Goal: Task Accomplishment & Management: Use online tool/utility

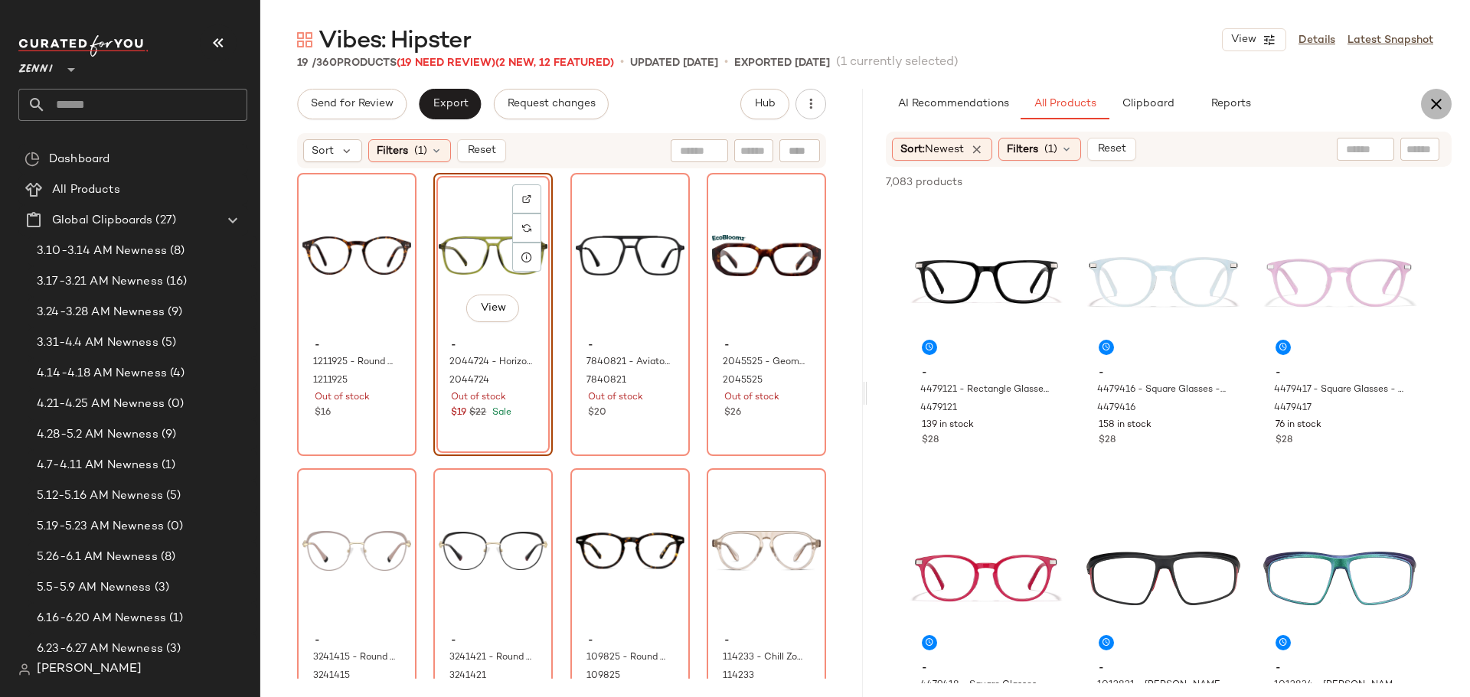
click at [1438, 106] on icon "button" at bounding box center [1436, 104] width 18 height 18
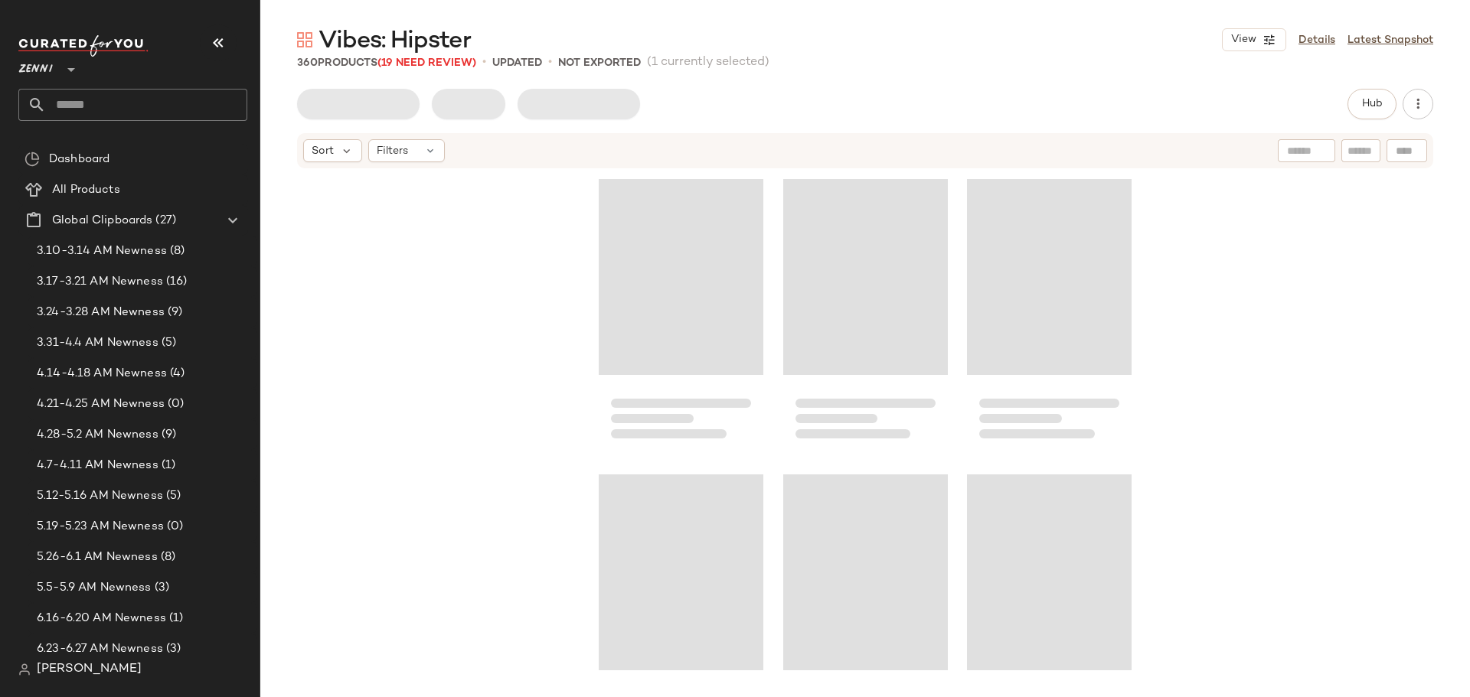
scroll to position [5614, 0]
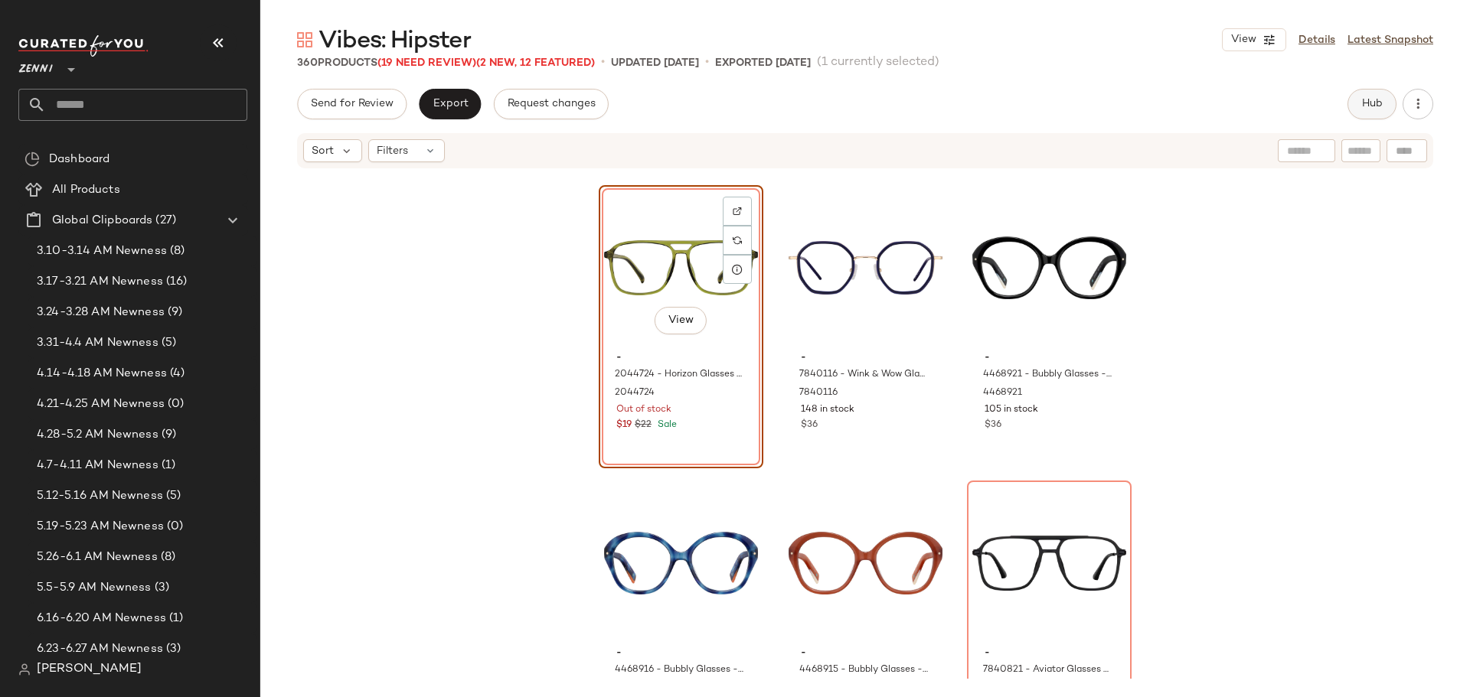
click at [1358, 109] on button "Hub" at bounding box center [1371, 104] width 49 height 31
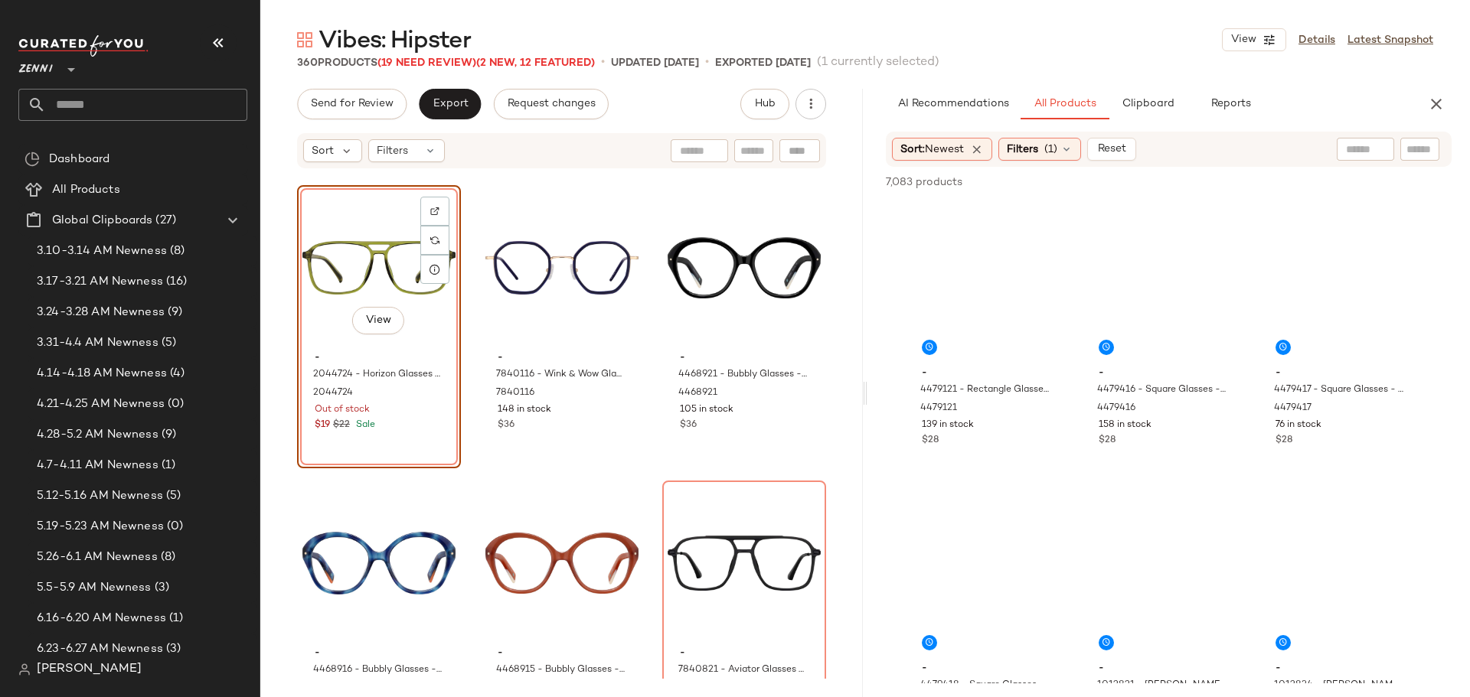
drag, startPoint x: 863, startPoint y: 396, endPoint x: 977, endPoint y: 410, distance: 115.0
click at [977, 410] on div "Vibes: Hipster View Details Latest Snapshot 360 Products (19 Need Review) (2 Ne…" at bounding box center [865, 360] width 1210 height 673
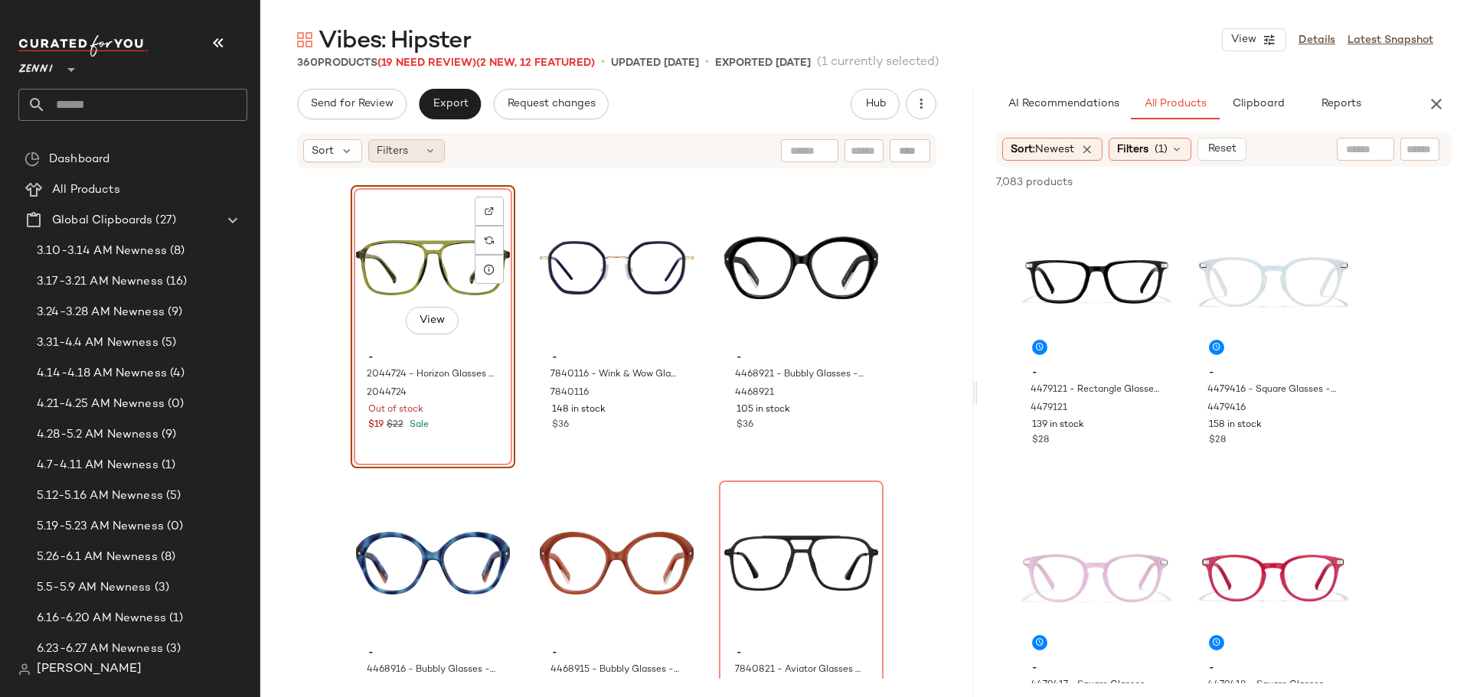
click at [413, 149] on div "Filters" at bounding box center [406, 150] width 77 height 23
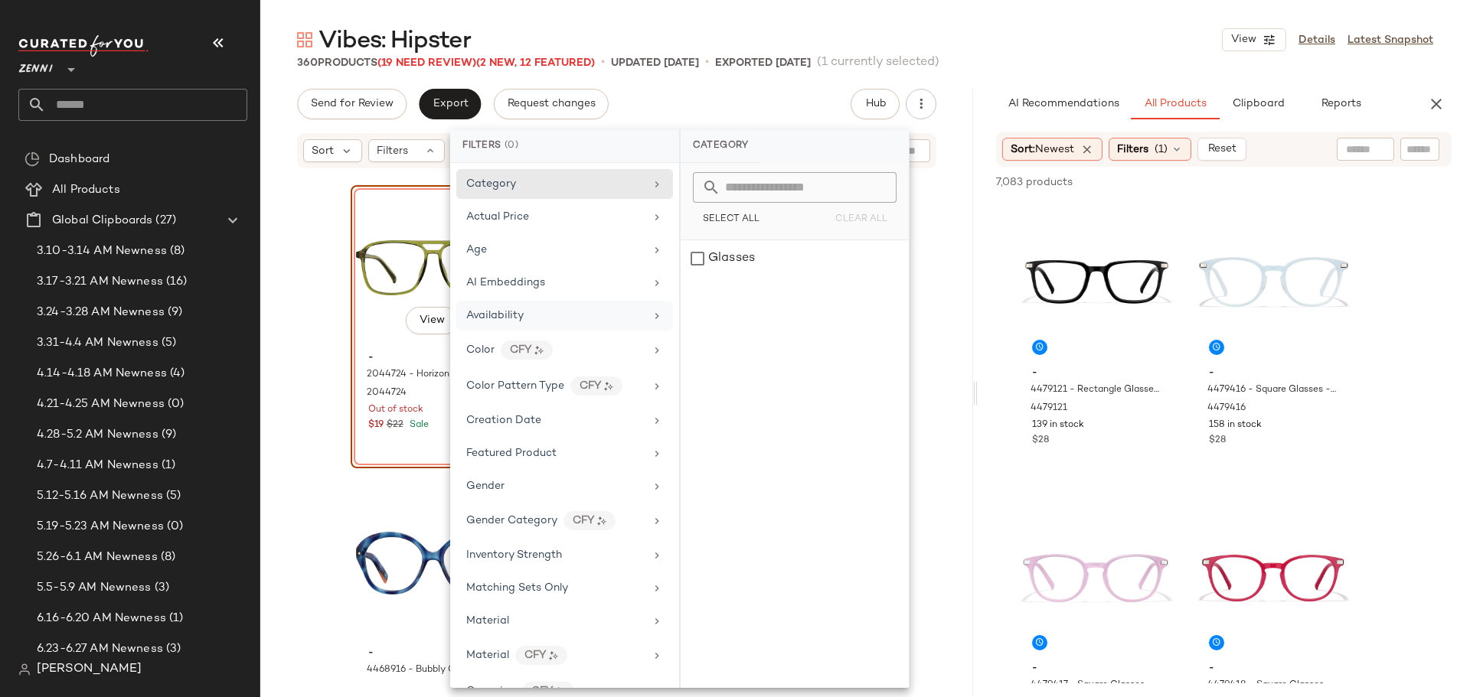
click at [526, 314] on div "Availability" at bounding box center [555, 316] width 178 height 16
click at [694, 296] on div "out_of_stock" at bounding box center [795, 295] width 228 height 37
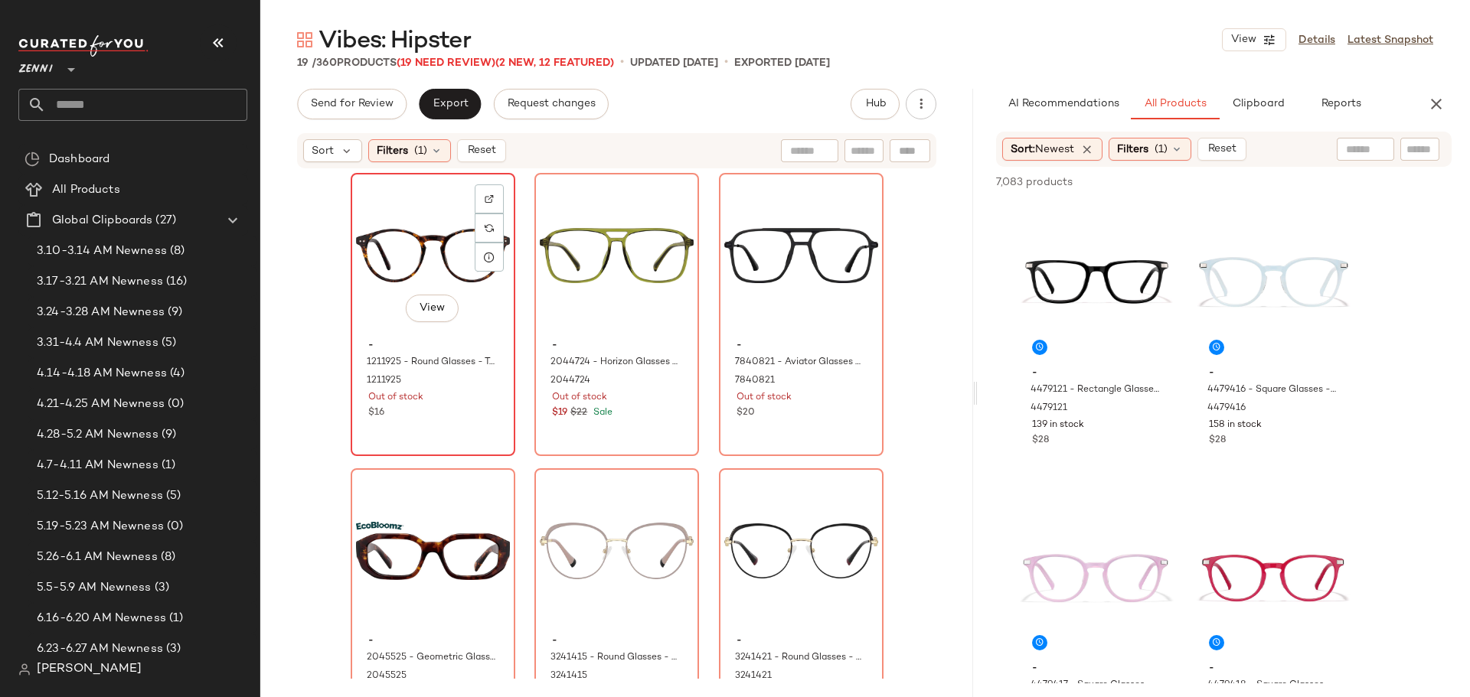
click at [449, 416] on div "$16" at bounding box center [432, 413] width 129 height 14
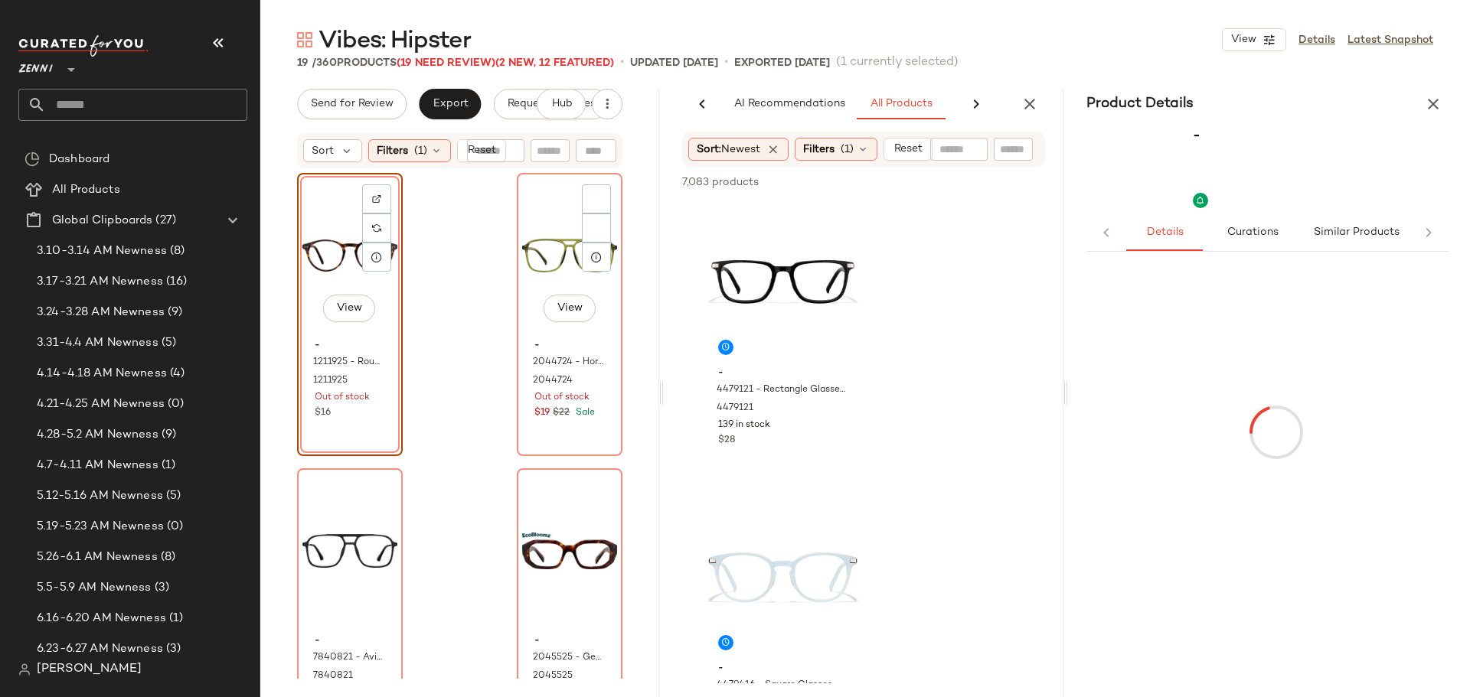
scroll to position [0, 46]
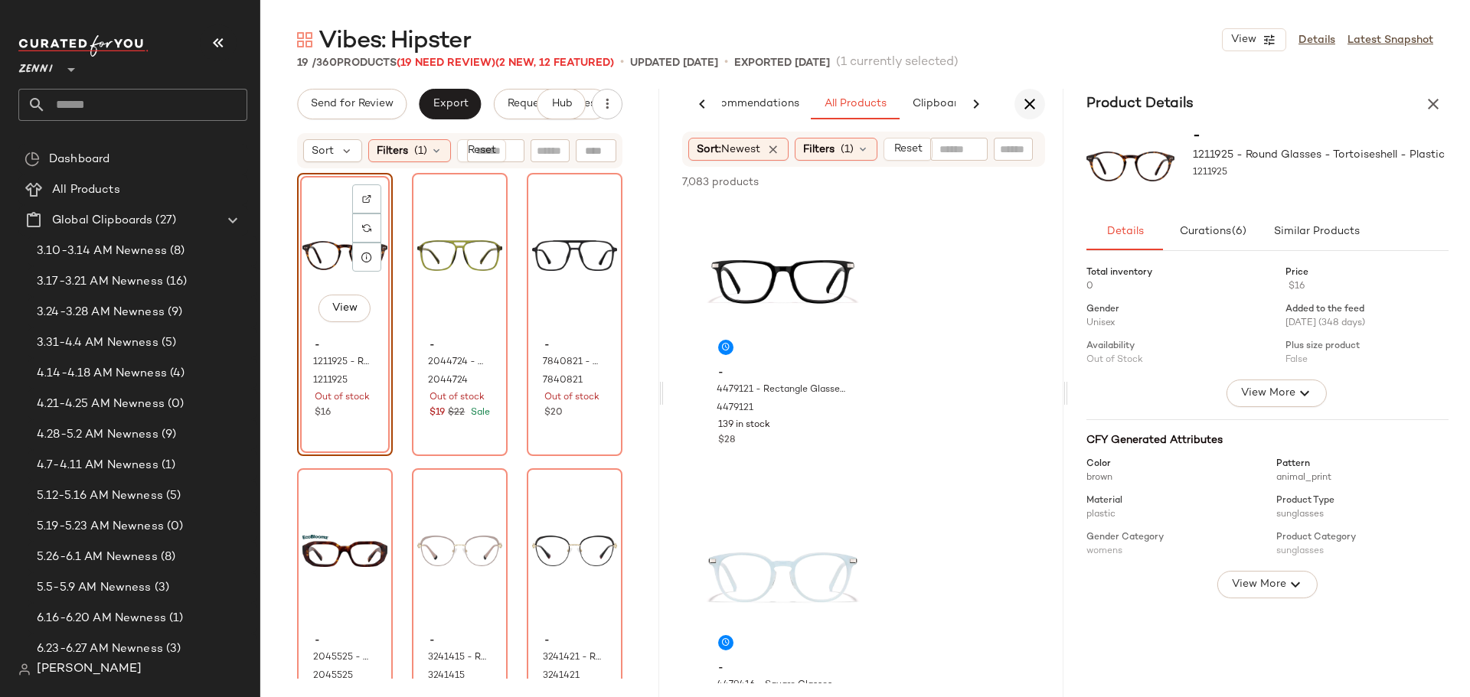
click at [1028, 100] on icon "button" at bounding box center [1029, 104] width 18 height 18
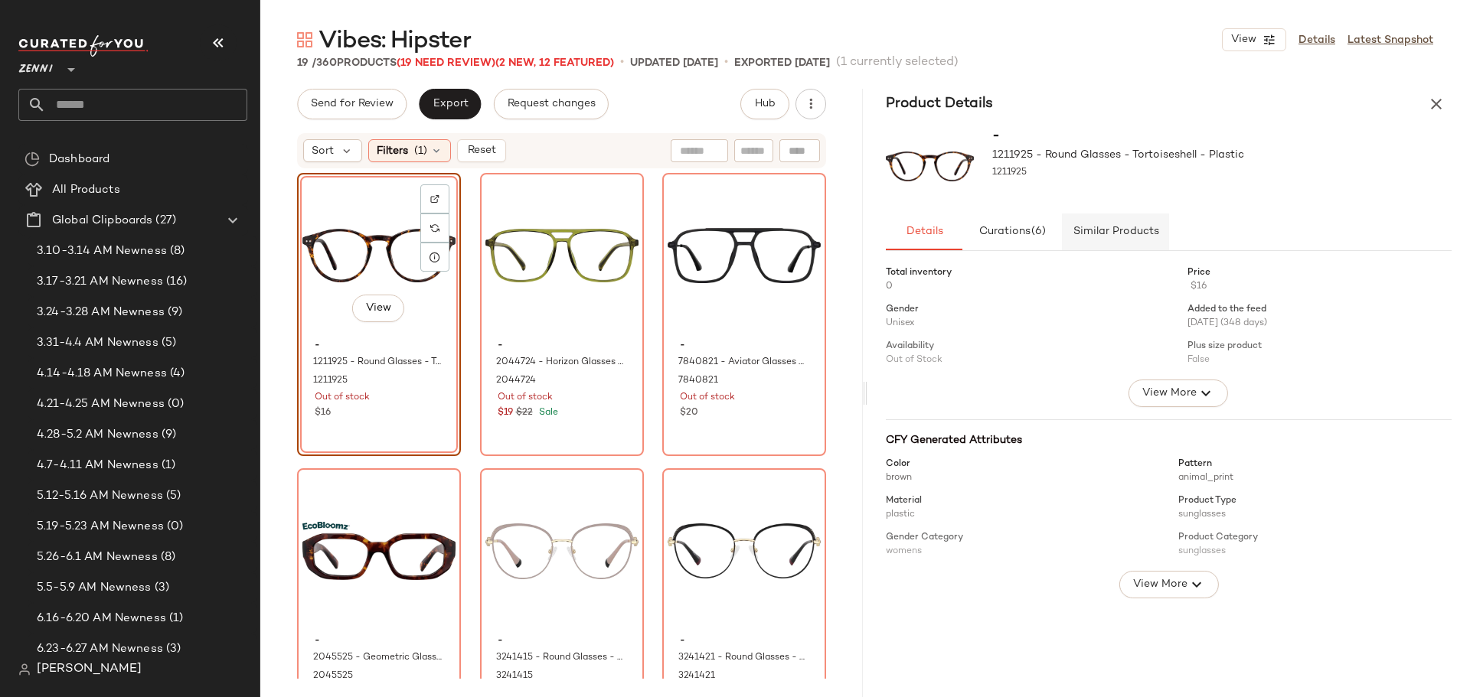
click at [1090, 240] on button "Similar Products" at bounding box center [1115, 232] width 107 height 37
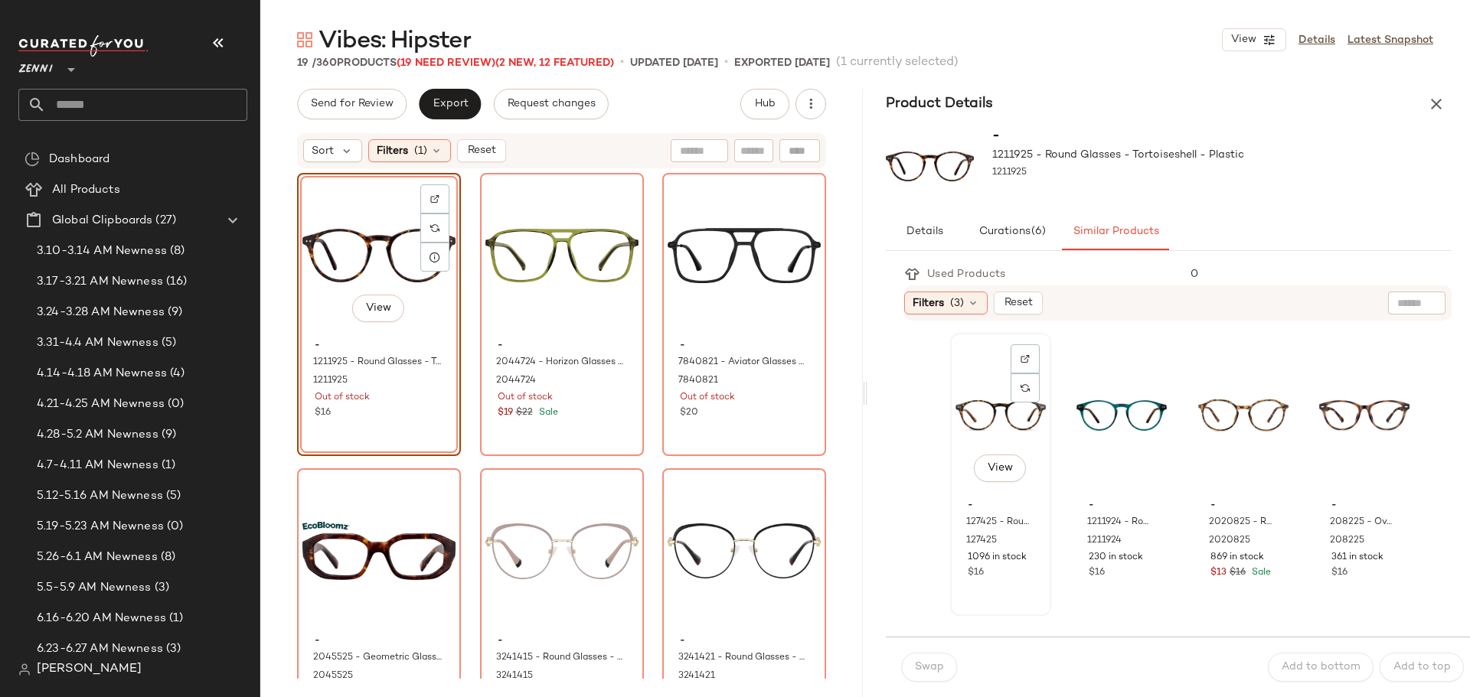
click at [994, 419] on div "View" at bounding box center [1000, 415] width 90 height 155
click at [919, 663] on span "Swap" at bounding box center [929, 667] width 30 height 12
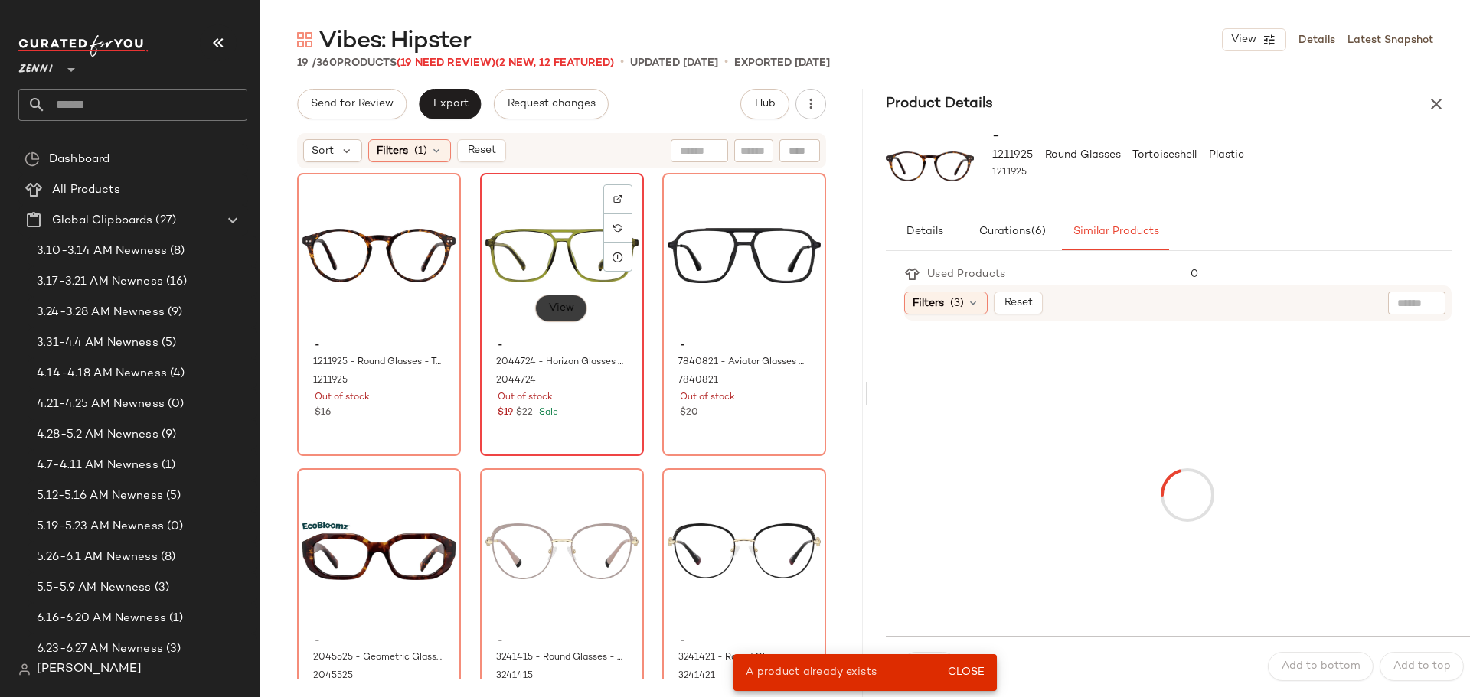
click at [535, 306] on button "View" at bounding box center [561, 309] width 52 height 28
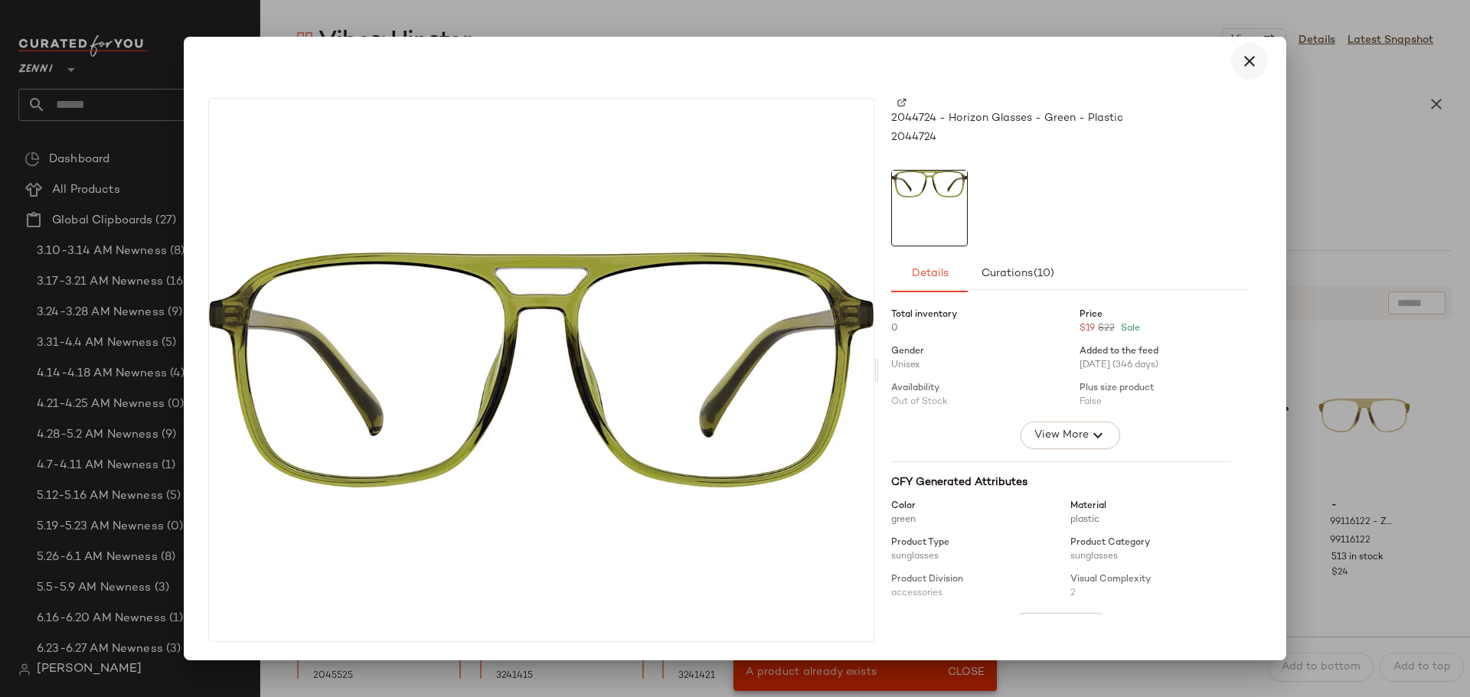
click at [1253, 58] on icon "button" at bounding box center [1249, 61] width 18 height 18
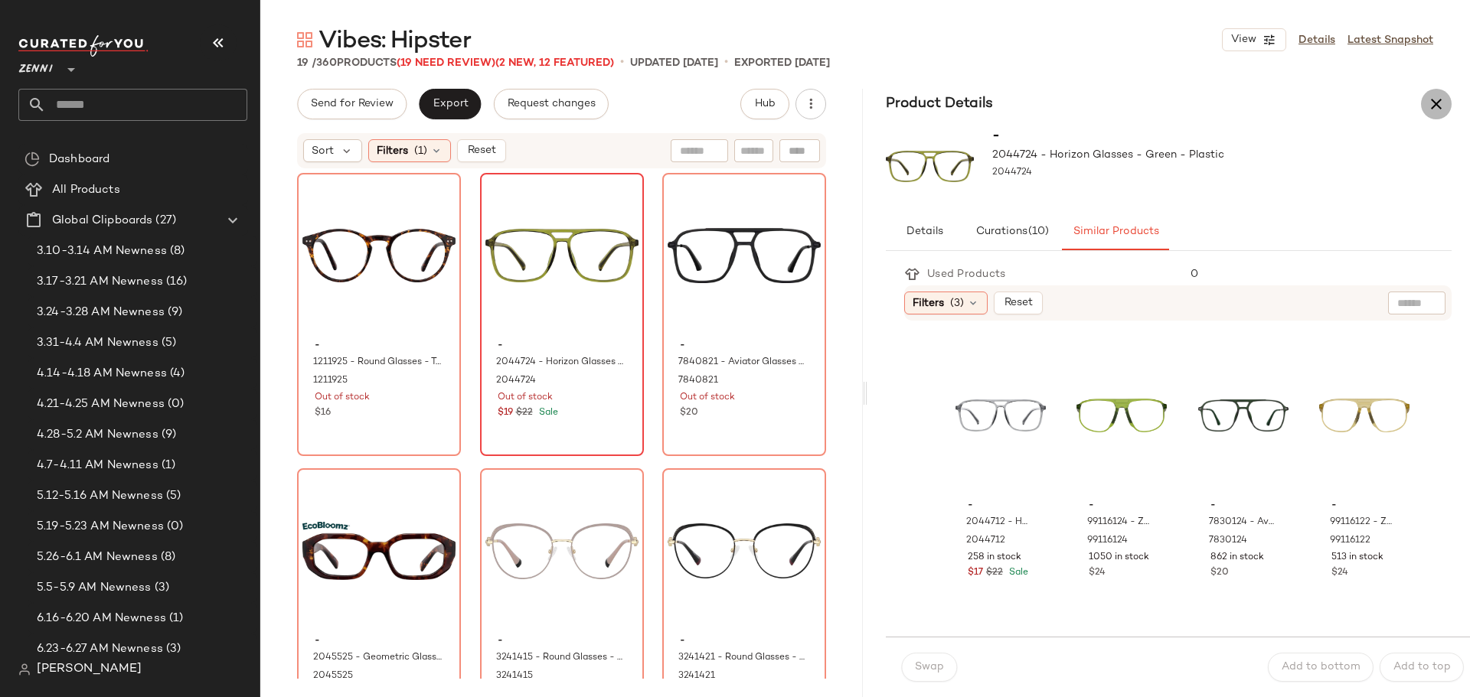
click at [1435, 109] on icon "button" at bounding box center [1436, 104] width 18 height 18
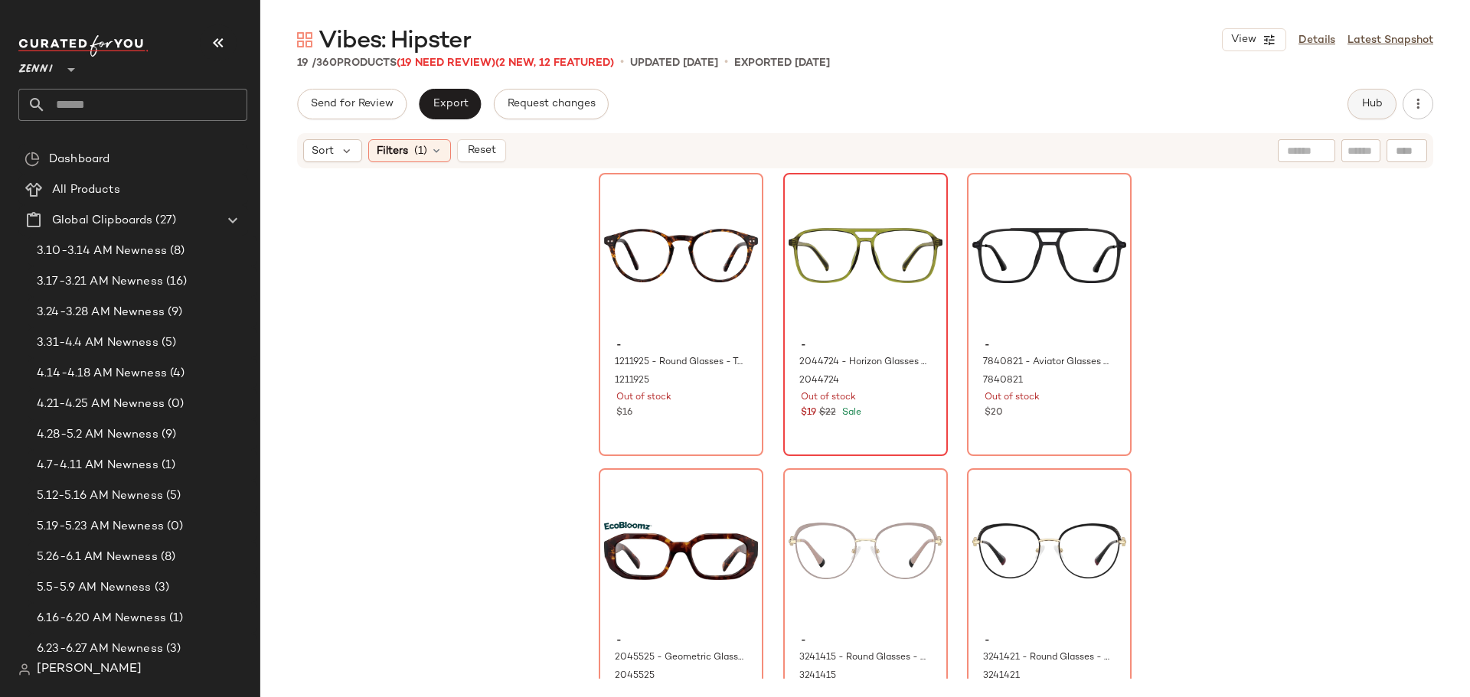
click at [1357, 106] on button "Hub" at bounding box center [1371, 104] width 49 height 31
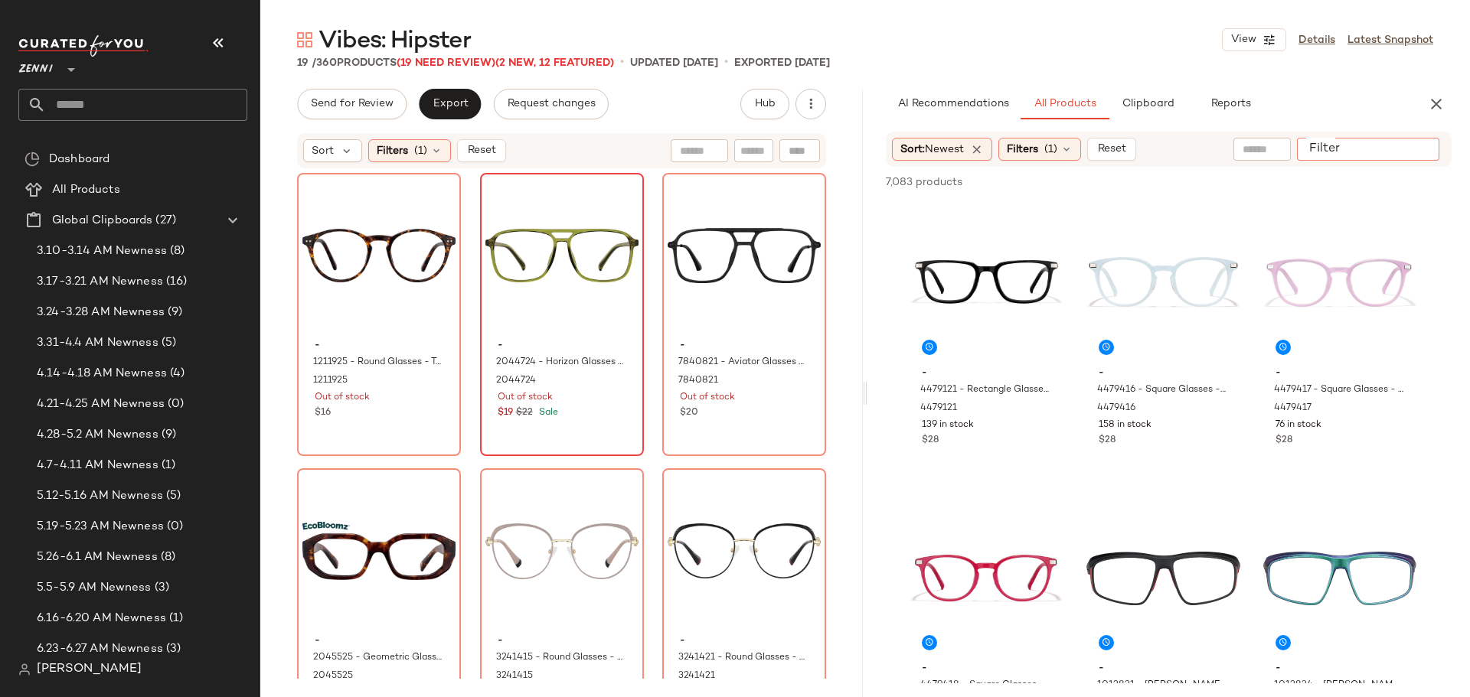
click at [1405, 152] on div at bounding box center [1368, 149] width 142 height 23
type input "**********"
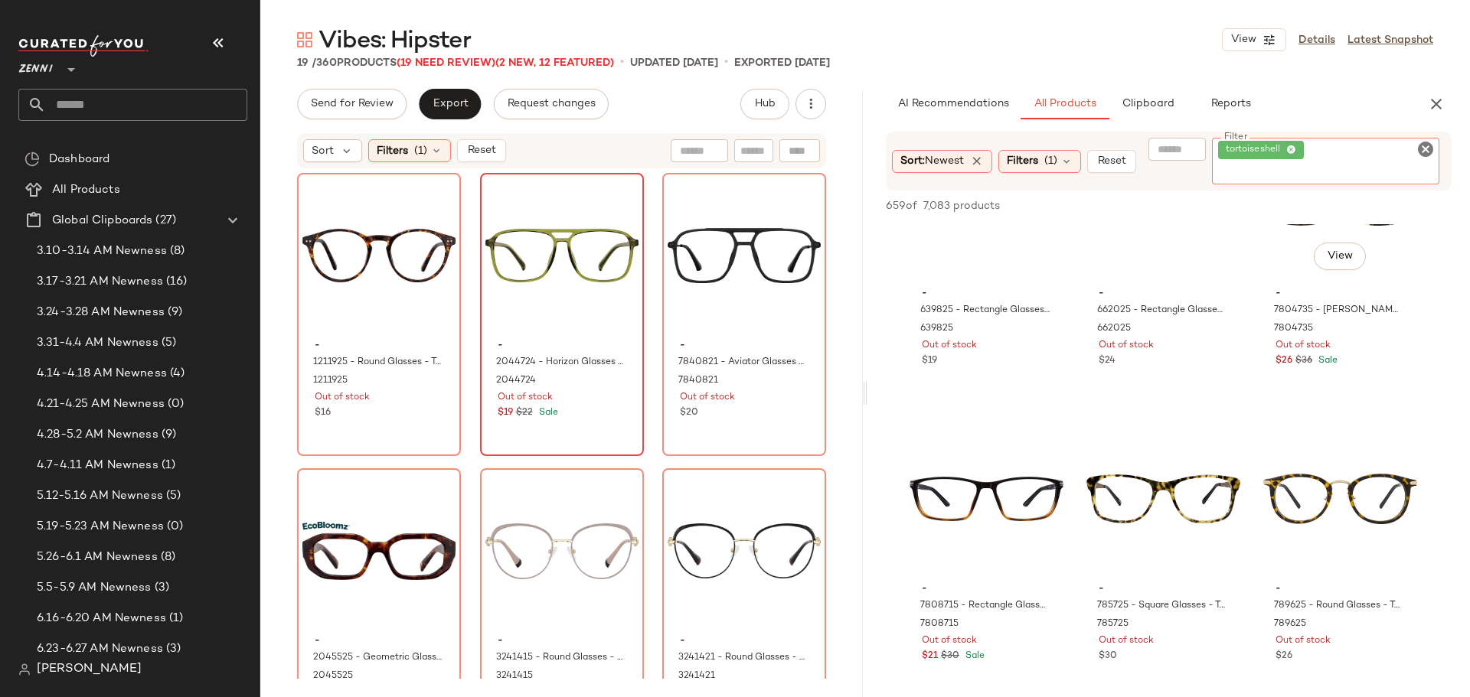
scroll to position [16382, 0]
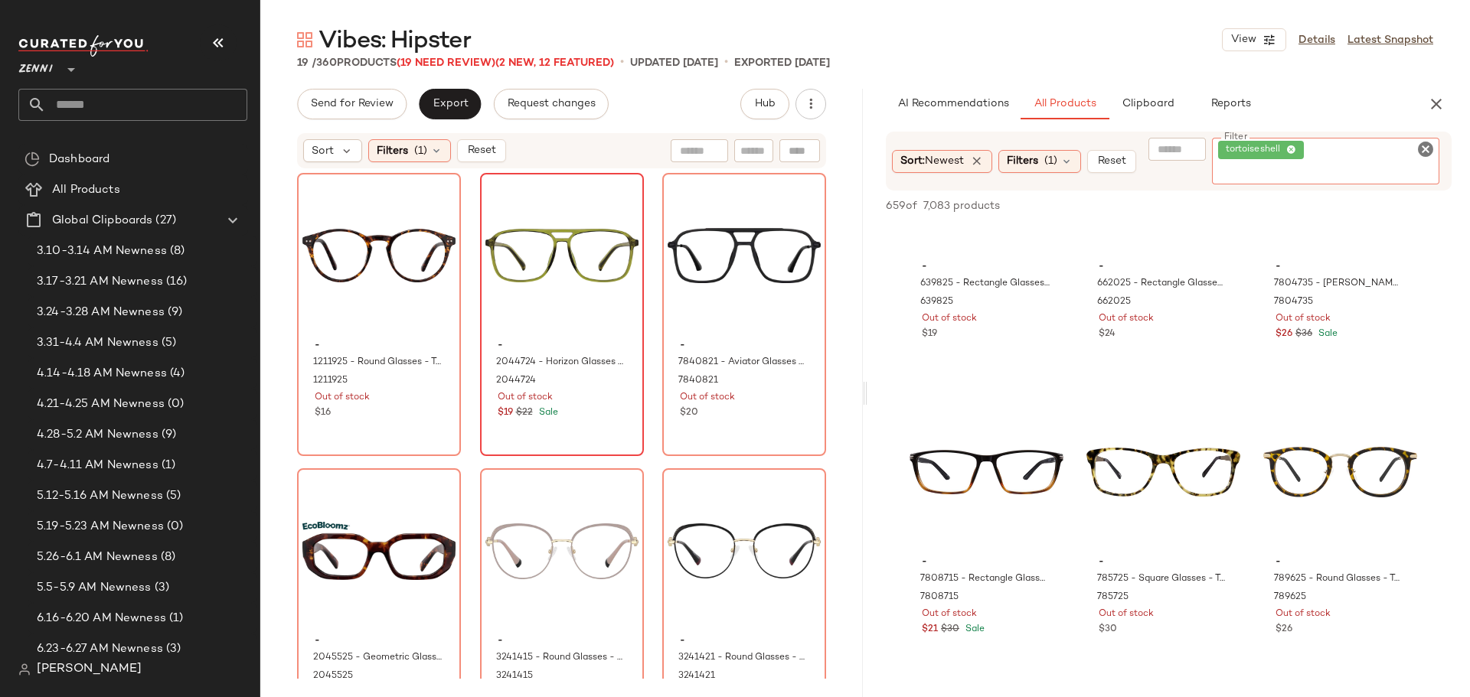
click at [1422, 146] on icon "Clear Filter" at bounding box center [1425, 149] width 18 height 18
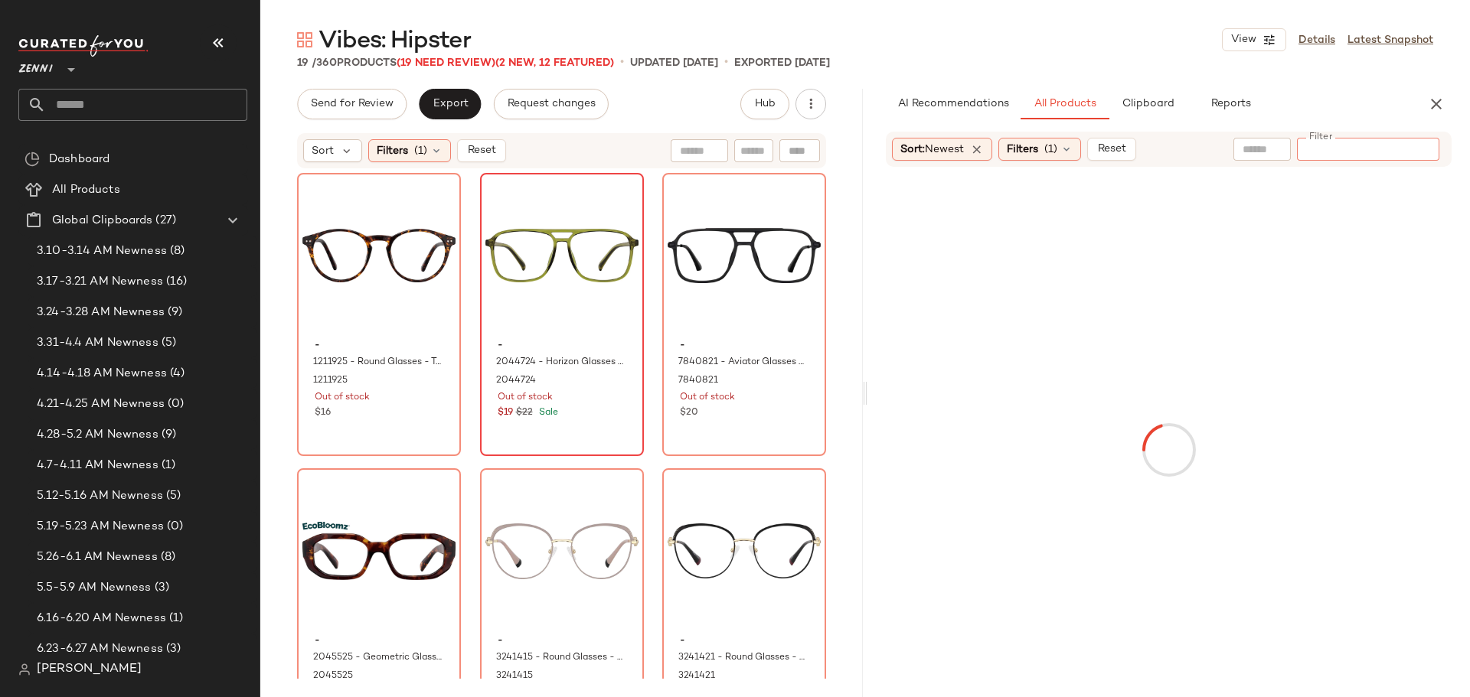
click at [1433, 102] on icon "button" at bounding box center [1436, 104] width 18 height 18
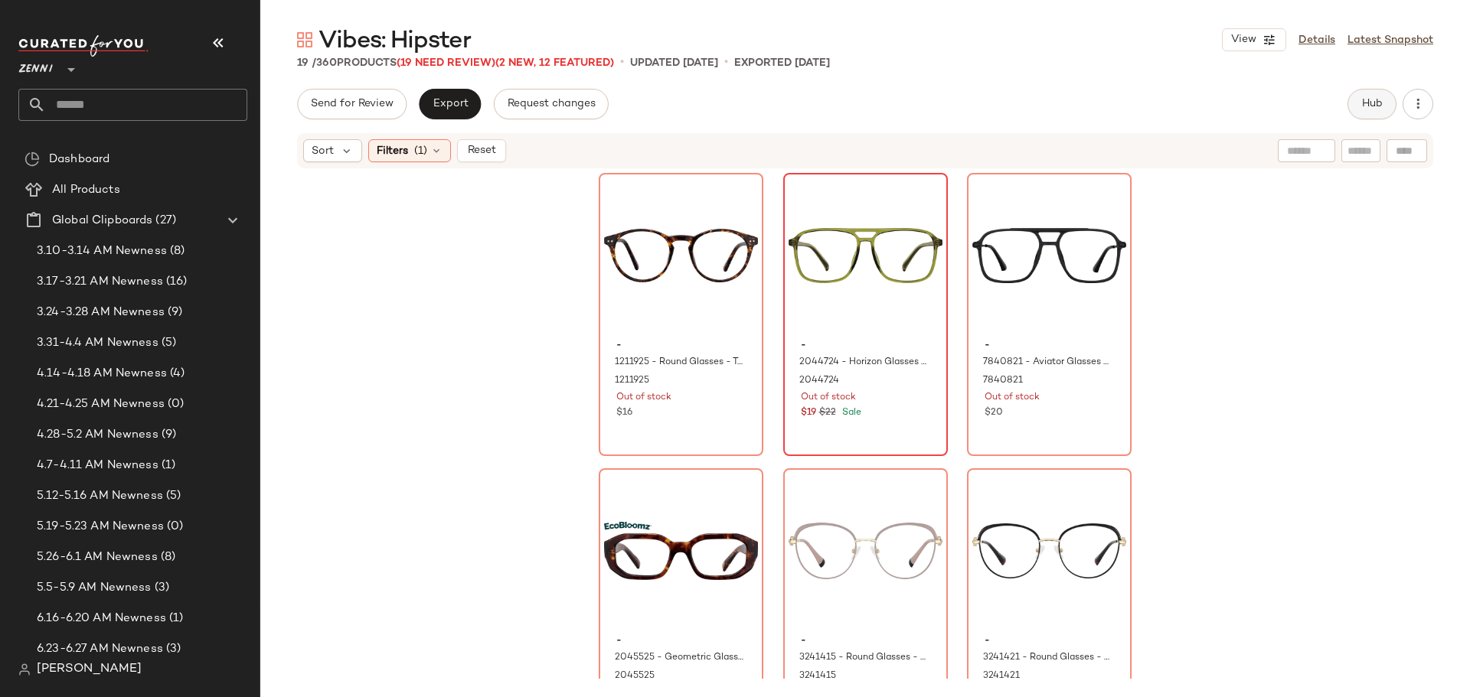
click at [1365, 102] on span "Hub" at bounding box center [1371, 104] width 21 height 12
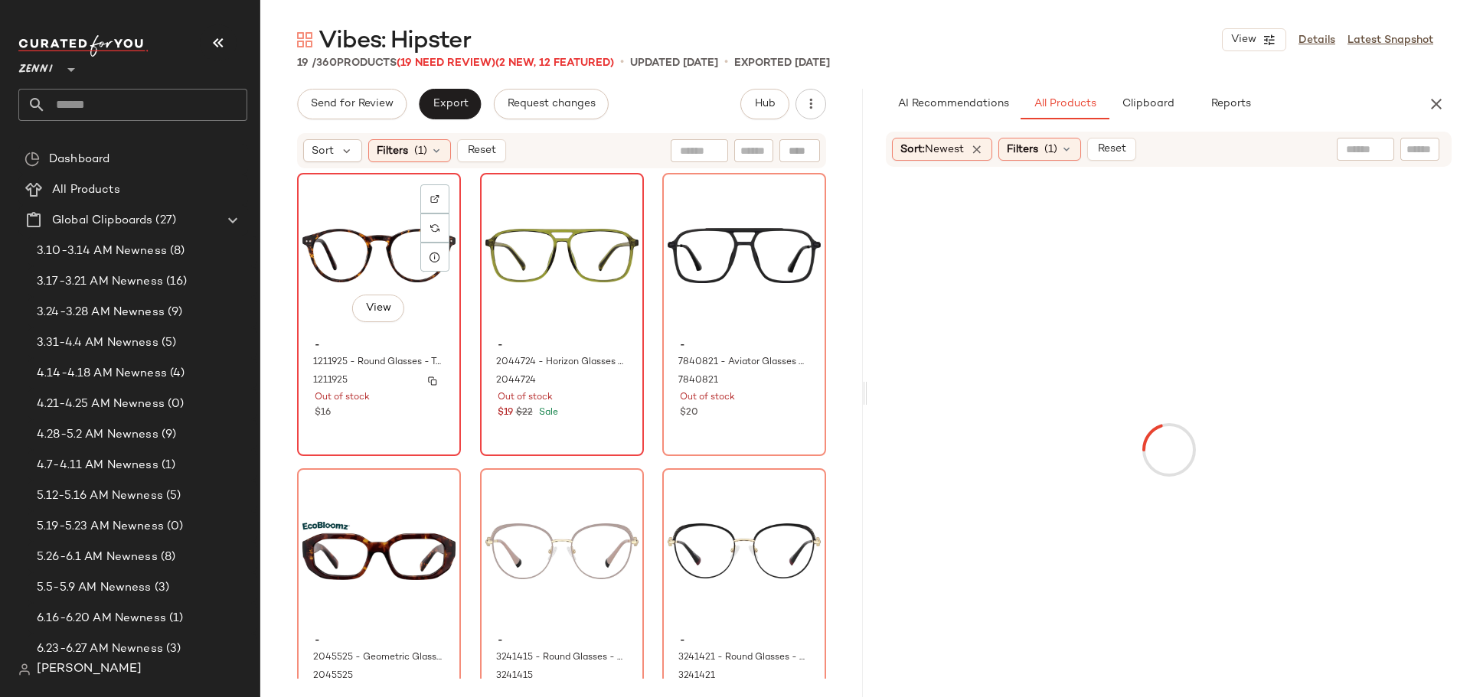
click at [402, 423] on div "View - 1211925 - Round Glasses - Tortoiseshell - Plastic 1211925 Out of stock $…" at bounding box center [379, 315] width 161 height 280
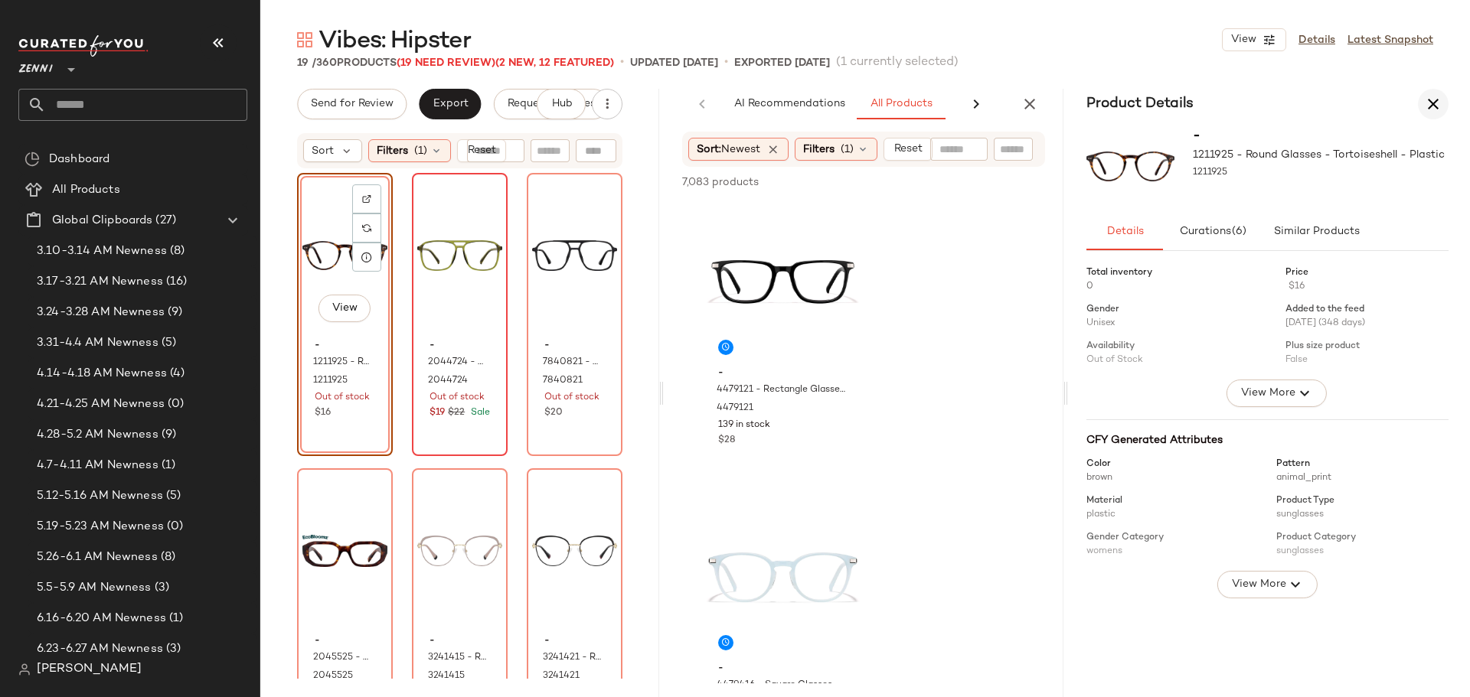
click at [1435, 103] on icon "button" at bounding box center [1433, 104] width 18 height 18
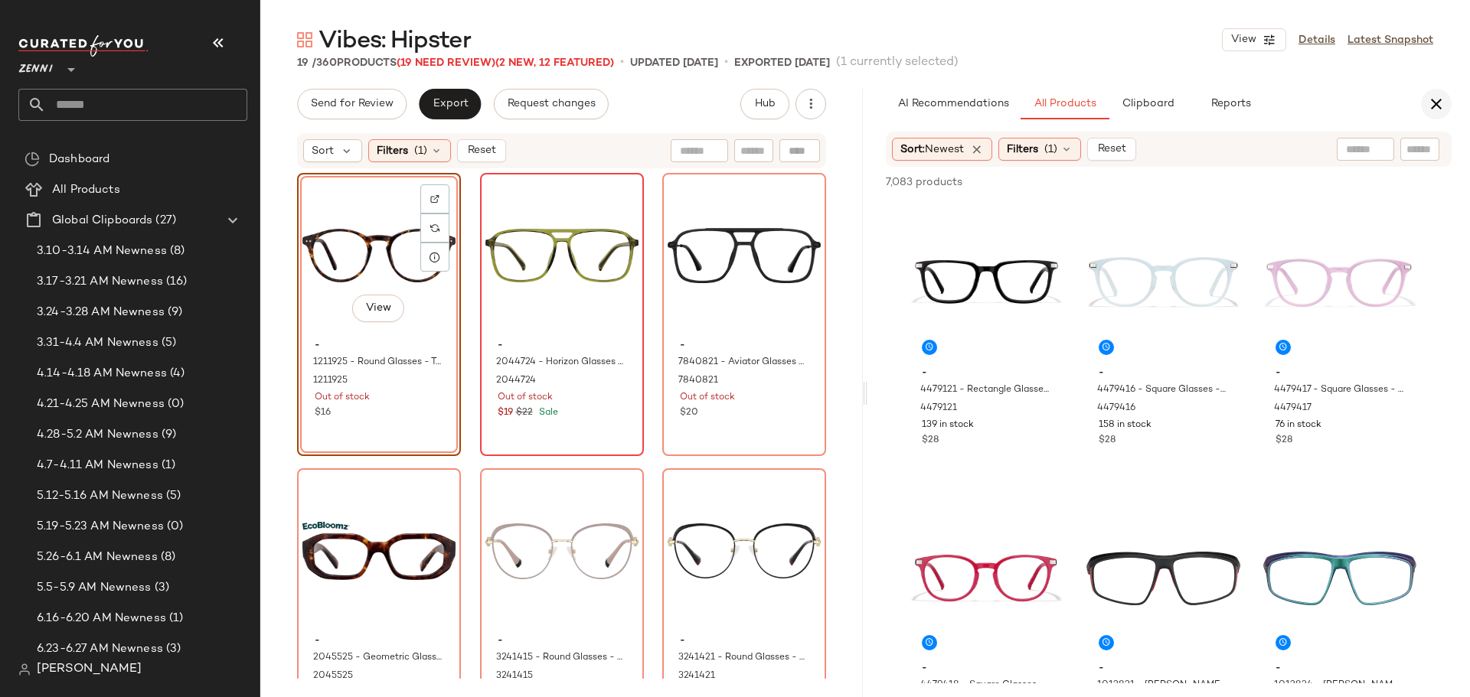
click at [1438, 103] on icon "button" at bounding box center [1436, 104] width 18 height 18
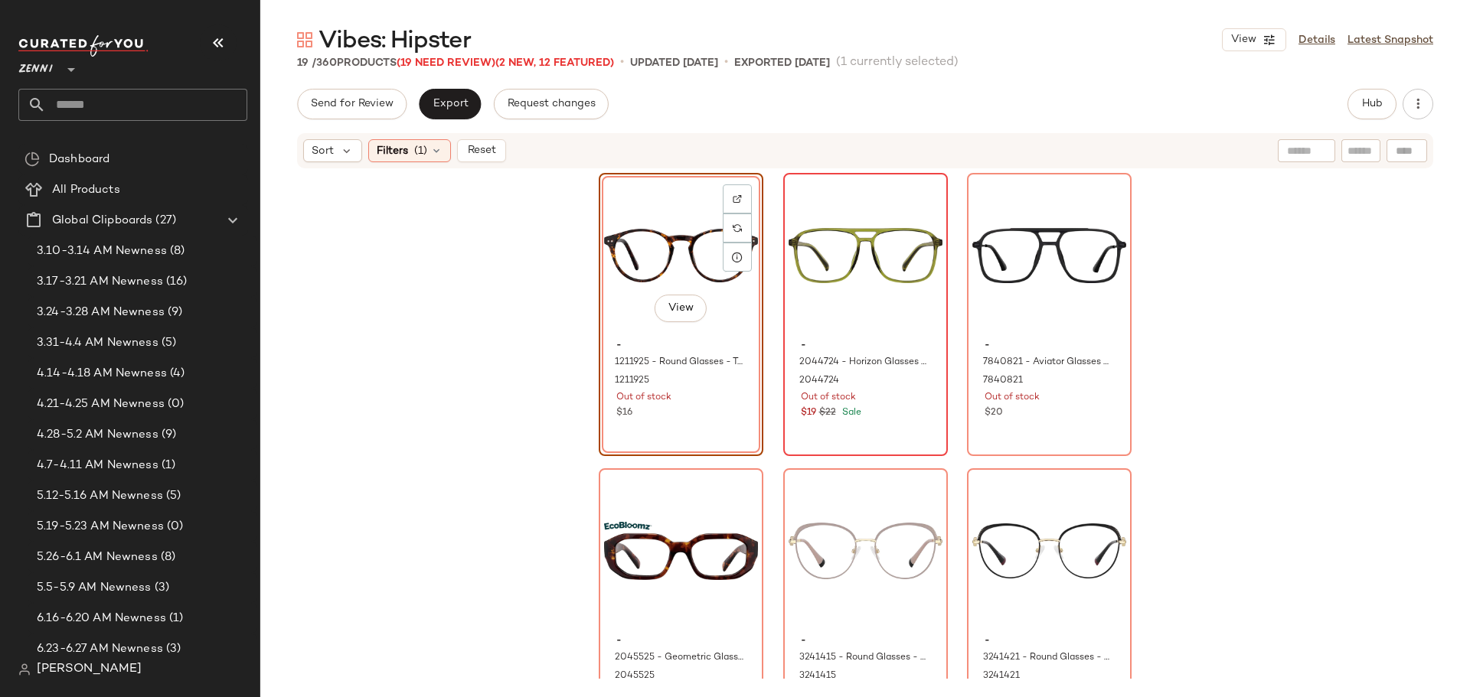
click at [692, 415] on div "View - 1211925 - Round Glasses - Tortoiseshell - Plastic 1211925 Out of stock $…" at bounding box center [681, 314] width 165 height 283
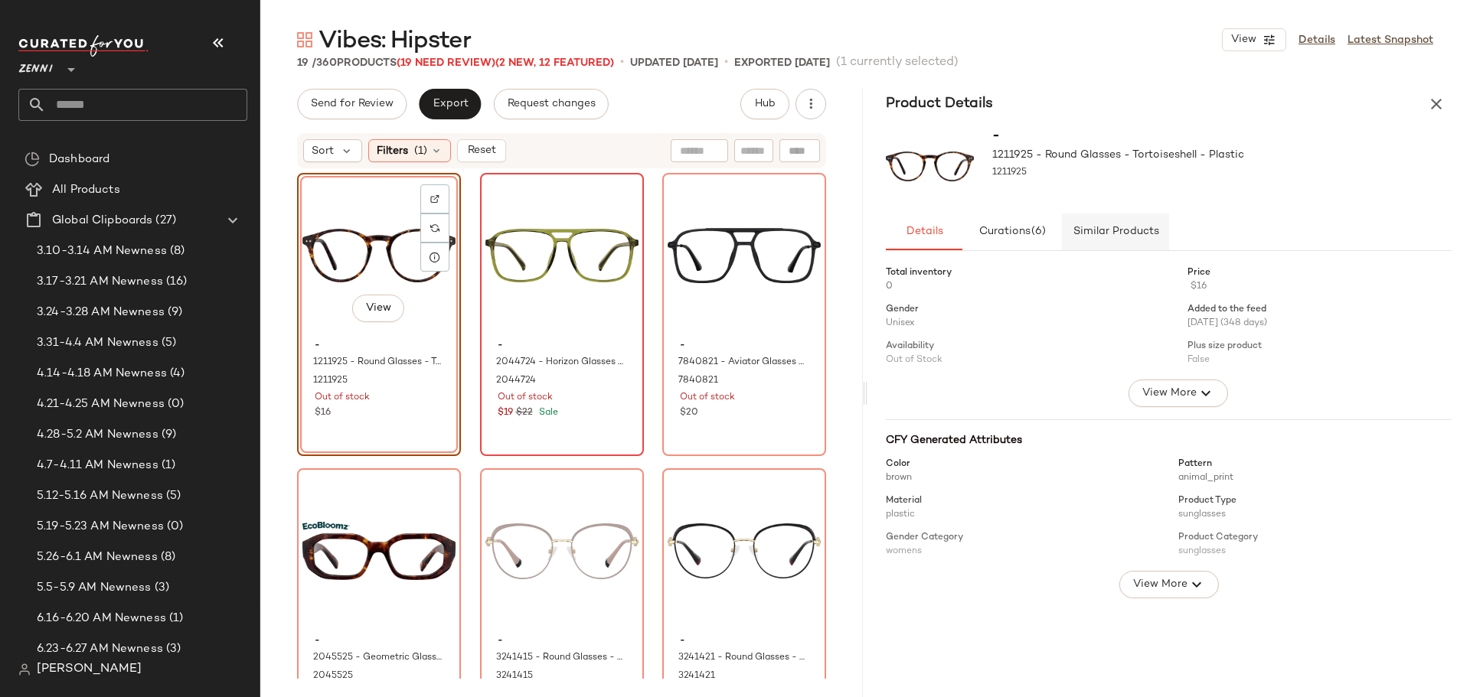
click at [1129, 233] on span "Similar Products" at bounding box center [1115, 232] width 87 height 12
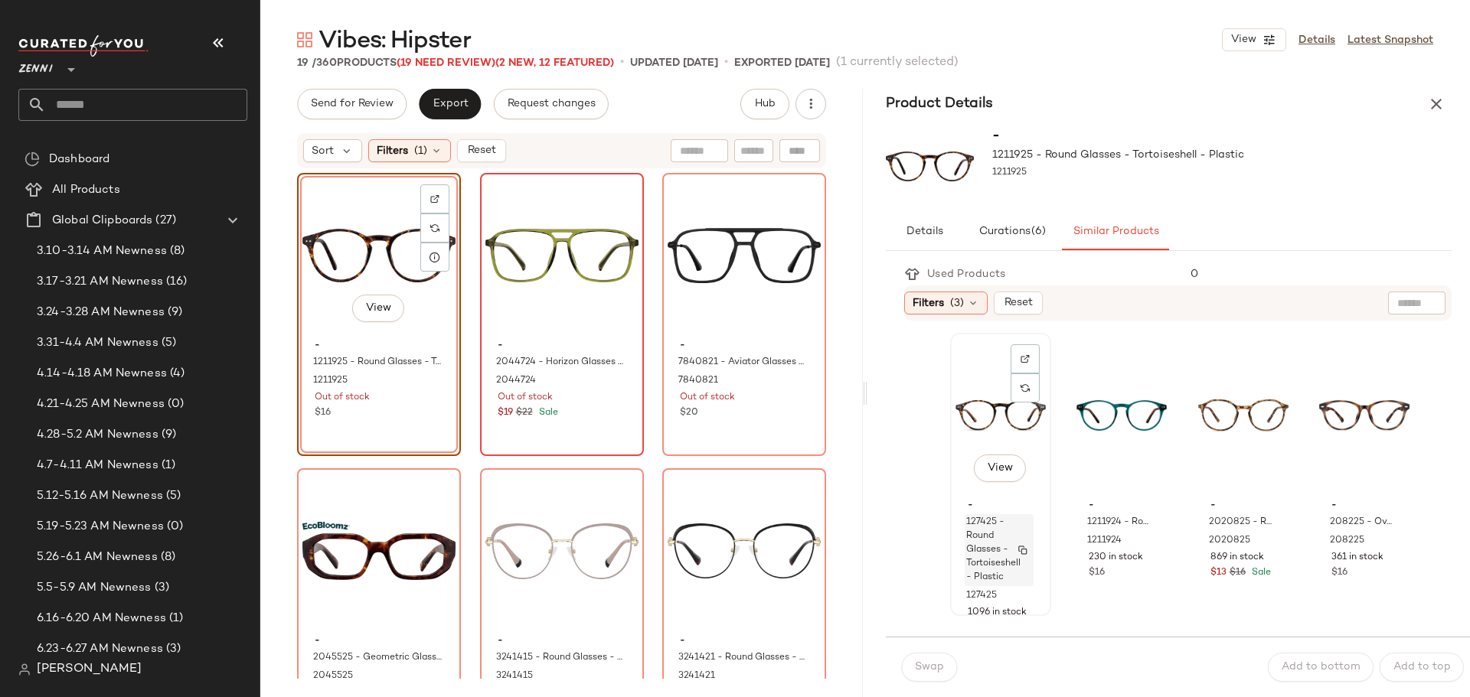
click at [991, 538] on span "127425 - Round Glasses - Tortoiseshell - Plastic" at bounding box center [993, 550] width 54 height 69
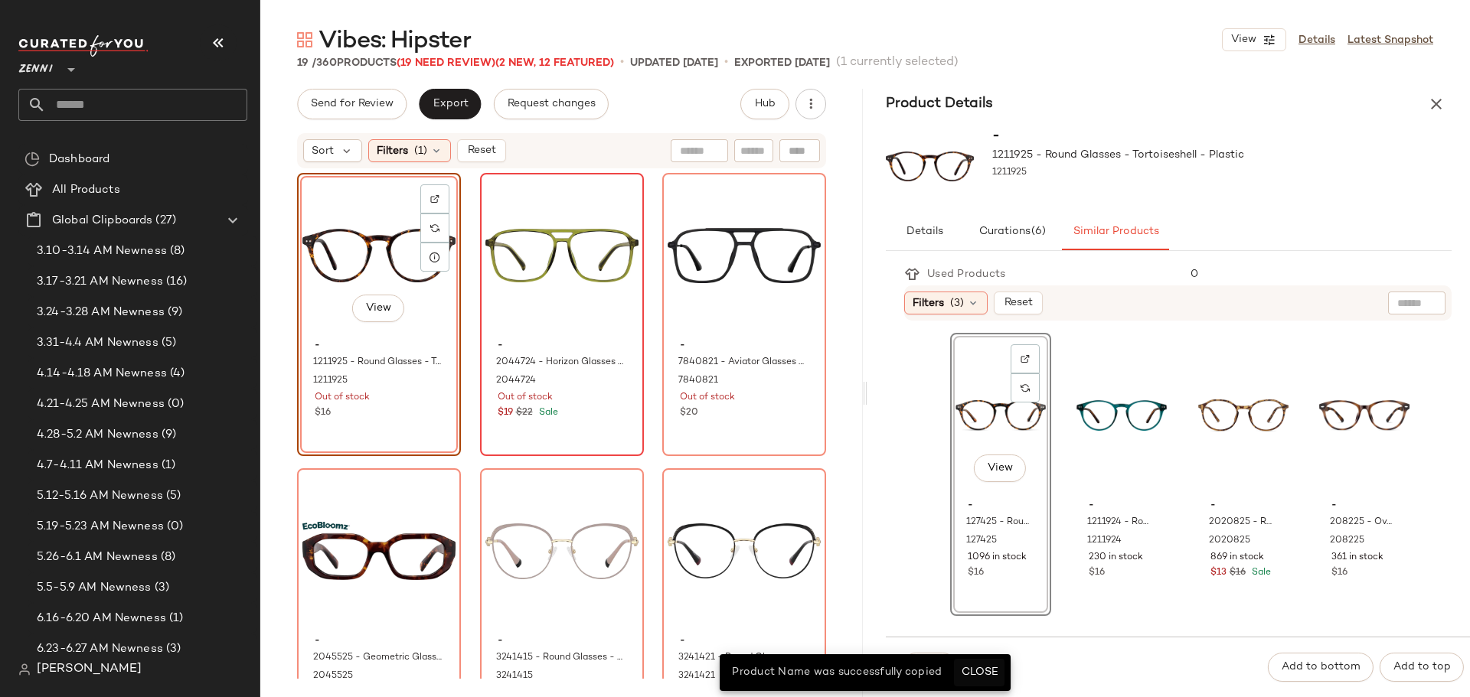
click at [981, 675] on span "Close" at bounding box center [979, 673] width 38 height 12
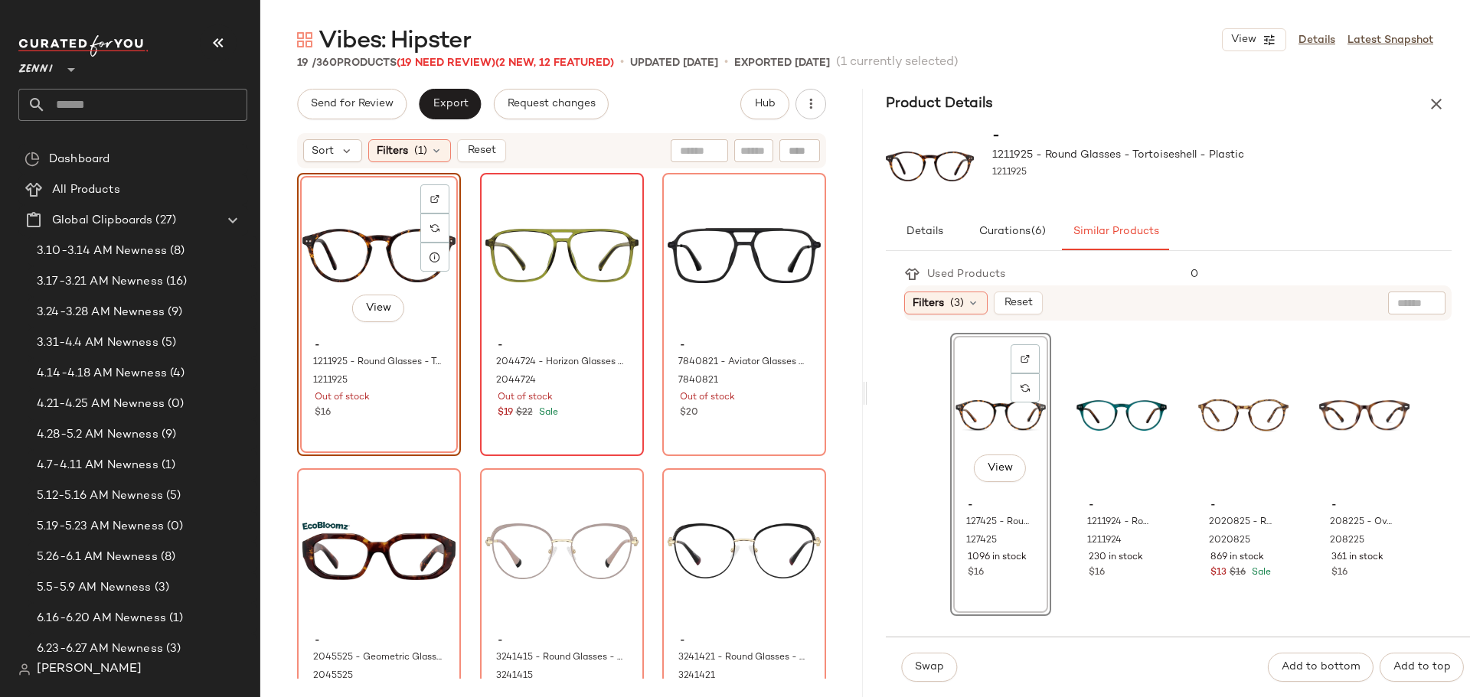
click at [1022, 589] on div "View - 127425 - Round Glasses - Tortoiseshell - Plastic 127425 1096 in stock $16" at bounding box center [1000, 474] width 101 height 283
click at [942, 669] on span "Swap" at bounding box center [929, 667] width 30 height 12
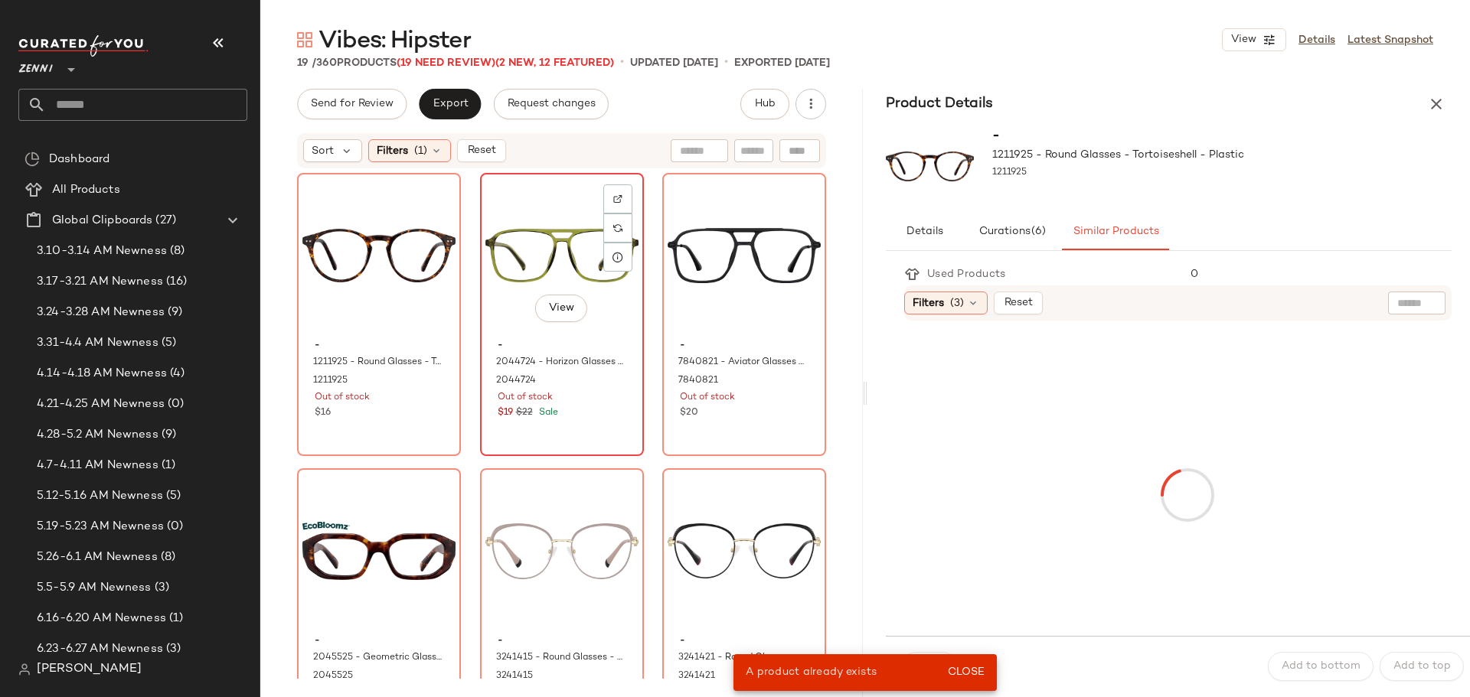
click at [581, 431] on div "View - 2044724 - Horizon Glasses - Green - Plastic 2044724 Out of stock $19 $22…" at bounding box center [562, 315] width 161 height 280
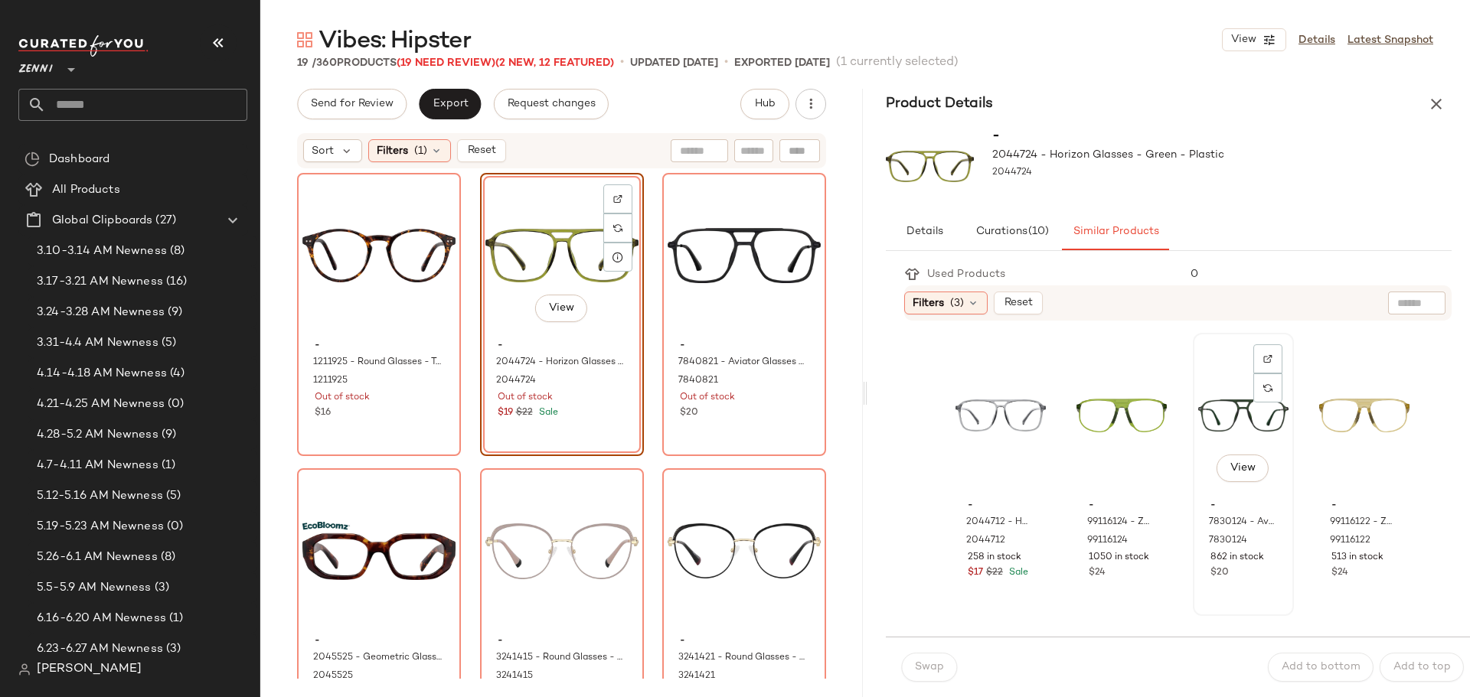
click at [1200, 447] on div "View" at bounding box center [1243, 415] width 90 height 155
click at [913, 668] on button "Swap" at bounding box center [929, 667] width 56 height 29
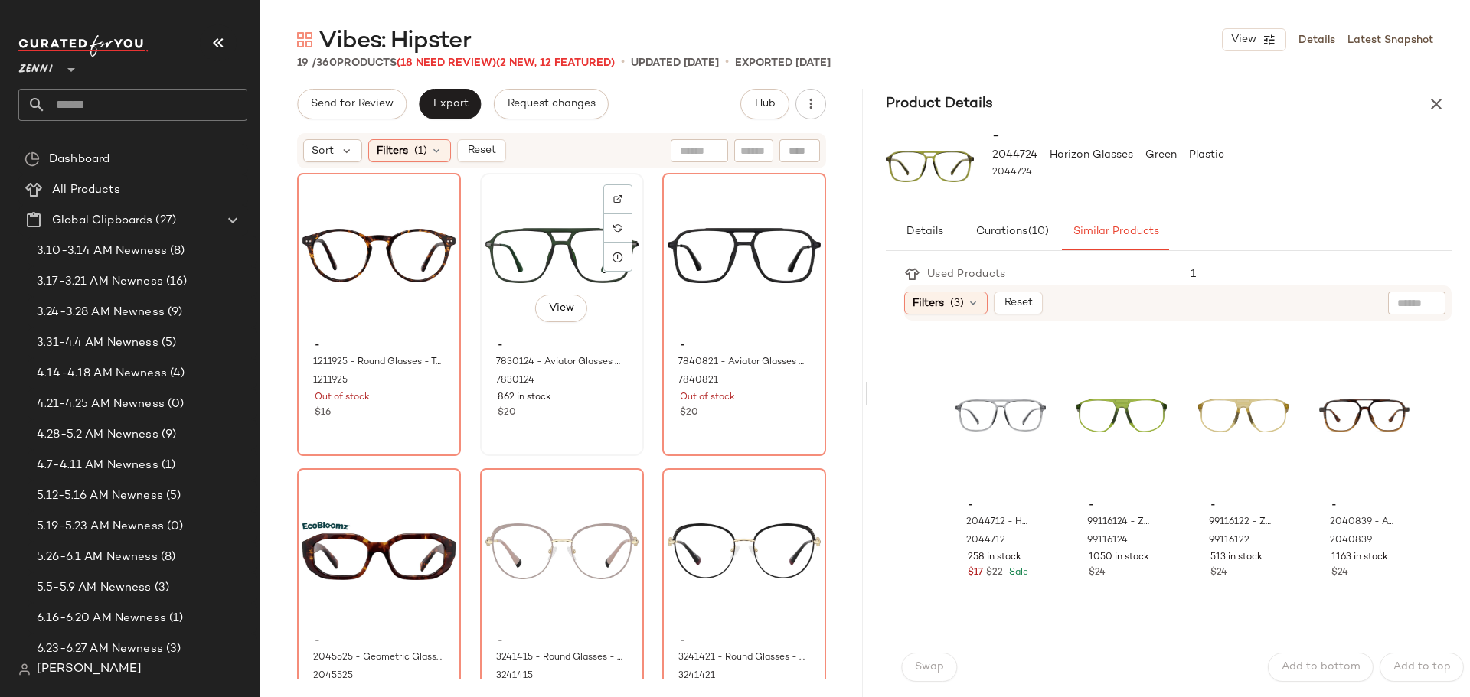
click at [568, 399] on div "862 in stock" at bounding box center [562, 398] width 129 height 14
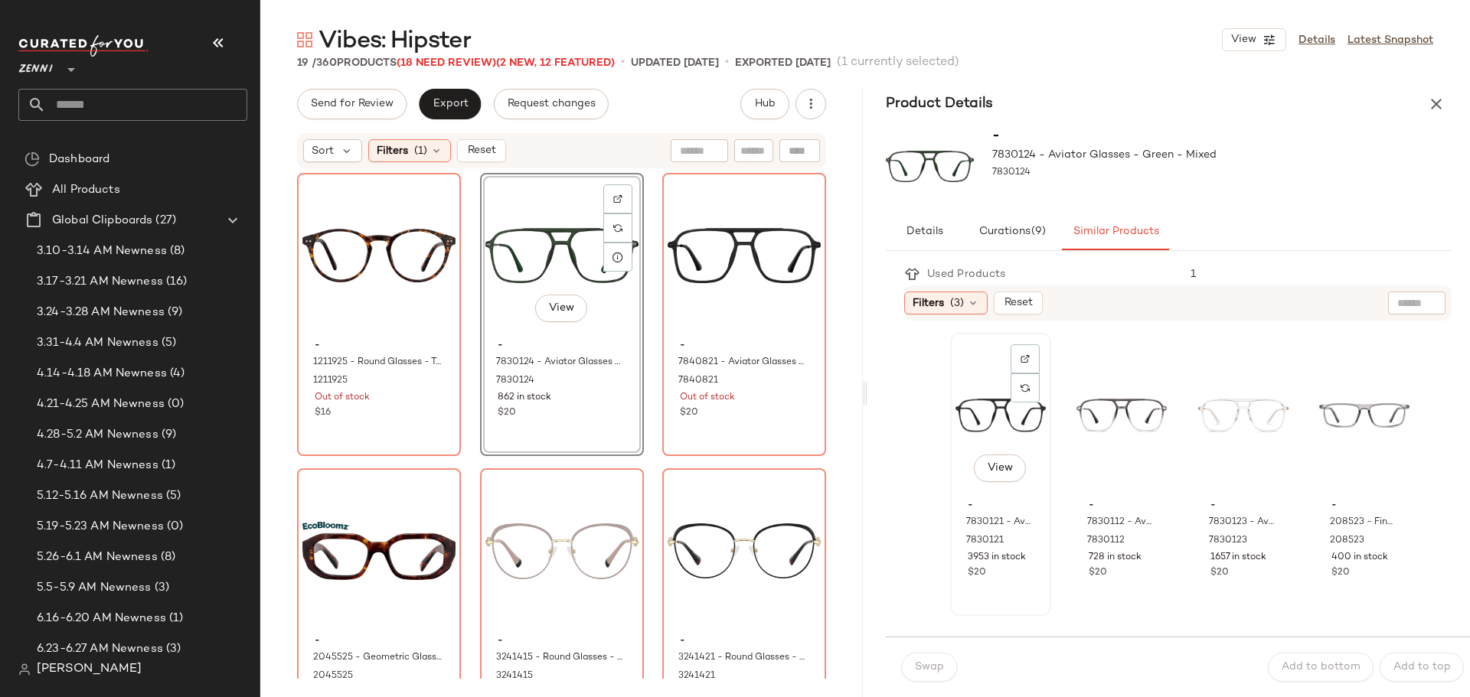
click at [981, 419] on div "View" at bounding box center [1000, 415] width 90 height 155
click at [931, 662] on span "Swap" at bounding box center [929, 667] width 30 height 12
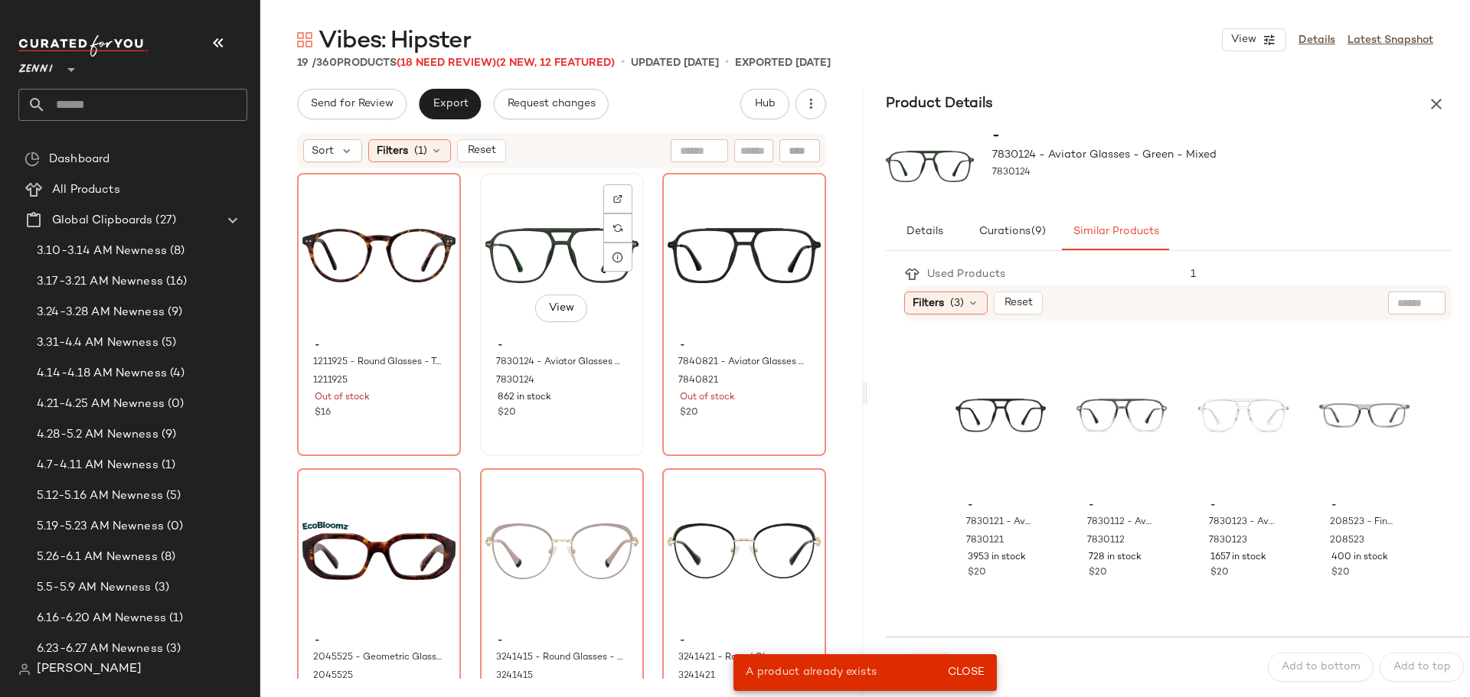
click at [580, 432] on div "View - 7830124 - Aviator Glasses - Green - Mixed 7830124 862 in stock $20" at bounding box center [562, 315] width 161 height 280
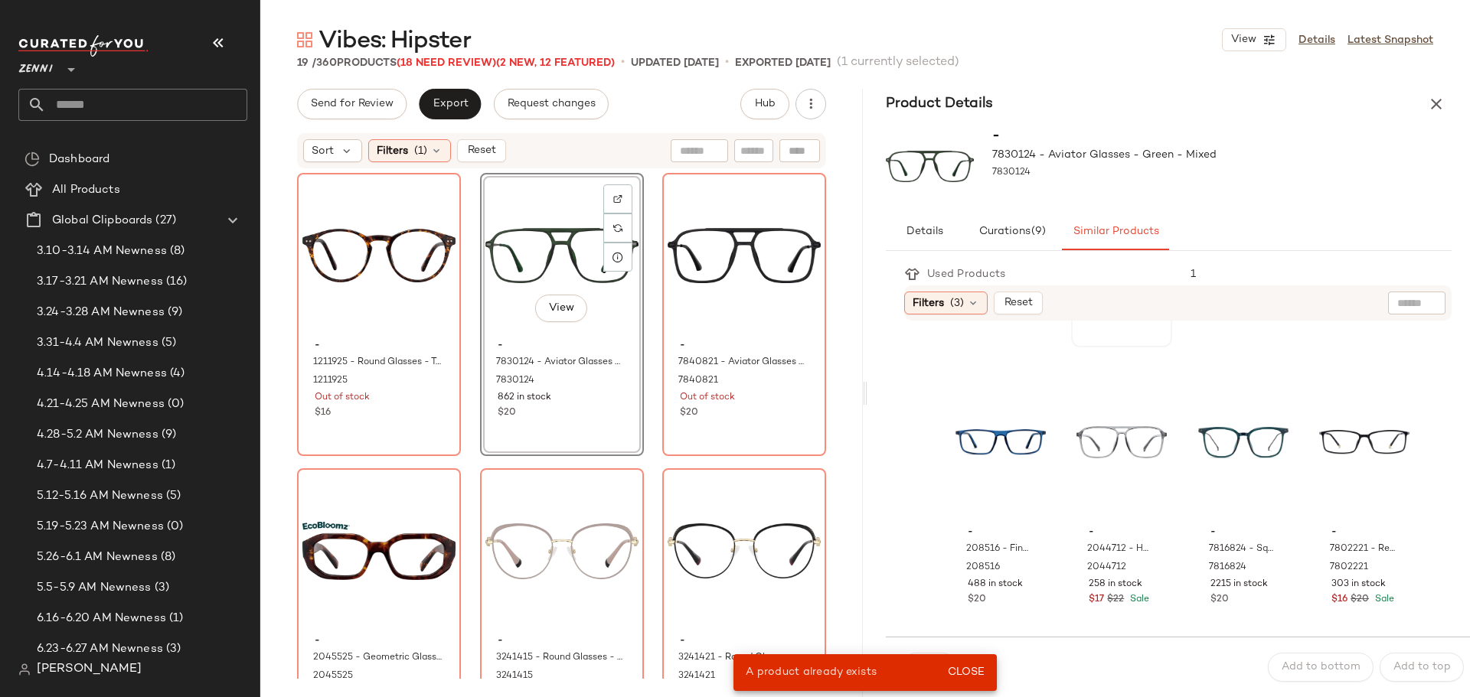
scroll to position [306, 0]
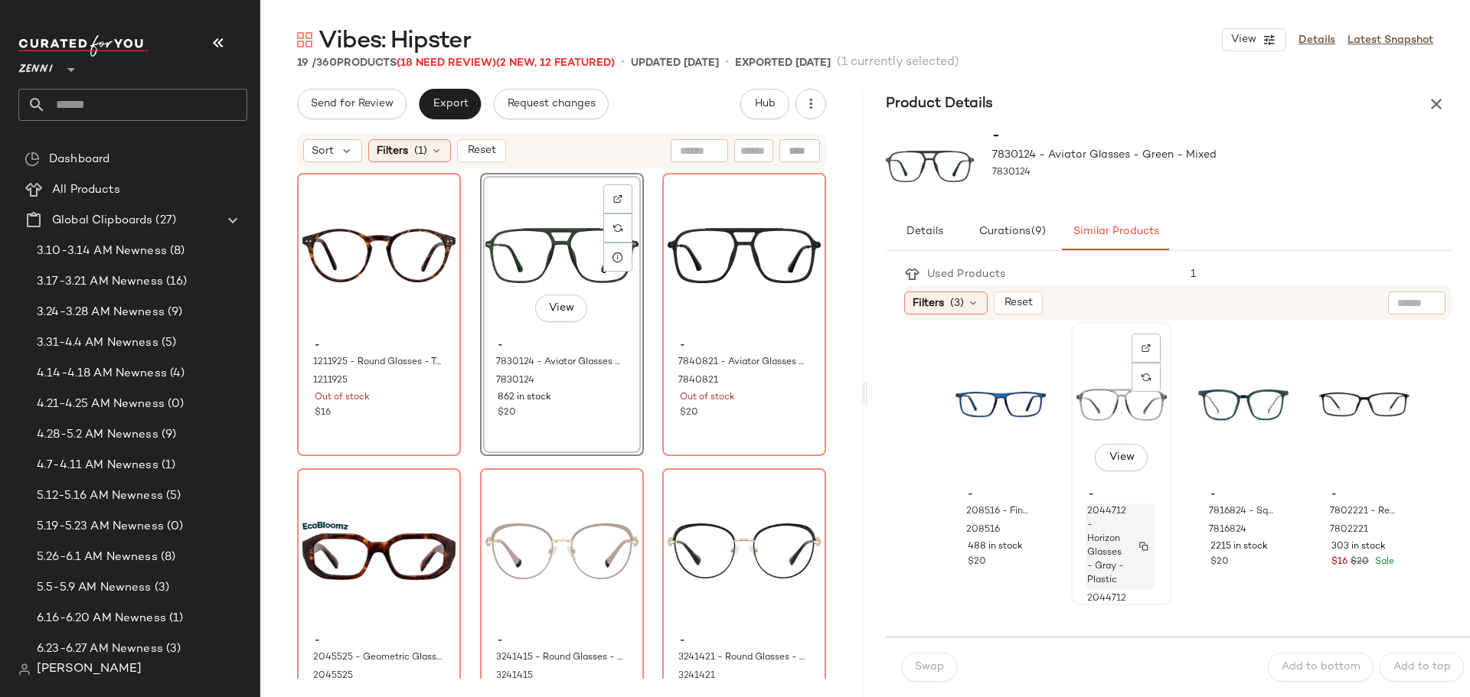
click at [1120, 537] on div "2044712 - Horizon Glasses - Gray - Plastic" at bounding box center [1120, 547] width 69 height 86
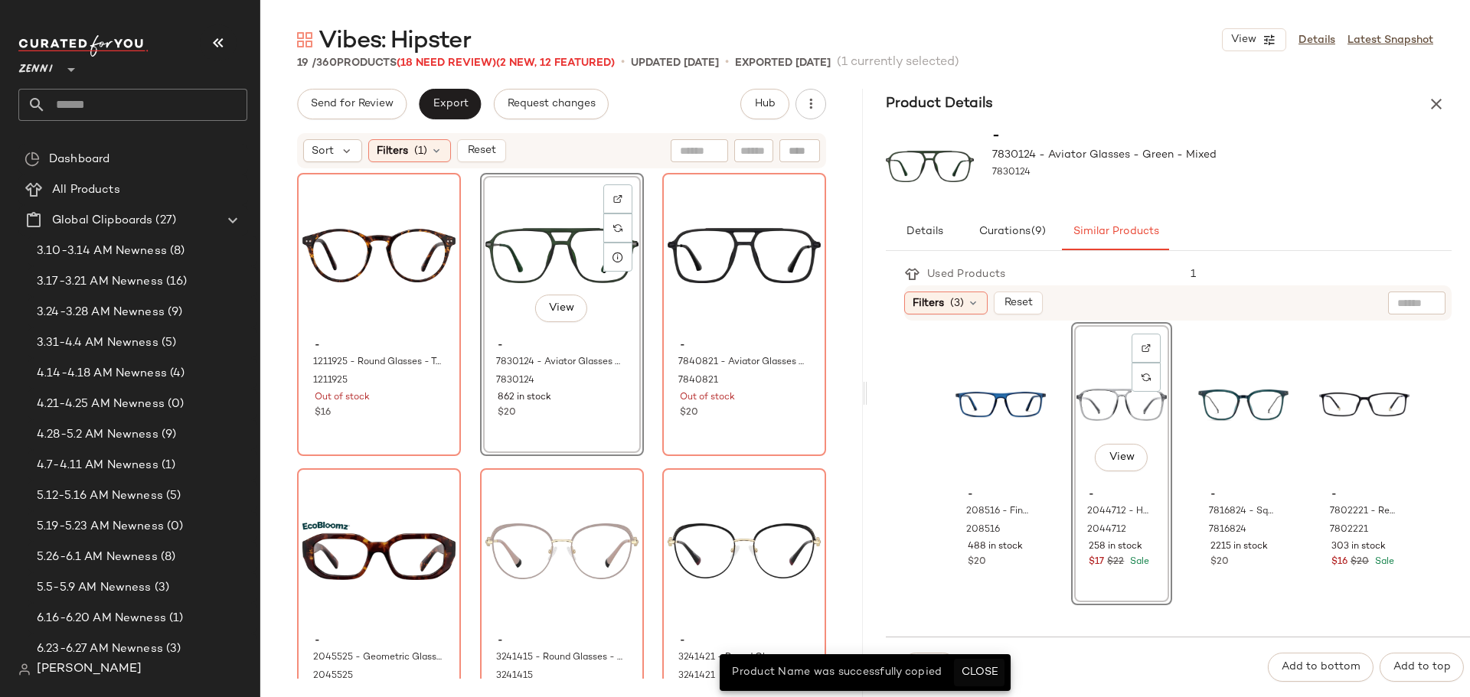
click at [992, 669] on span "Close" at bounding box center [979, 673] width 38 height 12
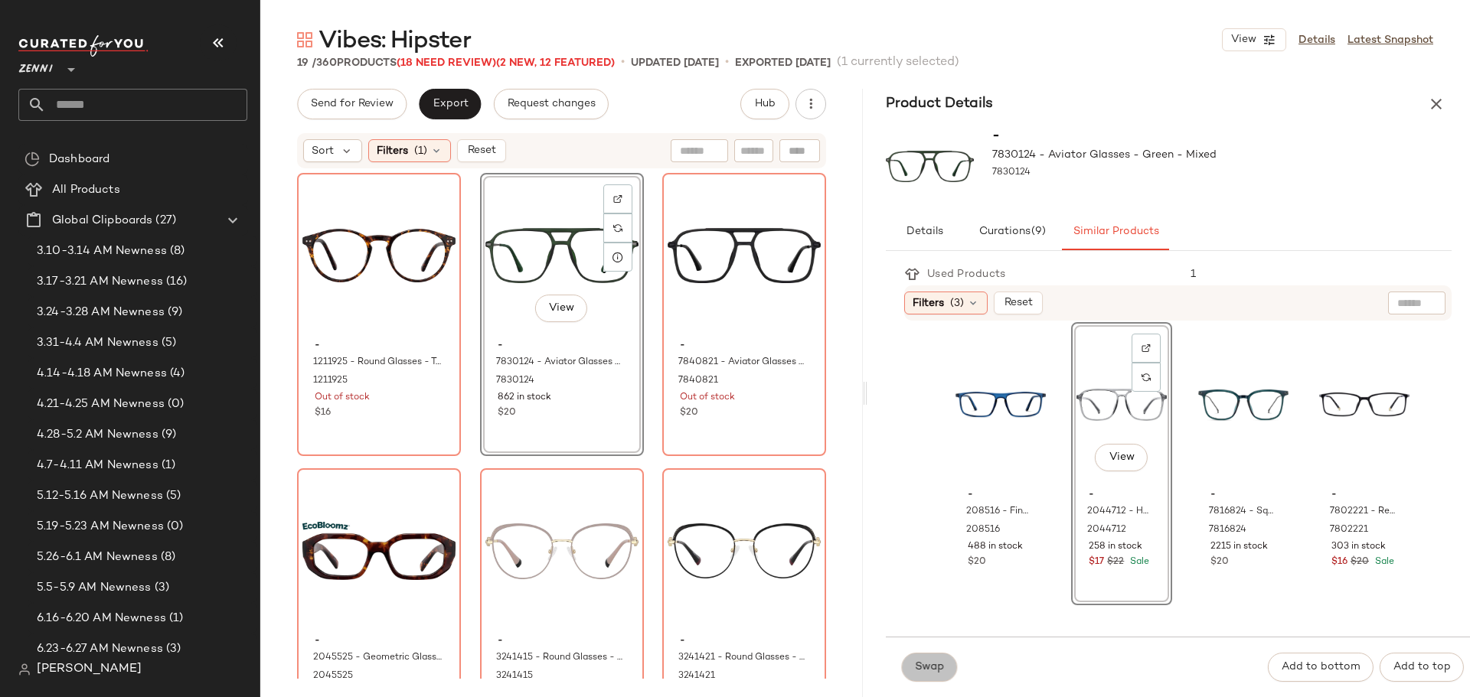
click at [929, 668] on span "Swap" at bounding box center [929, 667] width 30 height 12
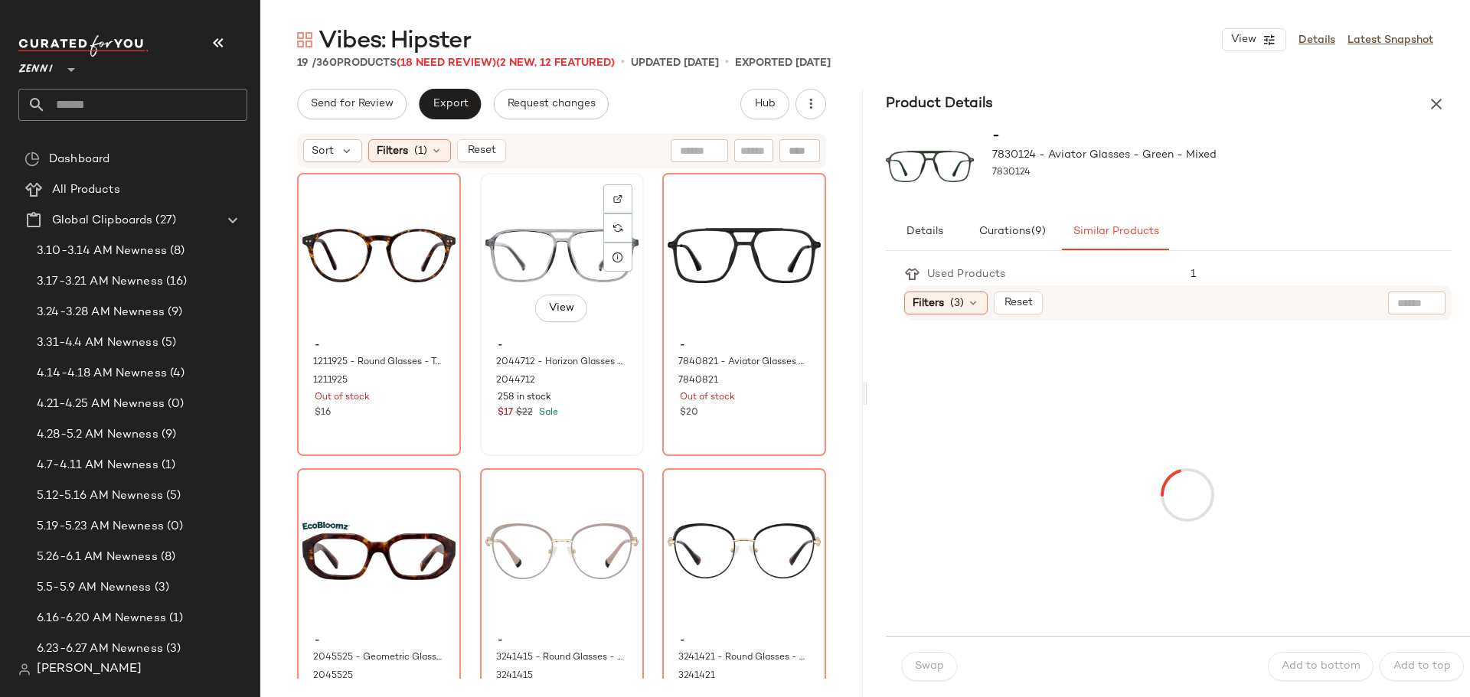
click at [588, 435] on div "View - 2044712 - Horizon Glasses - Gray - Plastic 2044712 258 in stock $17 $22 …" at bounding box center [562, 315] width 161 height 280
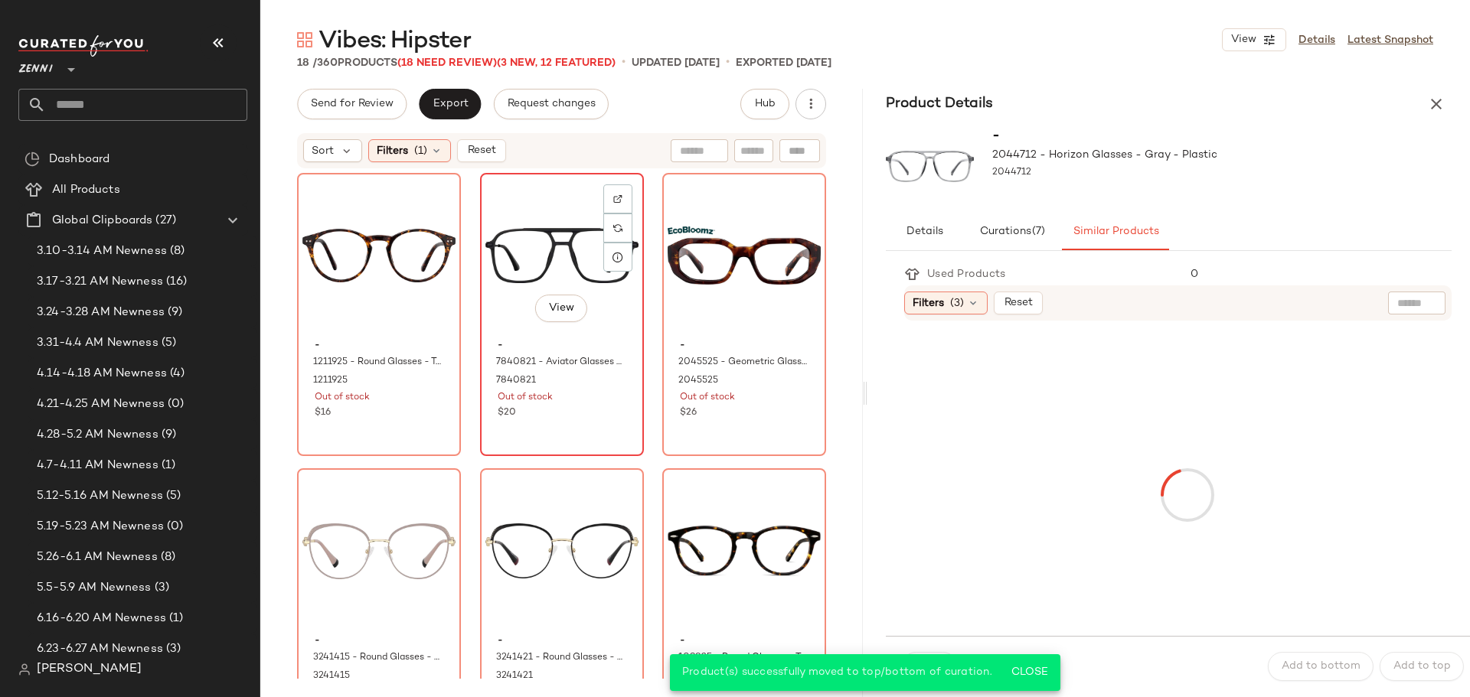
click at [596, 425] on div "View - 7840821 - Aviator Glasses - Black - Mixed 7840821 Out of stock $20" at bounding box center [562, 315] width 161 height 280
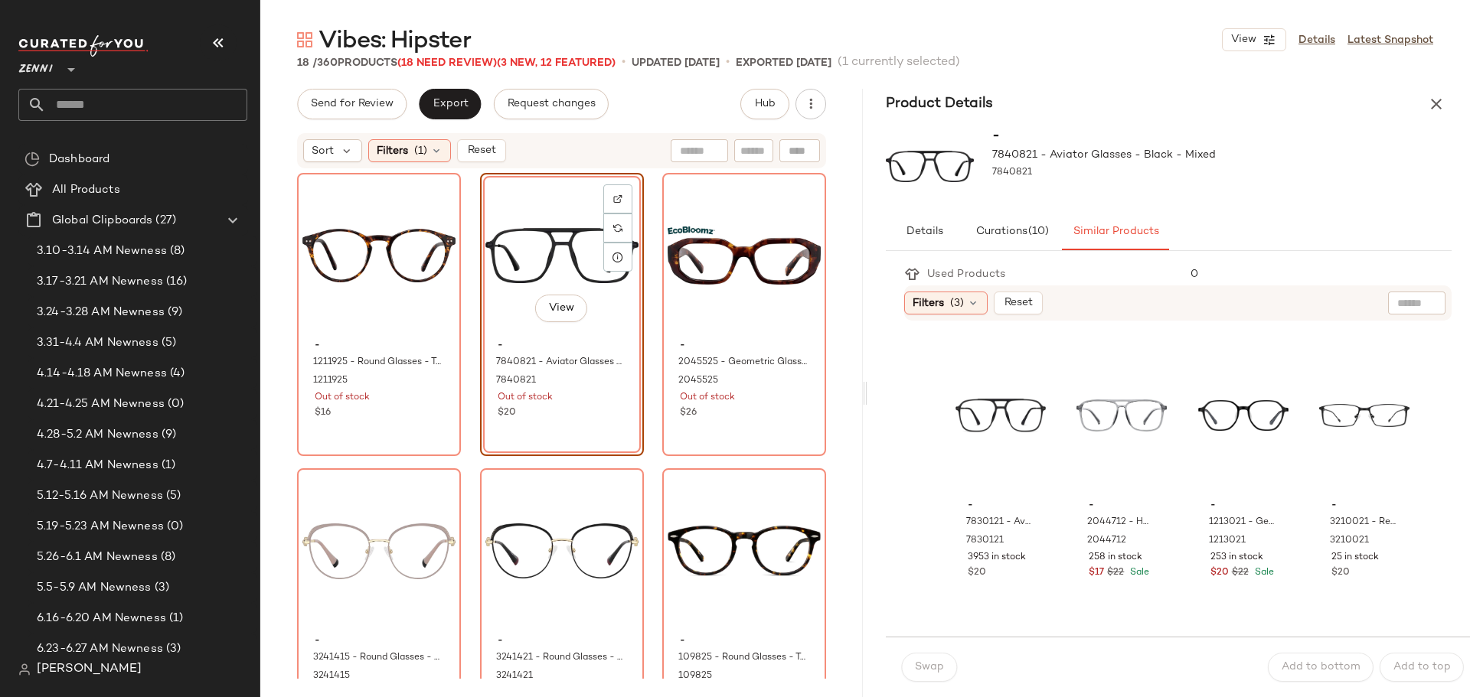
click at [596, 425] on div "View - 7840821 - Aviator Glasses - Black - Mixed 7840821 Out of stock $20" at bounding box center [562, 314] width 164 height 283
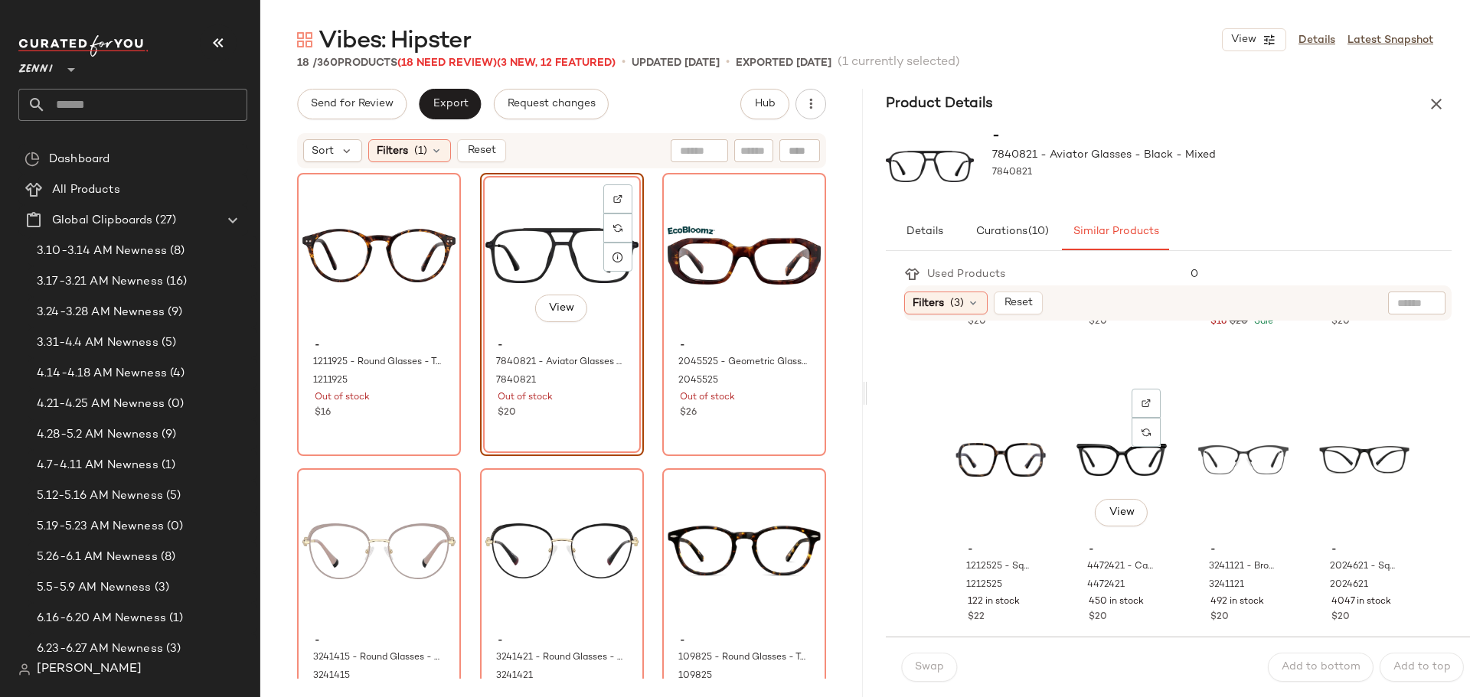
scroll to position [919, 0]
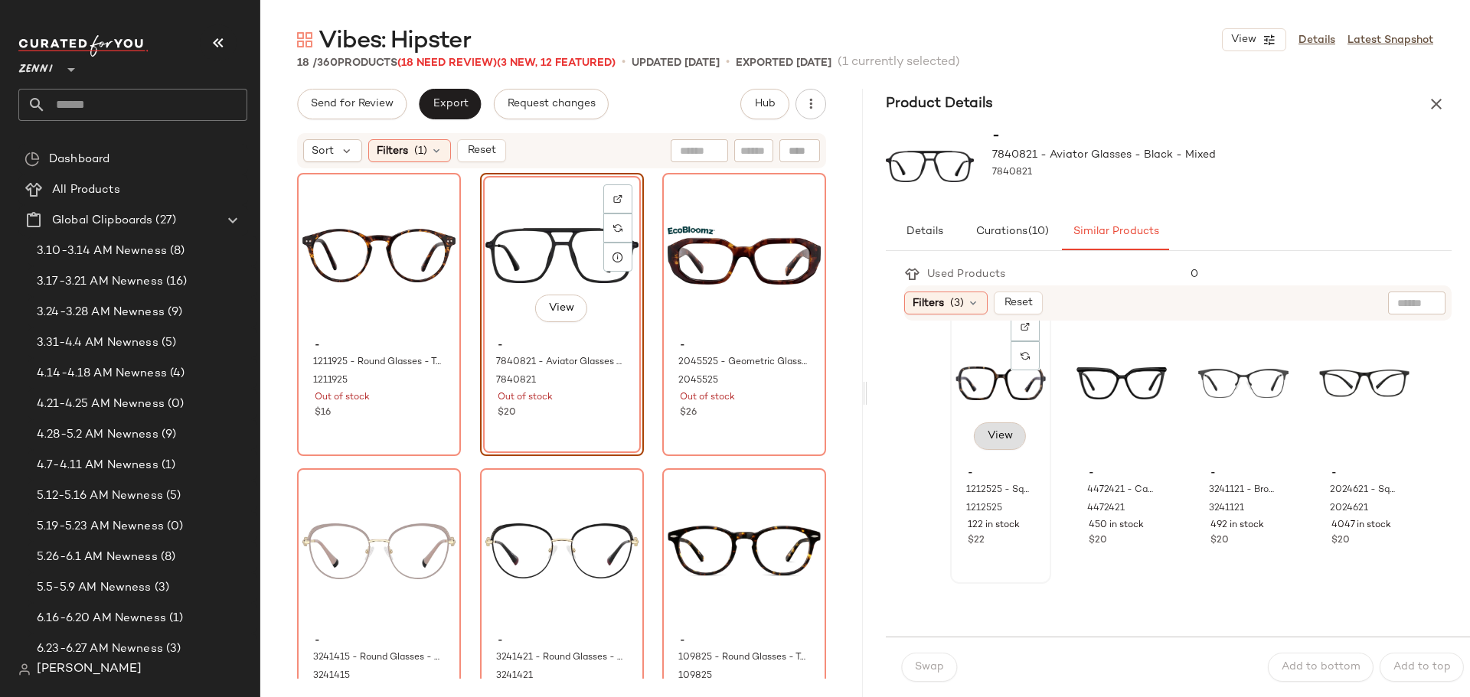
click at [1007, 434] on span "View" at bounding box center [1000, 436] width 26 height 12
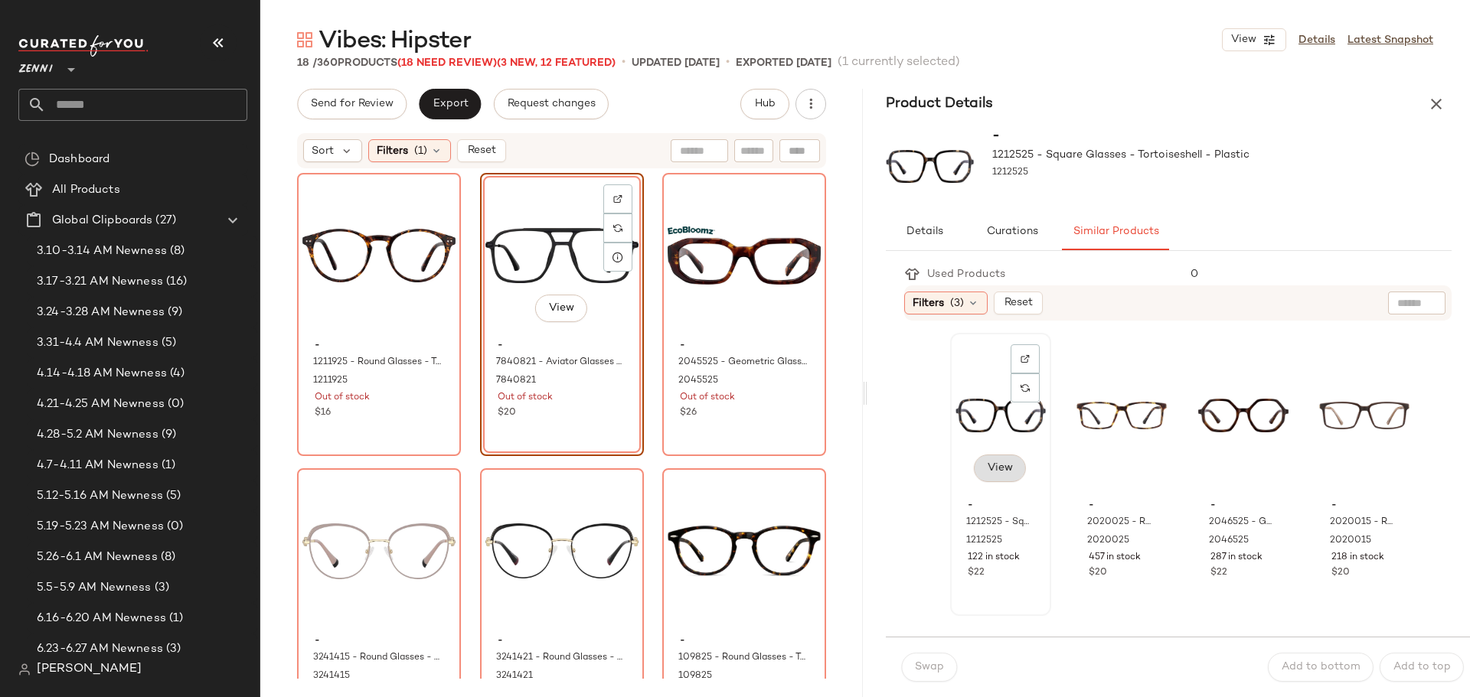
click at [1001, 465] on span "View" at bounding box center [1000, 468] width 26 height 12
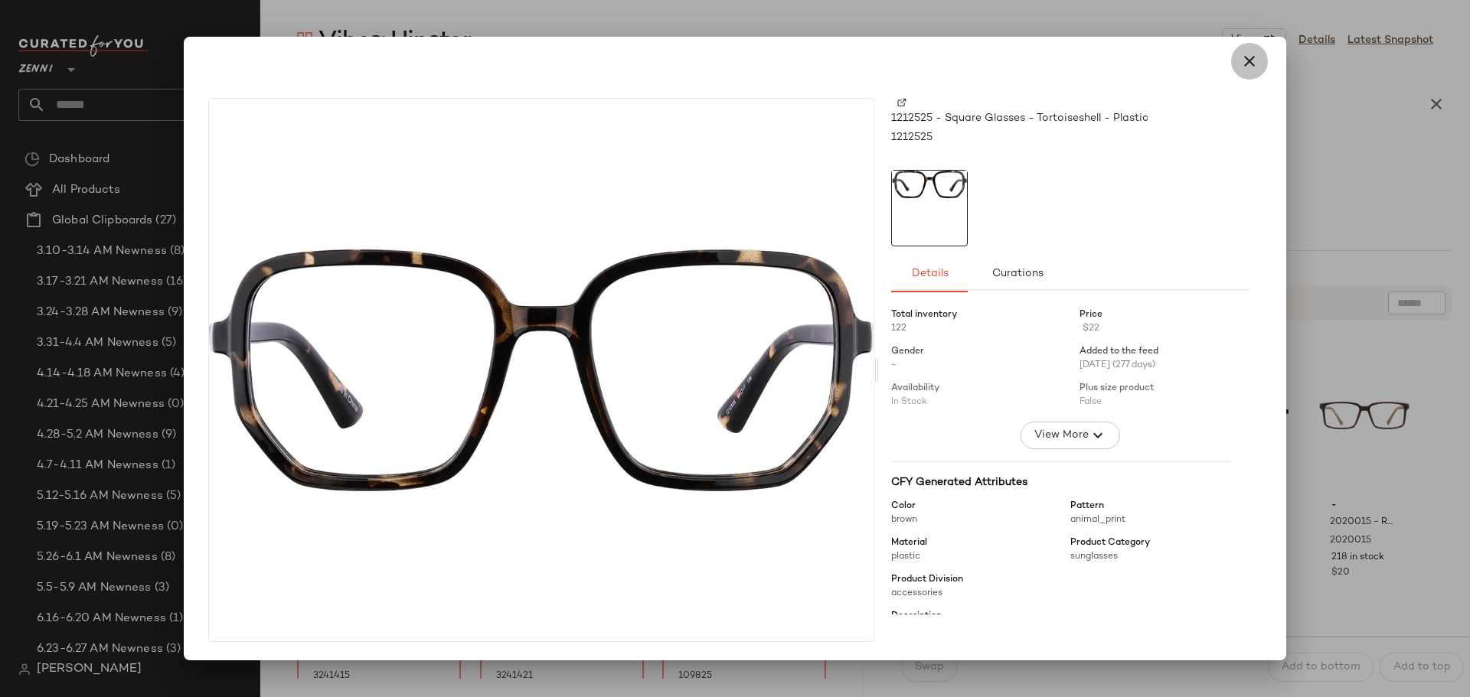
click at [1251, 59] on icon "button" at bounding box center [1249, 61] width 18 height 18
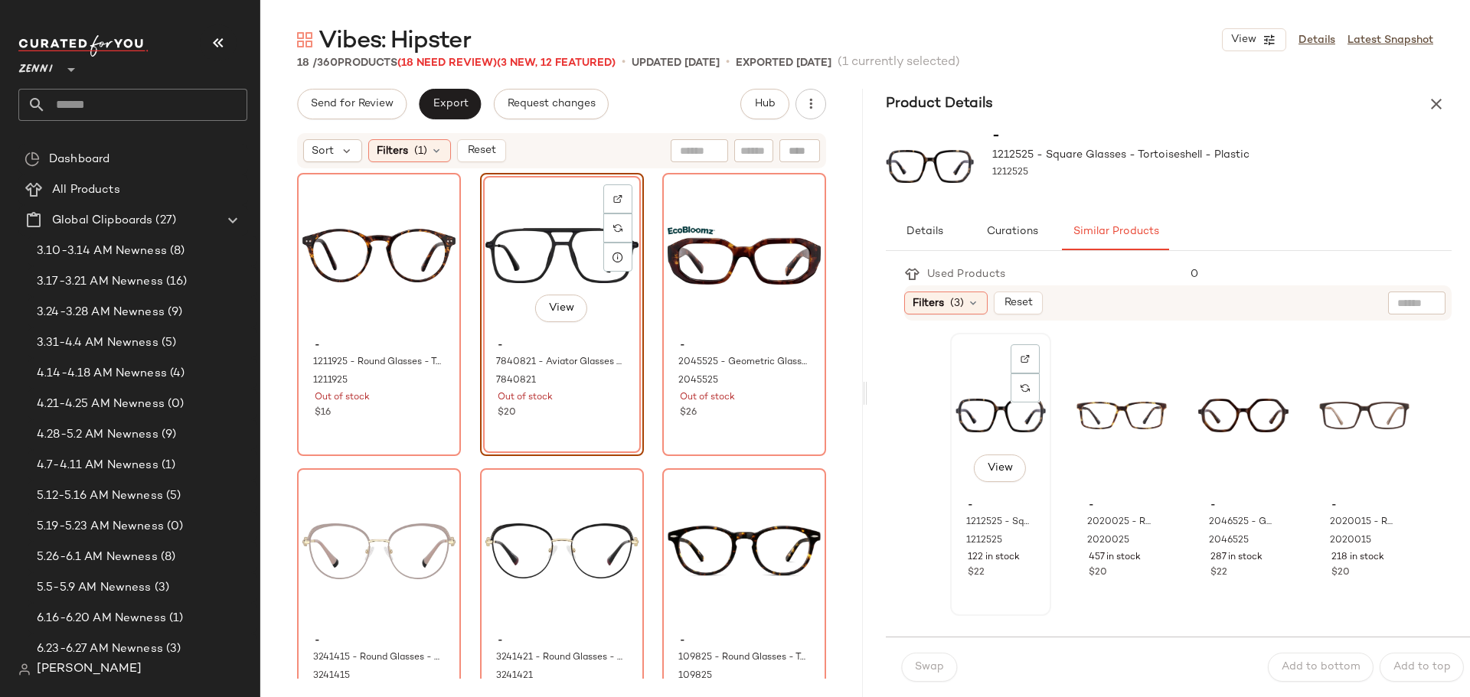
click at [982, 423] on div "View" at bounding box center [1000, 415] width 90 height 155
click at [920, 671] on span "Swap" at bounding box center [929, 667] width 30 height 12
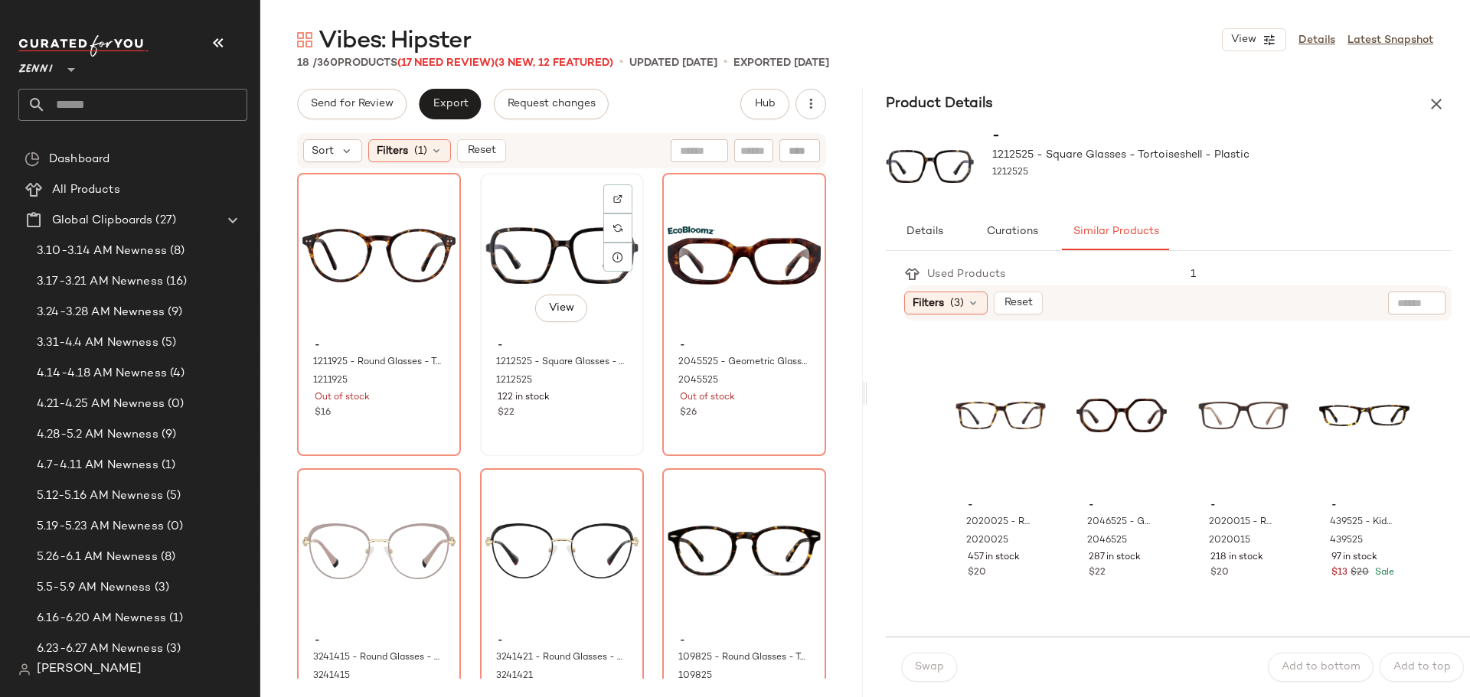
click at [527, 224] on div "View" at bounding box center [561, 255] width 153 height 155
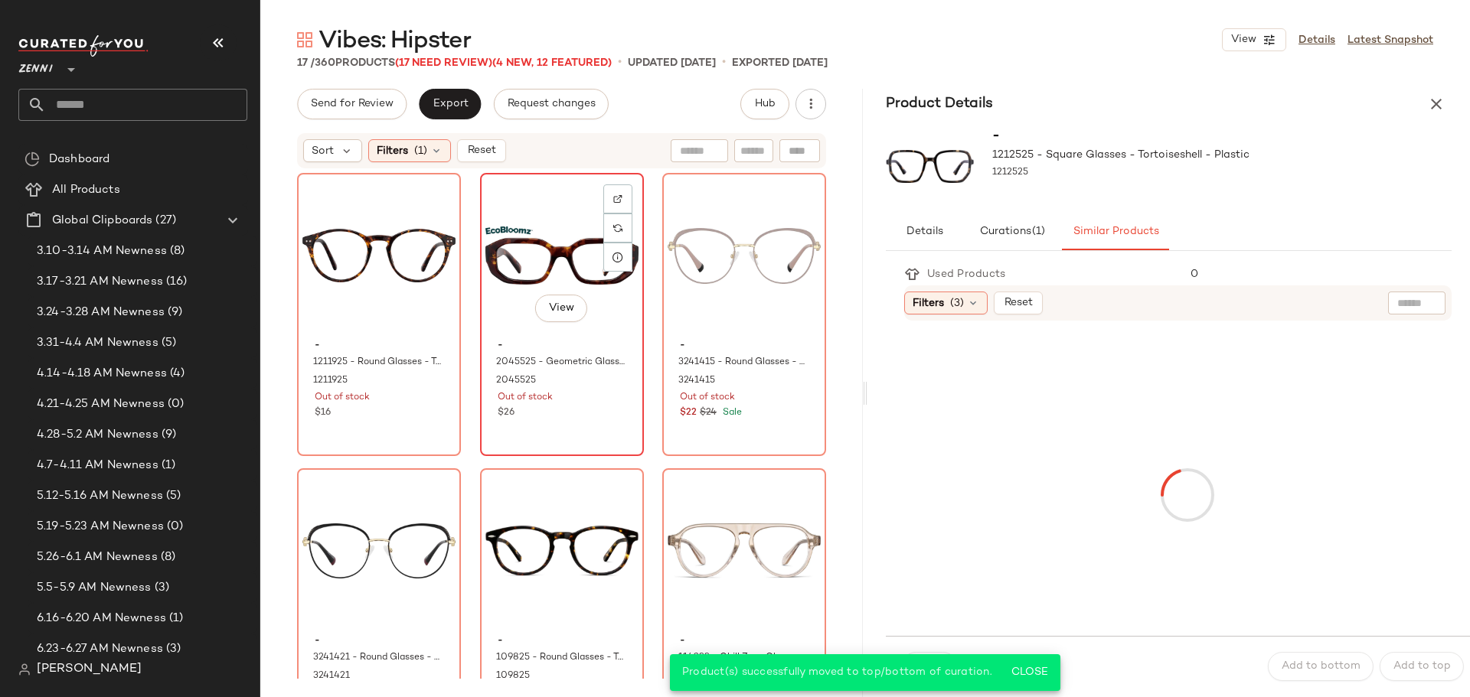
click at [568, 420] on div "$26" at bounding box center [562, 413] width 129 height 14
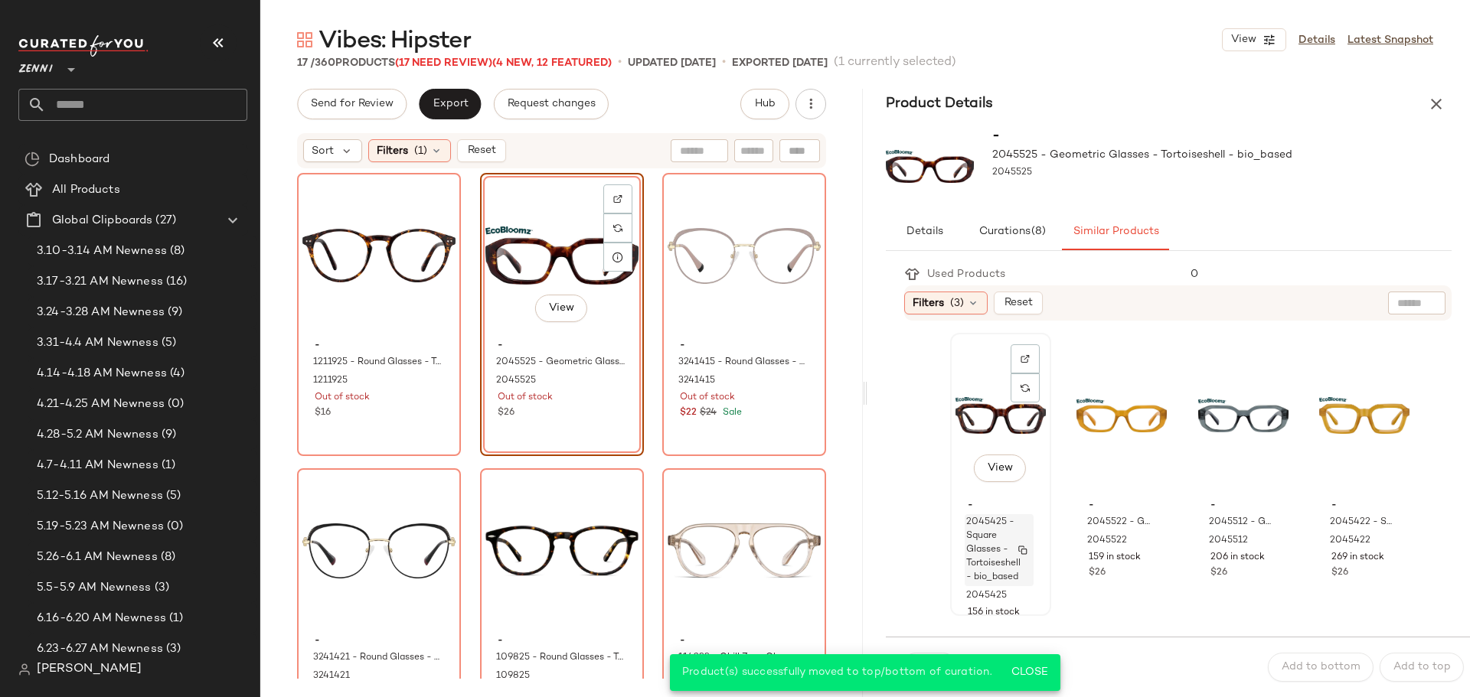
click at [984, 525] on span "2045425 - Square Glasses - Tortoiseshell - bio_based" at bounding box center [993, 550] width 54 height 69
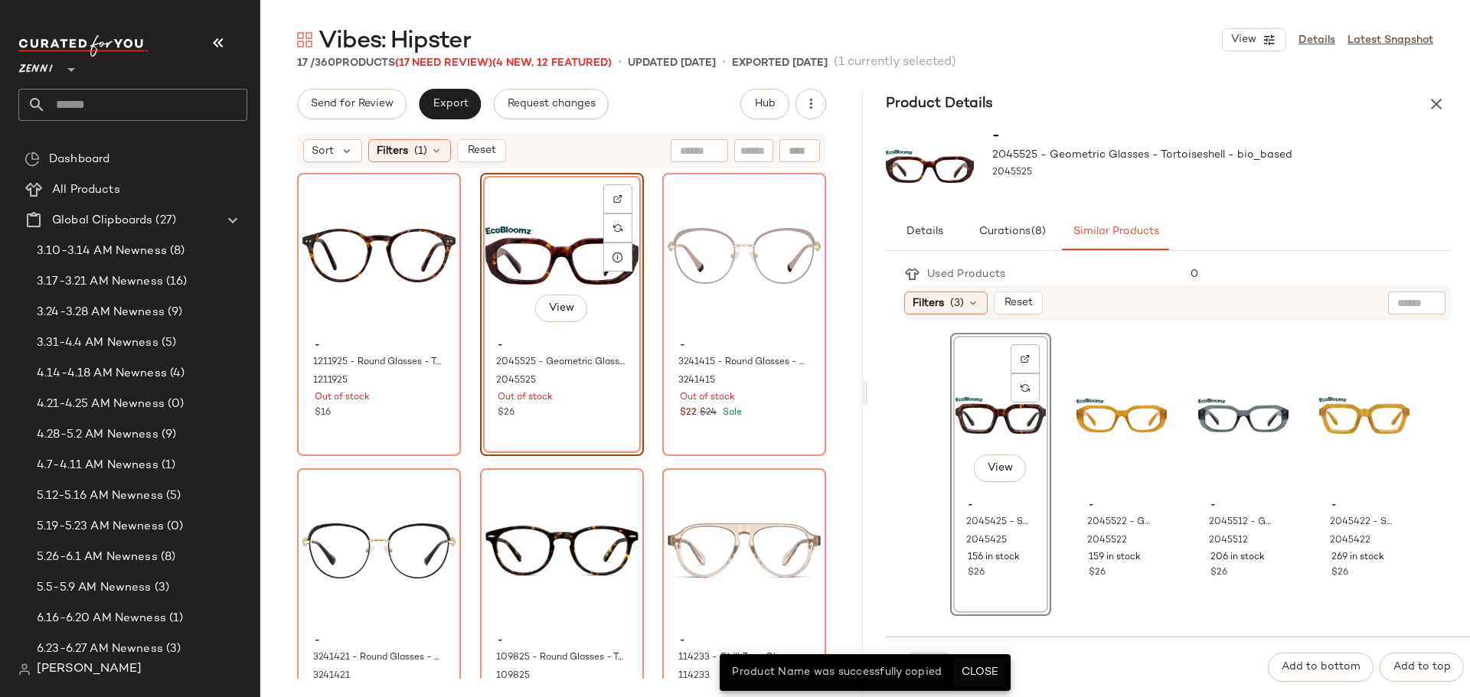
click at [1001, 666] on button "Close" at bounding box center [979, 673] width 50 height 28
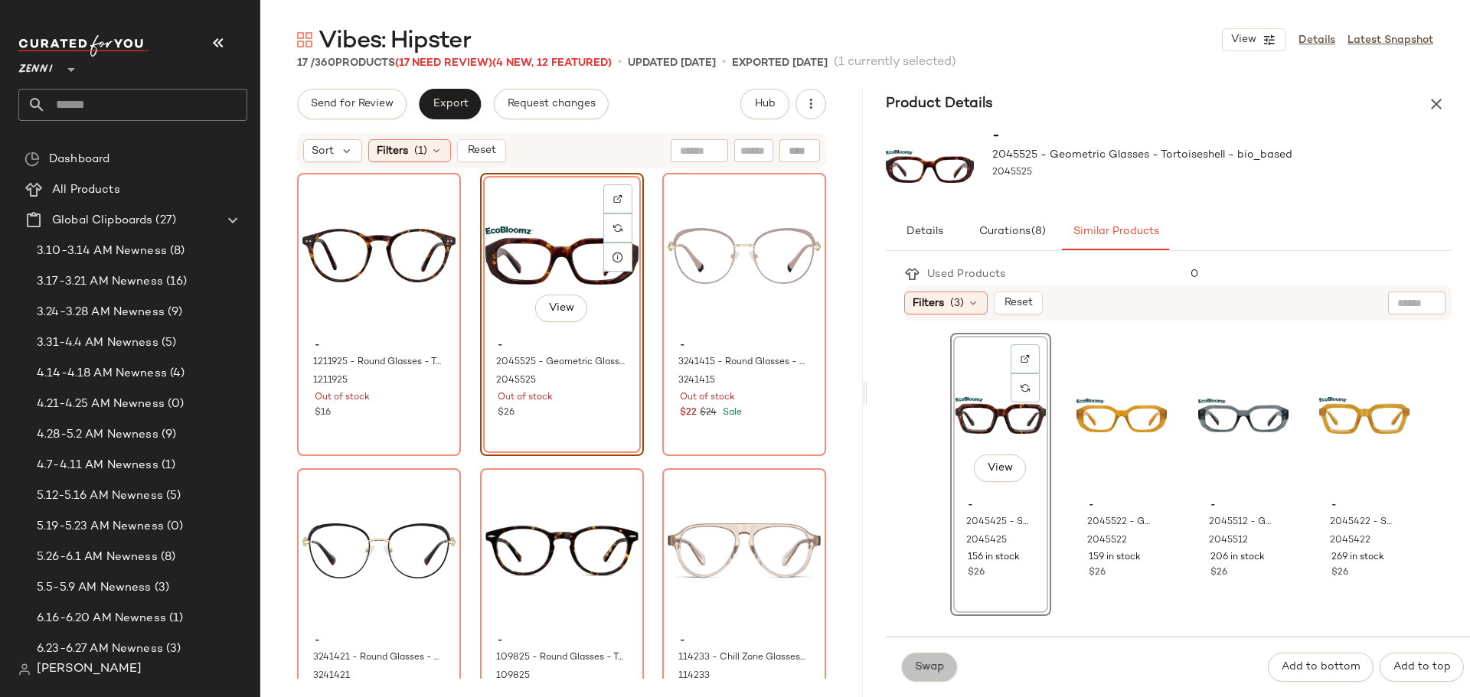
click at [929, 664] on span "Swap" at bounding box center [929, 667] width 30 height 12
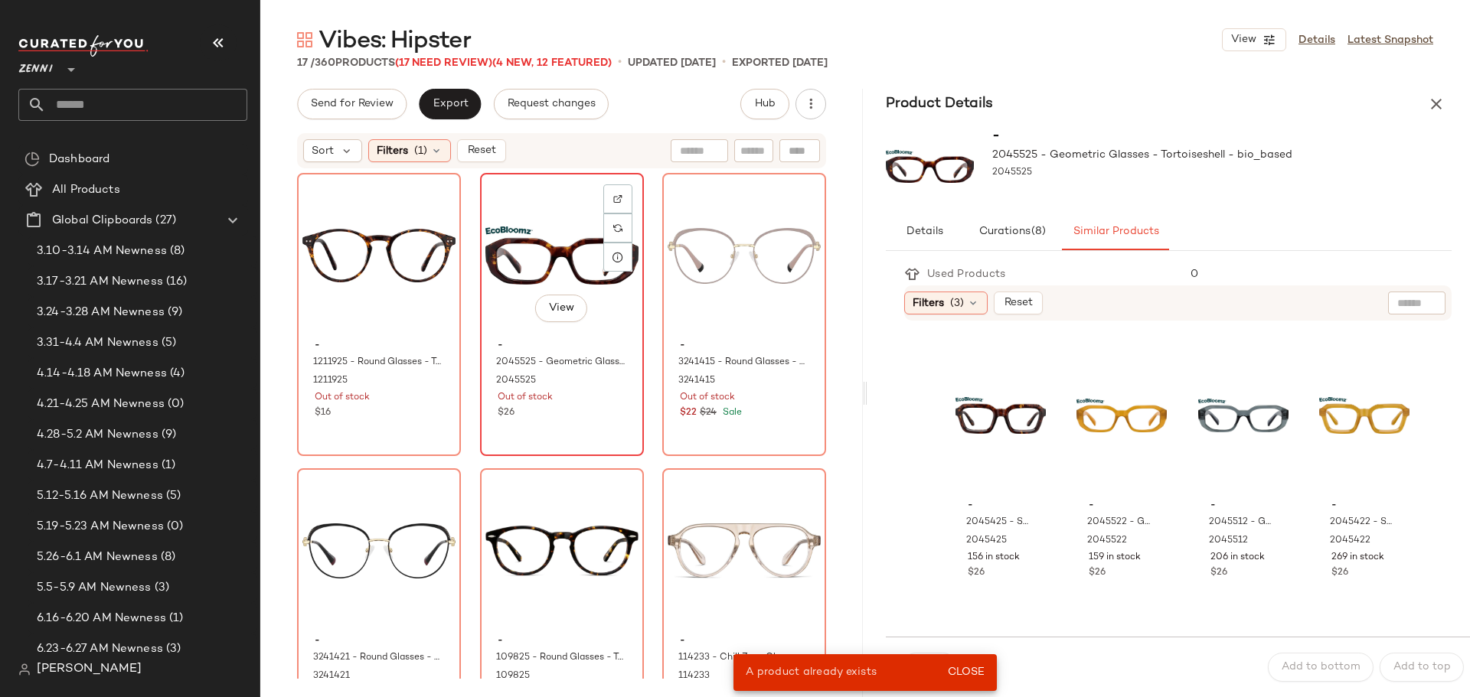
click at [569, 406] on div "$26" at bounding box center [562, 413] width 129 height 14
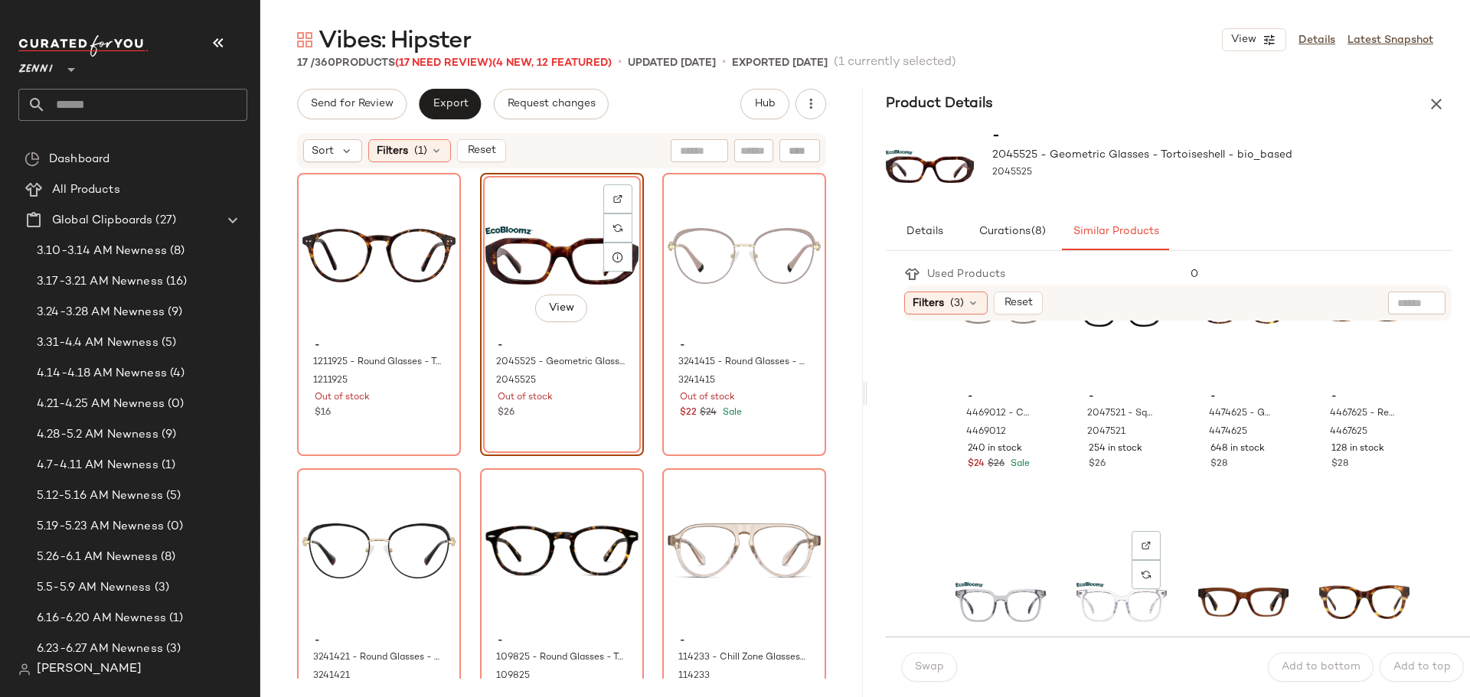
scroll to position [919, 0]
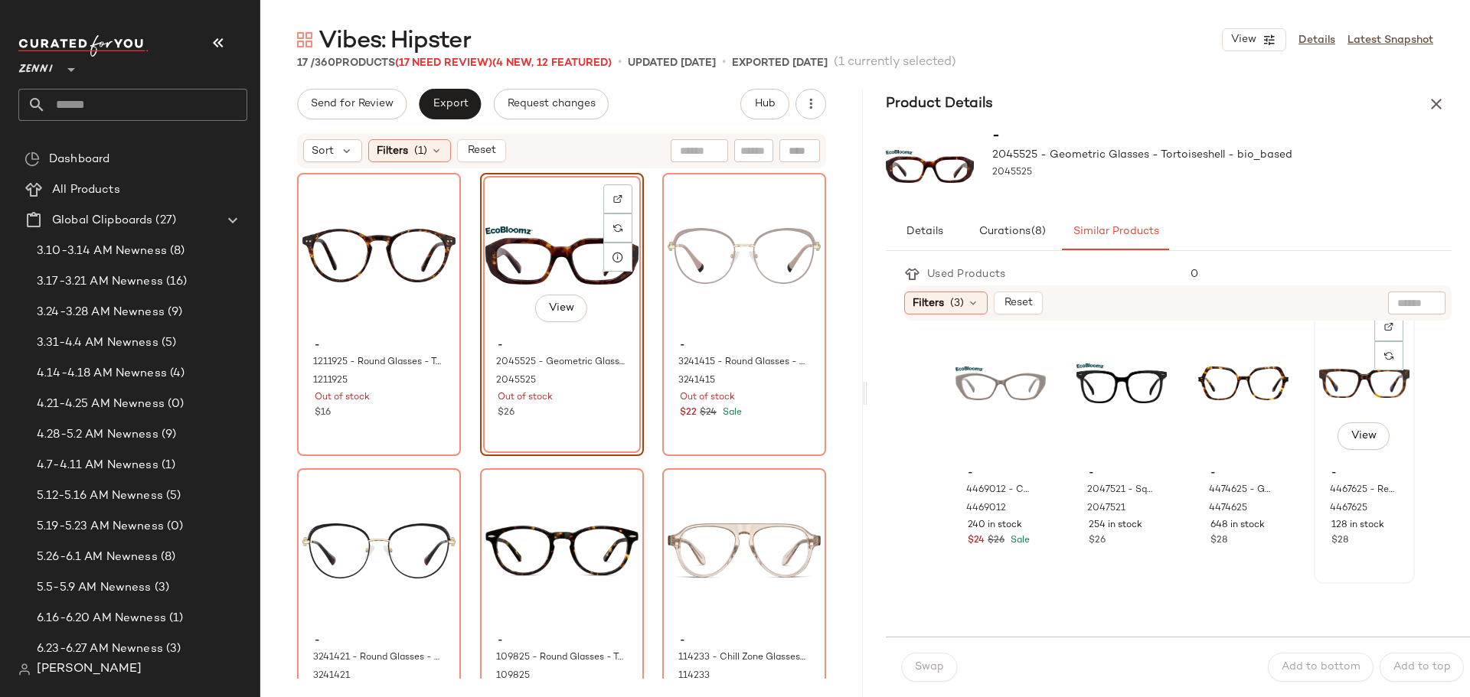
click at [1336, 397] on div "View" at bounding box center [1364, 383] width 90 height 155
click at [929, 664] on span "Swap" at bounding box center [929, 667] width 30 height 12
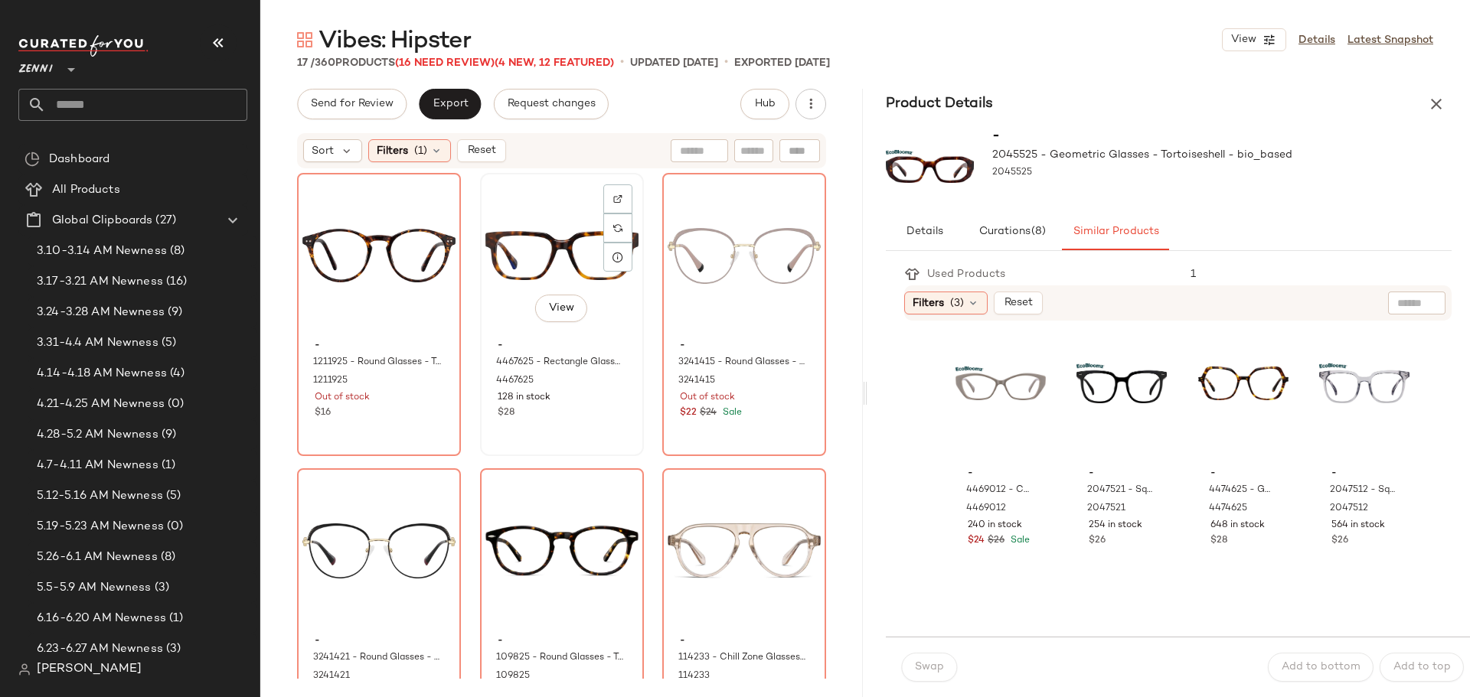
click at [523, 236] on div "View" at bounding box center [561, 255] width 153 height 155
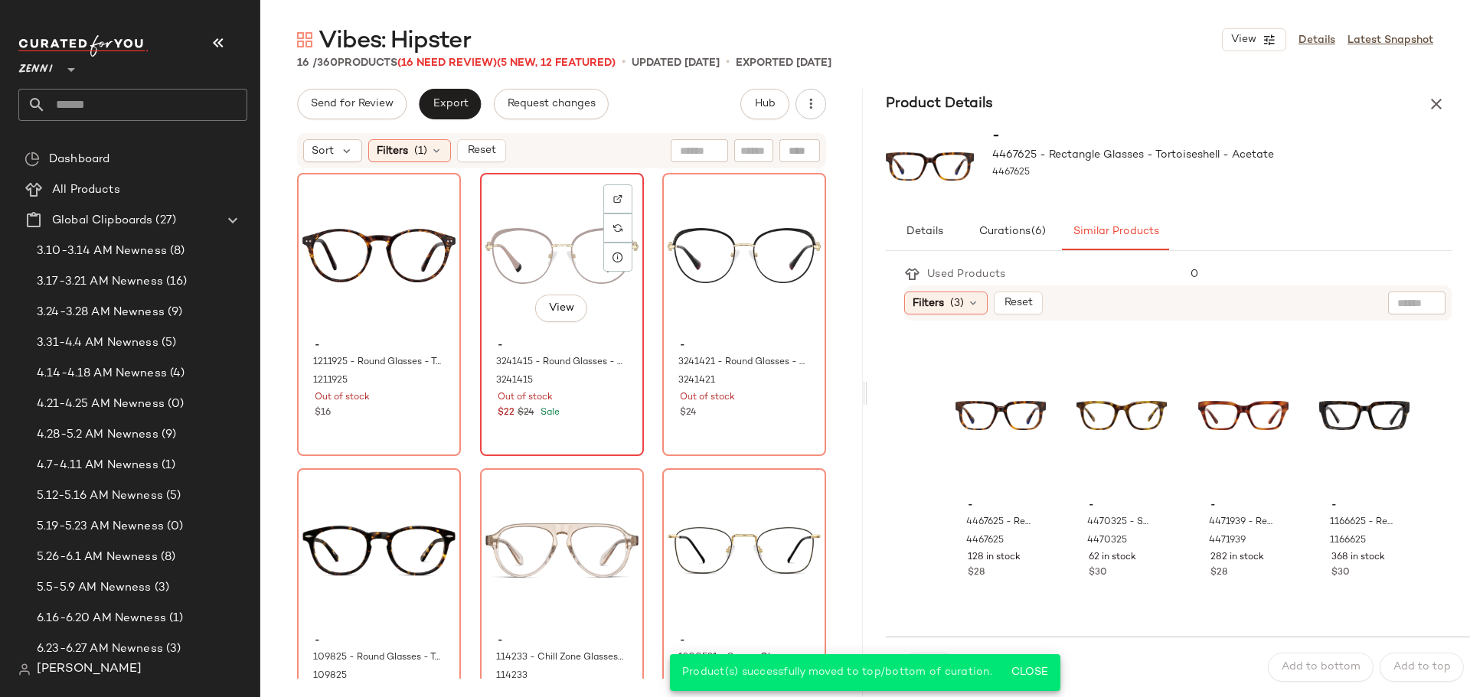
click at [579, 416] on div "$22 $24 Sale" at bounding box center [562, 413] width 129 height 14
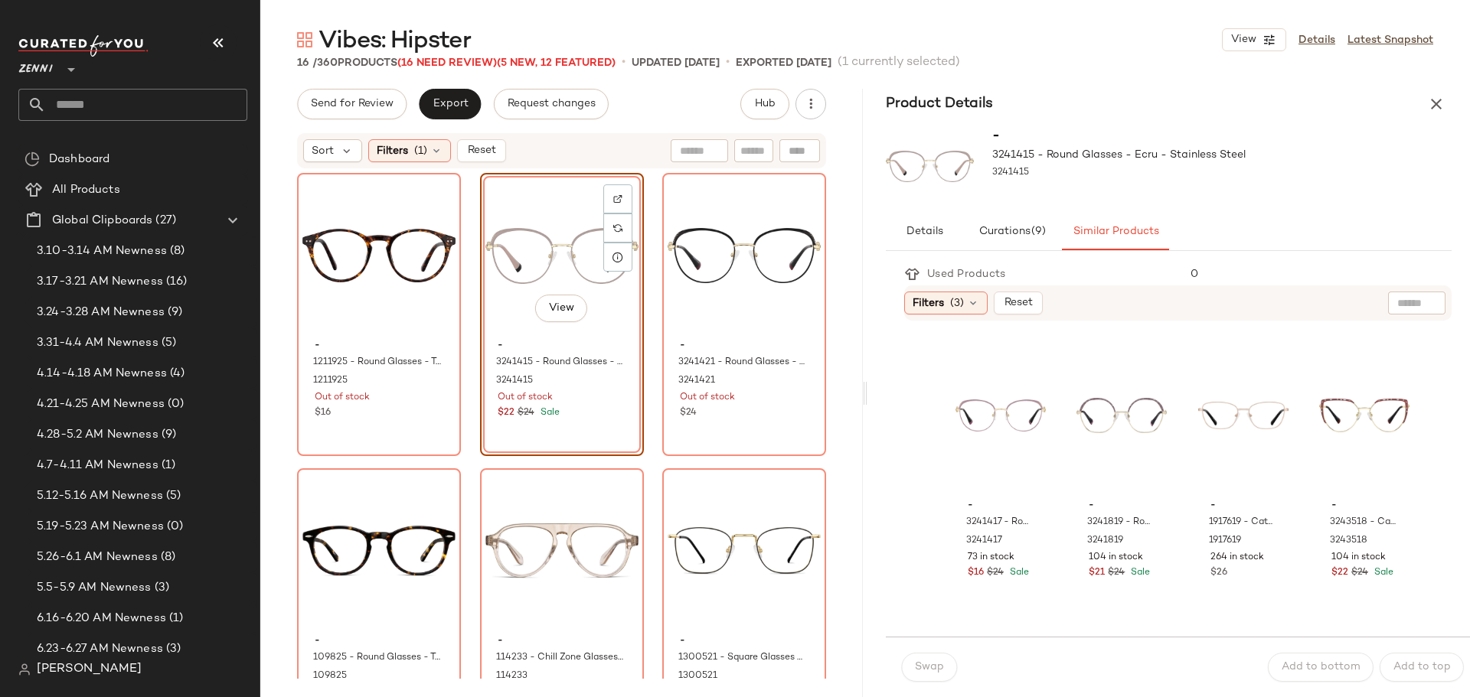
click at [579, 415] on div "View - 3241415 - Round Glasses - Ecru - Stainless Steel 3241415 Out of stock $2…" at bounding box center [562, 314] width 164 height 283
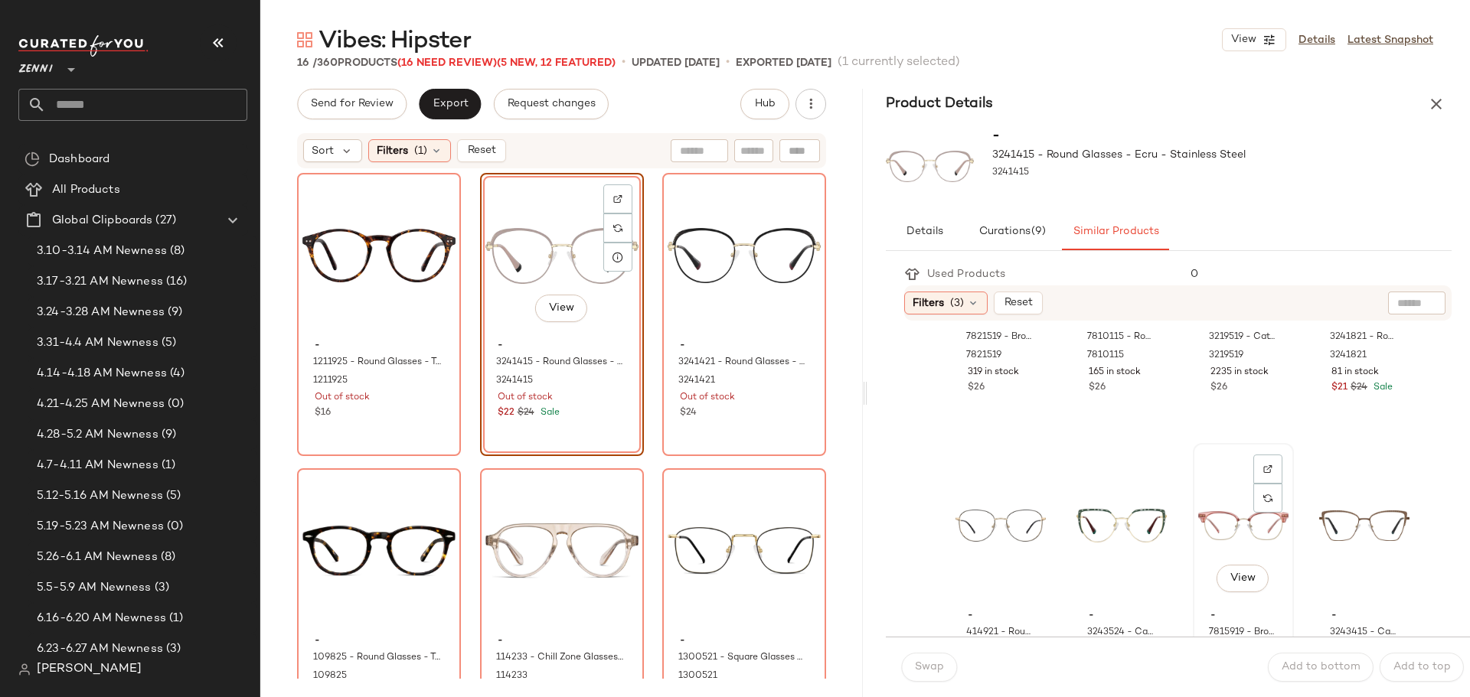
scroll to position [1148, 0]
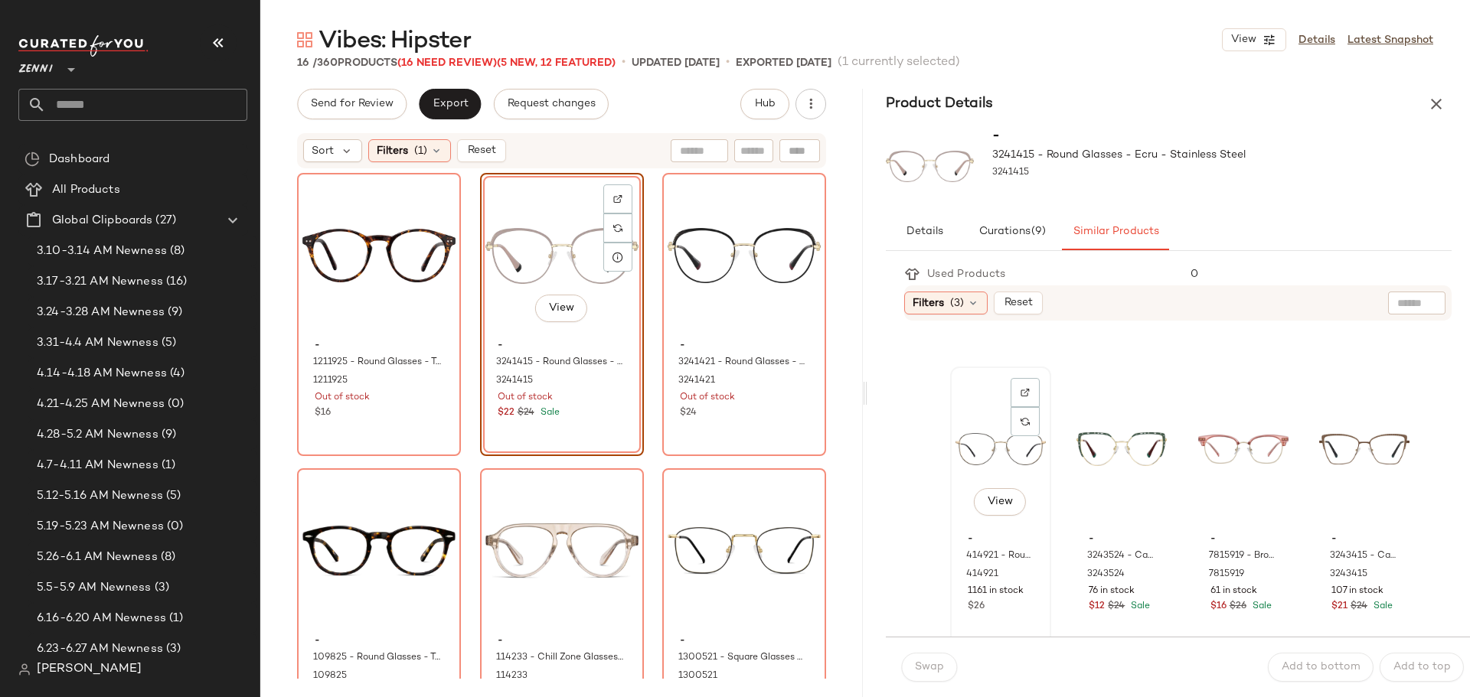
click at [981, 449] on div "View" at bounding box center [1000, 449] width 90 height 155
click at [932, 664] on span "Swap" at bounding box center [929, 667] width 30 height 12
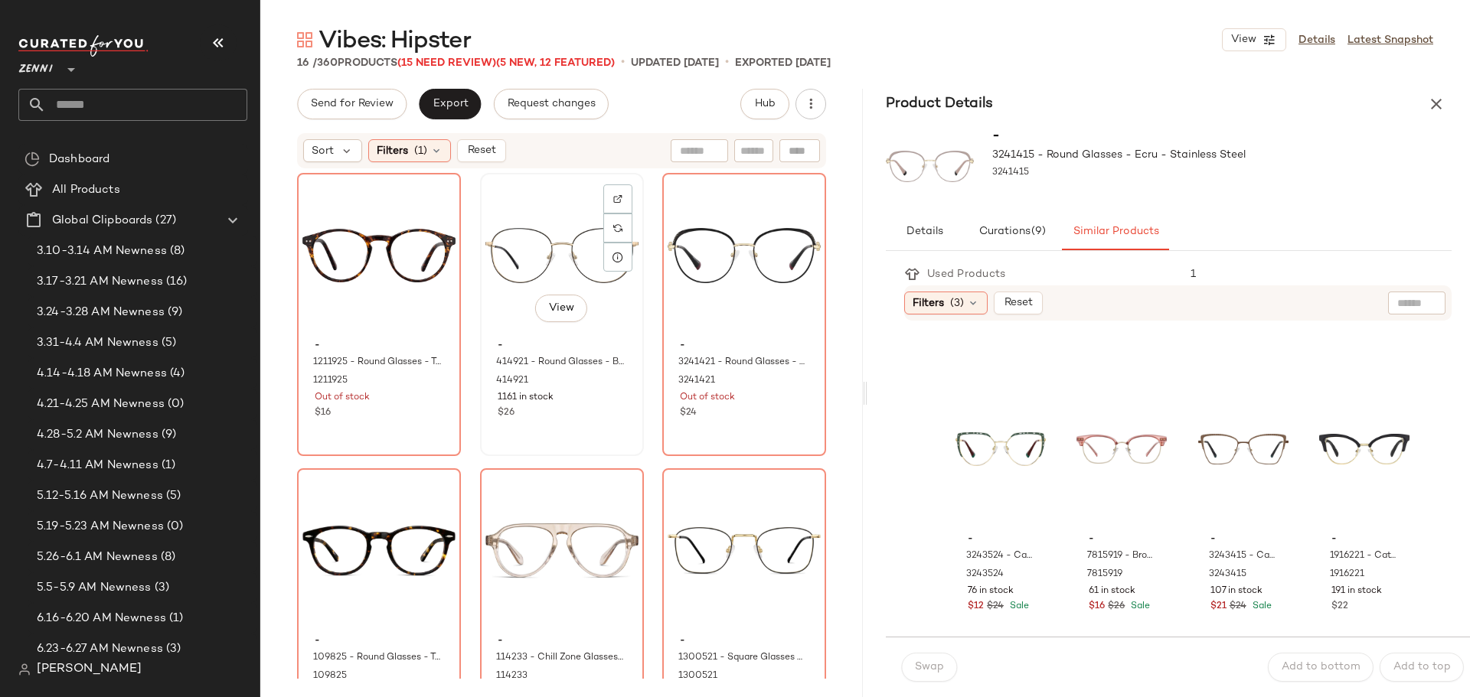
click at [524, 233] on div "View" at bounding box center [561, 255] width 153 height 155
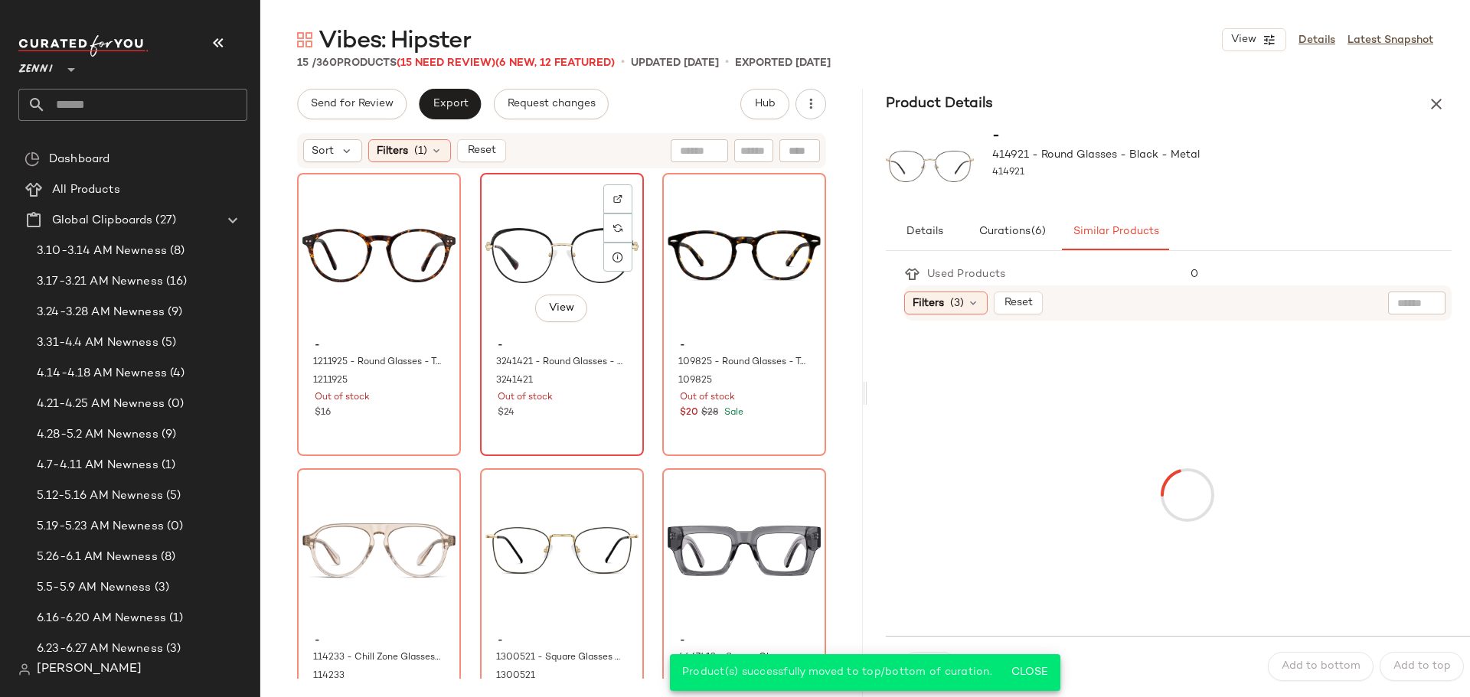
click at [606, 424] on div "View - 3241421 - Round Glasses - Black - Stainless Steel 3241421 Out of stock $…" at bounding box center [562, 315] width 161 height 280
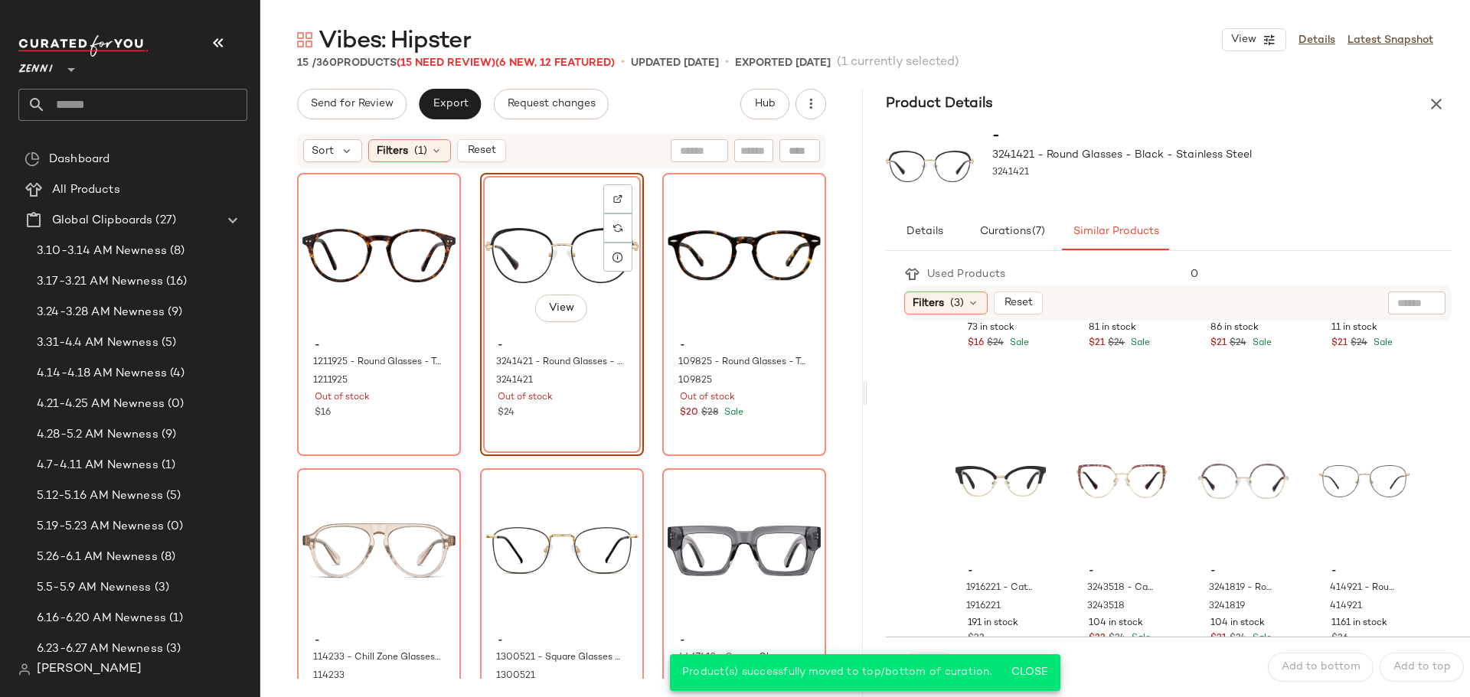
scroll to position [306, 0]
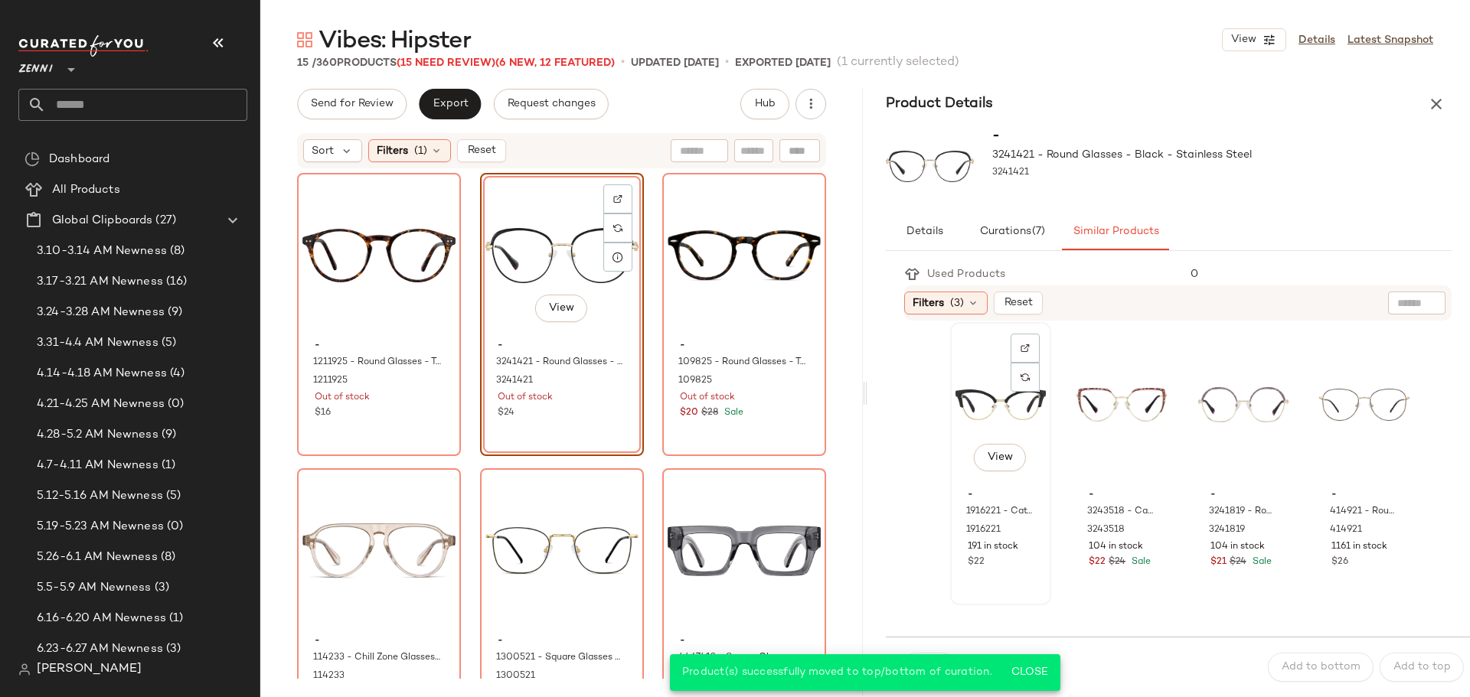
click at [986, 572] on div "View - 1916221 - Cat-Eye Glasses - Black - Mixed 1916221 191 in stock $22" at bounding box center [1001, 464] width 98 height 280
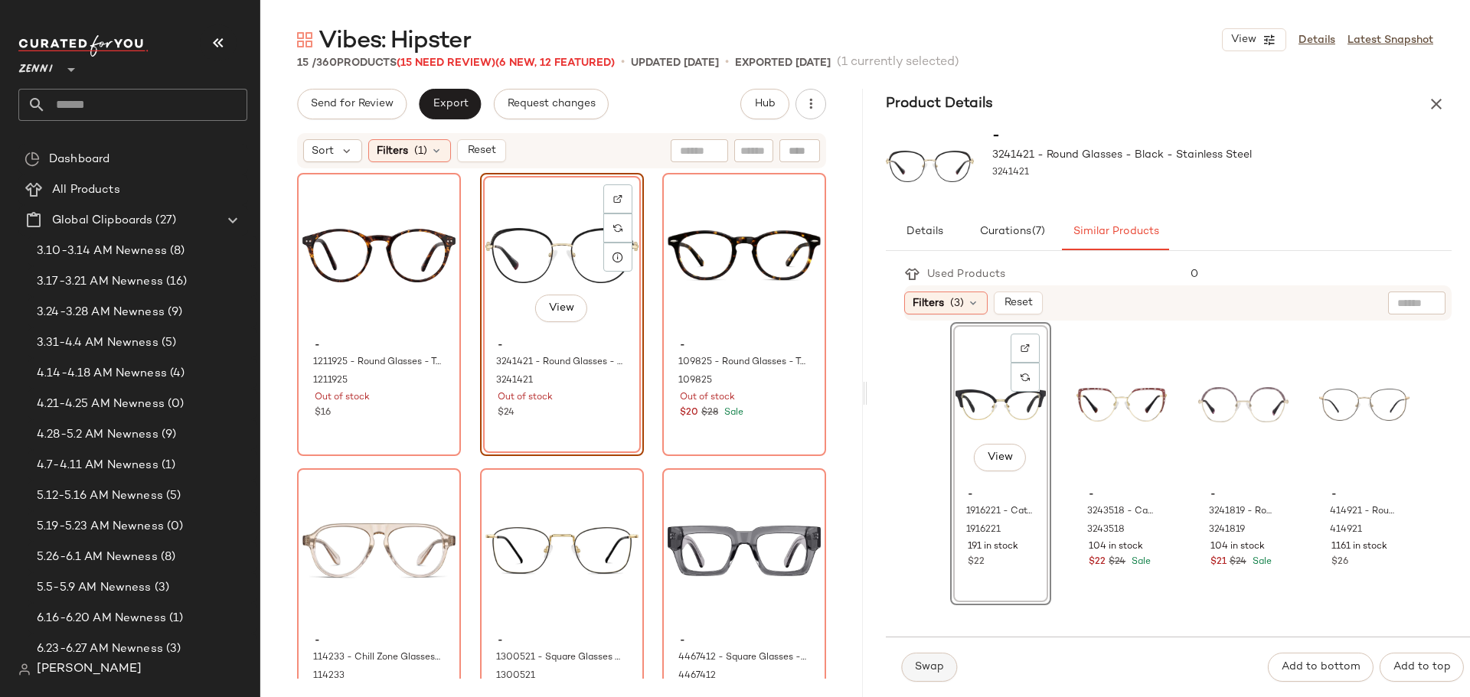
click at [916, 665] on span "Swap" at bounding box center [929, 667] width 30 height 12
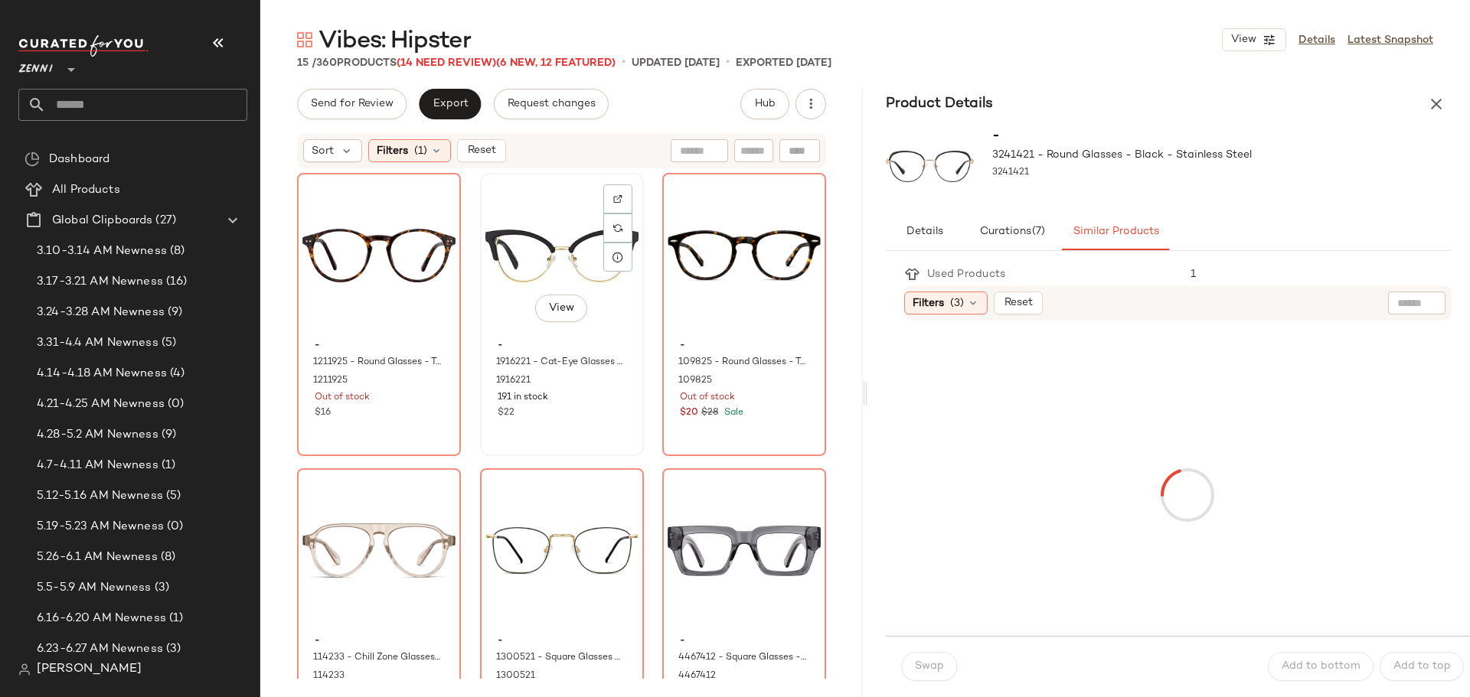
click at [581, 416] on div "$22" at bounding box center [562, 413] width 129 height 14
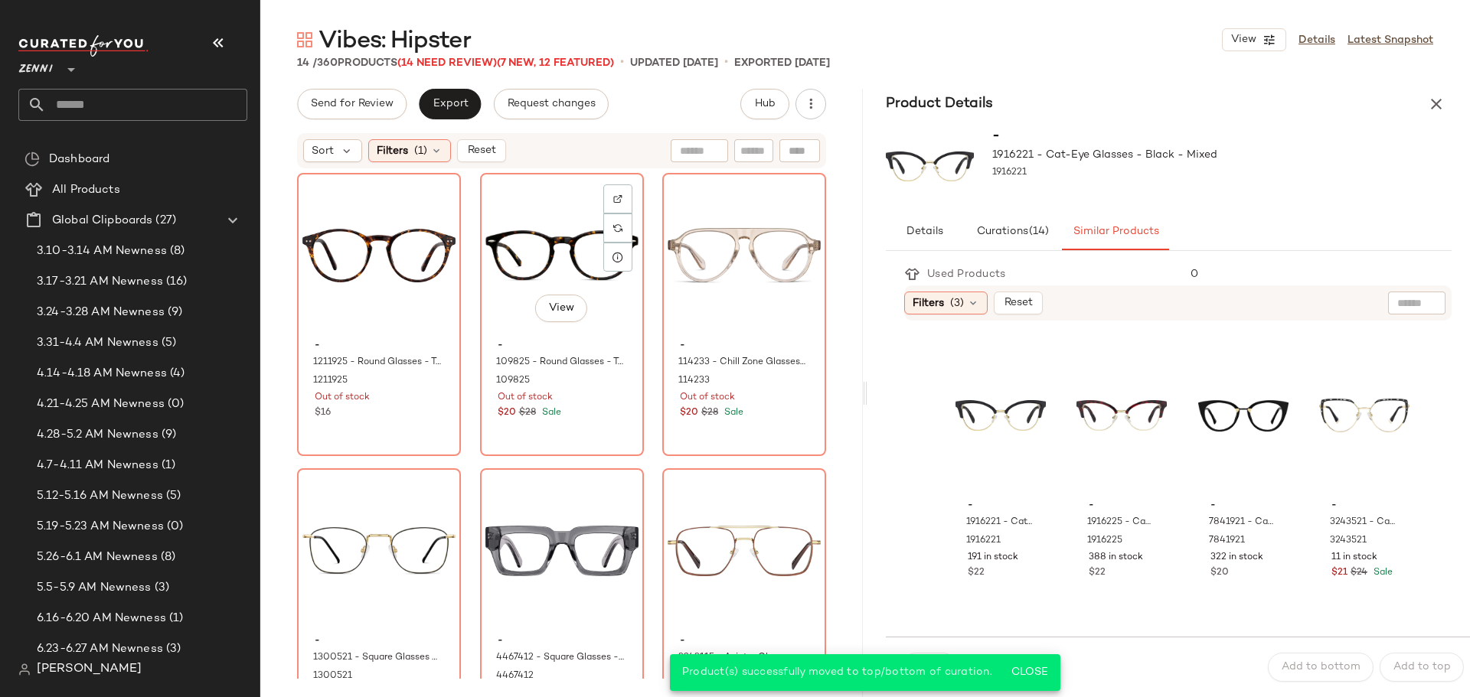
click at [581, 416] on div "$20 $28 Sale" at bounding box center [562, 413] width 129 height 14
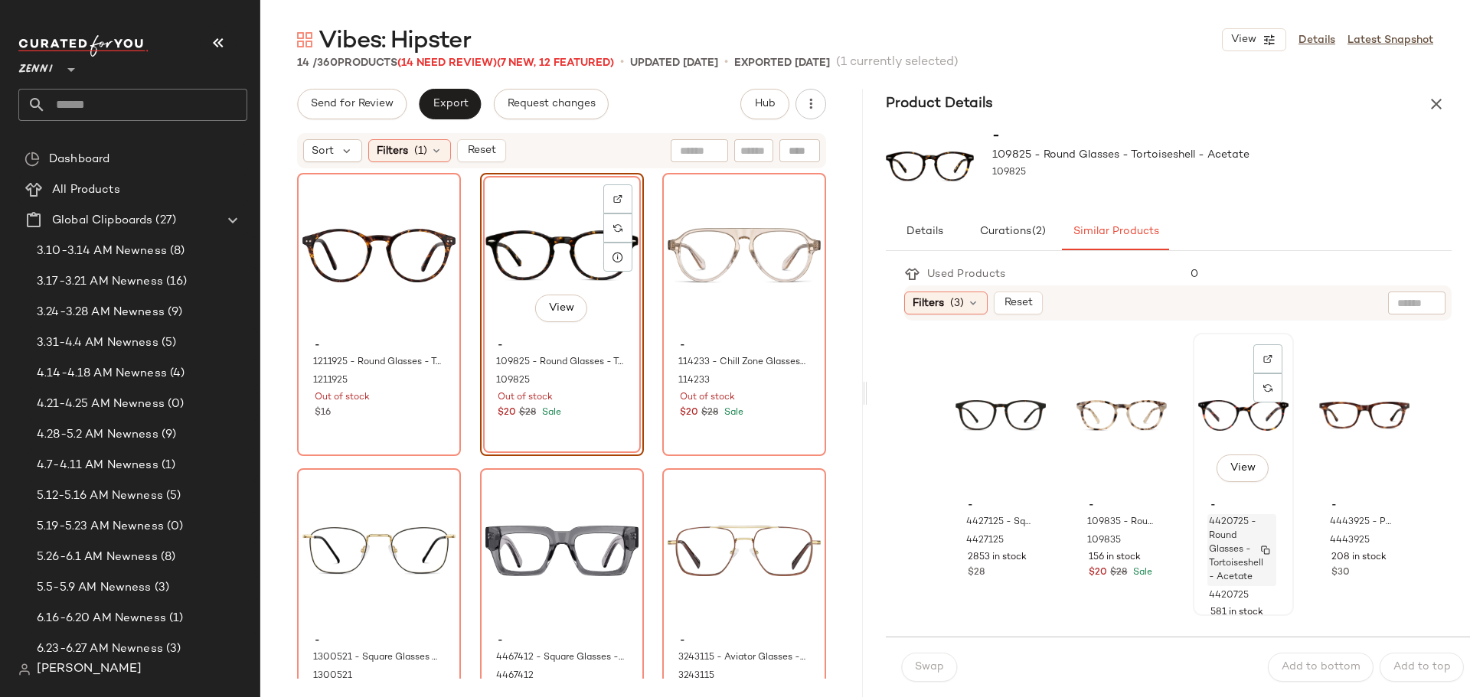
click at [1230, 516] on span "4420725 - Round Glasses - Tortoiseshell - Acetate" at bounding box center [1236, 550] width 54 height 69
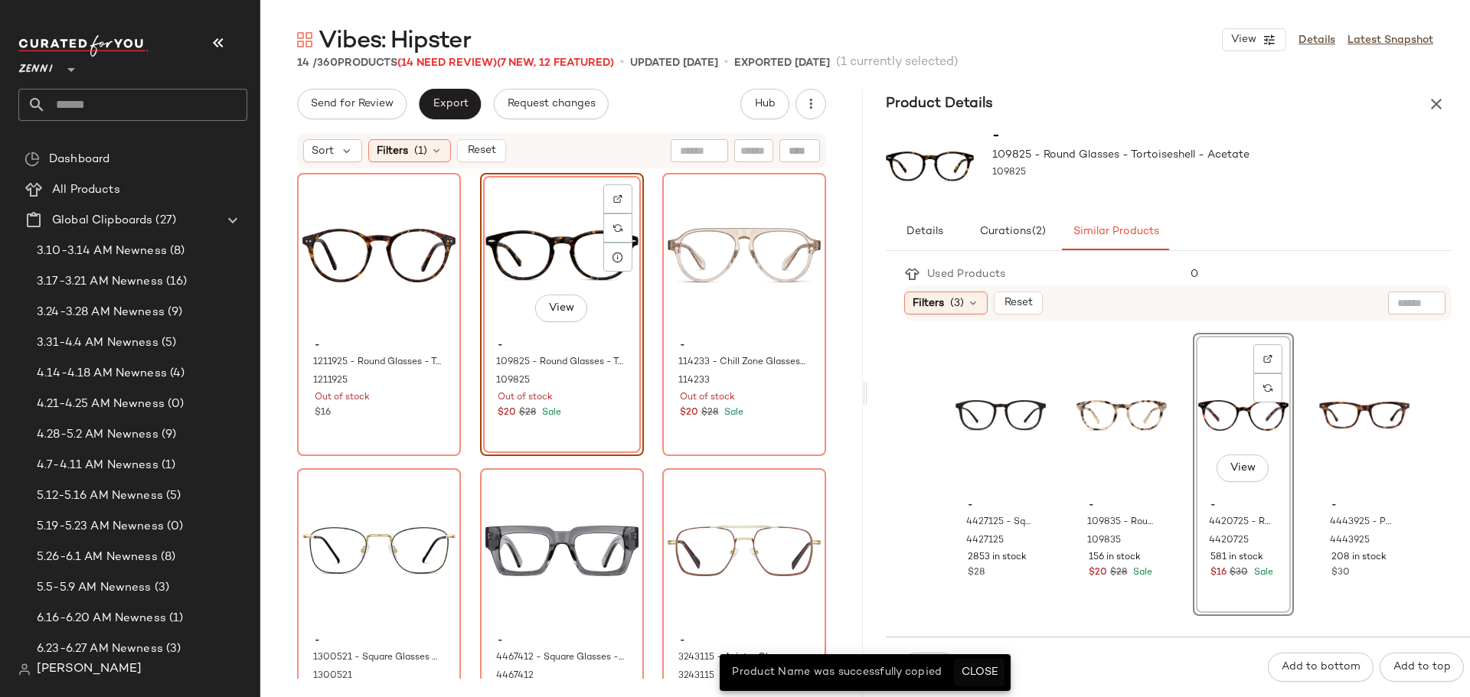
click at [1000, 666] on button "Close" at bounding box center [979, 673] width 50 height 28
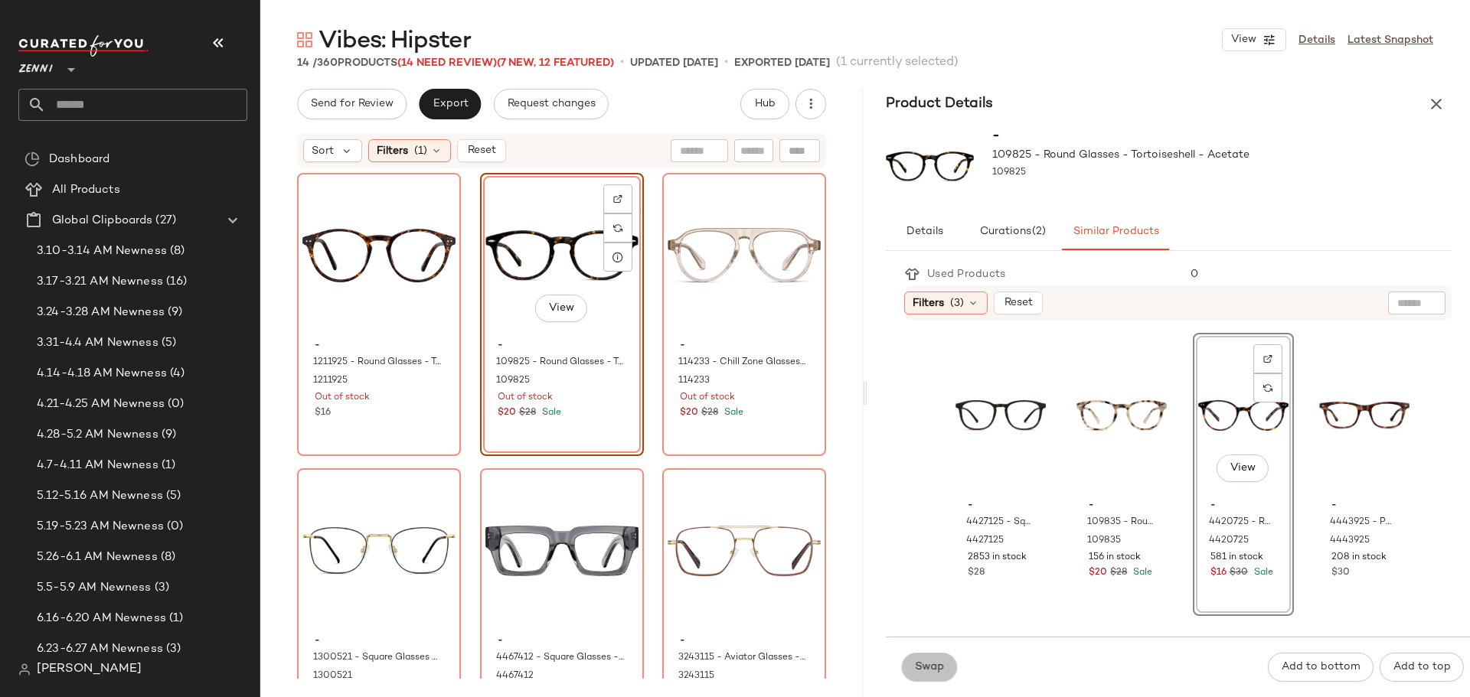
click at [920, 666] on span "Swap" at bounding box center [929, 667] width 30 height 12
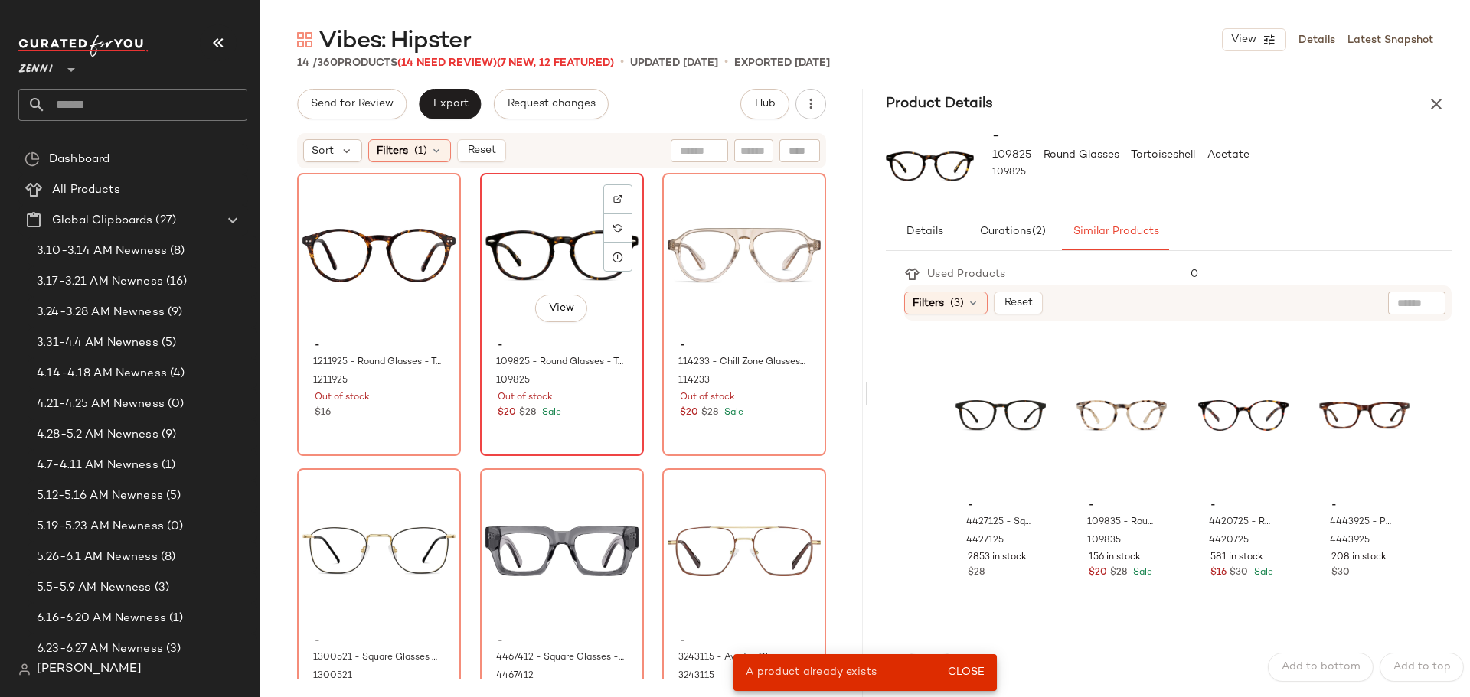
click at [617, 410] on div "$20 $28 Sale" at bounding box center [562, 413] width 129 height 14
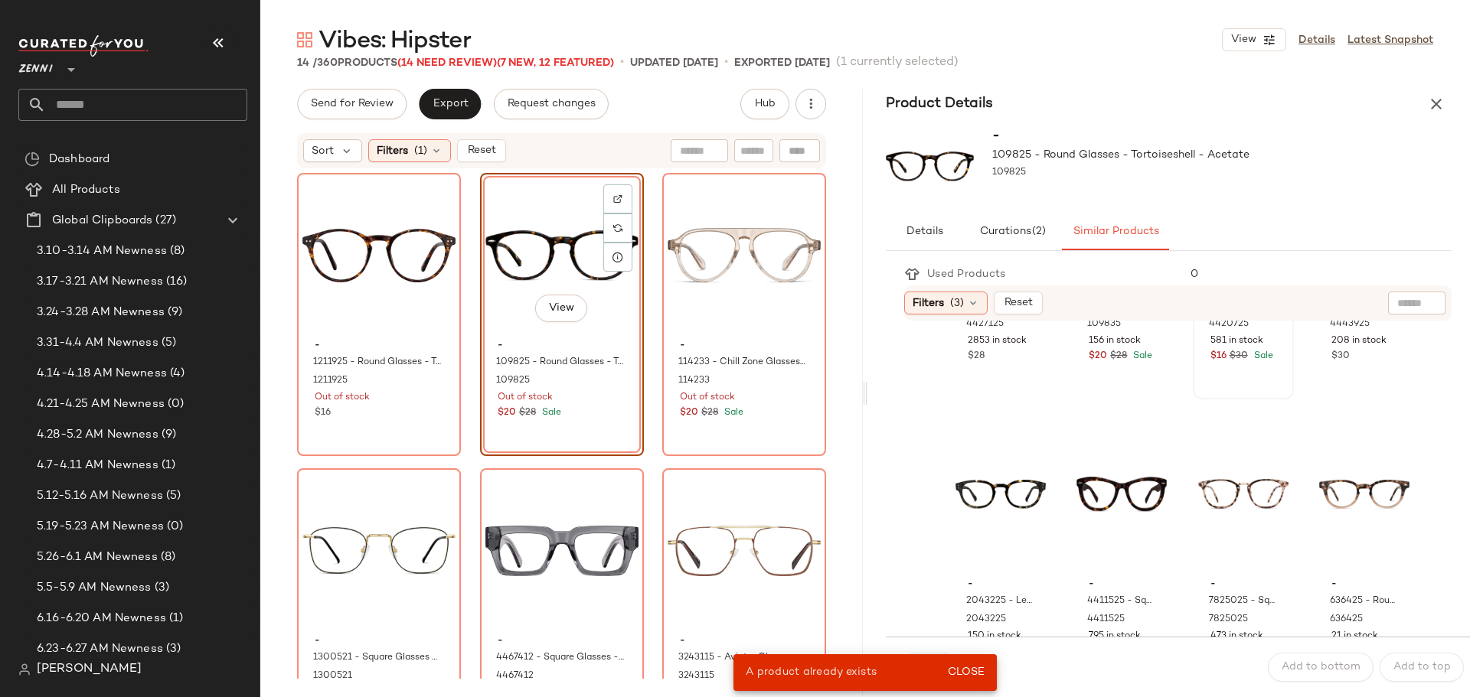
scroll to position [230, 0]
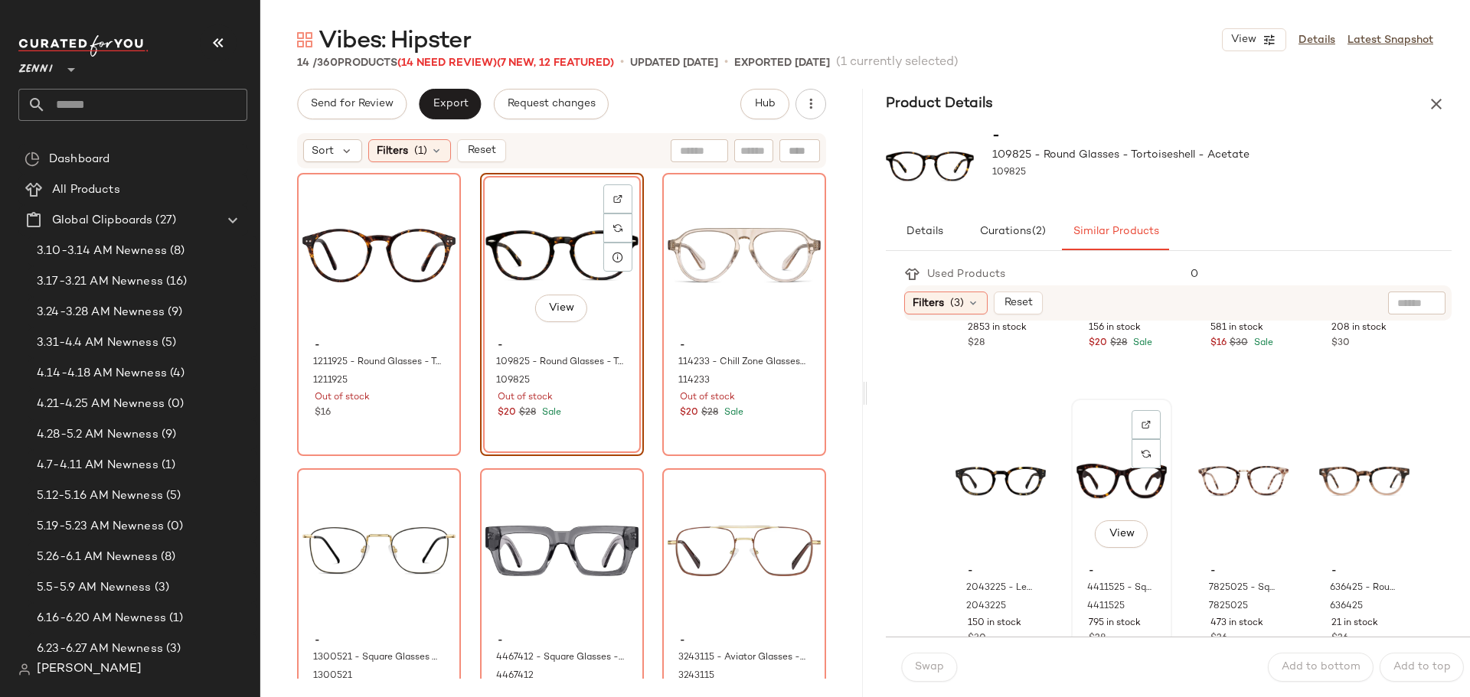
click at [1090, 469] on div "View" at bounding box center [1121, 481] width 90 height 155
click at [916, 669] on span "Swap" at bounding box center [929, 667] width 30 height 12
click at [582, 422] on div "View - 109825 - Round Glasses - Tortoiseshell - Acetate 109825 Out of stock $20…" at bounding box center [562, 315] width 161 height 280
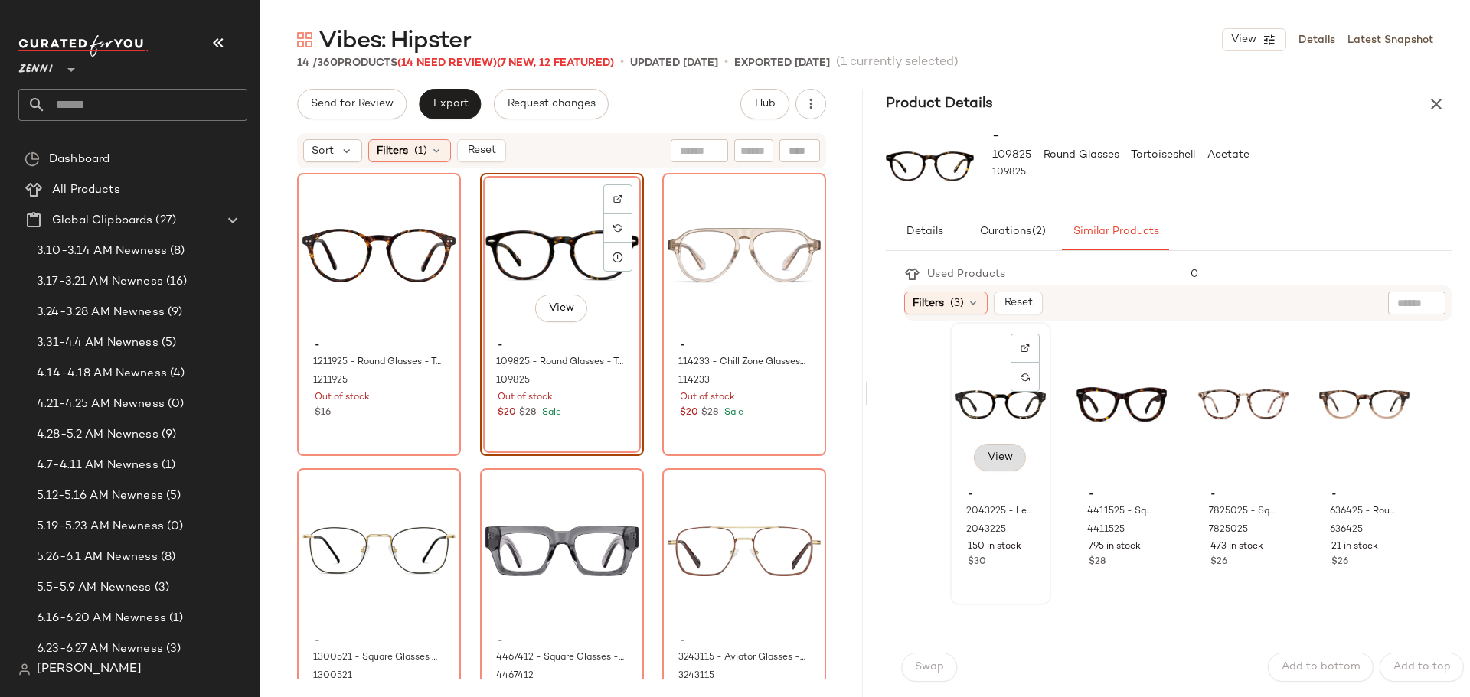
click at [1009, 459] on span "View" at bounding box center [1000, 458] width 26 height 12
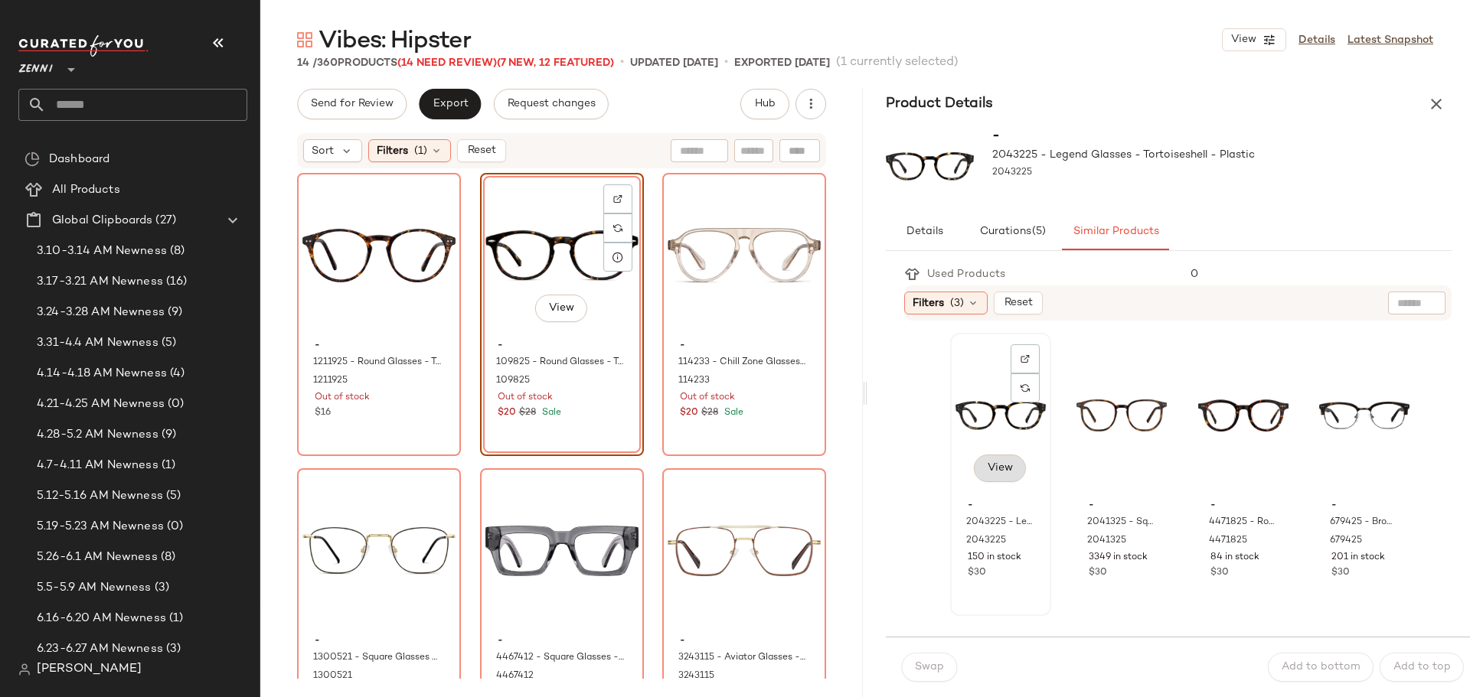
click at [1005, 467] on span "View" at bounding box center [1000, 468] width 26 height 12
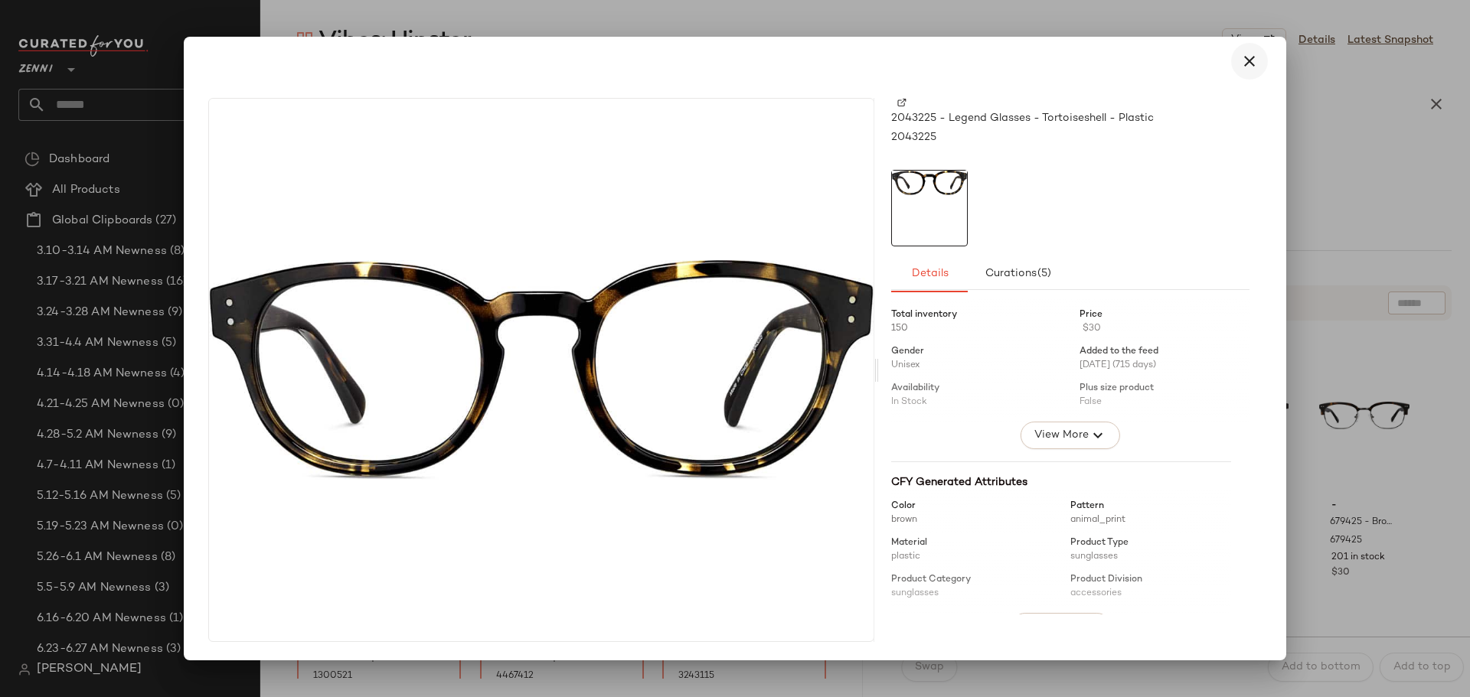
click at [1253, 65] on icon "button" at bounding box center [1249, 61] width 18 height 18
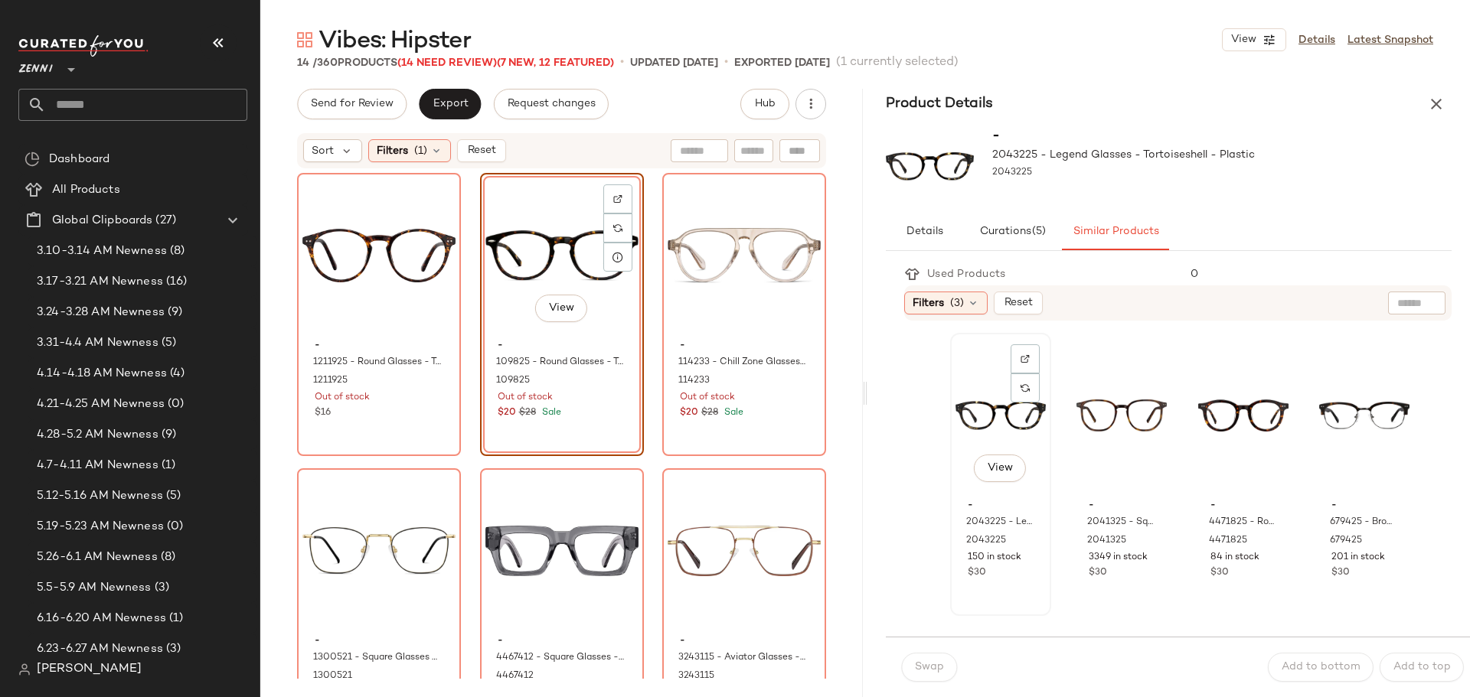
click at [969, 395] on div "View" at bounding box center [1000, 415] width 90 height 155
click at [939, 661] on span "Swap" at bounding box center [929, 667] width 30 height 12
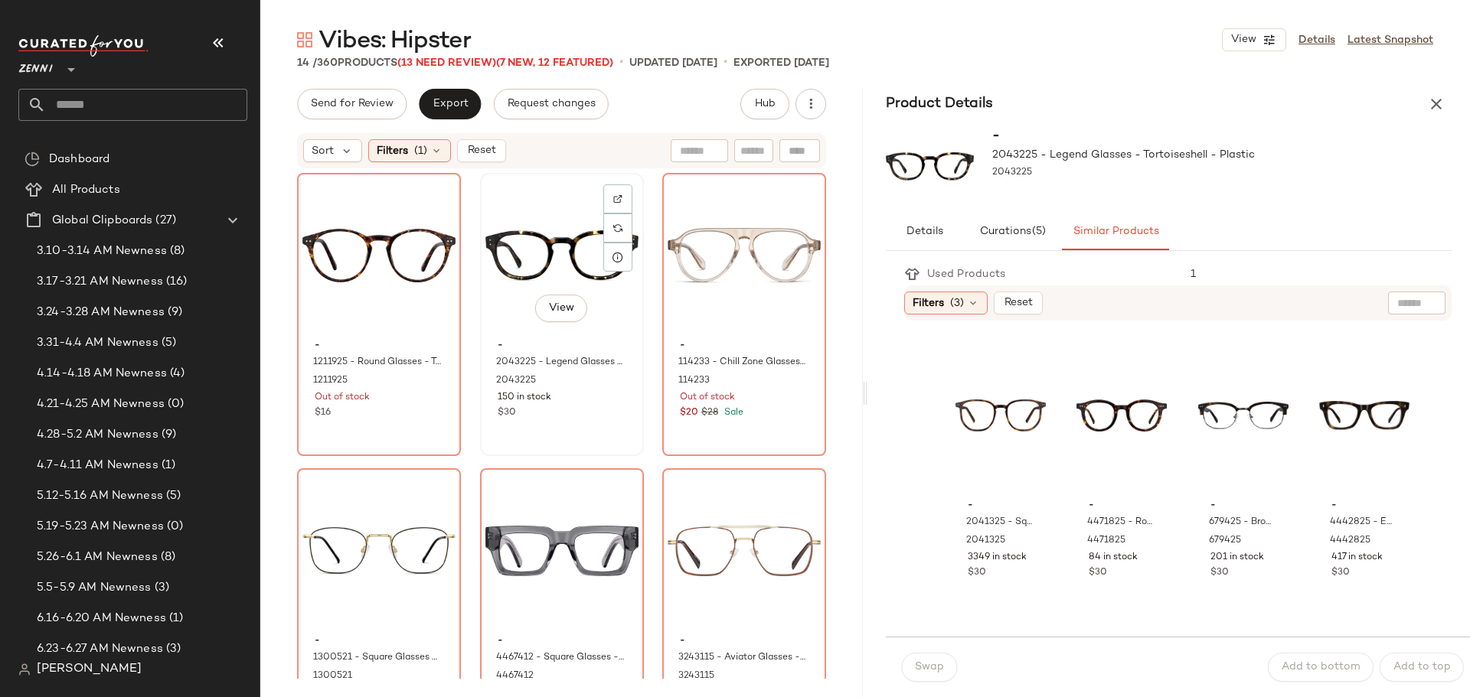
click at [551, 246] on div "View" at bounding box center [561, 255] width 153 height 155
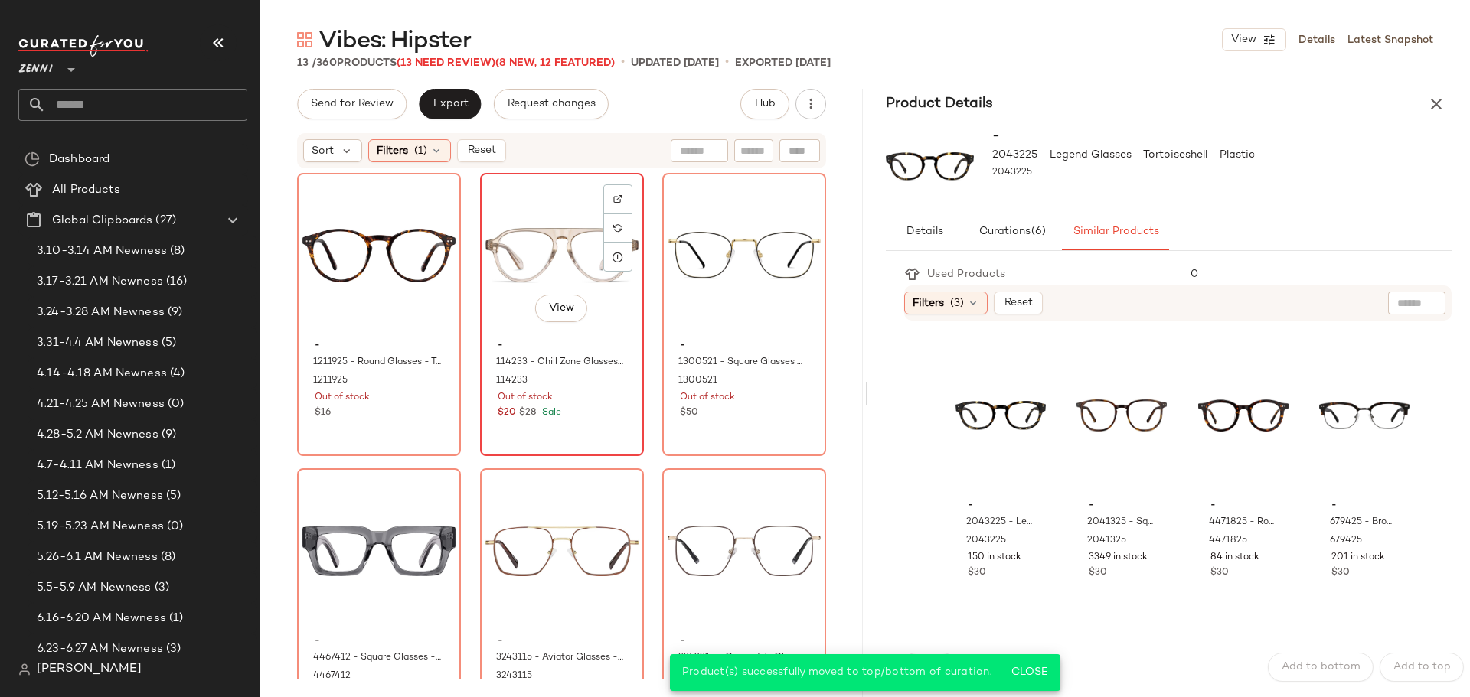
click at [547, 239] on div "View" at bounding box center [561, 255] width 153 height 155
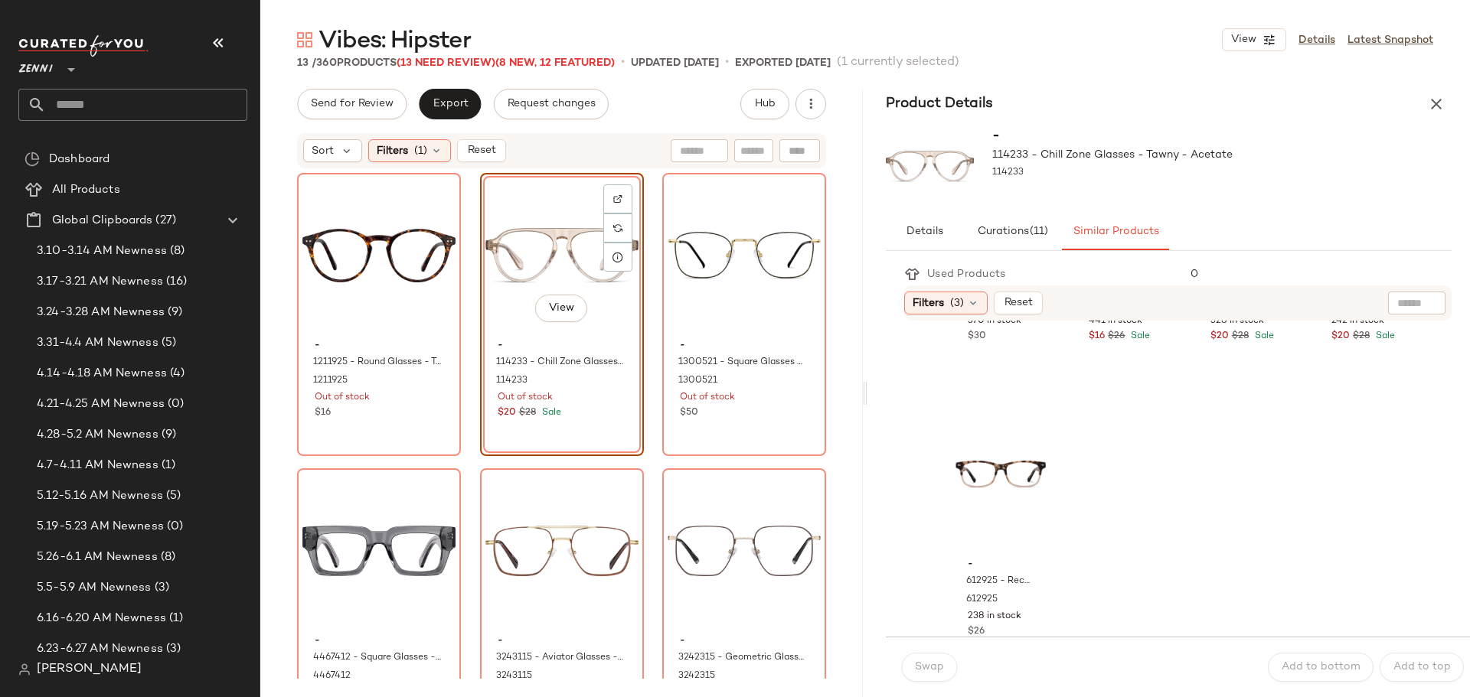
scroll to position [1752, 0]
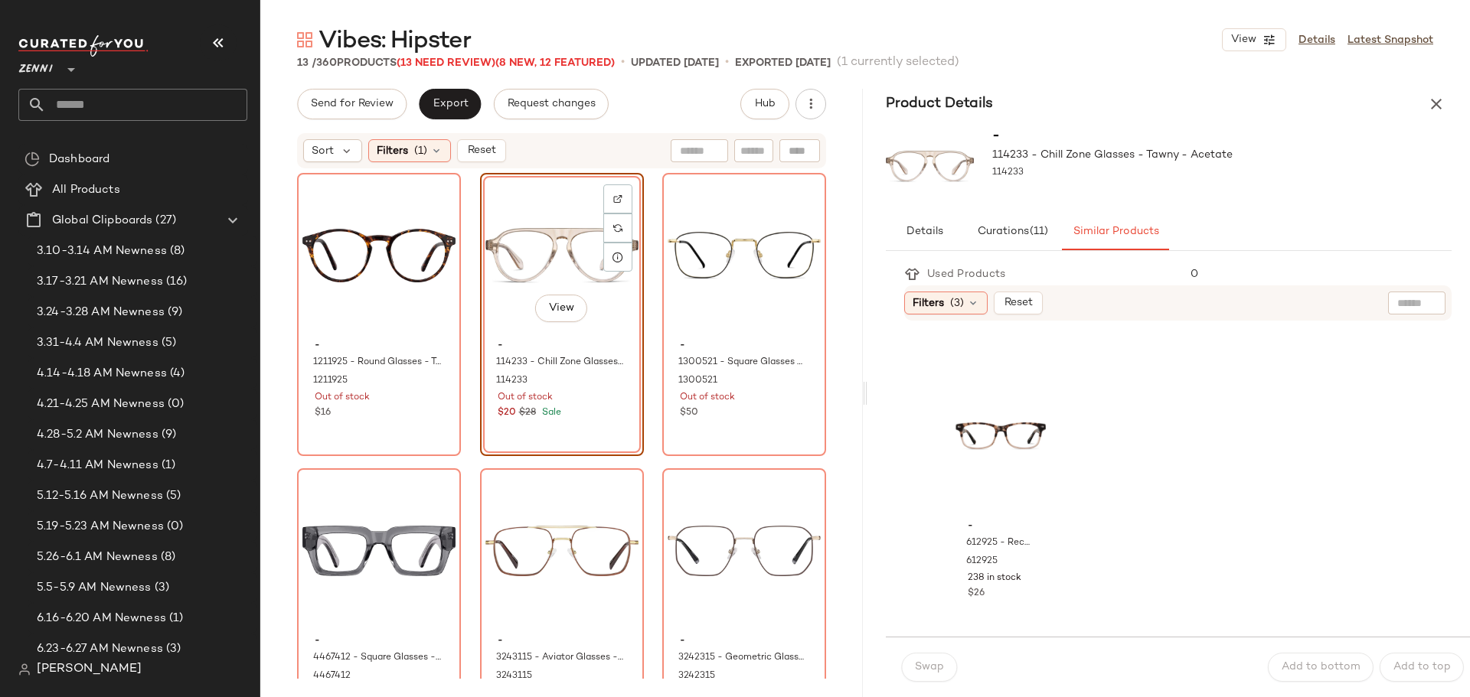
click at [547, 271] on div "View" at bounding box center [561, 255] width 153 height 155
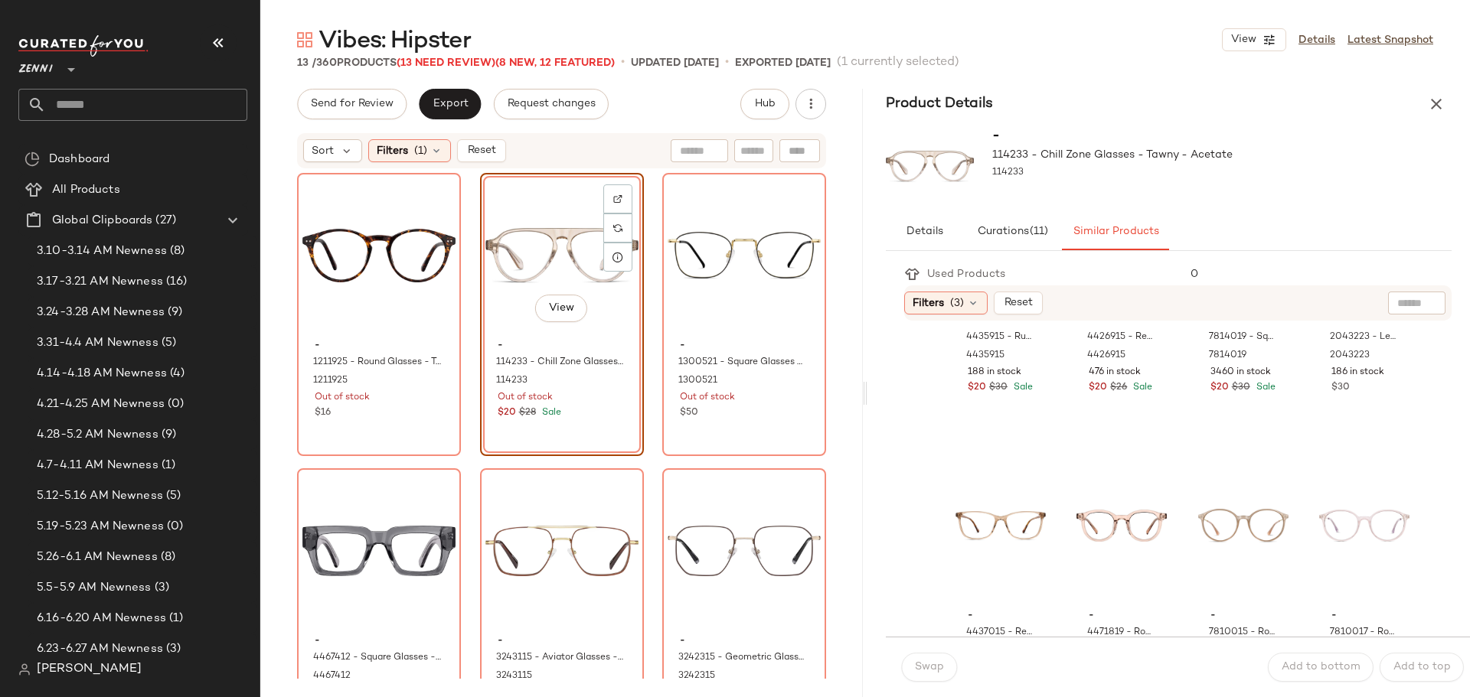
scroll to position [0, 0]
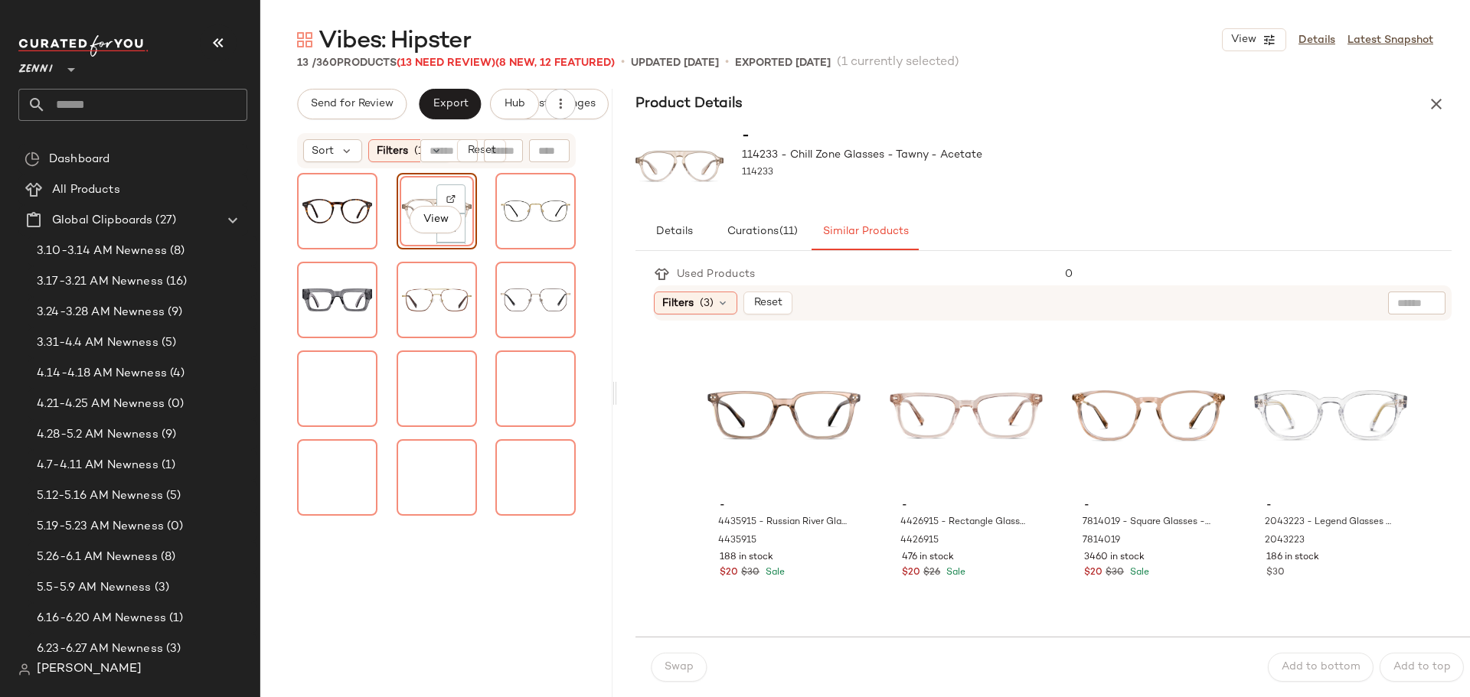
drag, startPoint x: 866, startPoint y: 396, endPoint x: 616, endPoint y: 391, distance: 249.6
click at [616, 391] on div "Vibes: Hipster View Details Latest Snapshot 13 / 360 Products (13 Need Review) …" at bounding box center [865, 360] width 1210 height 673
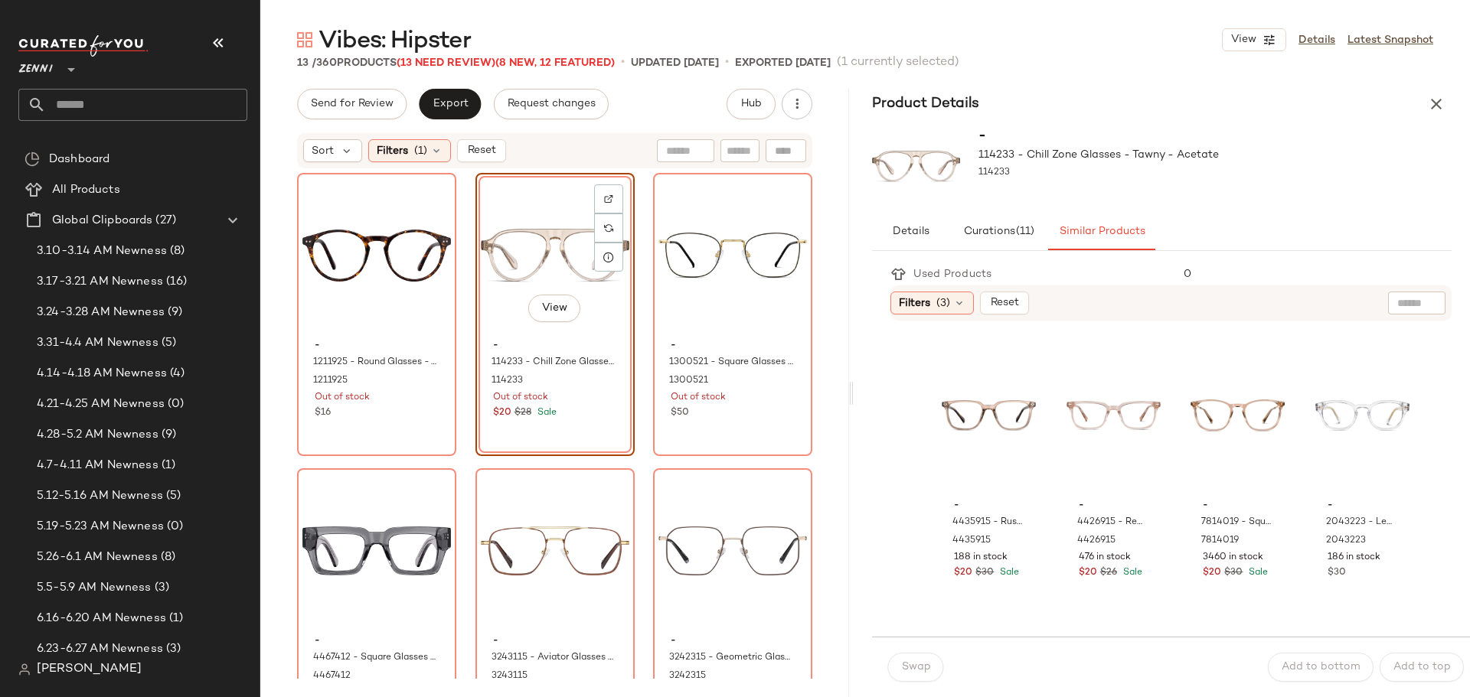
drag, startPoint x: 612, startPoint y: 400, endPoint x: 854, endPoint y: 403, distance: 241.2
click at [854, 403] on div "Vibes: Hipster View Details Latest Snapshot 13 / 360 Products (13 Need Review) …" at bounding box center [865, 360] width 1210 height 673
click at [575, 433] on div "View - 114233 - Chill Zone Glasses - Tawny - Acetate 114233 Out of stock $20 $2…" at bounding box center [554, 314] width 159 height 283
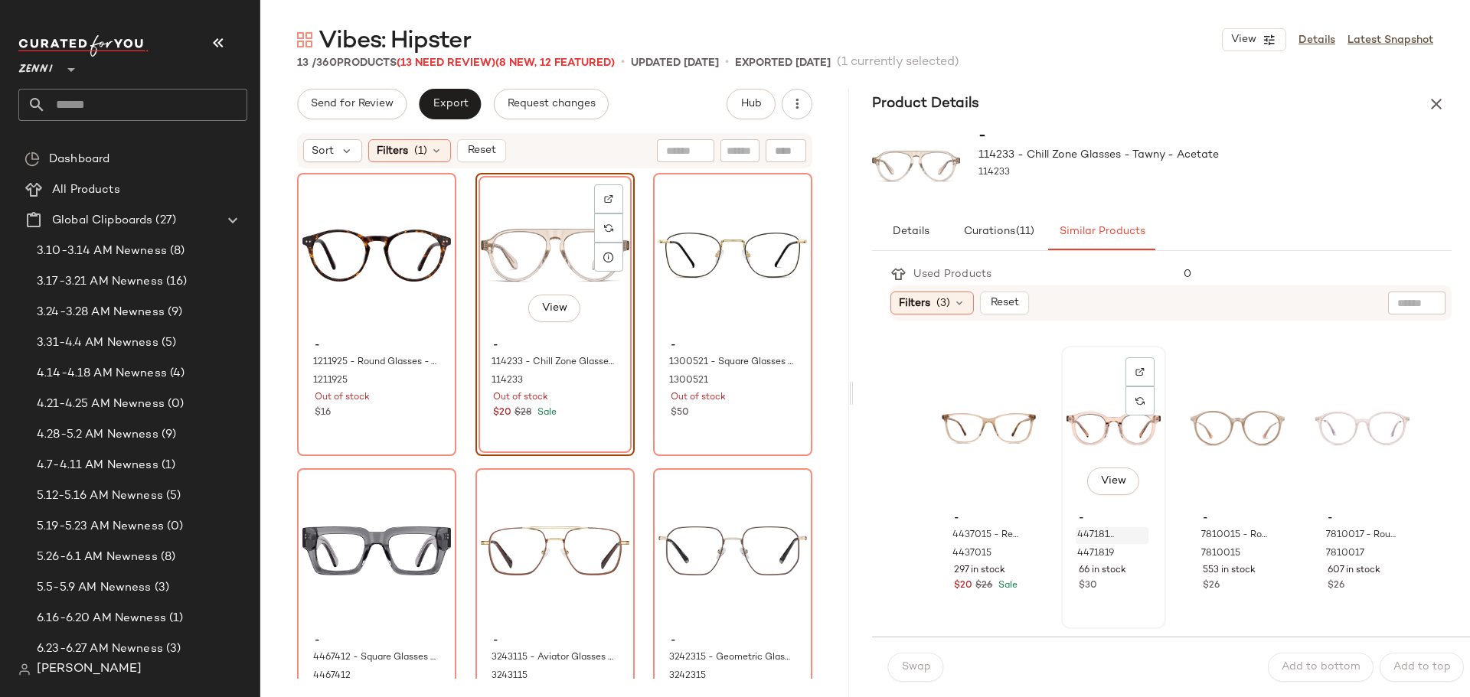
scroll to position [306, 0]
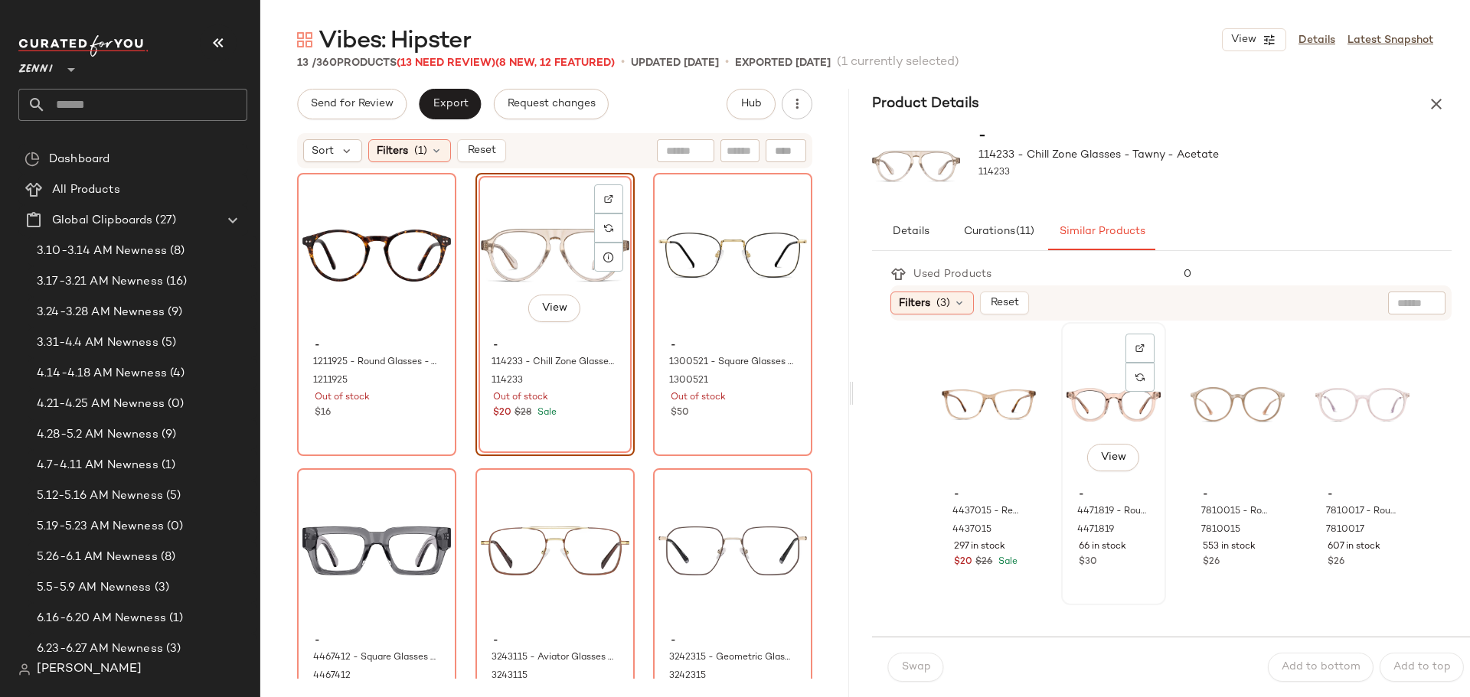
click at [1076, 390] on div "View" at bounding box center [1113, 405] width 94 height 155
click at [909, 671] on span "Swap" at bounding box center [915, 667] width 30 height 12
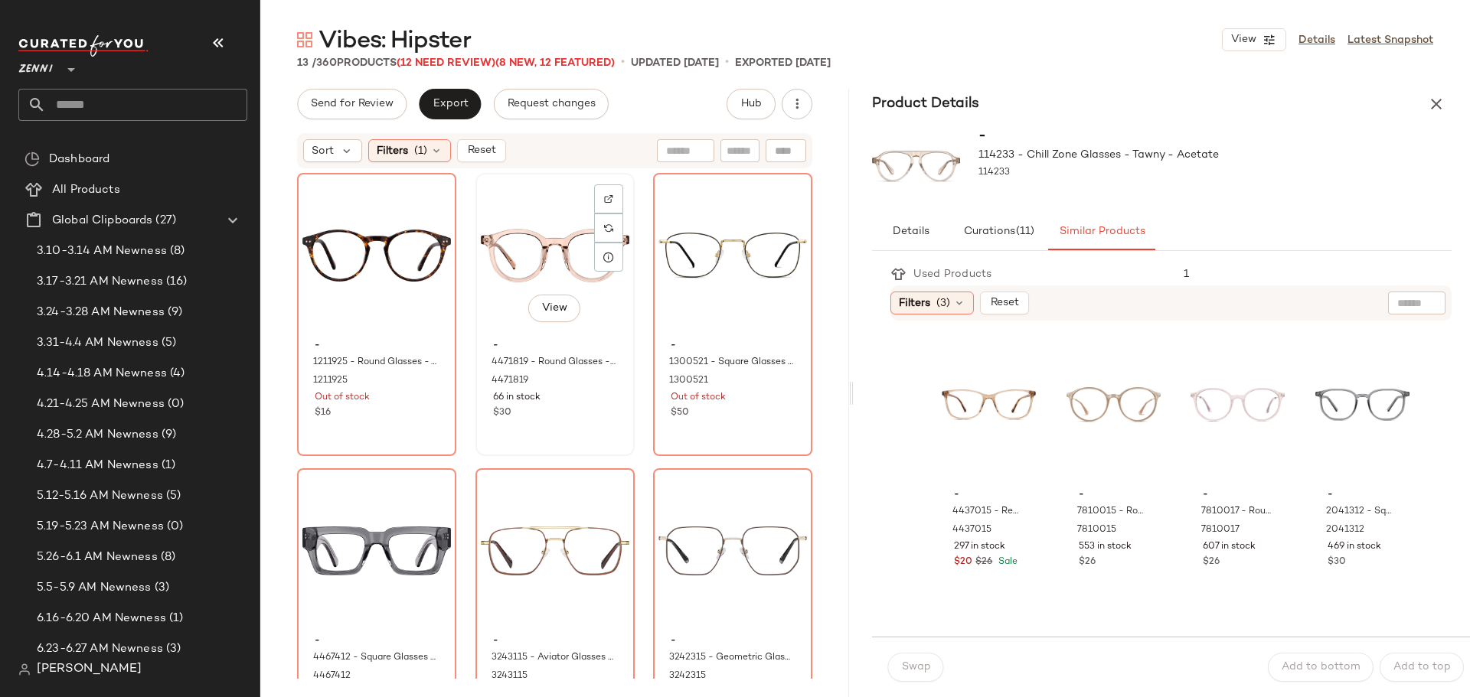
click at [534, 250] on div "View" at bounding box center [555, 255] width 149 height 155
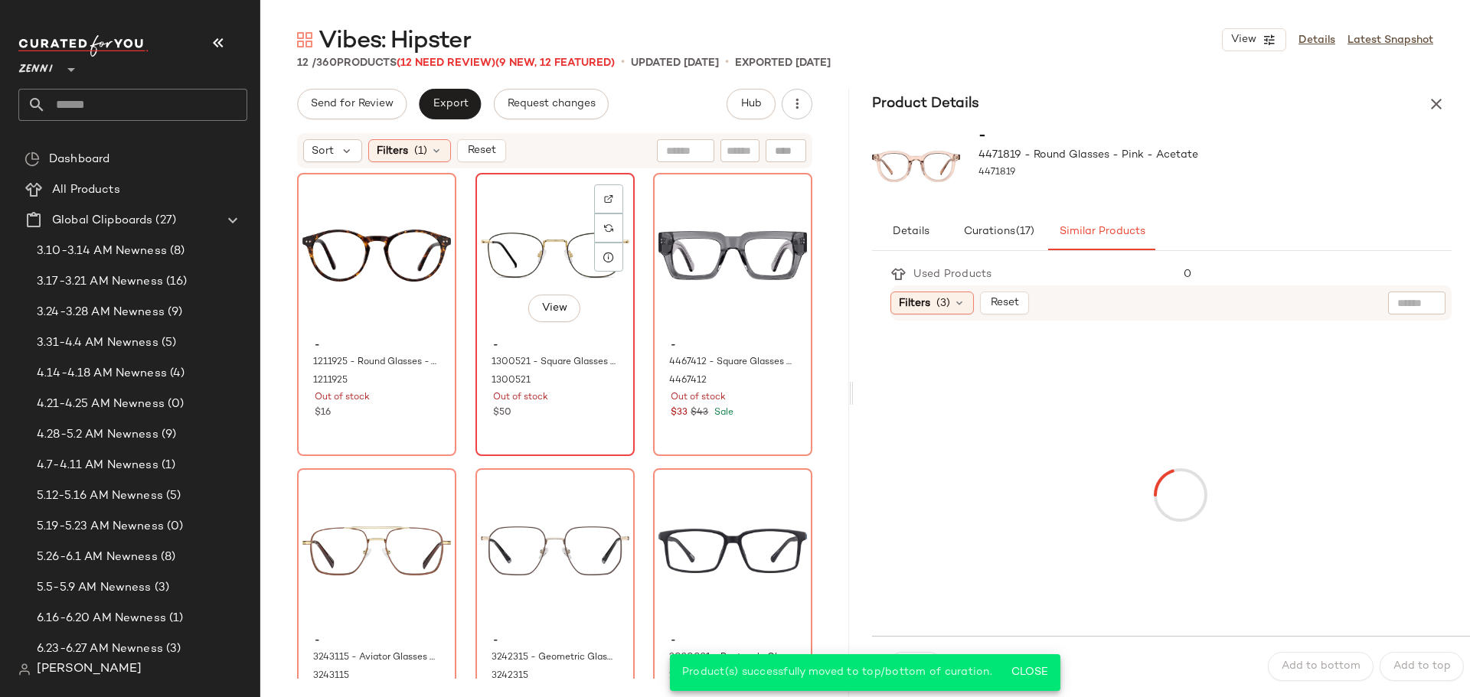
click at [565, 416] on div "$50" at bounding box center [555, 413] width 124 height 14
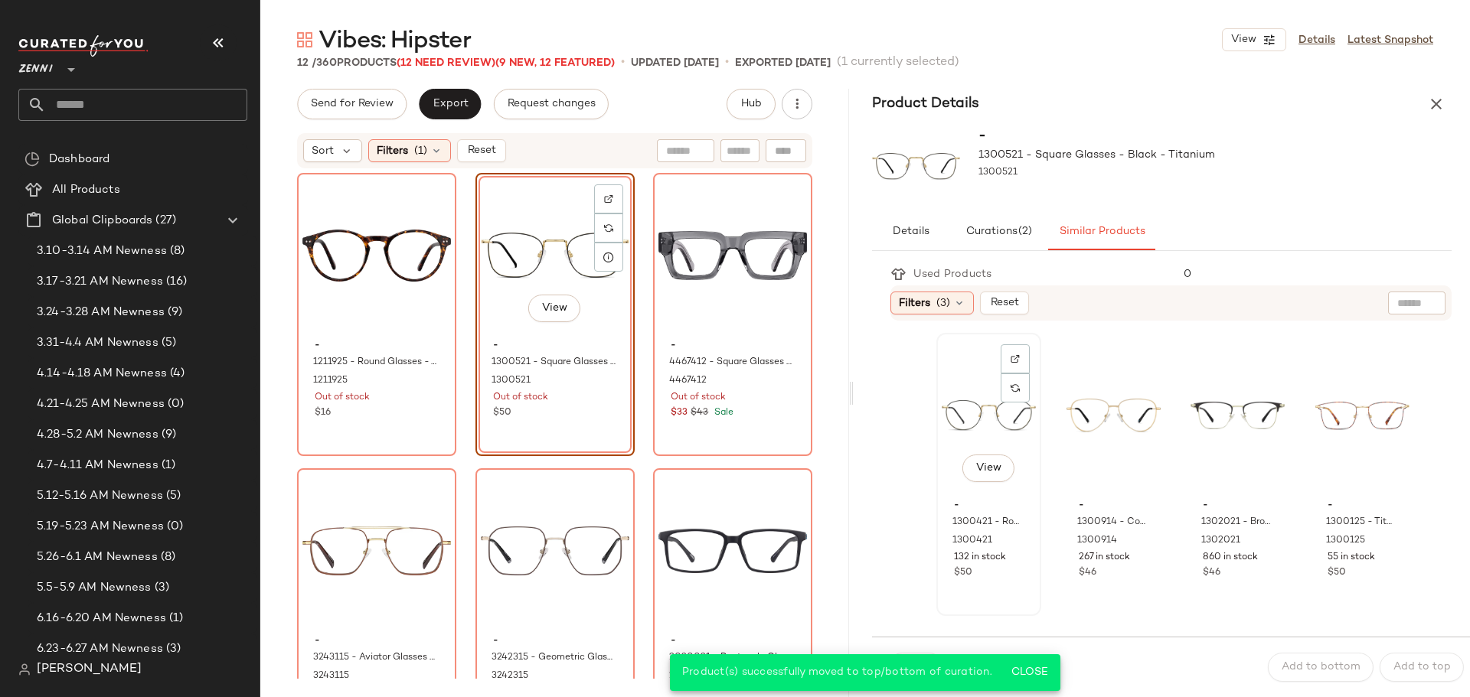
click at [1013, 595] on div "View - 1300421 - Round Glasses - Black - Titanium 1300421 132 in stock $50" at bounding box center [989, 475] width 102 height 280
click at [1031, 675] on span "Close" at bounding box center [1029, 673] width 38 height 12
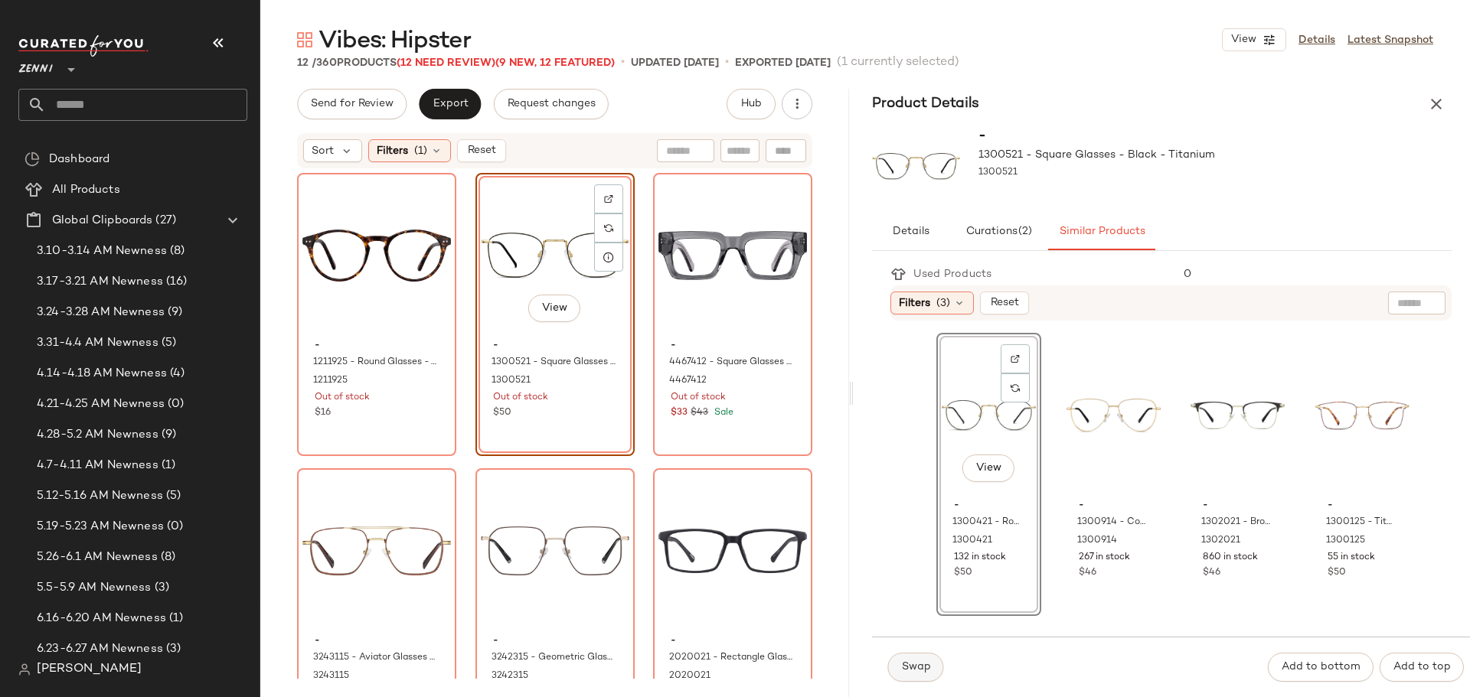
click at [926, 673] on span "Swap" at bounding box center [915, 667] width 30 height 12
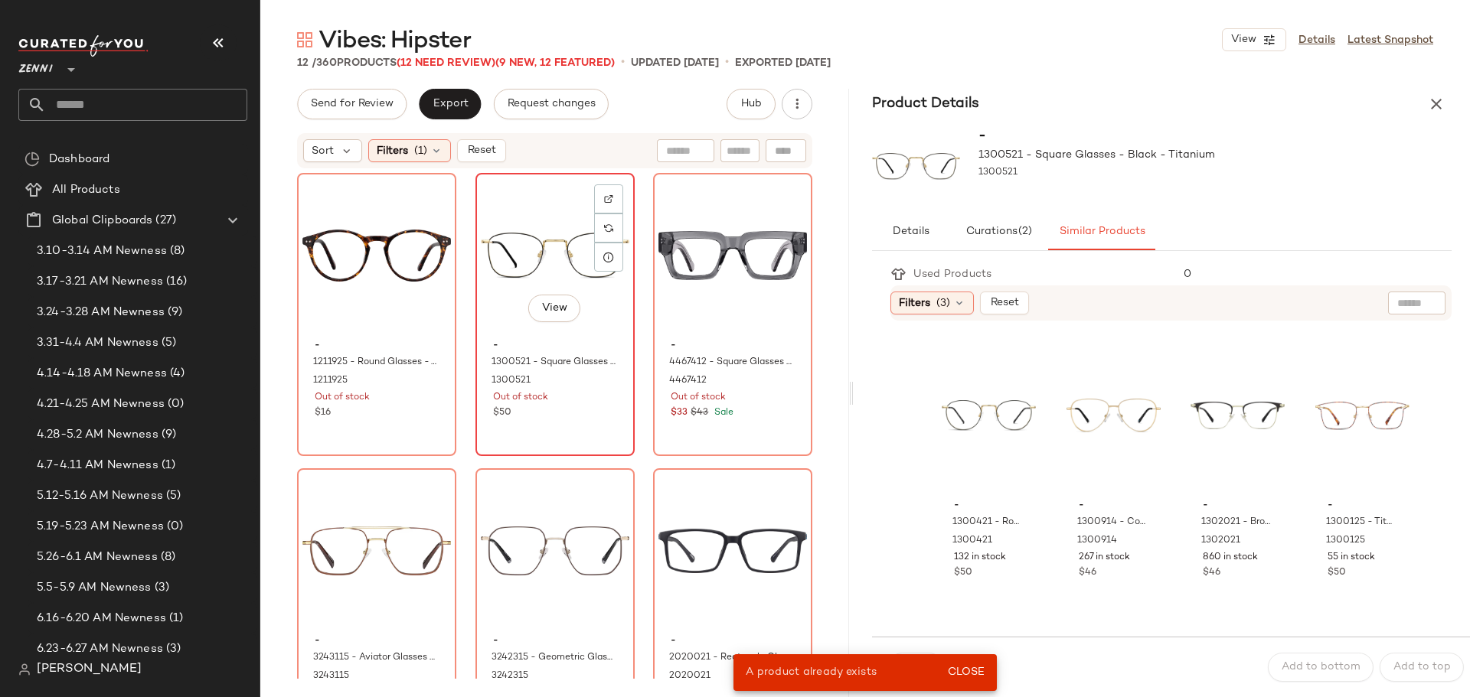
click at [593, 429] on div "View - 1300521 - Square Glasses - Black - Titanium 1300521 Out of stock $50" at bounding box center [555, 315] width 156 height 280
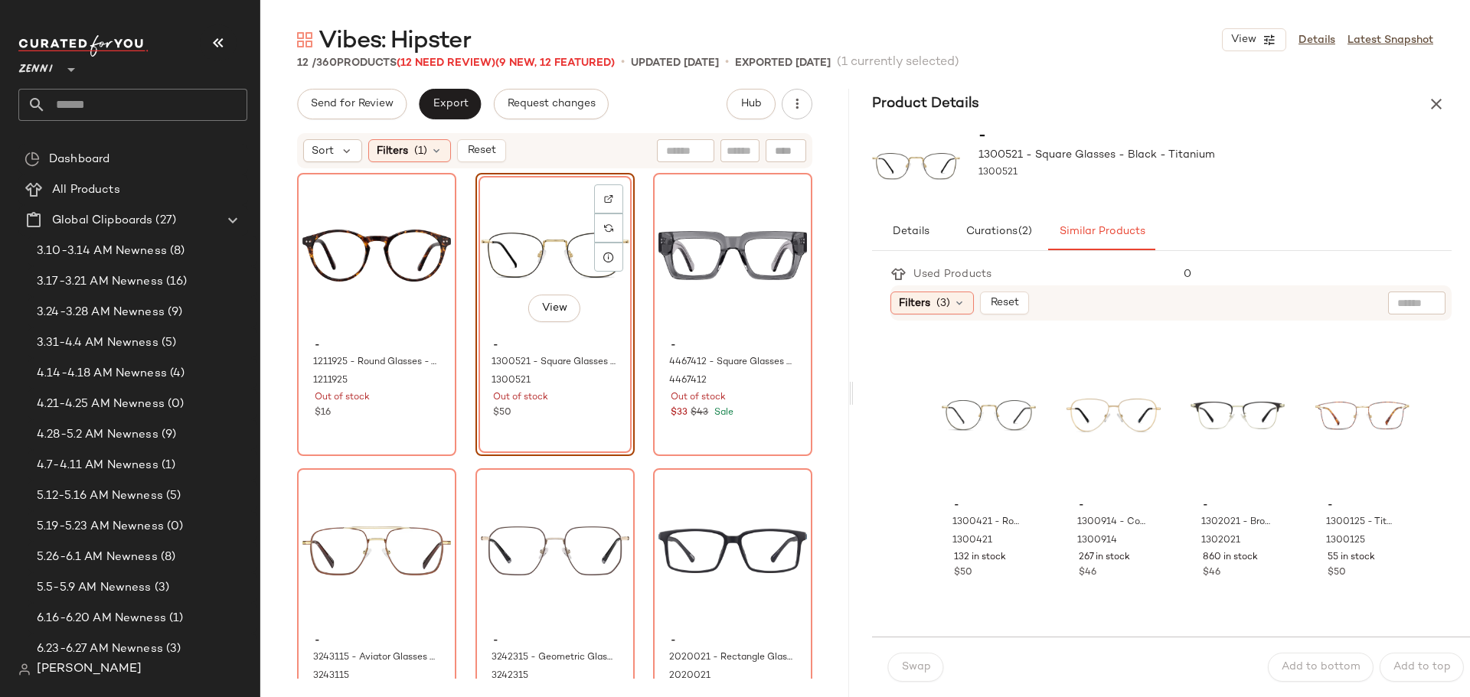
click at [571, 436] on div "View - 1300521 - Square Glasses - Black - Titanium 1300521 Out of stock $50" at bounding box center [554, 314] width 159 height 283
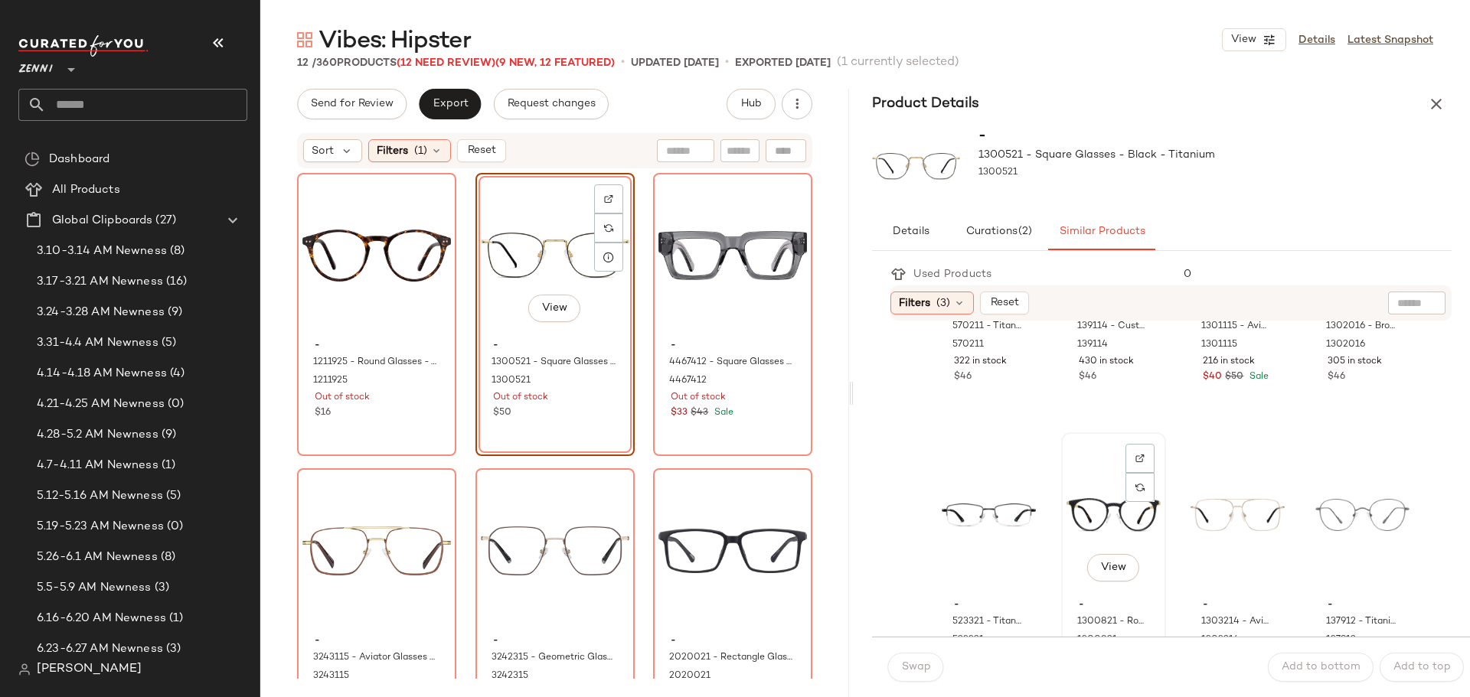
scroll to position [1454, 0]
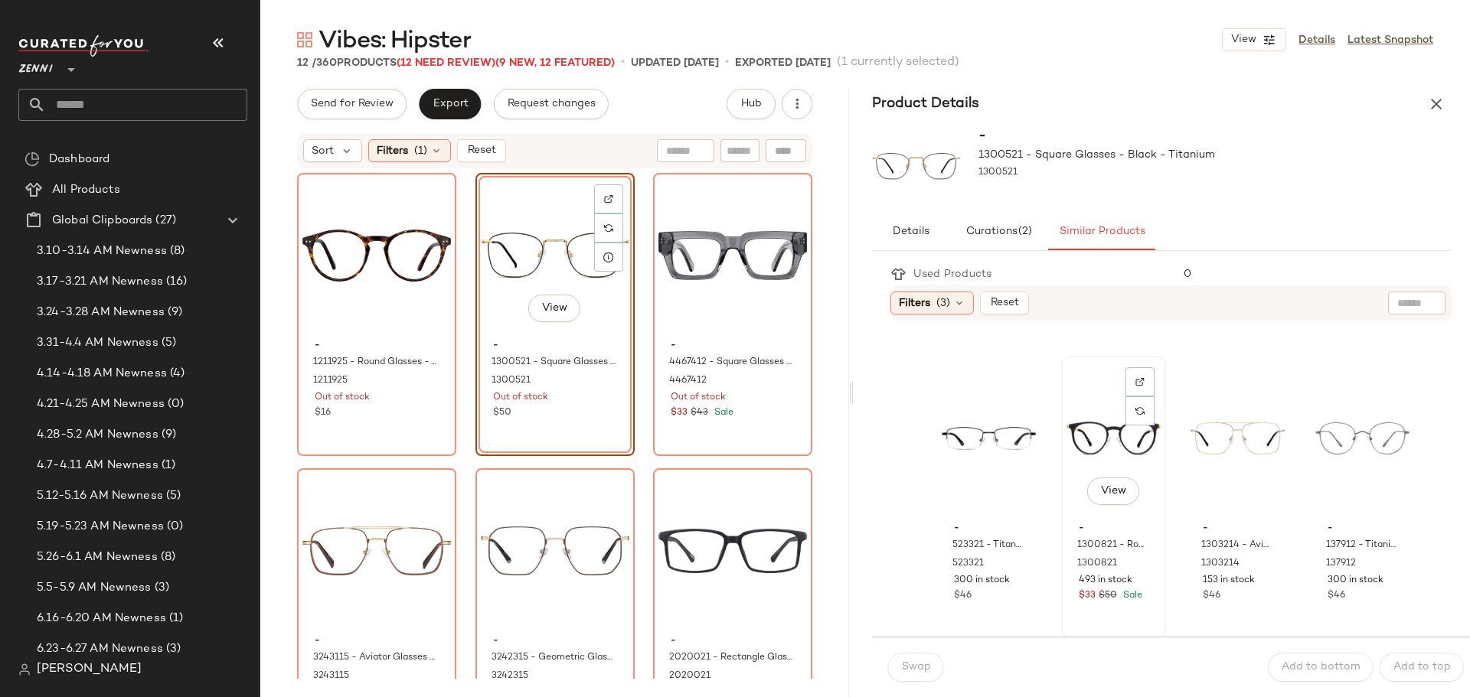
click at [1082, 426] on div "View" at bounding box center [1113, 438] width 94 height 155
click at [1112, 486] on span "View" at bounding box center [1112, 491] width 26 height 12
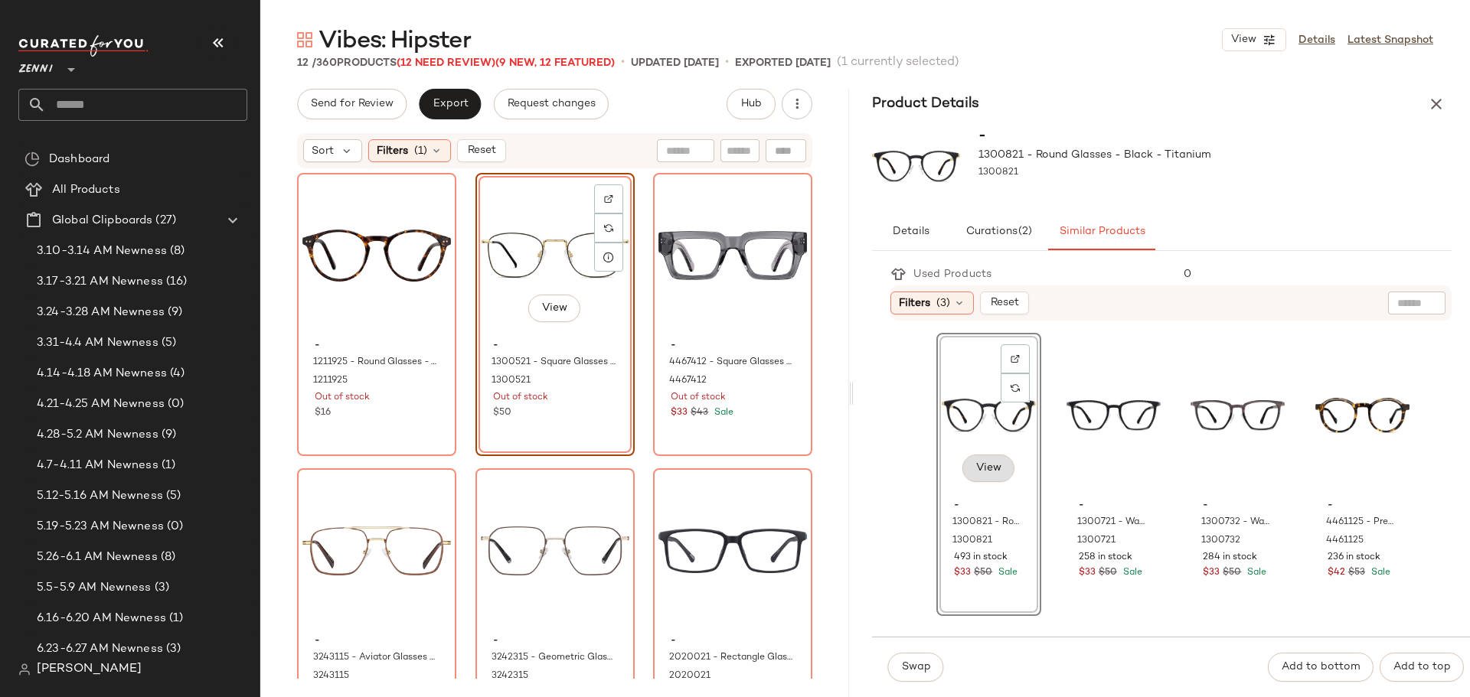
click at [999, 471] on span "View" at bounding box center [988, 468] width 26 height 12
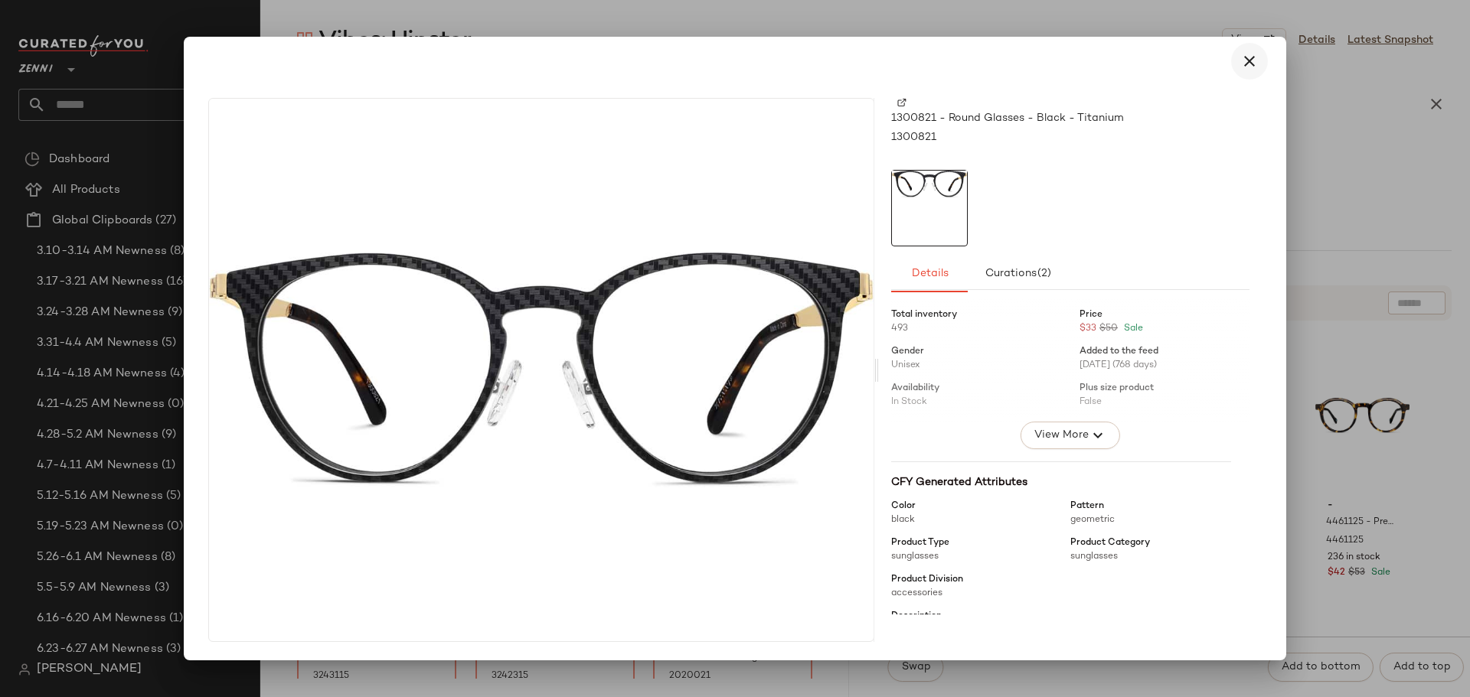
click at [1246, 64] on icon "button" at bounding box center [1249, 61] width 18 height 18
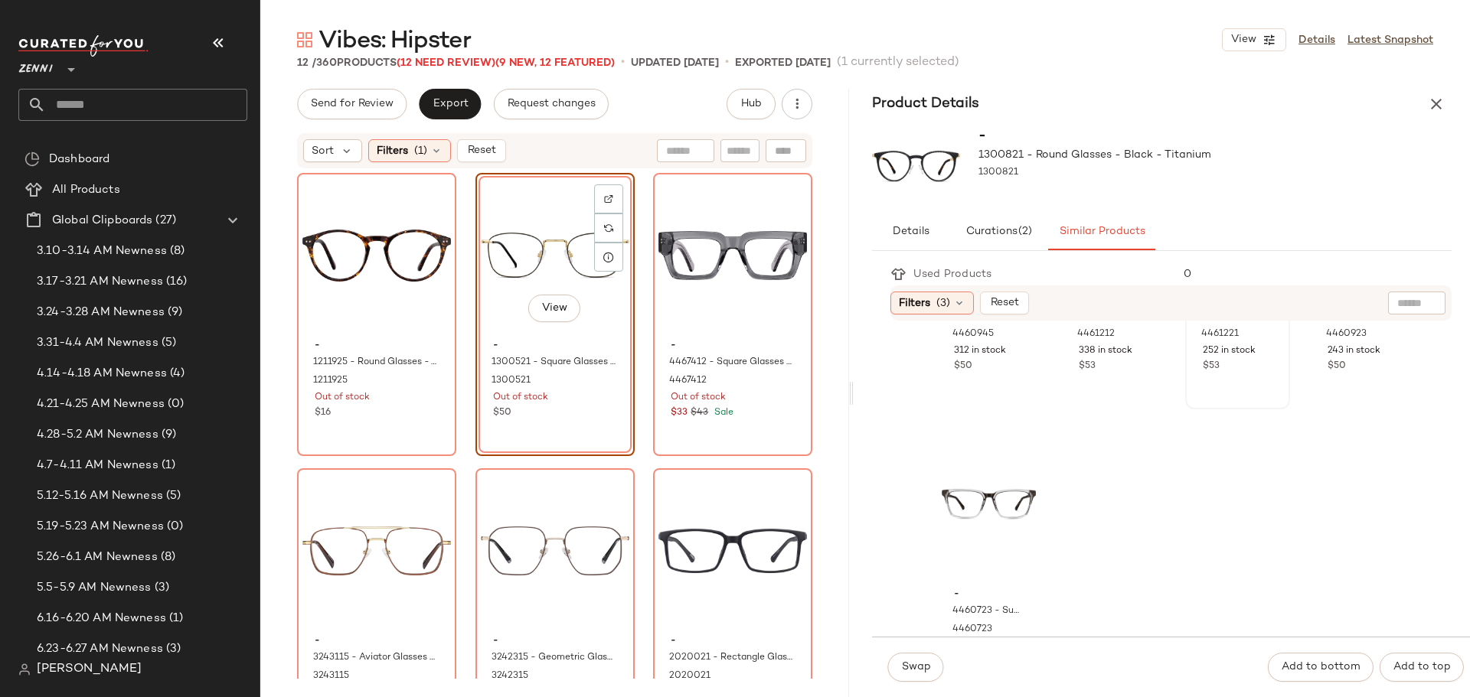
scroll to position [1531, 0]
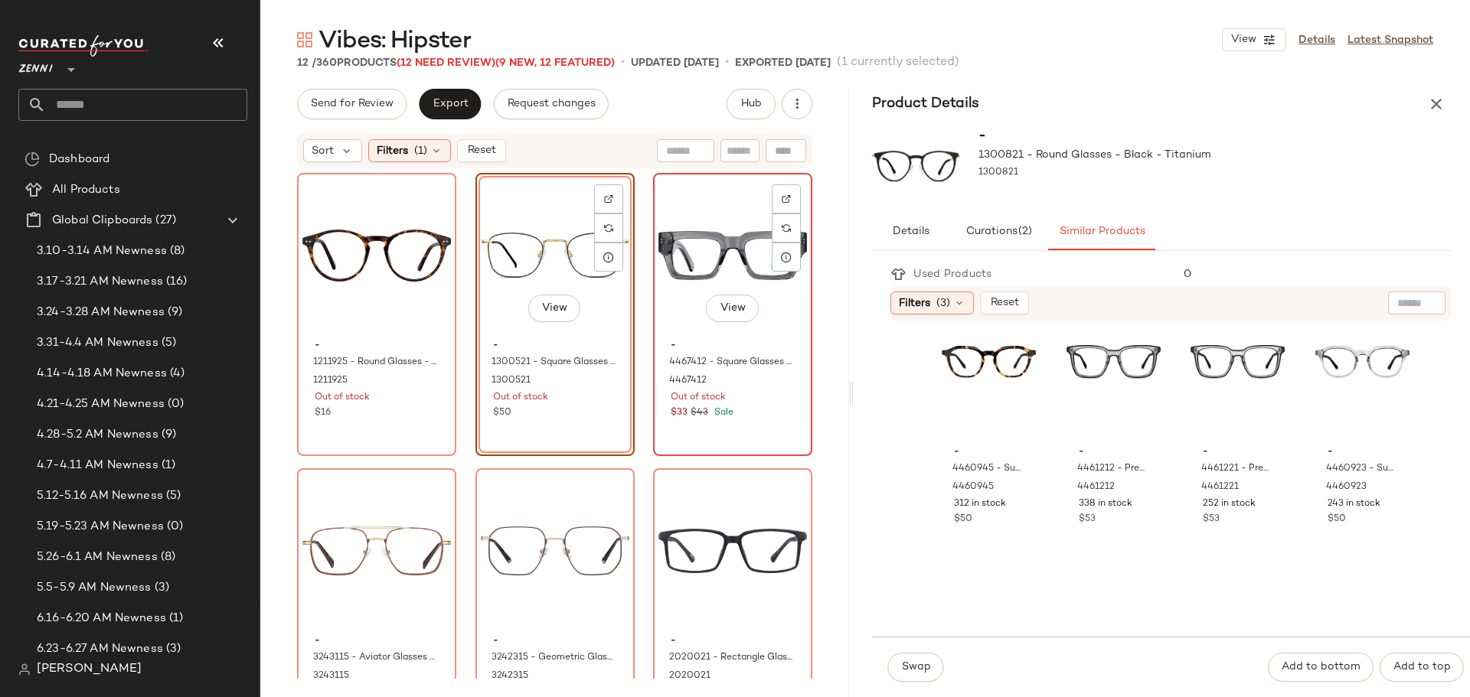
click at [685, 256] on div "View" at bounding box center [732, 255] width 149 height 155
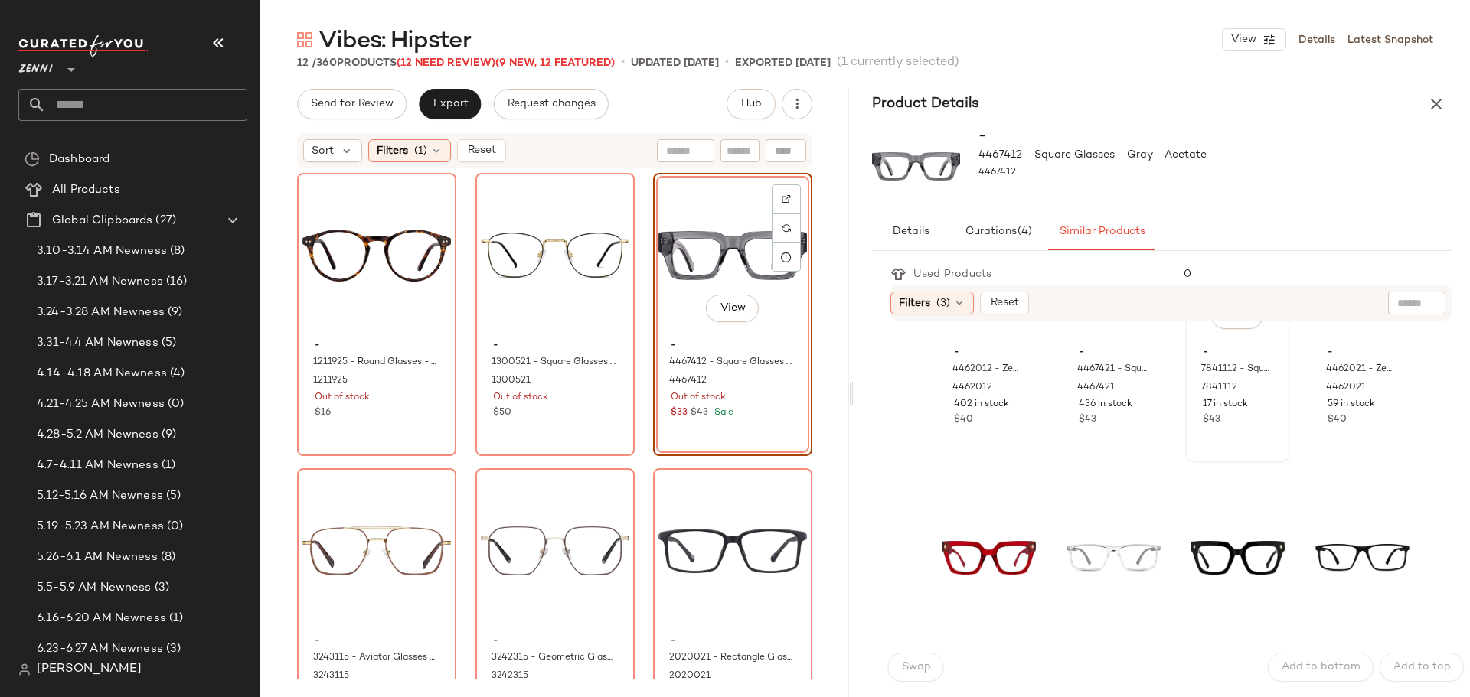
scroll to position [230, 0]
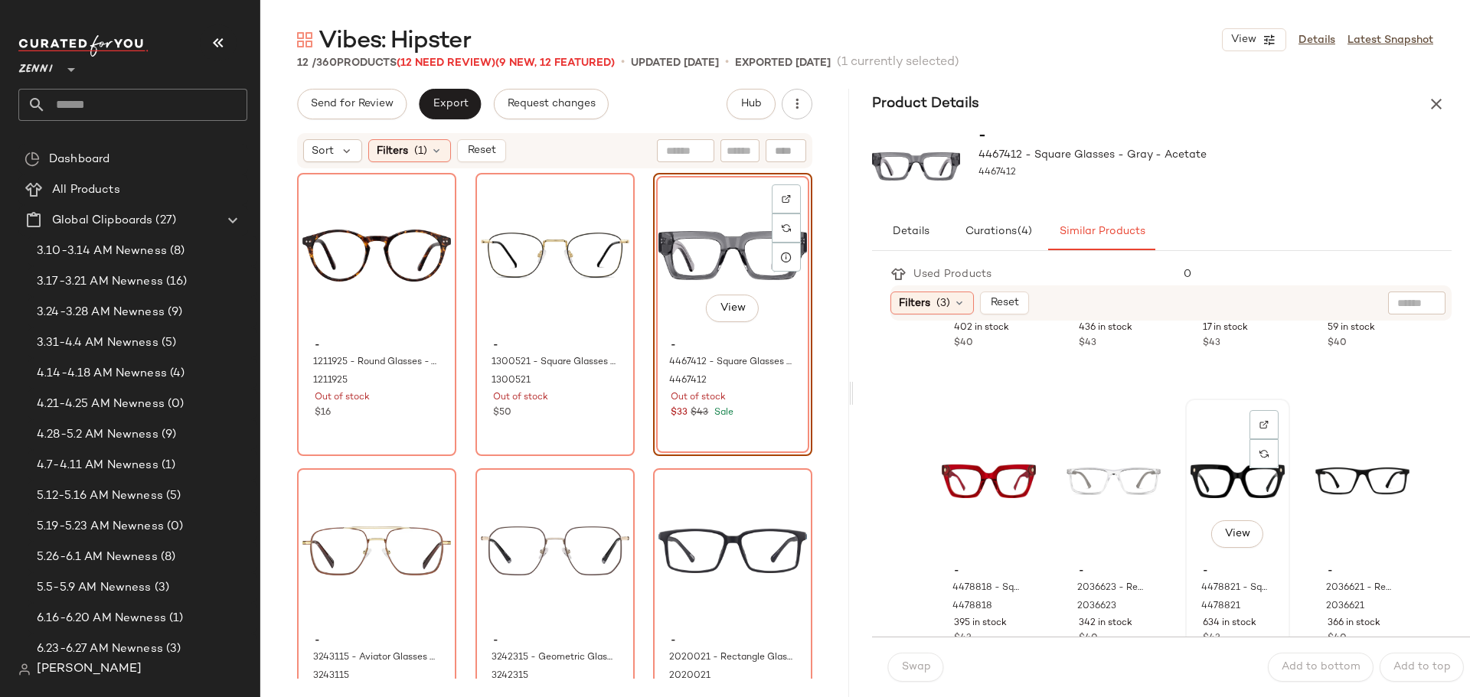
click at [1213, 484] on div "View" at bounding box center [1237, 481] width 94 height 155
click at [902, 669] on span "Swap" at bounding box center [915, 667] width 30 height 12
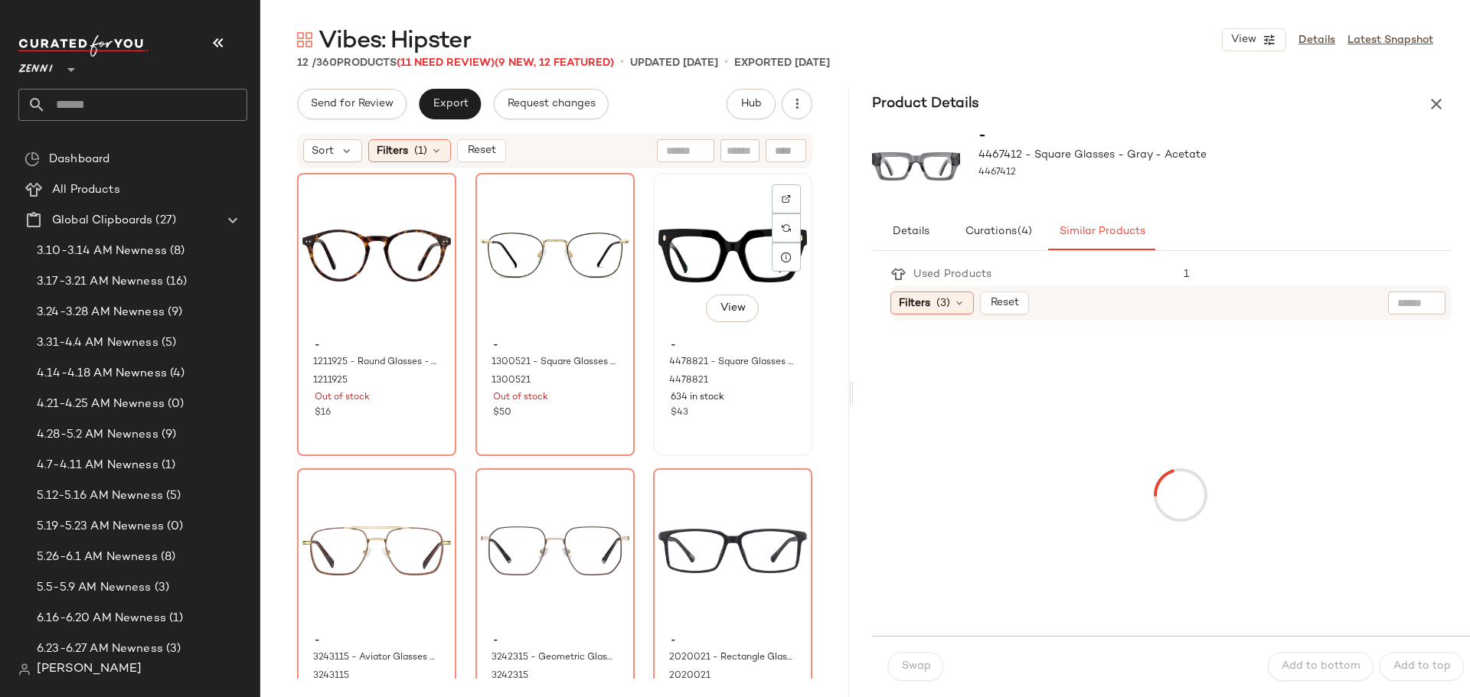
click at [688, 245] on div "View" at bounding box center [732, 255] width 149 height 155
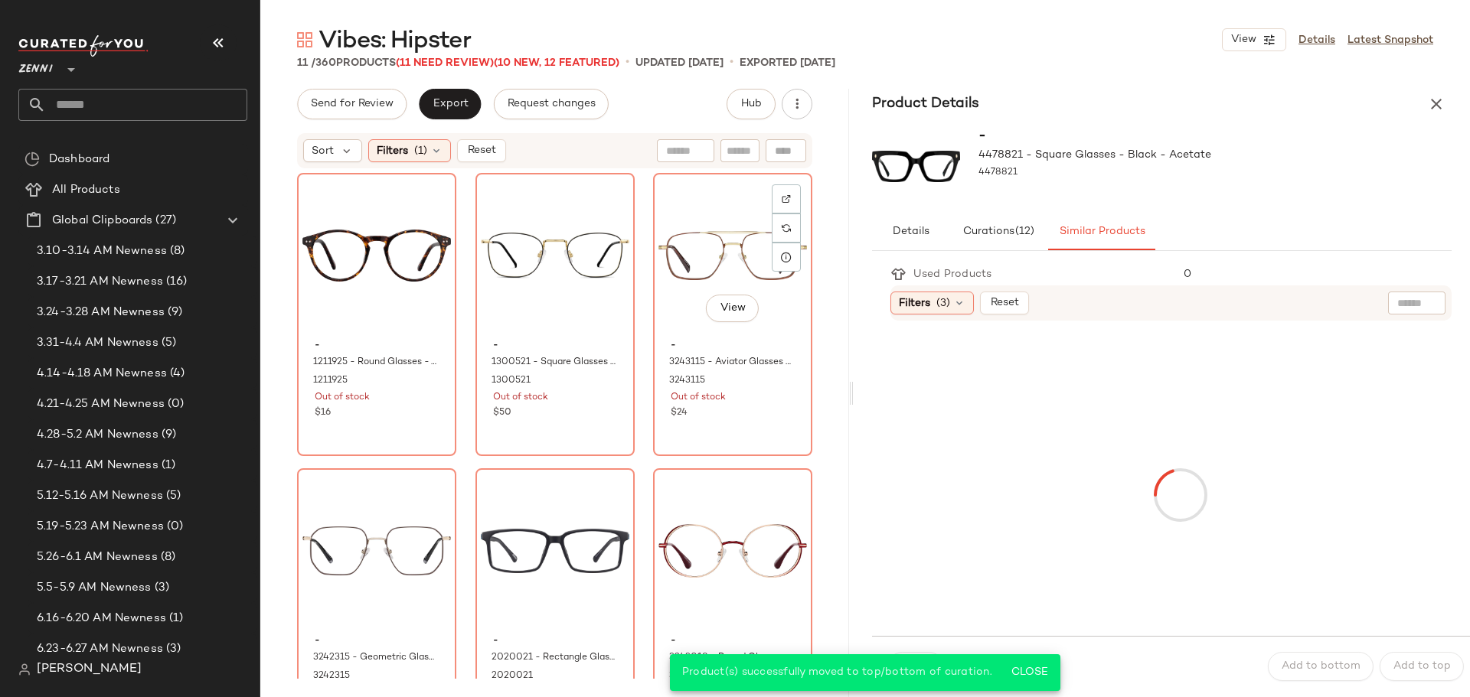
click at [688, 245] on div "View" at bounding box center [732, 255] width 149 height 155
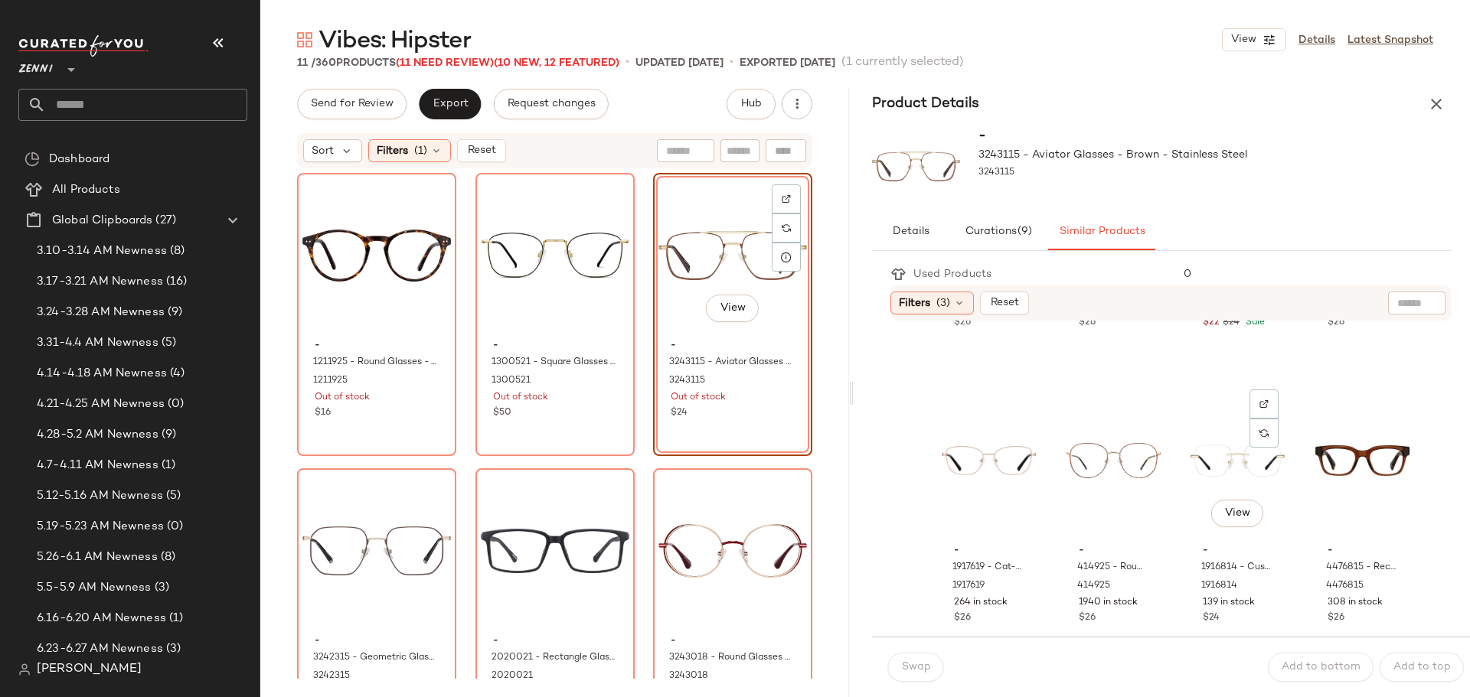
scroll to position [1454, 0]
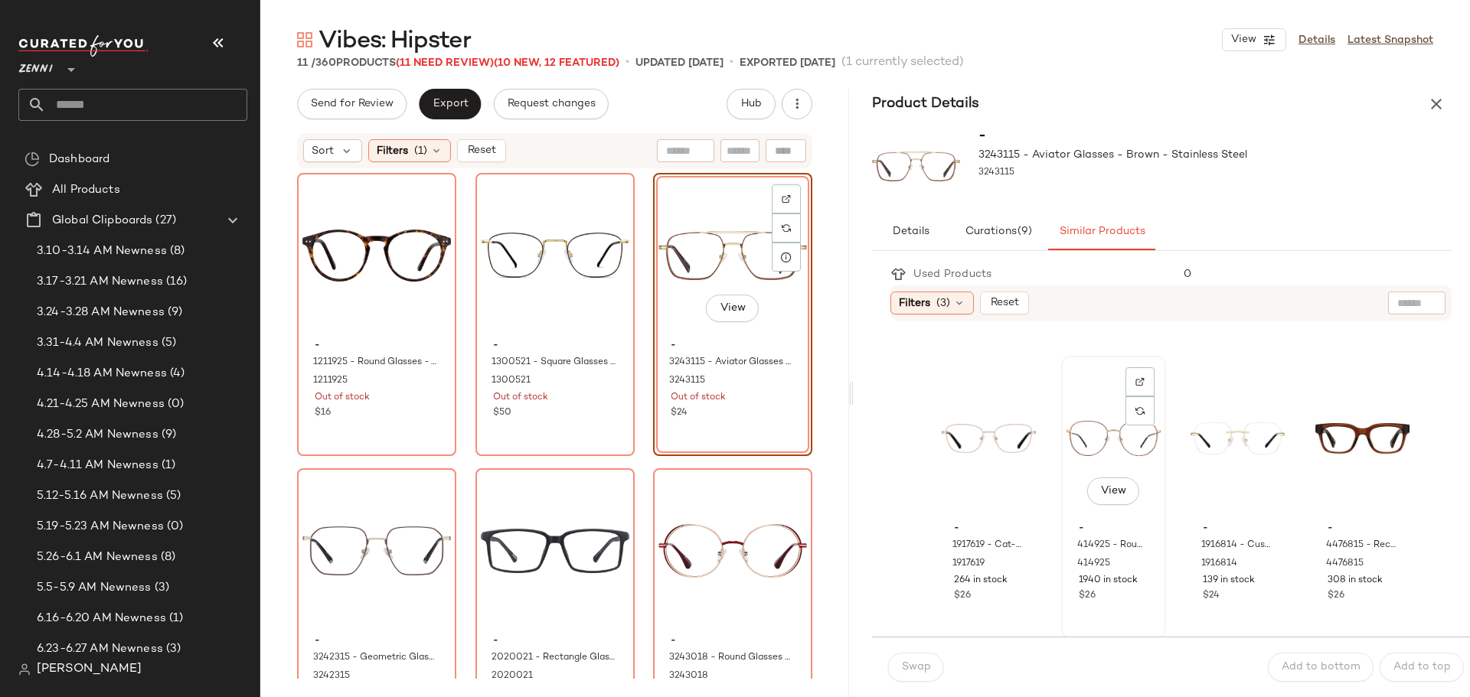
click at [1088, 431] on div "View" at bounding box center [1113, 438] width 94 height 155
click at [1102, 486] on span "View" at bounding box center [1112, 491] width 26 height 12
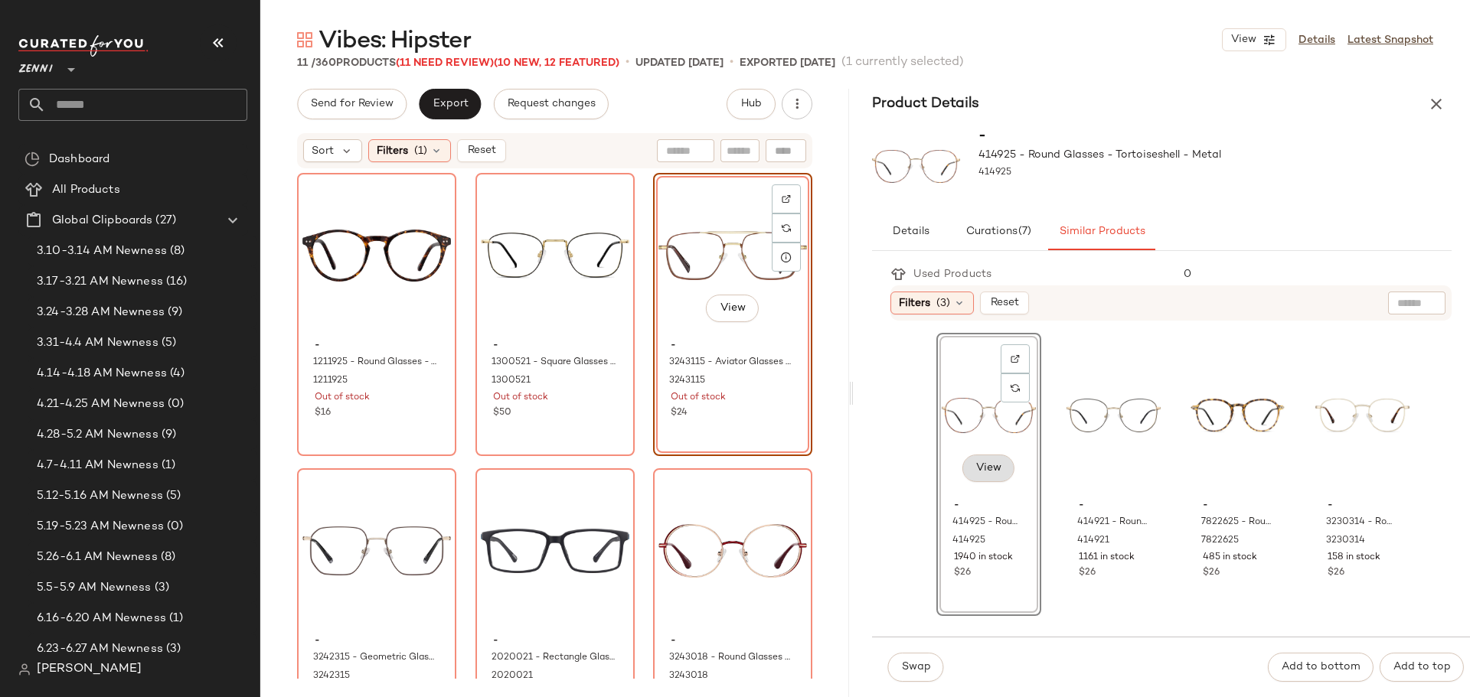
click at [1002, 467] on button "View" at bounding box center [988, 469] width 52 height 28
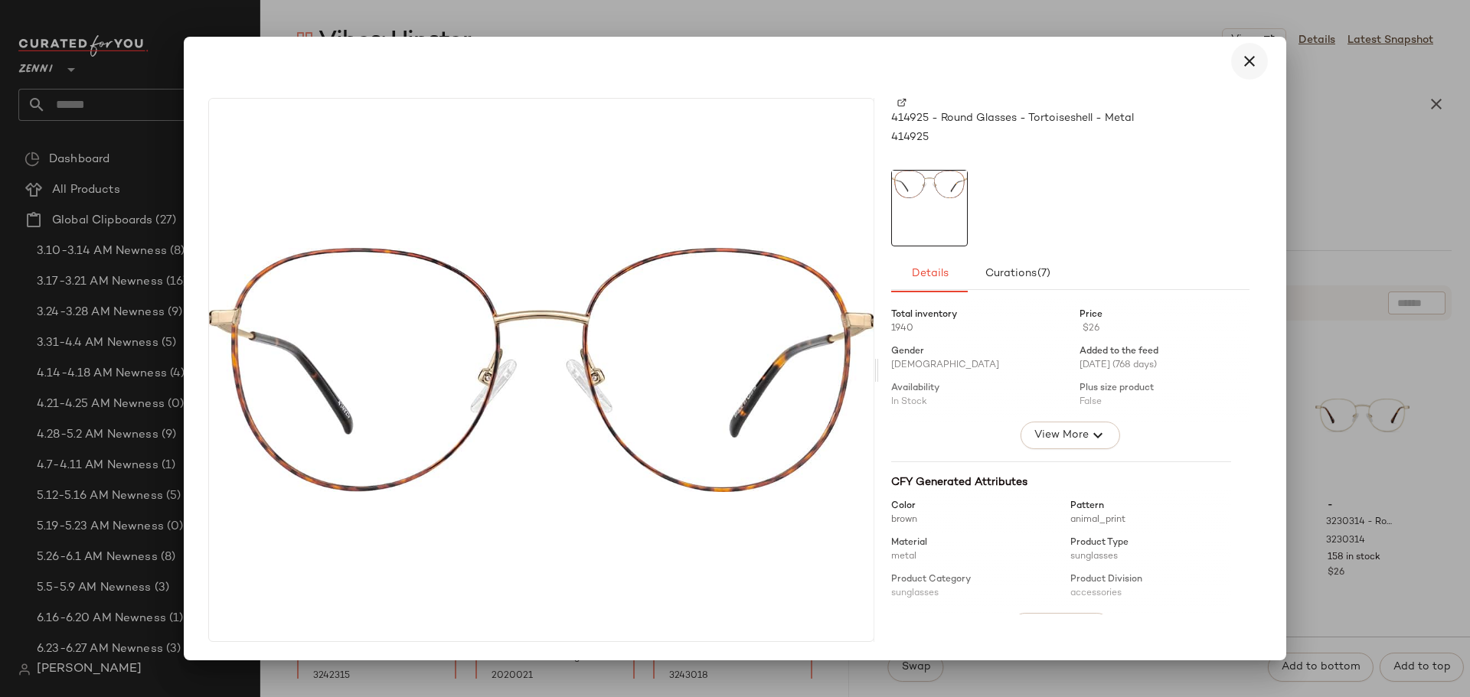
click at [1252, 54] on icon "button" at bounding box center [1249, 61] width 18 height 18
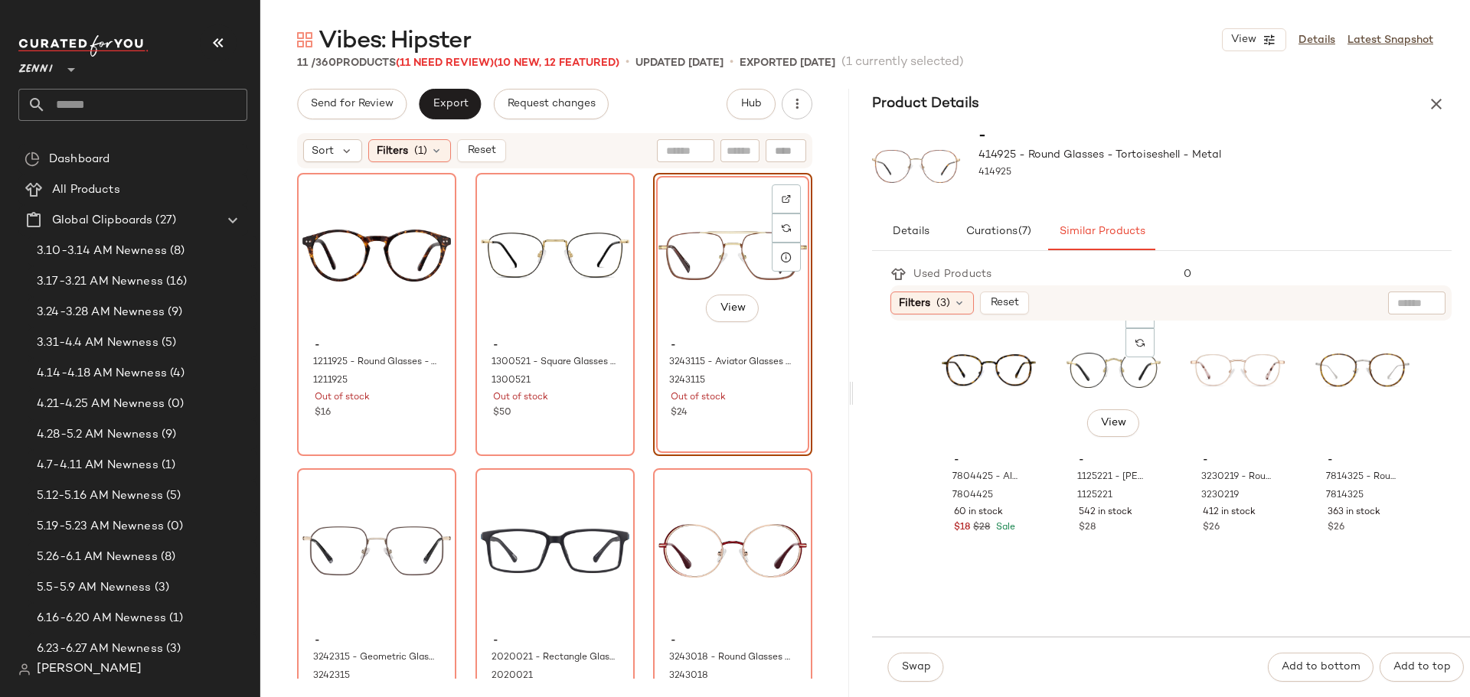
scroll to position [306, 0]
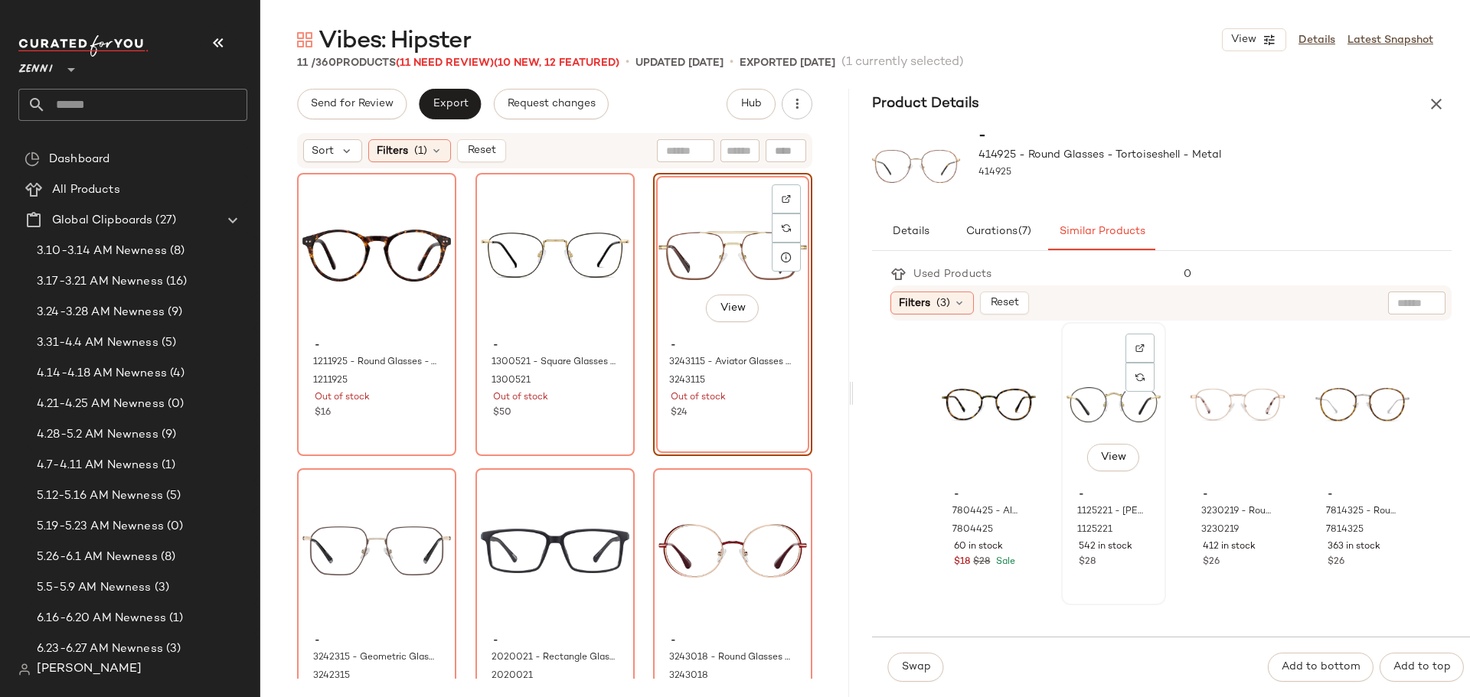
click at [1093, 393] on div "View" at bounding box center [1113, 405] width 94 height 155
click at [921, 664] on span "Swap" at bounding box center [915, 667] width 30 height 12
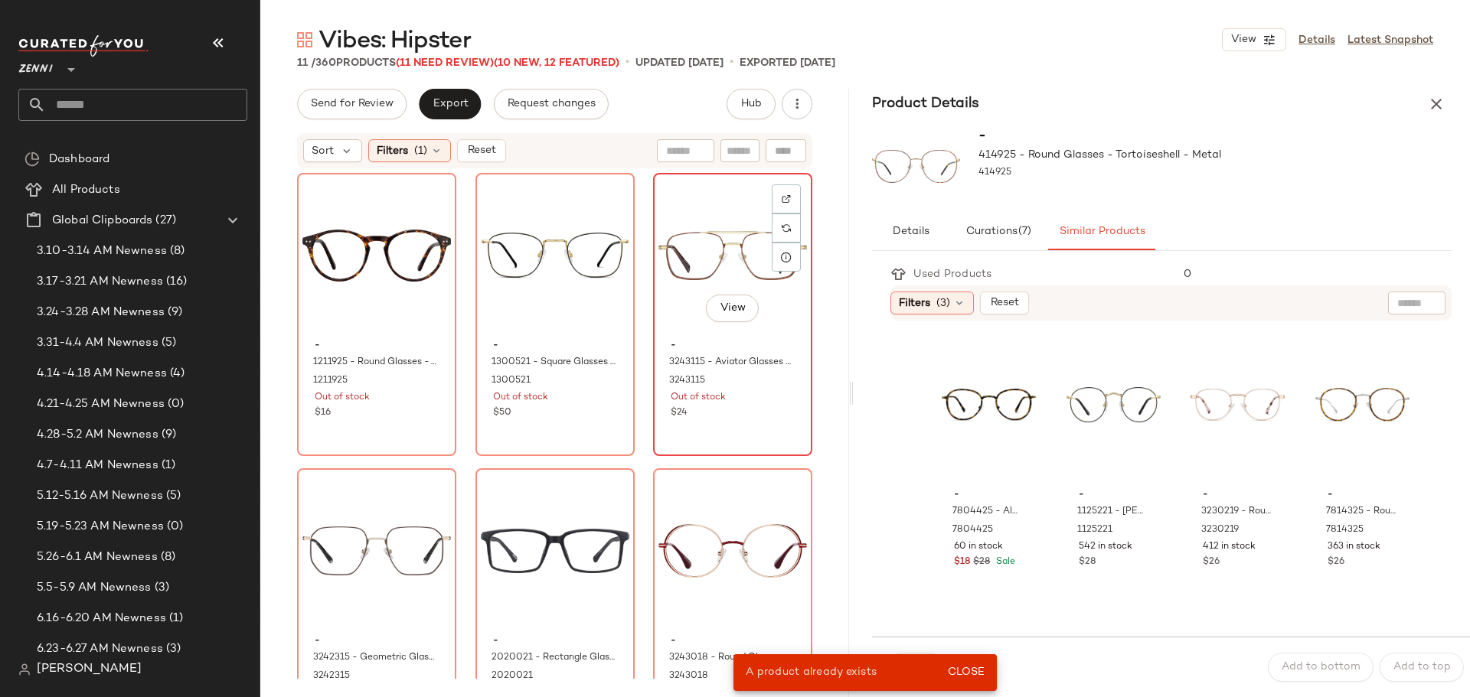
click at [690, 243] on div "View" at bounding box center [732, 255] width 149 height 155
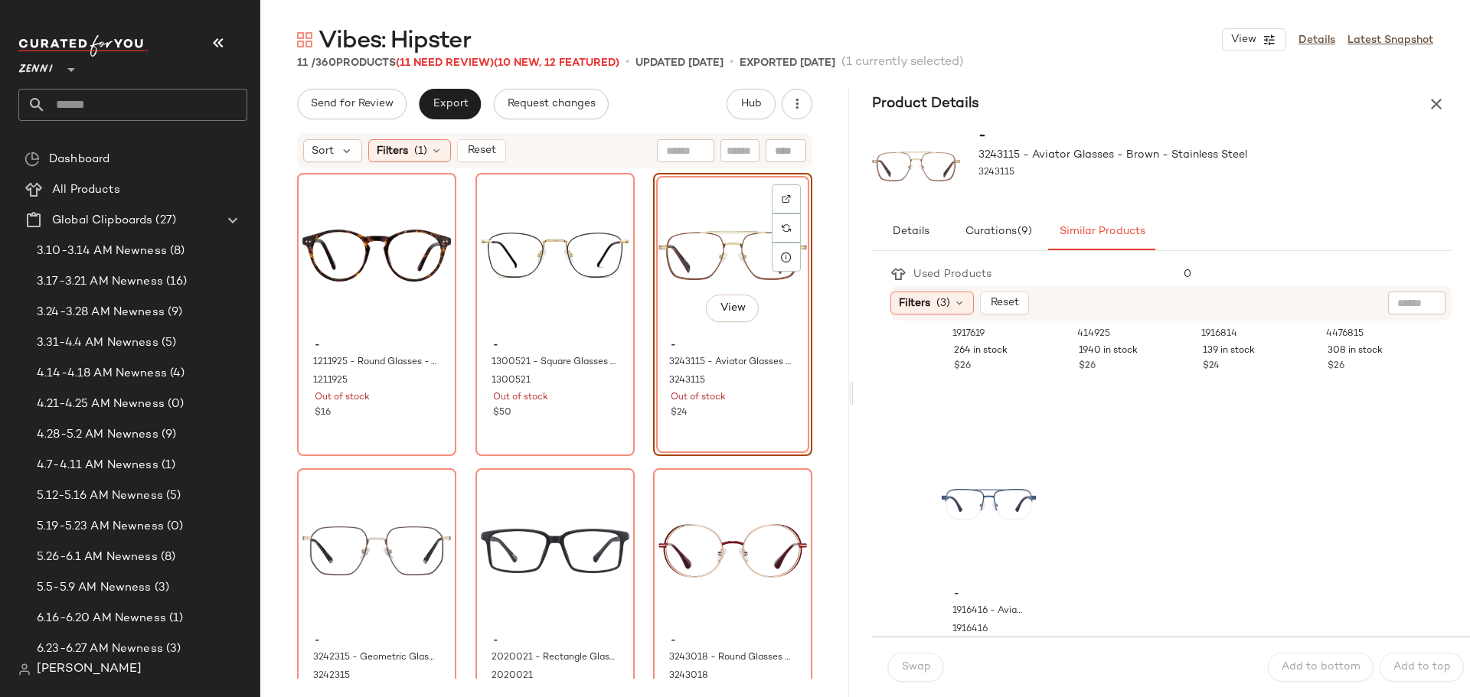
scroll to position [1531, 0]
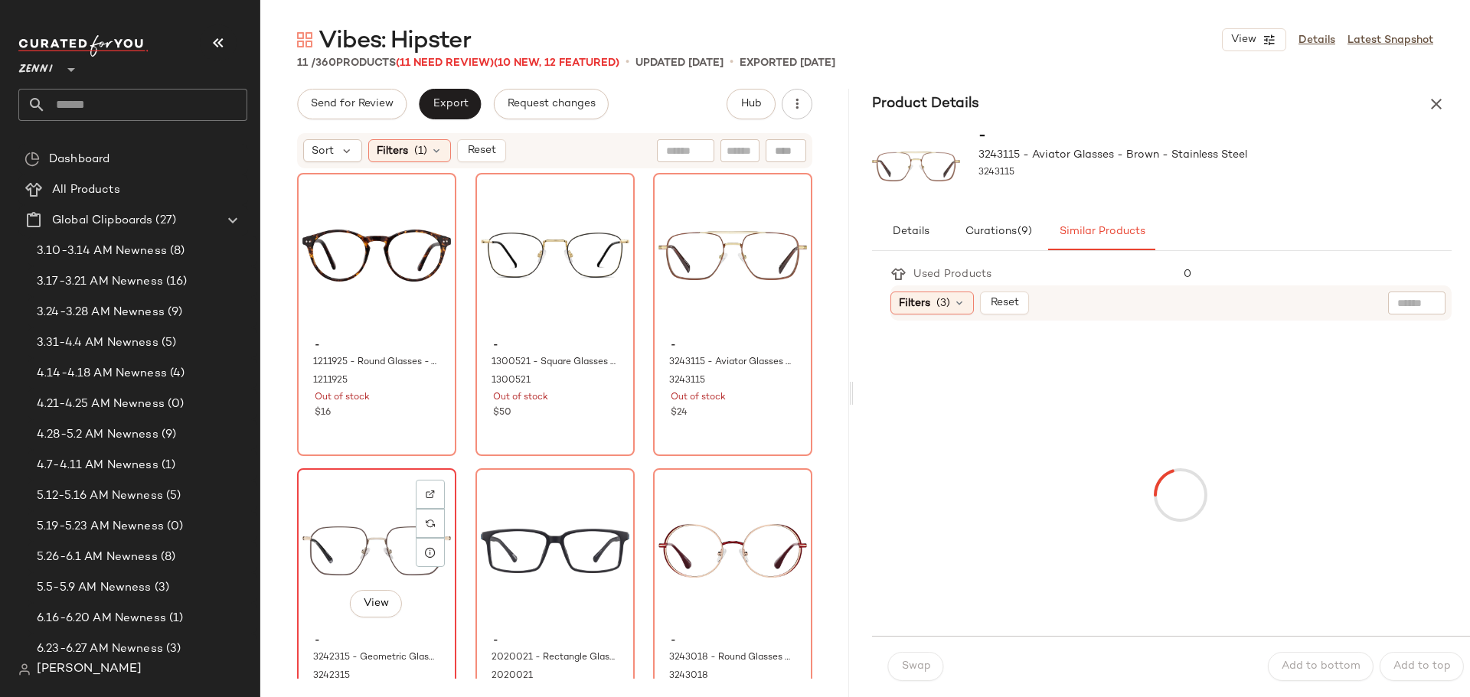
click at [347, 521] on div "View" at bounding box center [376, 551] width 149 height 155
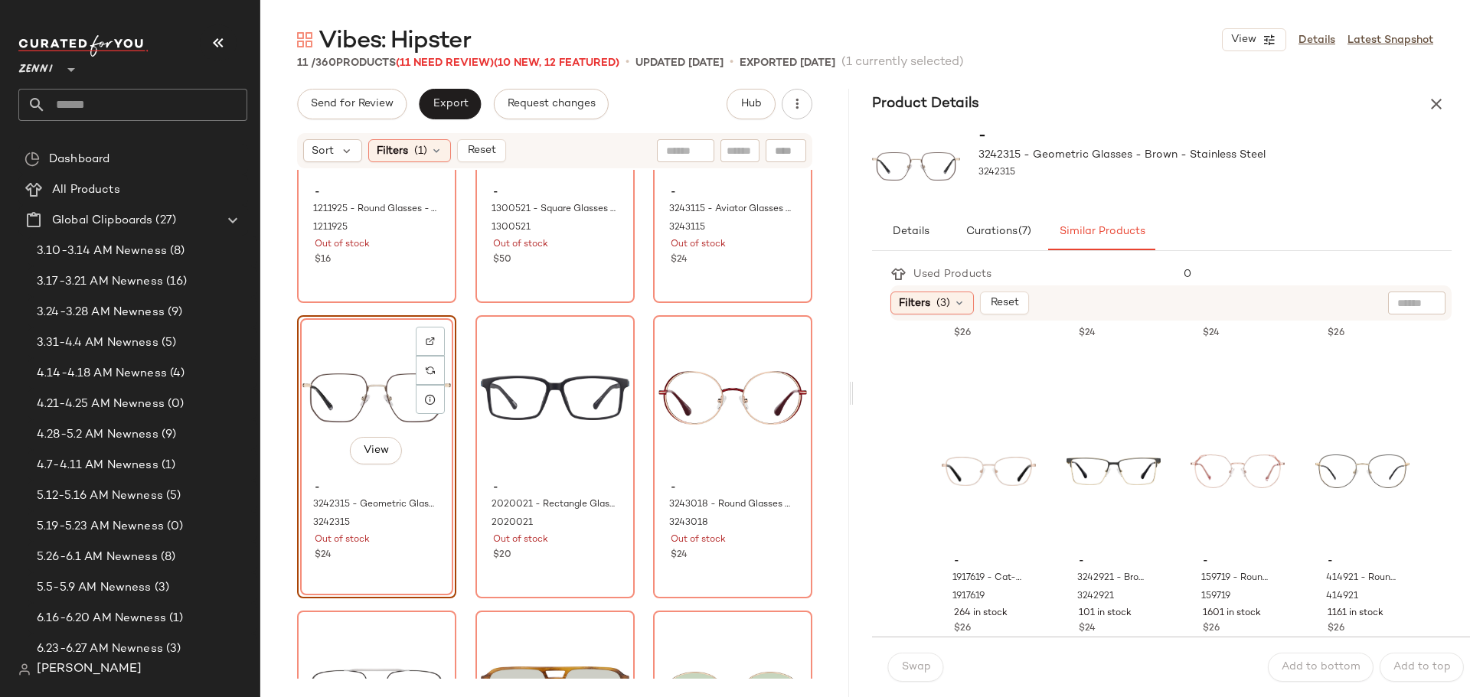
scroll to position [536, 0]
click at [1347, 477] on div "View" at bounding box center [1362, 470] width 94 height 155
click at [916, 660] on button "Swap" at bounding box center [915, 667] width 56 height 29
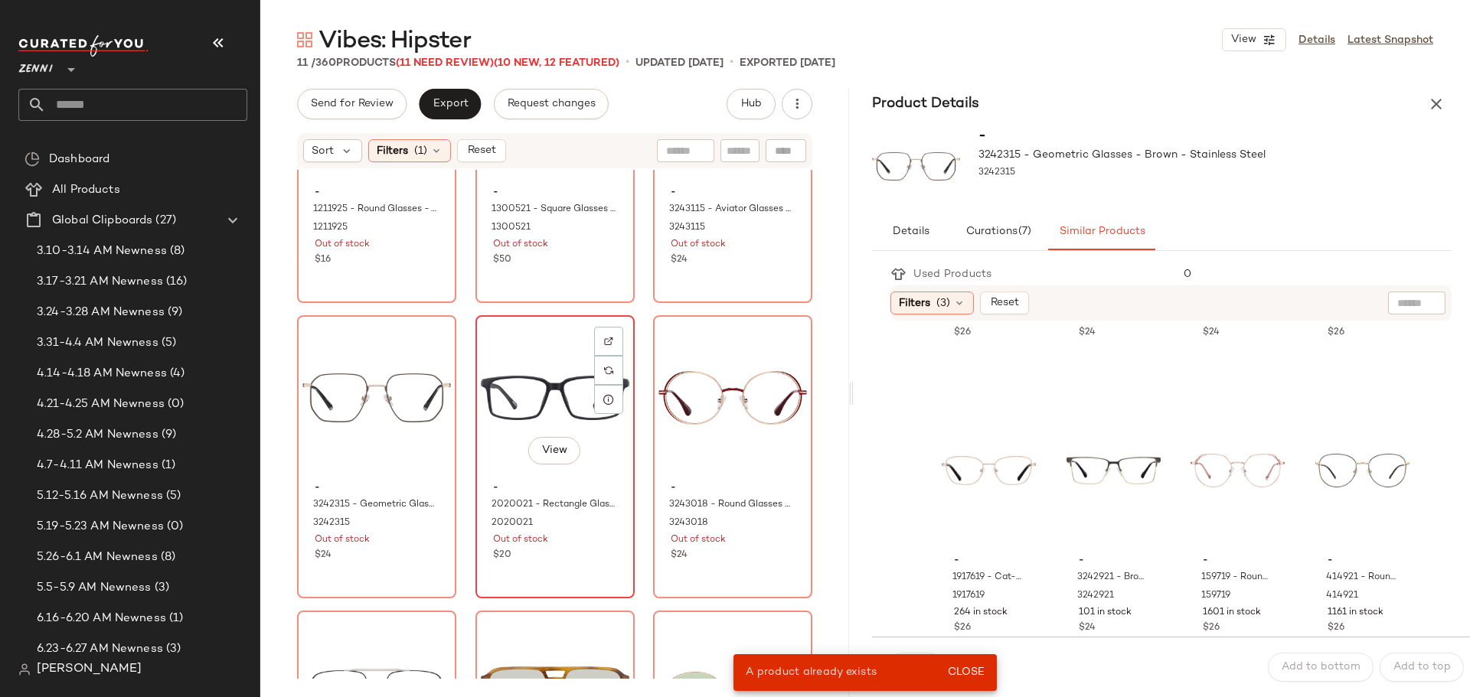
click at [508, 440] on div "View" at bounding box center [555, 398] width 149 height 155
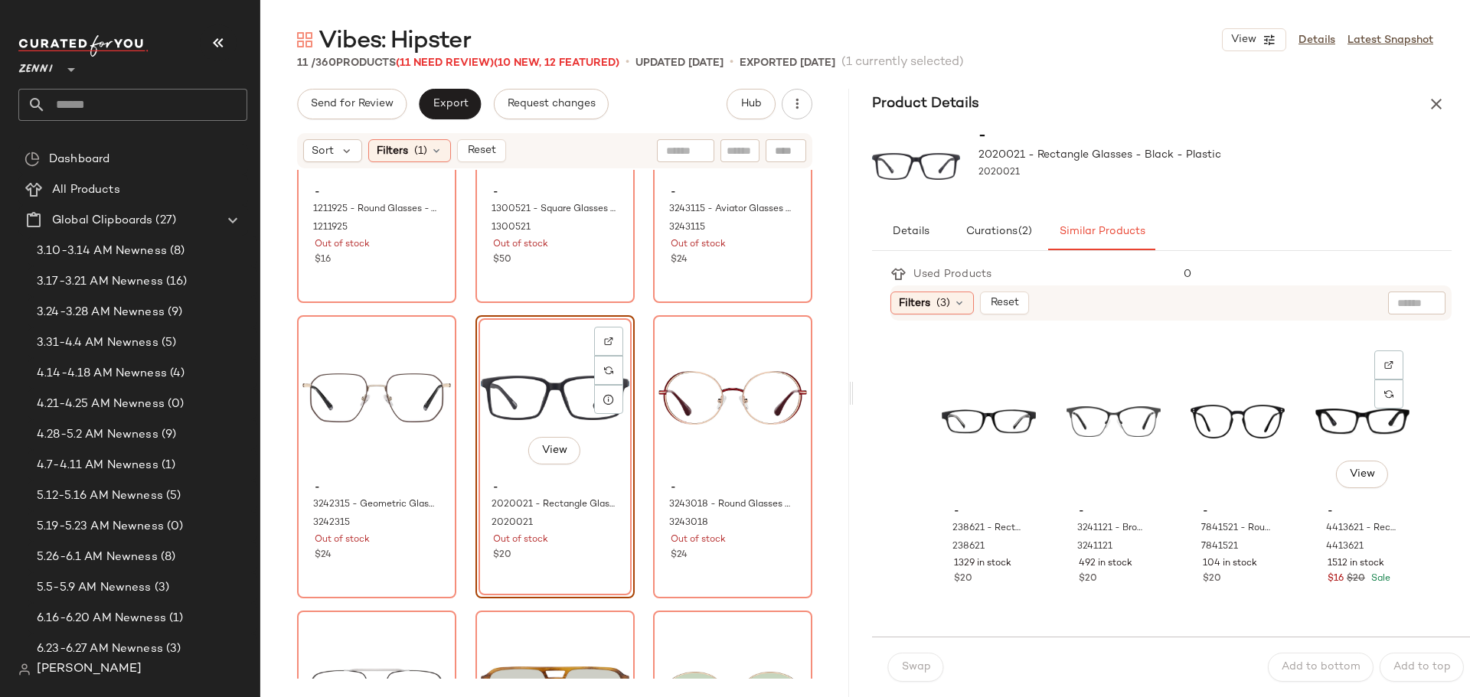
scroll to position [612, 0]
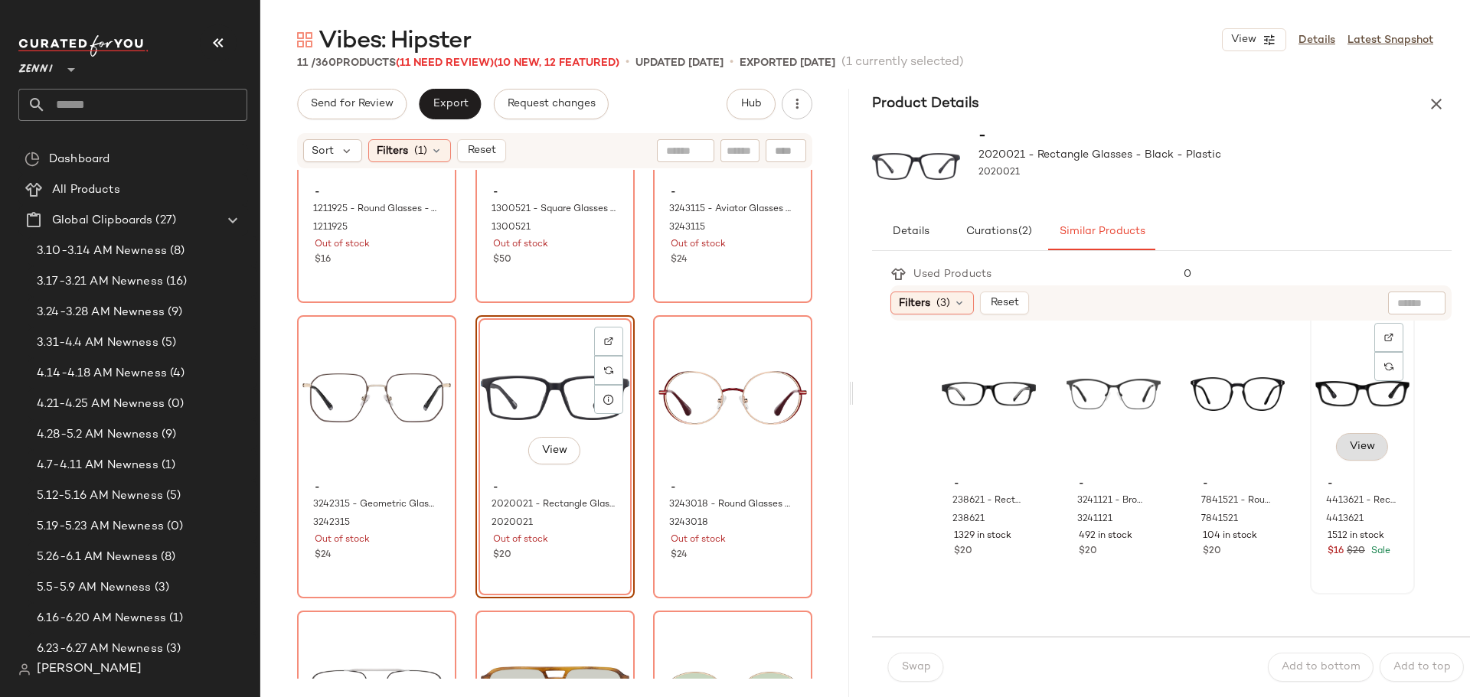
click at [1348, 443] on span "View" at bounding box center [1361, 447] width 26 height 12
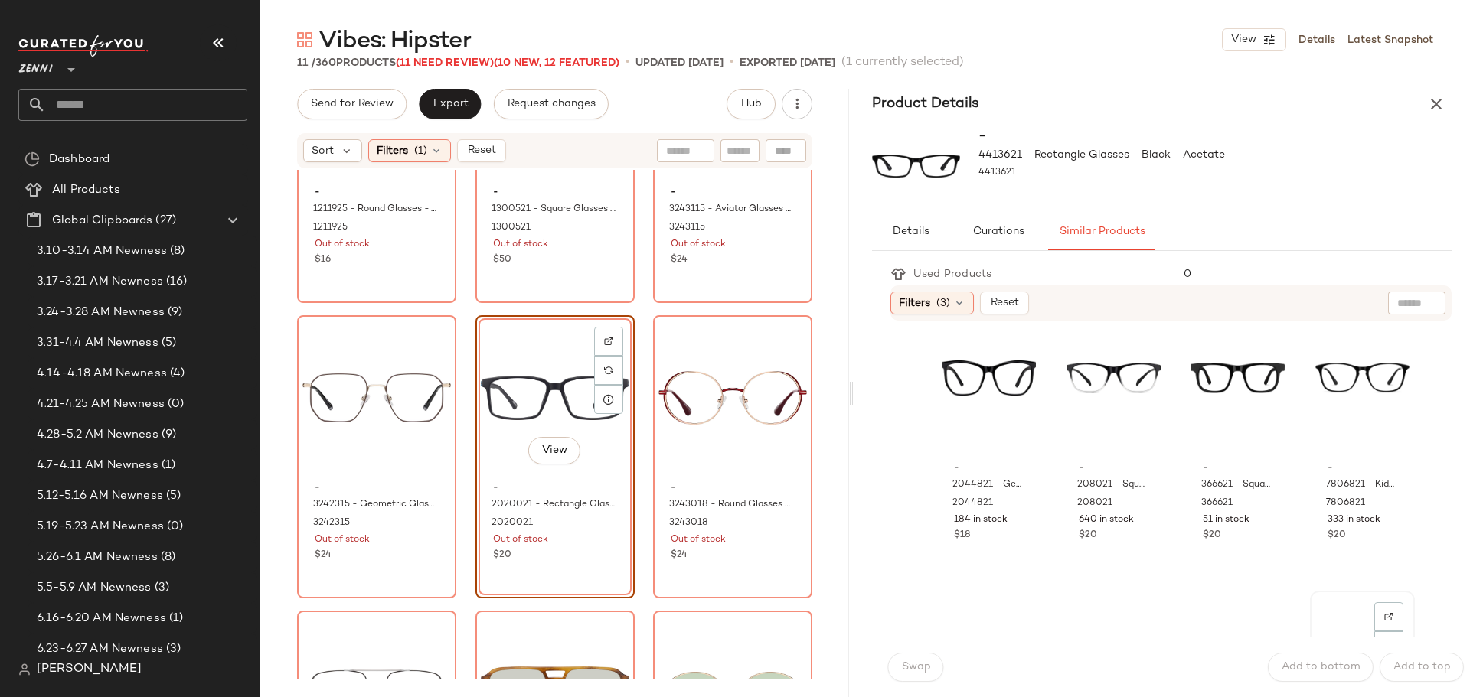
scroll to position [306, 0]
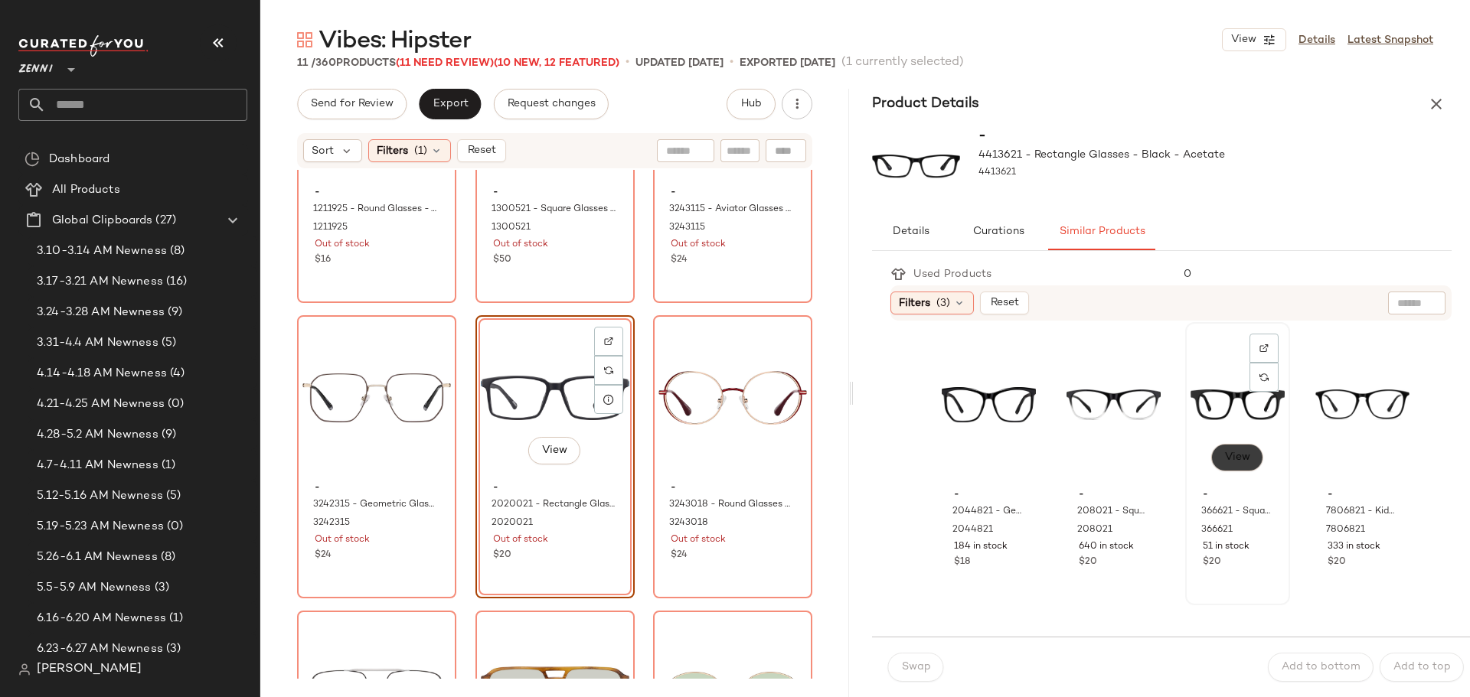
click at [1224, 456] on span "View" at bounding box center [1237, 458] width 26 height 12
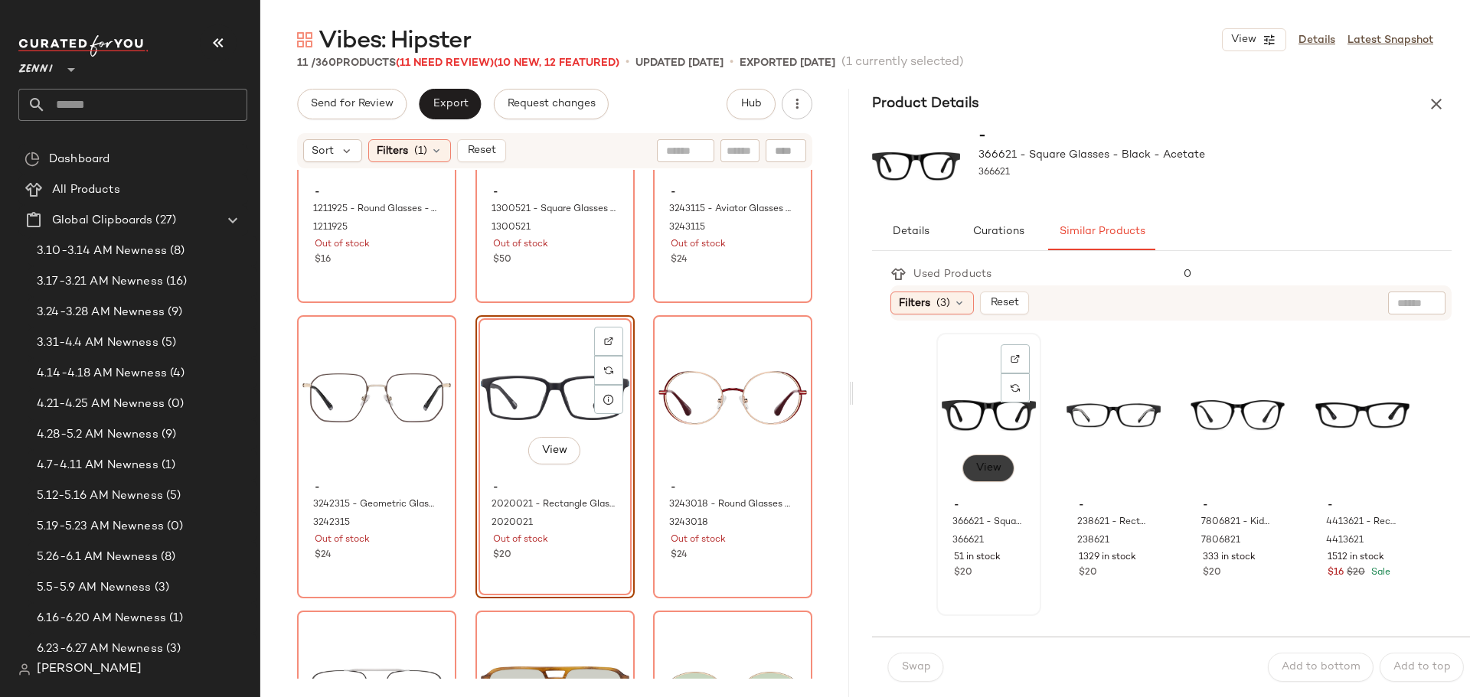
click at [985, 469] on span "View" at bounding box center [988, 468] width 26 height 12
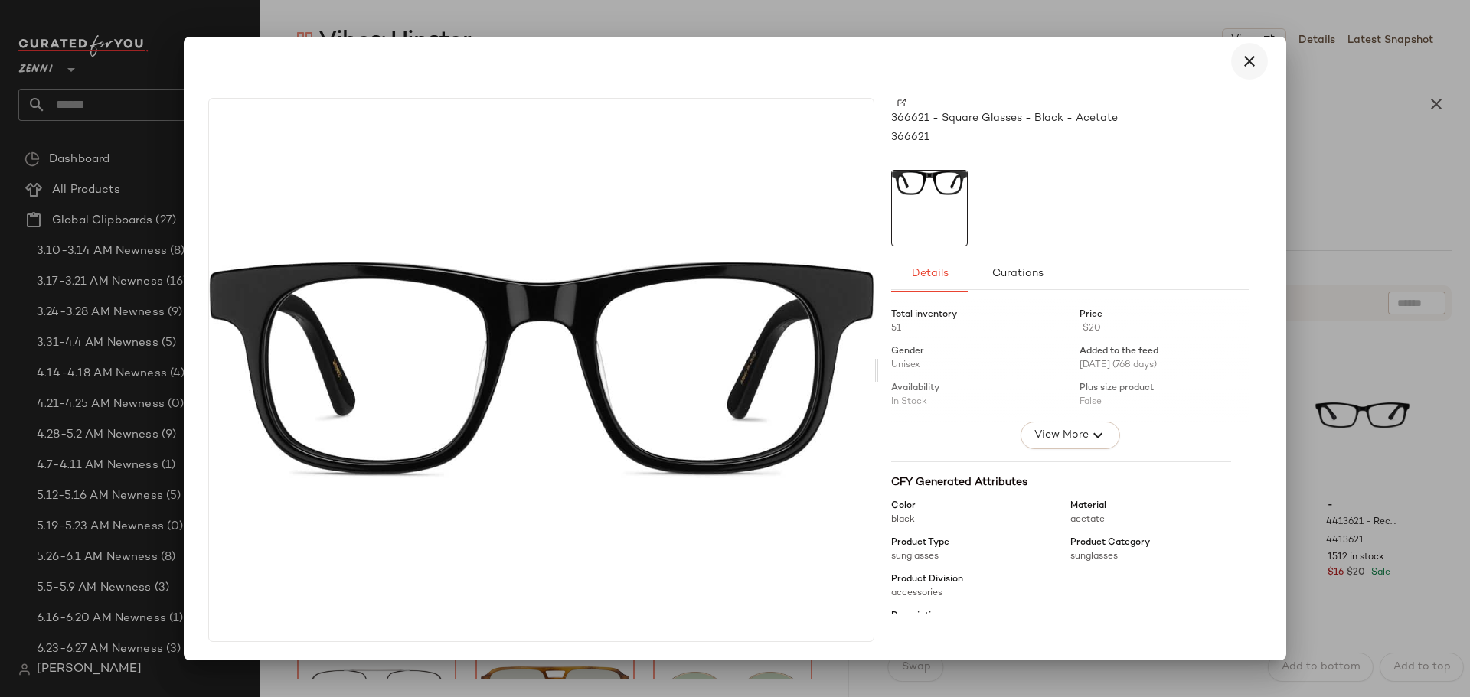
click at [1251, 66] on icon "button" at bounding box center [1249, 61] width 18 height 18
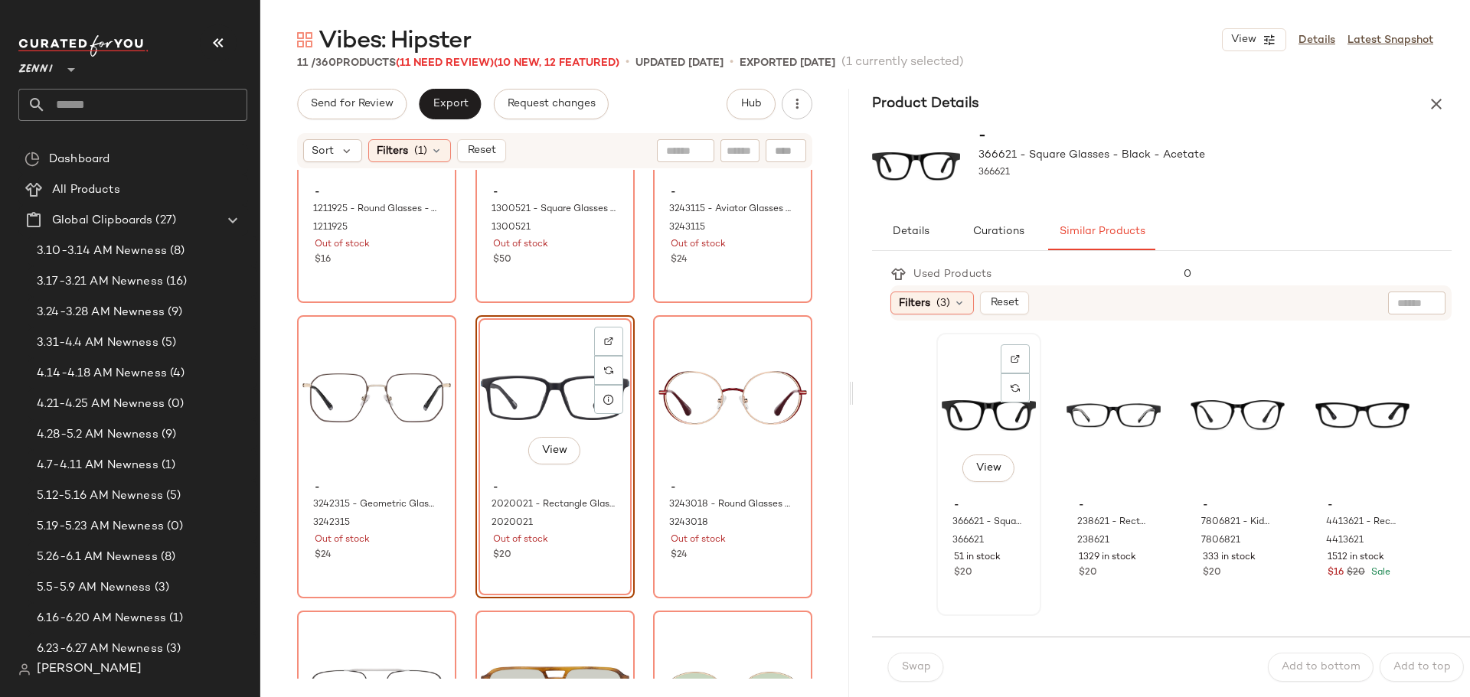
click at [965, 419] on div "View" at bounding box center [989, 415] width 94 height 155
click at [917, 668] on span "Swap" at bounding box center [915, 667] width 30 height 12
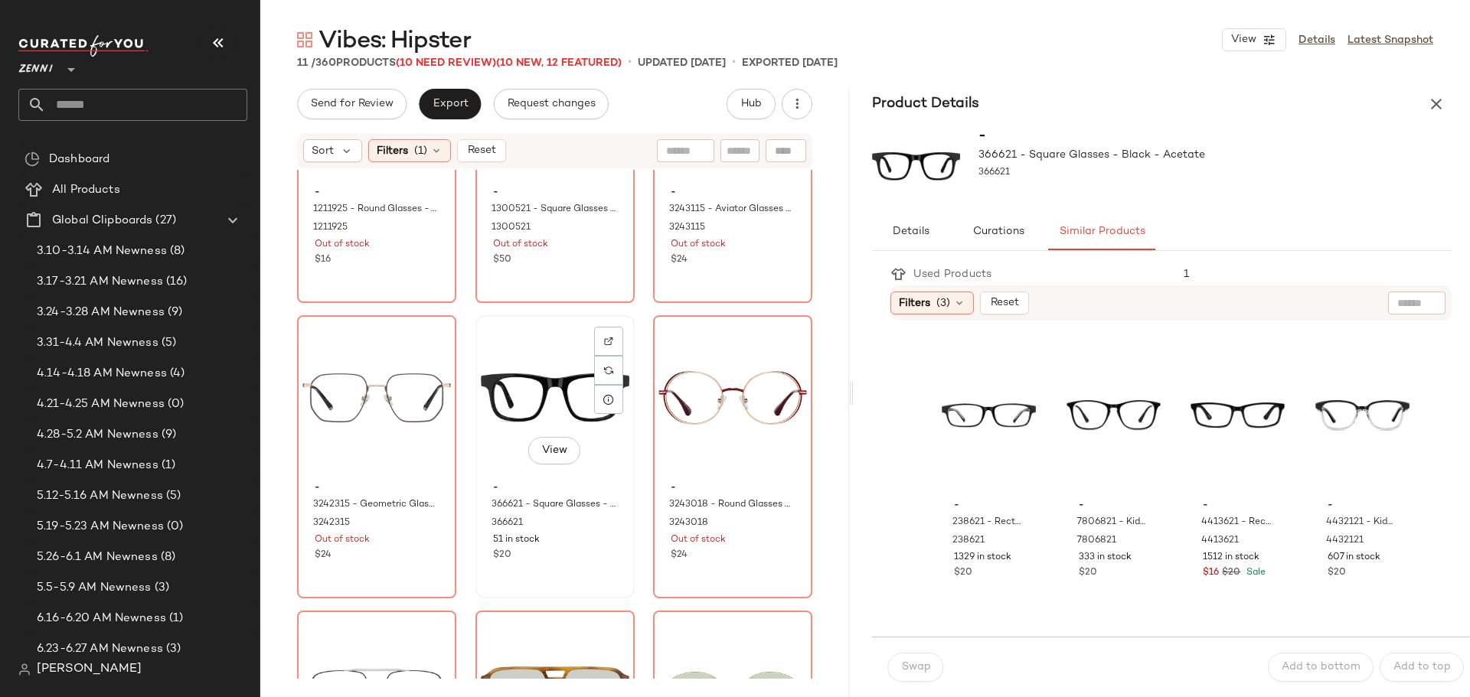
click at [517, 354] on div "View" at bounding box center [555, 398] width 149 height 155
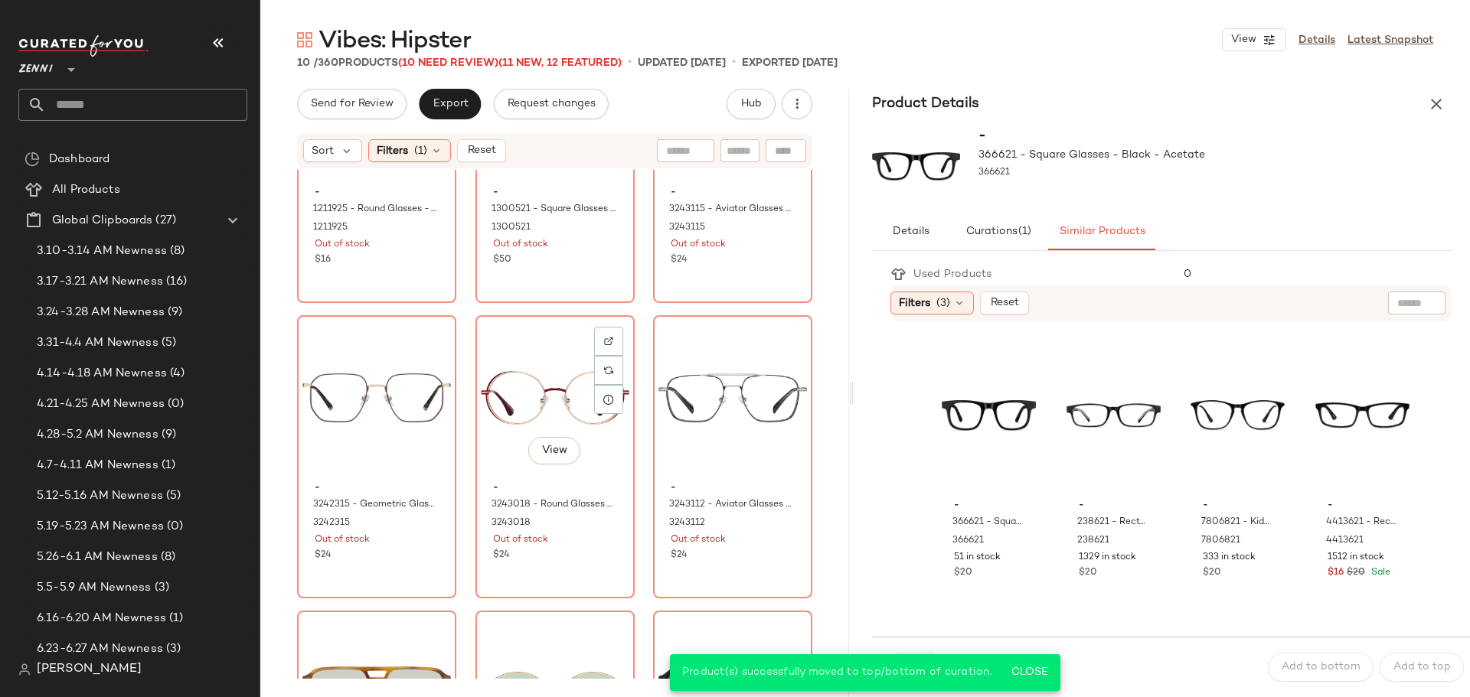
click at [517, 354] on div "View" at bounding box center [555, 398] width 149 height 155
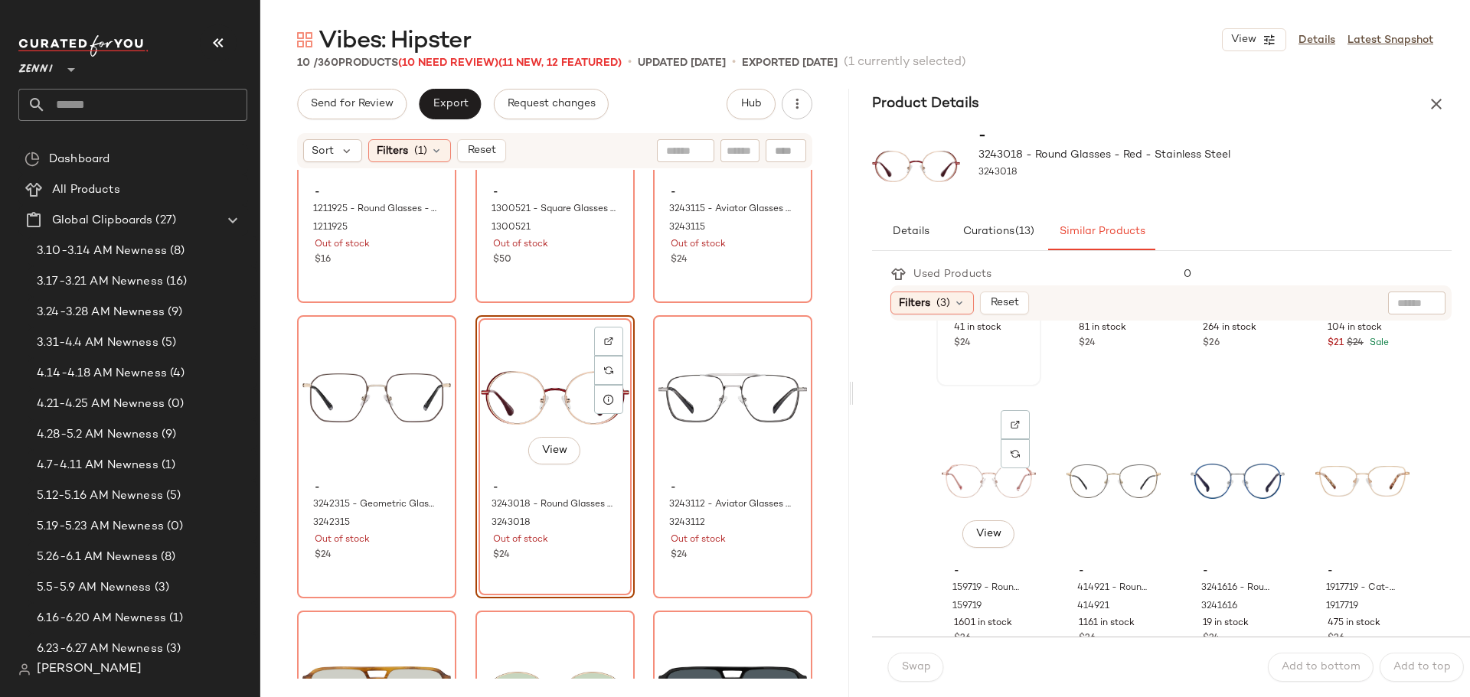
scroll to position [306, 0]
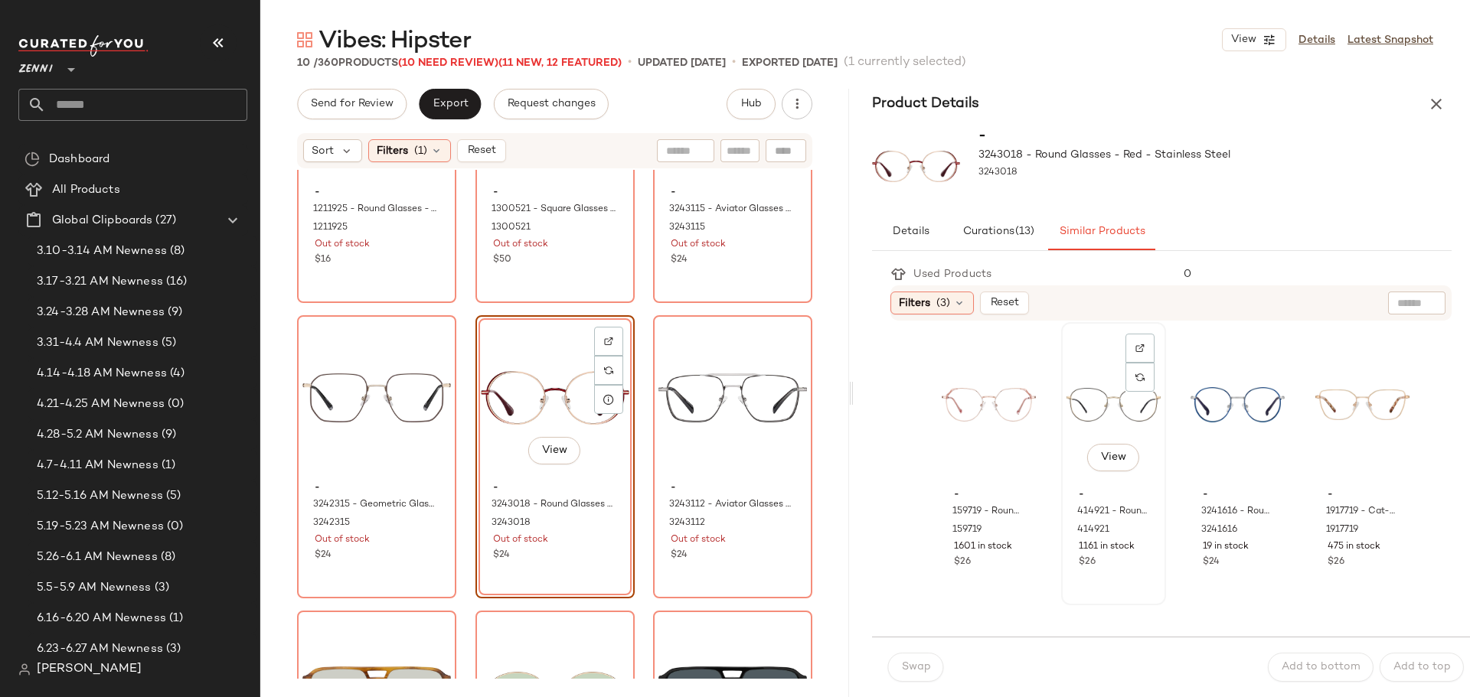
click at [1088, 382] on div "View" at bounding box center [1113, 405] width 94 height 155
click at [926, 659] on button "Swap" at bounding box center [915, 667] width 56 height 29
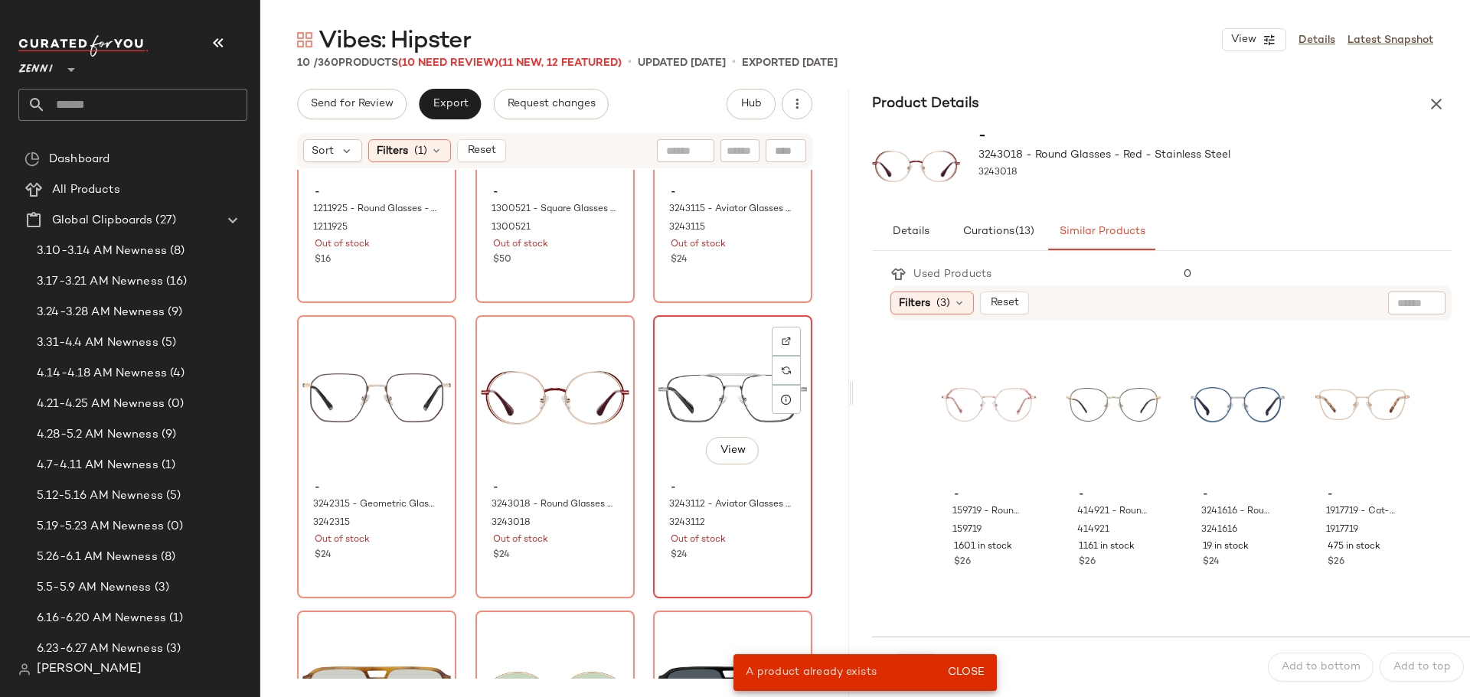
click at [691, 383] on div "View" at bounding box center [732, 398] width 149 height 155
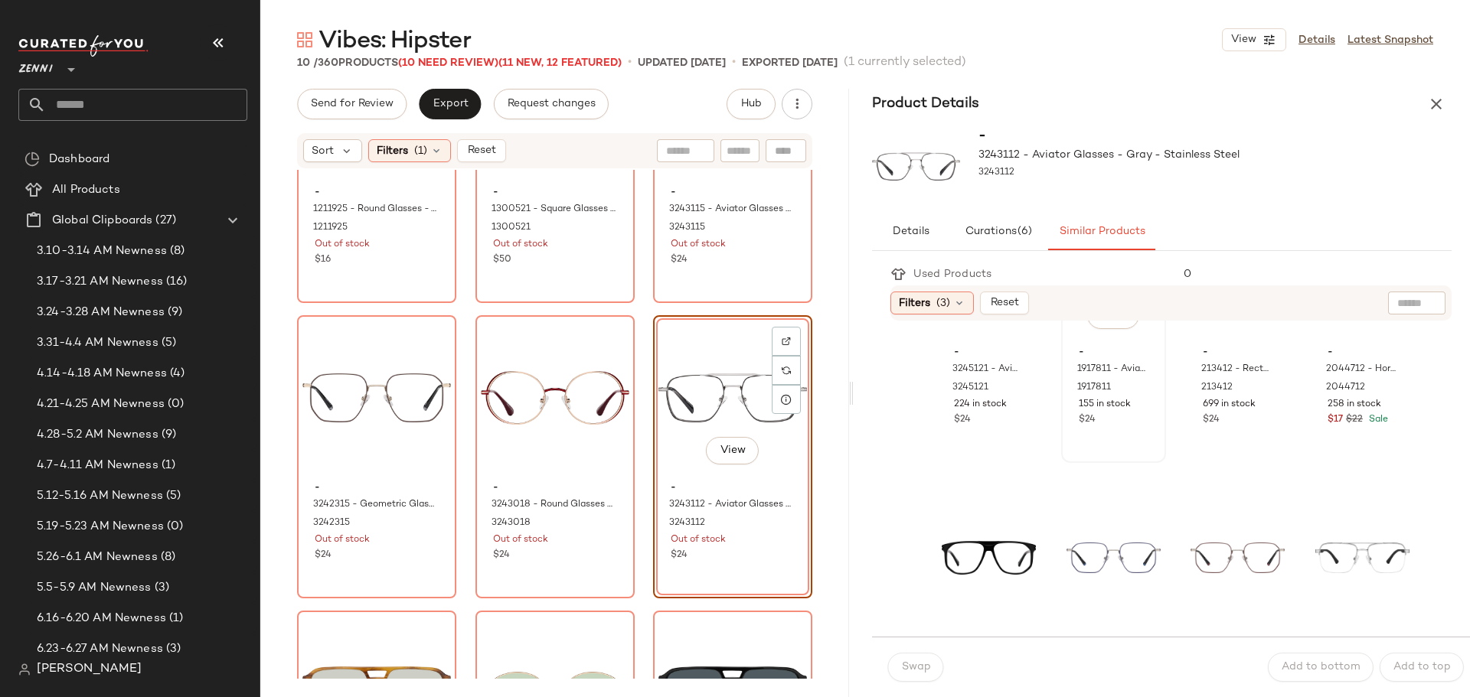
scroll to position [230, 0]
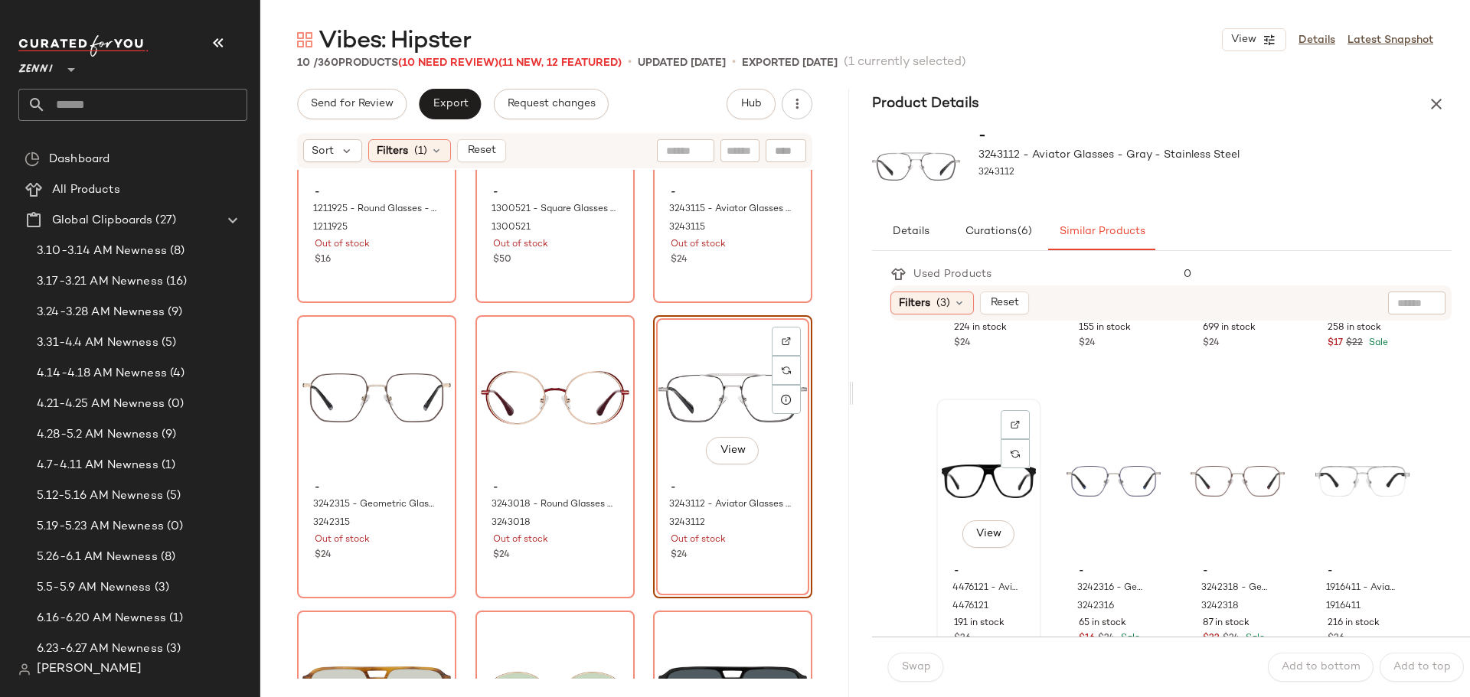
click at [963, 468] on div "View" at bounding box center [989, 481] width 94 height 155
click at [932, 673] on button "Swap" at bounding box center [915, 667] width 56 height 29
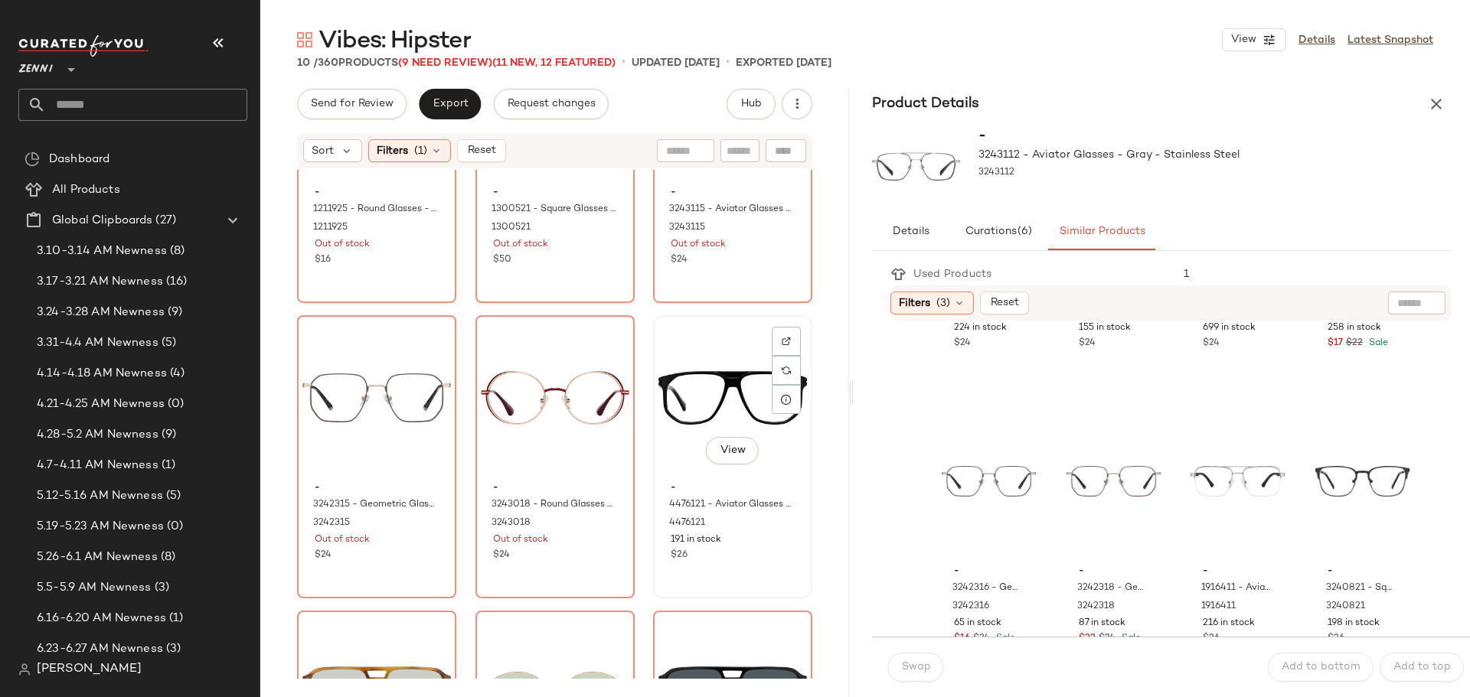
click at [726, 377] on div "View" at bounding box center [732, 398] width 149 height 155
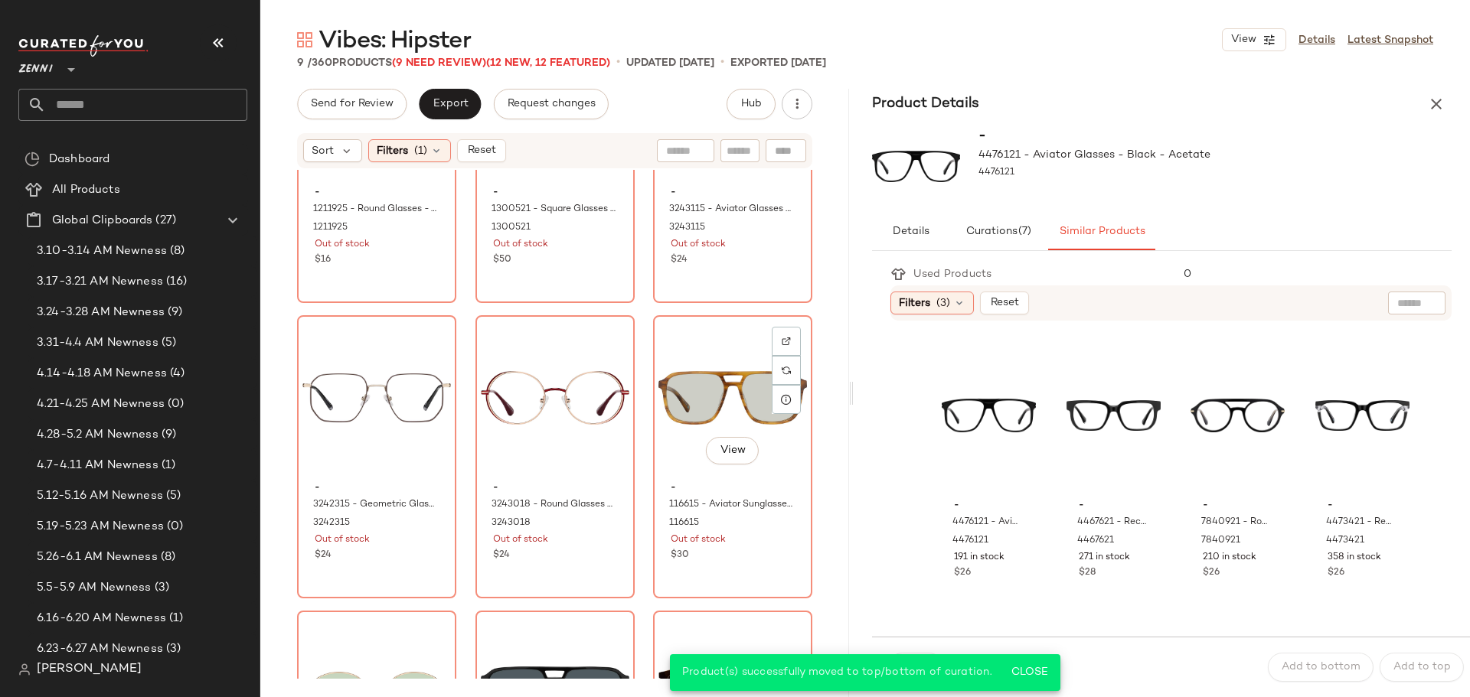
click at [726, 377] on div "View" at bounding box center [732, 398] width 149 height 155
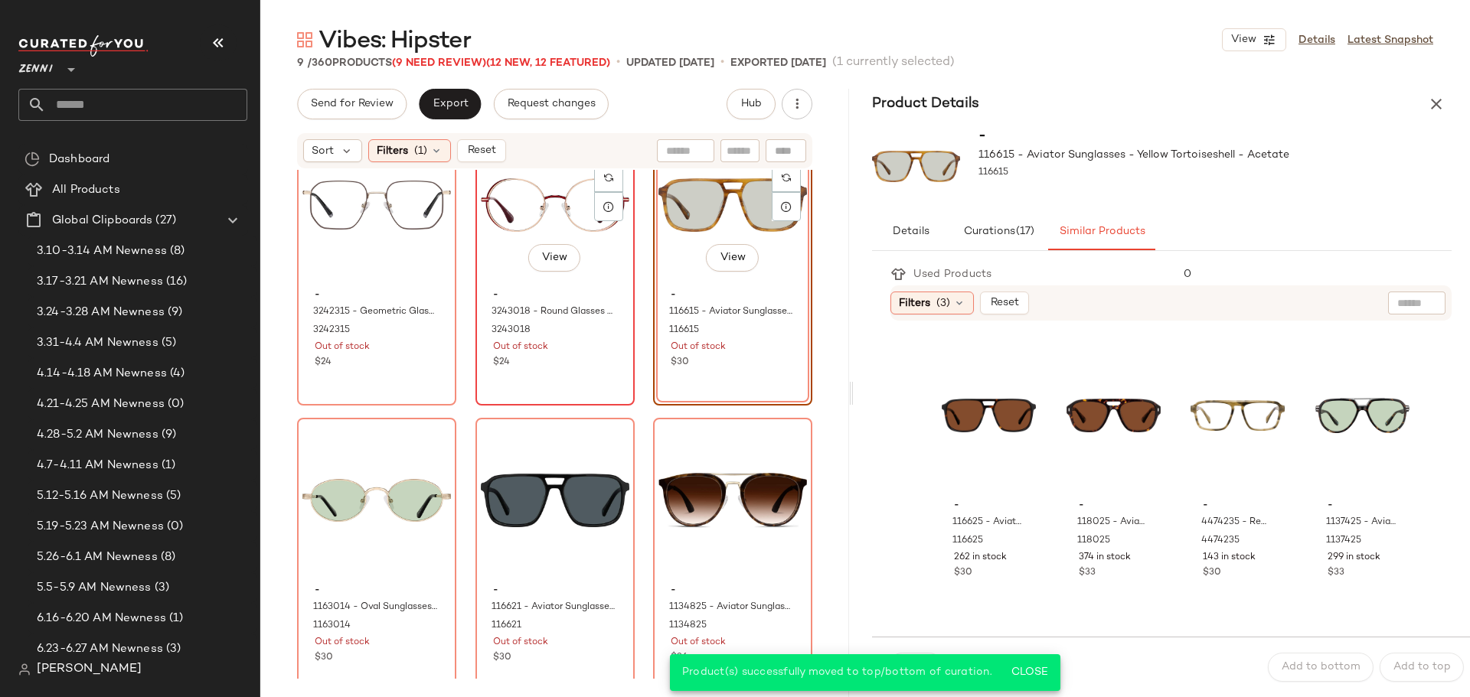
scroll to position [380, 0]
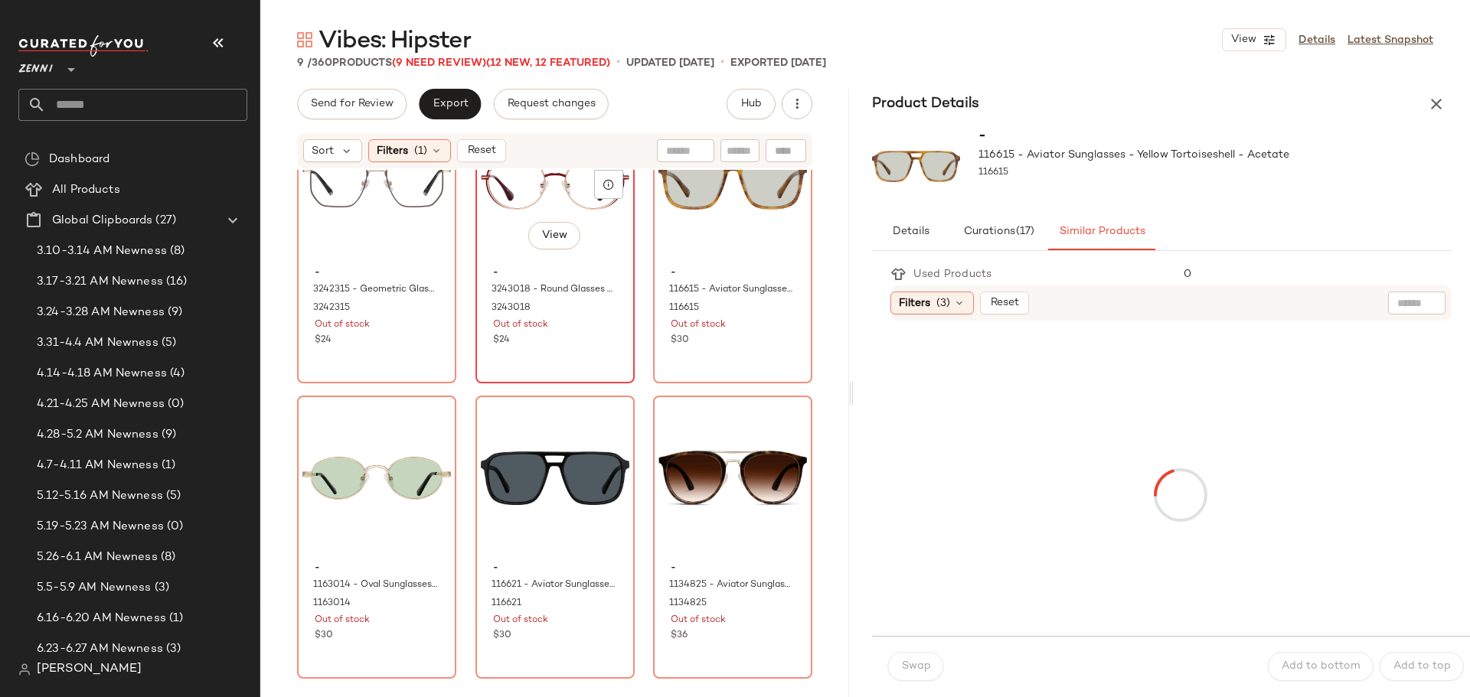
click at [491, 241] on div "View" at bounding box center [555, 183] width 149 height 155
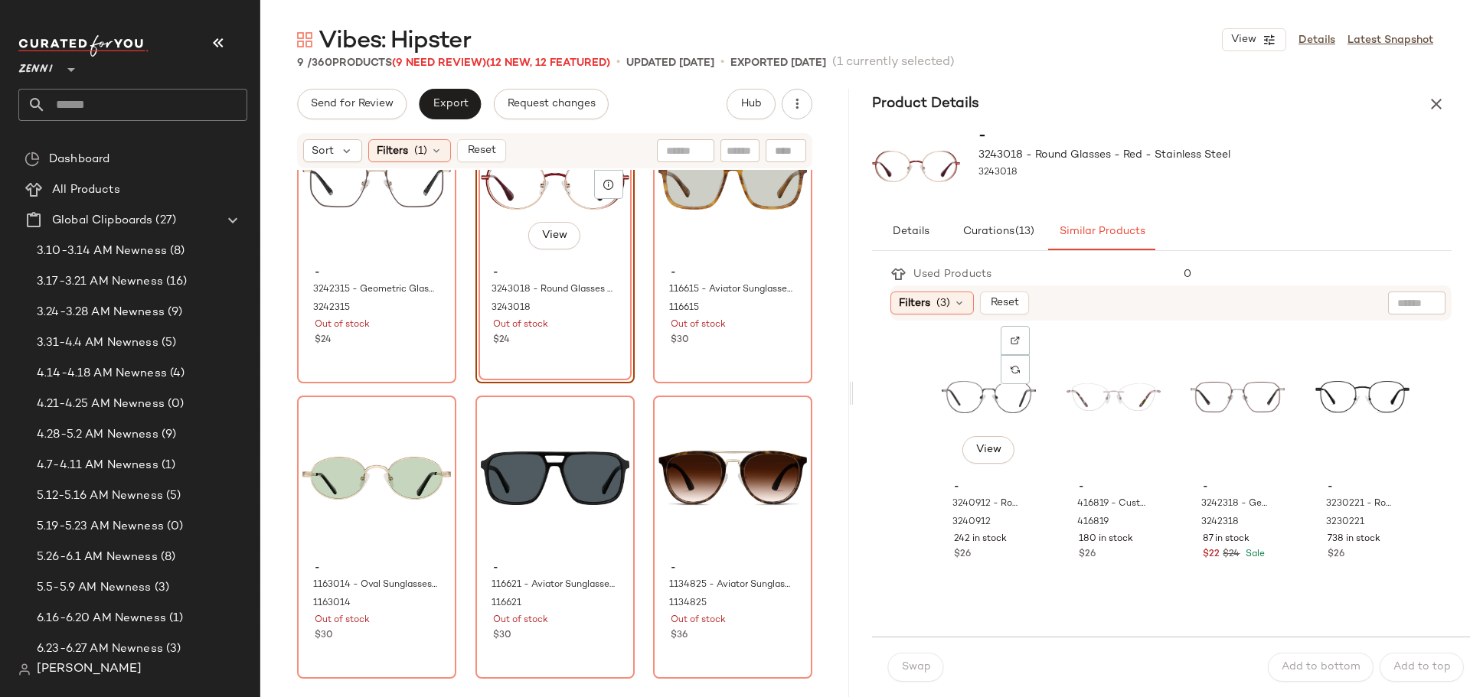
scroll to position [1531, 0]
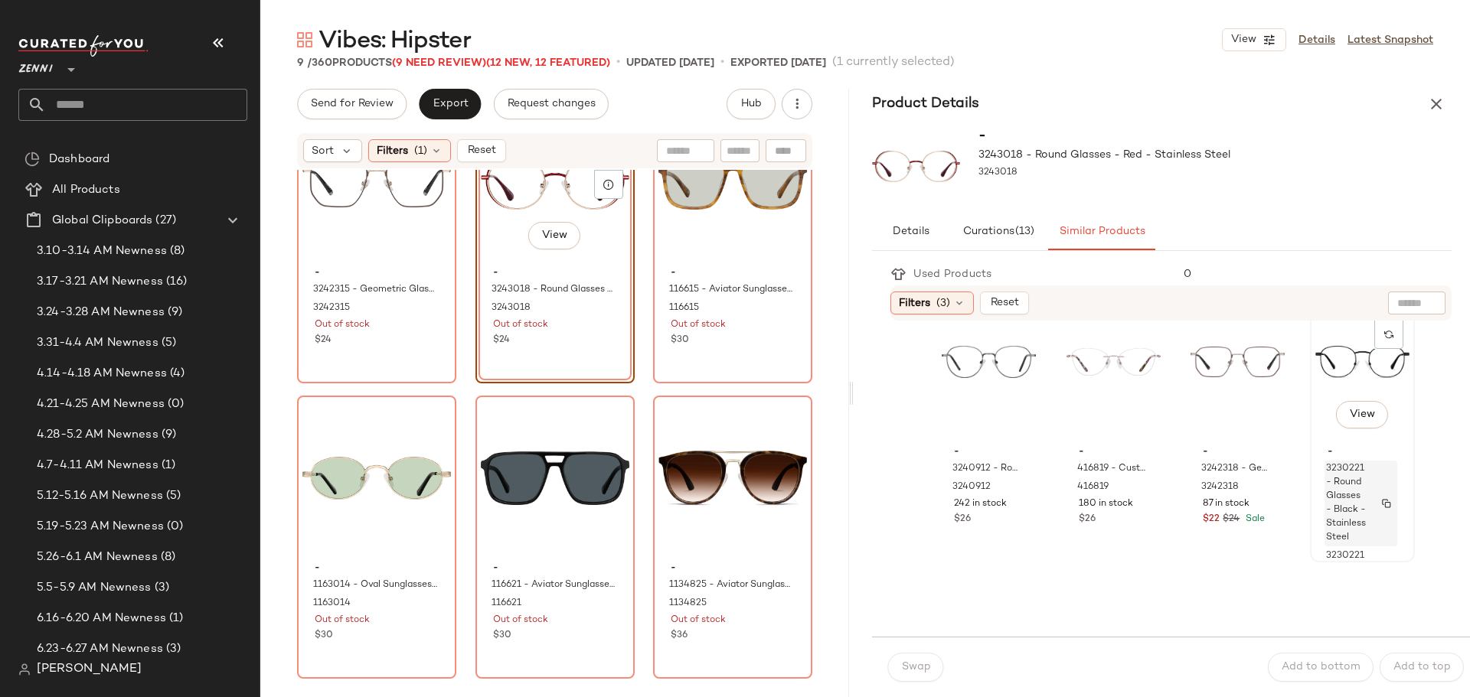
click at [1338, 469] on span "3230221 - Round Glasses - Black - Stainless Steel" at bounding box center [1346, 503] width 41 height 83
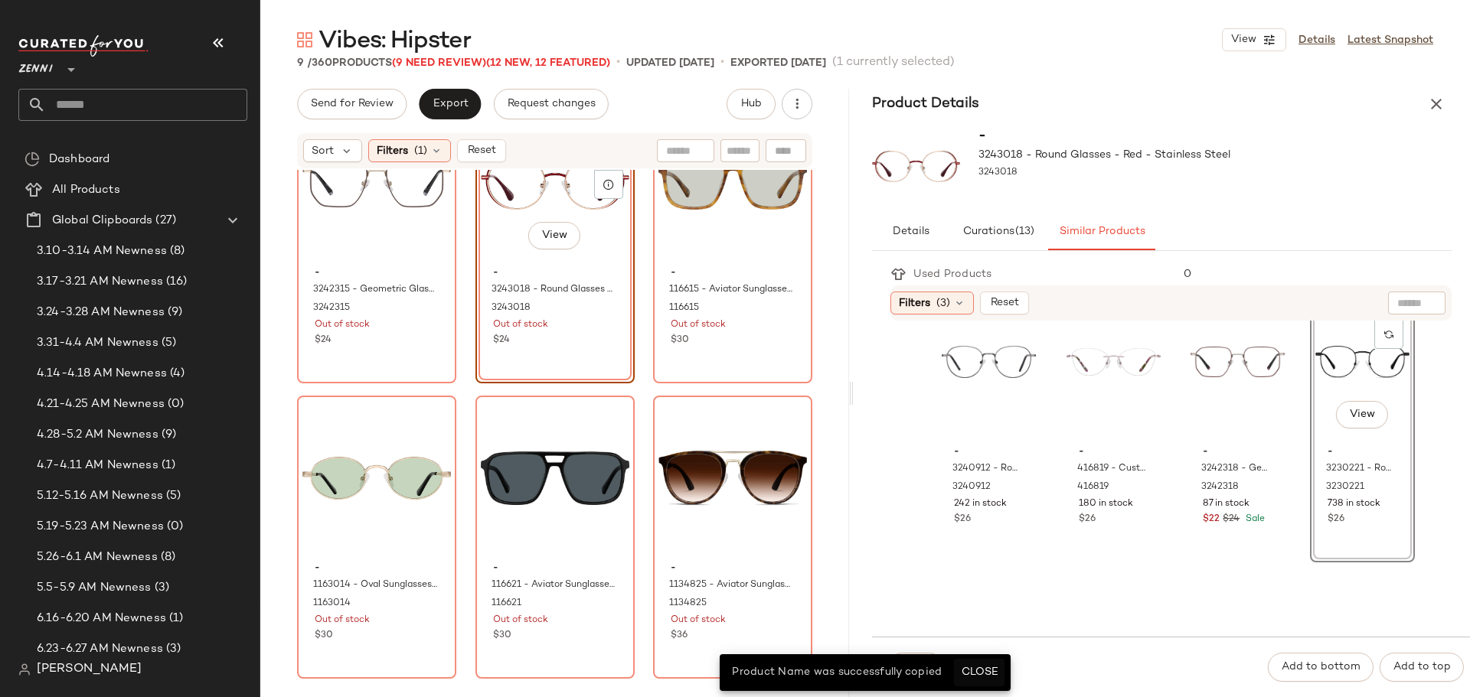
click at [994, 671] on span "Close" at bounding box center [979, 673] width 38 height 12
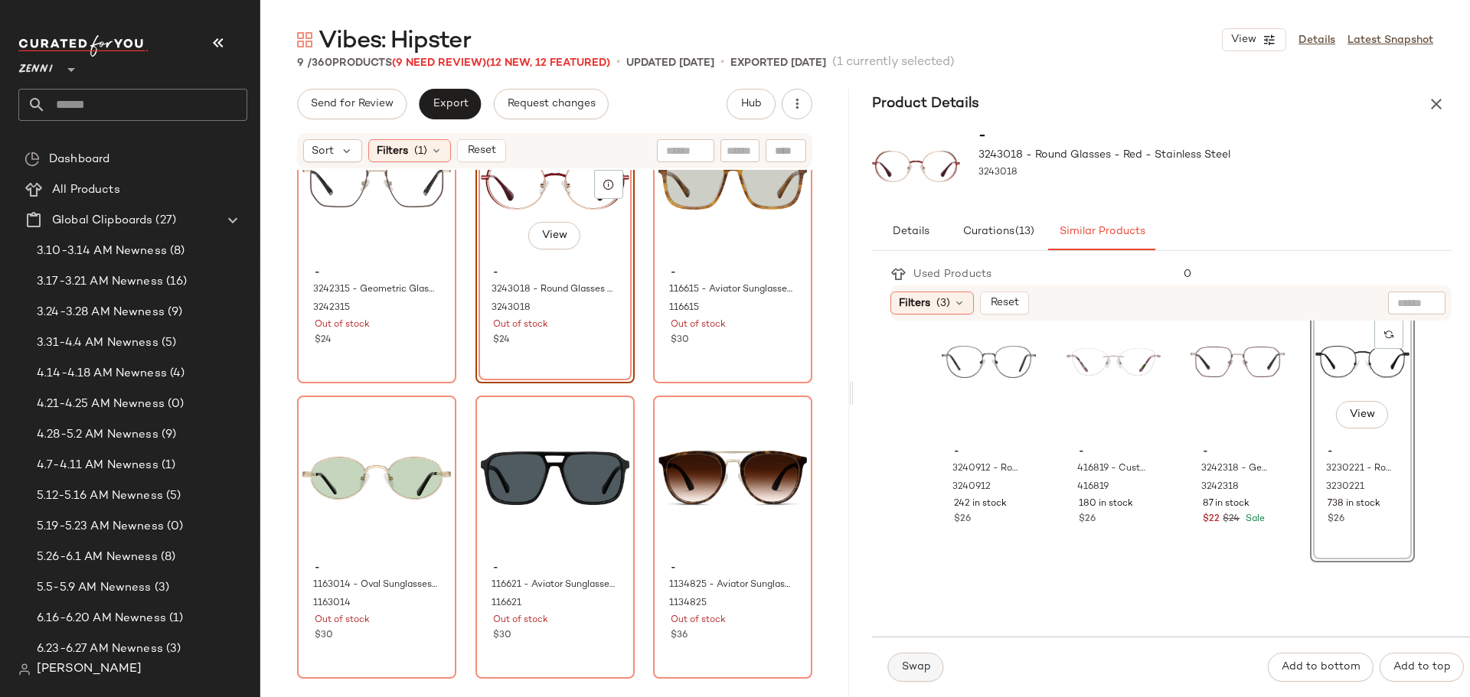
click at [905, 665] on span "Swap" at bounding box center [915, 667] width 30 height 12
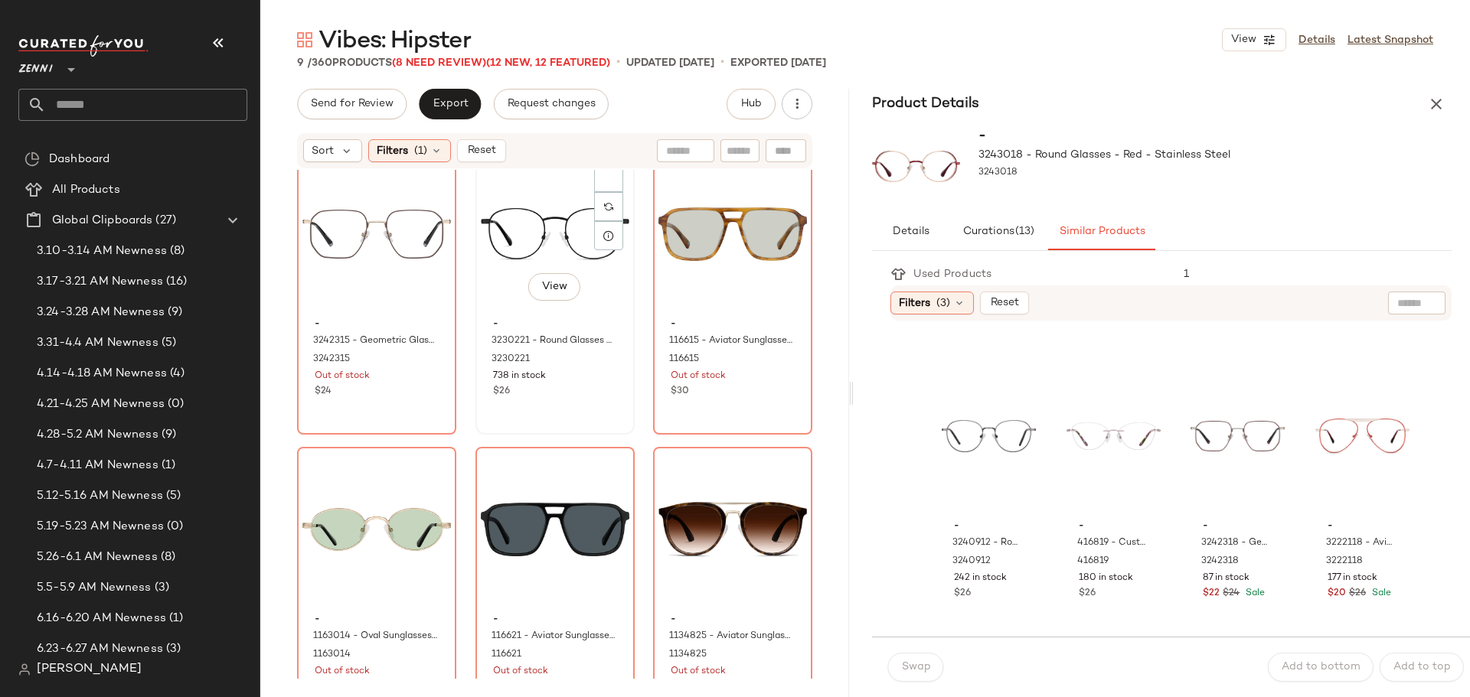
scroll to position [304, 0]
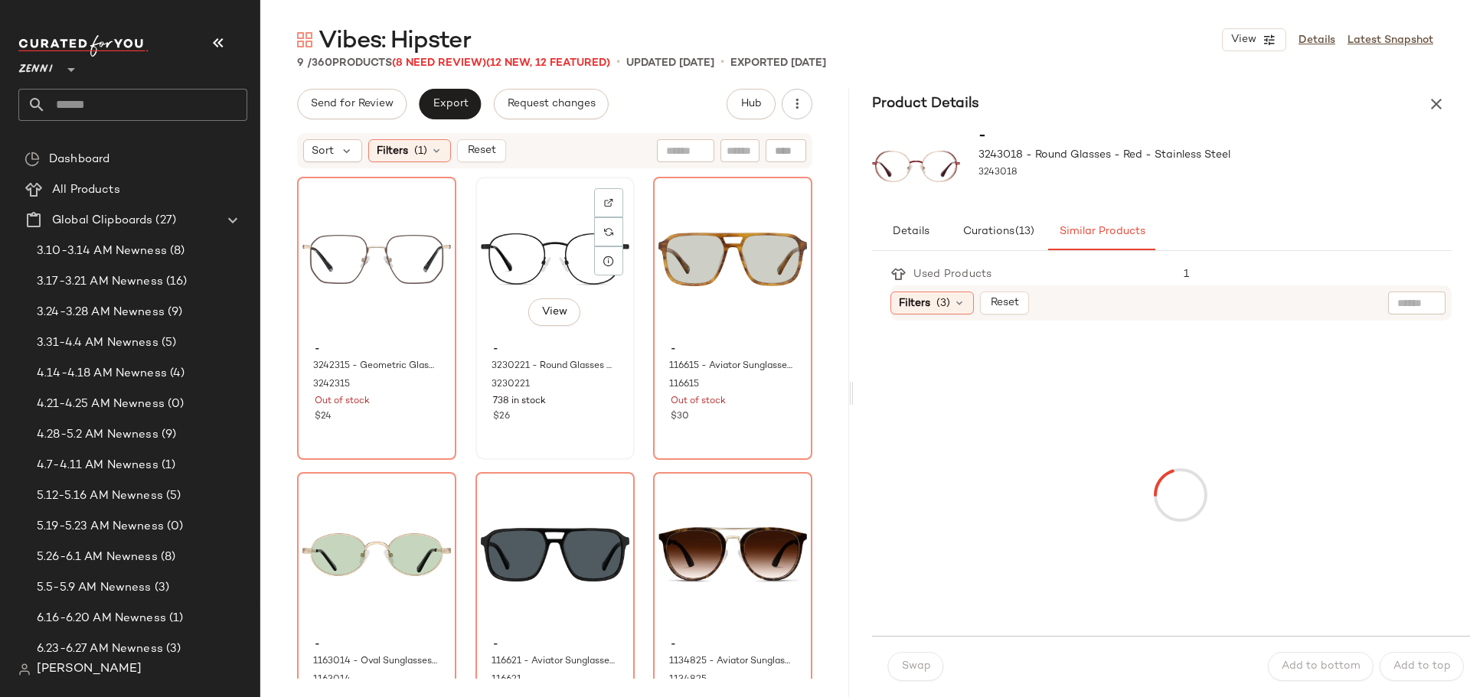
click at [562, 406] on div "738 in stock" at bounding box center [555, 402] width 124 height 14
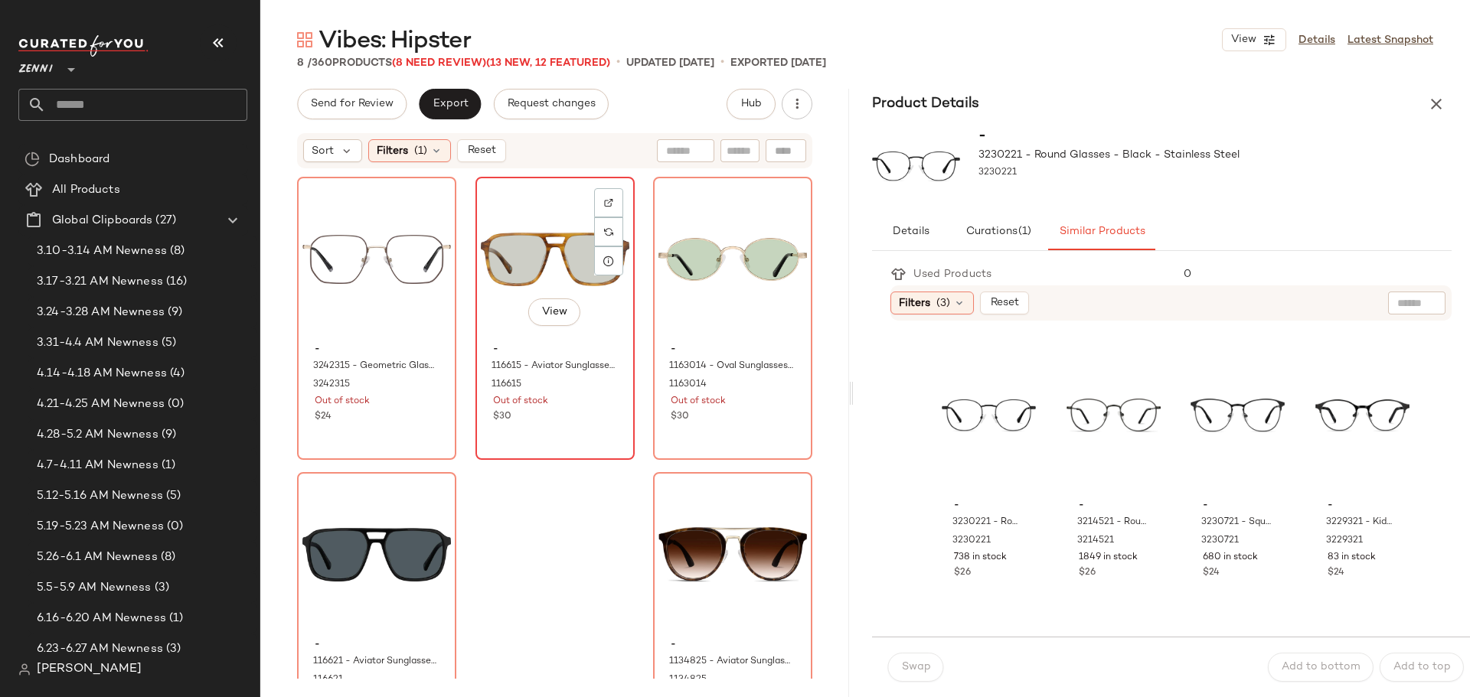
click at [576, 433] on div "View - 116615 - Aviator Sunglasses - Yellow Tortoiseshell - Acetate 116615 Out …" at bounding box center [555, 318] width 156 height 280
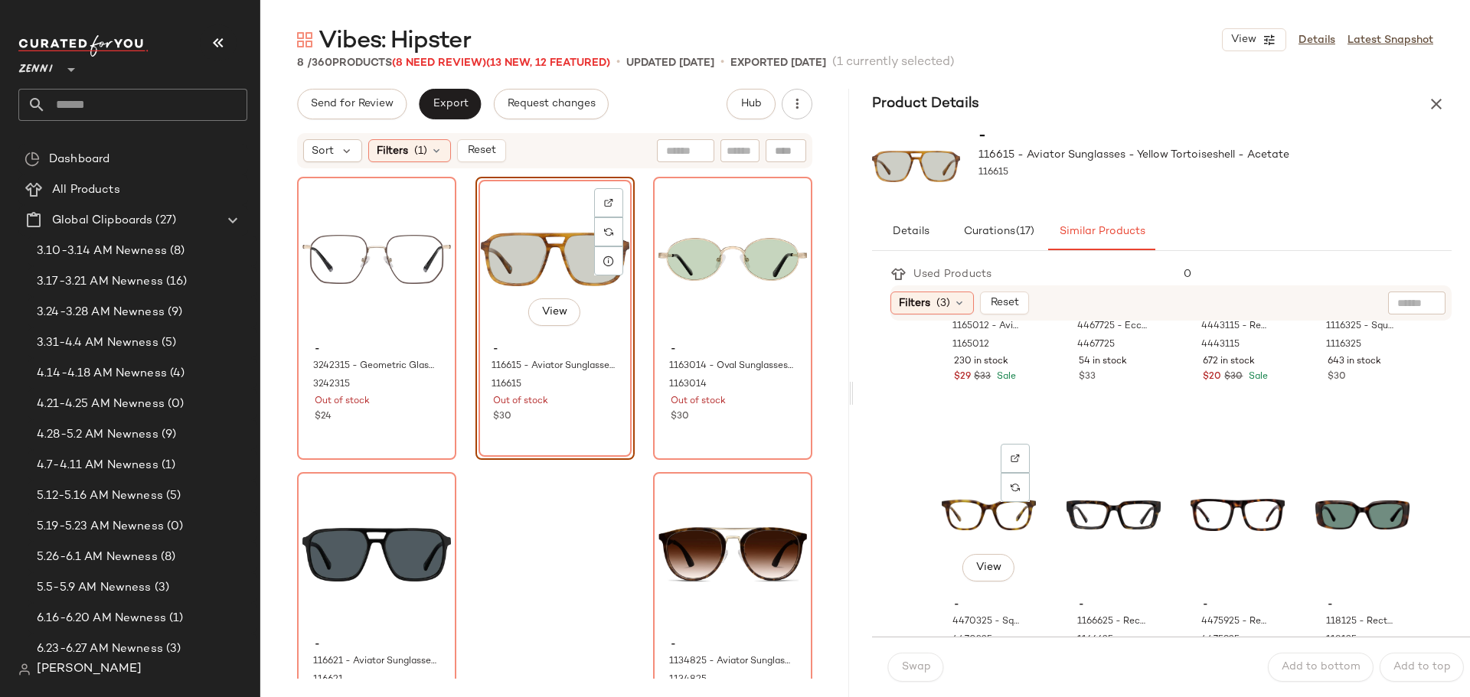
scroll to position [1454, 0]
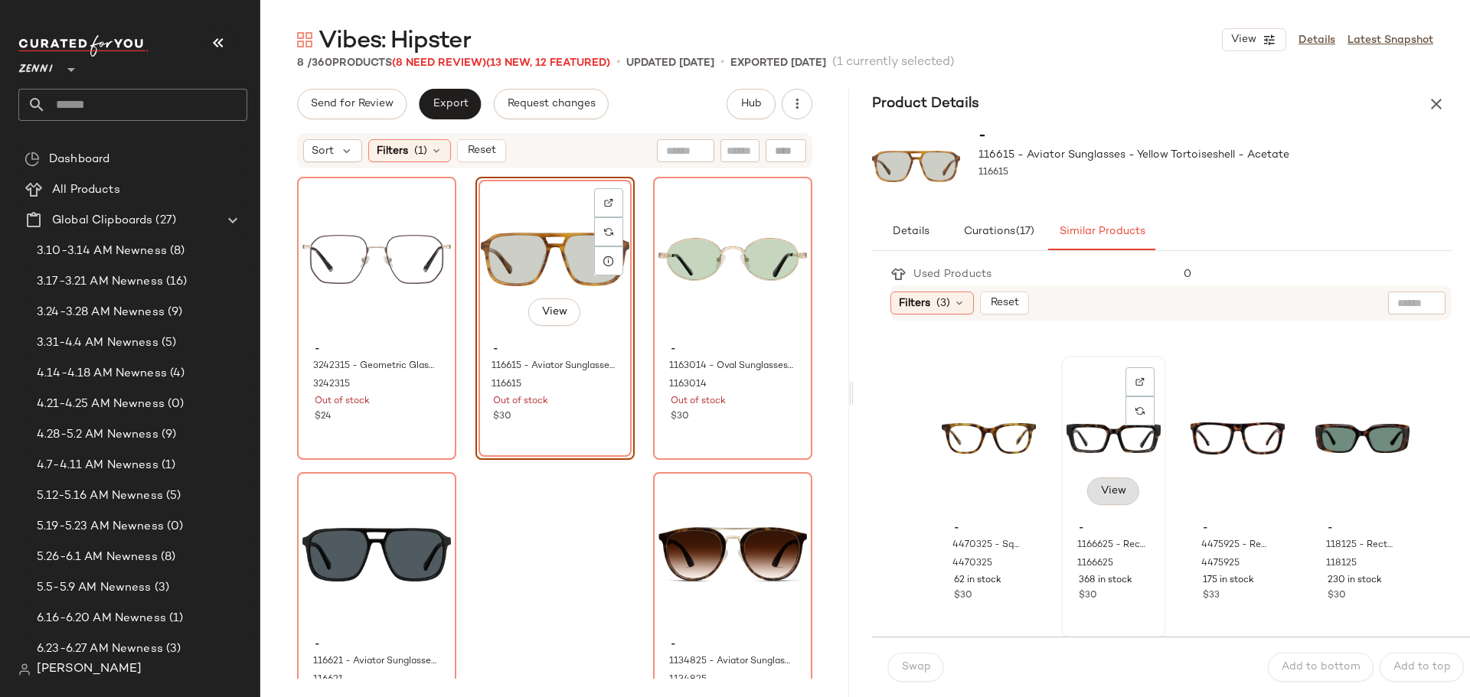
click at [1099, 488] on span "View" at bounding box center [1112, 491] width 26 height 12
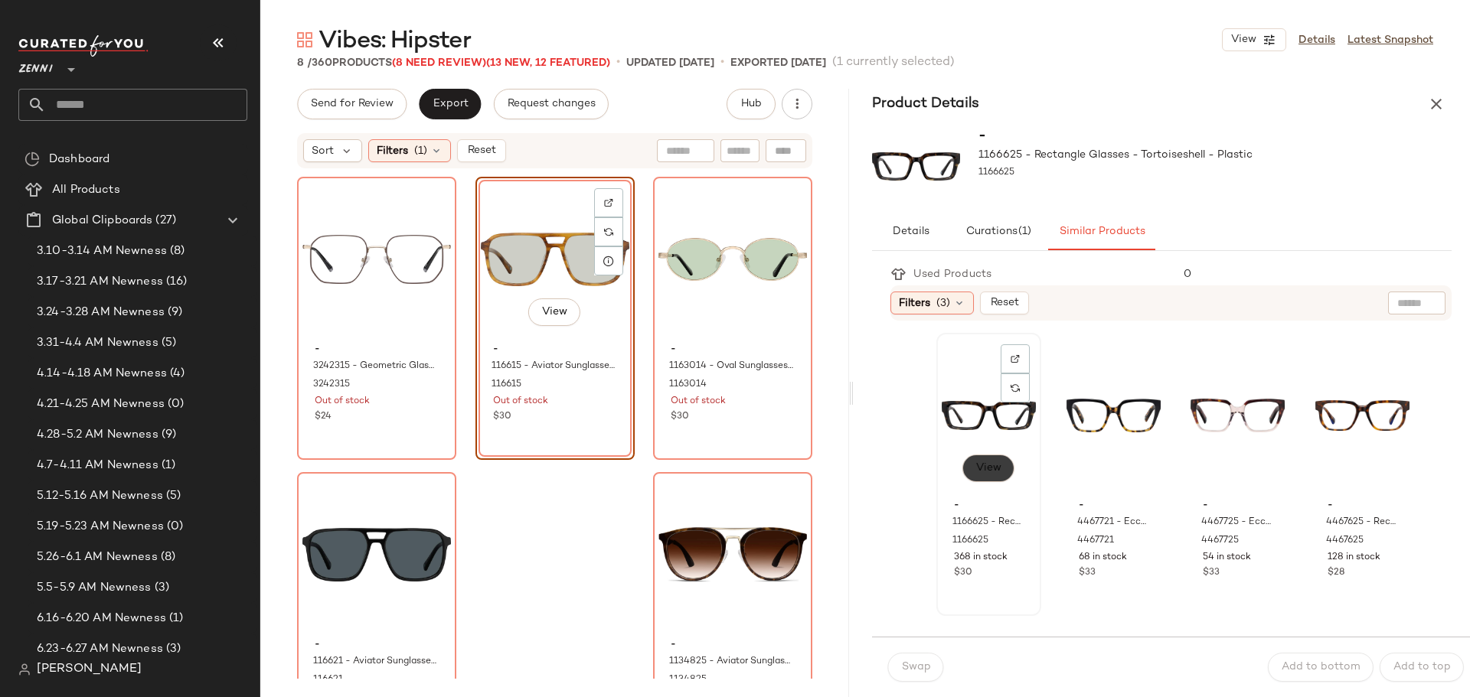
click at [1002, 469] on button "View" at bounding box center [988, 469] width 52 height 28
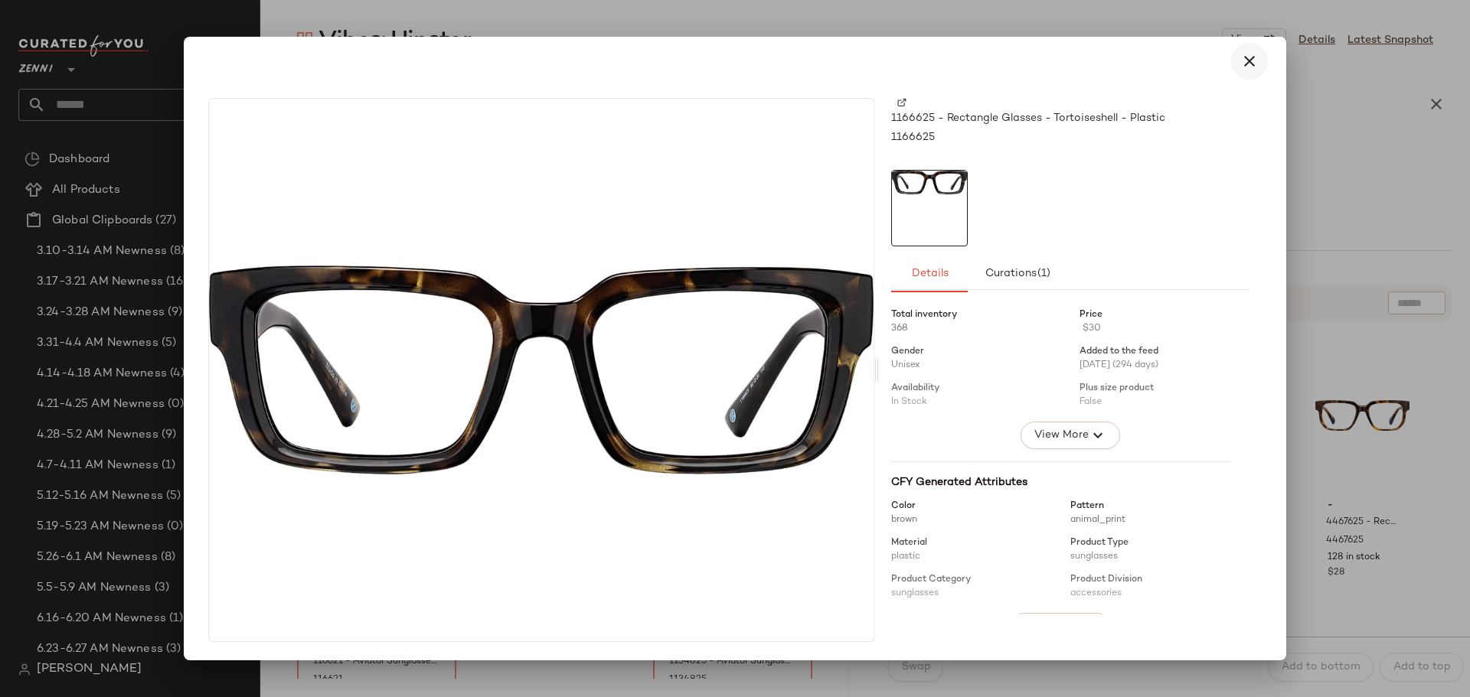
click at [1250, 64] on icon "button" at bounding box center [1249, 61] width 18 height 18
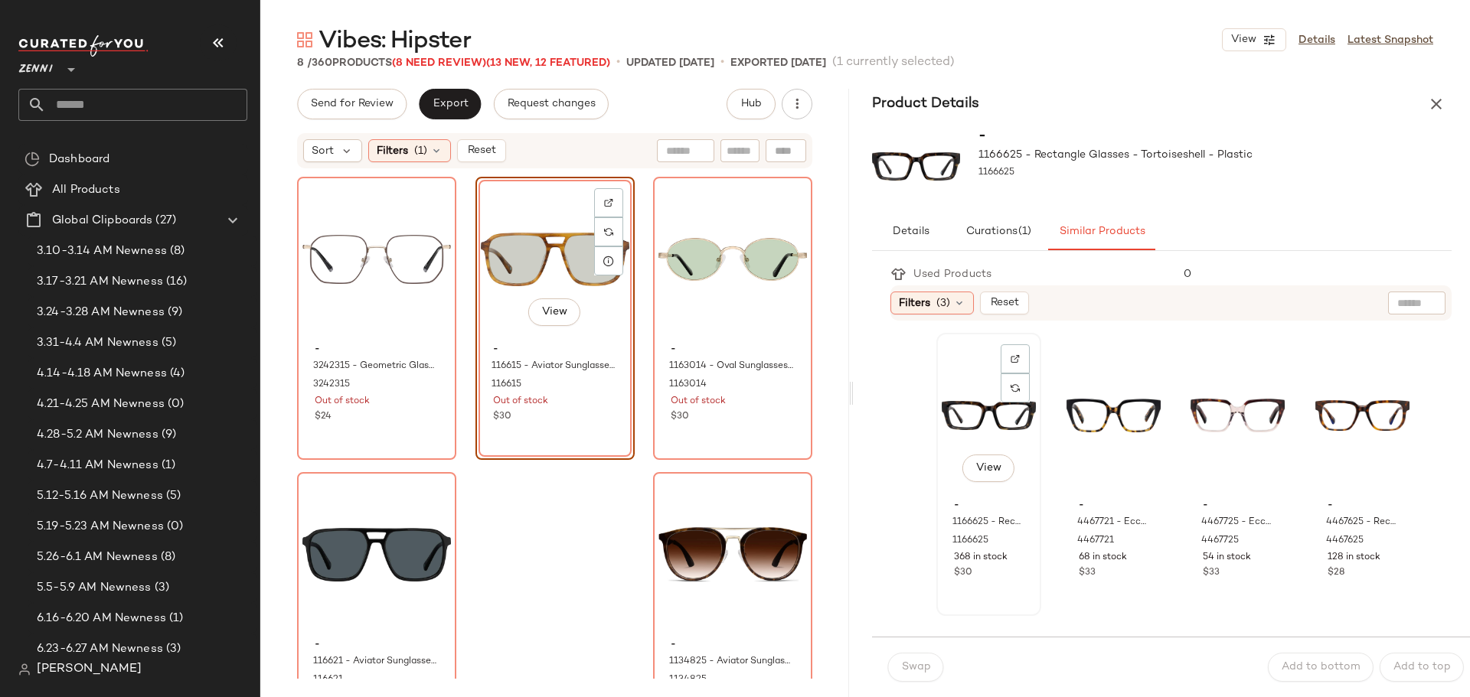
click at [970, 408] on div "View" at bounding box center [989, 415] width 94 height 155
click at [897, 671] on button "Swap" at bounding box center [915, 667] width 56 height 29
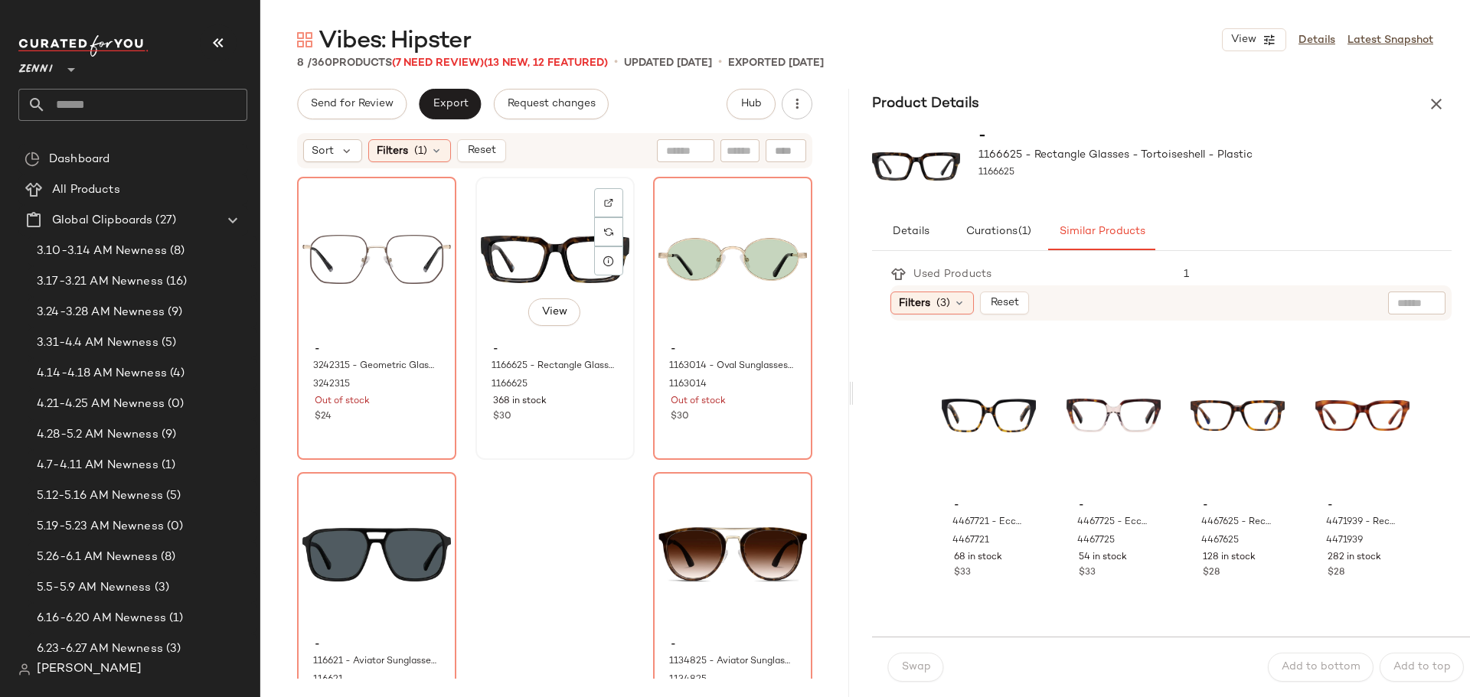
click at [511, 240] on div "View" at bounding box center [555, 259] width 149 height 155
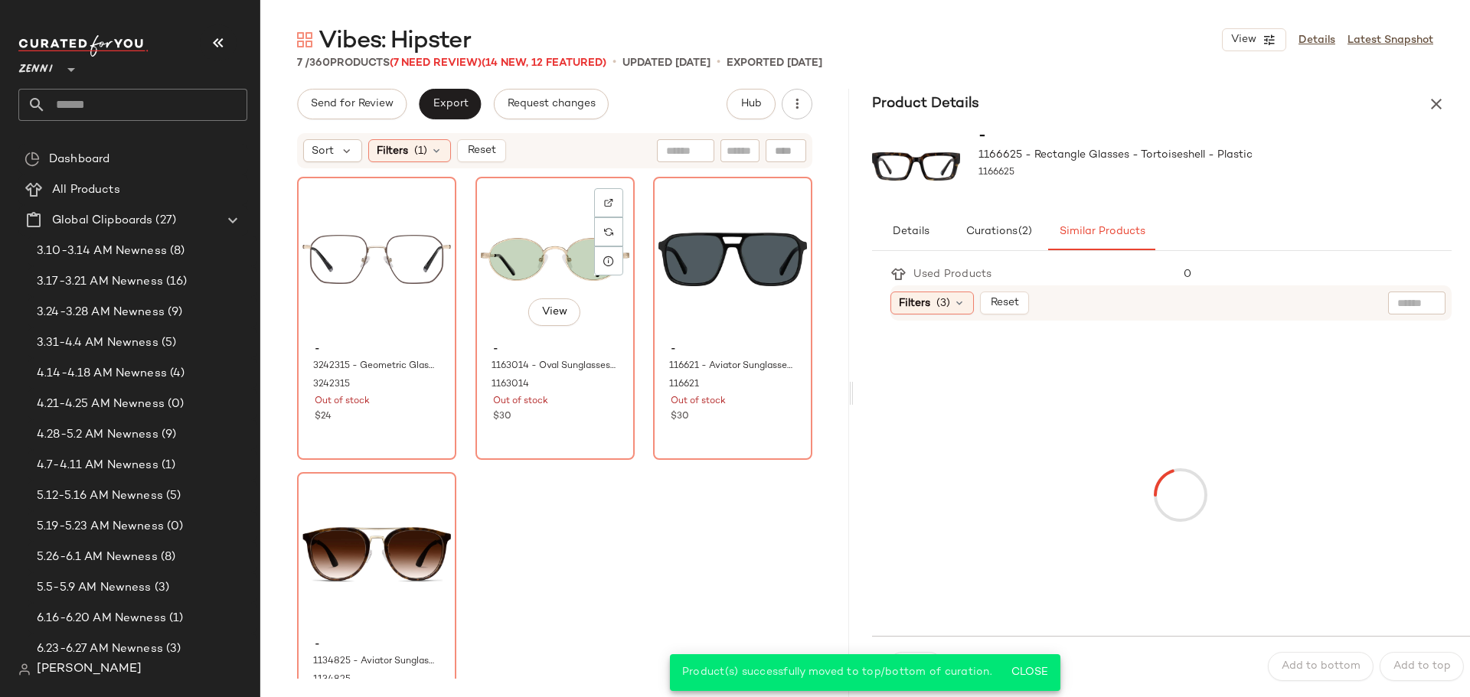
click at [511, 240] on div "View" at bounding box center [555, 259] width 149 height 155
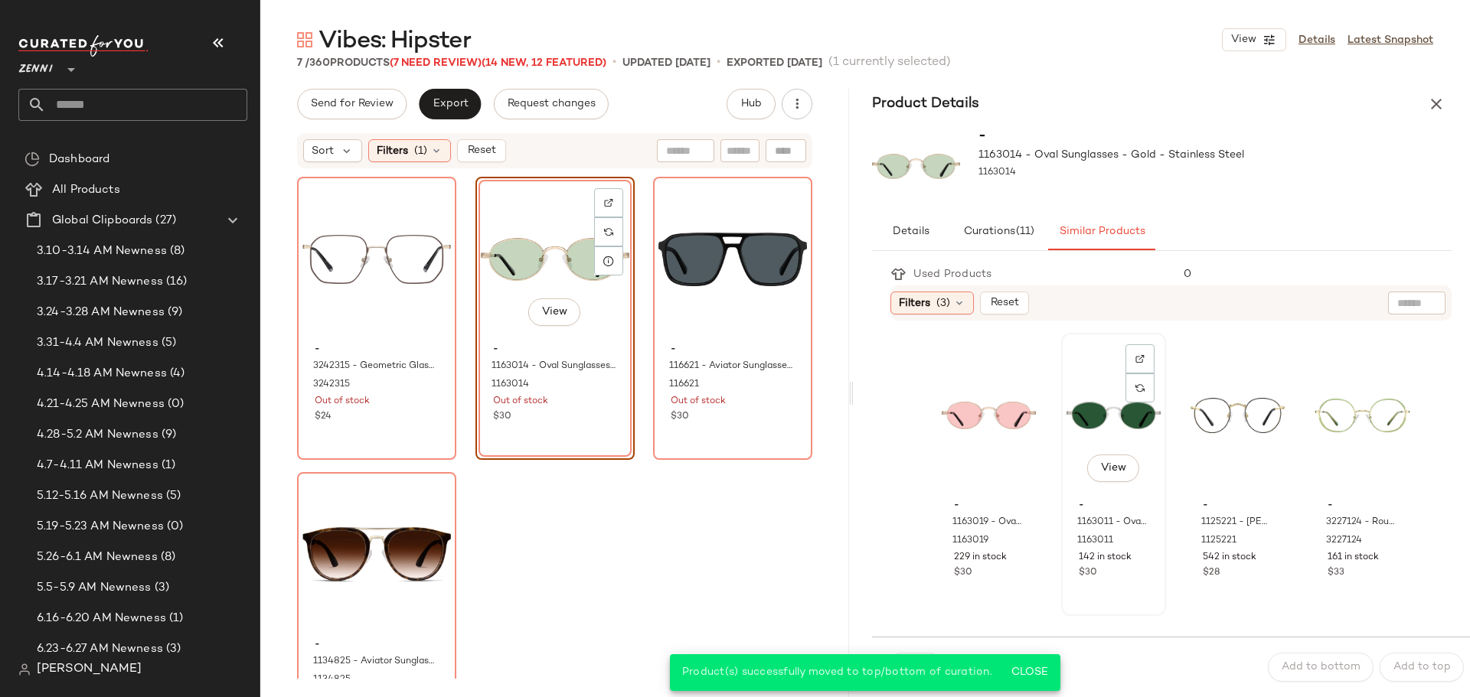
click at [1081, 406] on div "View" at bounding box center [1113, 415] width 94 height 155
click at [1031, 676] on span "Close" at bounding box center [1029, 673] width 38 height 12
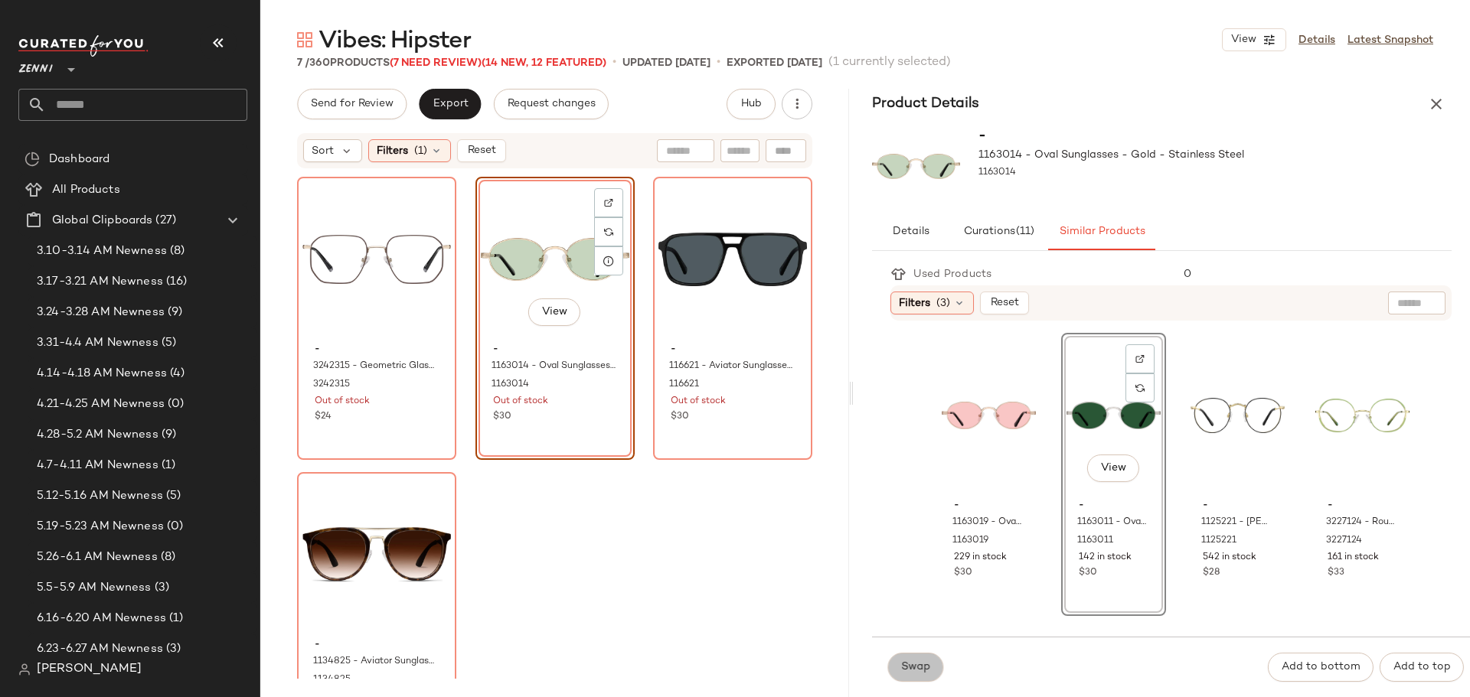
click at [936, 663] on button "Swap" at bounding box center [915, 667] width 56 height 29
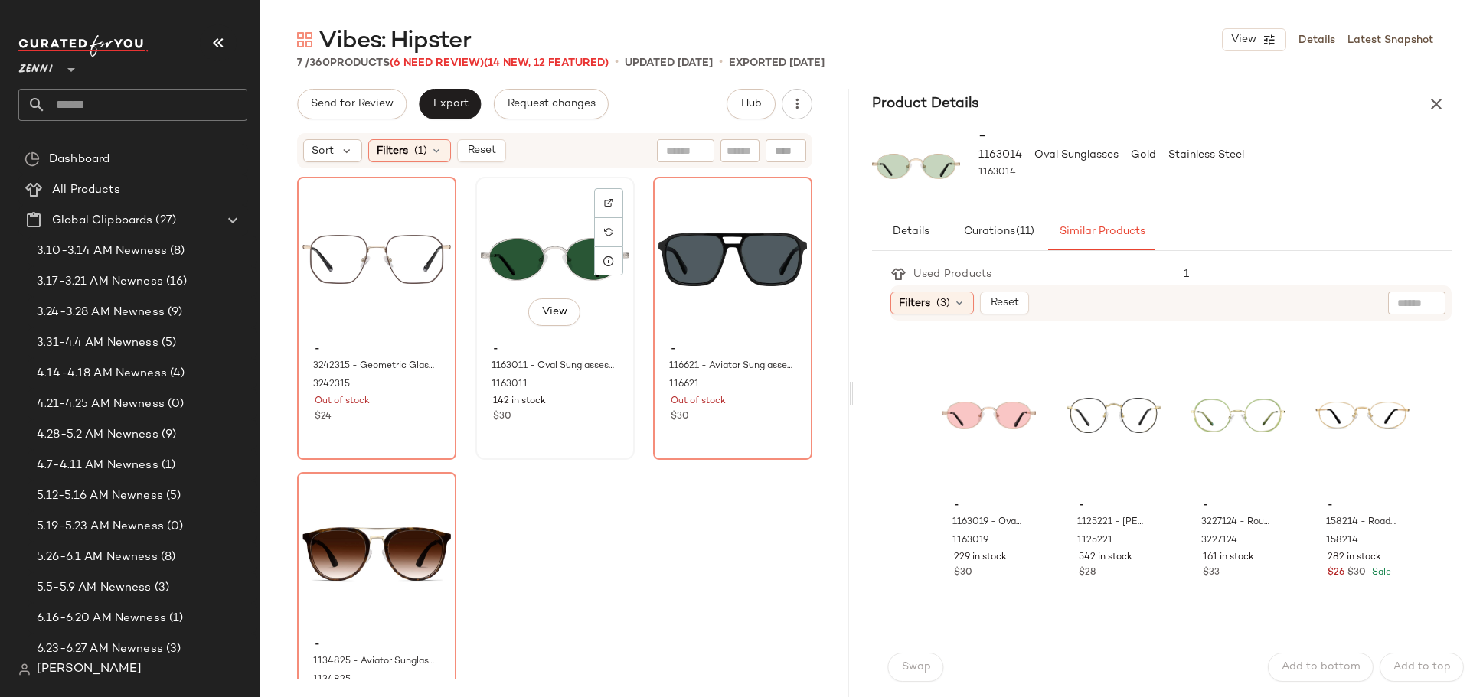
click at [501, 221] on div "View" at bounding box center [555, 259] width 149 height 155
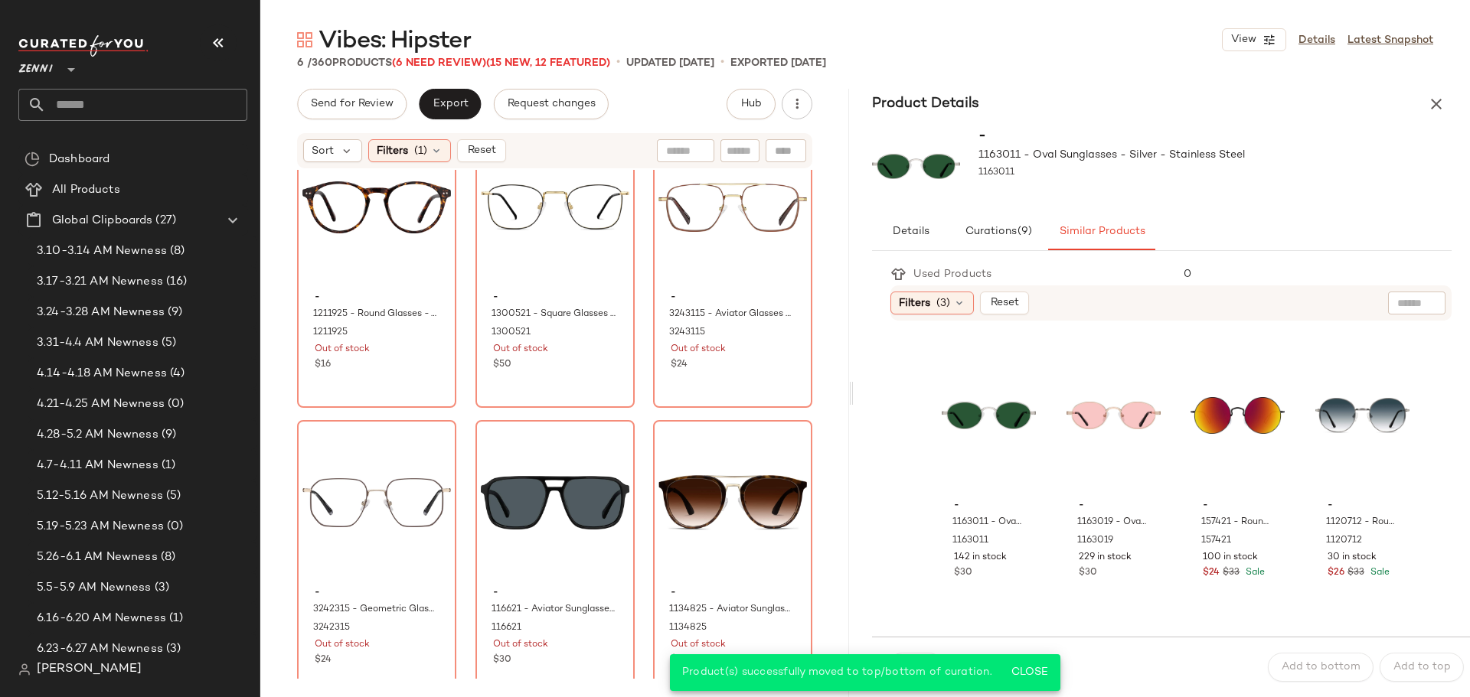
scroll to position [73, 0]
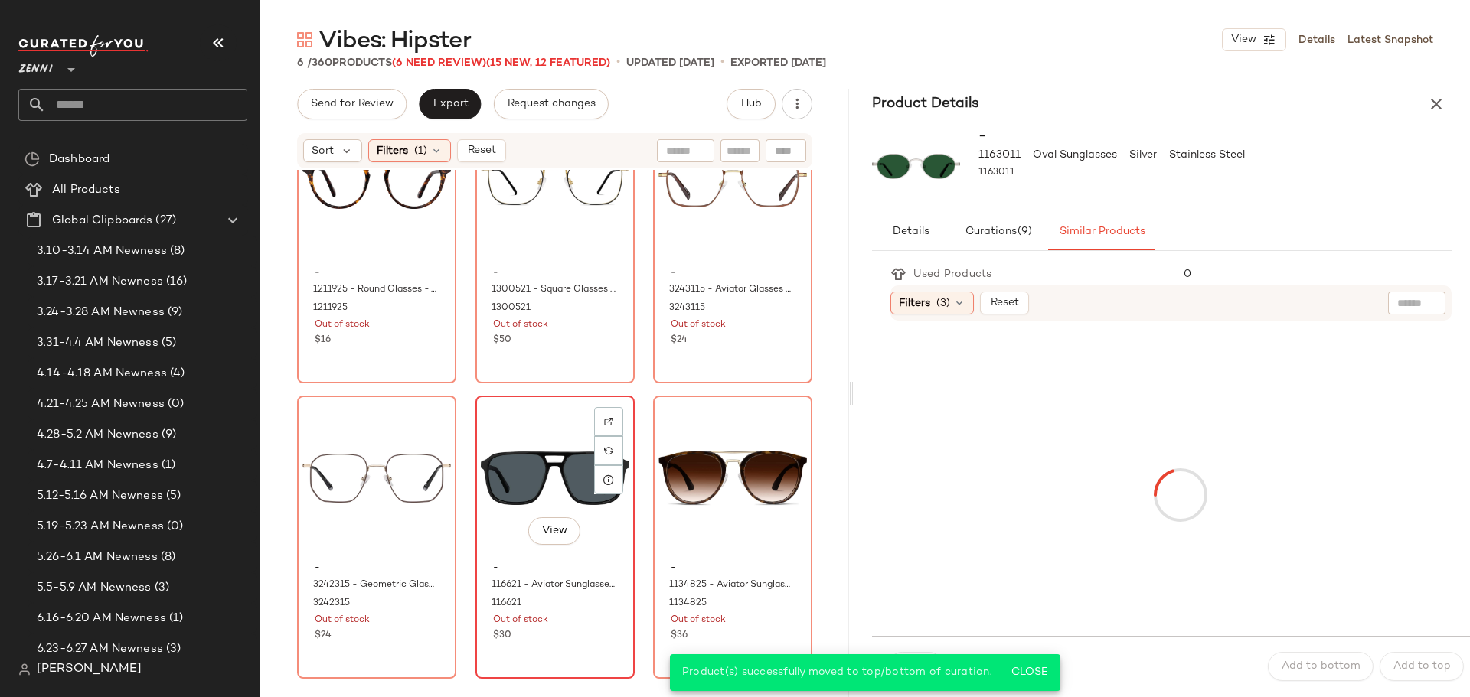
click at [572, 637] on div "$30" at bounding box center [555, 636] width 124 height 14
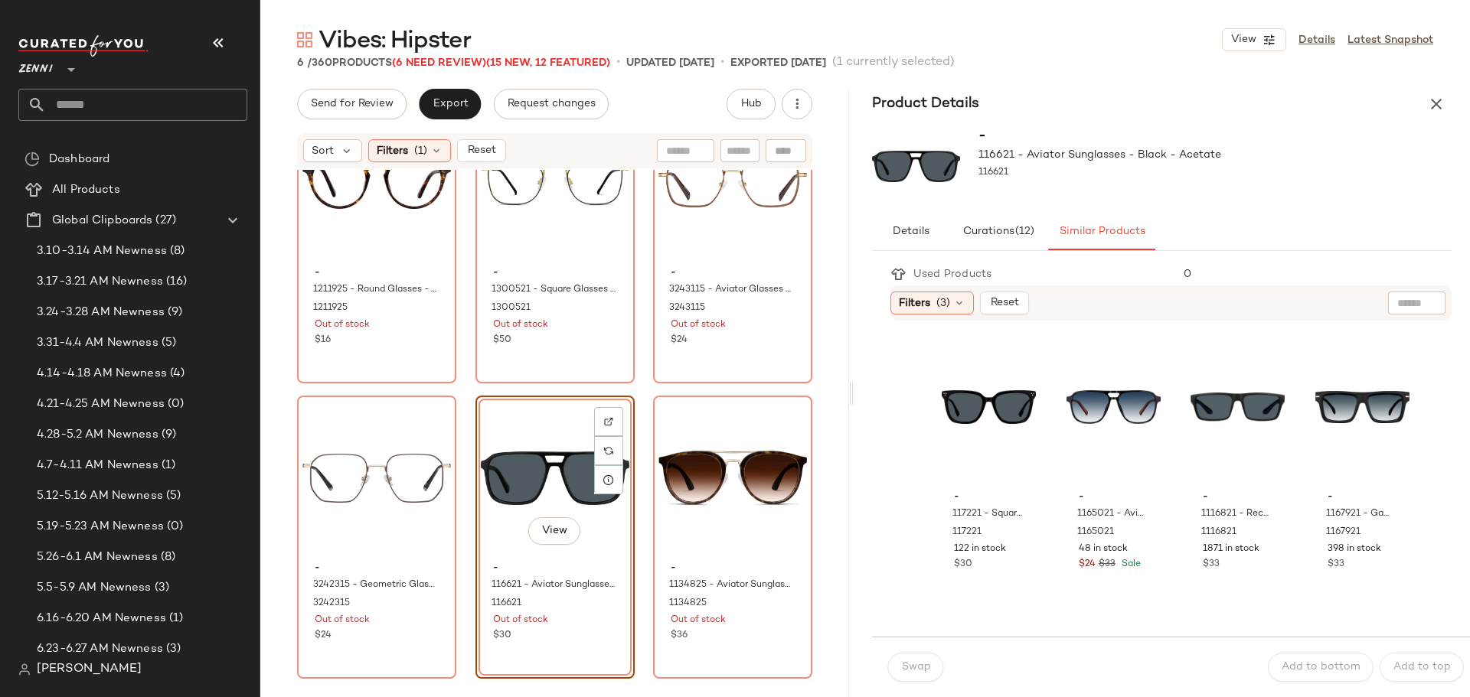
scroll to position [612, 0]
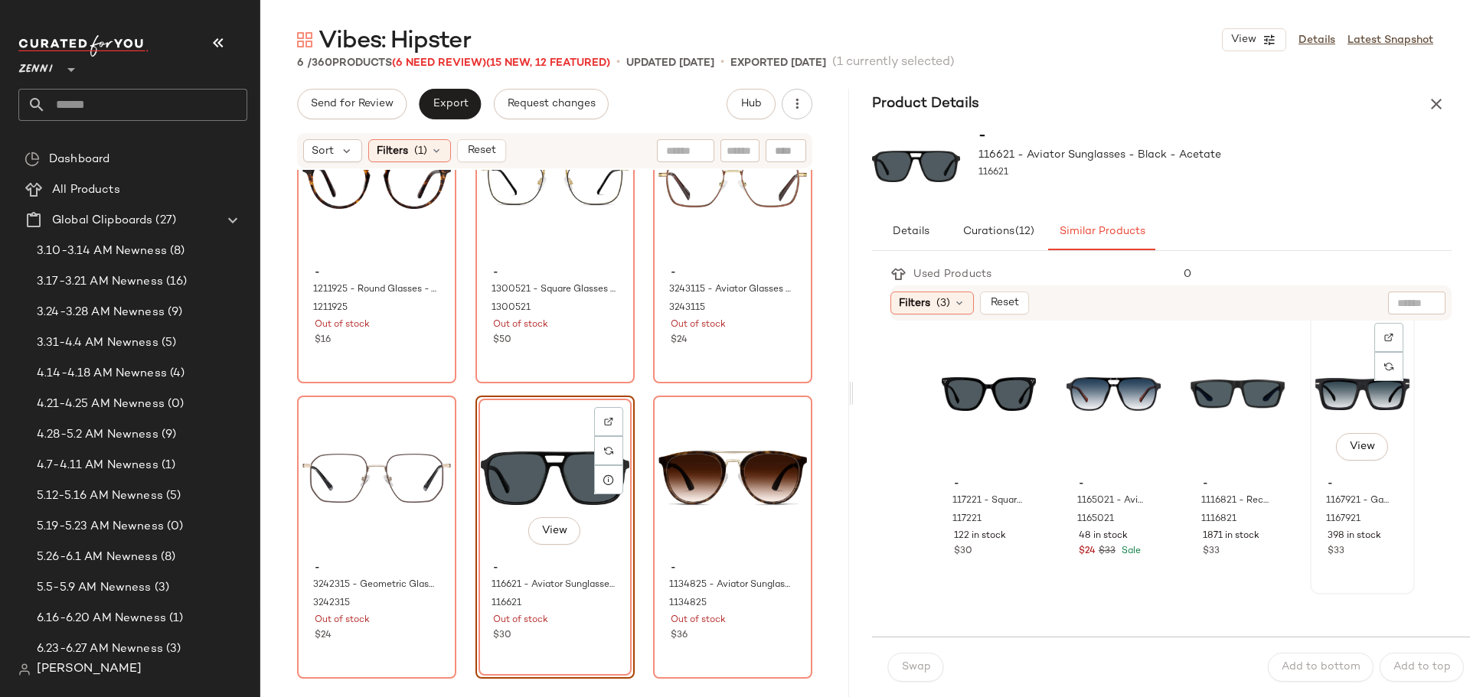
click at [1317, 372] on div "View" at bounding box center [1362, 394] width 94 height 155
click at [919, 677] on button "Swap" at bounding box center [915, 667] width 56 height 29
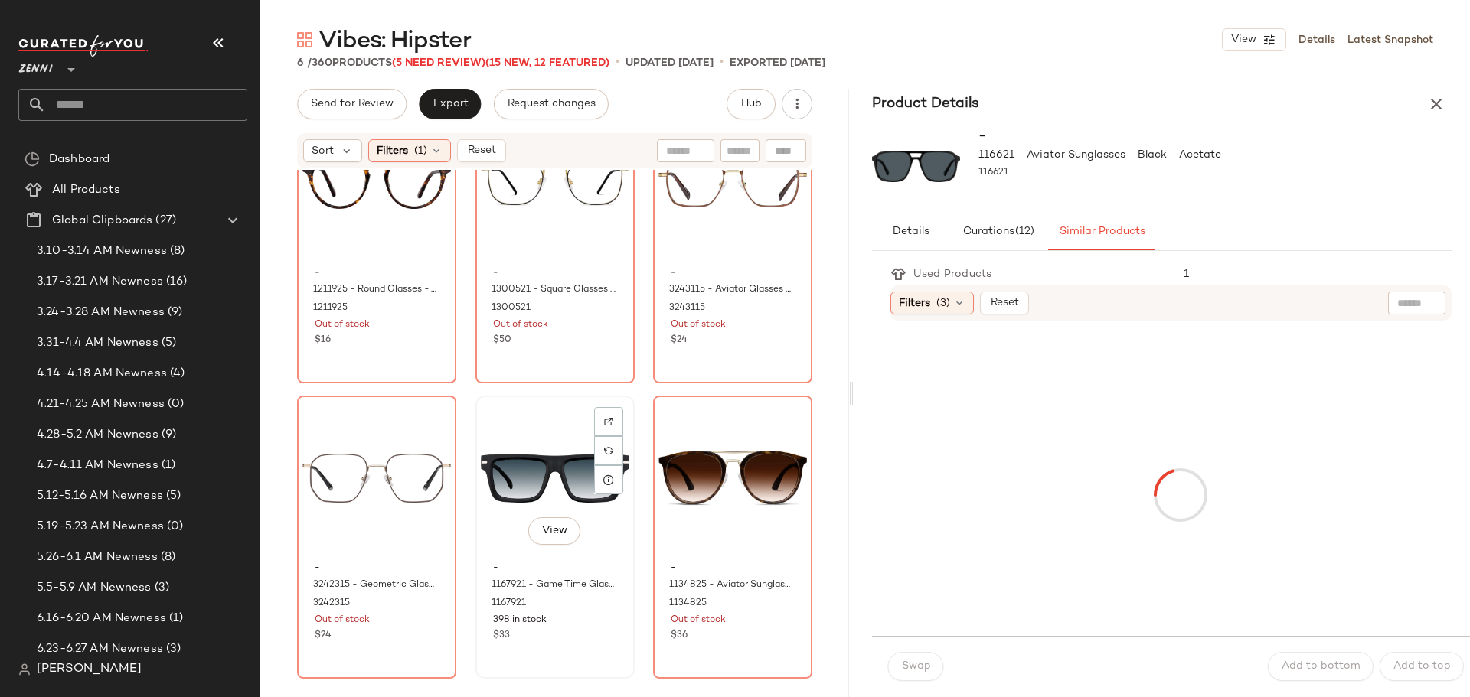
click at [522, 433] on div "View" at bounding box center [555, 478] width 149 height 155
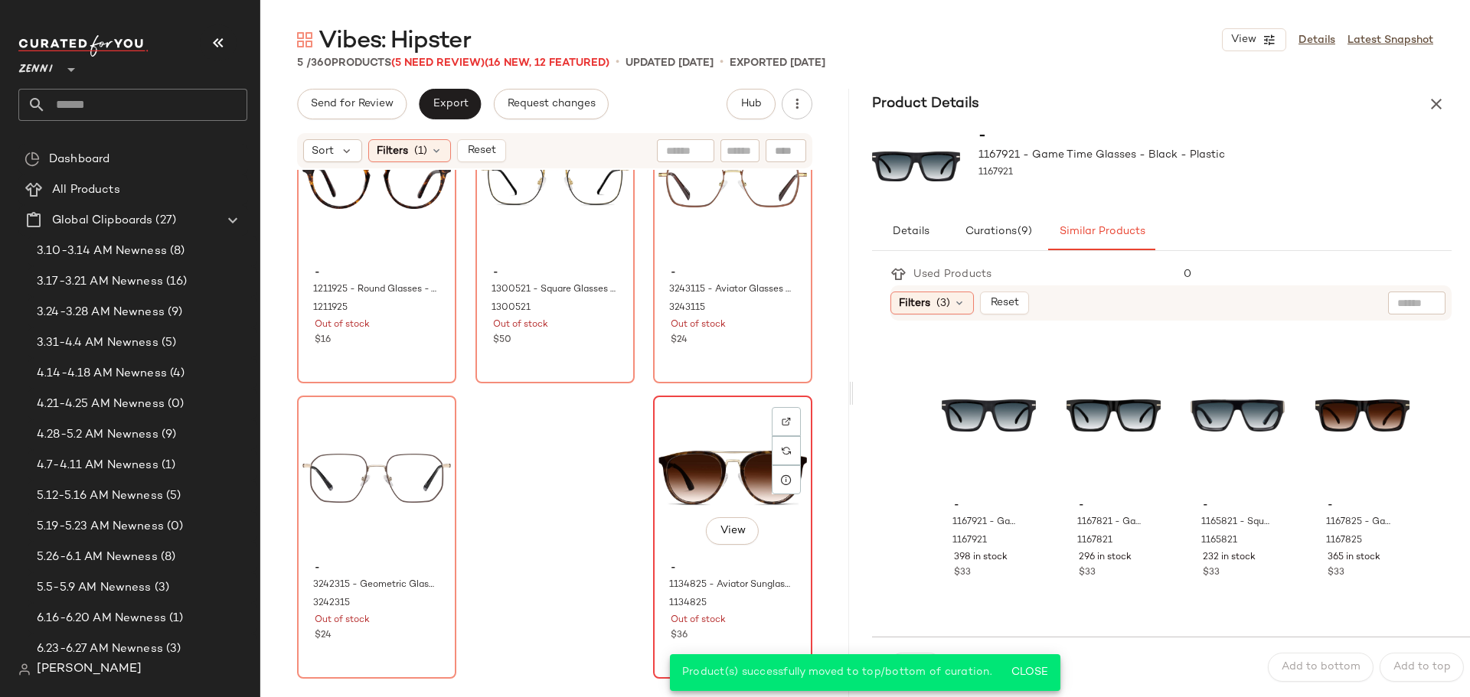
click at [662, 447] on div "View" at bounding box center [732, 478] width 149 height 155
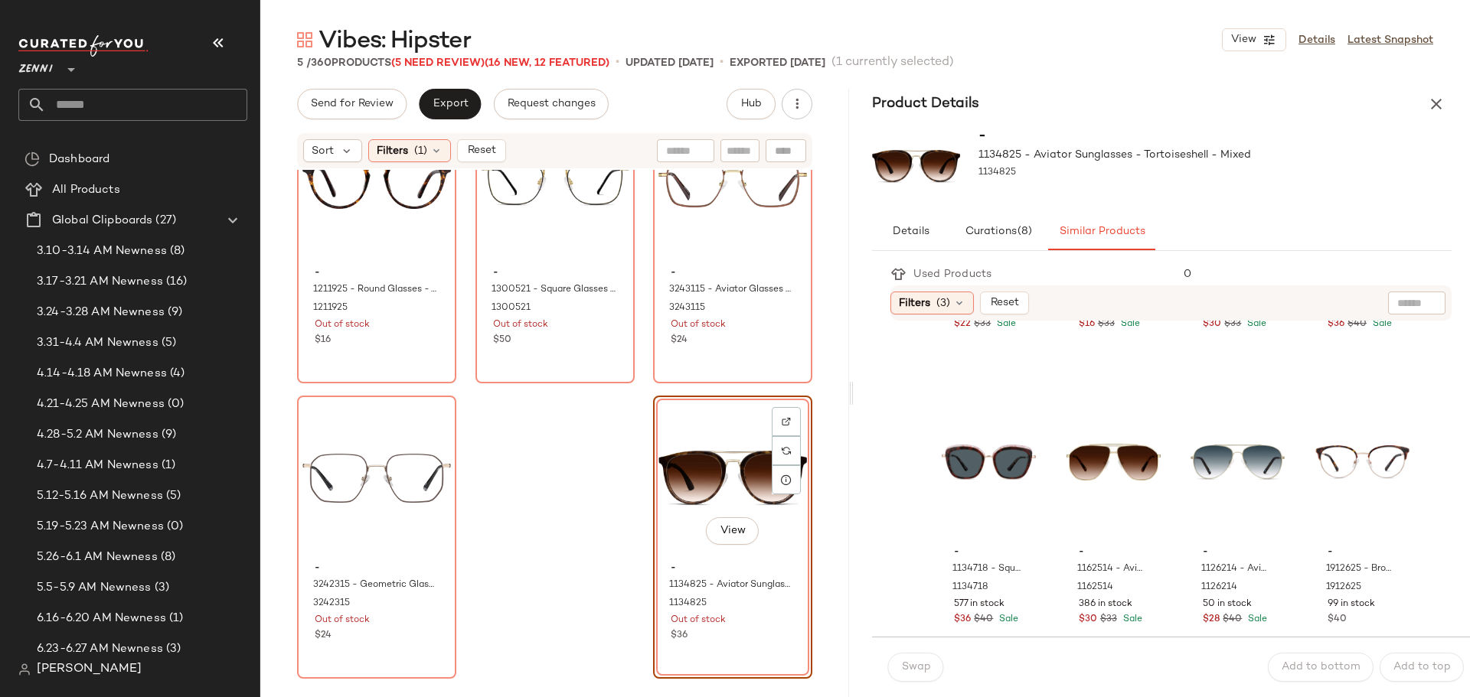
scroll to position [1454, 0]
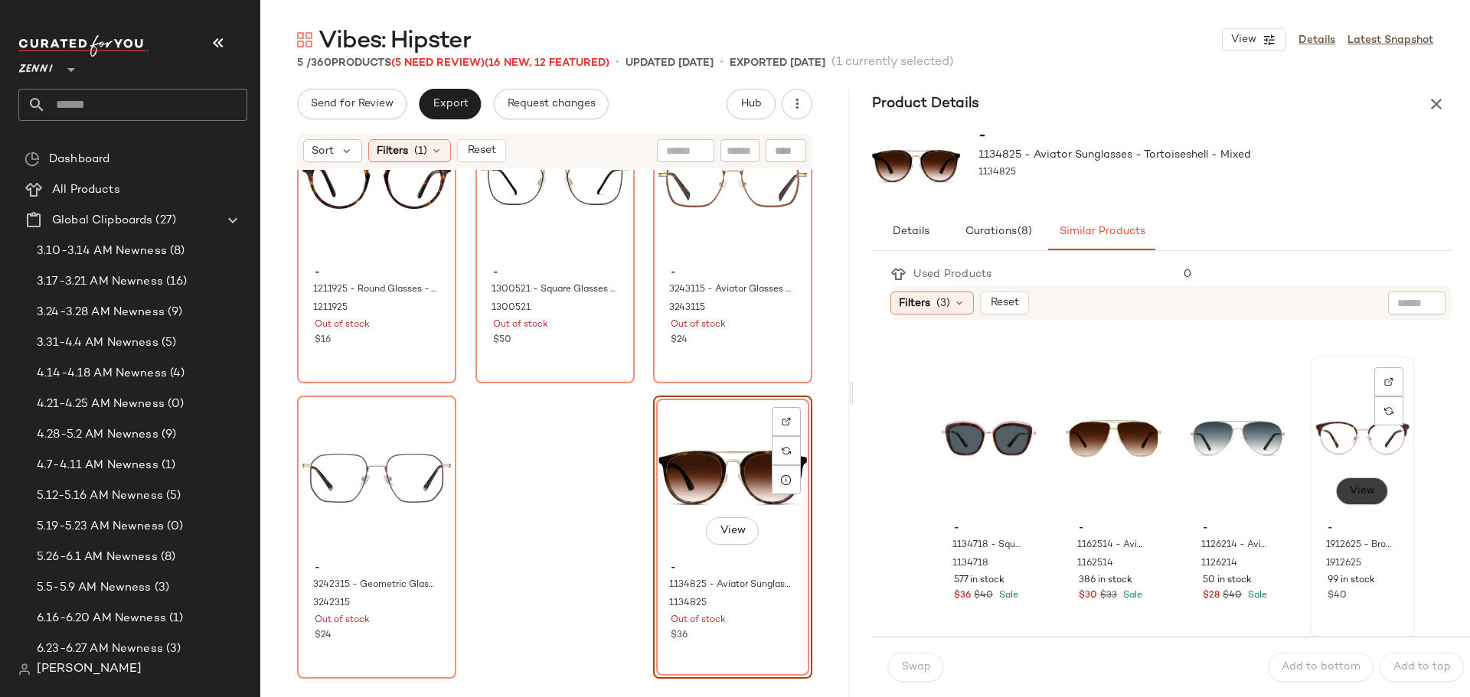
click at [1348, 491] on span "View" at bounding box center [1361, 491] width 26 height 12
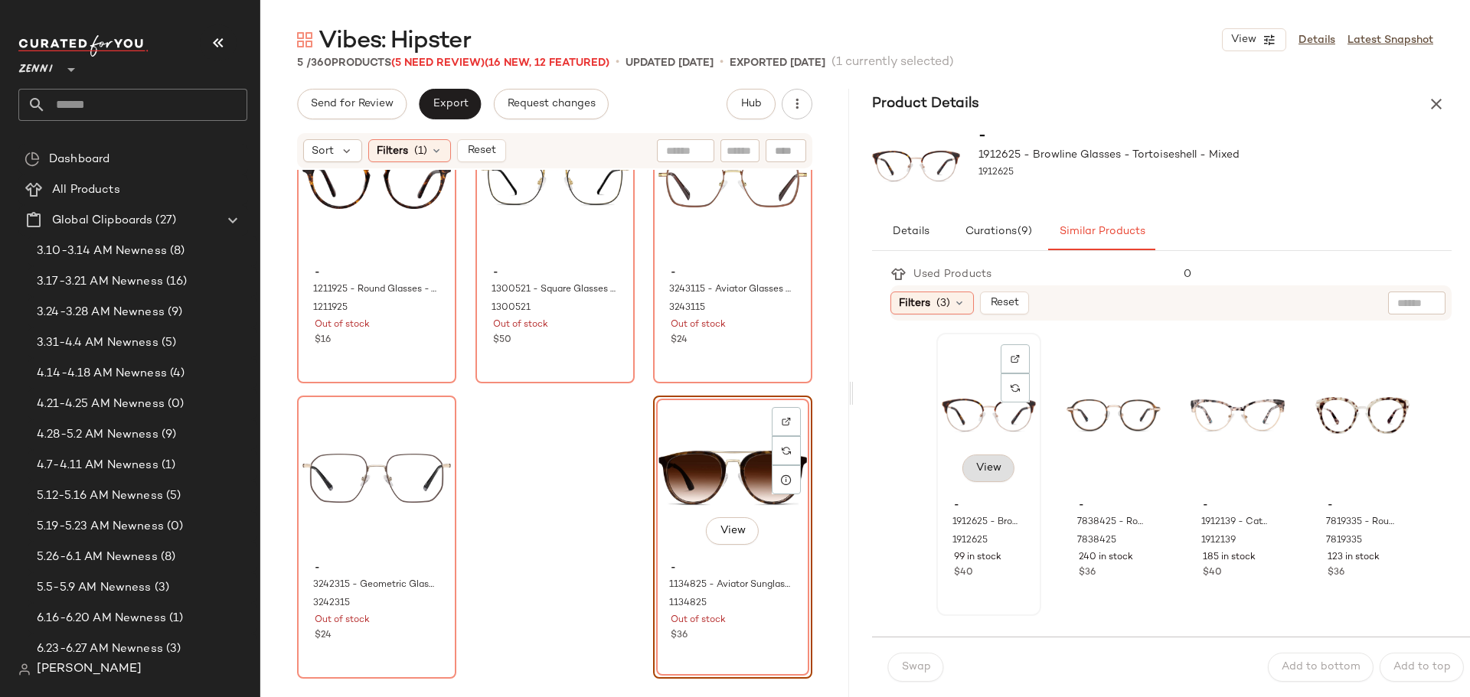
click at [995, 464] on span "View" at bounding box center [988, 468] width 26 height 12
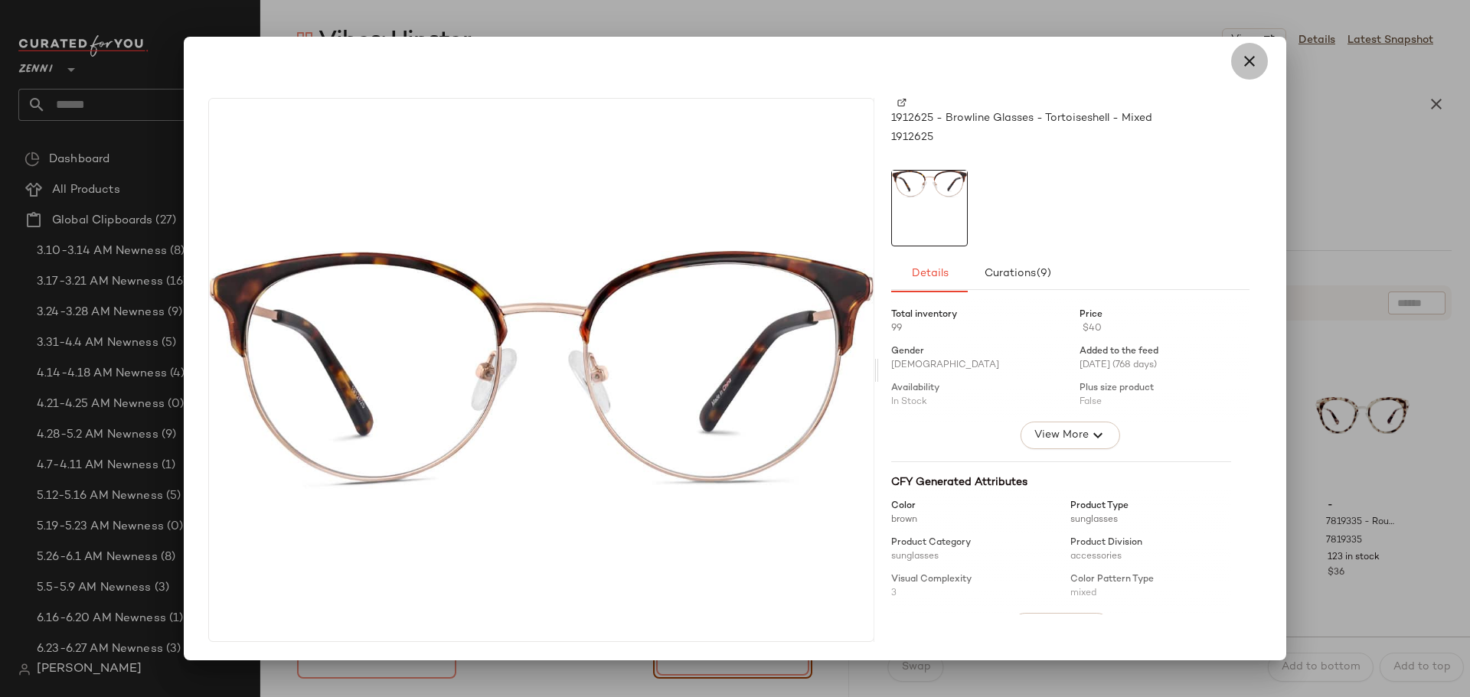
click at [1245, 63] on icon "button" at bounding box center [1249, 61] width 18 height 18
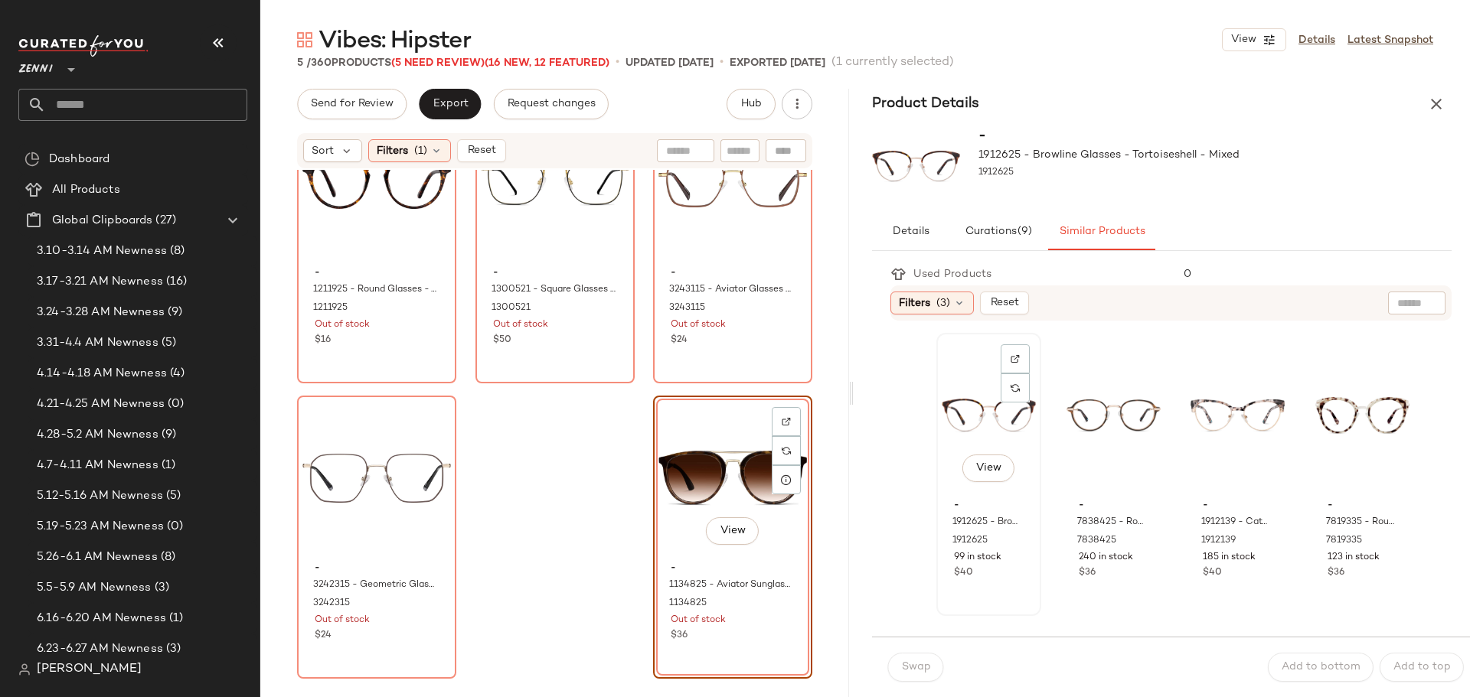
click at [965, 385] on div "View" at bounding box center [989, 415] width 94 height 155
click at [918, 670] on span "Swap" at bounding box center [915, 667] width 30 height 12
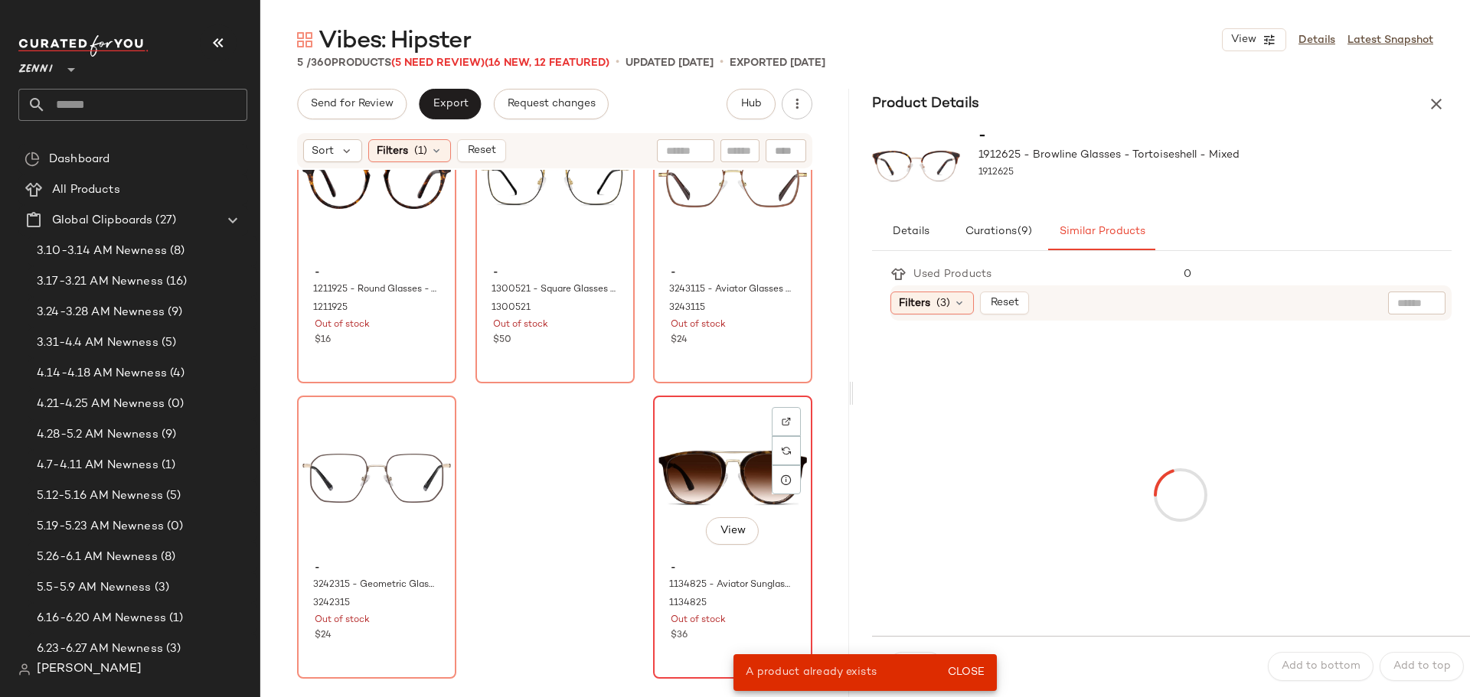
click at [665, 462] on div "View" at bounding box center [732, 478] width 149 height 155
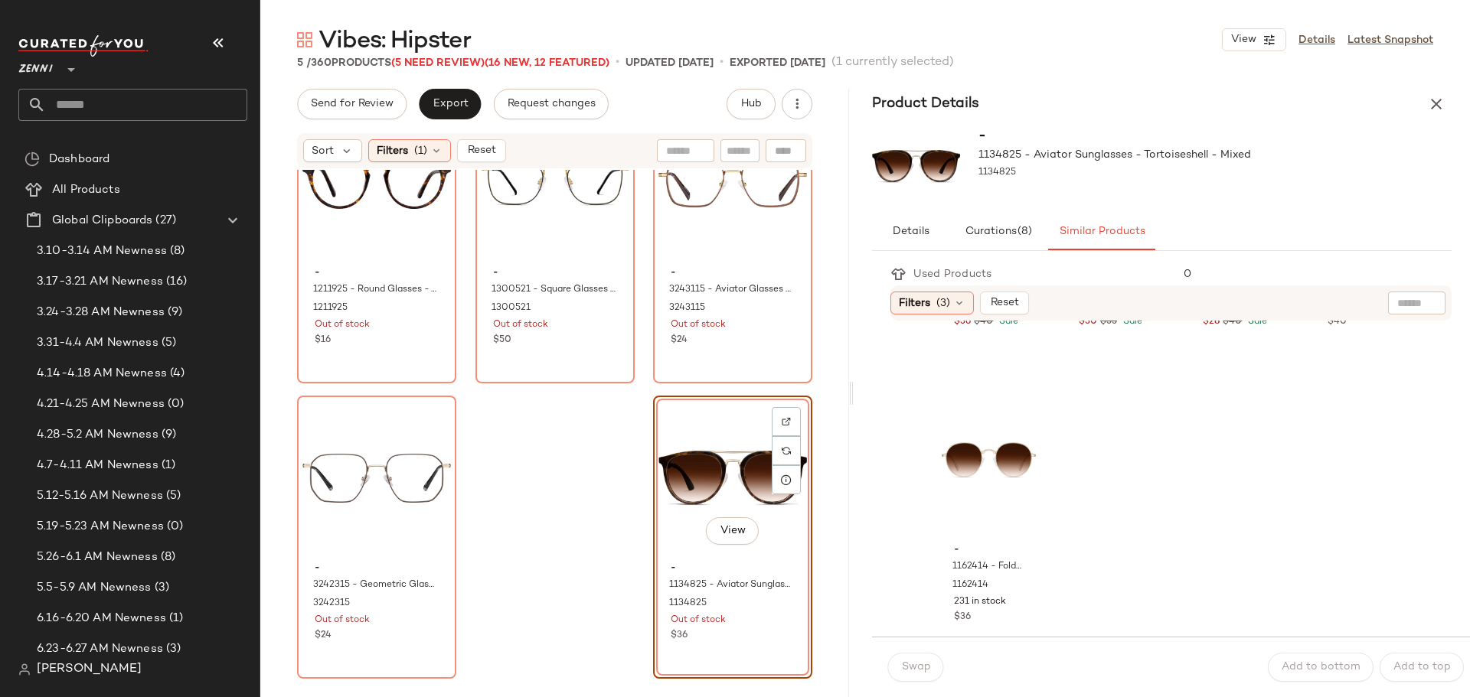
scroll to position [1752, 0]
click at [1433, 100] on icon "button" at bounding box center [1436, 104] width 18 height 18
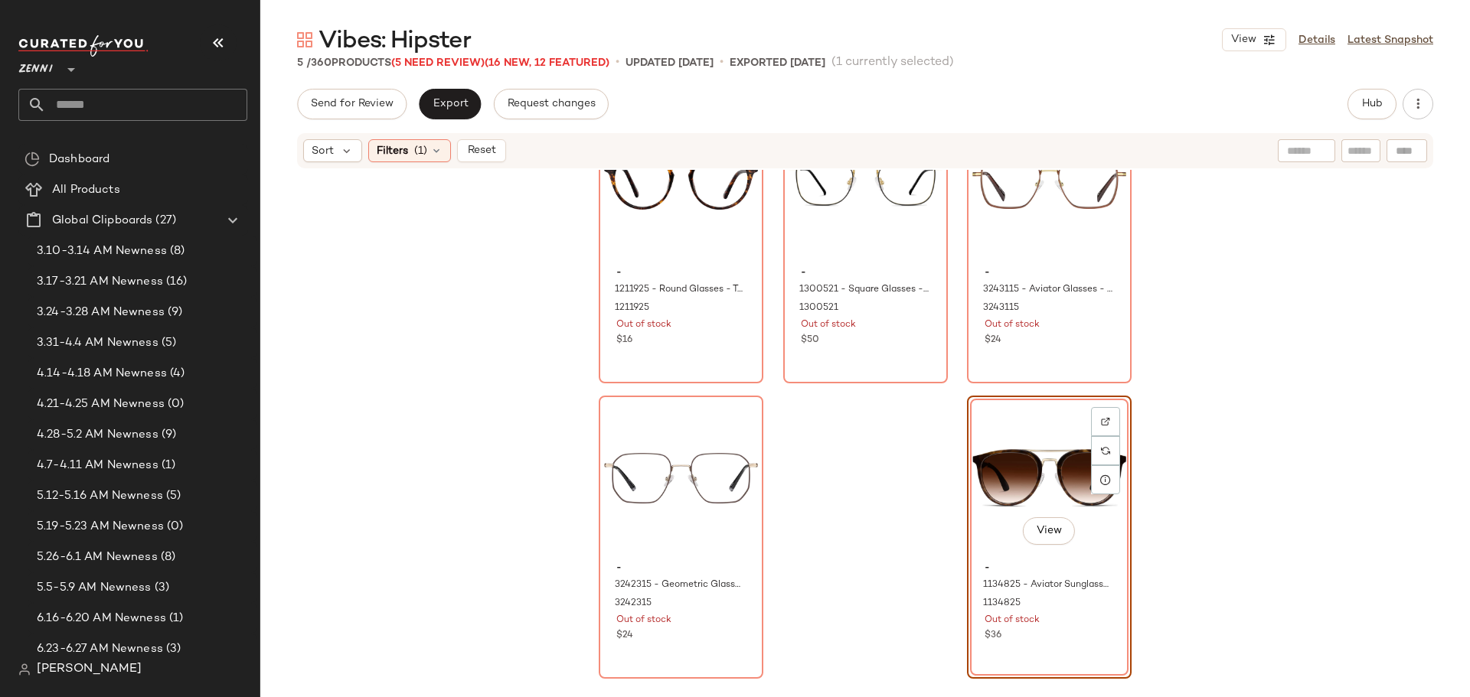
click at [861, 565] on div "- 1211925 - Round Glasses - Tortoiseshell - Plastic 1211925 Out of stock $16 - …" at bounding box center [865, 353] width 533 height 506
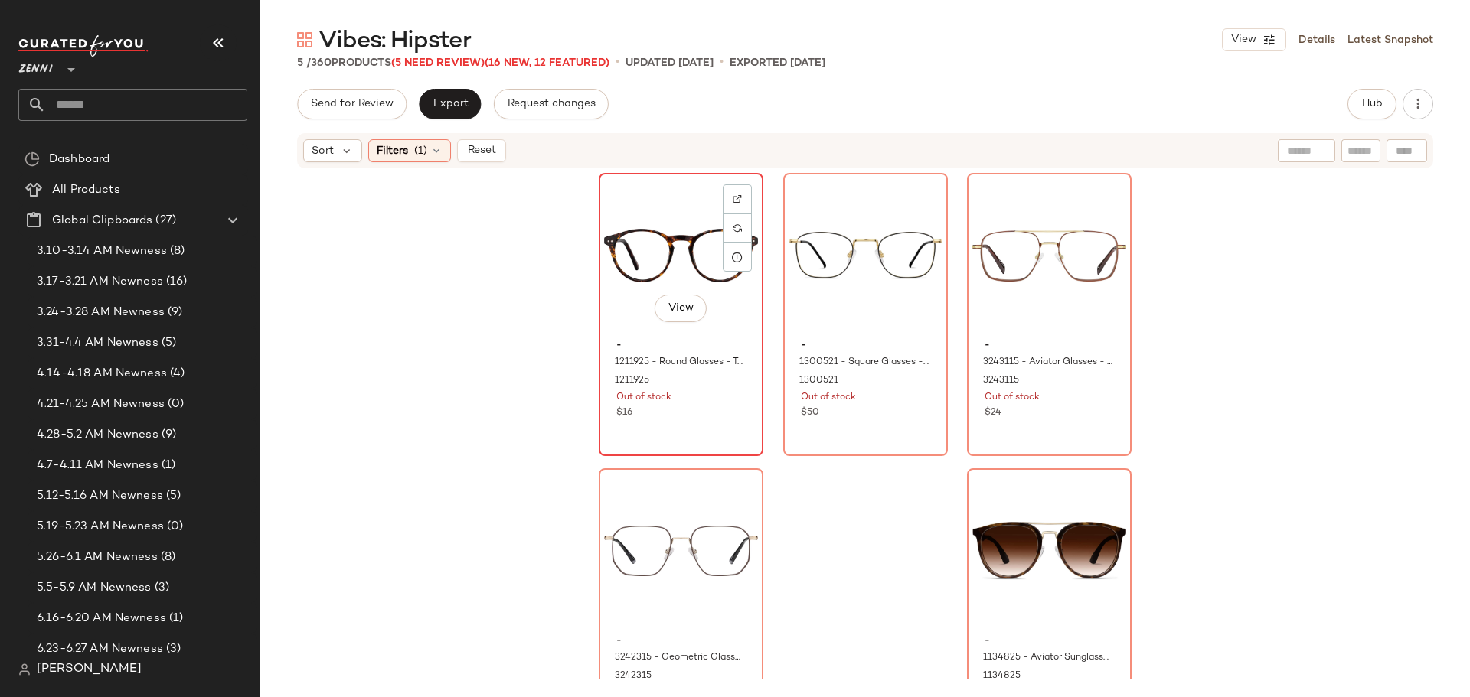
click at [664, 272] on div "View" at bounding box center [681, 255] width 154 height 155
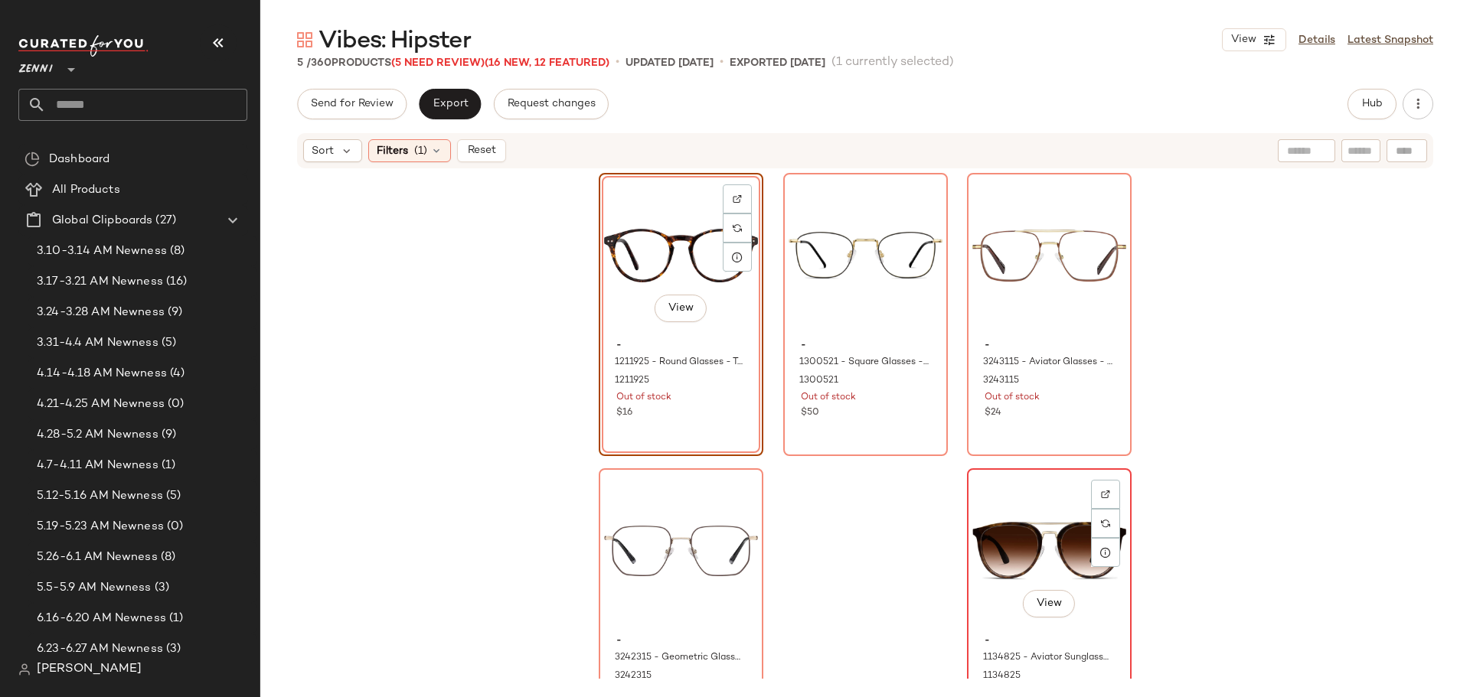
click at [1003, 544] on div "View" at bounding box center [1049, 551] width 154 height 155
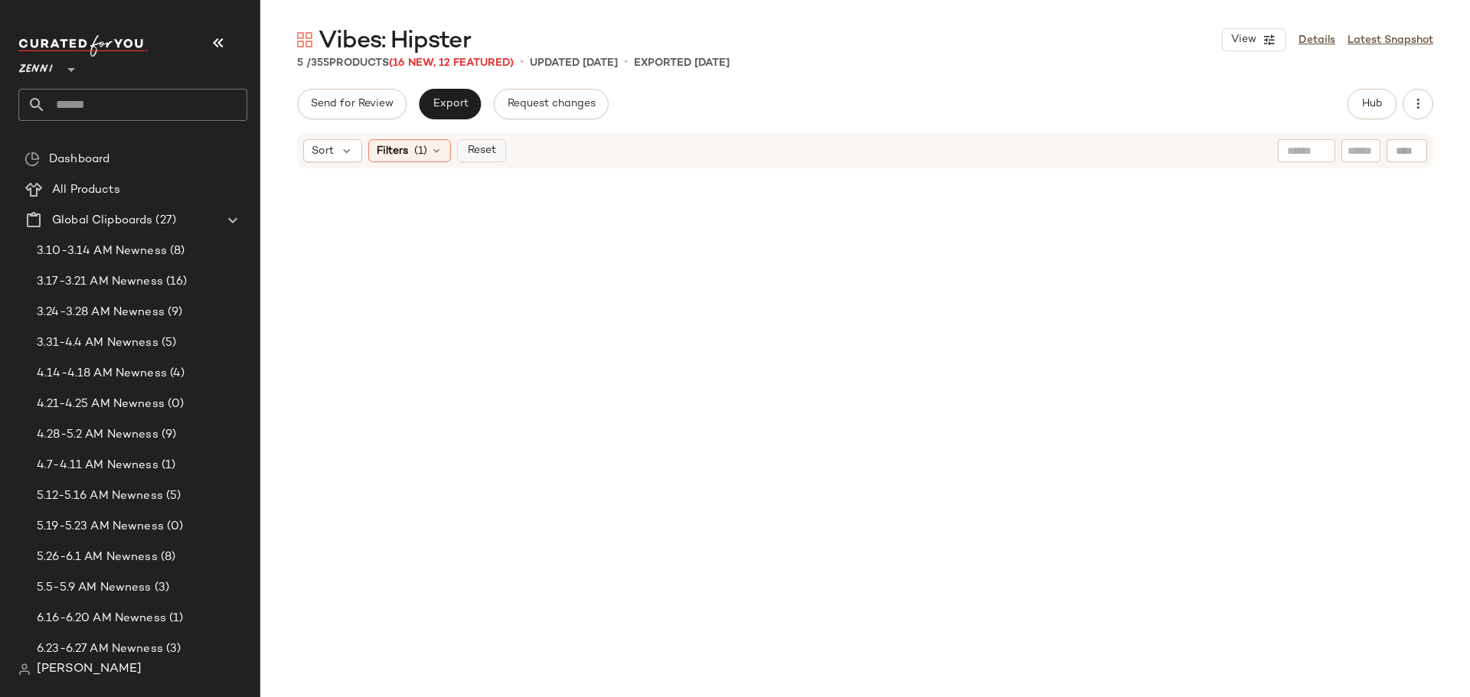
click at [485, 150] on span "Reset" at bounding box center [480, 151] width 29 height 12
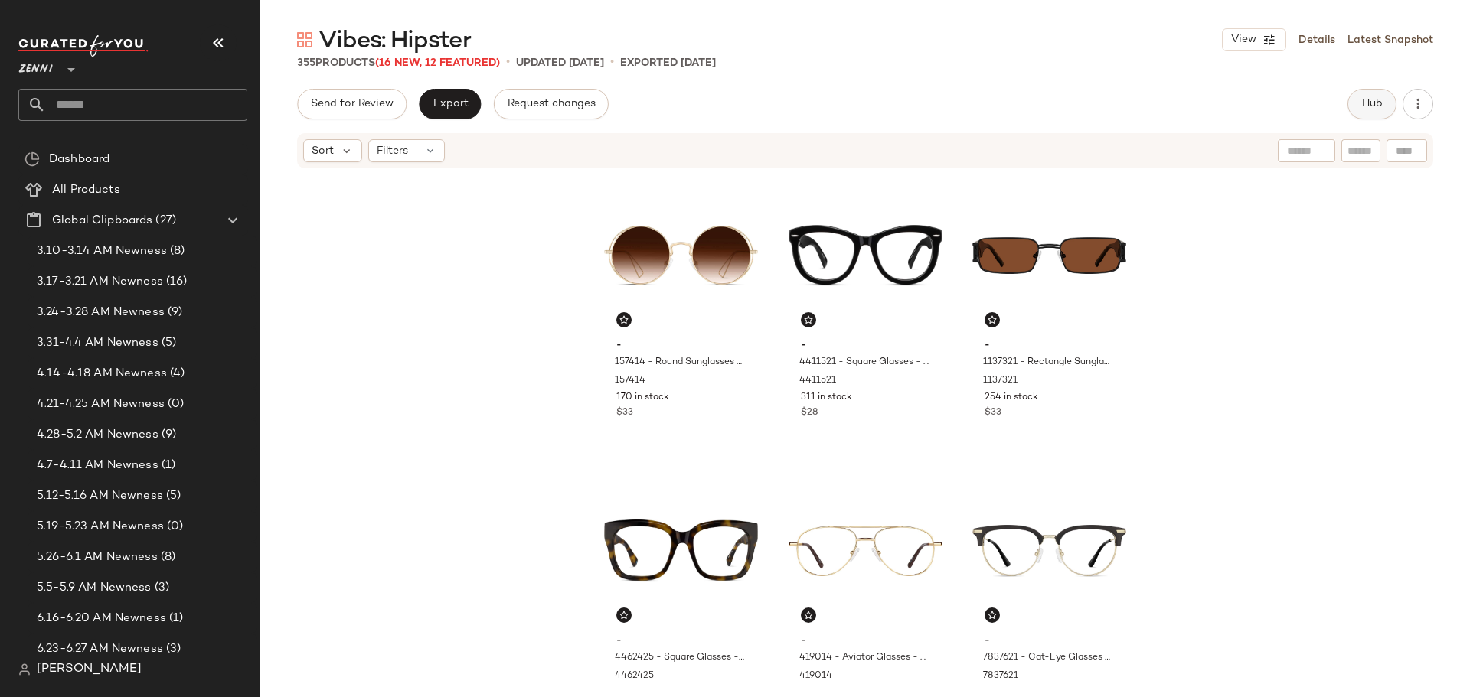
click at [1366, 114] on button "Hub" at bounding box center [1371, 104] width 49 height 31
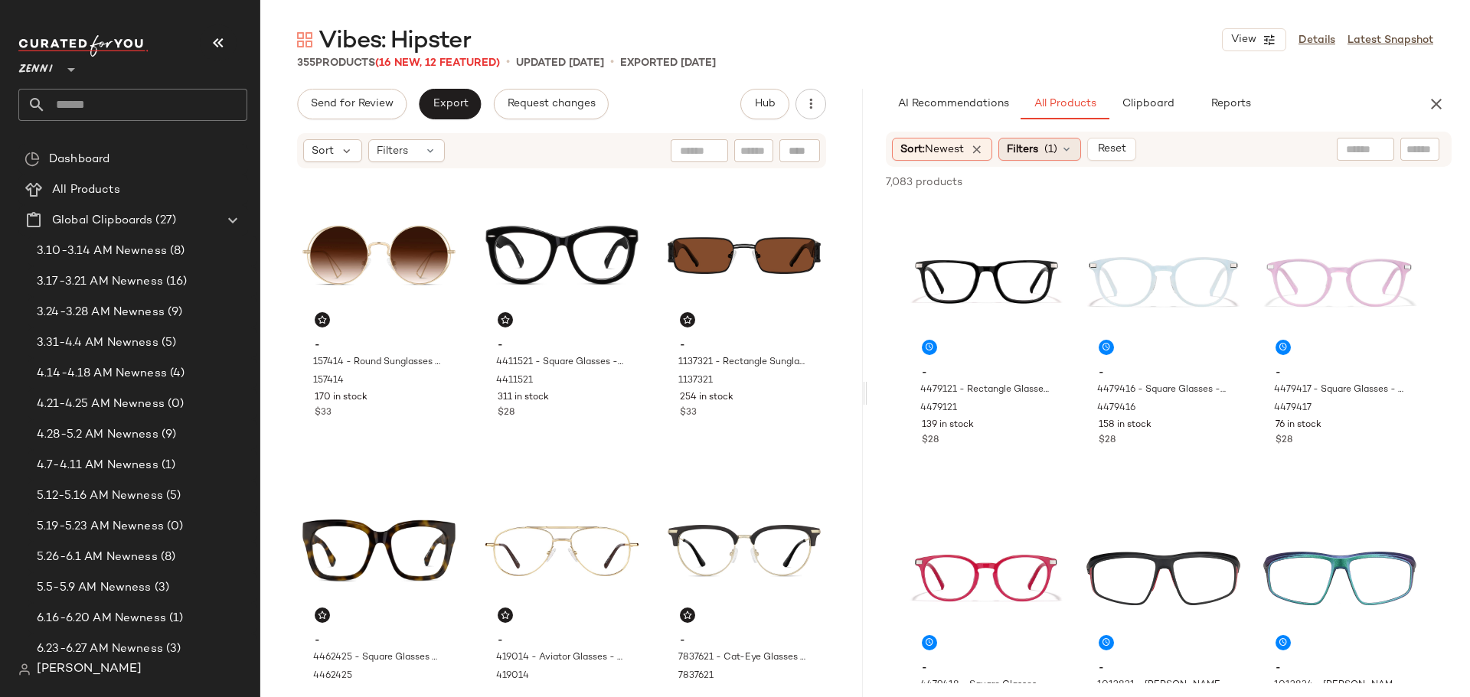
click at [1068, 147] on icon at bounding box center [1066, 149] width 12 height 12
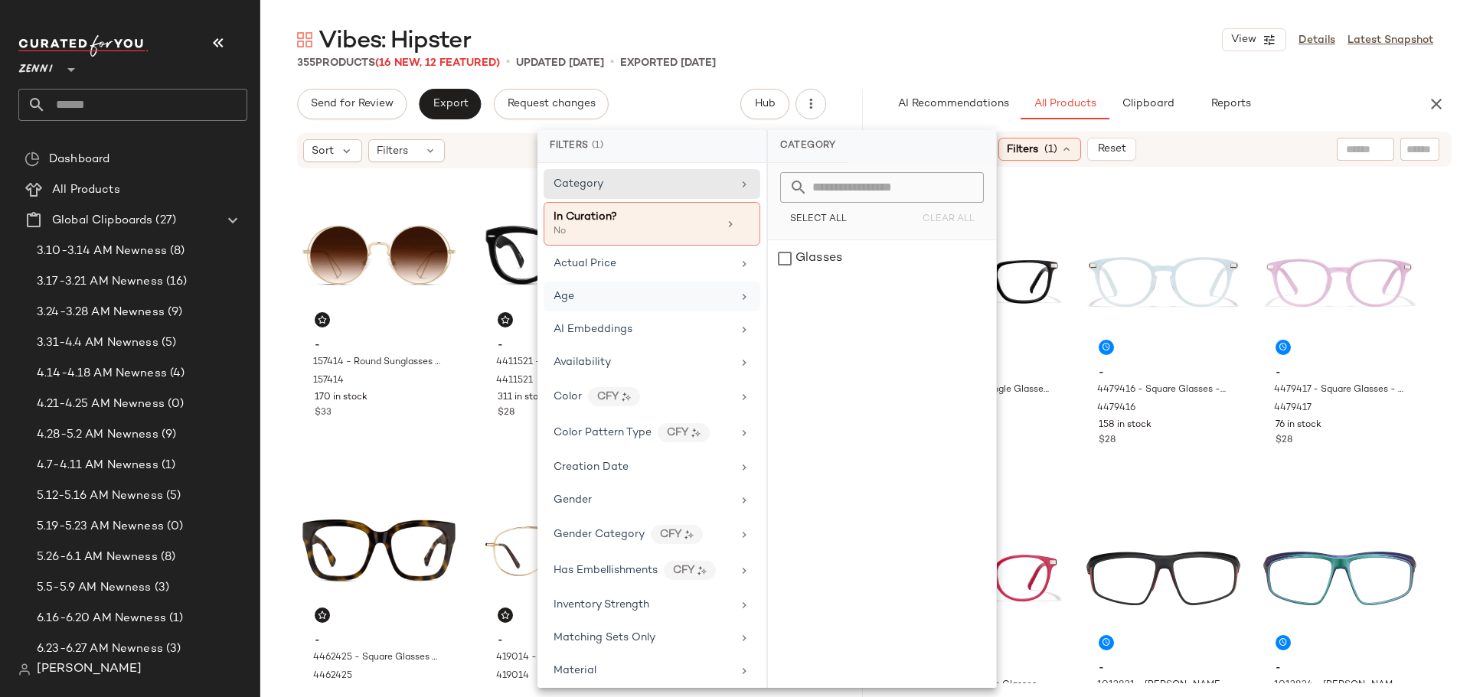
click at [648, 300] on div "Age" at bounding box center [642, 297] width 178 height 16
click at [782, 258] on div "adult" at bounding box center [882, 258] width 228 height 37
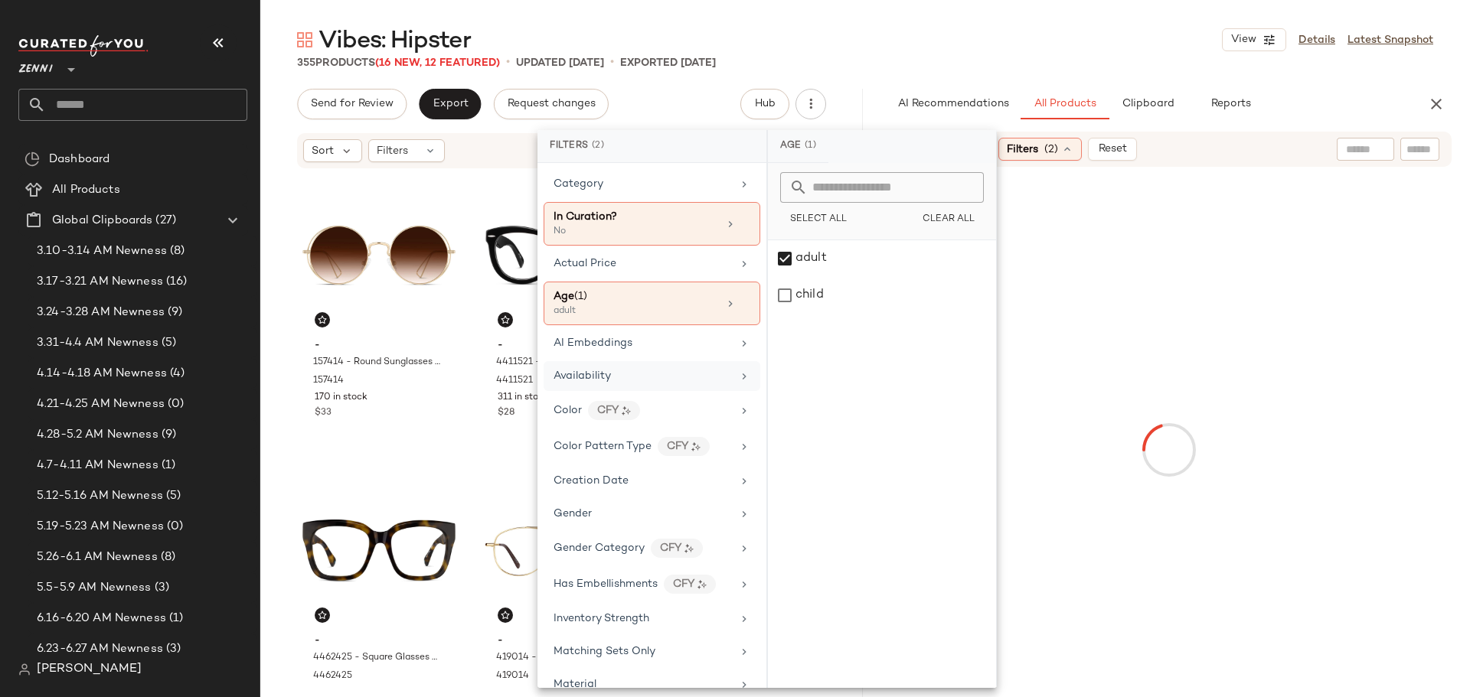
click at [641, 380] on div "Availability" at bounding box center [642, 376] width 178 height 16
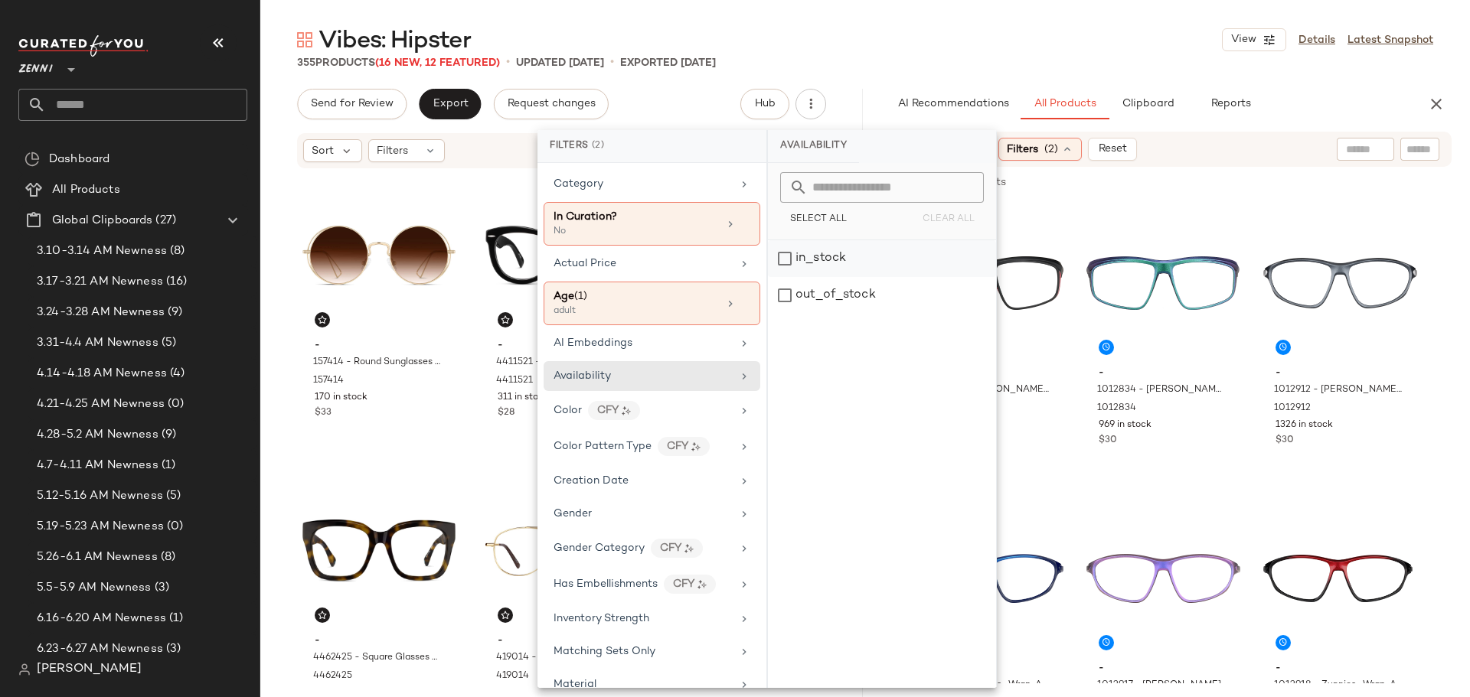
click at [784, 256] on div "in_stock" at bounding box center [882, 258] width 228 height 37
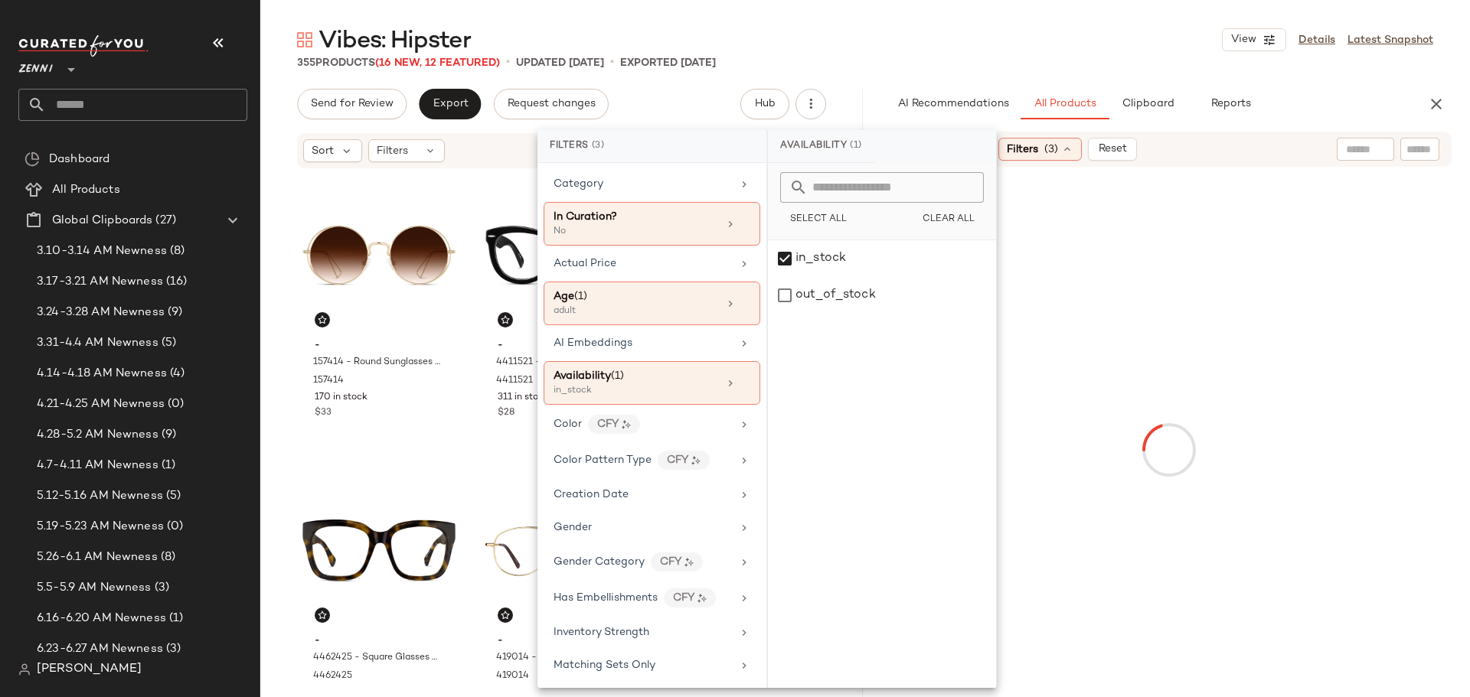
click at [1419, 145] on input "text" at bounding box center [1419, 150] width 27 height 16
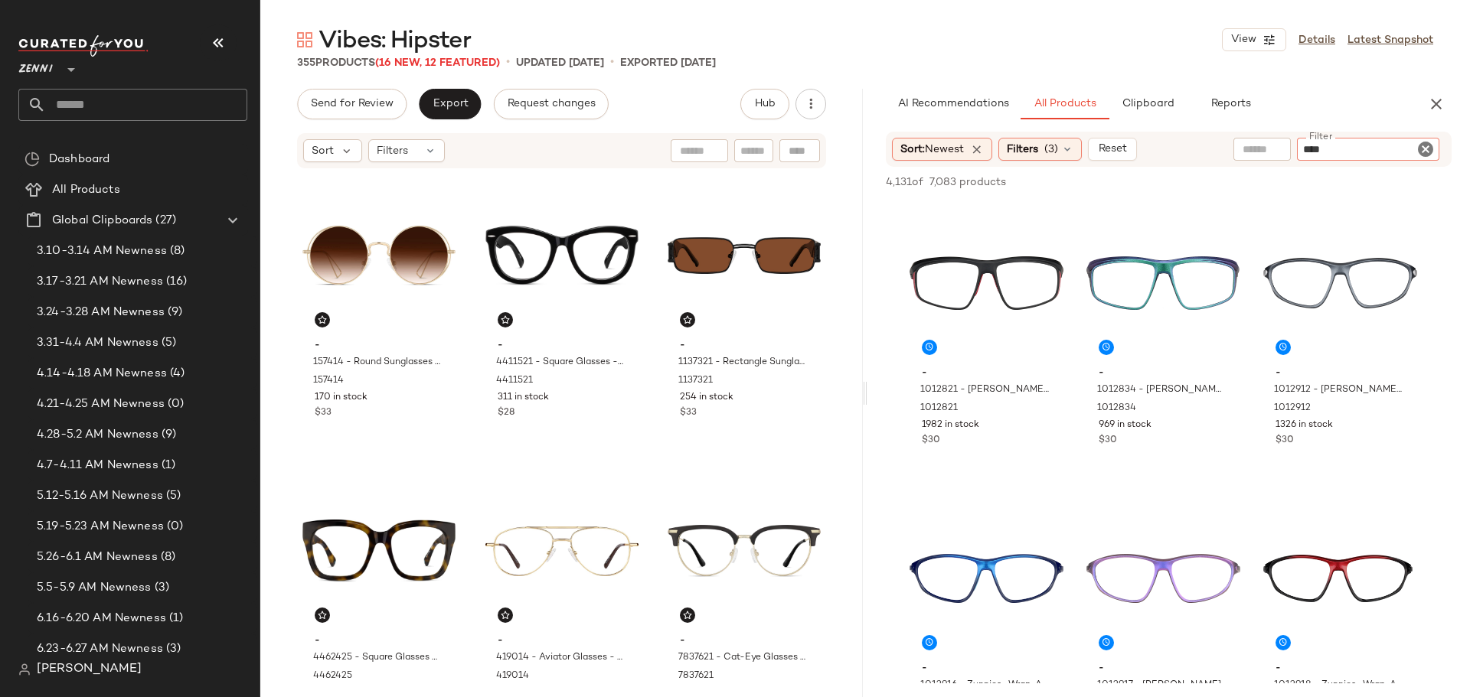
type input "*****"
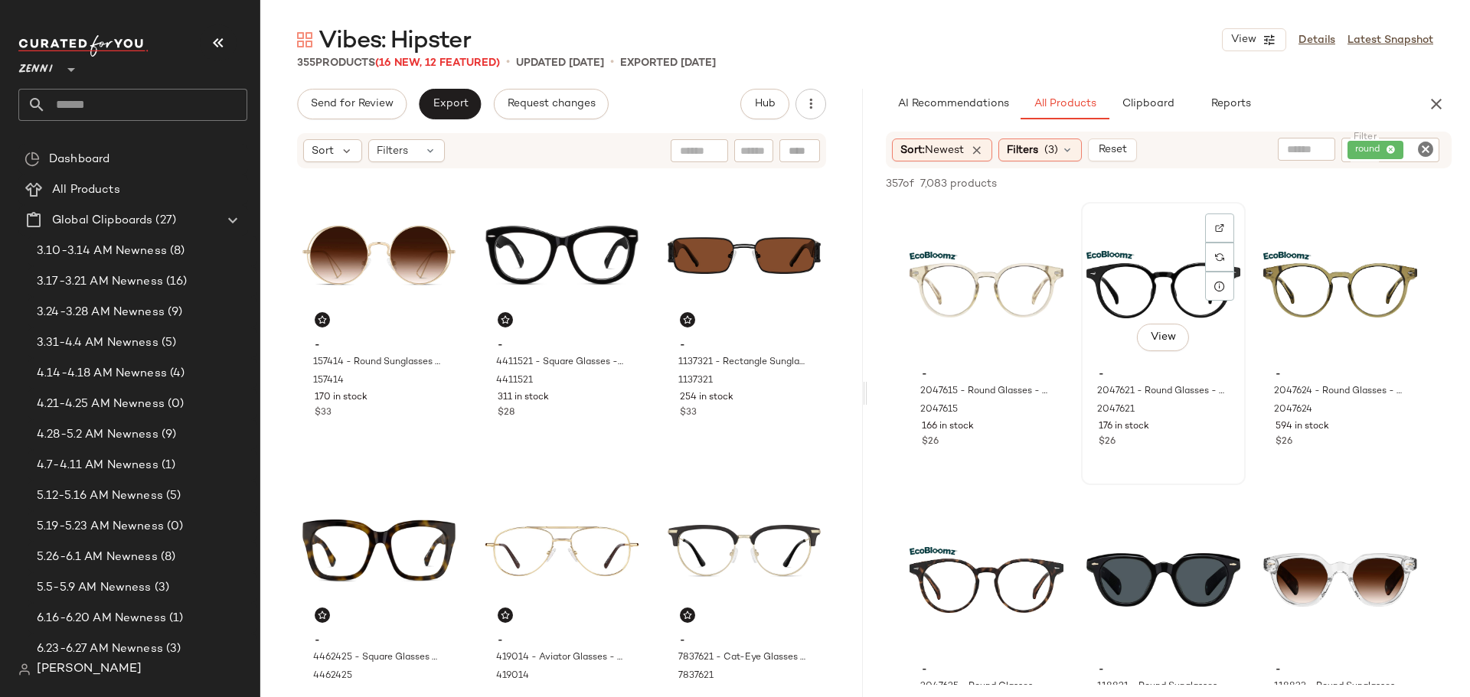
click at [1099, 282] on div "View" at bounding box center [1163, 284] width 154 height 155
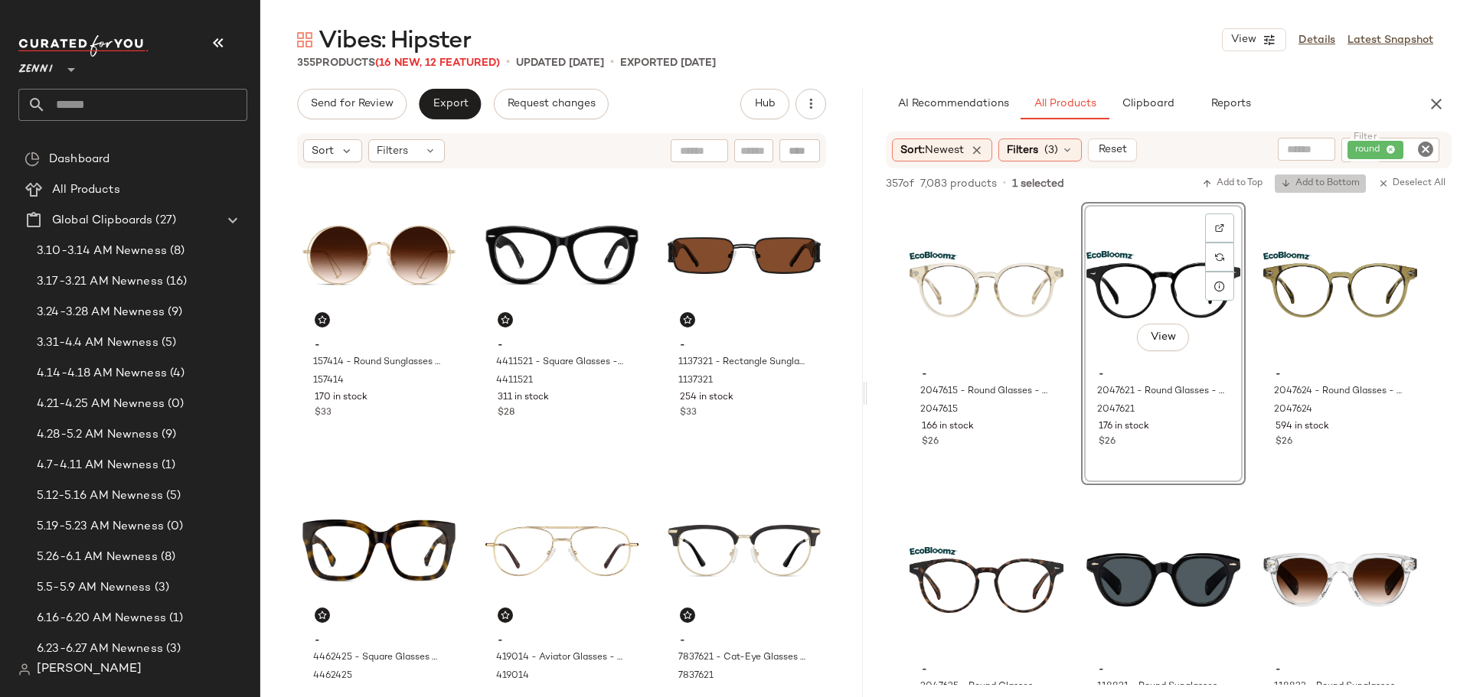
click at [1317, 184] on span "Add to Bottom" at bounding box center [1320, 183] width 79 height 11
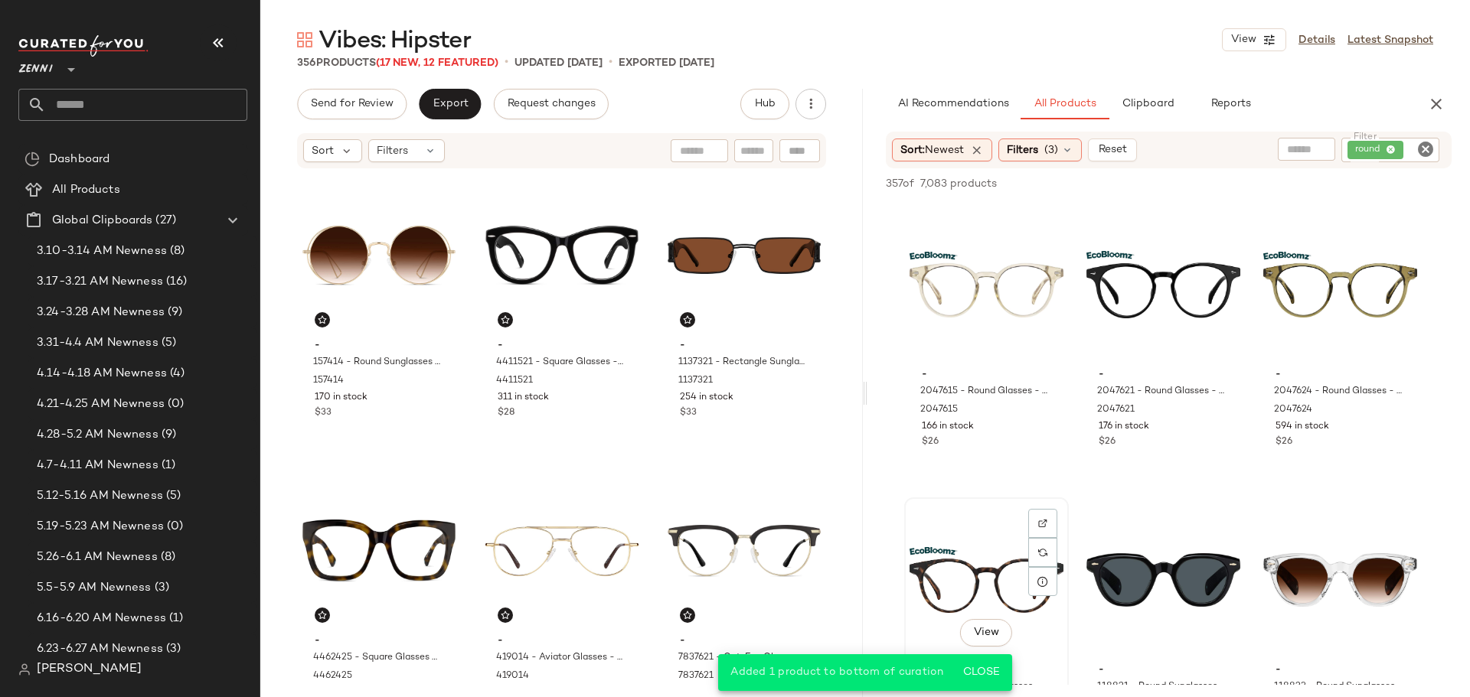
click at [996, 575] on div "View" at bounding box center [986, 580] width 154 height 155
click at [1325, 182] on span "Add to Bottom" at bounding box center [1320, 183] width 79 height 11
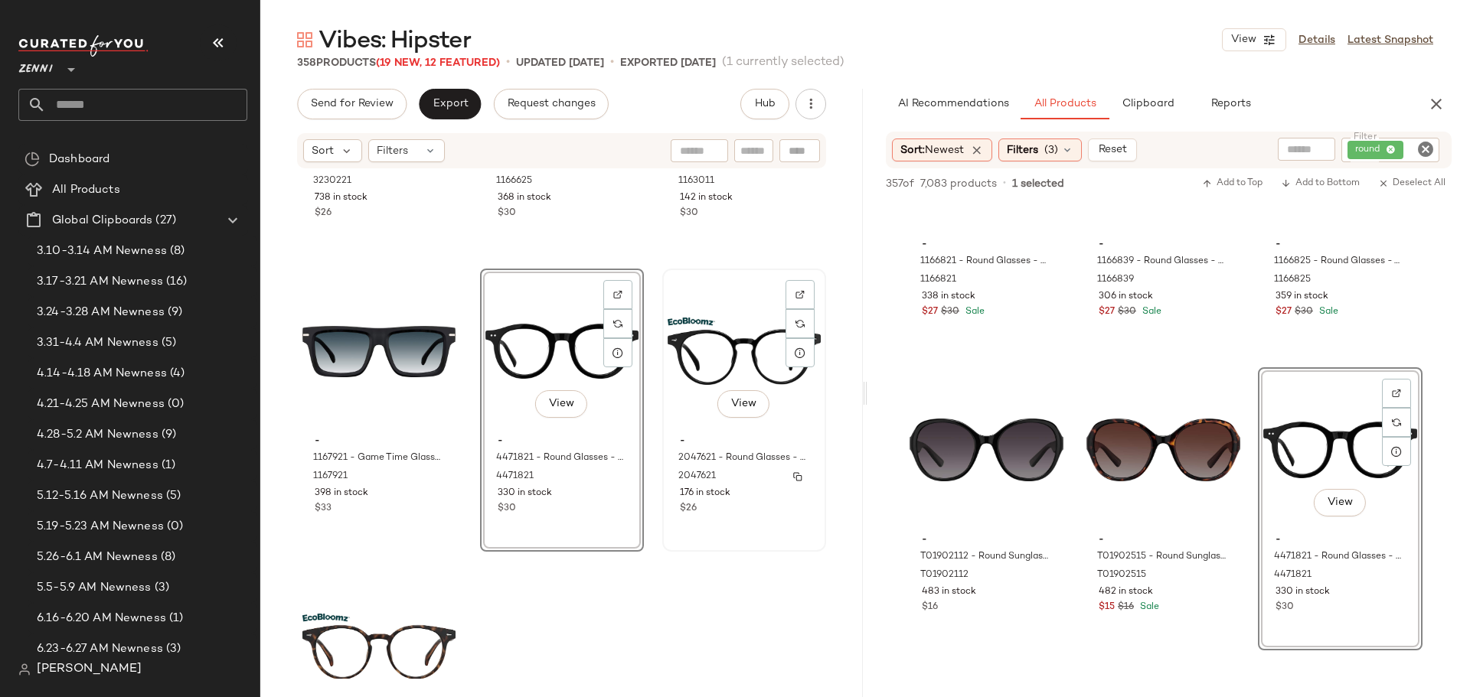
scroll to position [34811, 0]
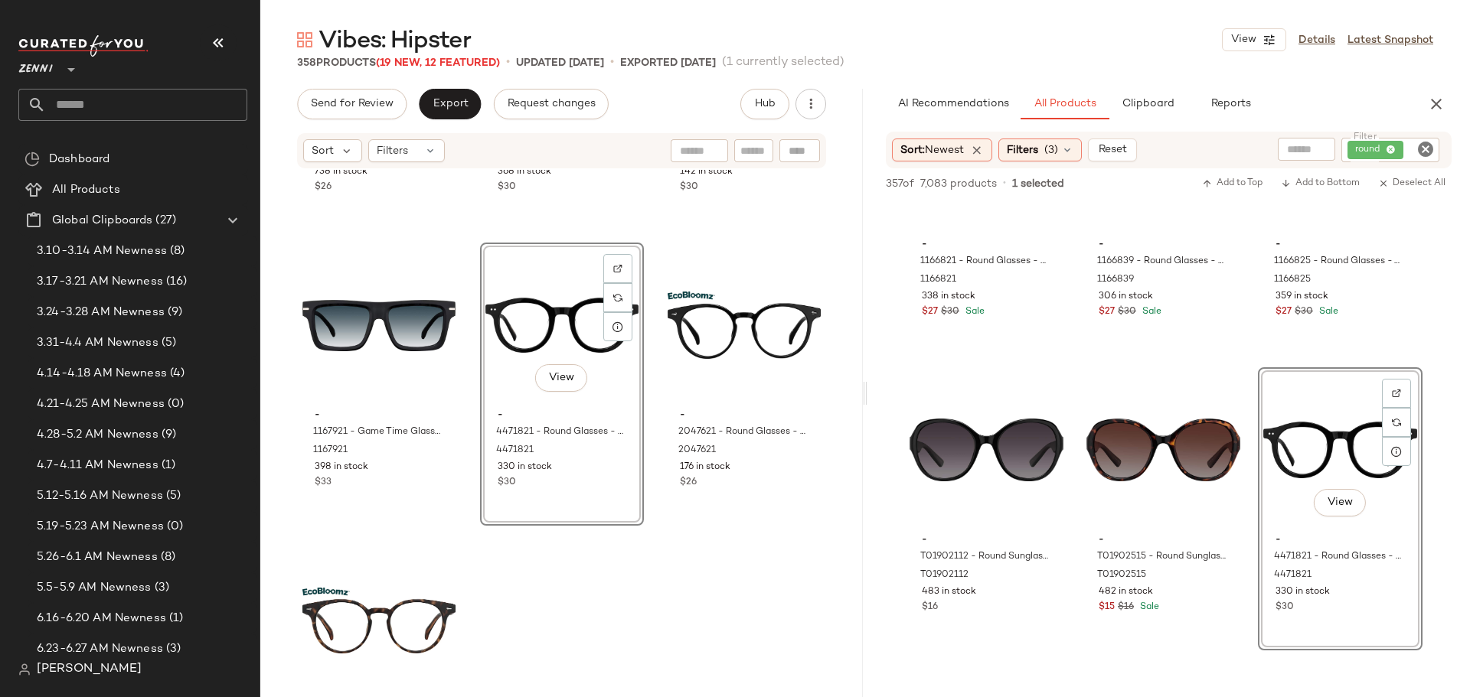
click at [1425, 145] on icon "Clear Filter" at bounding box center [1425, 149] width 18 height 18
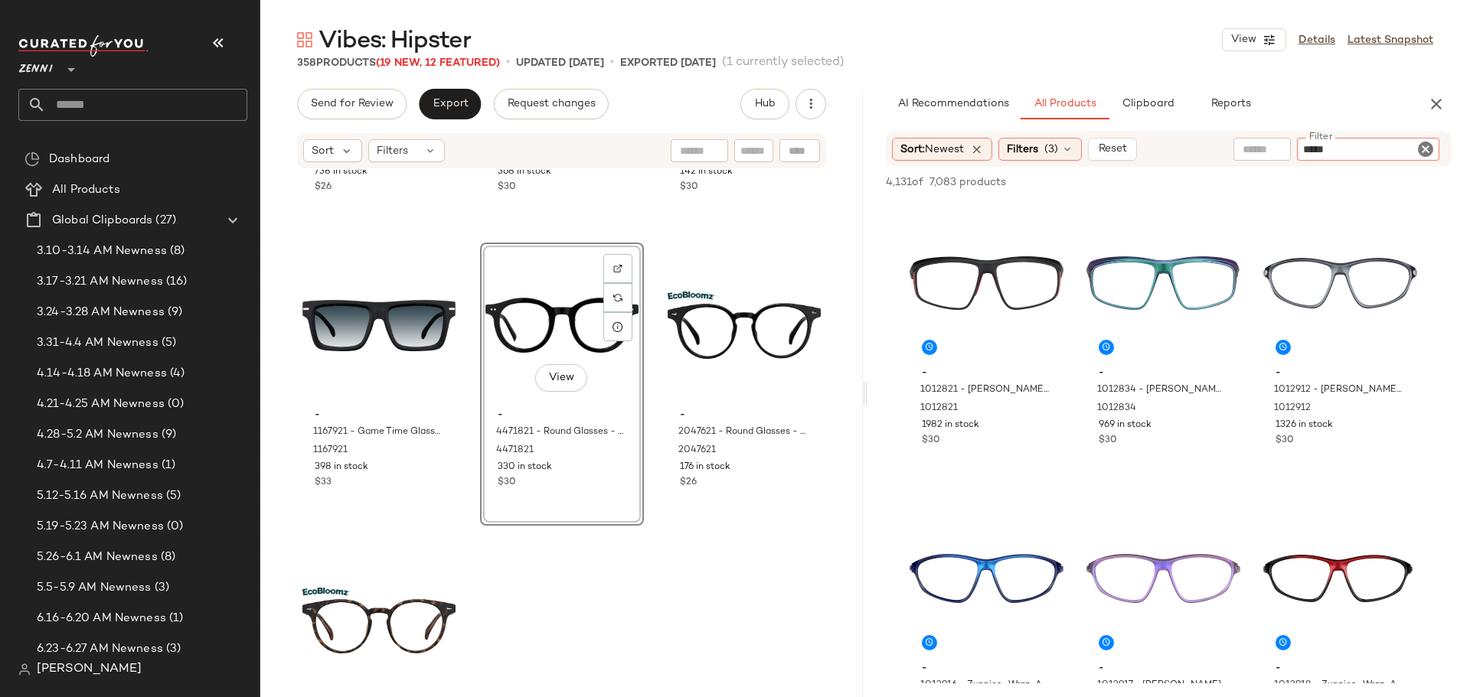
type input "******"
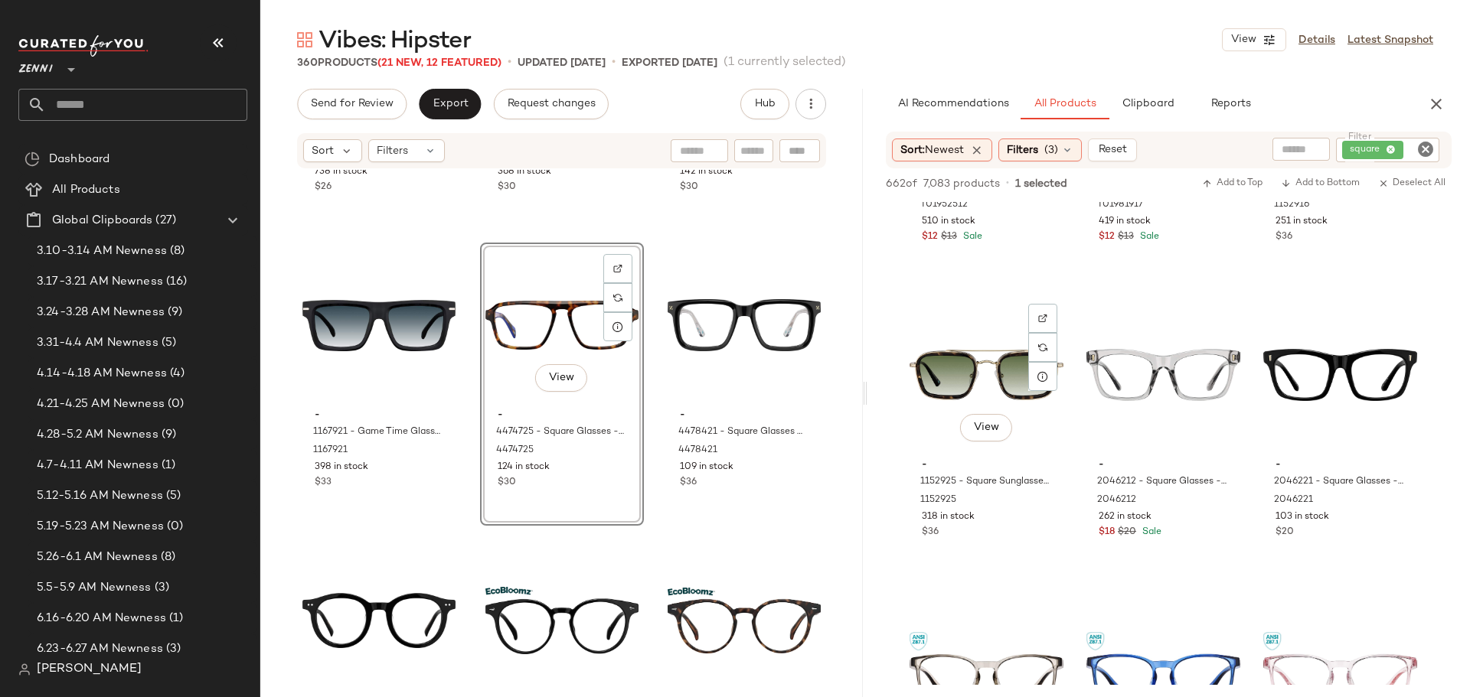
scroll to position [8804, 0]
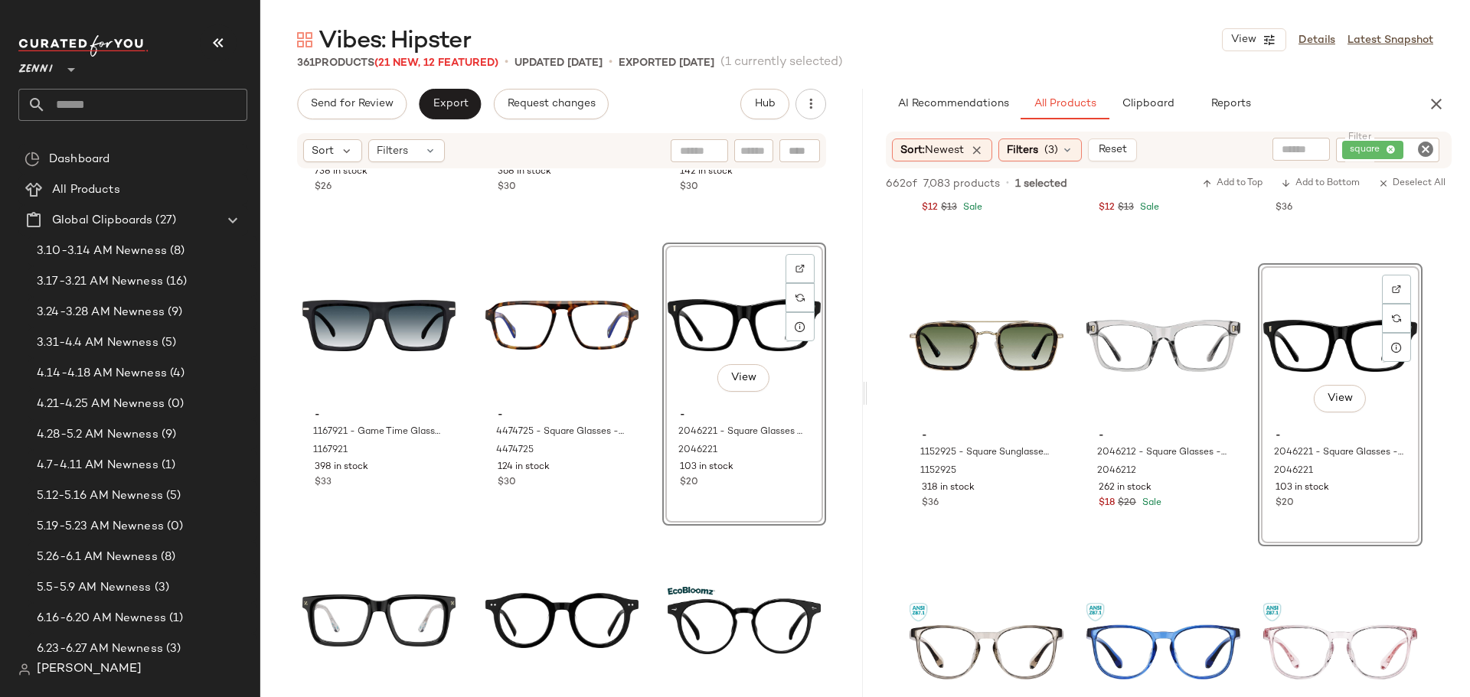
click at [1425, 145] on icon "Clear Filter" at bounding box center [1425, 149] width 18 height 18
click at [1441, 103] on icon "button" at bounding box center [1436, 104] width 18 height 18
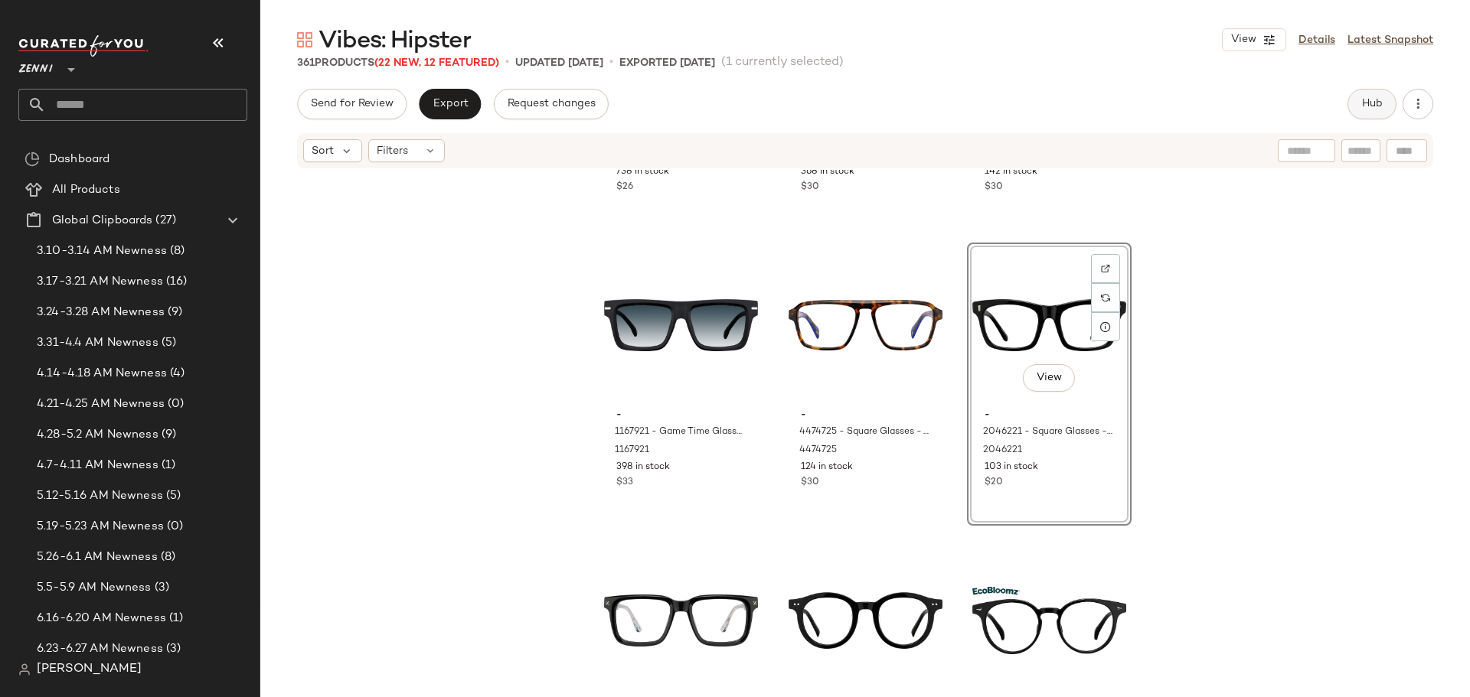
click at [1369, 103] on span "Hub" at bounding box center [1371, 104] width 21 height 12
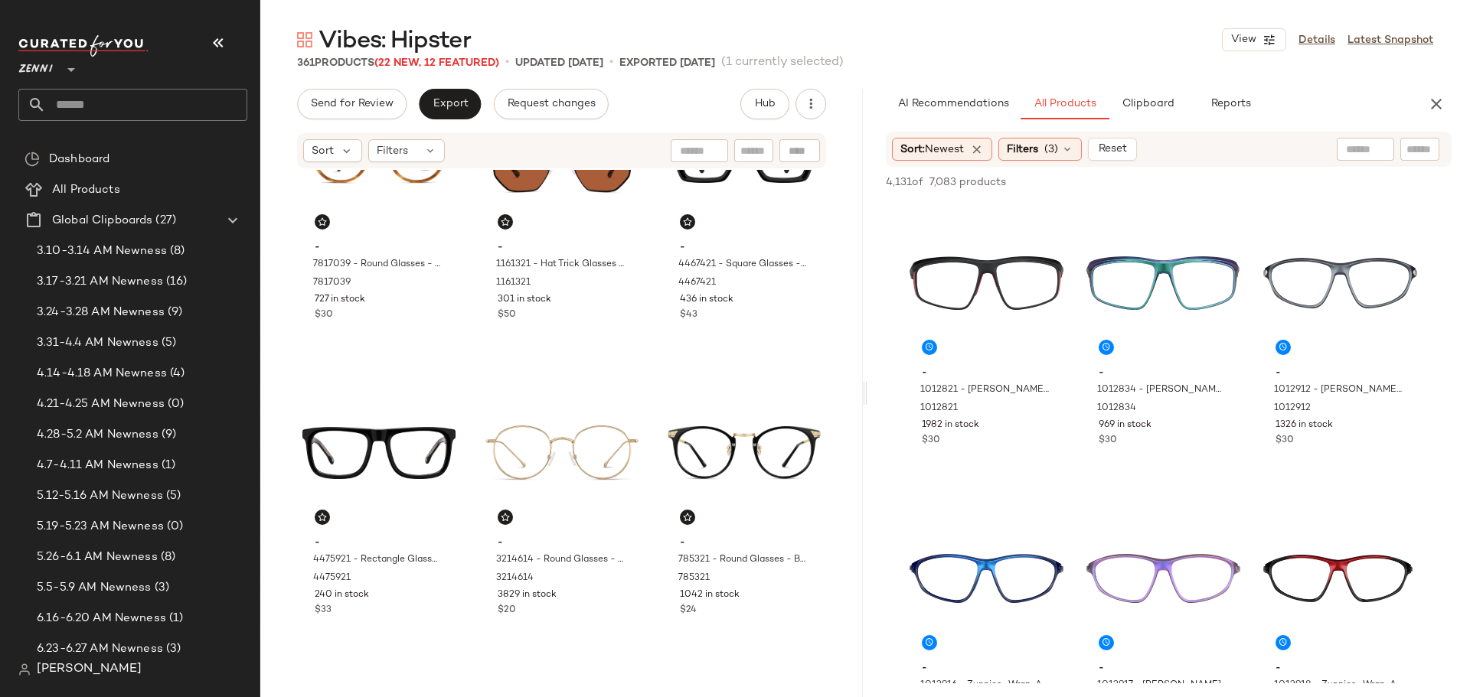
scroll to position [472, 0]
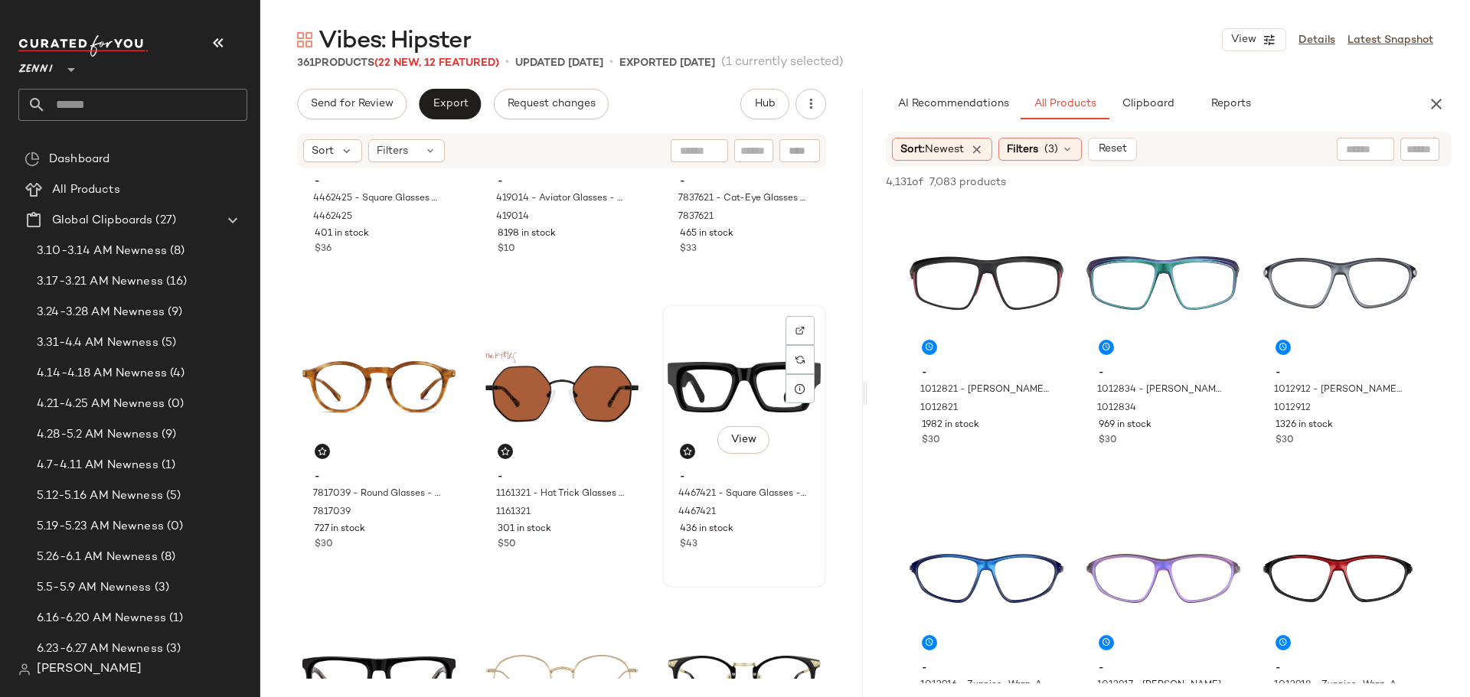
click at [701, 378] on div "View" at bounding box center [744, 387] width 153 height 155
click at [1437, 98] on icon "button" at bounding box center [1436, 104] width 18 height 18
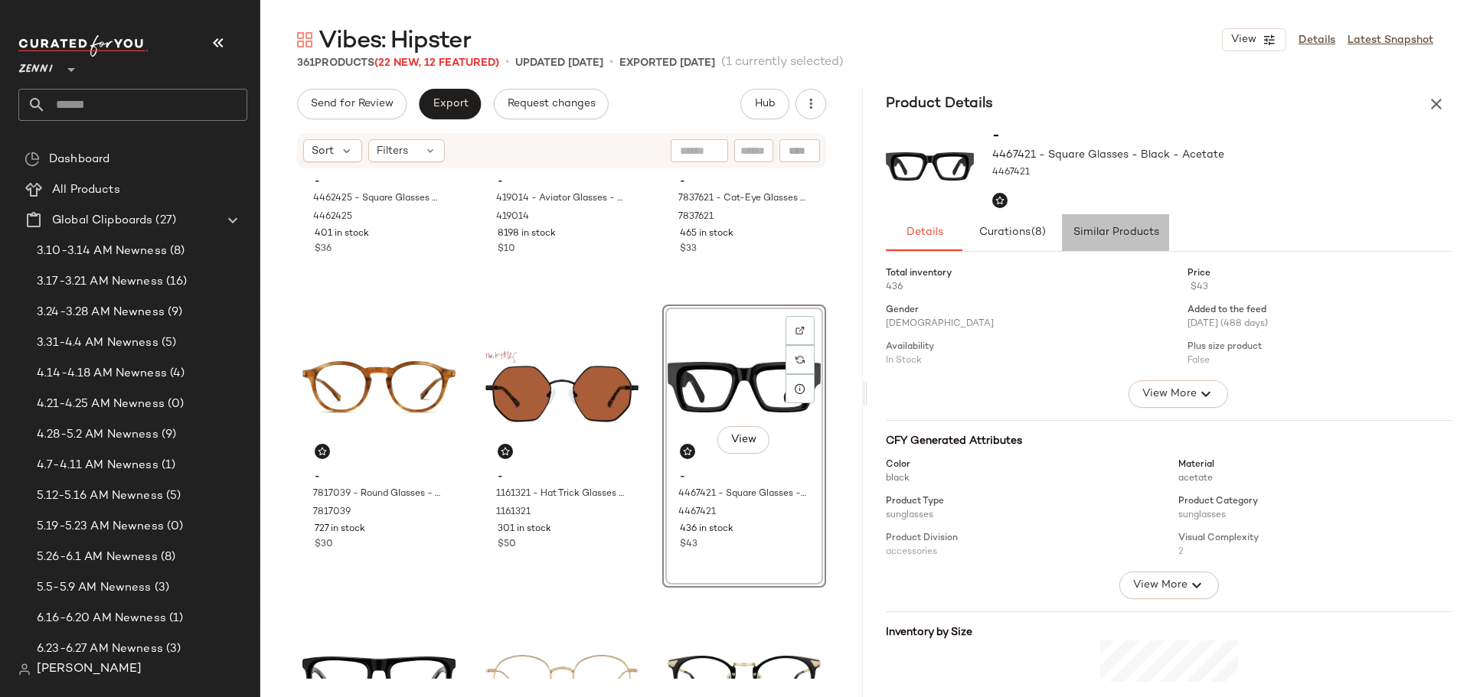
click at [1136, 230] on span "Similar Products" at bounding box center [1115, 233] width 87 height 12
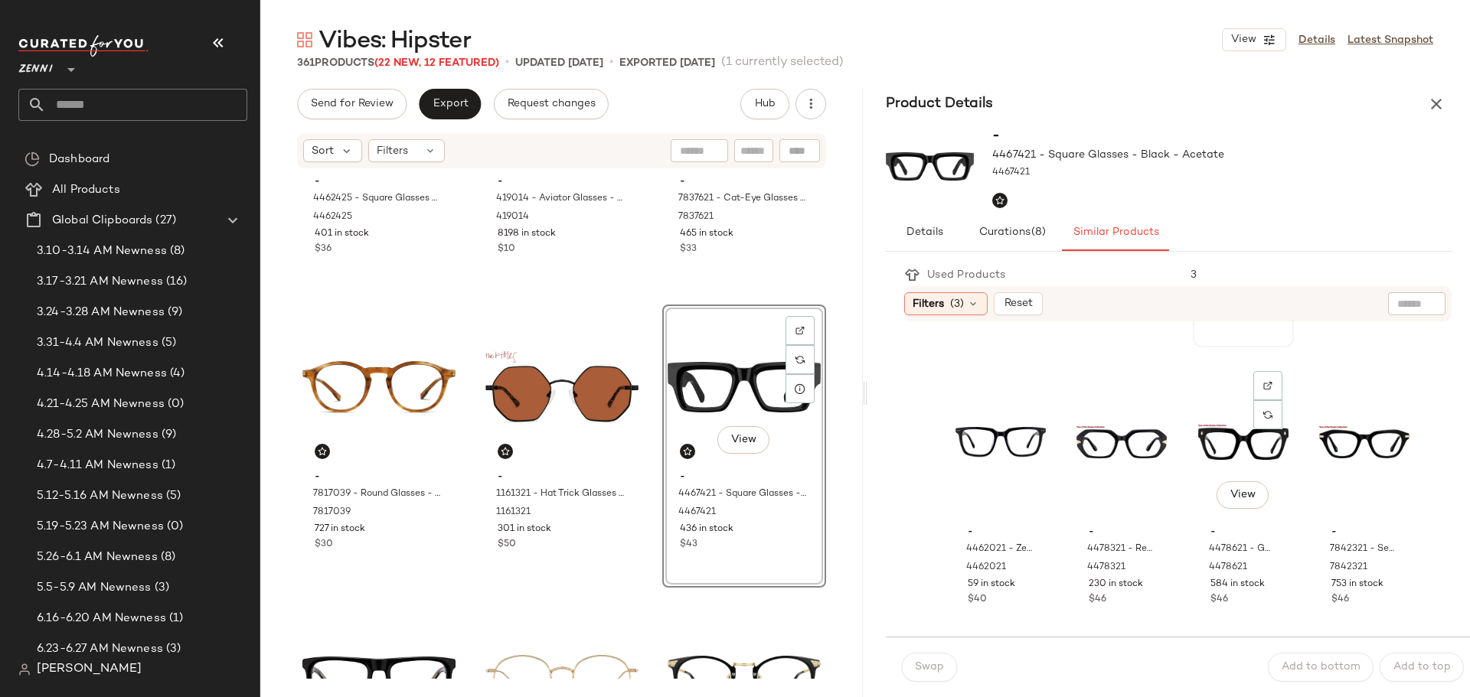
scroll to position [306, 0]
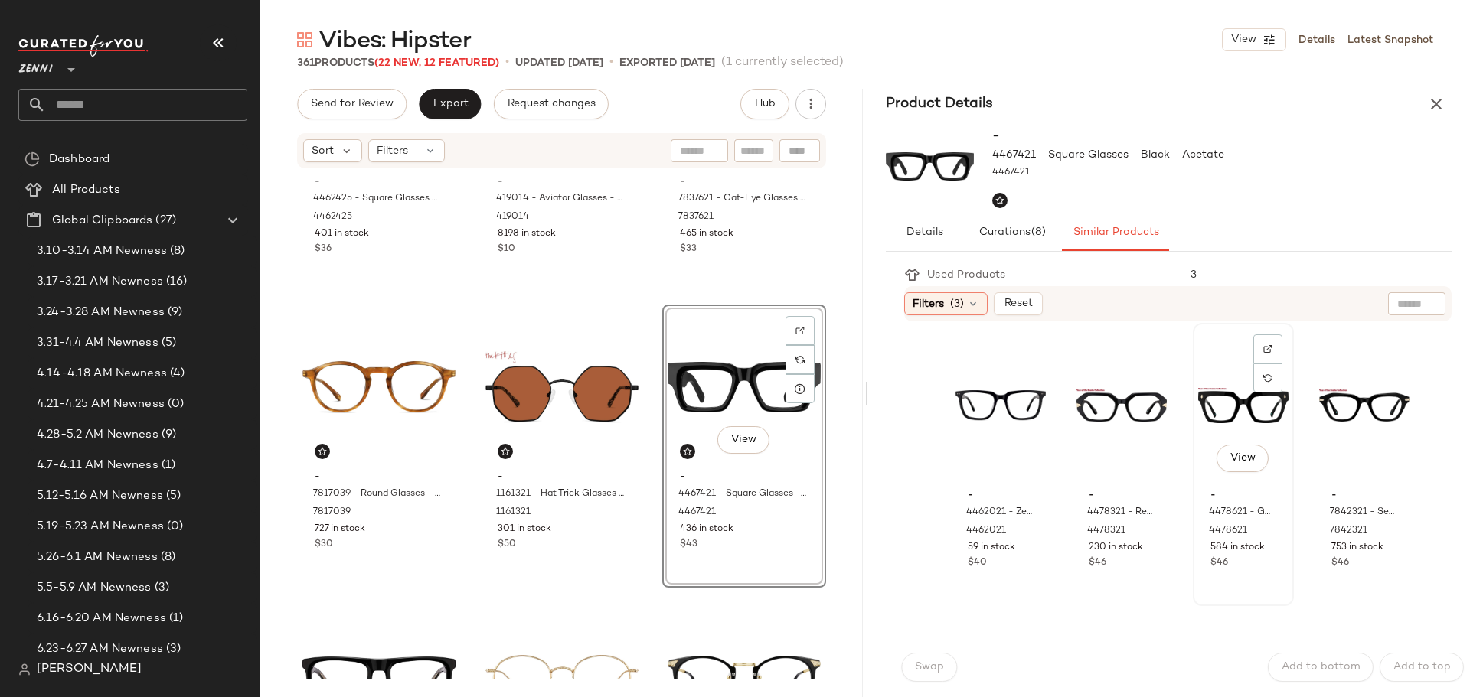
click at [1209, 426] on div "View" at bounding box center [1243, 405] width 90 height 155
click at [1304, 671] on span "Add to bottom" at bounding box center [1321, 667] width 80 height 12
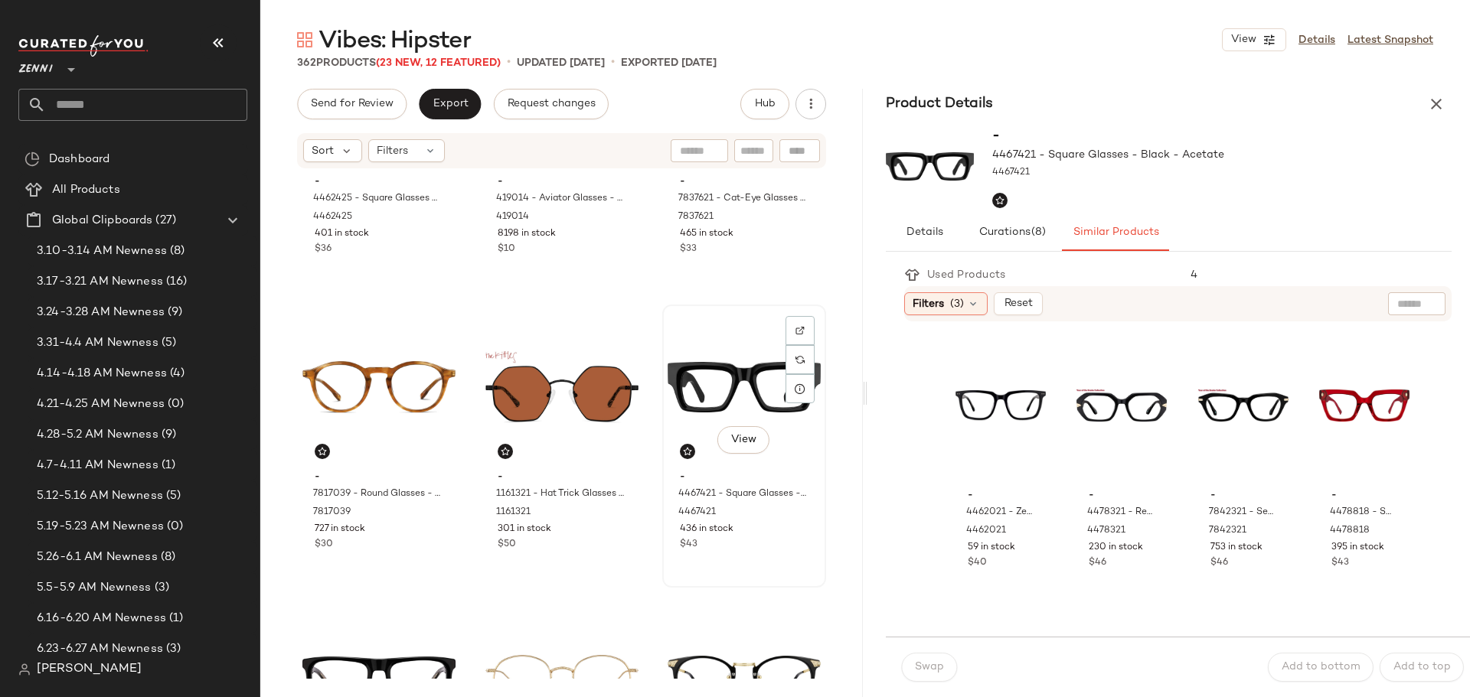
click at [726, 386] on div "View" at bounding box center [744, 387] width 153 height 155
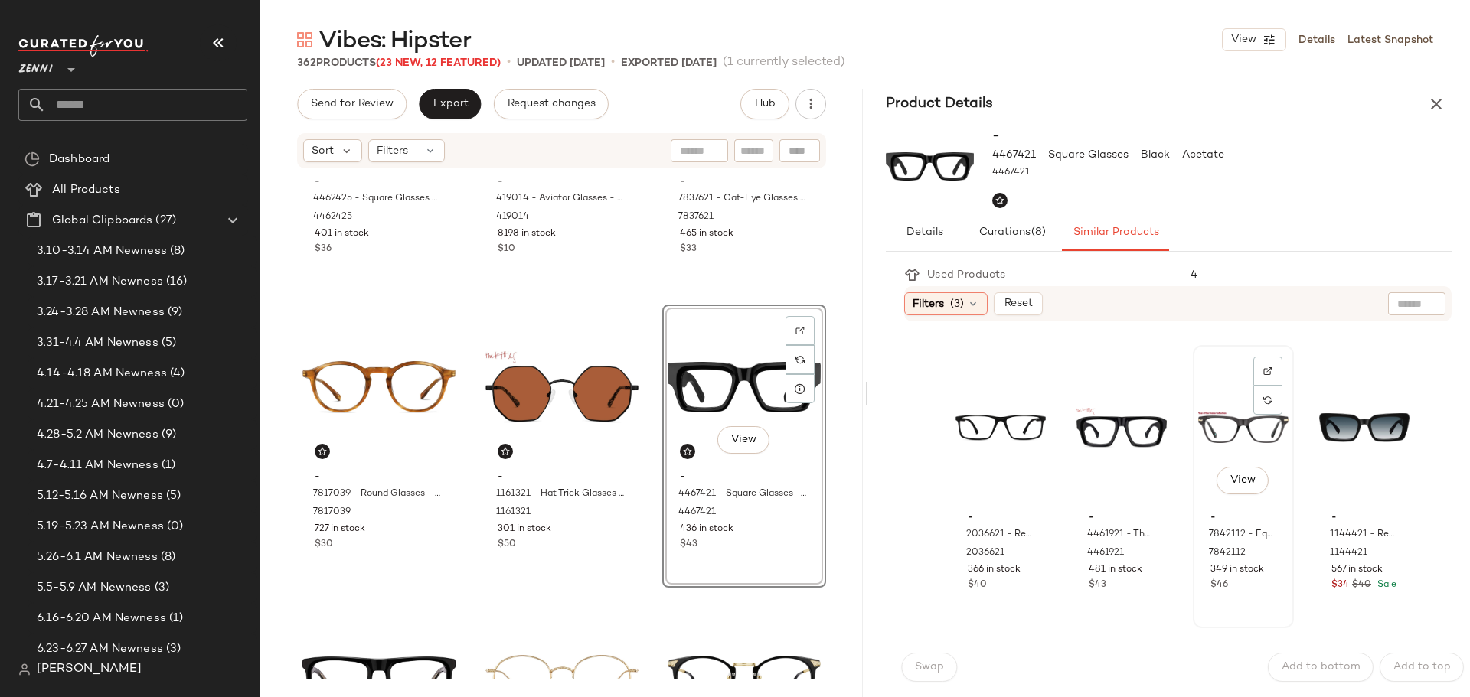
scroll to position [612, 0]
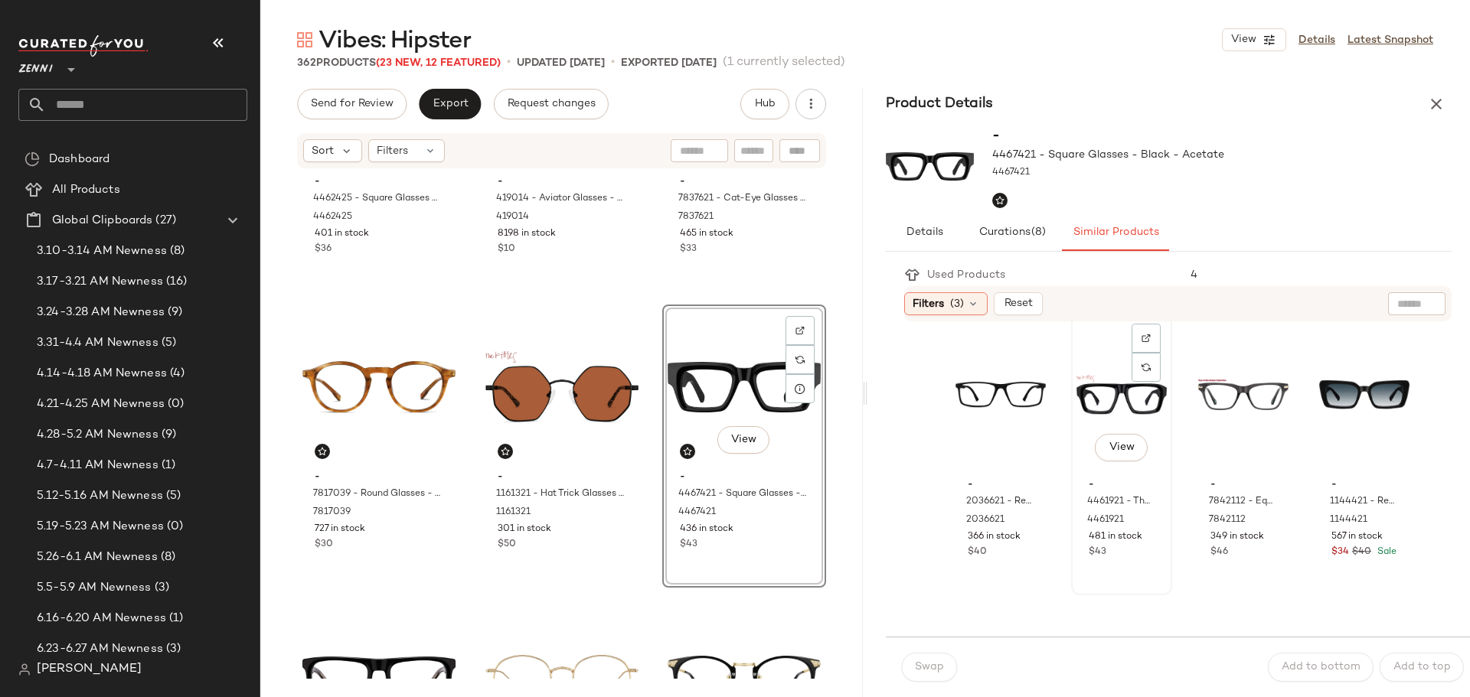
click at [1087, 436] on div "View" at bounding box center [1121, 395] width 90 height 155
click at [1298, 665] on span "Add to bottom" at bounding box center [1321, 667] width 80 height 12
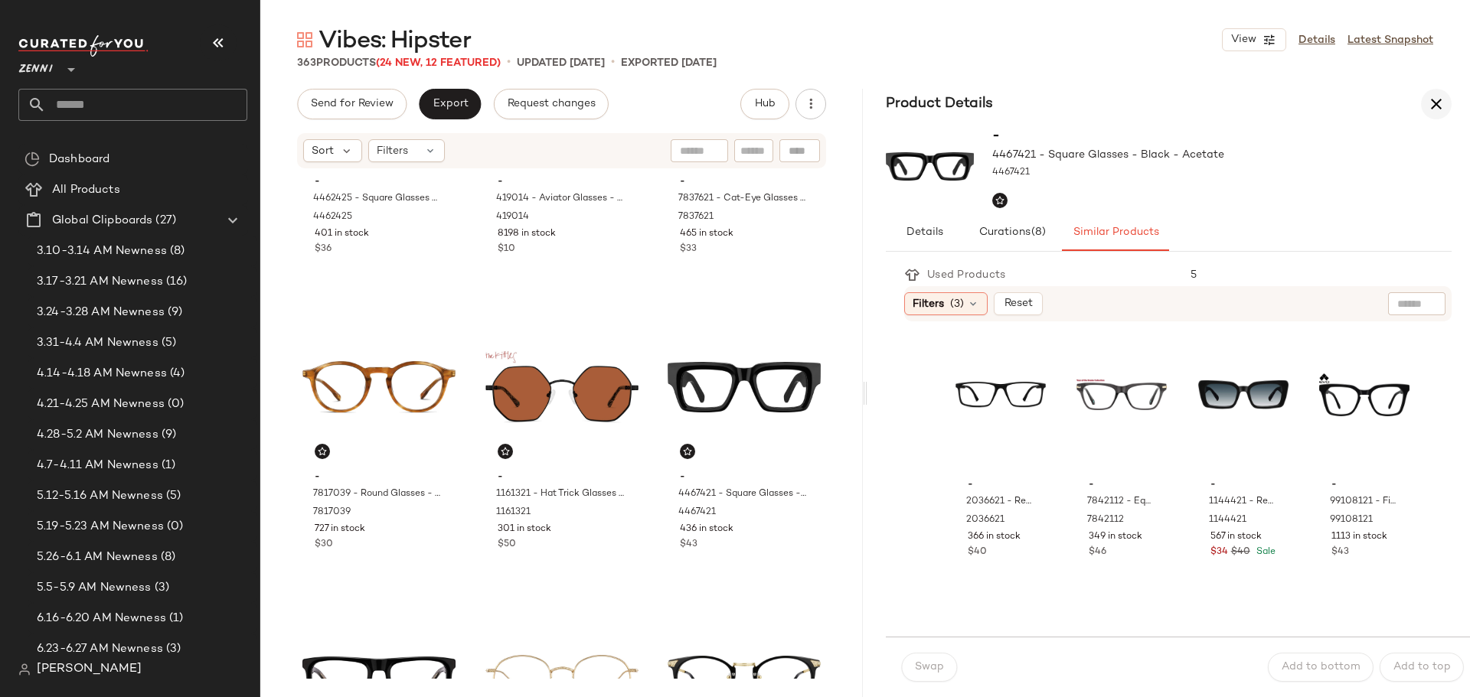
click at [1435, 103] on icon "button" at bounding box center [1436, 104] width 18 height 18
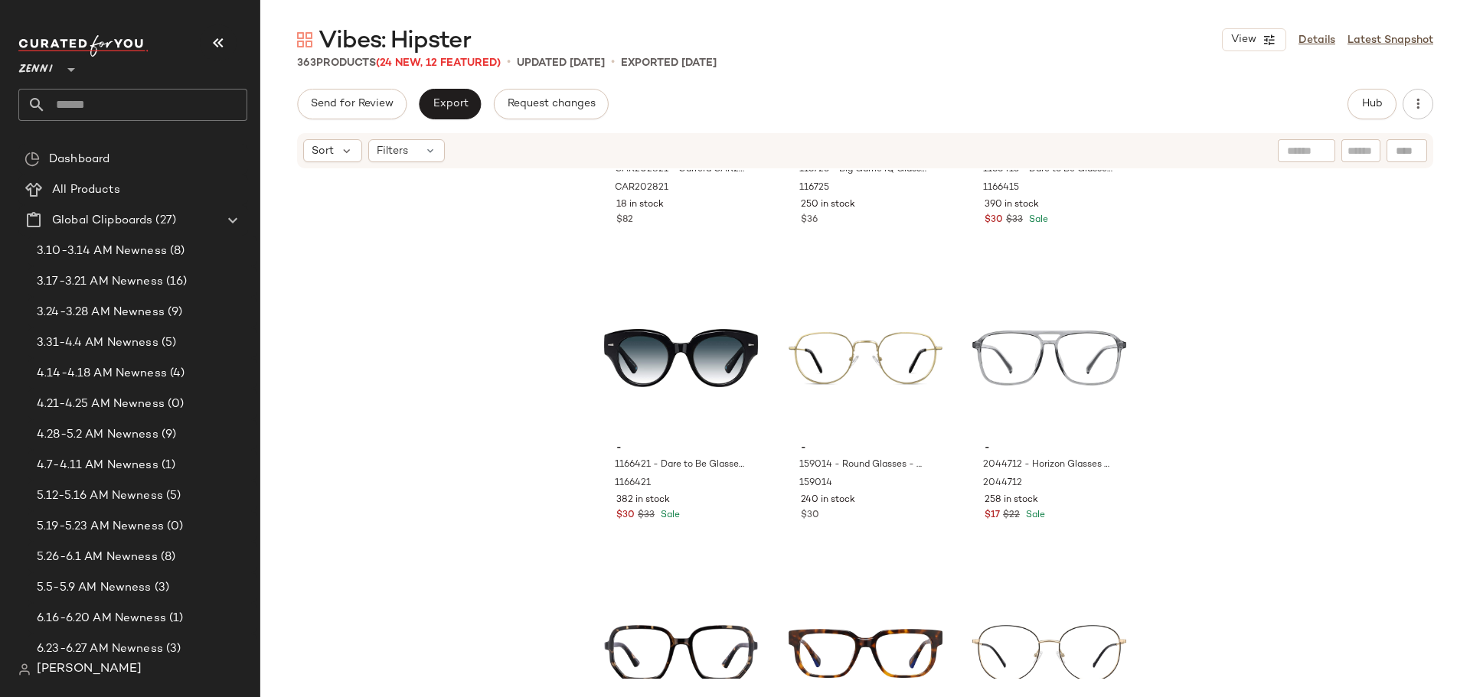
scroll to position [33335, 0]
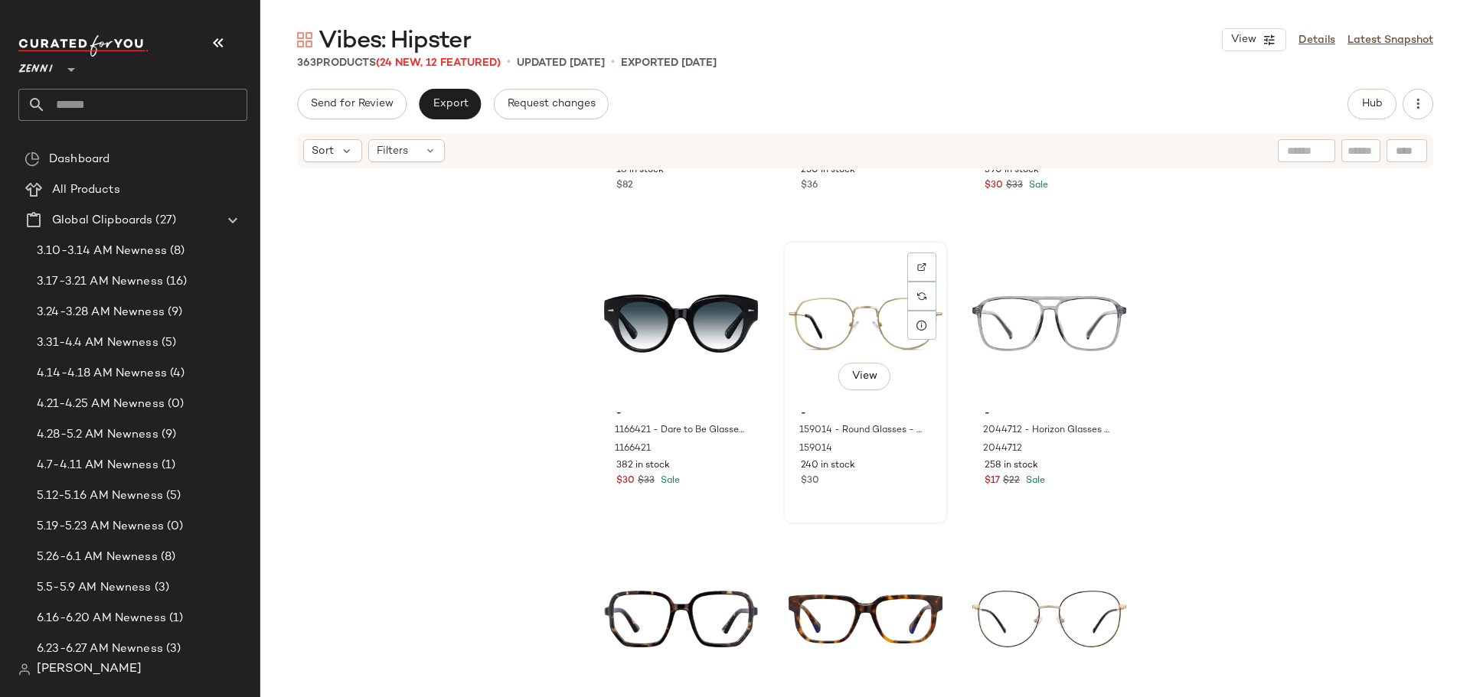
click at [850, 322] on div "View" at bounding box center [865, 323] width 154 height 155
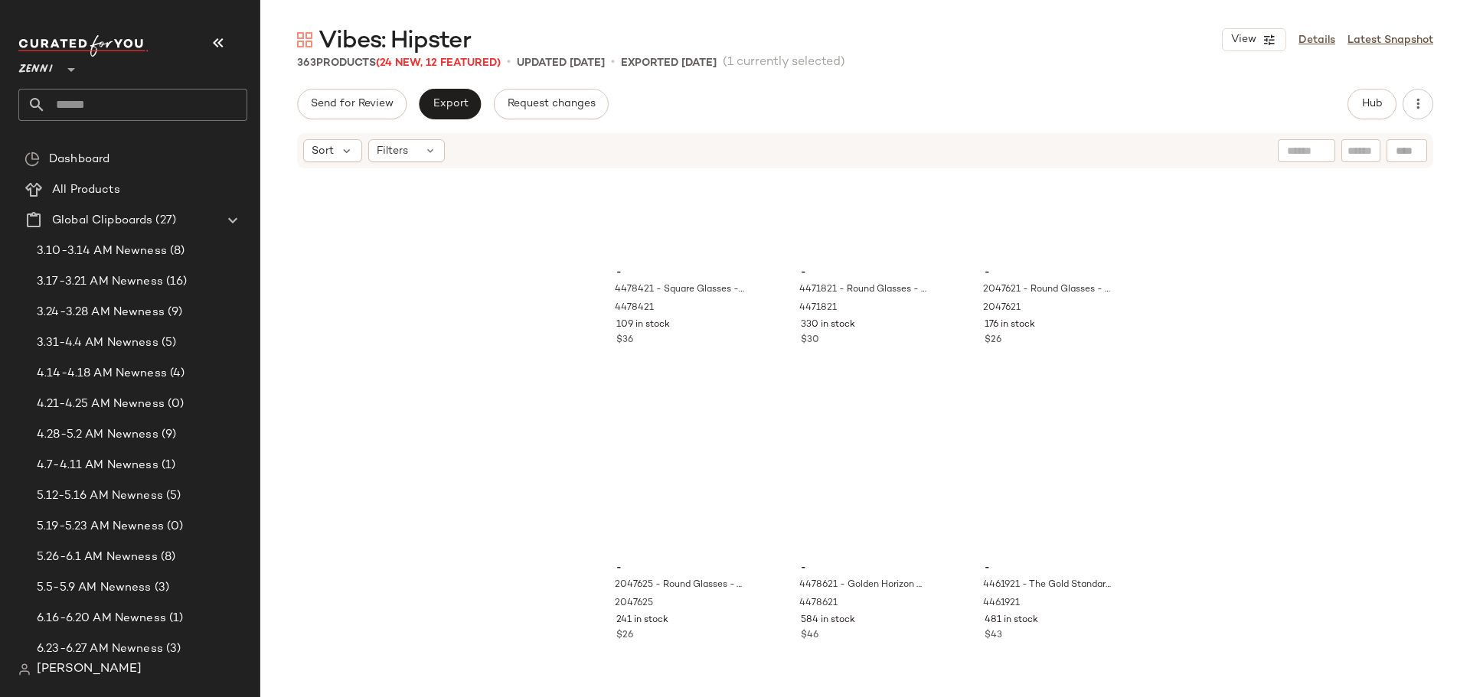
scroll to position [35249, 0]
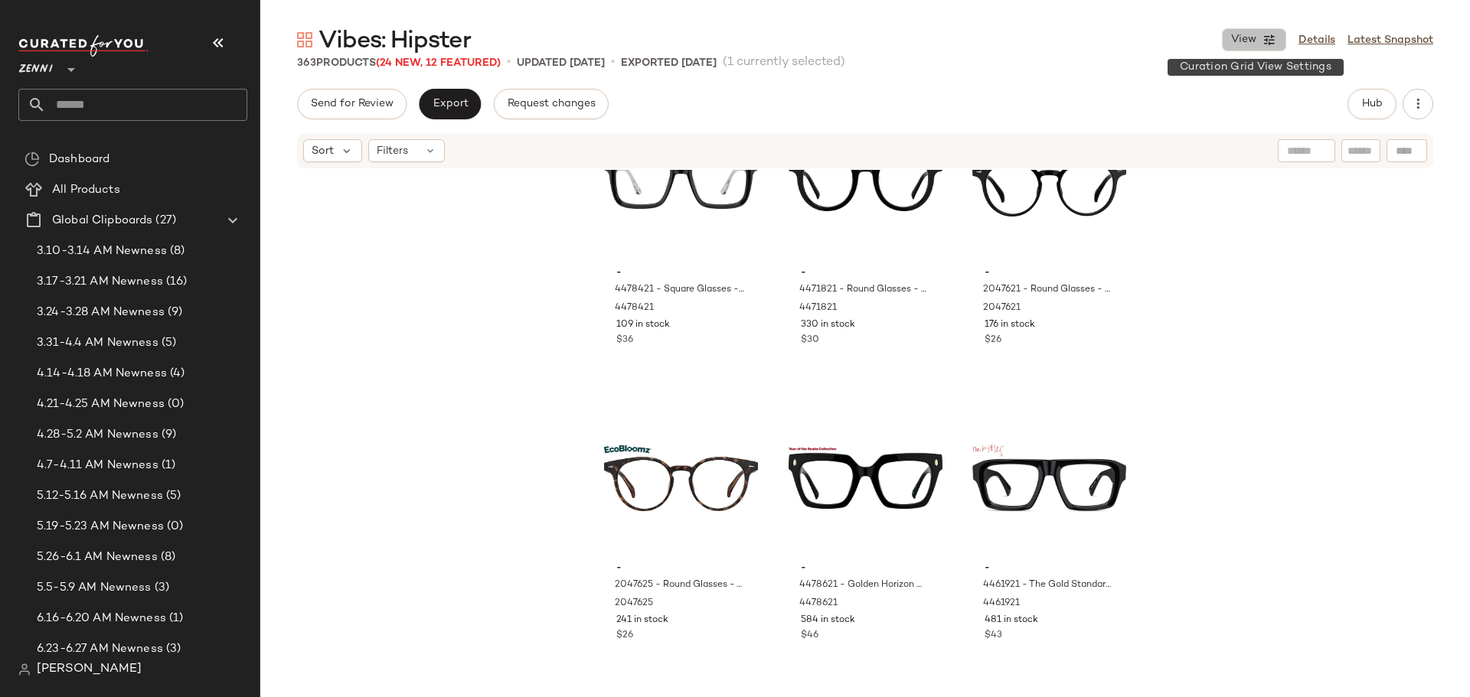
click at [1265, 39] on icon "button" at bounding box center [1269, 40] width 14 height 14
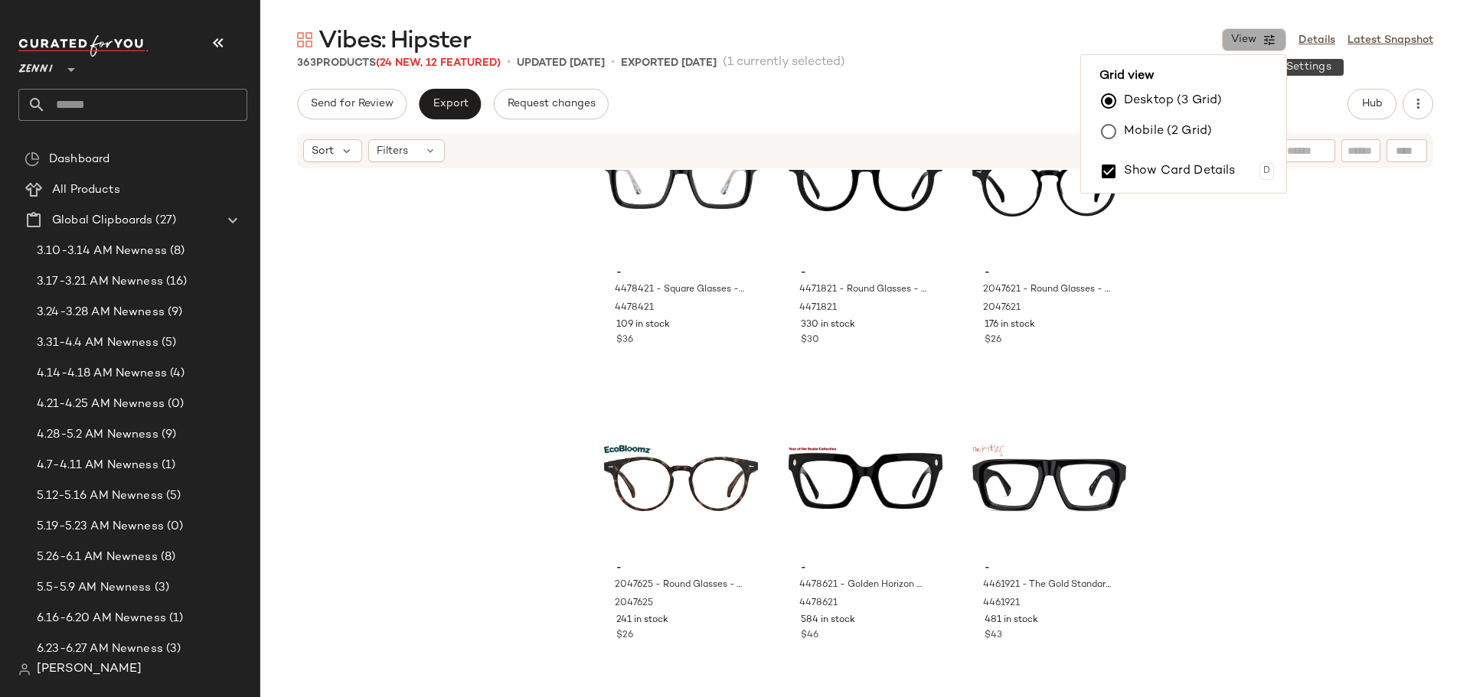
click at [1265, 39] on icon "button" at bounding box center [1269, 40] width 14 height 14
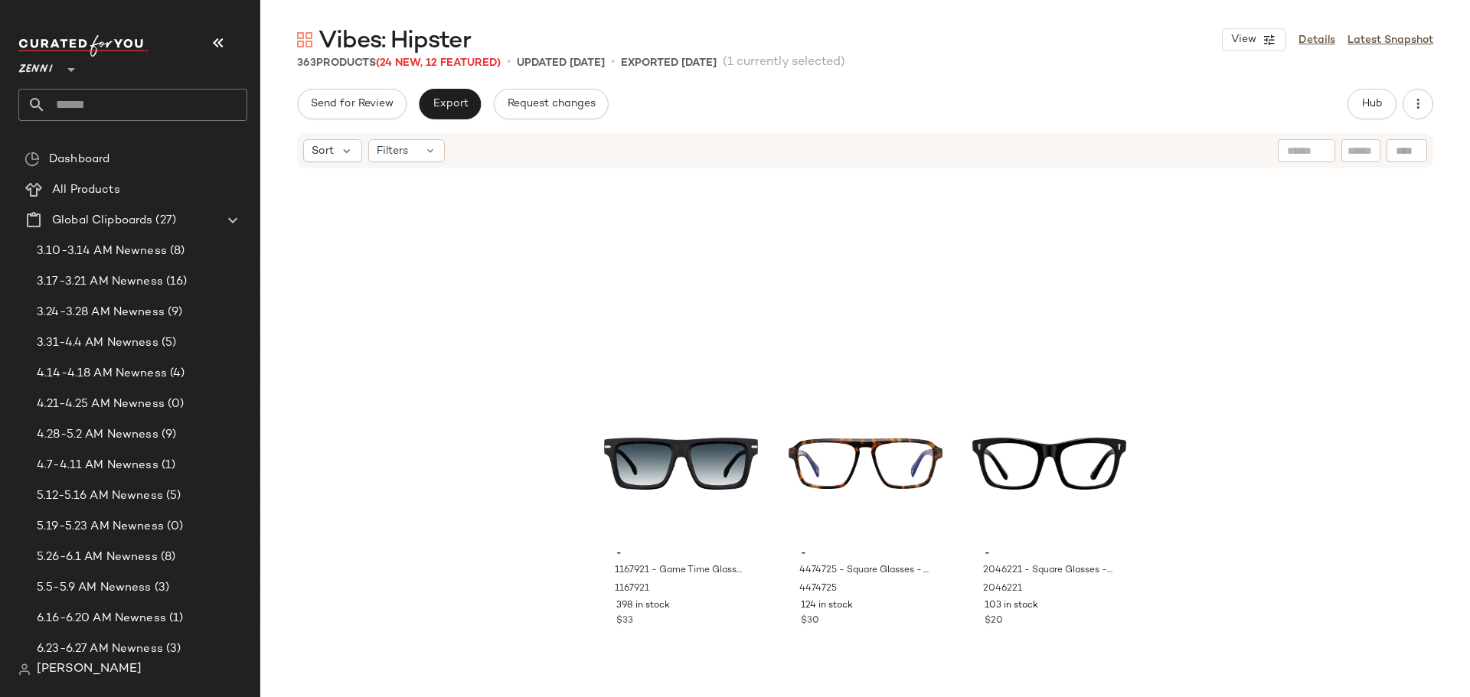
scroll to position [34636, 0]
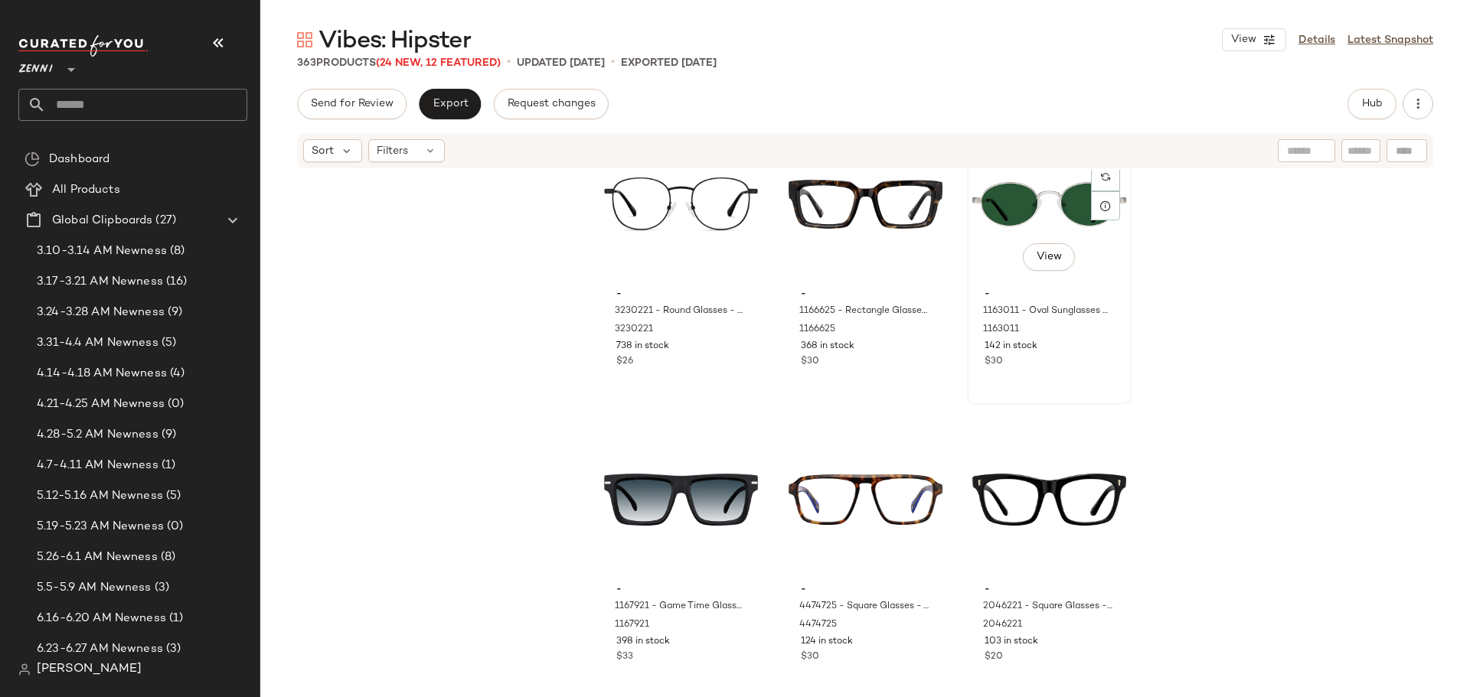
click at [1044, 387] on div "View - 1163011 - Oval Sunglasses - Silver - Stainless Steel 1163011 142 in stoc…" at bounding box center [1049, 263] width 162 height 280
click at [743, 648] on div "- 1167921 - Game Time Glasses - Black - Plastic 1167921 398 in stock $33" at bounding box center [681, 621] width 154 height 89
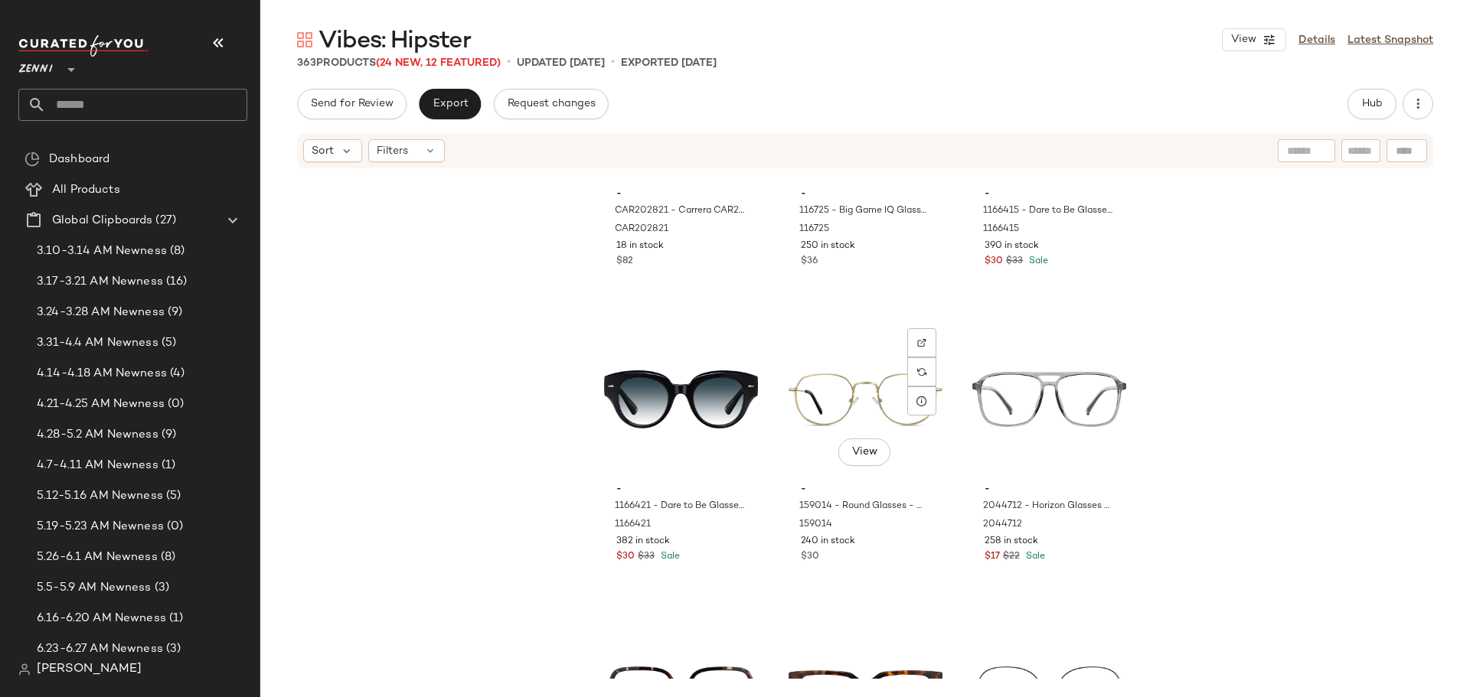
scroll to position [33335, 0]
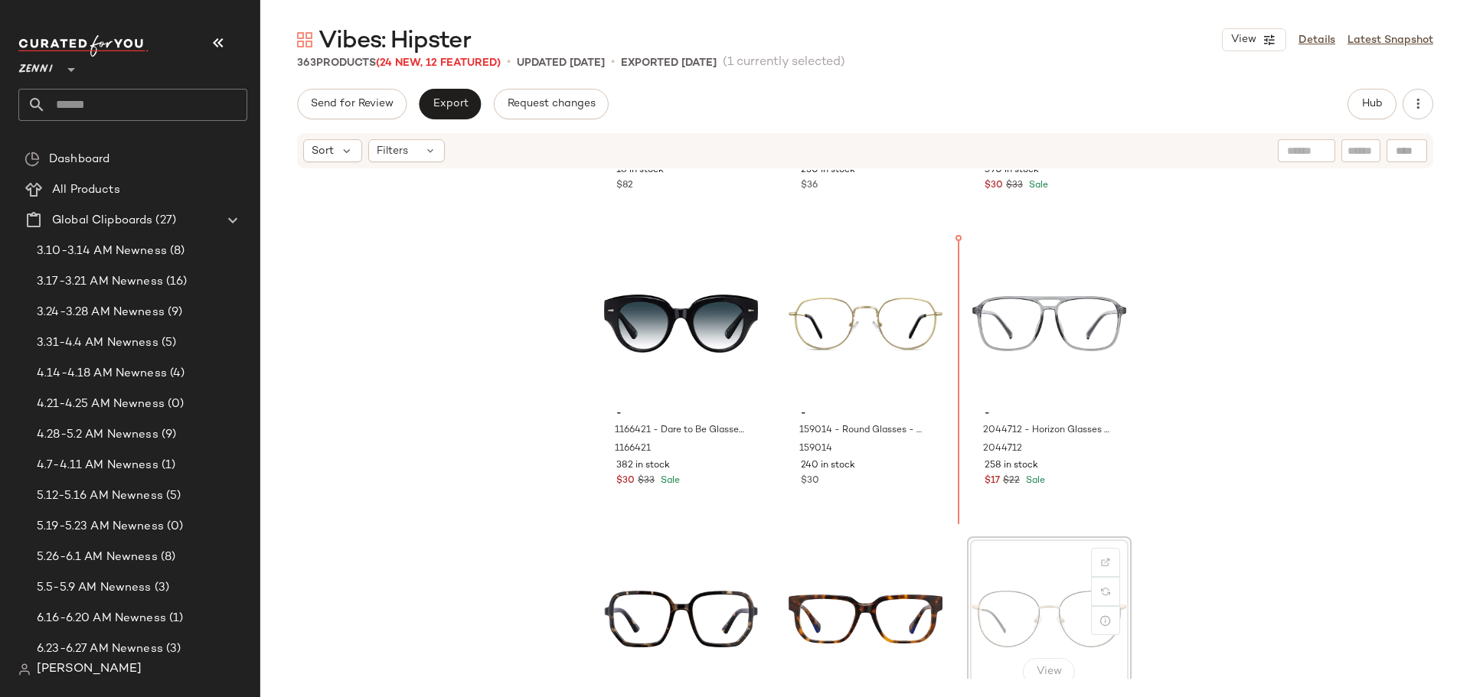
scroll to position [33337, 0]
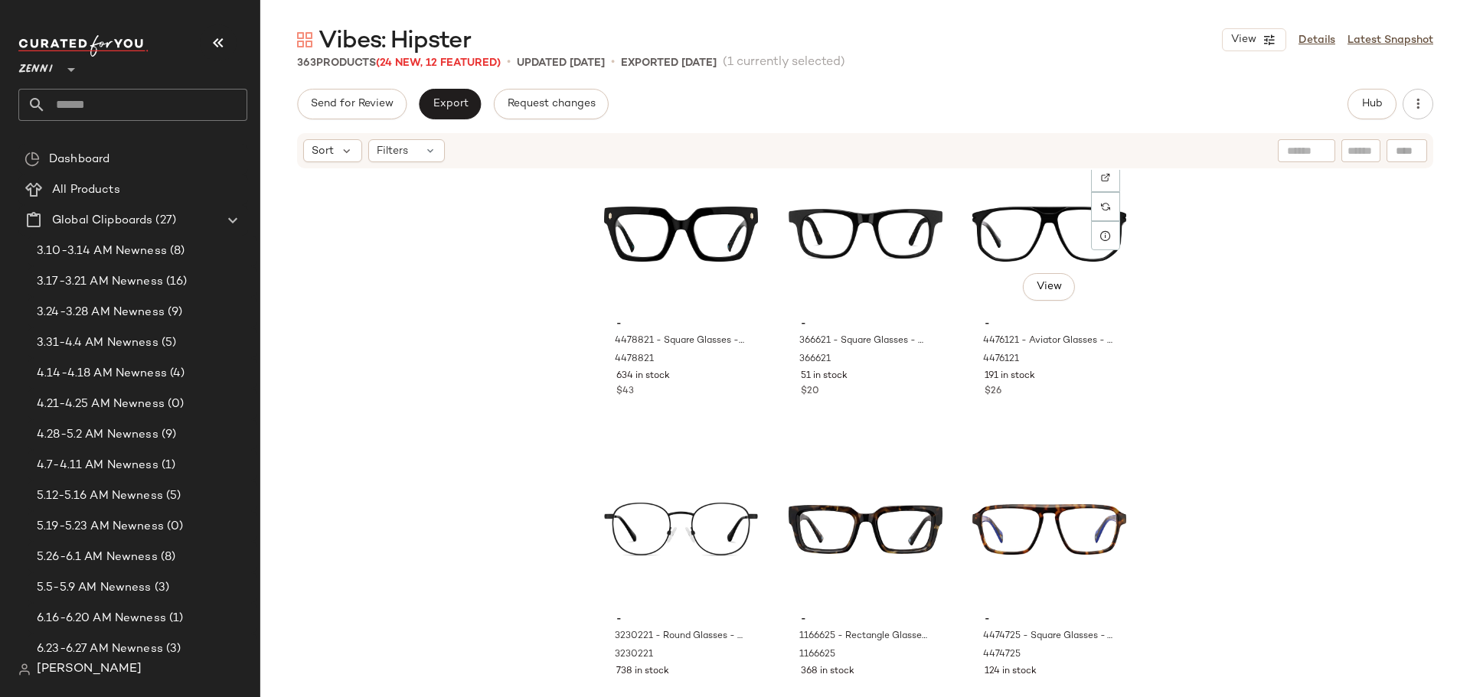
scroll to position [34332, 0]
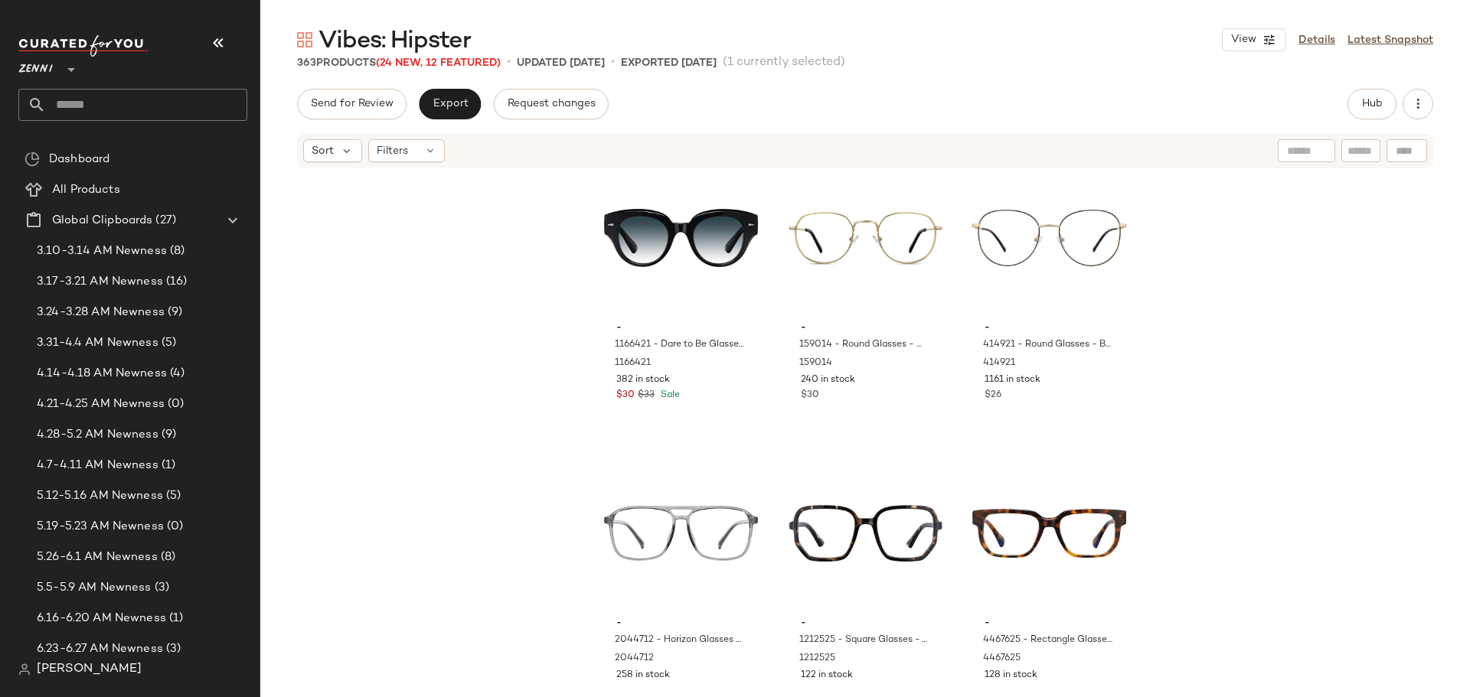
scroll to position [33407, 0]
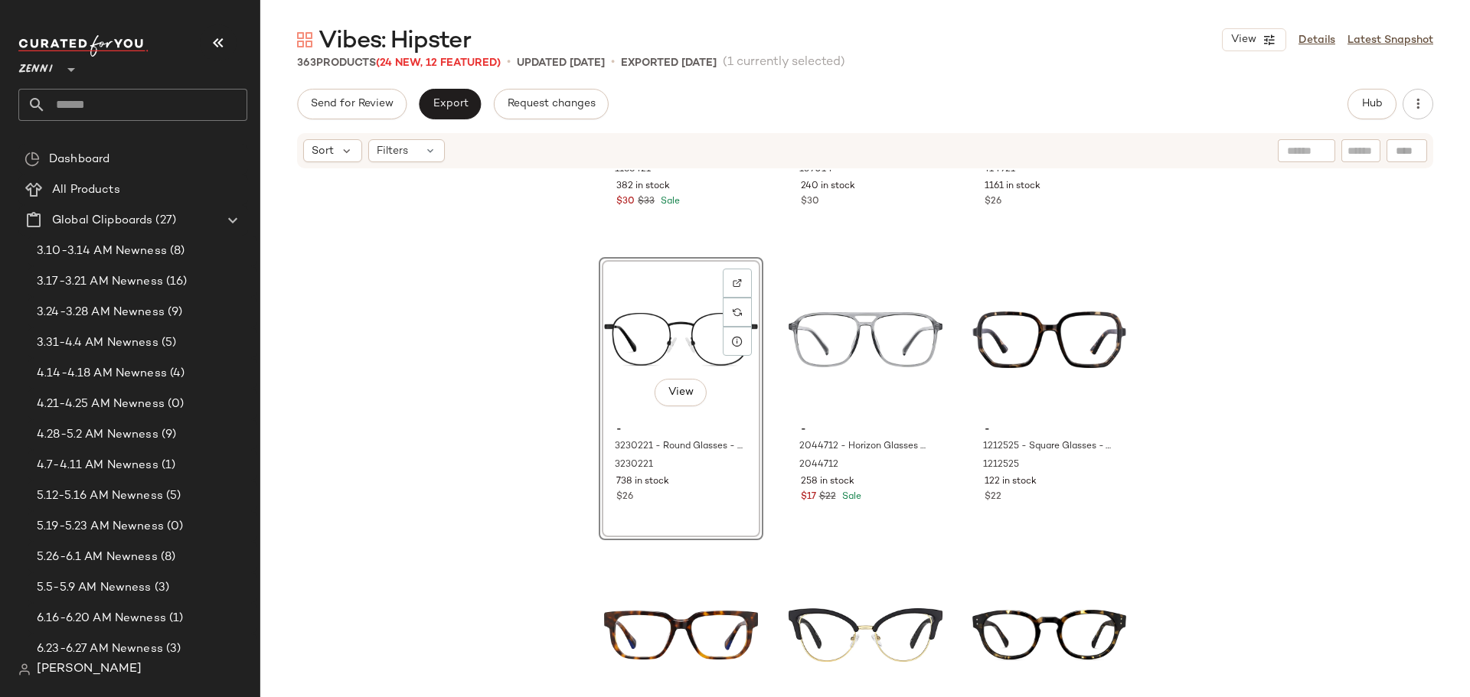
scroll to position [33636, 0]
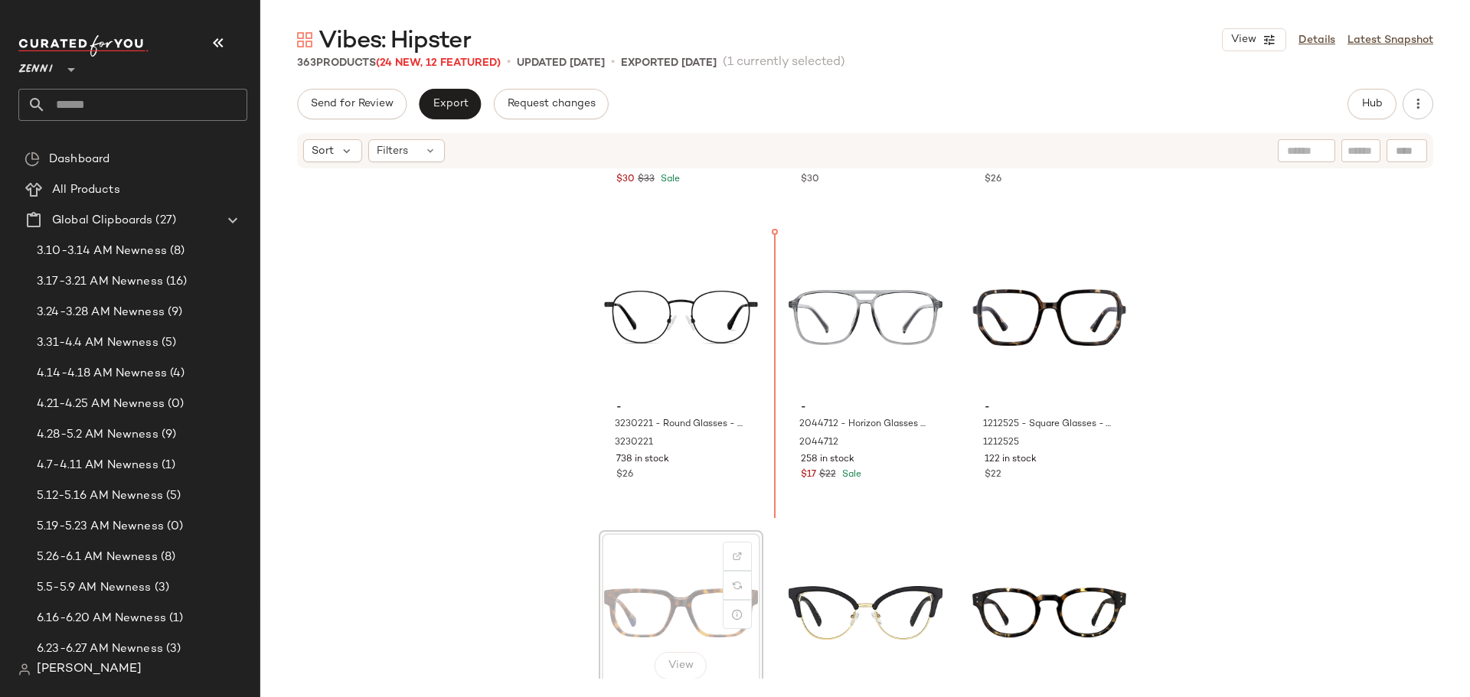
scroll to position [33639, 0]
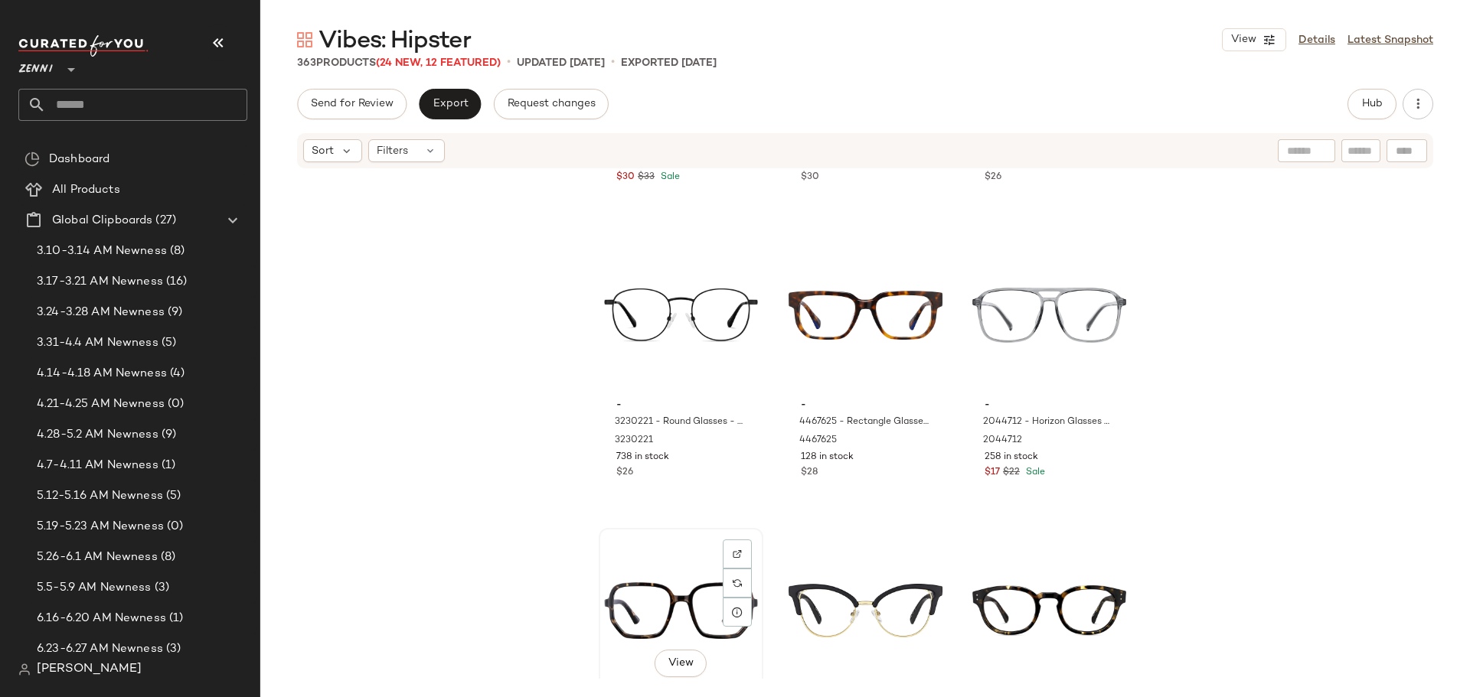
scroll to position [33641, 0]
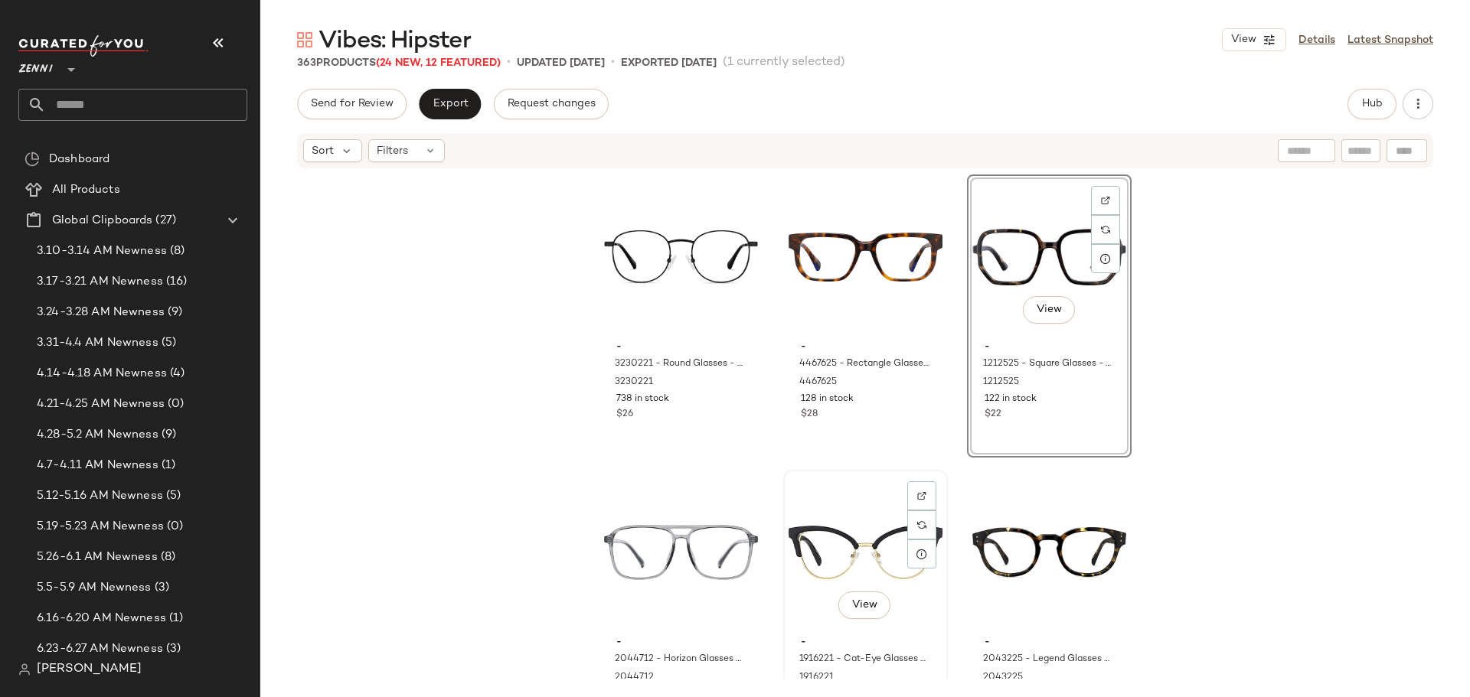
scroll to position [33718, 0]
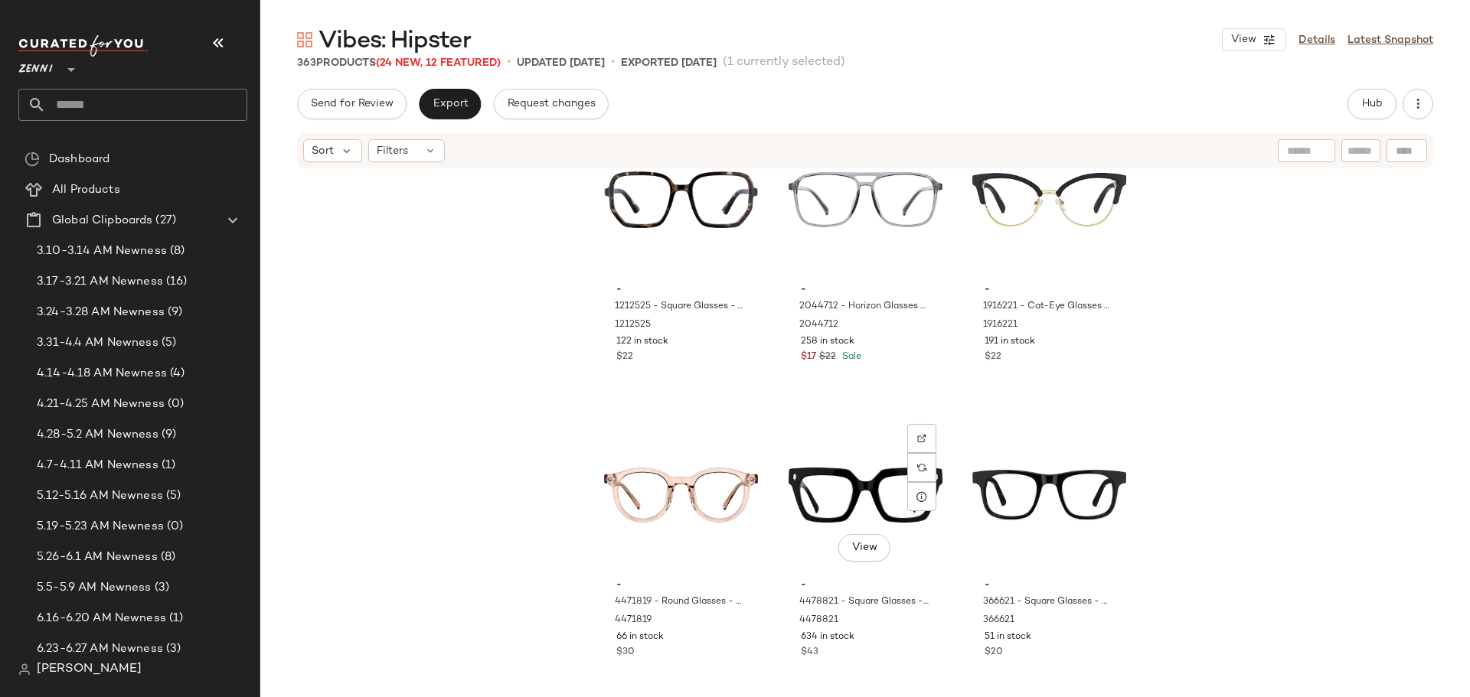
scroll to position [34024, 0]
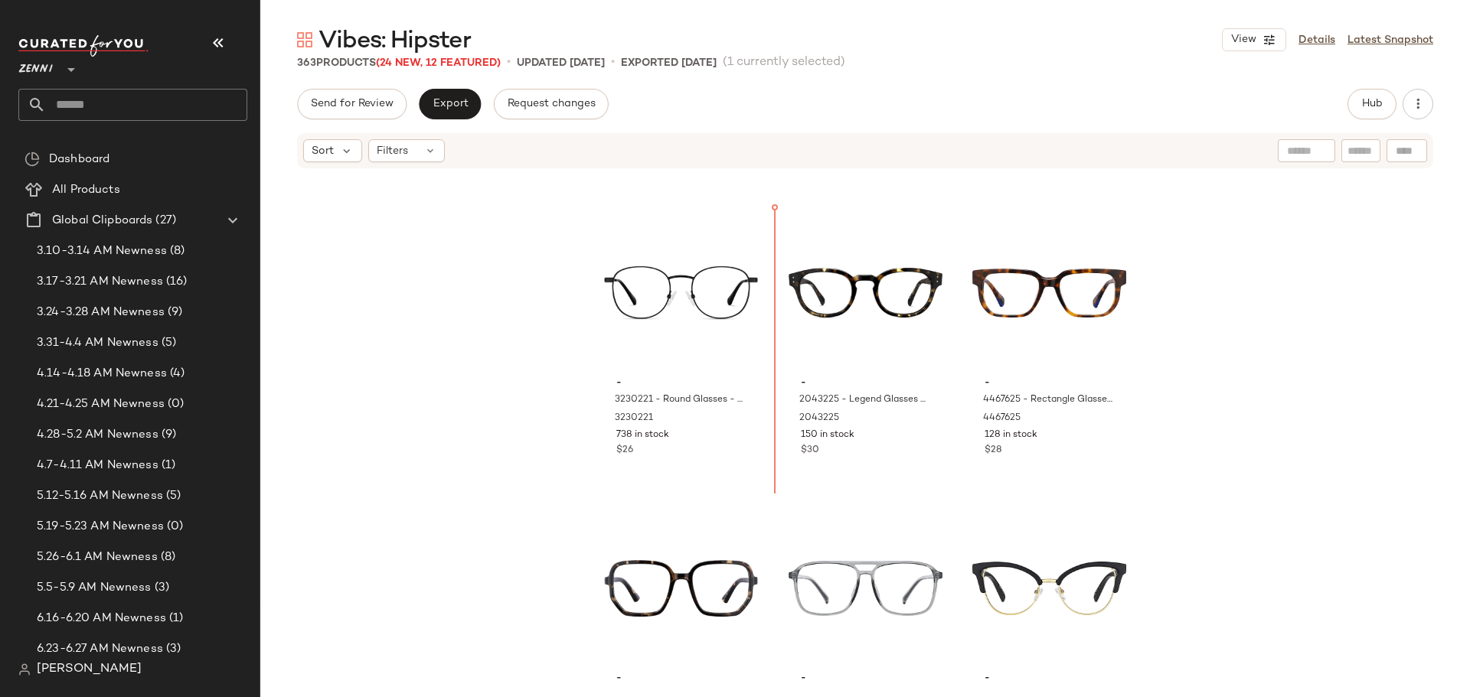
scroll to position [33660, 0]
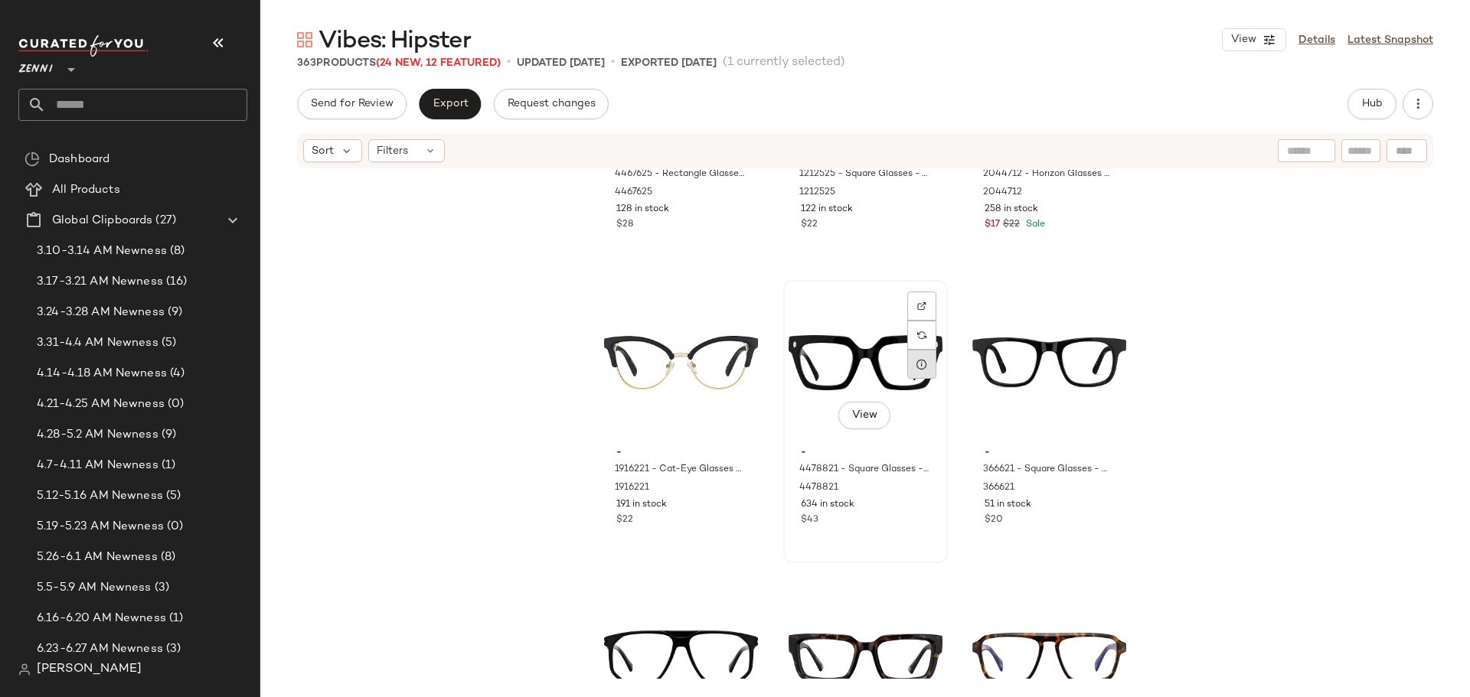
scroll to position [34196, 0]
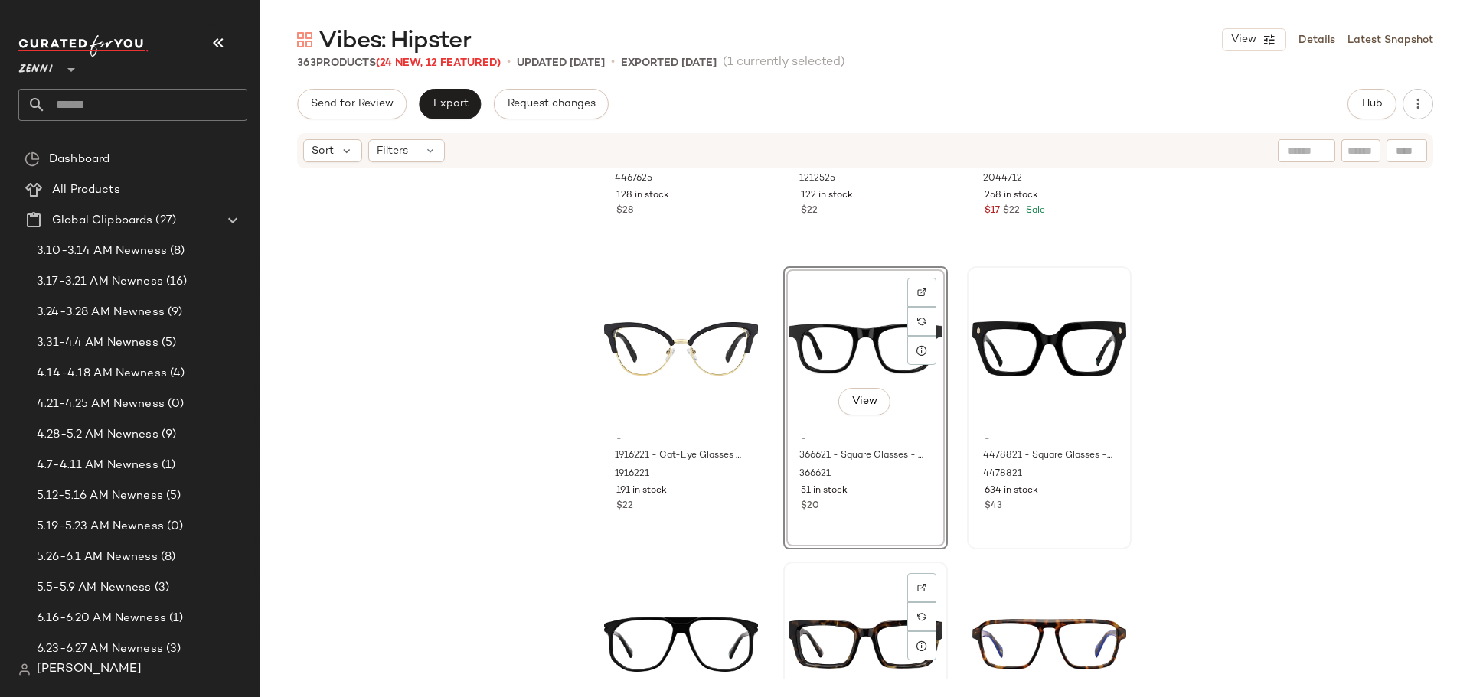
click at [827, 645] on div "View" at bounding box center [865, 644] width 154 height 155
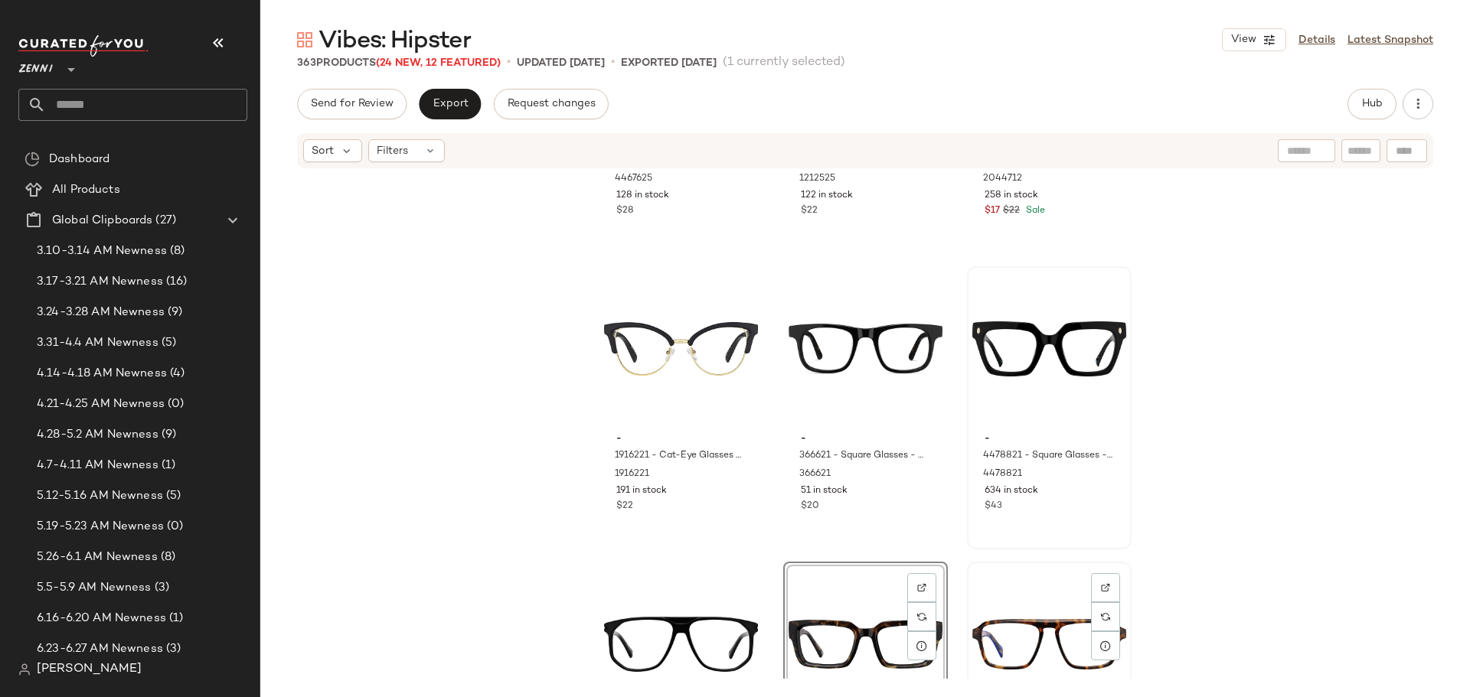
click at [1032, 632] on div "View" at bounding box center [1049, 644] width 154 height 155
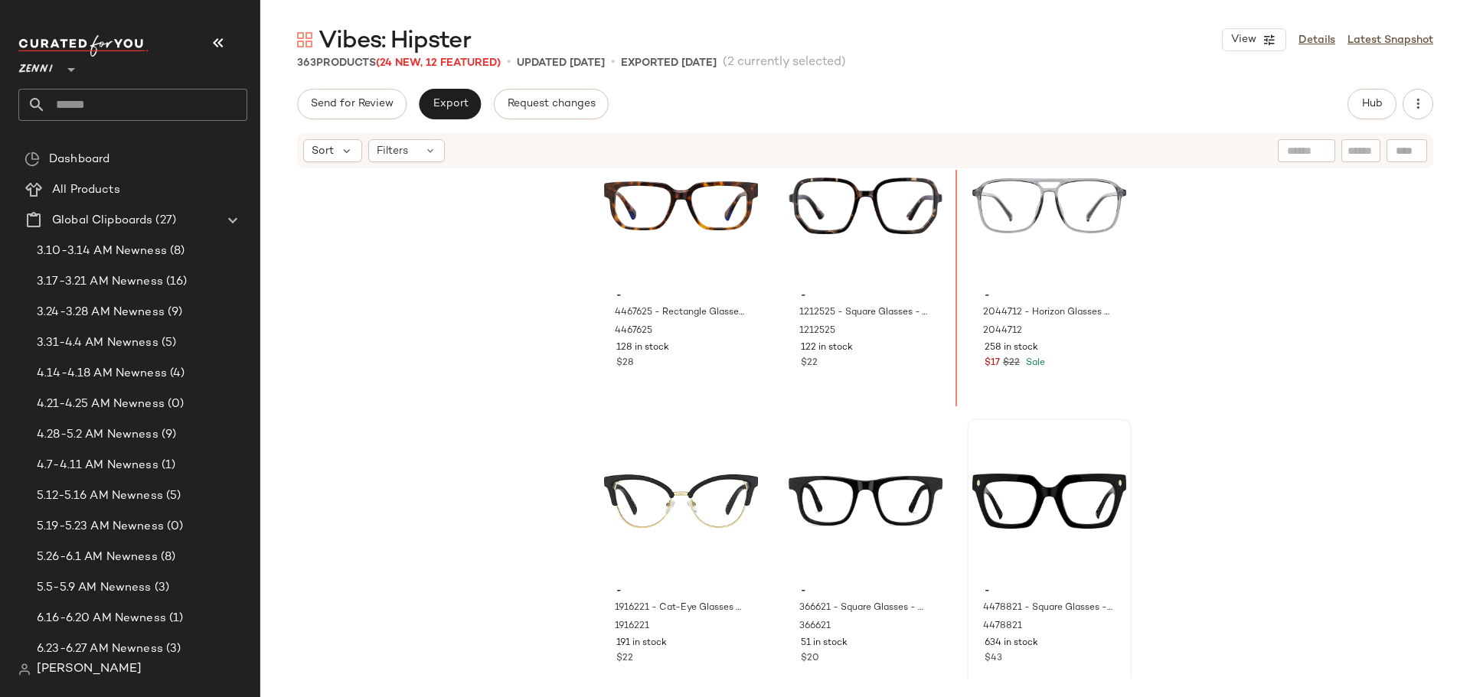
scroll to position [34038, 0]
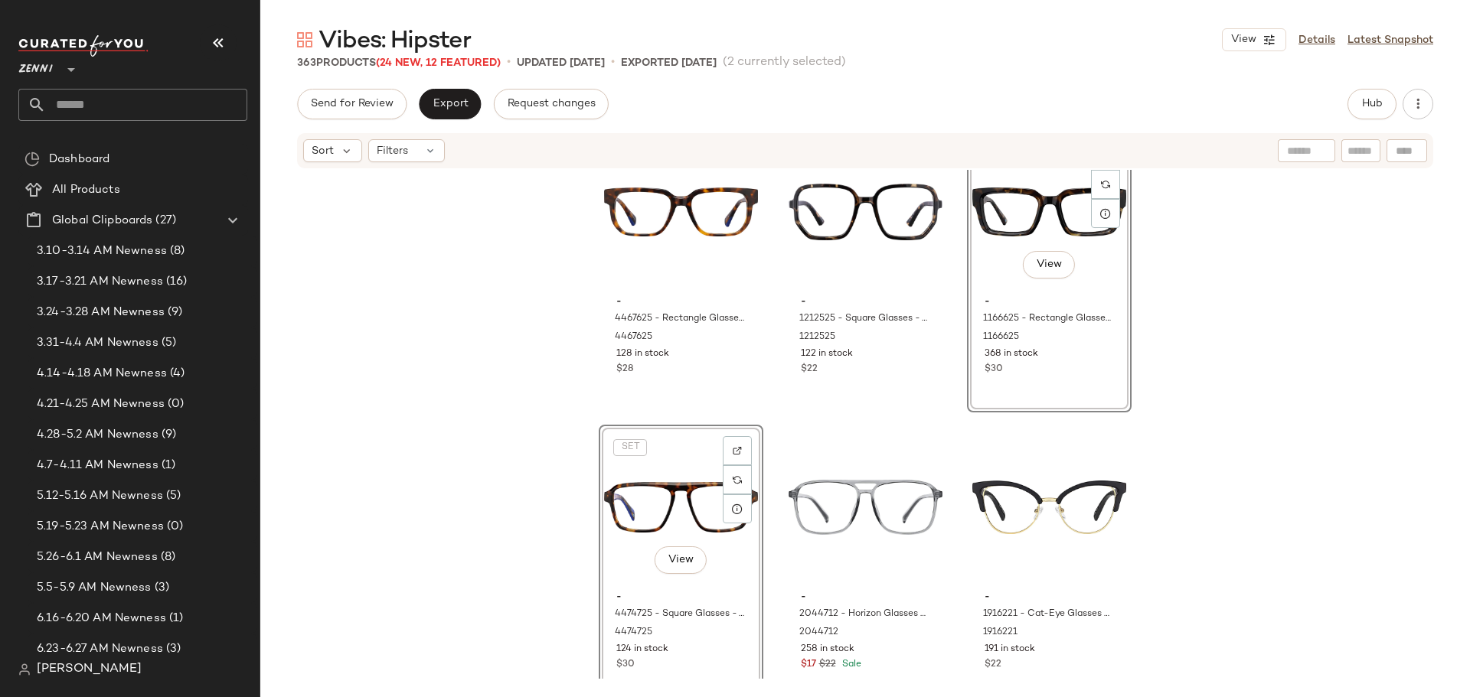
click at [761, 530] on div "- 4467625 - Rectangle Glasses - Tortoiseshell - Acetate 4467625 128 in stock $2…" at bounding box center [865, 424] width 1210 height 509
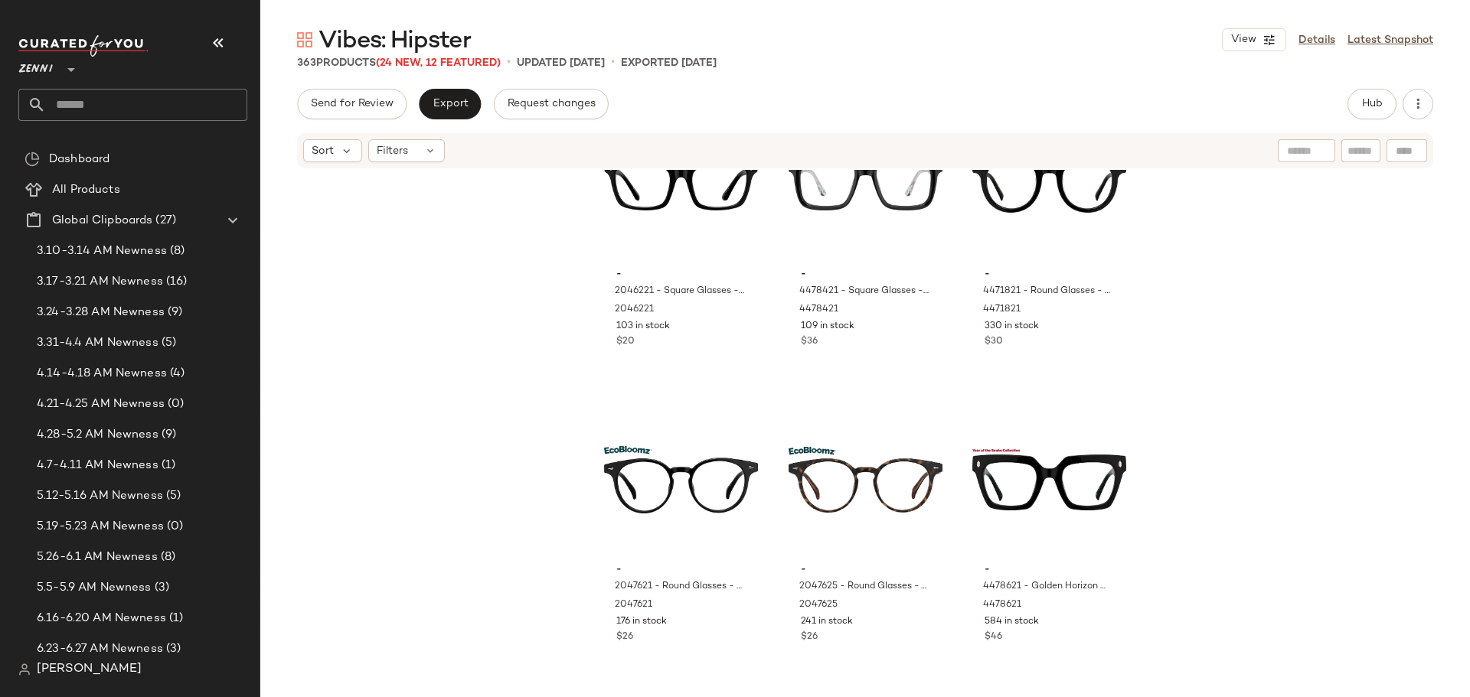
scroll to position [34956, 0]
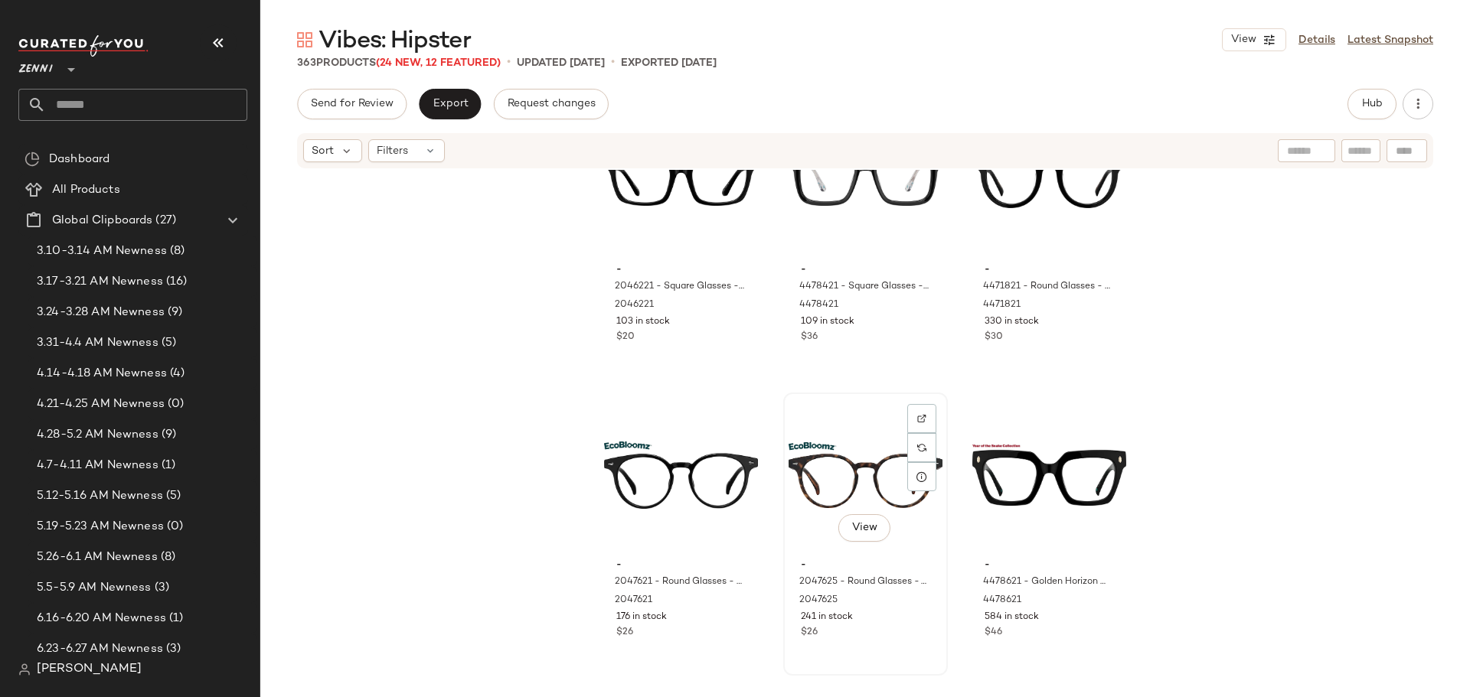
click at [832, 472] on div "View" at bounding box center [865, 475] width 154 height 155
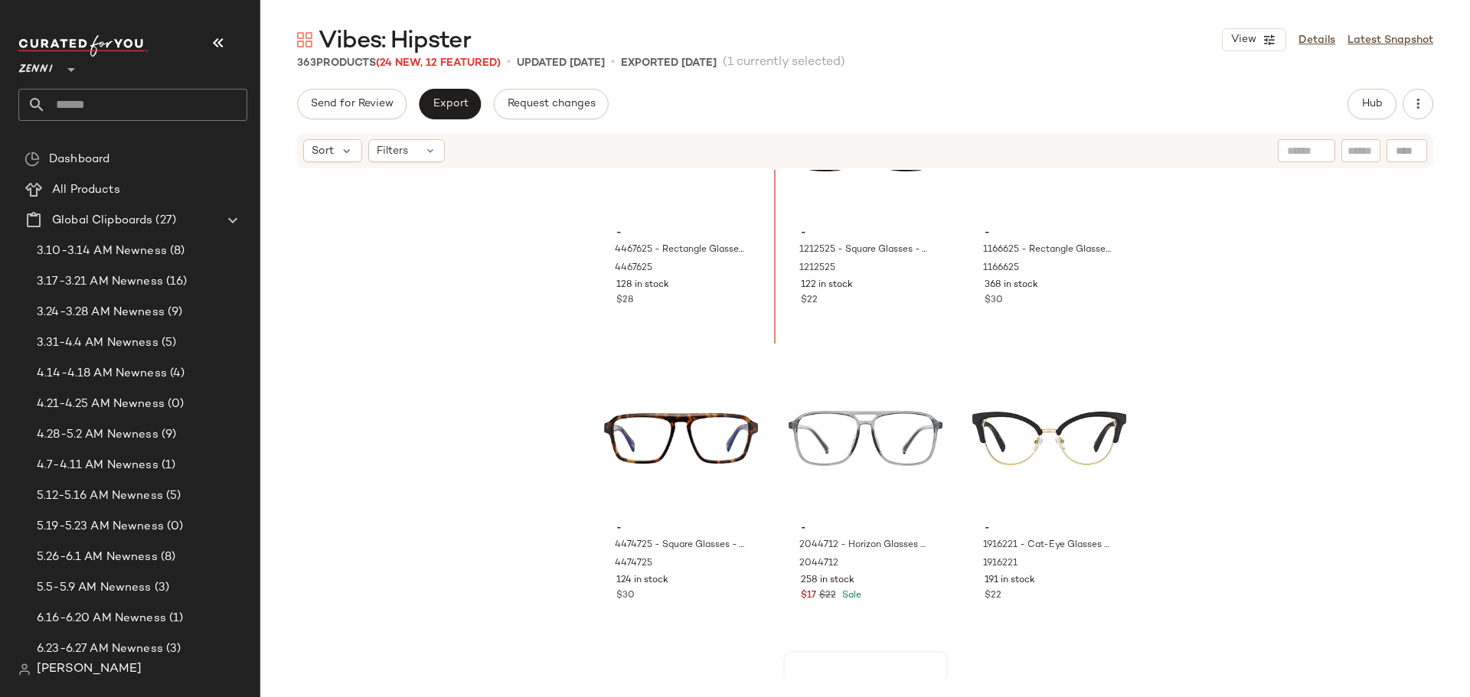
scroll to position [34093, 0]
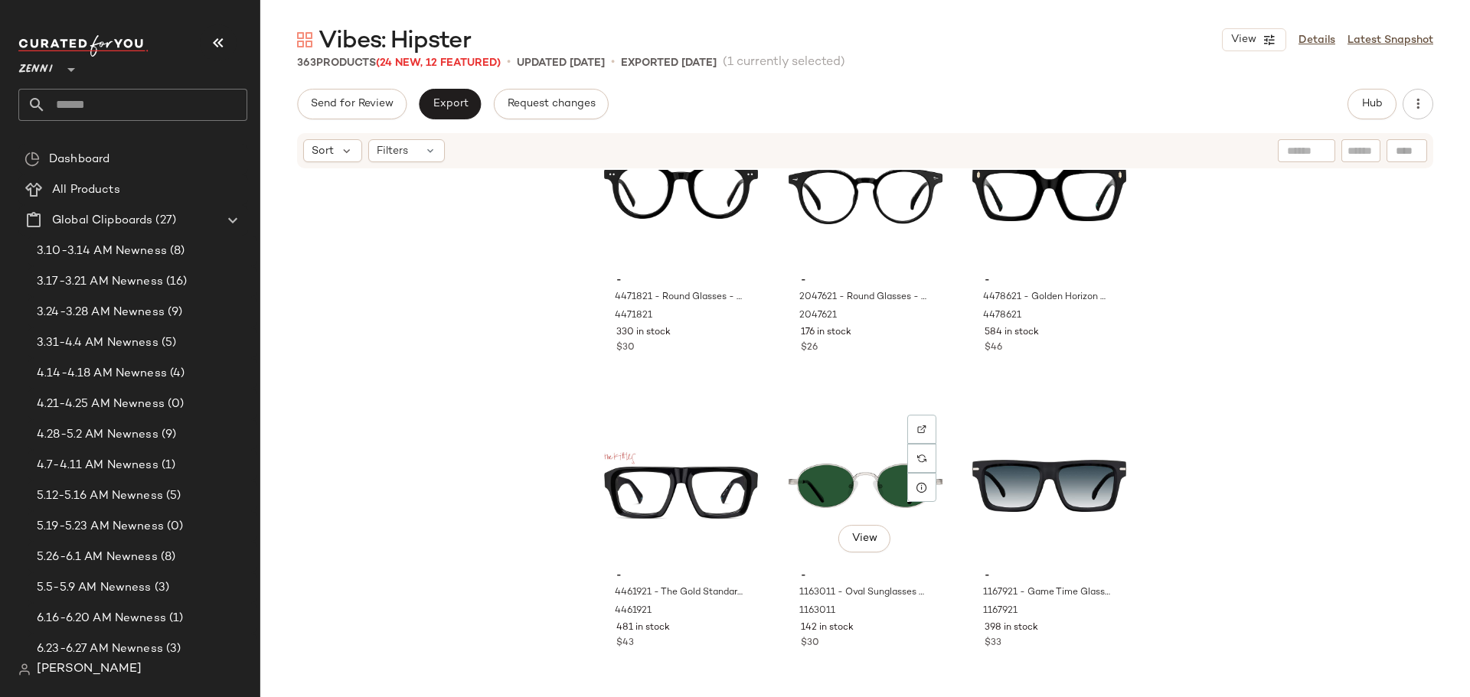
scroll to position [35249, 0]
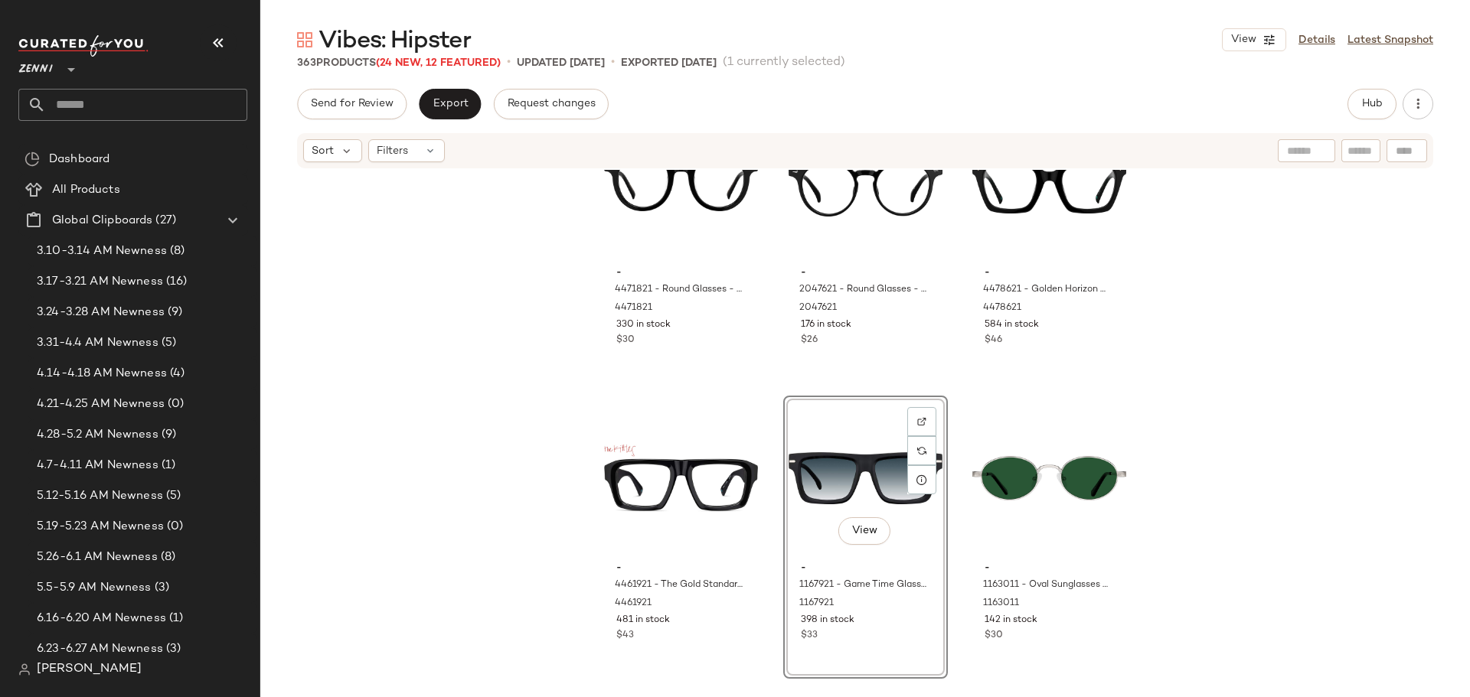
click at [954, 558] on div "- 4471821 - Round Glasses - Black - Acetate 4471821 330 in stock $30 - 2047621 …" at bounding box center [865, 424] width 1210 height 509
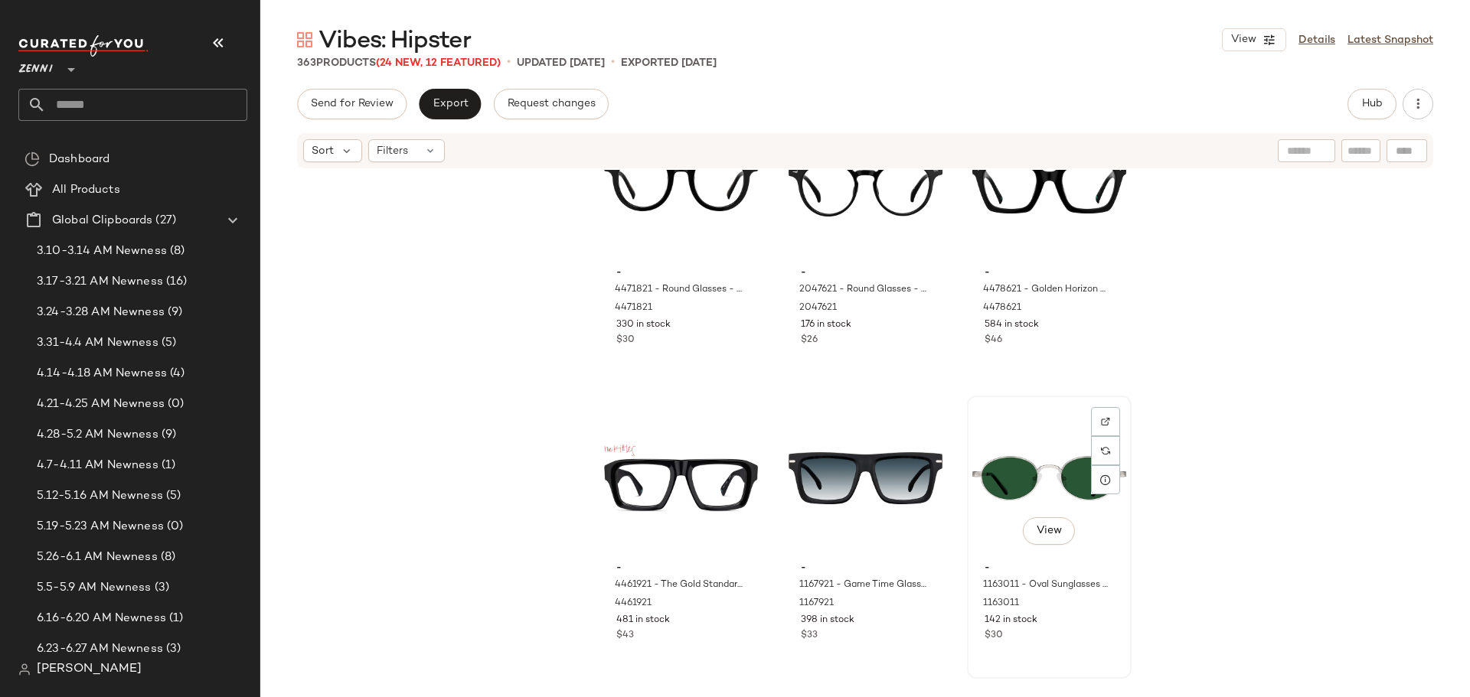
click at [1005, 471] on div "View" at bounding box center [1049, 478] width 154 height 155
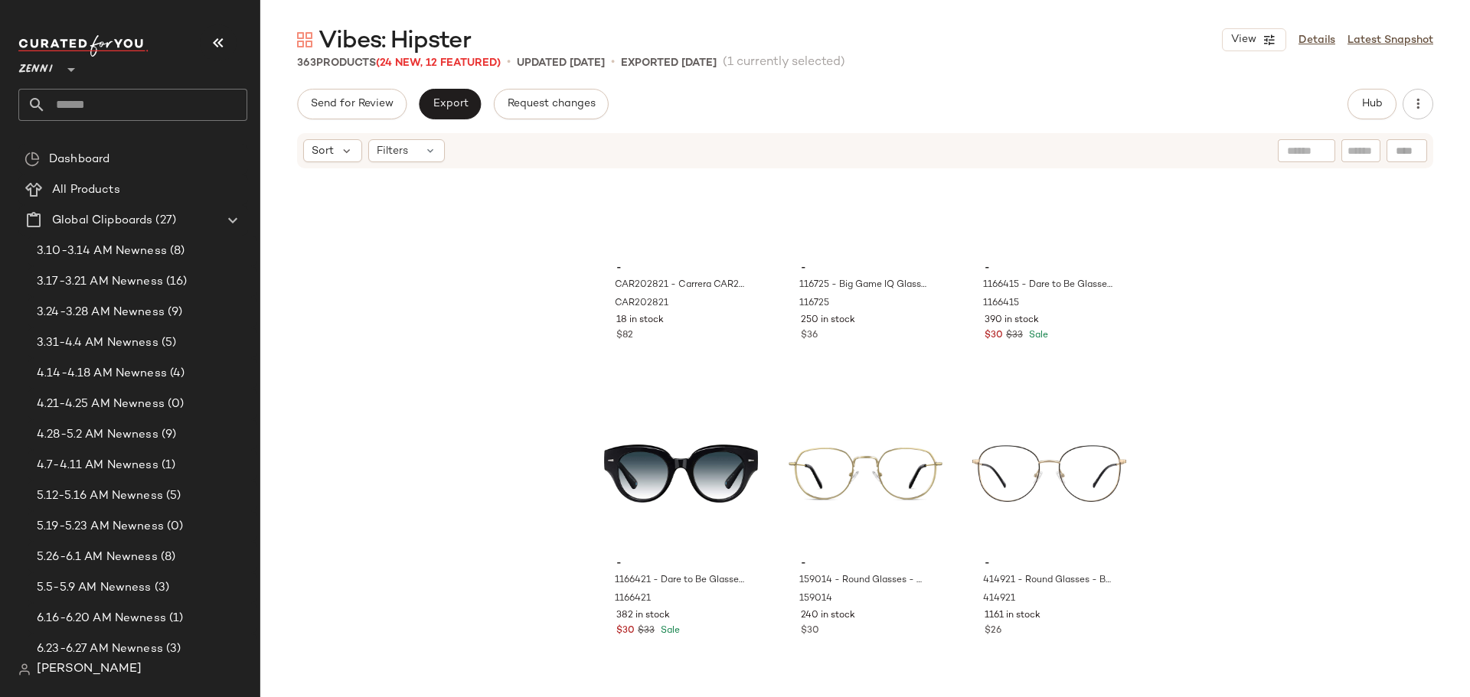
scroll to position [33182, 0]
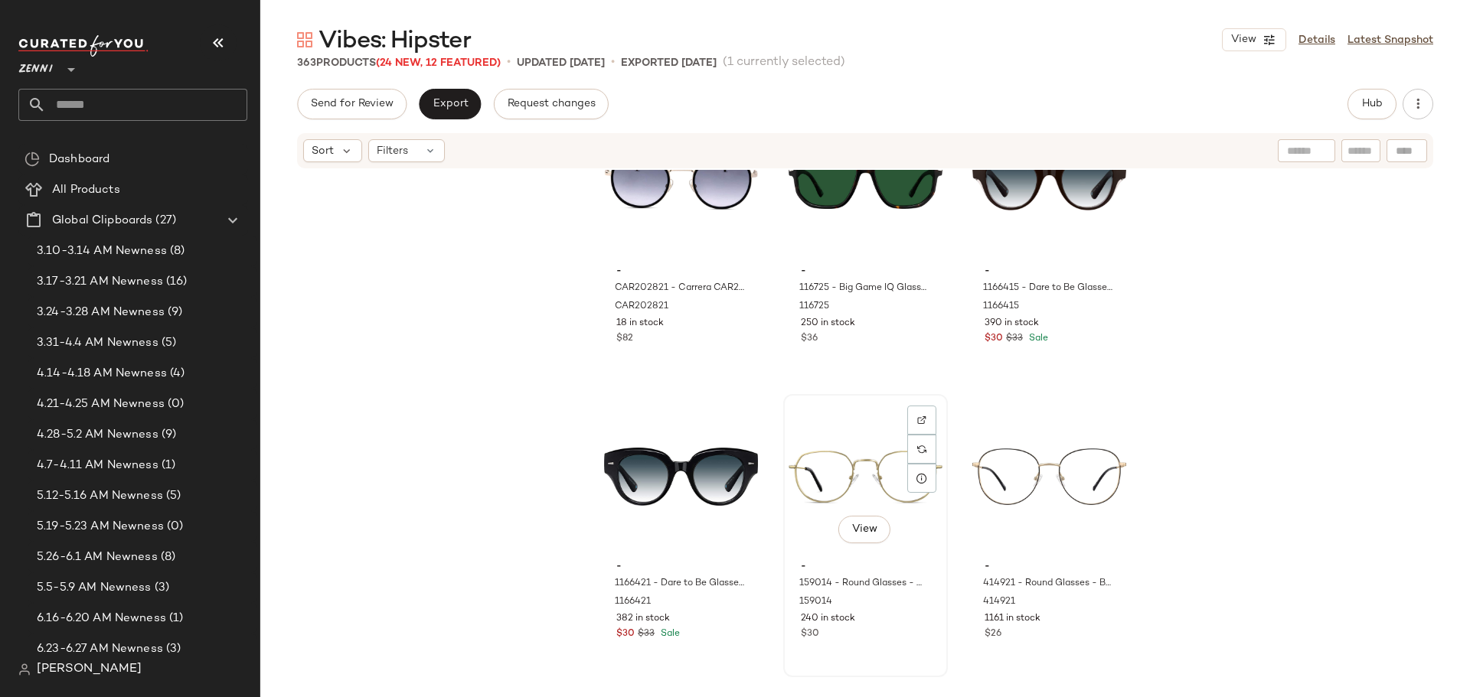
click at [839, 460] on div "View" at bounding box center [865, 477] width 154 height 155
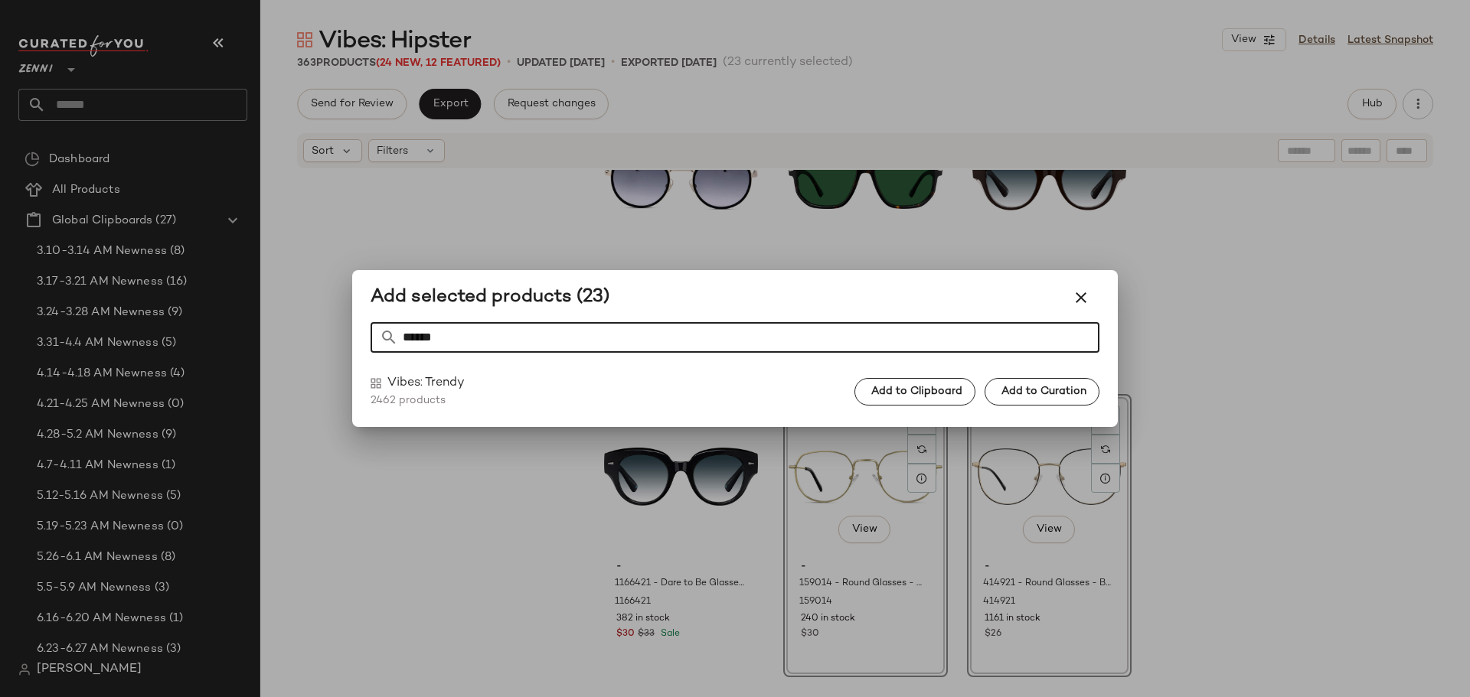
type input "******"
click at [903, 389] on span "Add to Clipboard" at bounding box center [916, 392] width 92 height 12
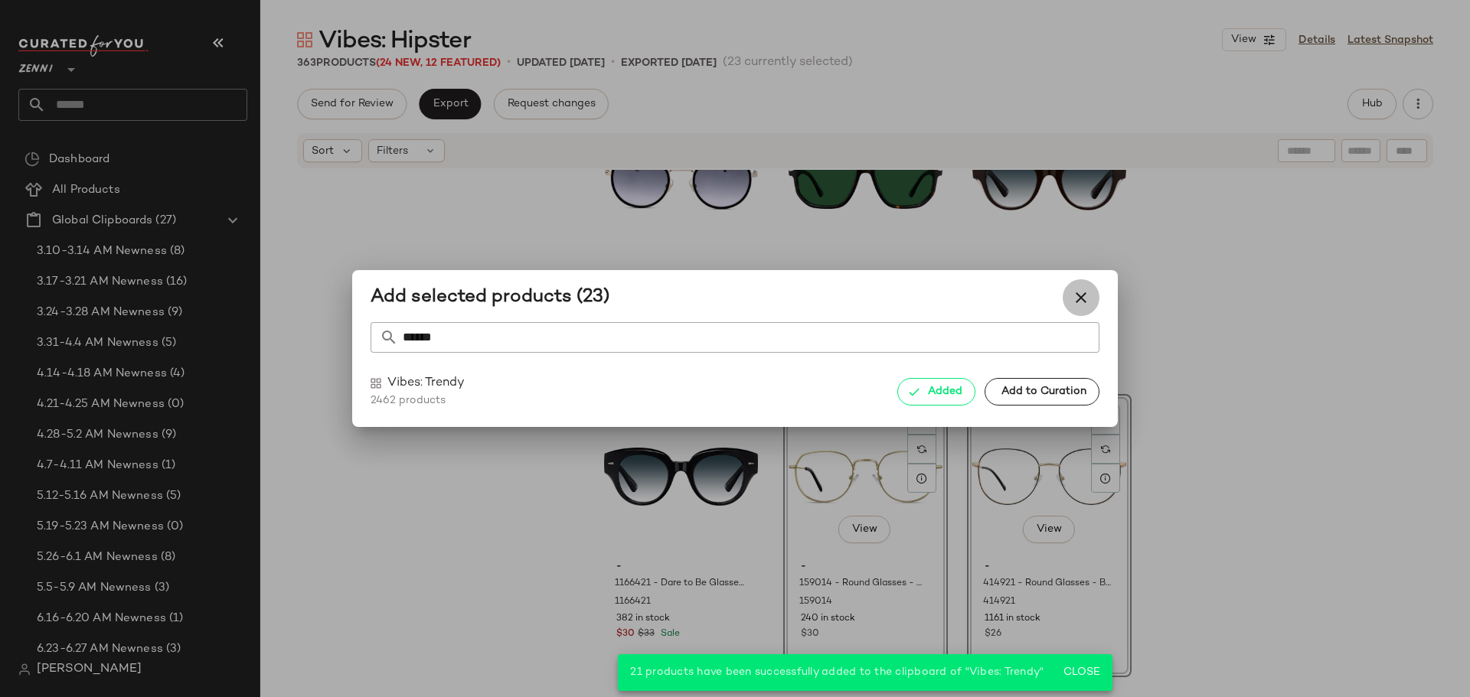
click at [1082, 296] on icon "button" at bounding box center [1081, 298] width 18 height 18
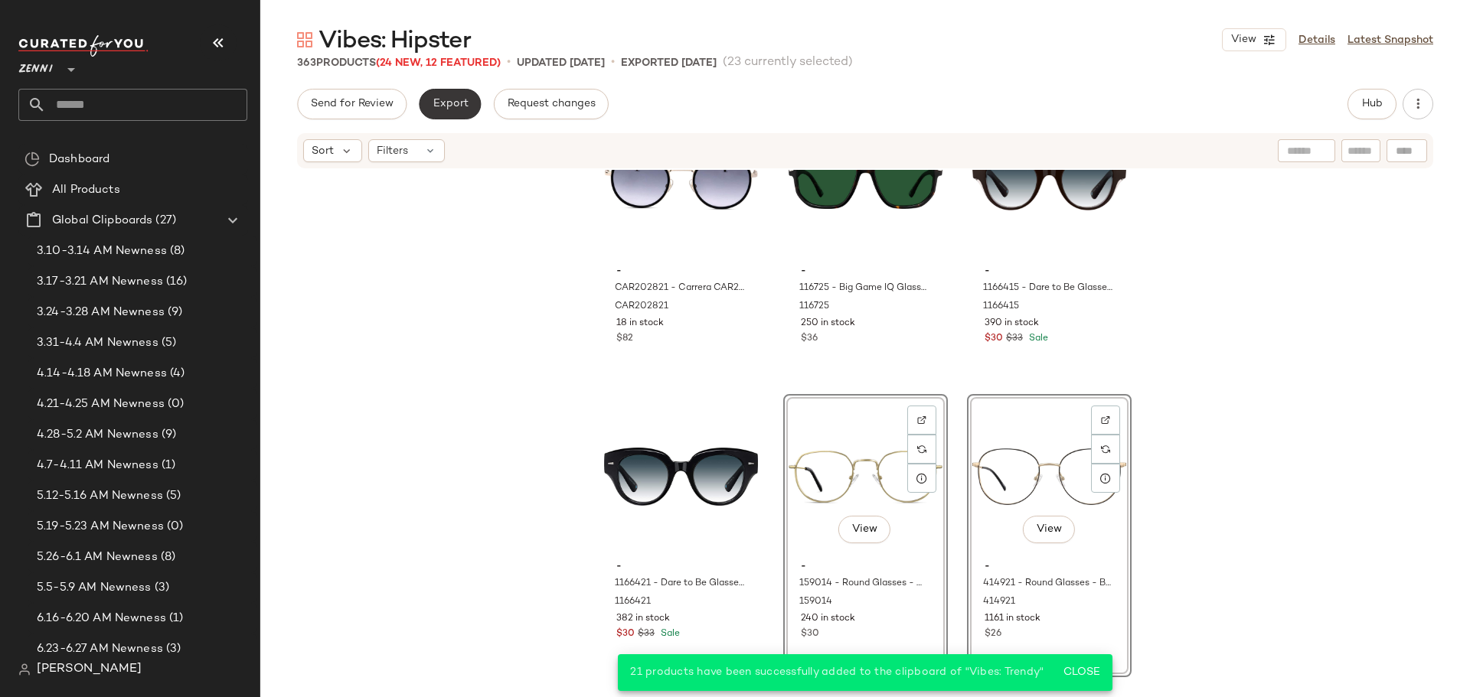
click at [451, 100] on span "Export" at bounding box center [450, 104] width 36 height 12
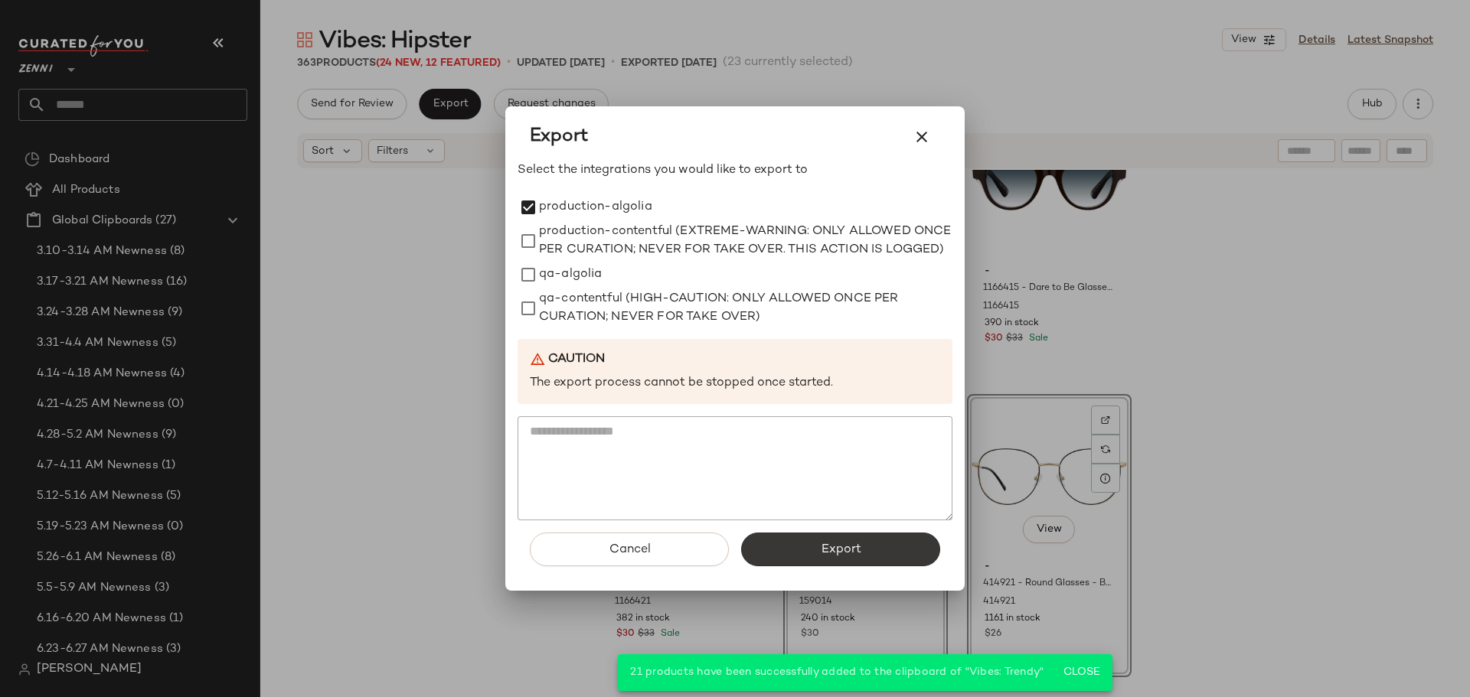
click at [870, 557] on button "Export" at bounding box center [840, 550] width 199 height 34
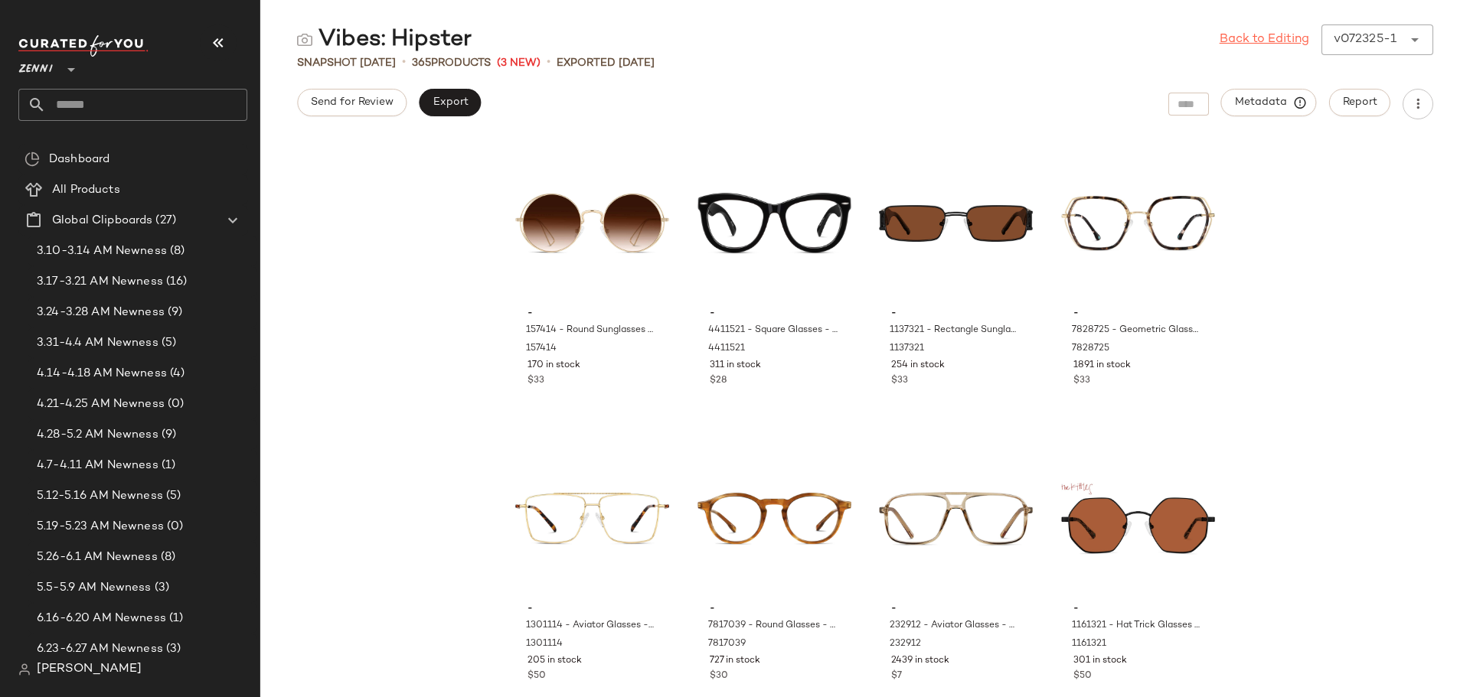
click at [1254, 38] on link "Back to Editing" at bounding box center [1264, 40] width 90 height 18
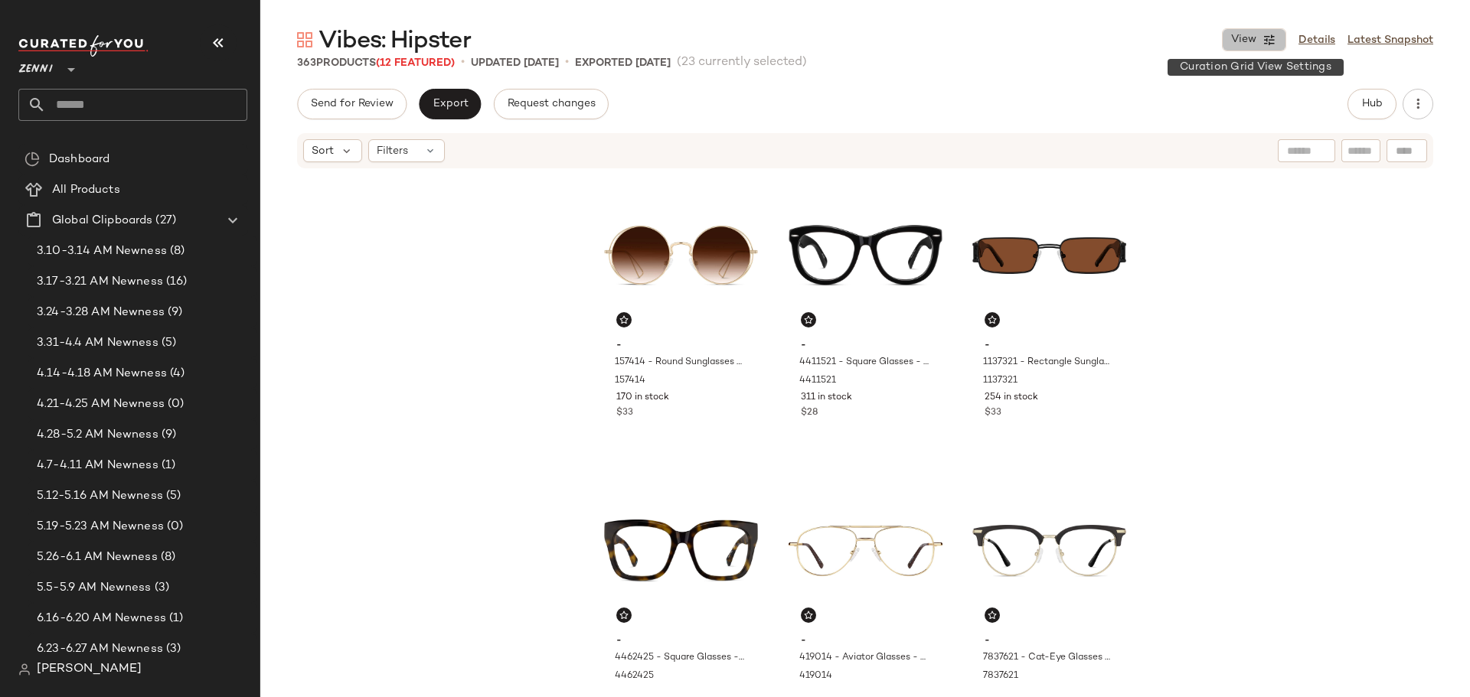
click at [1252, 36] on span "View" at bounding box center [1243, 40] width 26 height 12
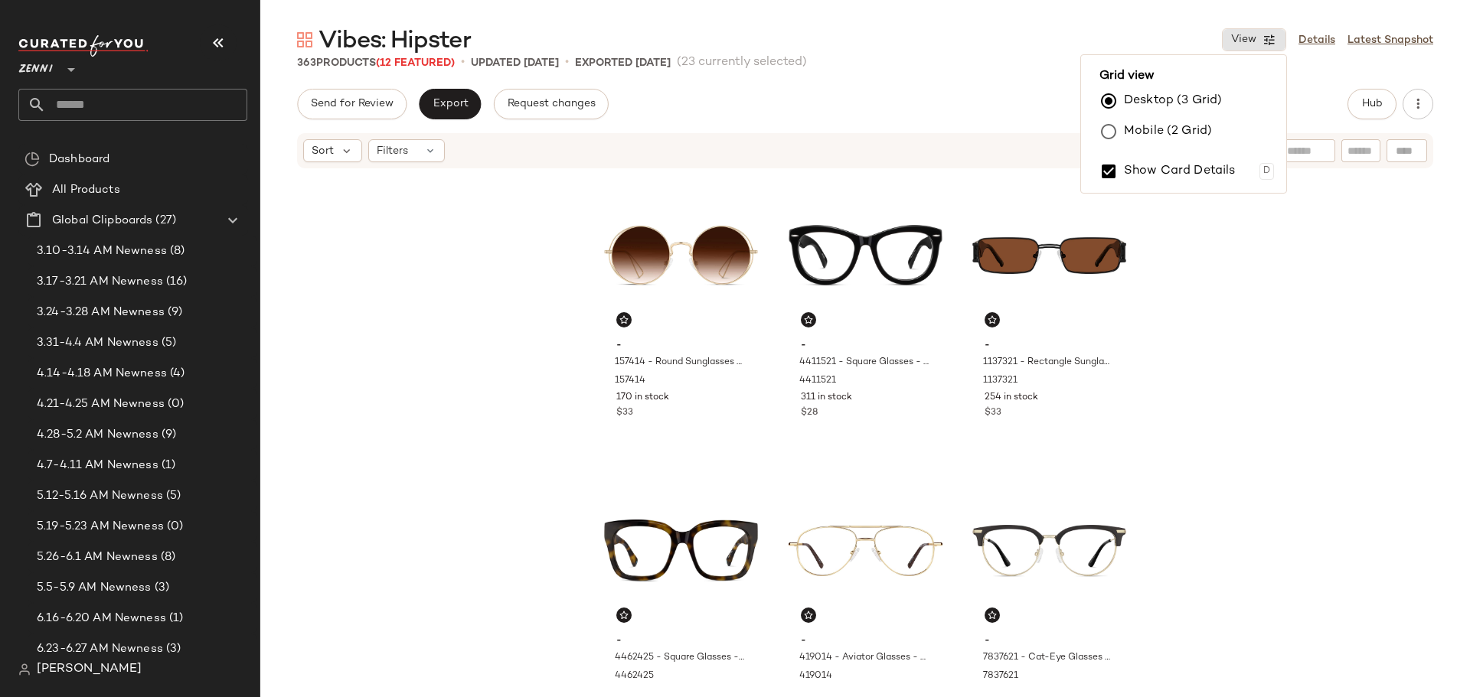
click at [978, 108] on div "Send for Review Export Request changes Hub" at bounding box center [865, 104] width 1136 height 31
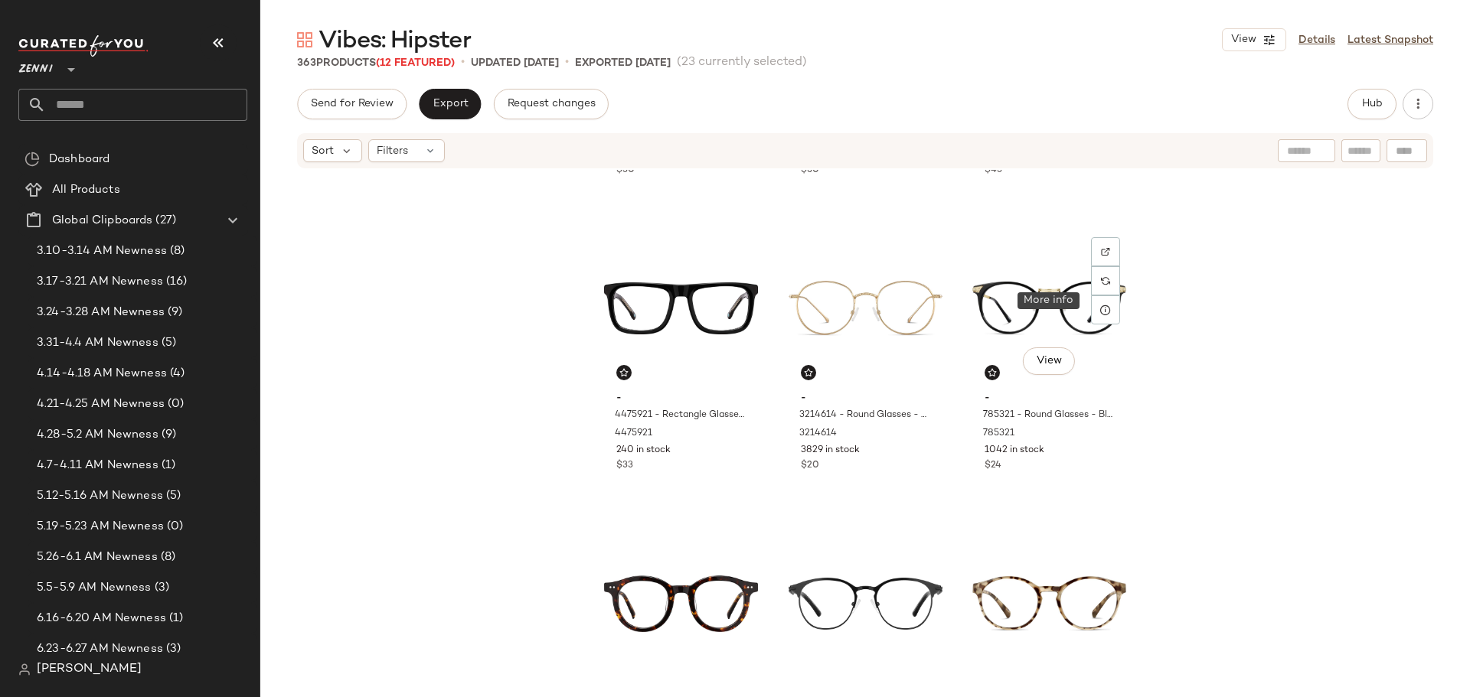
scroll to position [854, 0]
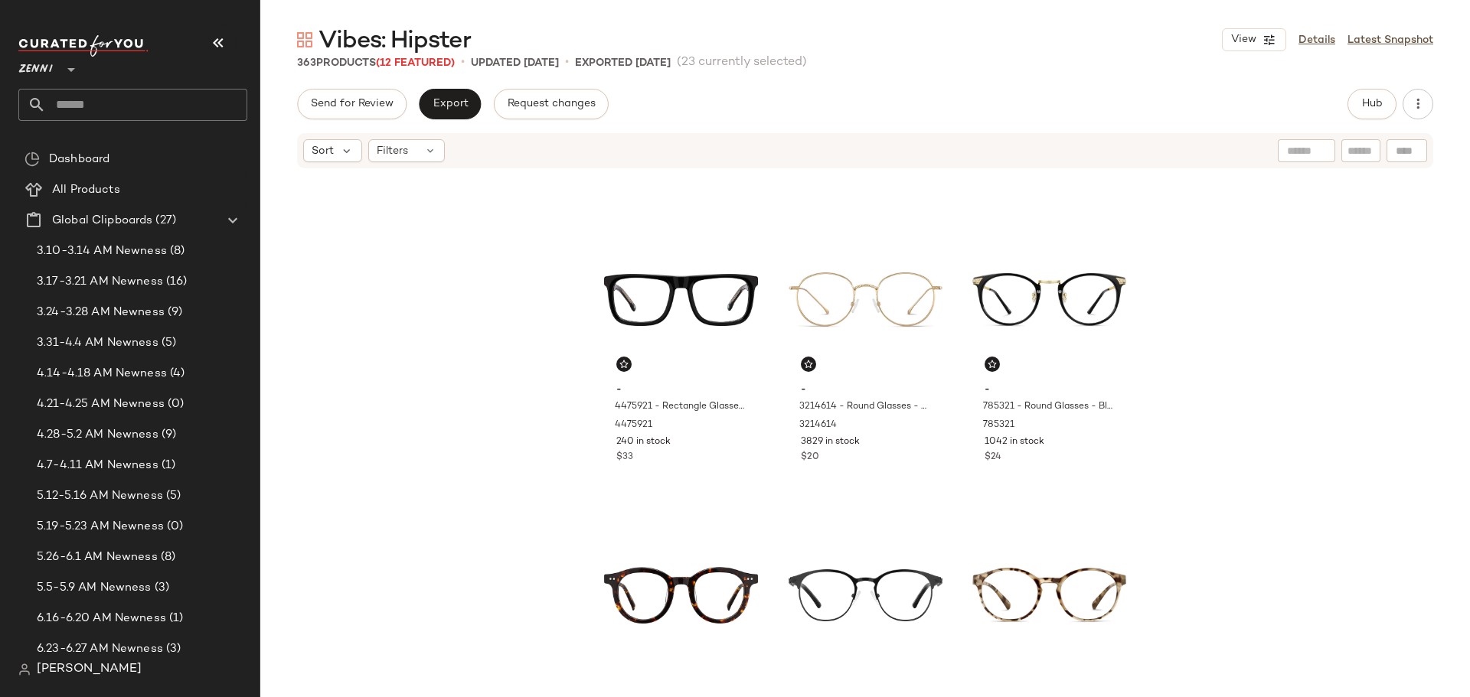
click at [99, 96] on input "text" at bounding box center [146, 105] width 201 height 32
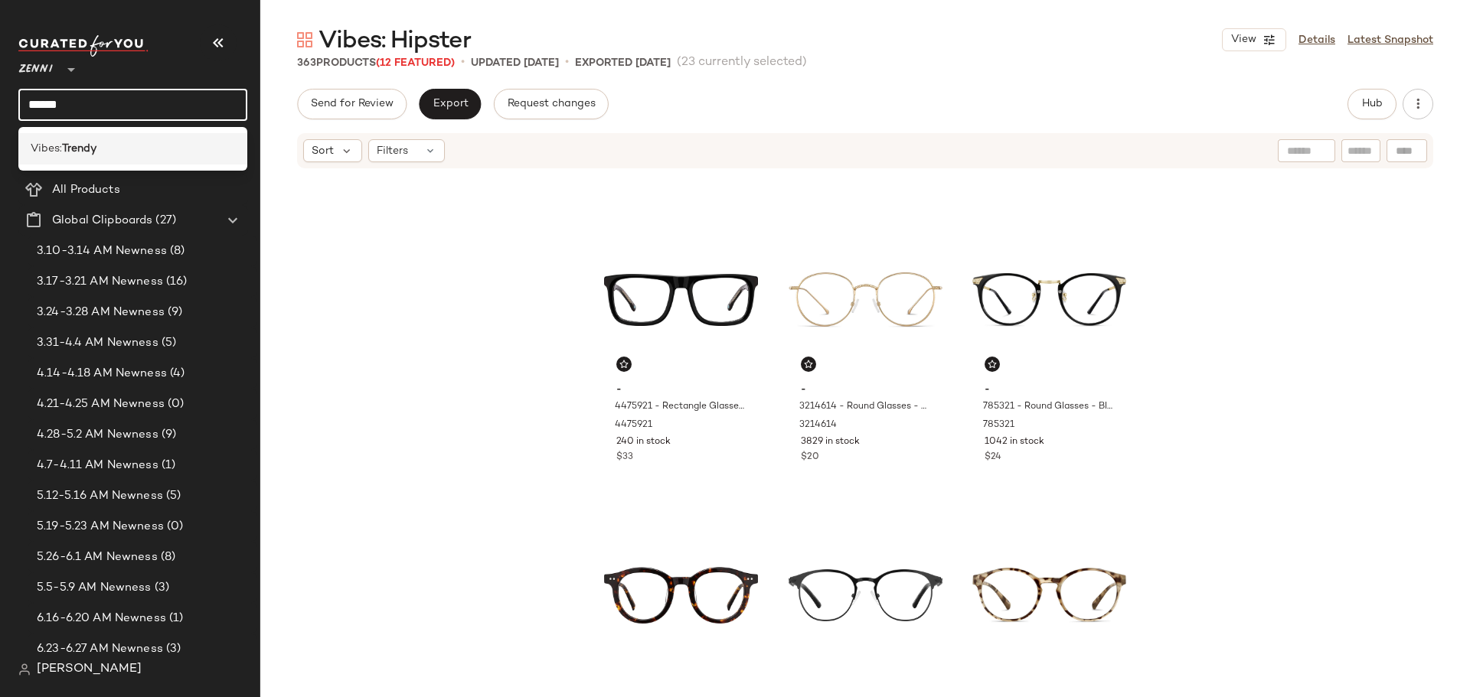
type input "******"
click at [100, 155] on div "Vibes: Trendy" at bounding box center [133, 149] width 204 height 16
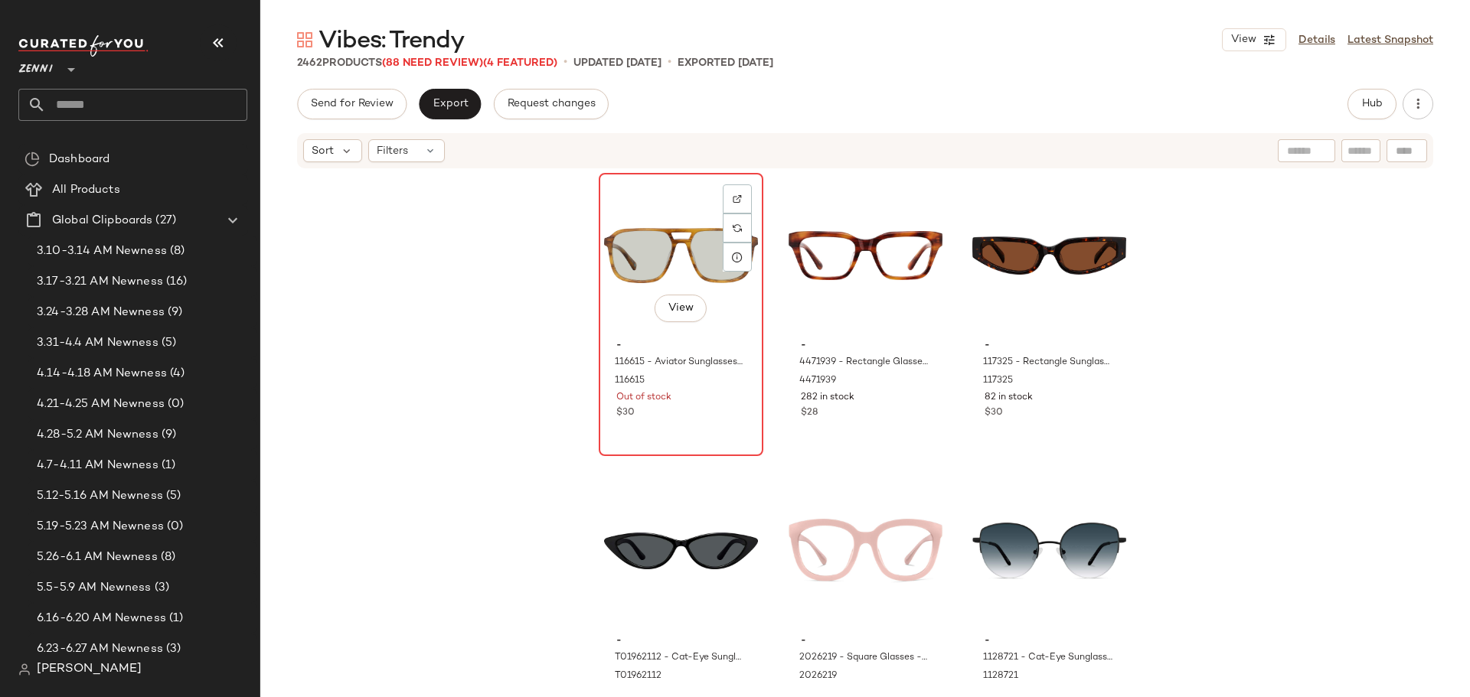
click at [646, 207] on div "View" at bounding box center [681, 255] width 154 height 155
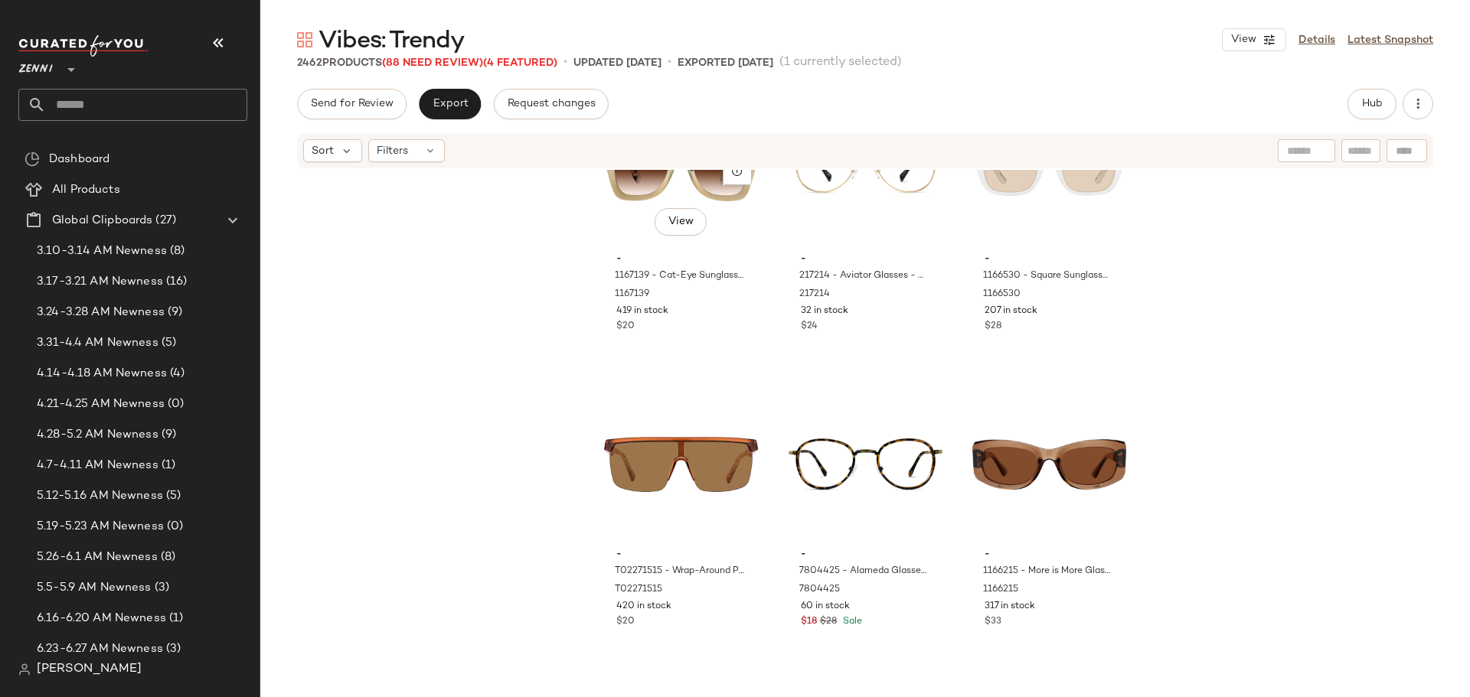
scroll to position [701, 0]
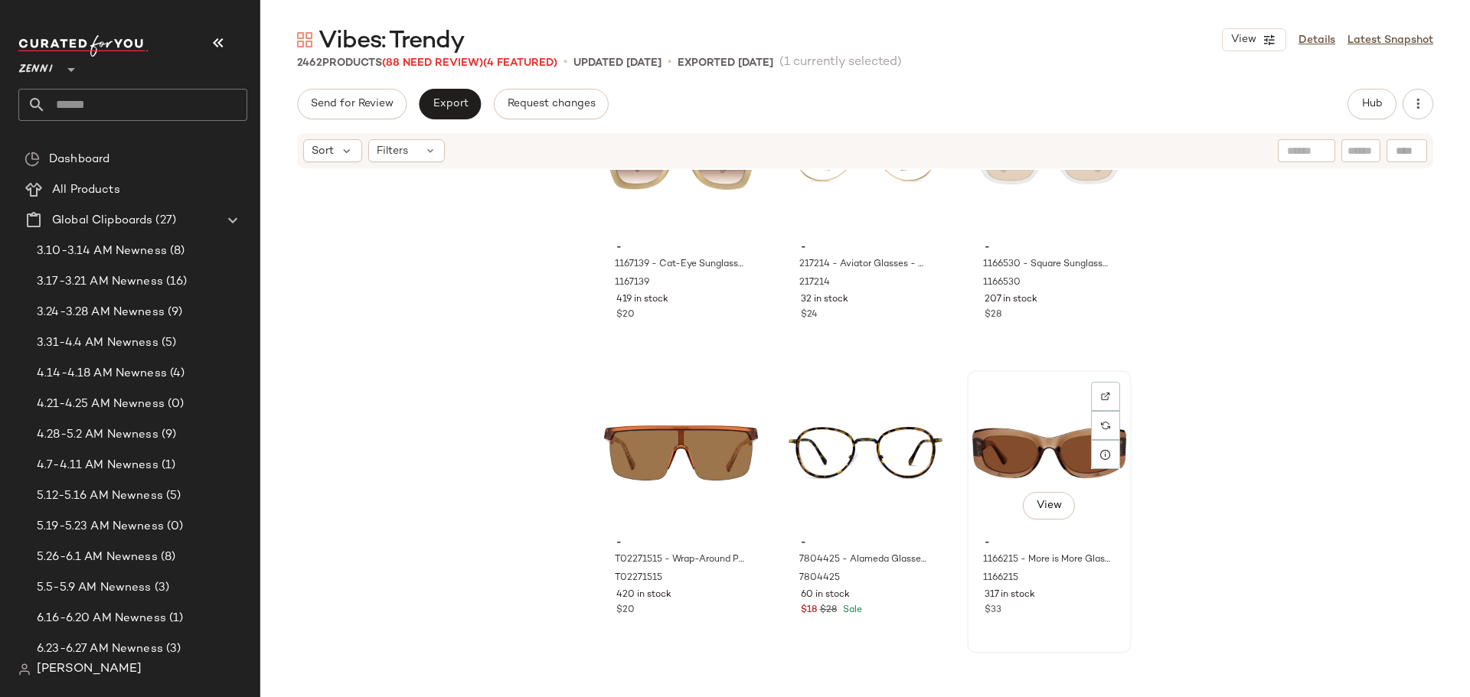
click at [1060, 615] on div "$33" at bounding box center [1048, 611] width 129 height 14
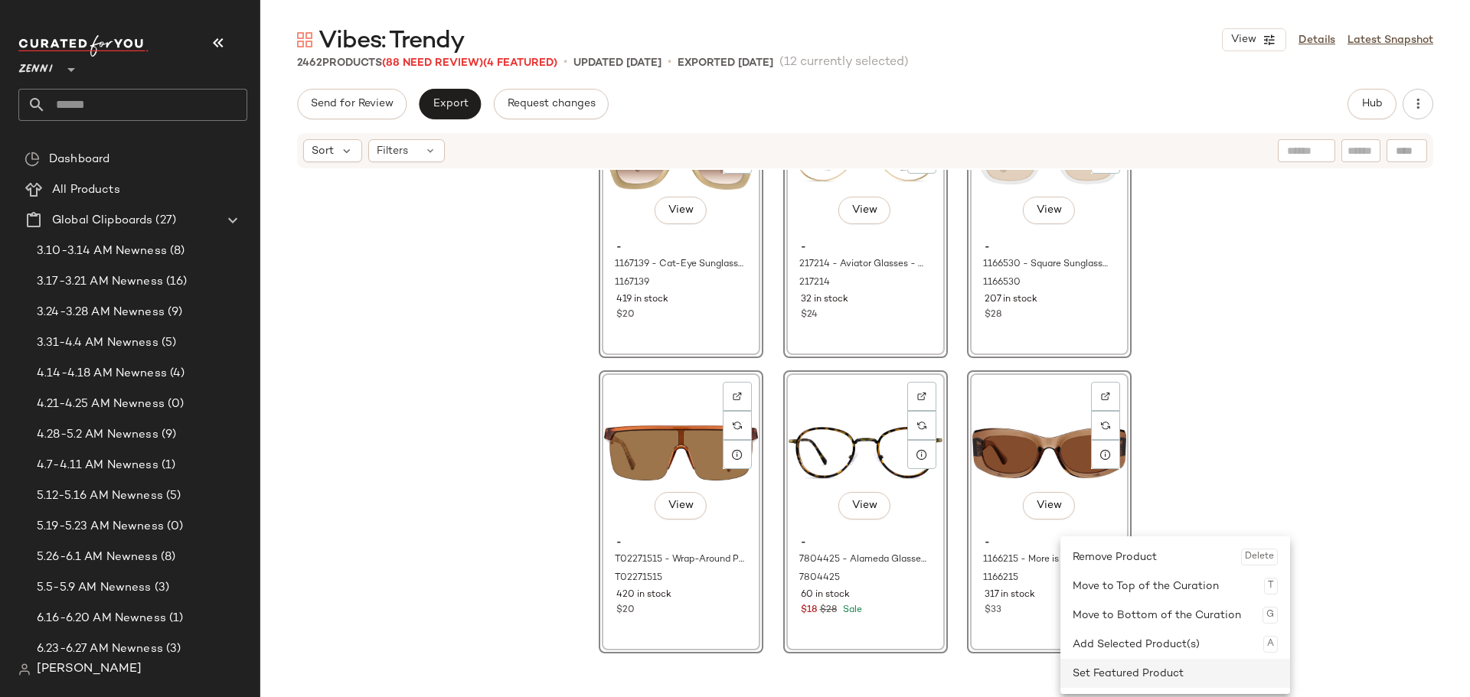
click at [1089, 667] on div "Set Featured Product" at bounding box center [1175, 673] width 205 height 29
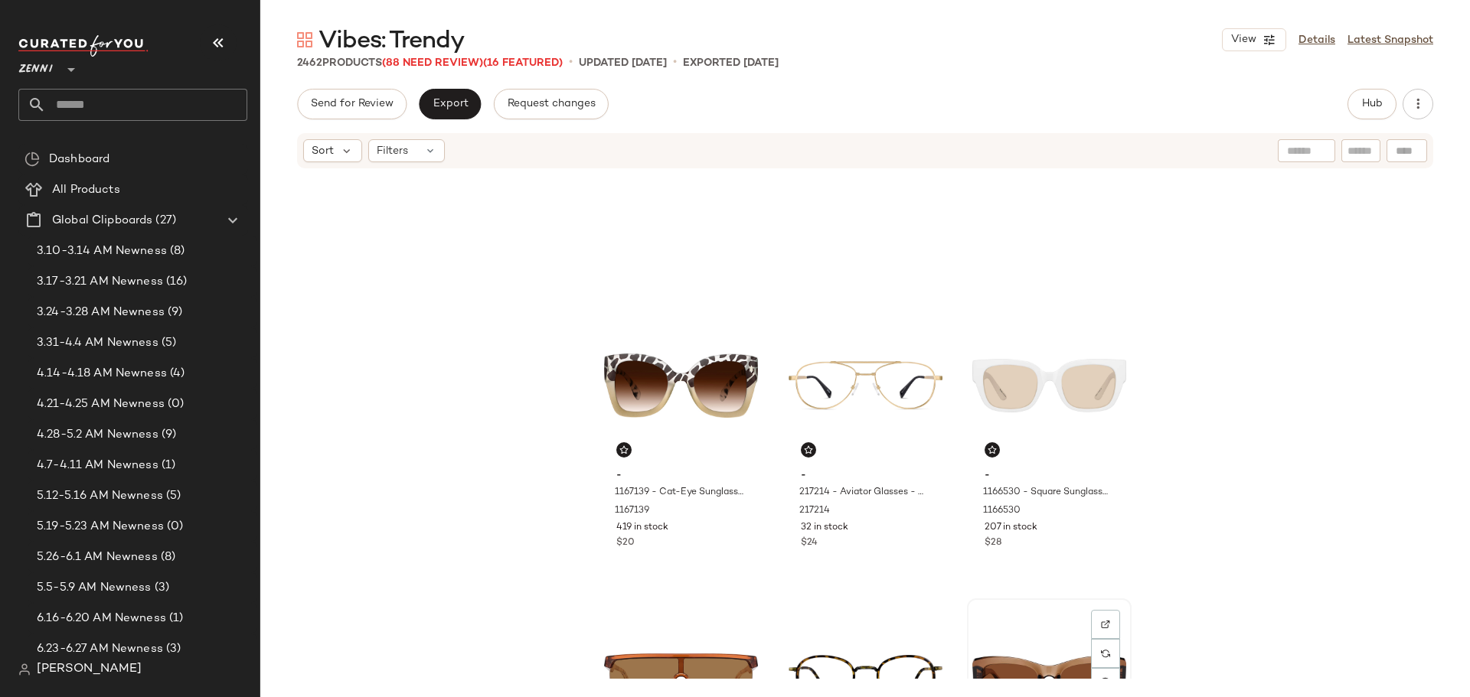
scroll to position [472, 0]
click at [421, 154] on div "Filters" at bounding box center [406, 150] width 77 height 23
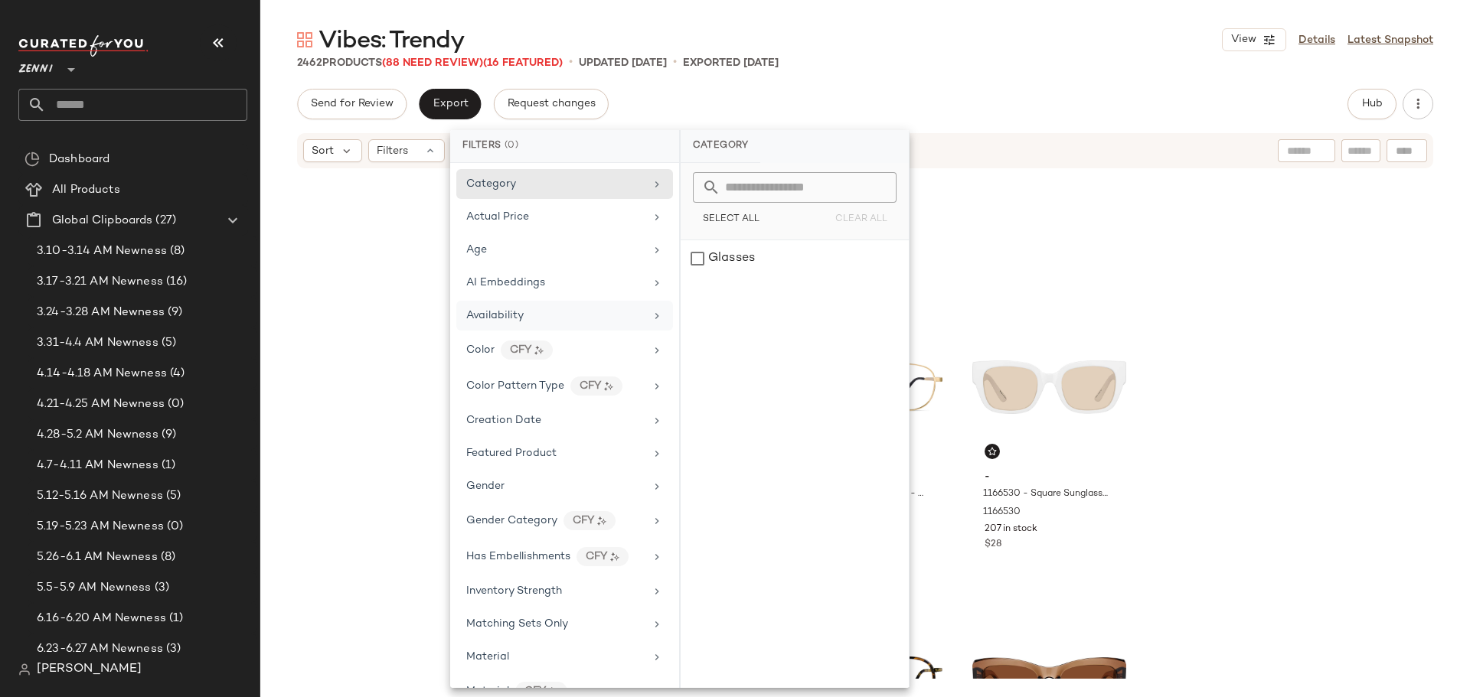
click at [508, 317] on span "Availability" at bounding box center [494, 315] width 57 height 11
click at [700, 293] on div "out_of_stock" at bounding box center [795, 295] width 228 height 37
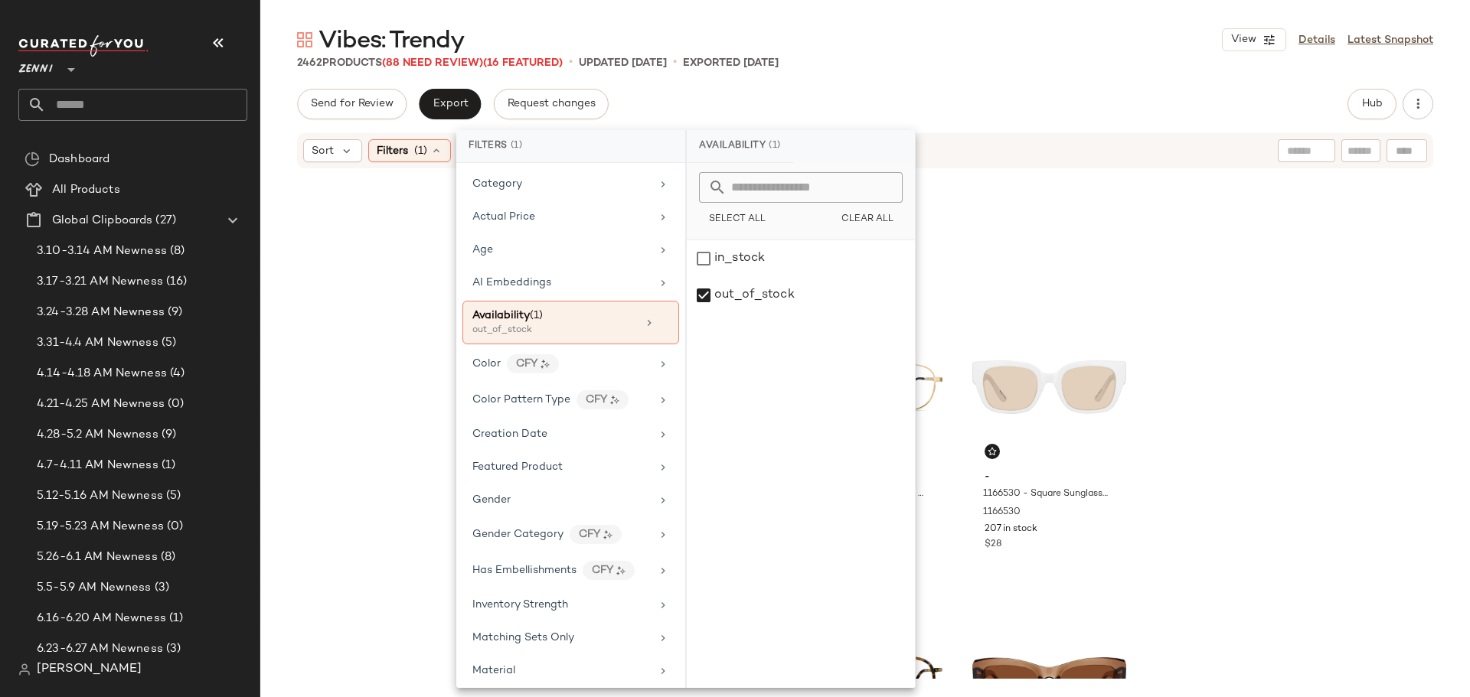
click at [1256, 425] on div "- 1167139 - Cat-Eye Sunglasses - Pattern - Plastic 1167139 419 in stock $20 - 2…" at bounding box center [865, 424] width 1210 height 509
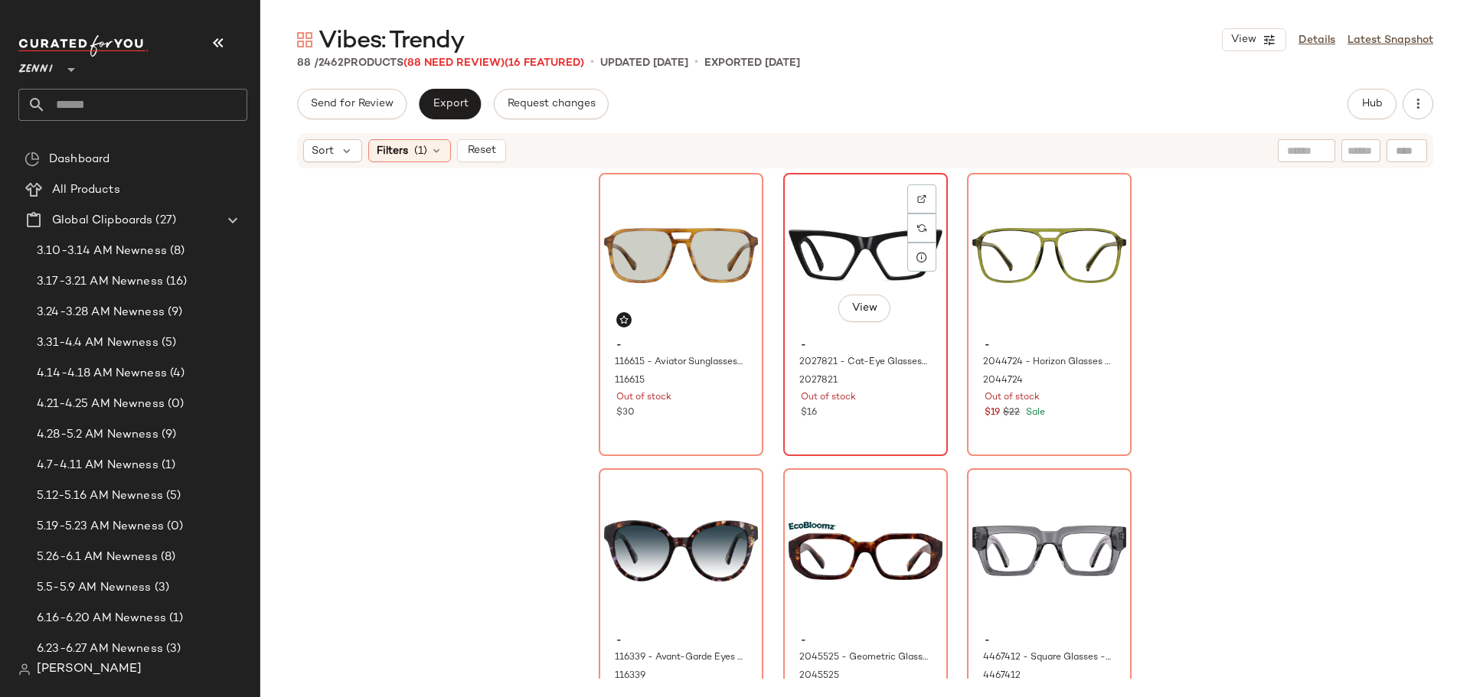
click at [872, 436] on div "View - 2027821 - Cat-Eye Glasses - Black - Plastic 2027821 Out of stock $16" at bounding box center [866, 315] width 162 height 280
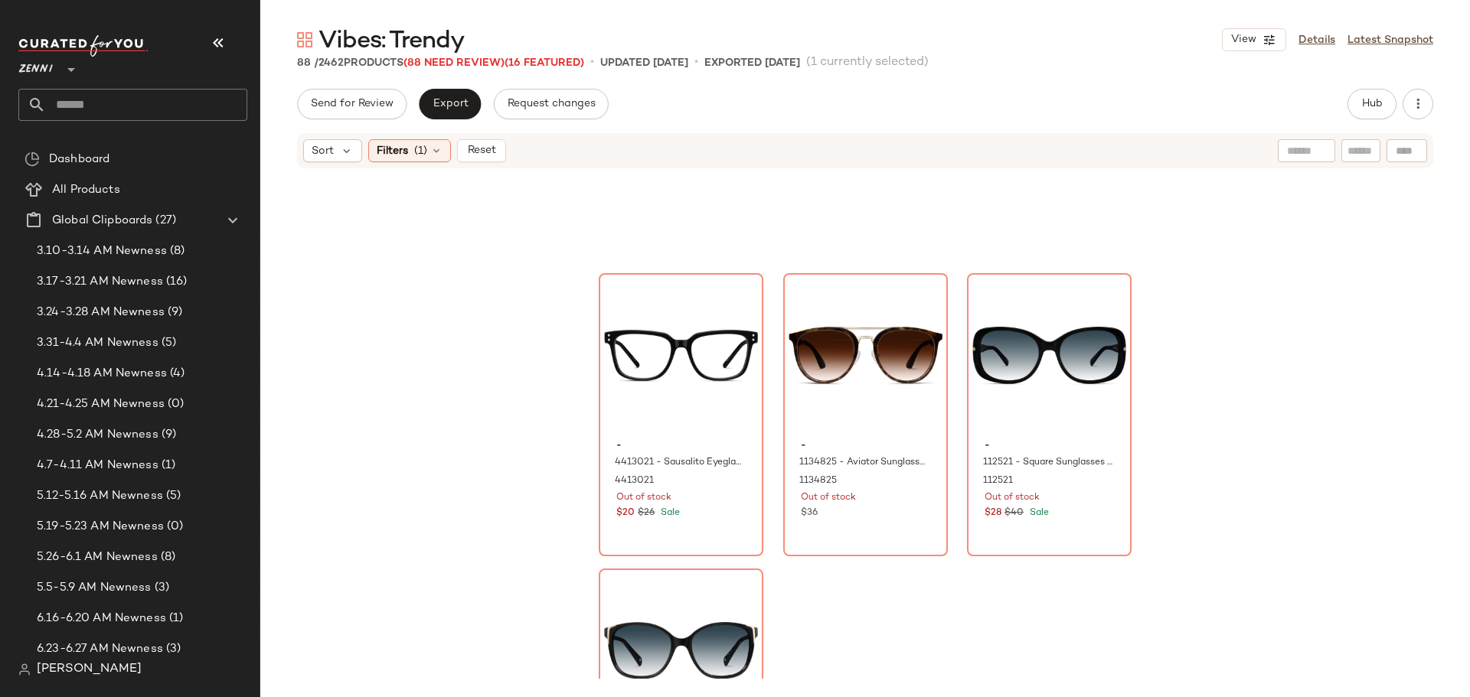
scroll to position [8359, 0]
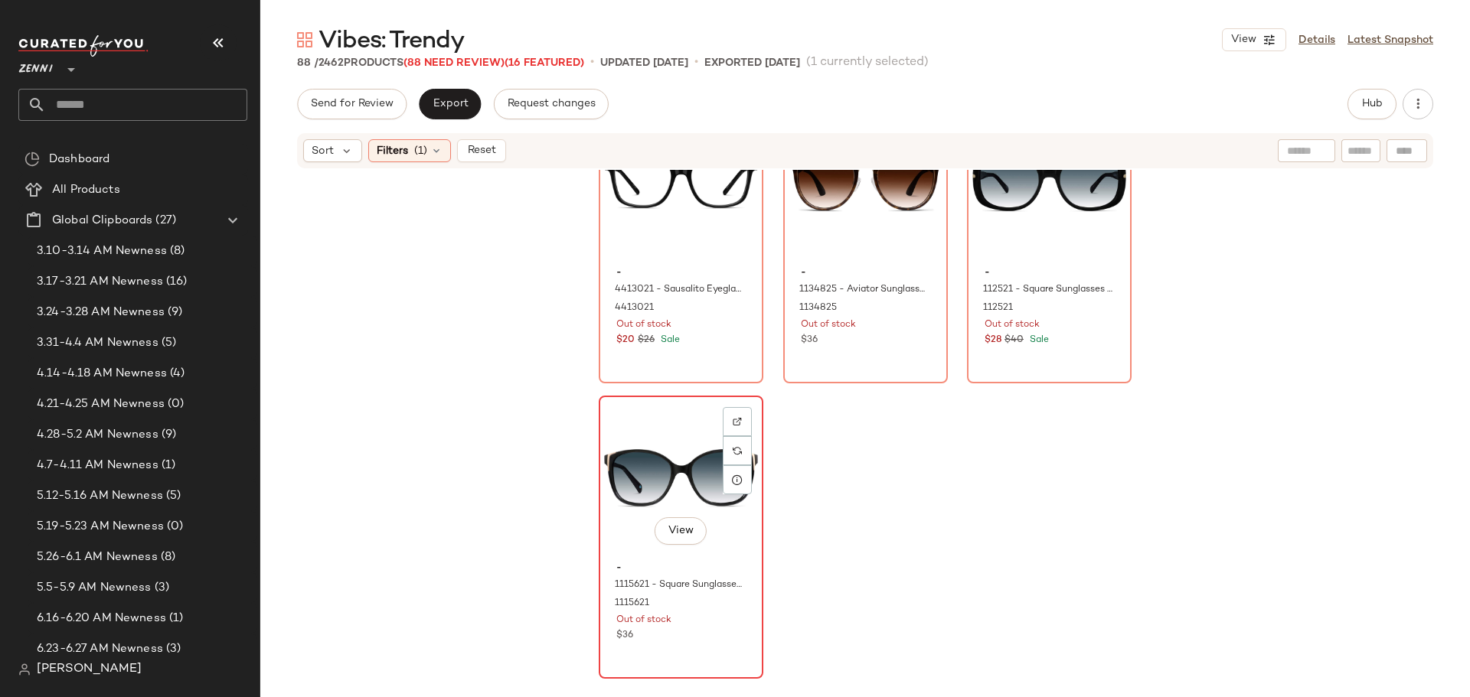
click at [637, 460] on div "View" at bounding box center [681, 478] width 154 height 155
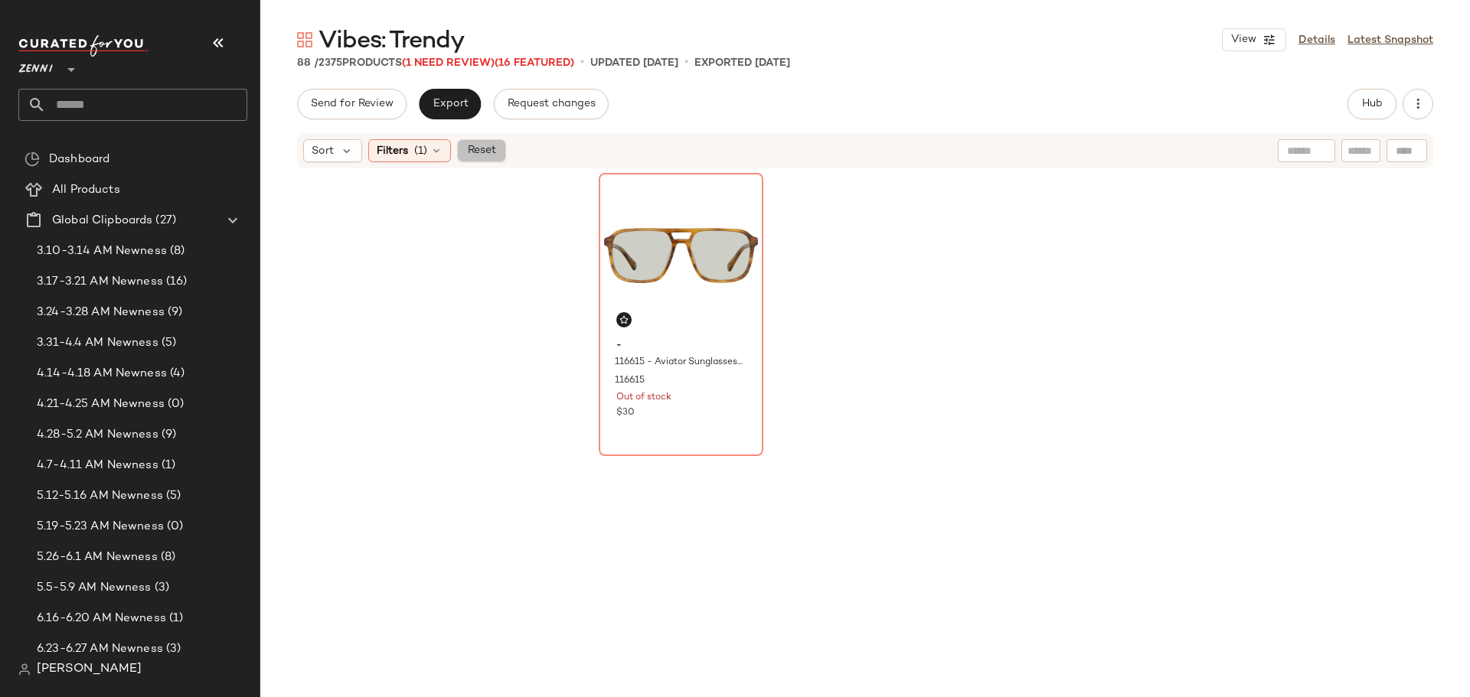
click at [486, 155] on span "Reset" at bounding box center [480, 151] width 29 height 12
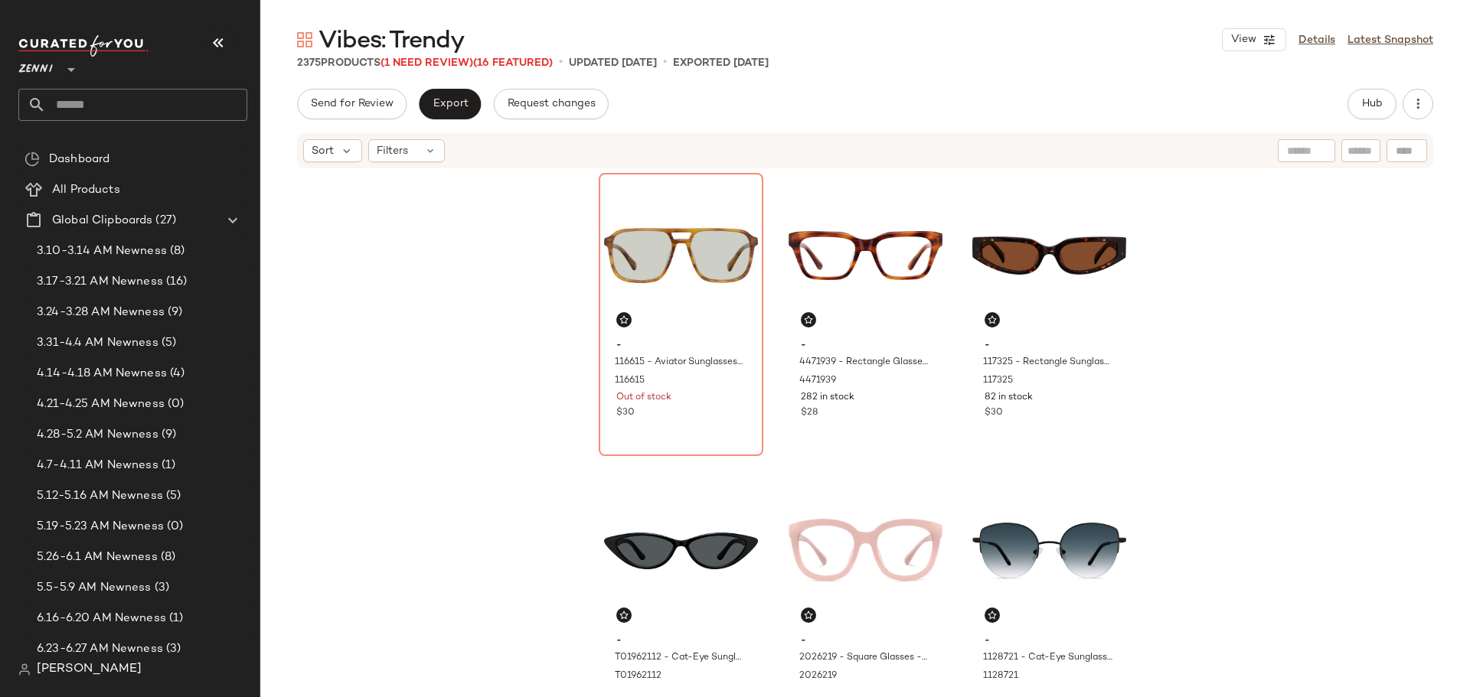
click at [116, 106] on input "text" at bounding box center [146, 105] width 201 height 32
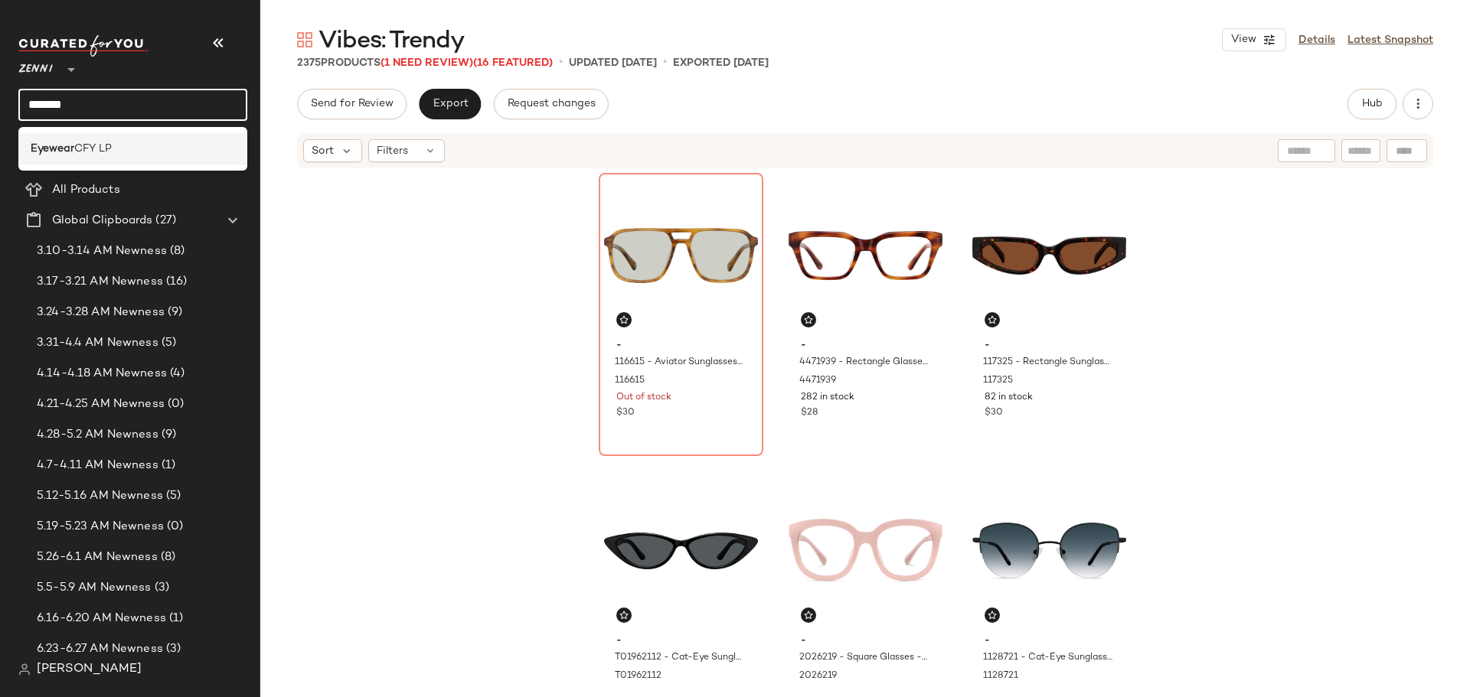
type input "*******"
click at [94, 152] on span "CFY LP" at bounding box center [93, 149] width 38 height 16
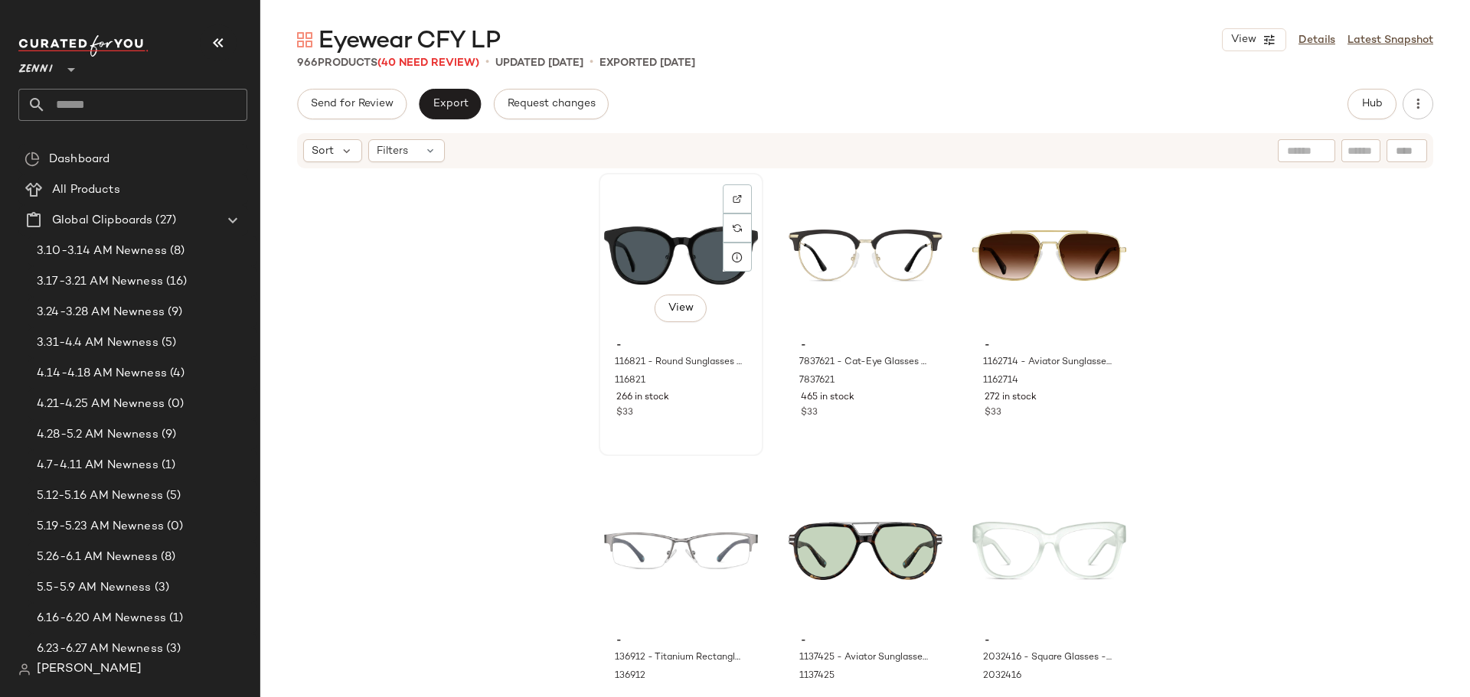
click at [710, 424] on div "View - 116821 - Round Sunglasses - Black - Acetate 116821 266 in stock $33" at bounding box center [681, 315] width 162 height 280
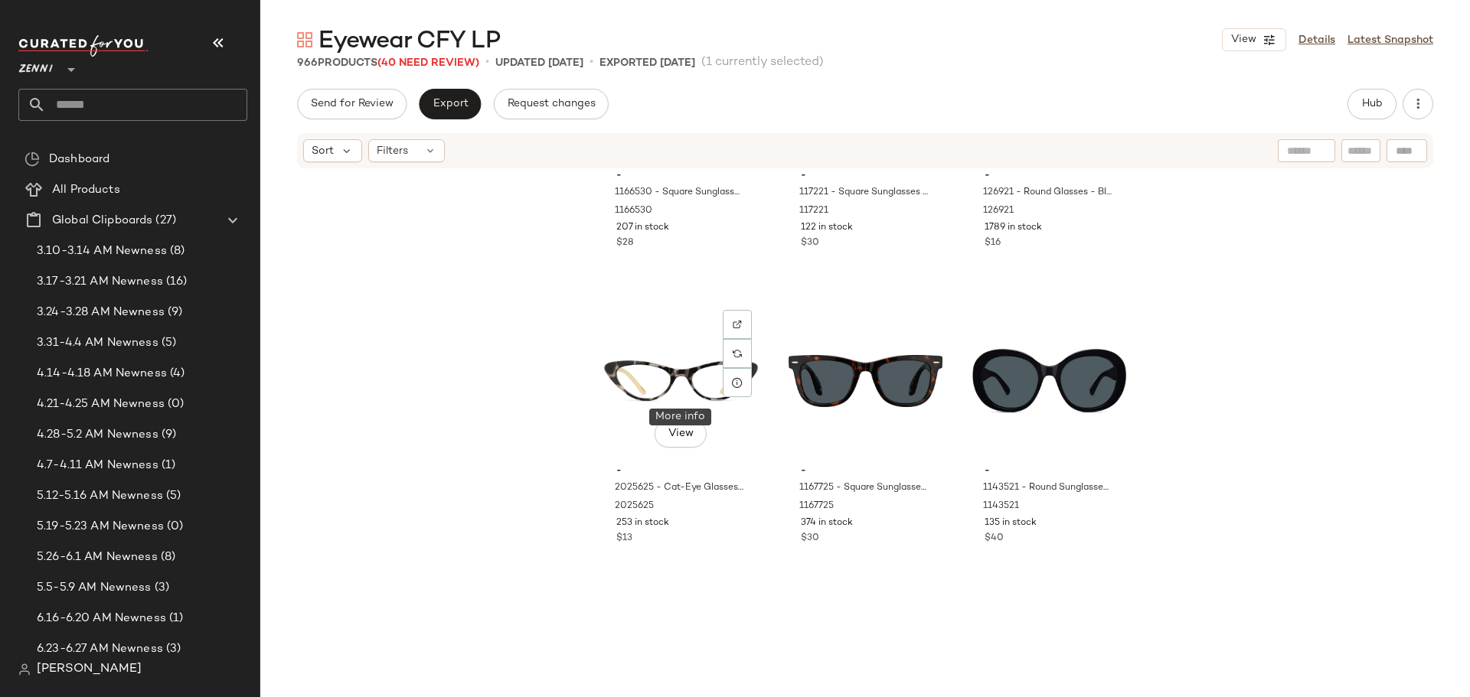
scroll to position [778, 0]
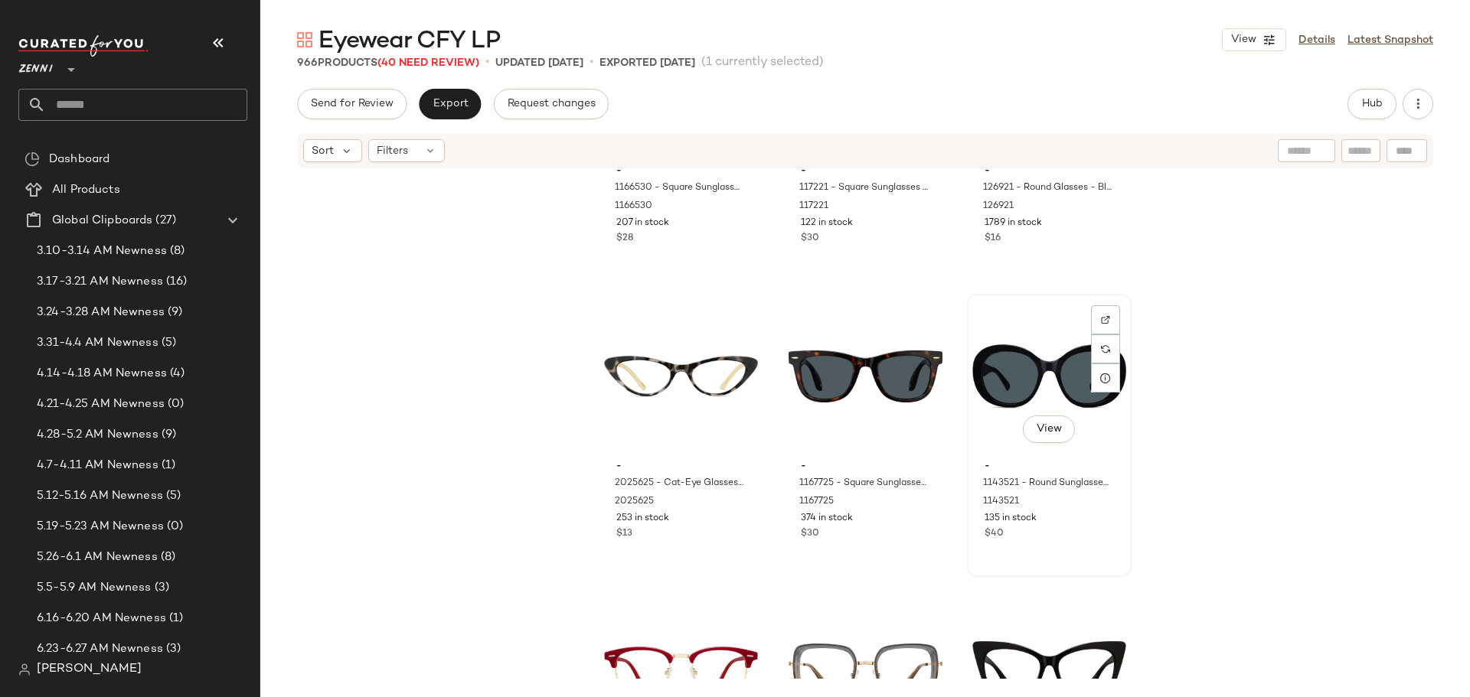
click at [1069, 554] on div "View - 1143521 - Round Sunglasses - Black - Plastic 1143521 135 in stock $40" at bounding box center [1049, 435] width 162 height 280
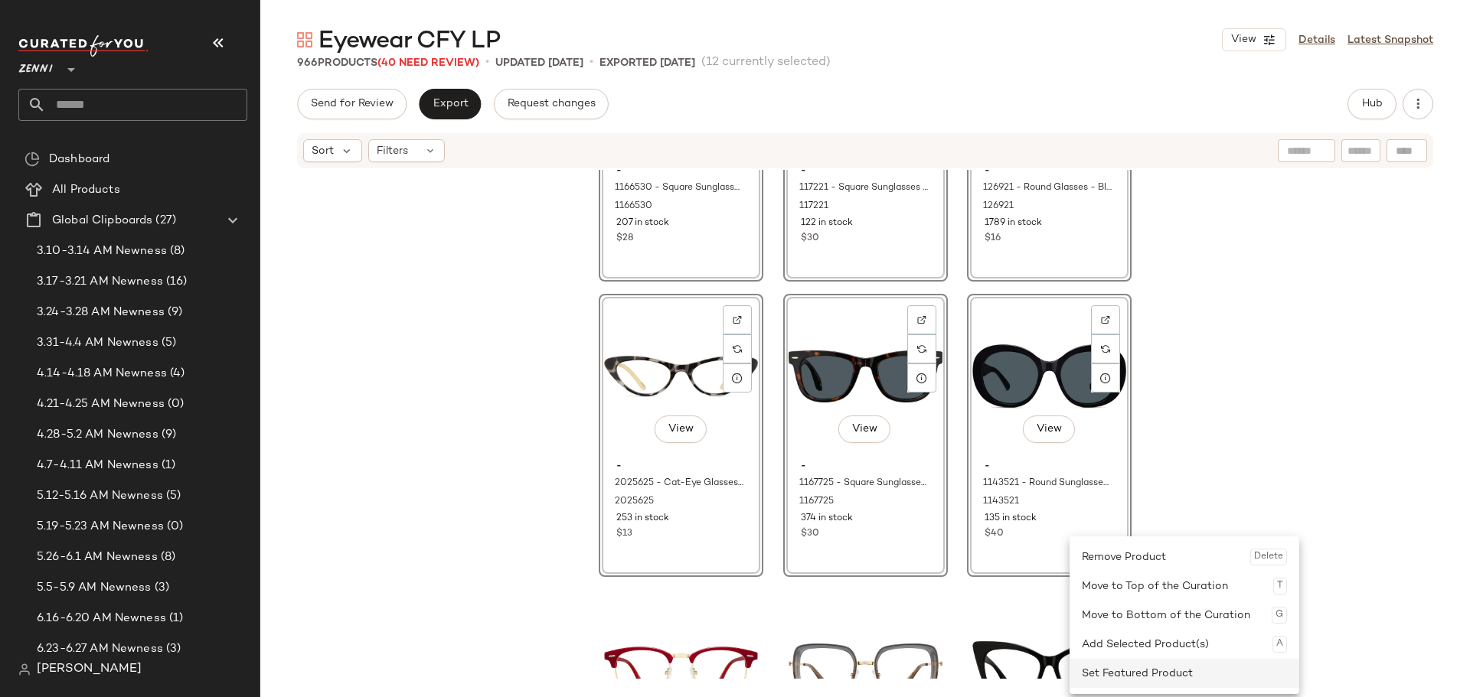
click at [1118, 678] on div "Set Featured Product" at bounding box center [1184, 673] width 205 height 29
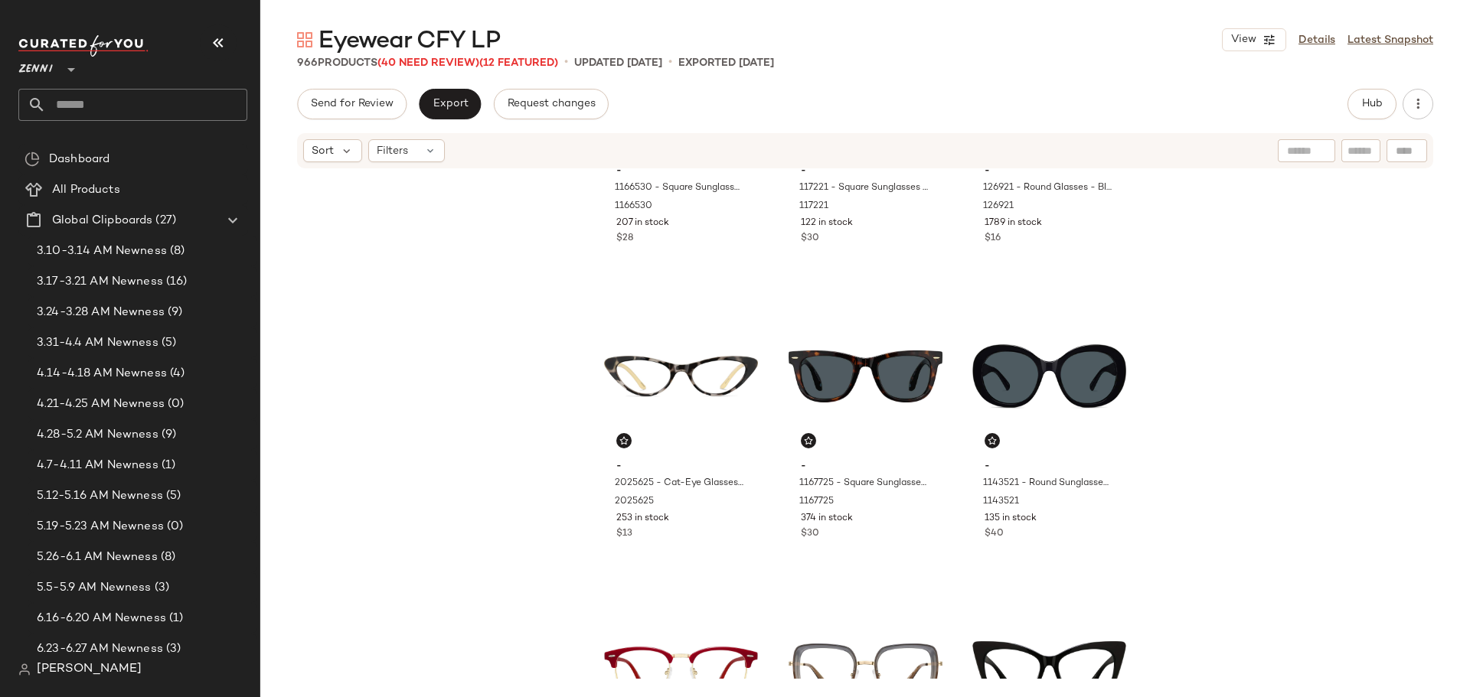
click at [1219, 544] on div "- 1166530 - Square Sunglasses - White - Plastic 1166530 207 in stock $28 - 1172…" at bounding box center [865, 424] width 1210 height 509
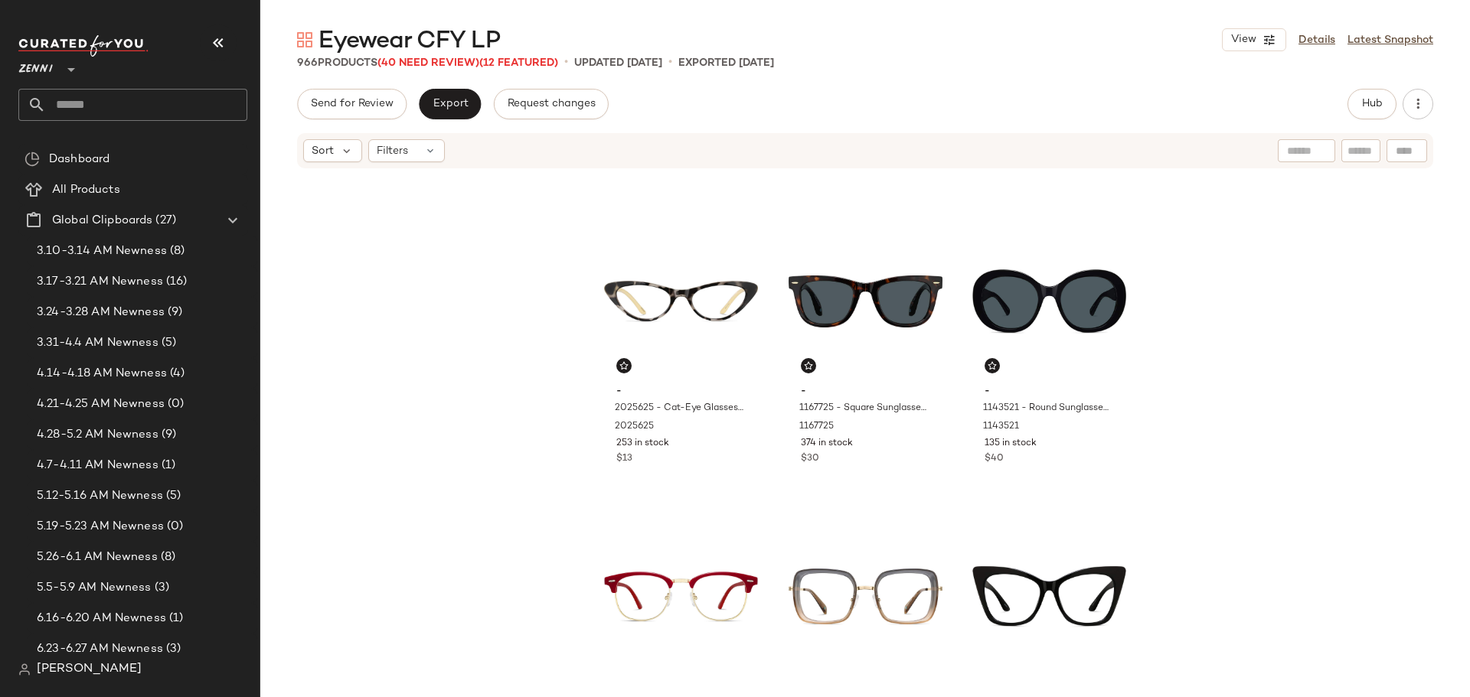
scroll to position [854, 0]
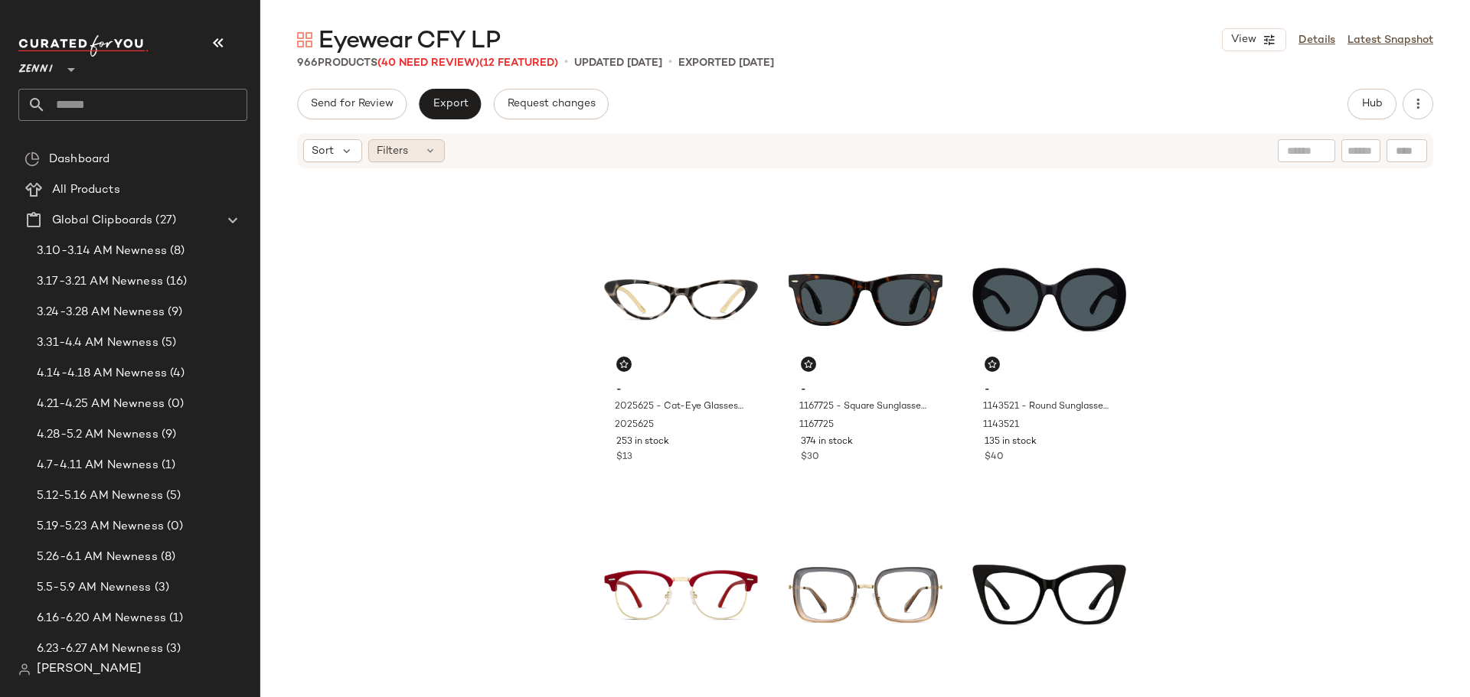
click at [429, 153] on icon at bounding box center [430, 151] width 12 height 12
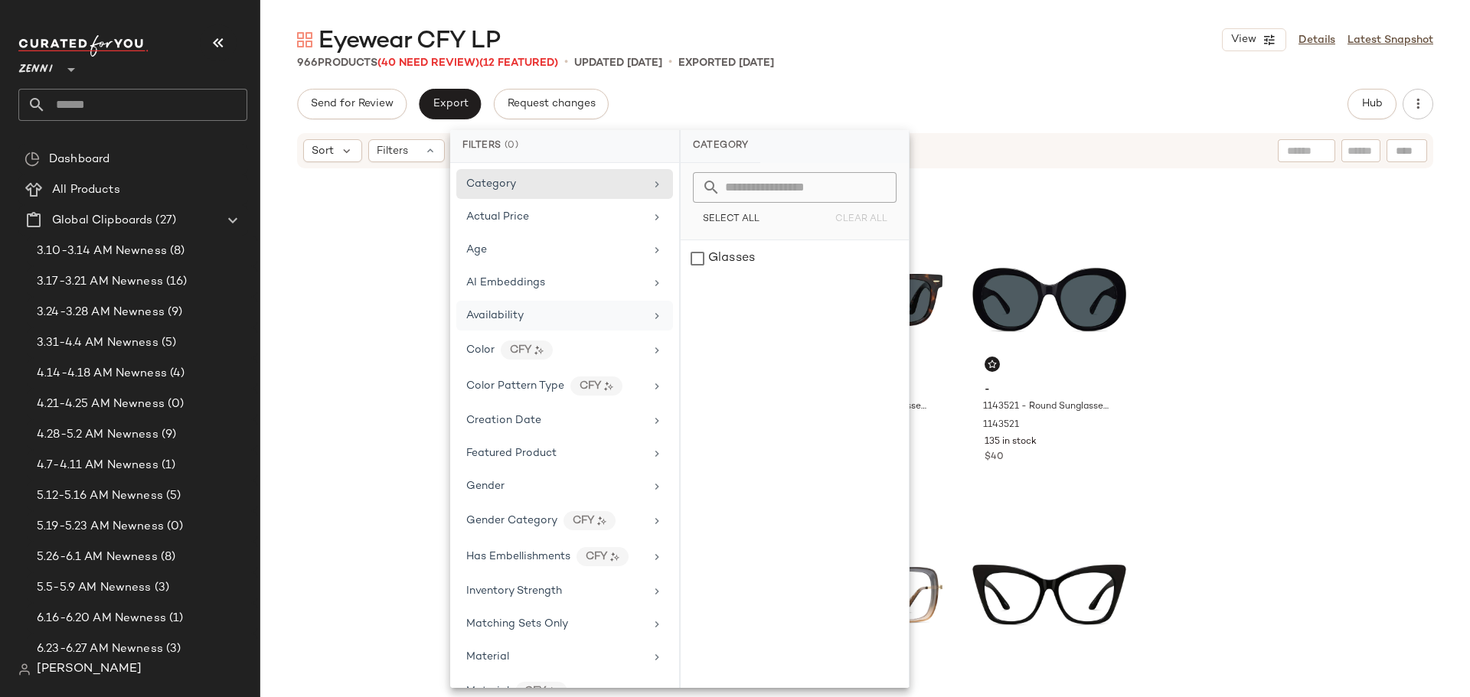
click at [524, 305] on div "Availability" at bounding box center [564, 316] width 217 height 30
click at [697, 294] on div "out_of_stock" at bounding box center [795, 295] width 228 height 37
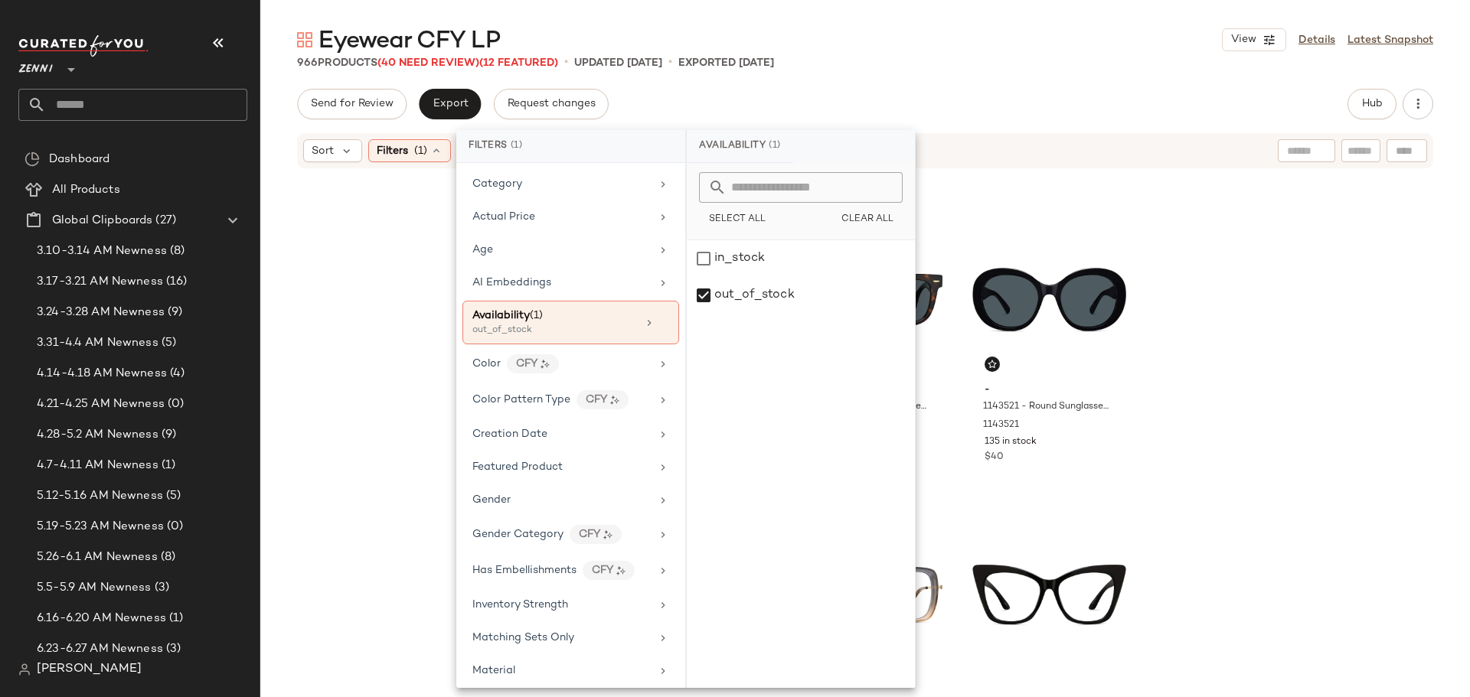
click at [1272, 329] on div "- 1166530 - Square Sunglasses - White - Plastic 1166530 207 in stock $28 - 1172…" at bounding box center [865, 424] width 1210 height 509
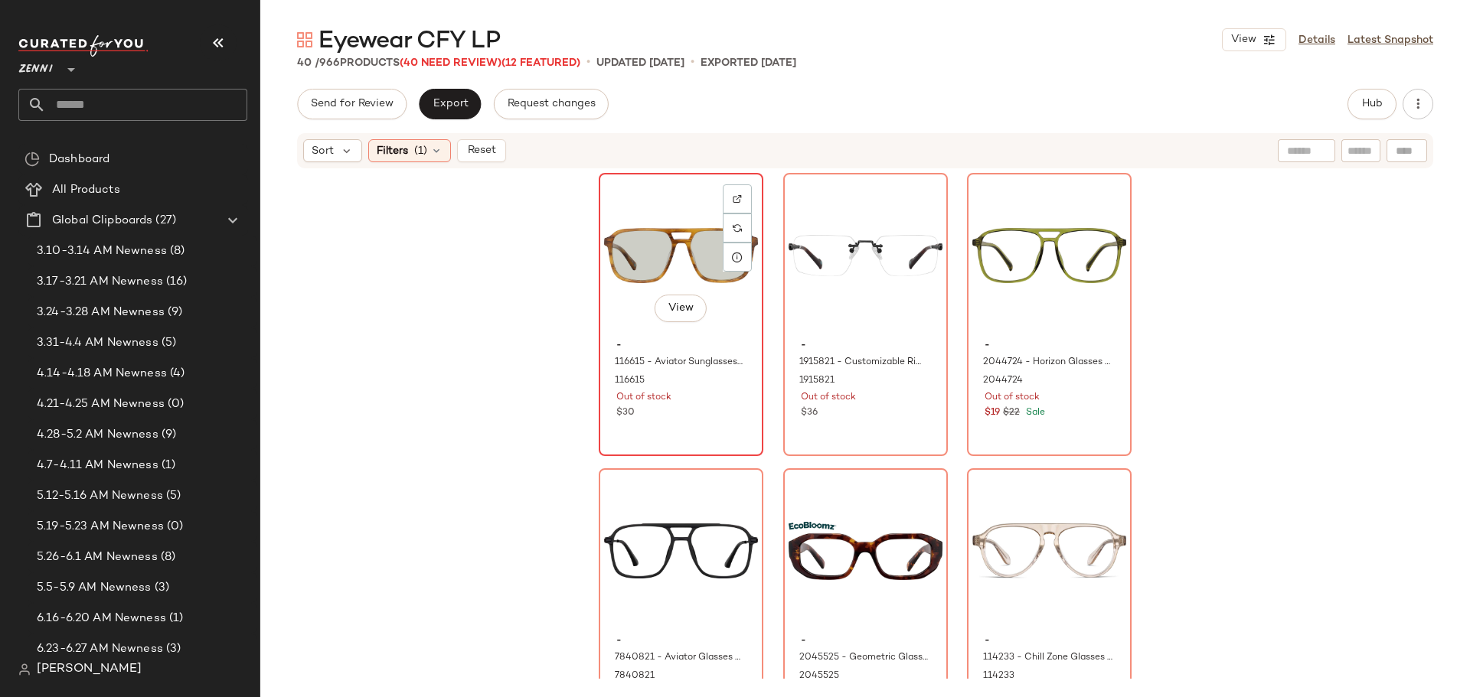
click at [657, 236] on div "View" at bounding box center [681, 255] width 154 height 155
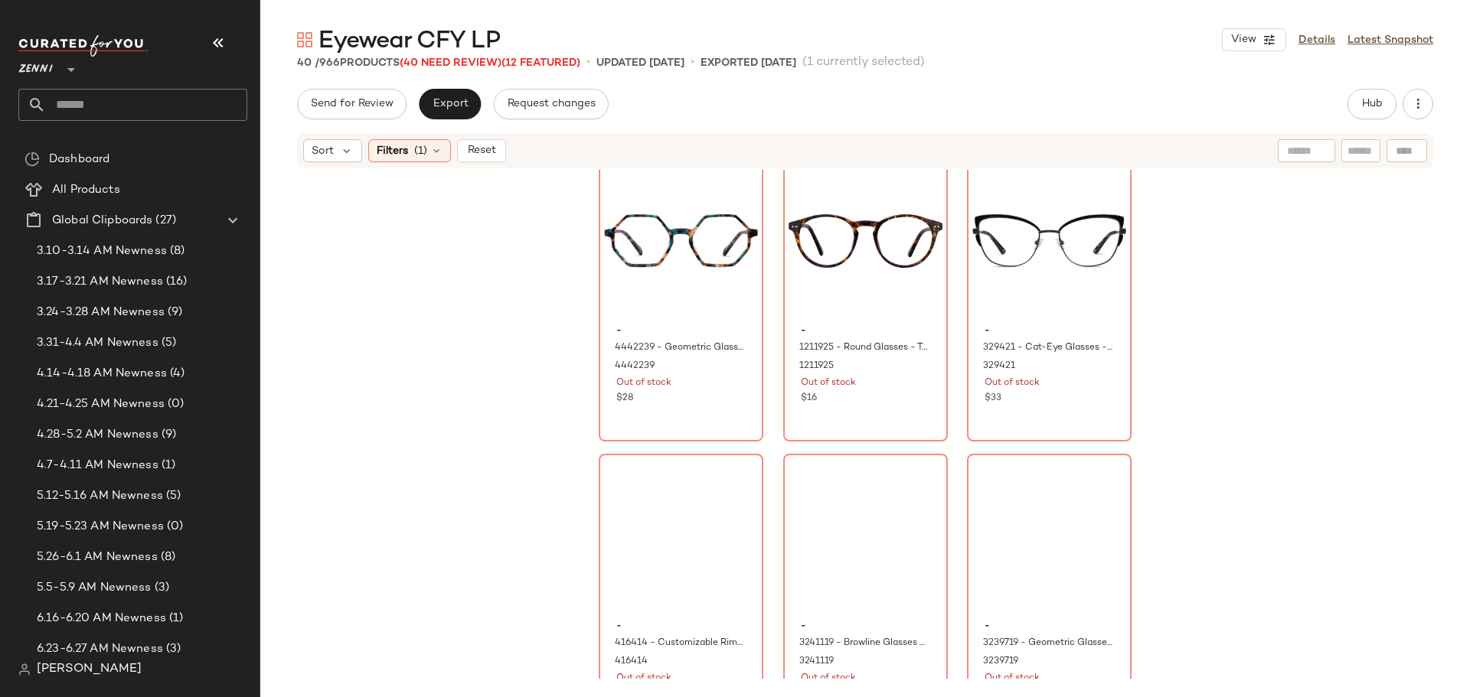
scroll to position [3631, 0]
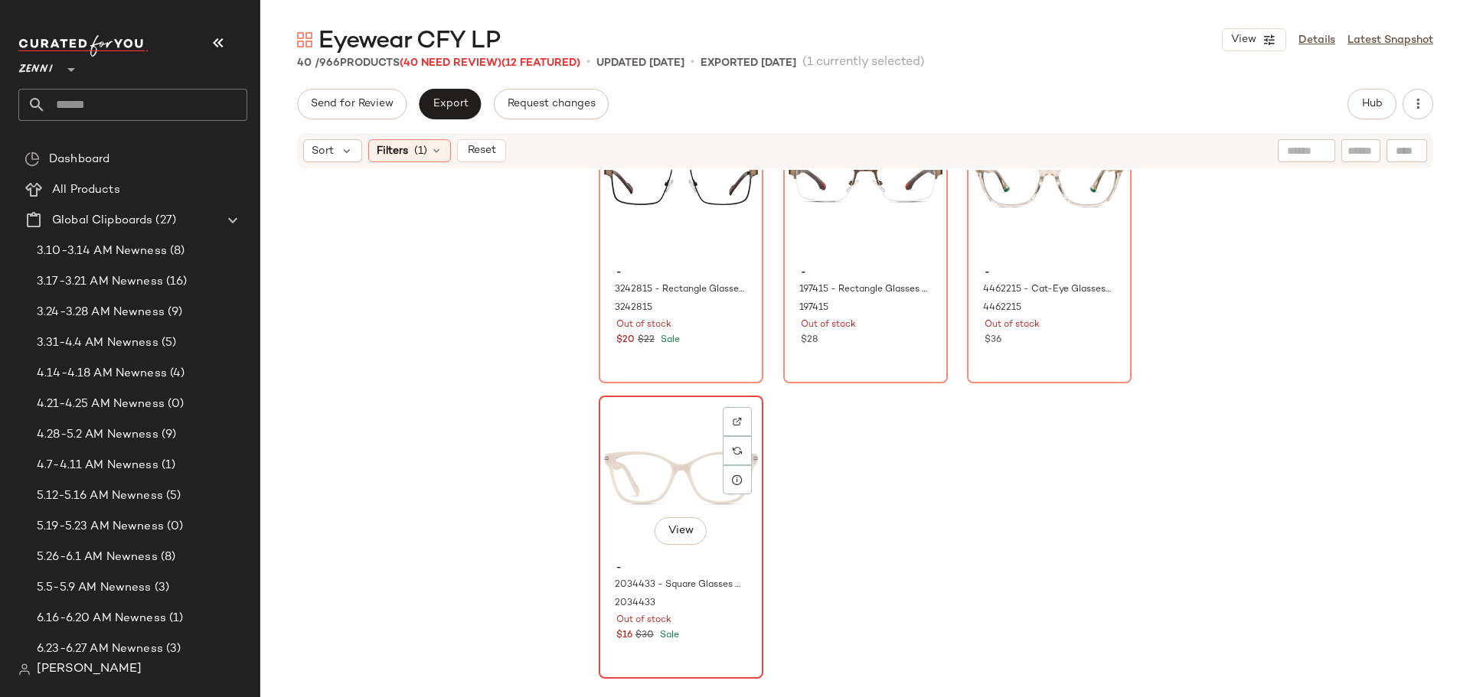
click at [656, 448] on div "View" at bounding box center [681, 478] width 154 height 155
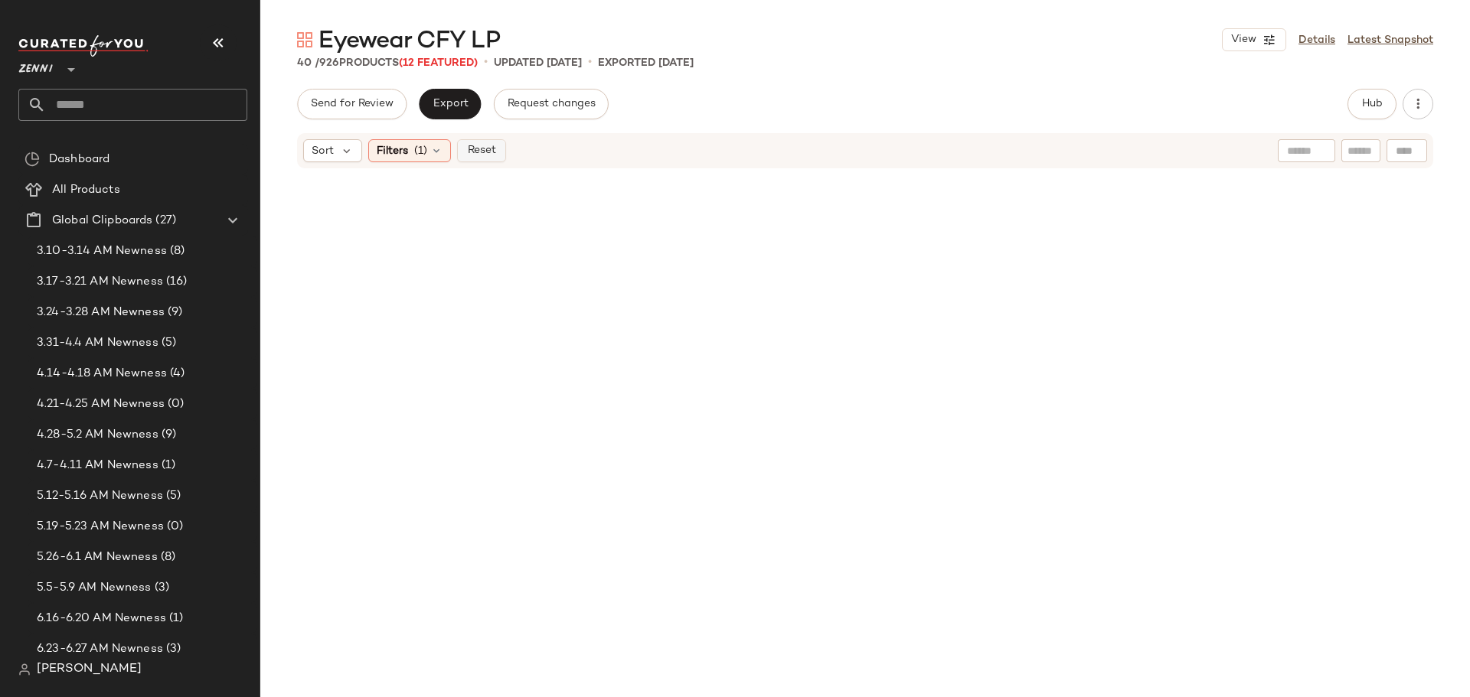
click at [487, 155] on span "Reset" at bounding box center [480, 151] width 29 height 12
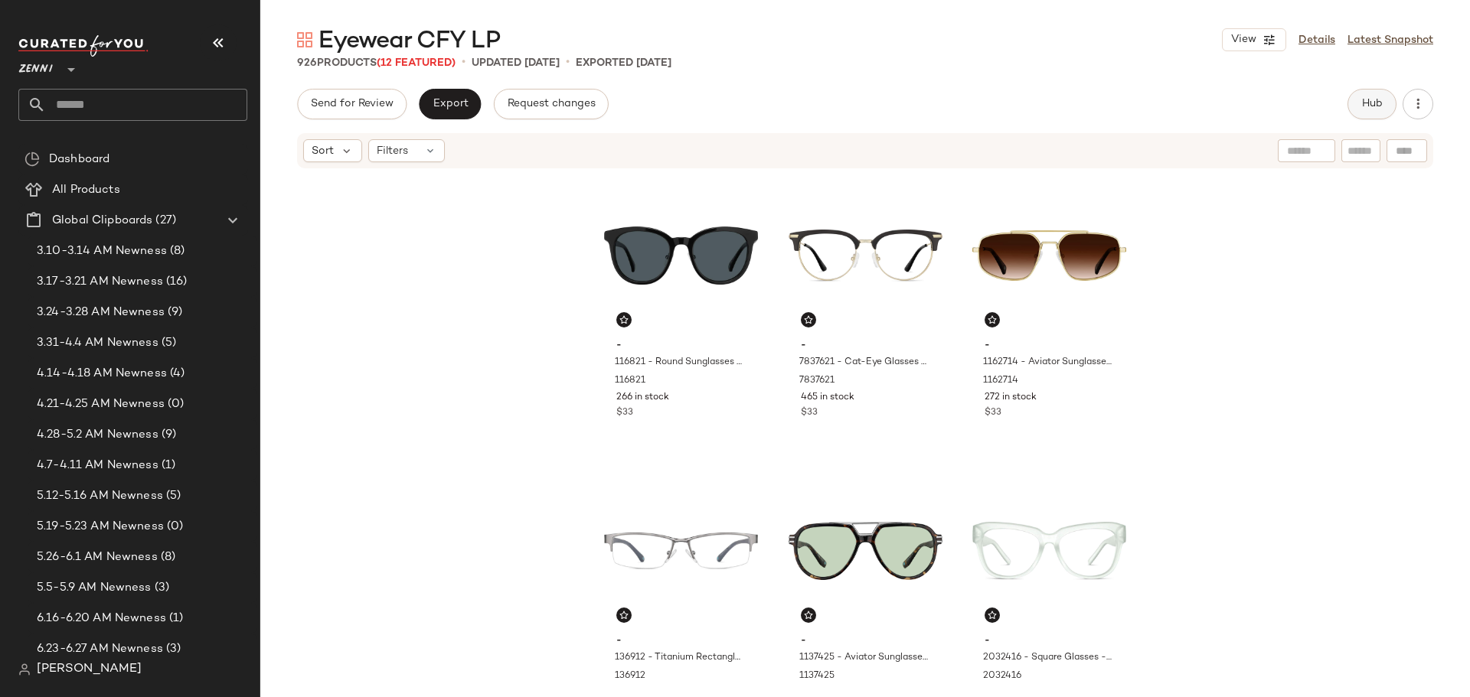
click at [1368, 107] on span "Hub" at bounding box center [1371, 104] width 21 height 12
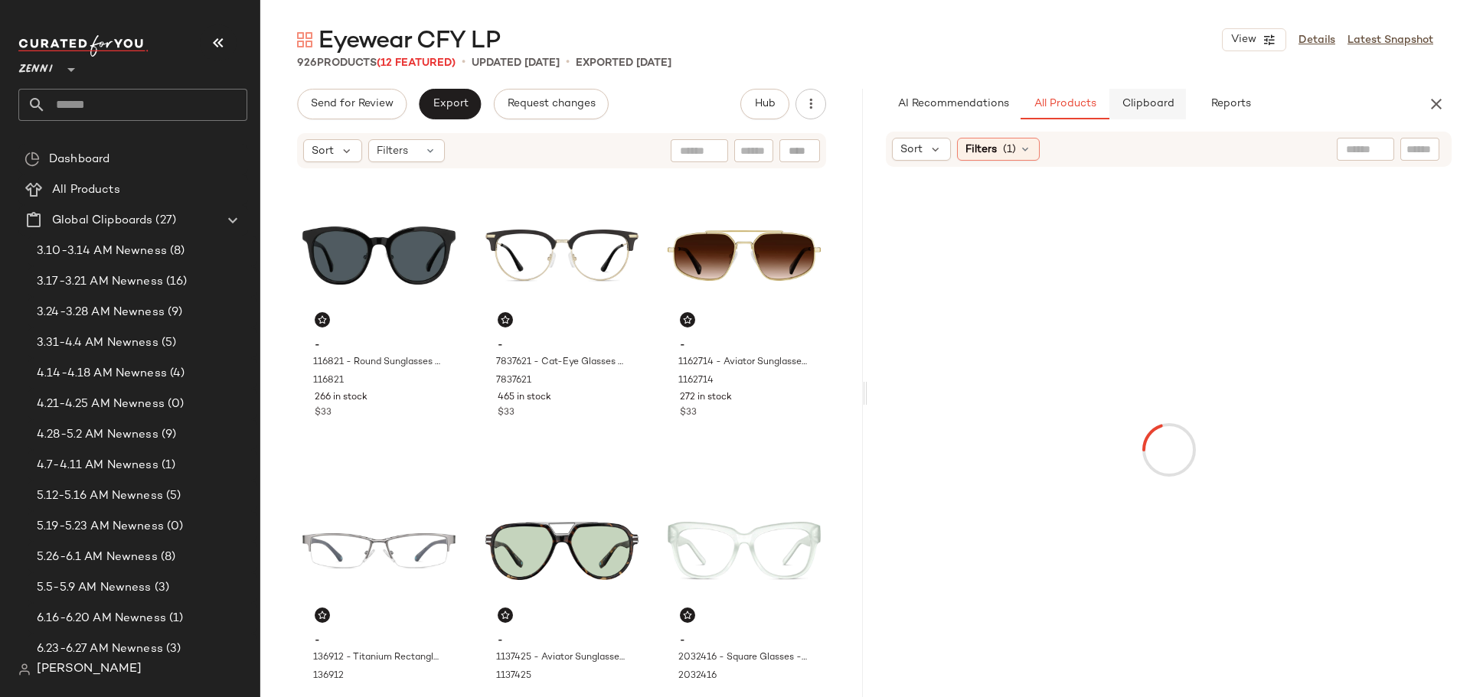
click at [1148, 101] on span "Clipboard" at bounding box center [1147, 104] width 53 height 12
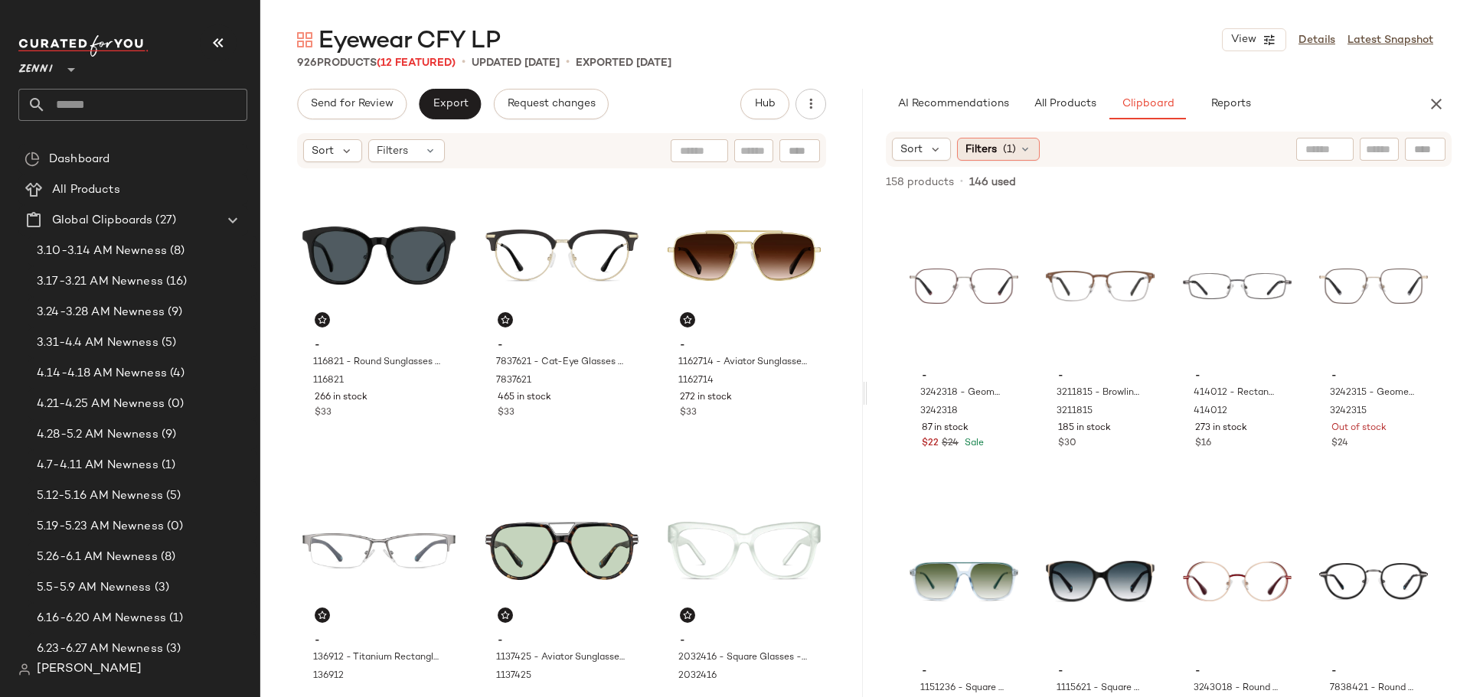
click at [1022, 149] on icon at bounding box center [1025, 149] width 12 height 12
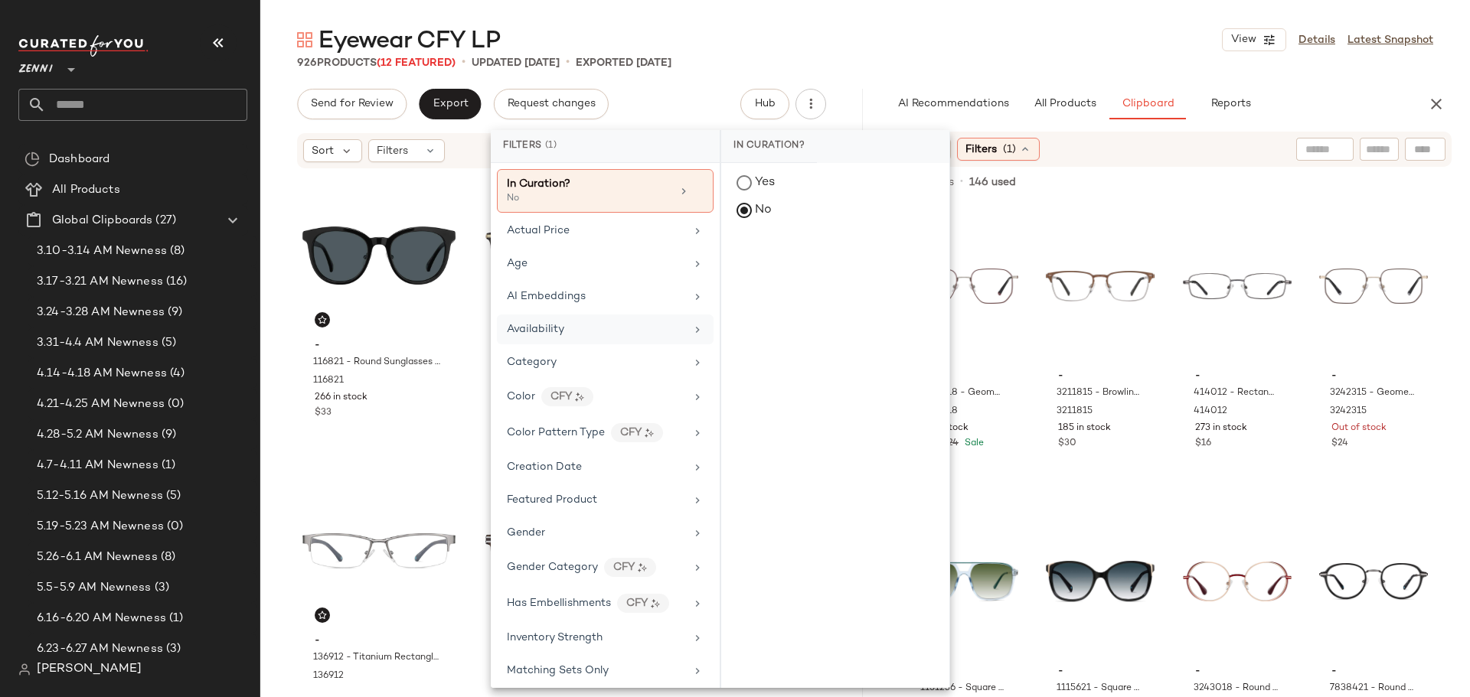
click at [599, 334] on div "Availability" at bounding box center [596, 330] width 178 height 16
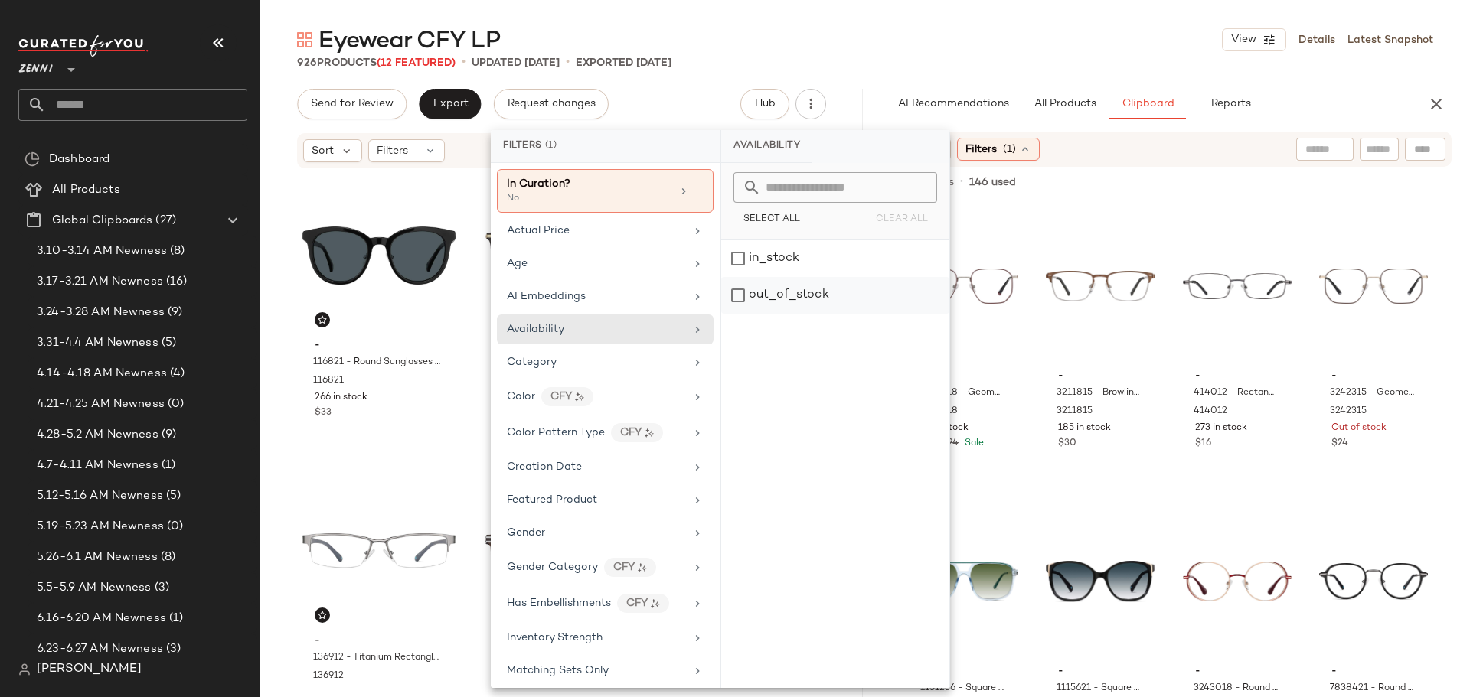
click at [734, 286] on div "out_of_stock" at bounding box center [835, 295] width 228 height 37
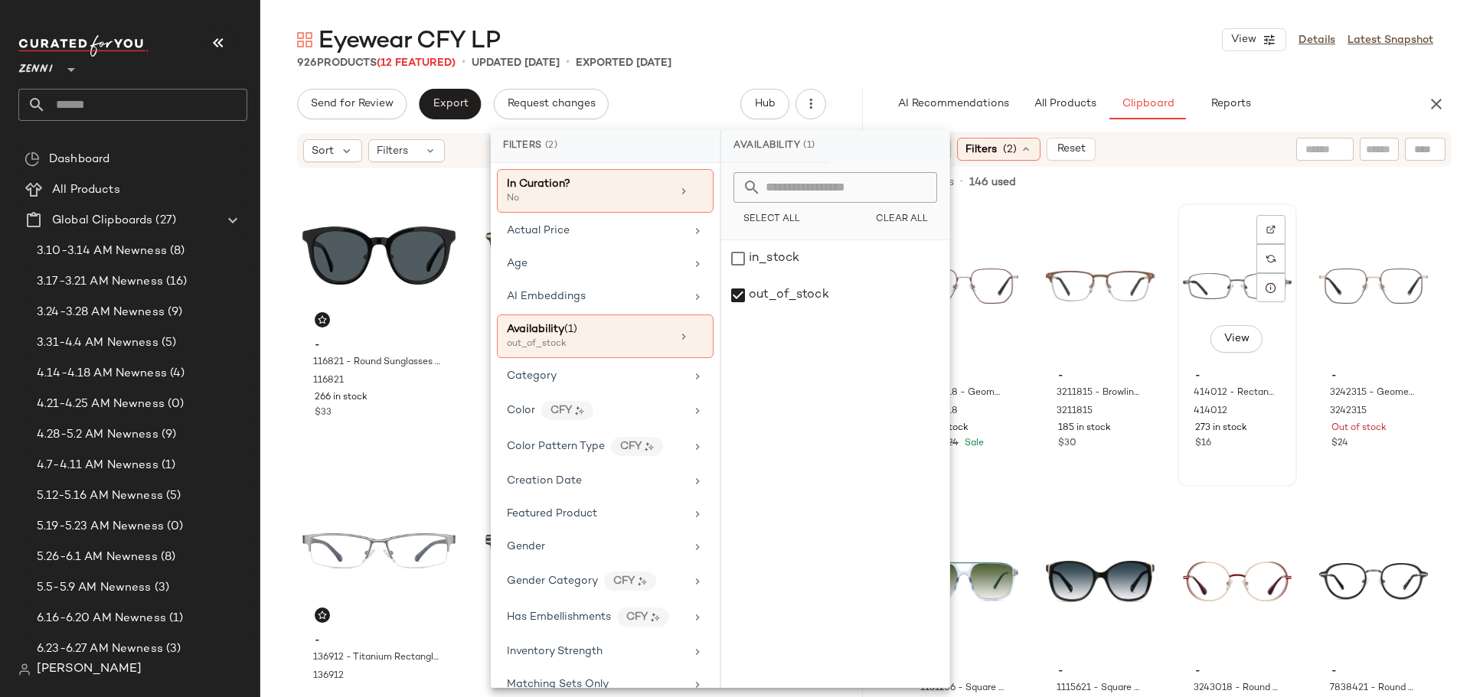
click at [1180, 207] on div "View - 414012 - Rectangle Glasses - Gray - Stainless Steel 414012 273 in stock …" at bounding box center [1237, 345] width 116 height 280
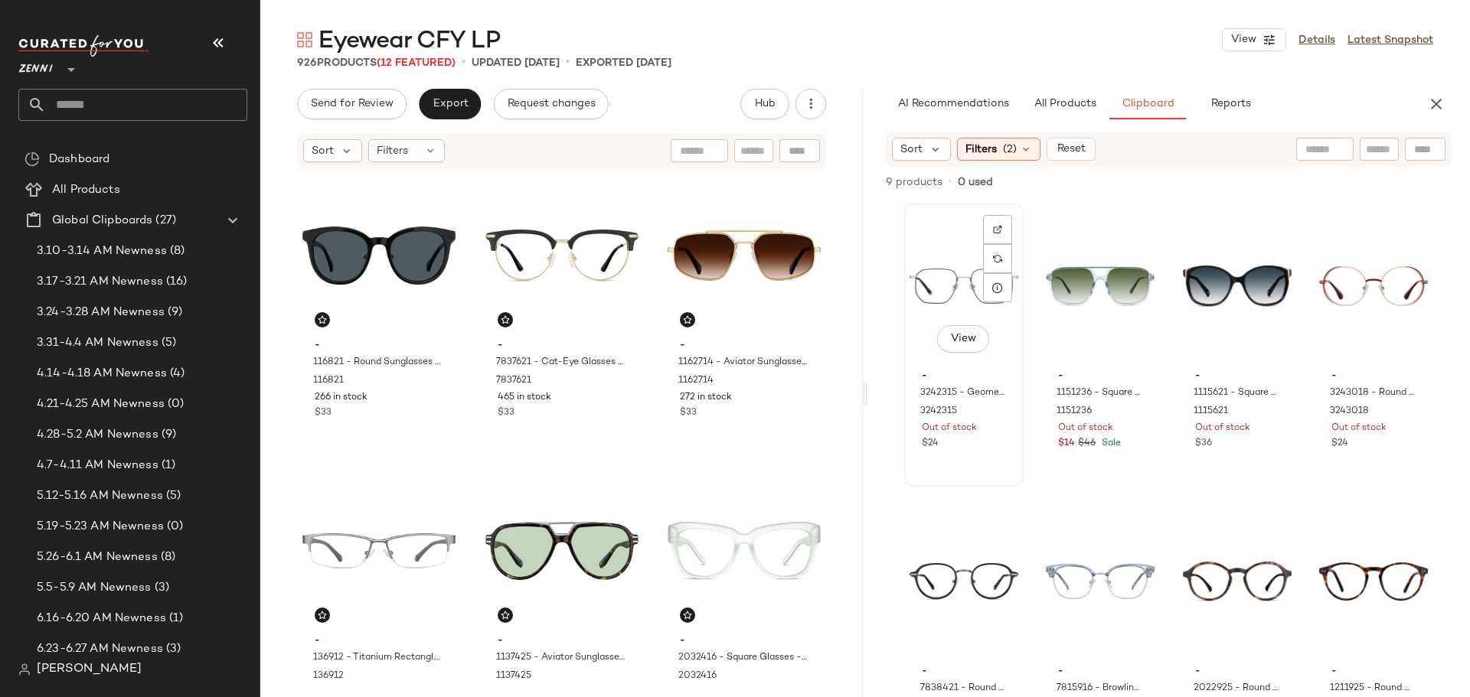
click at [926, 240] on div "View" at bounding box center [963, 286] width 109 height 155
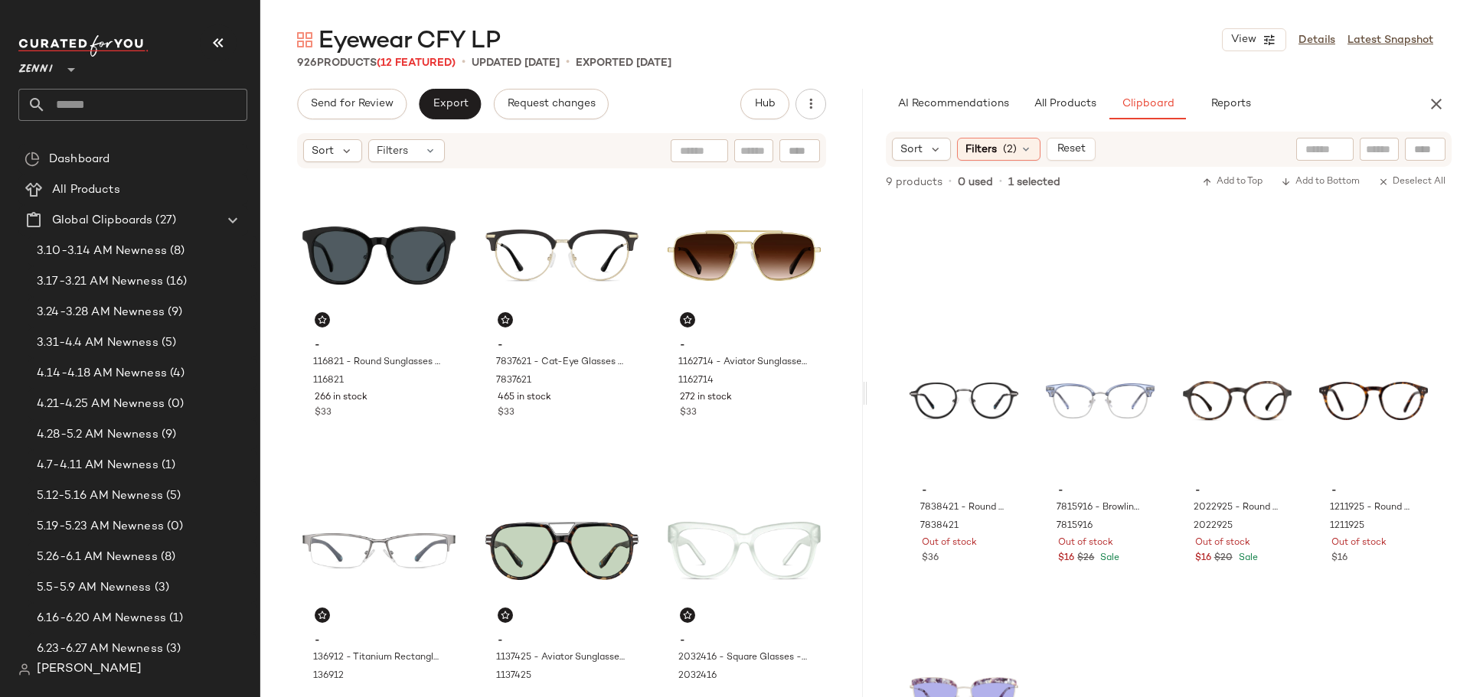
scroll to position [393, 0]
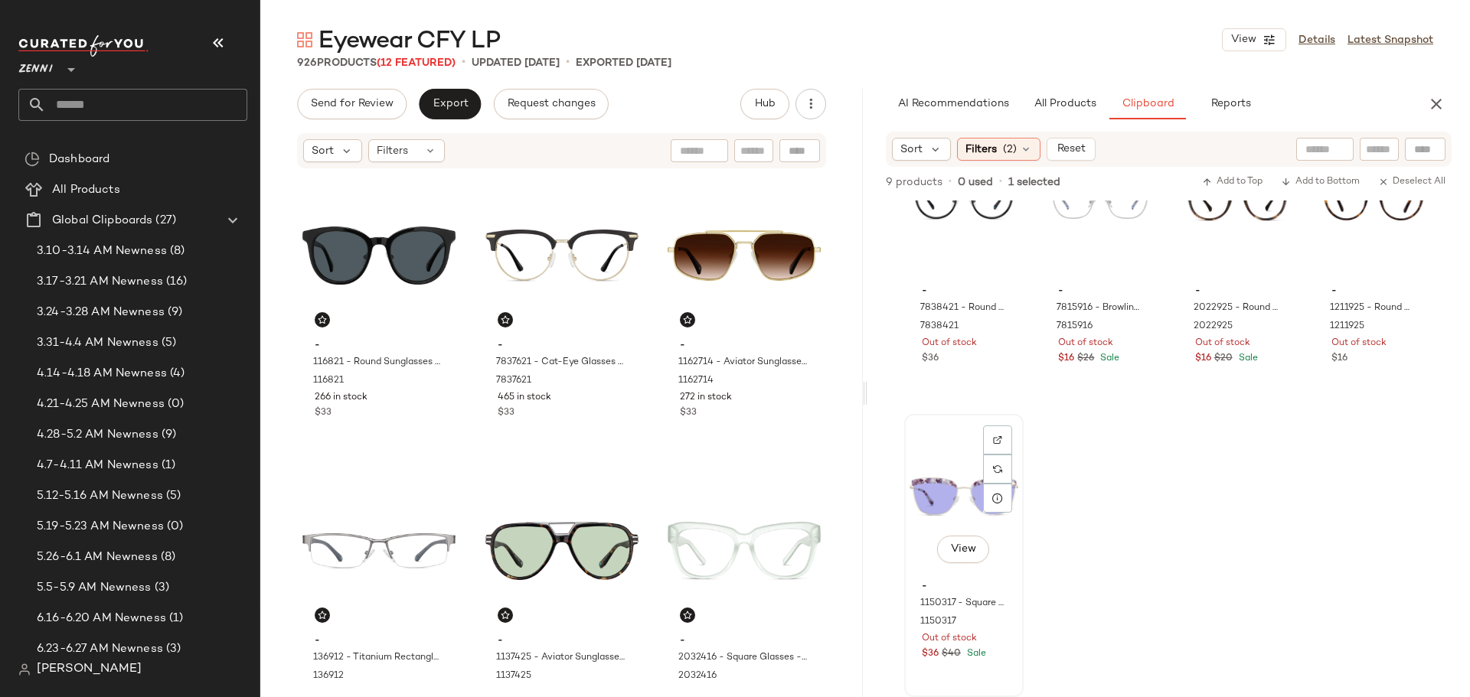
click at [945, 482] on div "View" at bounding box center [963, 497] width 109 height 155
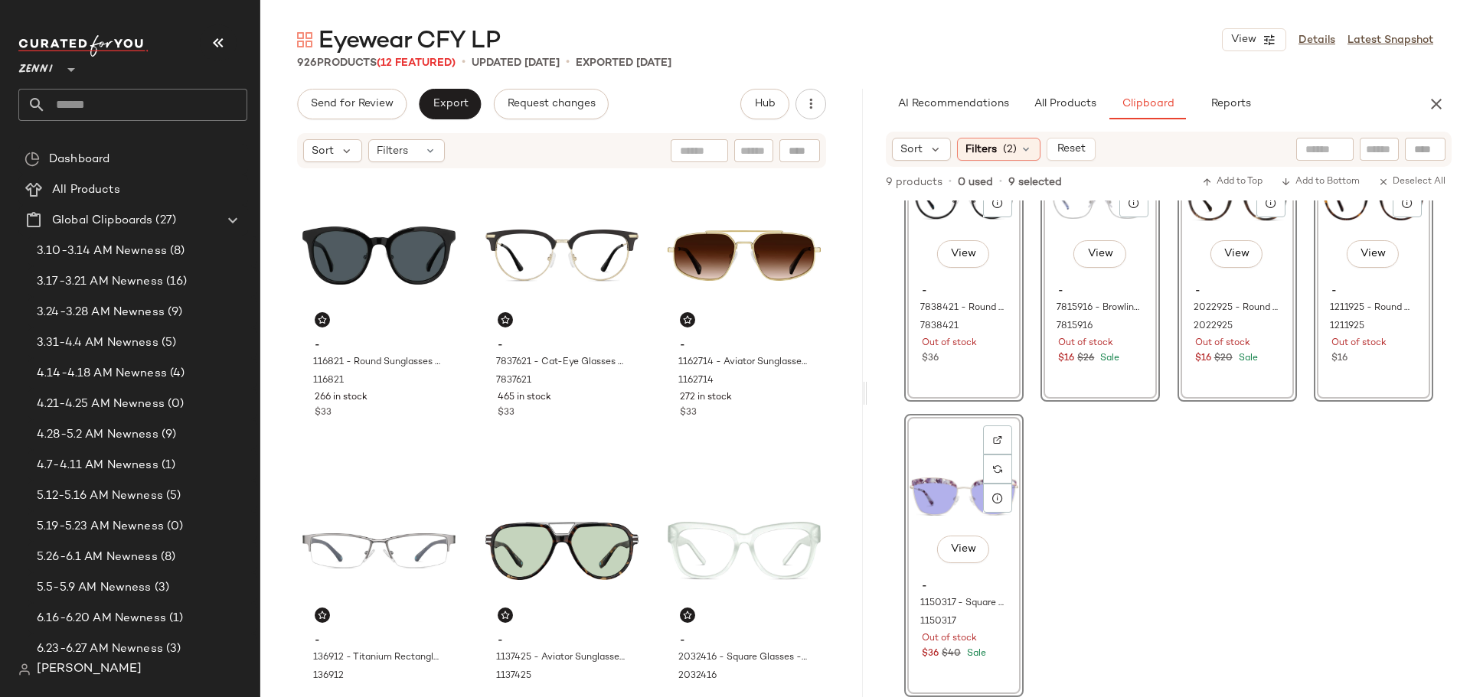
scroll to position [0, 0]
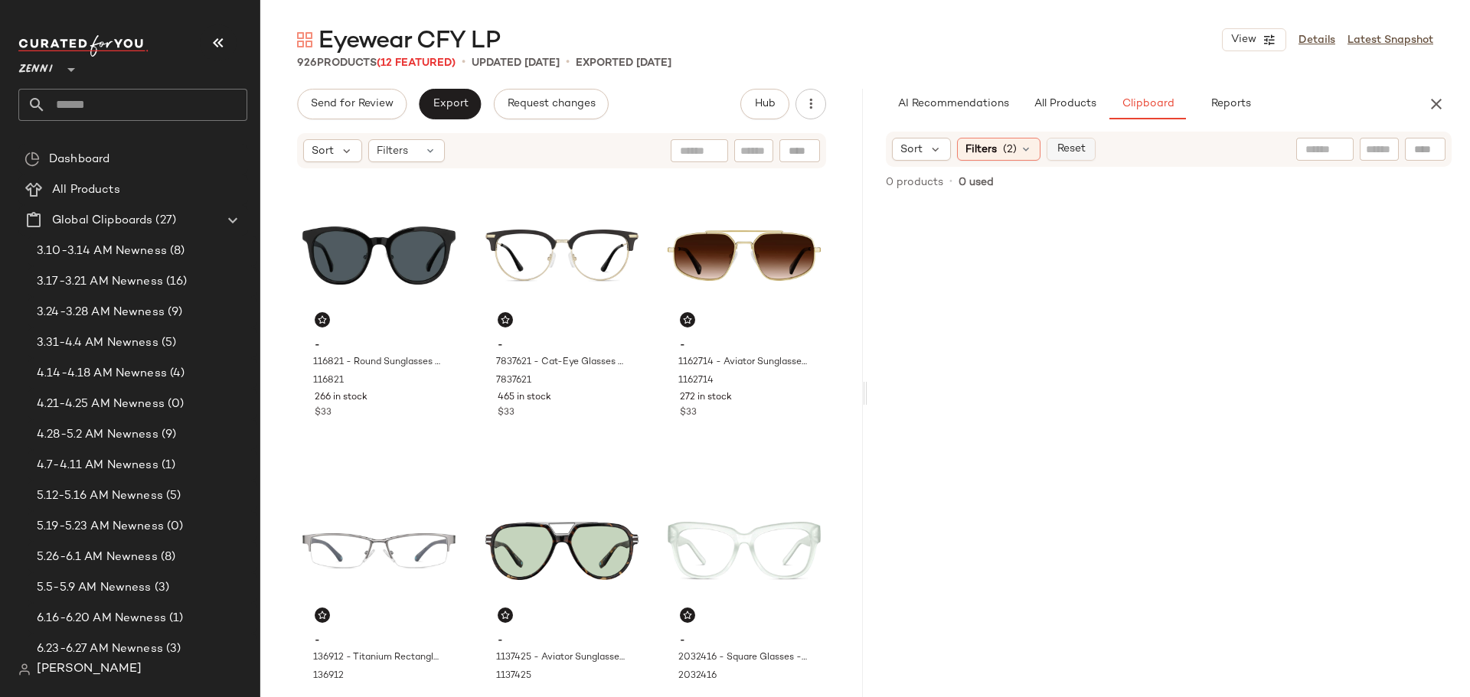
click at [1072, 152] on span "Reset" at bounding box center [1070, 149] width 29 height 12
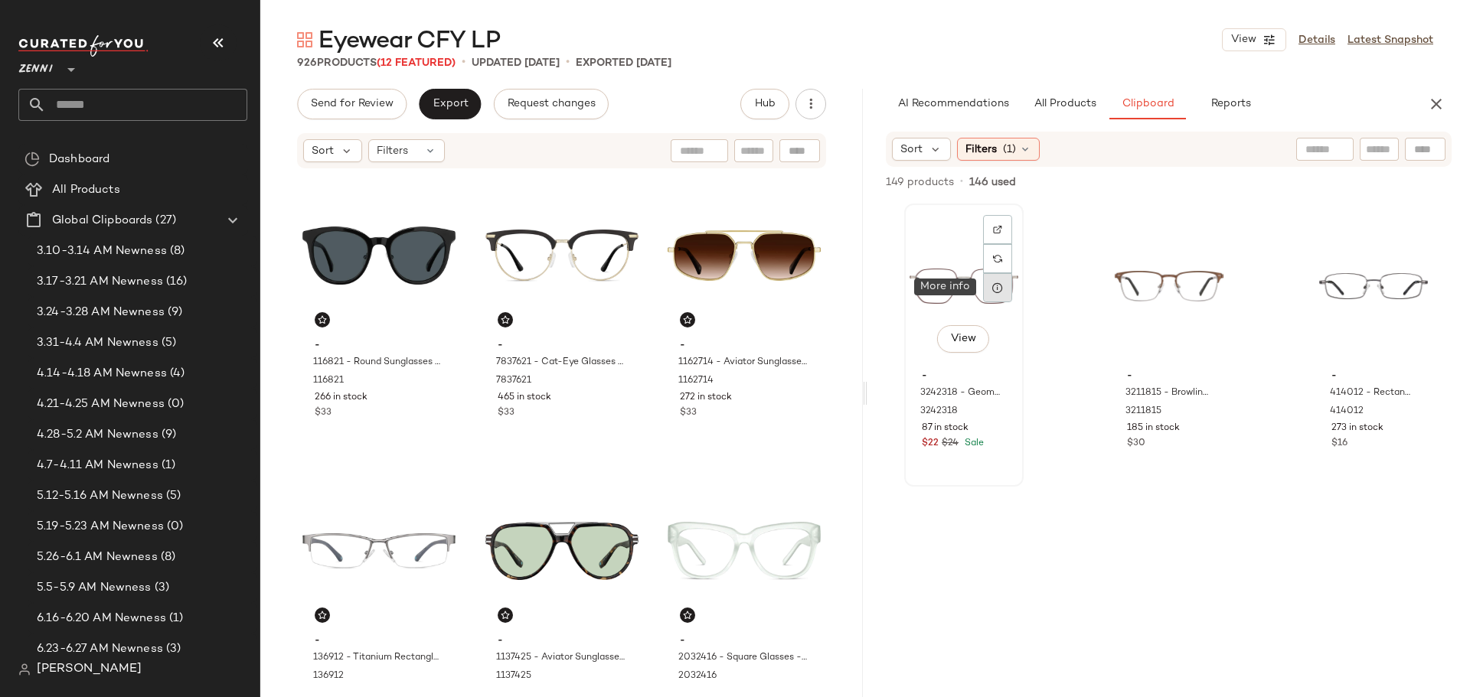
click at [1001, 285] on icon at bounding box center [997, 288] width 12 height 12
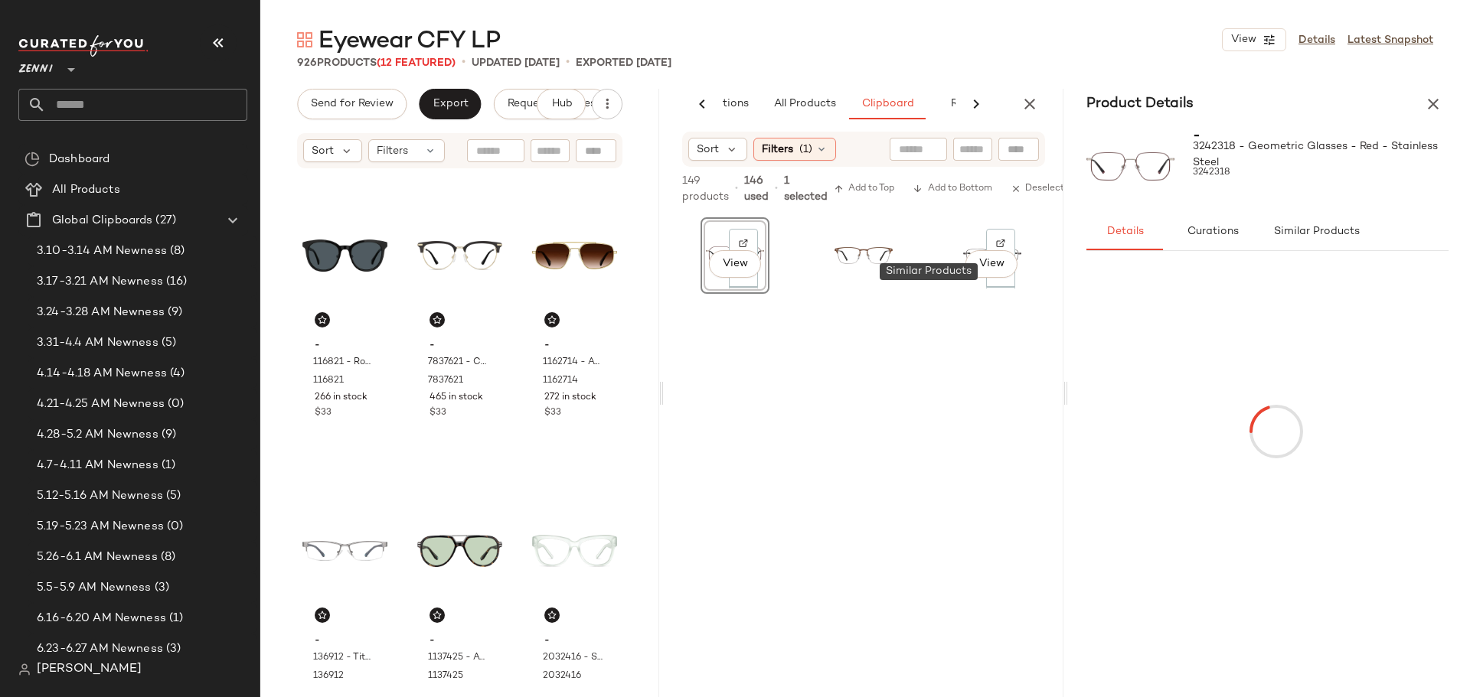
scroll to position [0, 97]
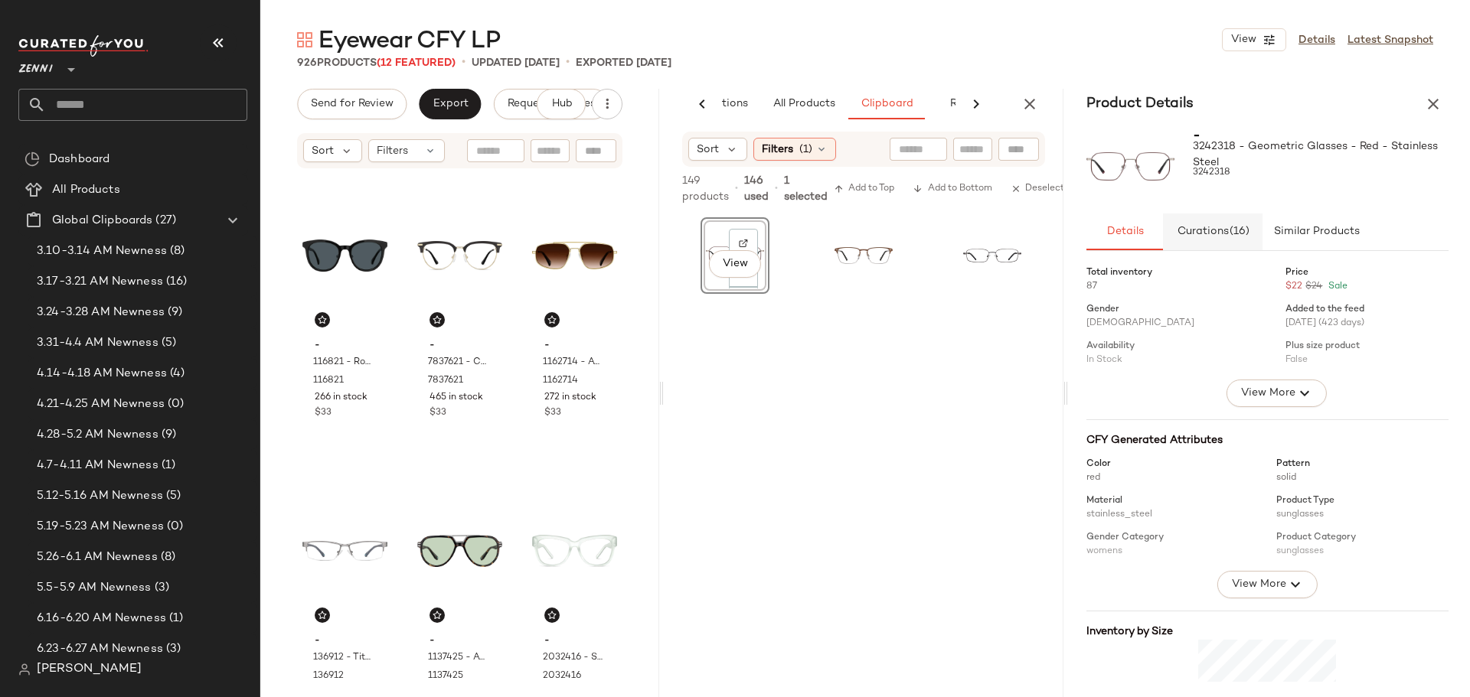
click at [1224, 230] on span "Curations (16)" at bounding box center [1212, 232] width 73 height 12
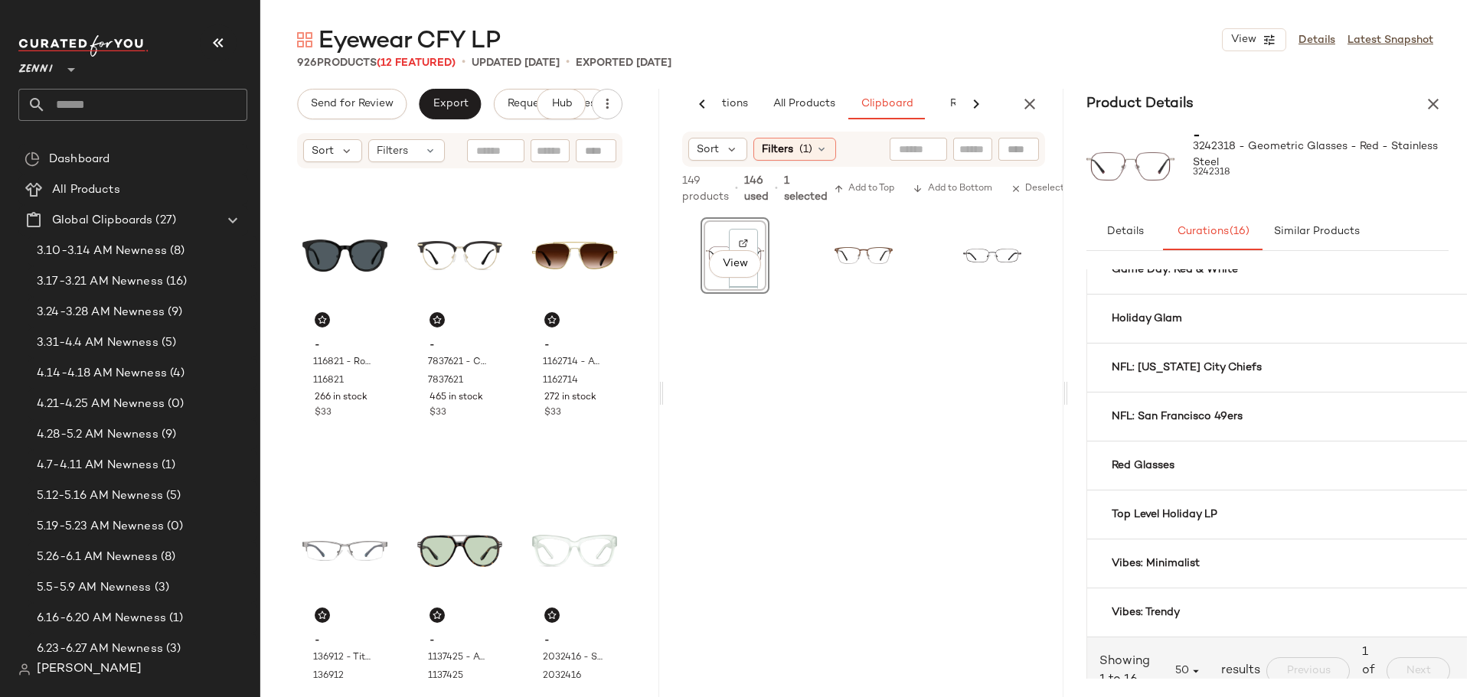
scroll to position [498, 0]
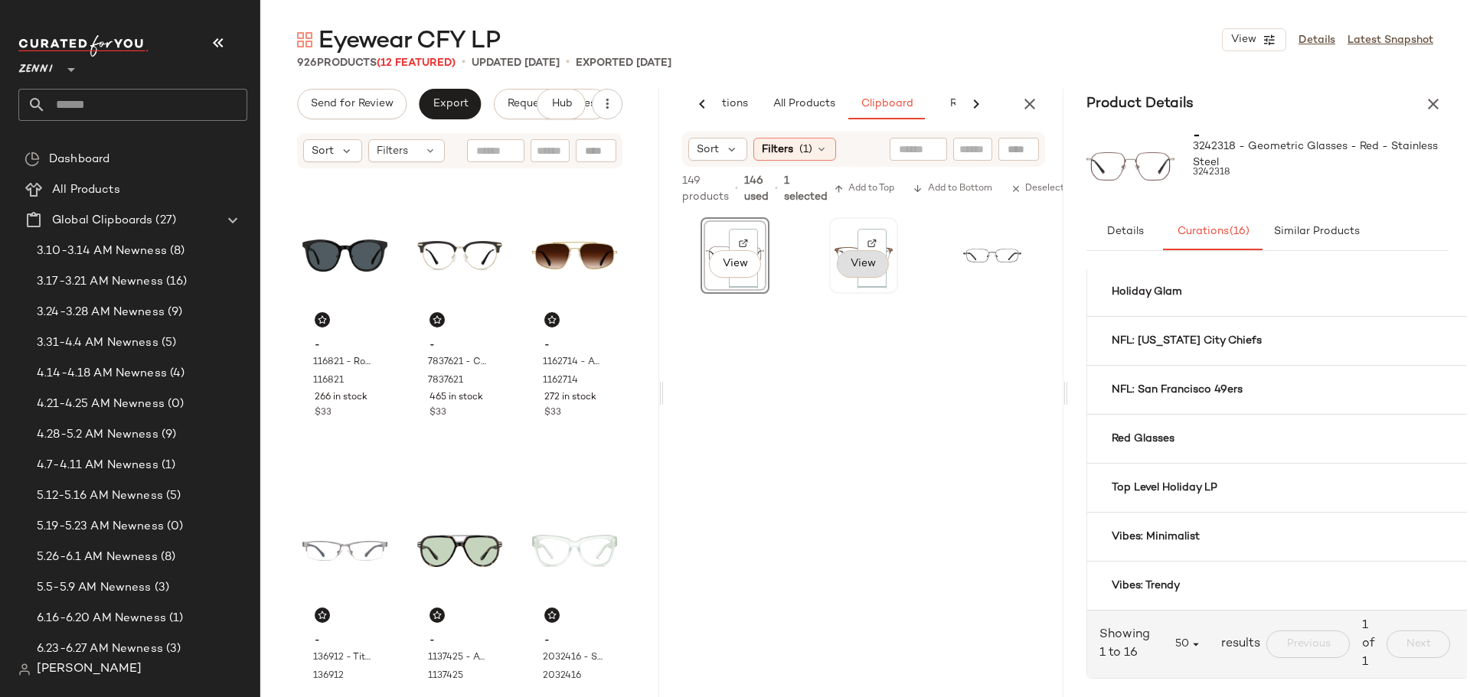
click at [857, 256] on button "View" at bounding box center [863, 264] width 52 height 28
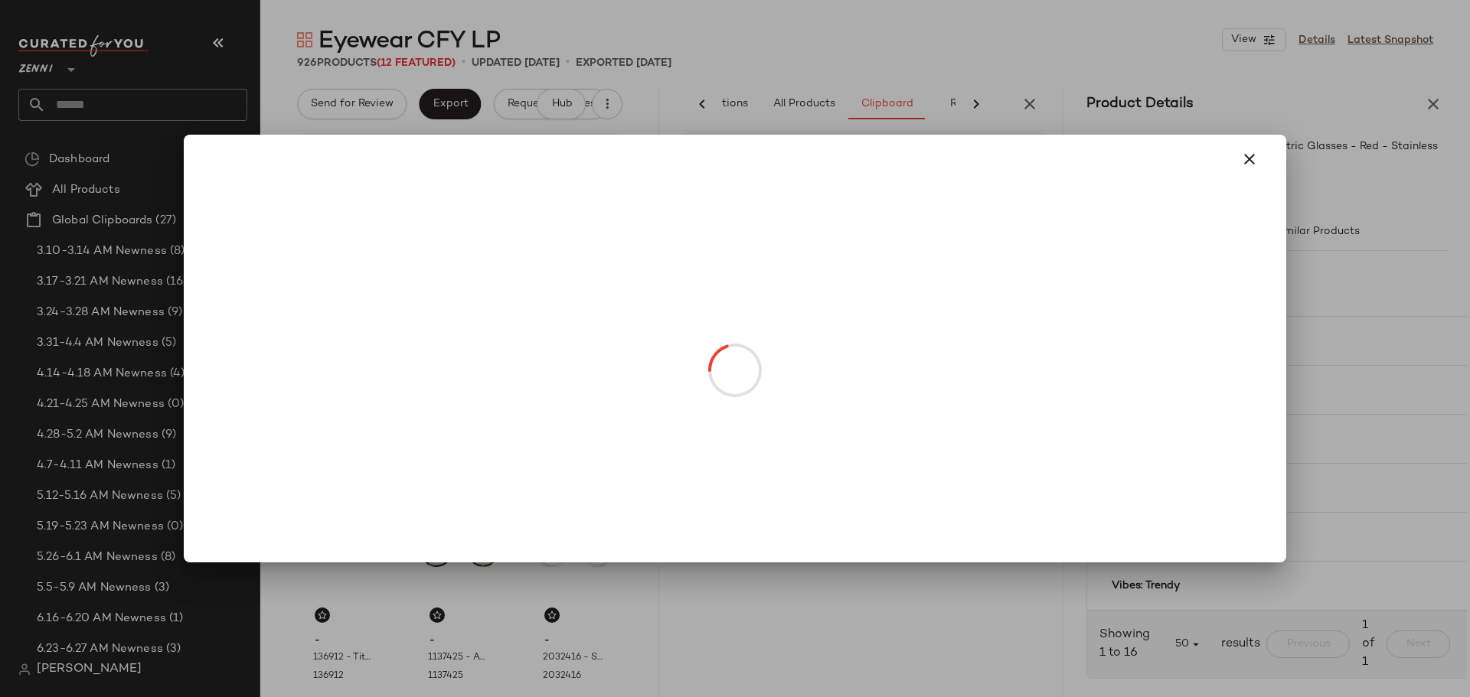
scroll to position [0, 0]
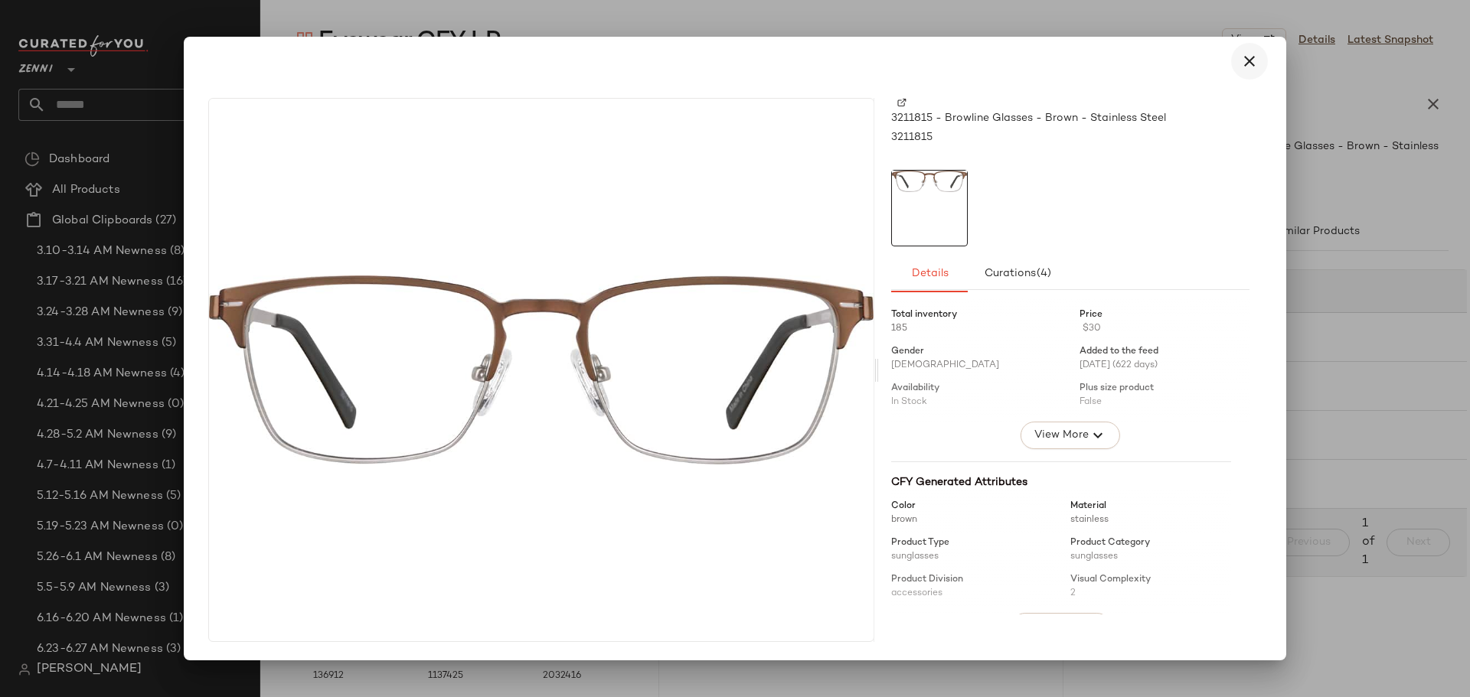
click at [1249, 63] on icon "button" at bounding box center [1249, 61] width 18 height 18
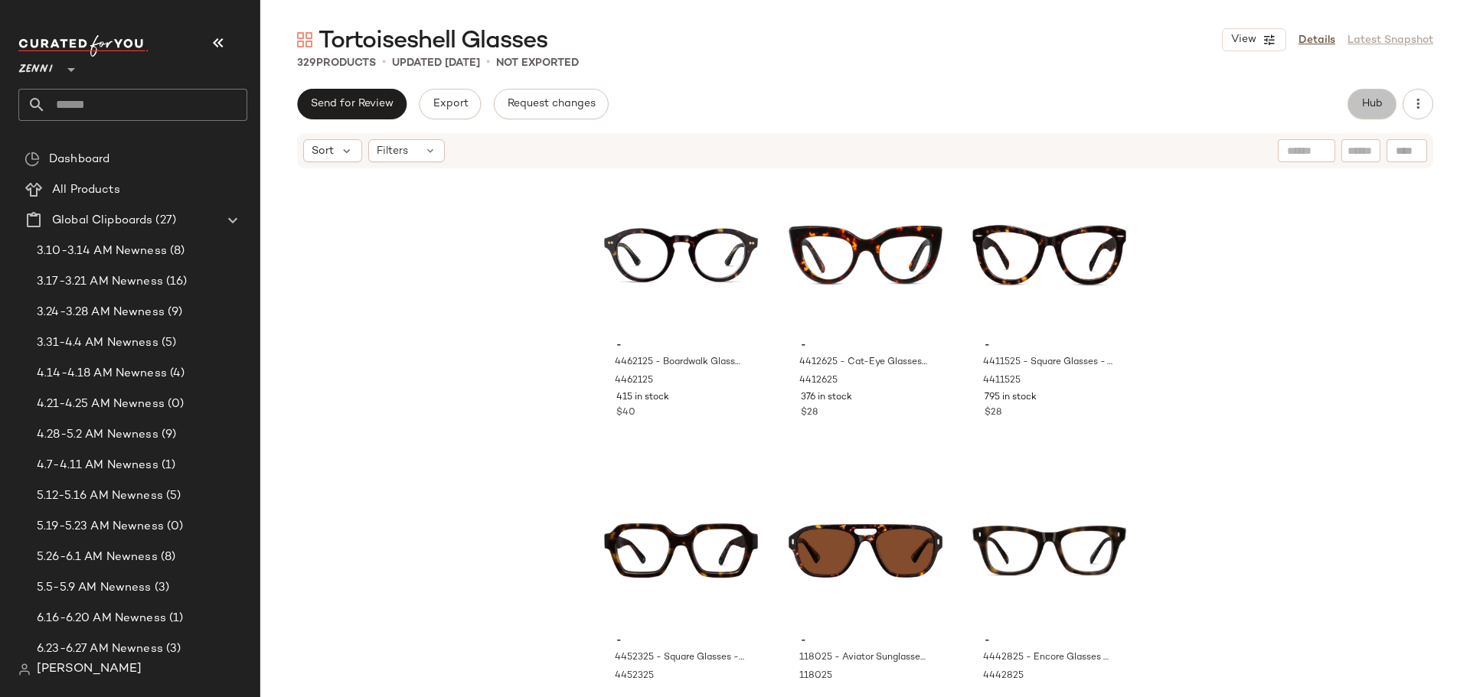
click at [1376, 99] on span "Hub" at bounding box center [1371, 104] width 21 height 12
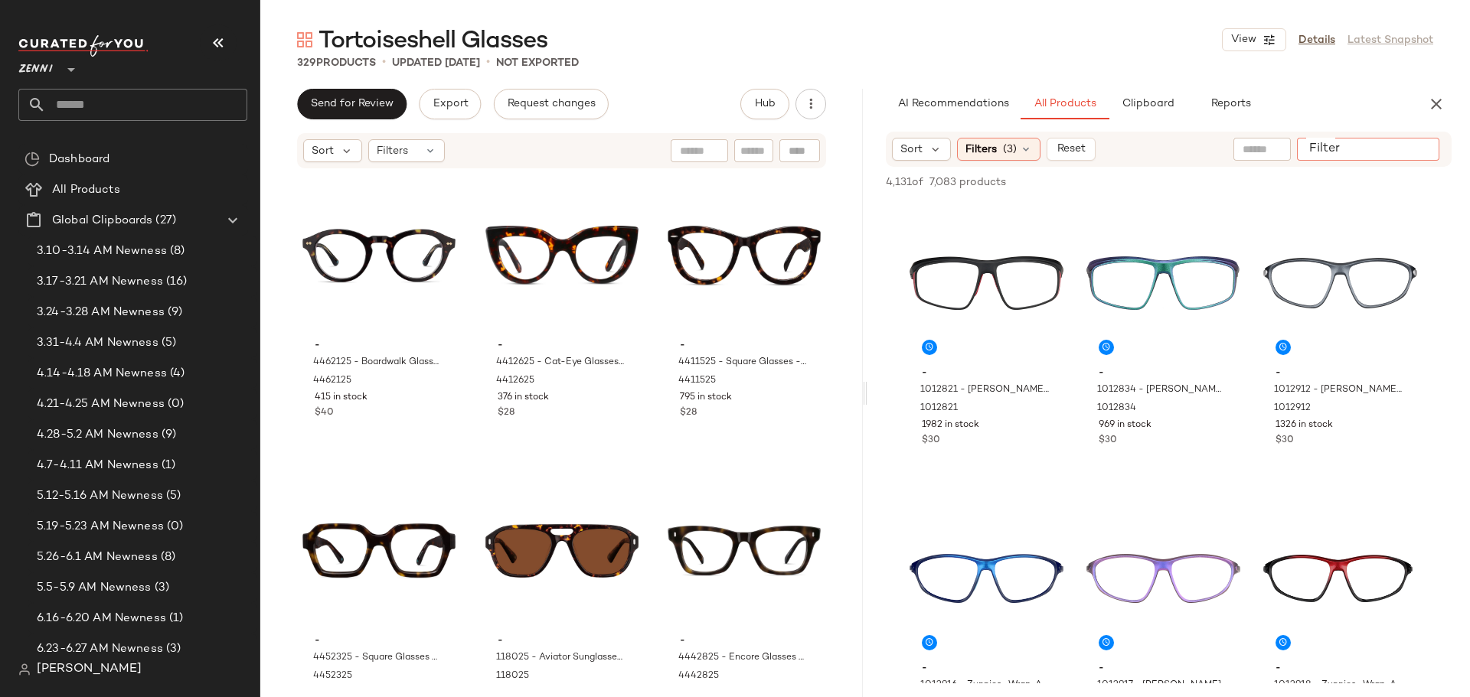
click at [1409, 151] on input "Filter" at bounding box center [1368, 150] width 130 height 16
type input "**********"
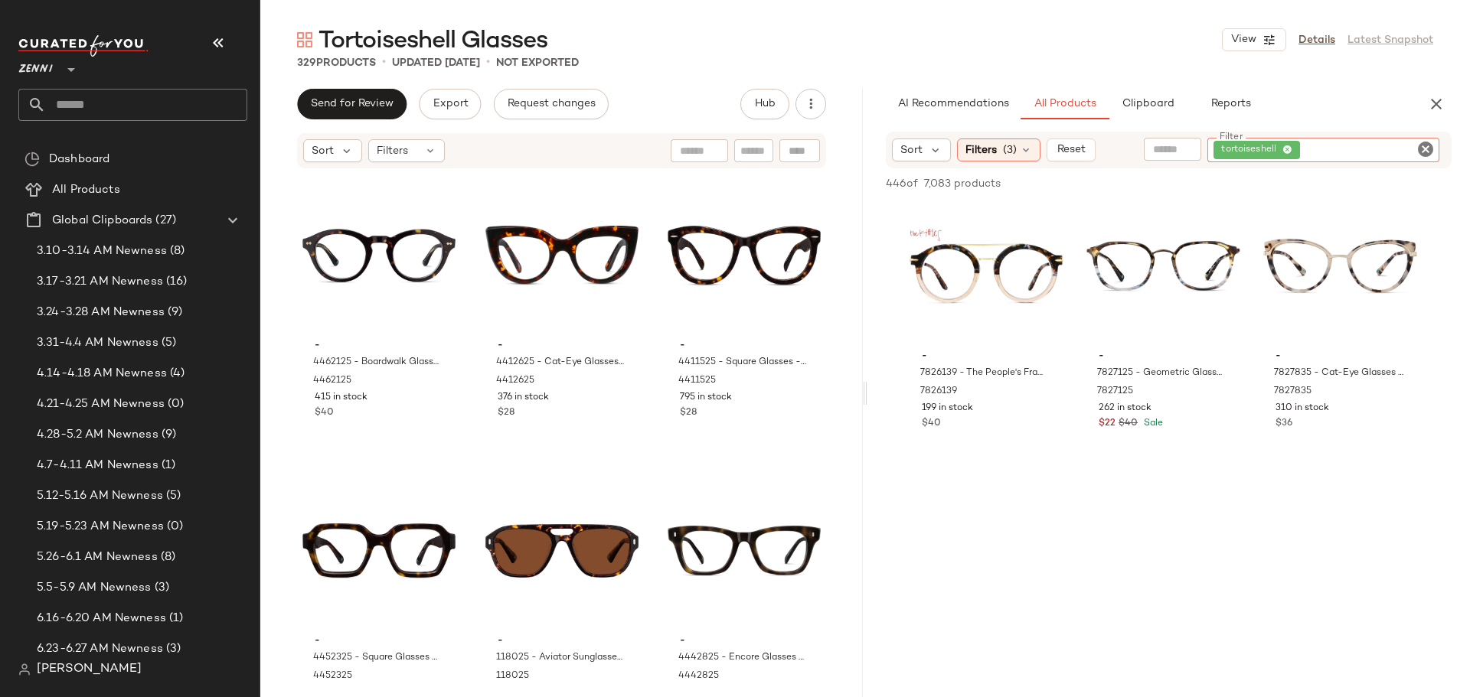
scroll to position [11165, 0]
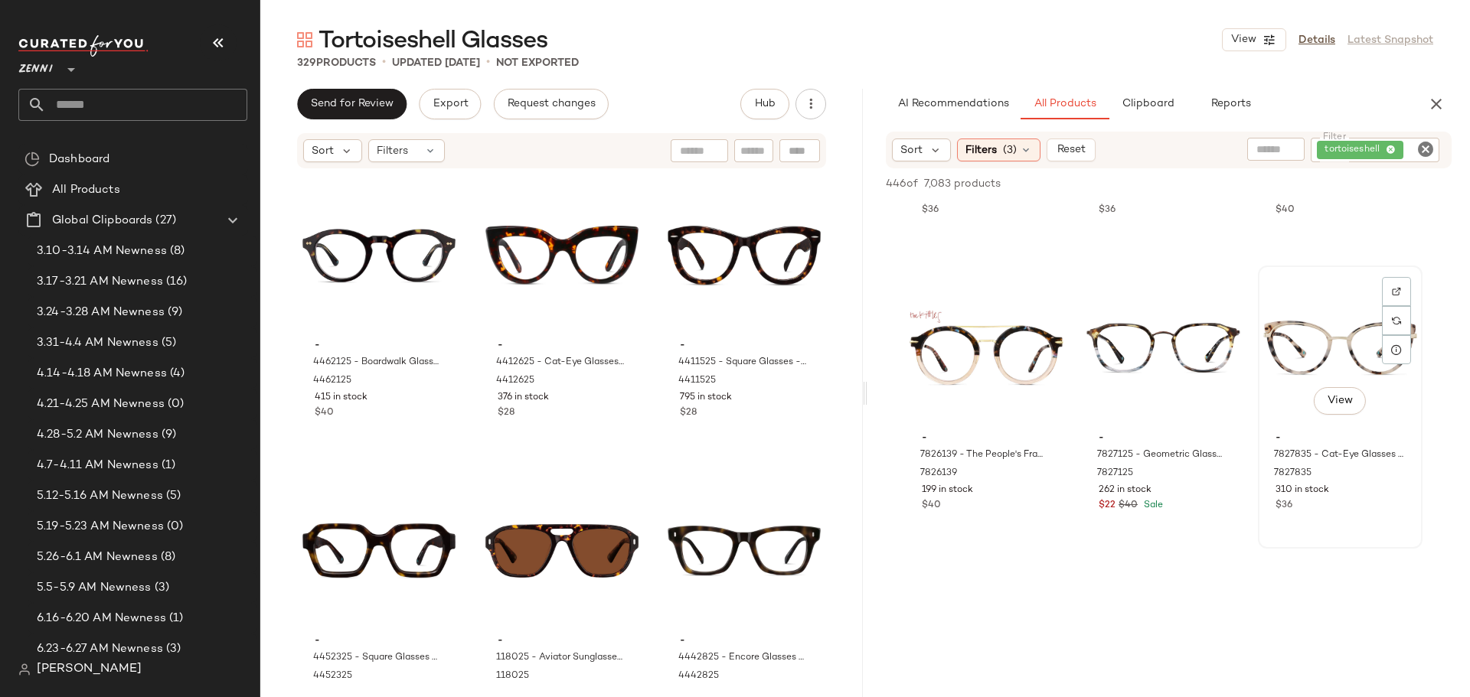
click at [1334, 514] on div "- 7827835 - Cat-Eye Glasses - Ivory Tortoiseshell - Mixed 7827835 310 in stock …" at bounding box center [1340, 470] width 154 height 89
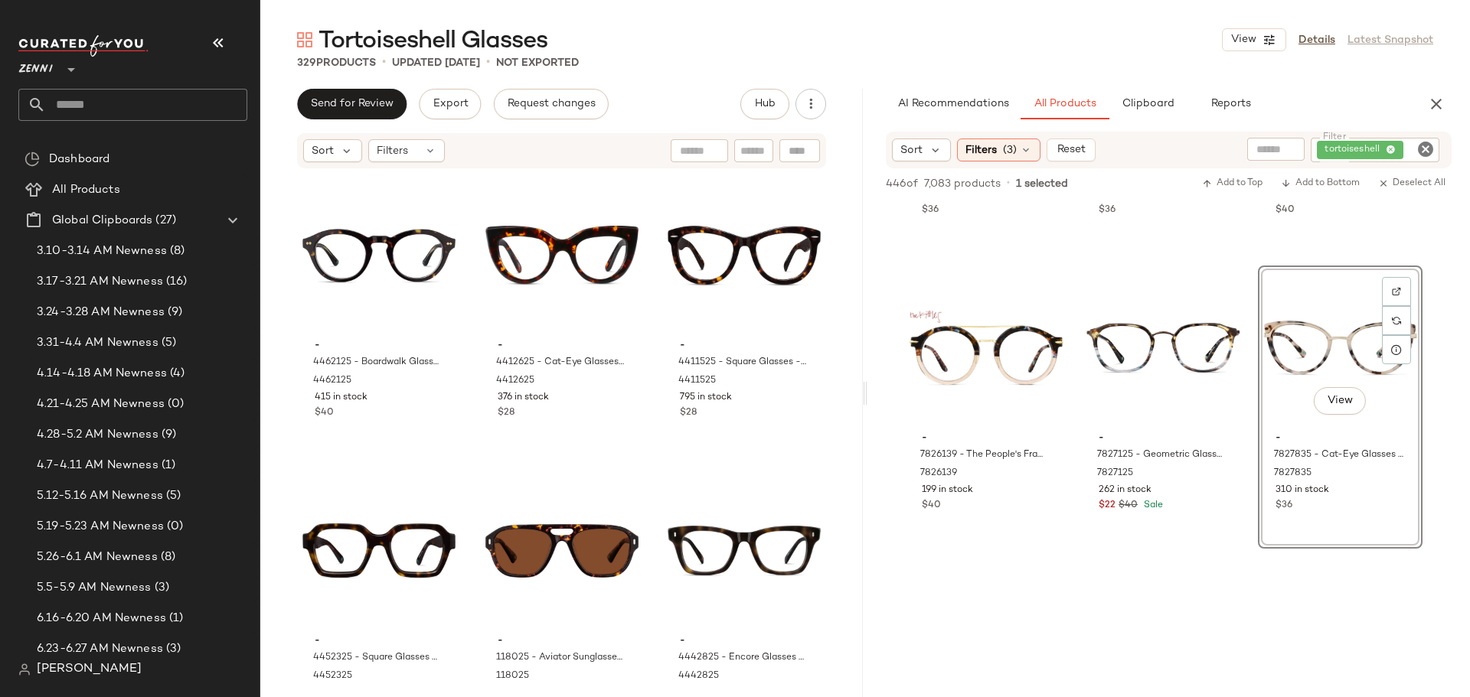
scroll to position [0, 0]
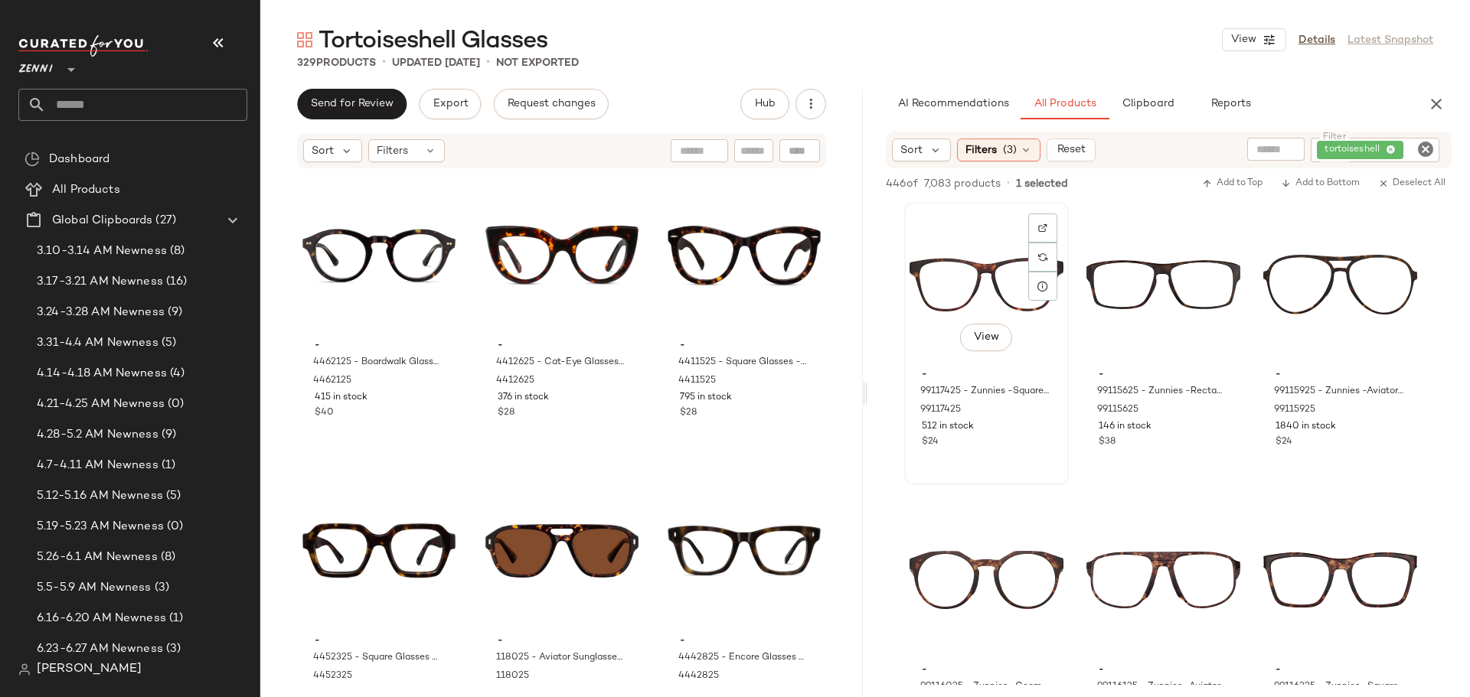
click at [955, 287] on div "View" at bounding box center [986, 284] width 154 height 155
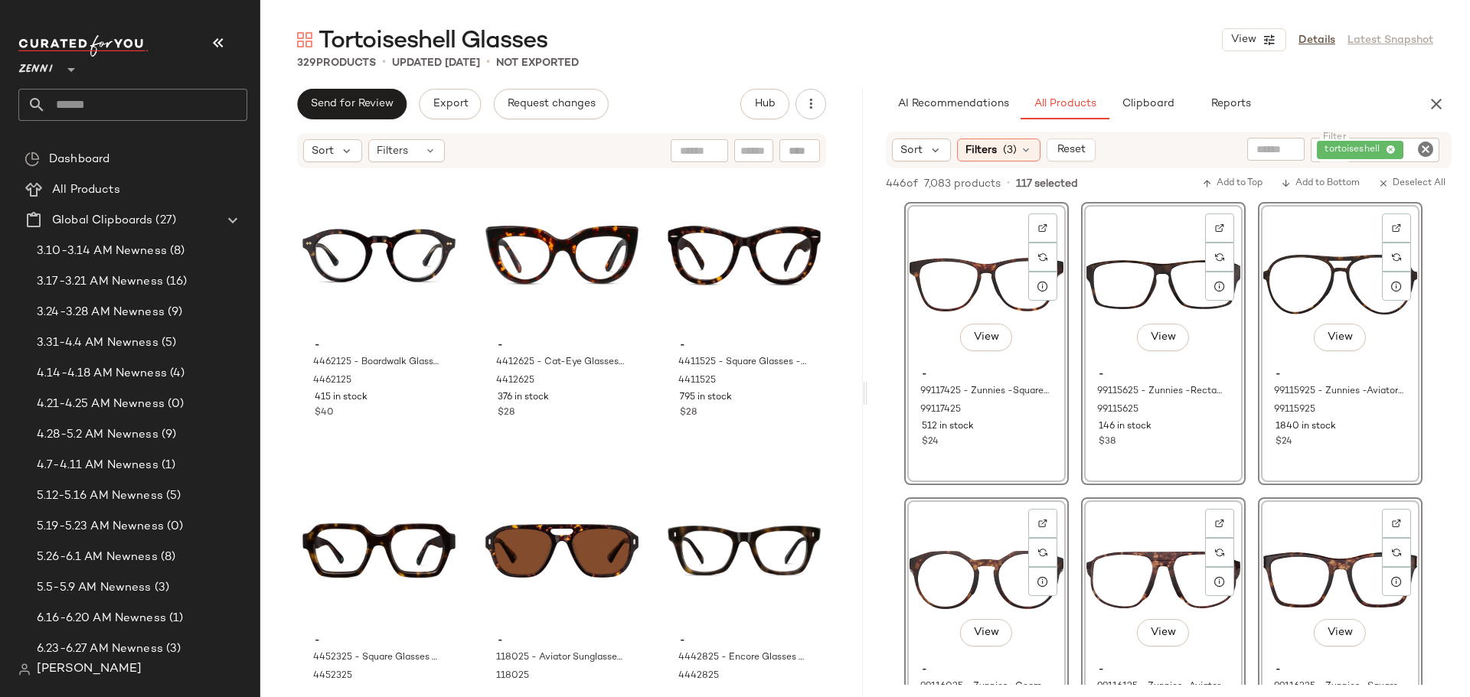
click at [1427, 151] on icon "Clear Filter" at bounding box center [1425, 149] width 18 height 18
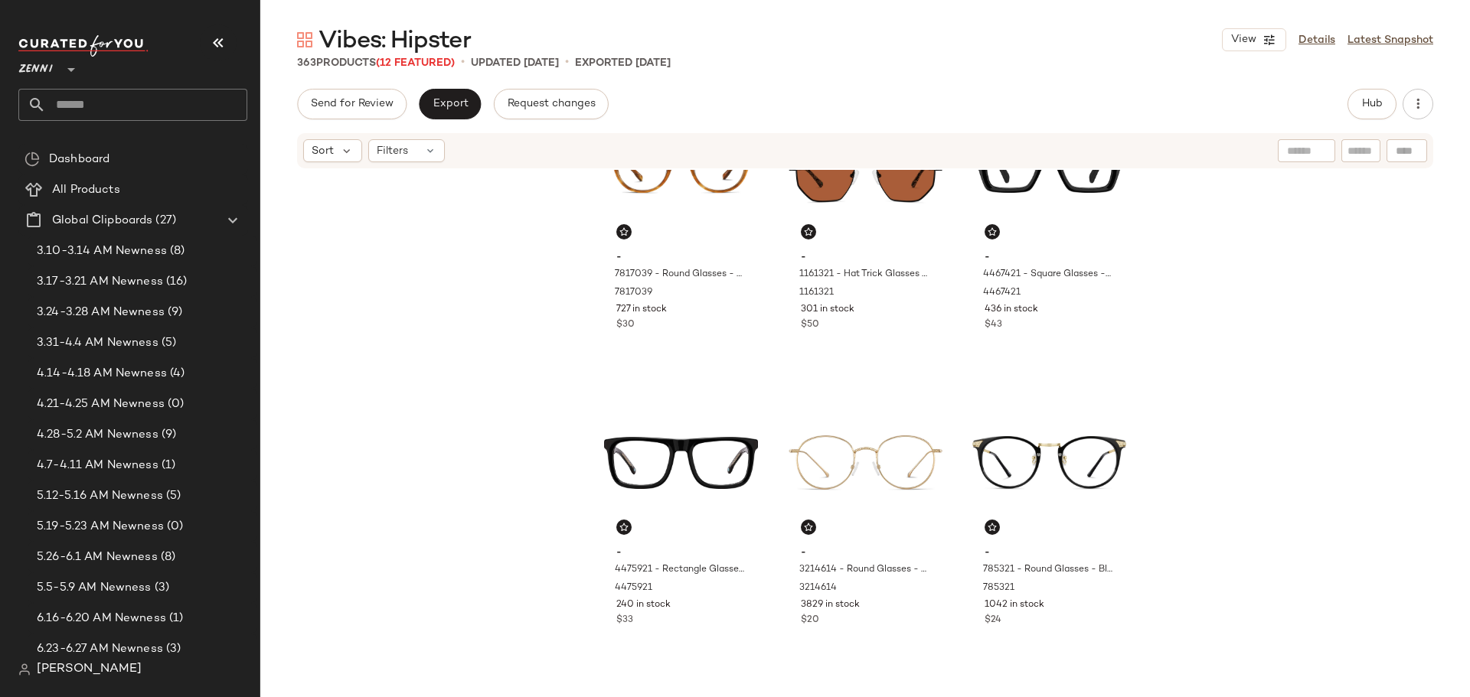
scroll to position [701, 0]
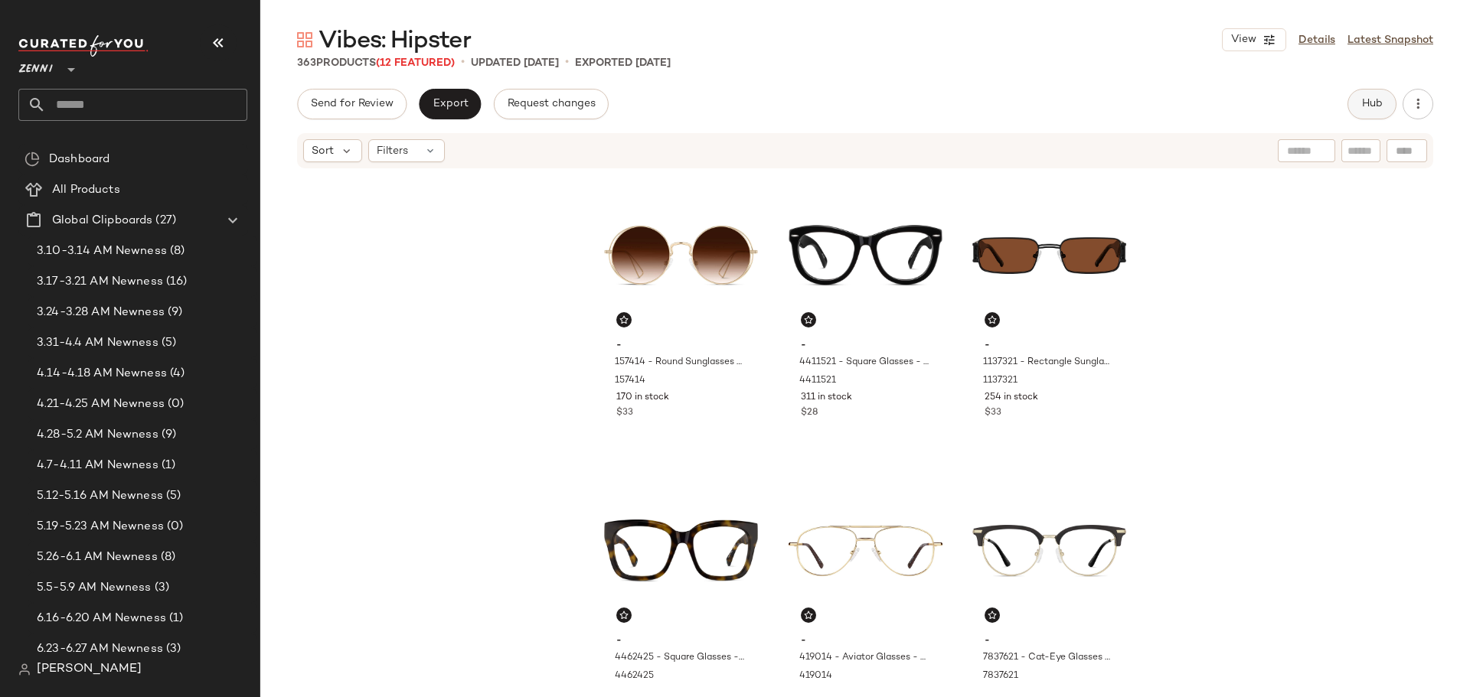
click at [1372, 110] on span "Hub" at bounding box center [1371, 104] width 21 height 12
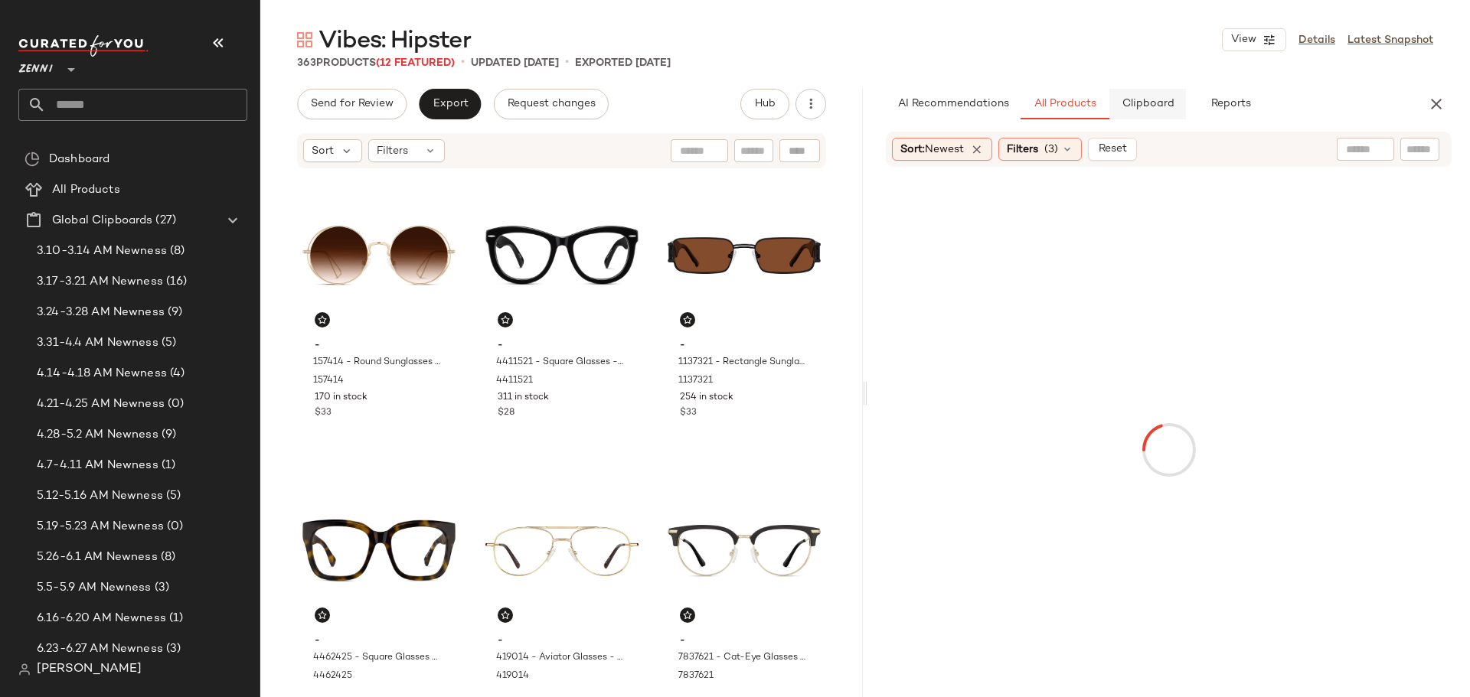
click at [1159, 103] on span "Clipboard" at bounding box center [1147, 104] width 53 height 12
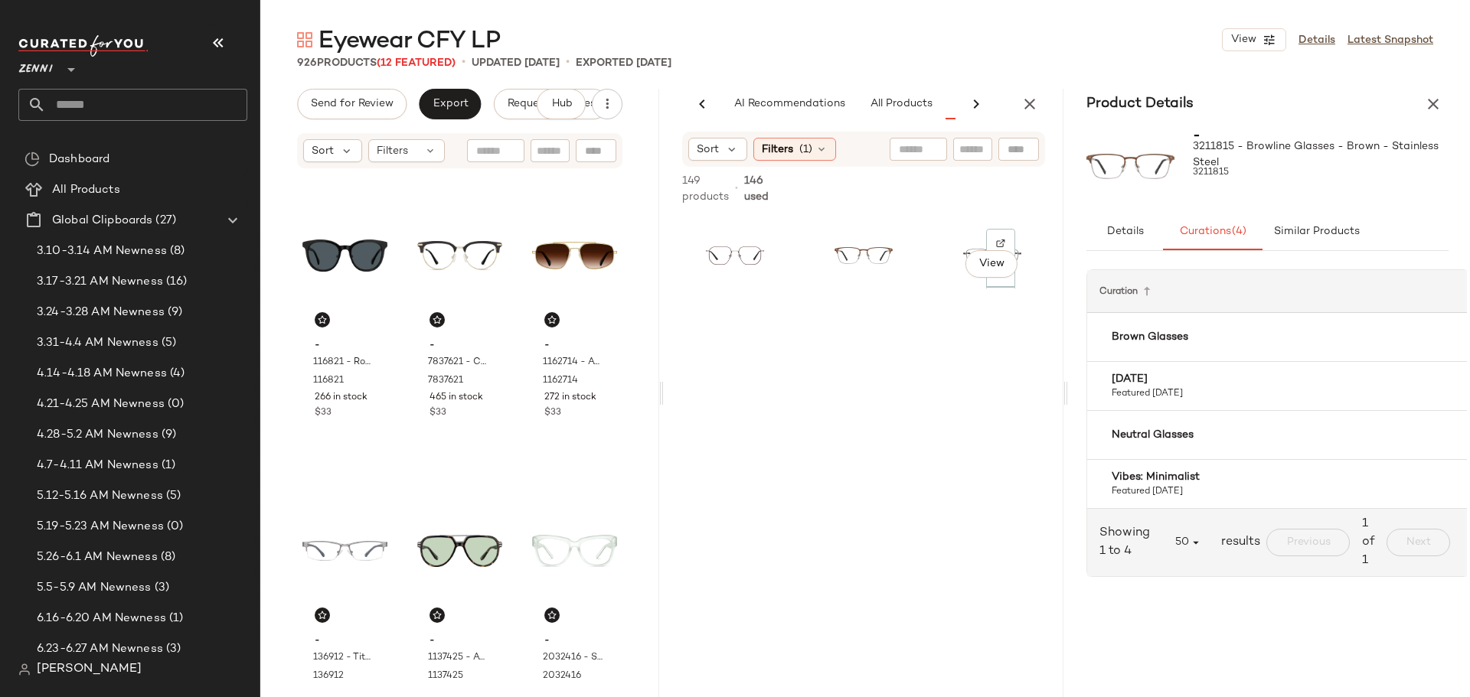
scroll to position [0, 97]
click at [831, 234] on div "View" at bounding box center [864, 255] width 66 height 73
click at [1184, 478] on b "Vibes: Minimalist" at bounding box center [1156, 477] width 88 height 16
click at [963, 235] on div "View" at bounding box center [992, 256] width 58 height 66
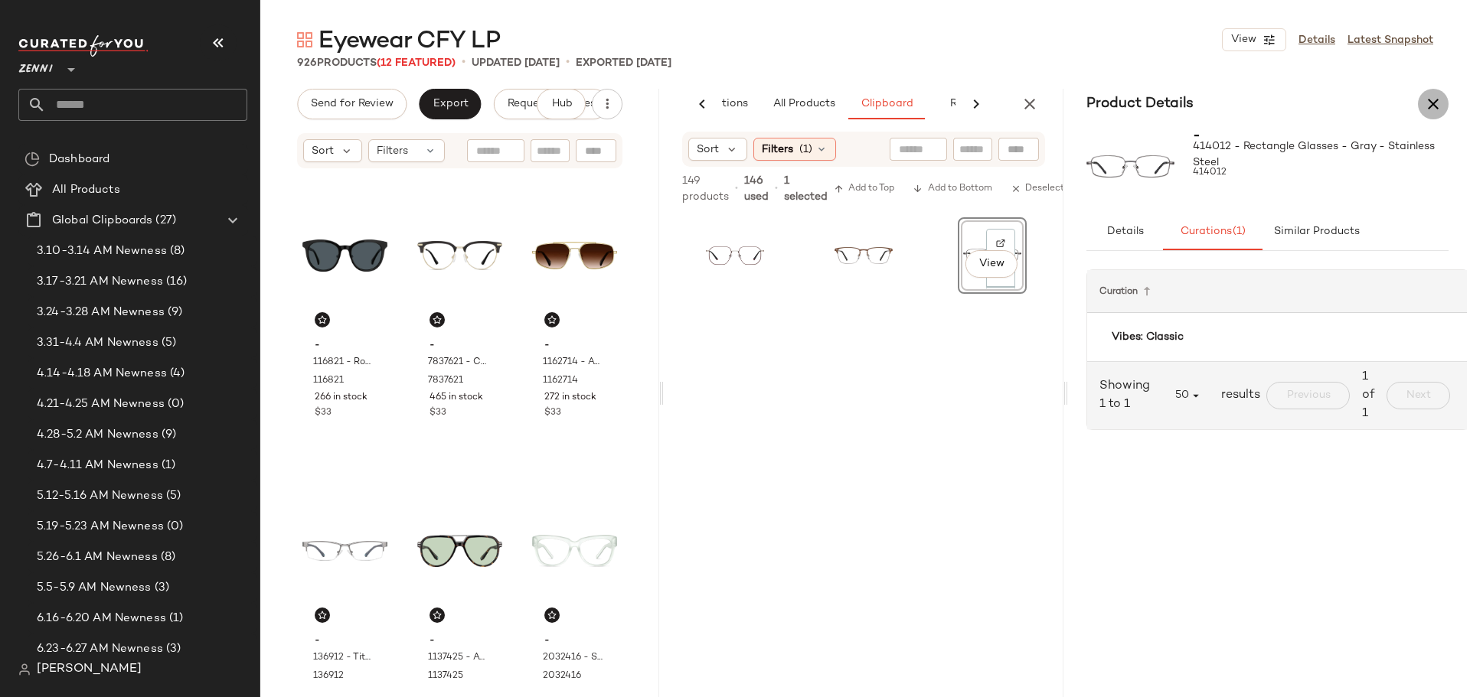
click at [1433, 103] on icon "button" at bounding box center [1433, 104] width 18 height 18
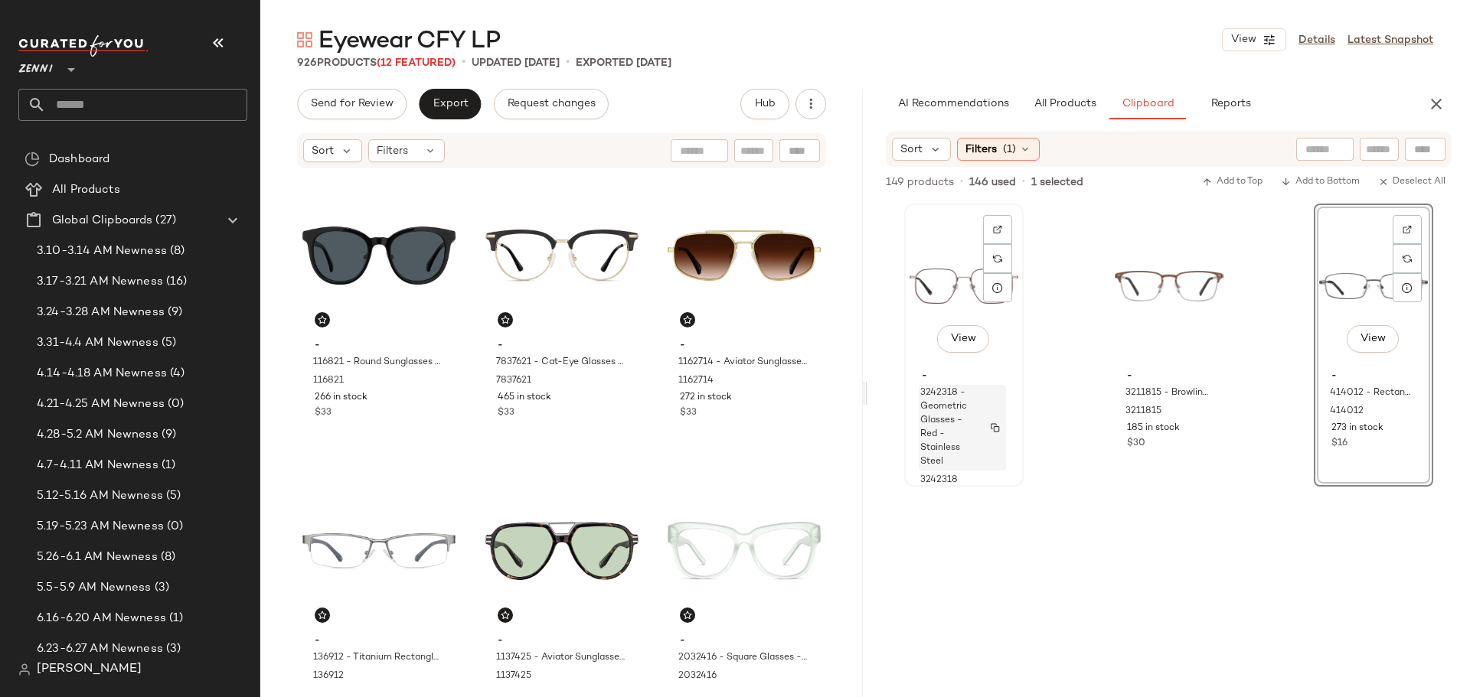
click at [962, 463] on span "3242318 - Geometric Glasses - Red - Stainless Steel" at bounding box center [947, 428] width 55 height 83
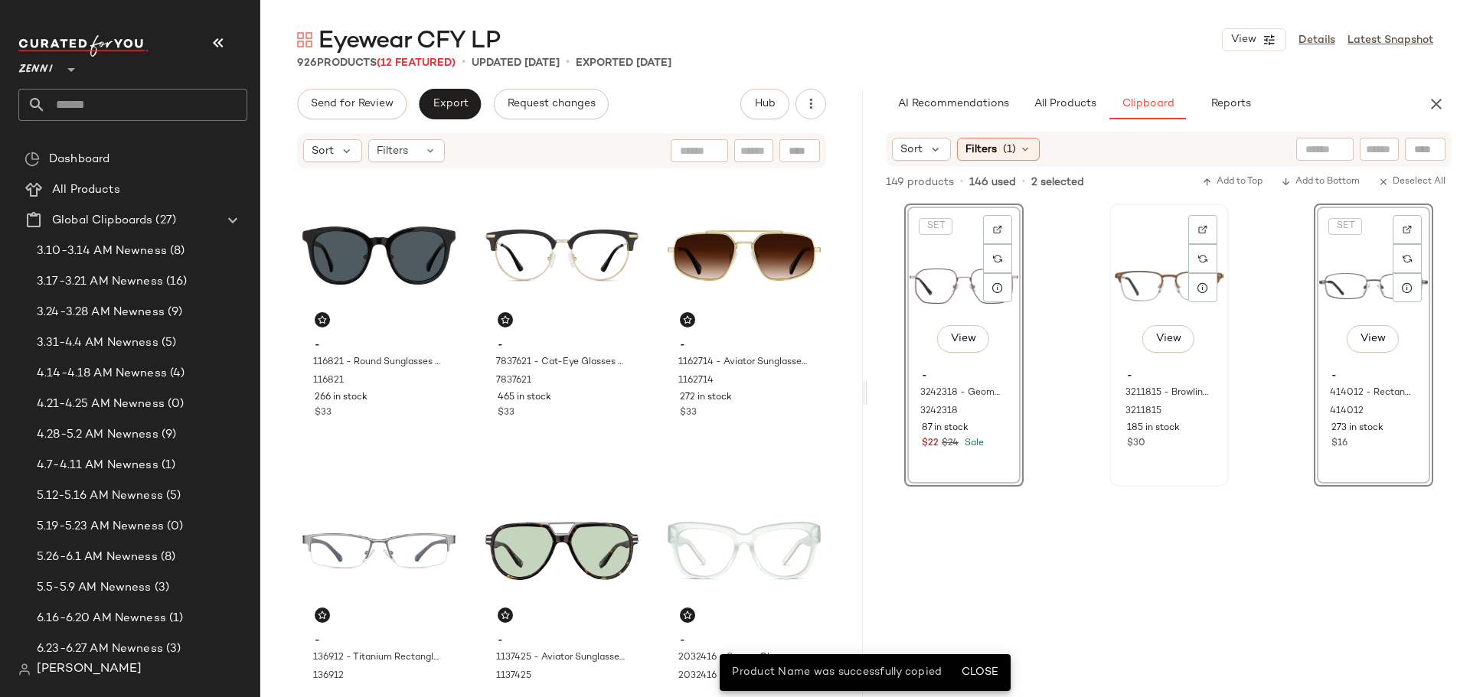
click at [1199, 461] on div "View - 3211815 - Browline Glasses - Brown - Stainless Steel 3211815 185 in stoc…" at bounding box center [1169, 345] width 116 height 280
click at [1325, 182] on span "Add to Bottom" at bounding box center [1320, 182] width 79 height 11
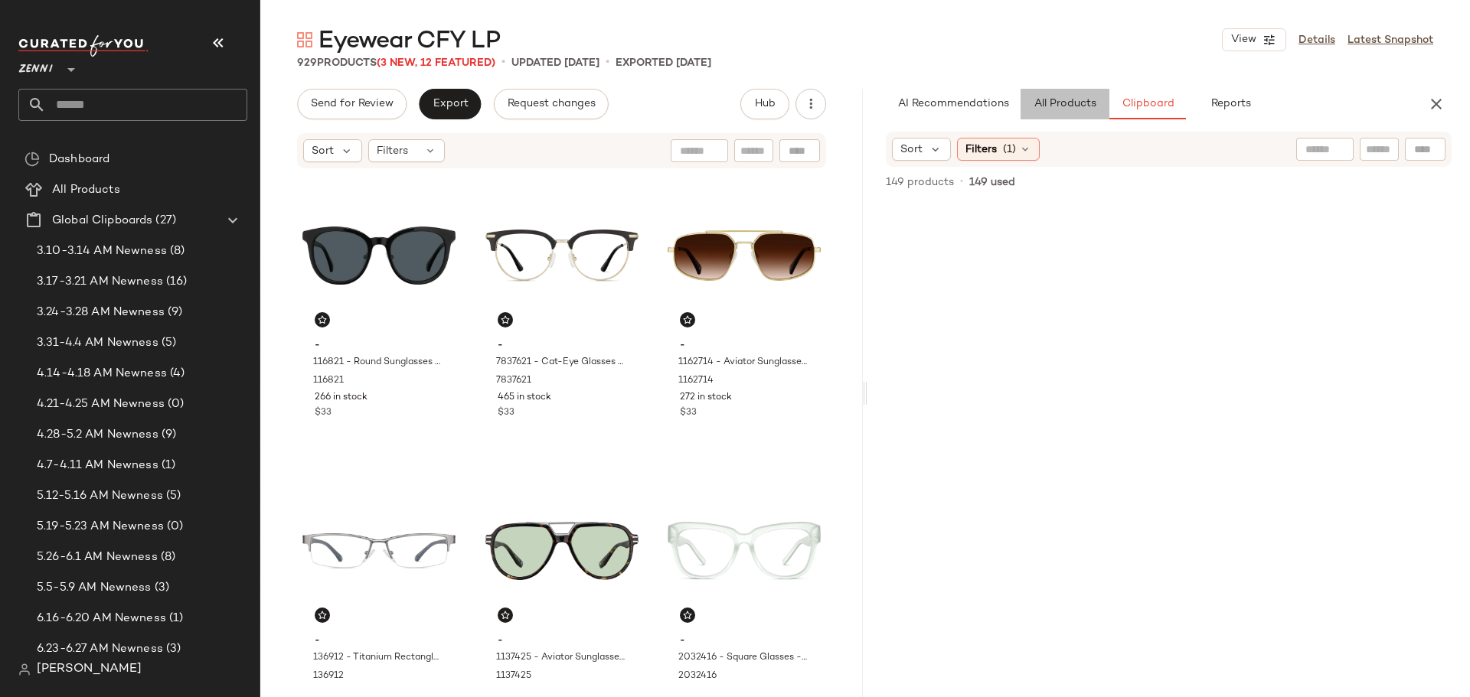
click at [1049, 108] on span "All Products" at bounding box center [1064, 104] width 63 height 12
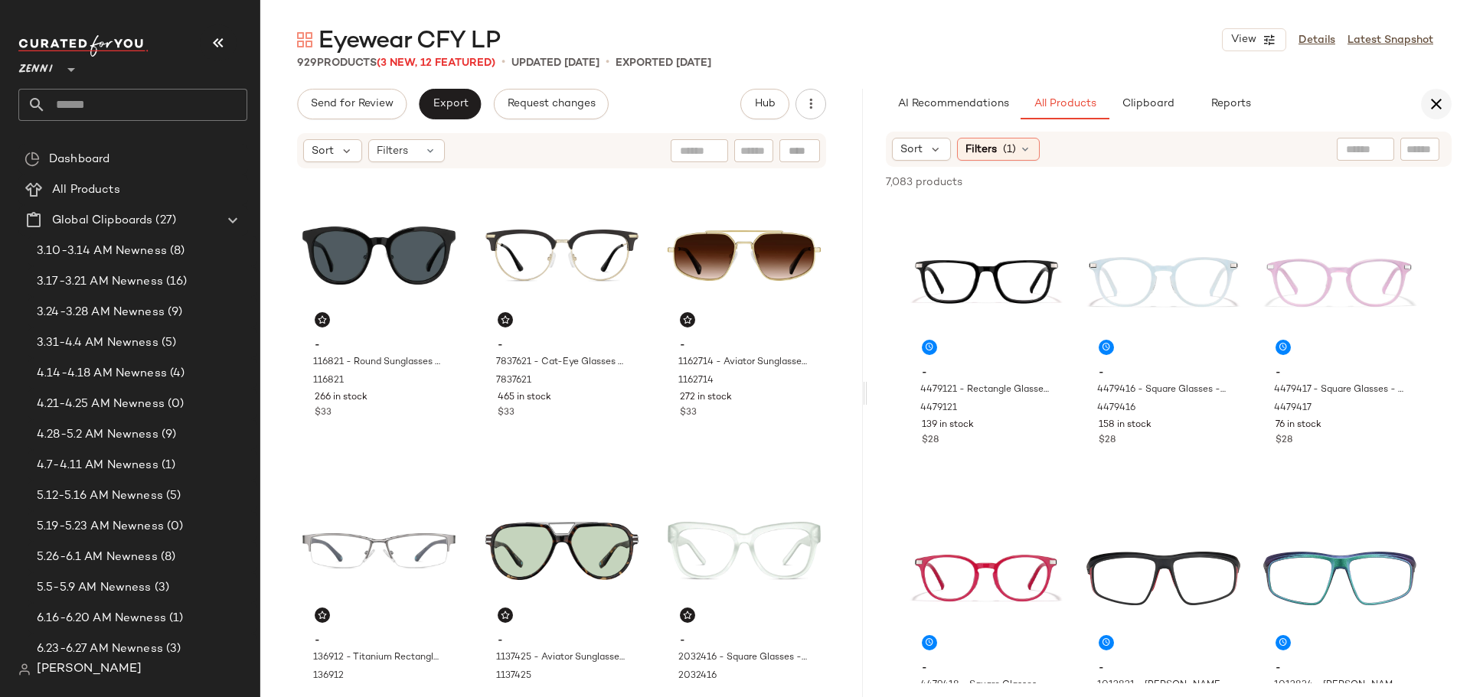
click at [1438, 106] on icon "button" at bounding box center [1436, 104] width 18 height 18
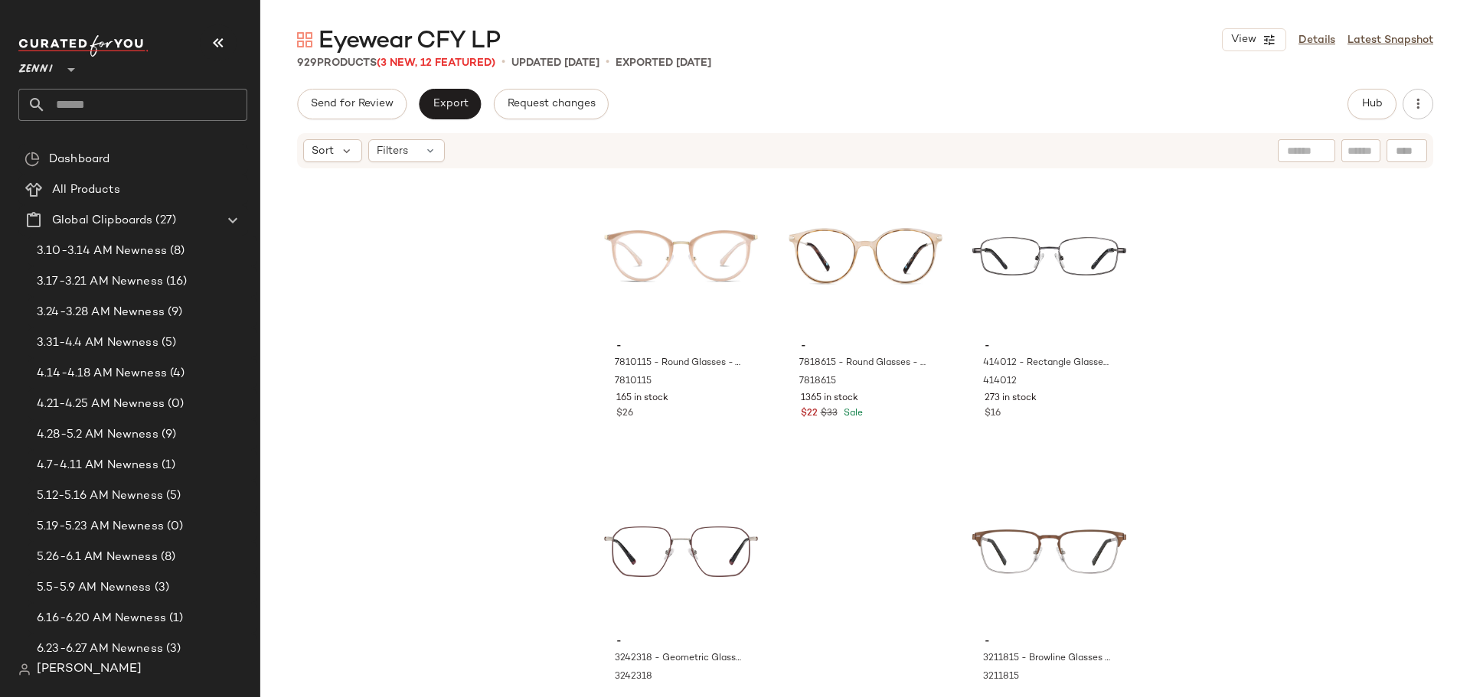
scroll to position [91097, 0]
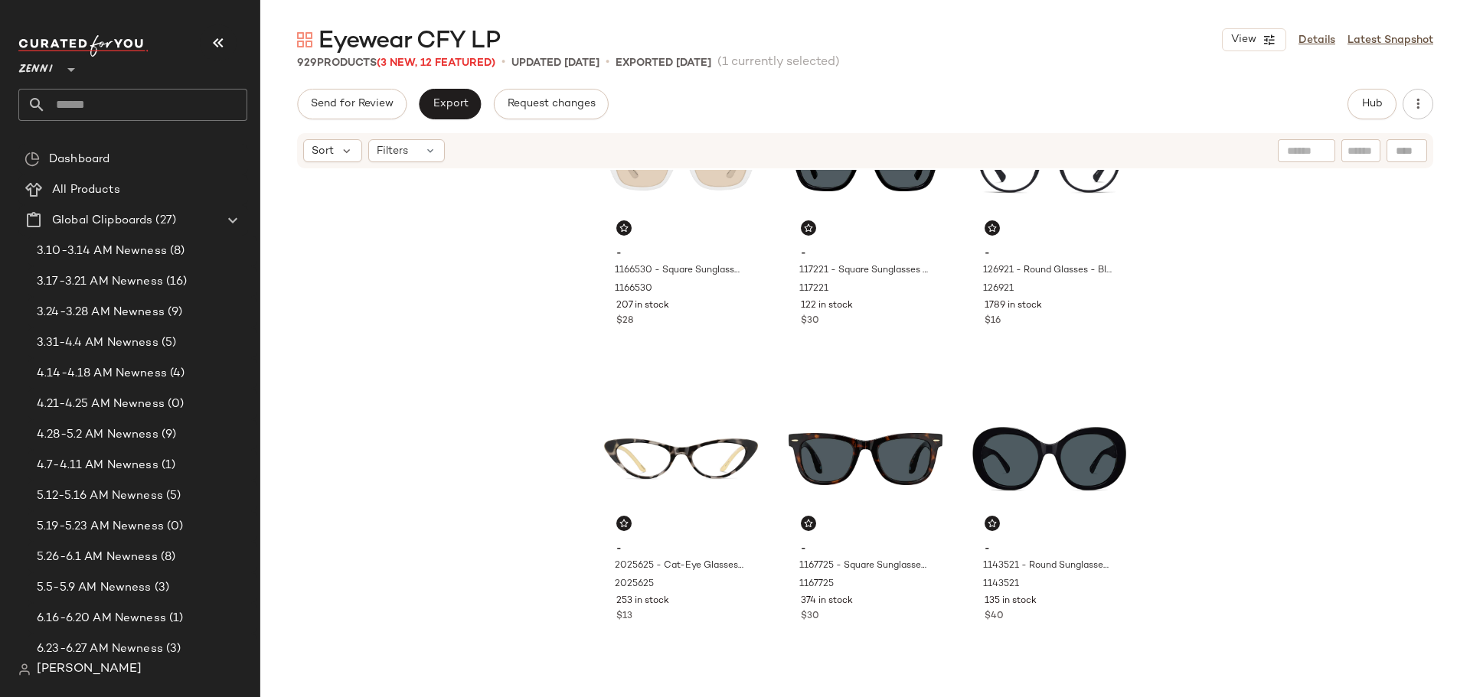
scroll to position [701, 0]
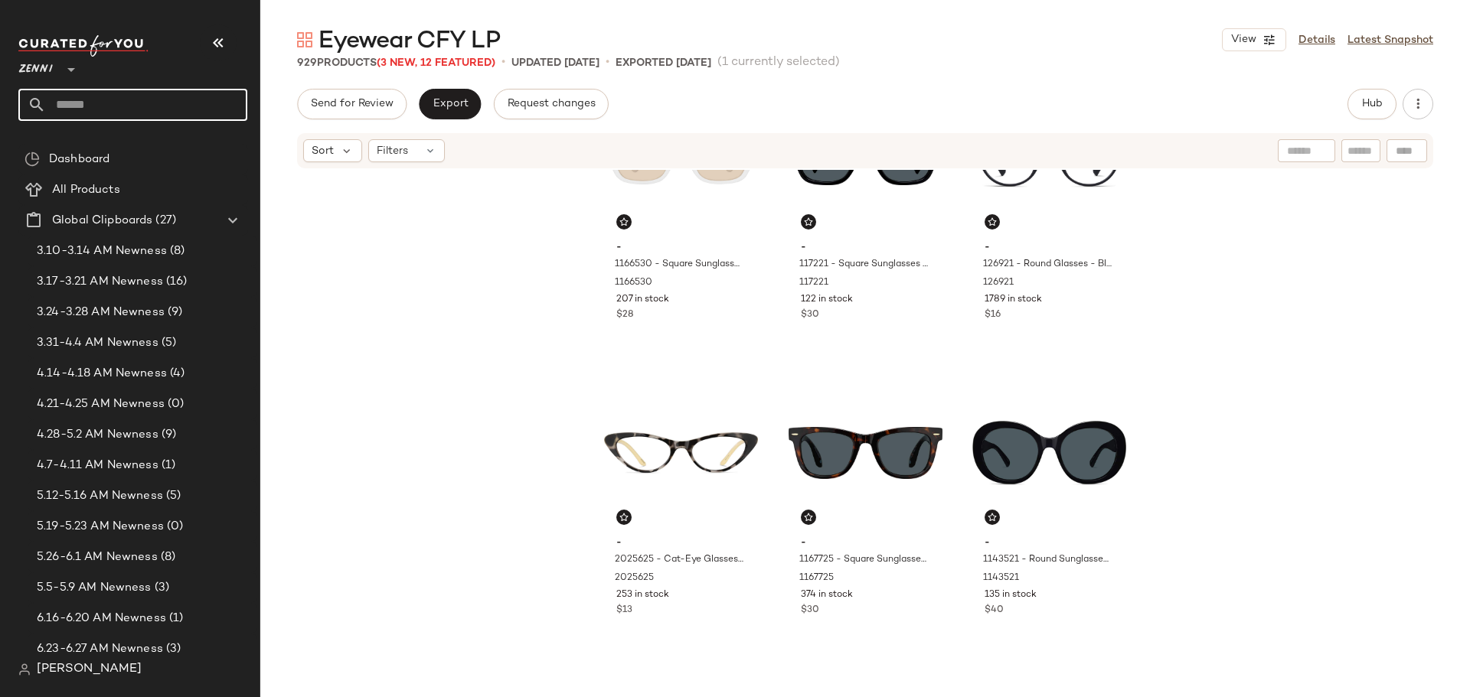
click at [139, 104] on input "text" at bounding box center [146, 105] width 201 height 32
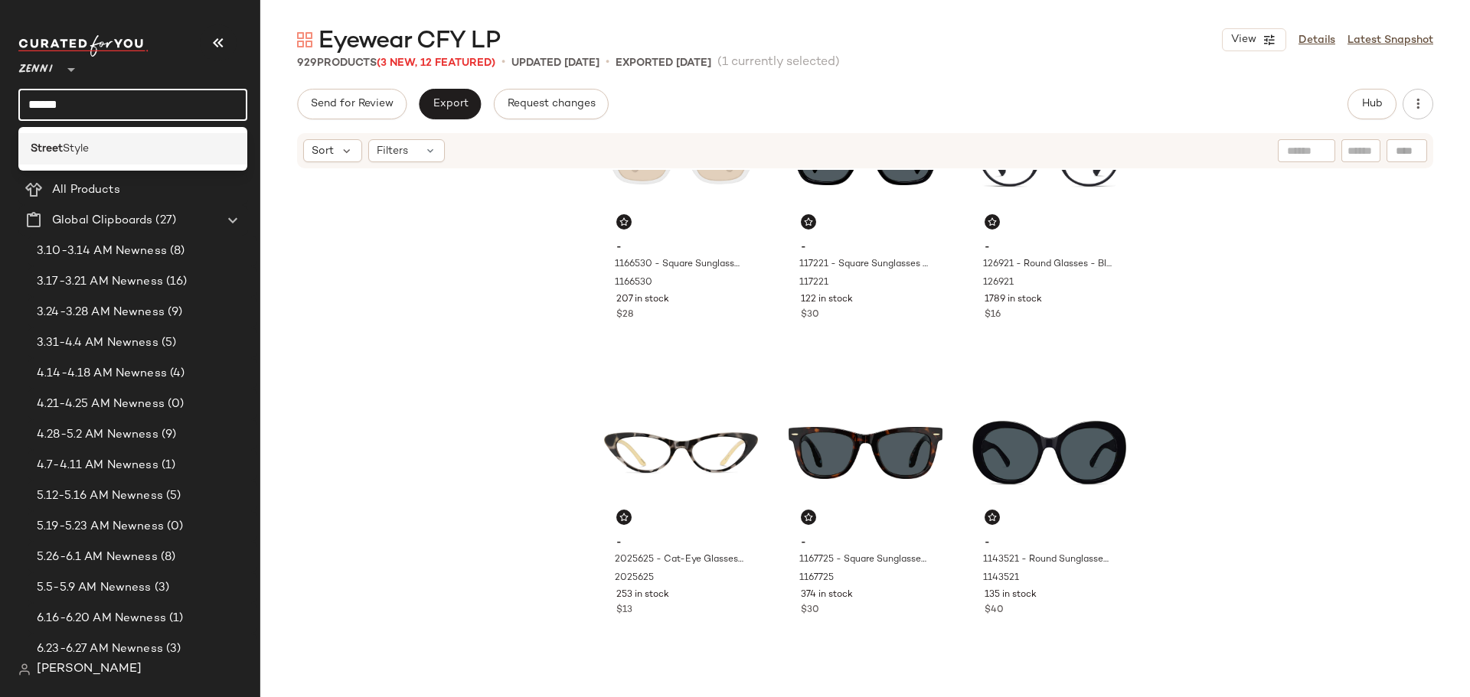
type input "******"
click at [82, 148] on span "Style" at bounding box center [76, 149] width 26 height 16
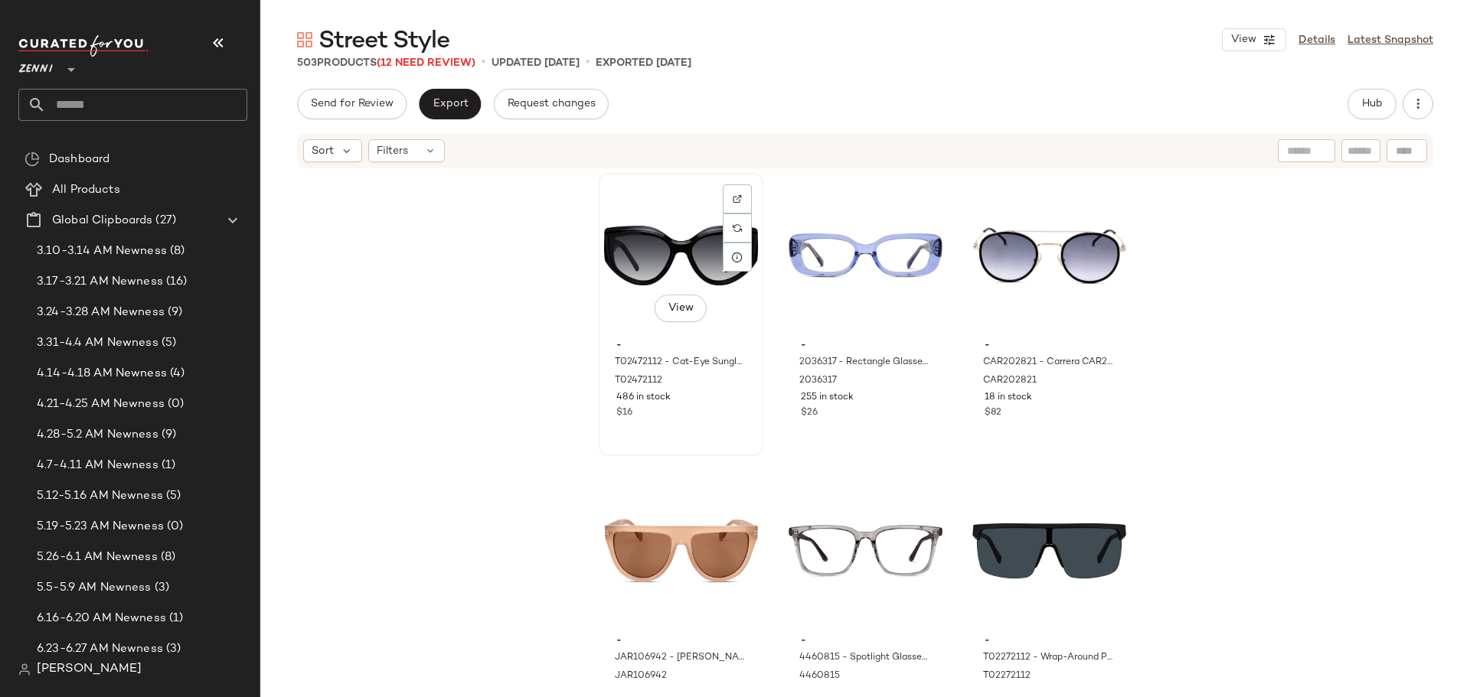
click at [692, 427] on div "View - T02472112 - Cat-Eye Sunglasses - Black - Plastic T02472112 486 in stock …" at bounding box center [681, 315] width 162 height 280
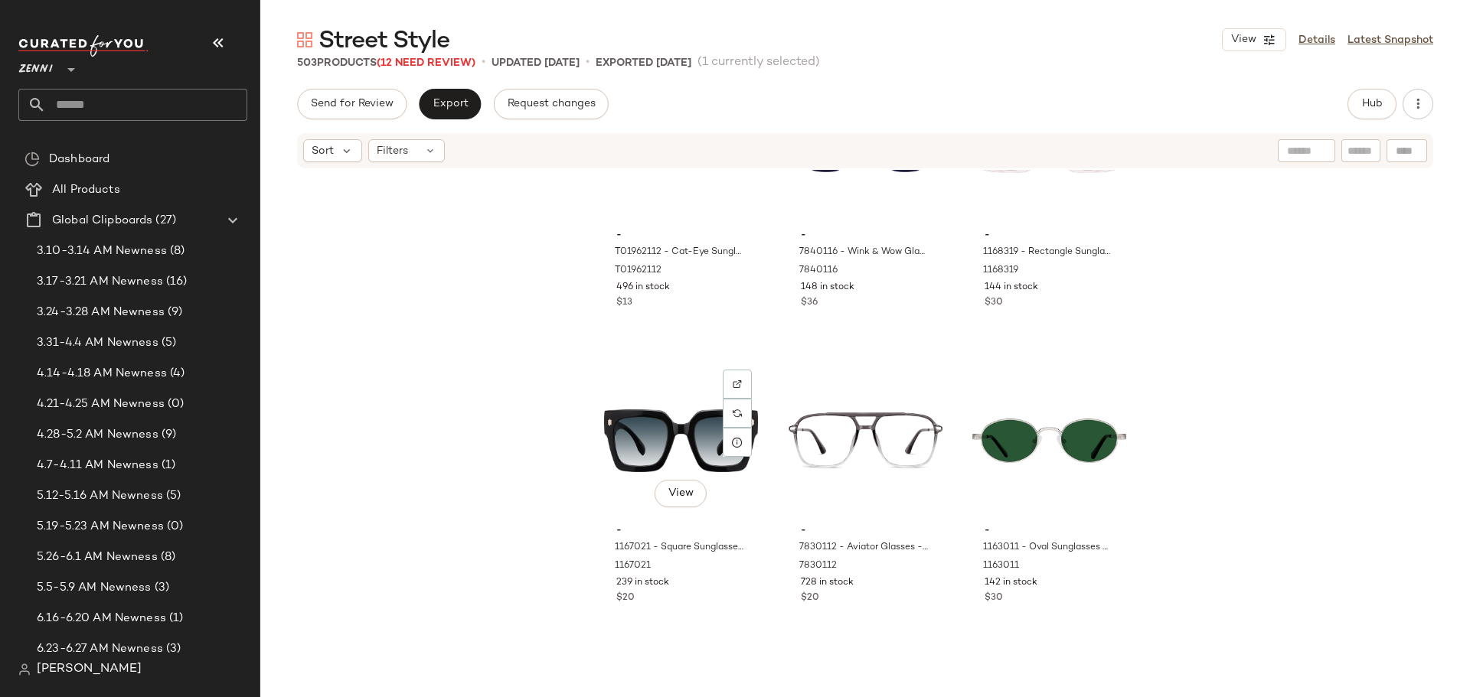
scroll to position [778, 0]
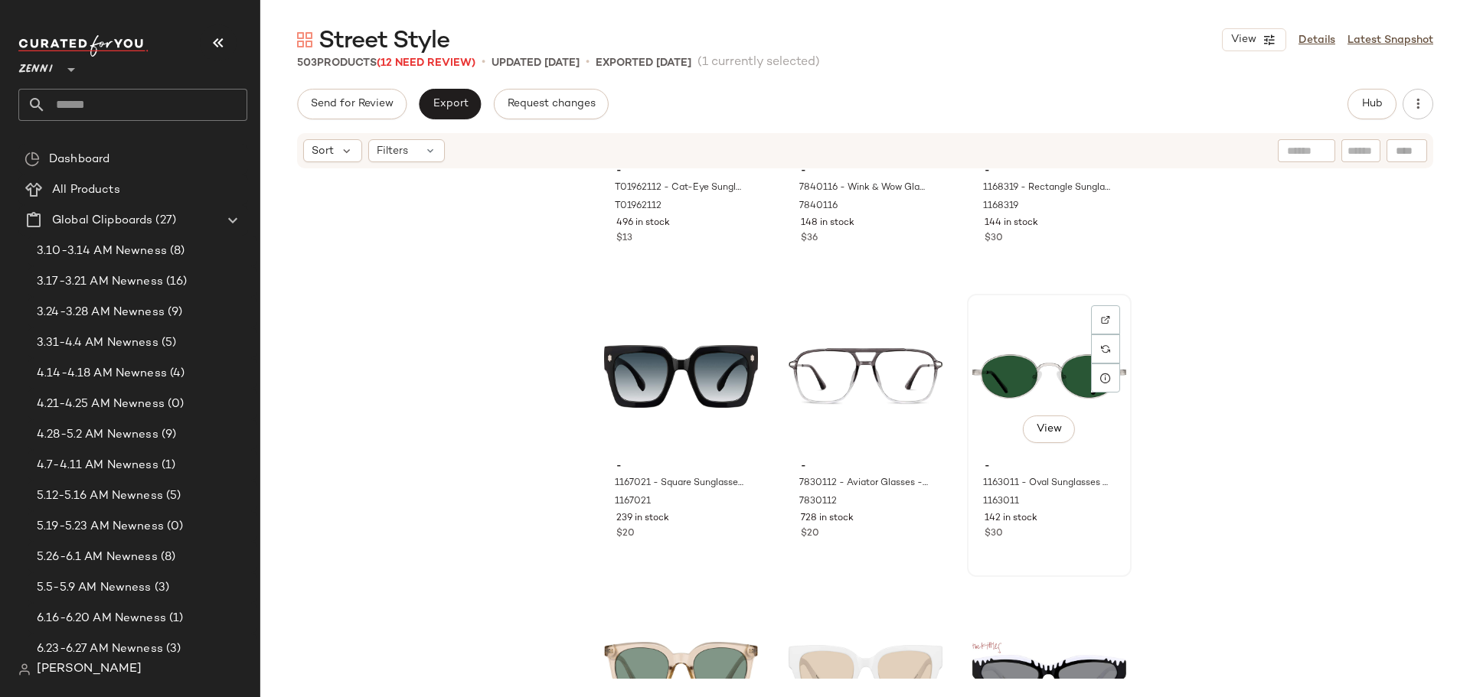
click at [1053, 555] on div "View - 1163011 - Oval Sunglasses - Silver - Stainless Steel 1163011 142 in stoc…" at bounding box center [1049, 435] width 162 height 280
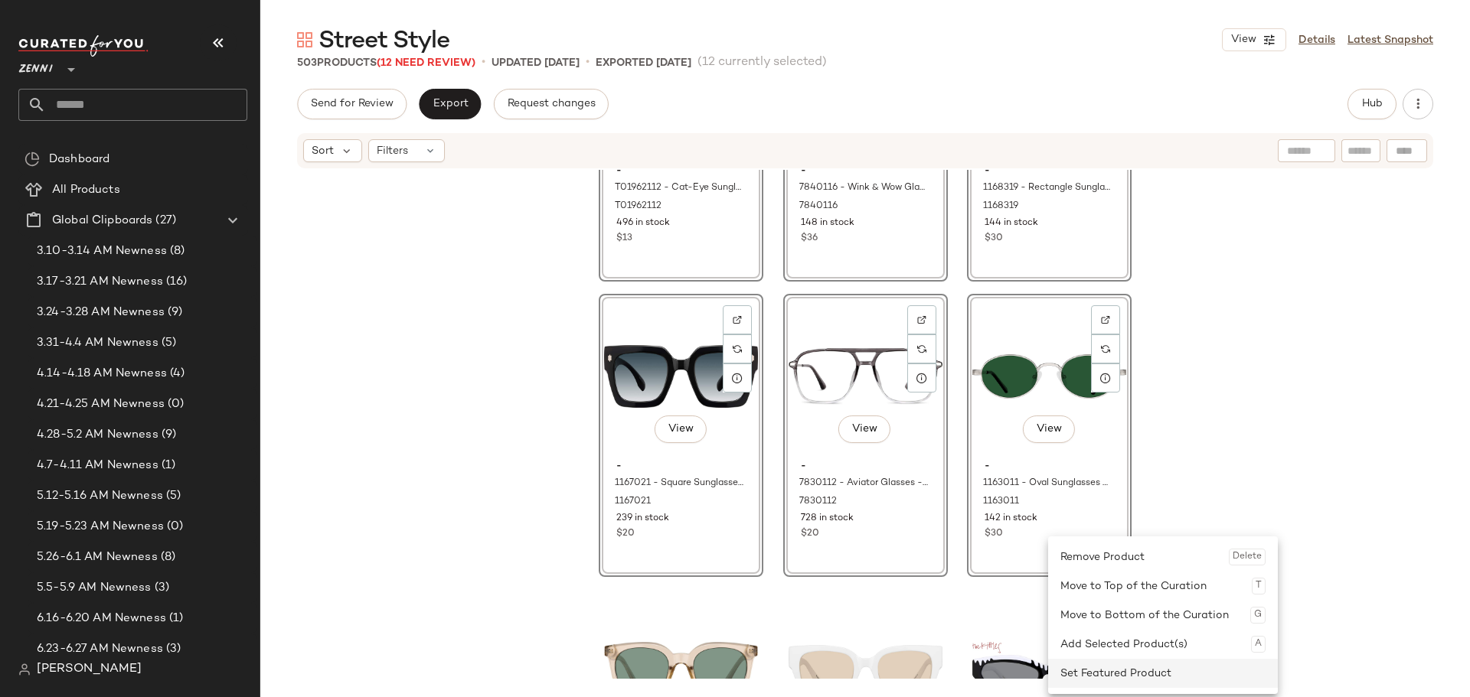
click at [1093, 668] on div "Set Featured Product" at bounding box center [1162, 673] width 205 height 29
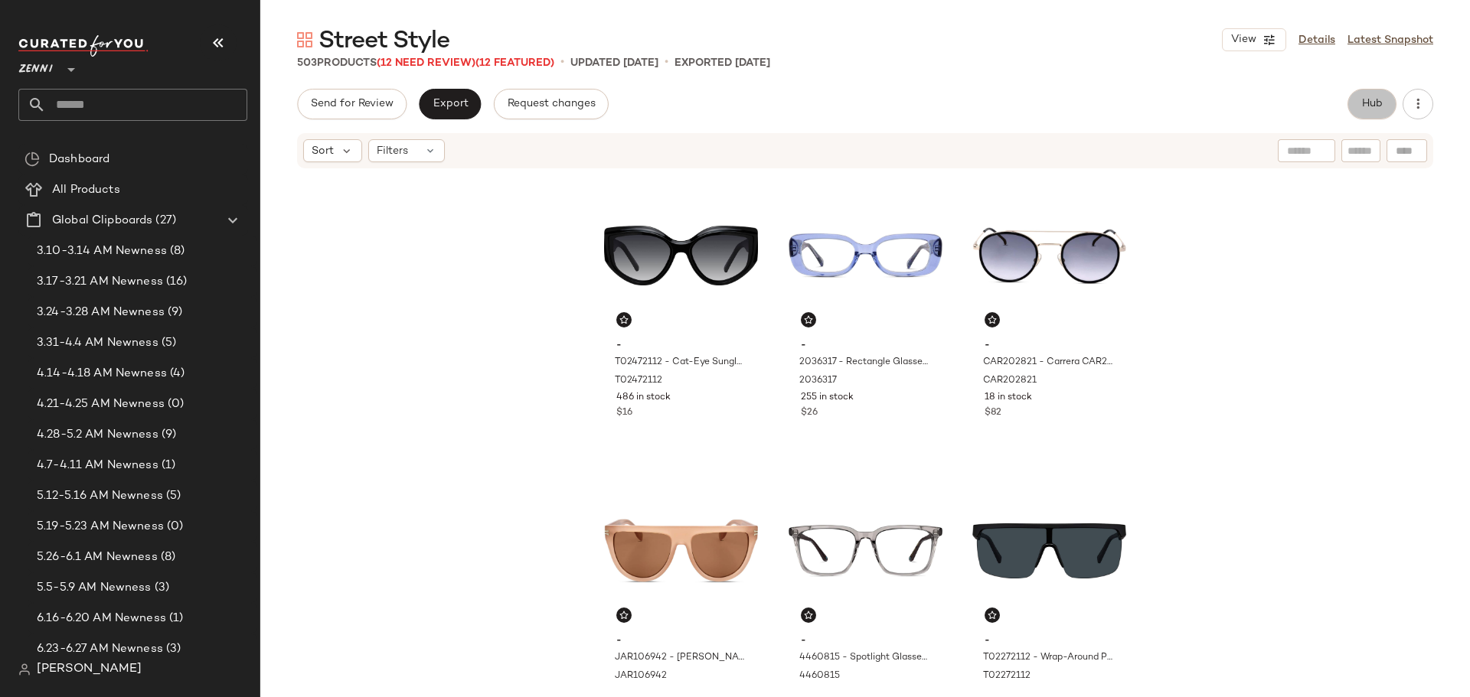
click at [1367, 100] on span "Hub" at bounding box center [1371, 104] width 21 height 12
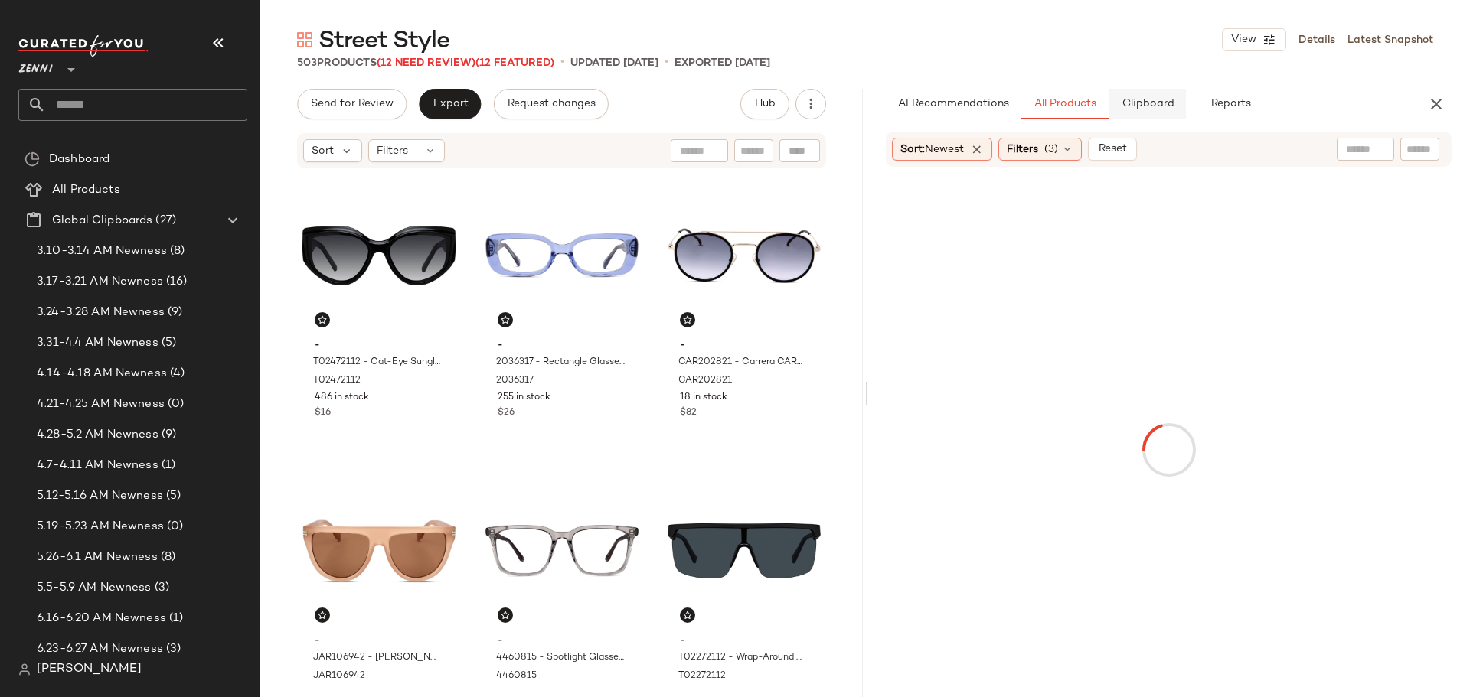
click at [1162, 107] on span "Clipboard" at bounding box center [1147, 104] width 53 height 12
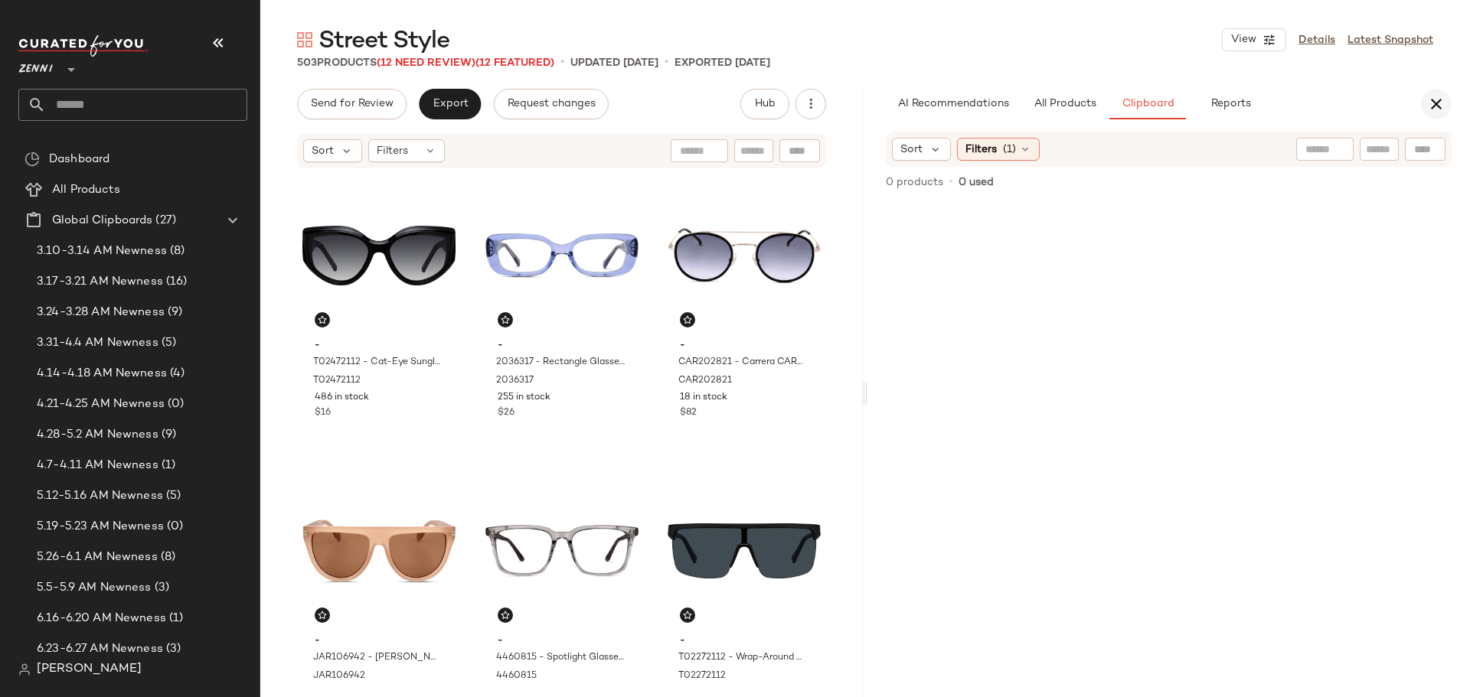
click at [1439, 106] on icon "button" at bounding box center [1436, 104] width 18 height 18
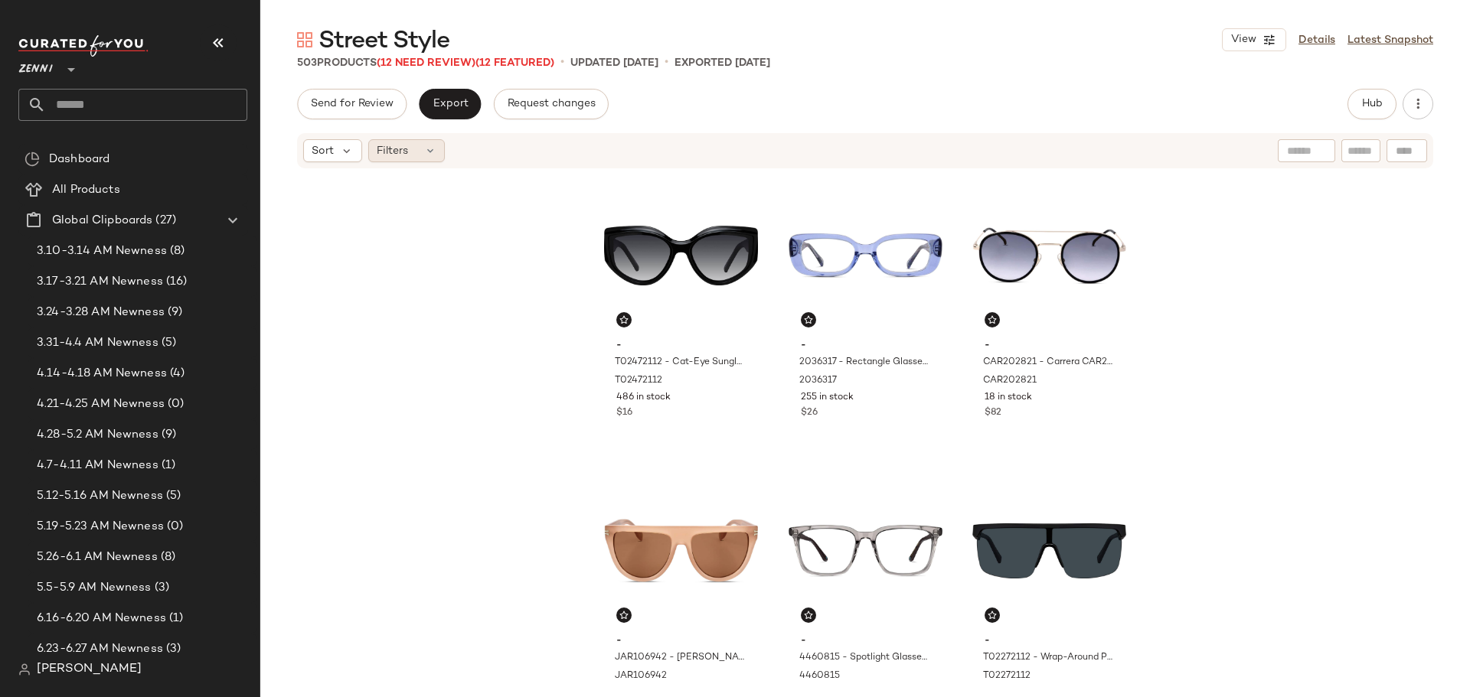
click at [433, 149] on icon at bounding box center [430, 151] width 12 height 12
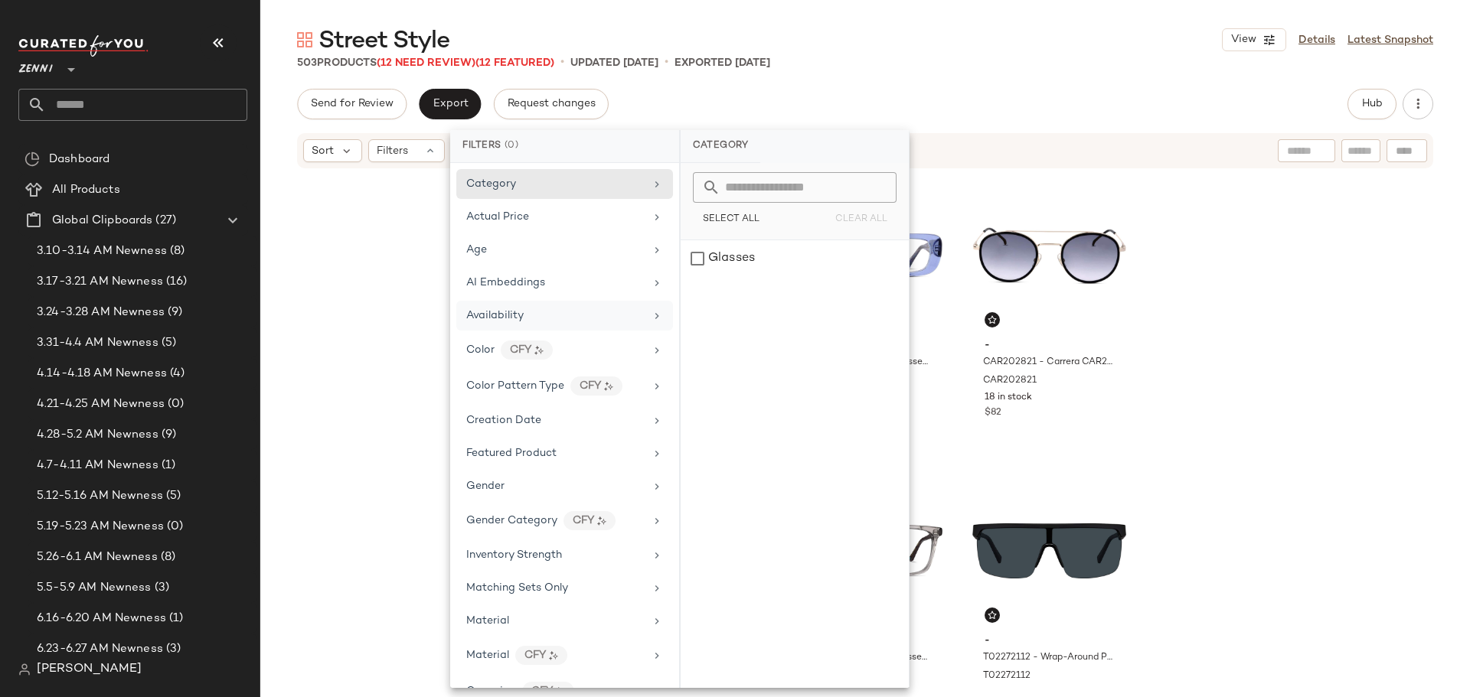
click at [511, 319] on span "Availability" at bounding box center [494, 315] width 57 height 11
click at [700, 289] on div "out_of_stock" at bounding box center [795, 295] width 228 height 37
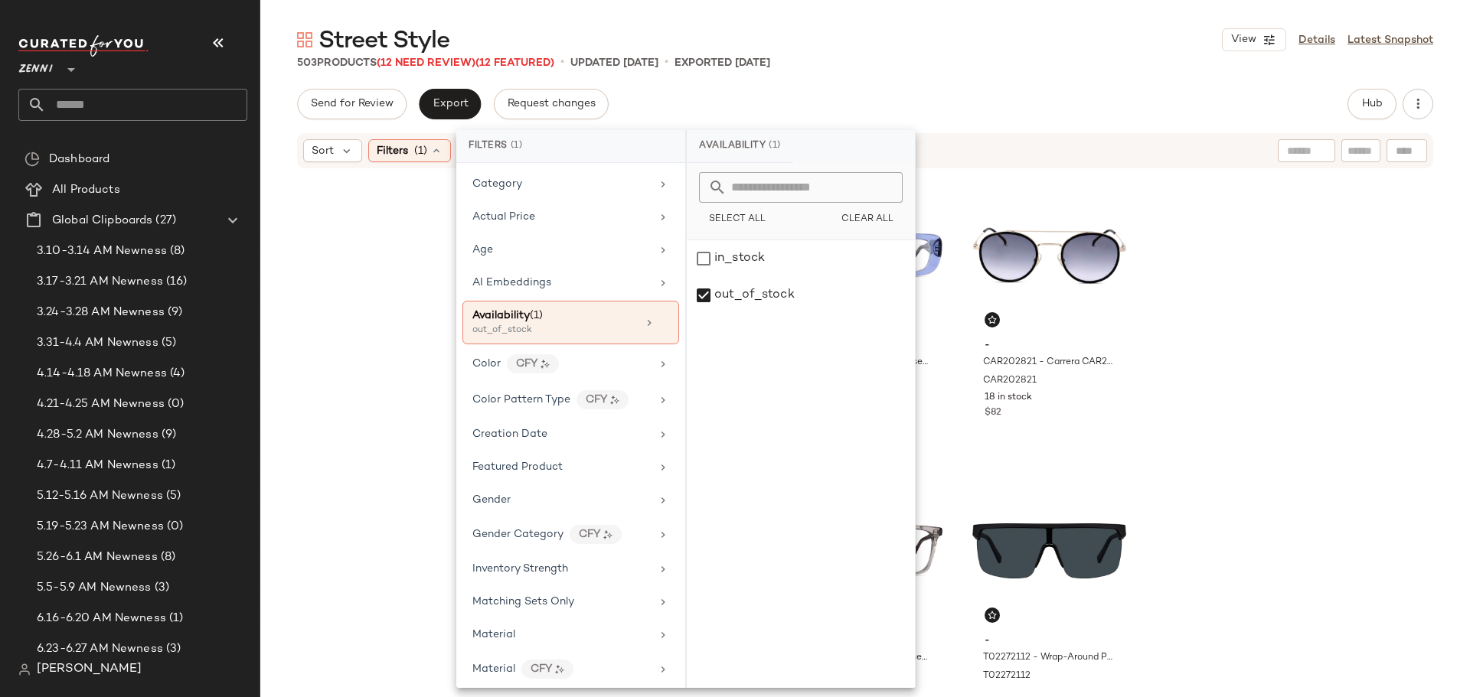
click at [1246, 345] on div "- T02472112 - Cat-Eye Sunglasses - Black - Plastic T02472112 486 in stock $16 -…" at bounding box center [865, 424] width 1210 height 509
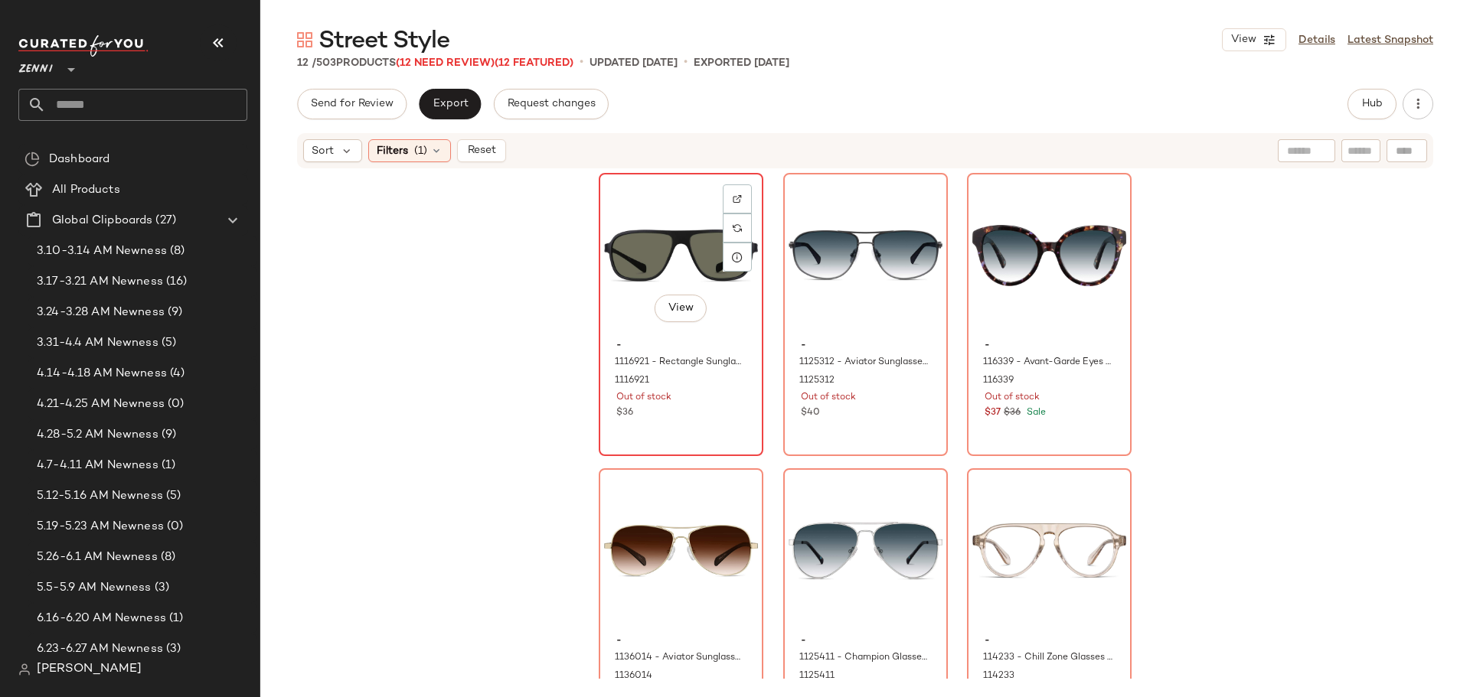
click at [684, 424] on div "View - 1116921 - Rectangle Sunglasses - Black - Plastic 1116921 Out of stock $36" at bounding box center [681, 315] width 162 height 280
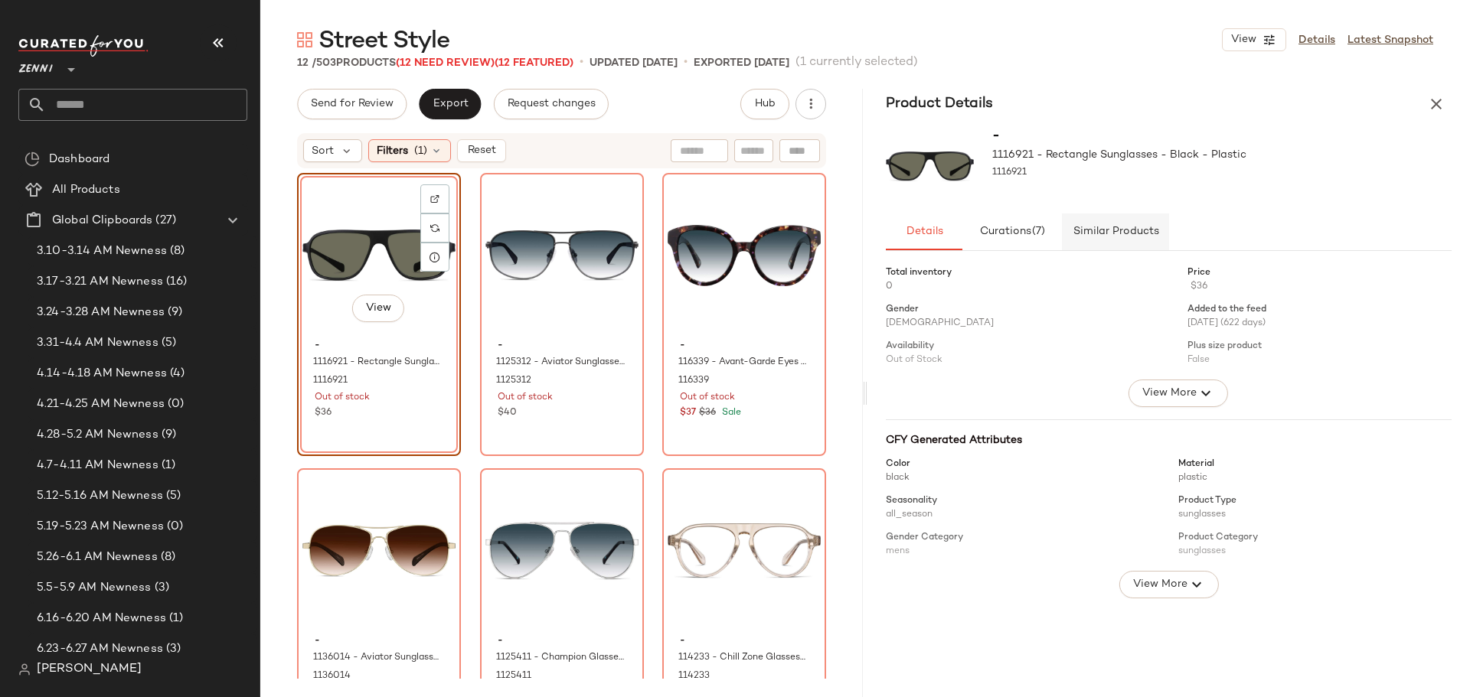
click at [1118, 237] on span "Similar Products" at bounding box center [1115, 232] width 87 height 12
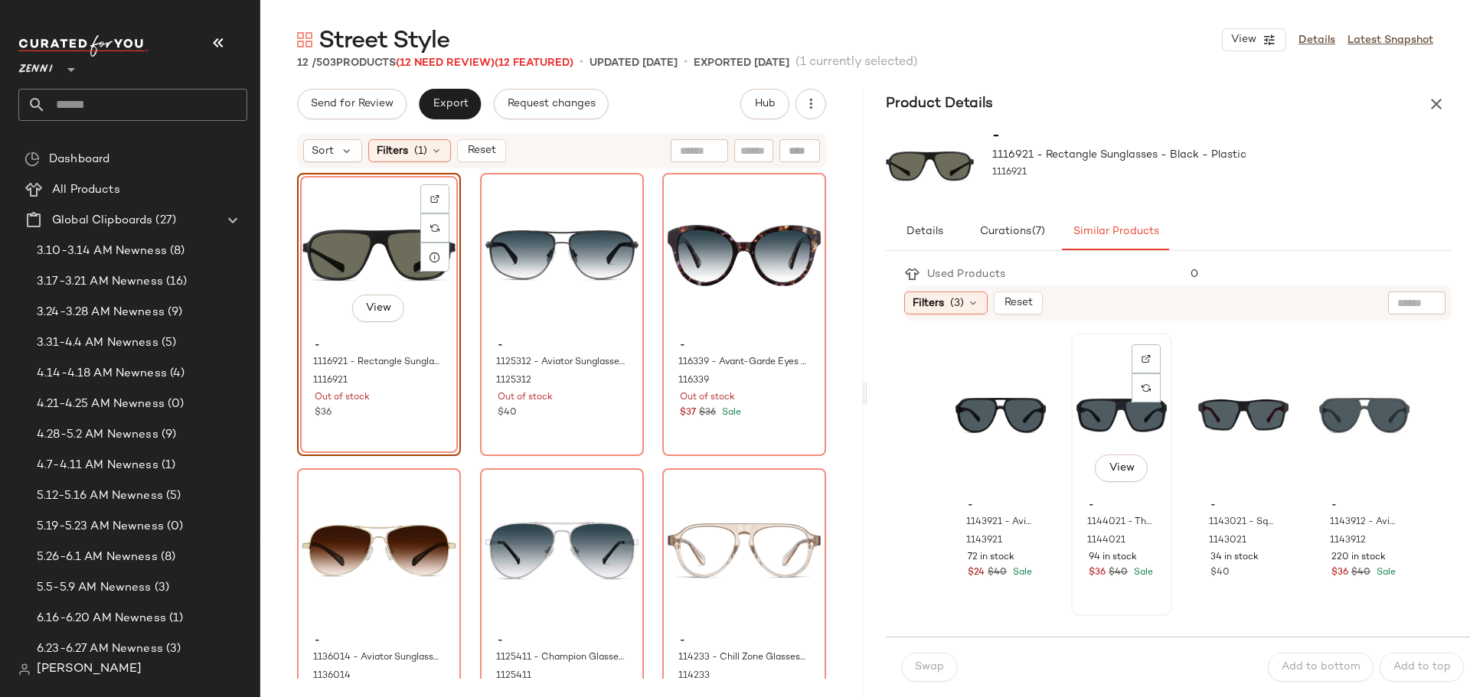
click at [1091, 413] on div "View" at bounding box center [1121, 415] width 90 height 155
click at [930, 667] on span "Swap" at bounding box center [929, 667] width 30 height 12
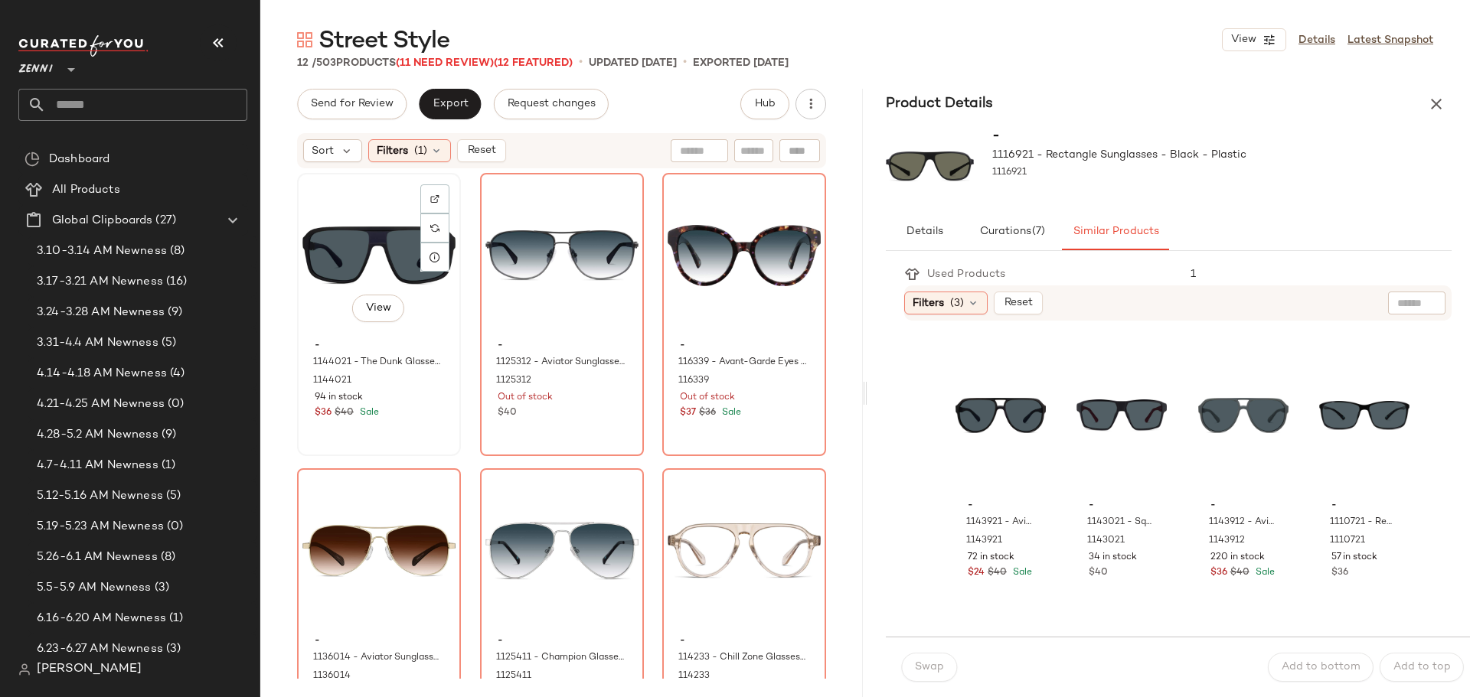
click at [357, 227] on div "View" at bounding box center [378, 255] width 153 height 155
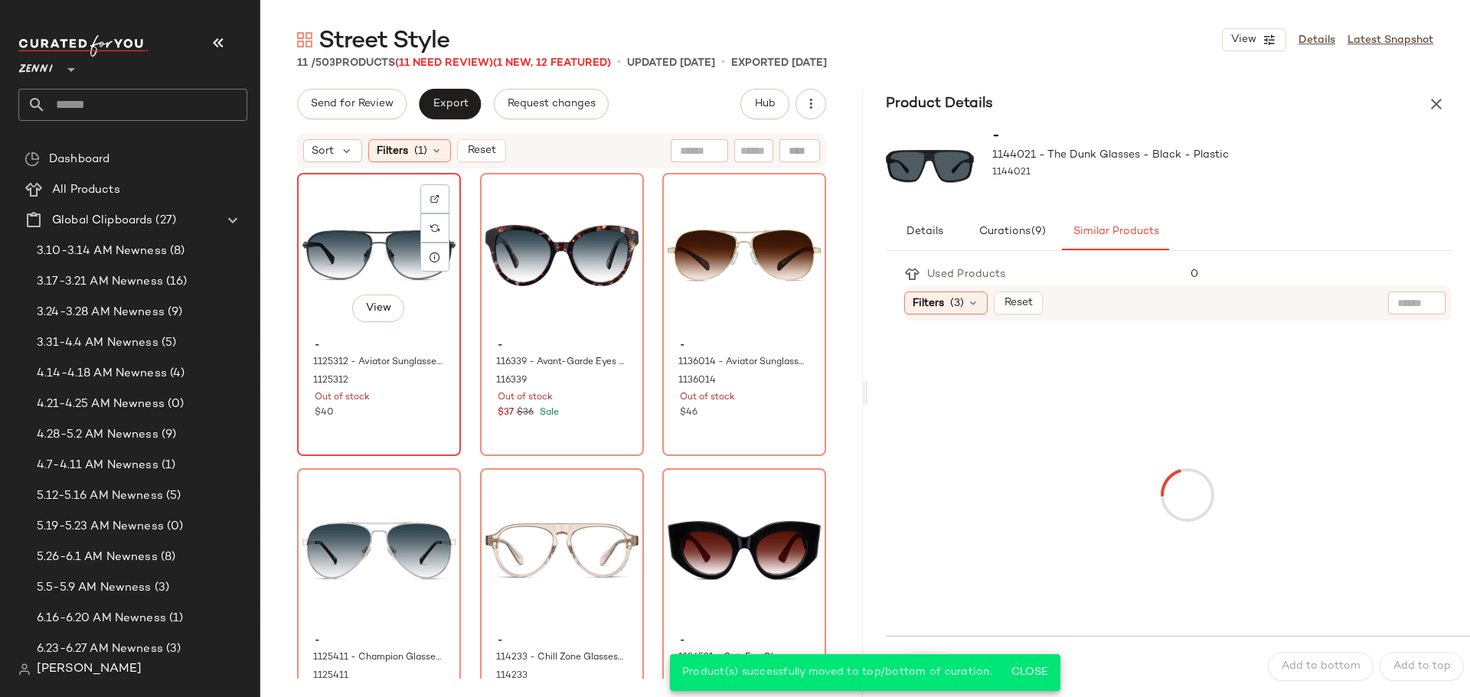
click at [345, 251] on div "View" at bounding box center [378, 255] width 153 height 155
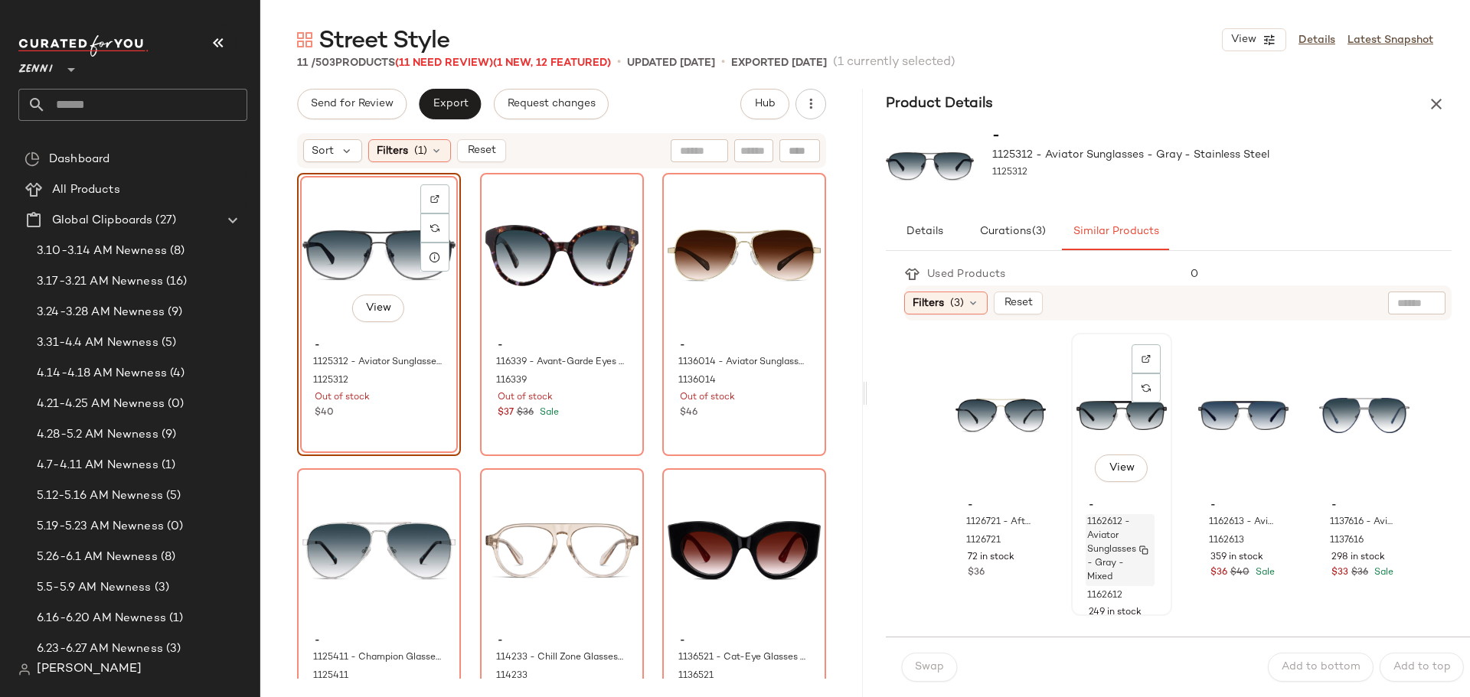
click at [1099, 517] on span "1162612 - Aviator Sunglasses - Gray - Mixed" at bounding box center [1111, 550] width 49 height 69
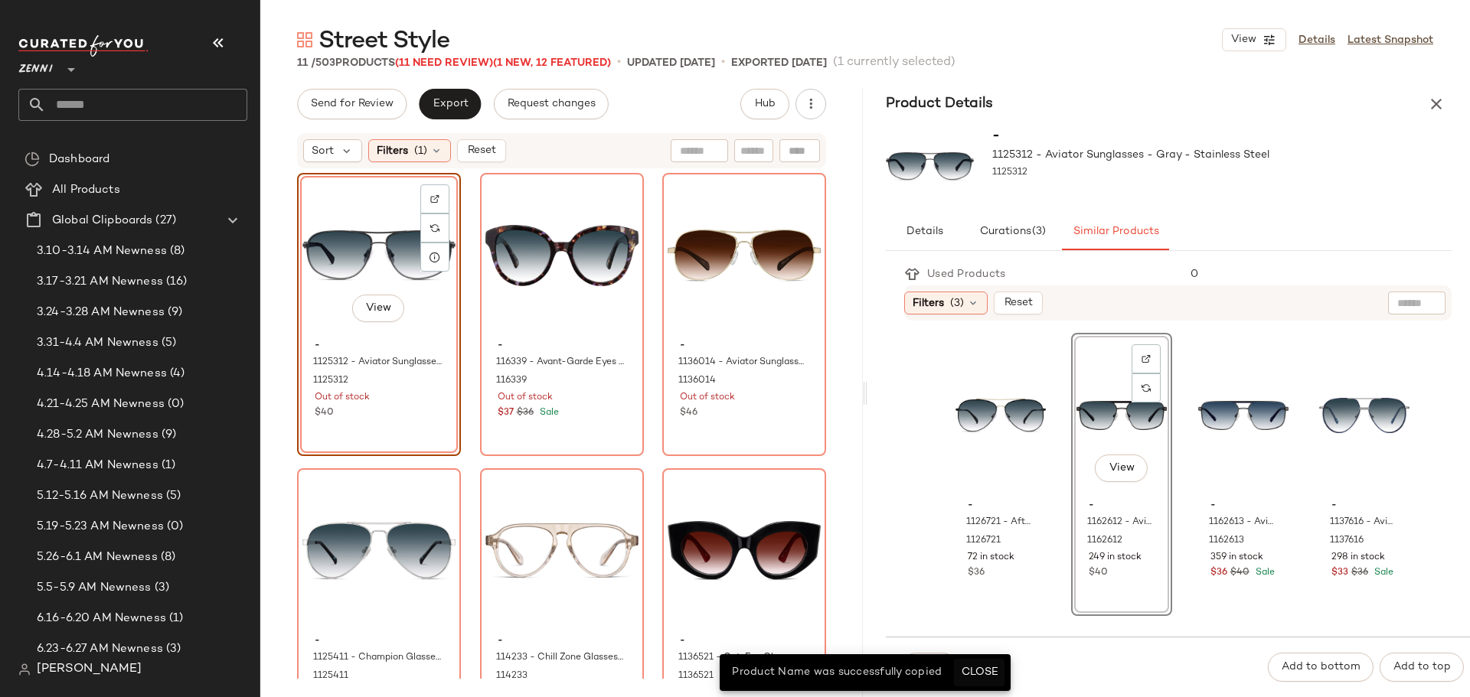
click at [979, 674] on span "Close" at bounding box center [979, 673] width 38 height 12
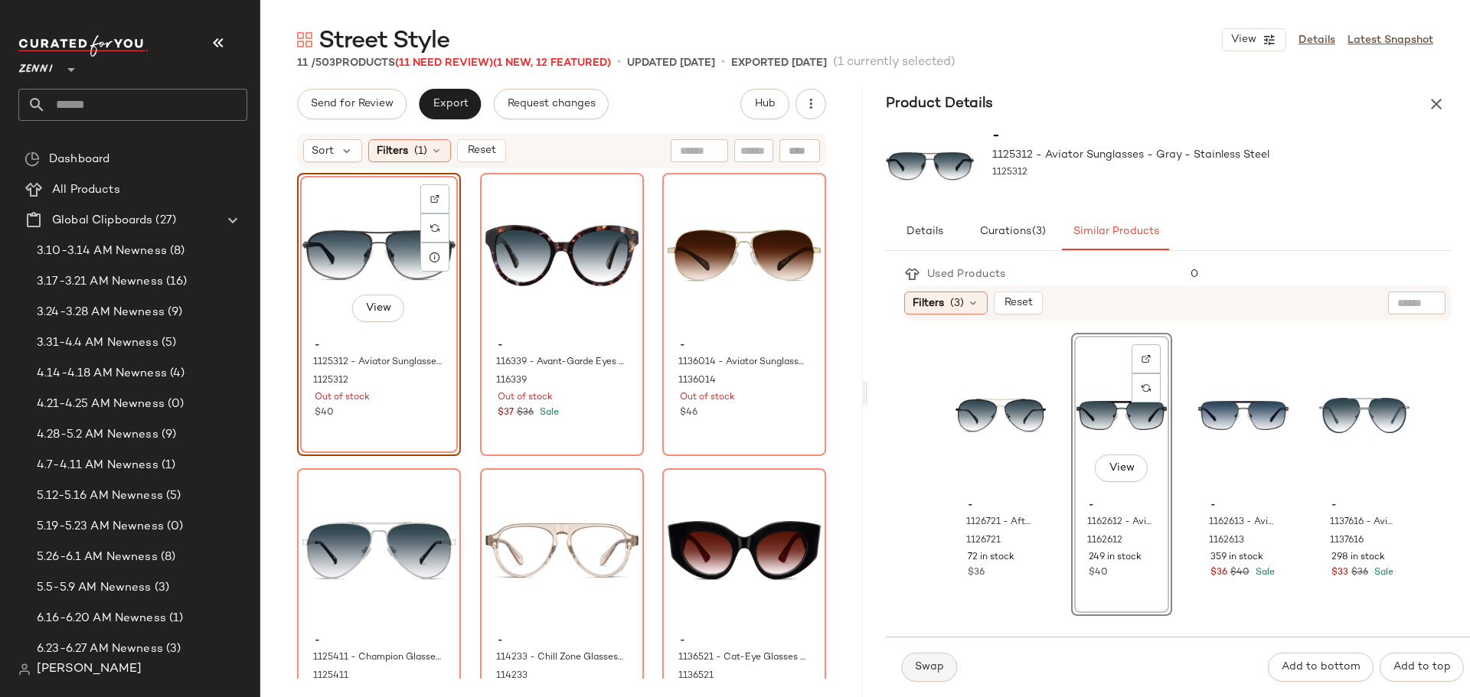
click at [909, 668] on button "Swap" at bounding box center [929, 667] width 56 height 29
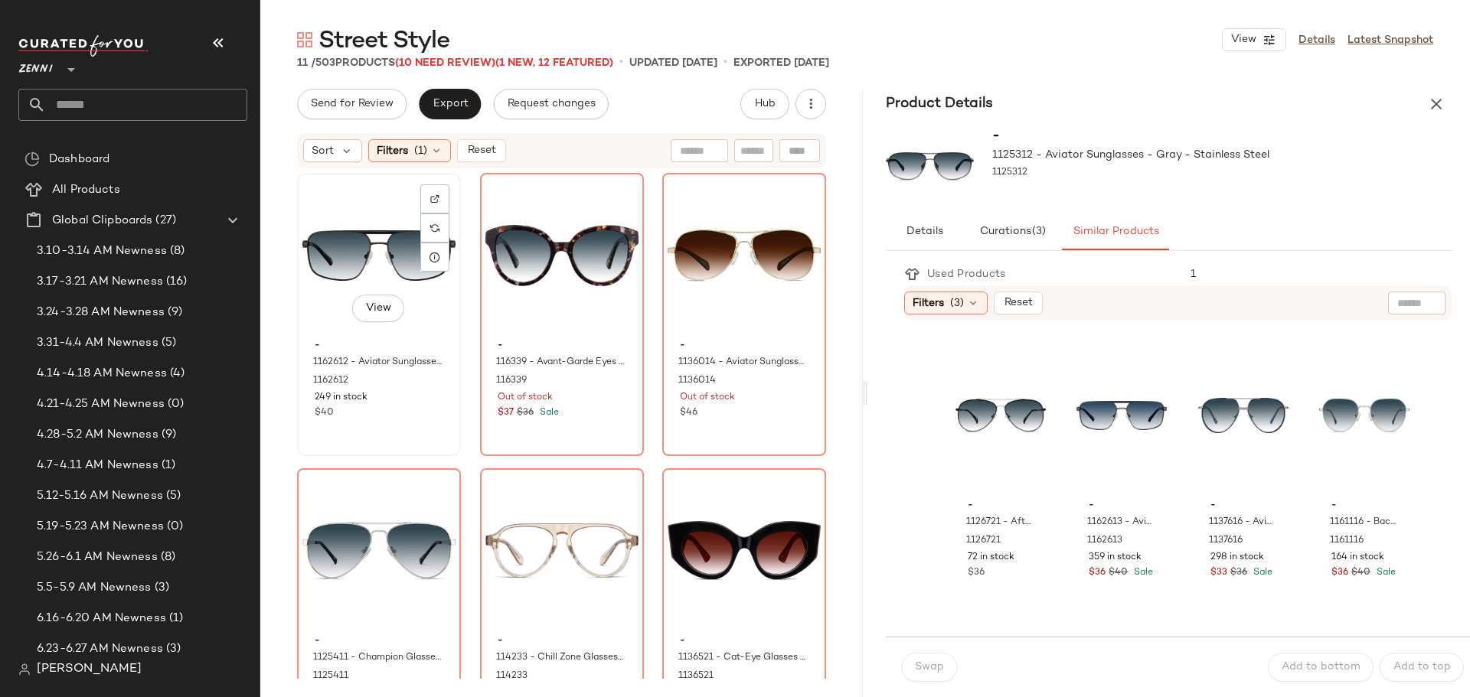
click at [364, 228] on div "View" at bounding box center [378, 255] width 153 height 155
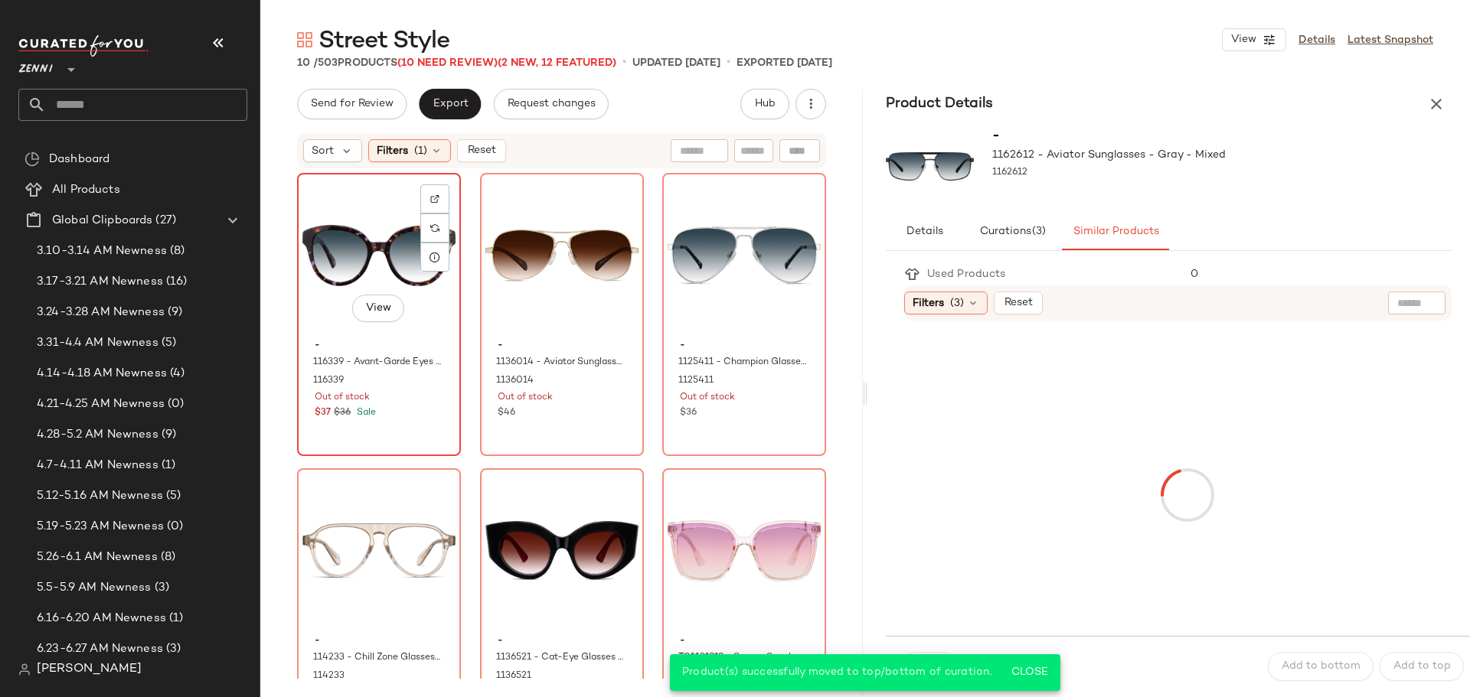
click at [364, 227] on div "View" at bounding box center [378, 255] width 153 height 155
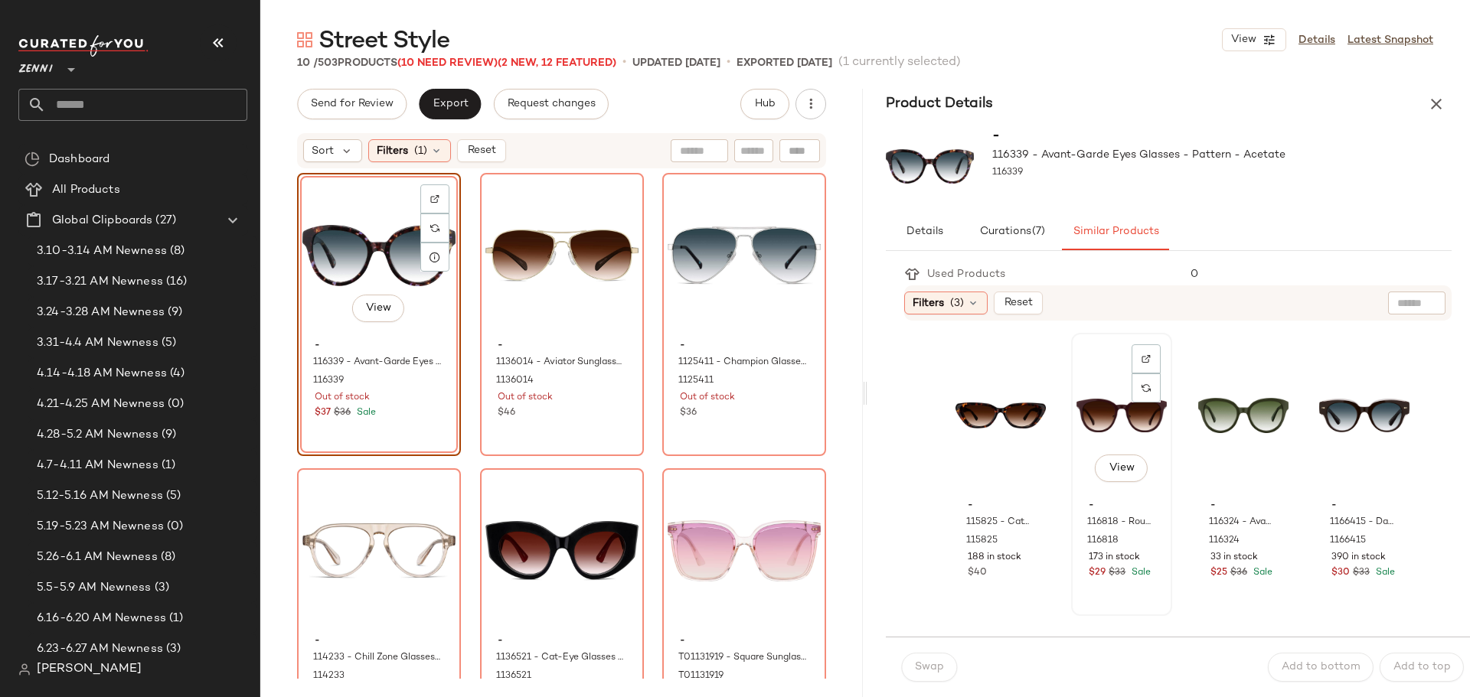
click at [1089, 426] on div "View" at bounding box center [1121, 415] width 90 height 155
click at [927, 659] on button "Swap" at bounding box center [929, 667] width 56 height 29
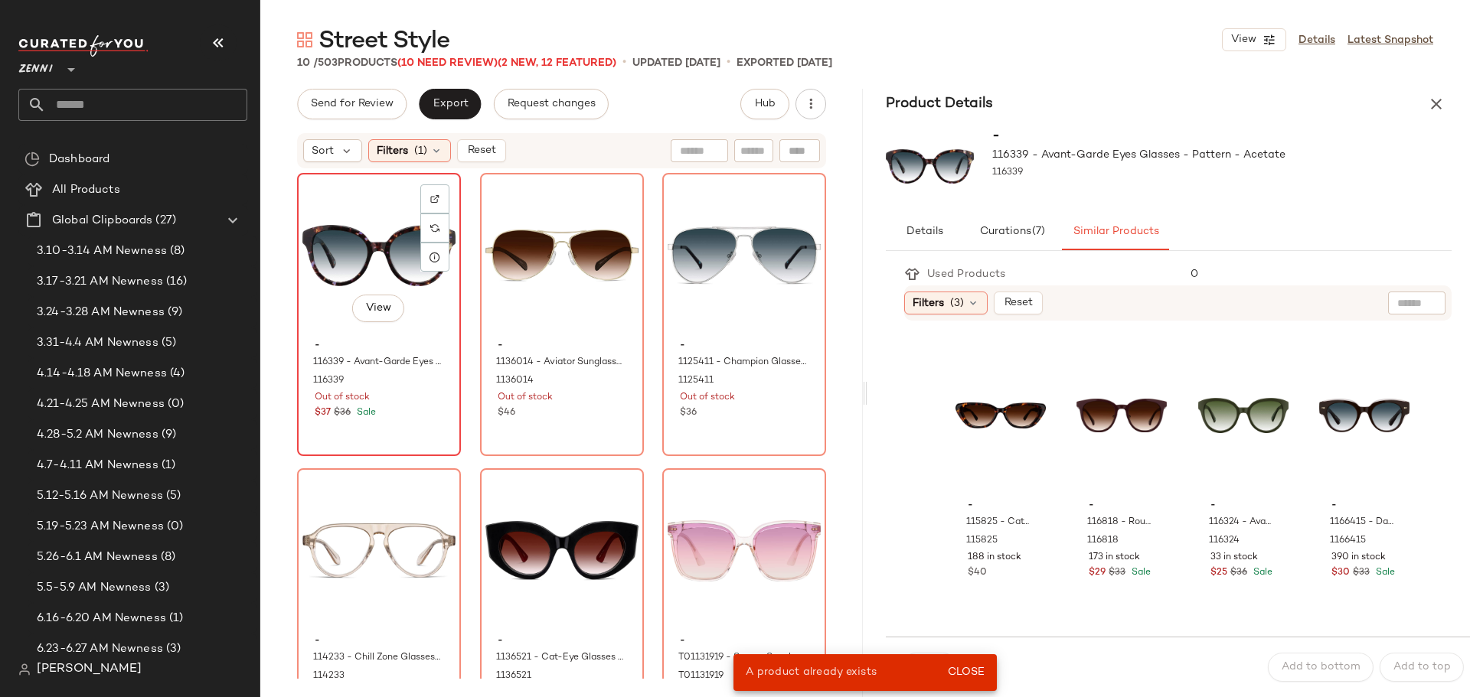
click at [389, 405] on div "- 116339 - Avant-Garde Eyes Glasses - Pattern - Acetate 116339 Out of stock $37…" at bounding box center [378, 377] width 153 height 89
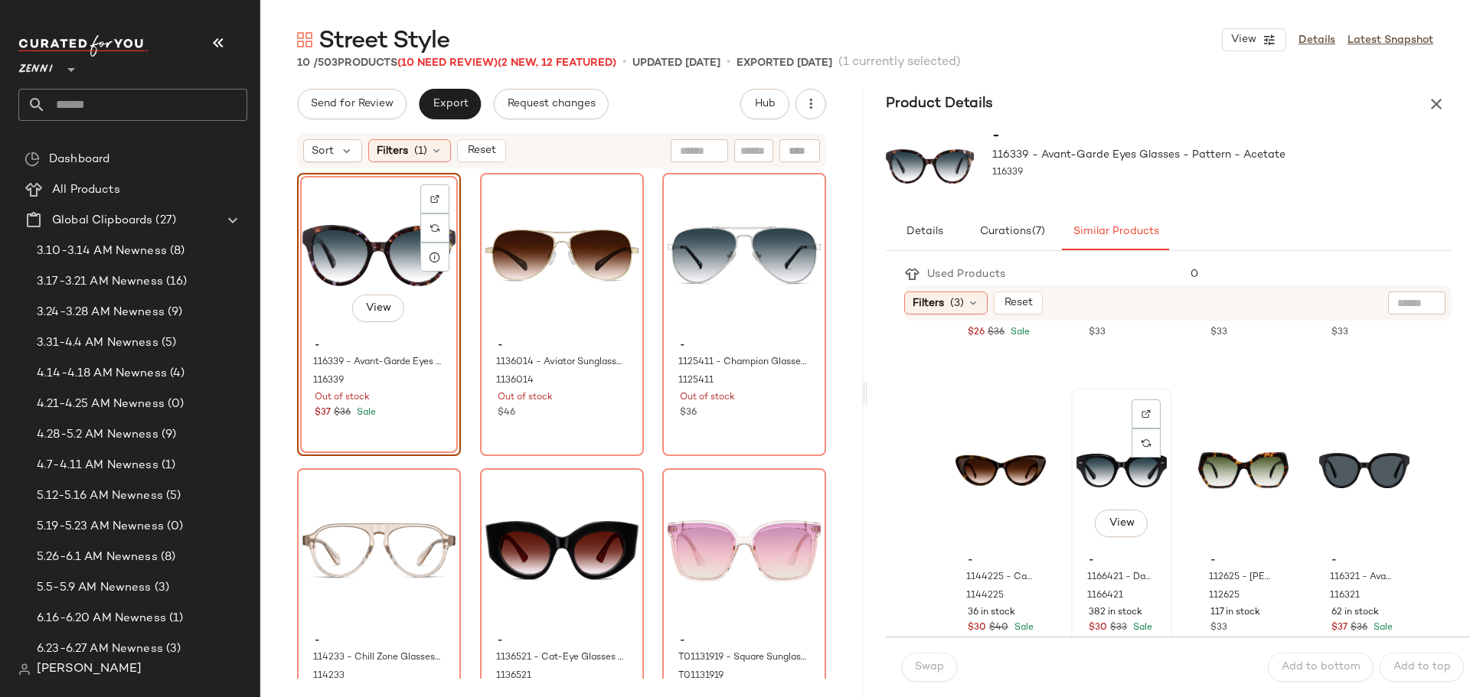
scroll to position [612, 0]
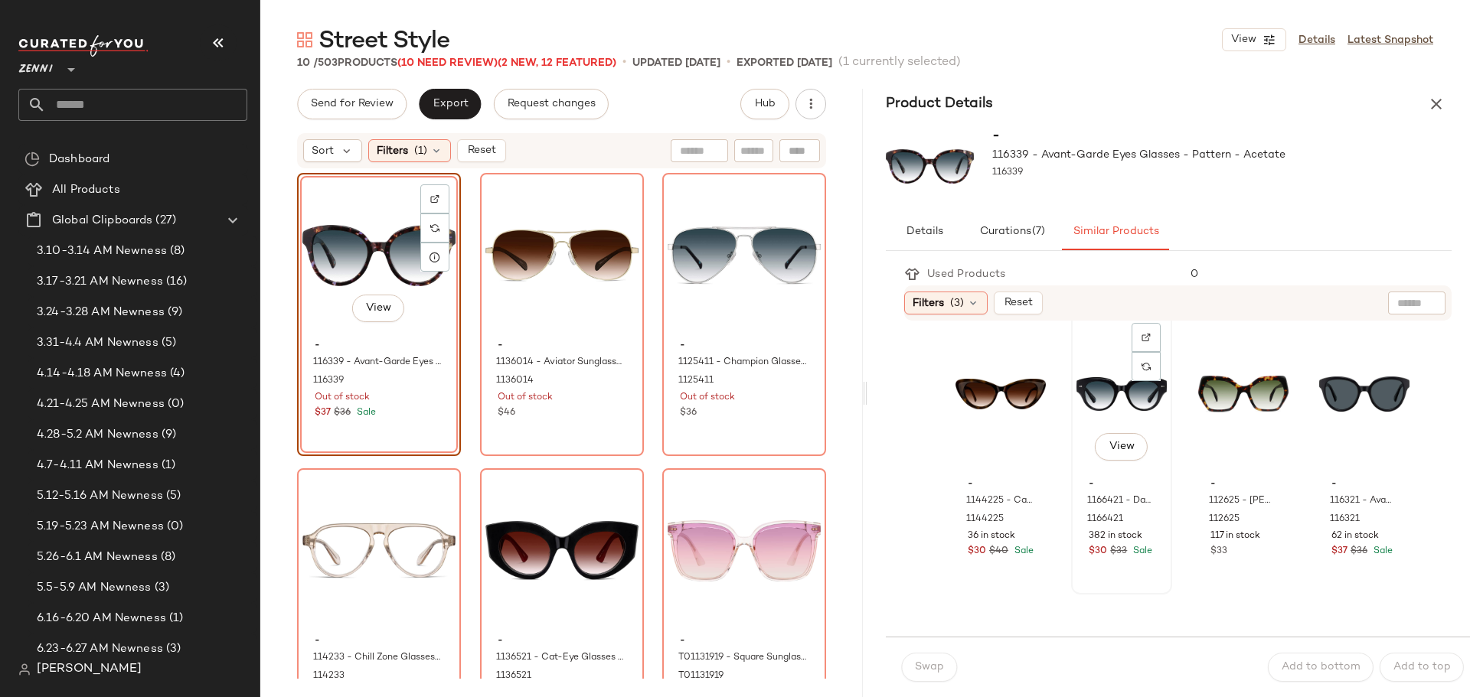
click at [1090, 393] on div "View" at bounding box center [1121, 394] width 90 height 155
click at [929, 664] on span "Swap" at bounding box center [929, 667] width 30 height 12
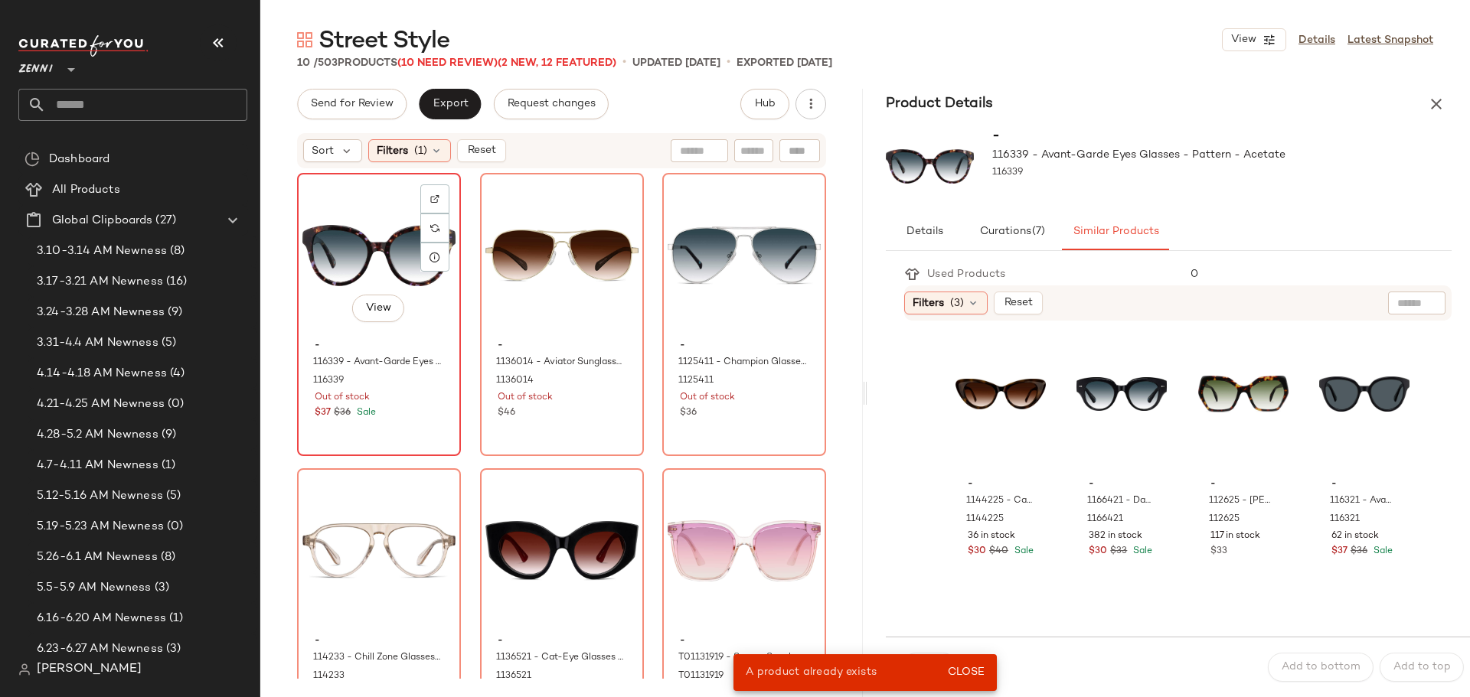
click at [336, 315] on div "View" at bounding box center [378, 255] width 153 height 155
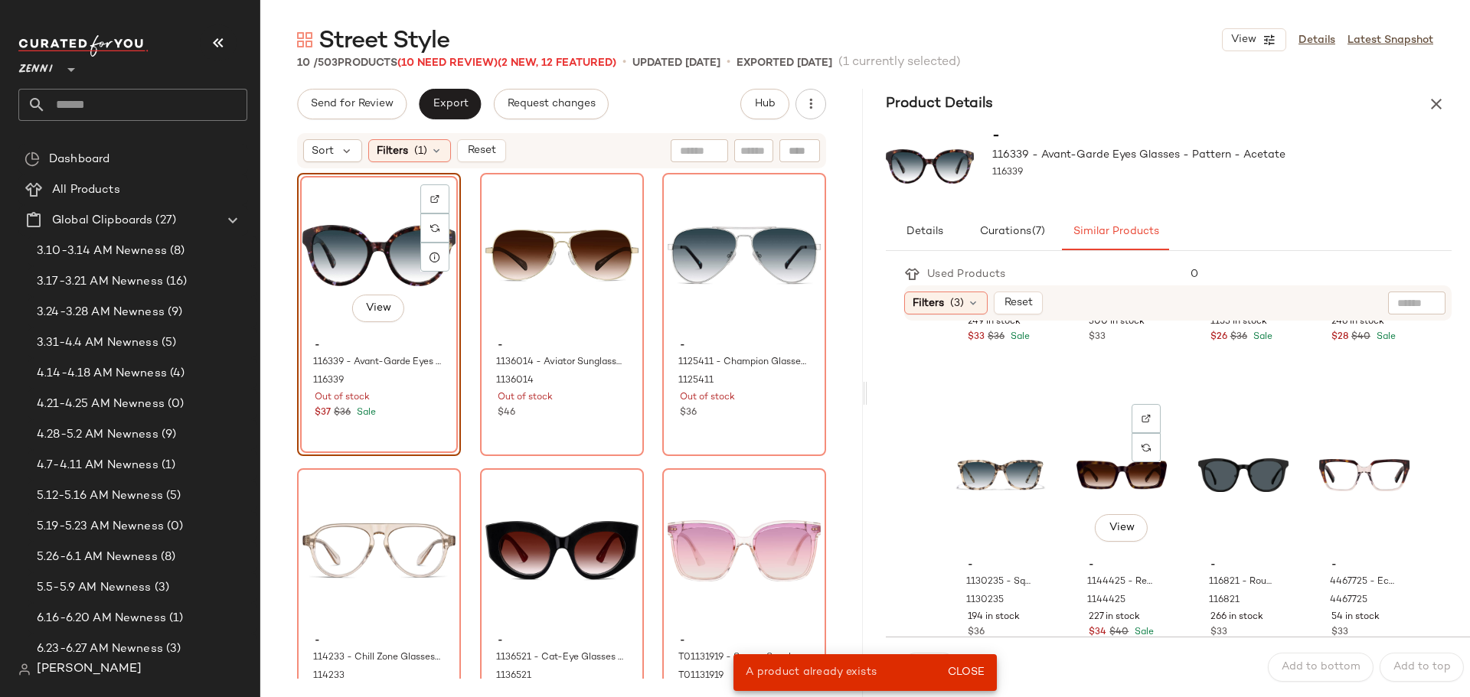
scroll to position [1148, 0]
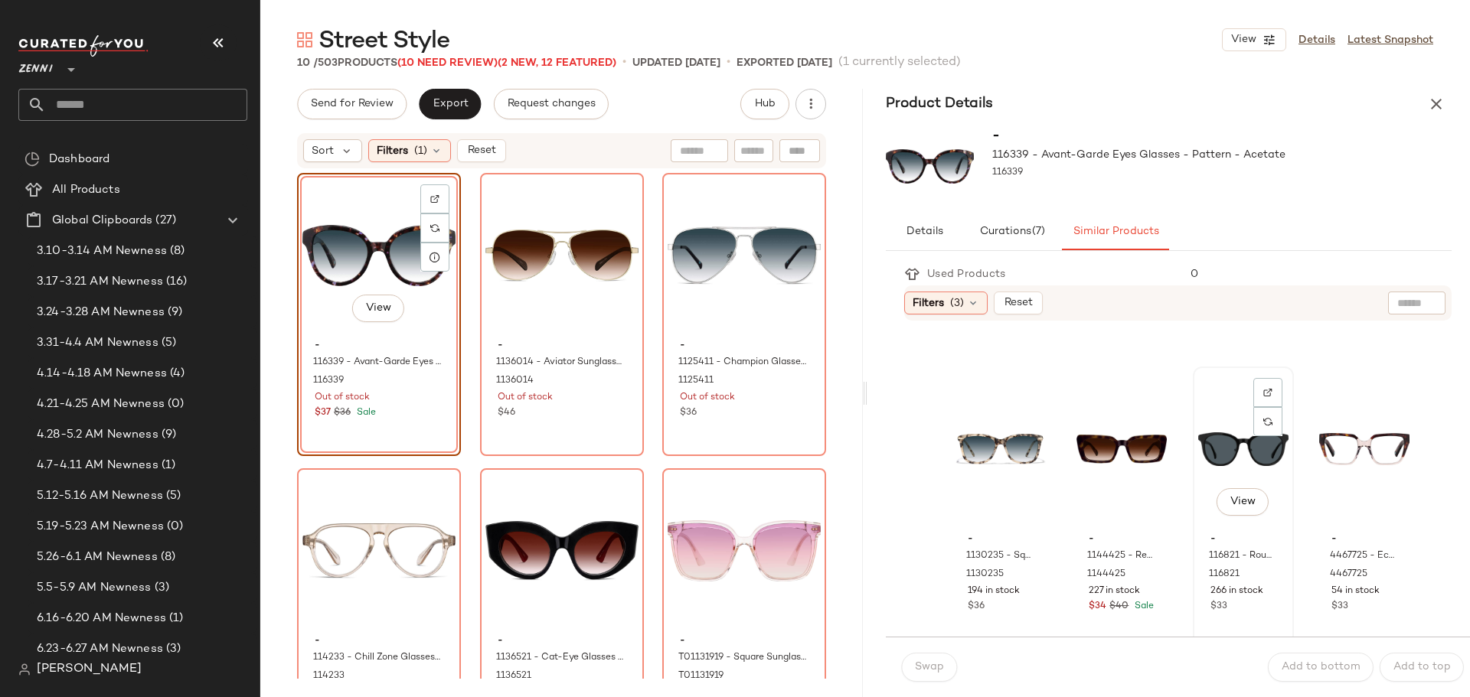
click at [1205, 446] on div "View" at bounding box center [1243, 449] width 90 height 155
click at [936, 664] on span "Swap" at bounding box center [929, 667] width 30 height 12
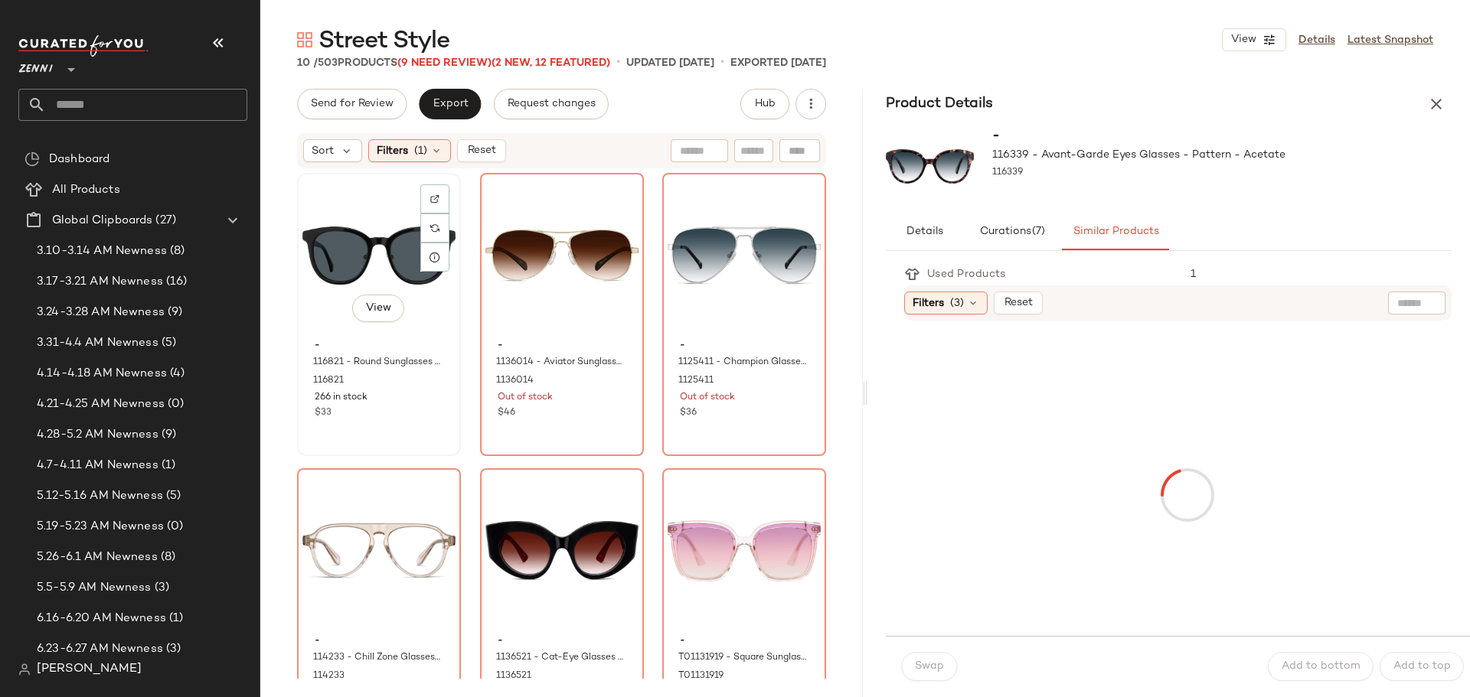
click at [352, 240] on div "View" at bounding box center [378, 255] width 153 height 155
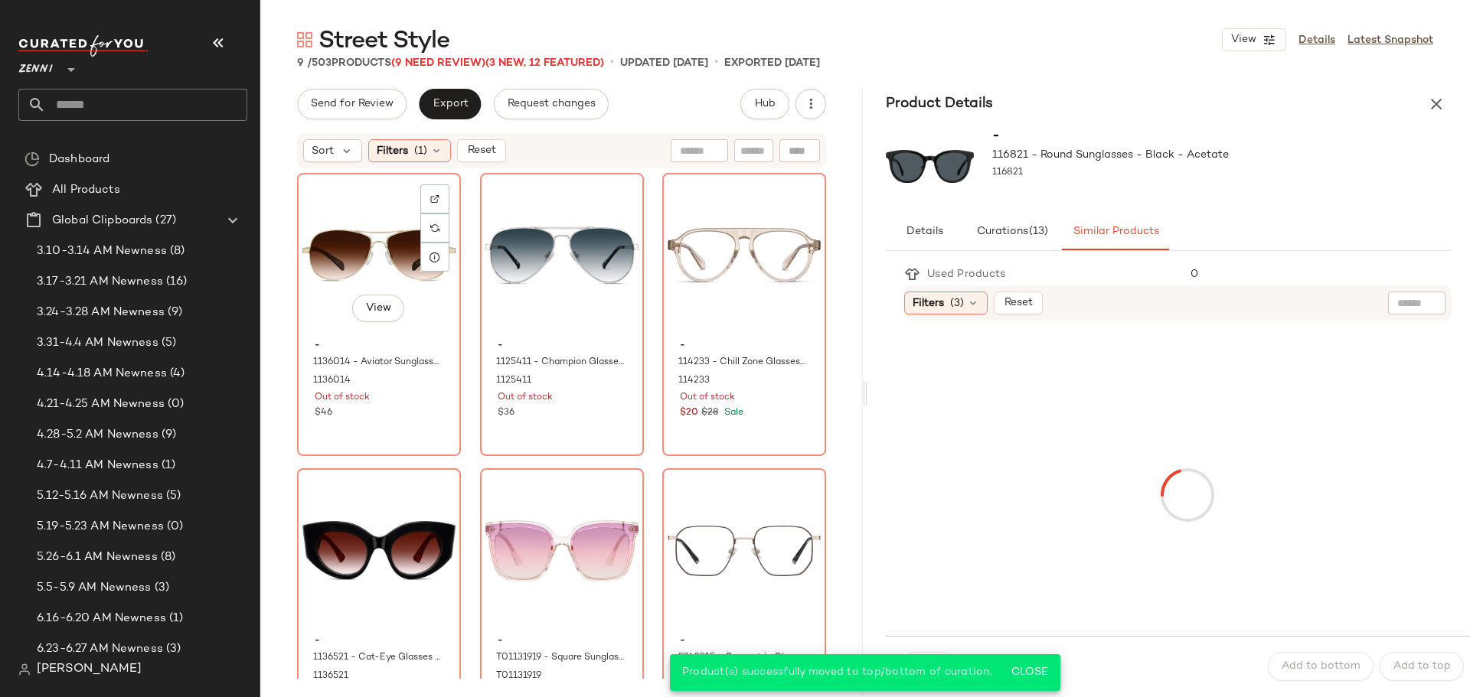
click at [417, 423] on div "View - 1136014 - Aviator Sunglasses - Gold - CarbonFiber 1136014 Out of stock $…" at bounding box center [379, 315] width 161 height 280
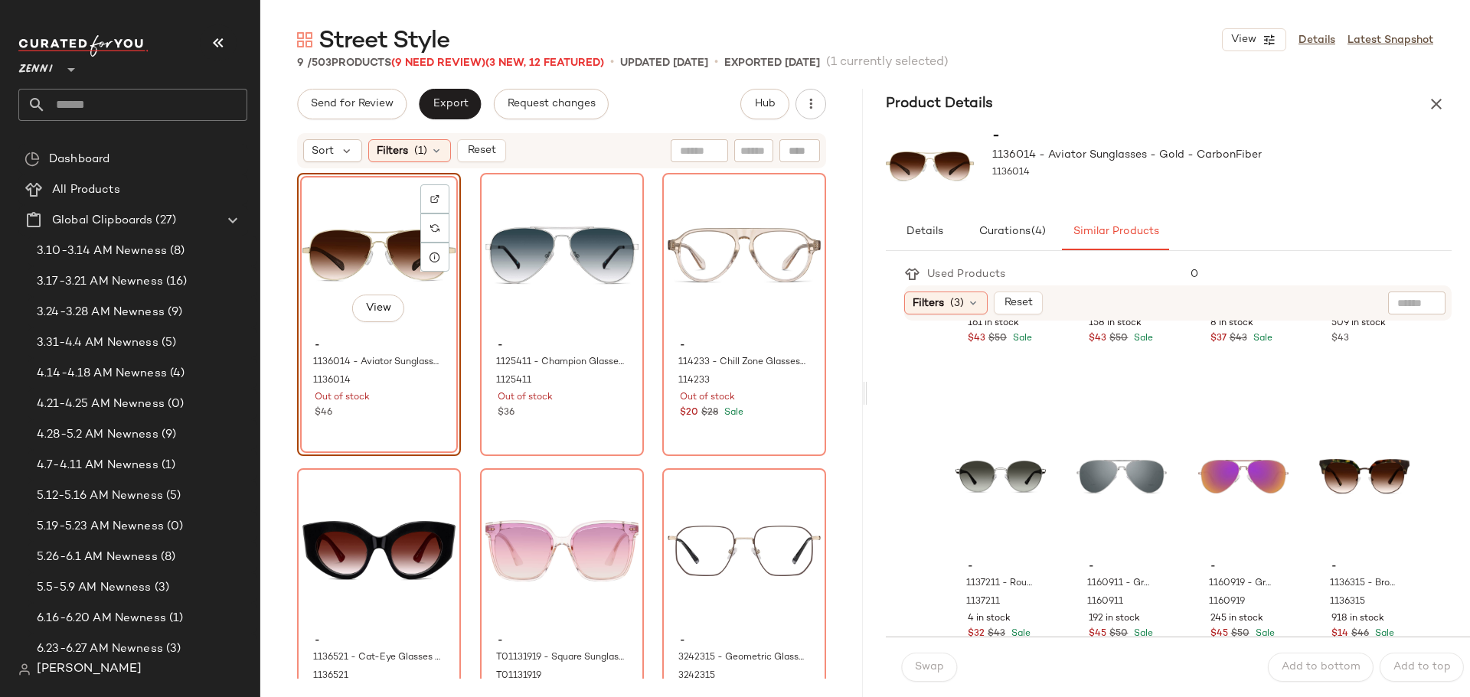
scroll to position [536, 0]
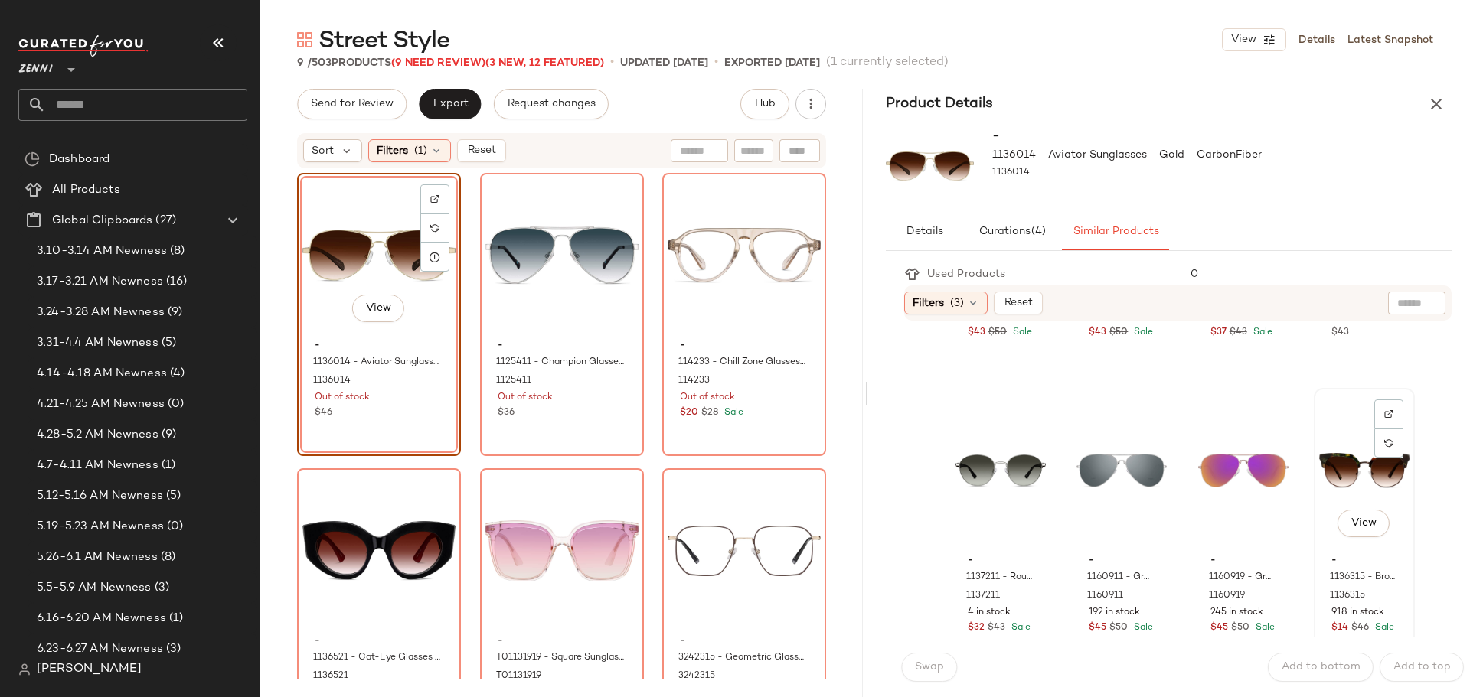
click at [1319, 446] on div "View" at bounding box center [1364, 470] width 90 height 155
click at [1350, 521] on span "View" at bounding box center [1363, 523] width 26 height 12
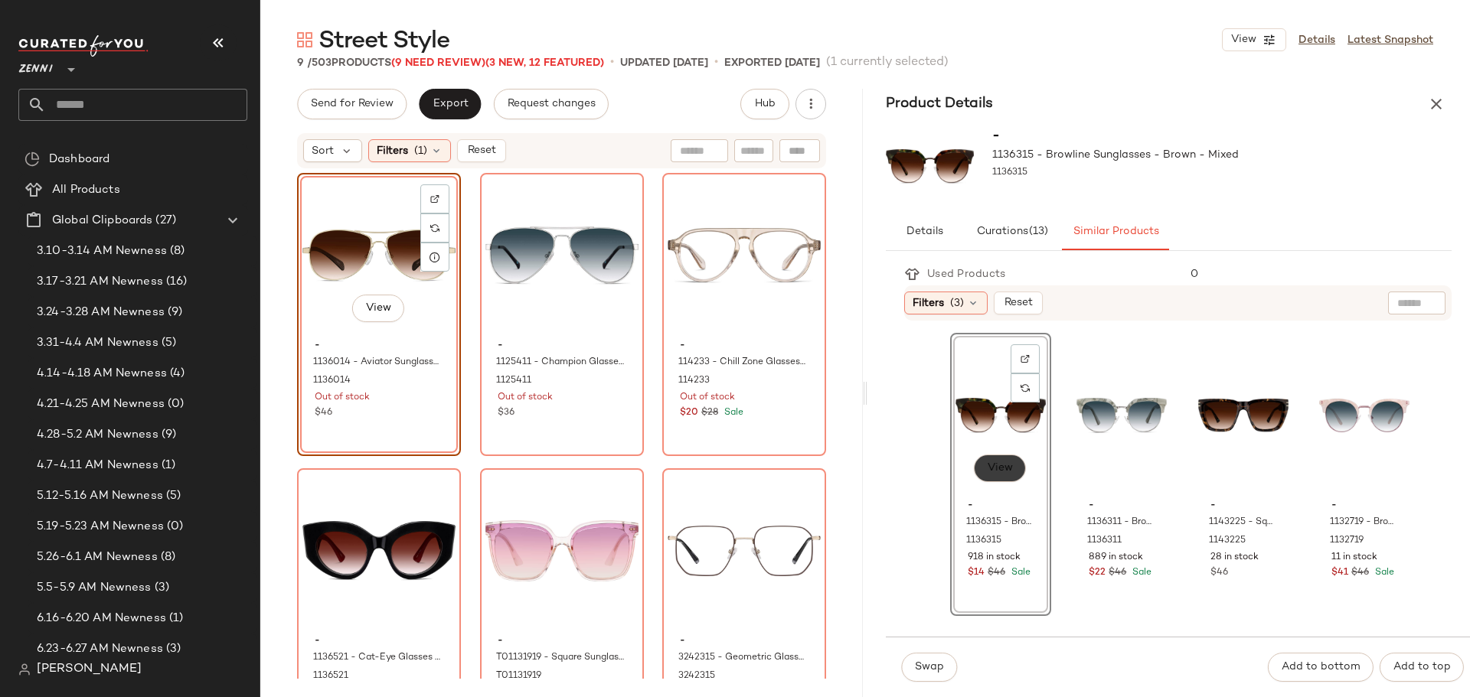
click at [994, 463] on span "View" at bounding box center [1000, 468] width 26 height 12
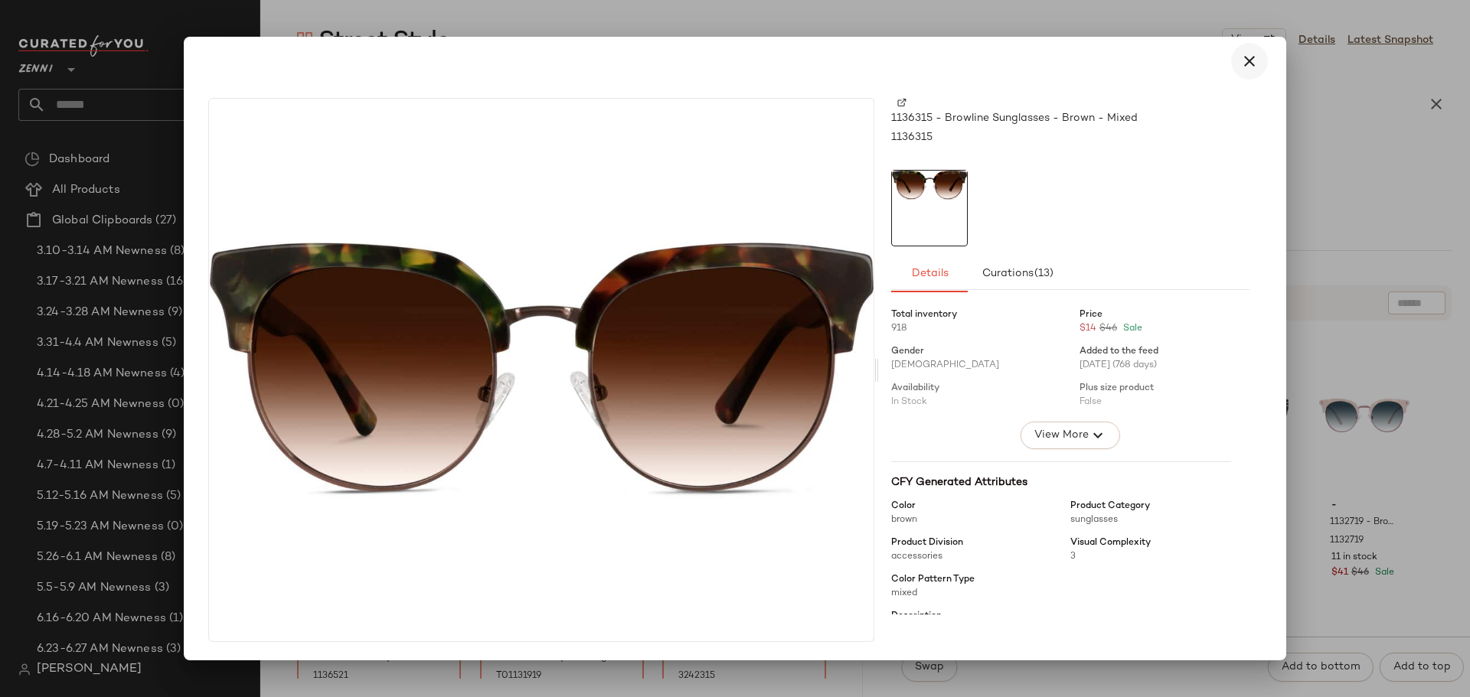
click at [1247, 64] on icon "button" at bounding box center [1249, 61] width 18 height 18
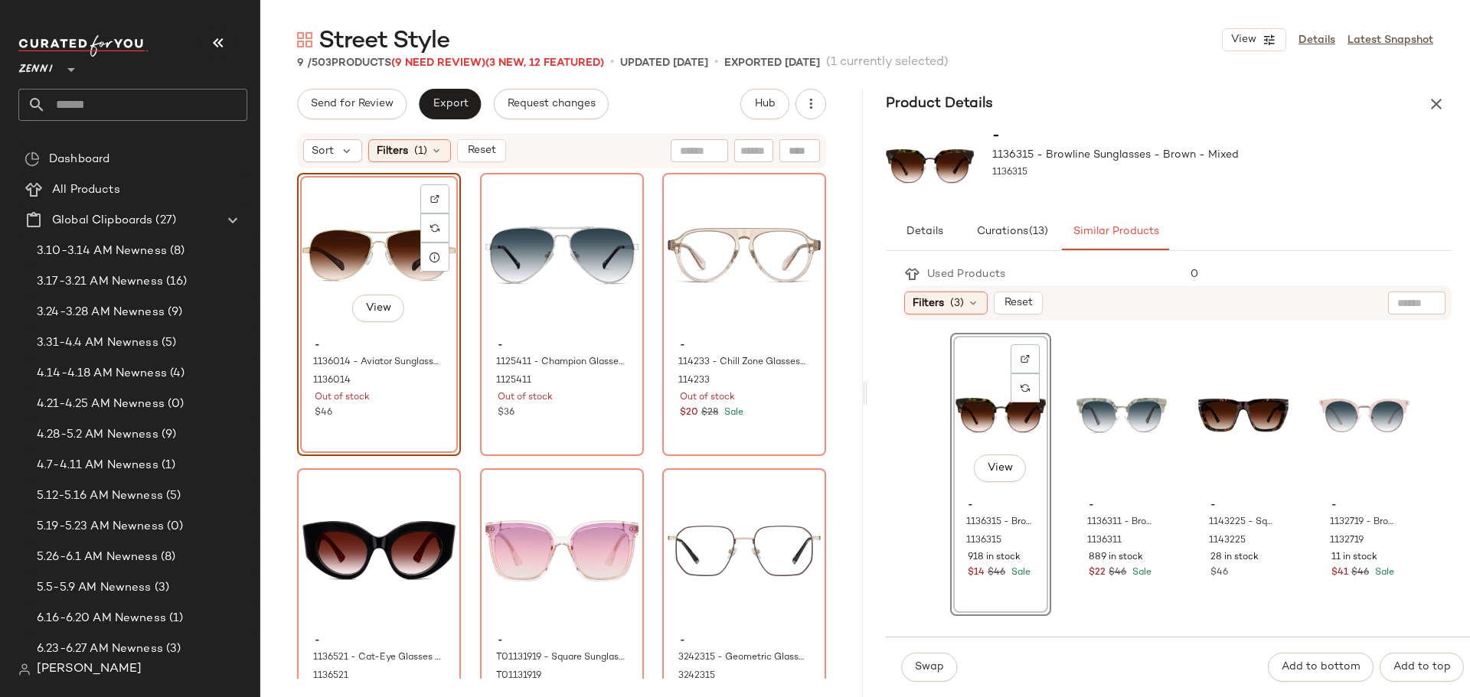
click at [972, 390] on div "View" at bounding box center [1000, 415] width 90 height 155
click at [926, 664] on span "Swap" at bounding box center [929, 667] width 30 height 12
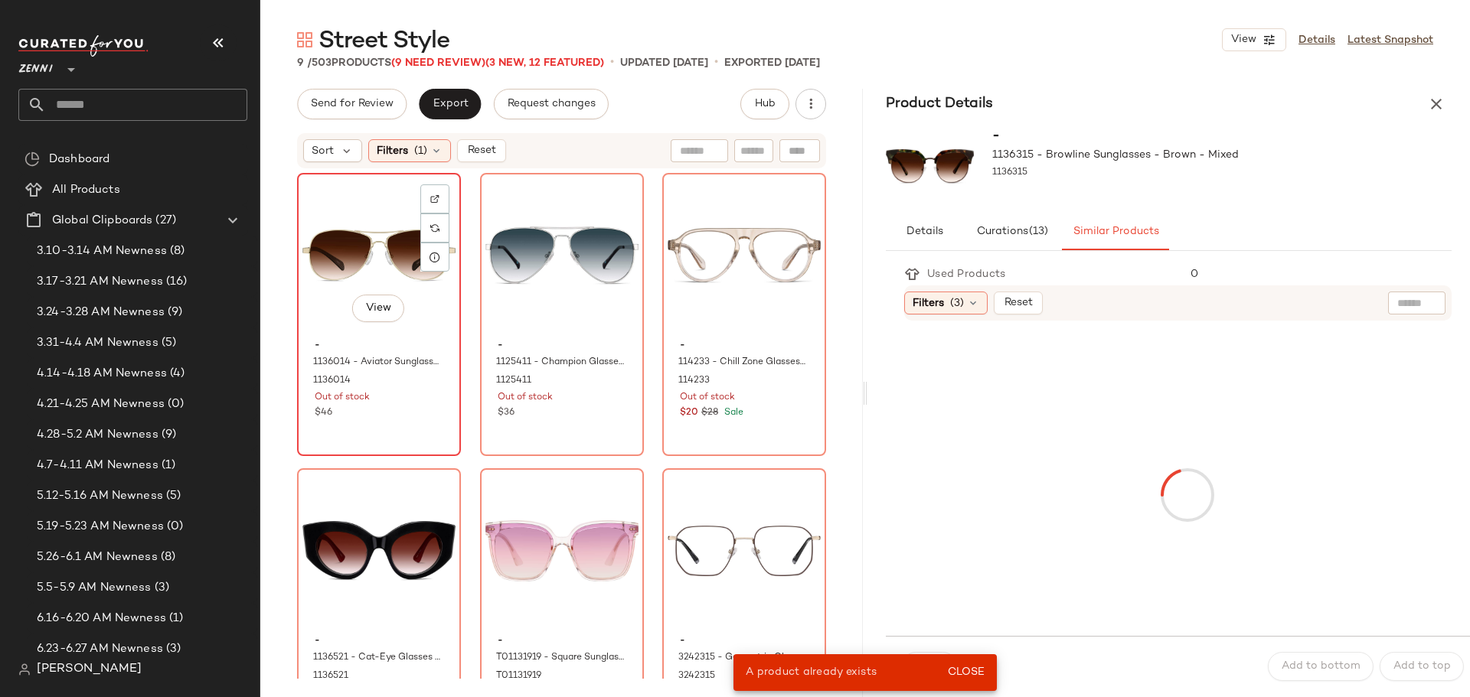
click at [361, 252] on div "View" at bounding box center [378, 255] width 153 height 155
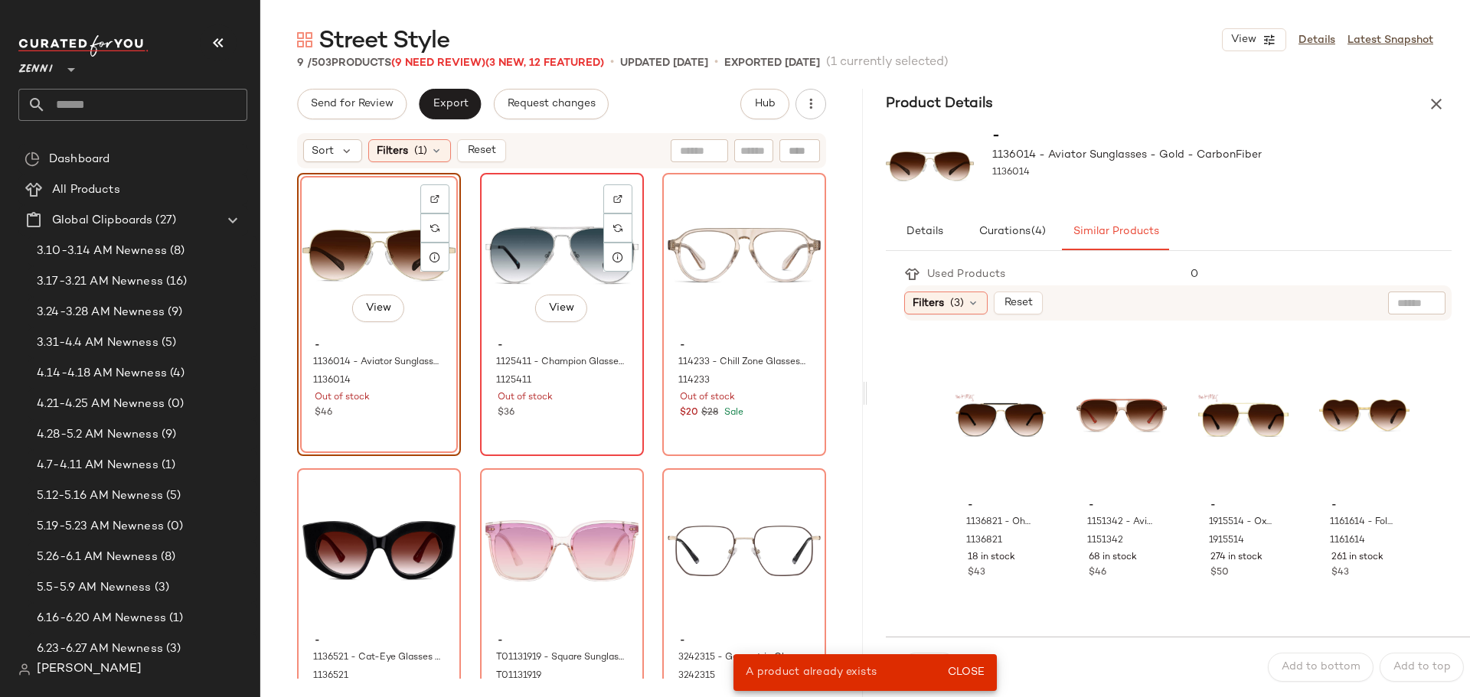
click at [521, 248] on div "View" at bounding box center [561, 255] width 153 height 155
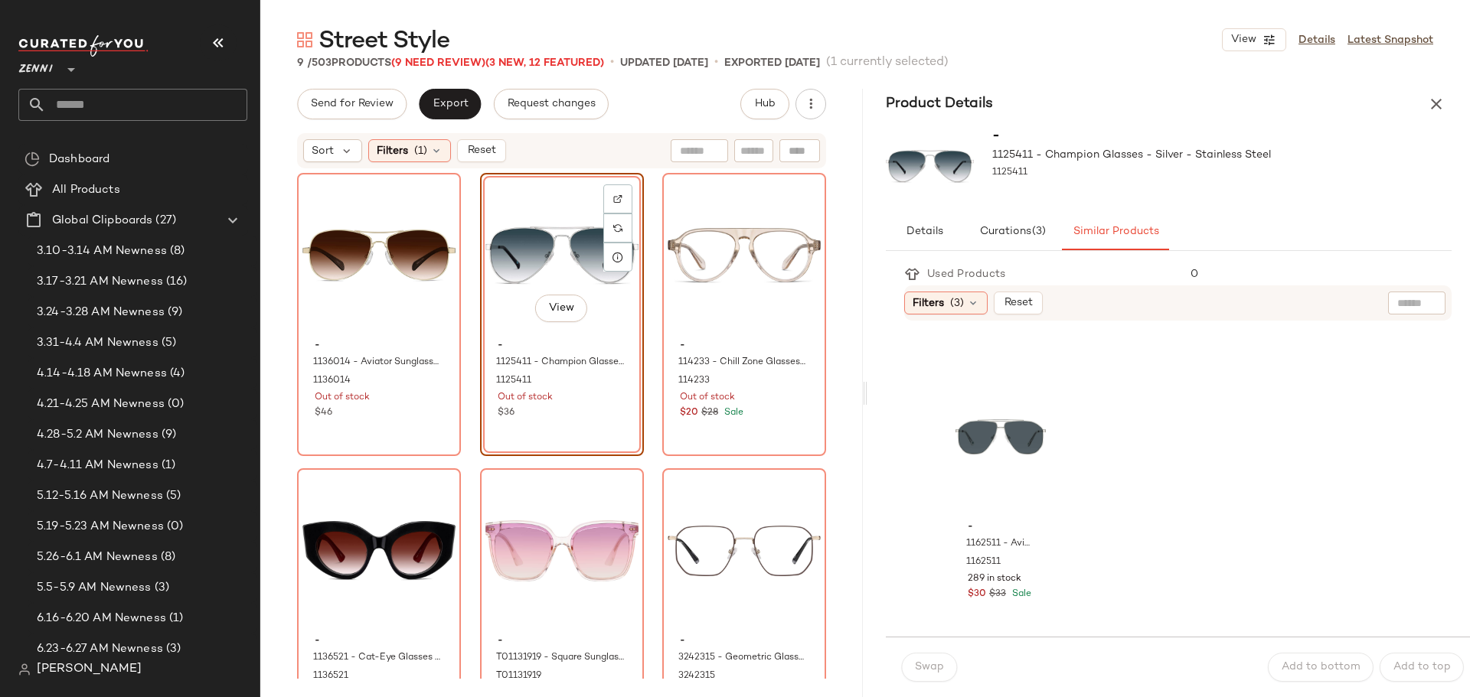
scroll to position [1752, 0]
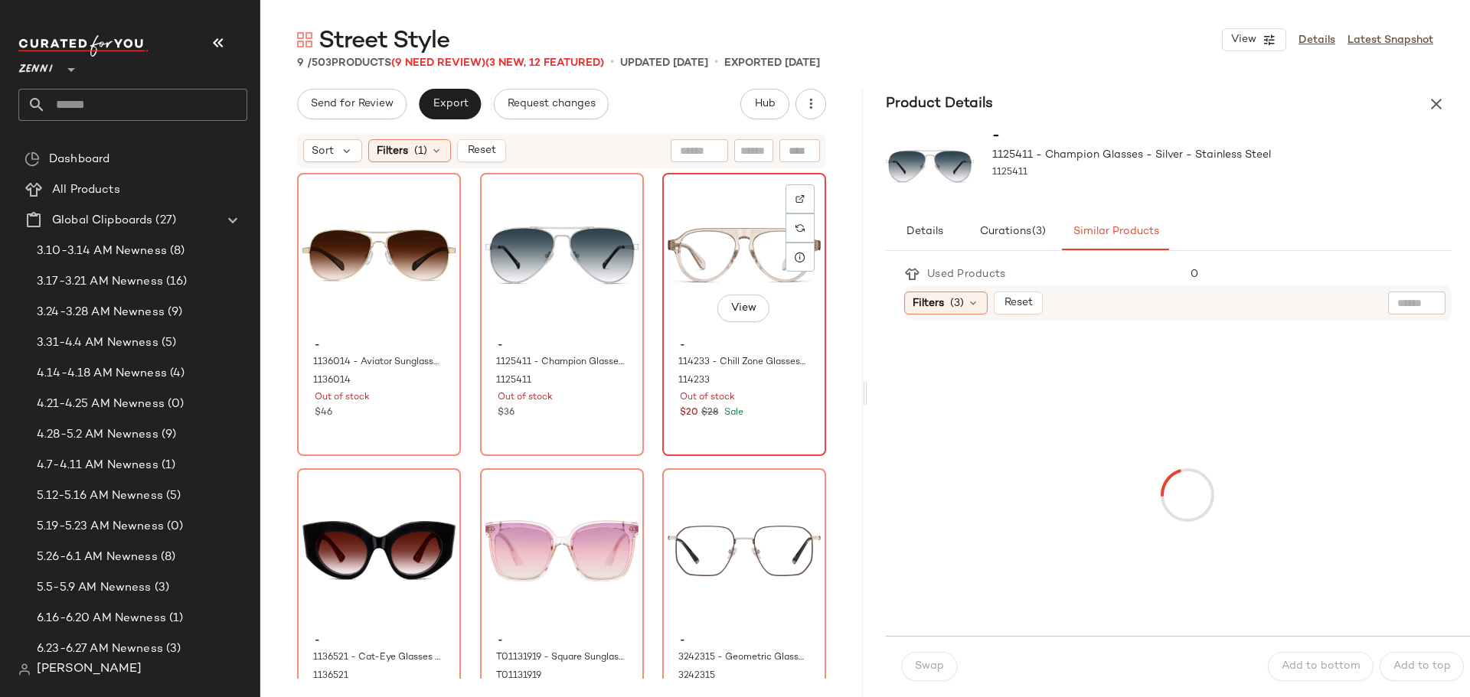
click at [670, 305] on div "View" at bounding box center [744, 255] width 153 height 155
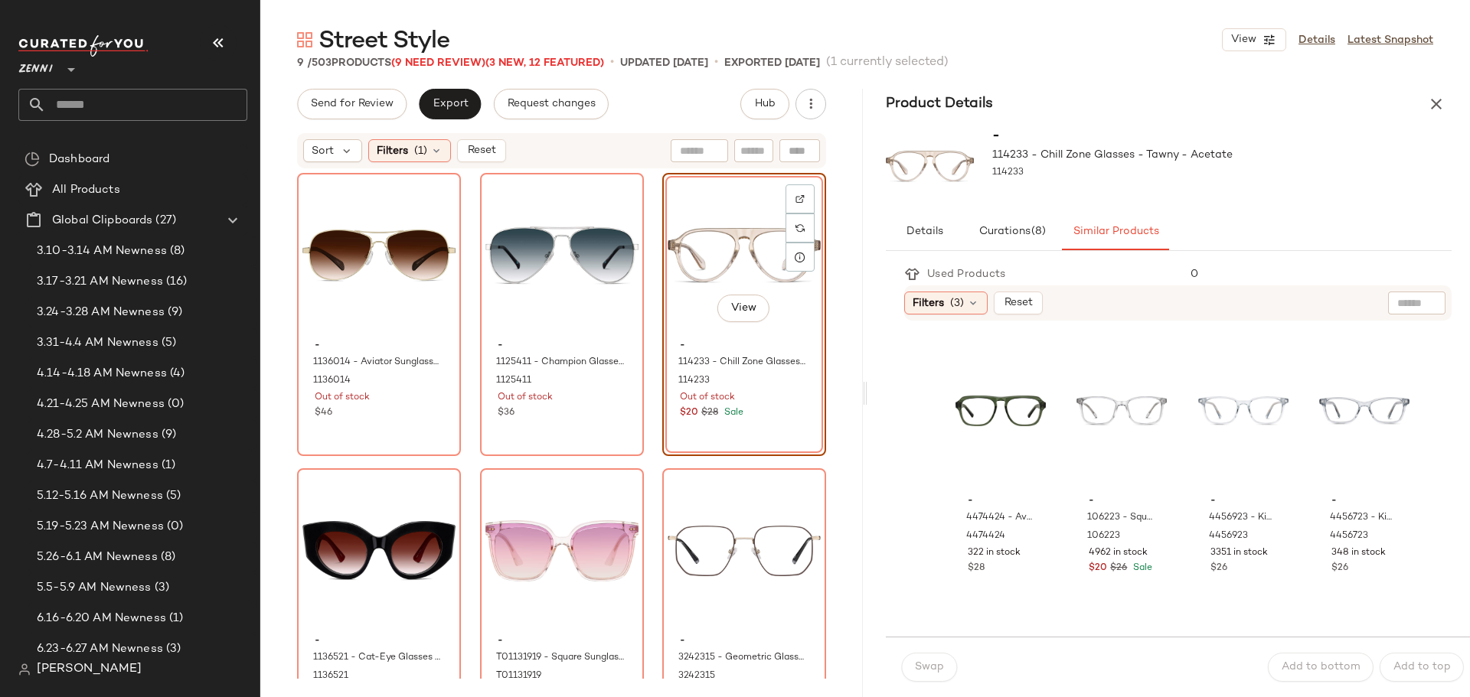
scroll to position [919, 0]
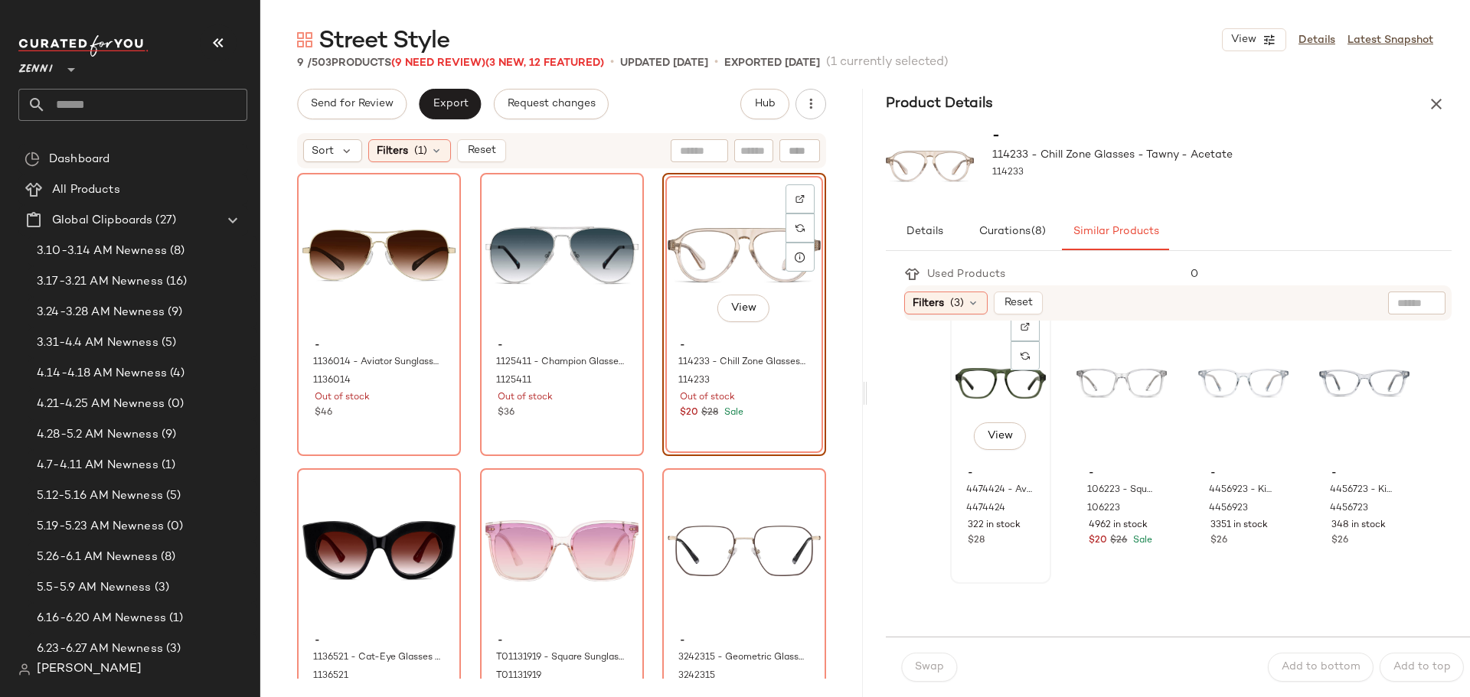
click at [968, 390] on div "View" at bounding box center [1000, 383] width 90 height 155
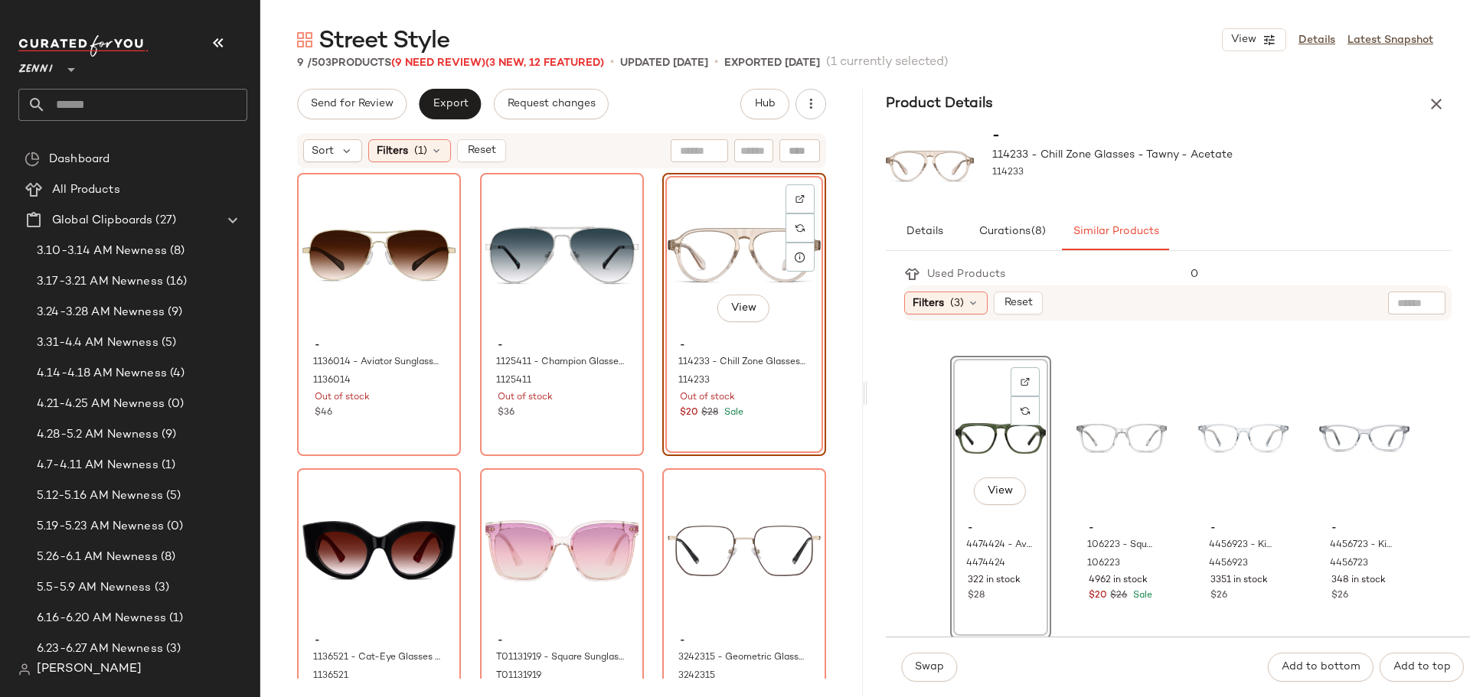
scroll to position [834, 0]
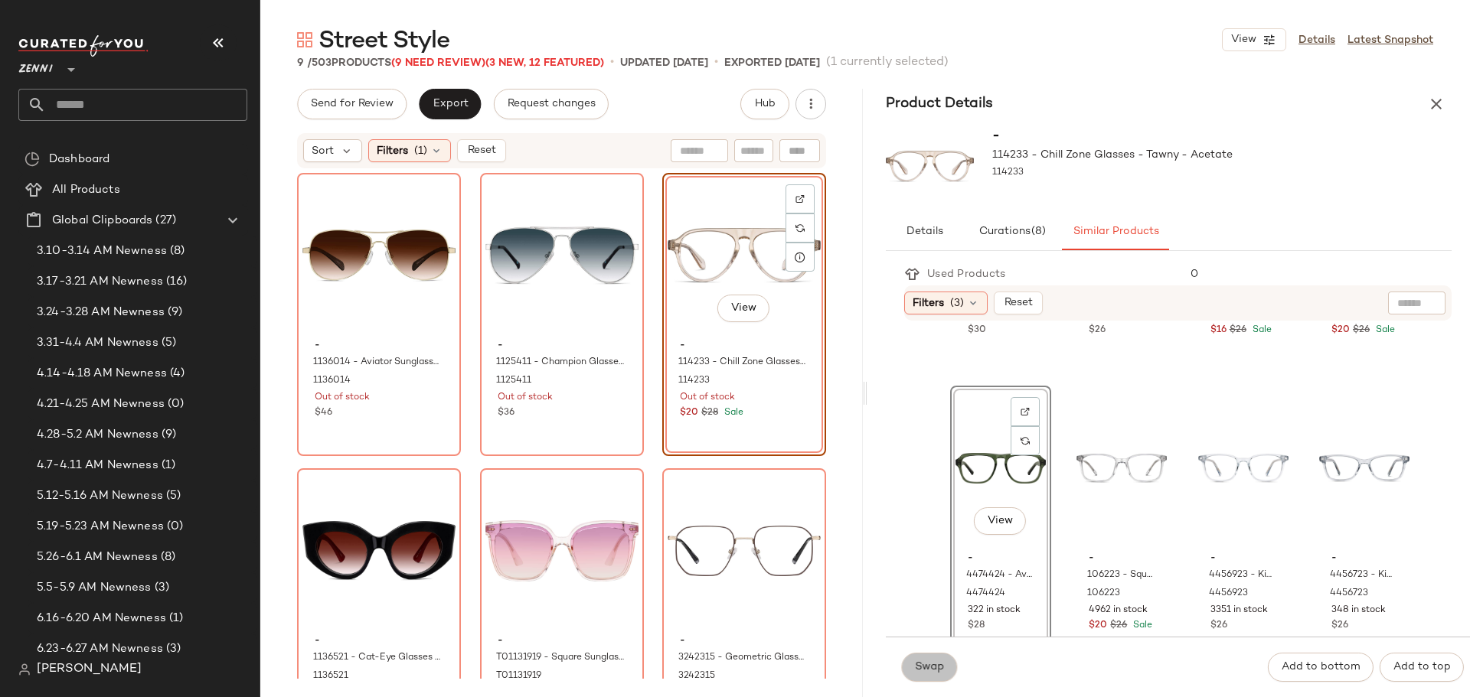
click at [917, 663] on span "Swap" at bounding box center [929, 667] width 30 height 12
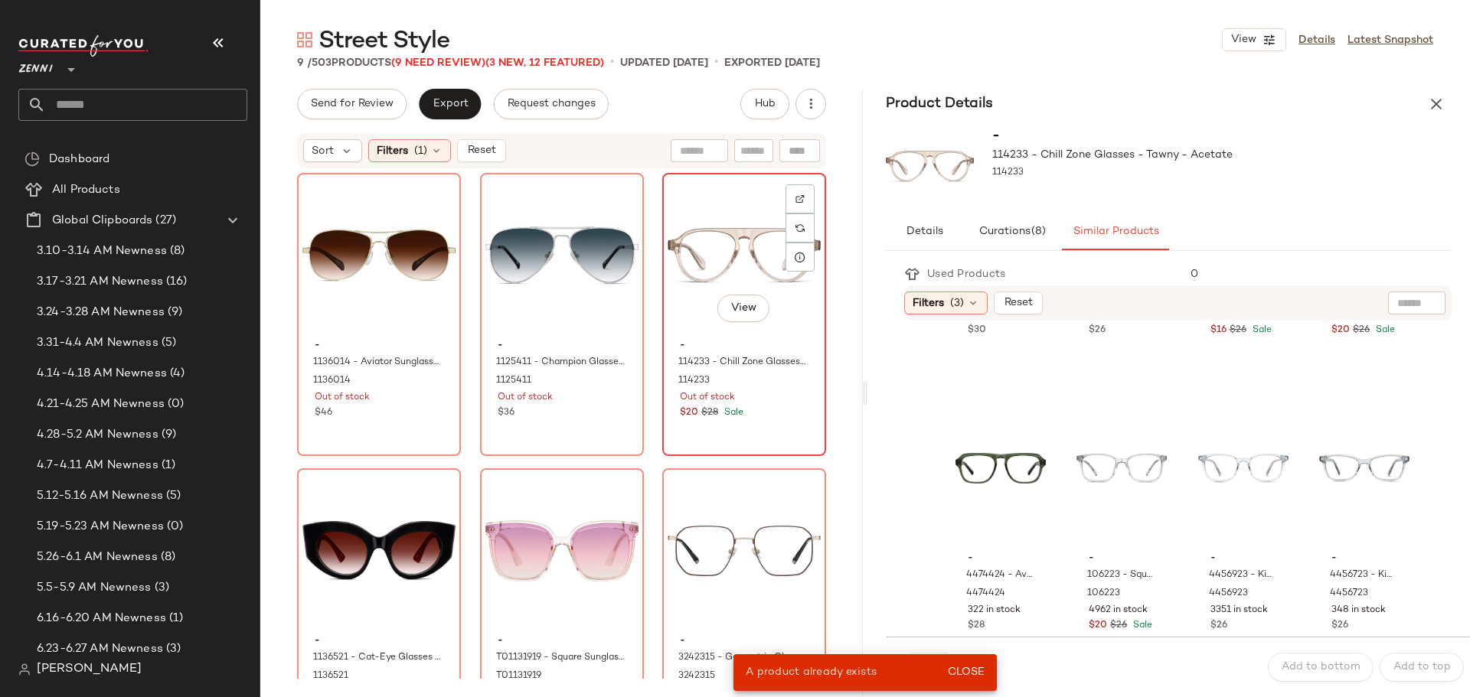
click at [720, 242] on div "View" at bounding box center [744, 255] width 153 height 155
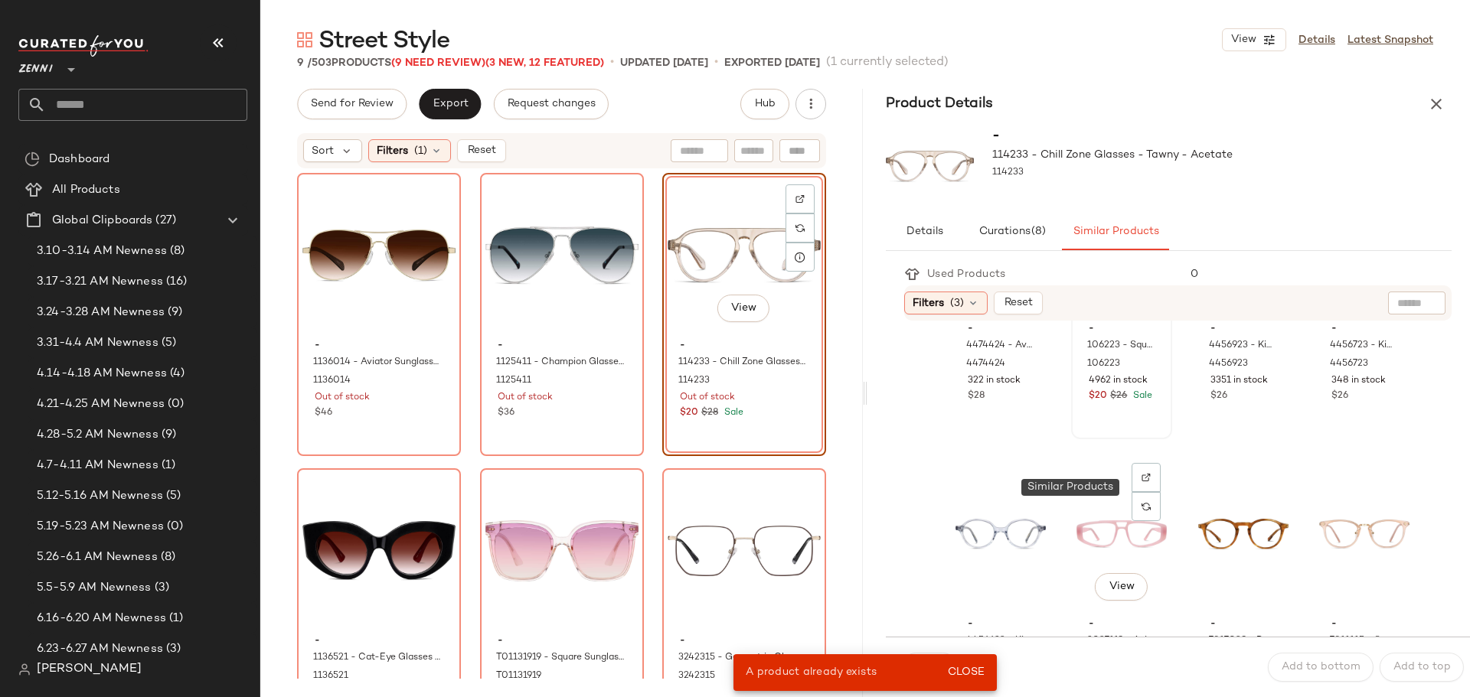
scroll to position [1140, 0]
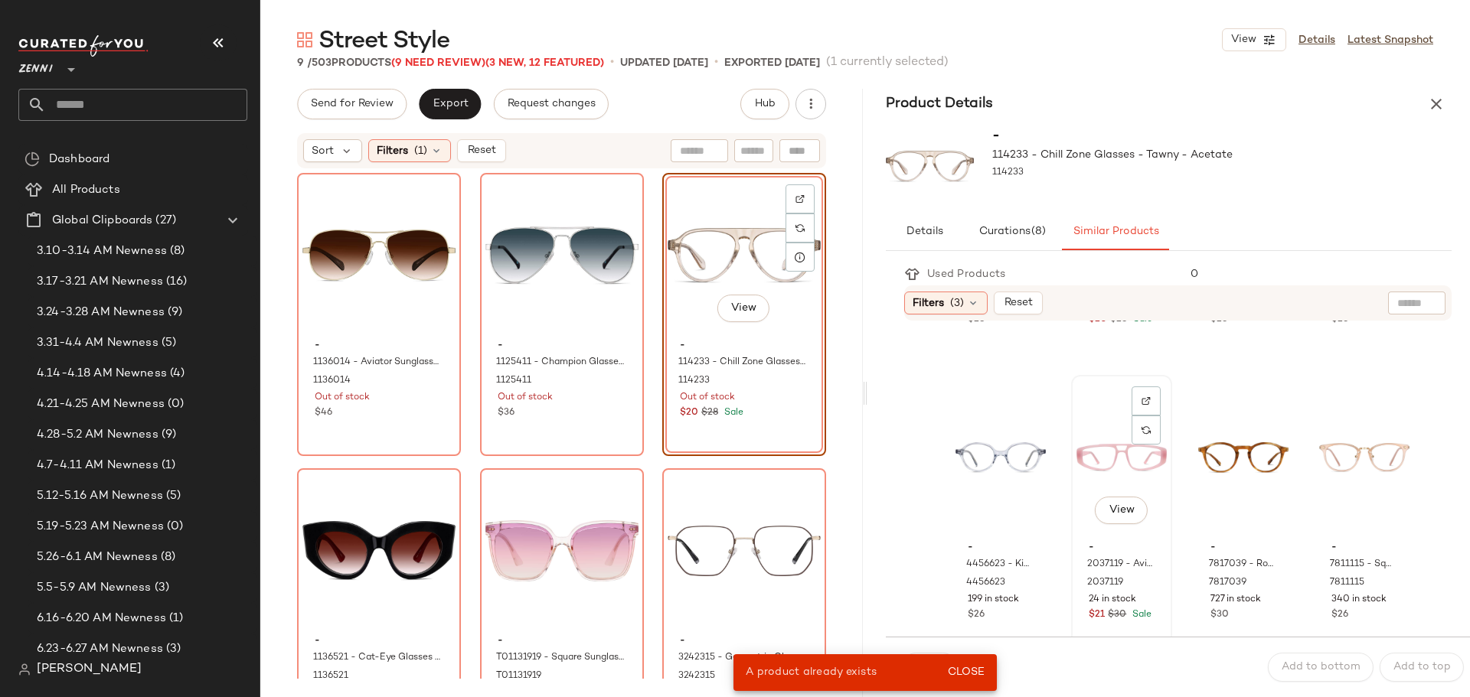
click at [1100, 455] on div "View" at bounding box center [1121, 457] width 90 height 155
click at [962, 679] on span "Close" at bounding box center [966, 673] width 38 height 12
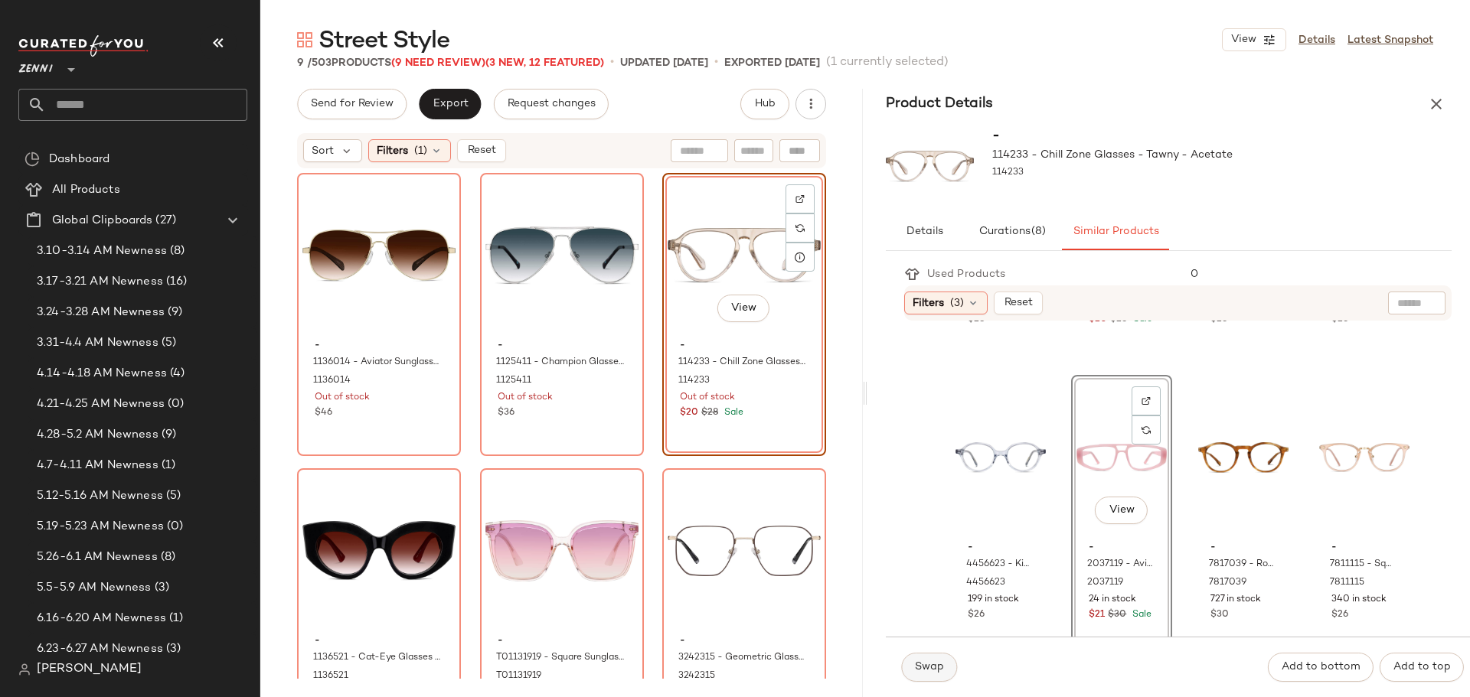
click at [920, 658] on button "Swap" at bounding box center [929, 667] width 56 height 29
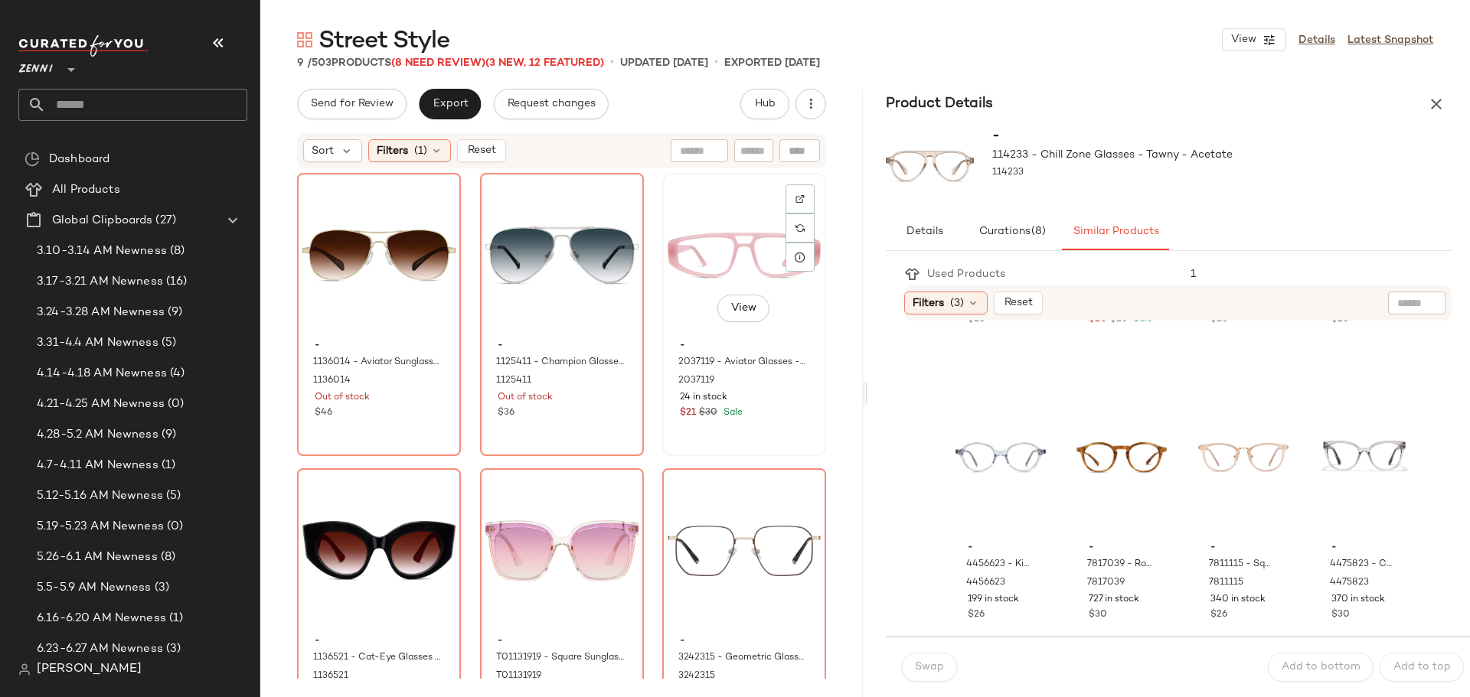
click at [726, 258] on div "View" at bounding box center [744, 255] width 153 height 155
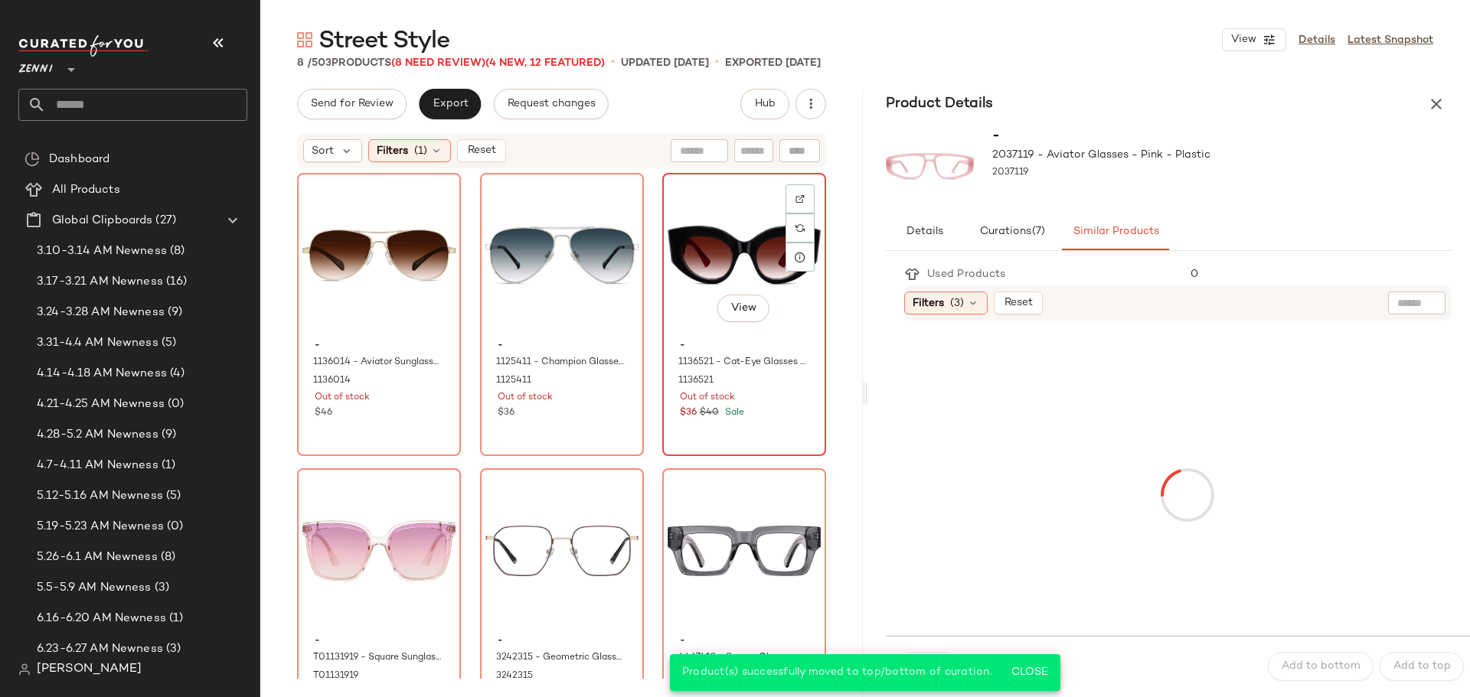
click at [713, 248] on div "View" at bounding box center [744, 255] width 153 height 155
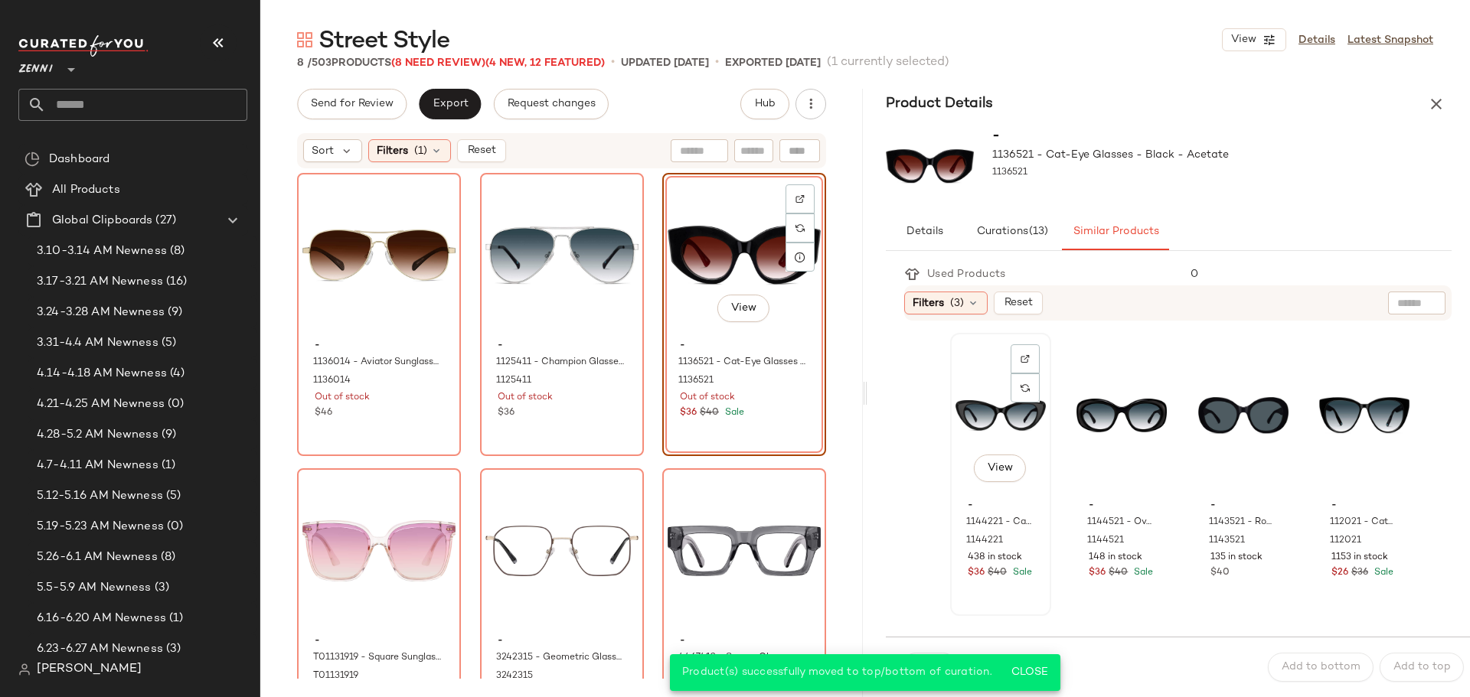
click at [978, 397] on div "View" at bounding box center [1000, 415] width 90 height 155
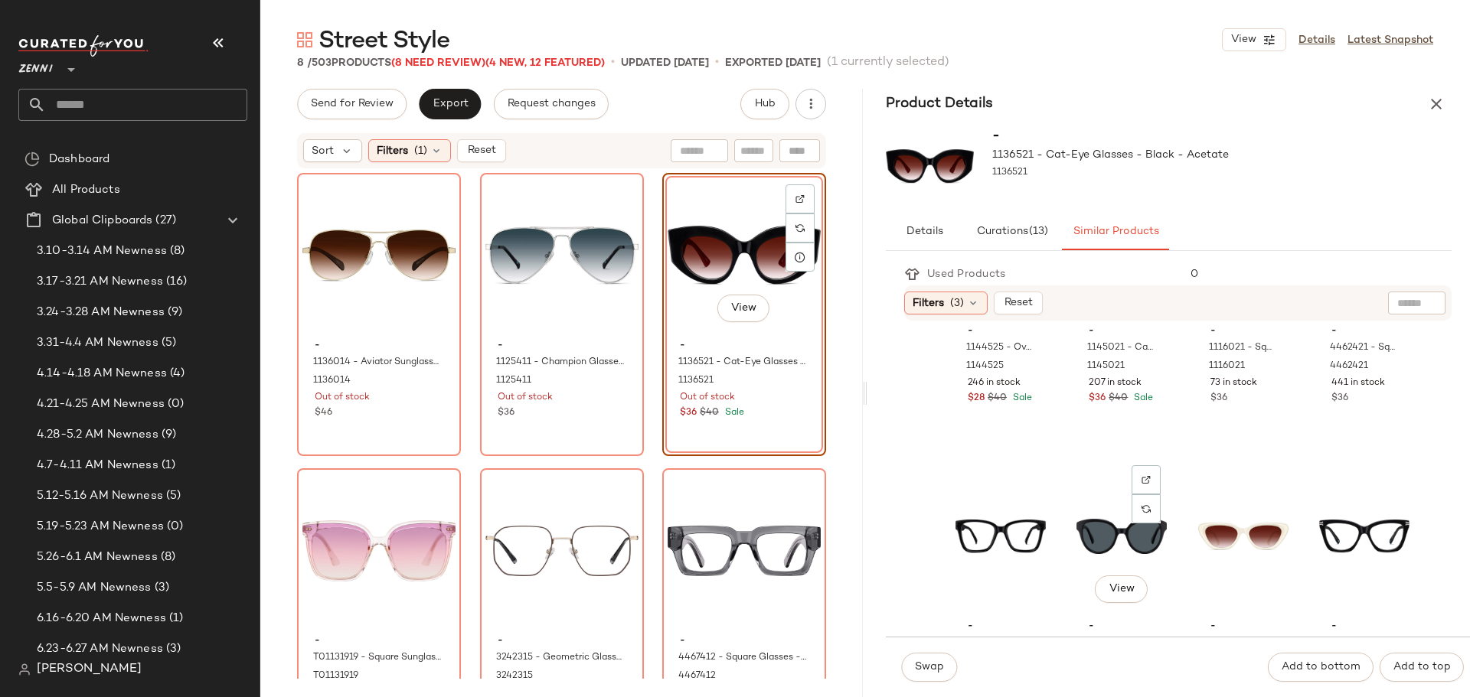
scroll to position [842, 0]
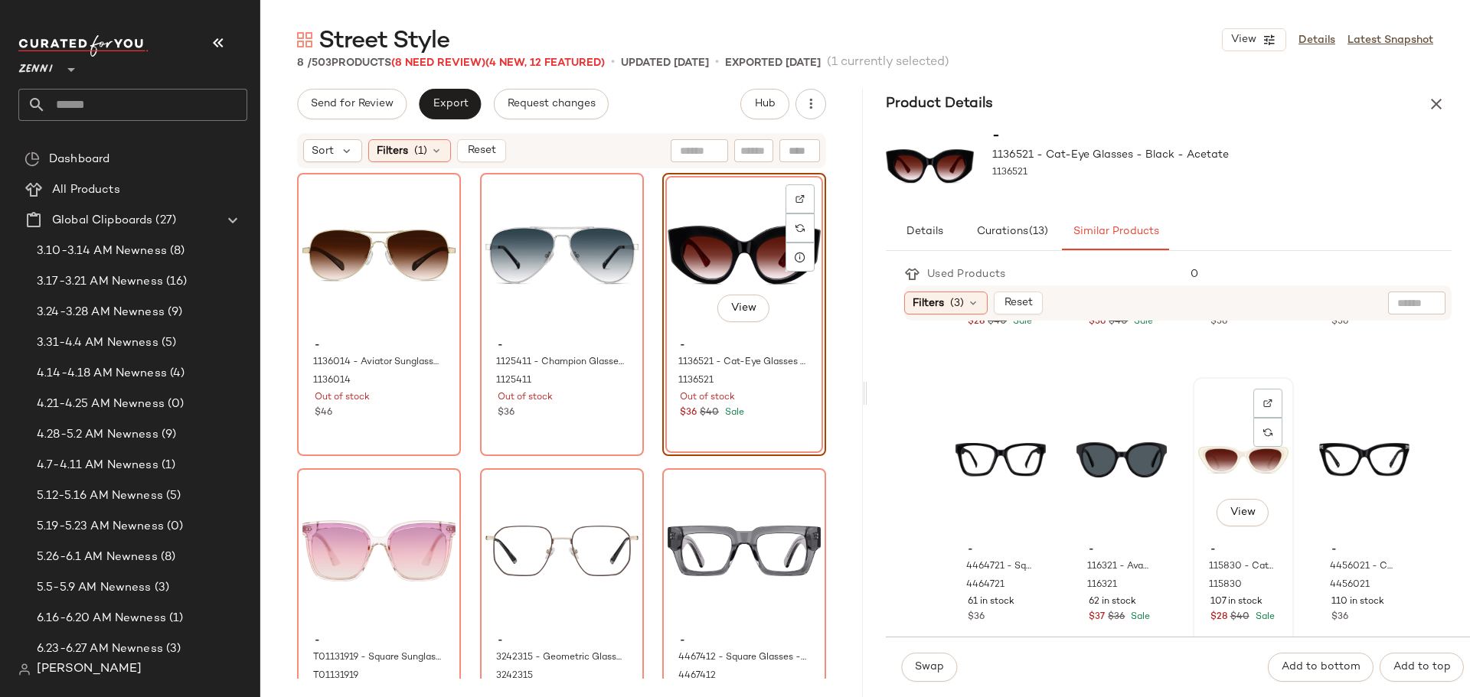
click at [1210, 458] on div "View" at bounding box center [1243, 460] width 90 height 155
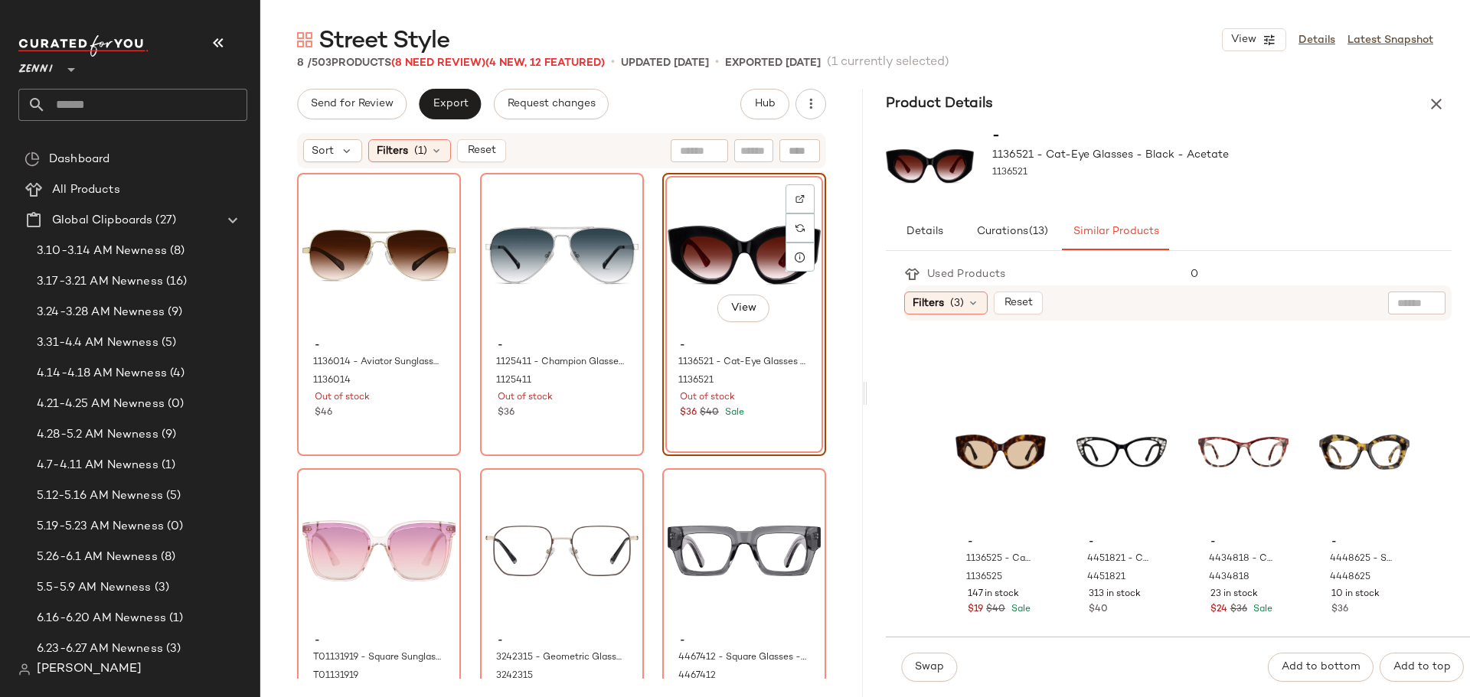
scroll to position [1454, 0]
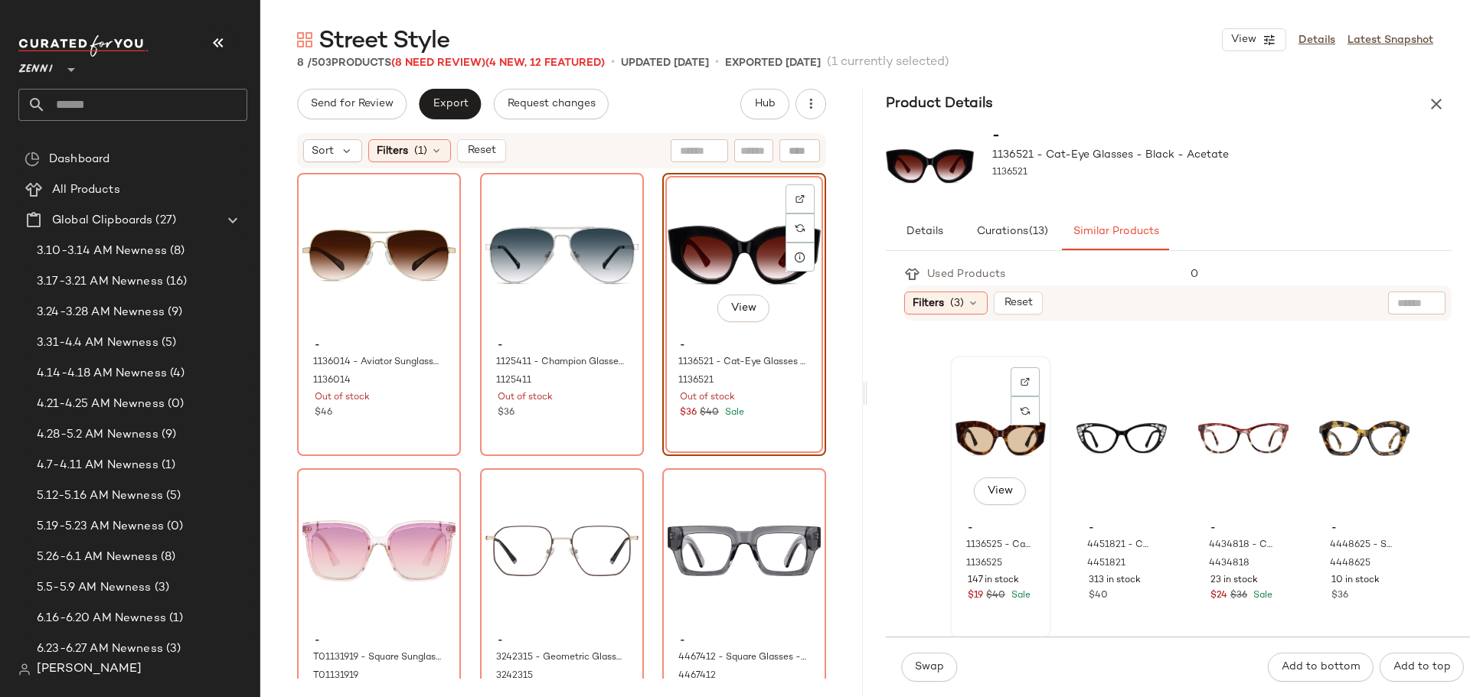
click at [988, 420] on div "View" at bounding box center [1000, 438] width 90 height 155
click at [926, 668] on span "Swap" at bounding box center [929, 667] width 30 height 12
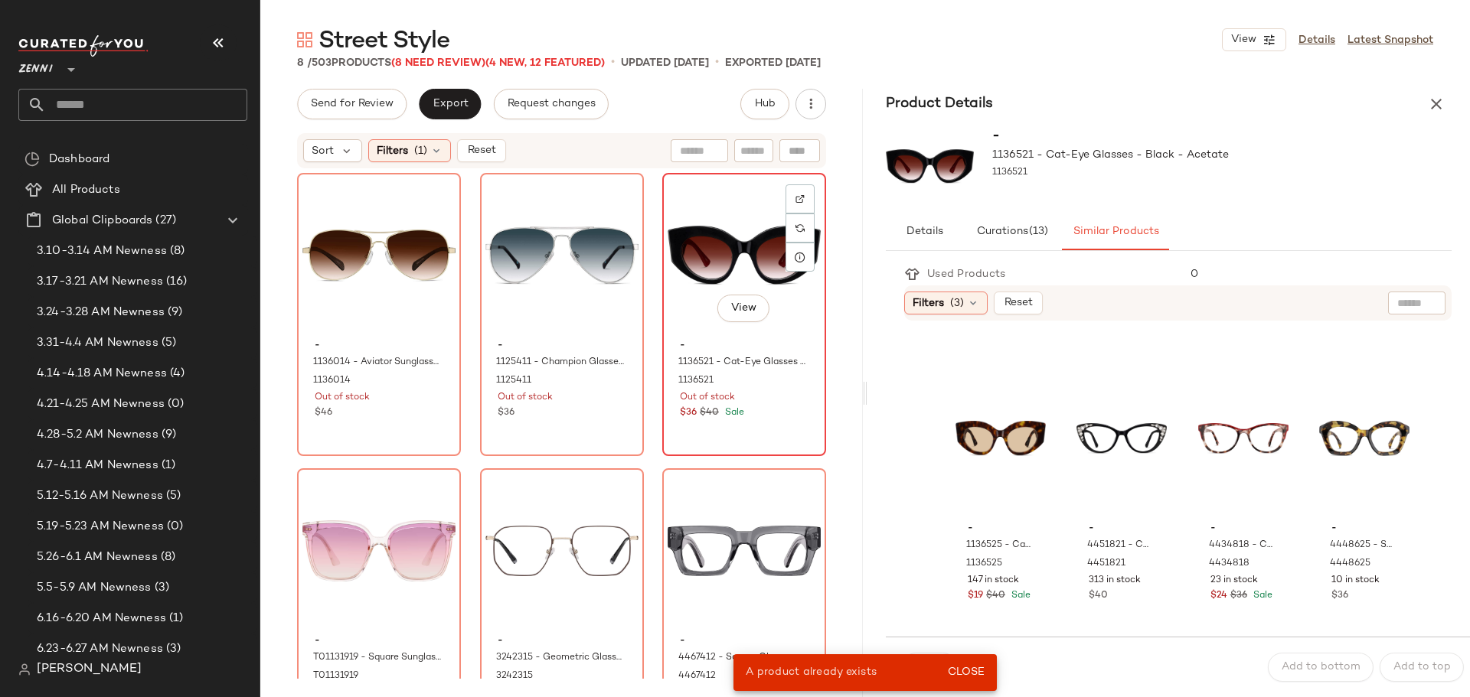
click at [697, 275] on div "View" at bounding box center [744, 255] width 153 height 155
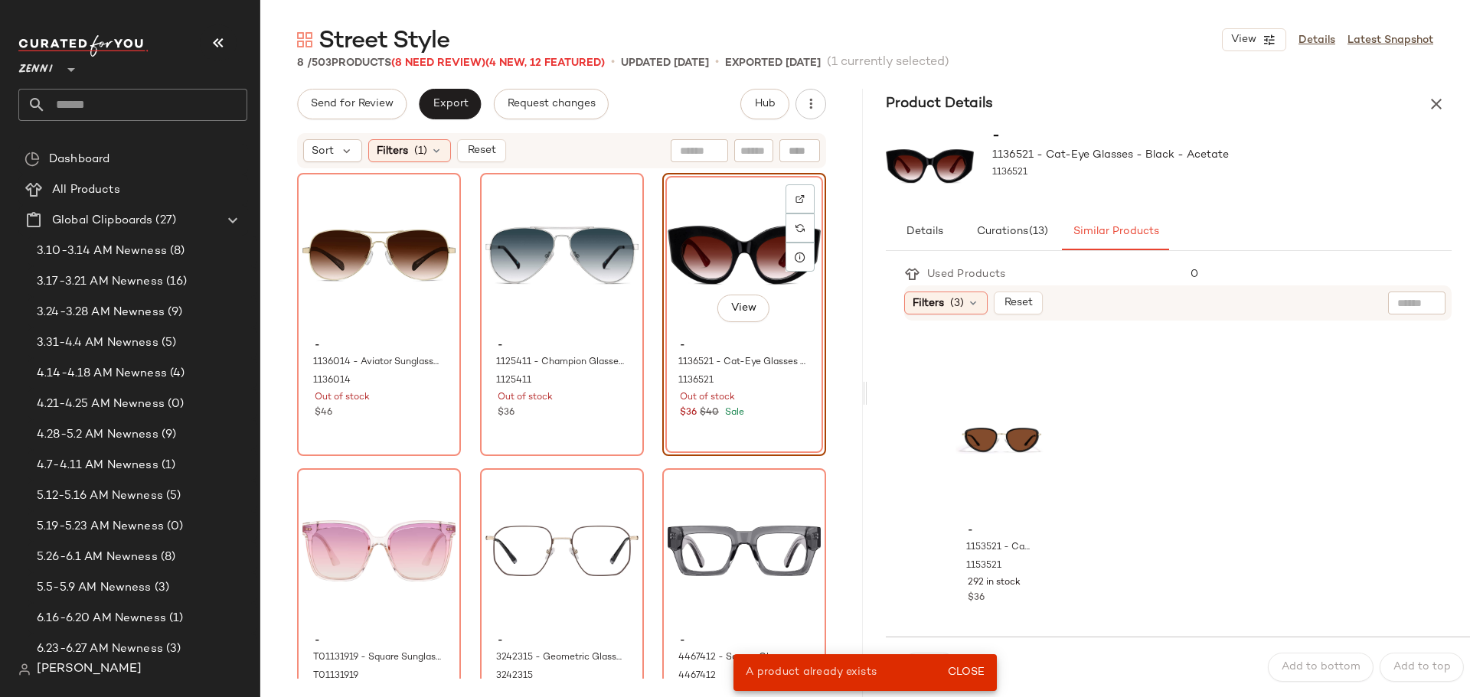
scroll to position [1752, 0]
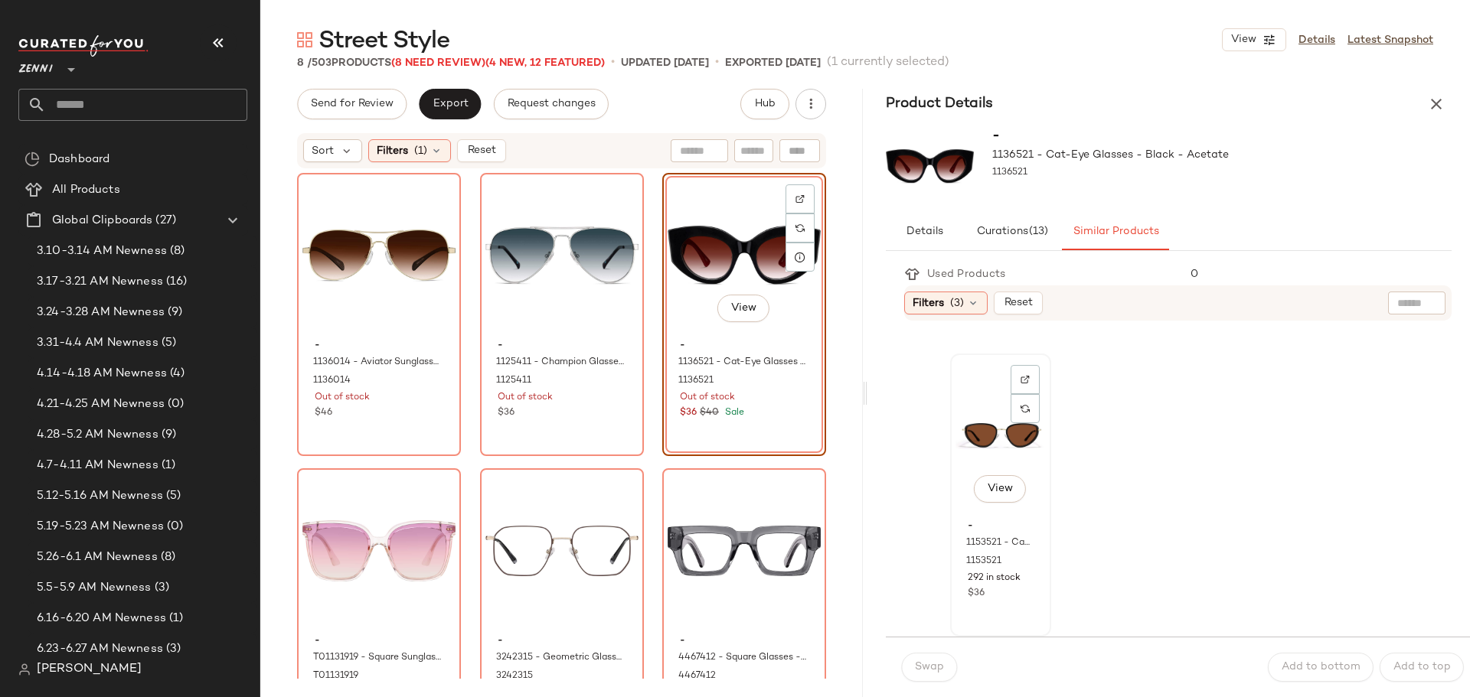
click at [962, 438] on div "View" at bounding box center [1000, 436] width 90 height 155
click at [941, 667] on span "Swap" at bounding box center [929, 667] width 30 height 12
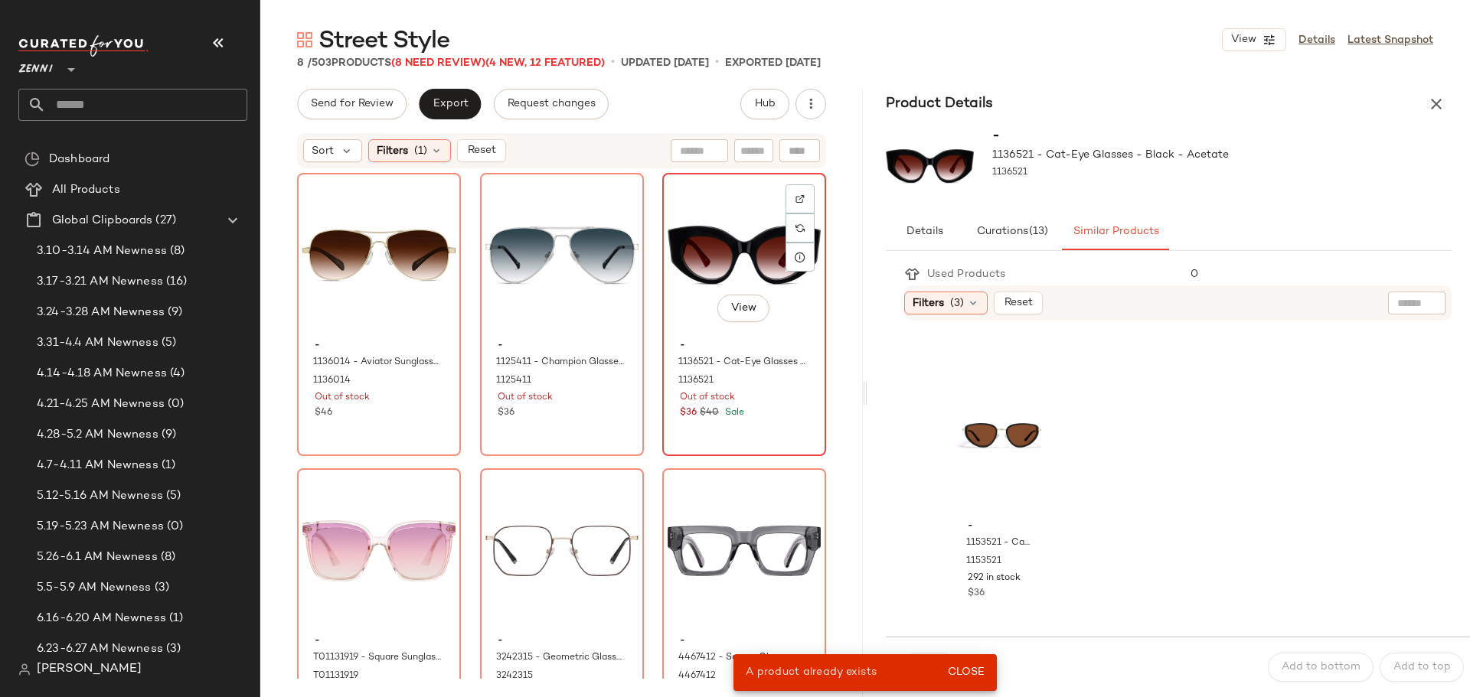
click at [732, 246] on div "View" at bounding box center [744, 255] width 153 height 155
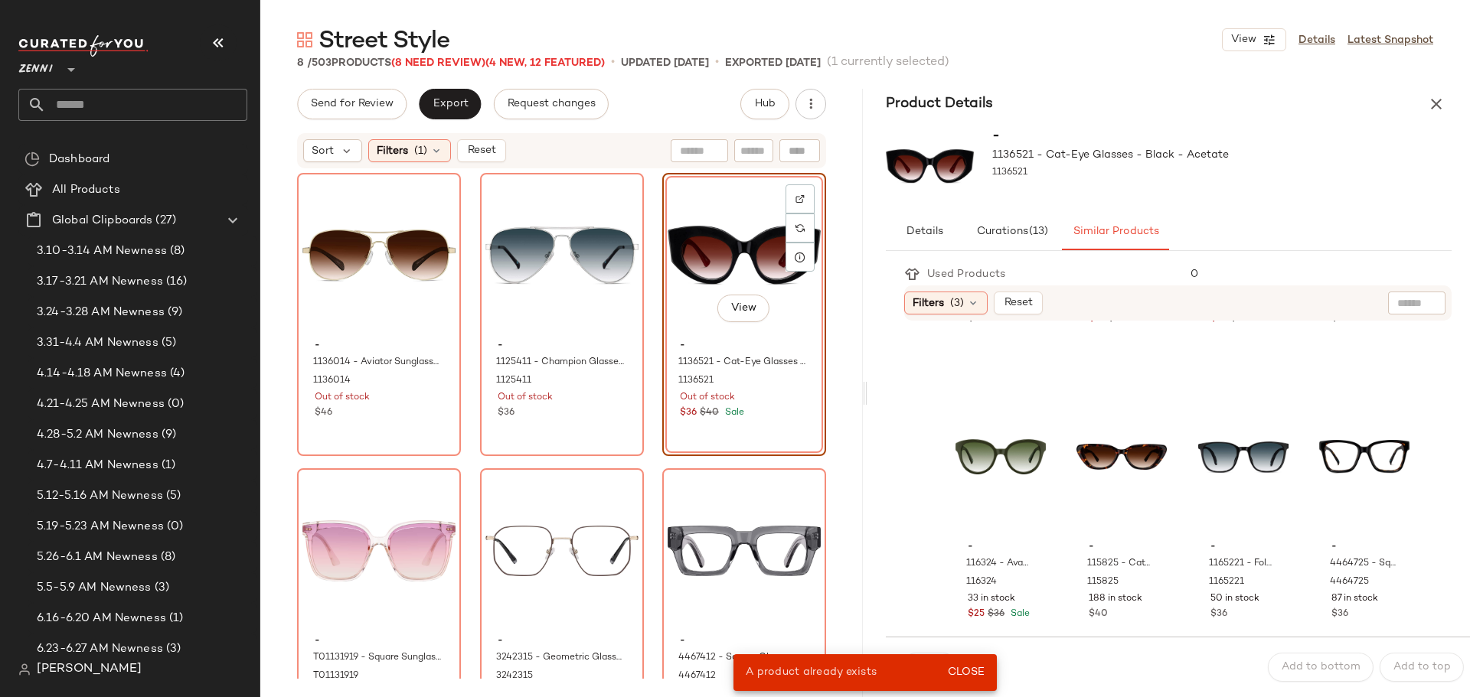
scroll to position [1140, 0]
click at [1079, 454] on div "View" at bounding box center [1121, 457] width 90 height 155
click at [984, 673] on span "Close" at bounding box center [966, 673] width 38 height 12
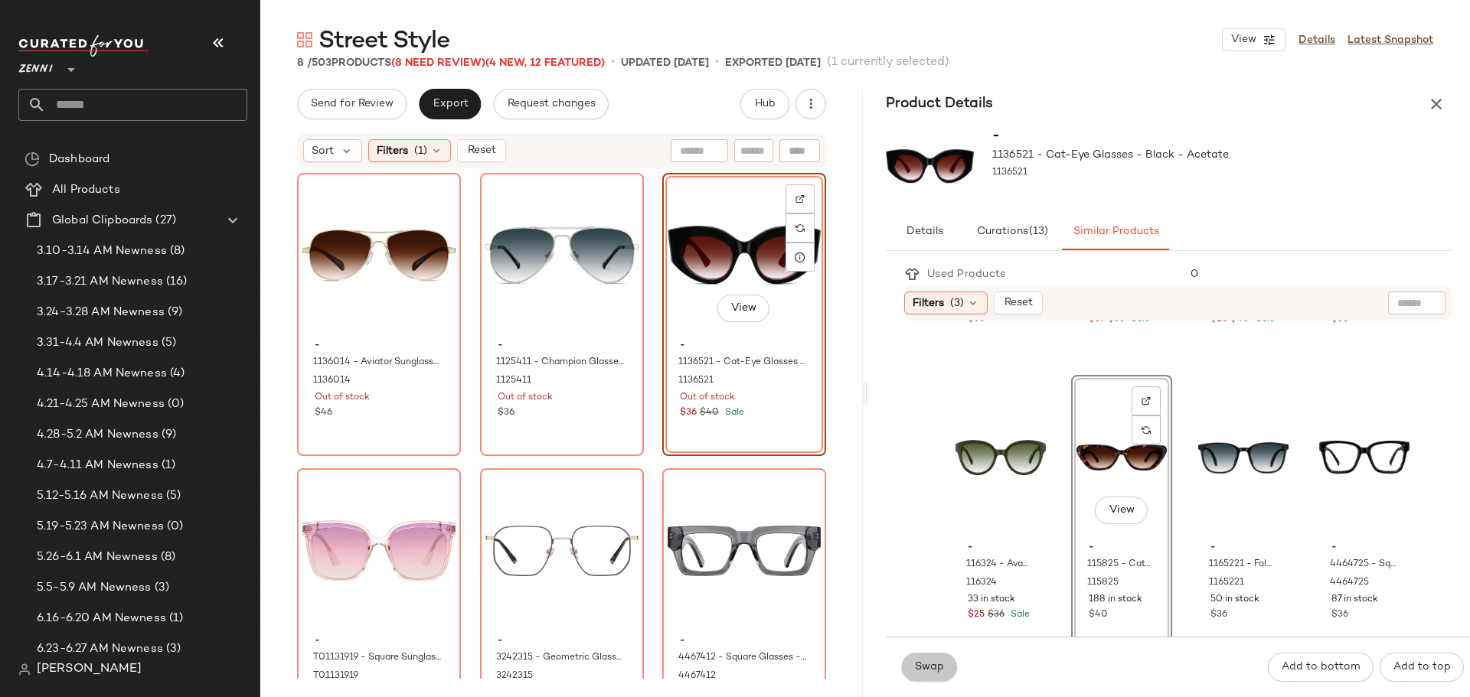
click at [947, 668] on button "Swap" at bounding box center [929, 667] width 56 height 29
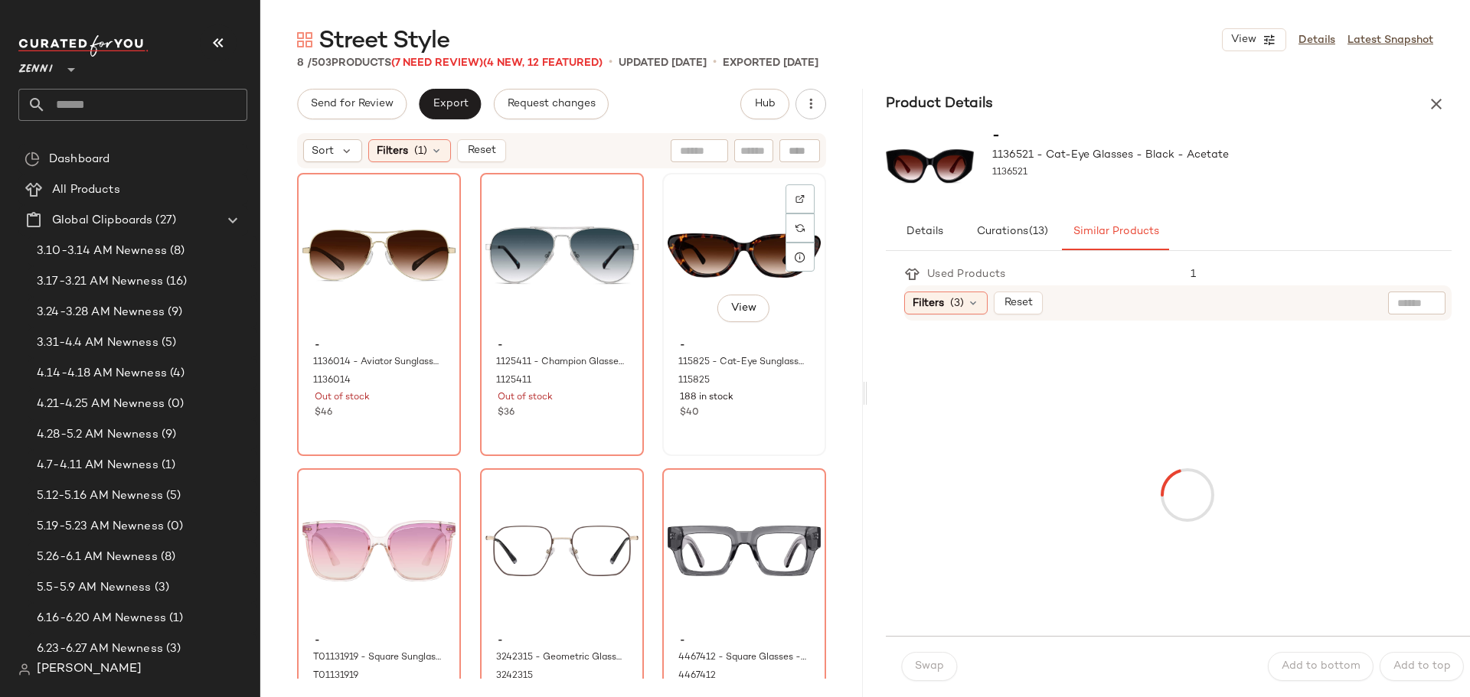
click at [690, 233] on div "View" at bounding box center [744, 255] width 153 height 155
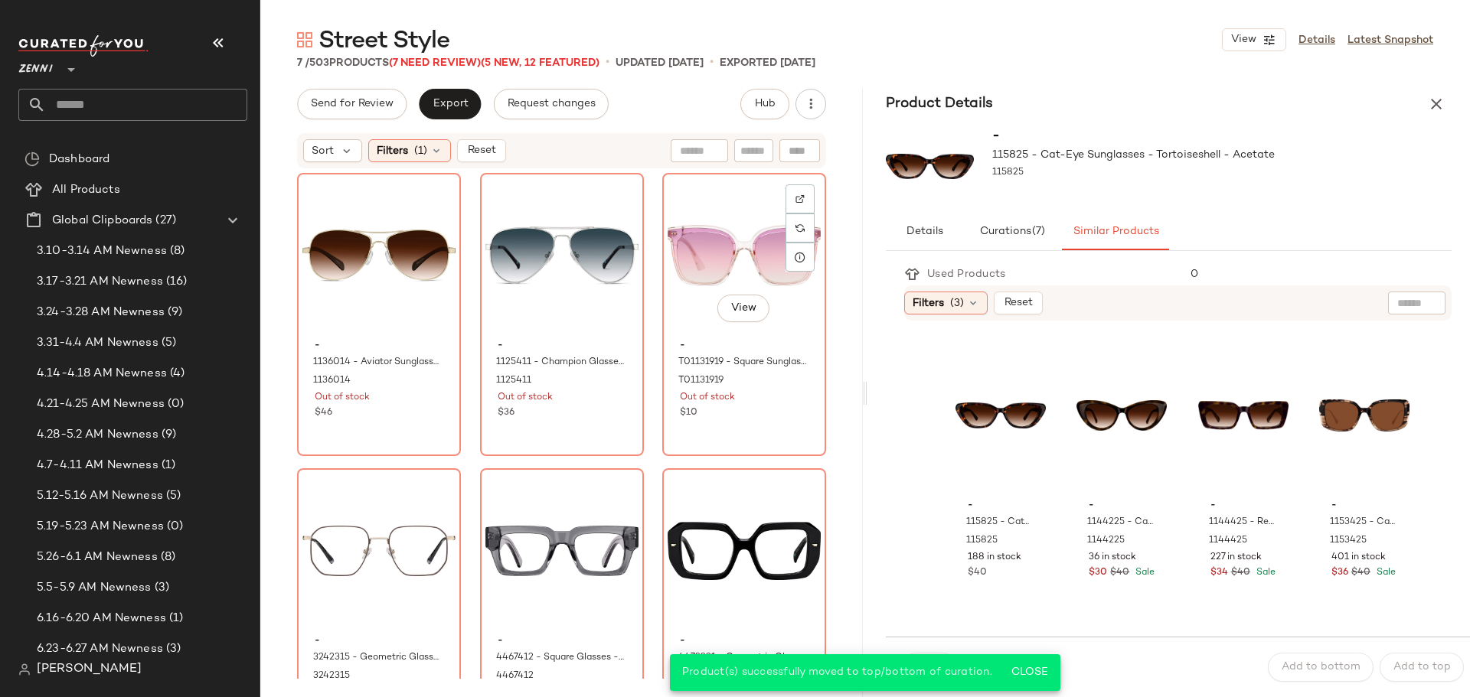
click at [690, 233] on div "View" at bounding box center [744, 255] width 153 height 155
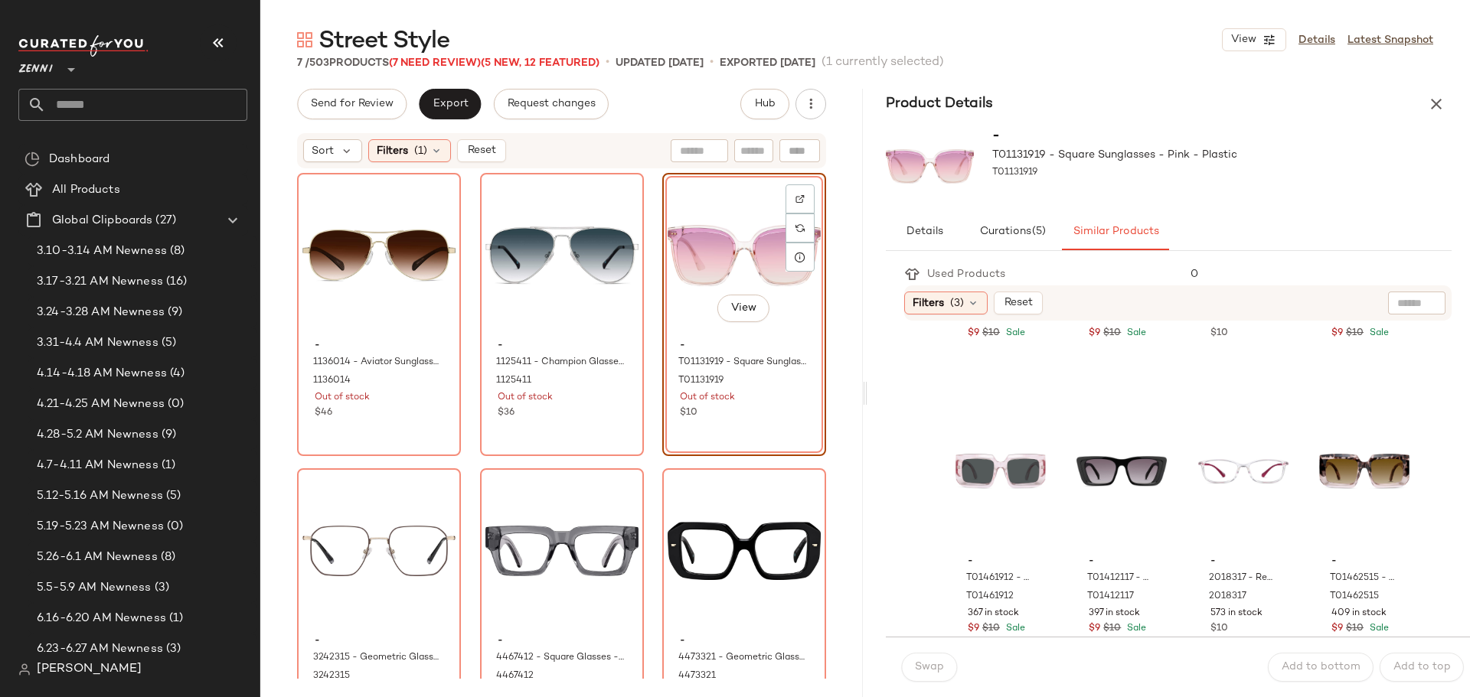
scroll to position [536, 0]
click at [1082, 469] on div "View" at bounding box center [1121, 470] width 90 height 155
click at [916, 668] on span "Swap" at bounding box center [929, 667] width 30 height 12
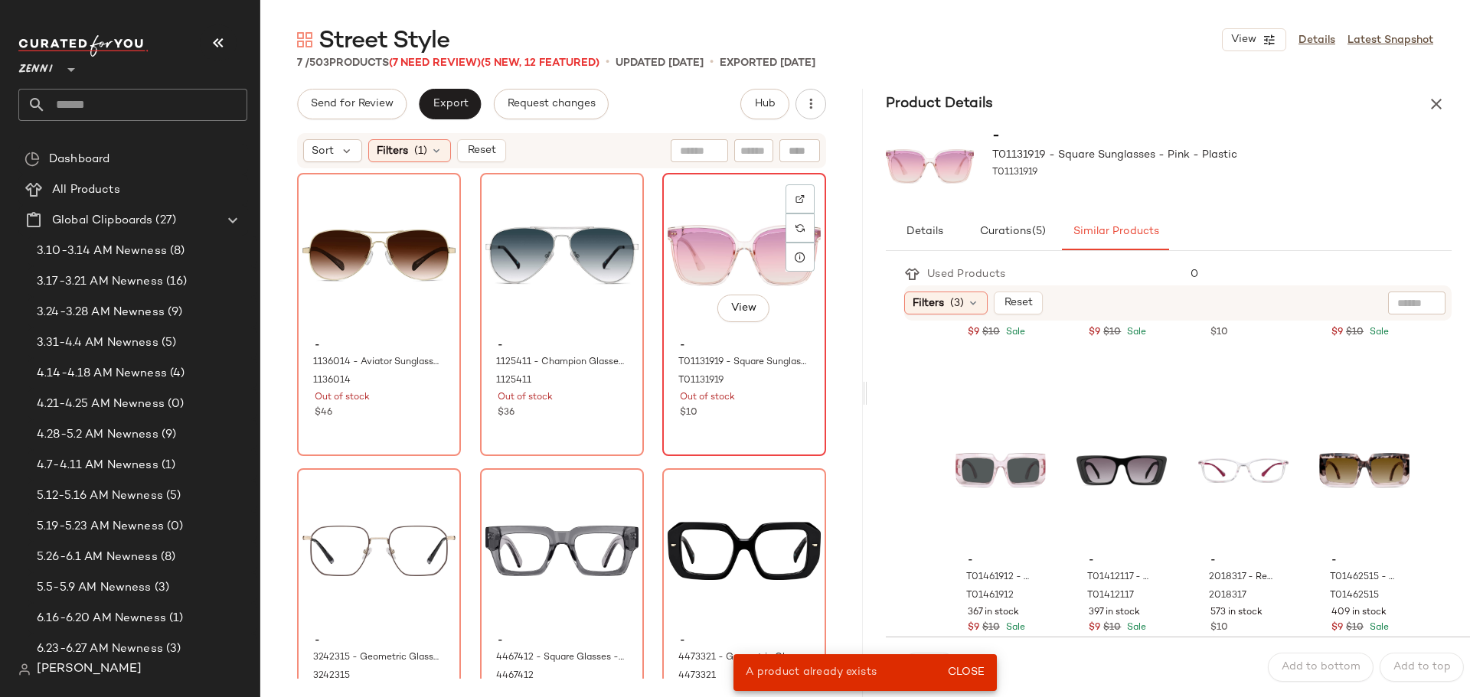
click at [685, 214] on div "View" at bounding box center [744, 255] width 153 height 155
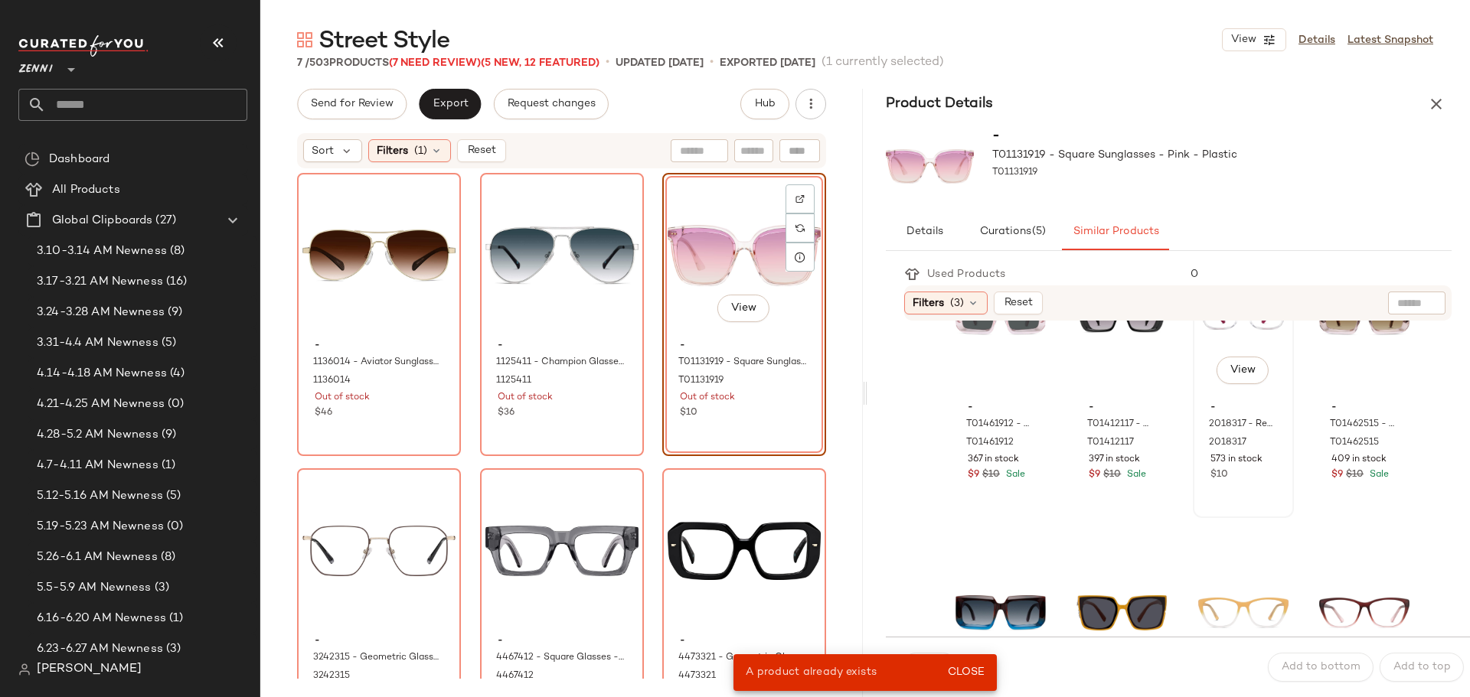
scroll to position [612, 0]
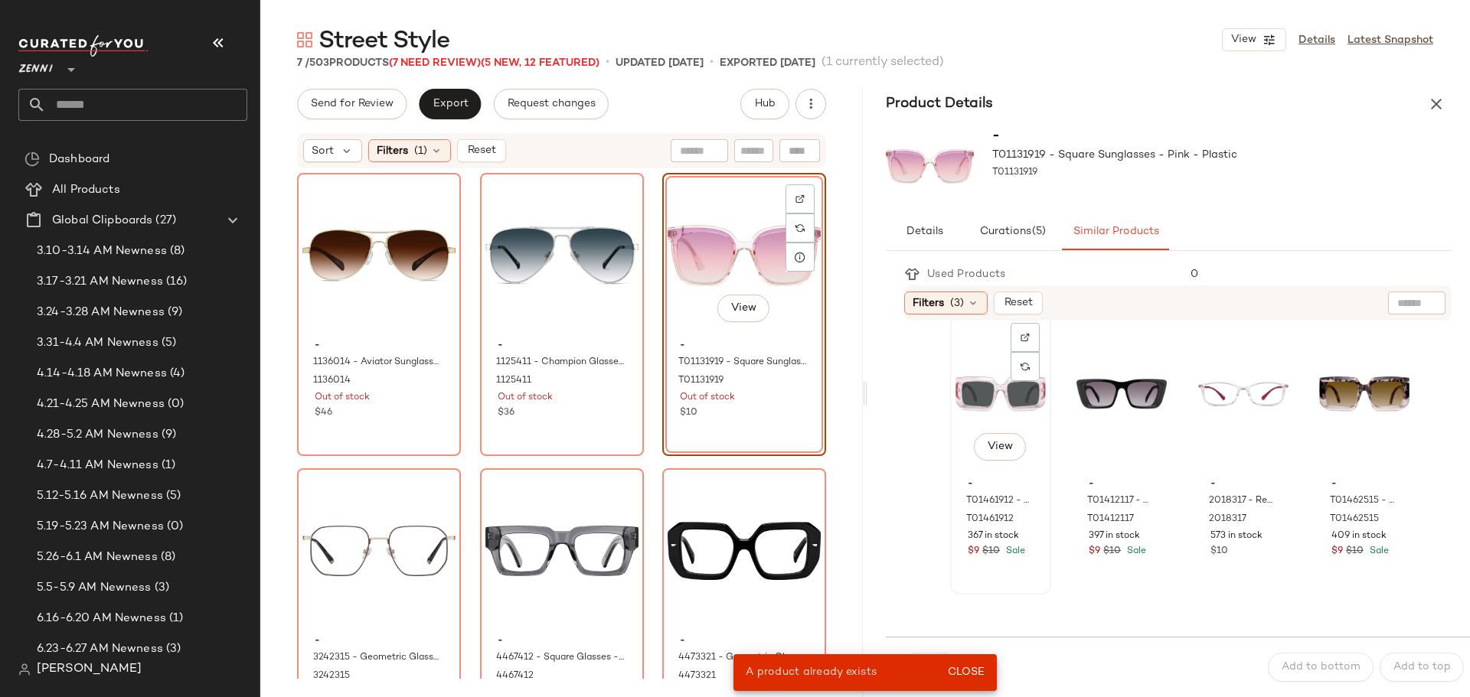
click at [984, 396] on div "View" at bounding box center [1000, 394] width 90 height 155
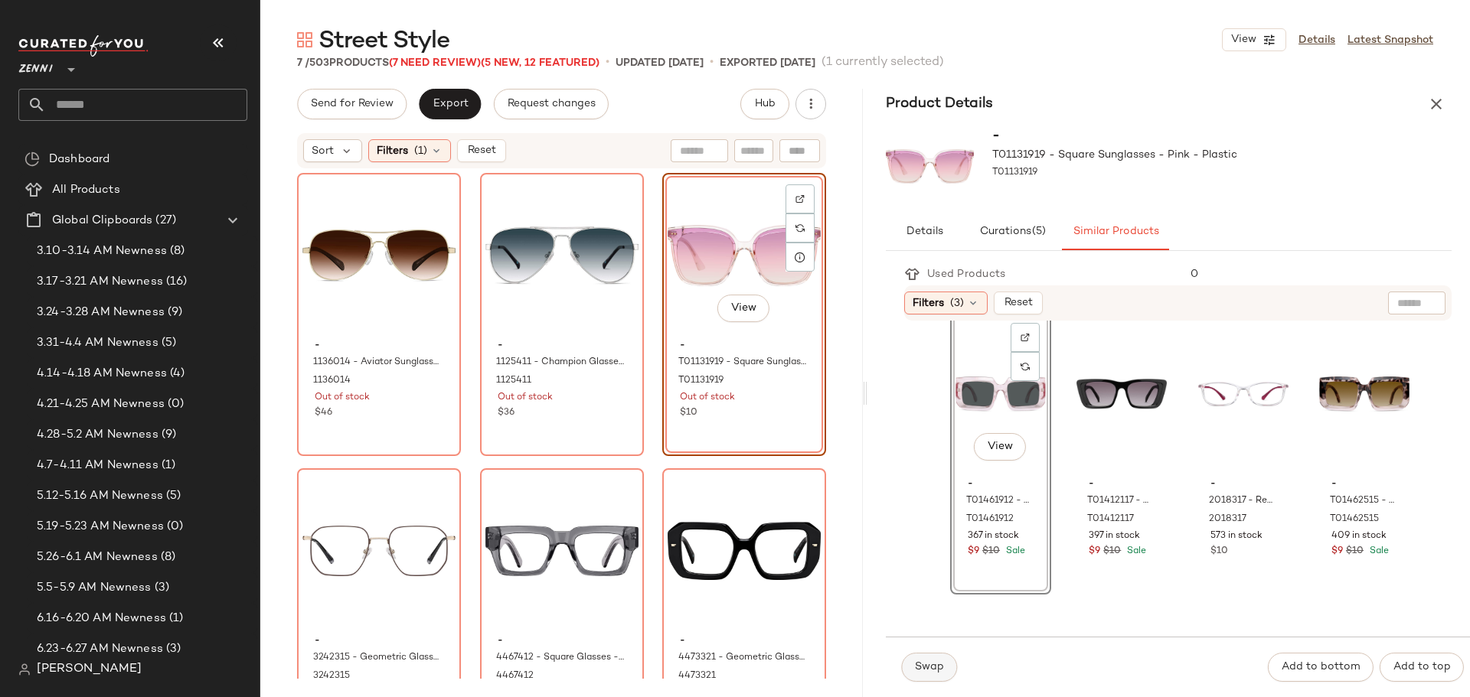
click at [937, 667] on span "Swap" at bounding box center [929, 667] width 30 height 12
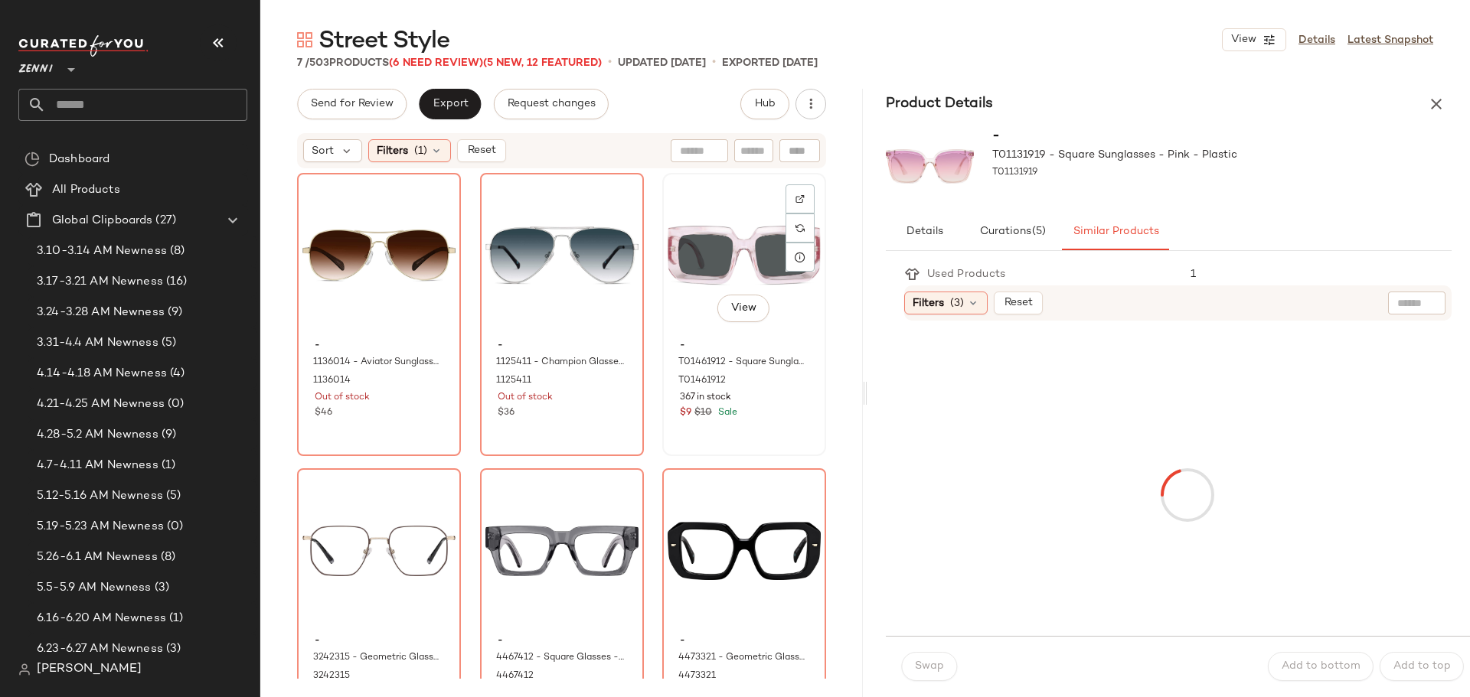
click at [707, 240] on div "View" at bounding box center [744, 255] width 153 height 155
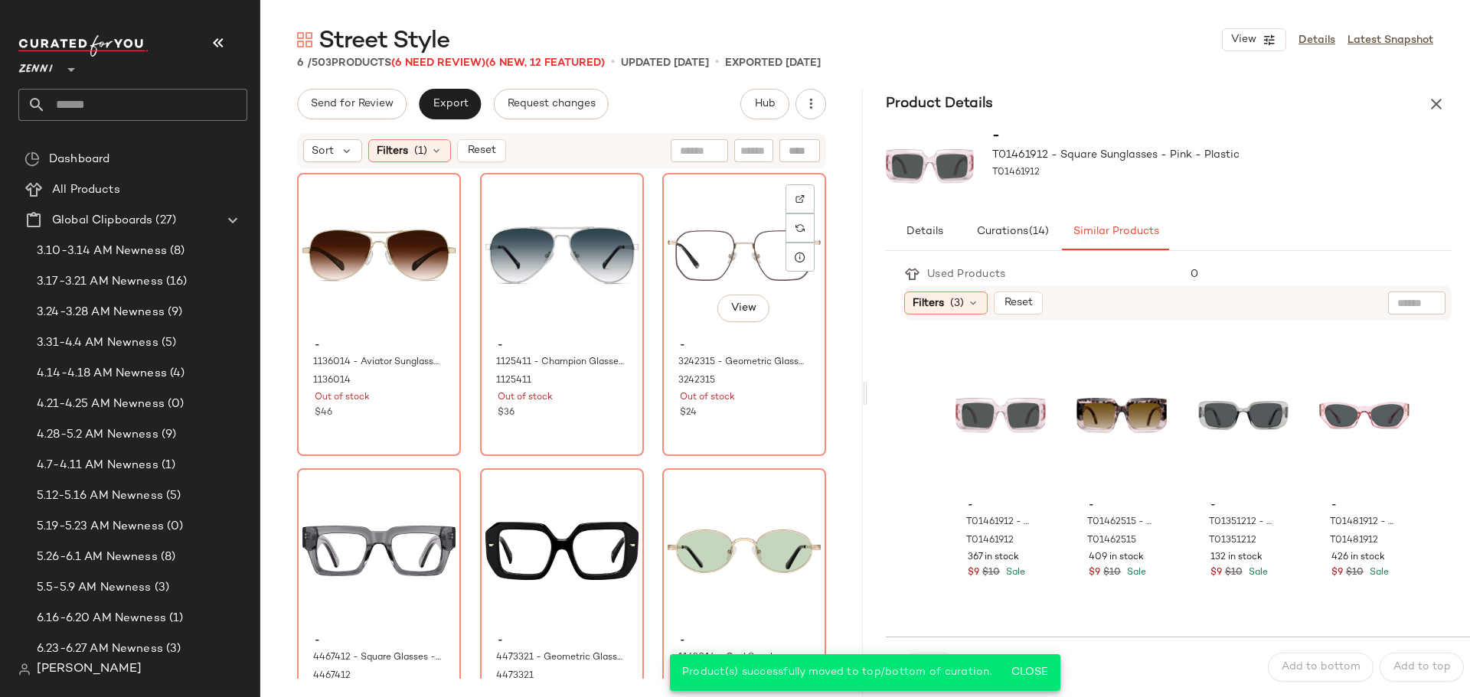
click at [707, 240] on div "View" at bounding box center [744, 255] width 153 height 155
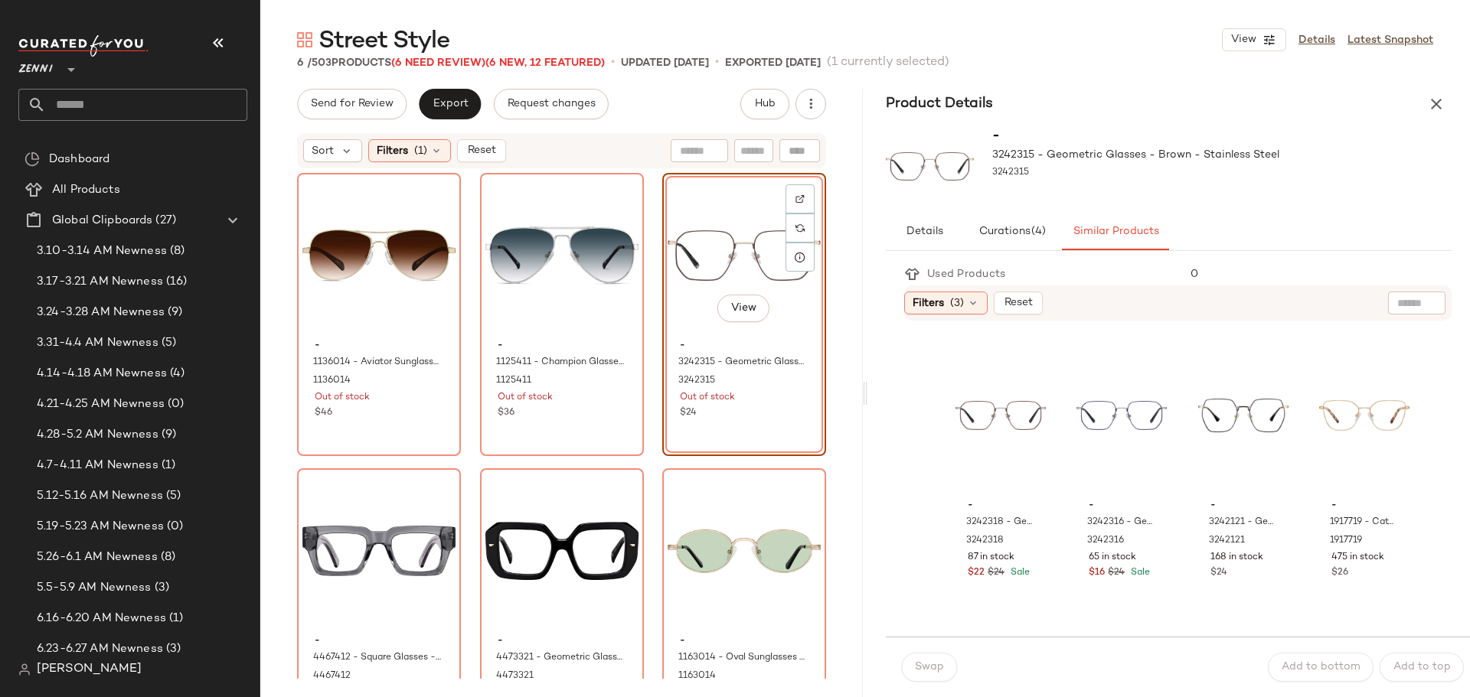
click at [782, 426] on div "View - 3242315 - Geometric Glasses - Brown - Stainless Steel 3242315 Out of sto…" at bounding box center [744, 314] width 164 height 283
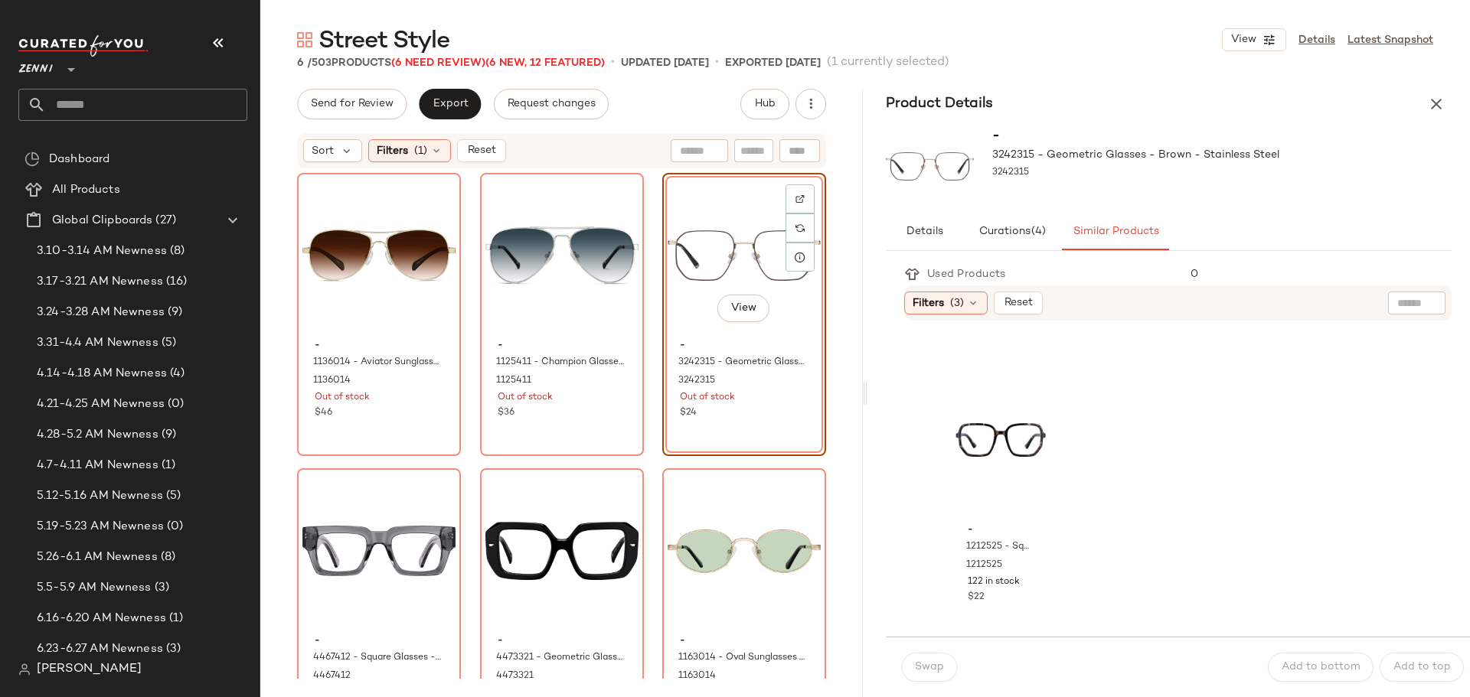
scroll to position [1752, 0]
click at [991, 428] on div "View" at bounding box center [1000, 436] width 90 height 155
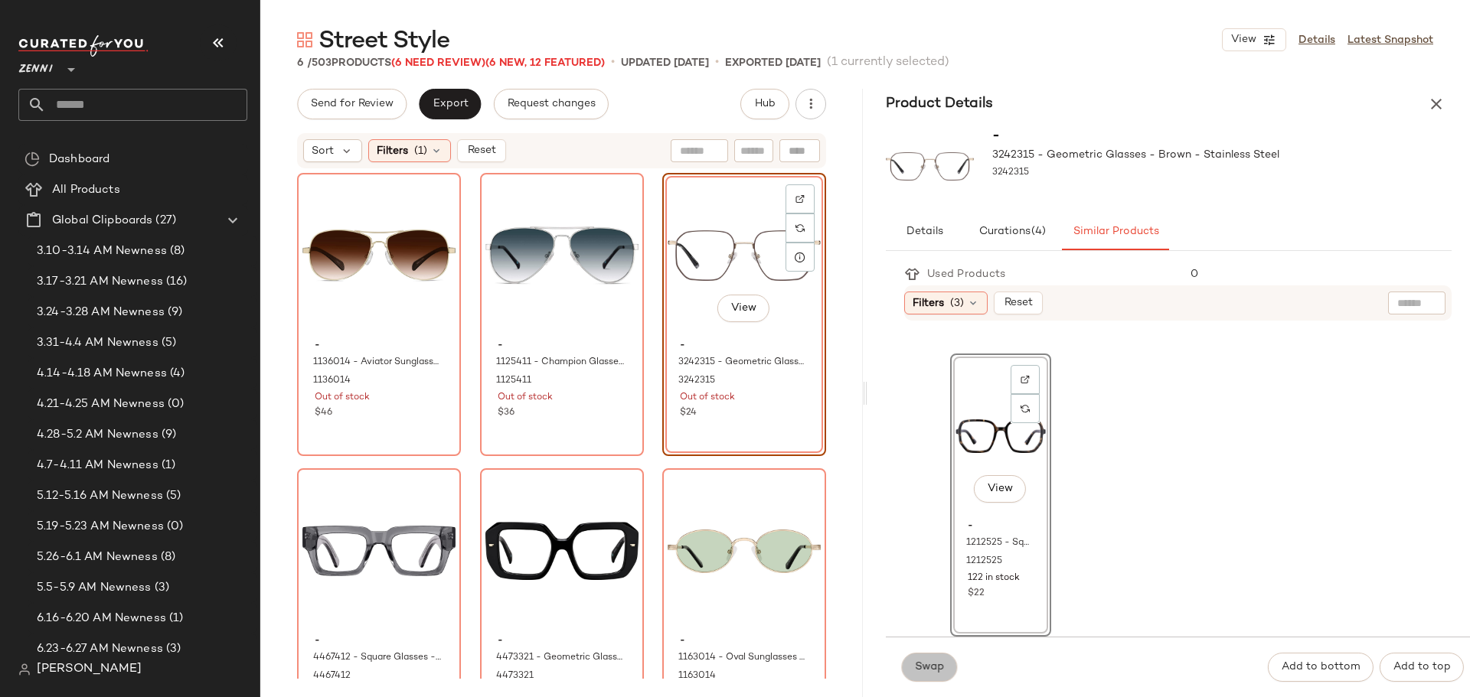
click at [931, 666] on span "Swap" at bounding box center [929, 667] width 30 height 12
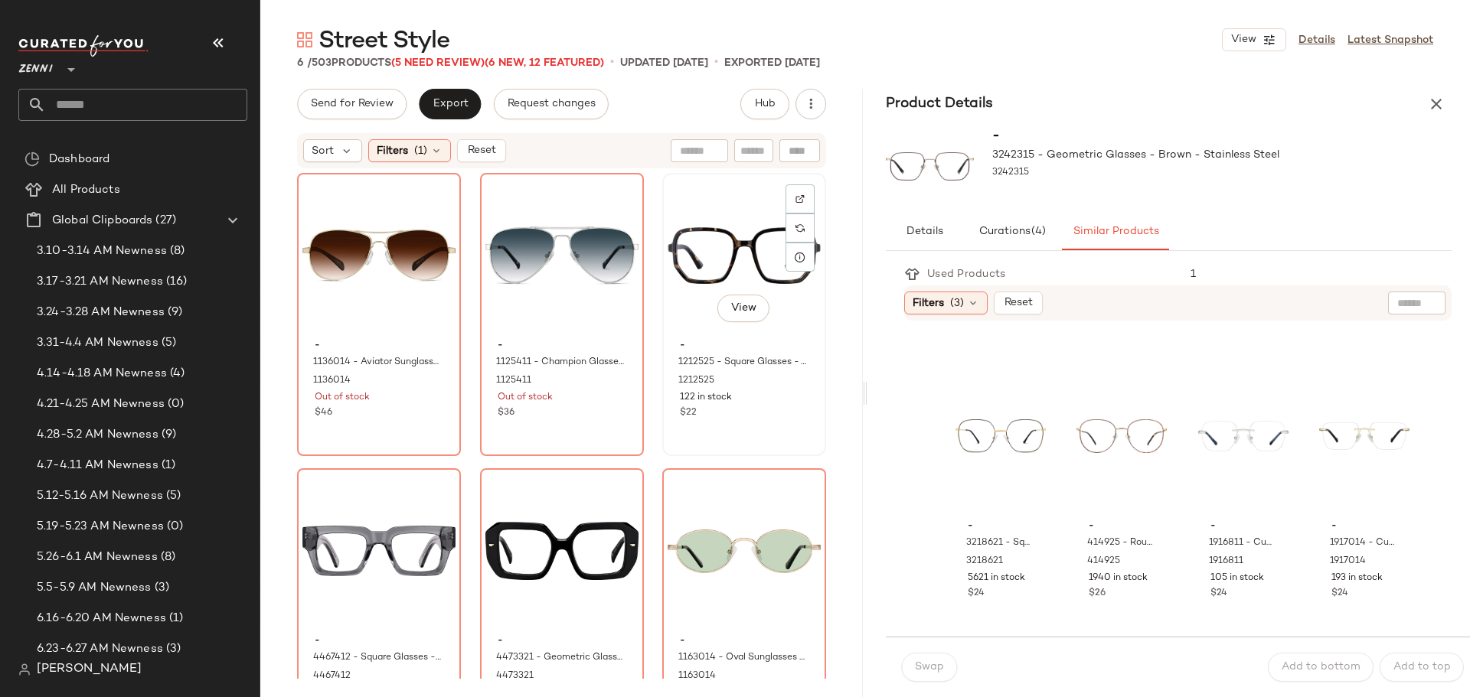
click at [713, 217] on div "View" at bounding box center [744, 255] width 153 height 155
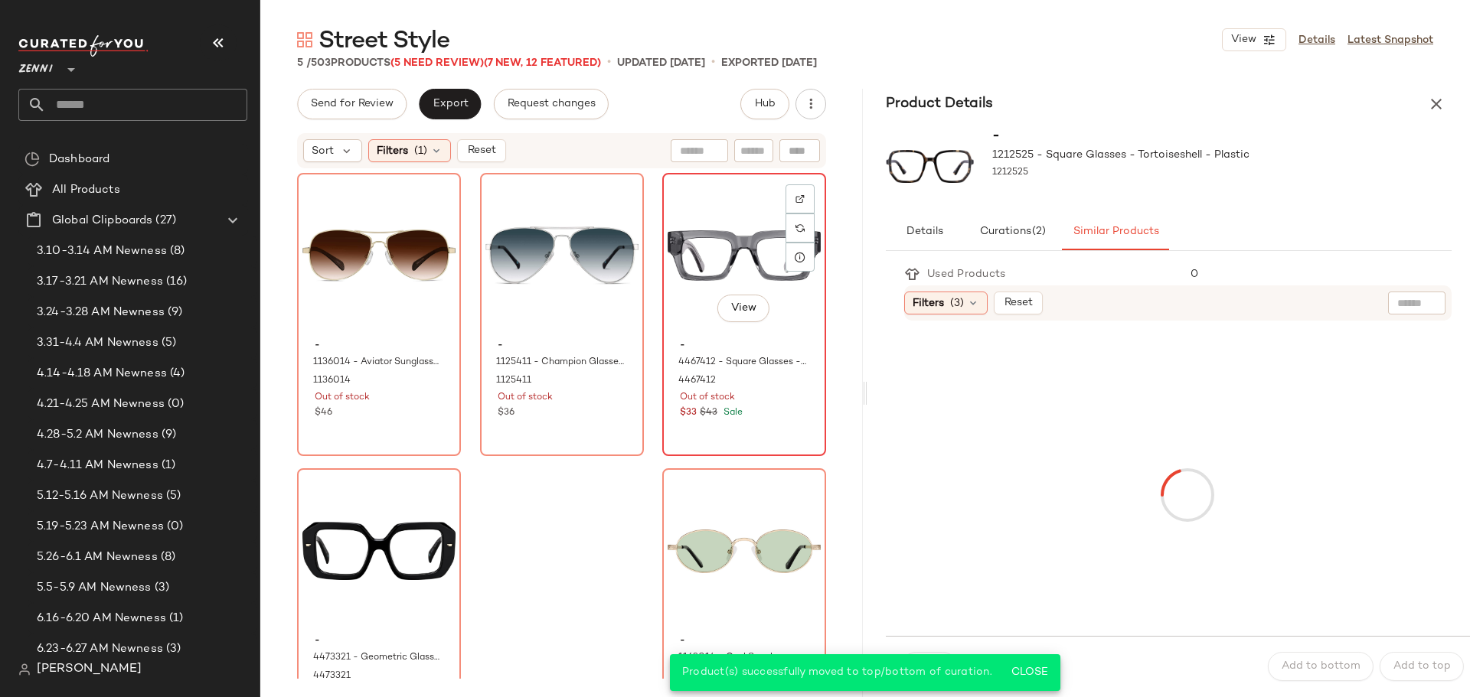
click at [705, 242] on div "View" at bounding box center [744, 255] width 153 height 155
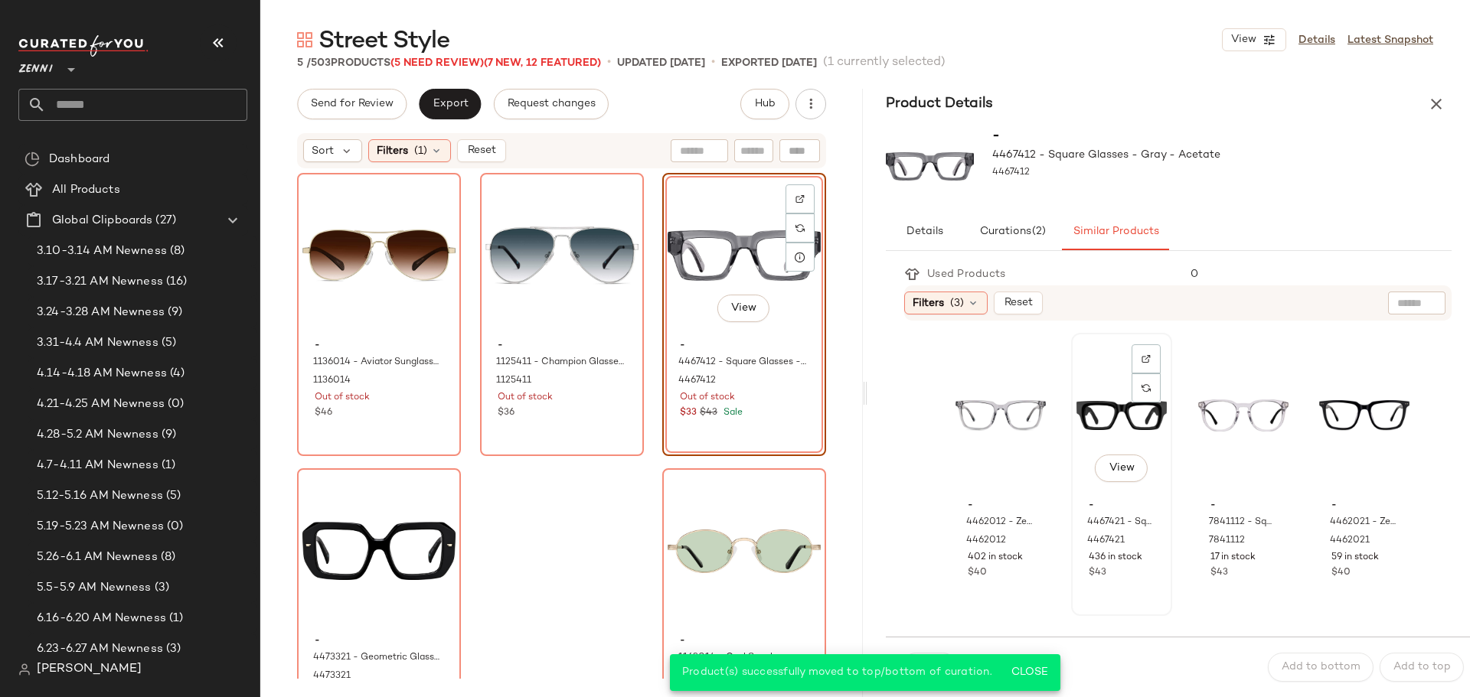
click at [1095, 398] on div "View" at bounding box center [1121, 415] width 90 height 155
click at [1022, 671] on span "Close" at bounding box center [1029, 673] width 38 height 12
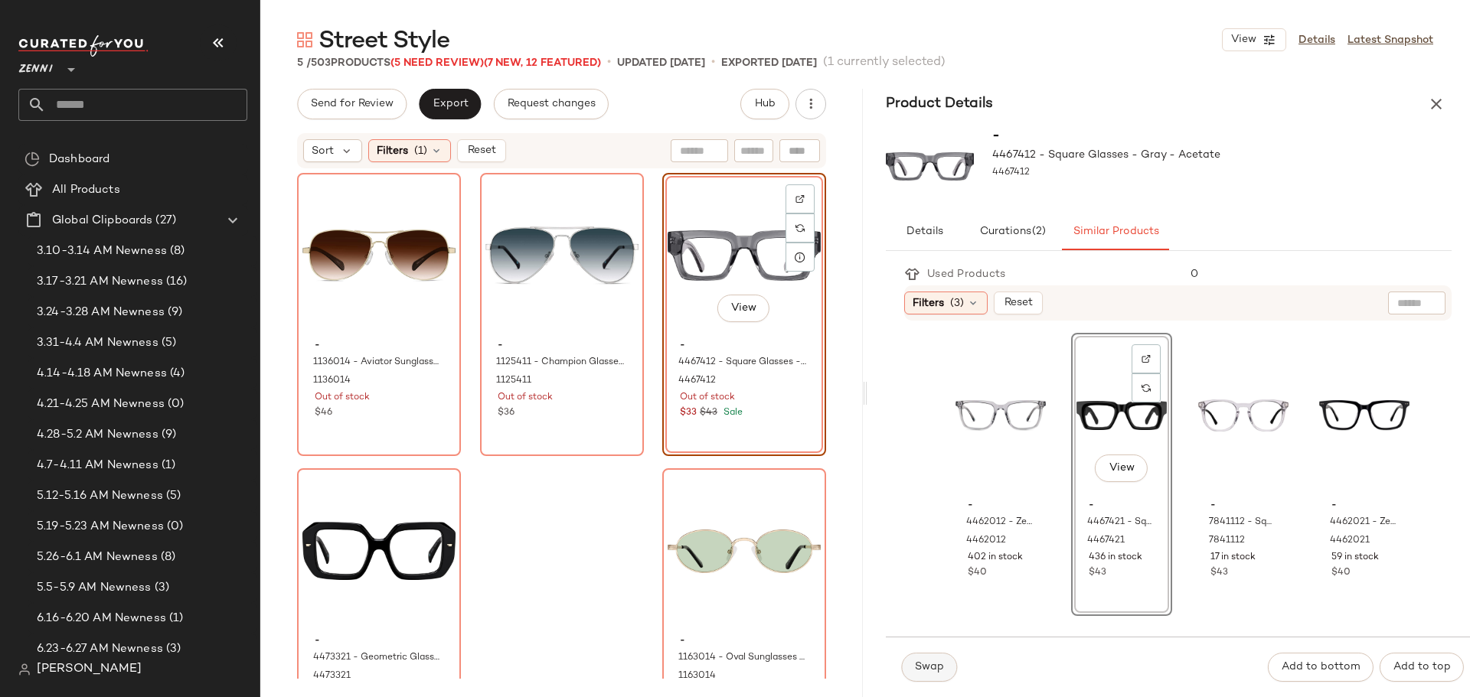
click at [948, 670] on button "Swap" at bounding box center [929, 667] width 56 height 29
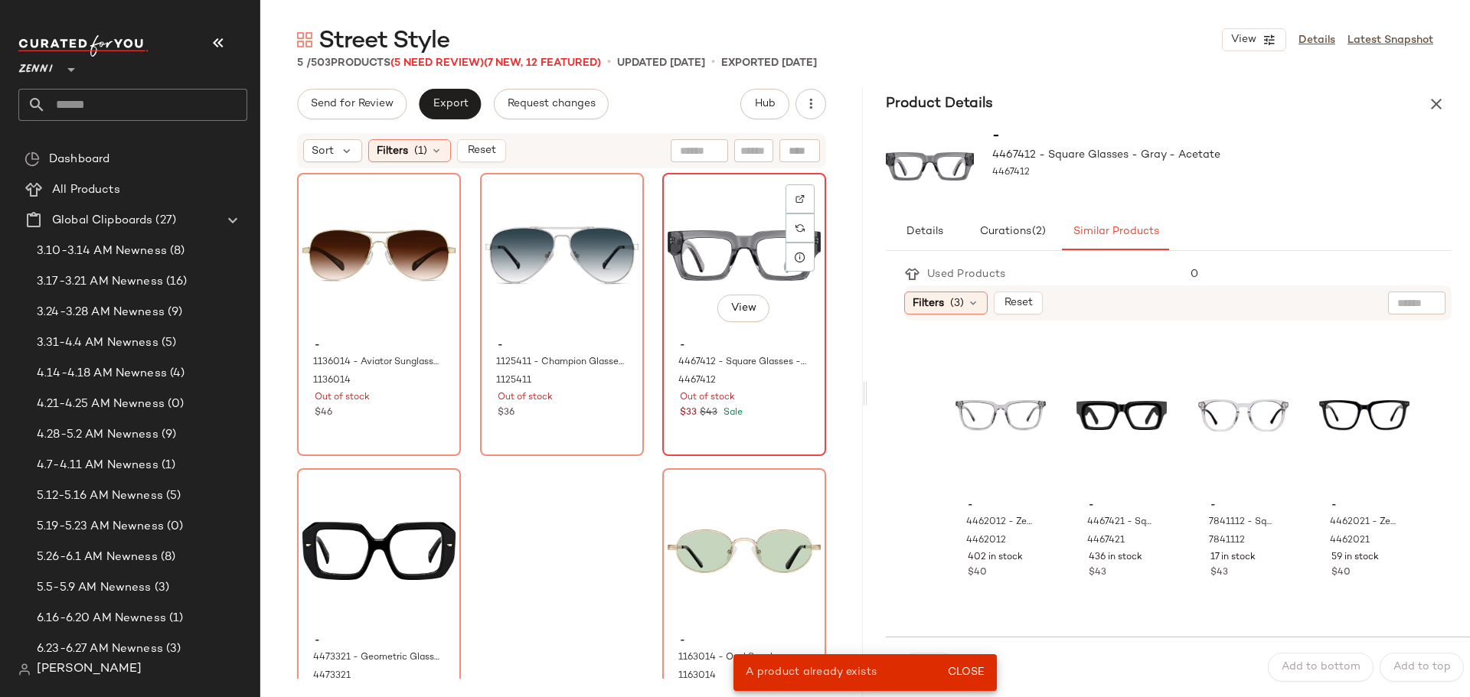
click at [725, 280] on div "View" at bounding box center [744, 255] width 153 height 155
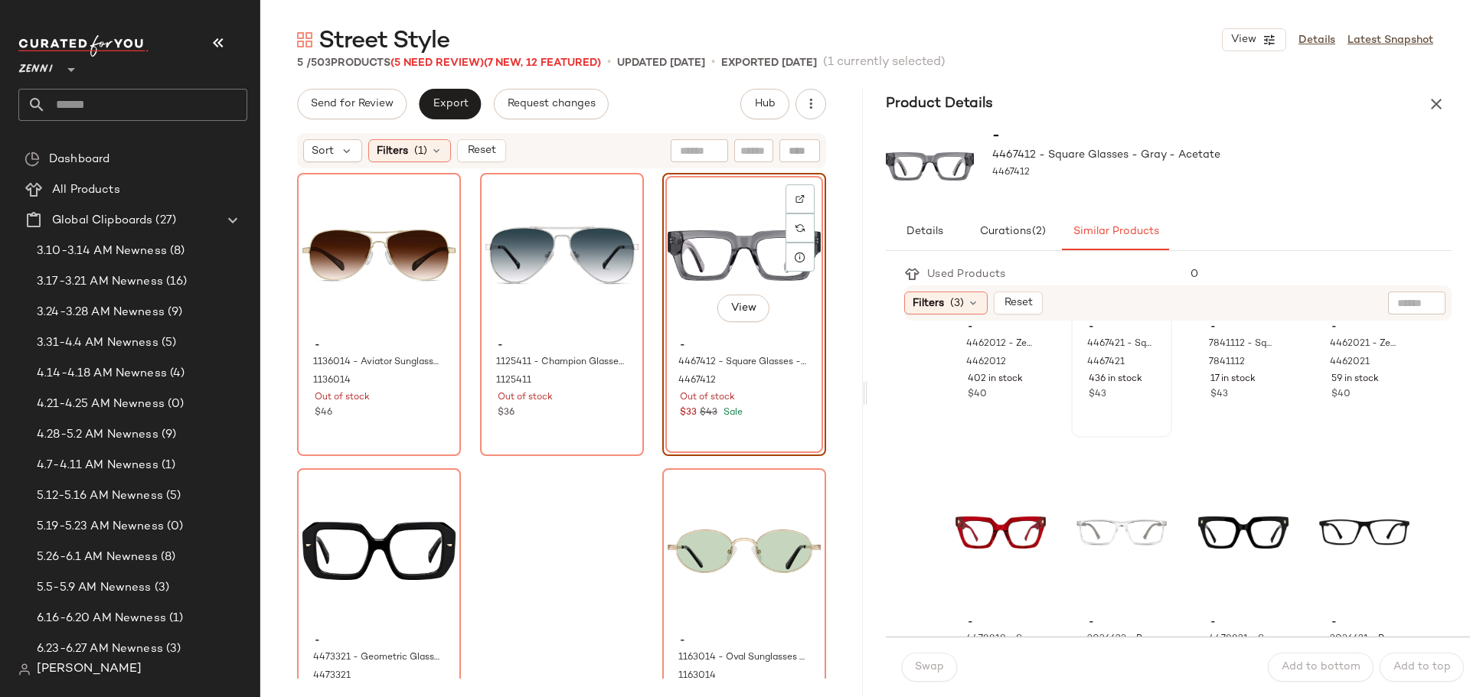
scroll to position [230, 0]
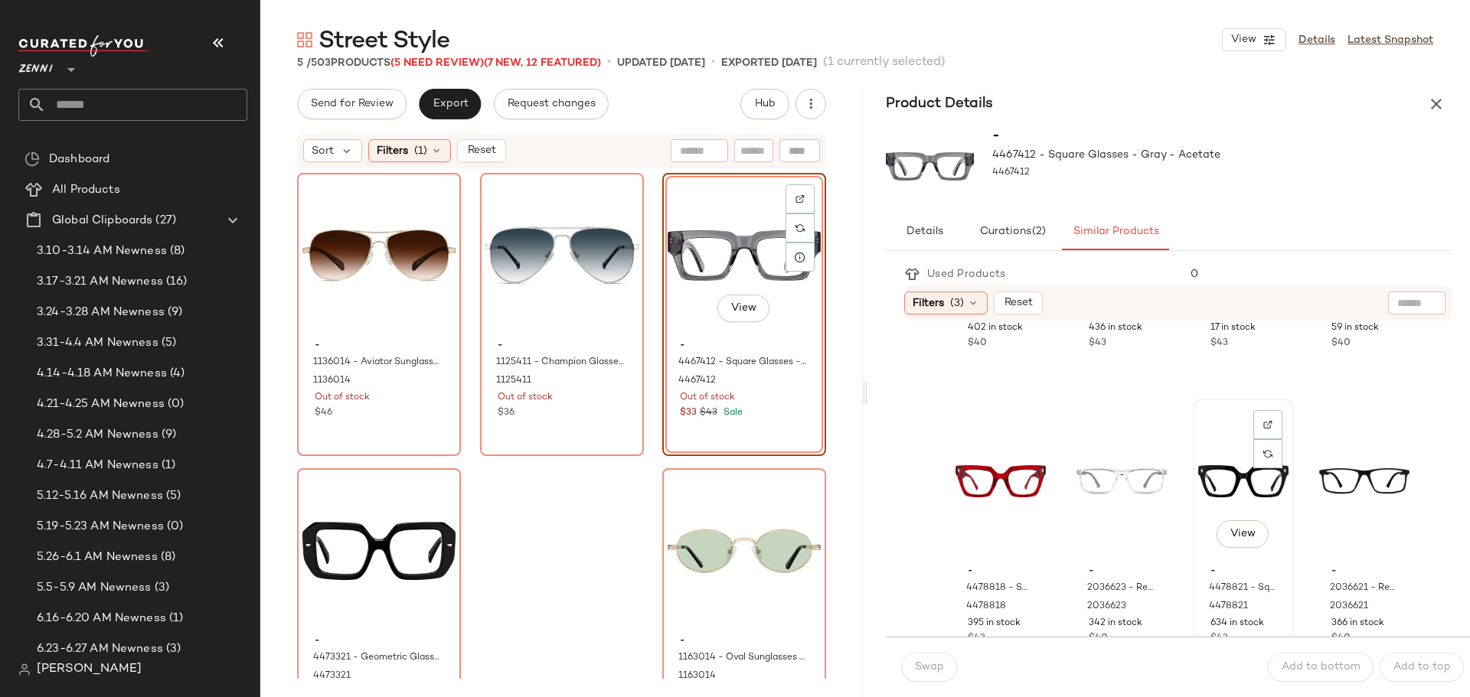
click at [1218, 446] on div "View" at bounding box center [1243, 481] width 90 height 155
click at [916, 666] on span "Swap" at bounding box center [929, 667] width 30 height 12
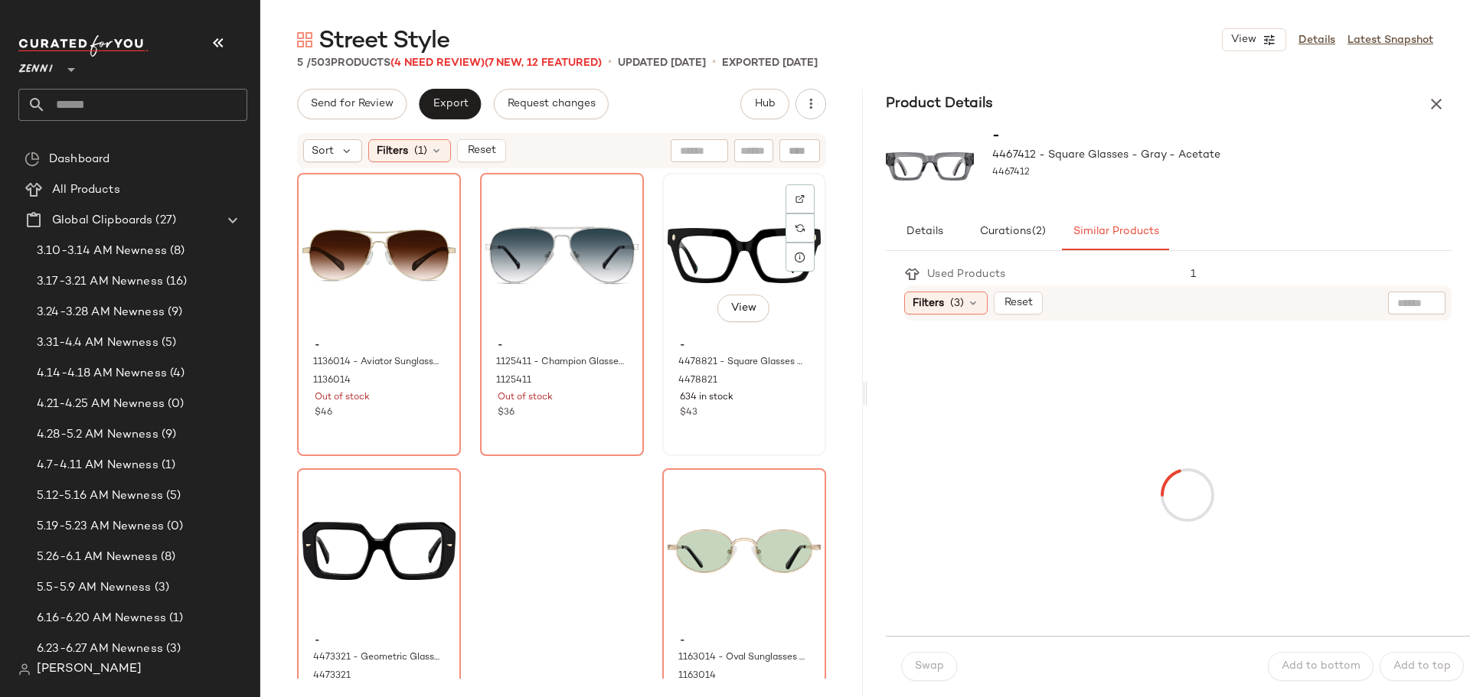
click at [720, 237] on div "View" at bounding box center [744, 255] width 153 height 155
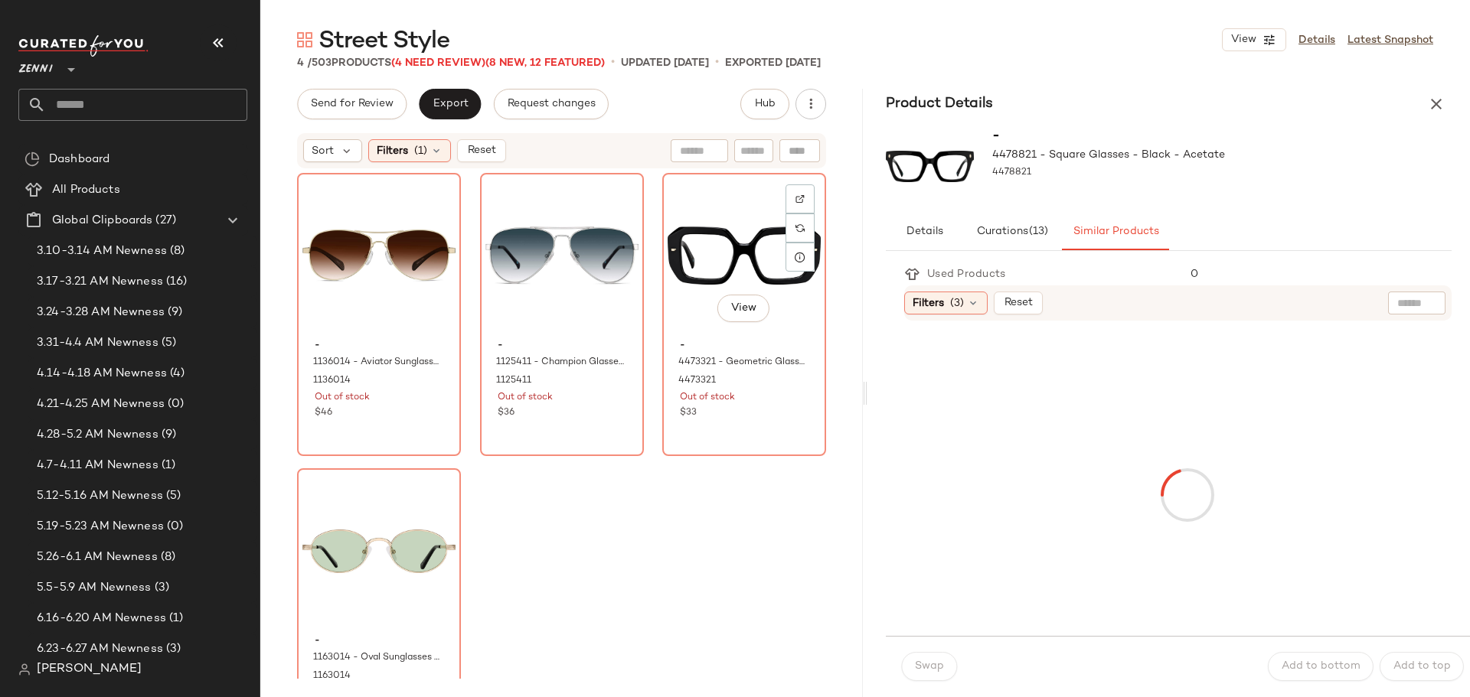
click at [720, 237] on div "View" at bounding box center [744, 255] width 153 height 155
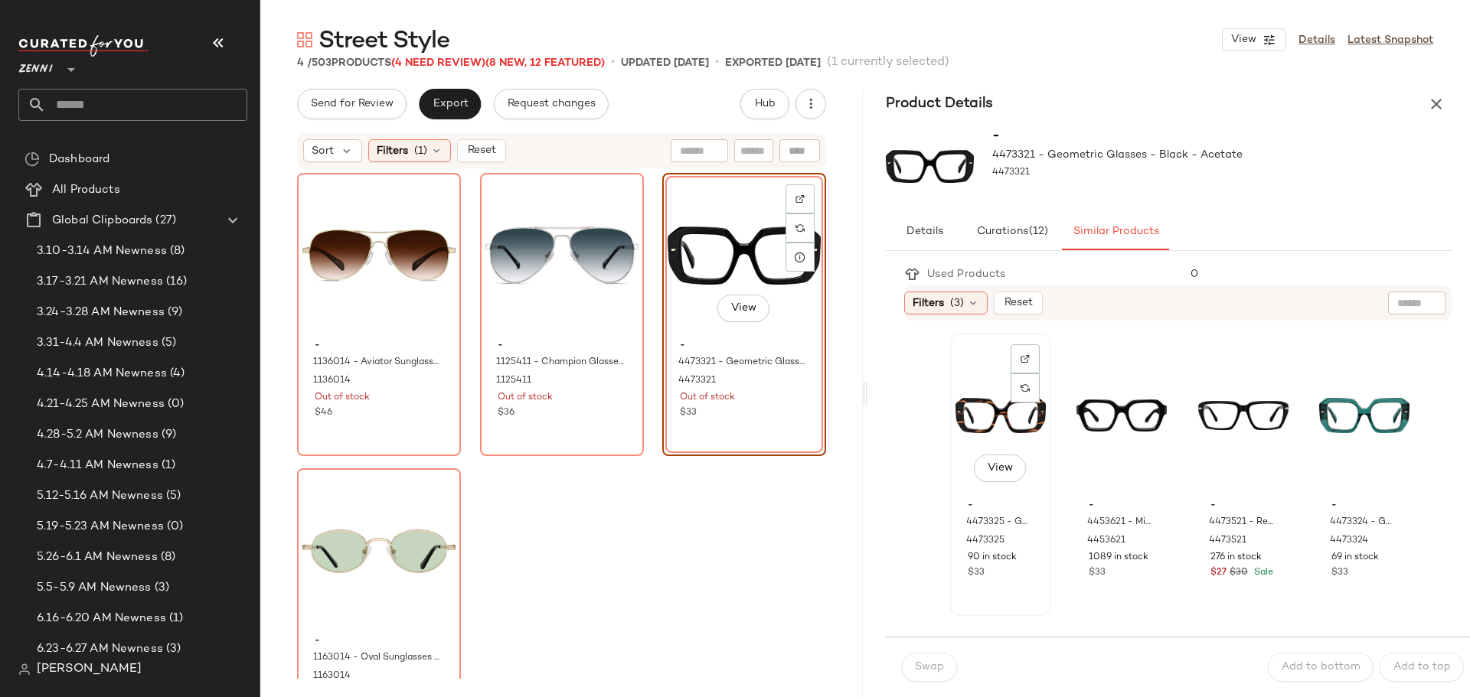
click at [965, 413] on div "View" at bounding box center [1000, 415] width 90 height 155
click at [947, 671] on button "Swap" at bounding box center [929, 667] width 56 height 29
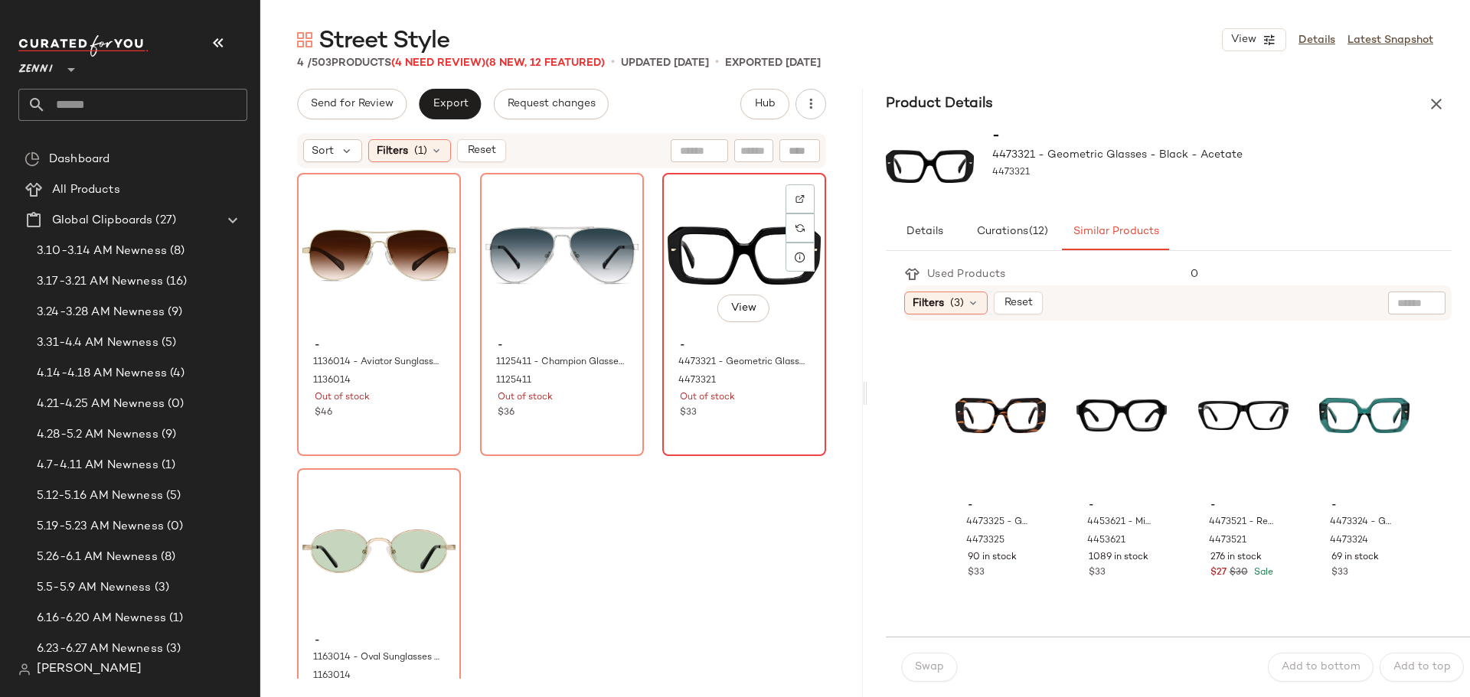
click at [733, 238] on div "View" at bounding box center [744, 255] width 153 height 155
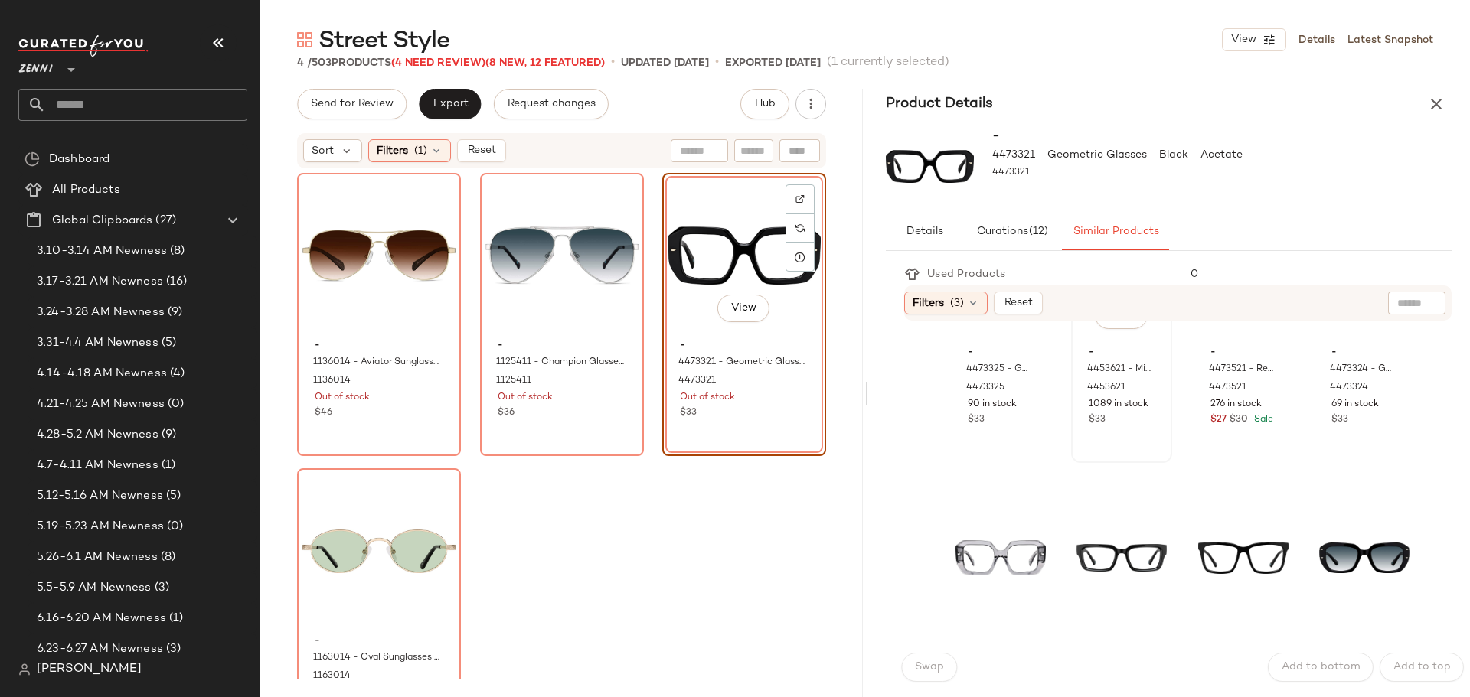
scroll to position [230, 0]
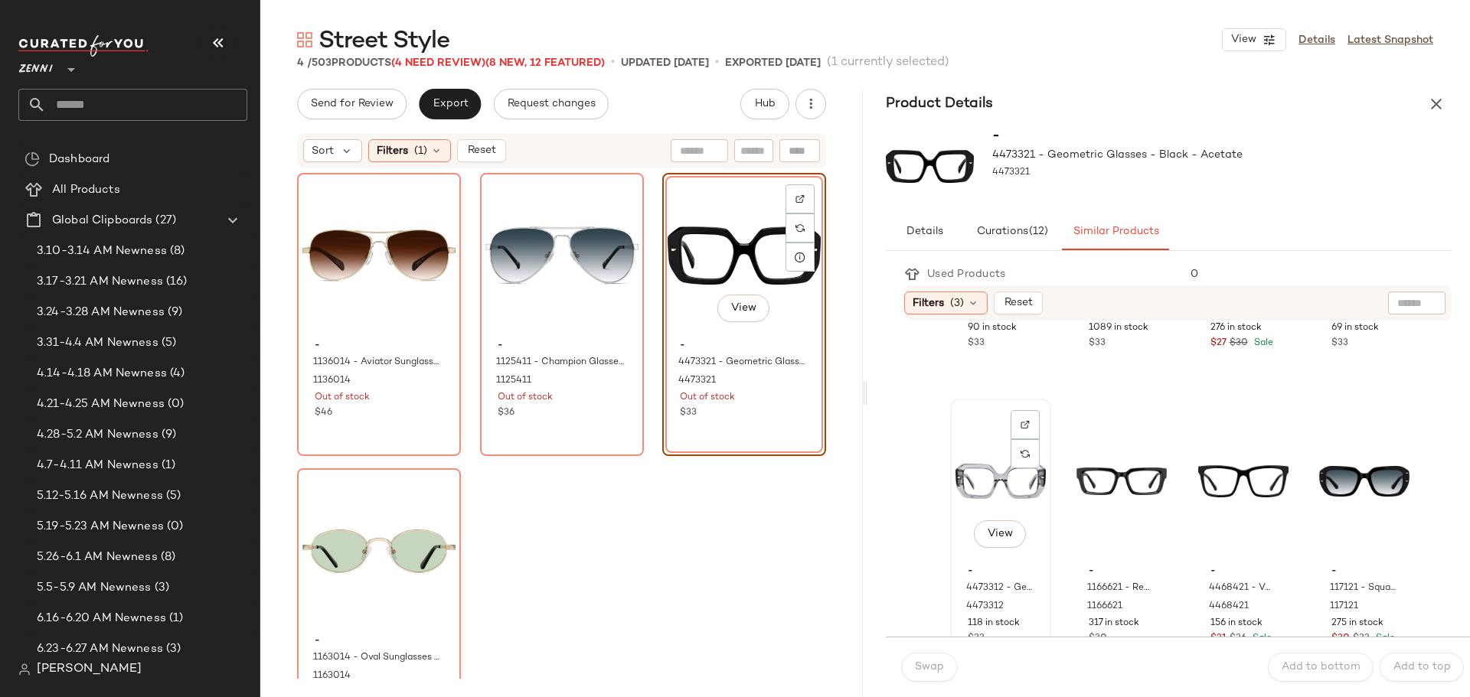
click at [977, 476] on div "View" at bounding box center [1000, 481] width 90 height 155
click at [924, 672] on span "Swap" at bounding box center [929, 667] width 30 height 12
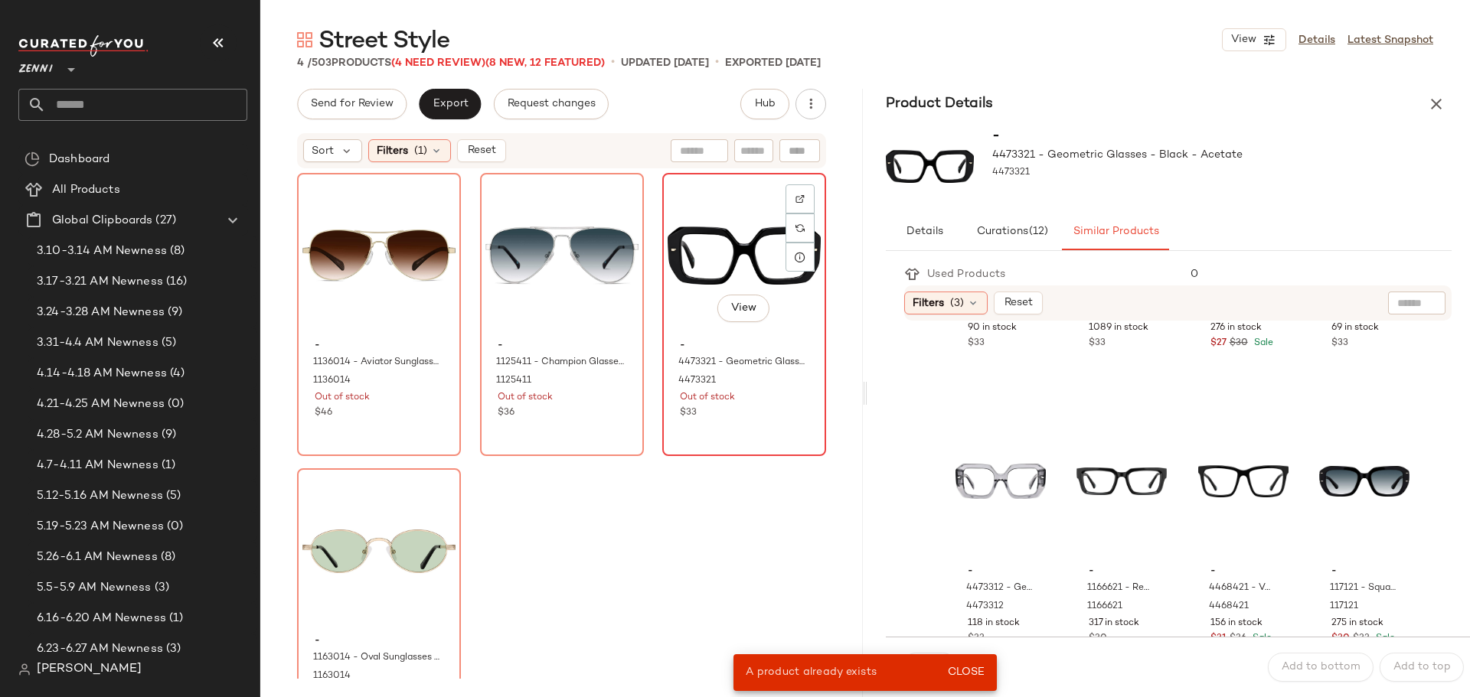
click at [682, 234] on div "View" at bounding box center [744, 255] width 153 height 155
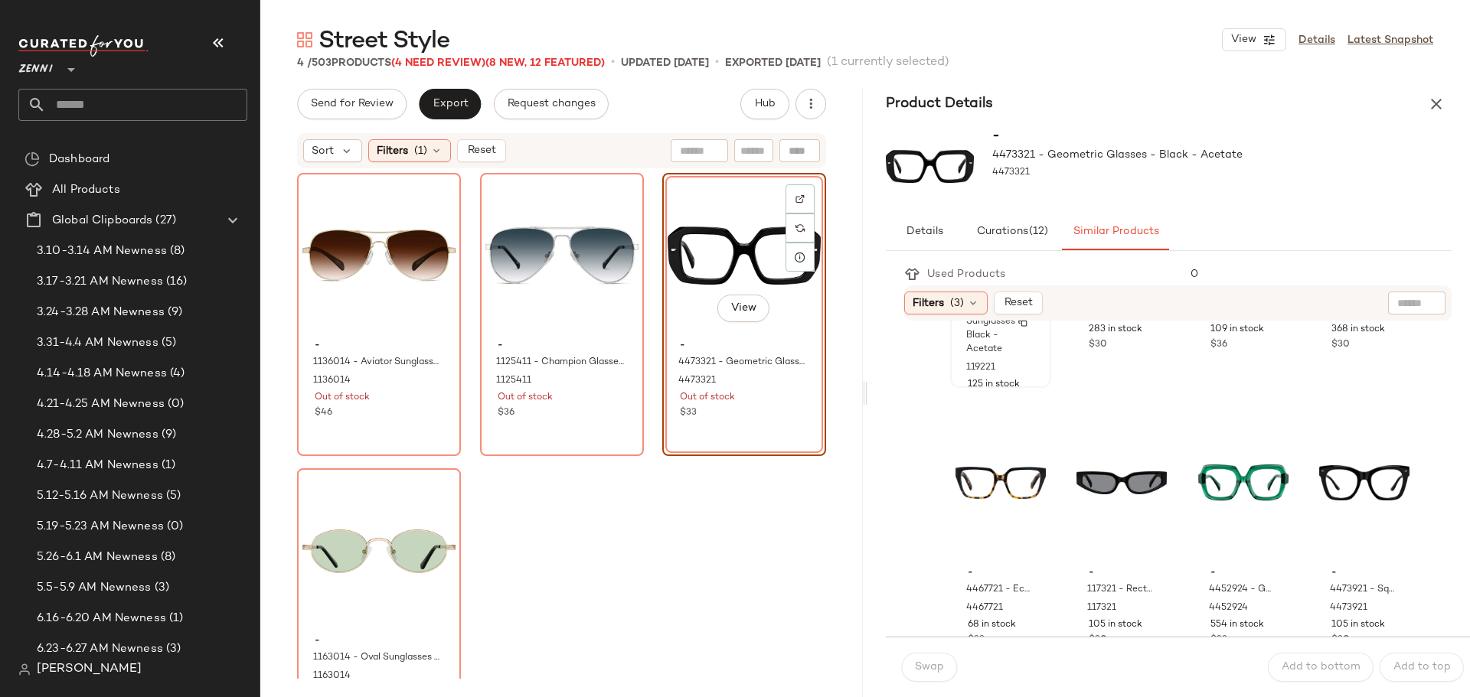
scroll to position [842, 0]
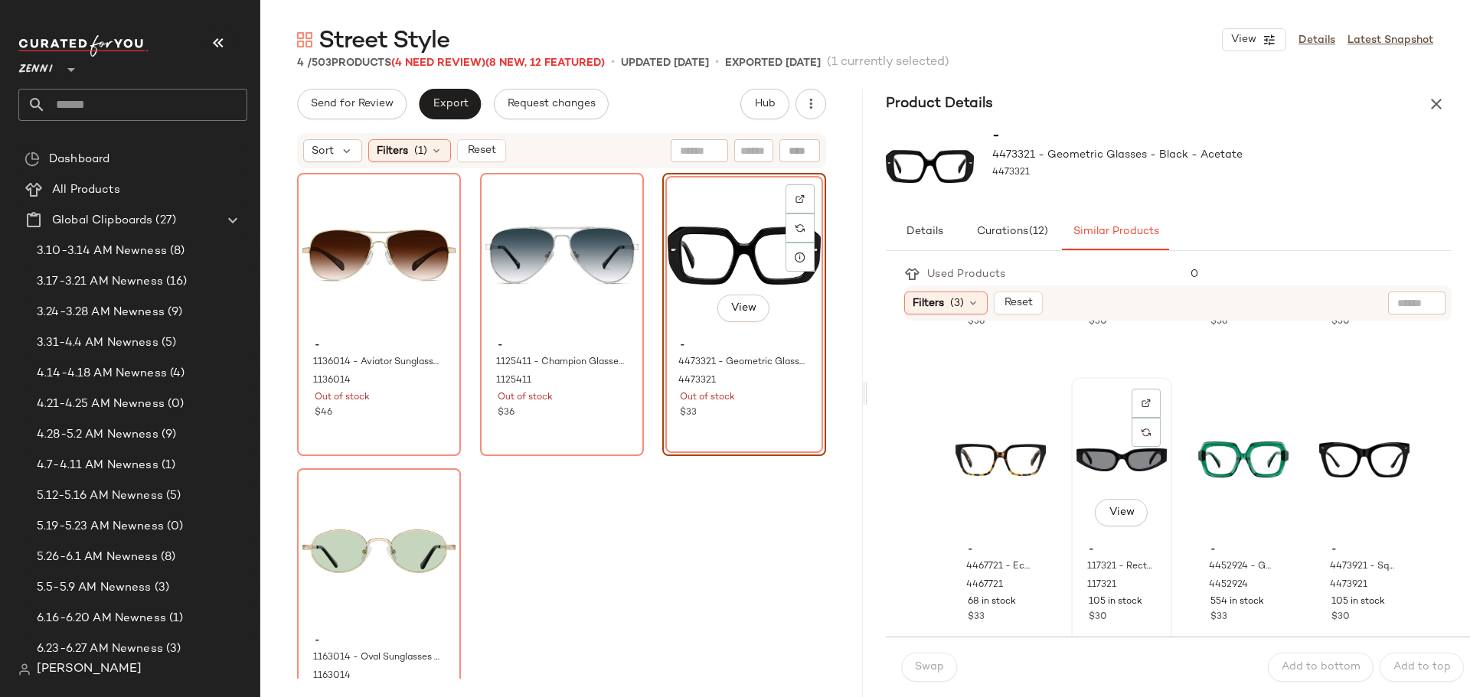
click at [1105, 449] on div "View" at bounding box center [1121, 460] width 90 height 155
click at [942, 661] on span "Swap" at bounding box center [929, 667] width 30 height 12
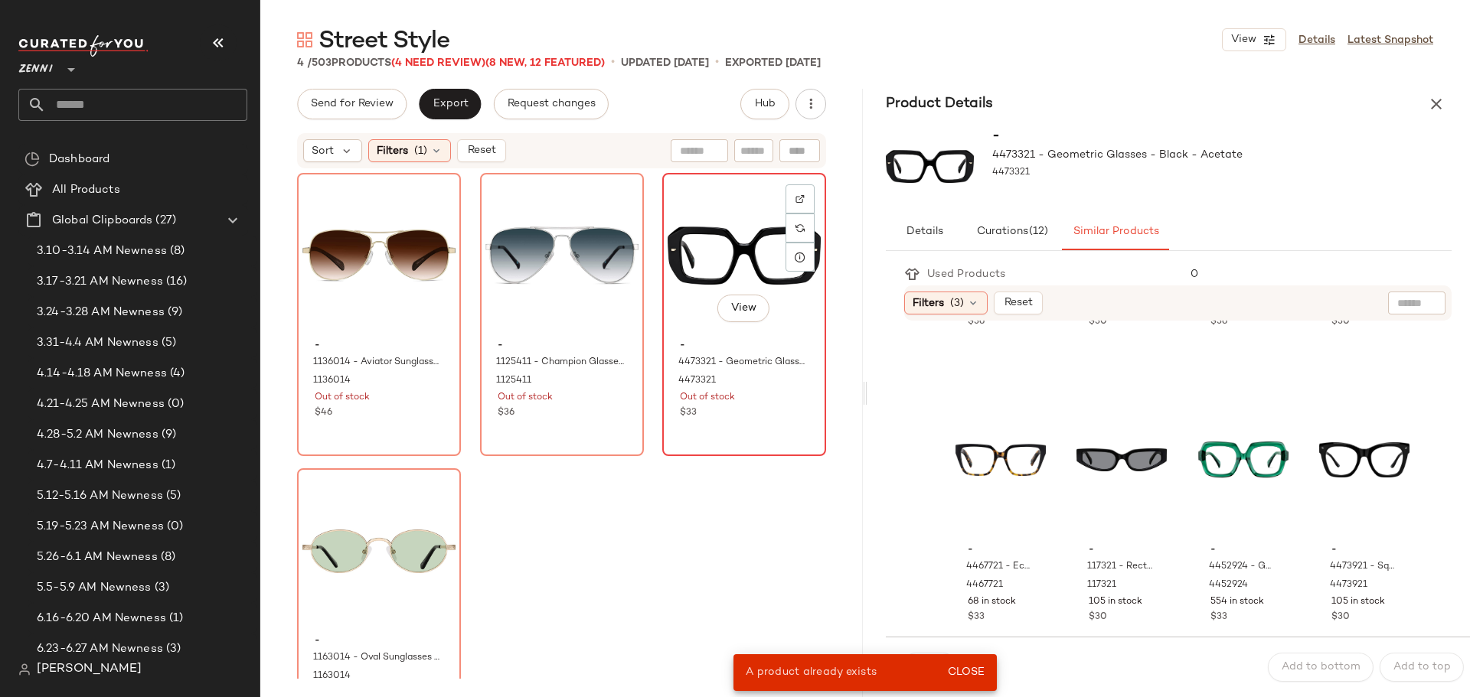
click at [702, 250] on div "View" at bounding box center [744, 255] width 153 height 155
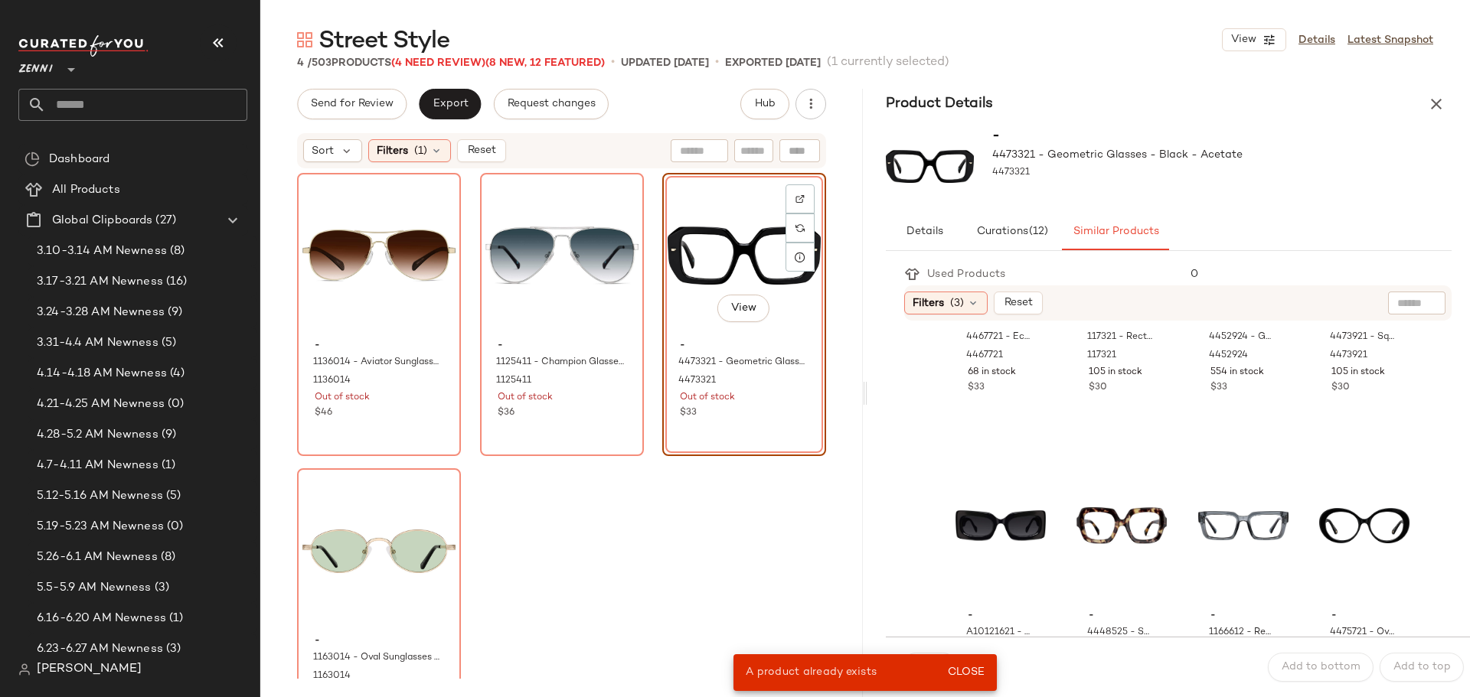
scroll to position [1148, 0]
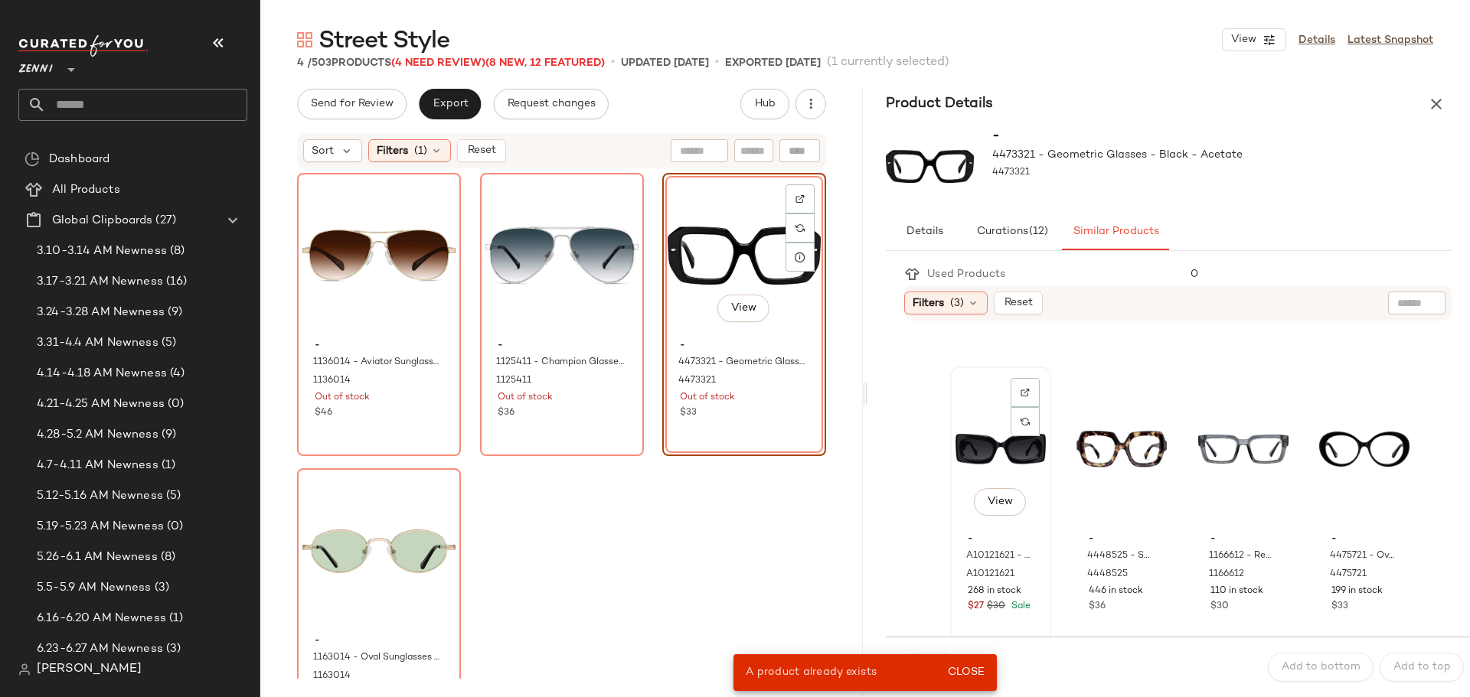
click at [965, 439] on div "View" at bounding box center [1000, 449] width 90 height 155
click at [975, 671] on span "Close" at bounding box center [966, 673] width 38 height 12
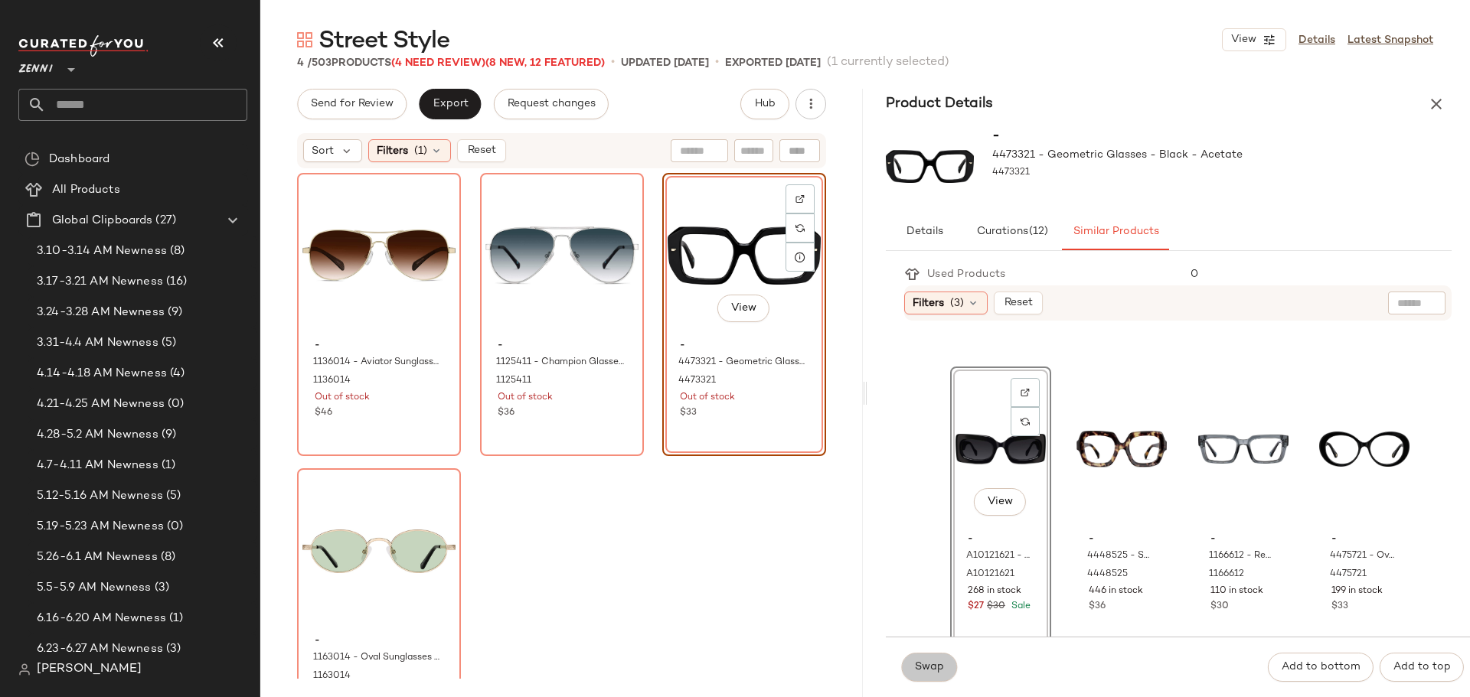
click at [940, 671] on span "Swap" at bounding box center [929, 667] width 30 height 12
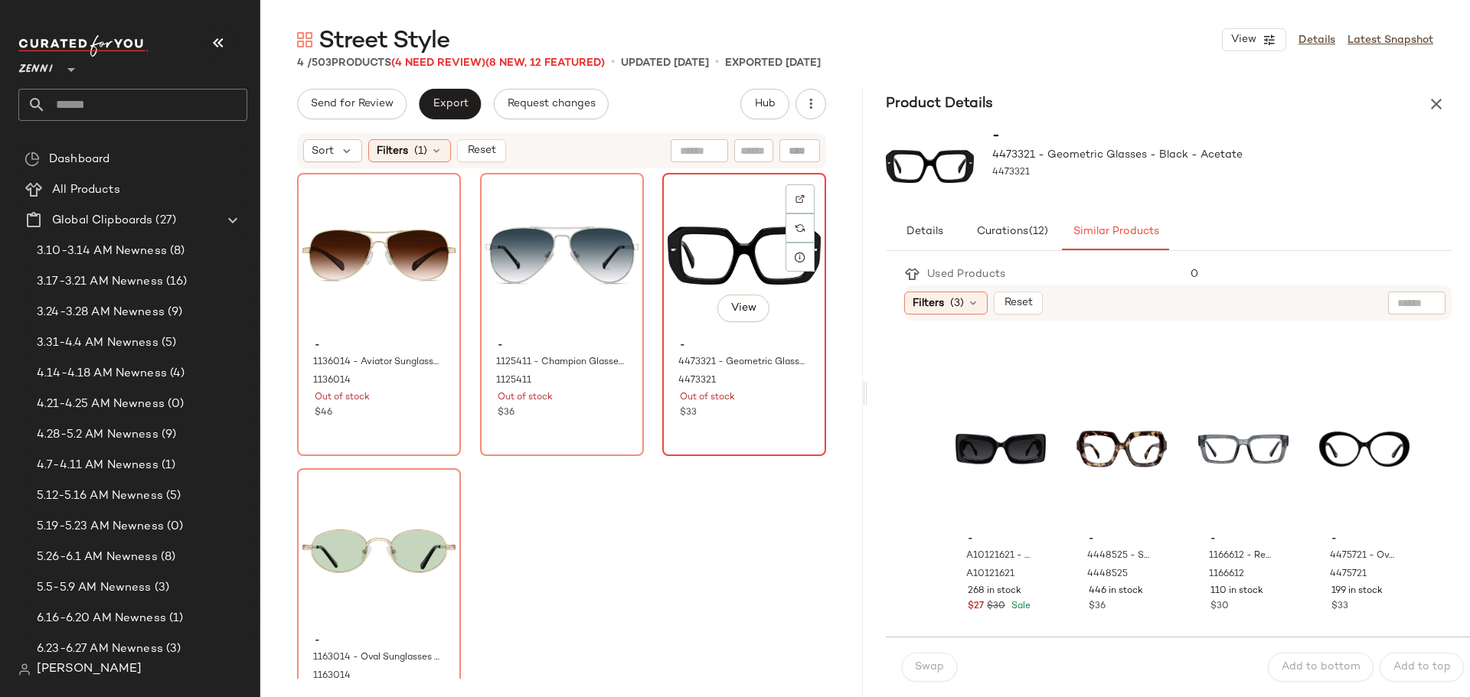
click at [717, 240] on div "View" at bounding box center [744, 255] width 153 height 155
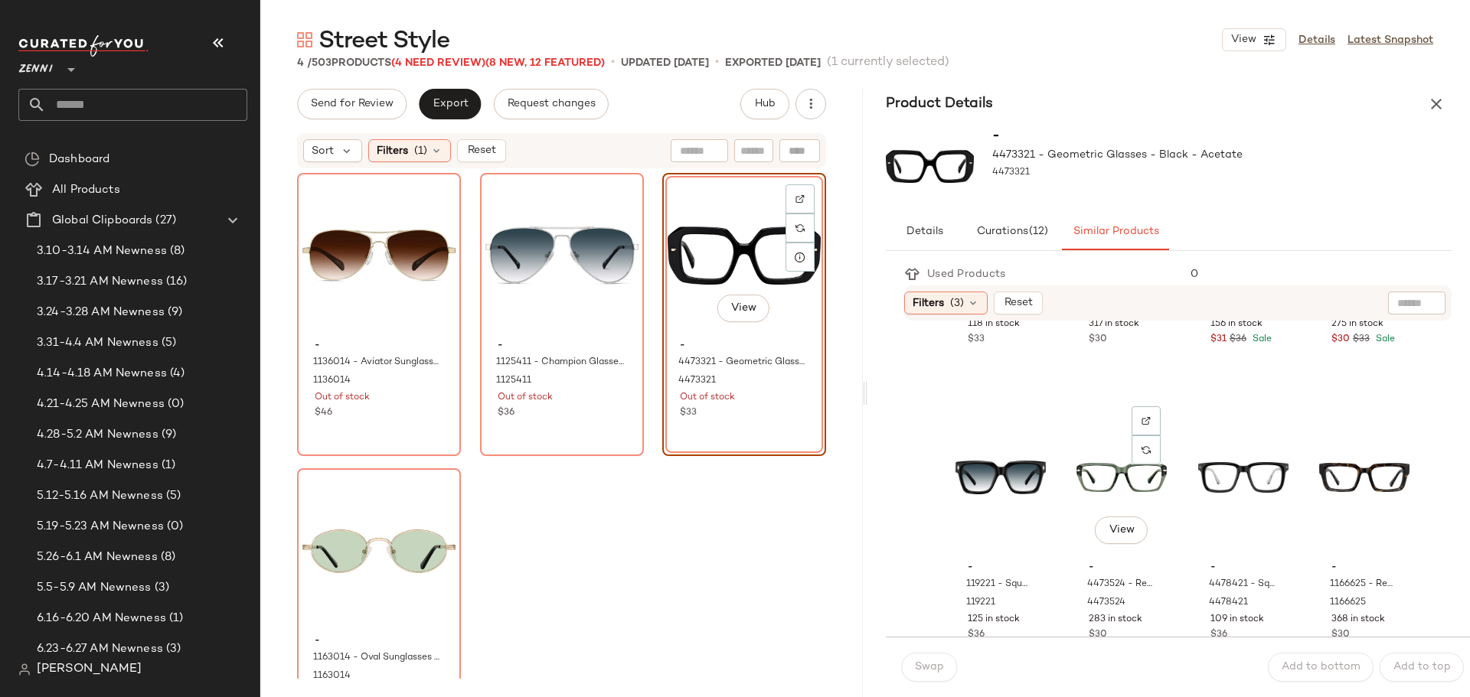
scroll to position [527, 0]
click at [997, 472] on div "View" at bounding box center [1000, 479] width 90 height 155
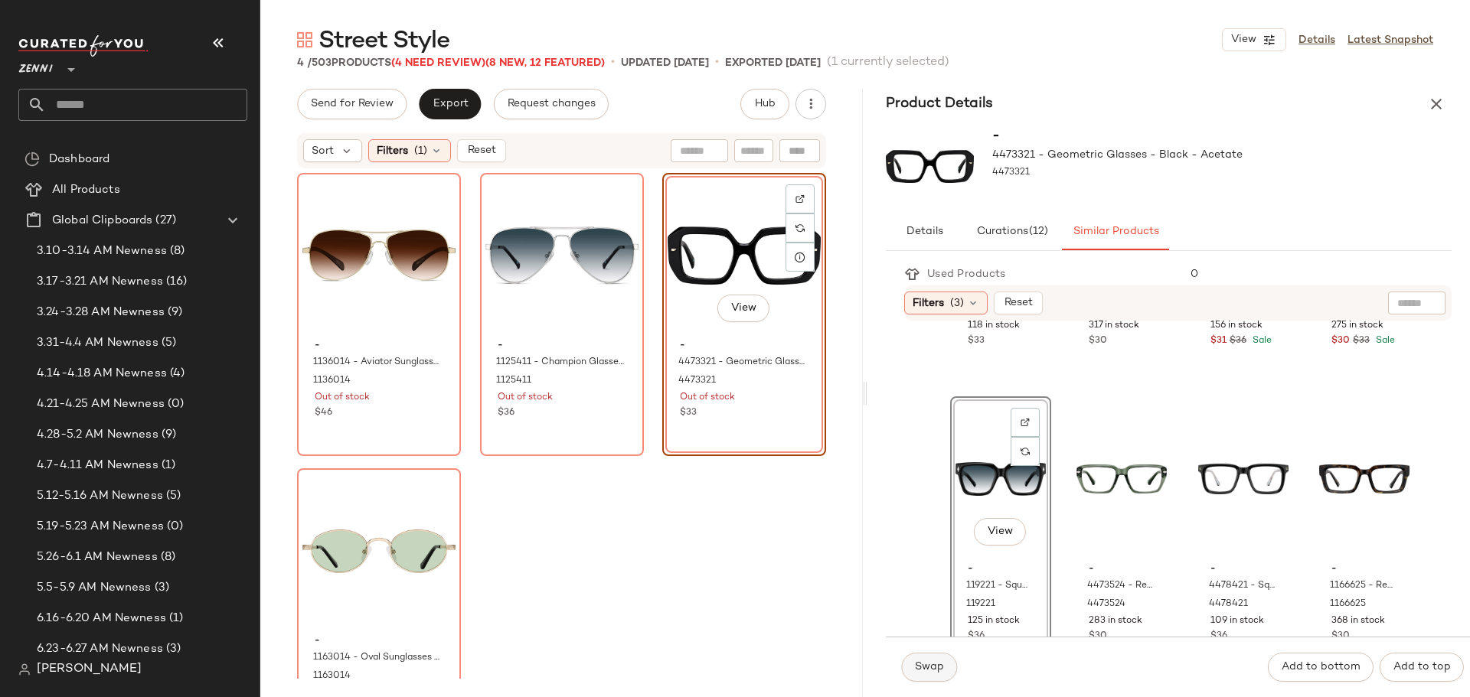
click at [916, 671] on span "Swap" at bounding box center [929, 667] width 30 height 12
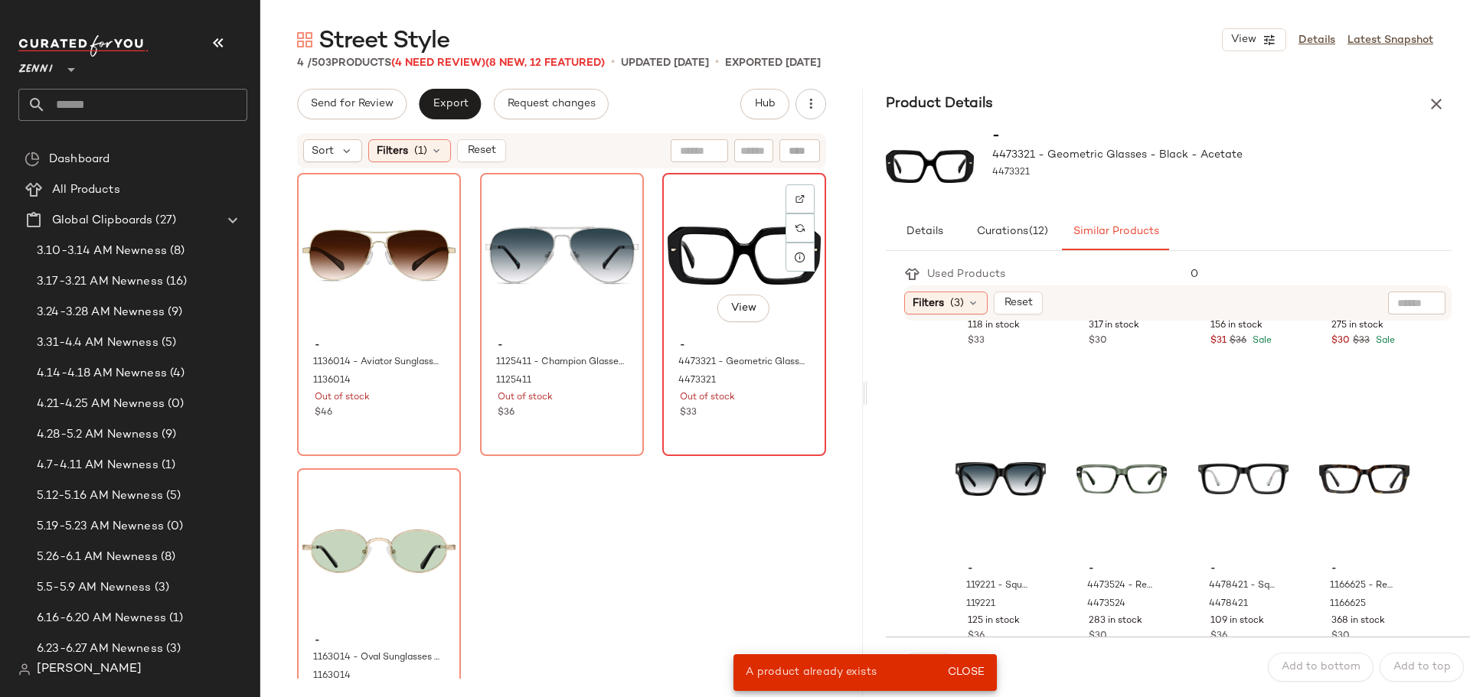
click at [719, 252] on div "View" at bounding box center [744, 255] width 153 height 155
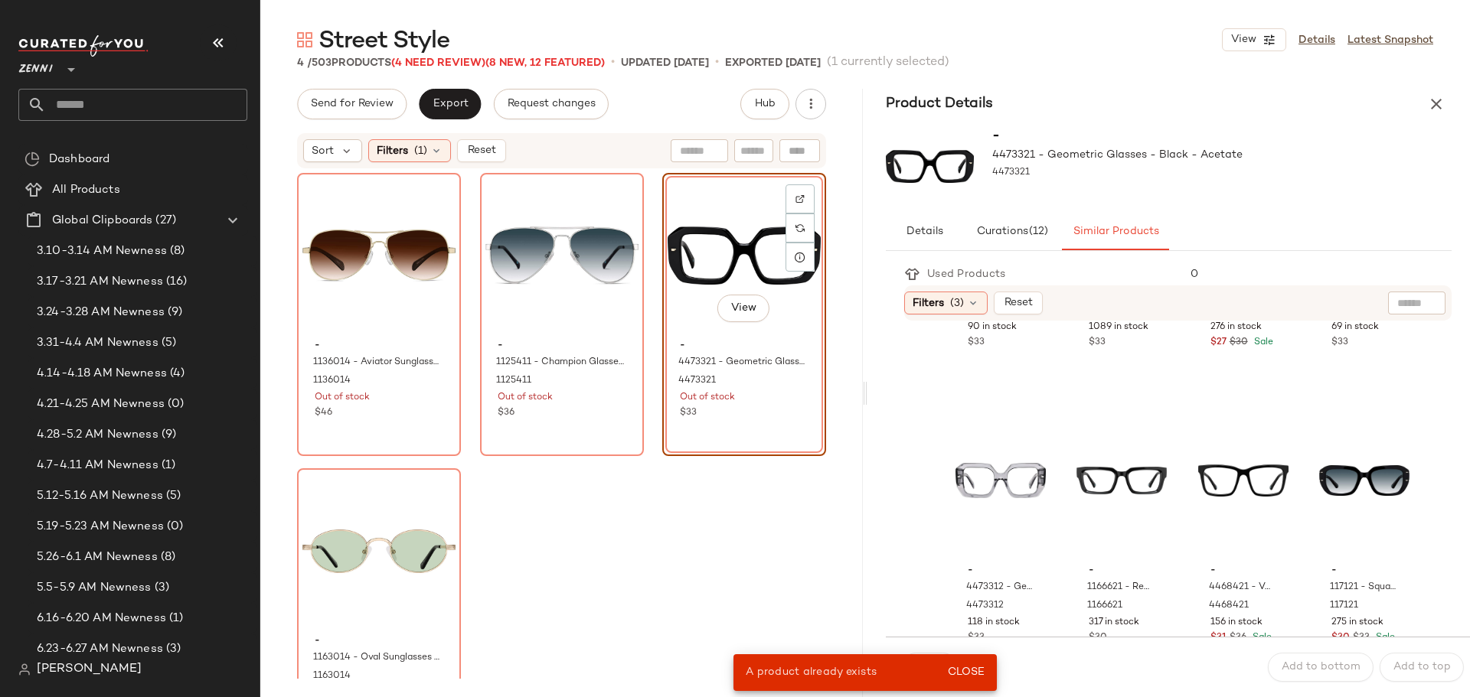
scroll to position [221, 0]
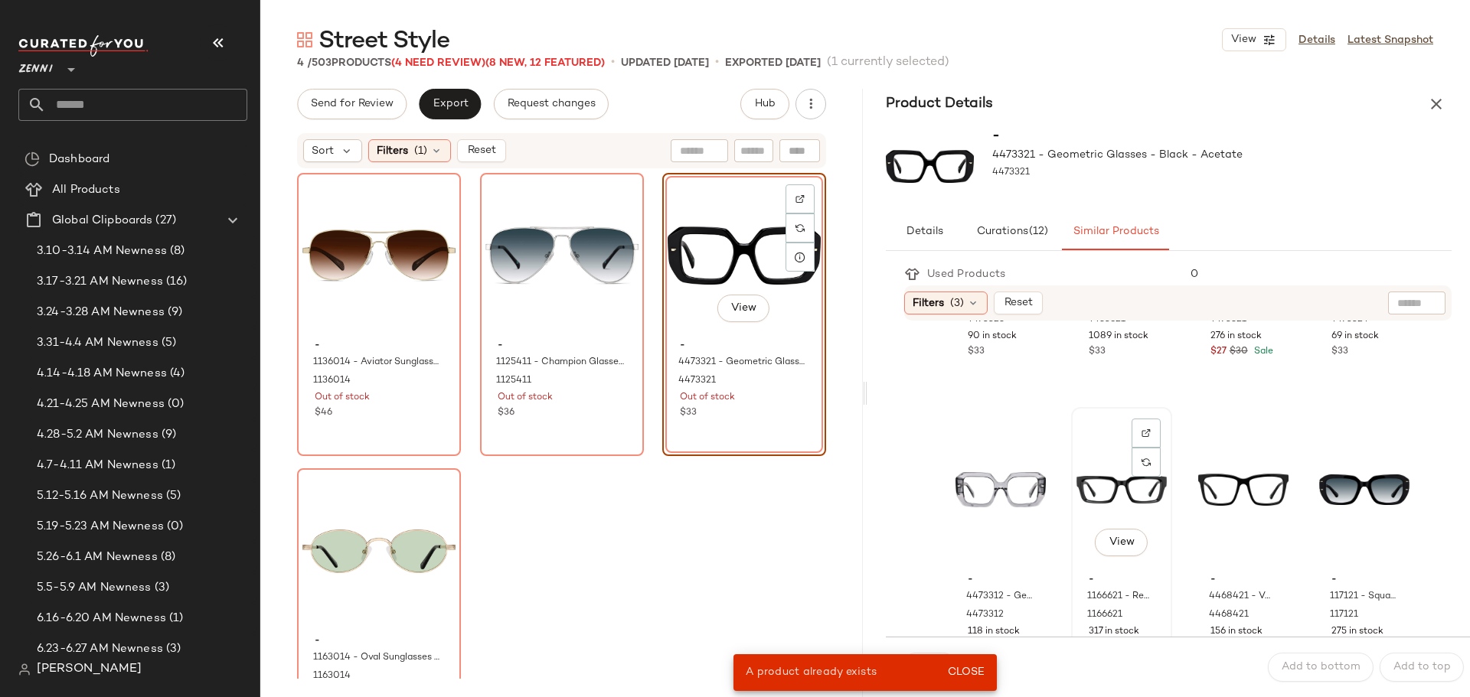
click at [1101, 478] on div "View" at bounding box center [1121, 490] width 90 height 155
click at [983, 663] on button "Close" at bounding box center [966, 673] width 50 height 28
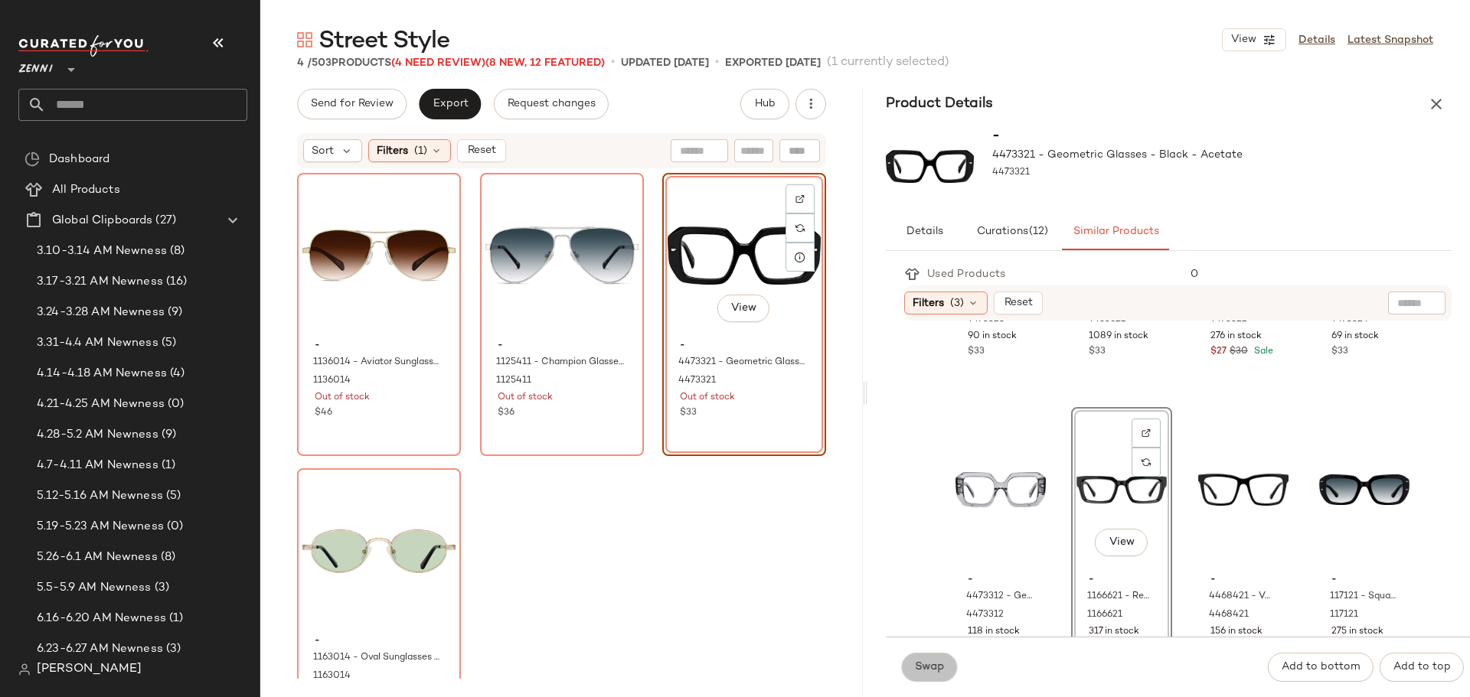
click at [926, 671] on span "Swap" at bounding box center [929, 667] width 30 height 12
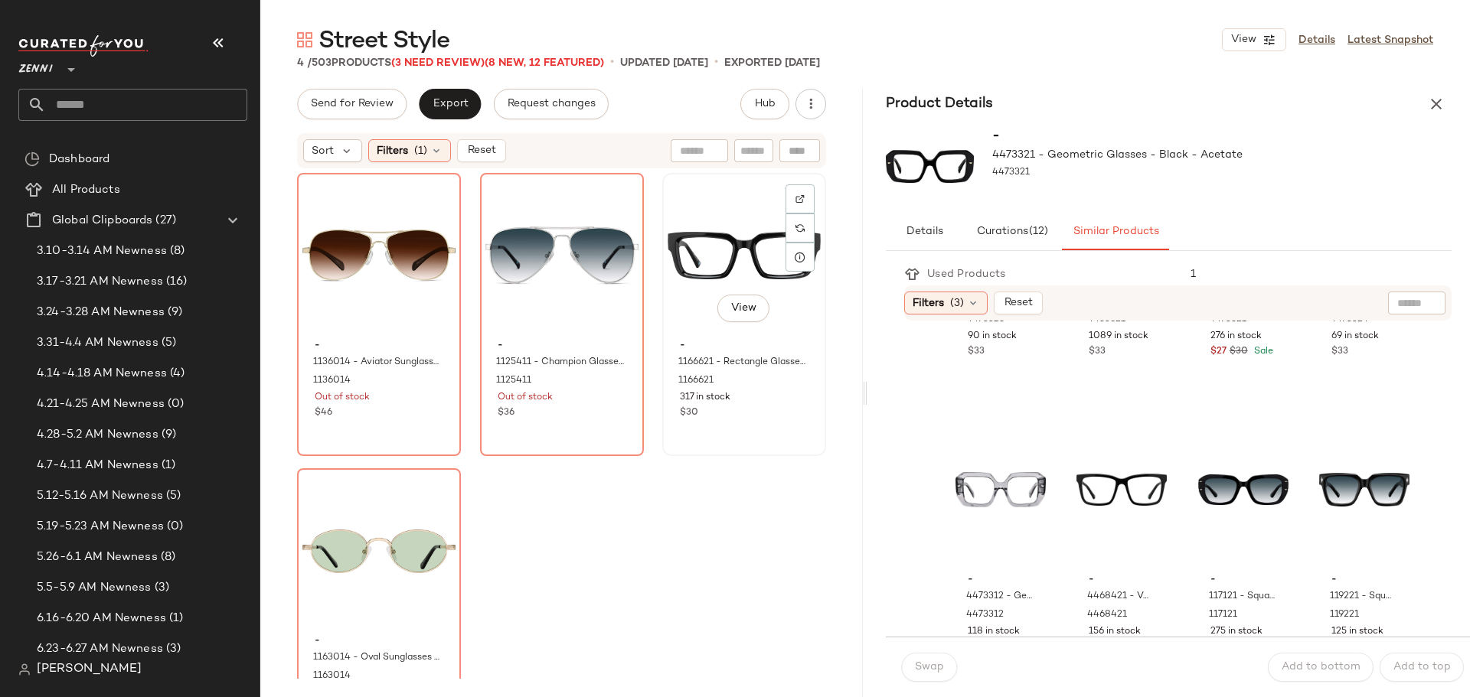
click at [718, 271] on div "View" at bounding box center [744, 255] width 153 height 155
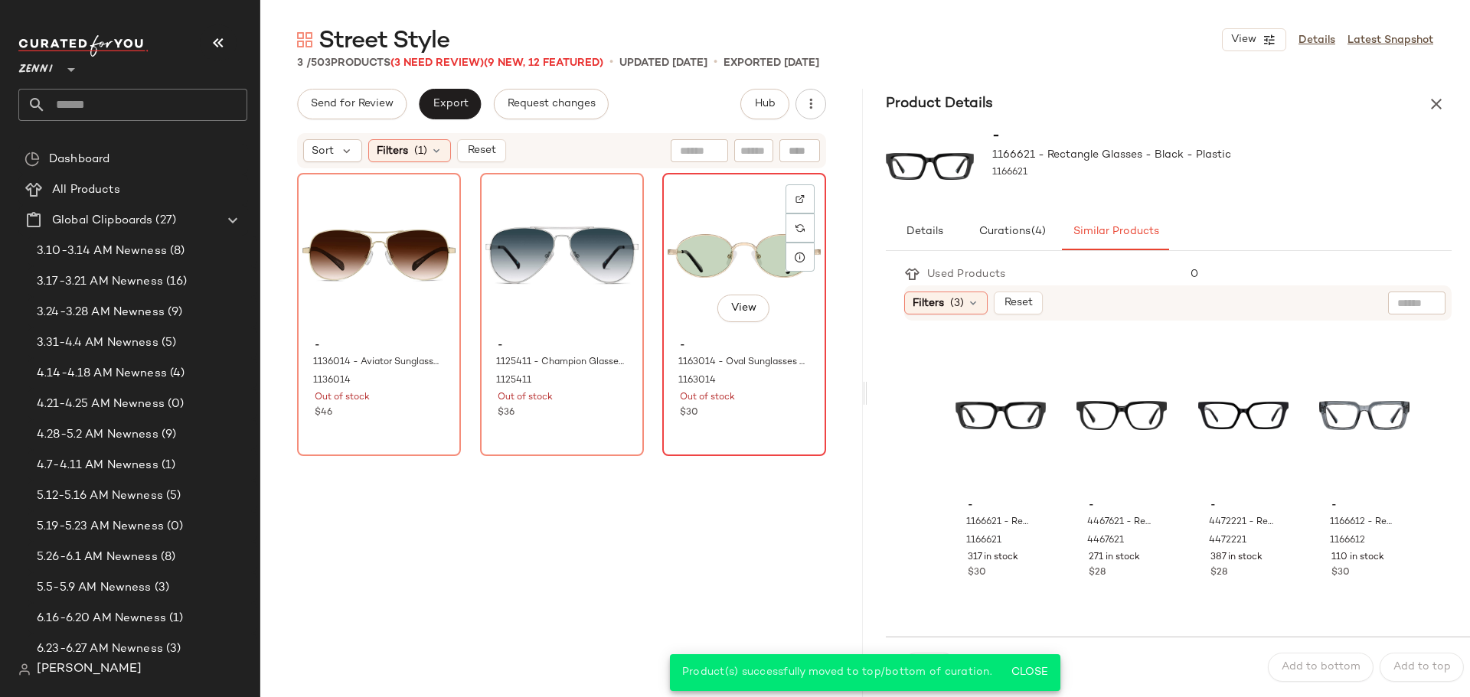
click at [704, 260] on div "View" at bounding box center [744, 255] width 153 height 155
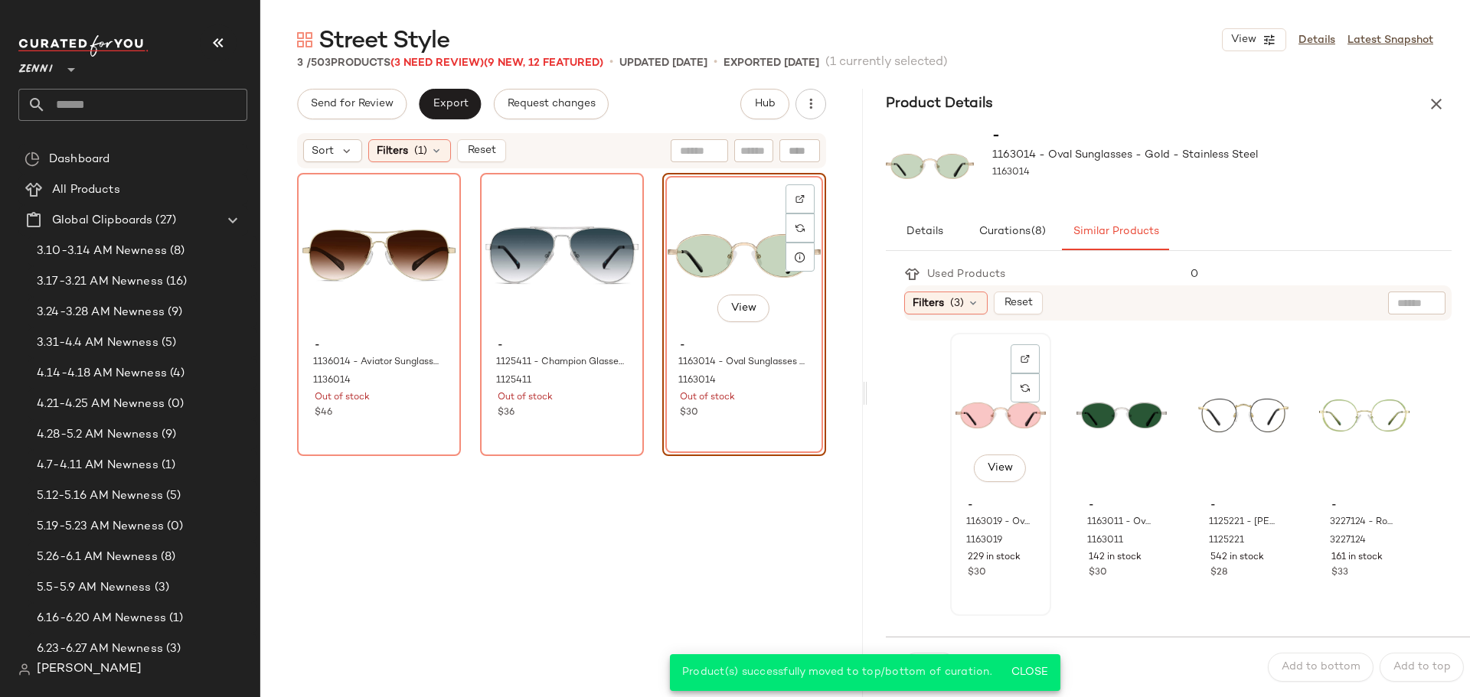
click at [1002, 403] on div "View" at bounding box center [1000, 415] width 90 height 155
click at [1033, 676] on span "Close" at bounding box center [1029, 673] width 38 height 12
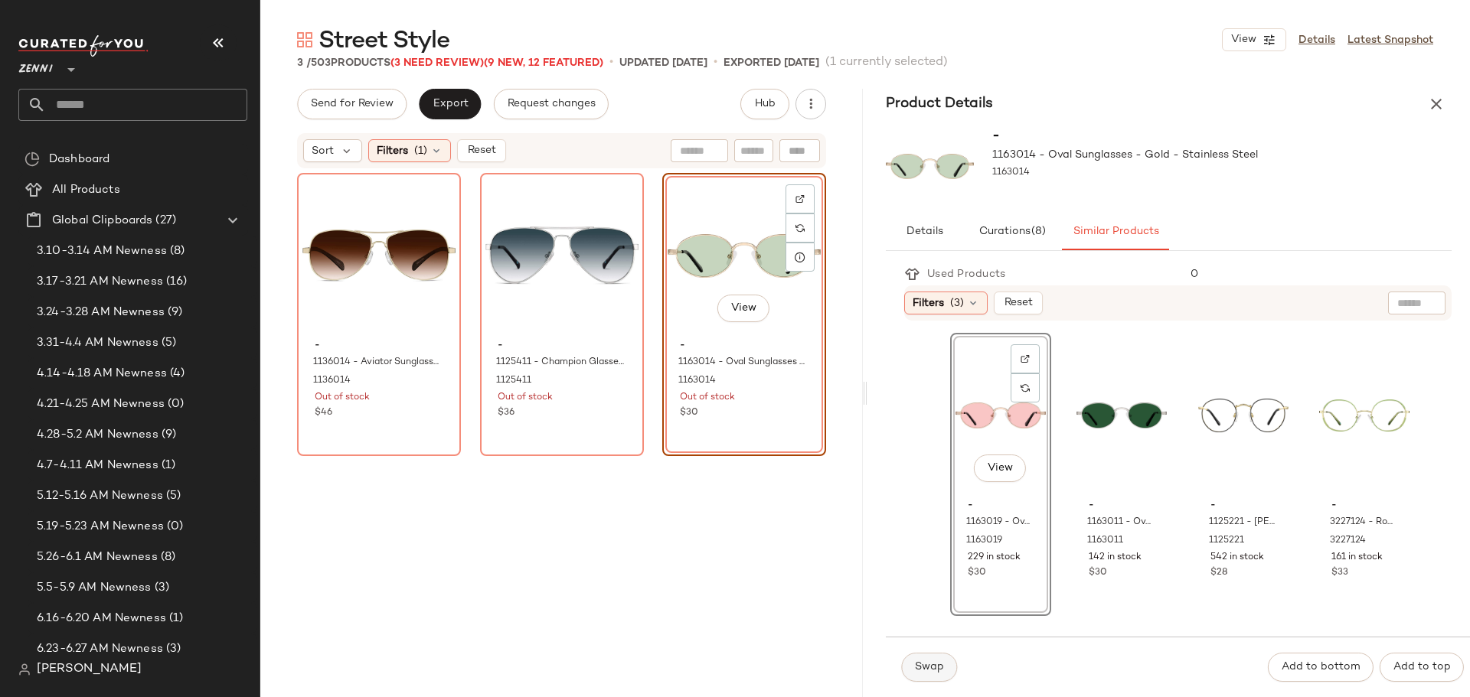
click at [948, 668] on button "Swap" at bounding box center [929, 667] width 56 height 29
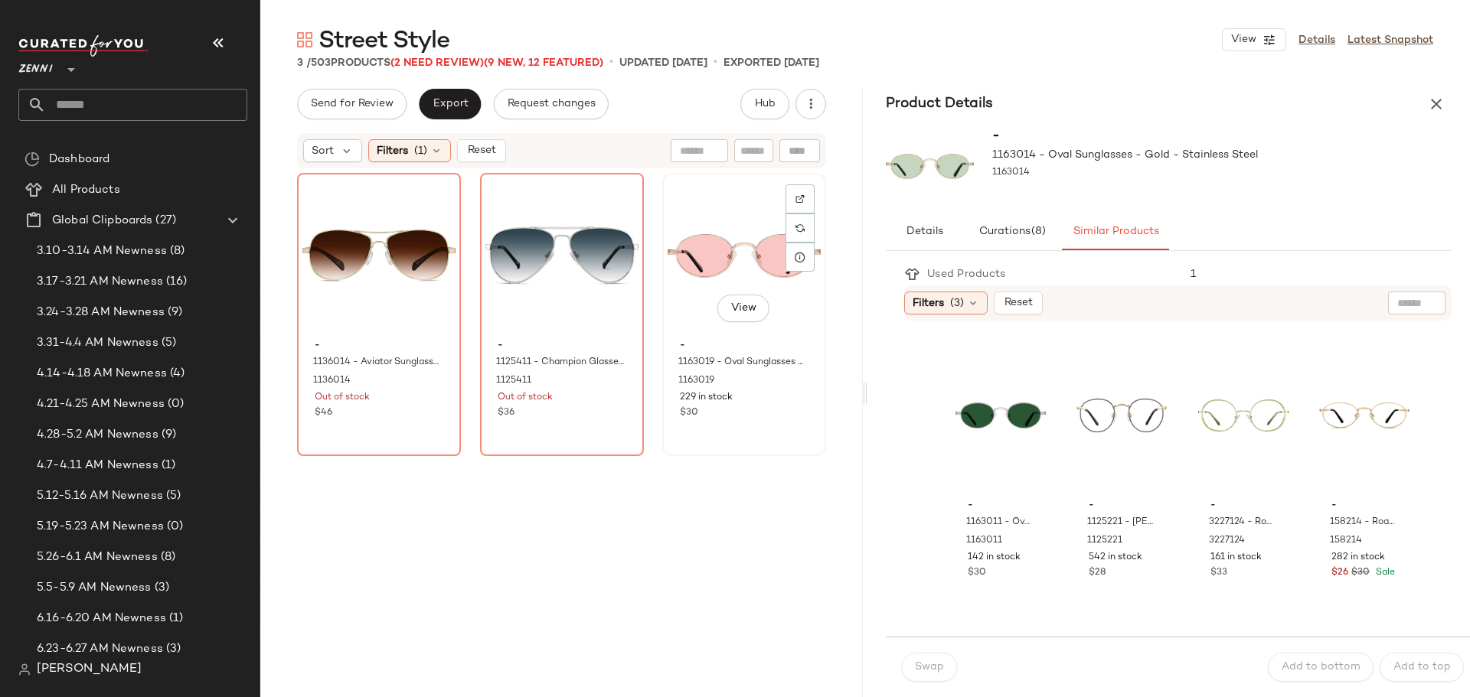
click at [700, 220] on div "View" at bounding box center [744, 255] width 153 height 155
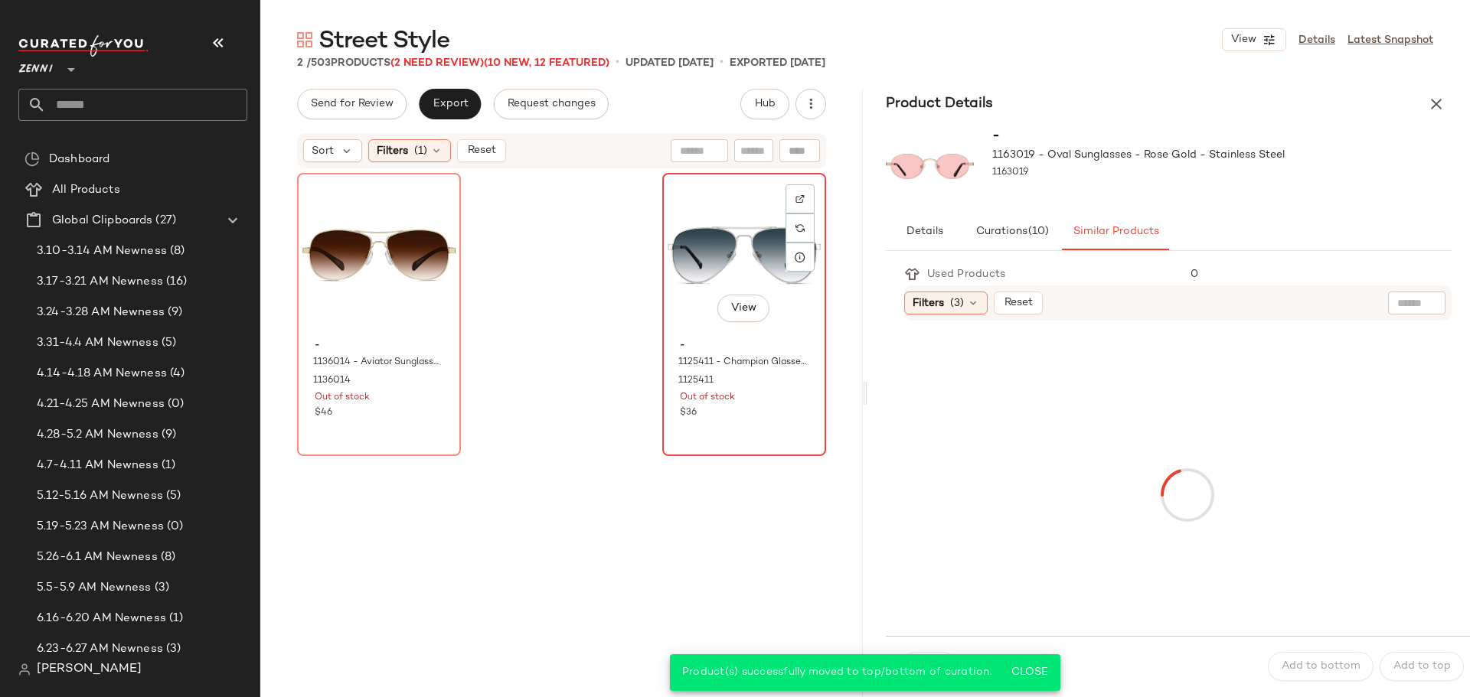
click at [729, 234] on div "View" at bounding box center [744, 255] width 153 height 155
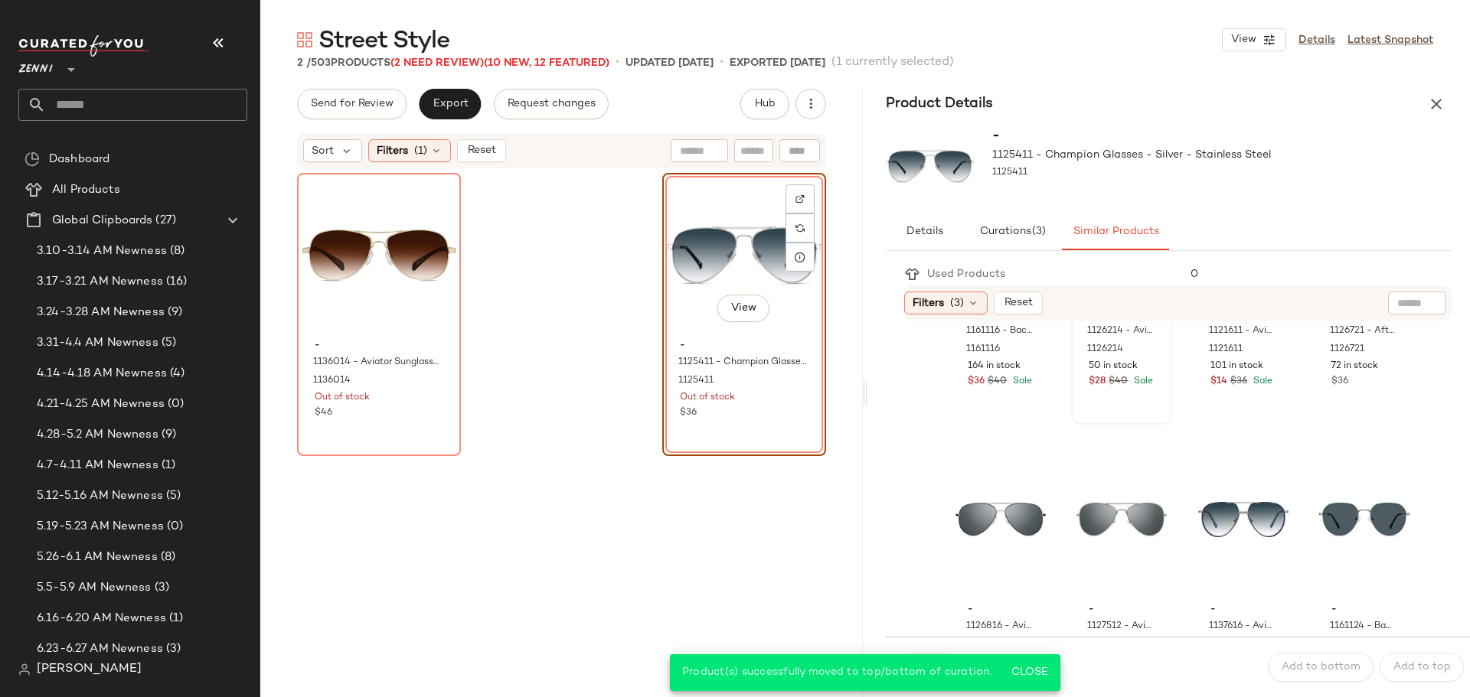
scroll to position [230, 0]
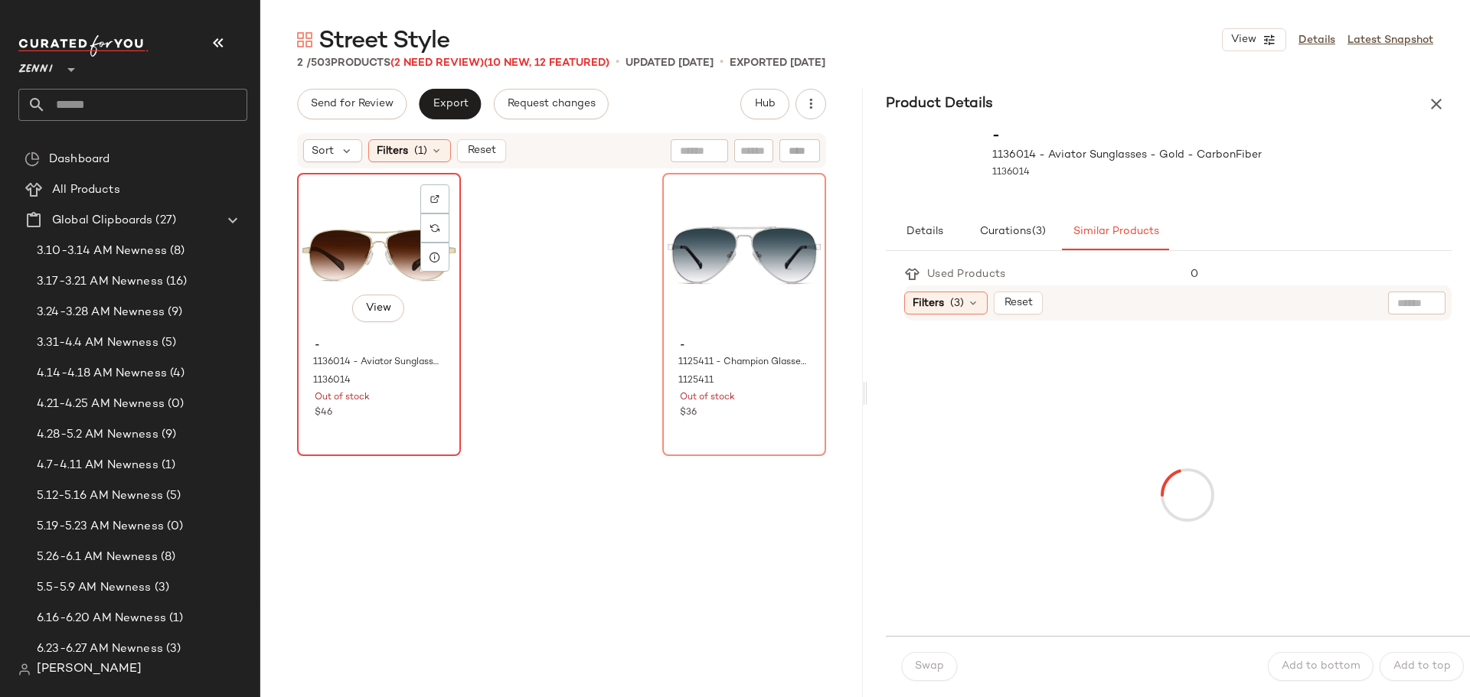
click at [366, 262] on div "View" at bounding box center [378, 255] width 153 height 155
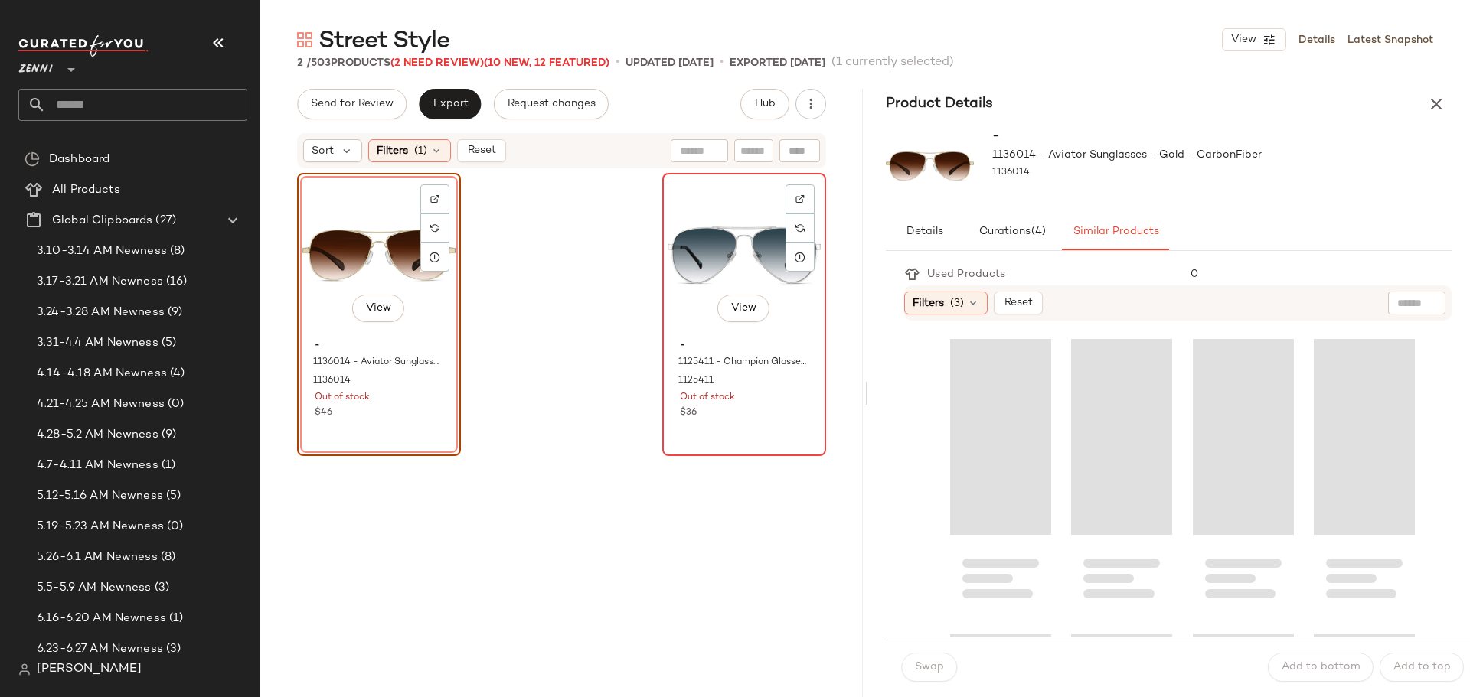
click at [706, 266] on div "View" at bounding box center [744, 255] width 153 height 155
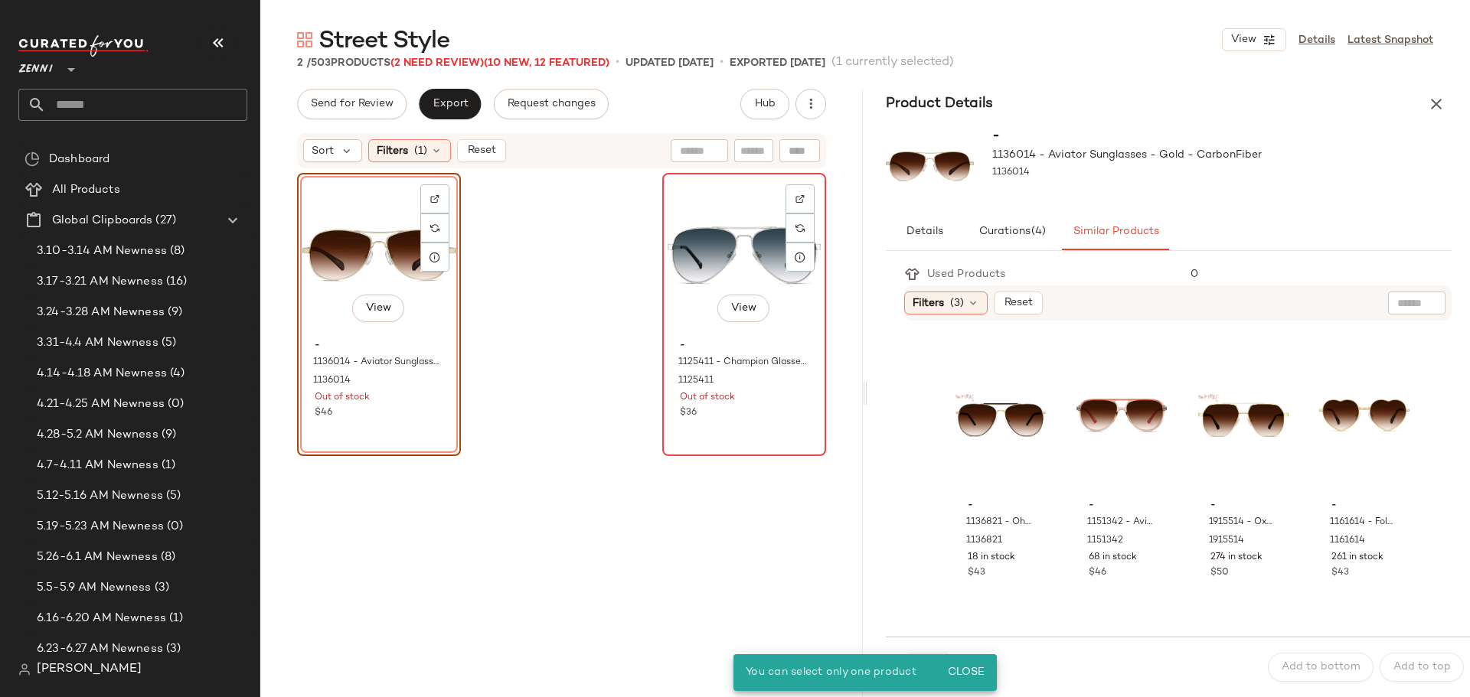
click at [706, 266] on div "View" at bounding box center [744, 255] width 153 height 155
click at [1432, 106] on icon "button" at bounding box center [1436, 104] width 18 height 18
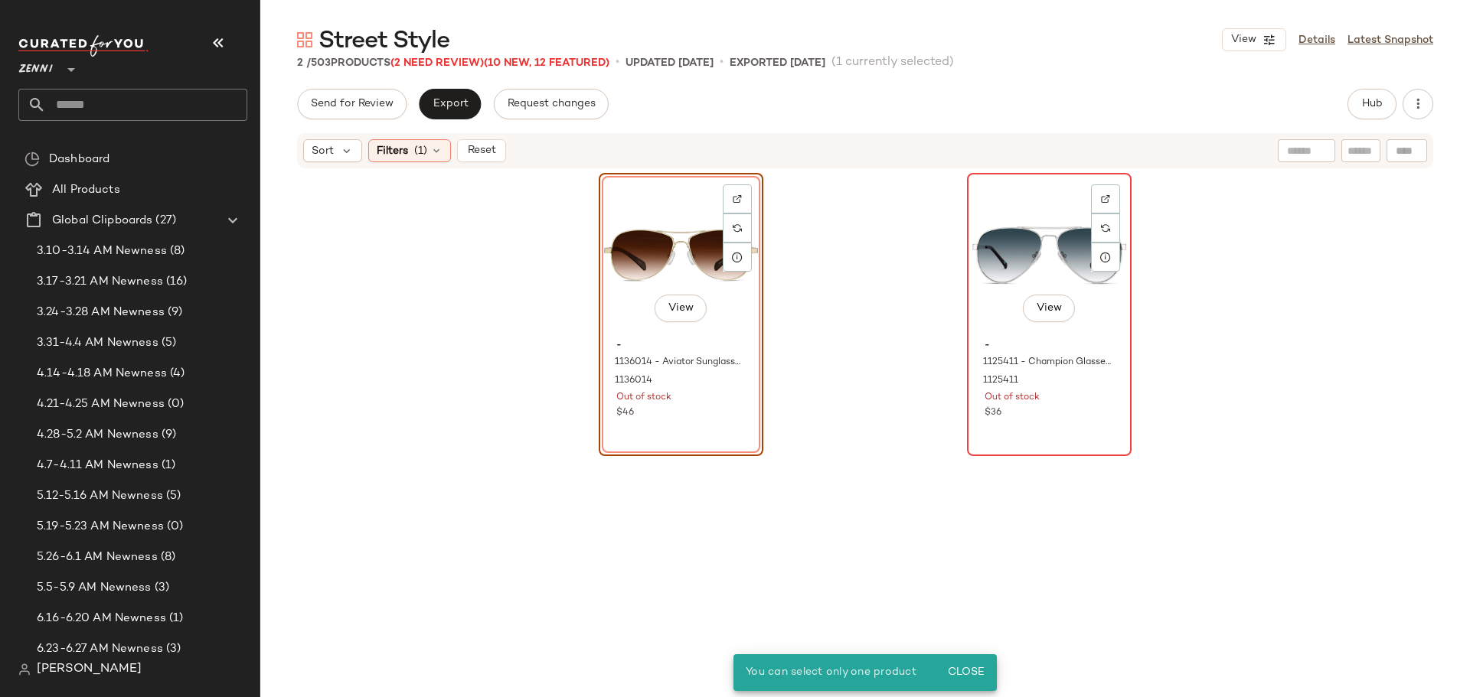
click at [1010, 256] on div "View" at bounding box center [1049, 255] width 154 height 155
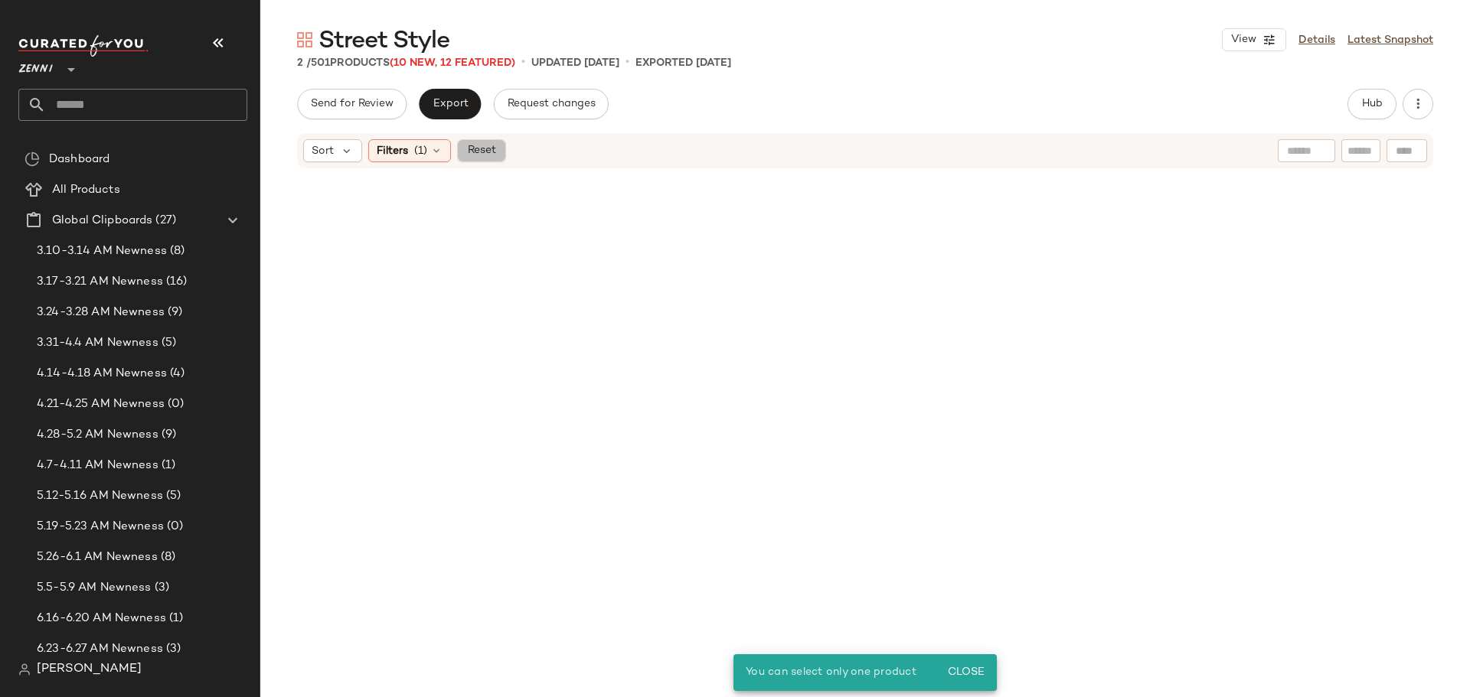
click at [486, 156] on span "Reset" at bounding box center [480, 151] width 29 height 12
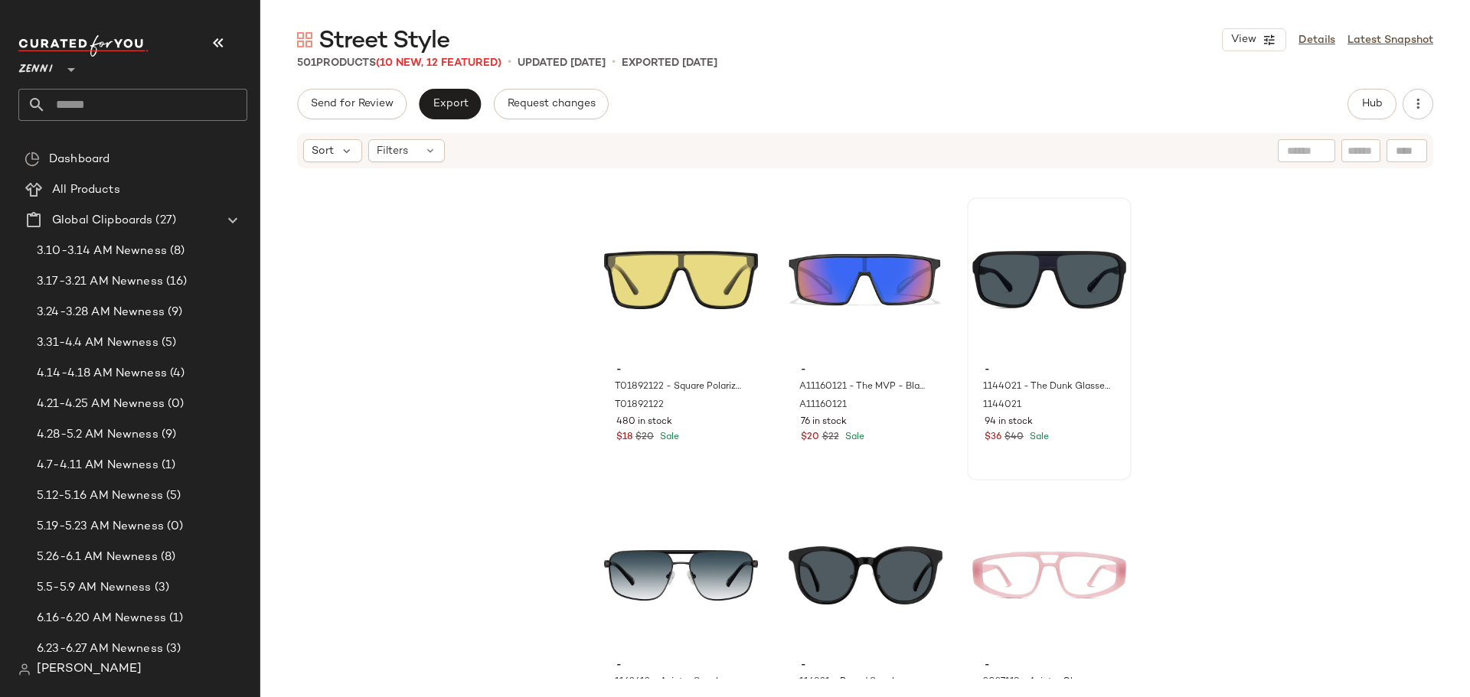
scroll to position [48152, 0]
click at [1065, 442] on div "$36 $40 Sale" at bounding box center [1048, 439] width 129 height 14
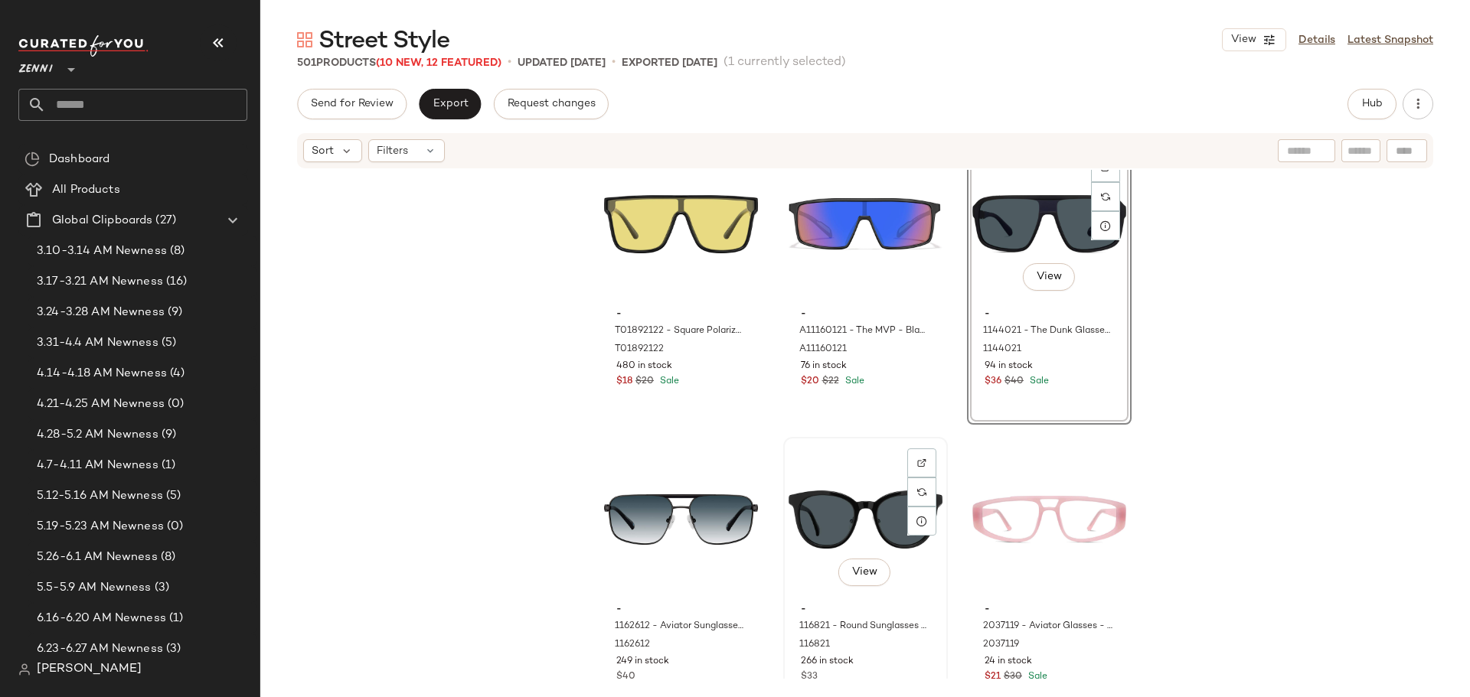
scroll to position [48305, 0]
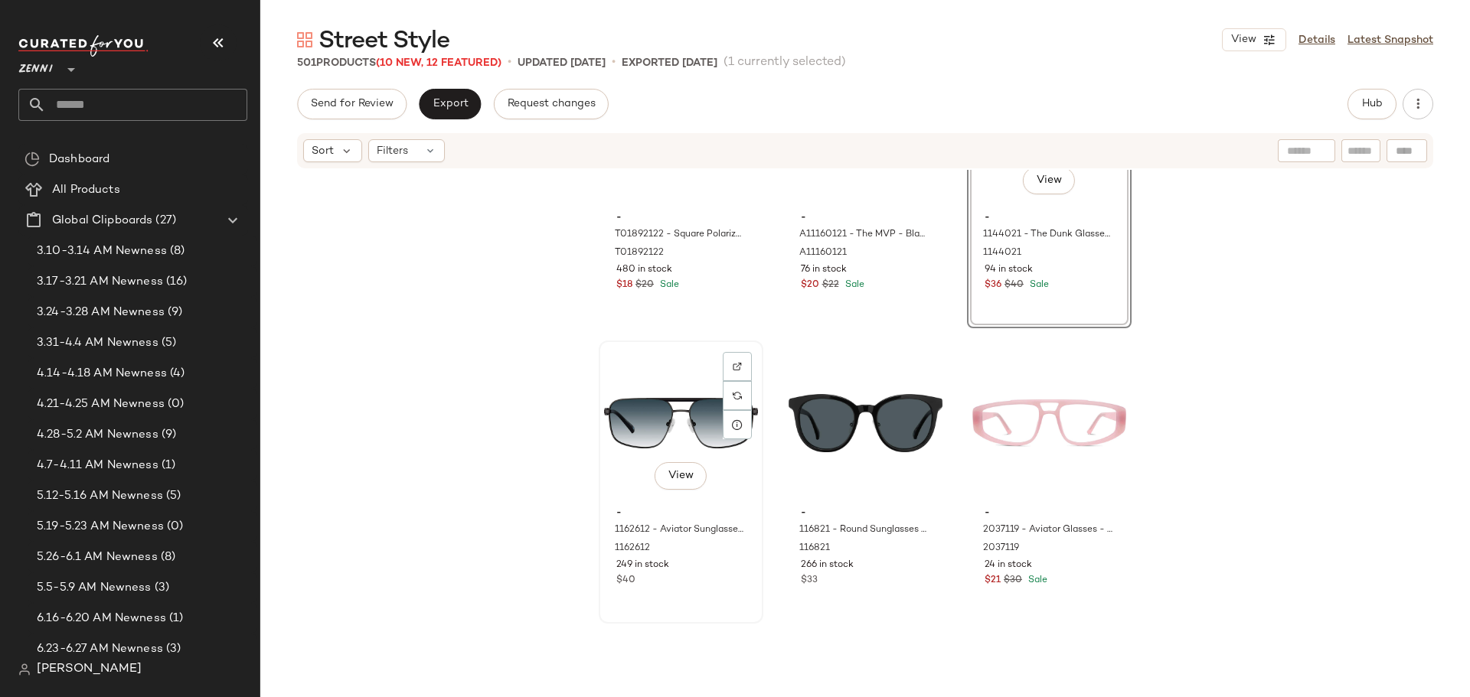
click at [707, 570] on div "249 in stock" at bounding box center [680, 566] width 129 height 14
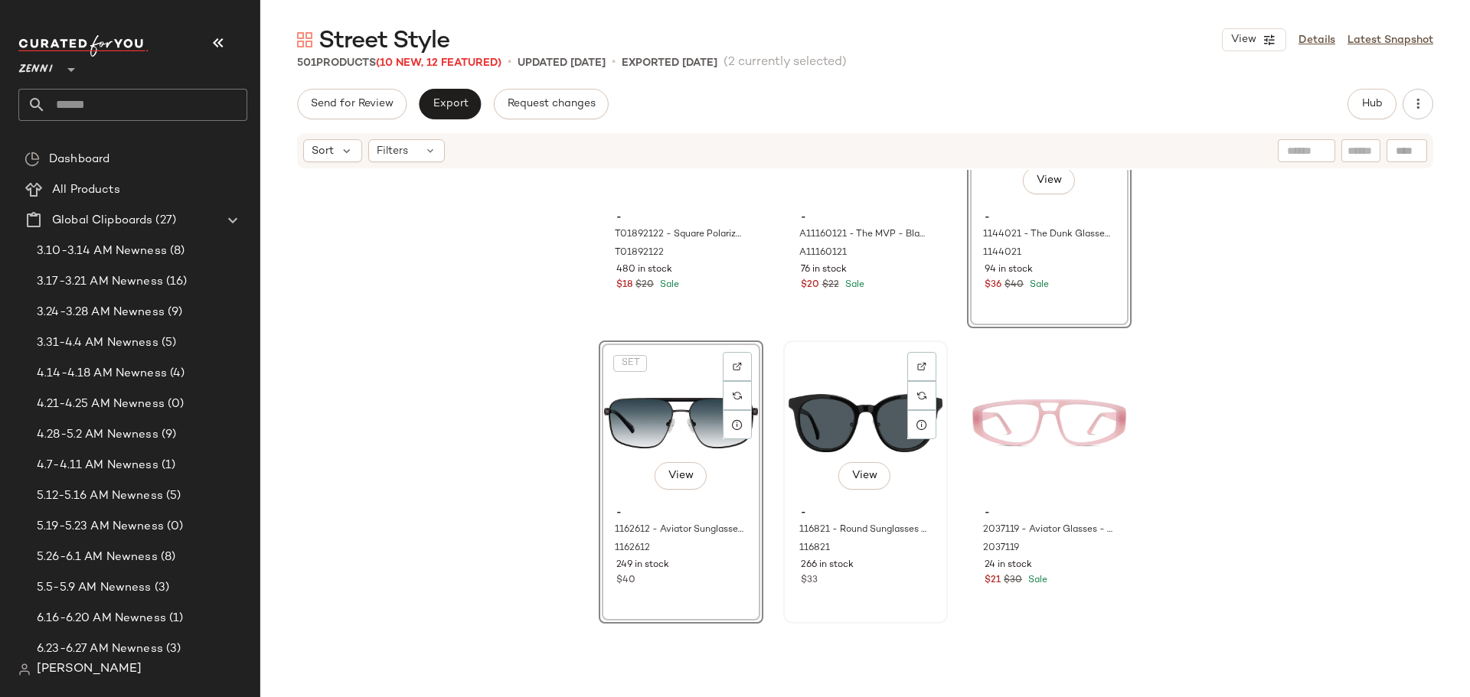
click at [883, 594] on div "View - 116821 - Round Sunglasses - Black - Acetate 116821 266 in stock $33" at bounding box center [866, 482] width 162 height 280
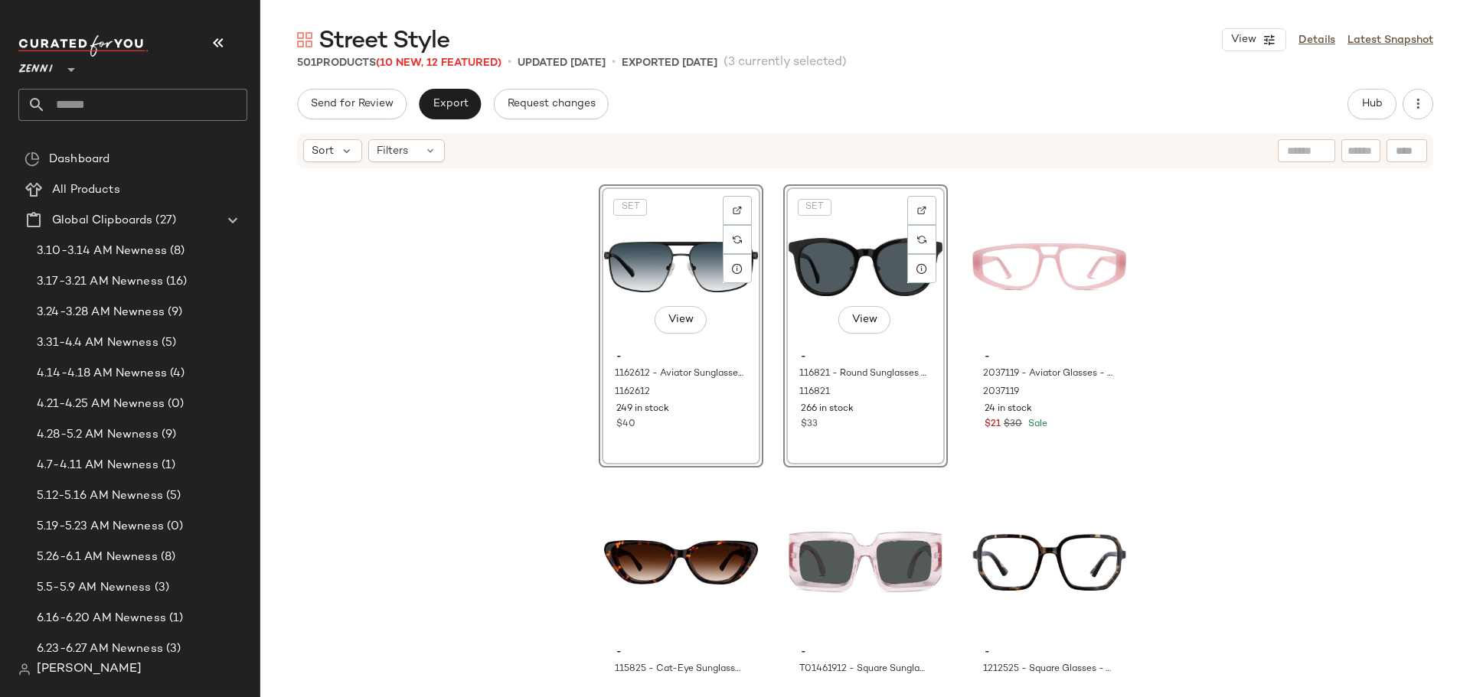
scroll to position [48688, 0]
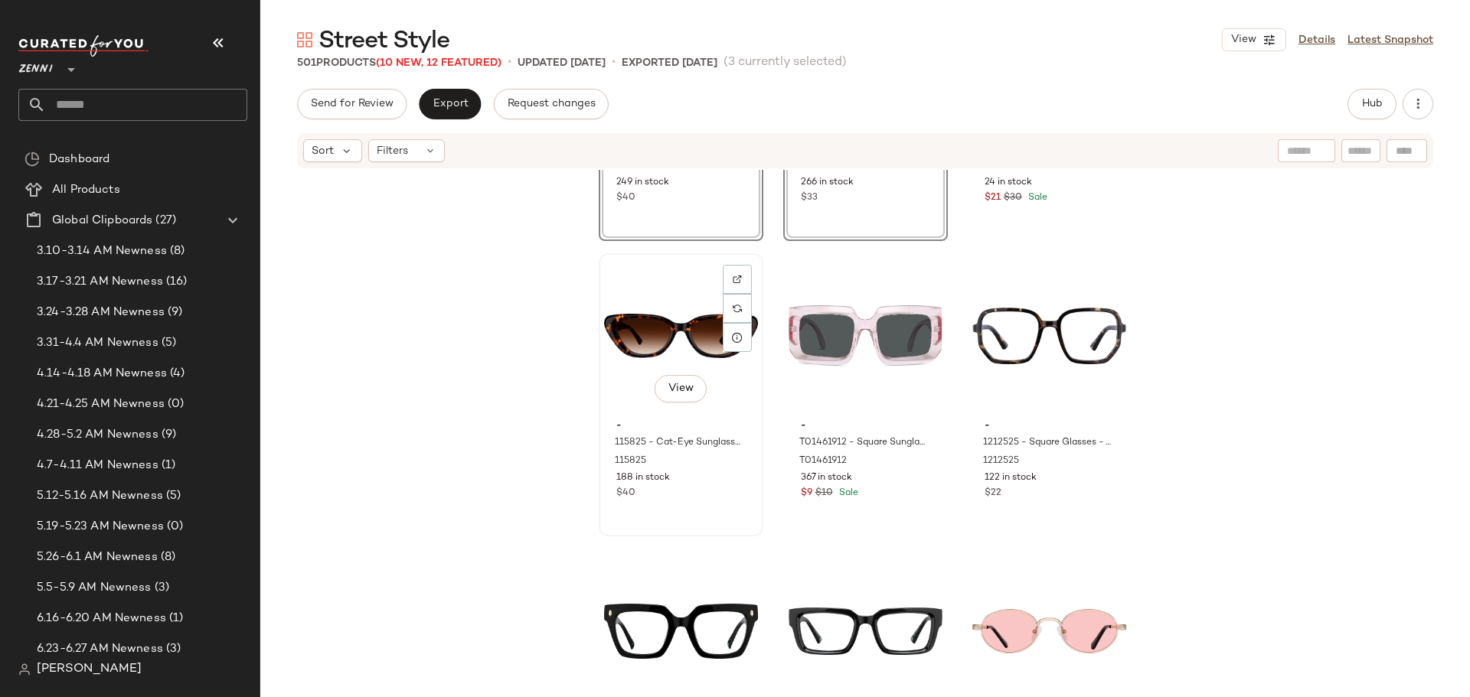
click at [728, 512] on div "View - 115825 - Cat-Eye Sunglasses - Tortoiseshell - Acetate 115825 188 in stoc…" at bounding box center [681, 395] width 162 height 280
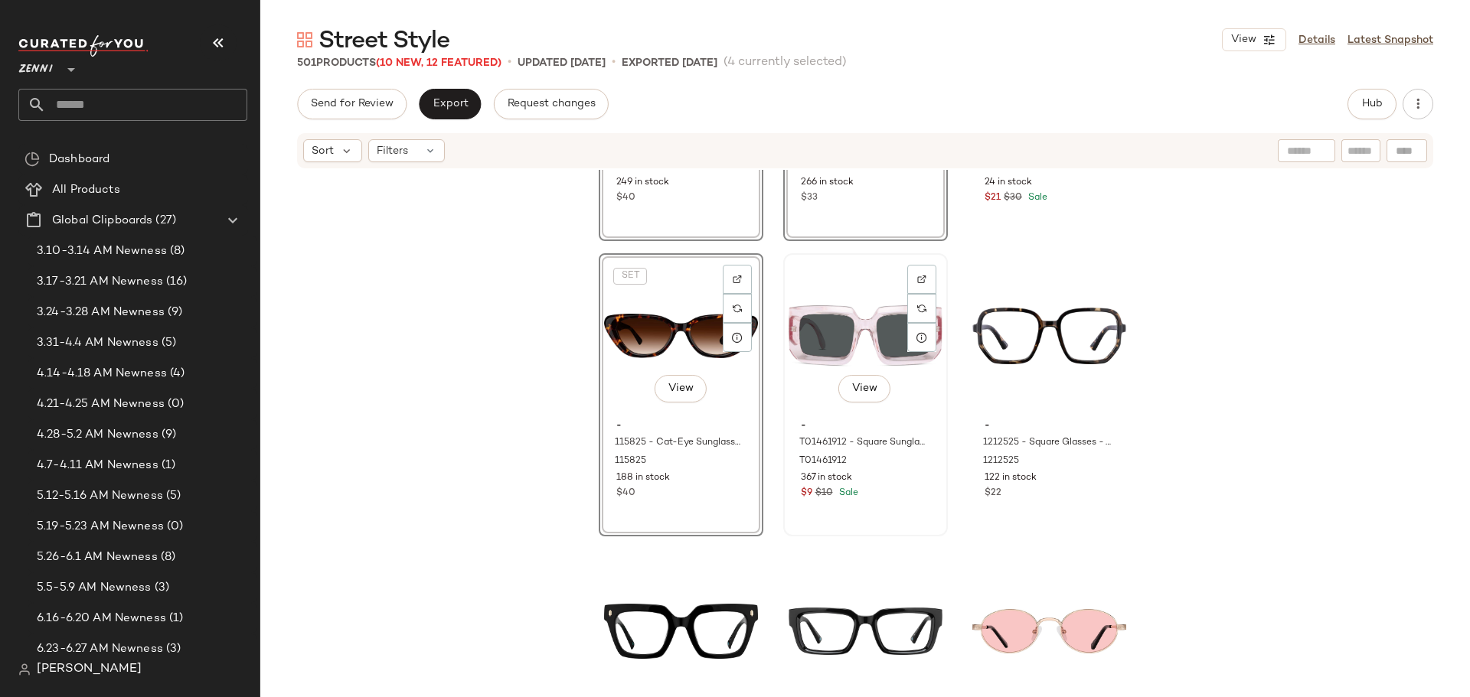
click at [894, 517] on div "View - T01461912 - Square Sunglasses - Pink - Plastic T01461912 367 in stock $9…" at bounding box center [866, 395] width 162 height 280
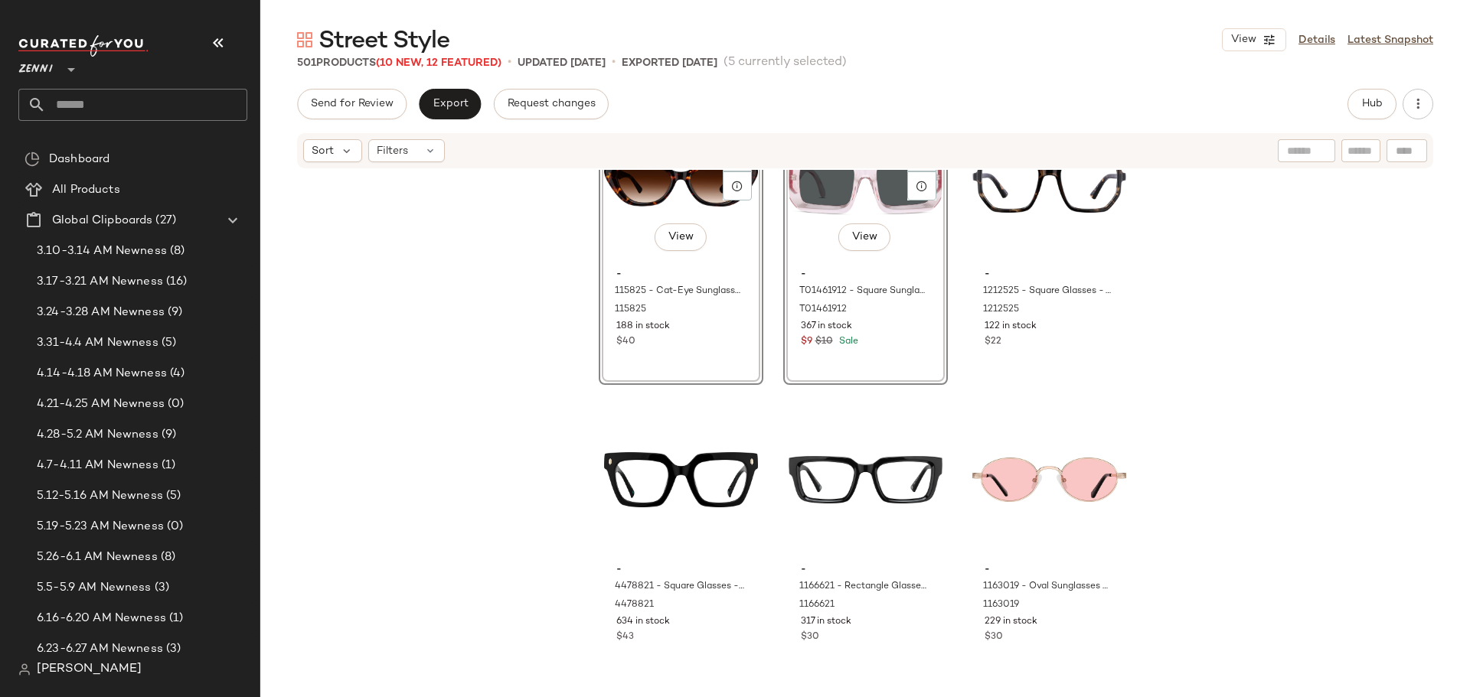
scroll to position [48841, 0]
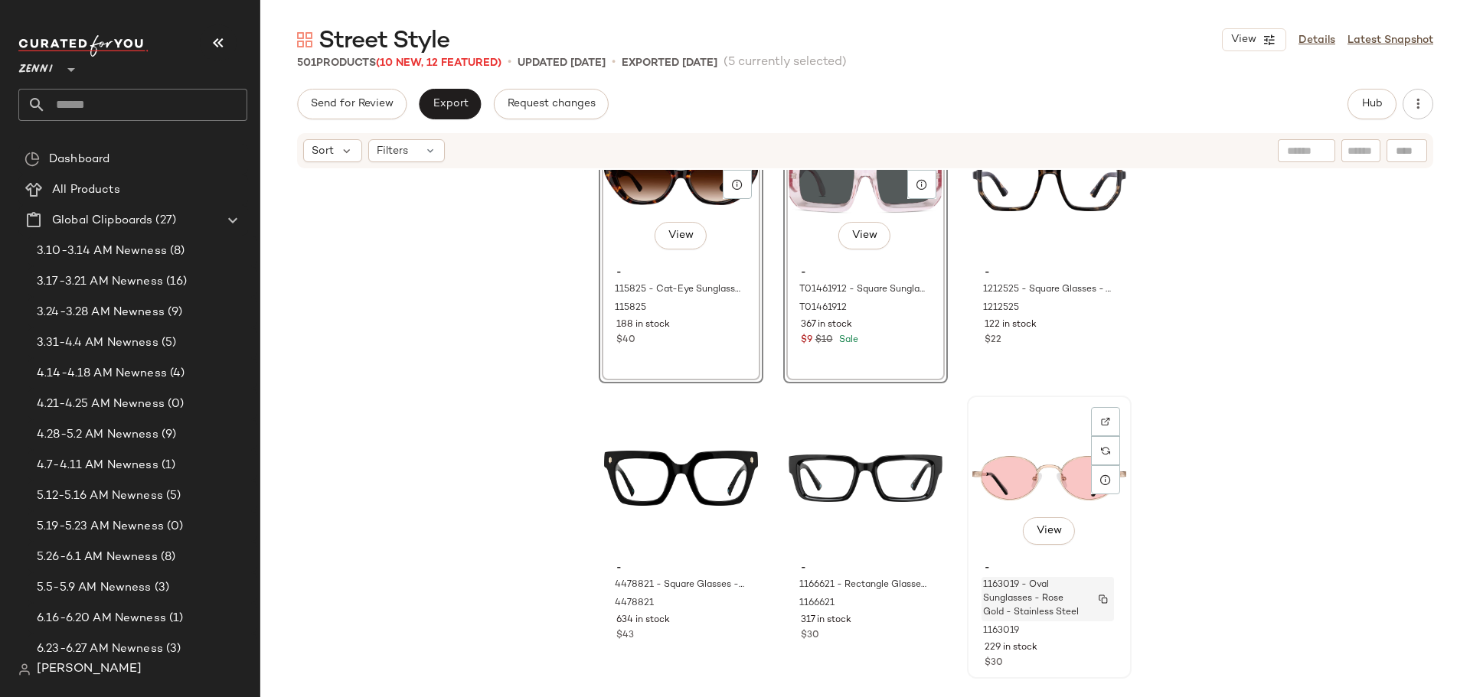
click at [1089, 620] on div "1163019 - Oval Sunglasses - Rose Gold - Stainless Steel" at bounding box center [1047, 599] width 132 height 44
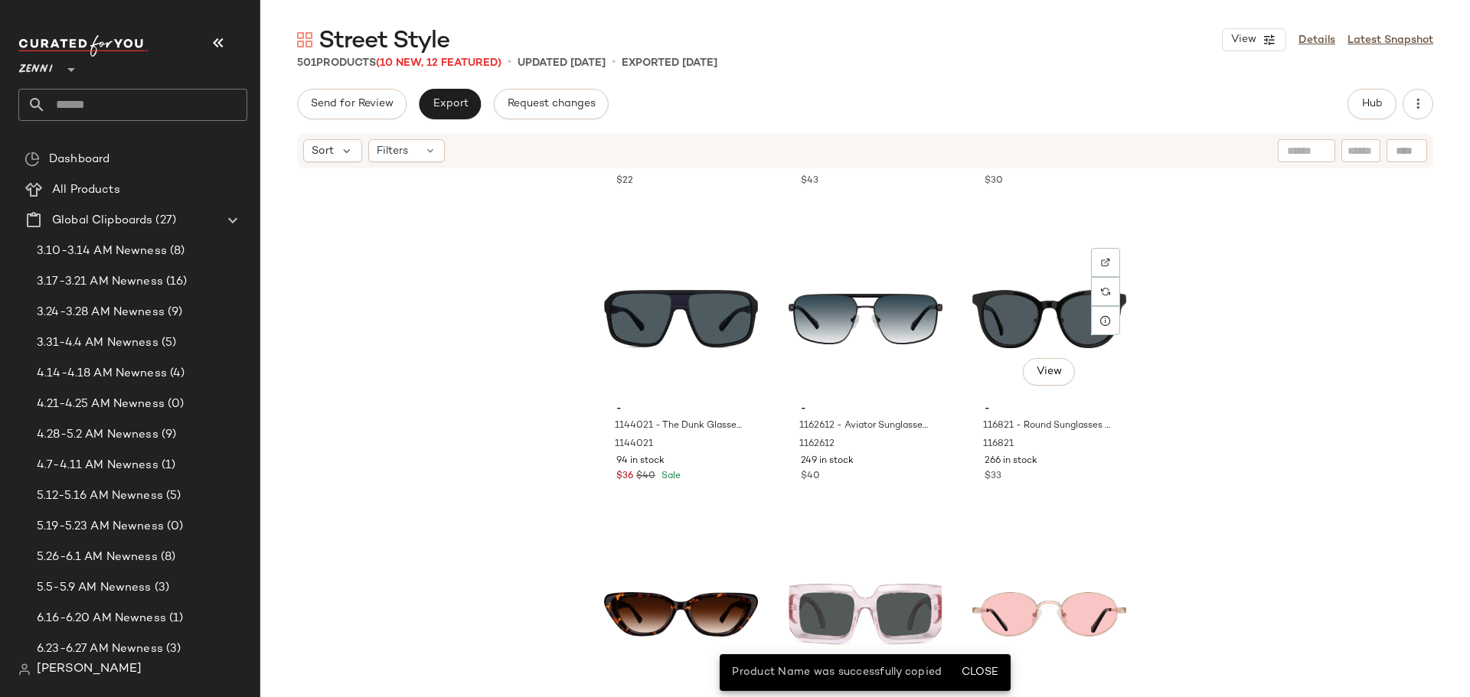
scroll to position [48765, 0]
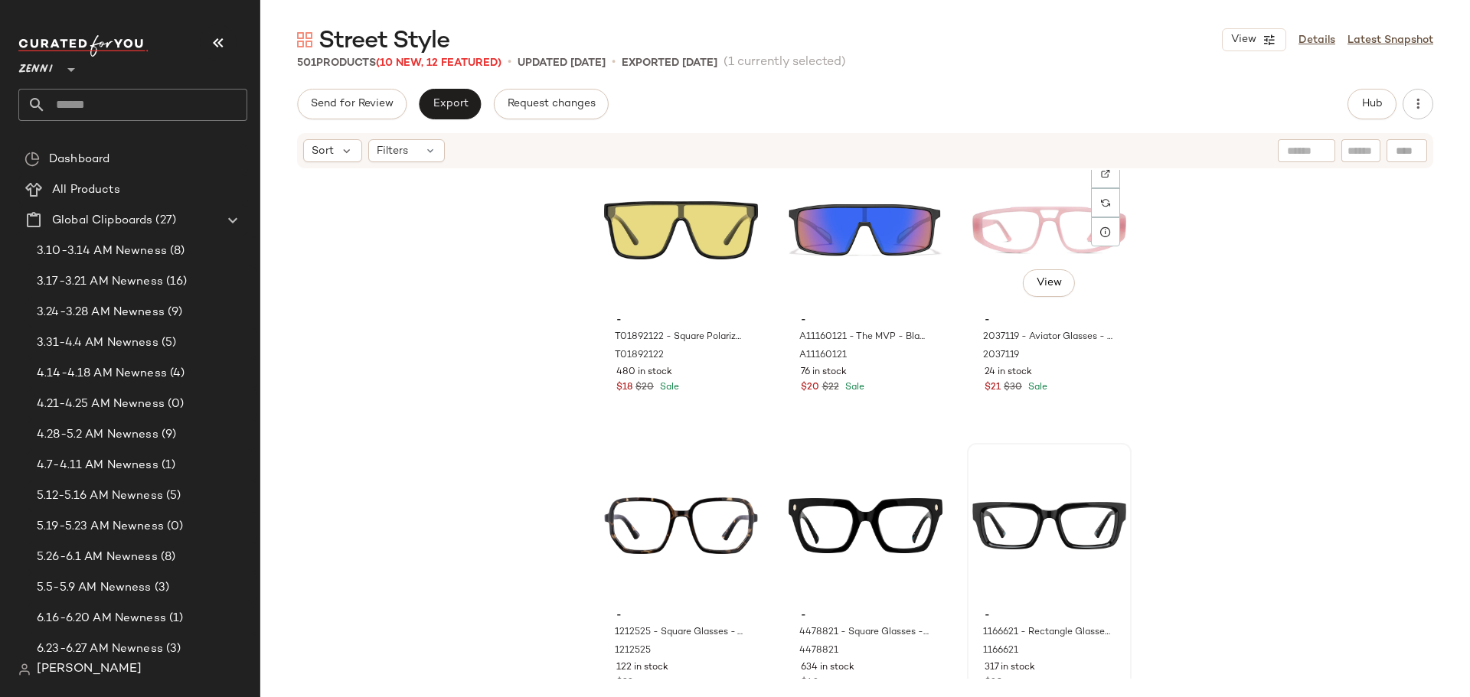
scroll to position [48229, 0]
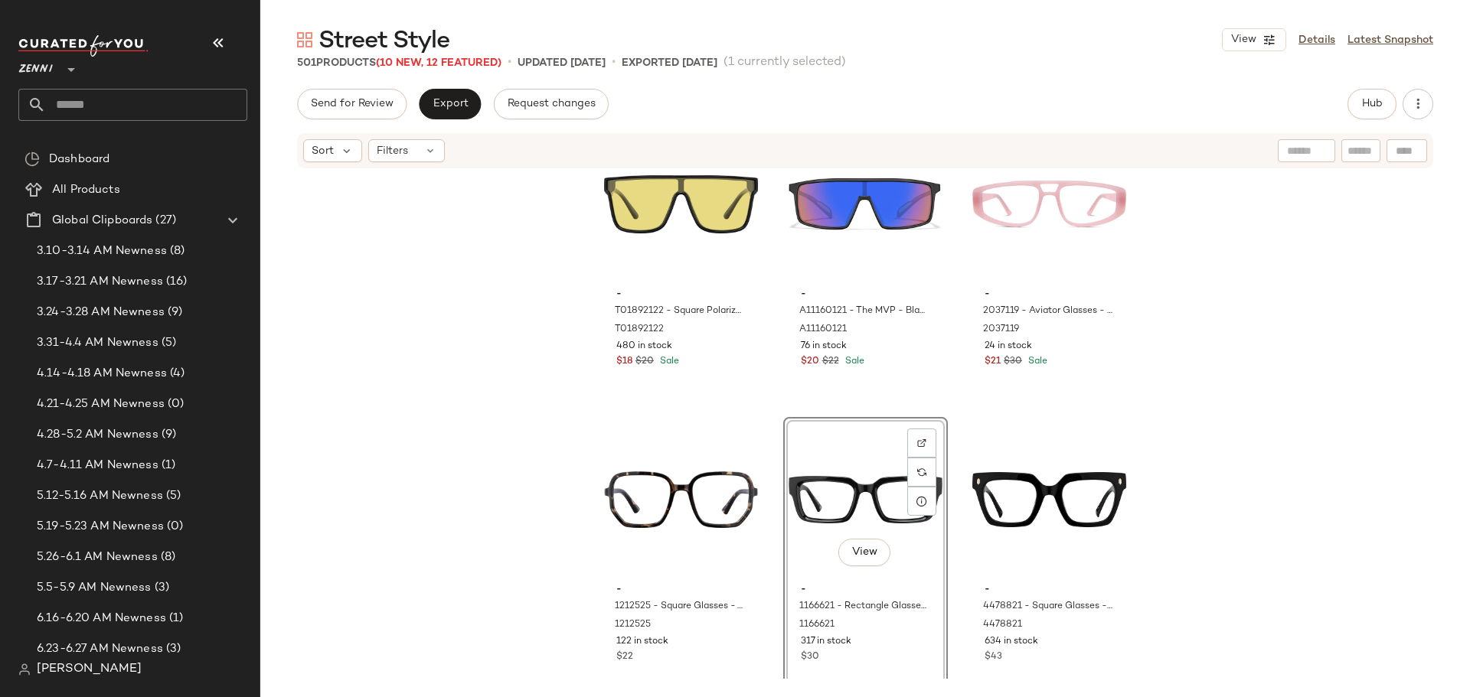
click at [954, 524] on div "- JAR57721 - Marc Jacobs JAR577 - Black - Acetate JAR57721 11 in stock $123 - 1…" at bounding box center [865, 424] width 1210 height 509
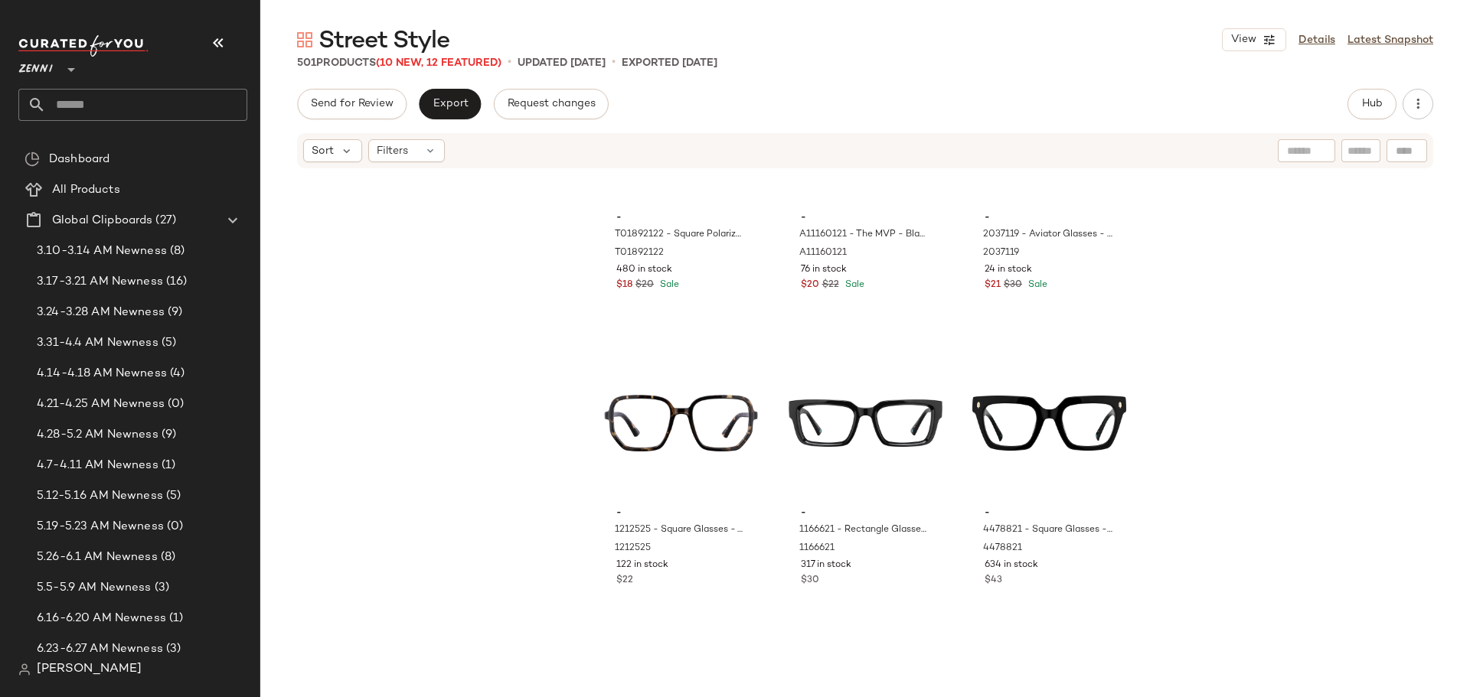
scroll to position [48688, 0]
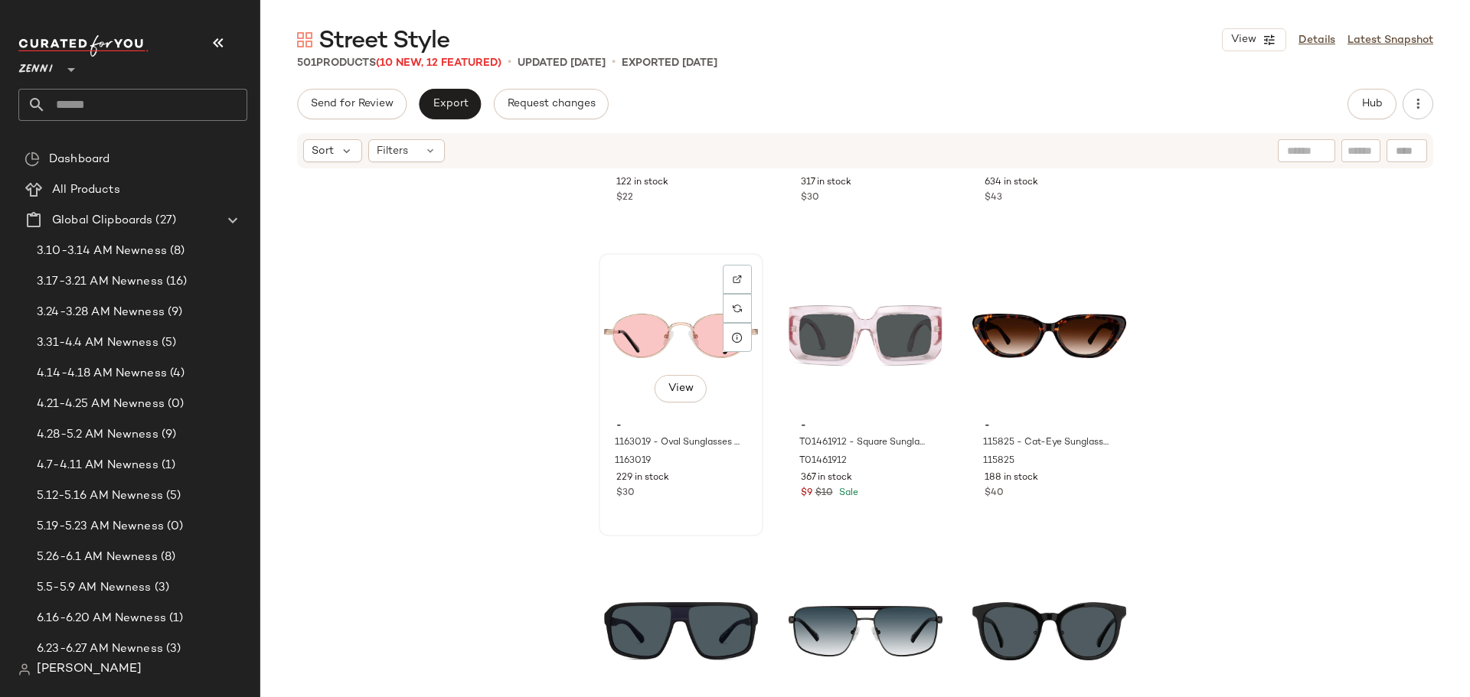
click at [655, 328] on div "View" at bounding box center [681, 336] width 154 height 155
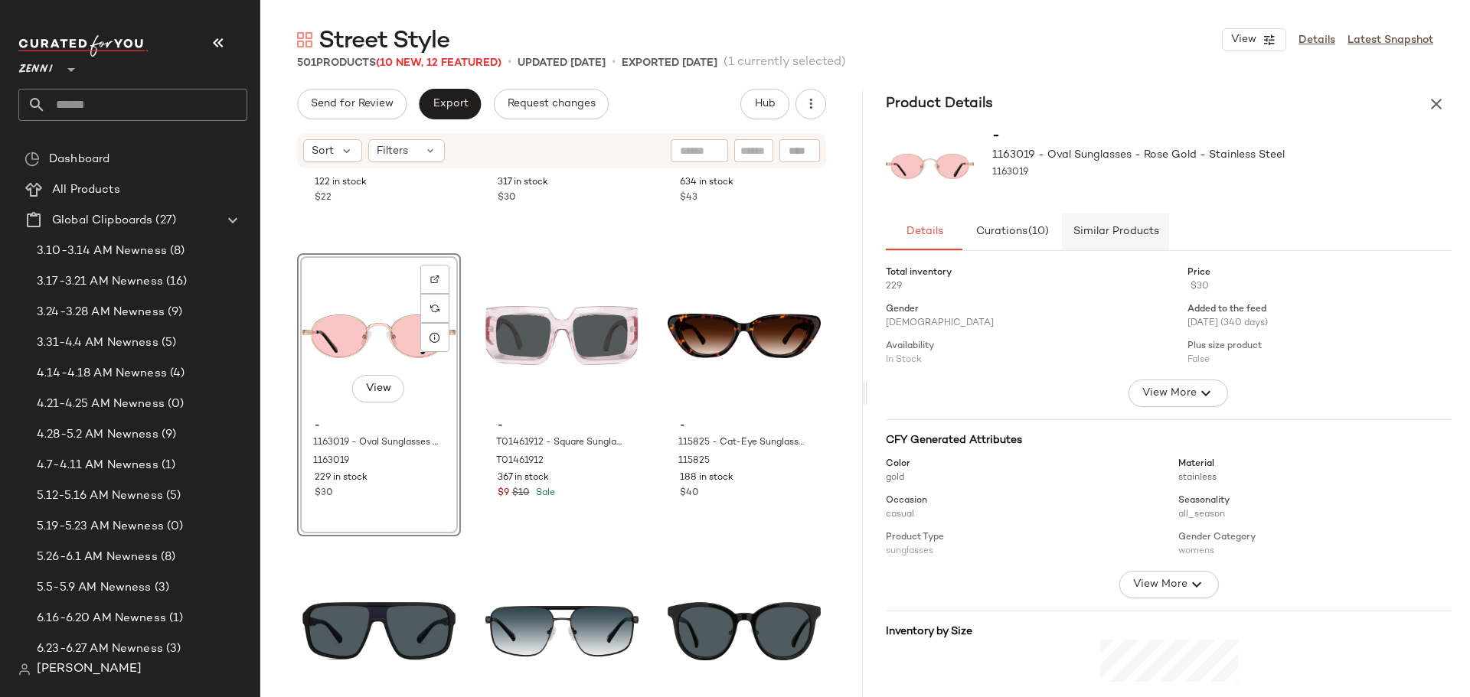
click at [1092, 235] on span "Similar Products" at bounding box center [1115, 232] width 87 height 12
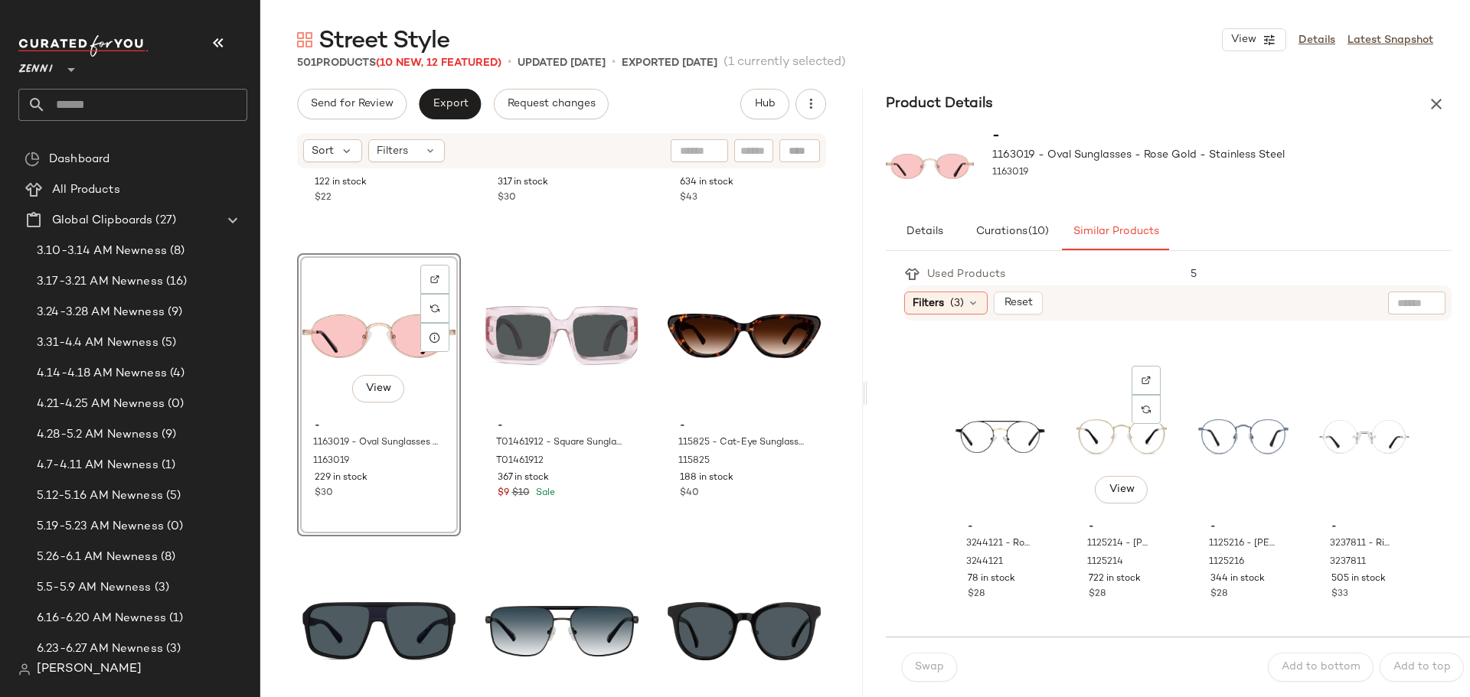
scroll to position [1161, 0]
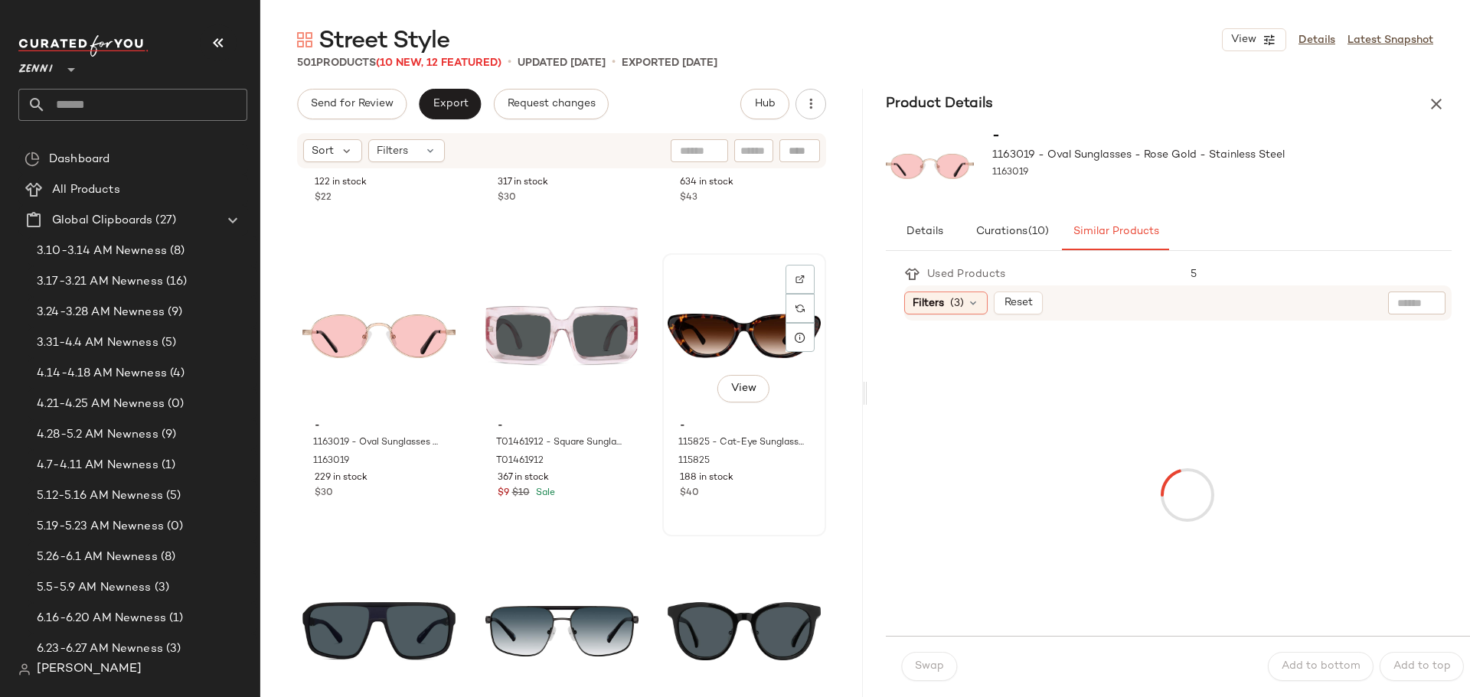
click at [717, 313] on div "View" at bounding box center [744, 336] width 153 height 155
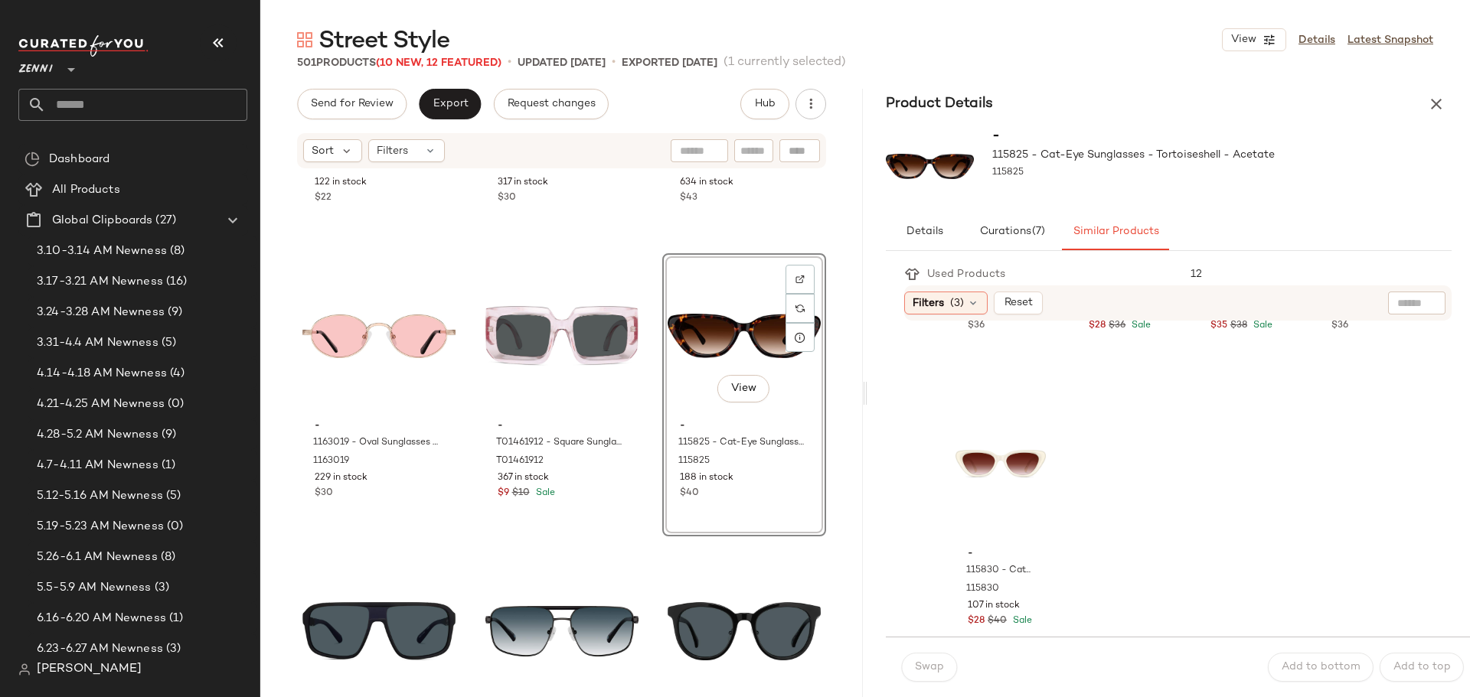
scroll to position [842, 0]
click at [984, 454] on div "View" at bounding box center [1000, 460] width 90 height 155
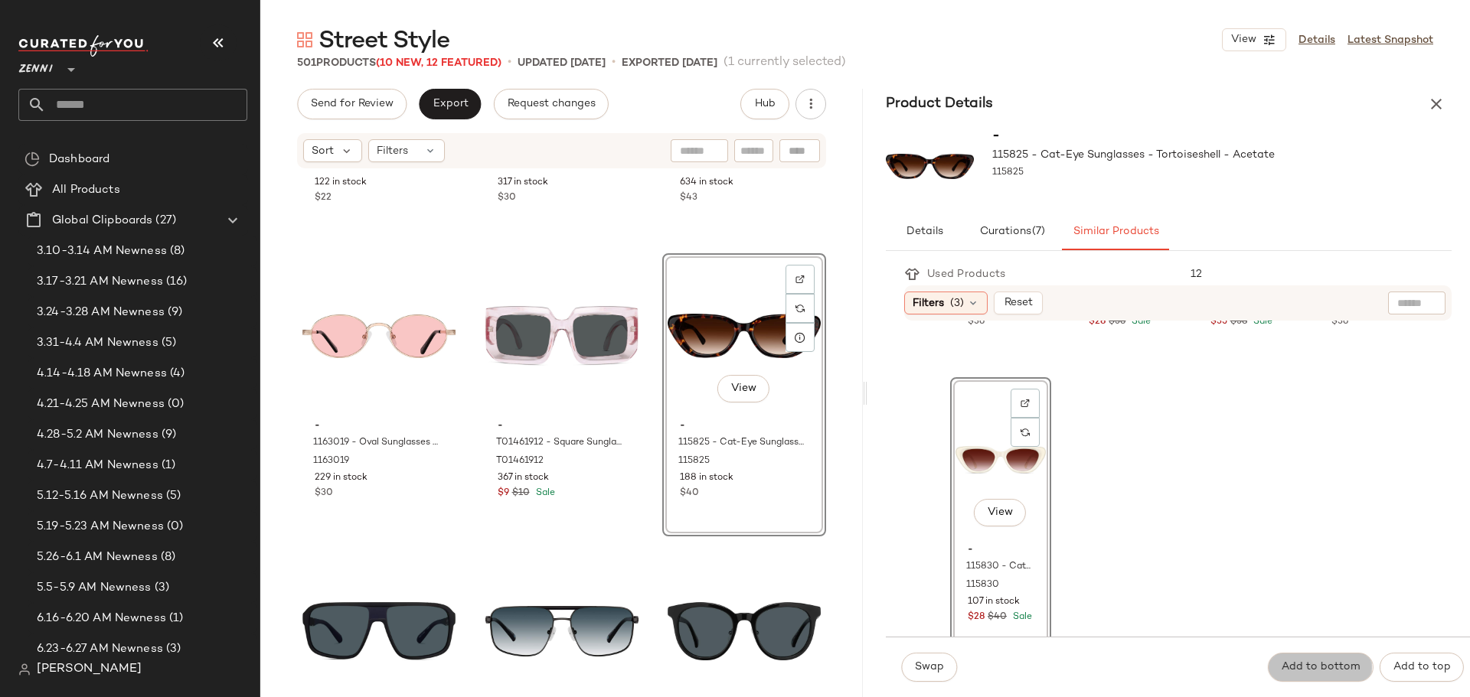
click at [1294, 662] on span "Add to bottom" at bounding box center [1321, 667] width 80 height 12
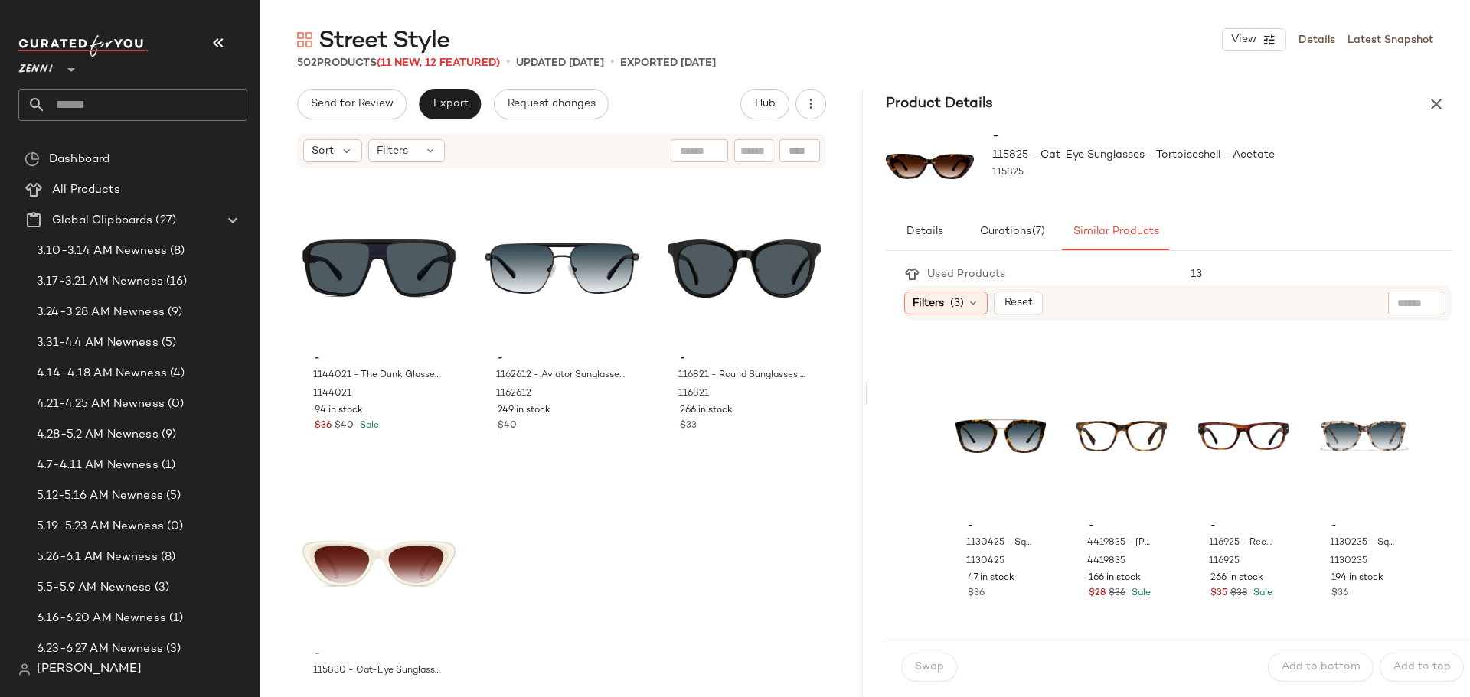
scroll to position [49137, 0]
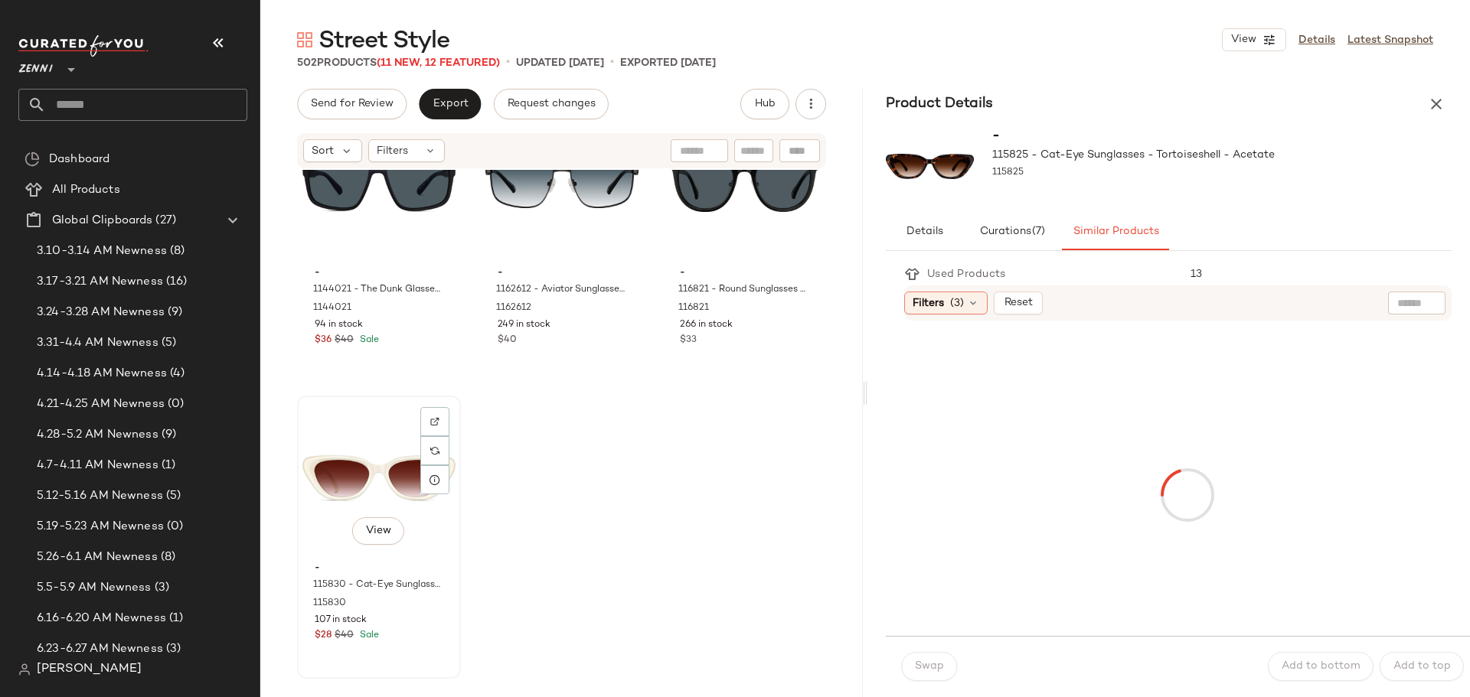
click at [351, 455] on div "View" at bounding box center [378, 478] width 153 height 155
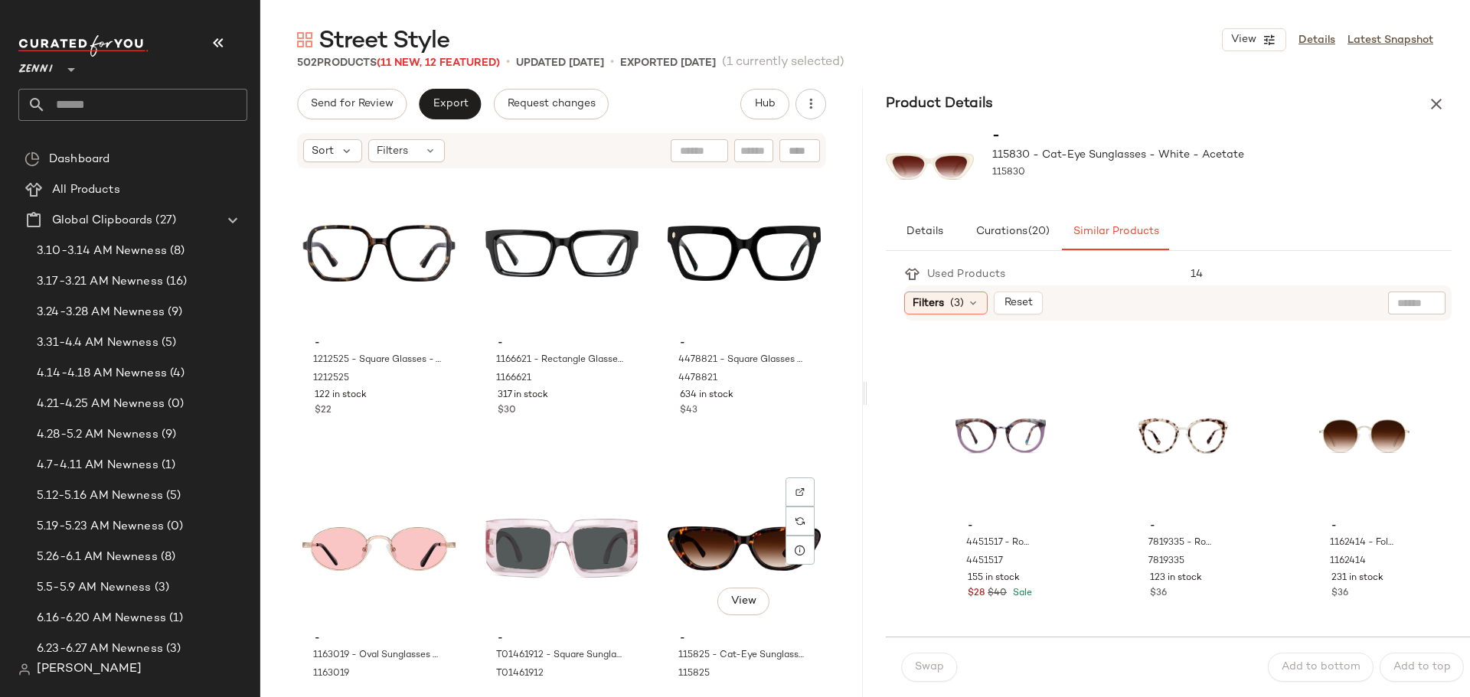
scroll to position [48448, 0]
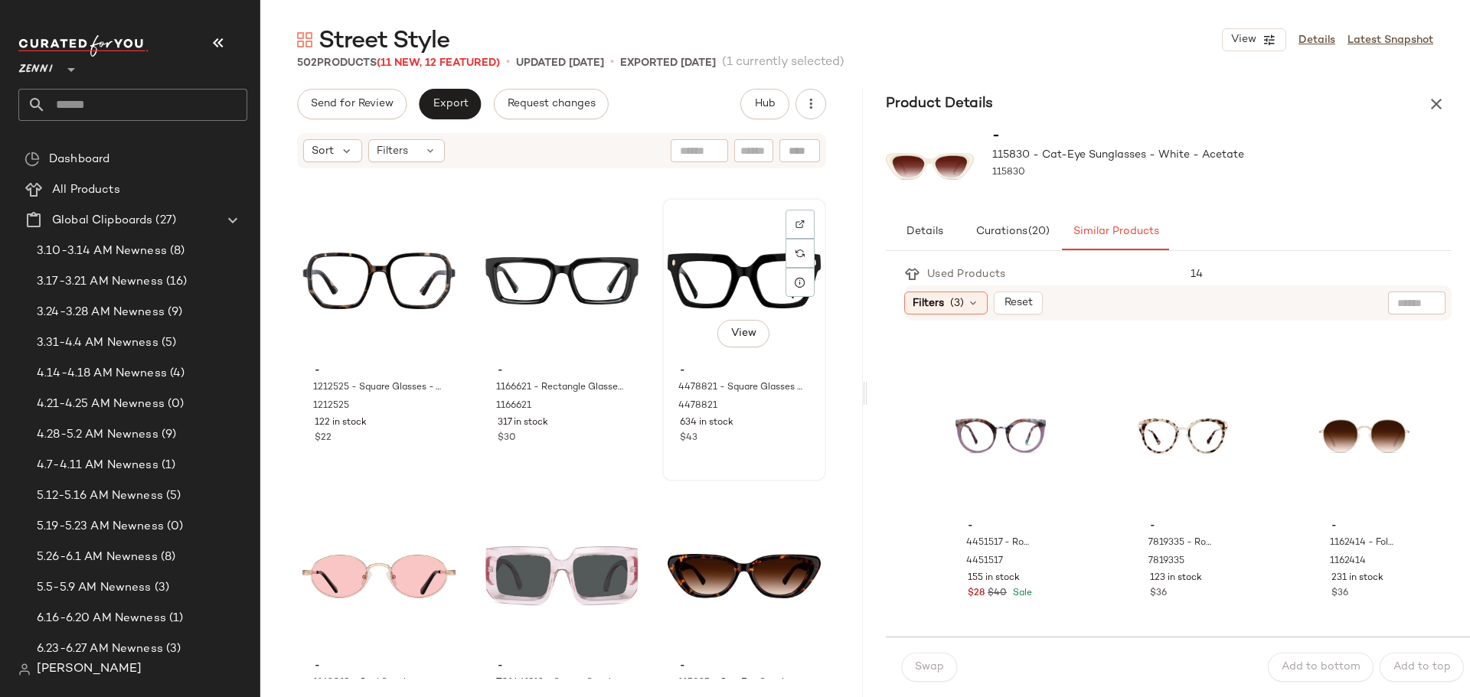
click at [682, 274] on div "View" at bounding box center [744, 281] width 153 height 155
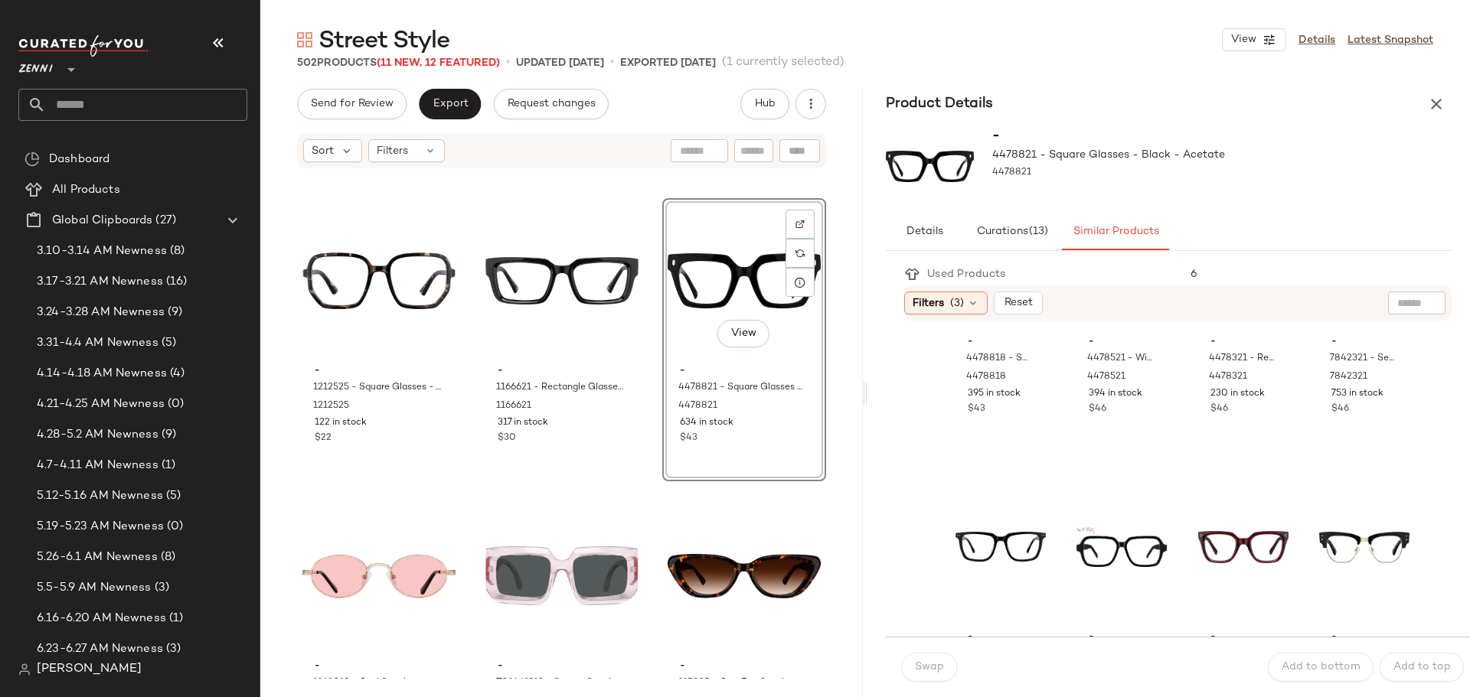
scroll to position [612, 0]
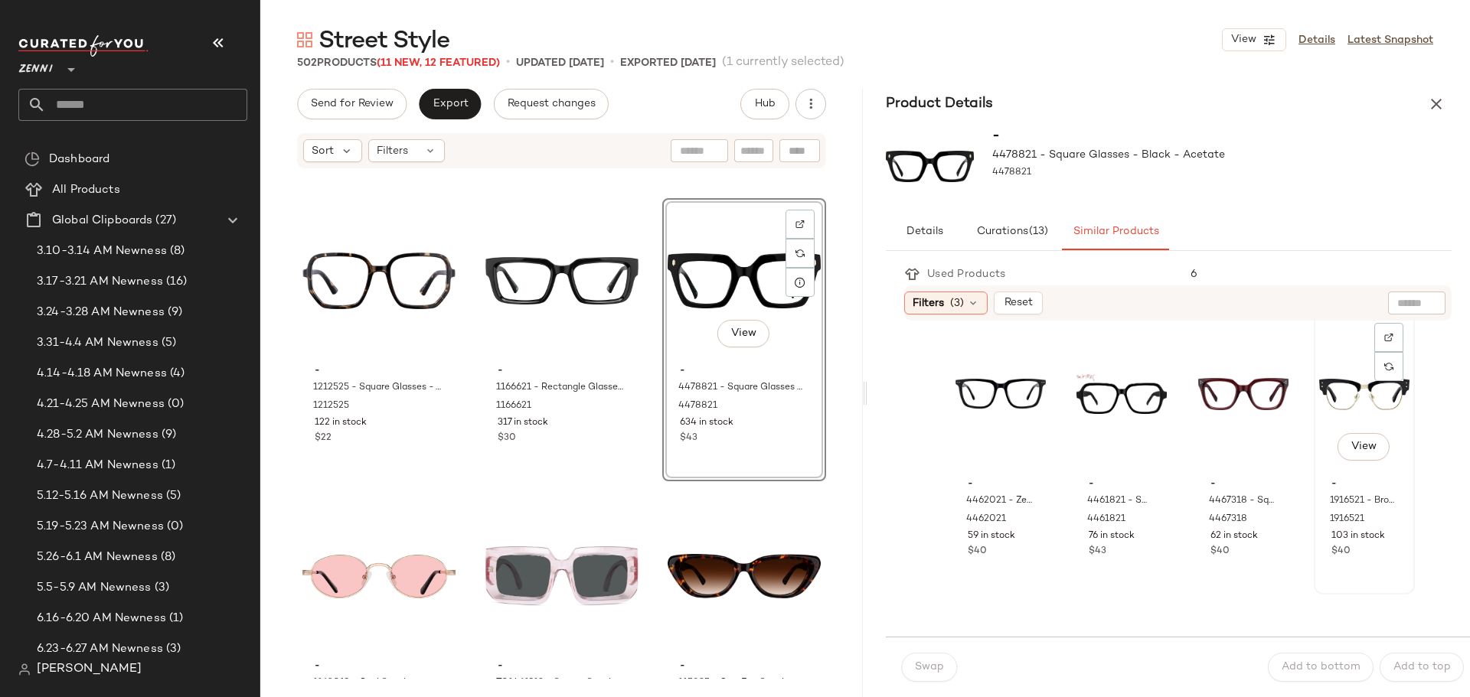
click at [1325, 376] on div "View" at bounding box center [1364, 394] width 90 height 155
click at [1301, 674] on button "Add to bottom" at bounding box center [1321, 667] width 106 height 29
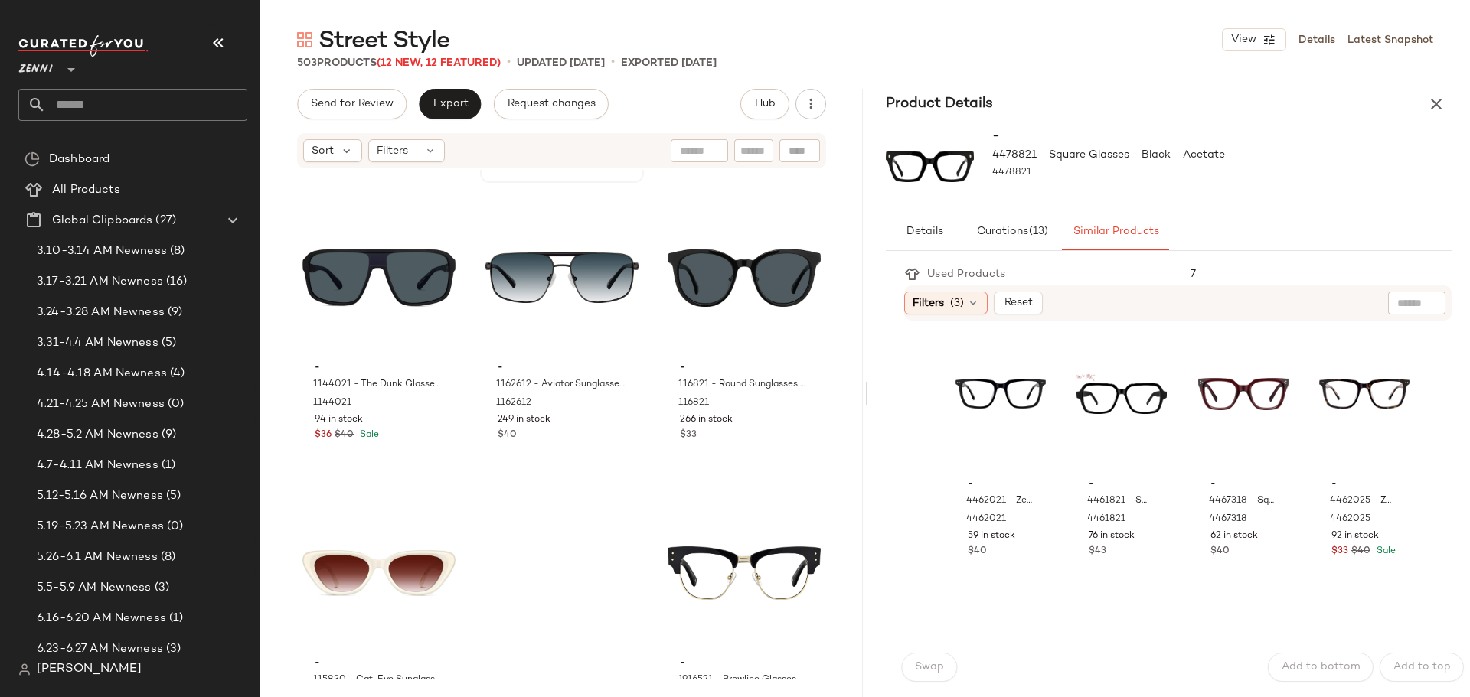
scroll to position [49137, 0]
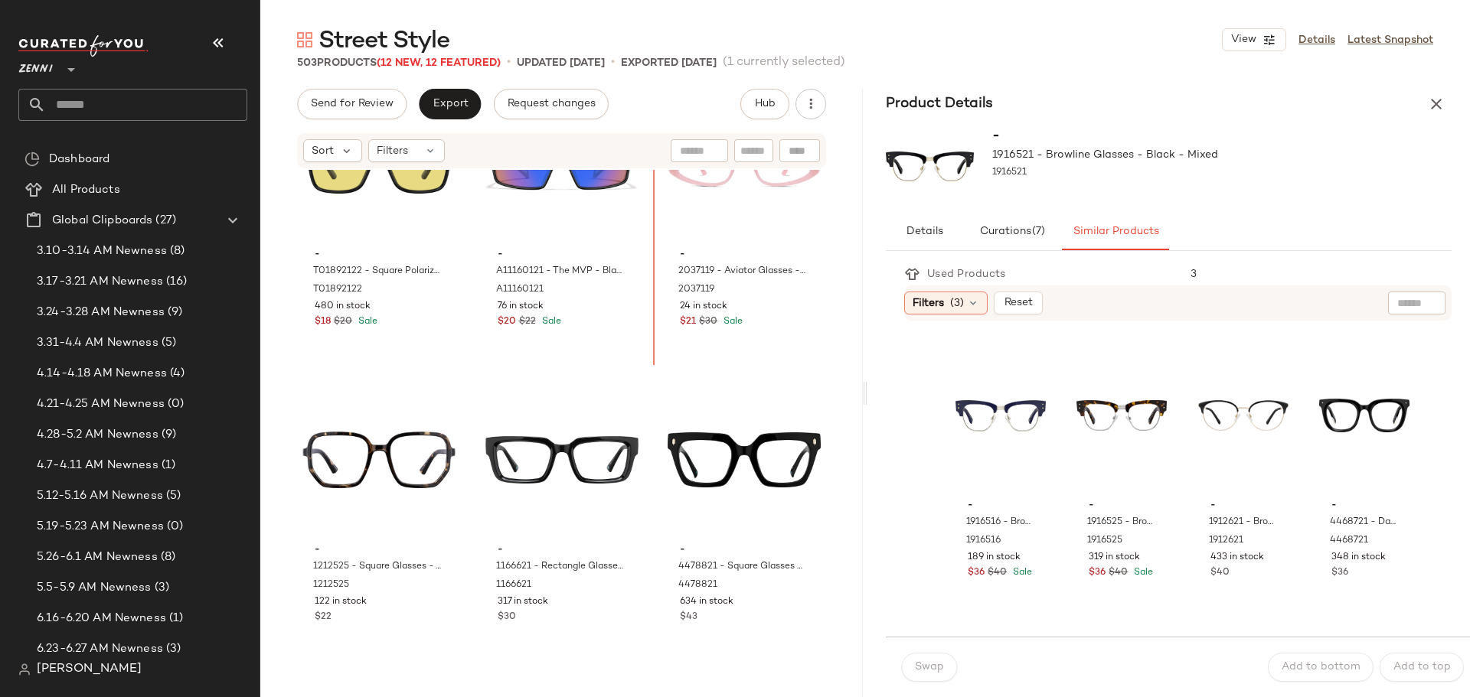
scroll to position [48269, 0]
click at [1443, 105] on icon "button" at bounding box center [1436, 104] width 18 height 18
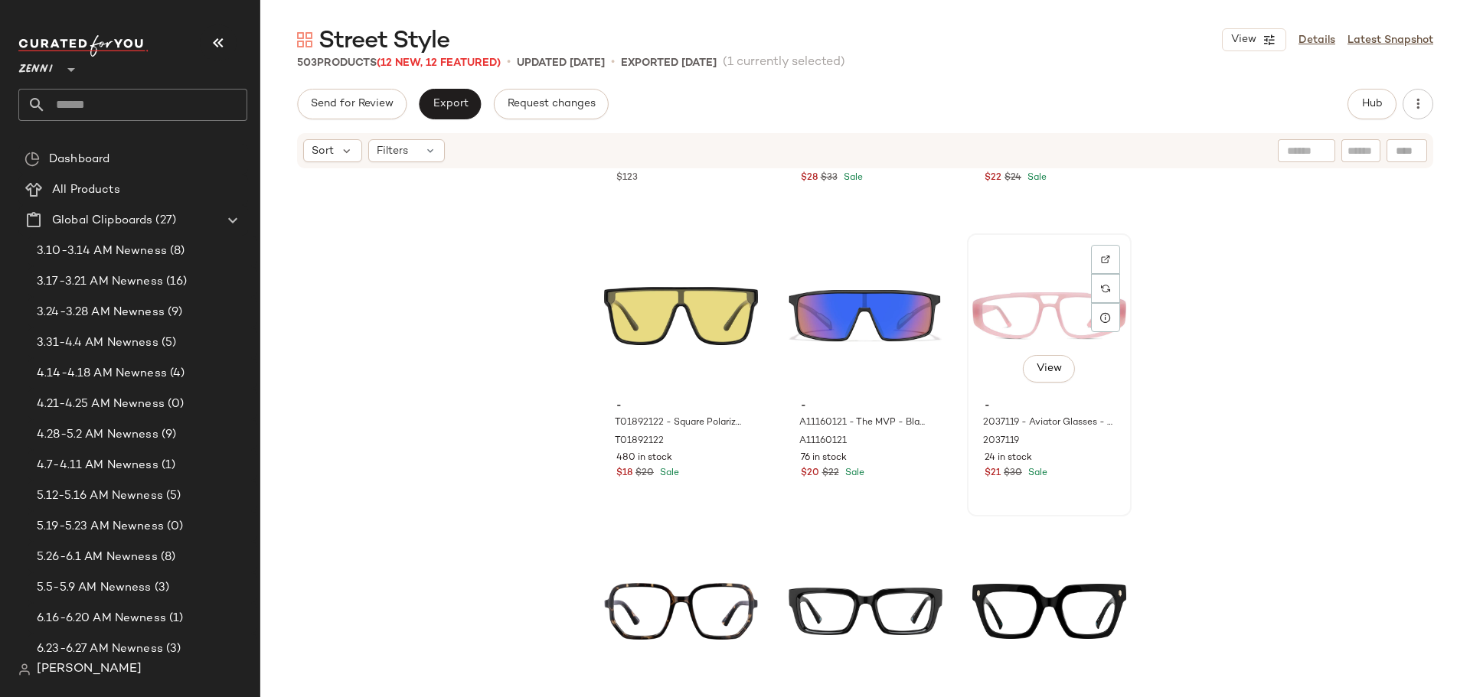
scroll to position [48116, 0]
click at [1006, 312] on div "View" at bounding box center [1049, 317] width 154 height 155
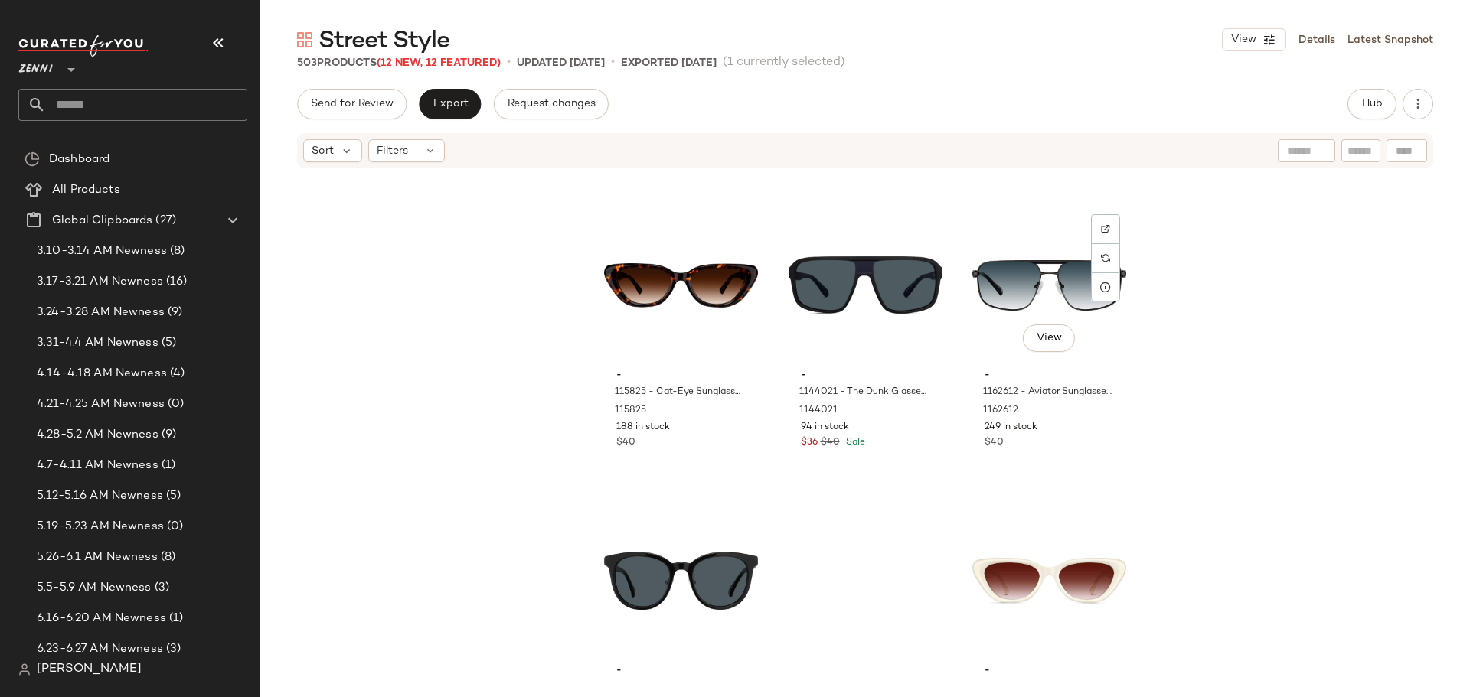
scroll to position [49137, 0]
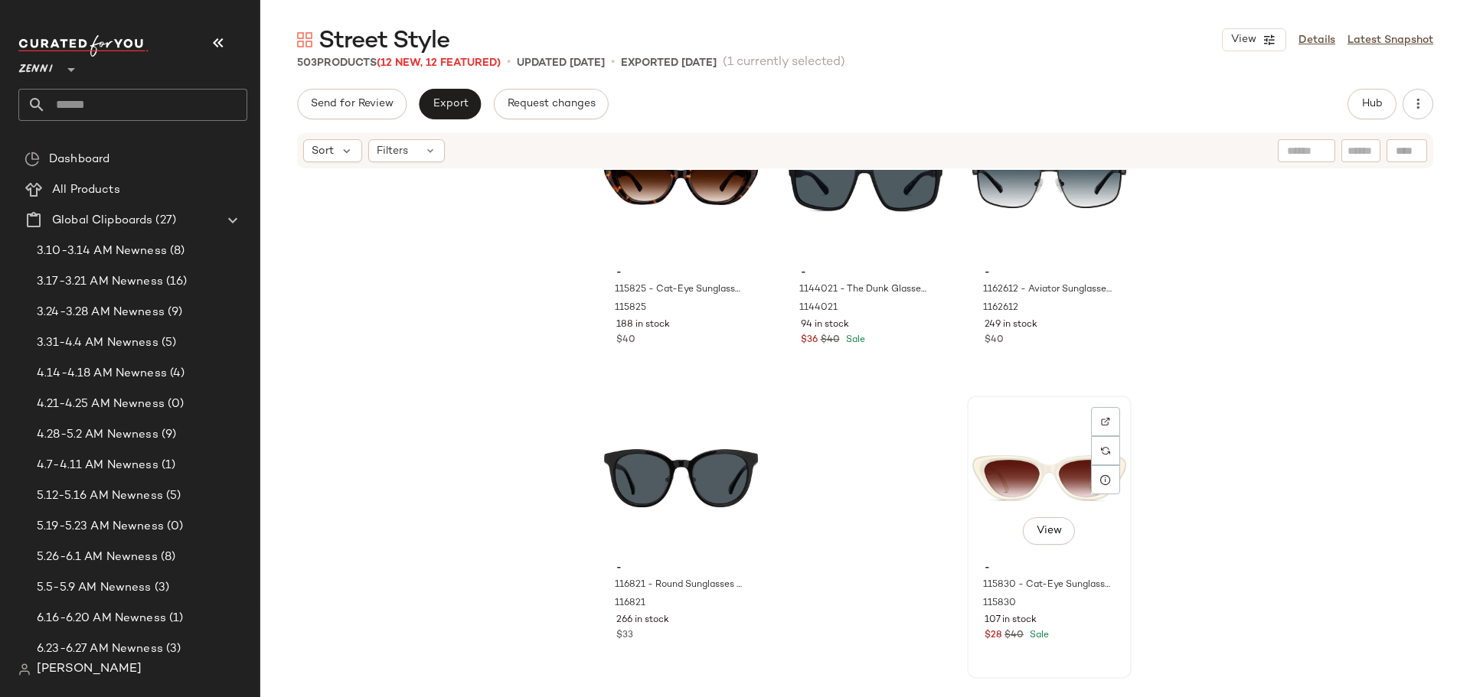
click at [1080, 640] on div "$28 $40 Sale" at bounding box center [1048, 636] width 129 height 14
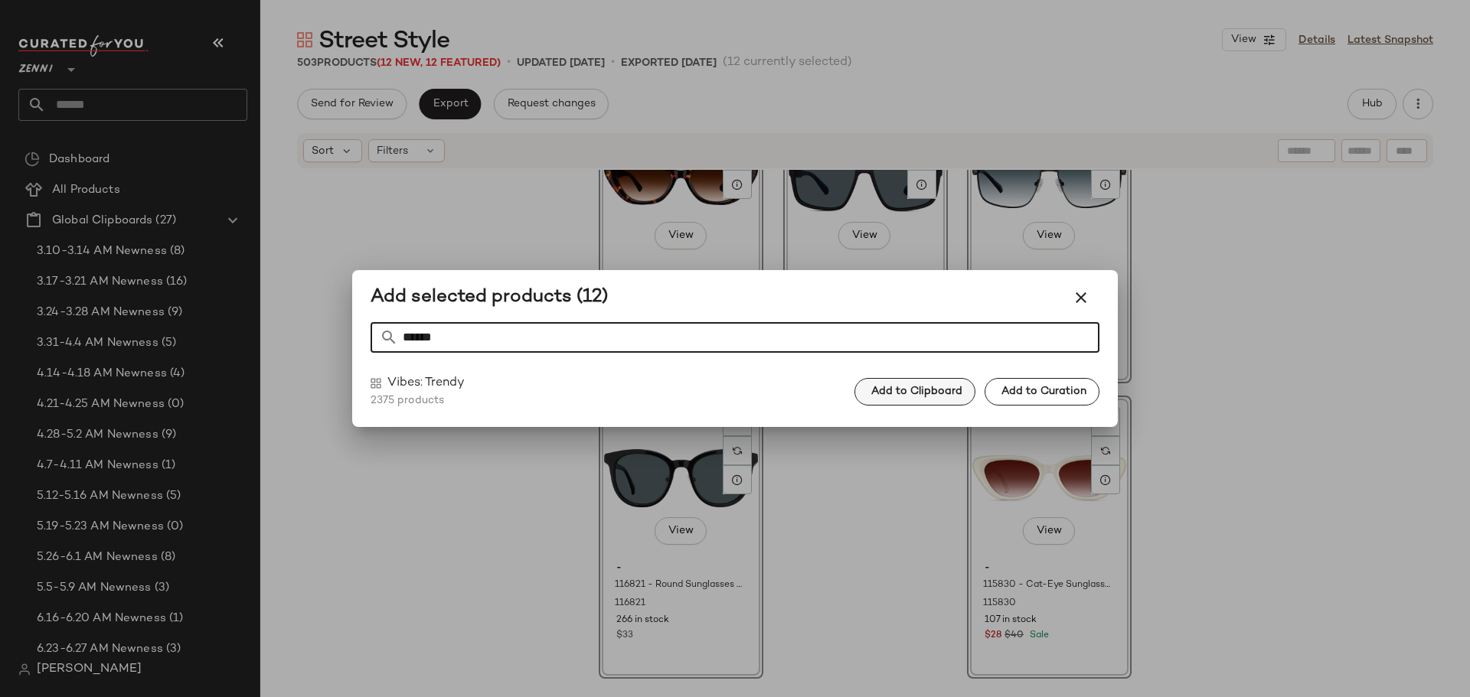
type input "******"
click at [891, 390] on span "Add to Clipboard" at bounding box center [916, 392] width 92 height 12
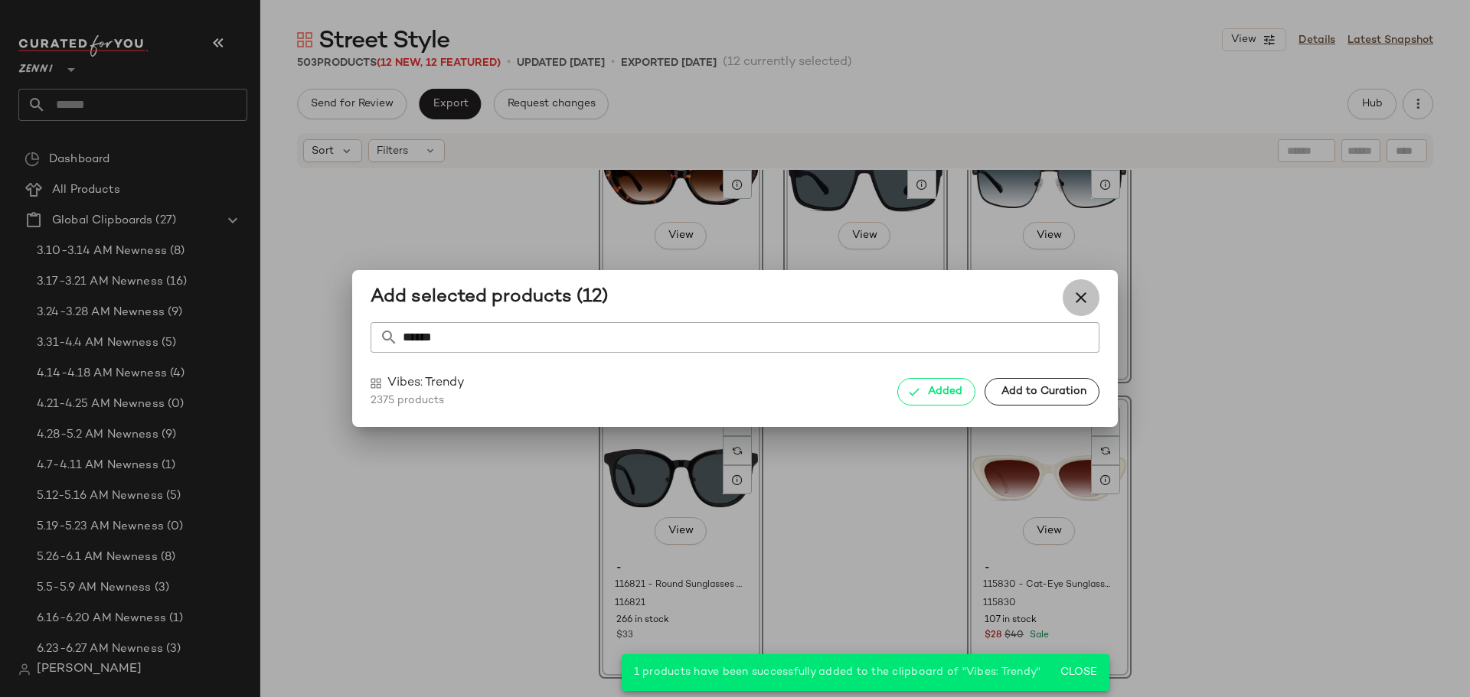
click at [1077, 295] on icon "button" at bounding box center [1081, 298] width 18 height 18
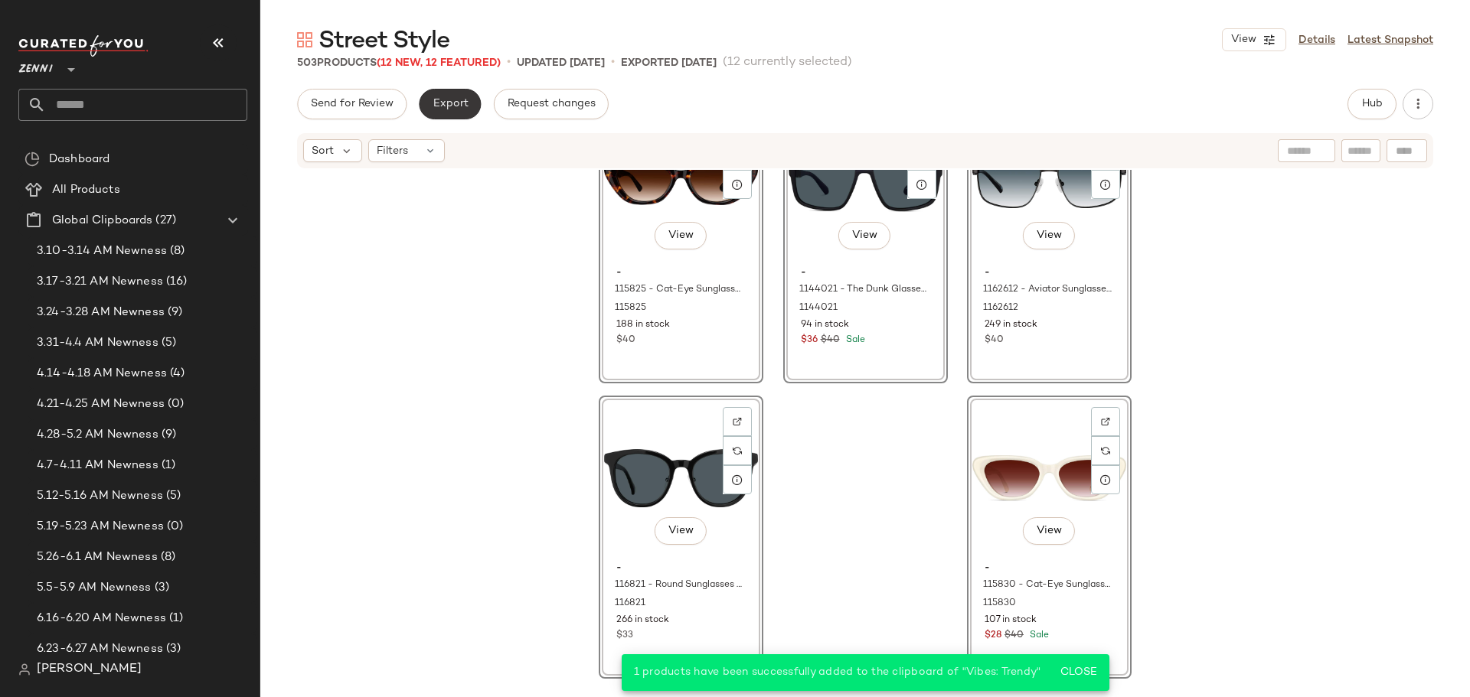
click at [441, 104] on span "Export" at bounding box center [450, 104] width 36 height 12
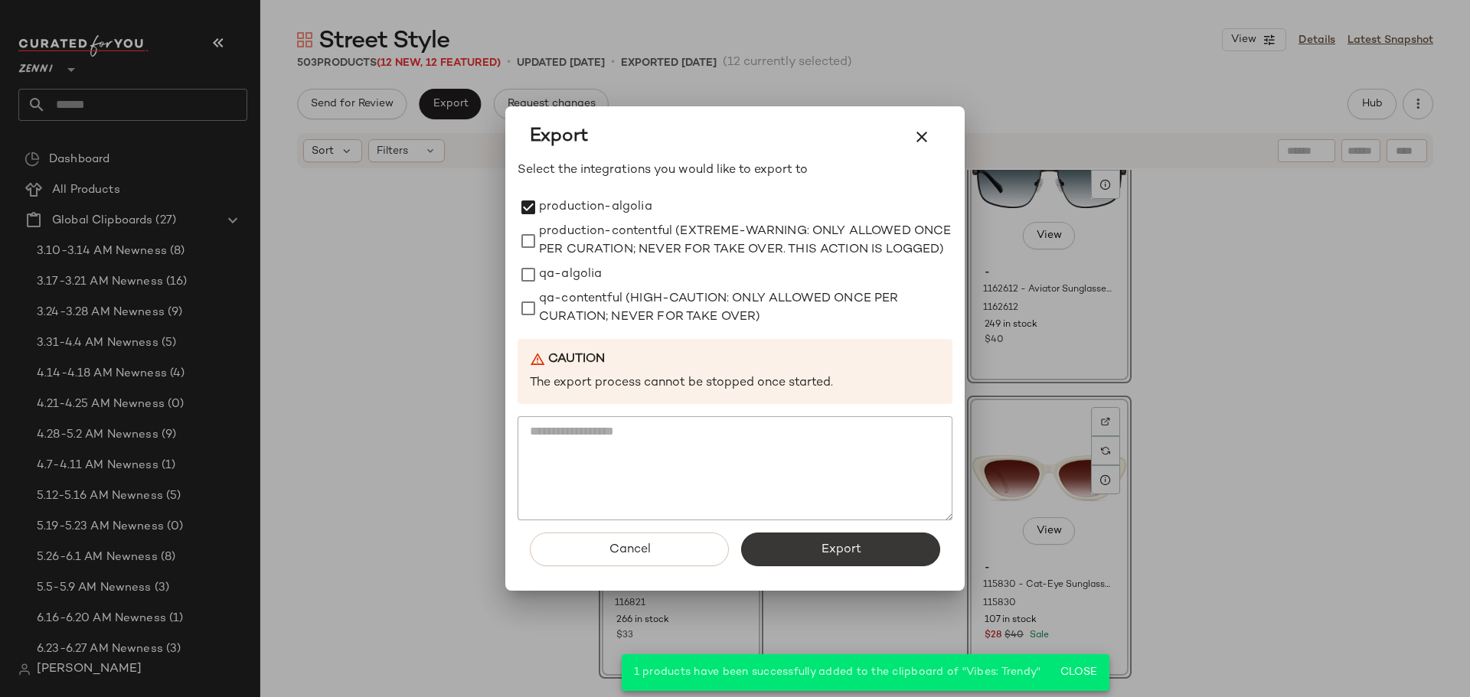
click at [881, 557] on button "Export" at bounding box center [840, 550] width 199 height 34
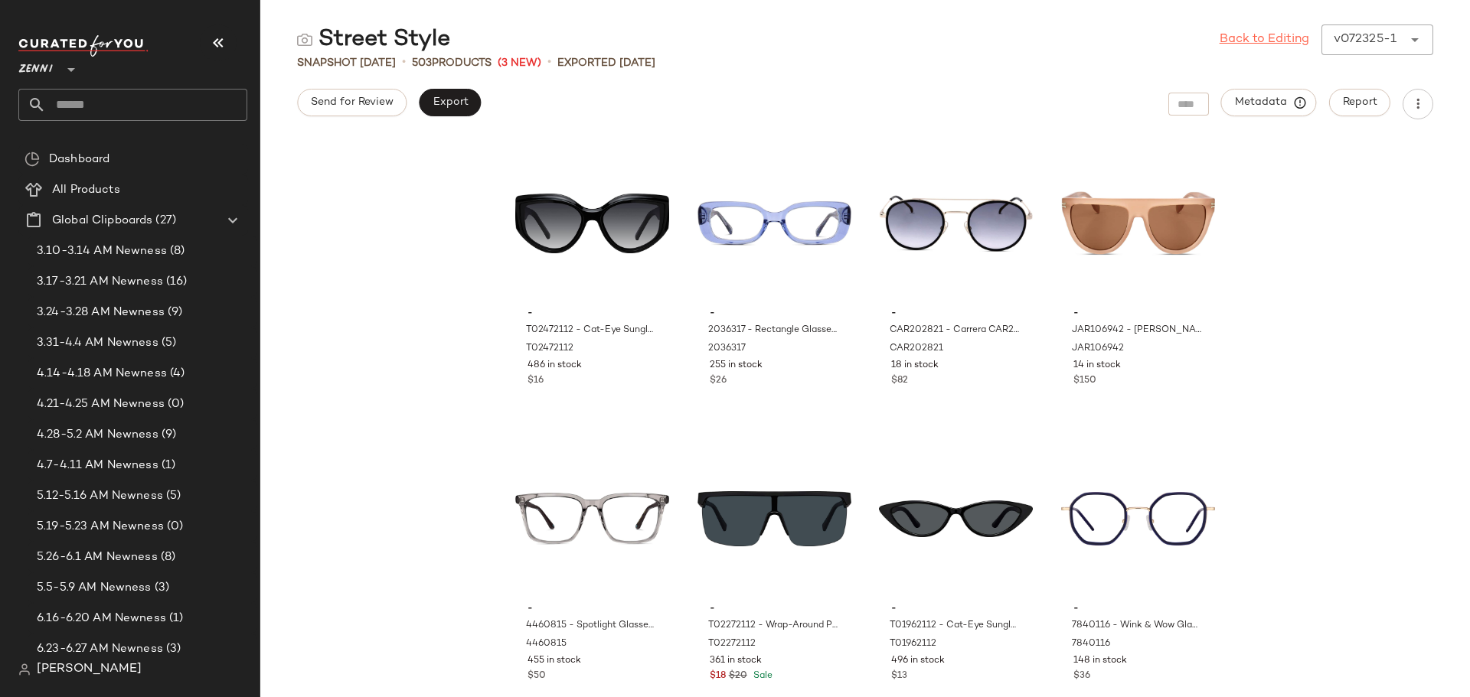
click at [1238, 33] on link "Back to Editing" at bounding box center [1264, 40] width 90 height 18
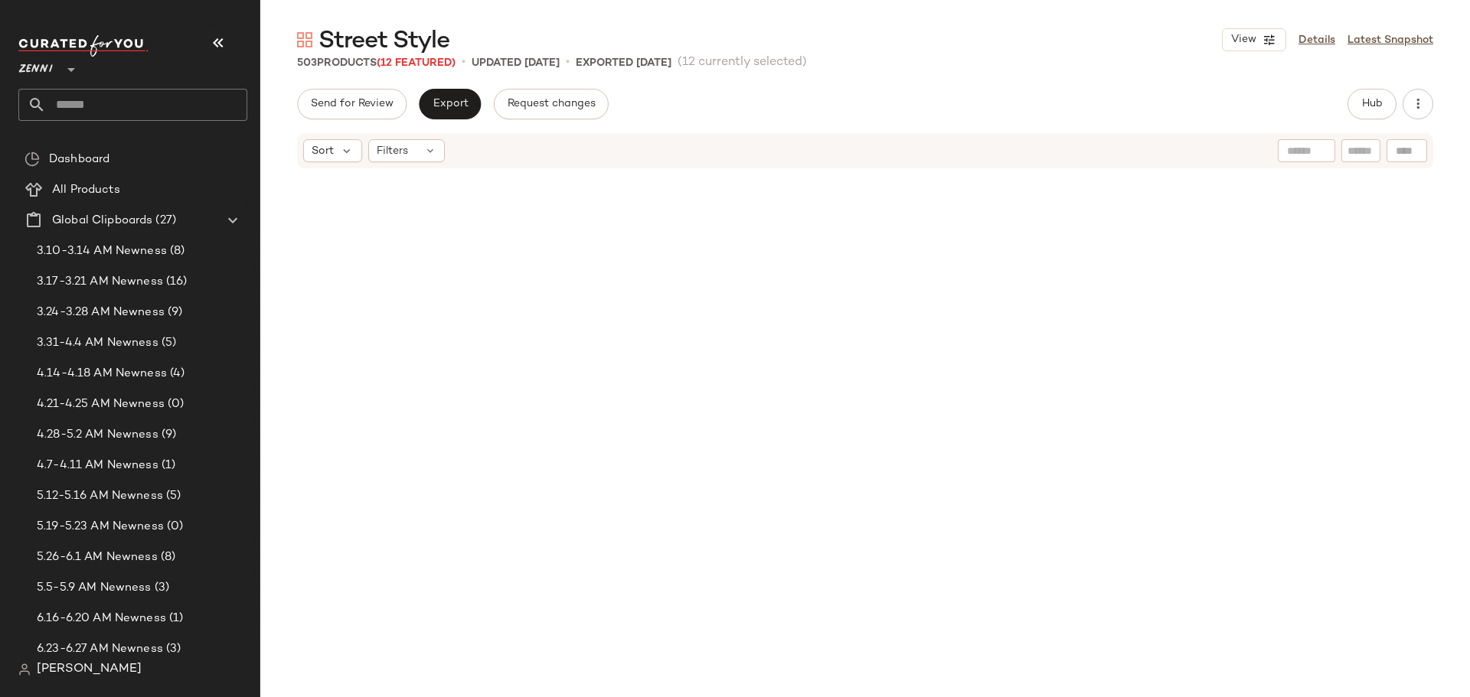
scroll to position [49137, 0]
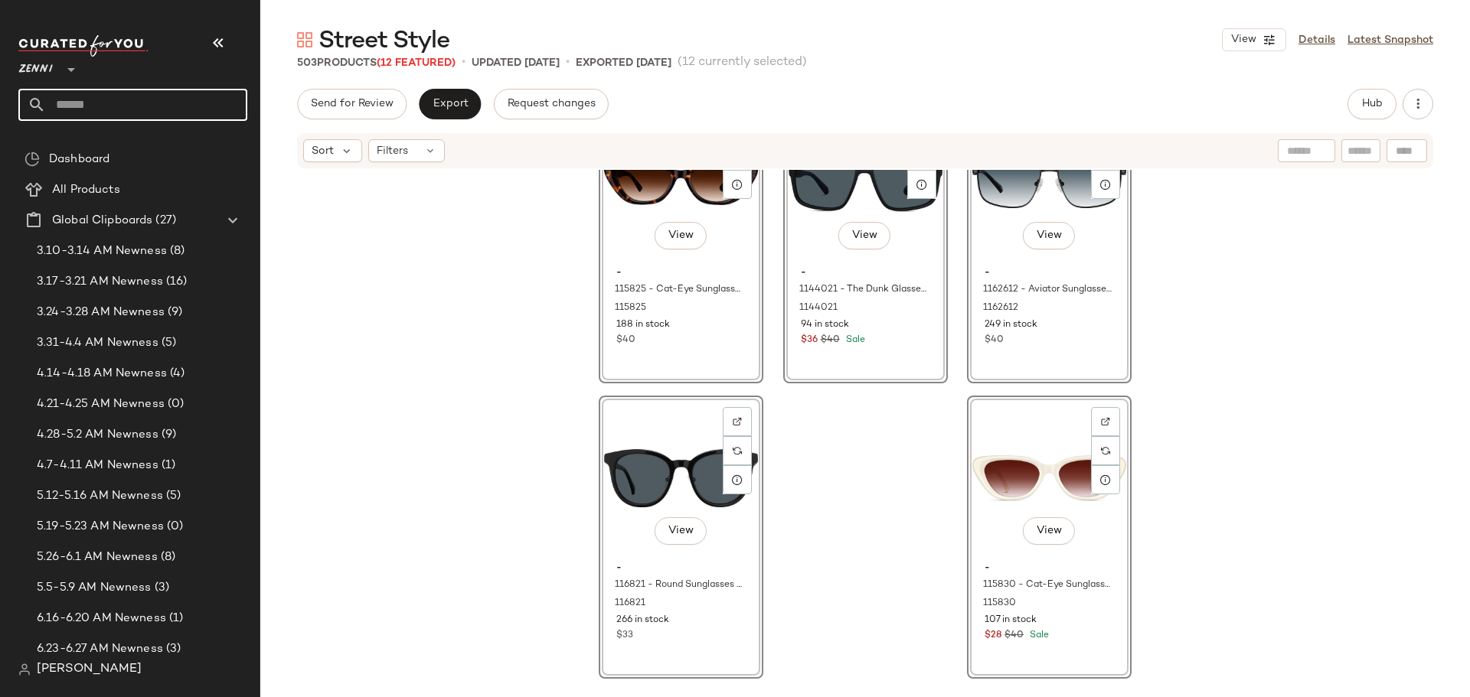
click at [88, 92] on input "text" at bounding box center [146, 105] width 201 height 32
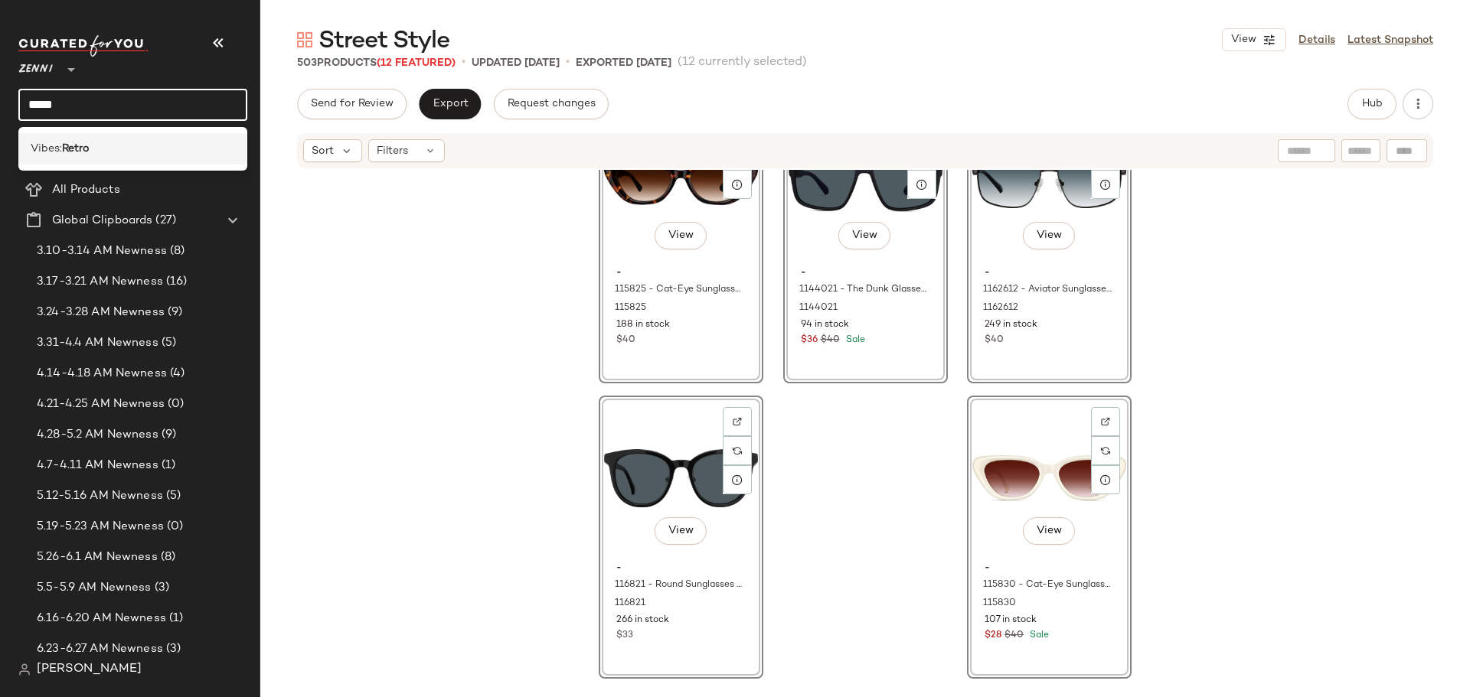
type input "*****"
click at [87, 142] on b "Retro" at bounding box center [76, 149] width 28 height 16
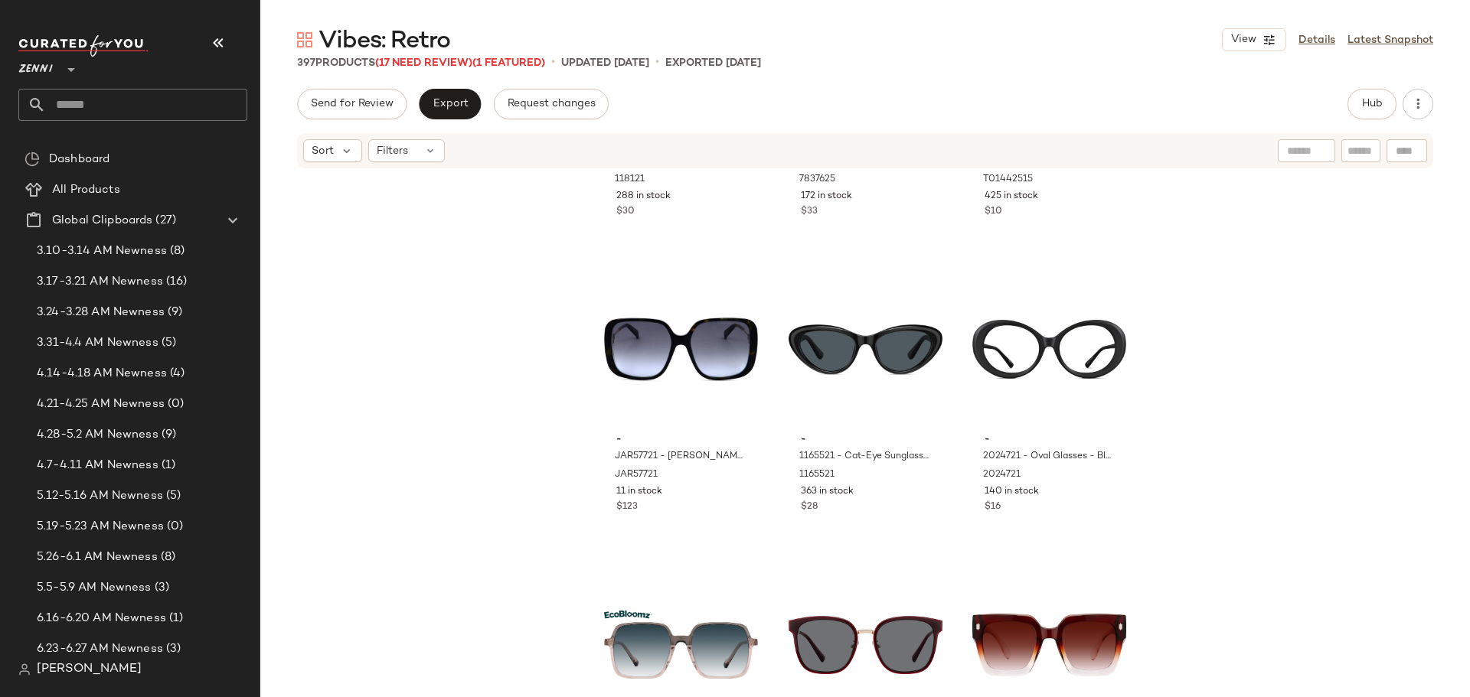
scroll to position [854, 0]
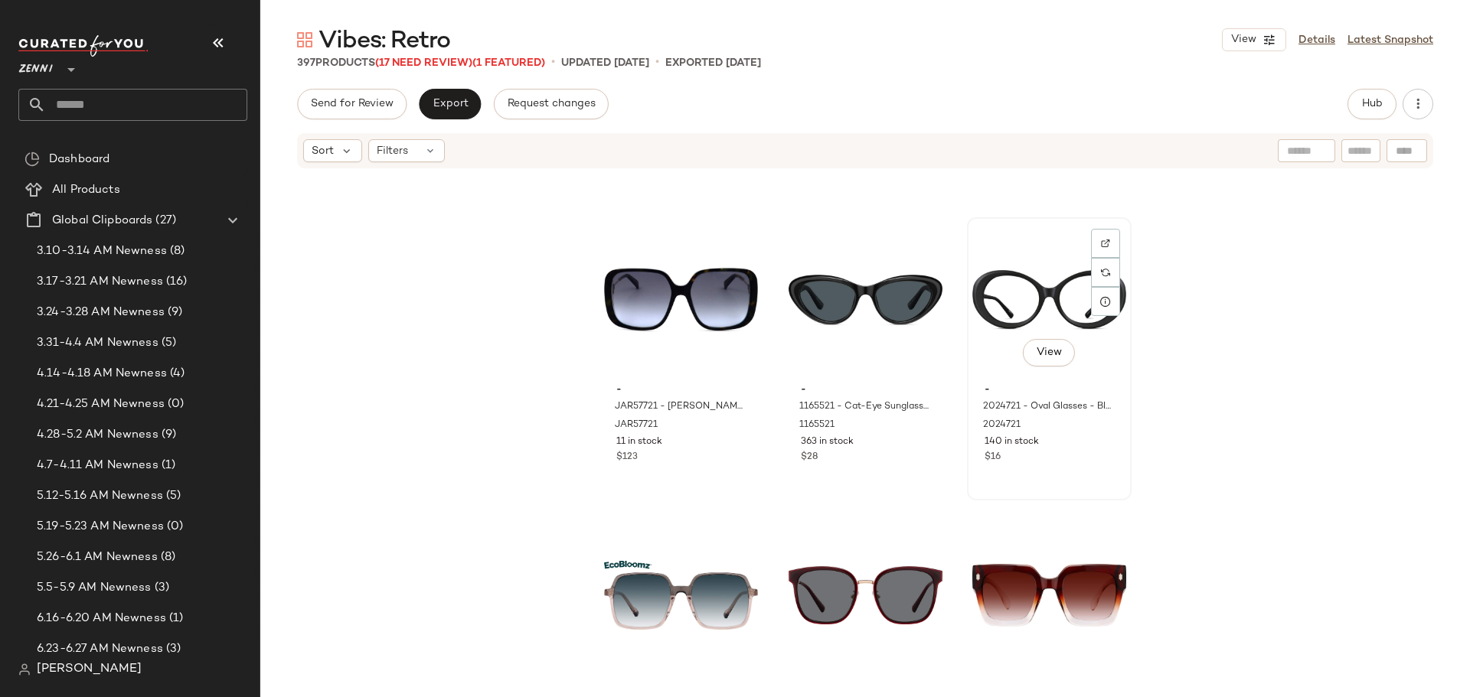
click at [1033, 464] on div "$16" at bounding box center [1048, 458] width 129 height 14
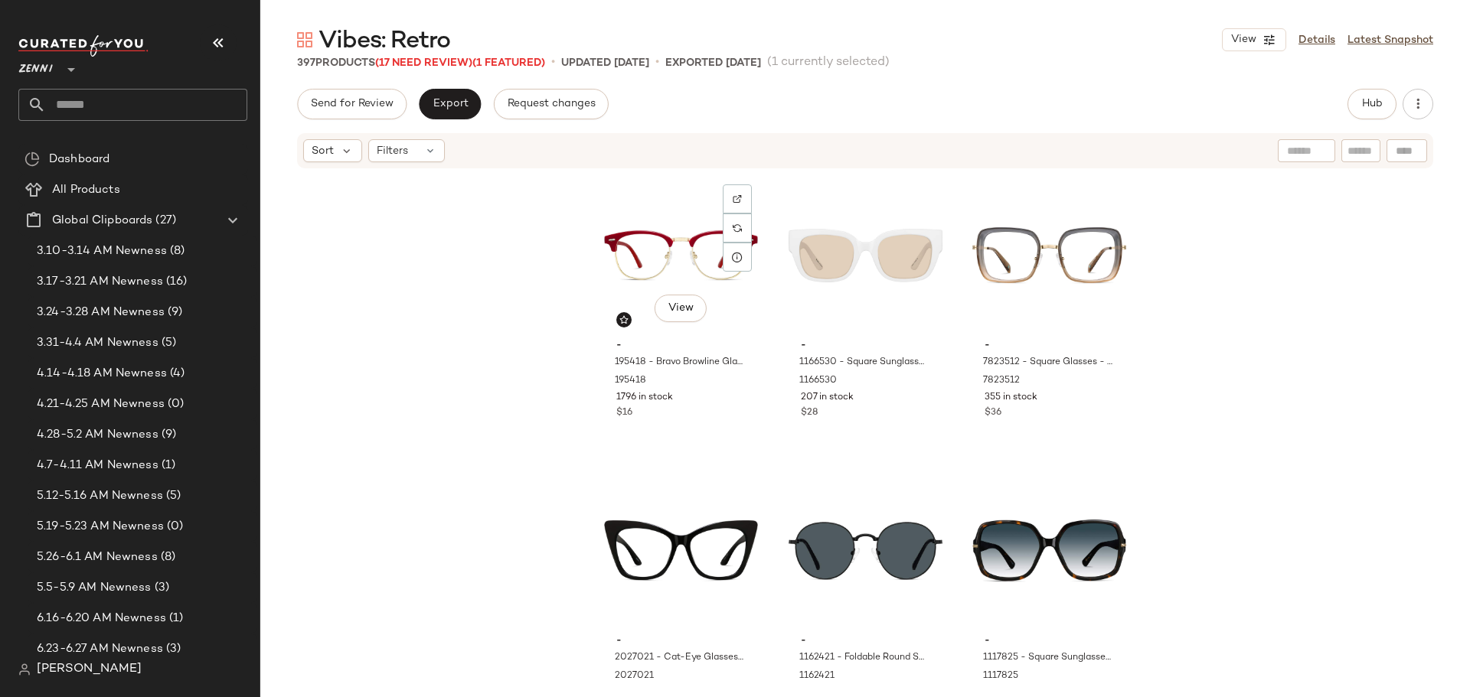
click at [733, 420] on div "$16" at bounding box center [680, 413] width 129 height 14
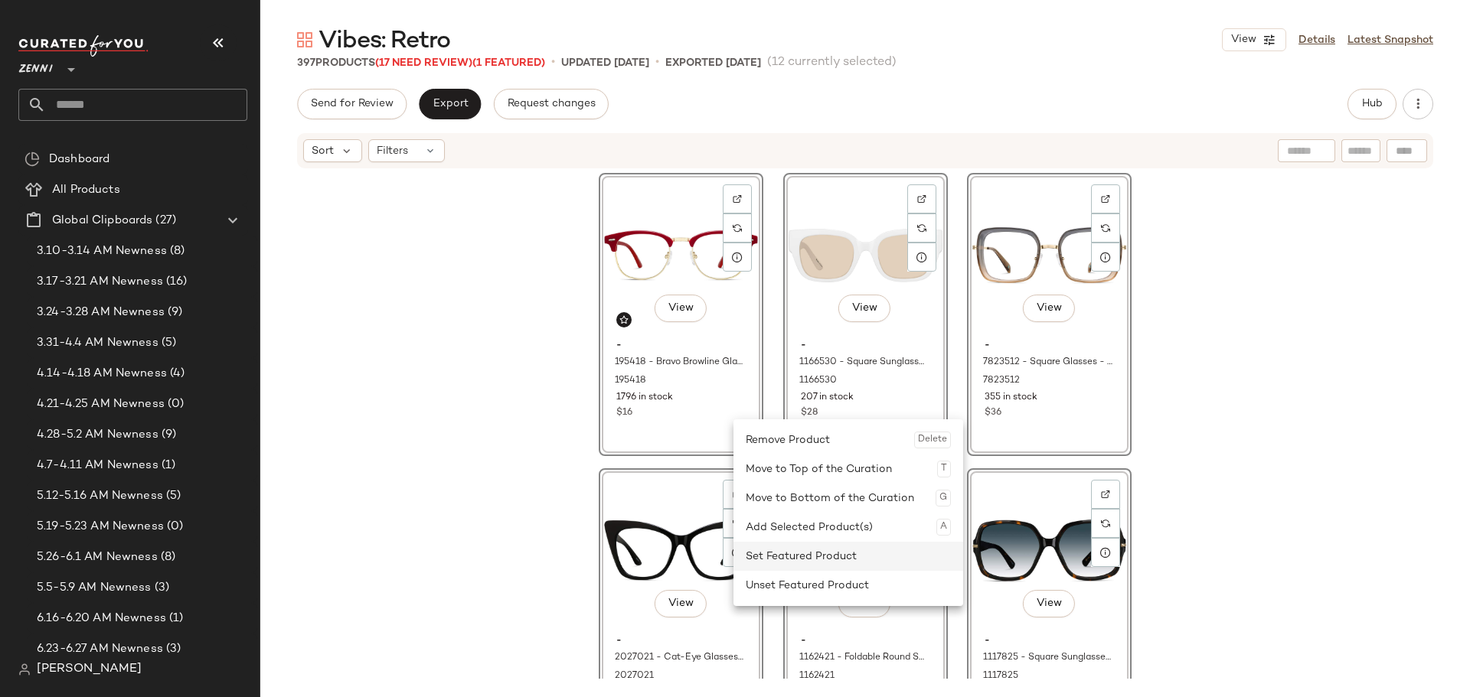
click at [779, 557] on div "Set Featured Product" at bounding box center [848, 556] width 205 height 29
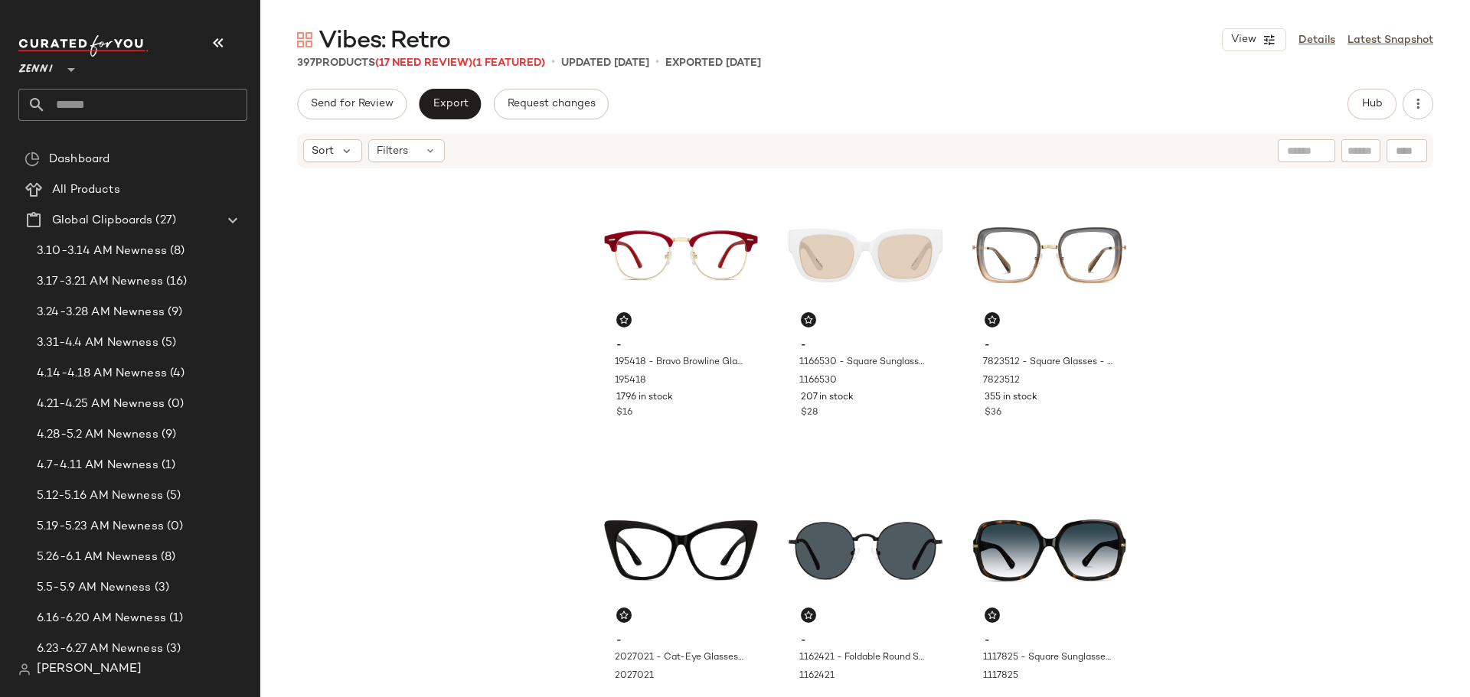
click at [783, 453] on div "- 1166530 - Square Sunglasses - White - Plastic 1166530 207 in stock $28" at bounding box center [865, 314] width 165 height 283
click at [1360, 103] on button "Hub" at bounding box center [1371, 104] width 49 height 31
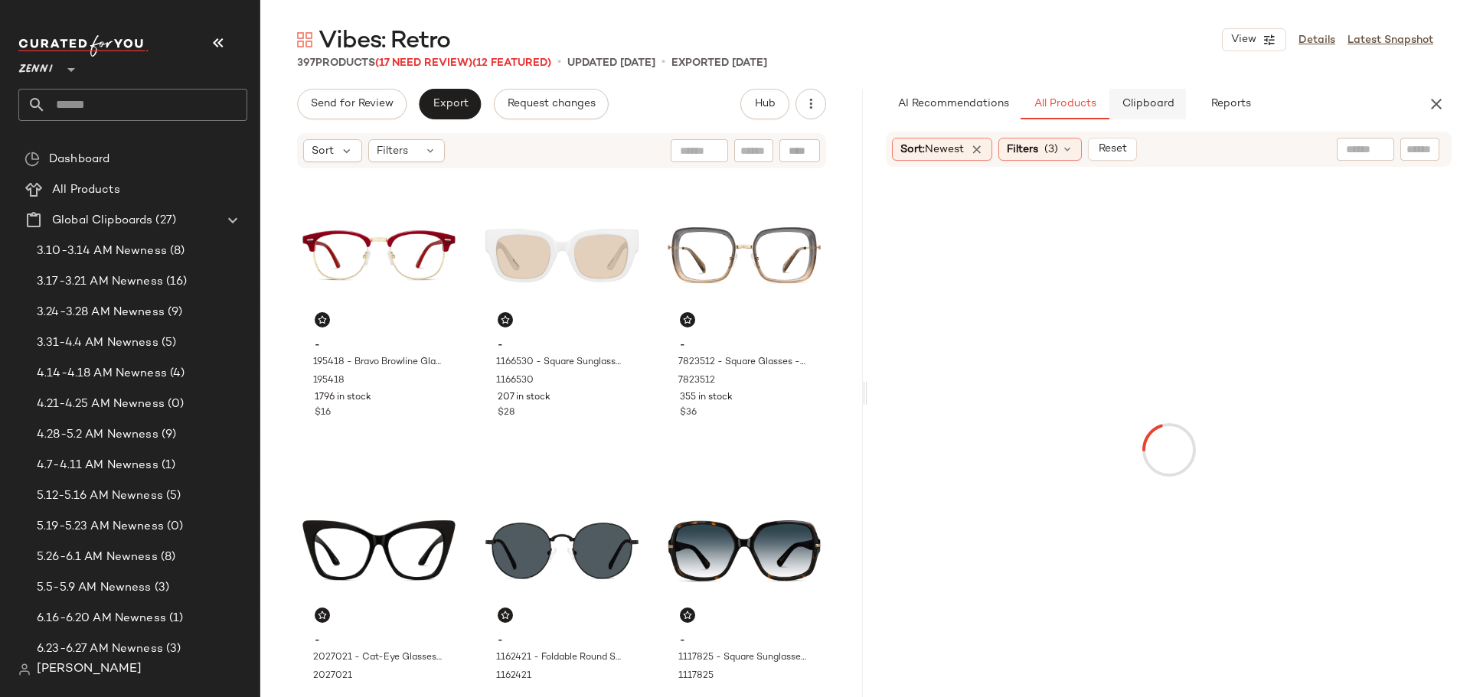
click at [1164, 96] on button "Clipboard" at bounding box center [1147, 104] width 77 height 31
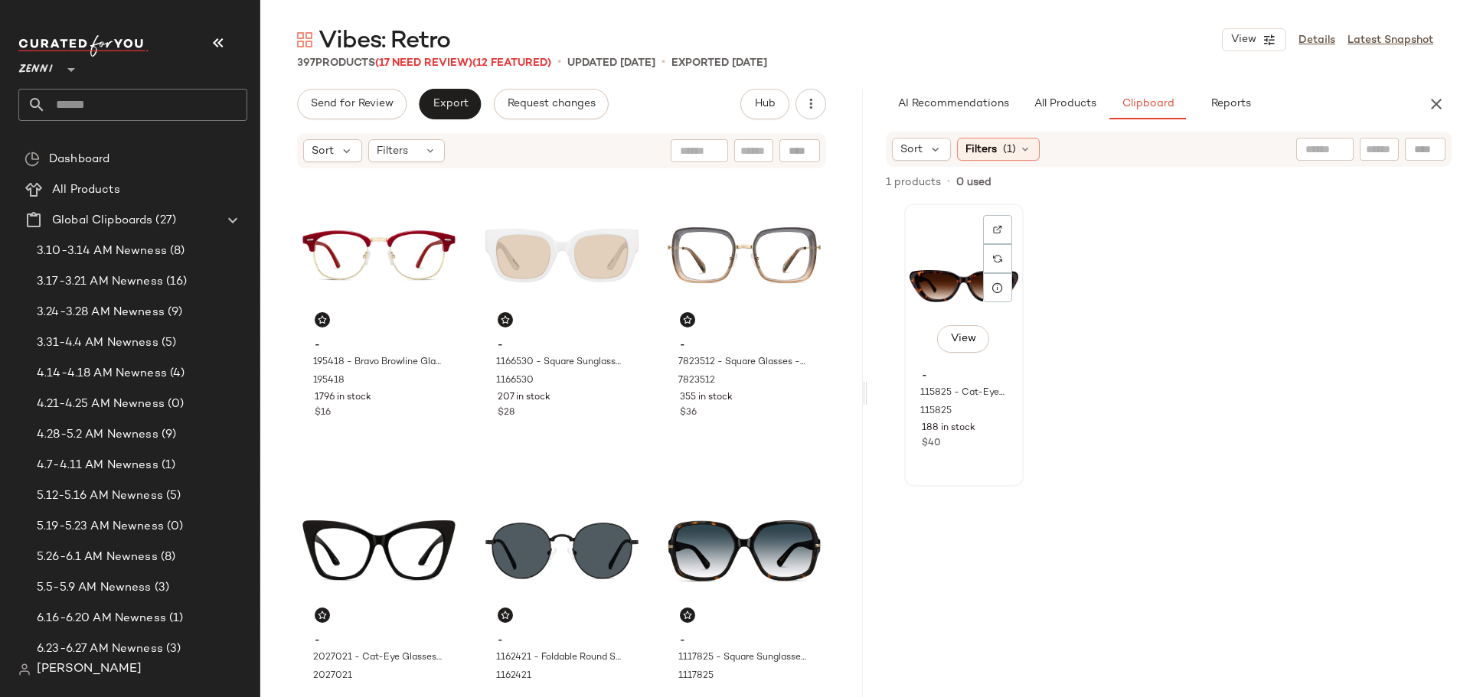
click at [955, 262] on div "View" at bounding box center [963, 286] width 109 height 155
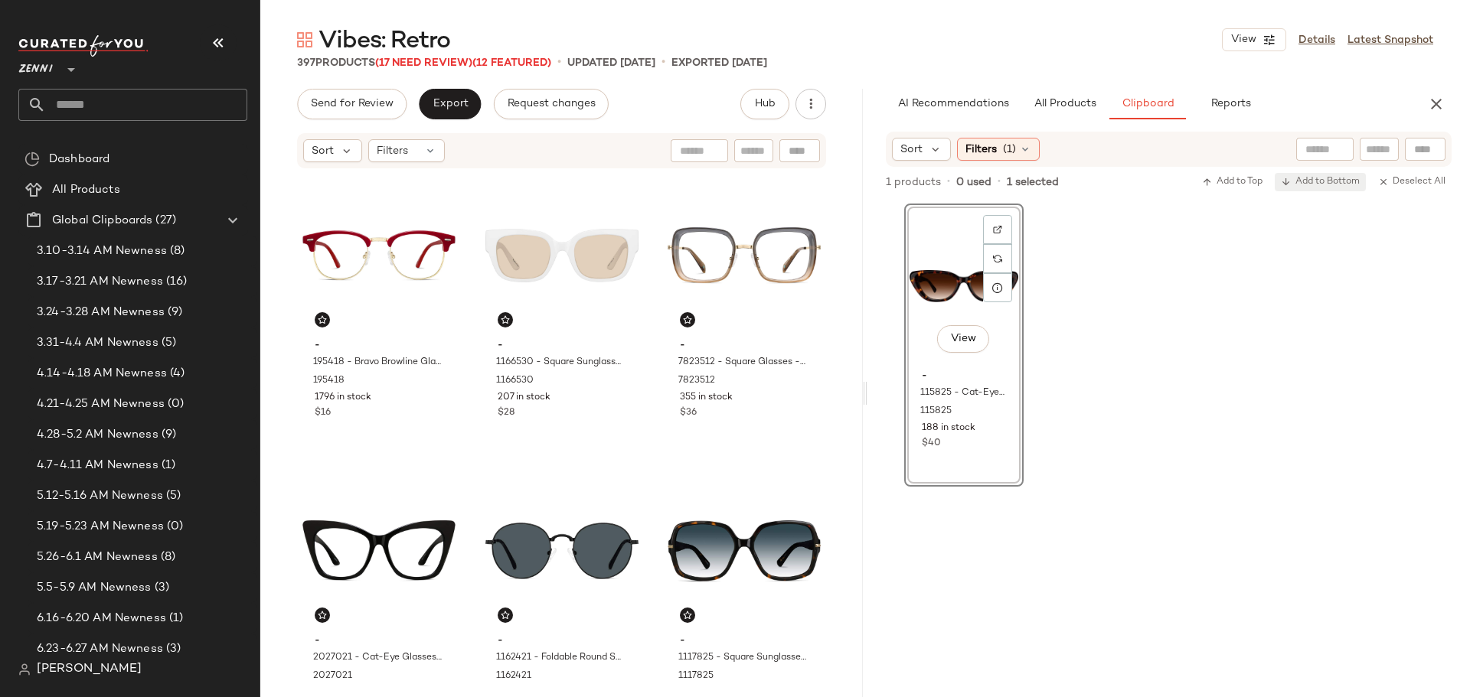
click at [1321, 186] on span "Add to Bottom" at bounding box center [1320, 182] width 79 height 11
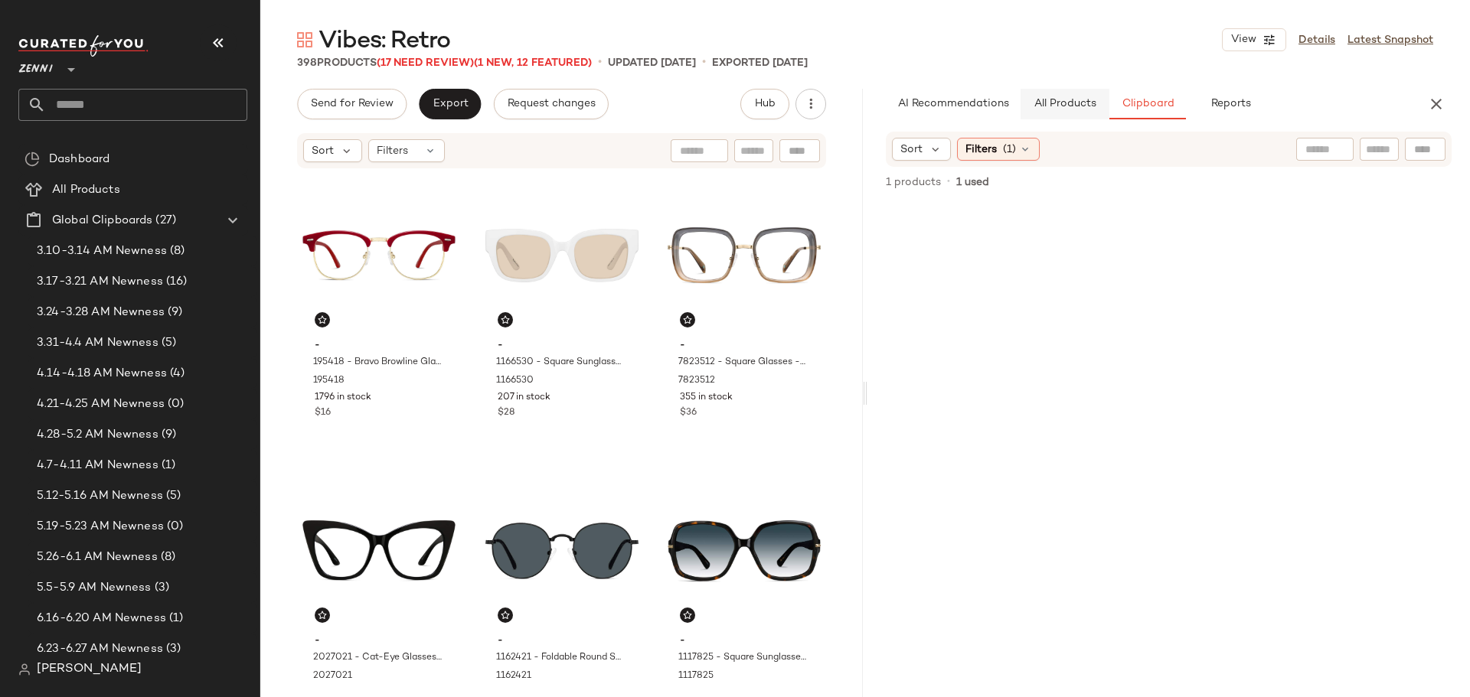
click at [1068, 105] on span "All Products" at bounding box center [1064, 104] width 63 height 12
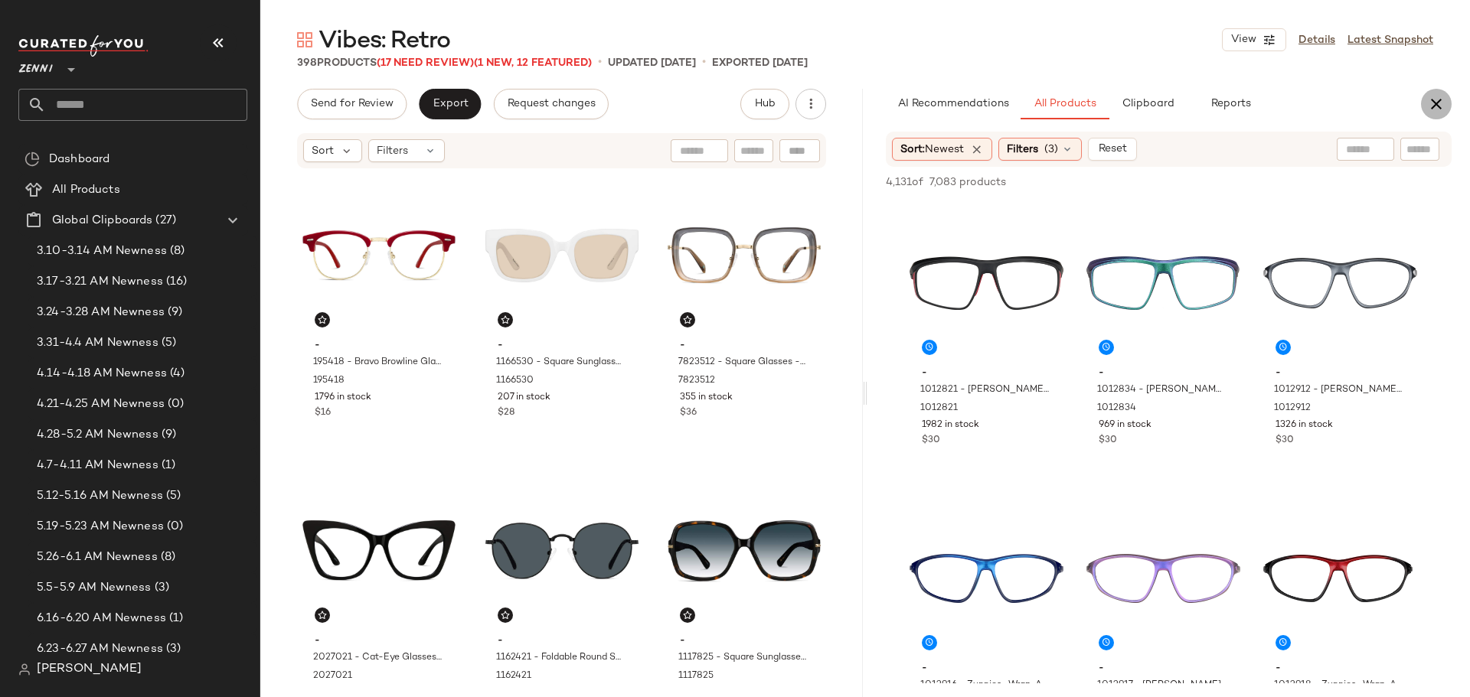
click at [1435, 104] on icon "button" at bounding box center [1436, 104] width 18 height 18
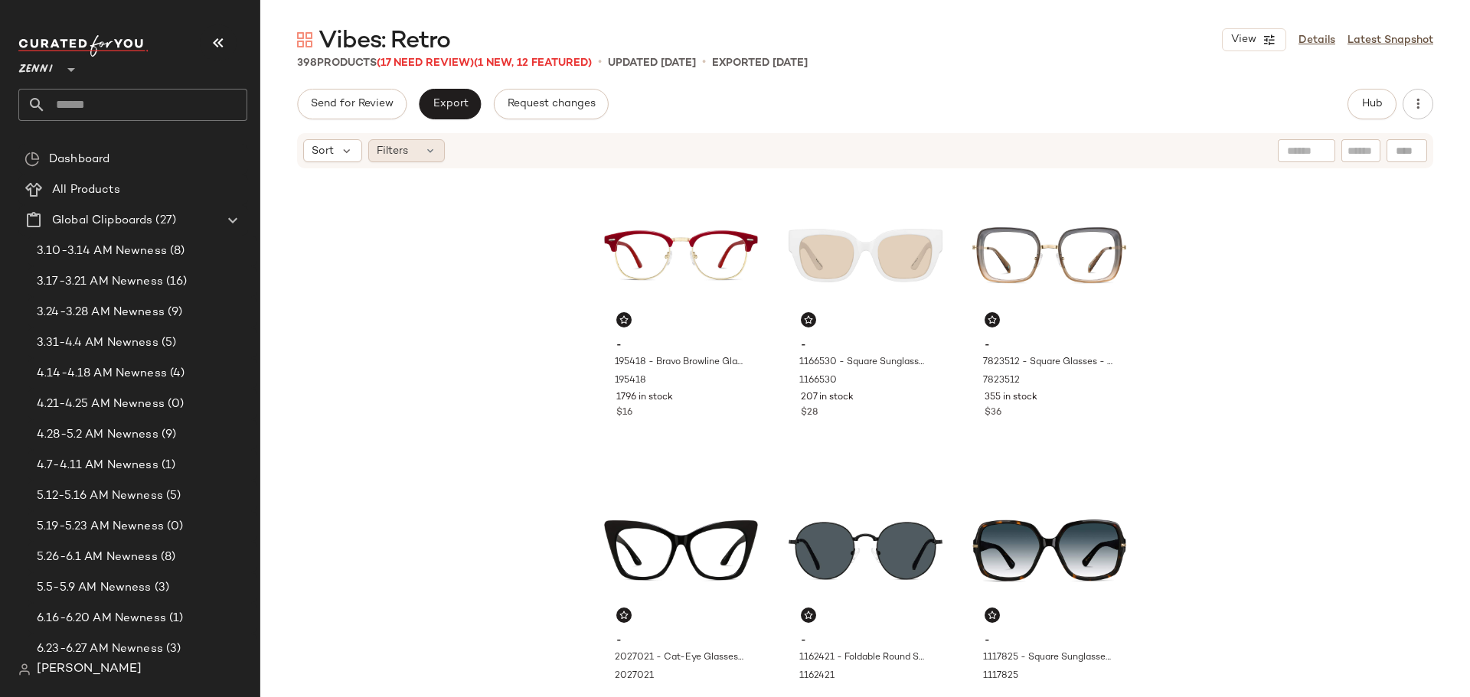
click at [426, 143] on div "Filters" at bounding box center [406, 150] width 77 height 23
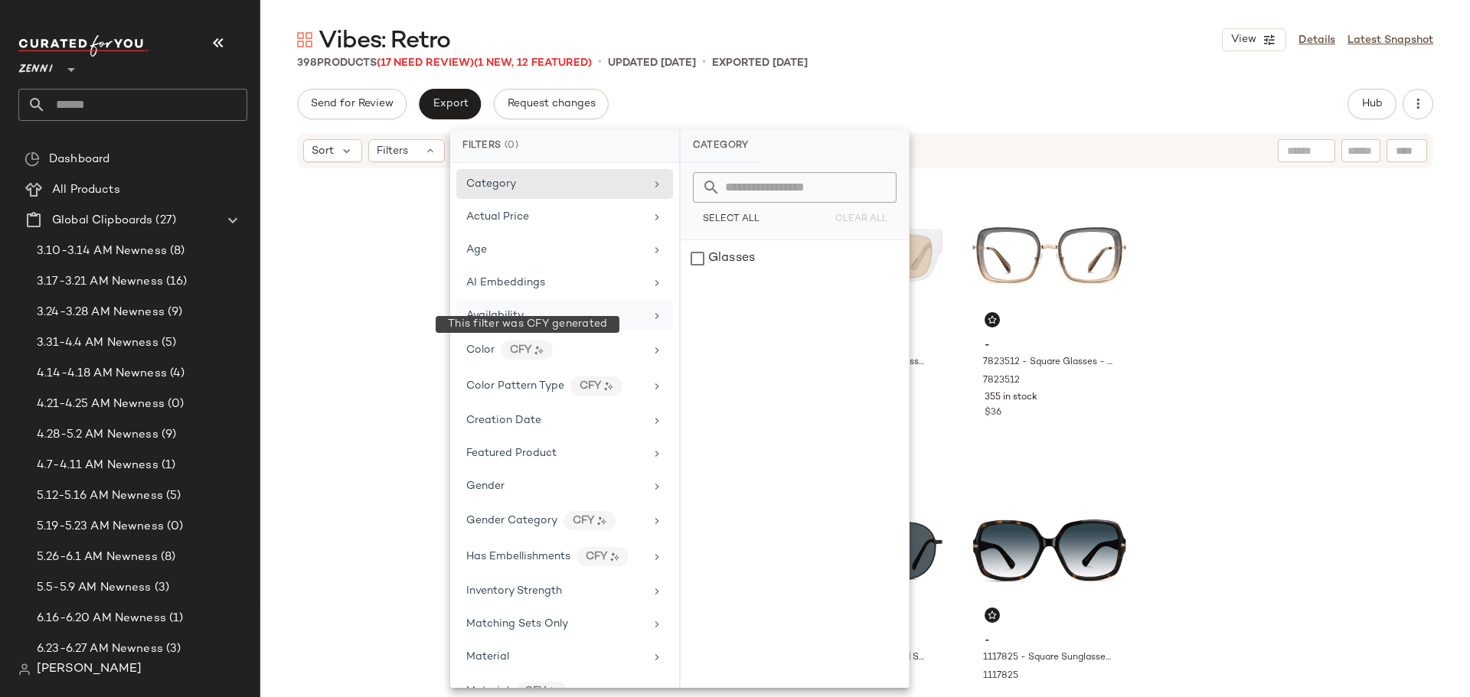
click at [507, 315] on span "Availability" at bounding box center [494, 315] width 57 height 11
click at [700, 299] on div "out_of_stock" at bounding box center [795, 295] width 228 height 37
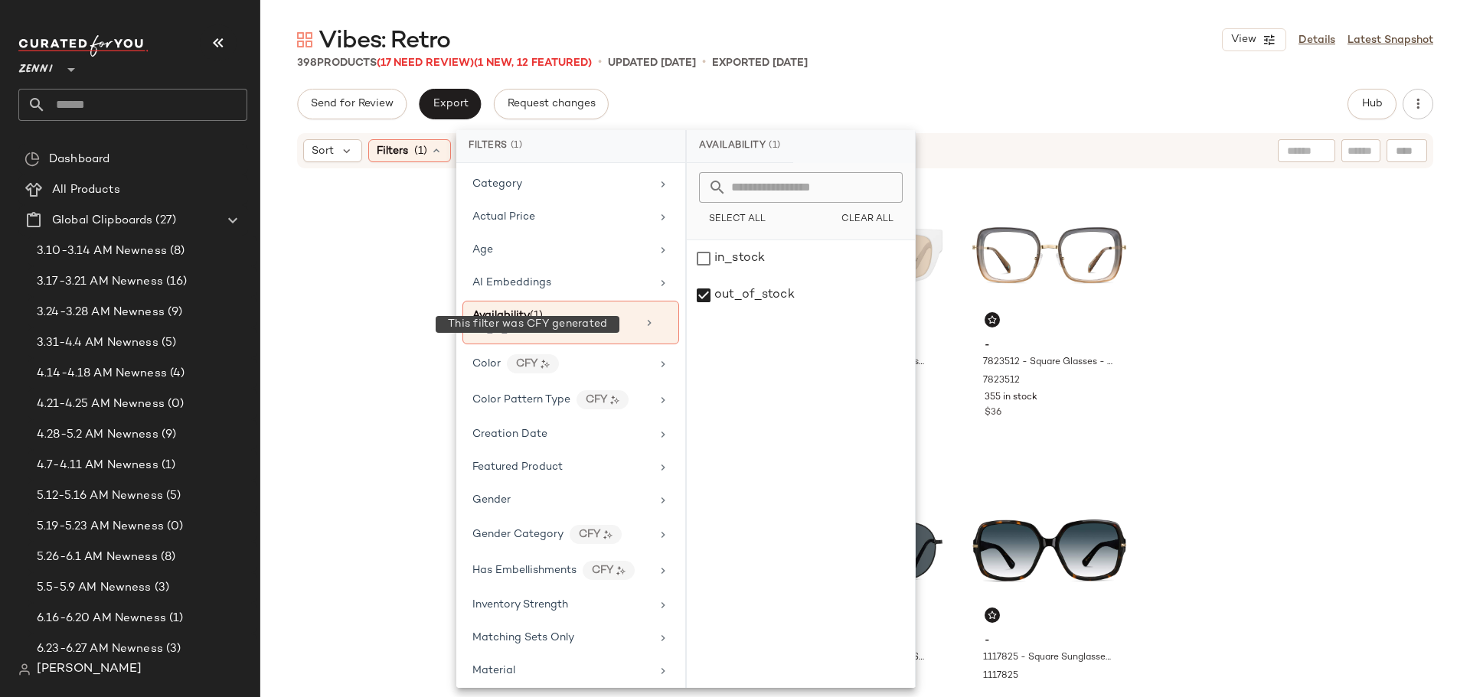
click at [1255, 361] on div "- 195418 - Bravo Browline Glasses - Red - Mixed 195418 1796 in stock $16 - 1166…" at bounding box center [865, 424] width 1210 height 509
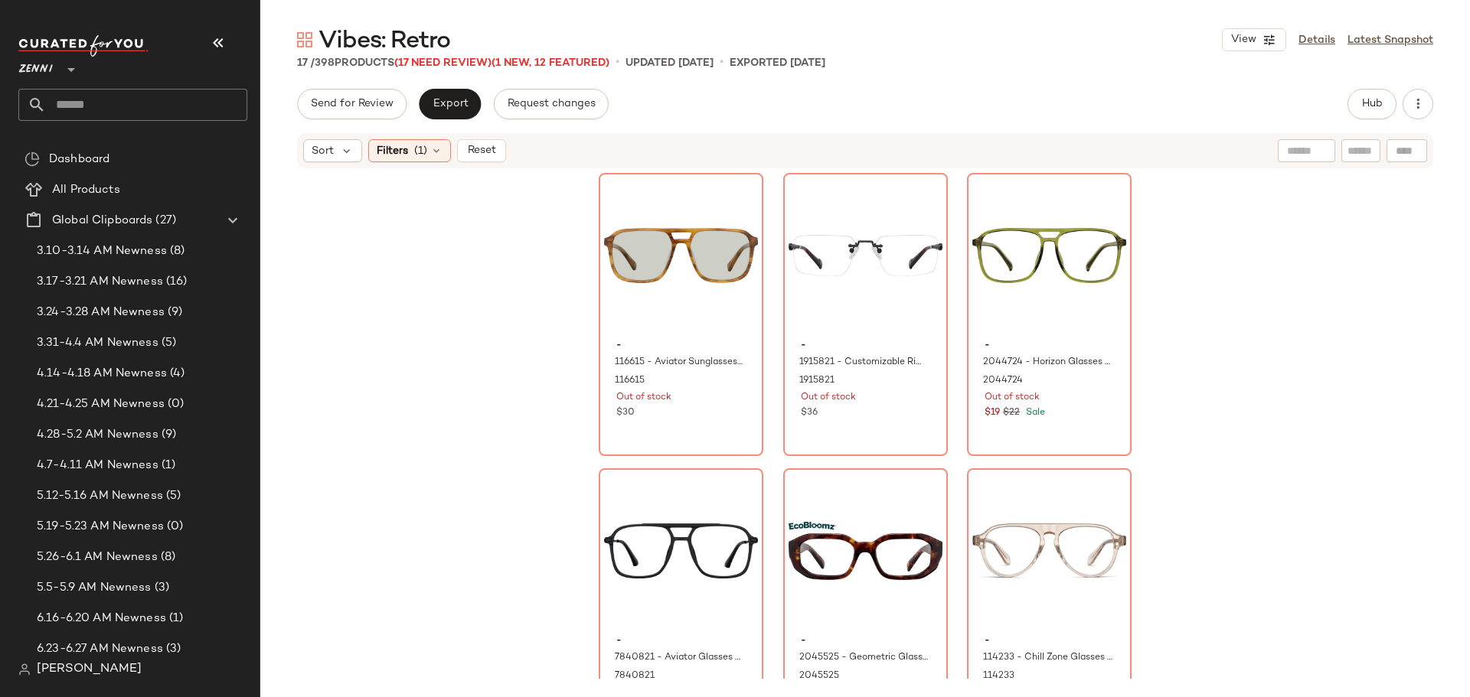
click at [1320, 439] on div "- 116615 - Aviator Sunglasses - Yellow Tortoiseshell - Acetate 116615 Out of st…" at bounding box center [865, 424] width 1210 height 509
click at [672, 433] on div "View - 116615 - Aviator Sunglasses - Yellow Tortoiseshell - Acetate 116615 Out …" at bounding box center [681, 315] width 162 height 280
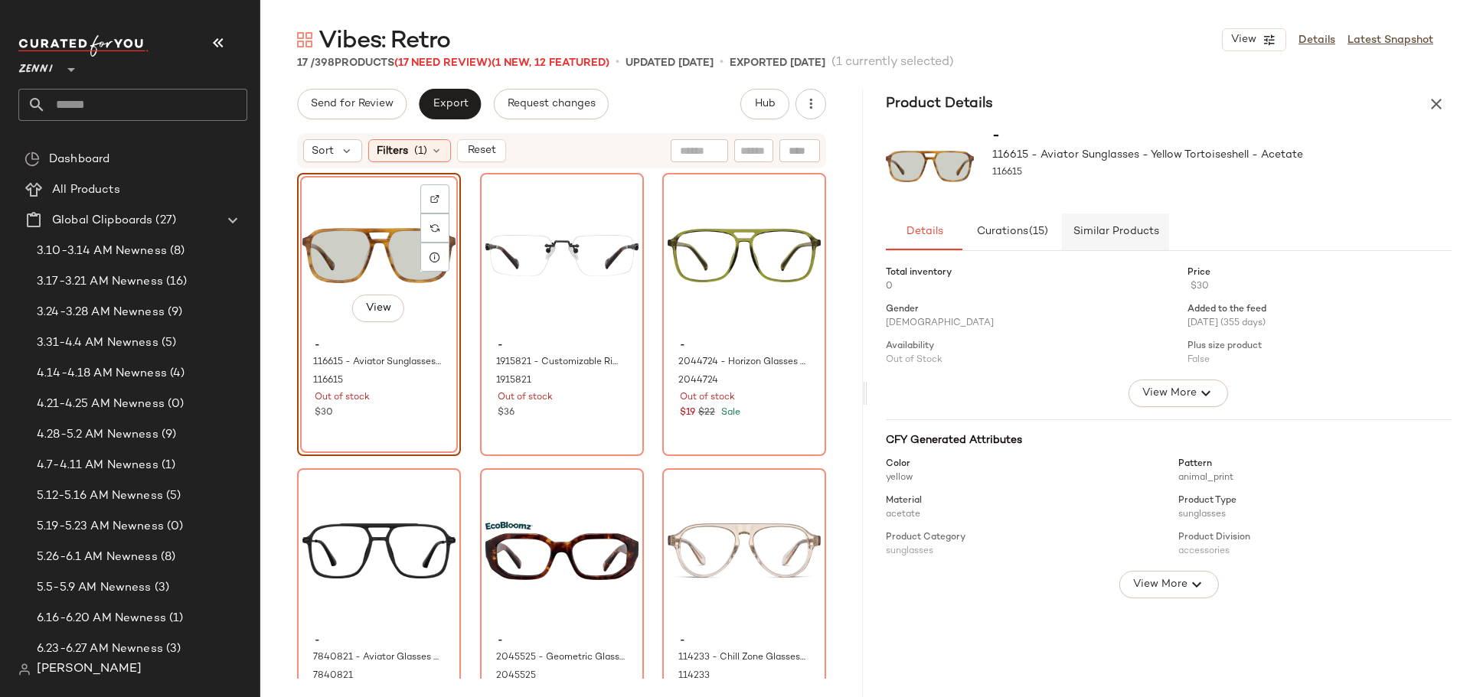
click at [1089, 230] on span "Similar Products" at bounding box center [1115, 232] width 87 height 12
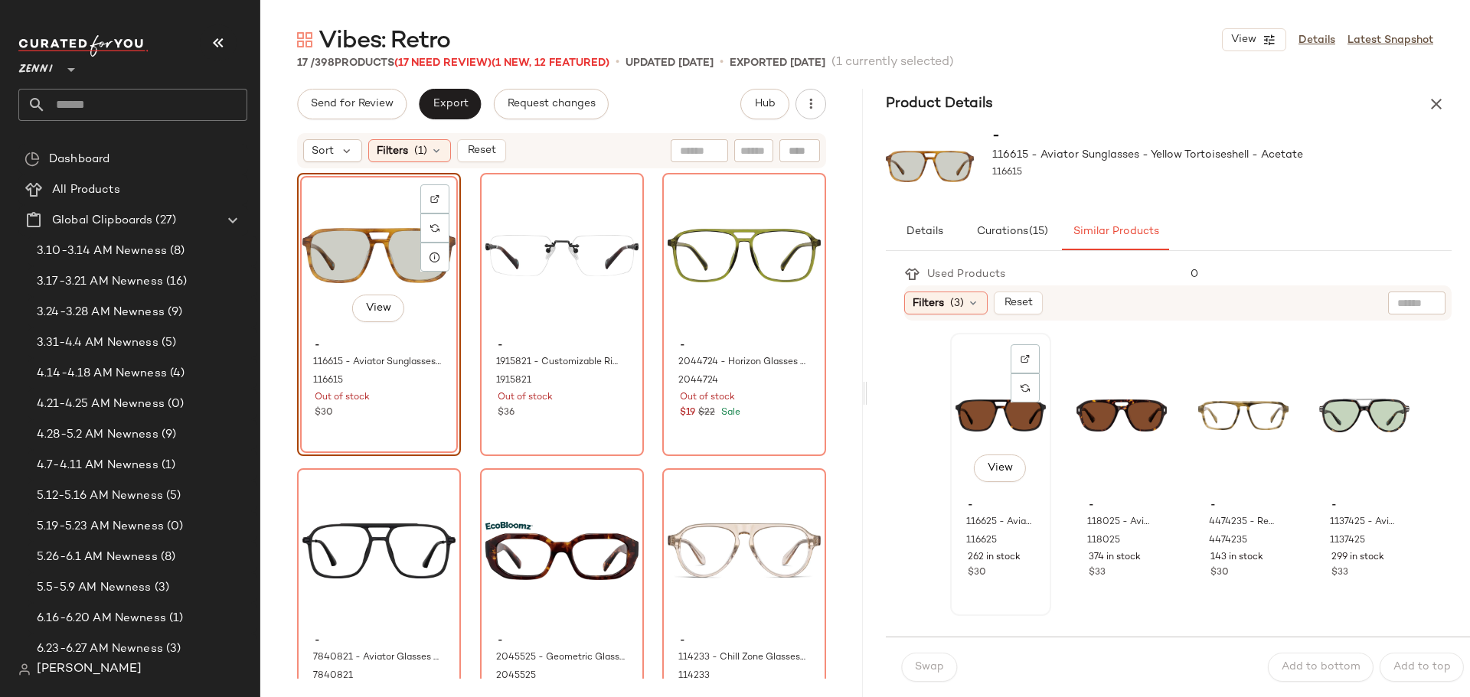
click at [969, 417] on div "View" at bounding box center [1000, 415] width 90 height 155
click at [929, 674] on span "Swap" at bounding box center [929, 667] width 30 height 12
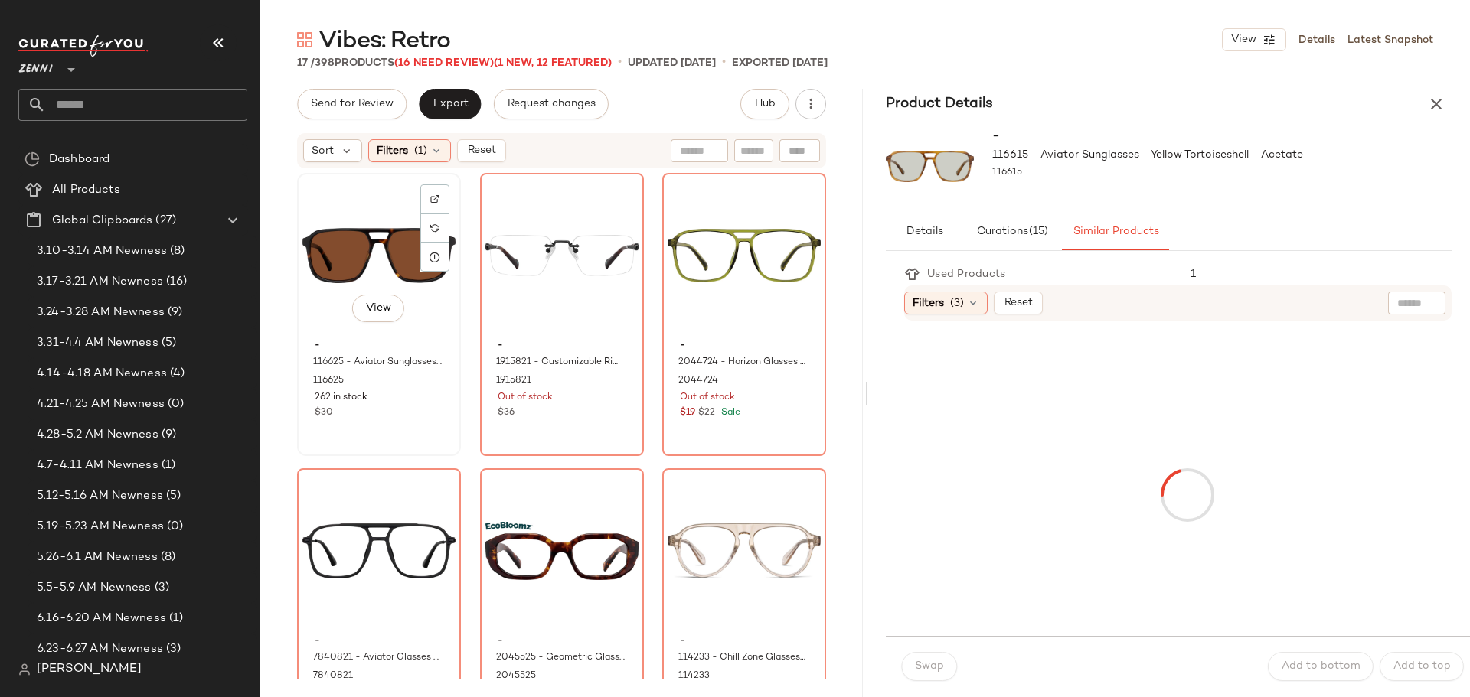
click at [371, 233] on div "View" at bounding box center [378, 255] width 153 height 155
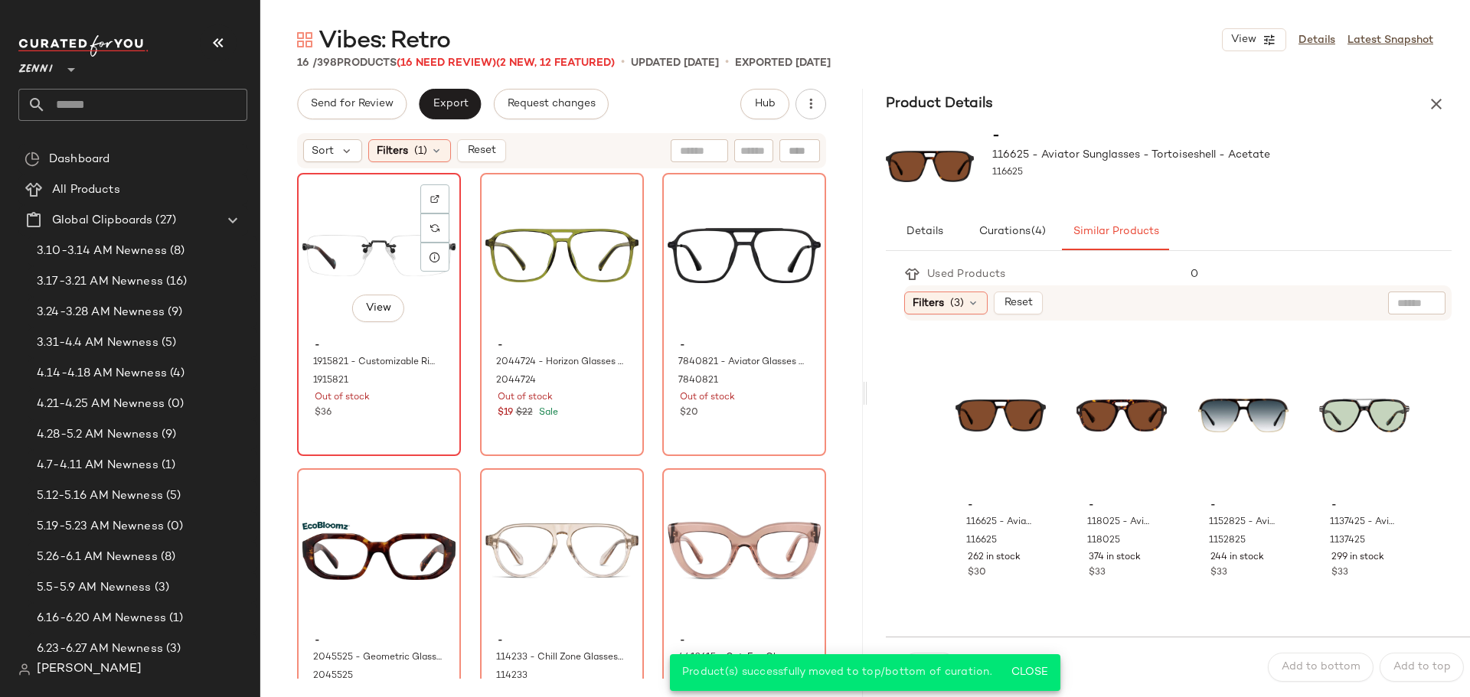
click at [426, 424] on div "View - 1915821 - Customizable Rimless Glasses - Tortoiseshell - Mixed 1915821 O…" at bounding box center [379, 315] width 161 height 280
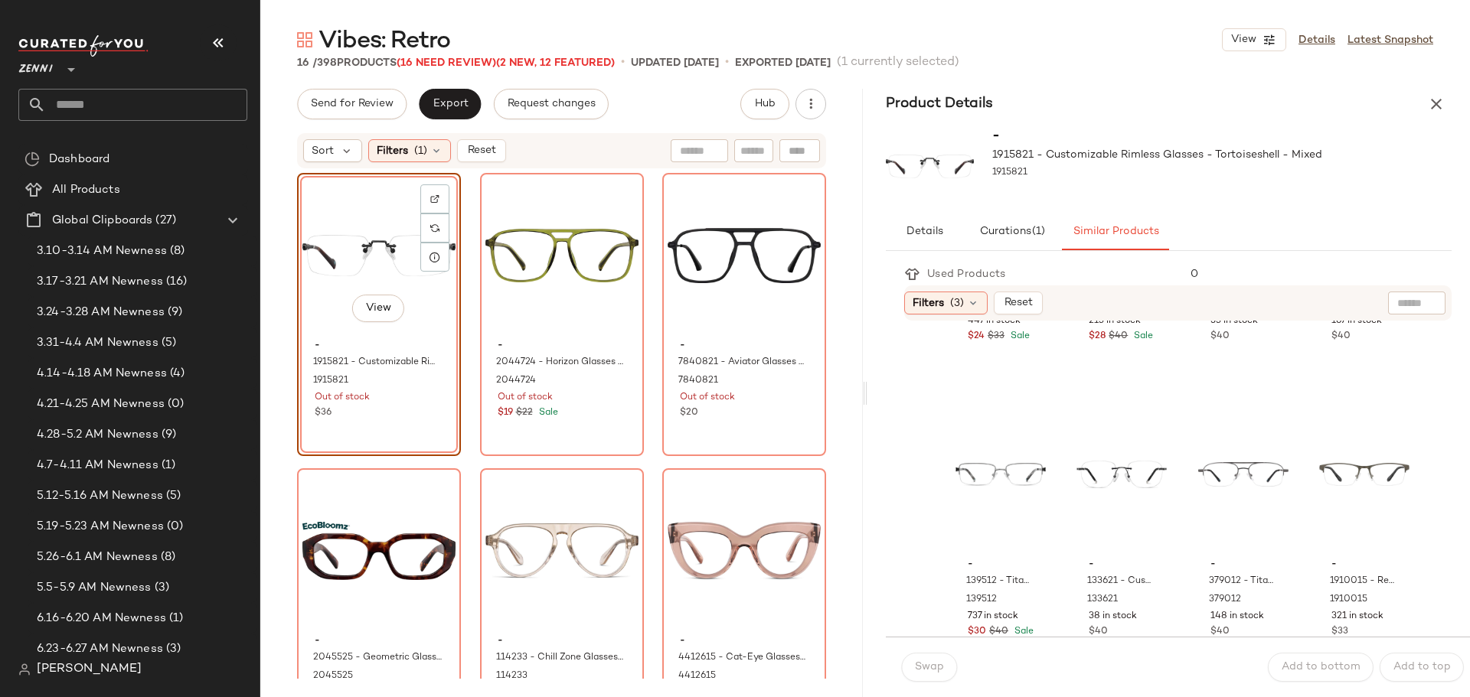
scroll to position [536, 0]
click at [378, 414] on div "View - 1915821 - Customizable Rimless Glasses - Tortoiseshell - Mixed 1915821 O…" at bounding box center [379, 314] width 164 height 283
click at [593, 420] on div "$19 $22 Sale" at bounding box center [562, 413] width 129 height 14
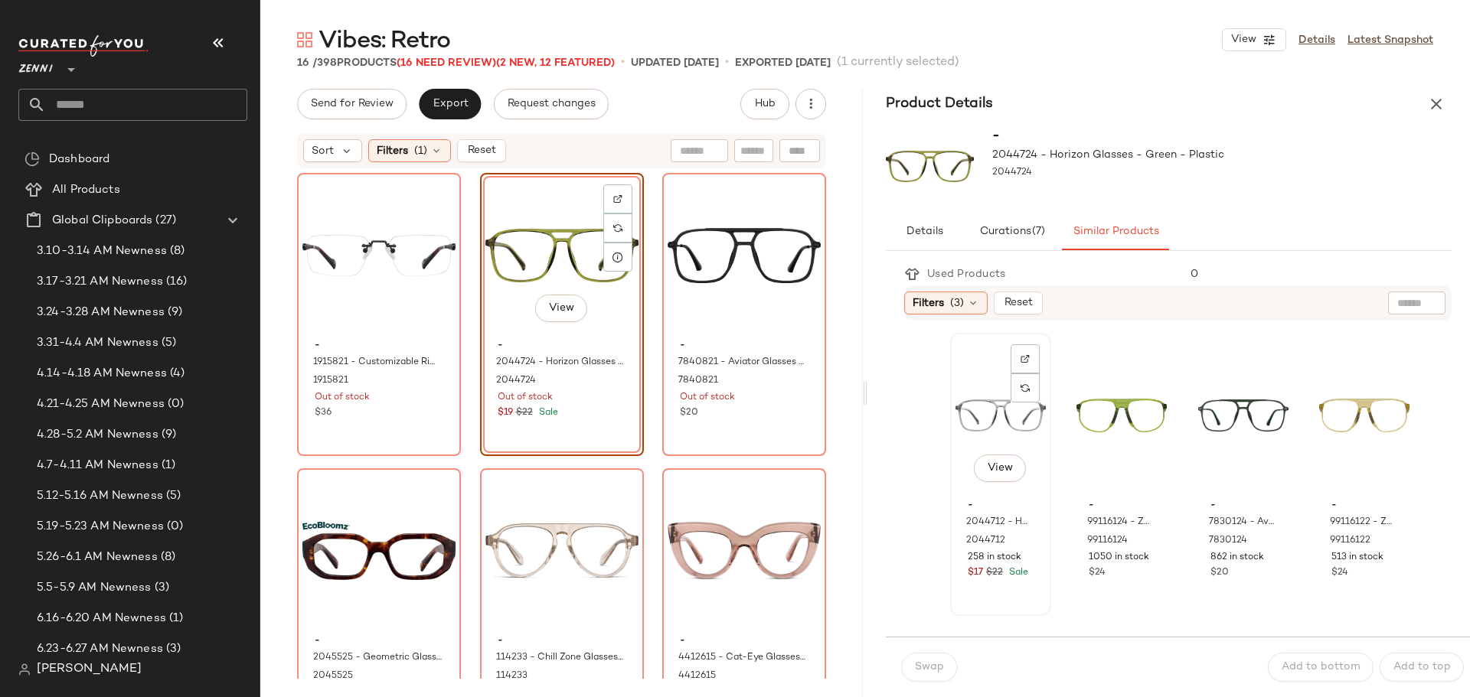
click at [975, 425] on div "View" at bounding box center [1000, 415] width 90 height 155
click at [933, 664] on span "Swap" at bounding box center [929, 667] width 30 height 12
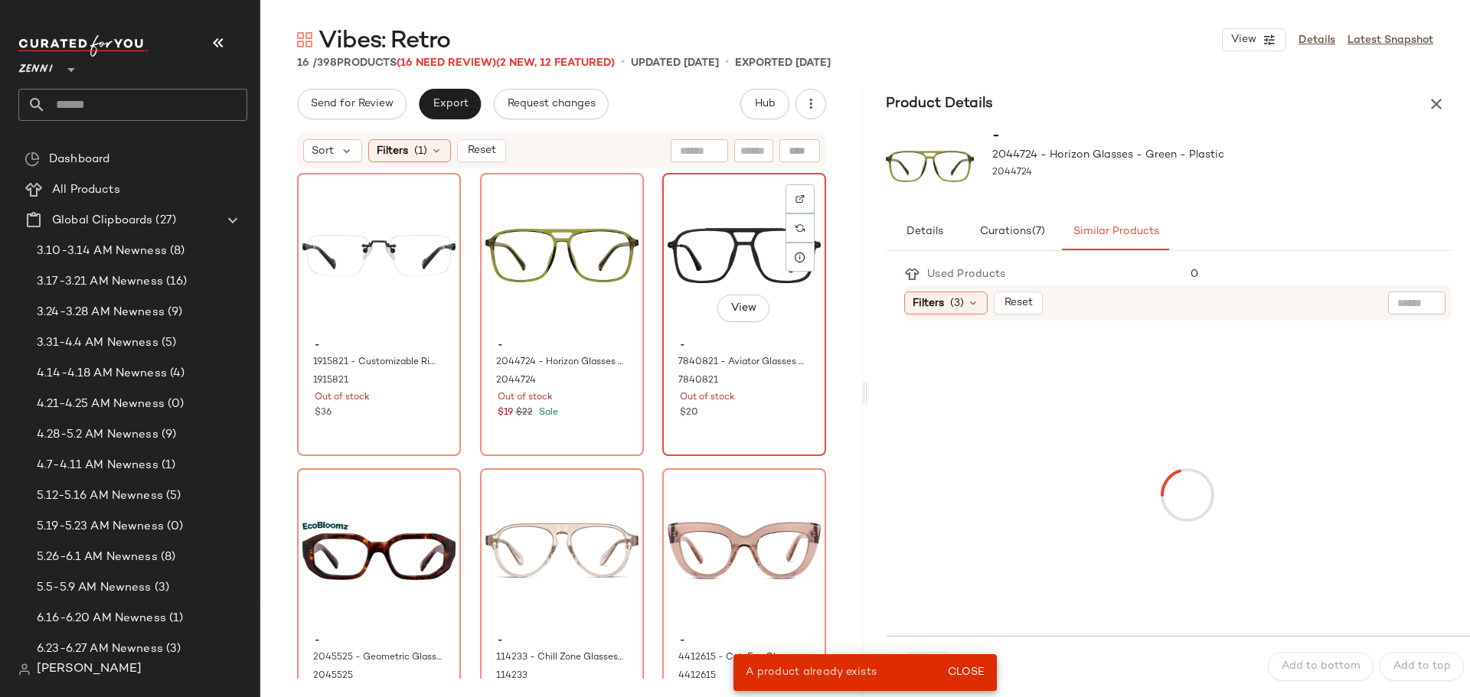
click at [687, 251] on div "View" at bounding box center [744, 255] width 153 height 155
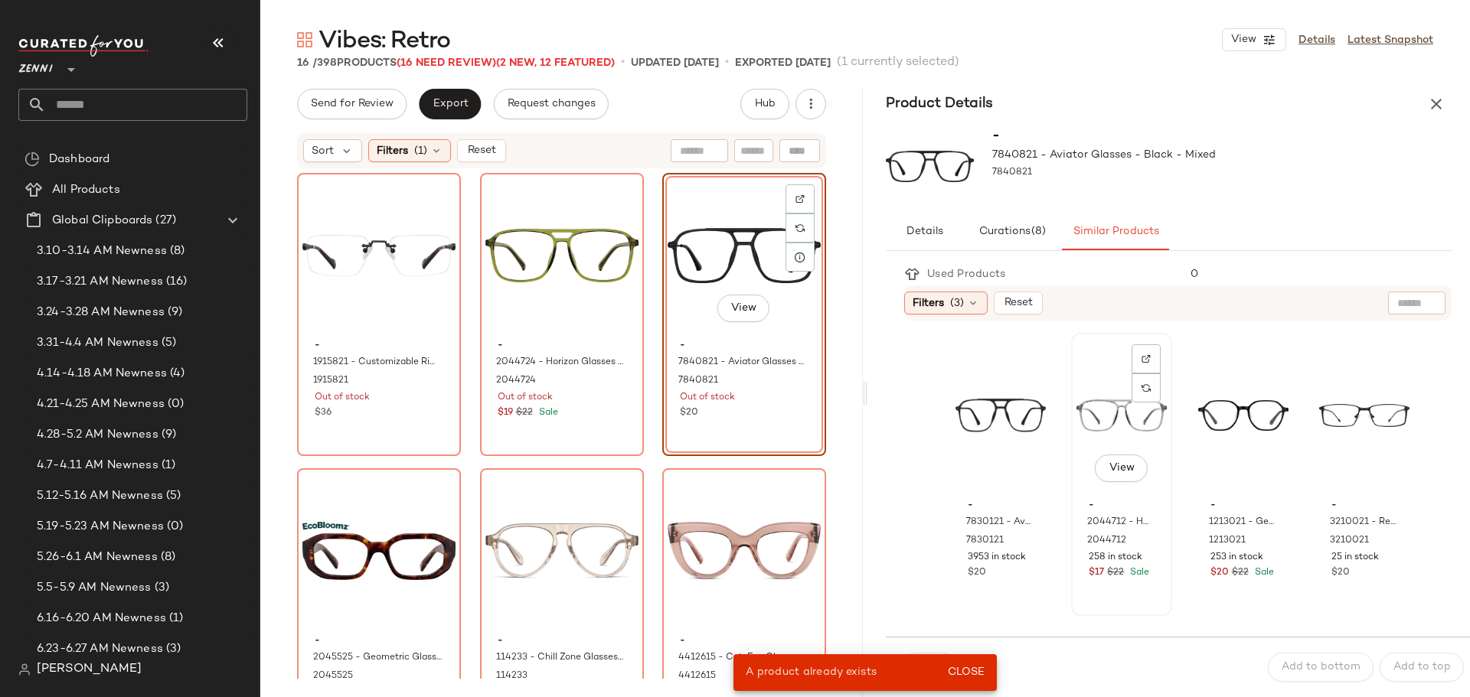
click at [1109, 401] on div "View" at bounding box center [1121, 415] width 90 height 155
click at [977, 665] on button "Close" at bounding box center [966, 673] width 50 height 28
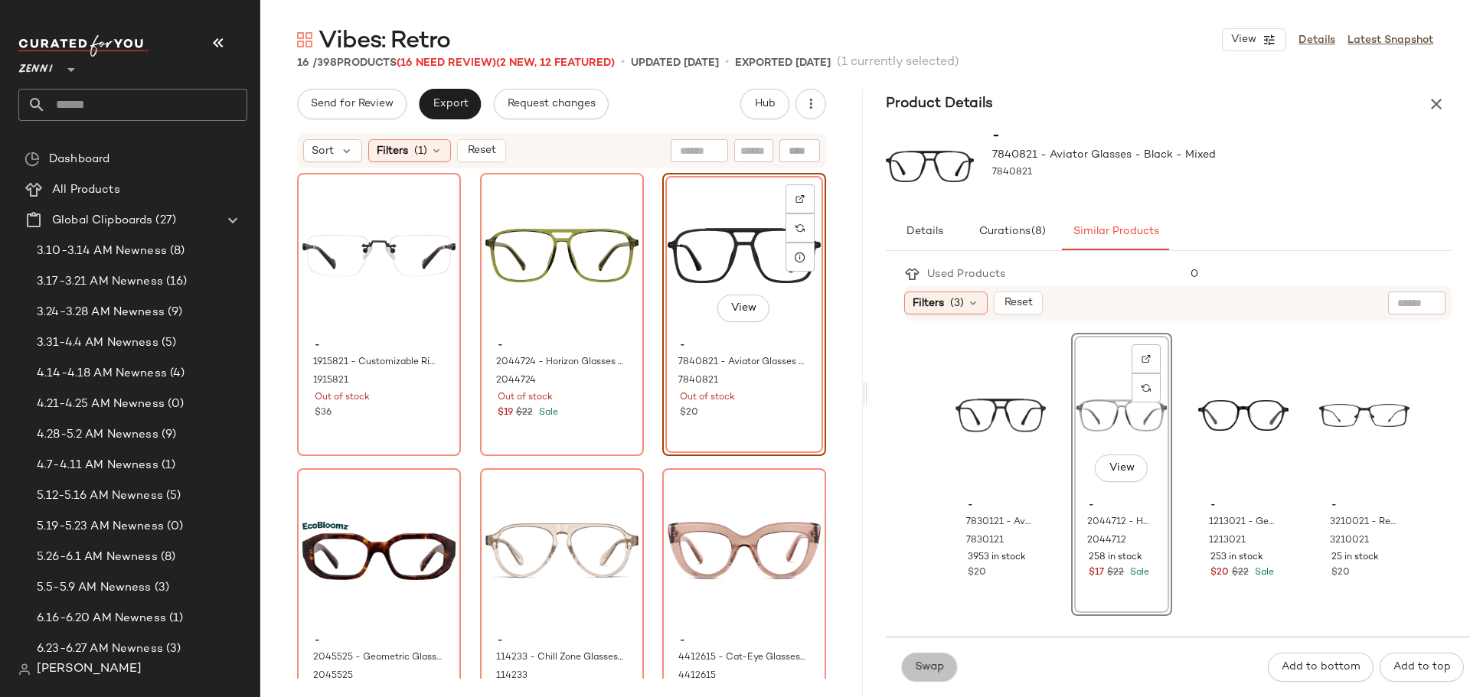
click at [928, 666] on span "Swap" at bounding box center [929, 667] width 30 height 12
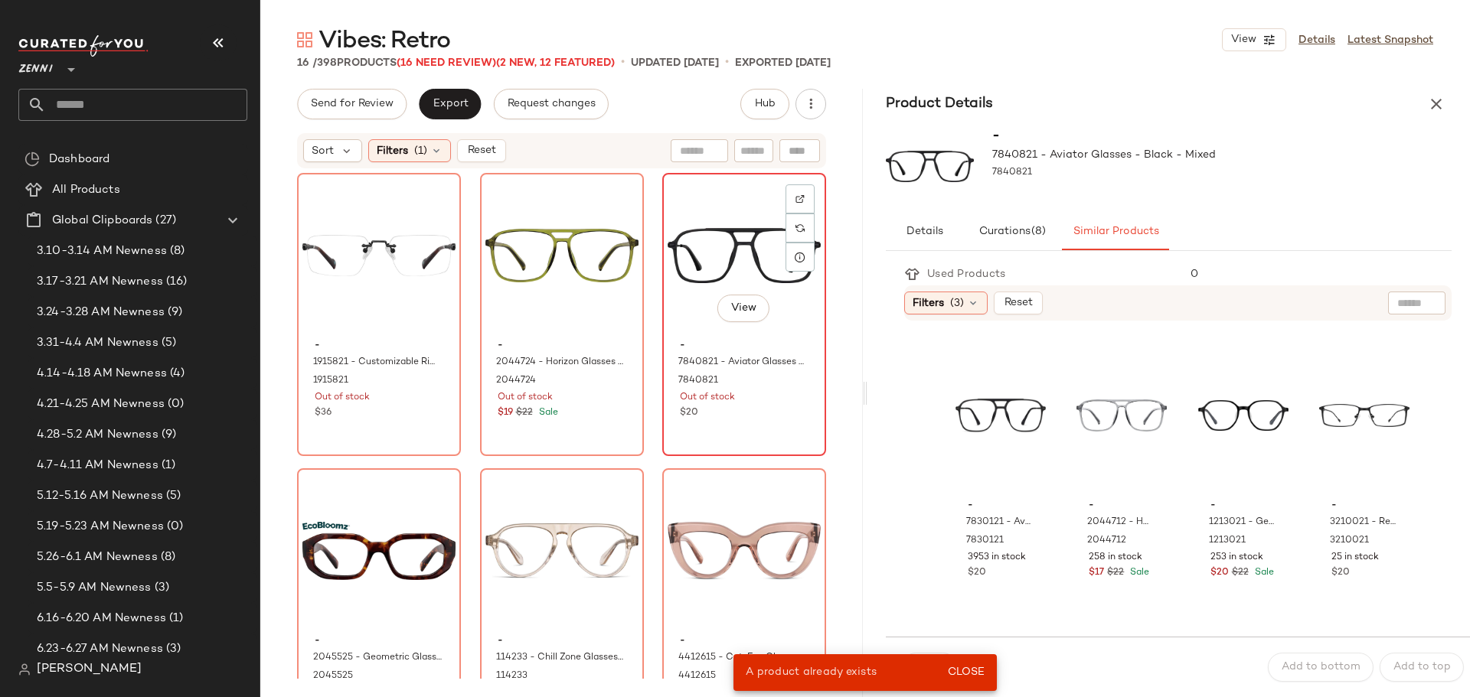
click at [768, 423] on div "View - 7840821 - Aviator Glasses - Black - Mixed 7840821 Out of stock $20" at bounding box center [744, 315] width 161 height 280
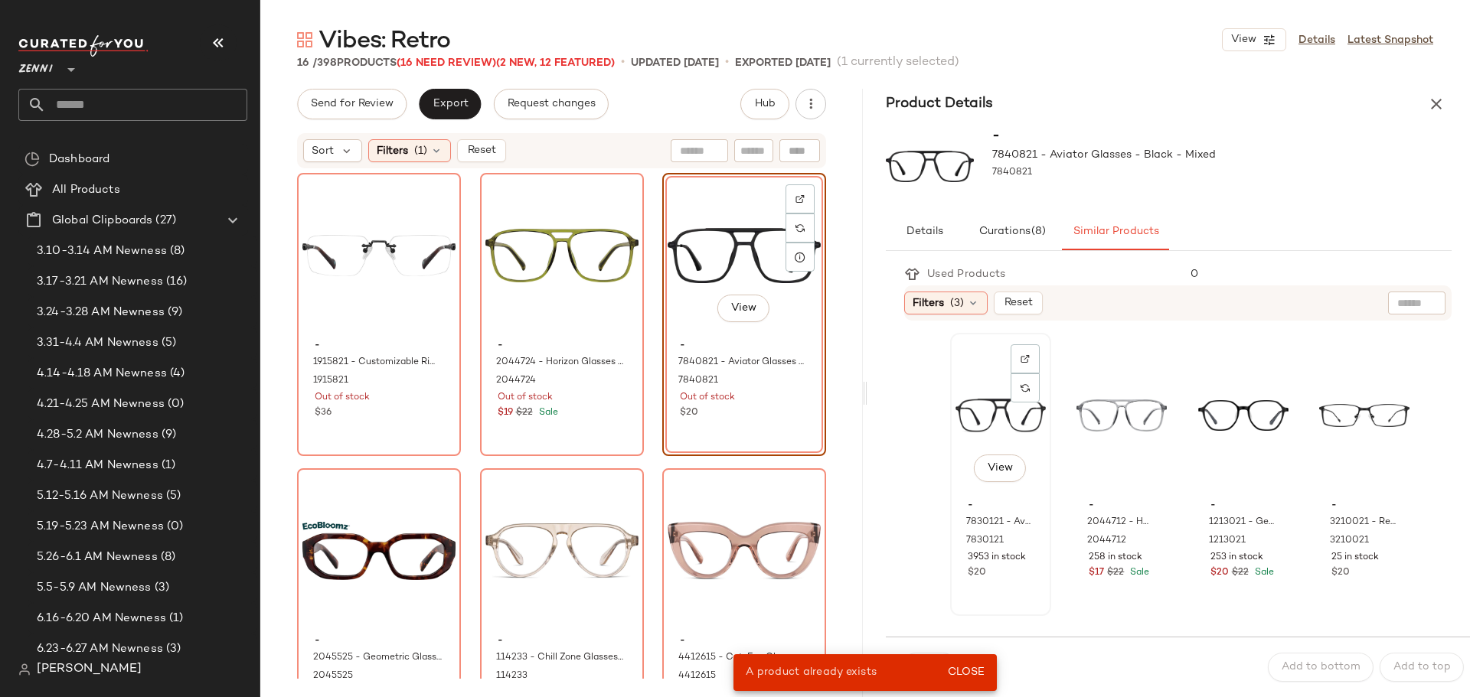
click at [976, 407] on div "View" at bounding box center [1000, 415] width 90 height 155
click at [974, 667] on span "Close" at bounding box center [966, 673] width 38 height 12
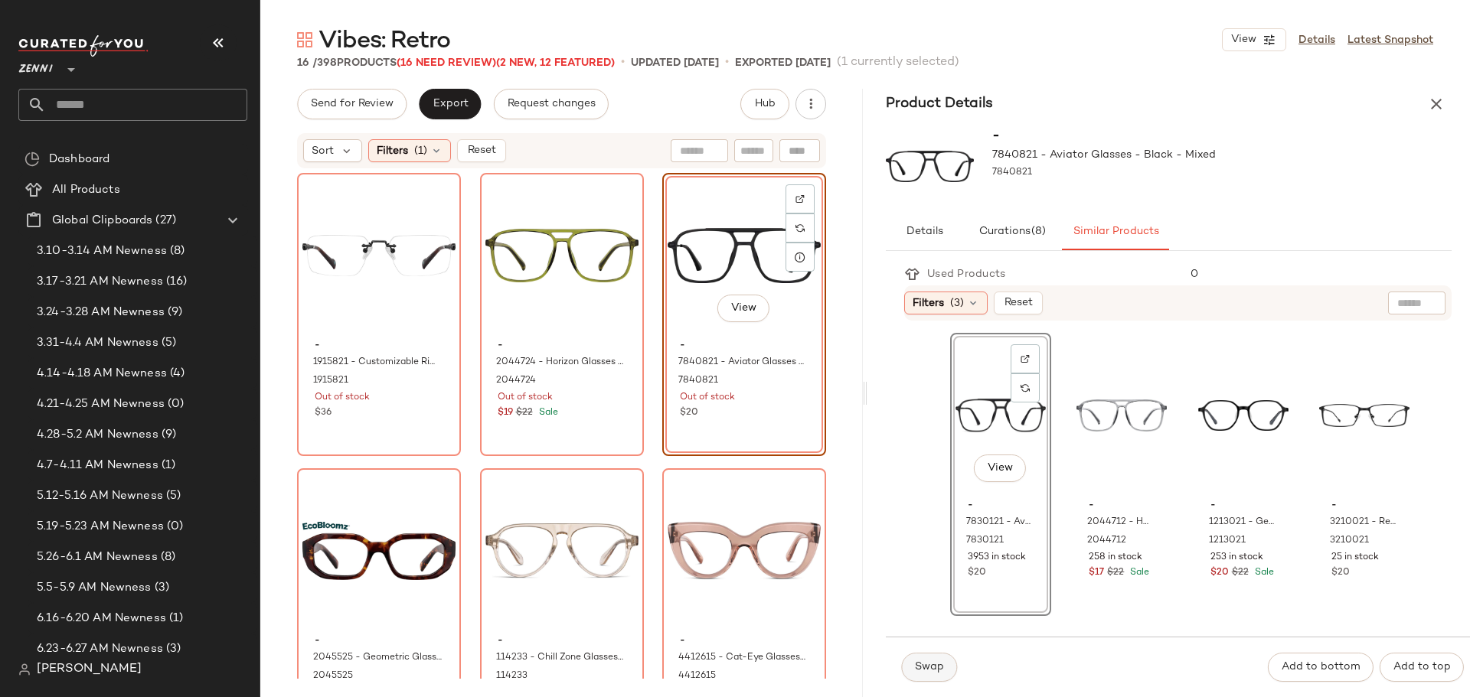
click at [947, 668] on button "Swap" at bounding box center [929, 667] width 56 height 29
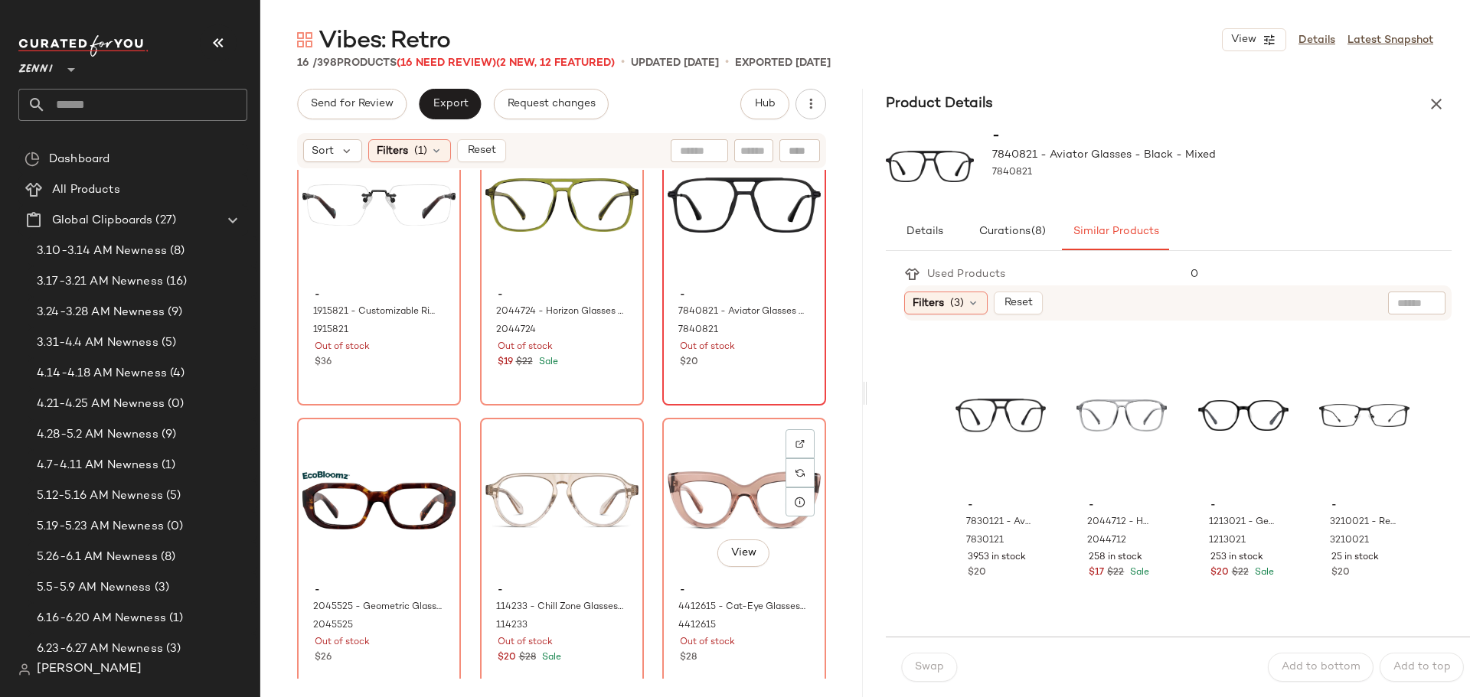
scroll to position [77, 0]
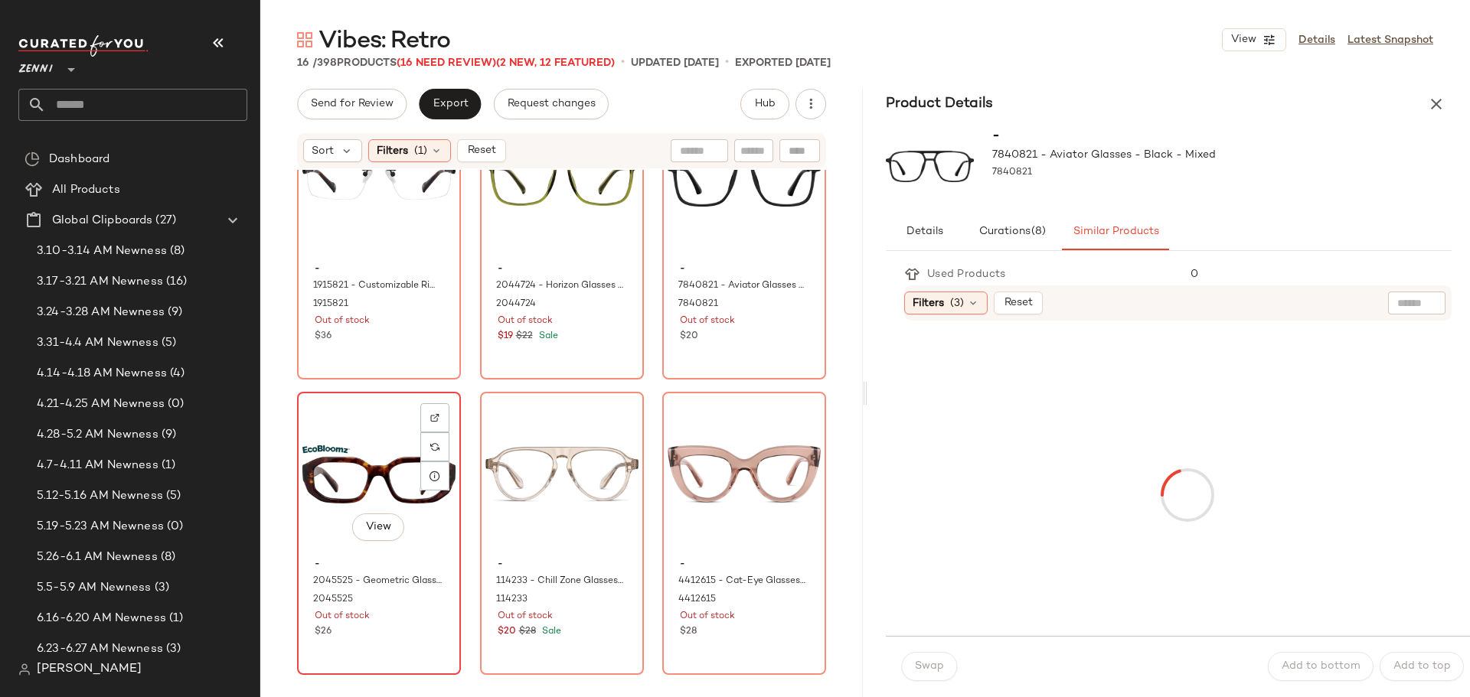
click at [325, 541] on div "View" at bounding box center [378, 474] width 153 height 155
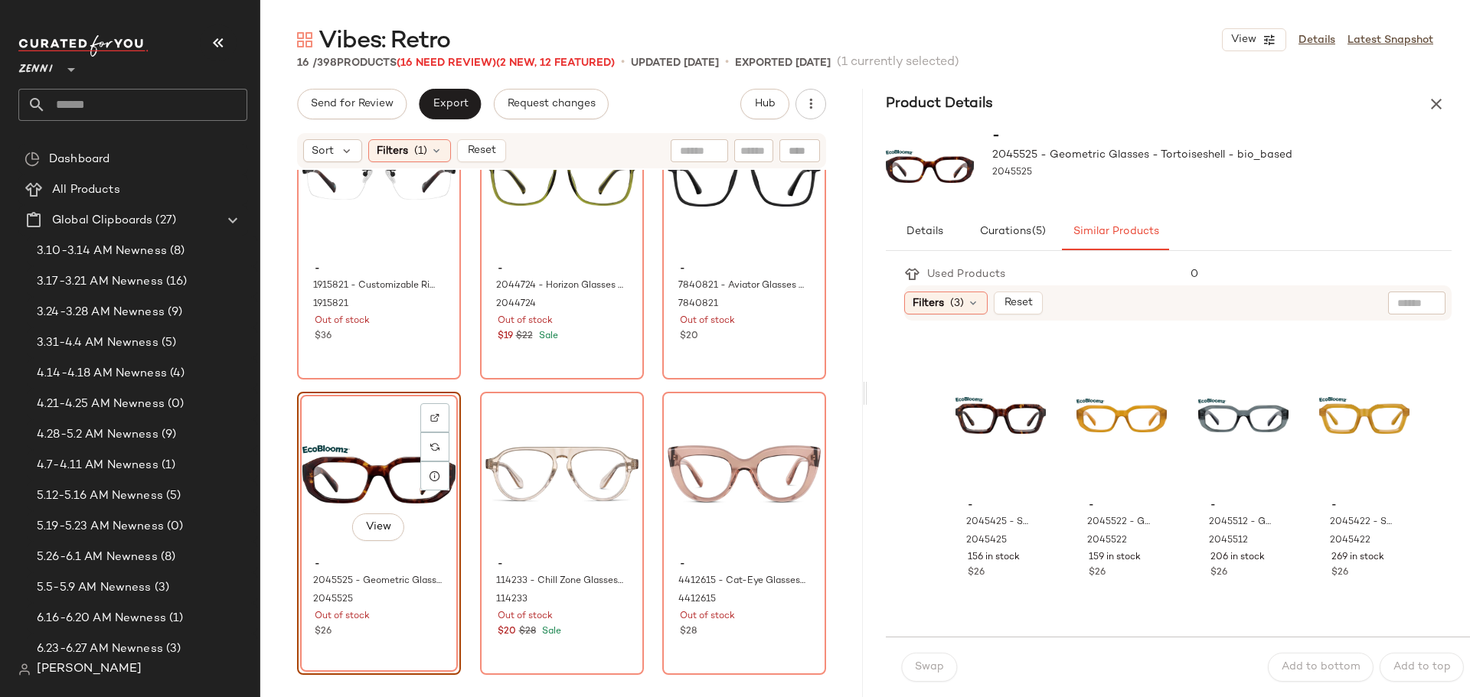
click at [362, 420] on div "View" at bounding box center [378, 474] width 153 height 155
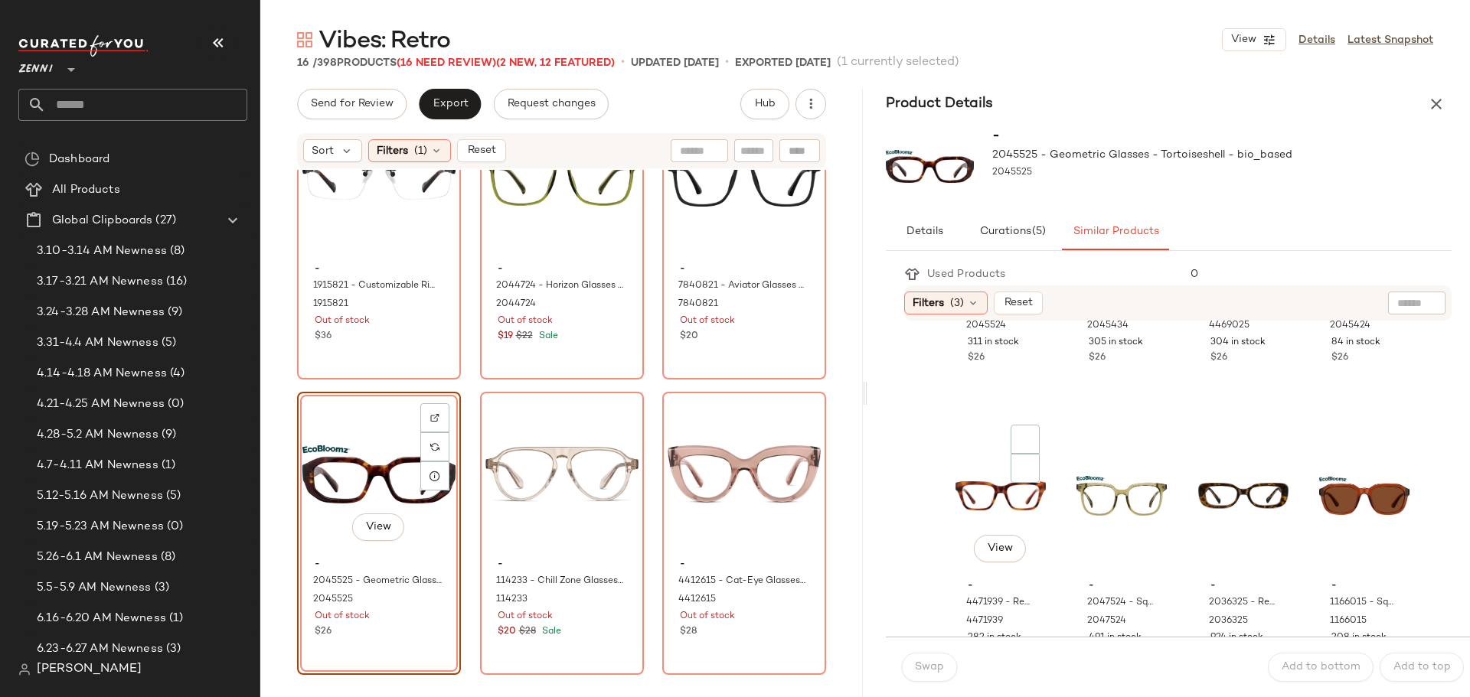
scroll to position [612, 0]
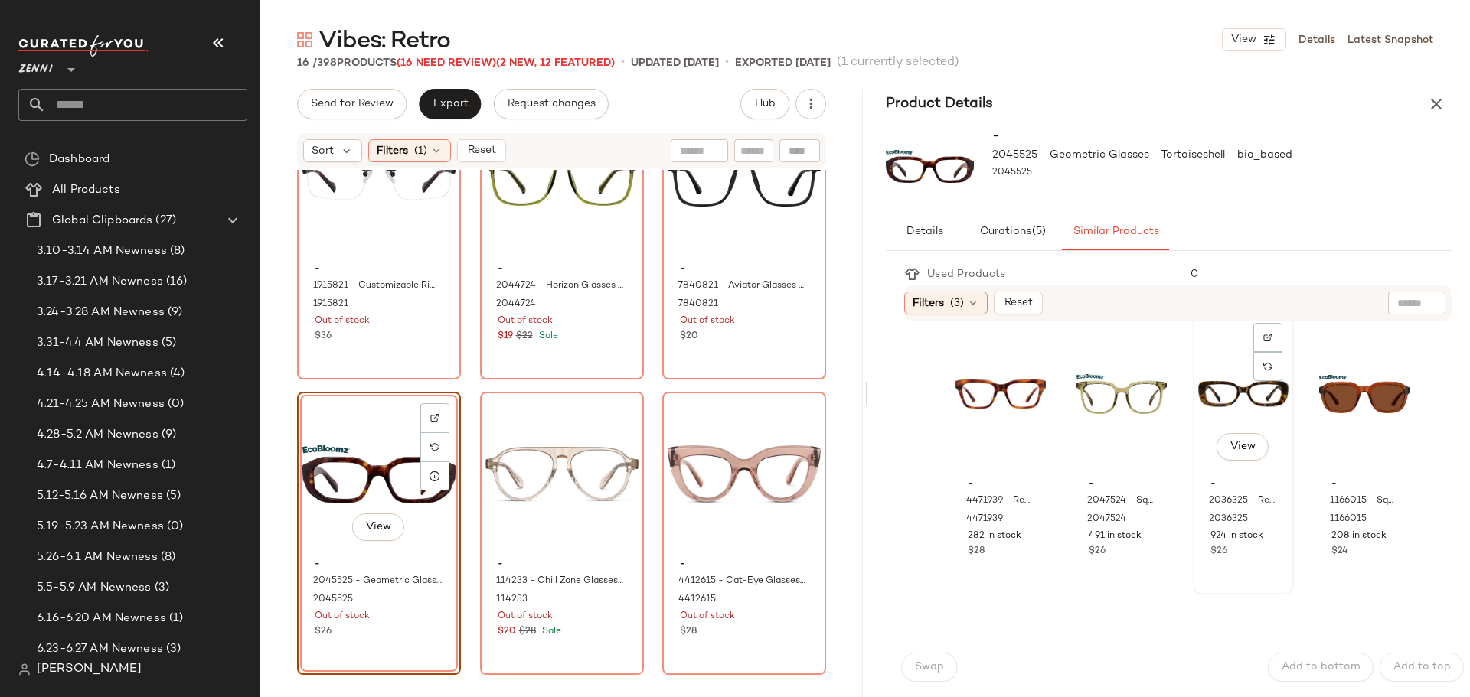
click at [1206, 385] on div "View" at bounding box center [1243, 394] width 90 height 155
click at [944, 666] on button "Swap" at bounding box center [929, 667] width 56 height 29
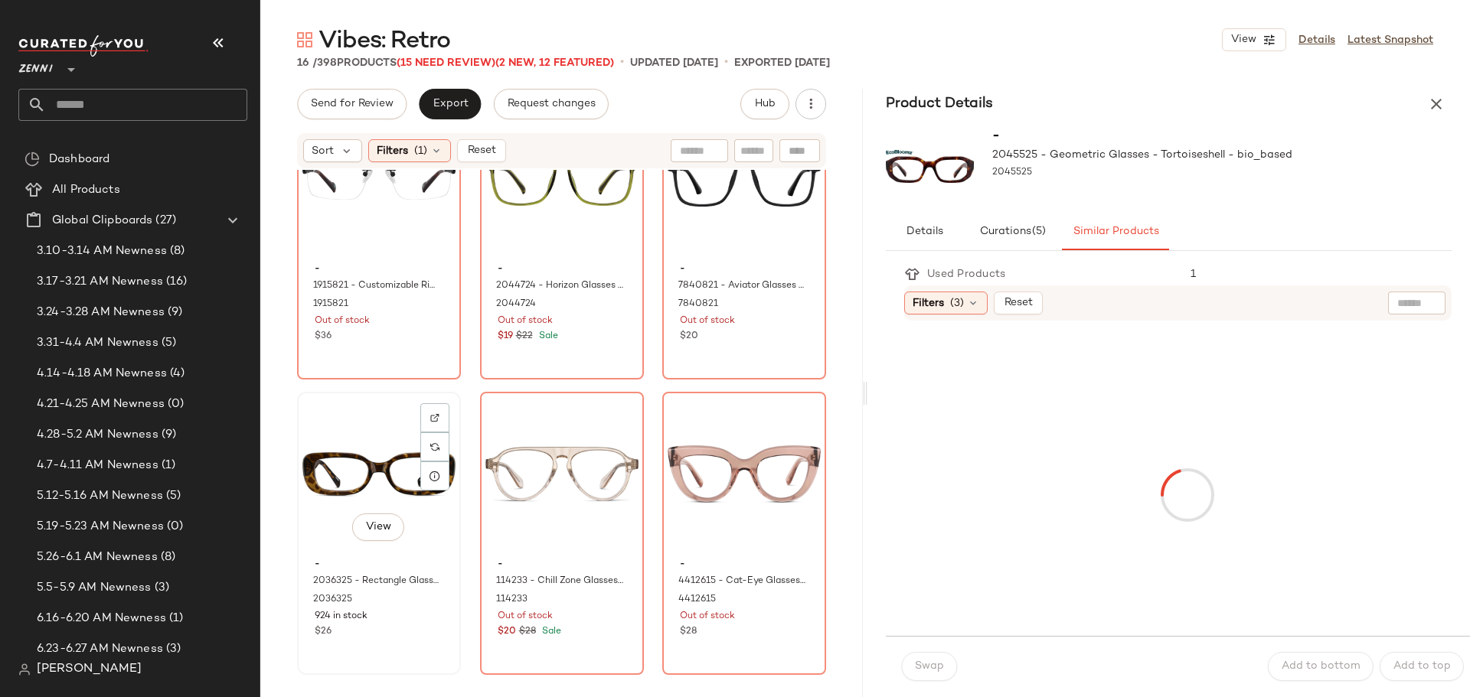
click at [361, 442] on div "View" at bounding box center [378, 474] width 153 height 155
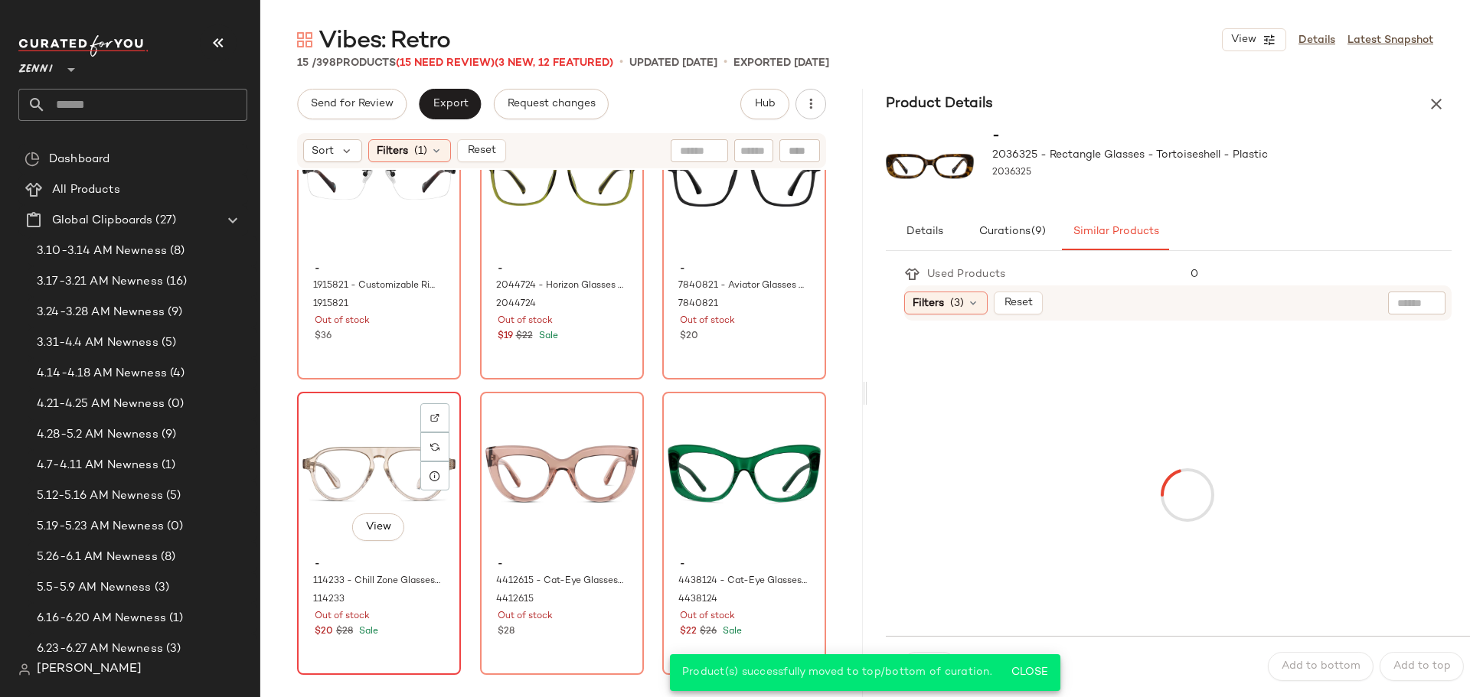
click at [322, 467] on div "View" at bounding box center [378, 474] width 153 height 155
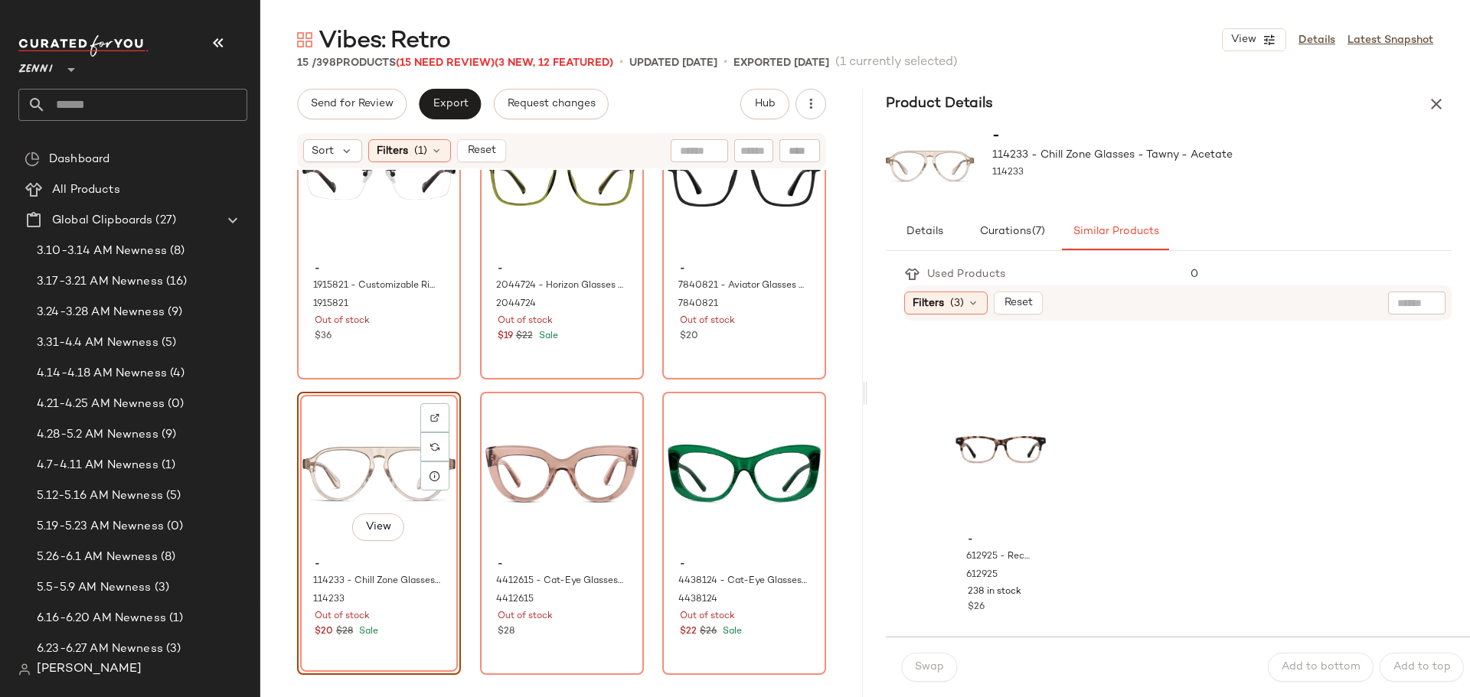
scroll to position [1752, 0]
click at [517, 452] on div "View" at bounding box center [561, 474] width 153 height 155
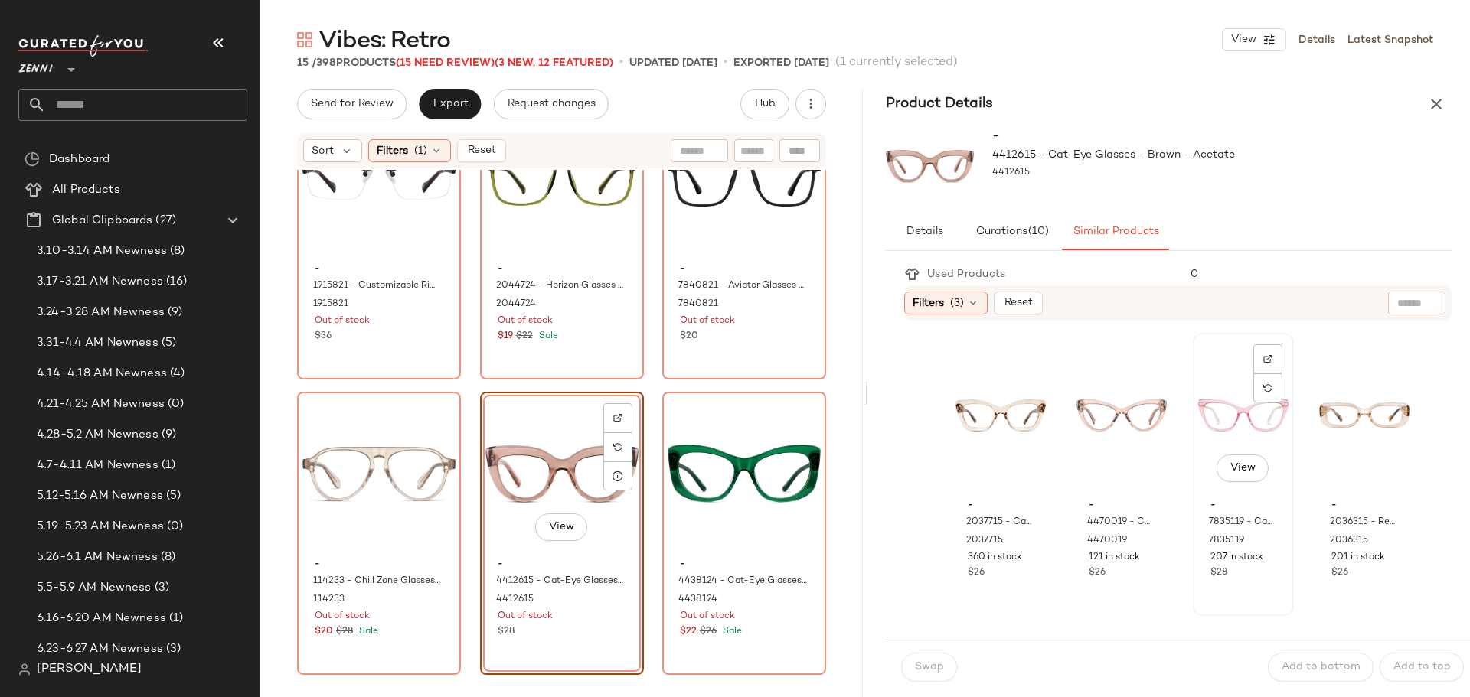
click at [1203, 433] on div "View" at bounding box center [1243, 415] width 90 height 155
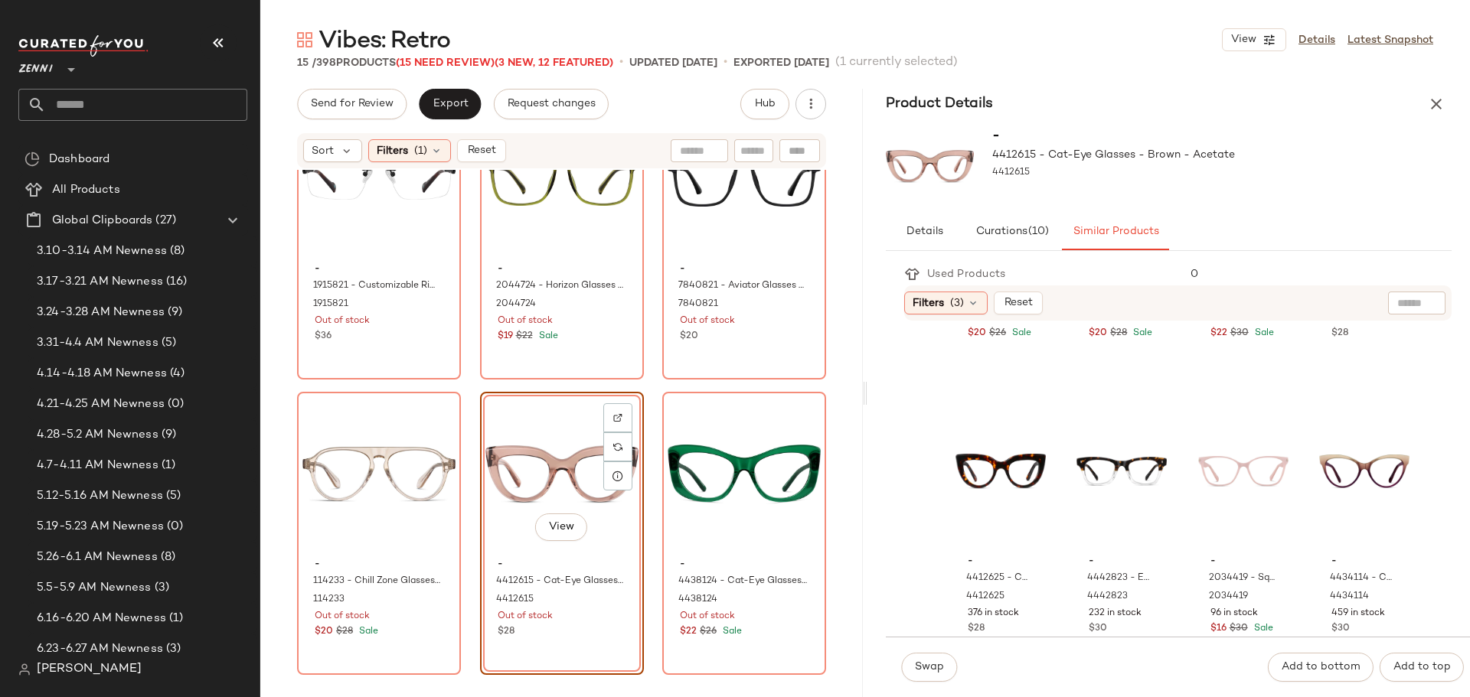
scroll to position [536, 0]
click at [975, 459] on div "View" at bounding box center [1000, 470] width 90 height 155
click at [925, 668] on span "Swap" at bounding box center [929, 667] width 30 height 12
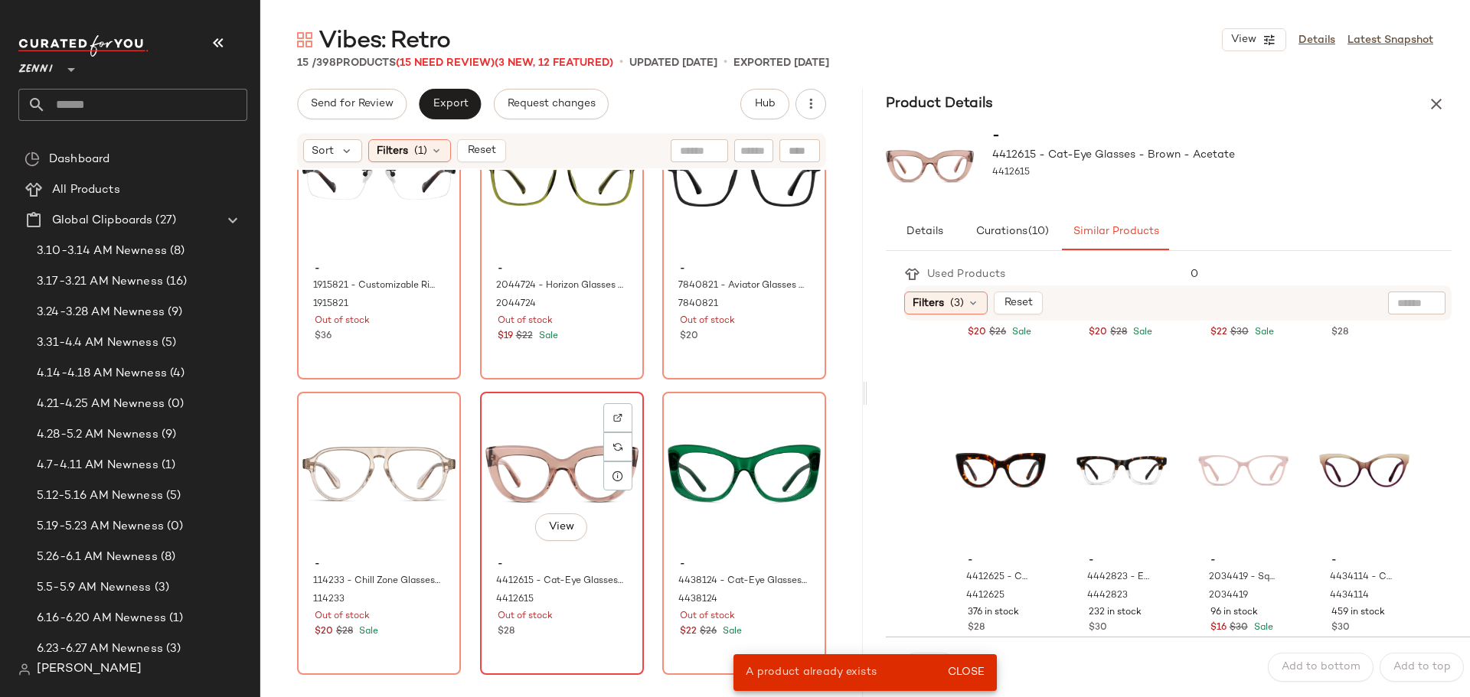
click at [542, 568] on span "-" at bounding box center [562, 565] width 129 height 14
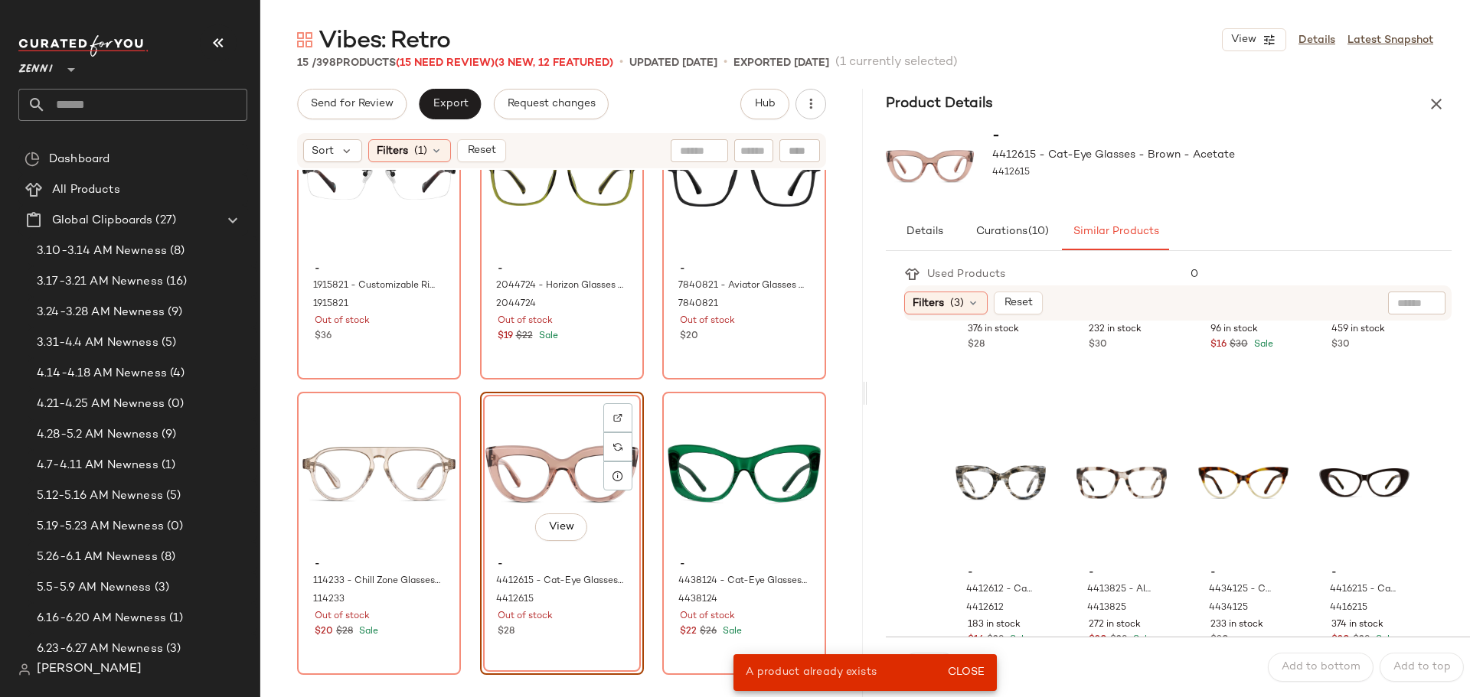
scroll to position [842, 0]
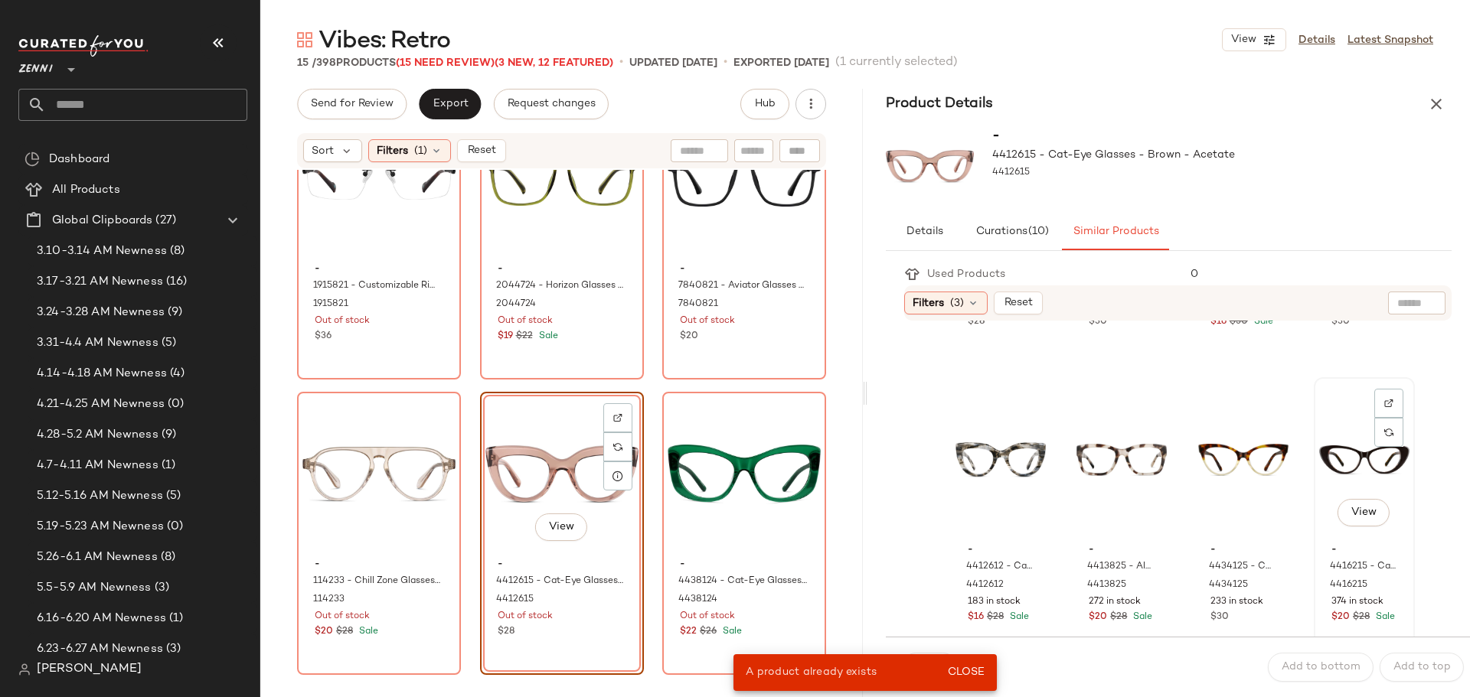
click at [1319, 447] on div "View" at bounding box center [1364, 460] width 90 height 155
click at [969, 674] on span "Close" at bounding box center [966, 673] width 38 height 12
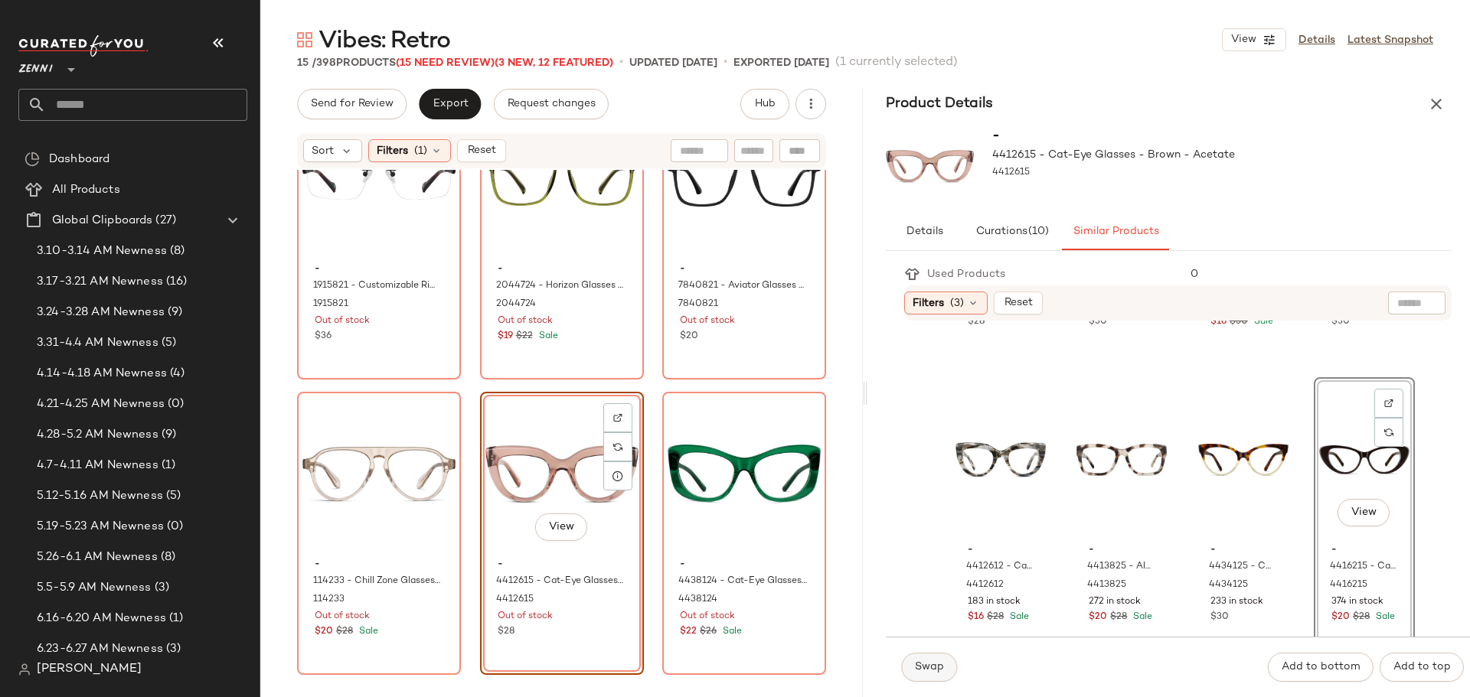
click at [926, 674] on span "Swap" at bounding box center [929, 667] width 30 height 12
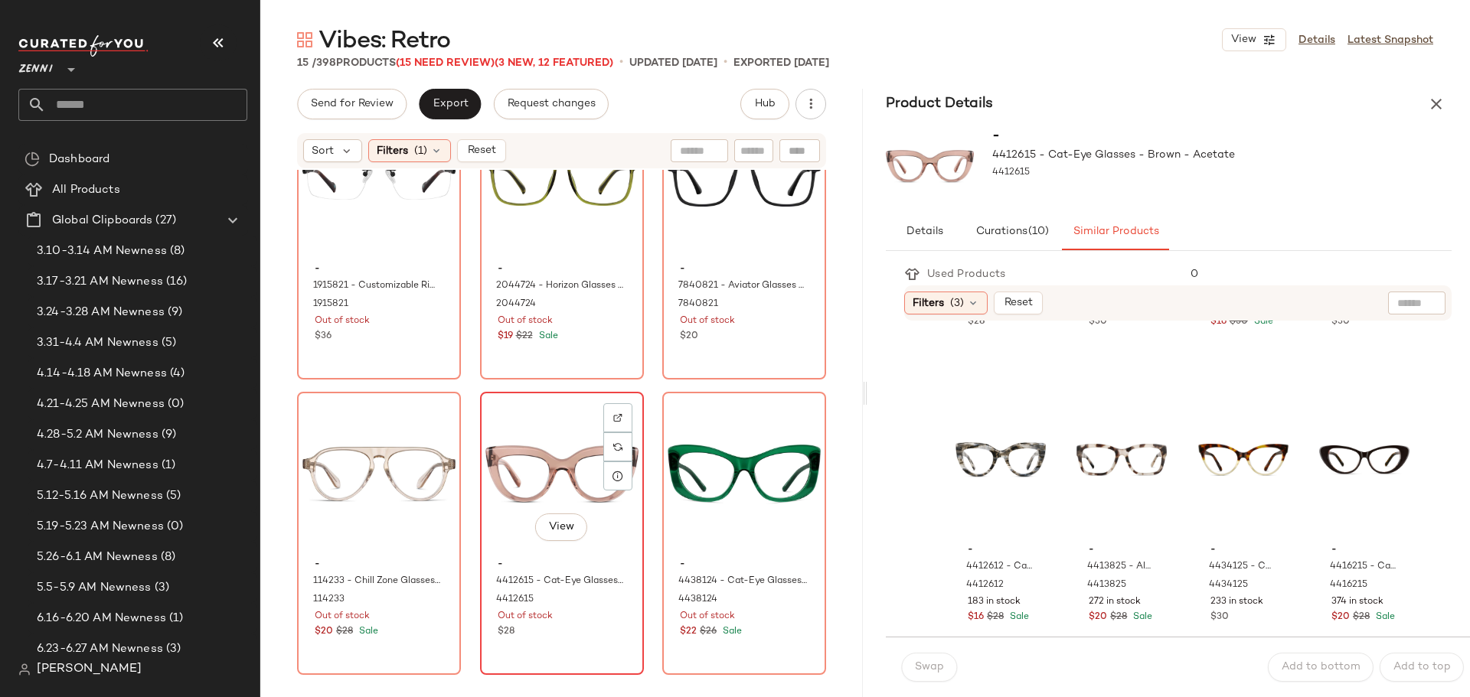
click at [583, 543] on div "View" at bounding box center [561, 474] width 153 height 155
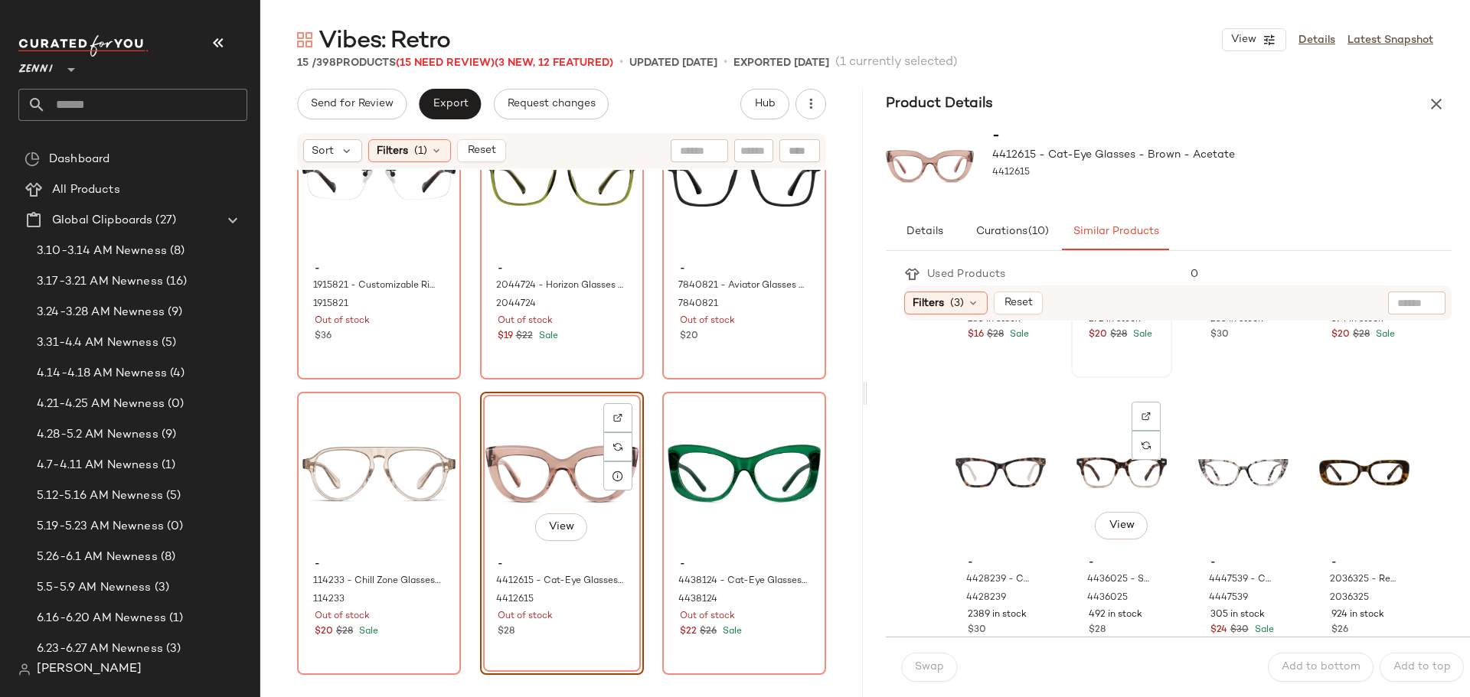
scroll to position [1148, 0]
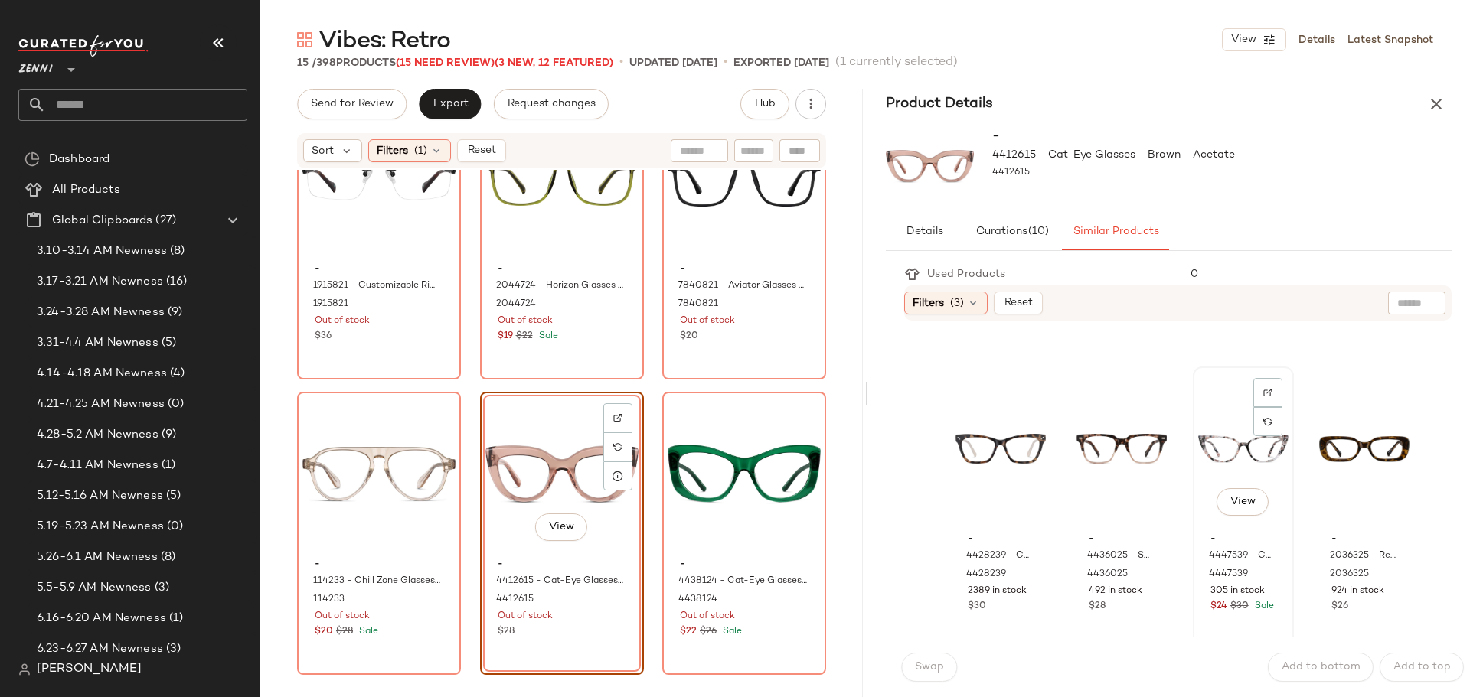
click at [1206, 451] on div "View" at bounding box center [1243, 449] width 90 height 155
click at [932, 673] on span "Swap" at bounding box center [929, 667] width 30 height 12
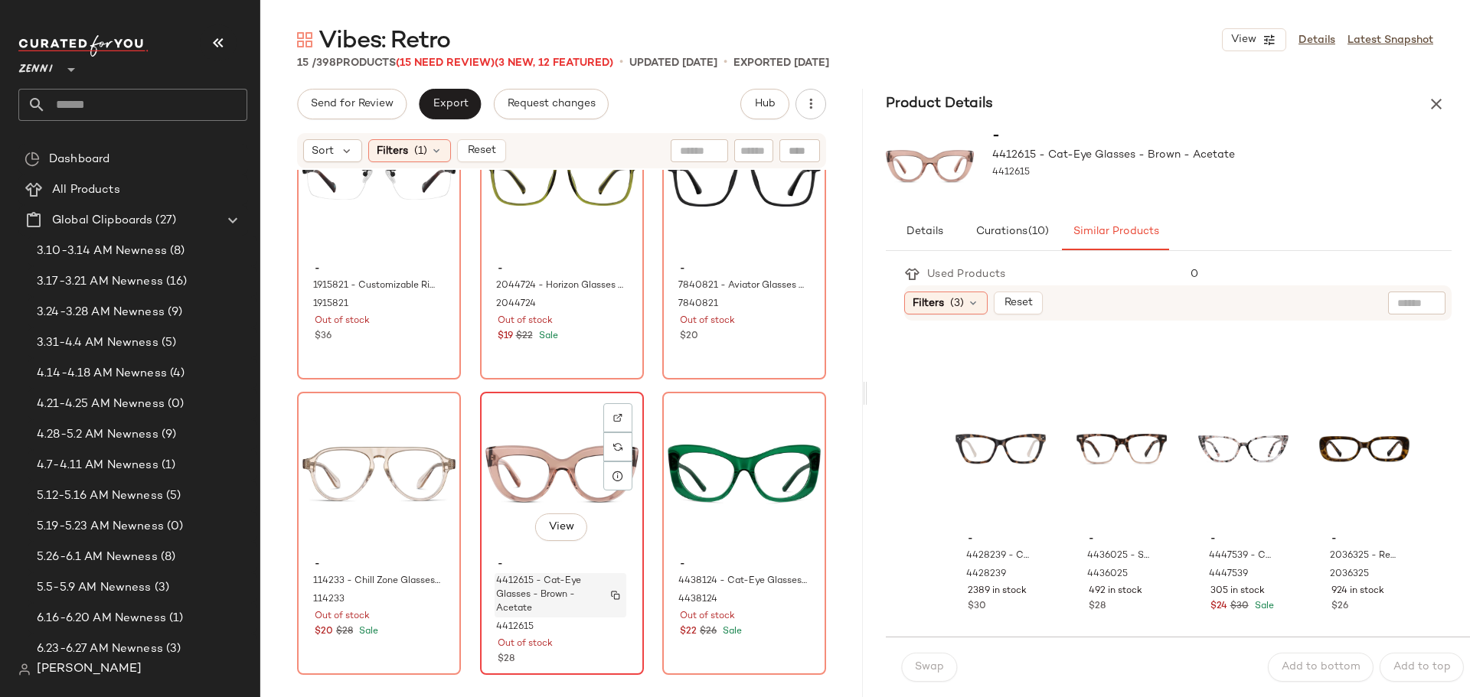
click at [572, 577] on span "4412615 - Cat-Eye Glasses - Brown - Acetate" at bounding box center [546, 595] width 100 height 41
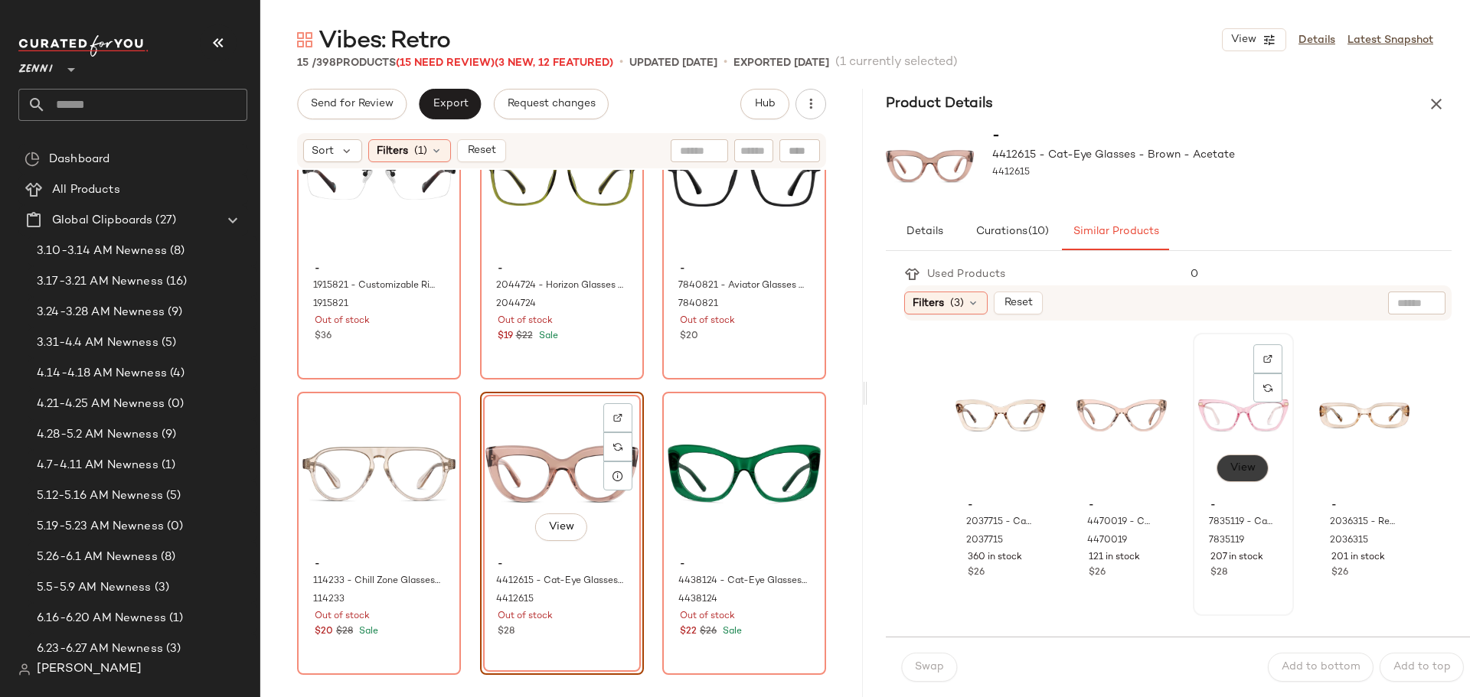
click at [1229, 472] on span "View" at bounding box center [1242, 468] width 26 height 12
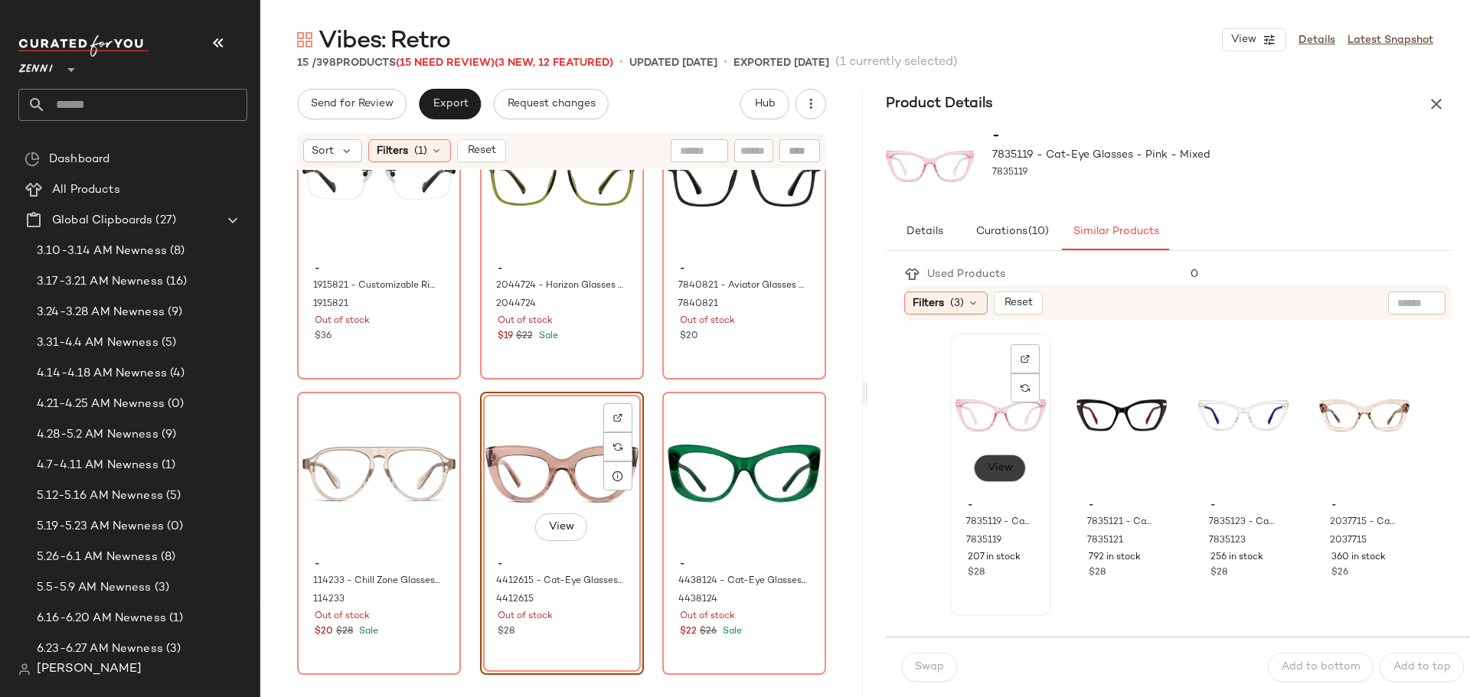
click at [1003, 467] on span "View" at bounding box center [1000, 468] width 26 height 12
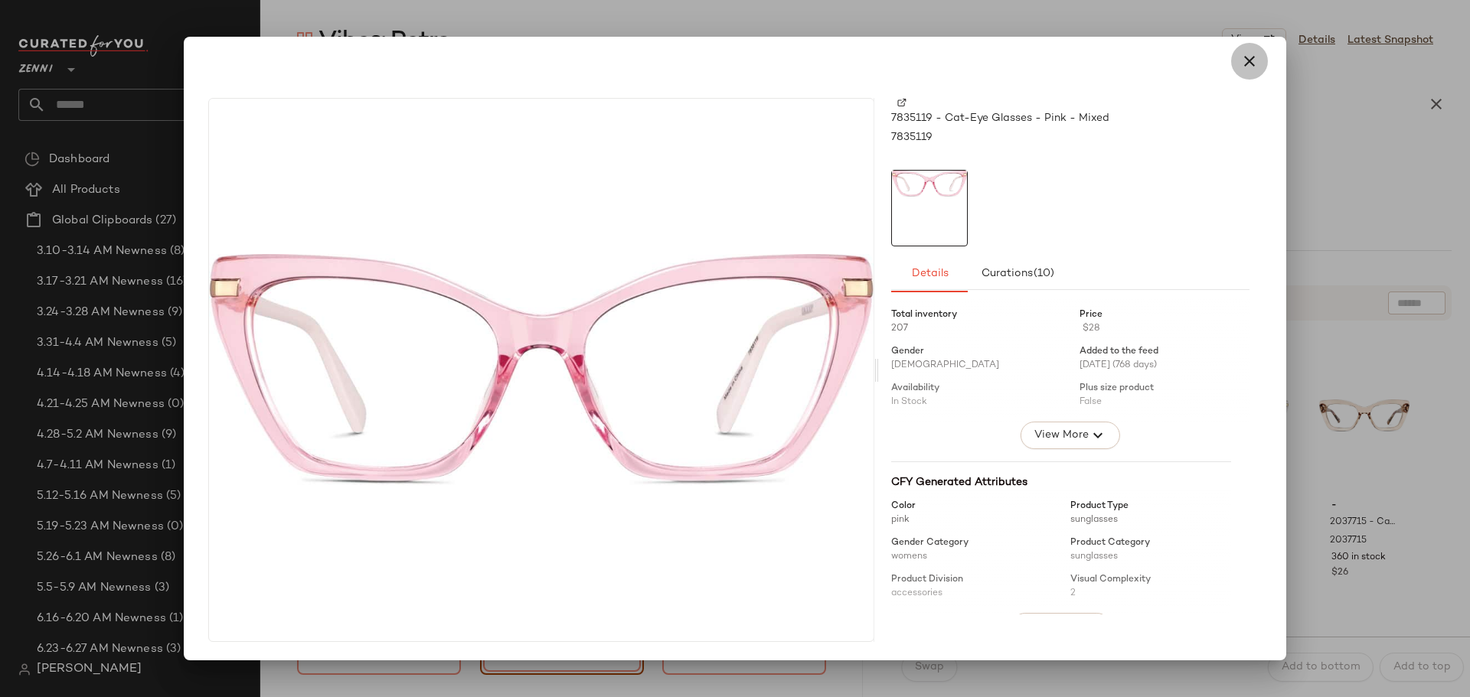
click at [1250, 58] on icon "button" at bounding box center [1249, 61] width 18 height 18
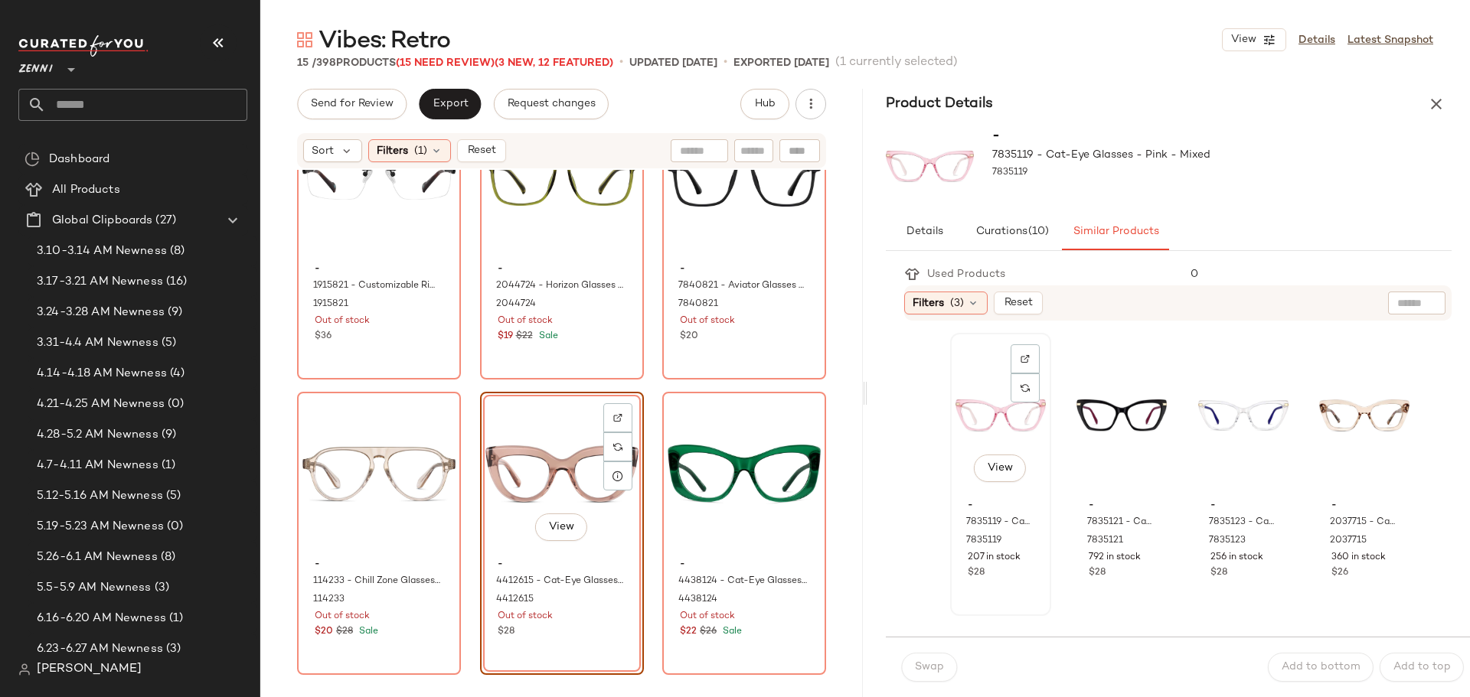
click at [962, 413] on div "View" at bounding box center [1000, 415] width 90 height 155
click at [918, 664] on span "Swap" at bounding box center [929, 667] width 30 height 12
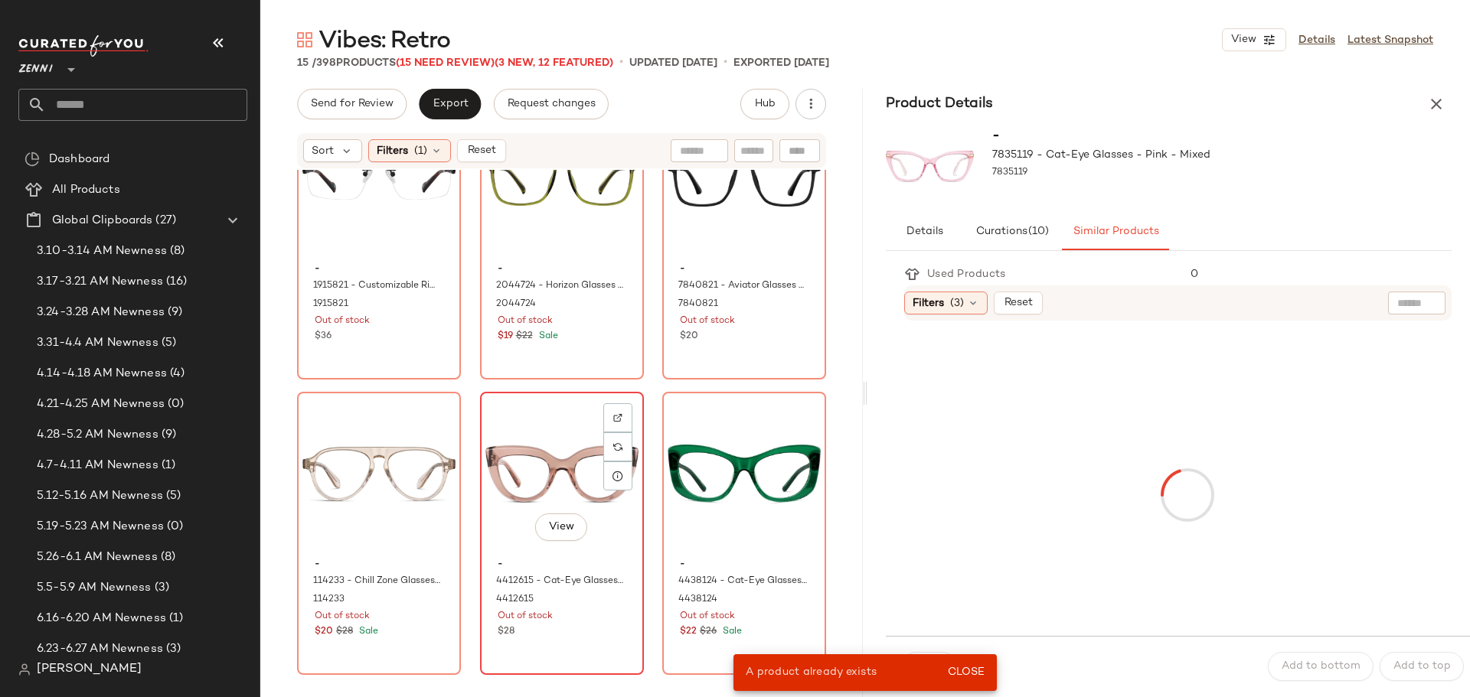
click at [510, 458] on div "View" at bounding box center [561, 474] width 153 height 155
click at [684, 448] on div "View" at bounding box center [744, 474] width 153 height 155
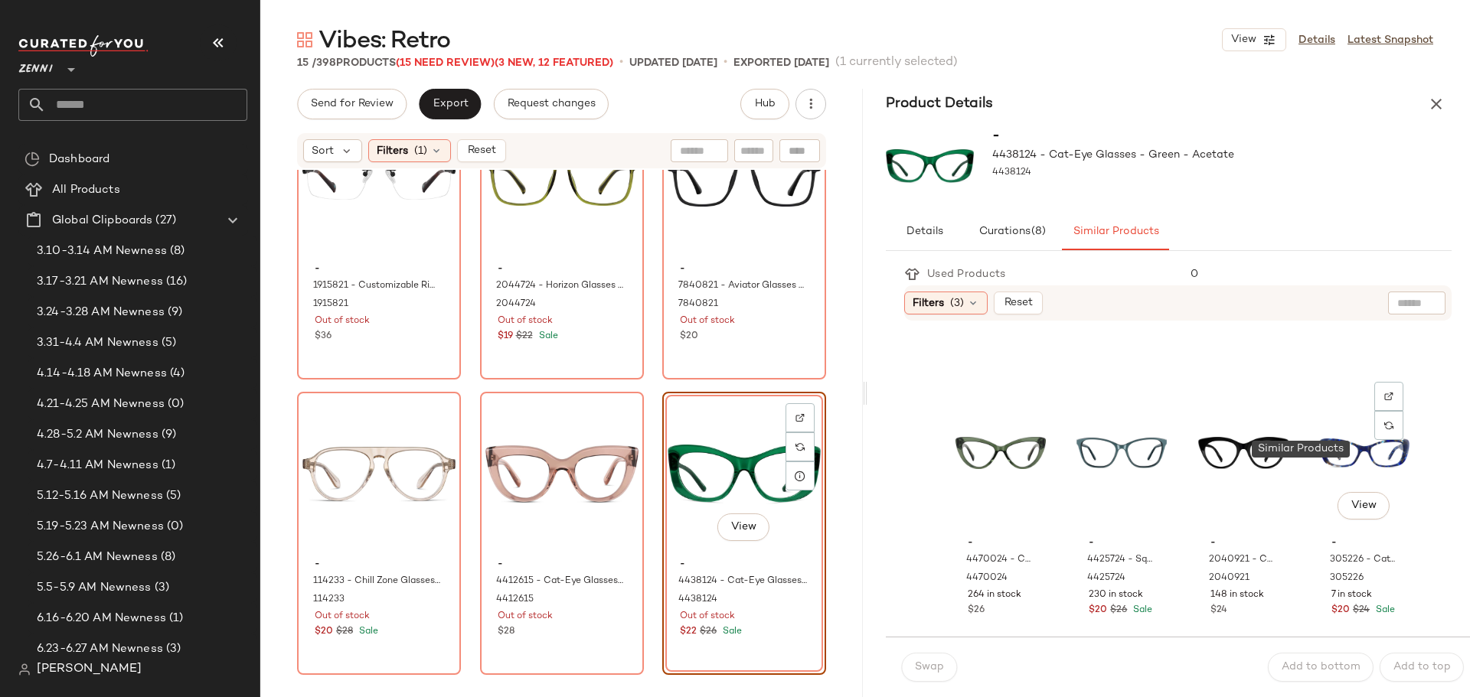
scroll to position [306, 0]
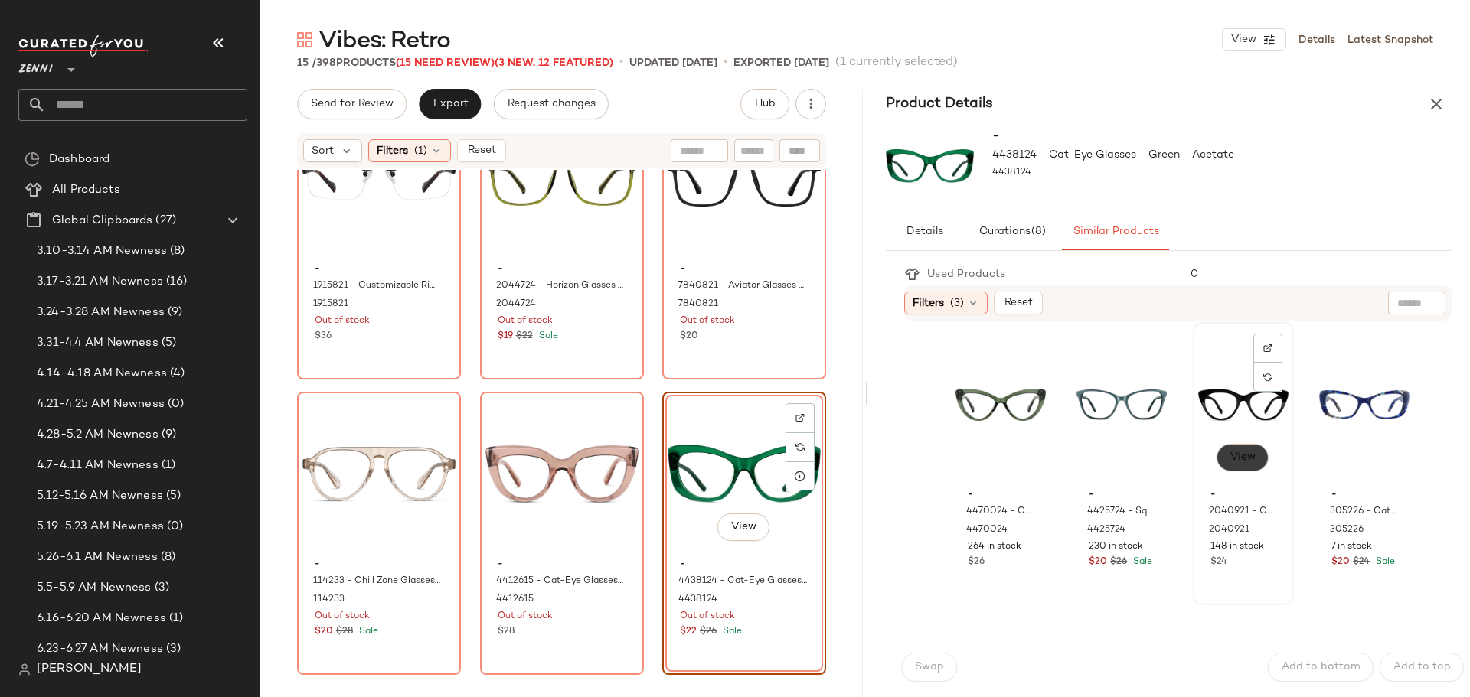
click at [1229, 452] on span "View" at bounding box center [1242, 458] width 26 height 12
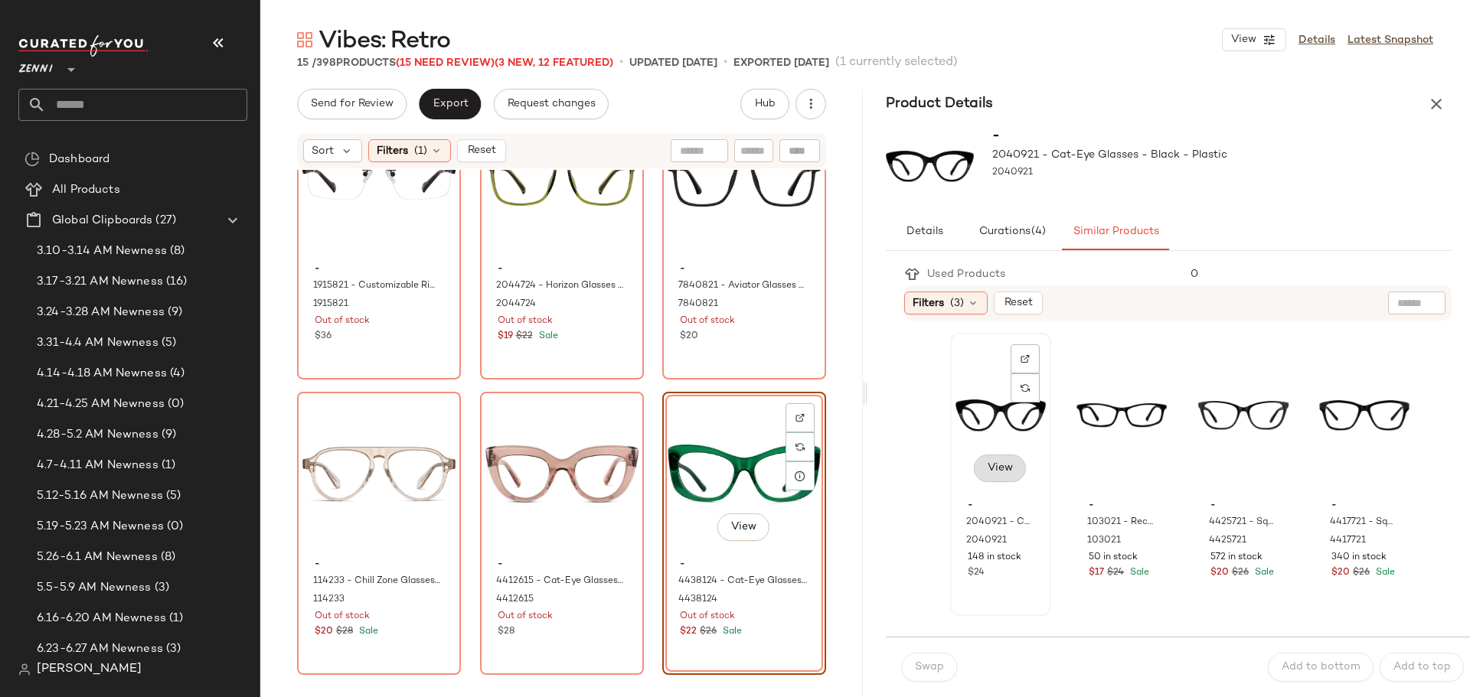
click at [993, 469] on span "View" at bounding box center [1000, 468] width 26 height 12
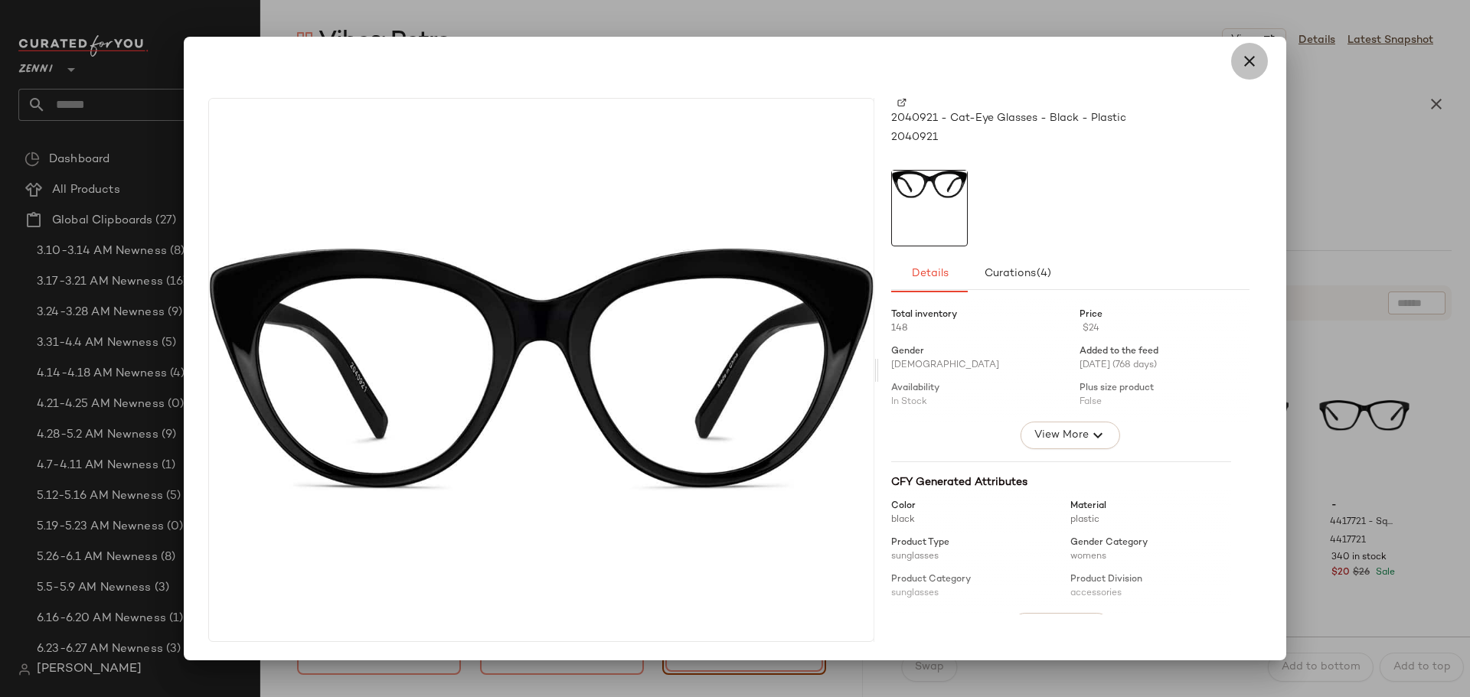
click at [1246, 59] on icon "button" at bounding box center [1249, 61] width 18 height 18
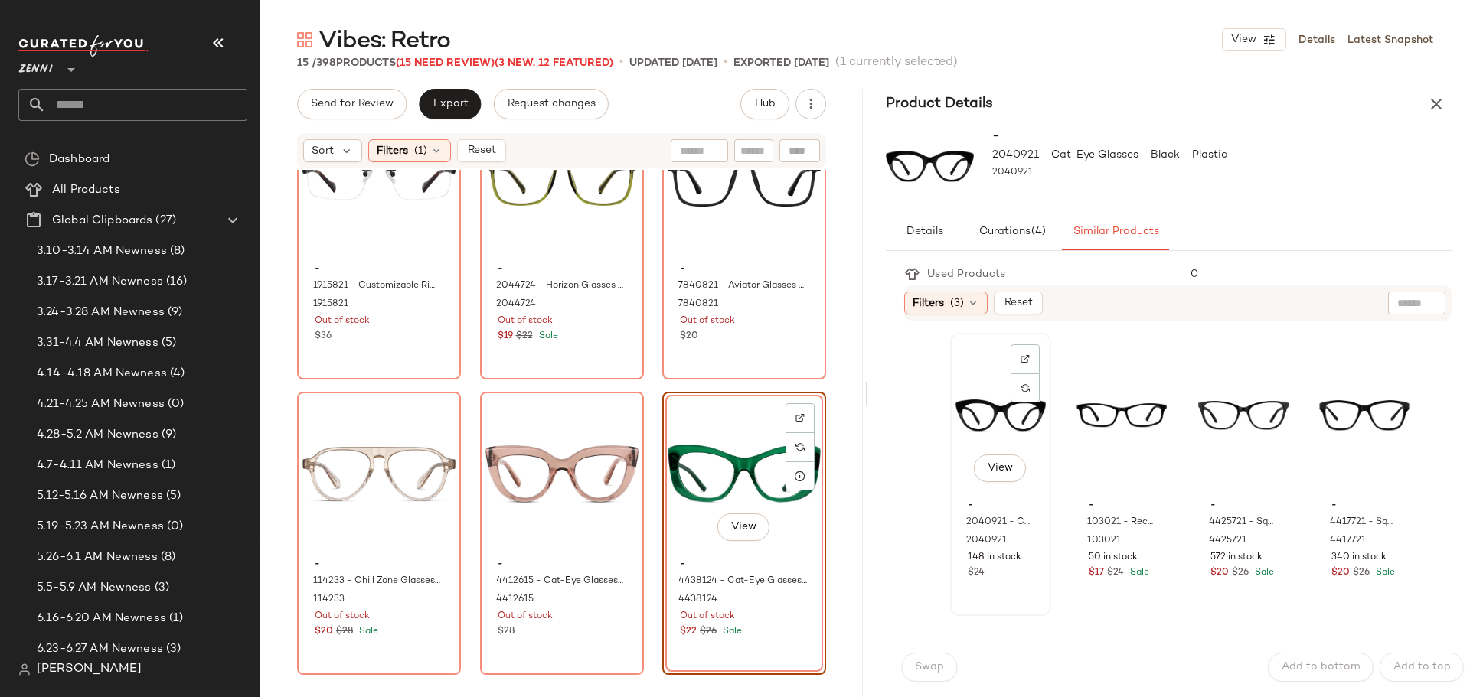
click at [987, 404] on div "View" at bounding box center [1000, 415] width 90 height 155
click at [940, 665] on span "Swap" at bounding box center [929, 667] width 30 height 12
click at [717, 454] on div "View" at bounding box center [744, 474] width 153 height 155
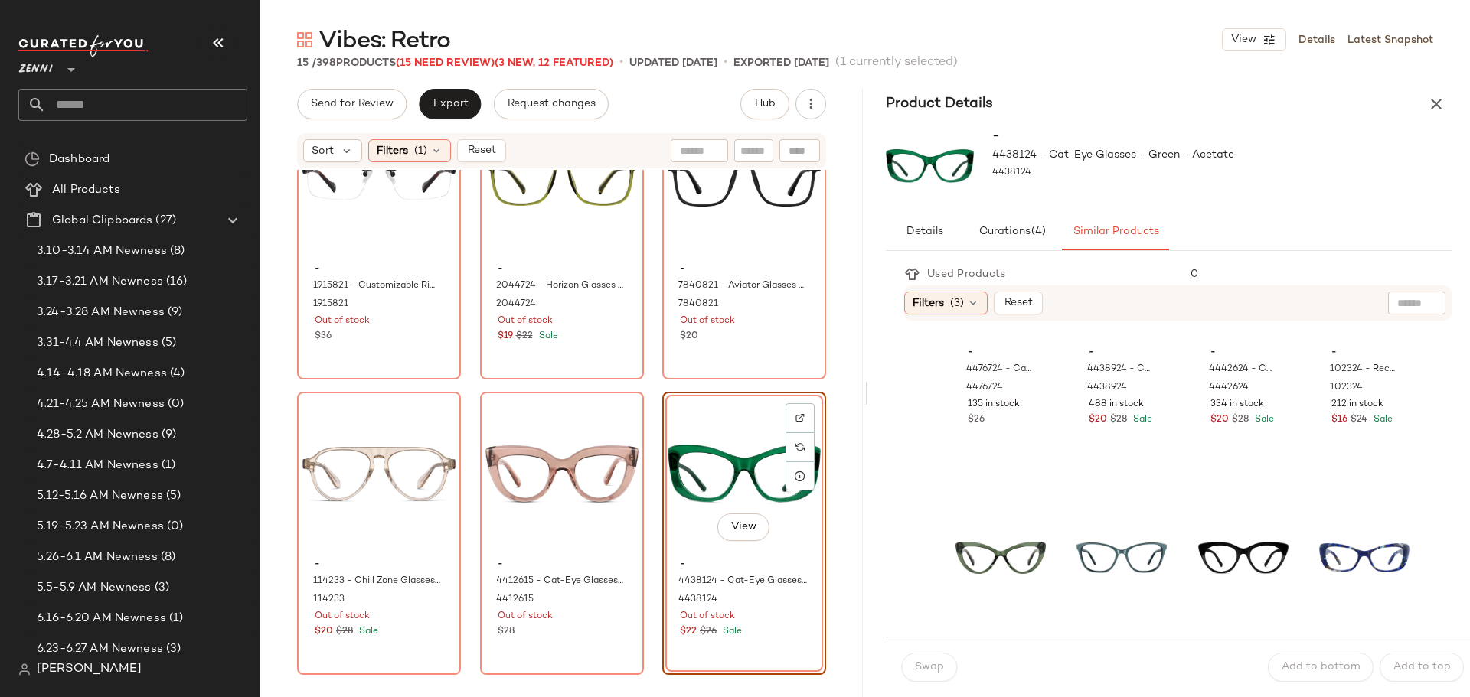
scroll to position [230, 0]
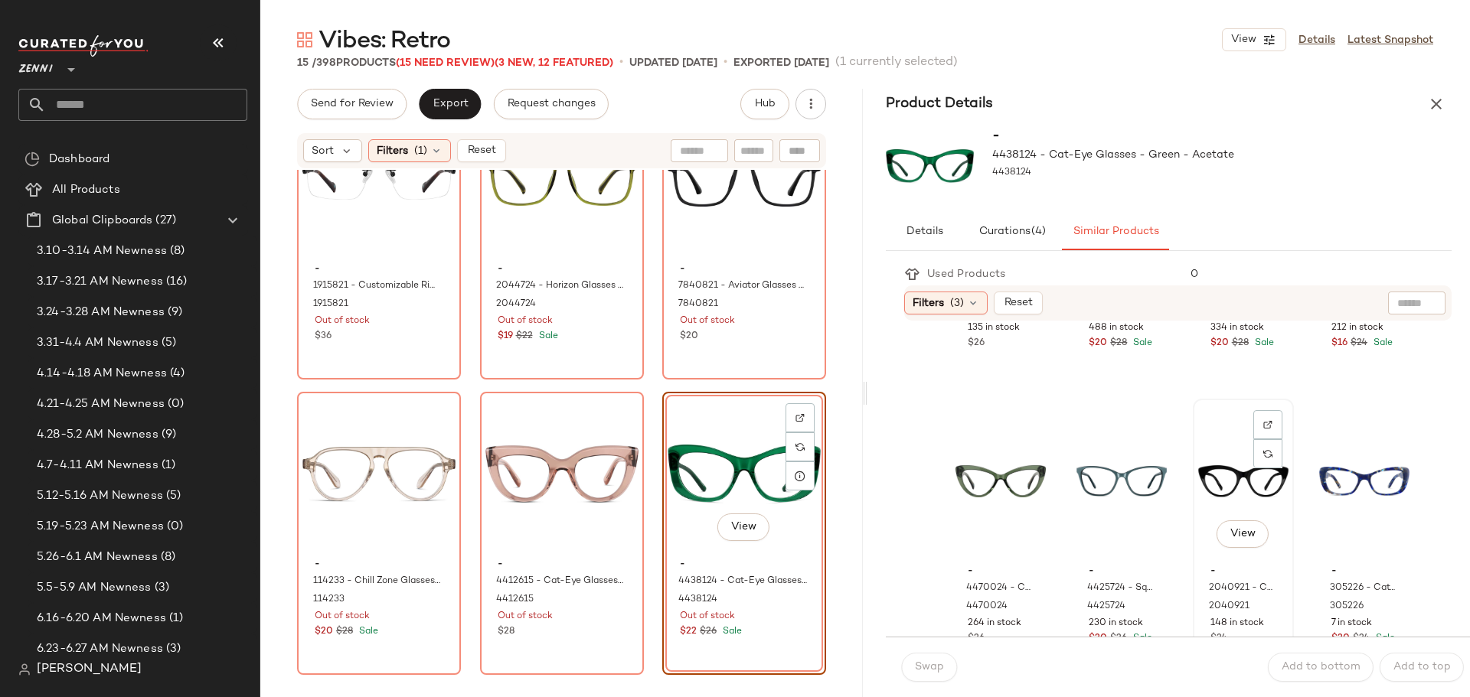
click at [1202, 452] on div "View" at bounding box center [1243, 481] width 90 height 155
click at [935, 657] on button "Swap" at bounding box center [929, 667] width 56 height 29
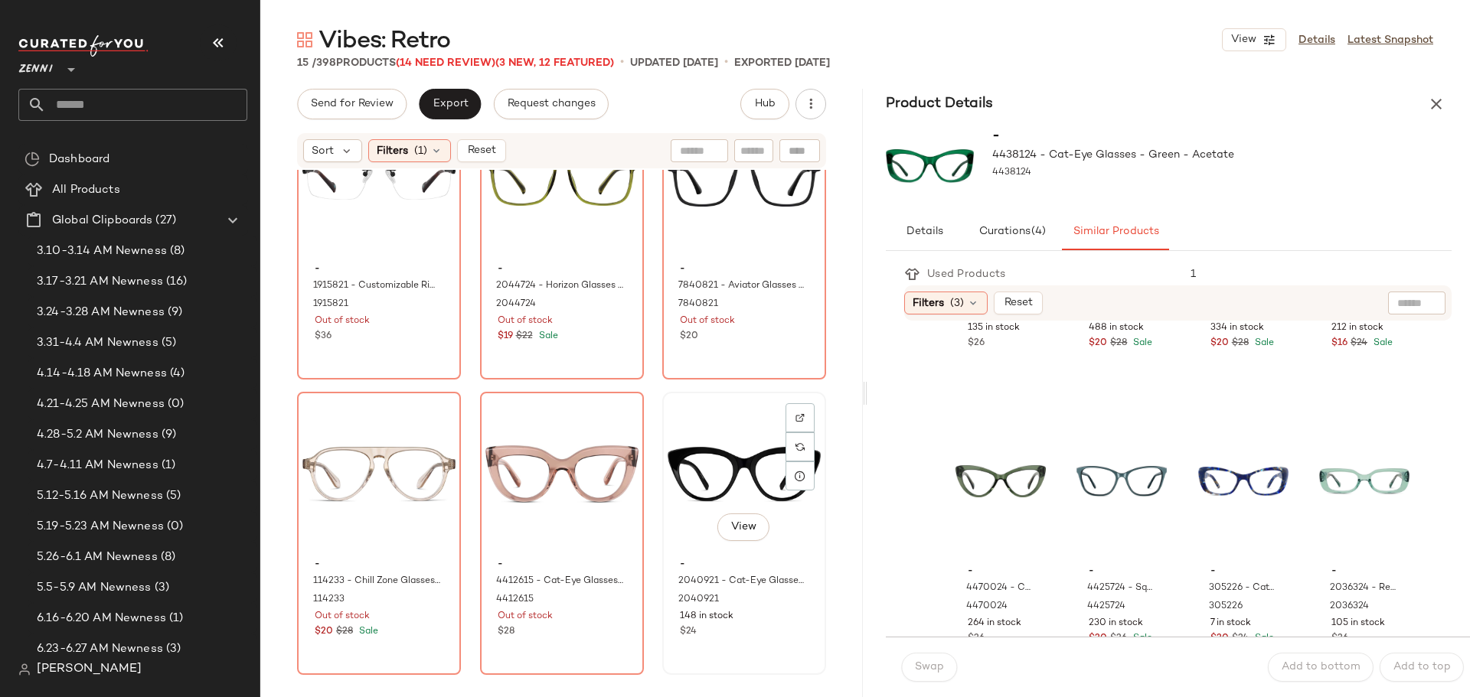
click at [704, 464] on div "View" at bounding box center [744, 474] width 153 height 155
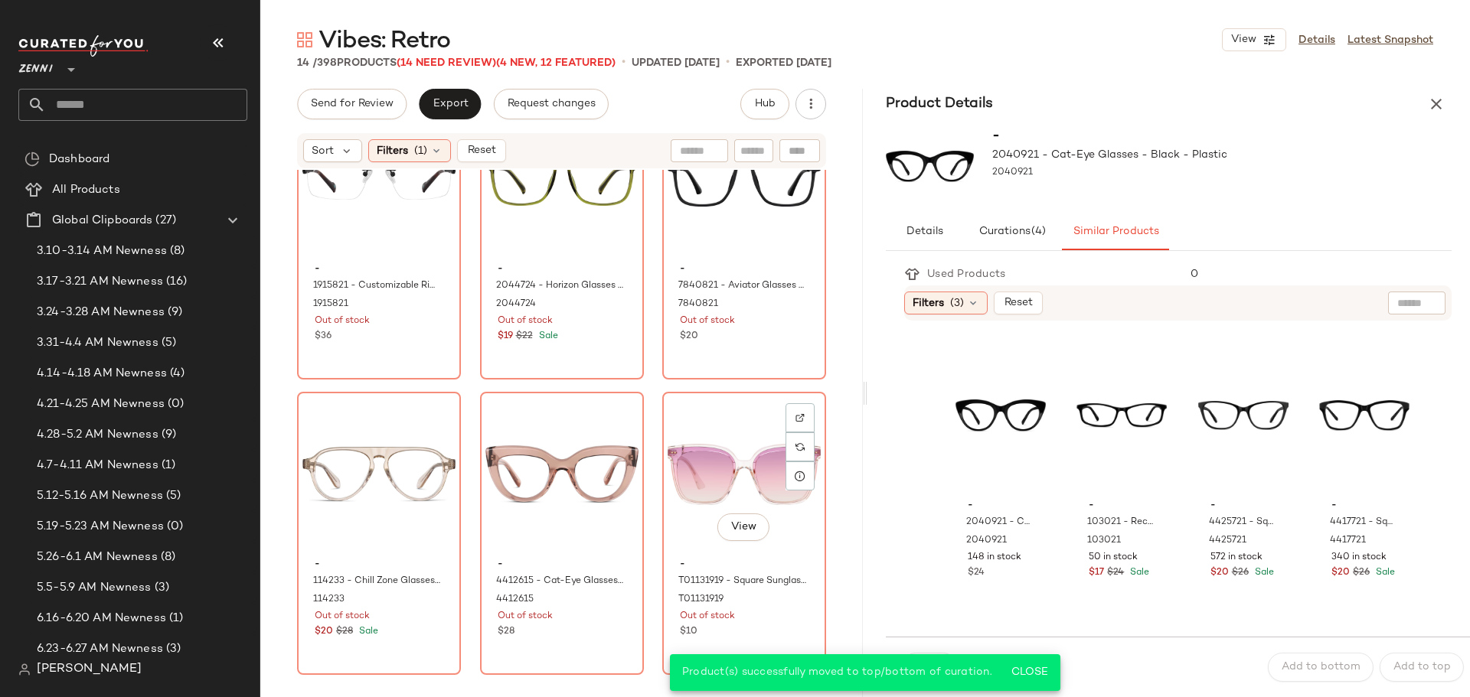
click at [704, 464] on div "View" at bounding box center [744, 474] width 153 height 155
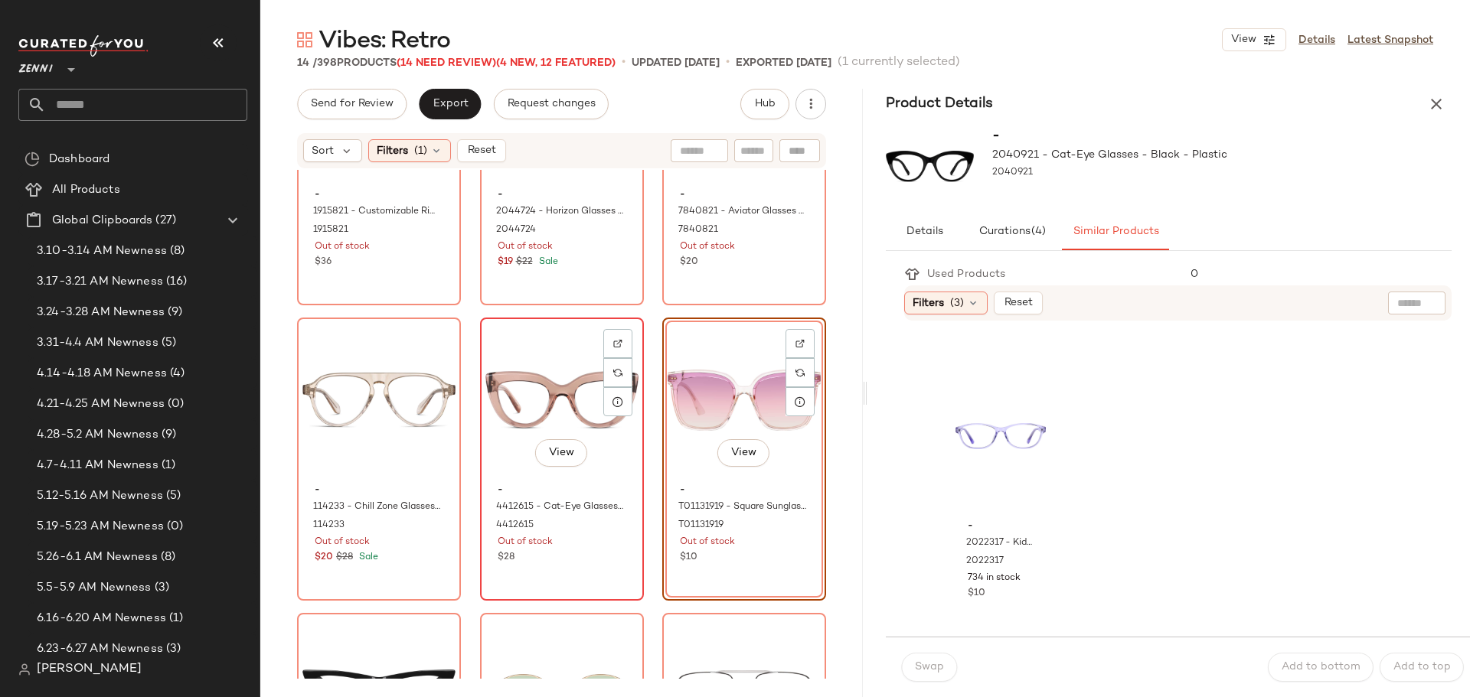
scroll to position [318, 0]
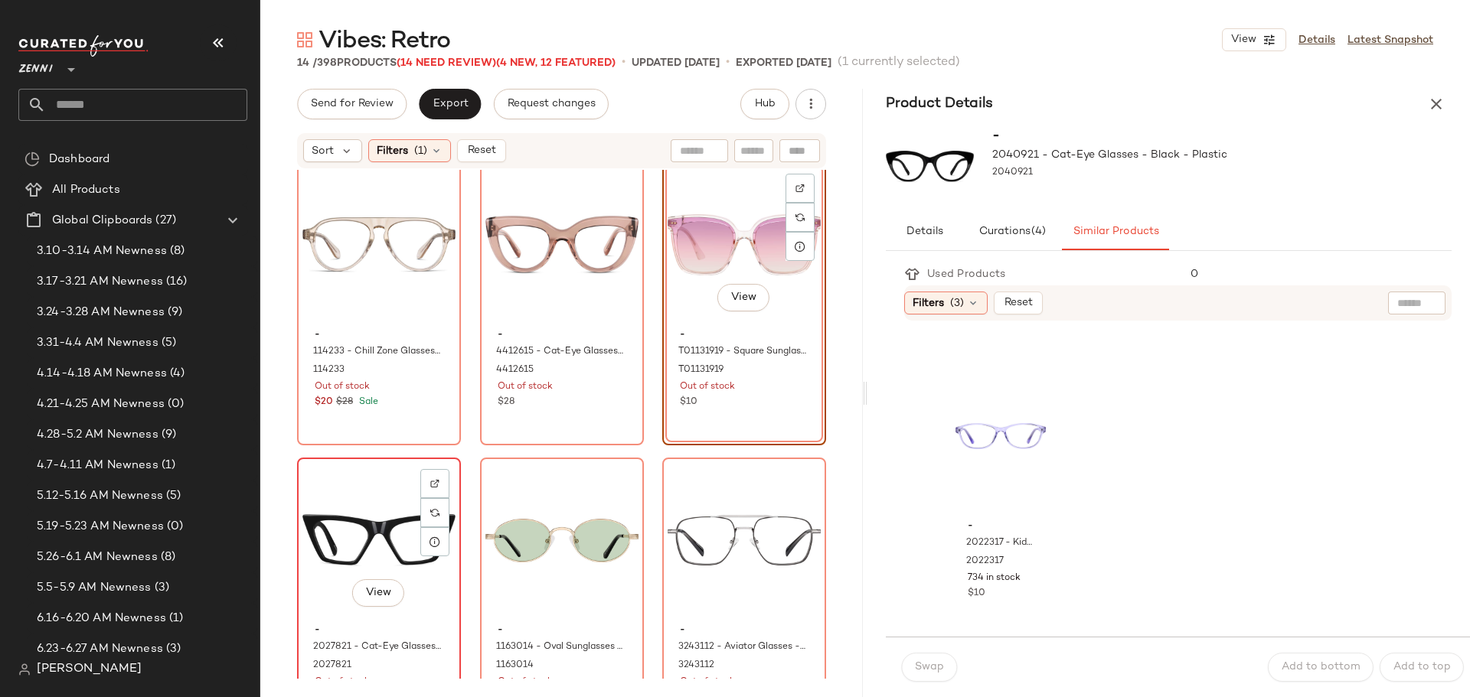
click at [346, 501] on div "View" at bounding box center [378, 540] width 153 height 155
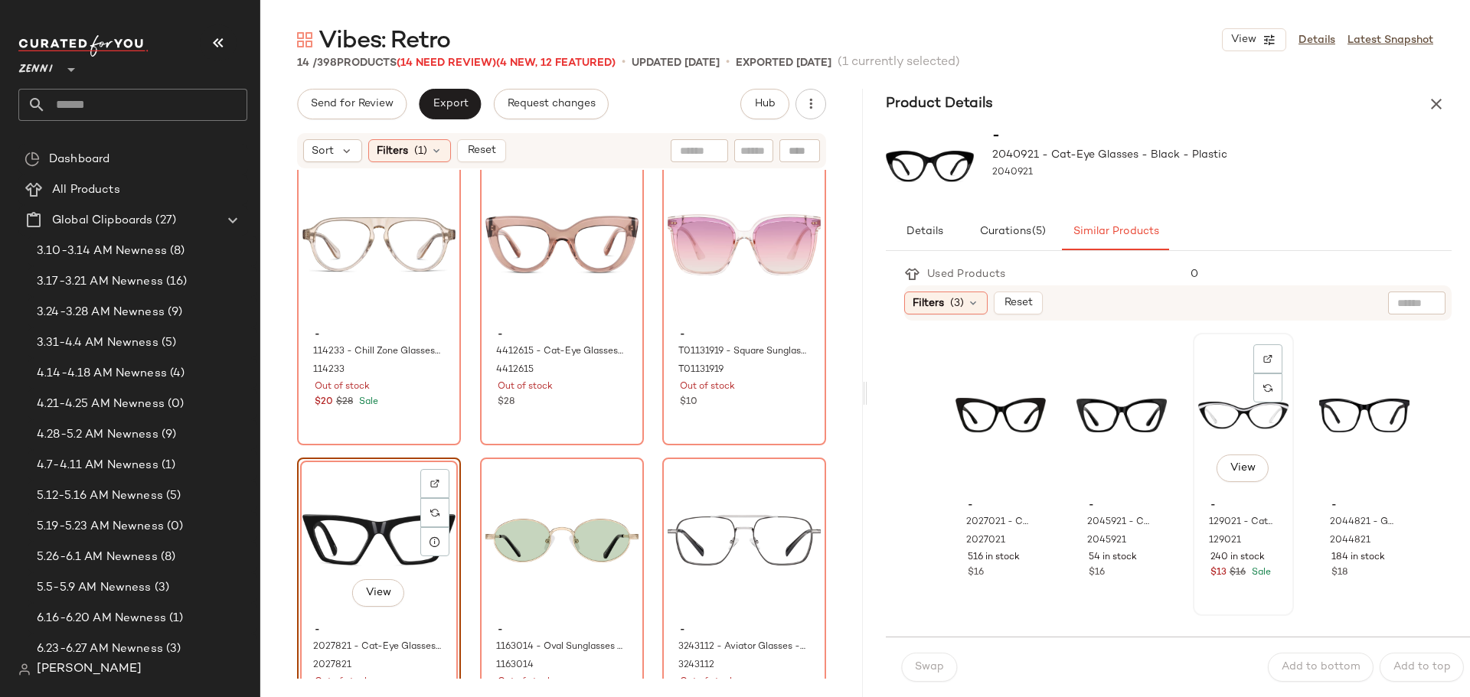
click at [1202, 413] on div "View" at bounding box center [1243, 415] width 90 height 155
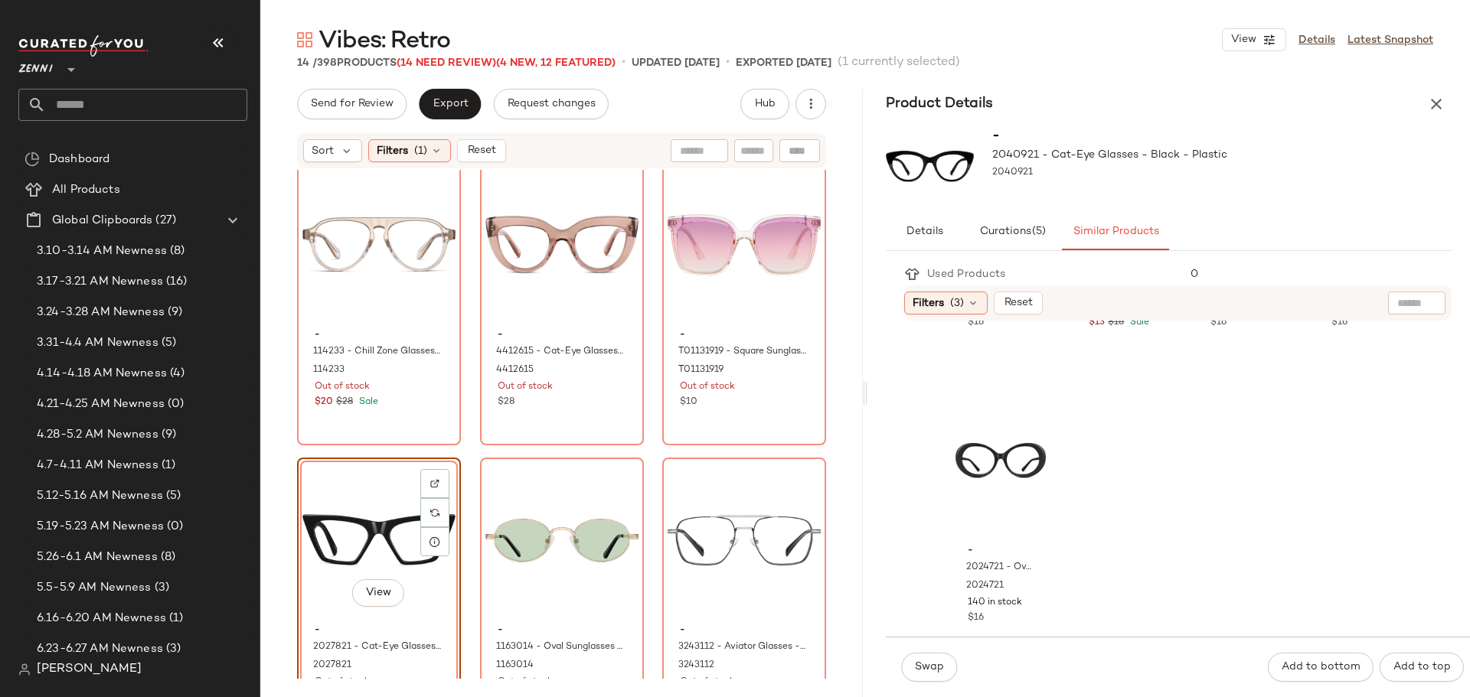
scroll to position [1752, 0]
click at [971, 421] on div "View" at bounding box center [1000, 436] width 90 height 155
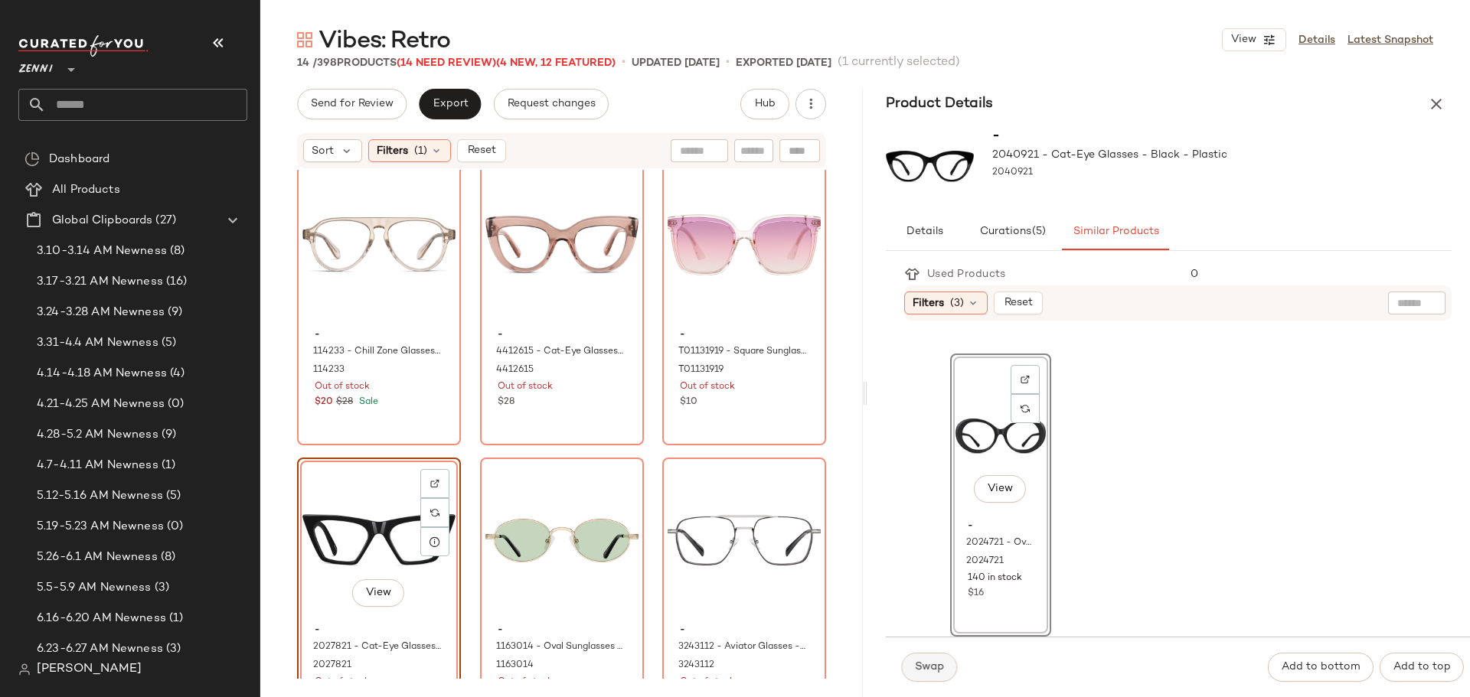
click at [941, 664] on span "Swap" at bounding box center [929, 667] width 30 height 12
click at [346, 517] on div "View" at bounding box center [378, 540] width 153 height 155
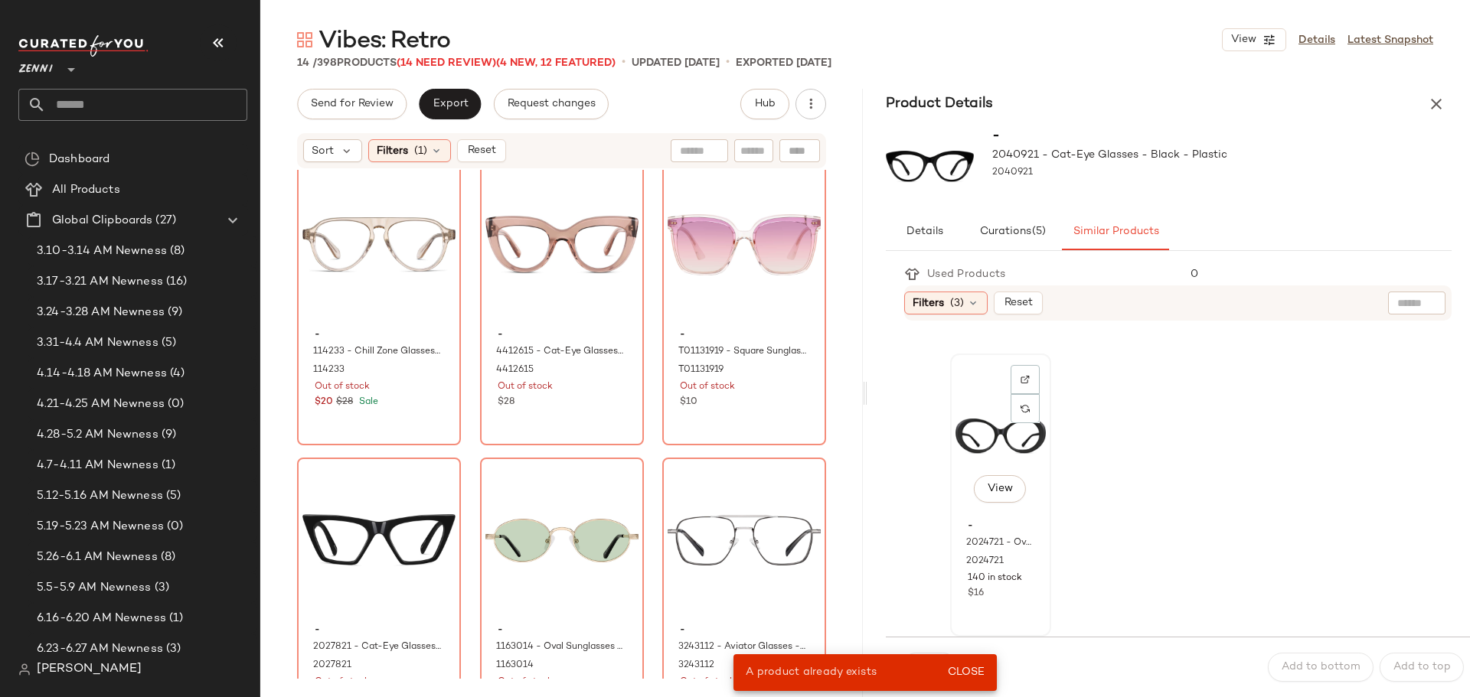
click at [978, 430] on div "View" at bounding box center [1000, 436] width 90 height 155
click at [969, 673] on span "Close" at bounding box center [966, 673] width 38 height 12
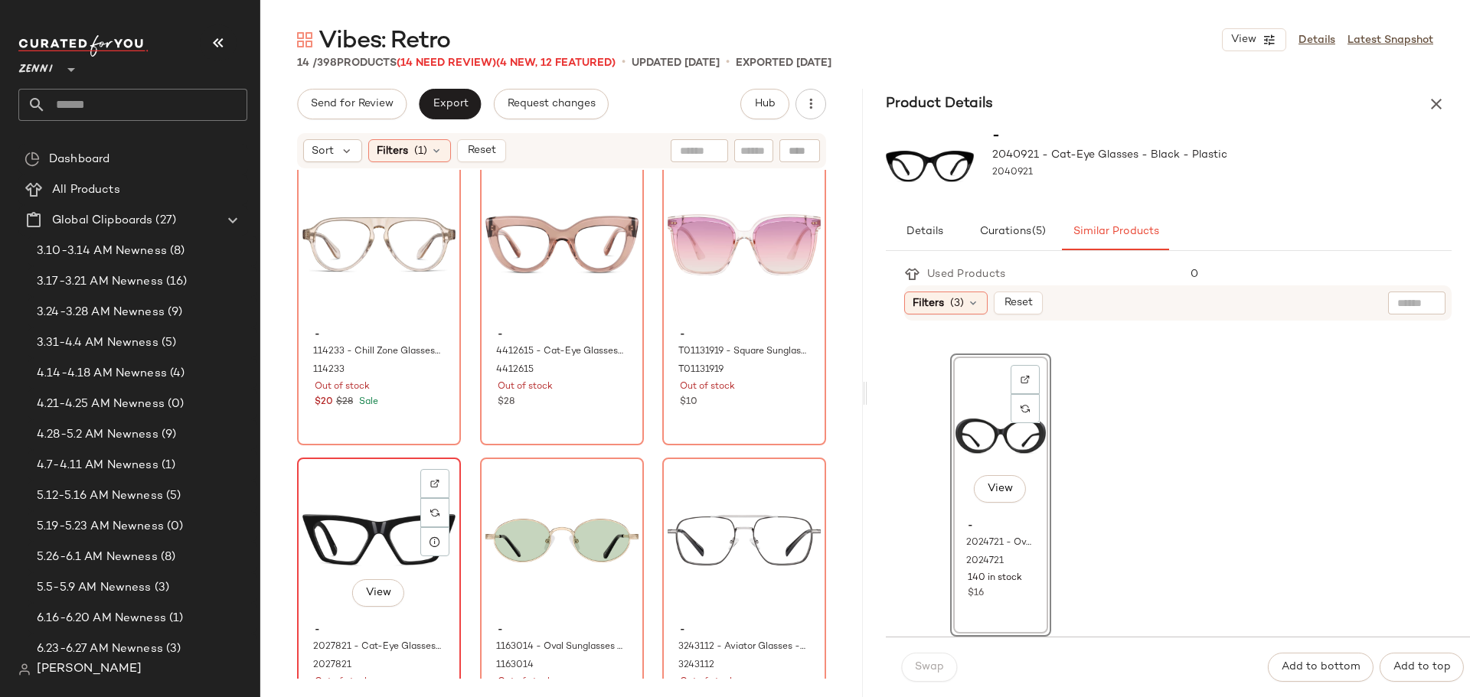
click at [341, 465] on div "View" at bounding box center [378, 540] width 153 height 155
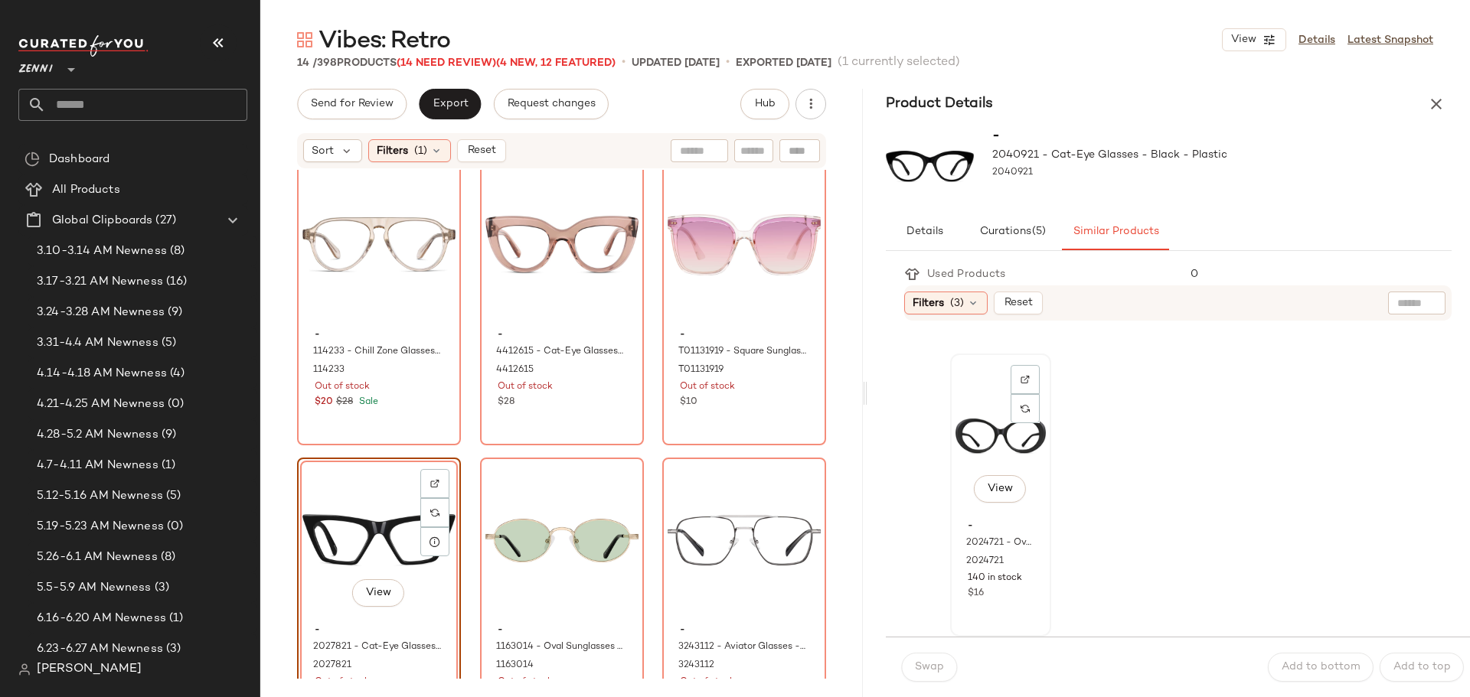
click at [970, 477] on div "View" at bounding box center [1000, 436] width 90 height 155
click at [946, 664] on button "Swap" at bounding box center [929, 667] width 56 height 29
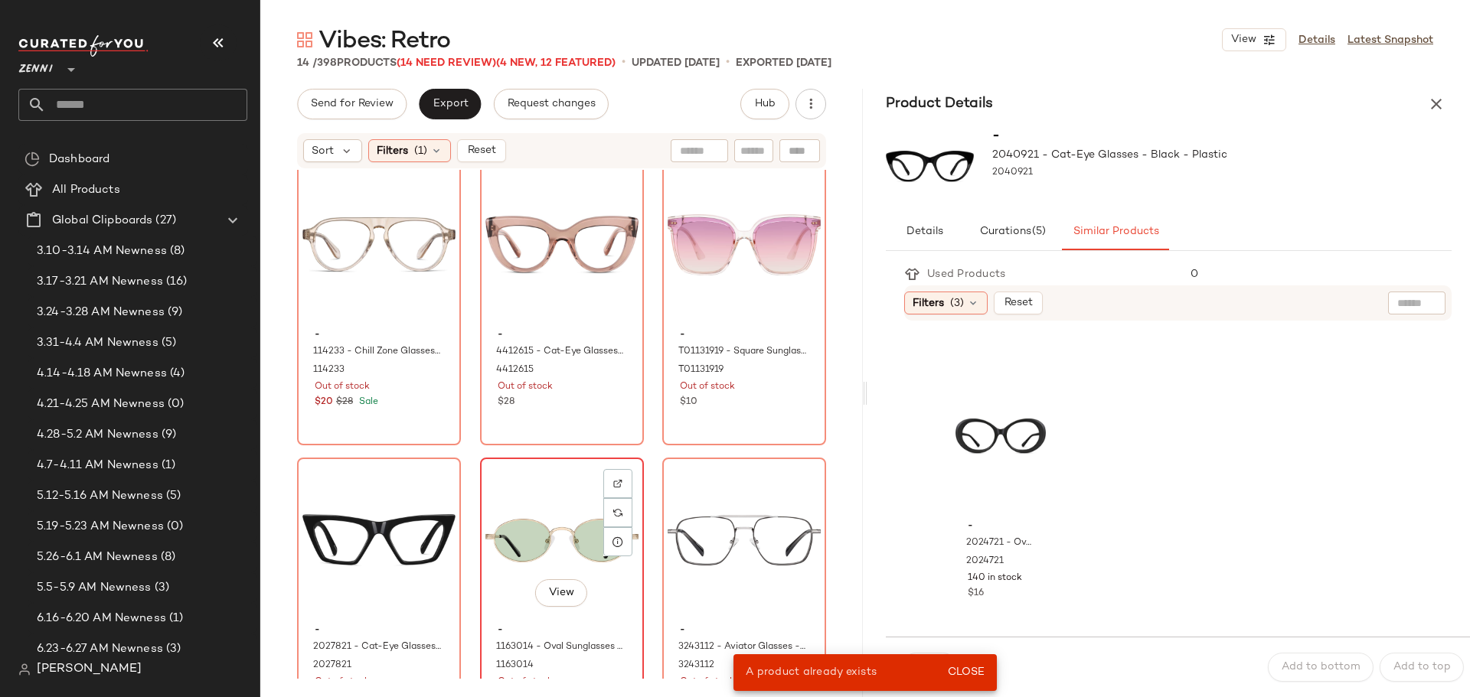
click at [521, 491] on div "View" at bounding box center [561, 540] width 153 height 155
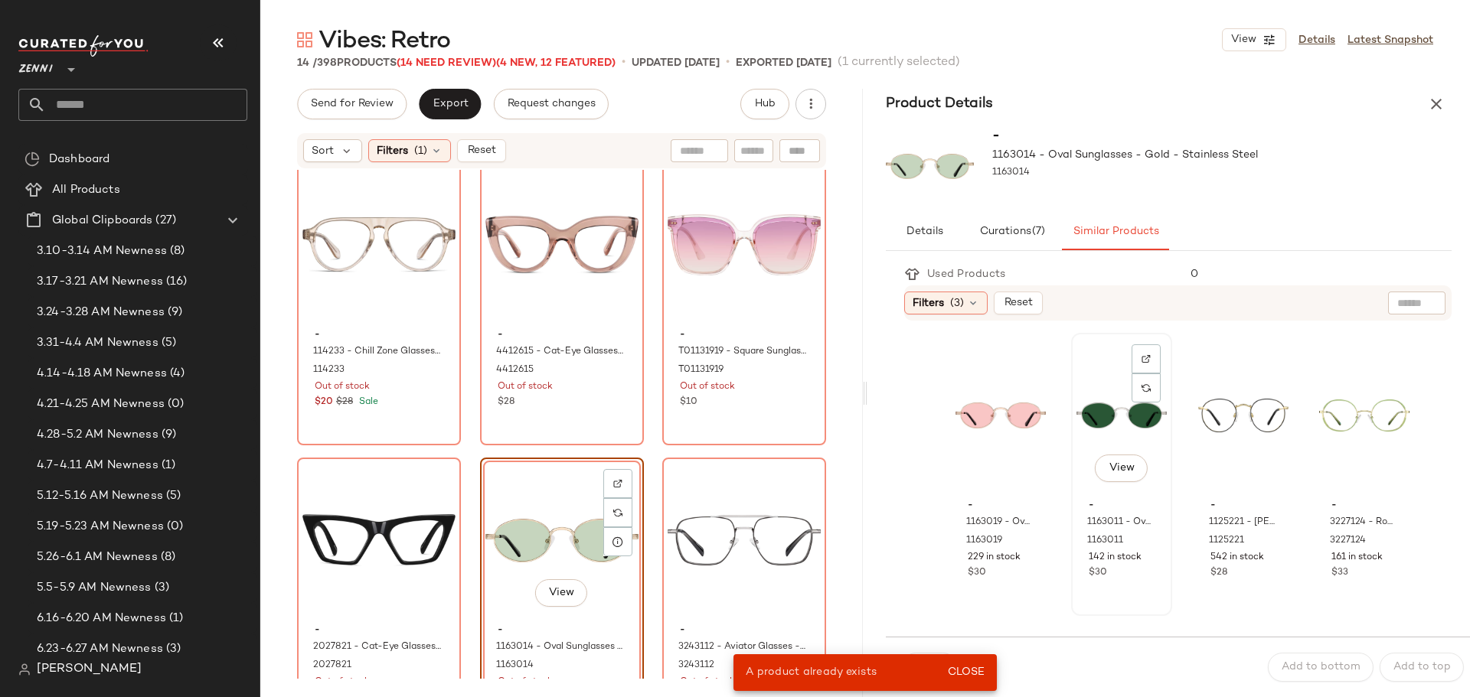
click at [1096, 400] on div "View" at bounding box center [1121, 415] width 90 height 155
click at [971, 671] on span "Close" at bounding box center [966, 673] width 38 height 12
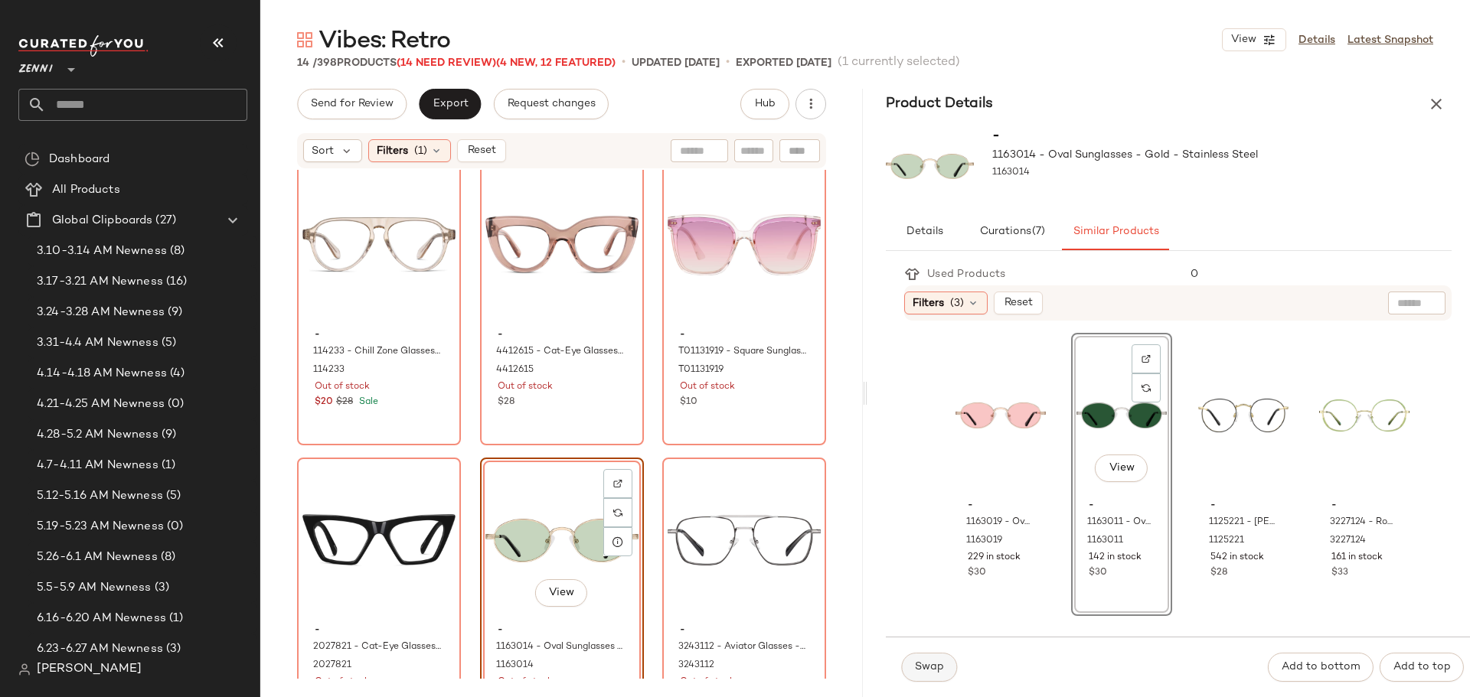
click at [922, 671] on span "Swap" at bounding box center [929, 667] width 30 height 12
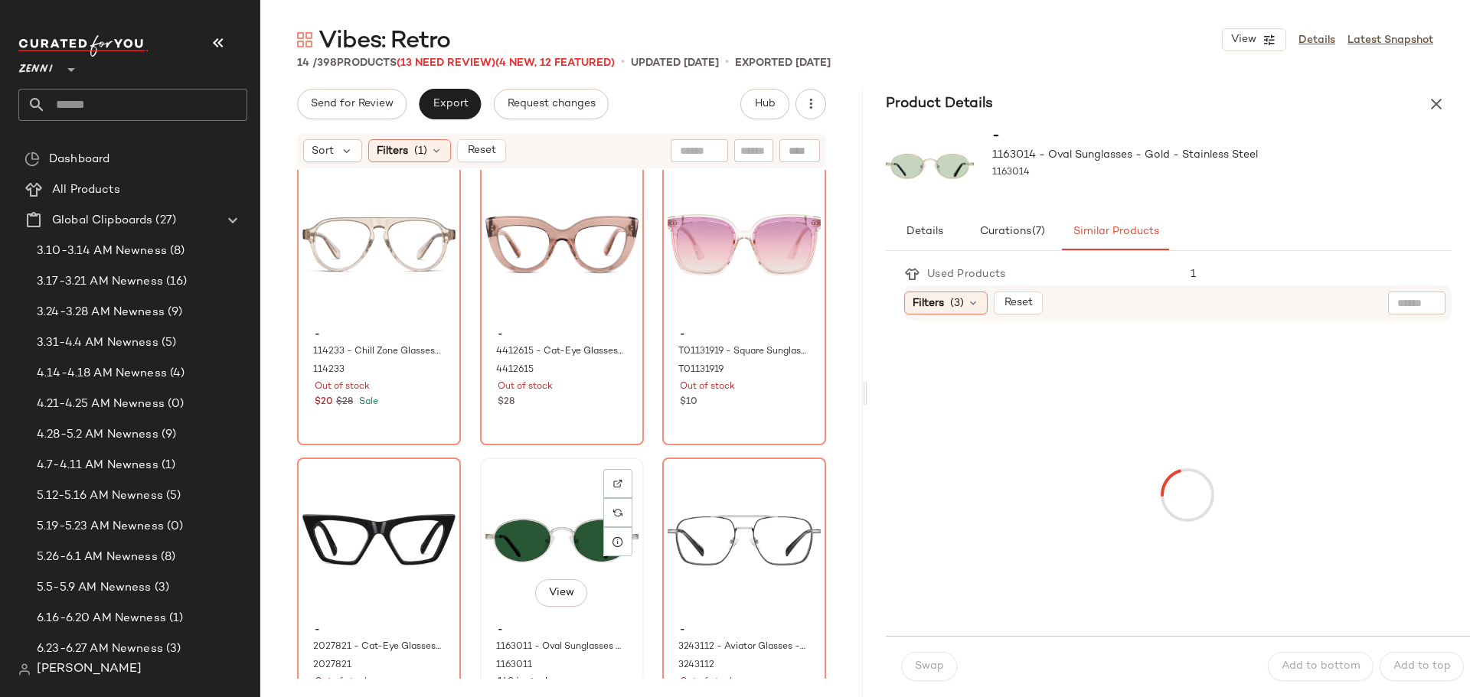
click at [514, 484] on div "View" at bounding box center [561, 540] width 153 height 155
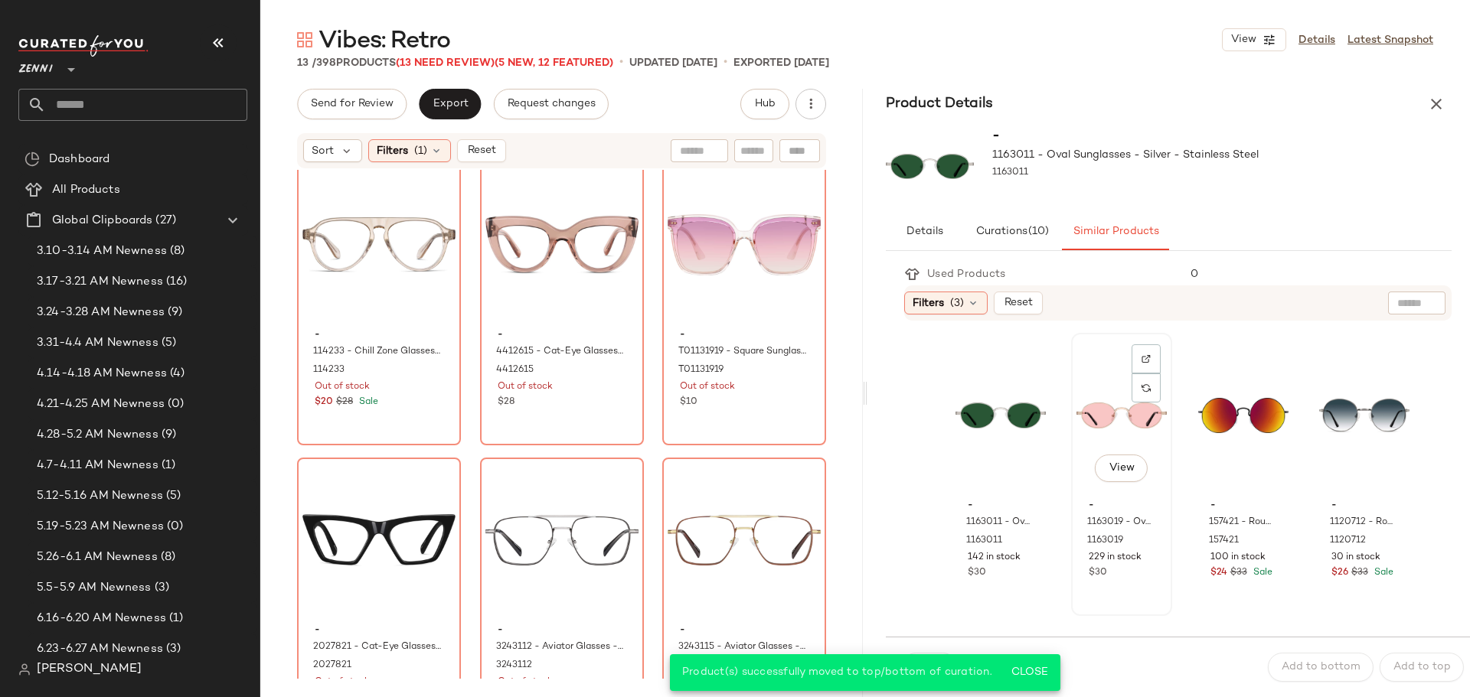
click at [1098, 409] on div "View" at bounding box center [1121, 415] width 90 height 155
click at [1315, 666] on span "Add to bottom" at bounding box center [1321, 667] width 80 height 12
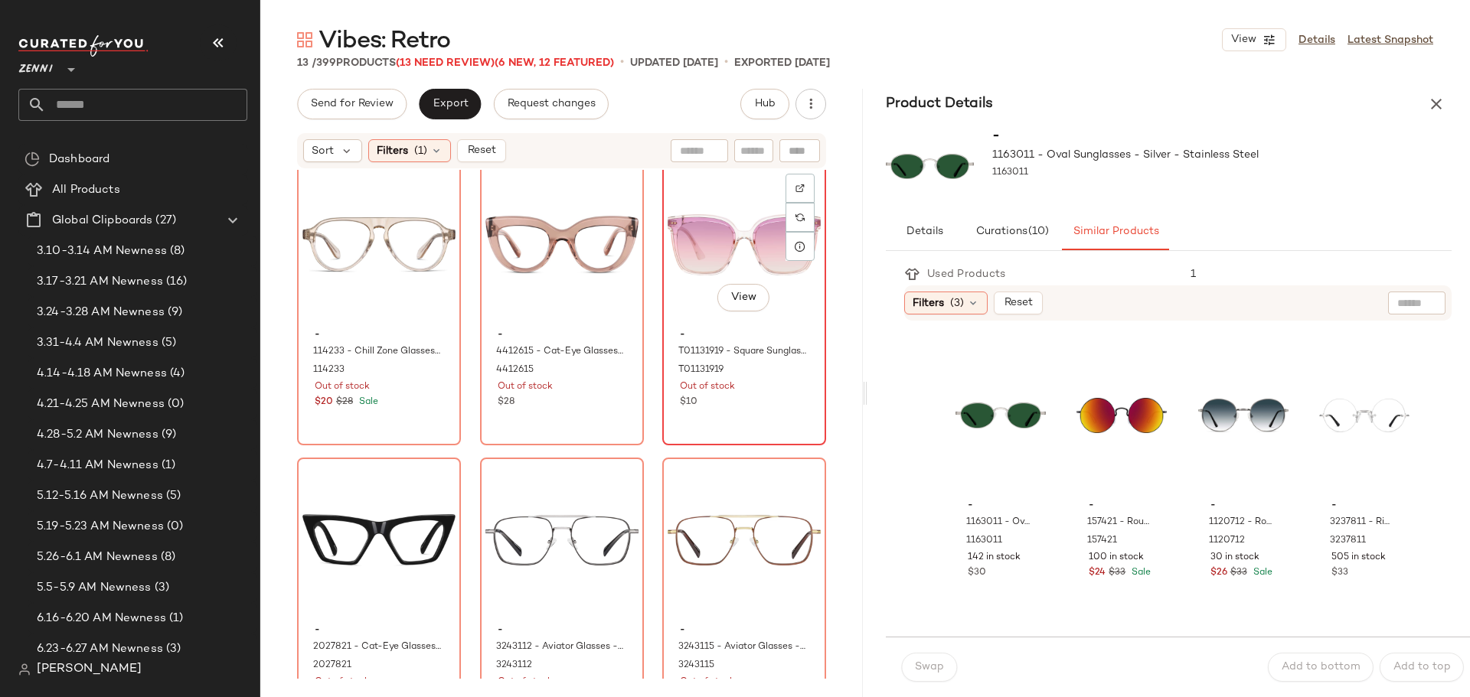
click at [714, 239] on div "View" at bounding box center [744, 245] width 153 height 155
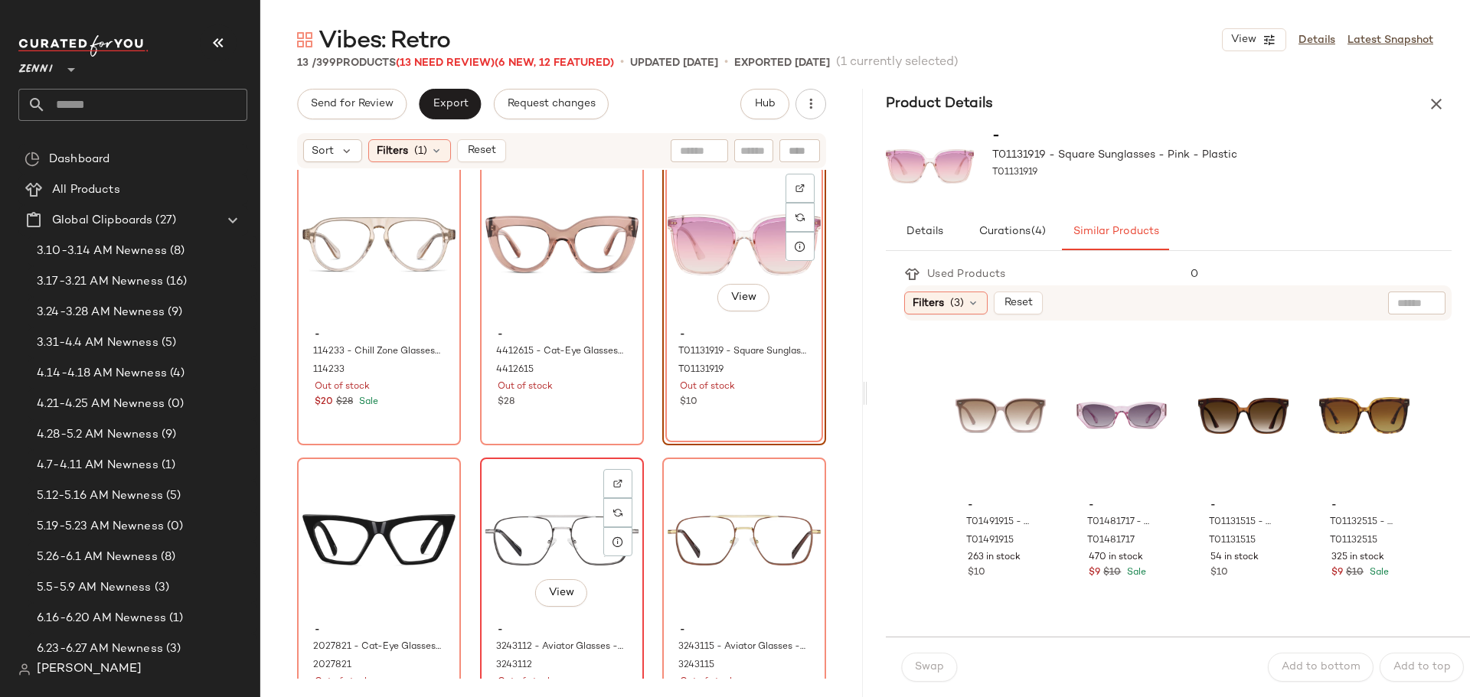
click at [527, 511] on div "View" at bounding box center [561, 540] width 153 height 155
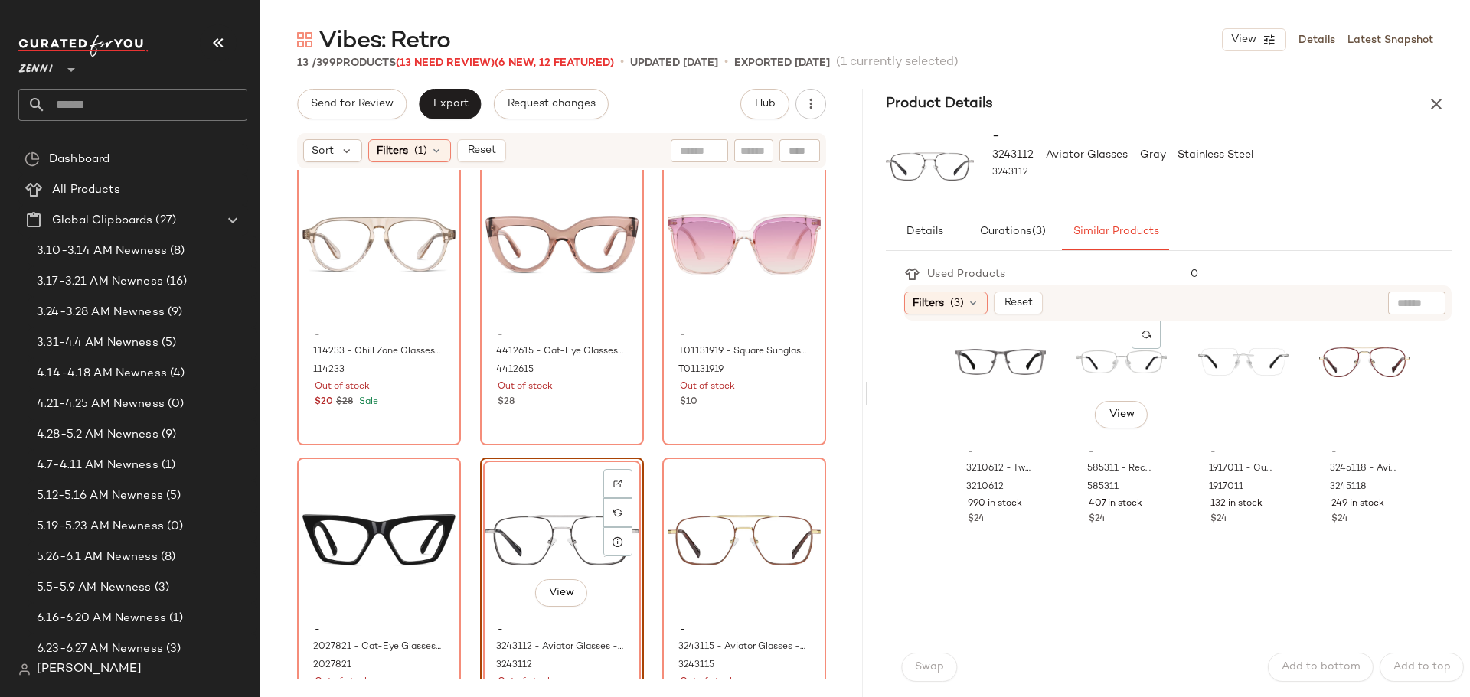
scroll to position [1752, 0]
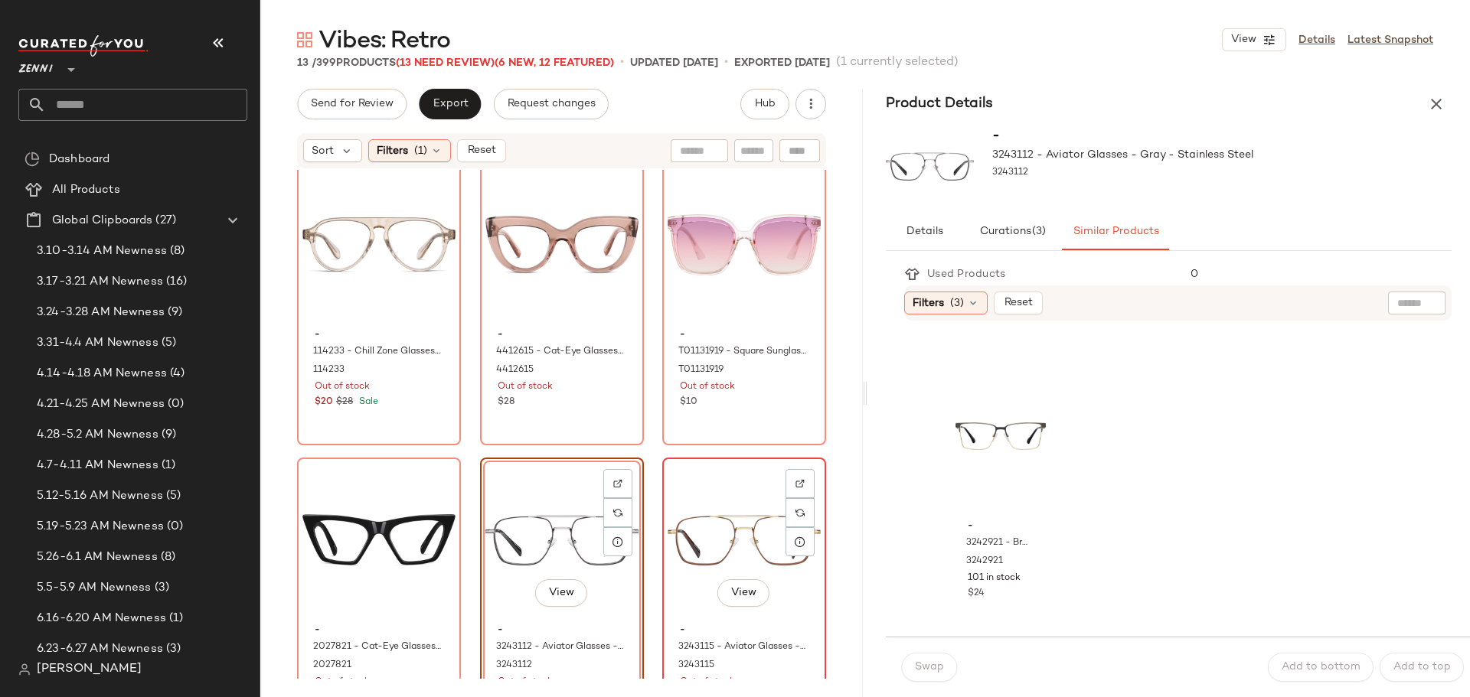
click at [711, 504] on div "View" at bounding box center [744, 540] width 153 height 155
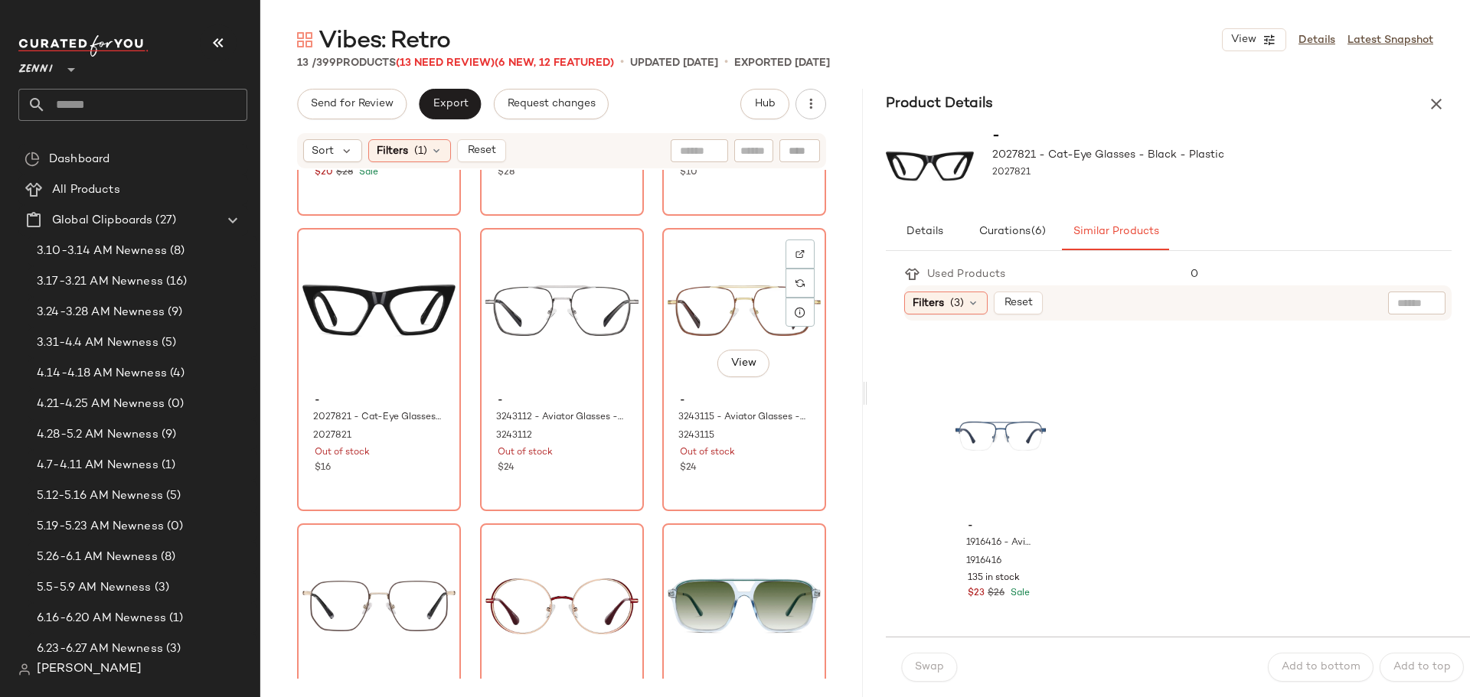
scroll to position [701, 0]
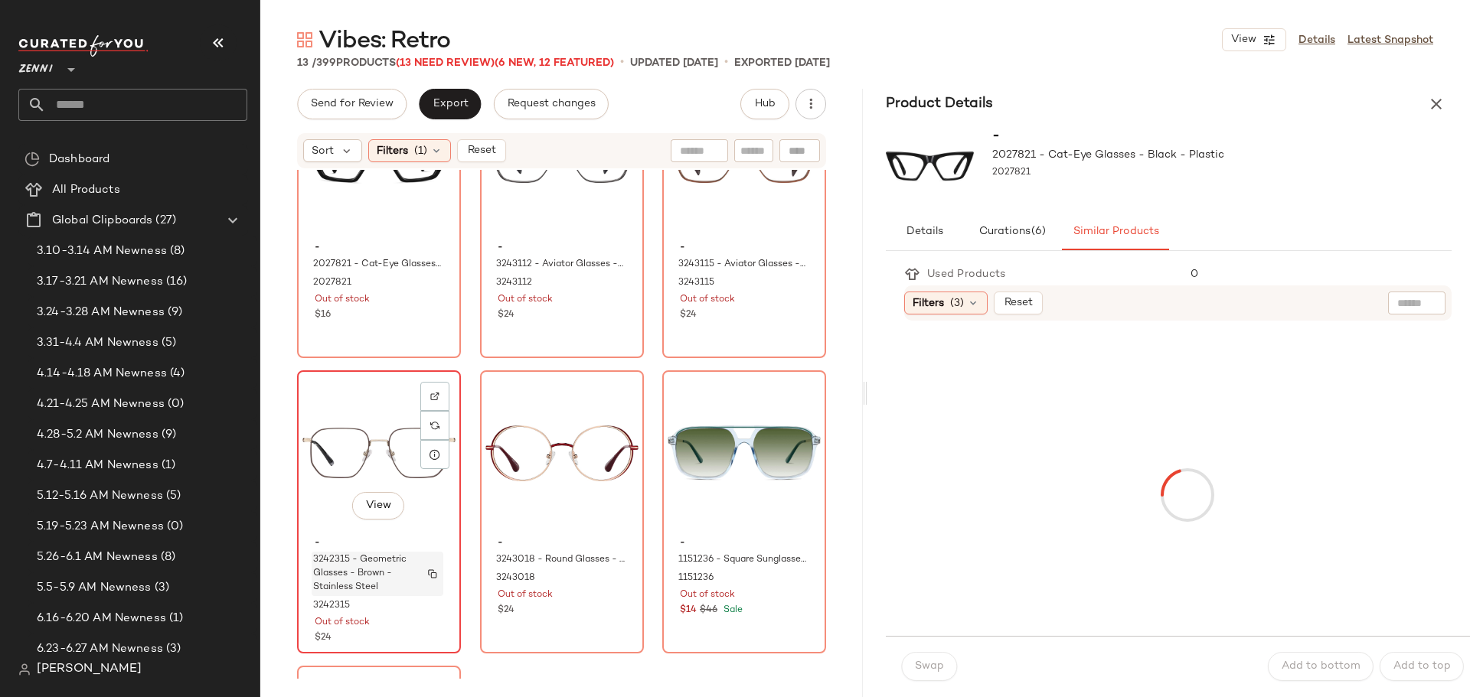
click at [392, 576] on span "3242315 - Geometric Glasses - Brown - Stainless Steel" at bounding box center [363, 573] width 100 height 41
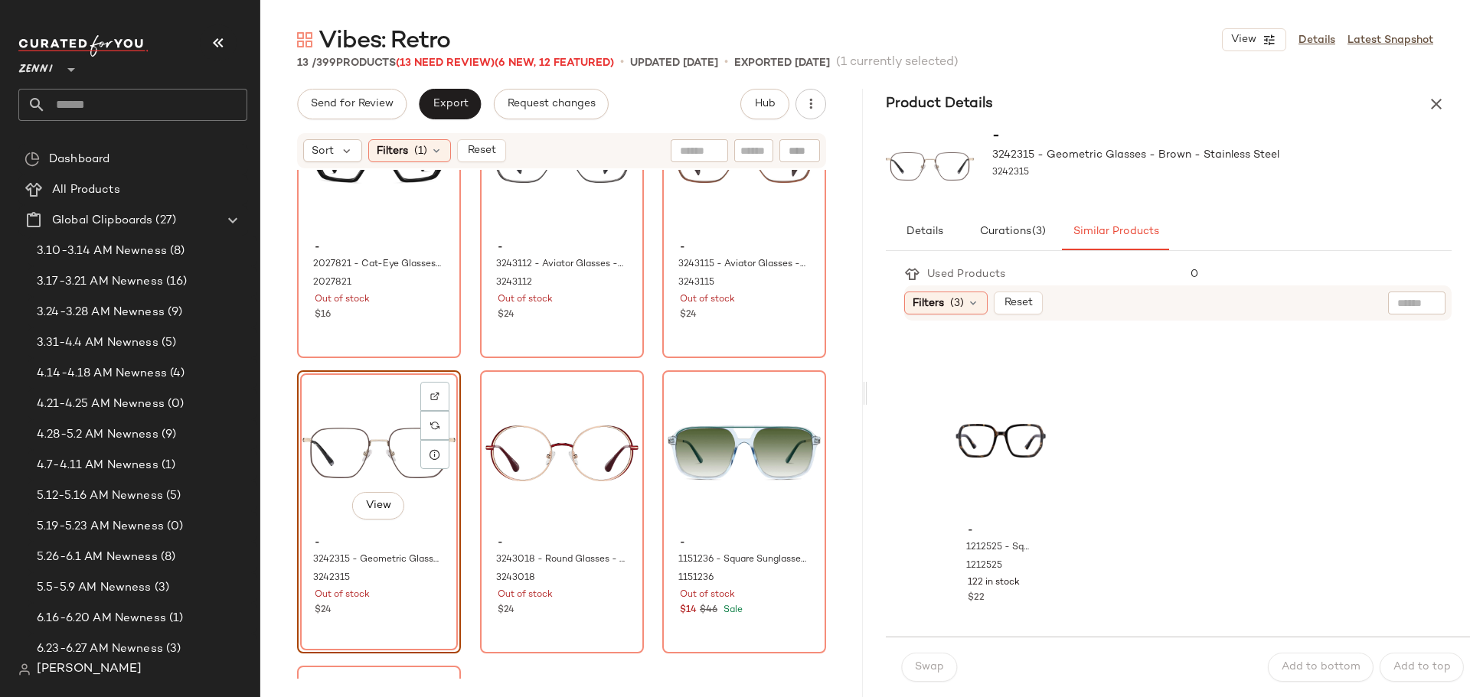
scroll to position [1752, 0]
click at [961, 421] on div "View" at bounding box center [1000, 436] width 90 height 155
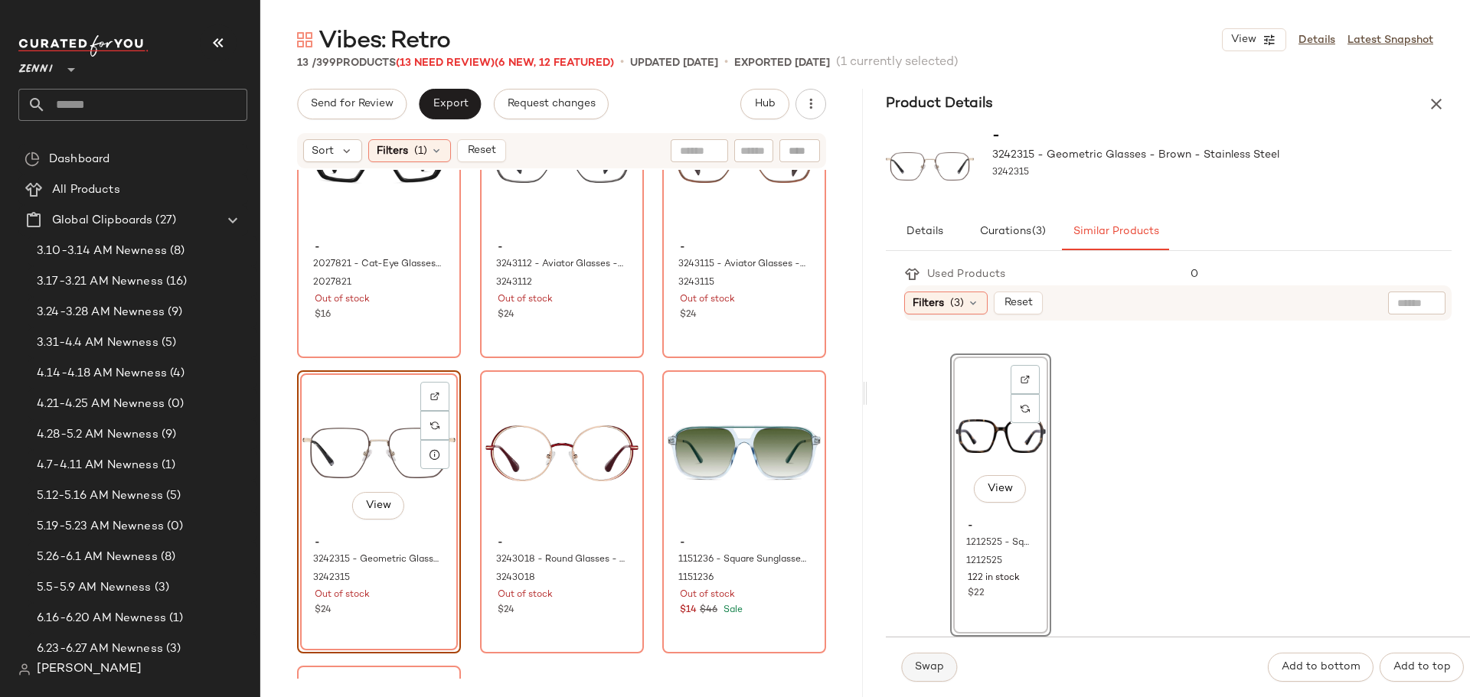
click at [945, 667] on button "Swap" at bounding box center [929, 667] width 56 height 29
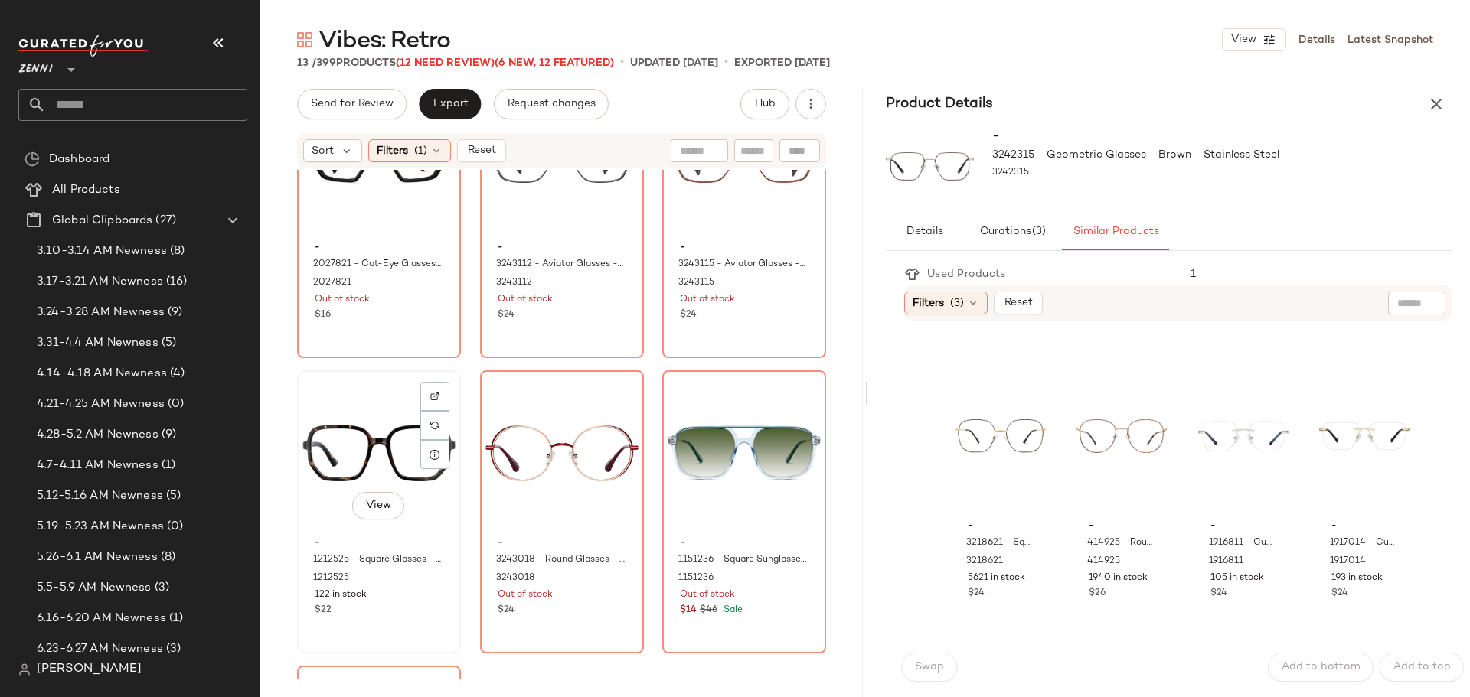
click at [377, 418] on div "View" at bounding box center [378, 453] width 153 height 155
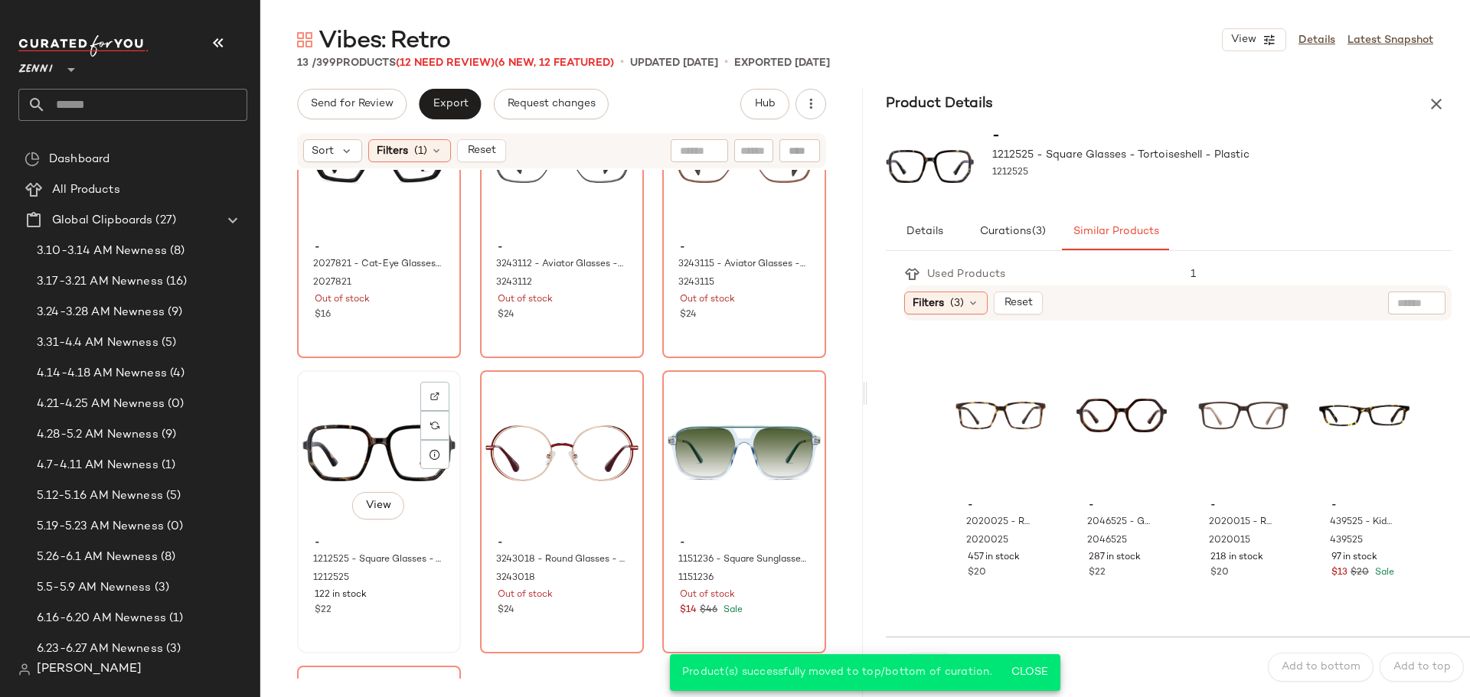
scroll to position [676, 0]
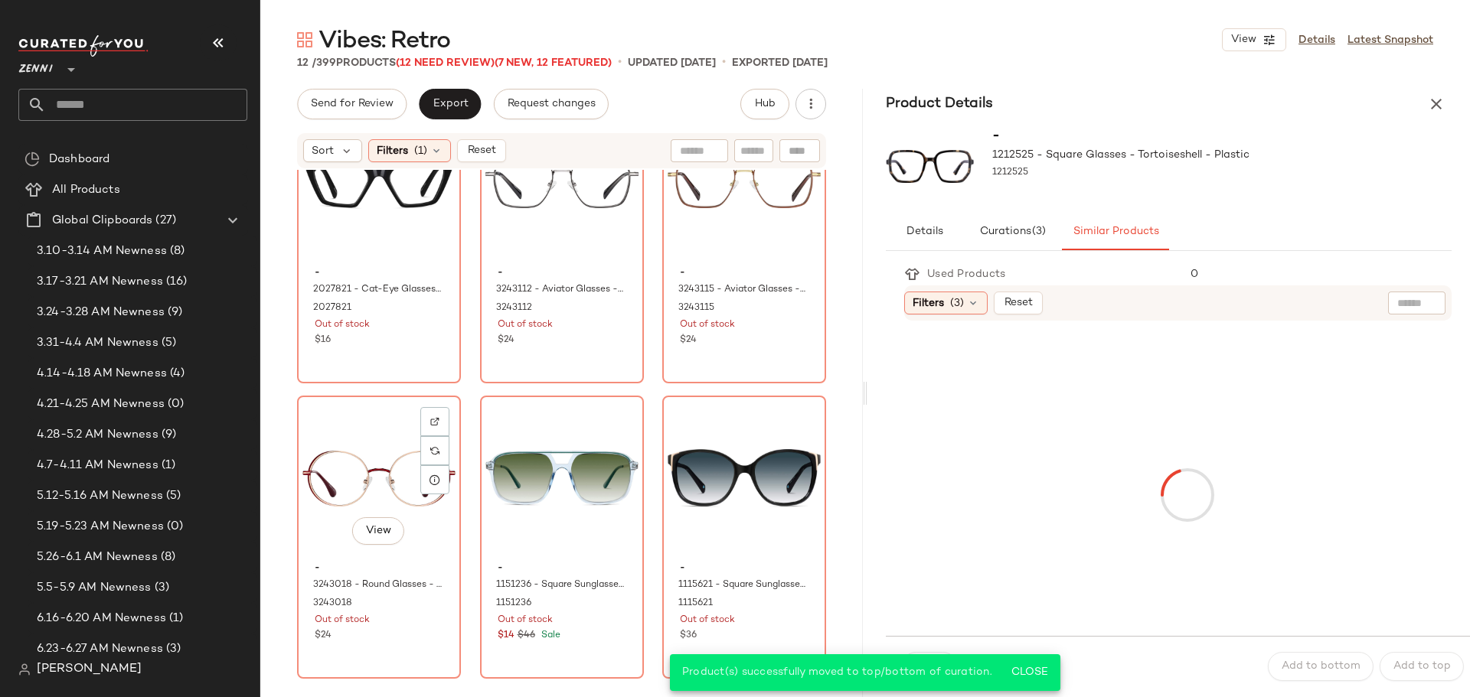
click at [377, 418] on div "View" at bounding box center [378, 478] width 153 height 155
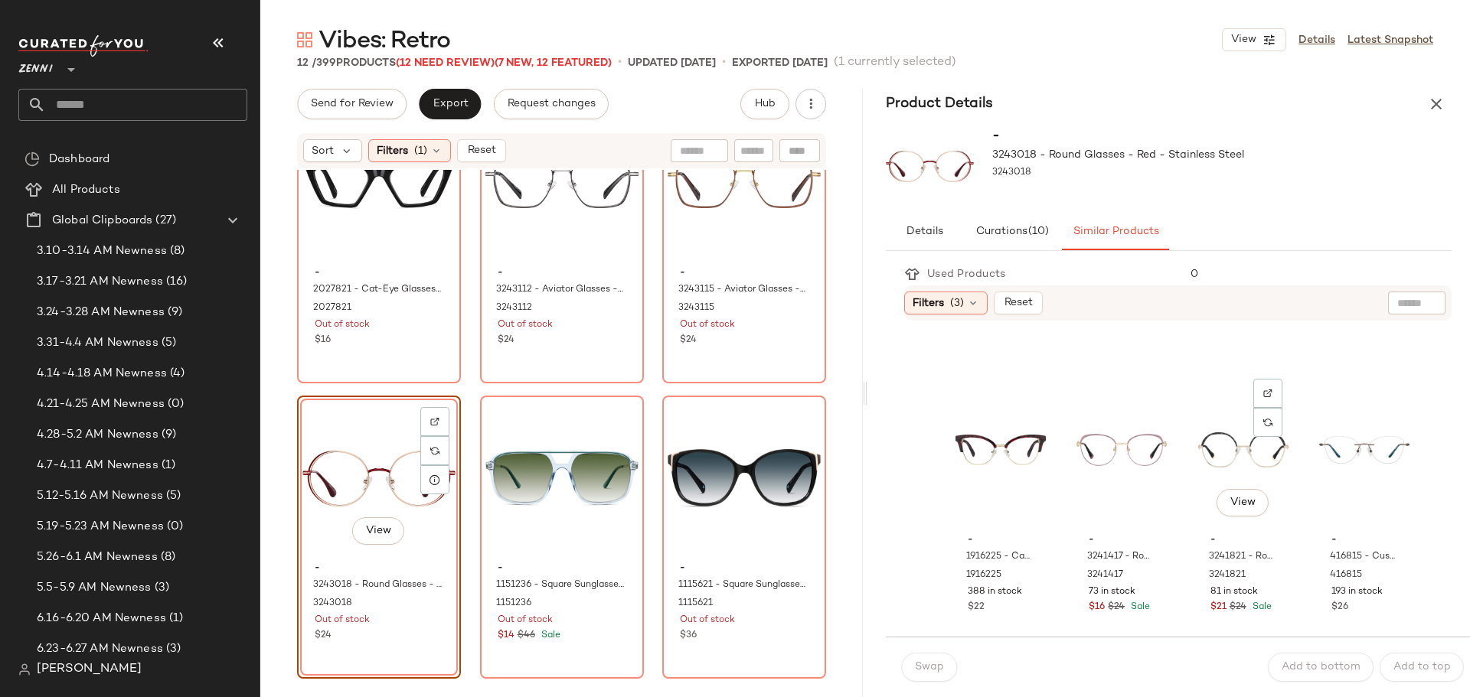
scroll to position [1148, 0]
click at [981, 429] on div "View" at bounding box center [1000, 449] width 90 height 155
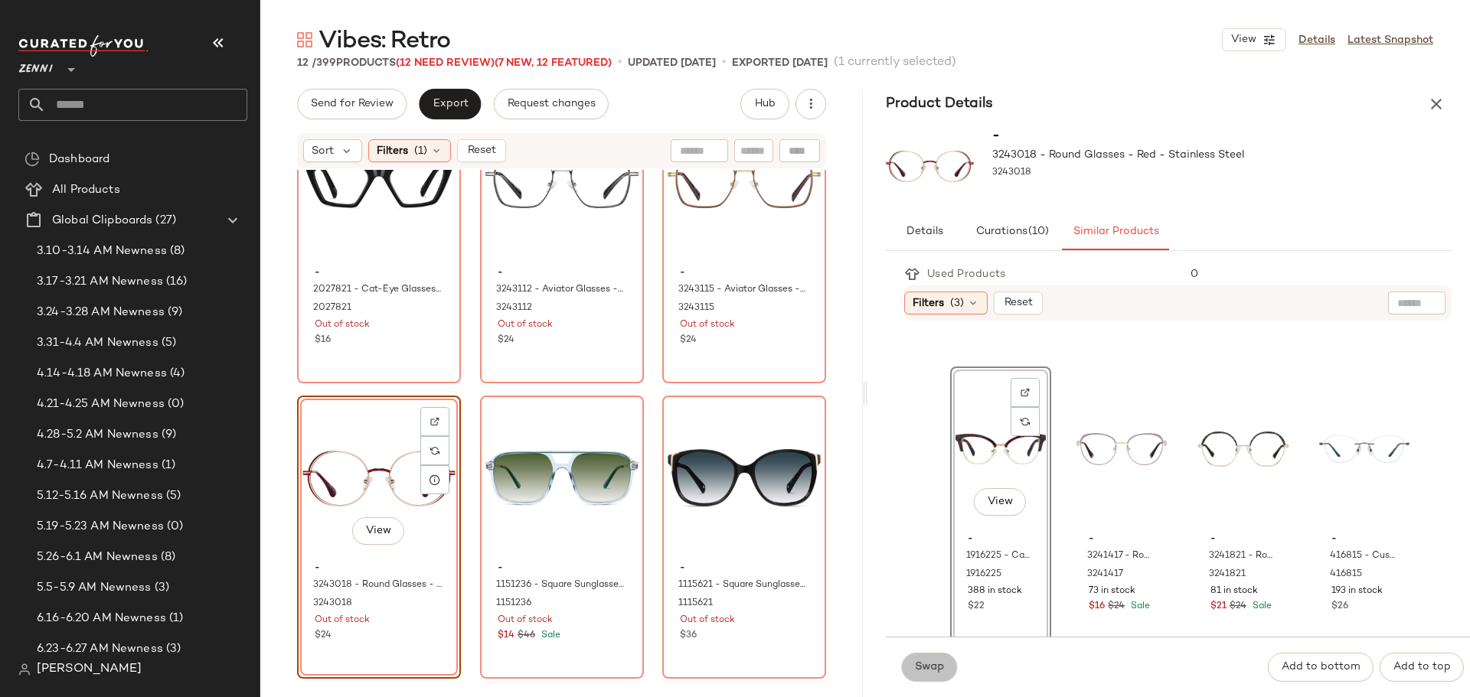
click at [937, 671] on span "Swap" at bounding box center [929, 667] width 30 height 12
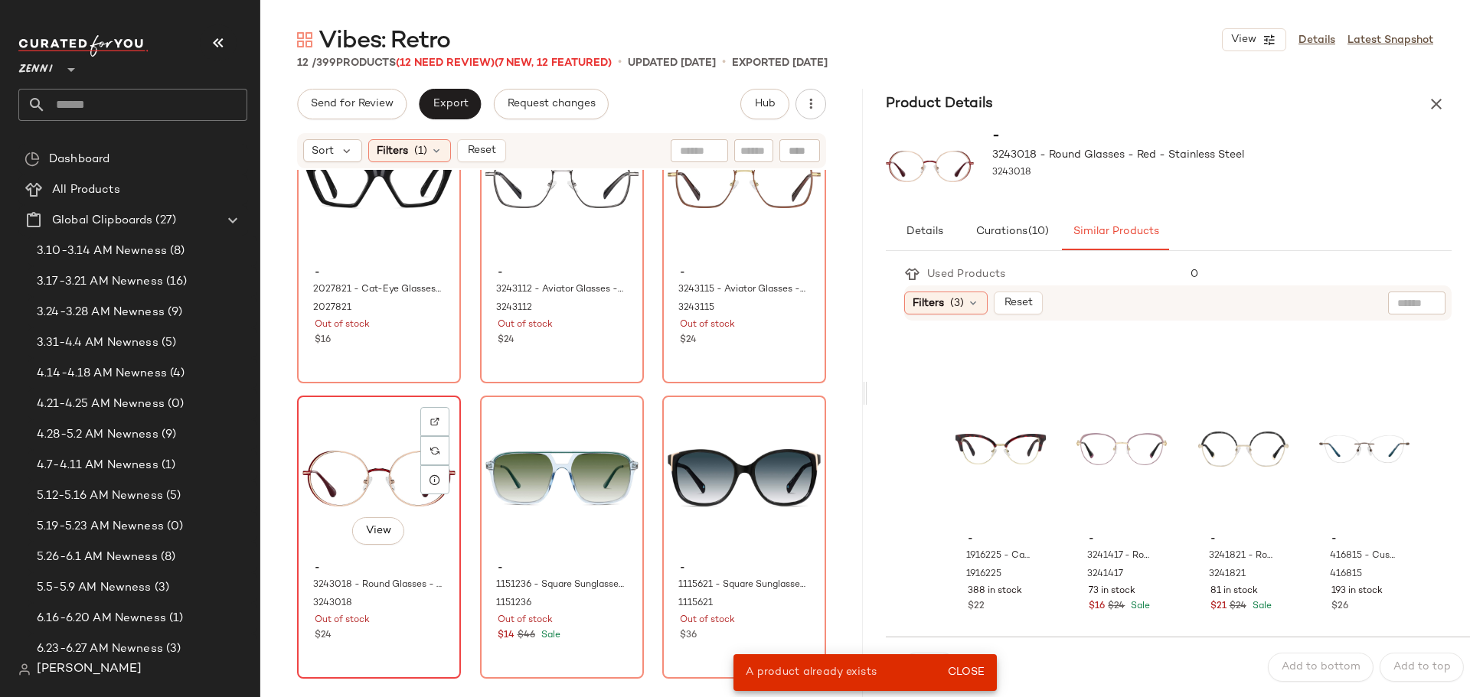
click at [365, 413] on div "View" at bounding box center [378, 478] width 153 height 155
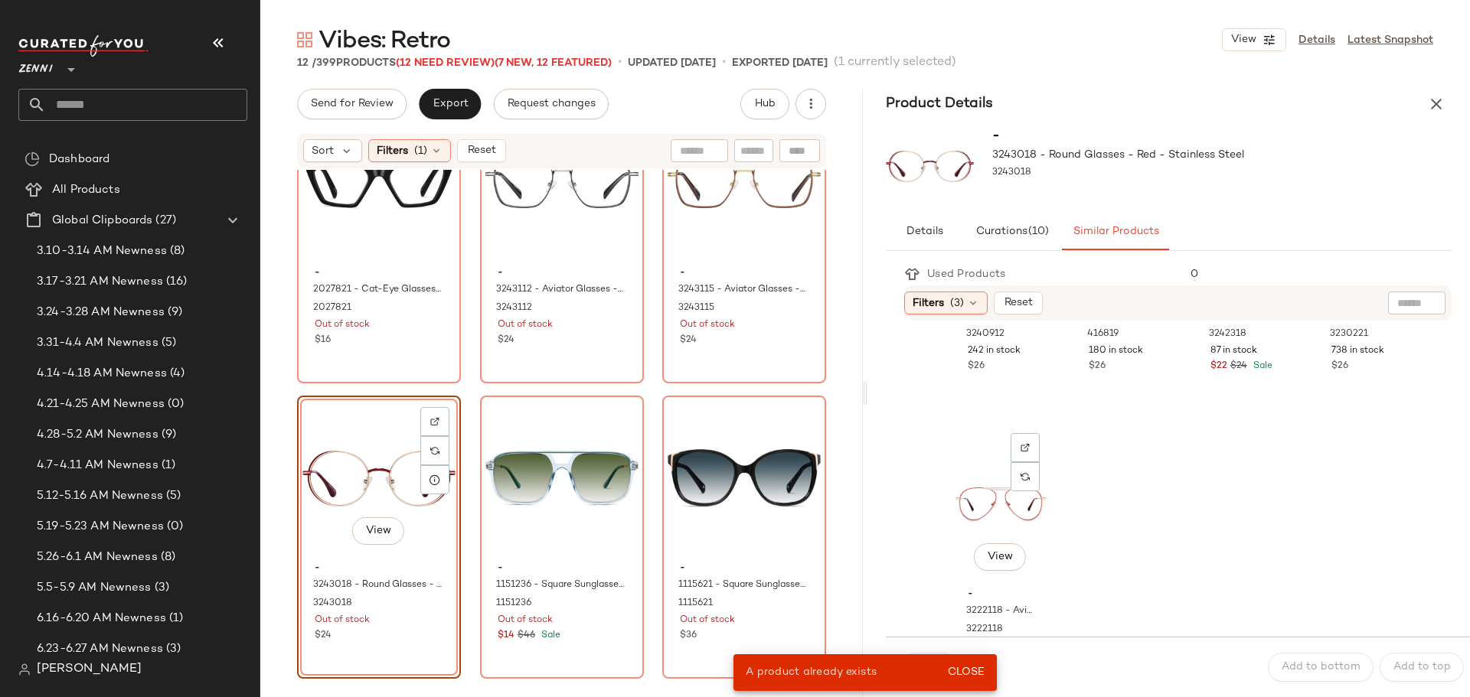
scroll to position [1752, 0]
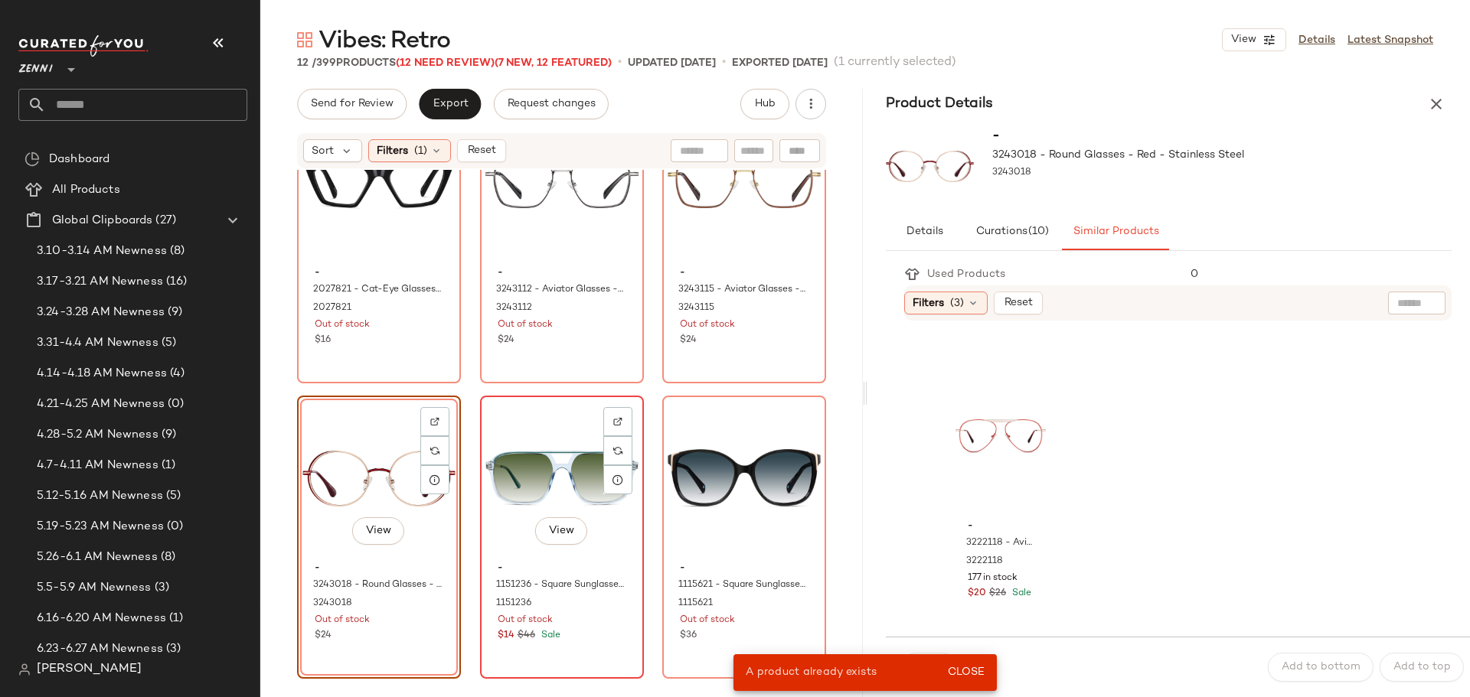
click at [602, 639] on div "$14 $46 Sale" at bounding box center [562, 636] width 129 height 14
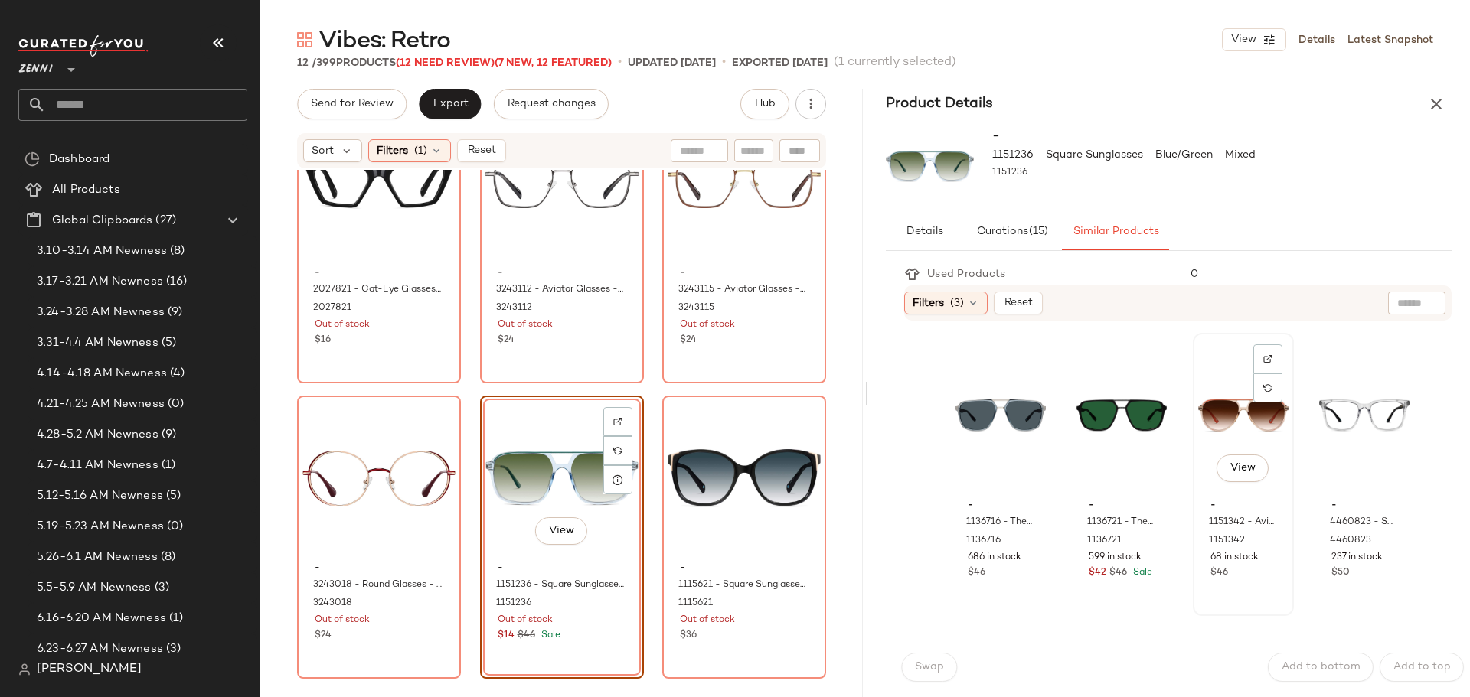
click at [1214, 407] on div "View" at bounding box center [1243, 415] width 90 height 155
click at [922, 660] on button "Swap" at bounding box center [929, 667] width 56 height 29
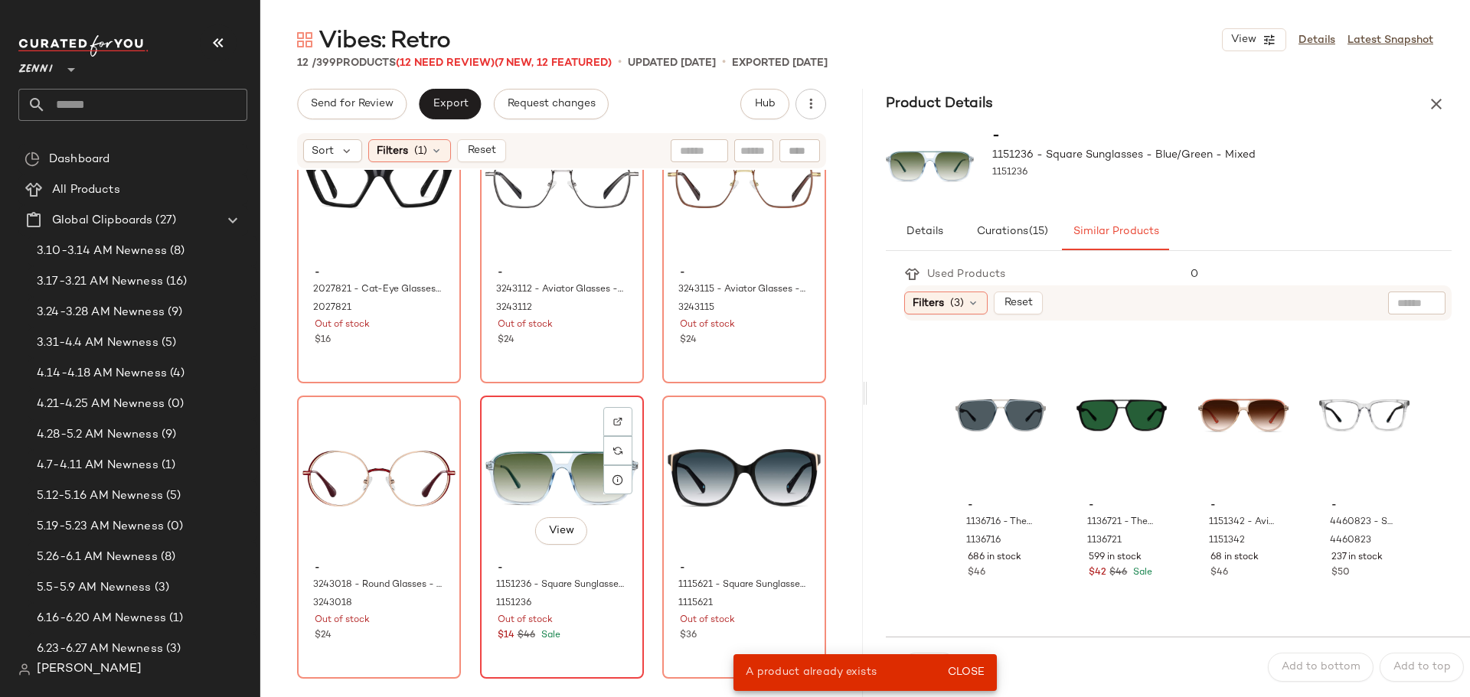
click at [564, 423] on div "View" at bounding box center [561, 478] width 153 height 155
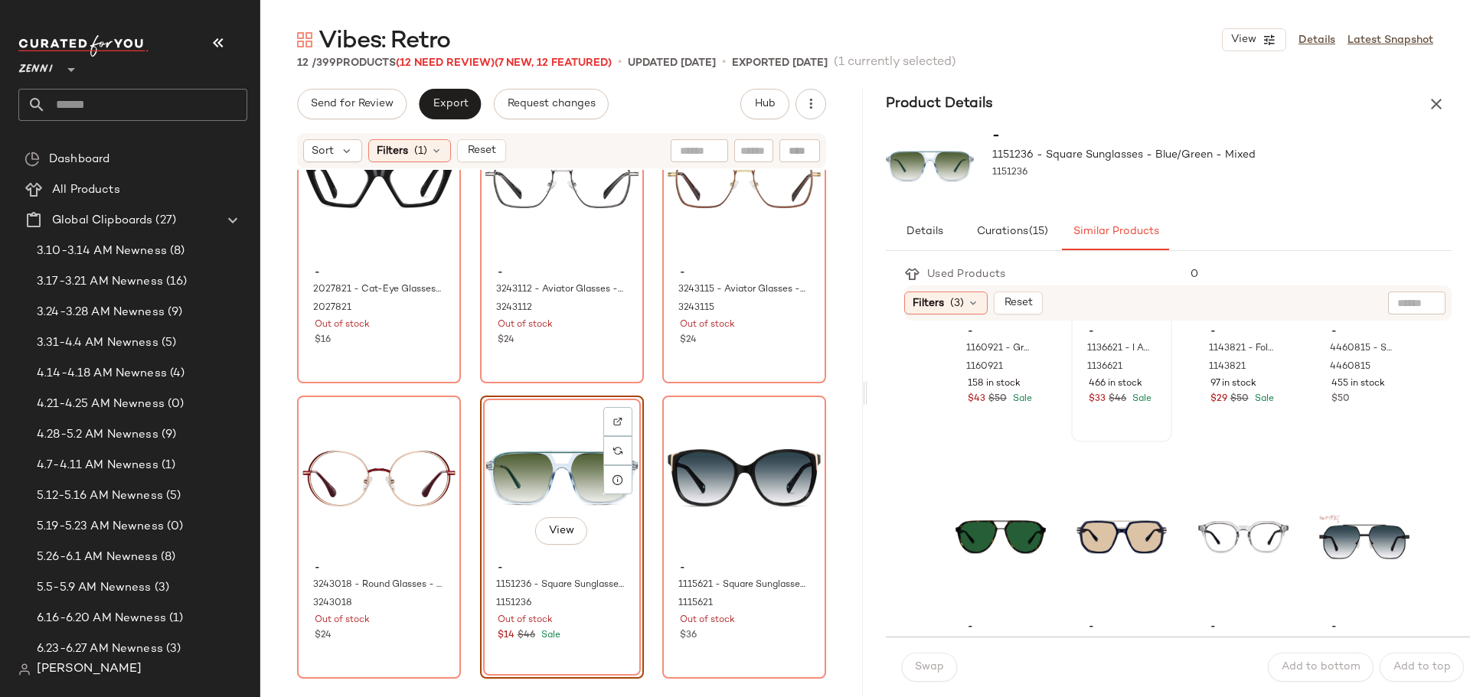
scroll to position [766, 0]
click at [1076, 540] on div "View" at bounding box center [1121, 536] width 90 height 155
click at [939, 667] on span "Swap" at bounding box center [929, 667] width 30 height 12
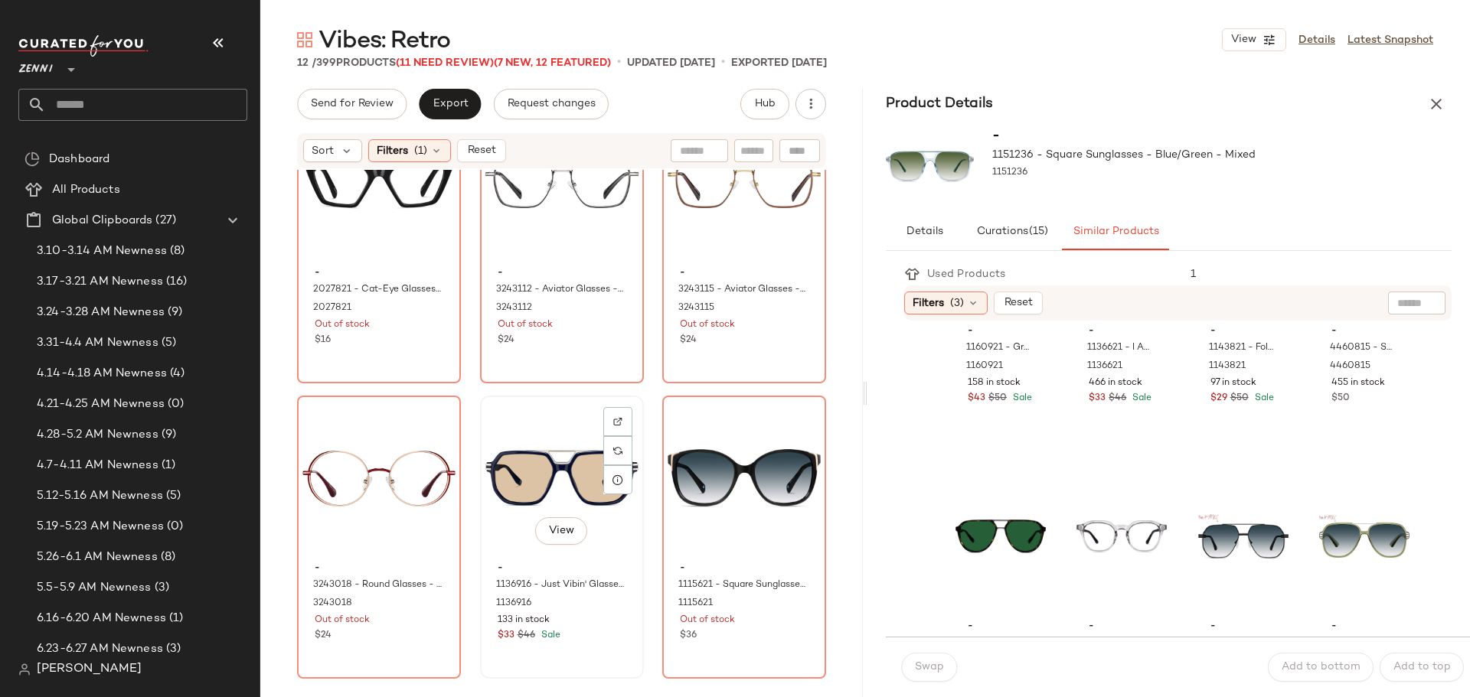
click at [538, 465] on div "View" at bounding box center [561, 478] width 153 height 155
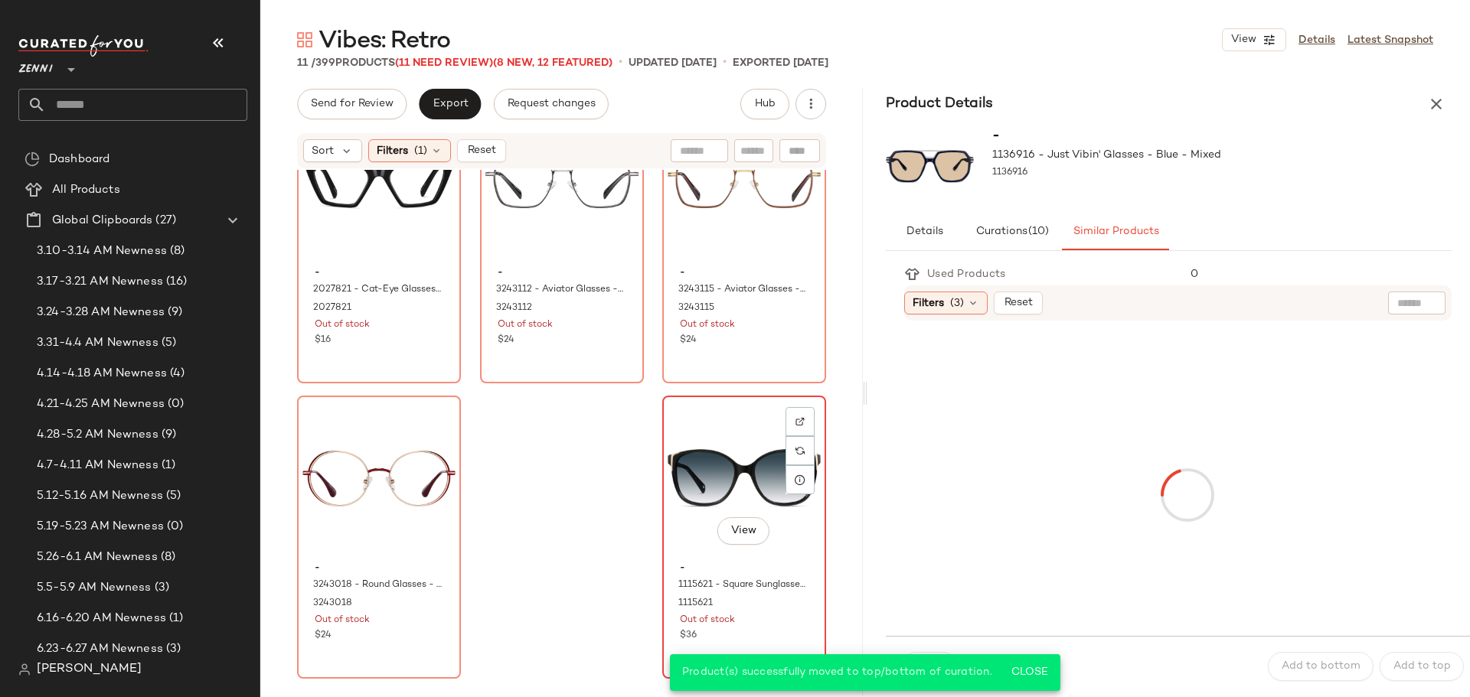
click at [692, 428] on div "View" at bounding box center [744, 478] width 153 height 155
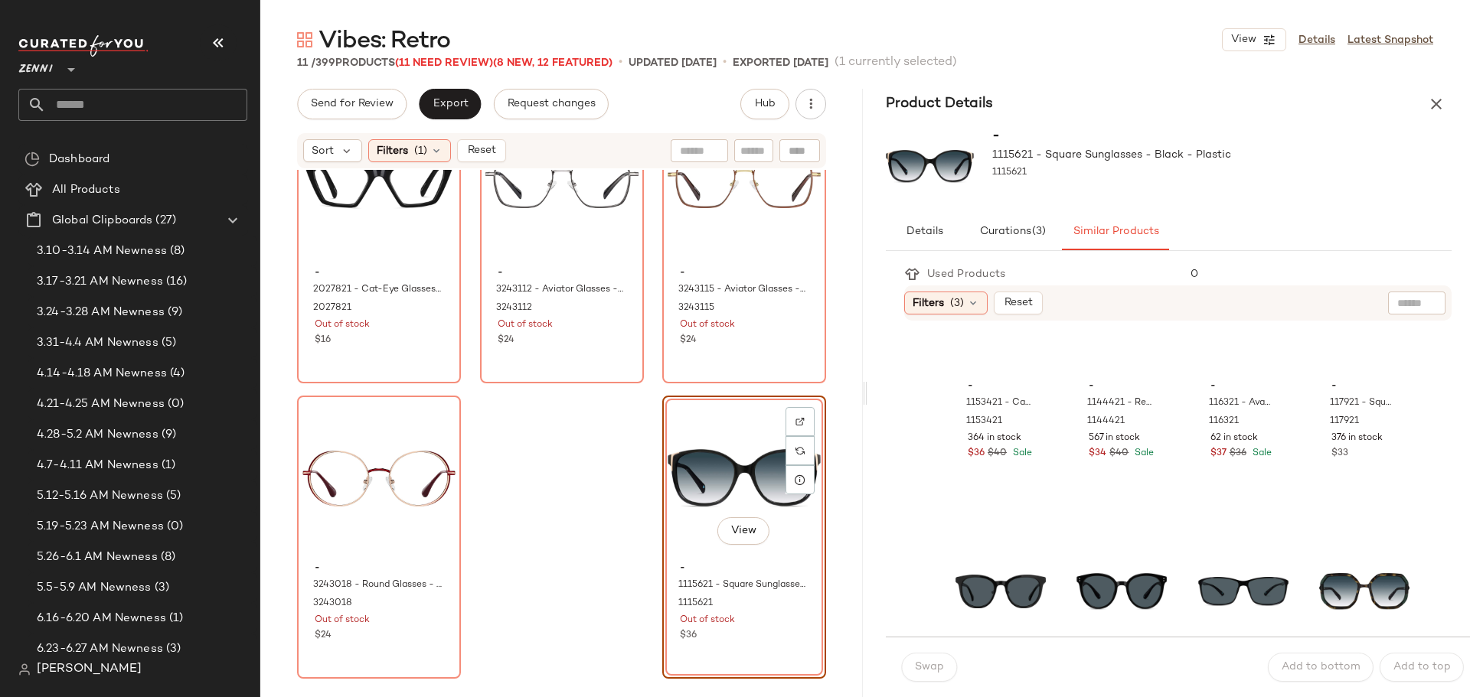
scroll to position [1454, 0]
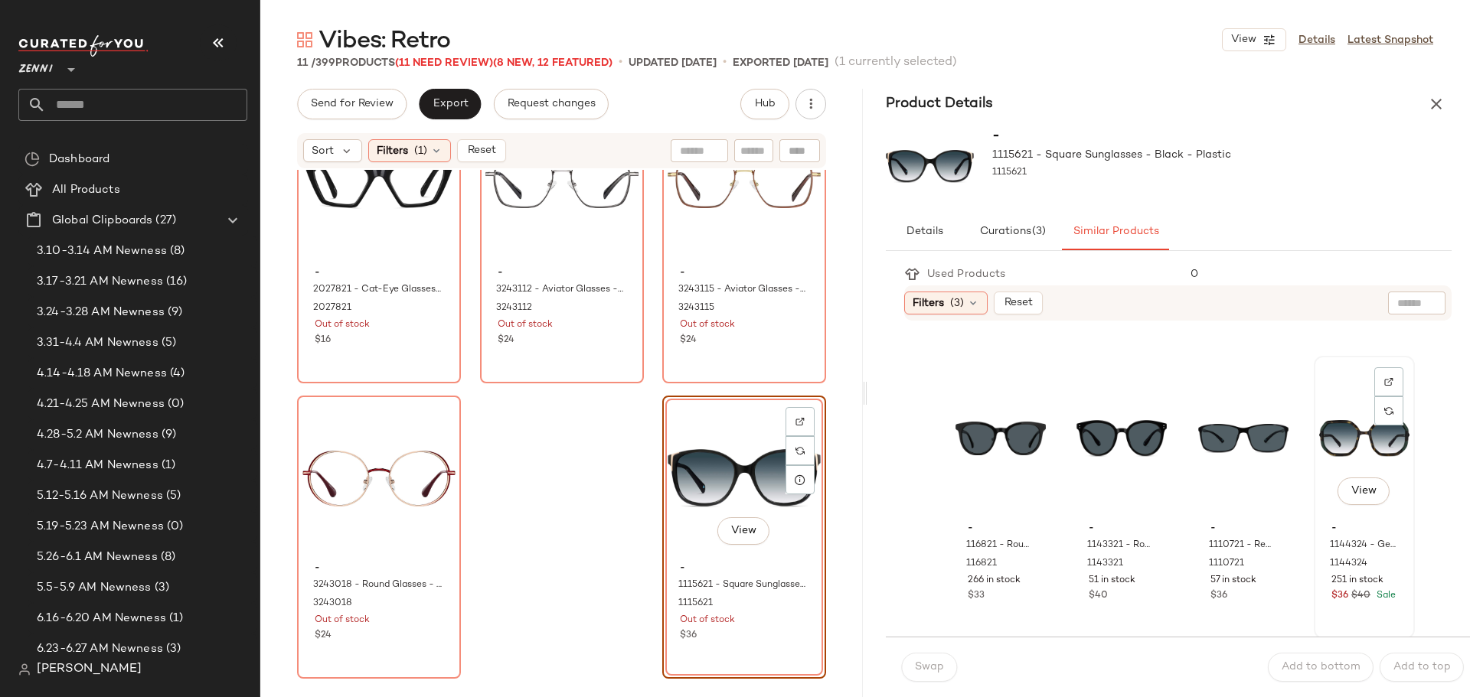
click at [1328, 436] on div "View" at bounding box center [1364, 438] width 90 height 155
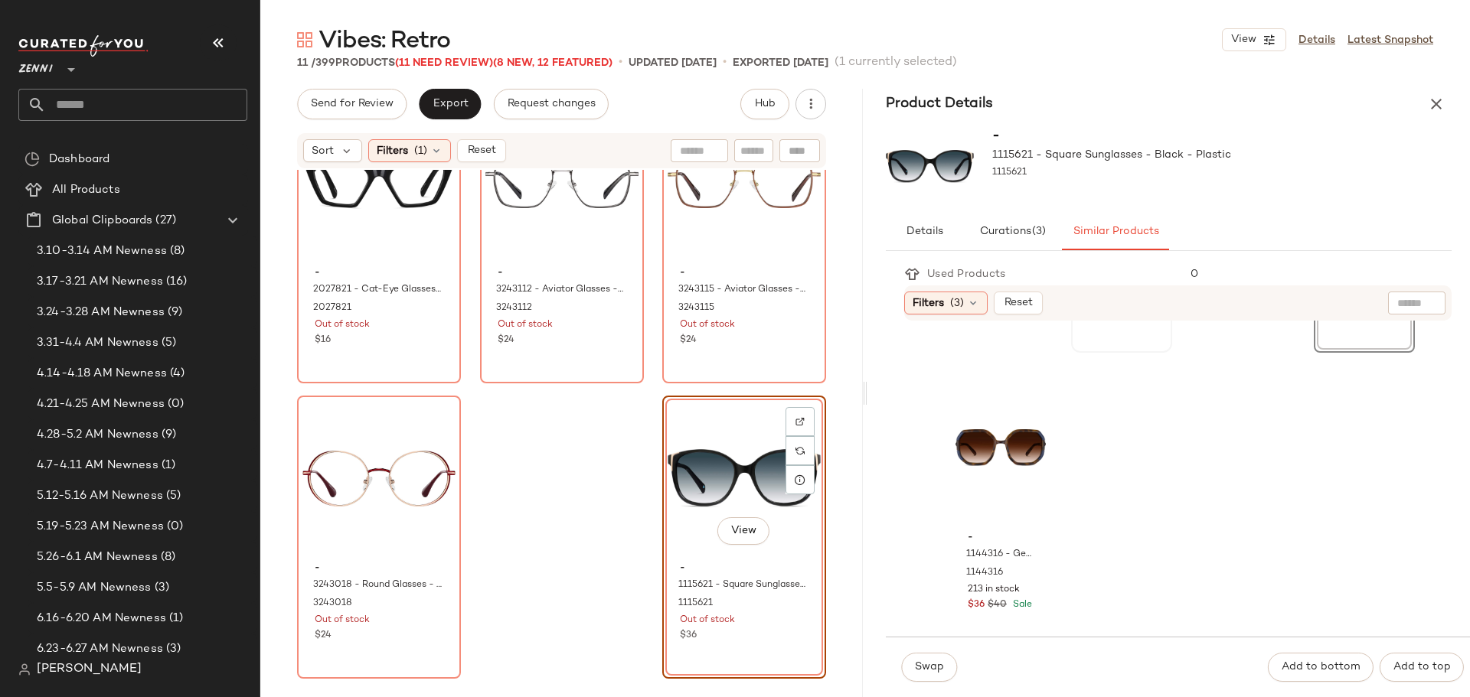
scroll to position [1752, 0]
click at [925, 669] on span "Swap" at bounding box center [929, 667] width 30 height 12
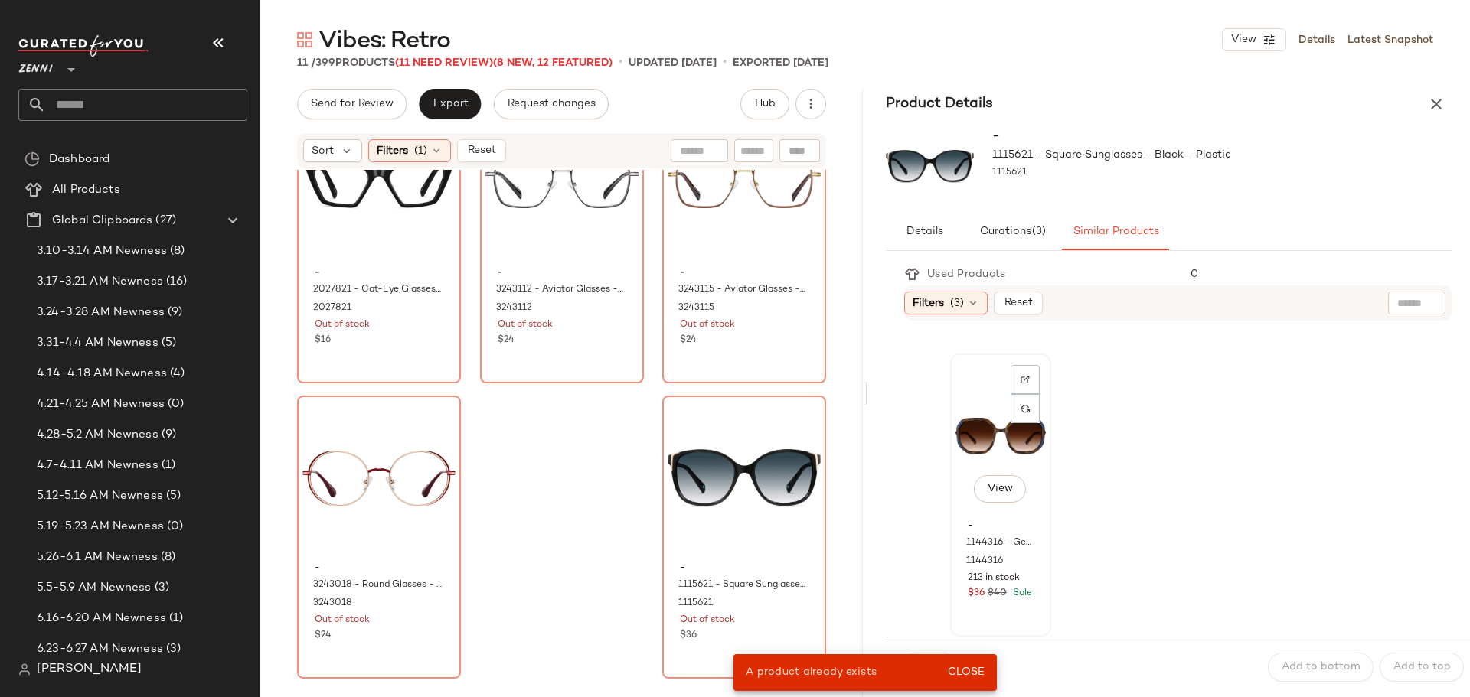
click at [981, 436] on div "View" at bounding box center [1000, 436] width 90 height 155
click at [1124, 672] on div "Swap Add to bottom Add to top" at bounding box center [1178, 667] width 584 height 60
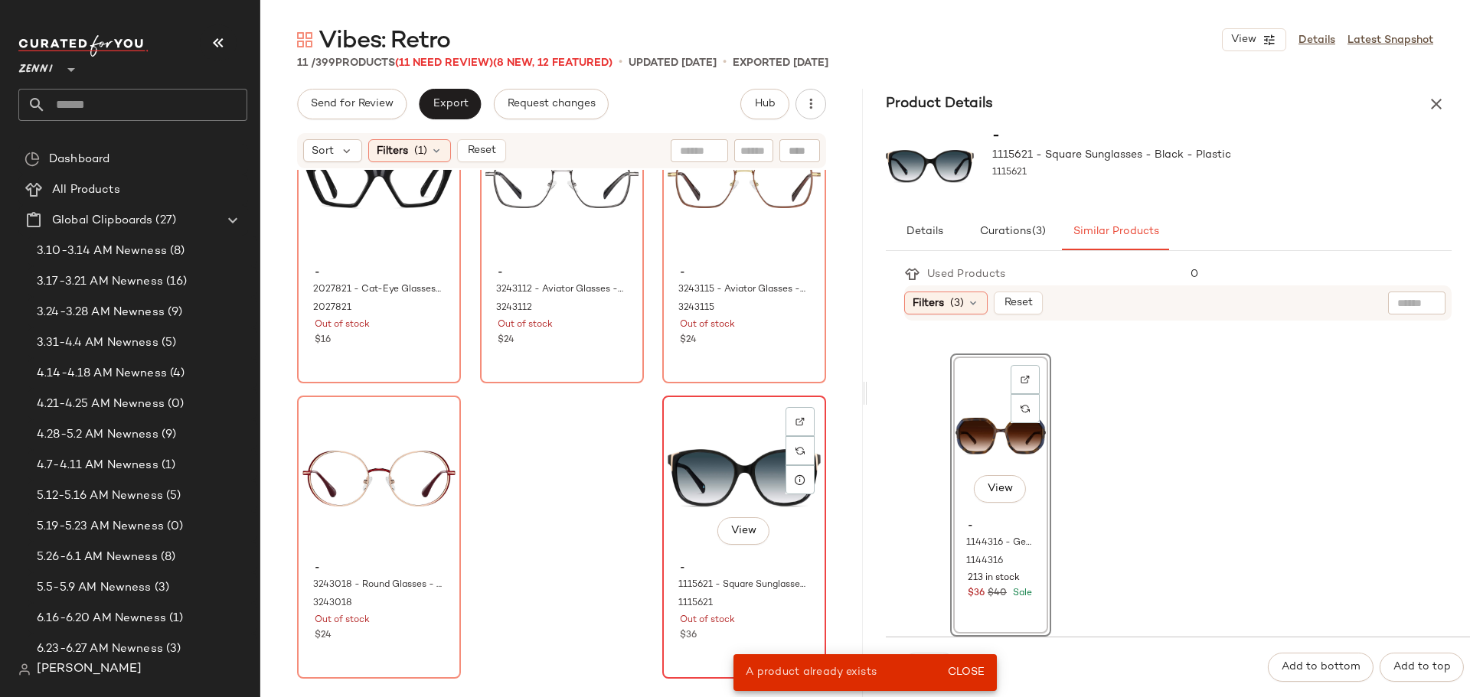
click at [732, 450] on div "View" at bounding box center [744, 478] width 153 height 155
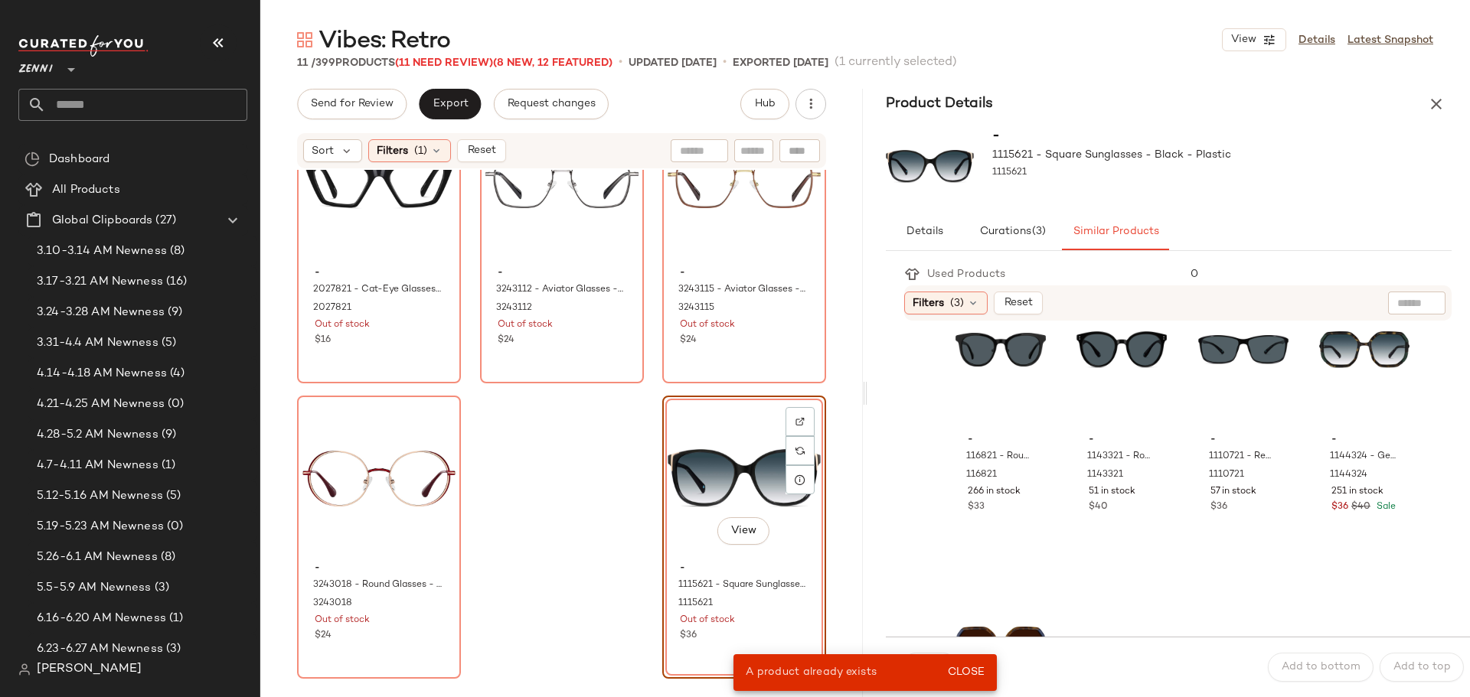
scroll to position [1523, 0]
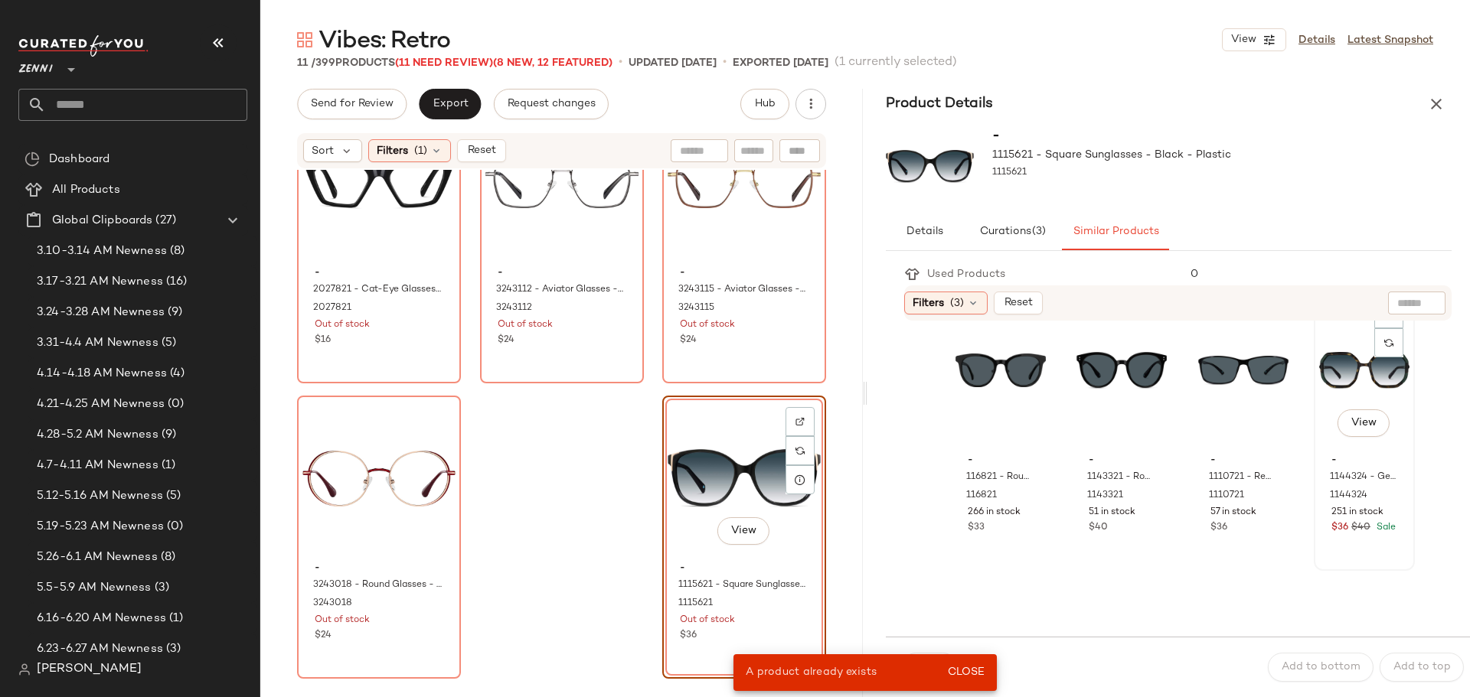
click at [1319, 352] on div "View" at bounding box center [1364, 370] width 90 height 155
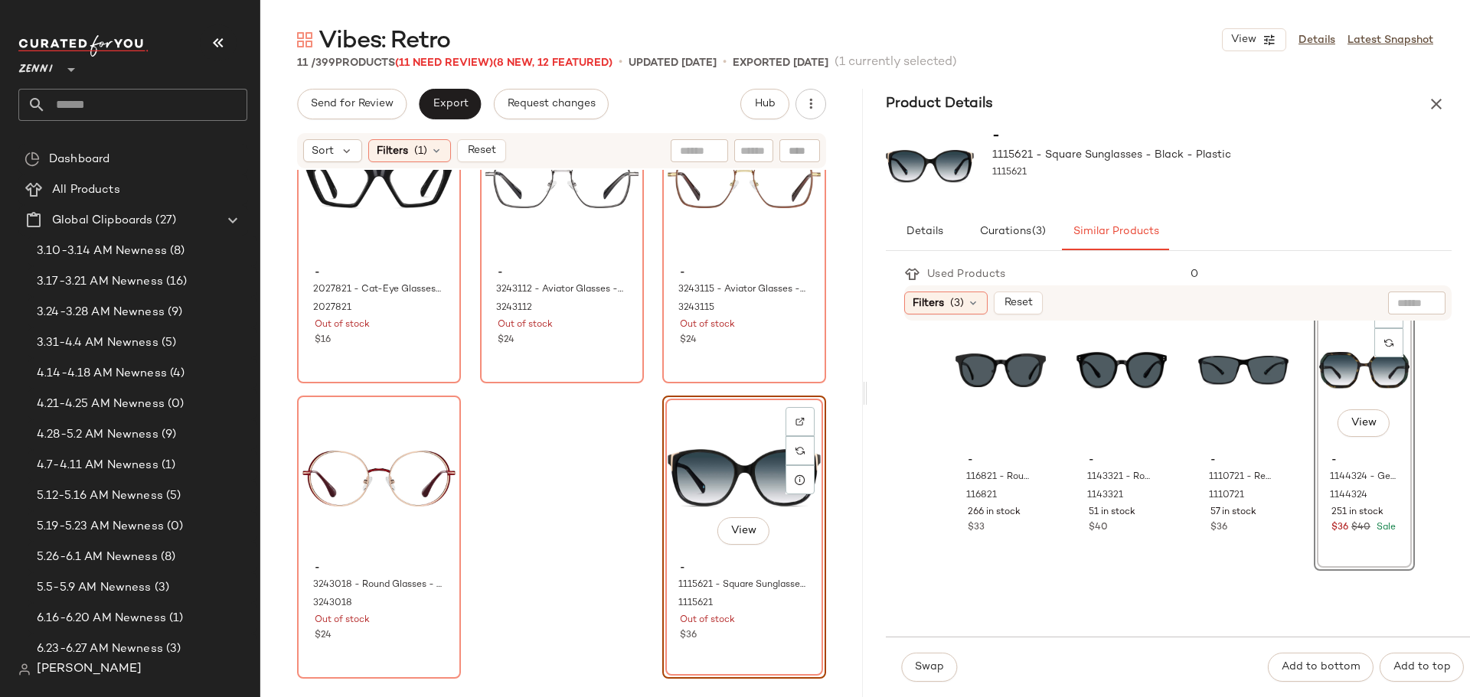
click at [981, 663] on button "Close" at bounding box center [966, 673] width 50 height 28
click at [919, 668] on span "Swap" at bounding box center [929, 667] width 30 height 12
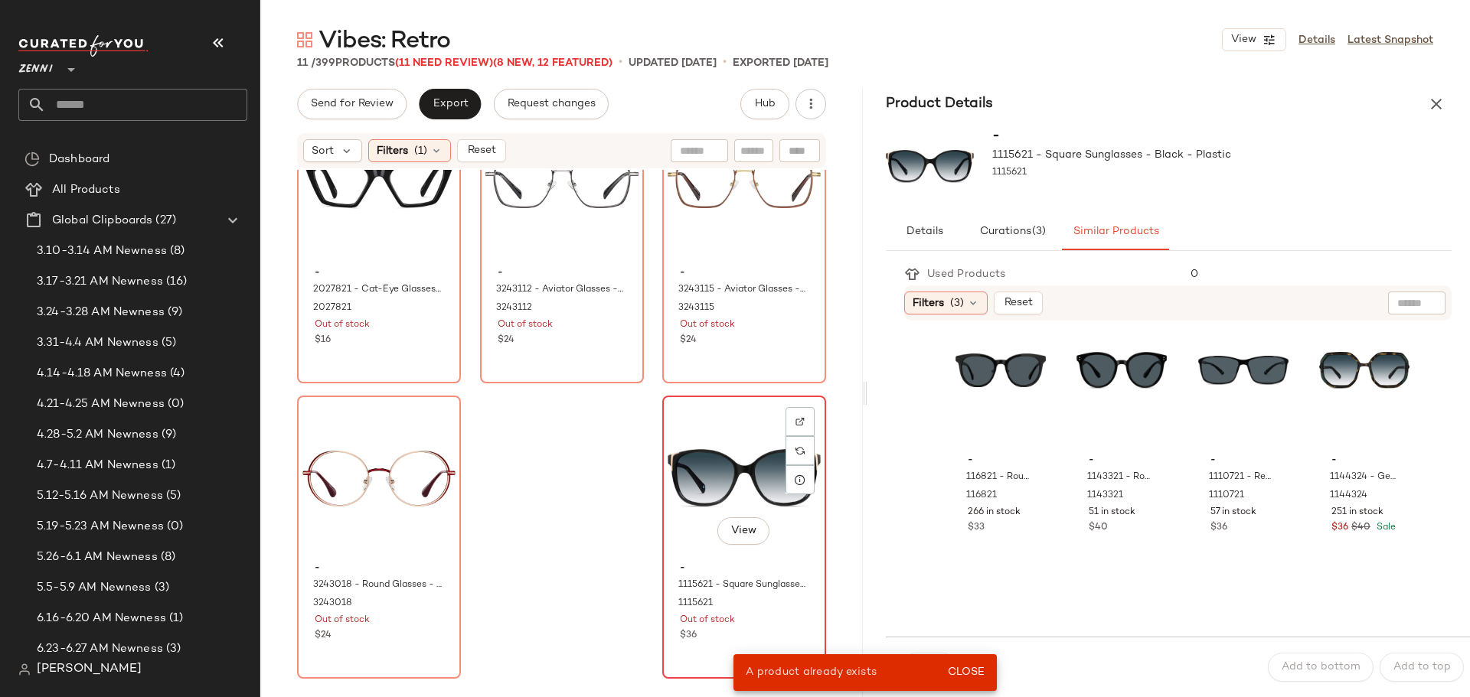
click at [705, 559] on div "- 1115621 - Square Sunglasses - Black - Plastic 1115621 Out of stock $36" at bounding box center [744, 600] width 153 height 89
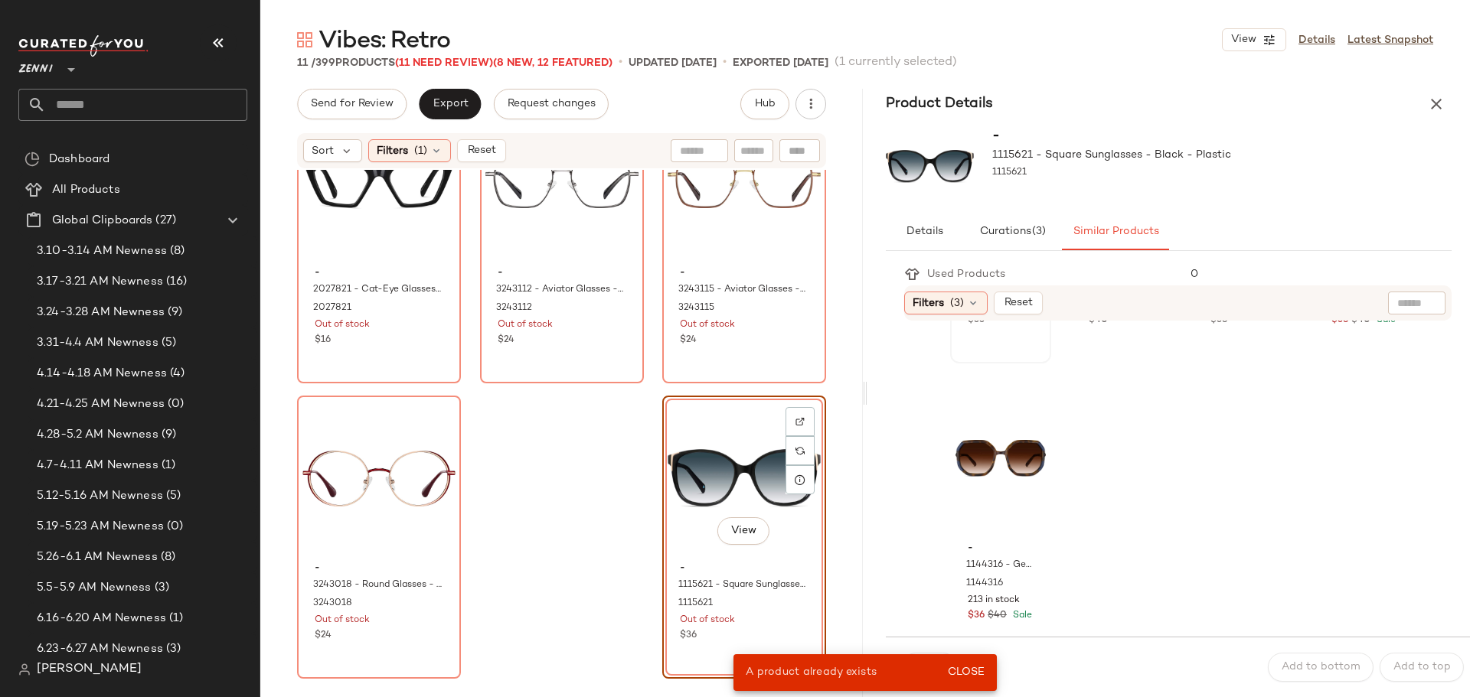
scroll to position [1752, 0]
click at [1038, 603] on div "View - 1144316 - Geometric Sunglasses - Tortoiseshell - Plastic 1144316 213 in …" at bounding box center [1001, 495] width 98 height 280
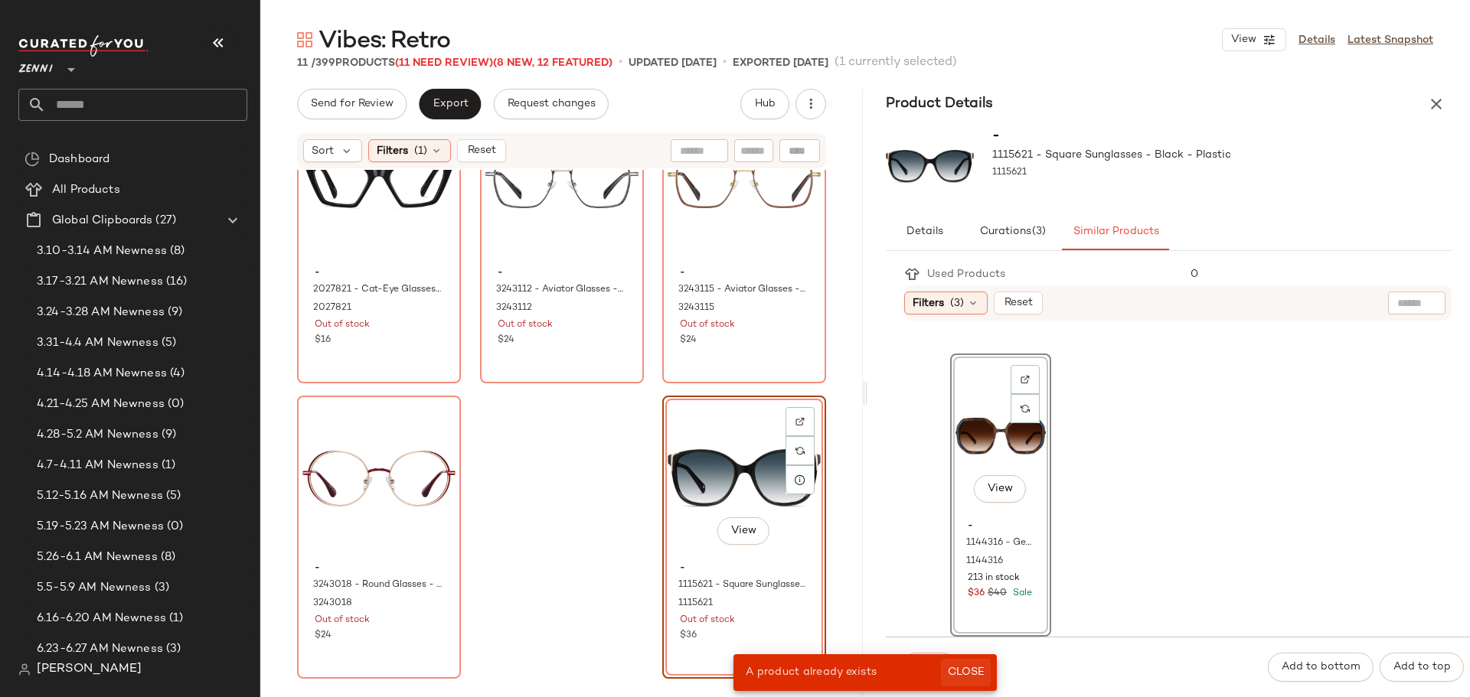
click at [978, 664] on button "Close" at bounding box center [966, 673] width 50 height 28
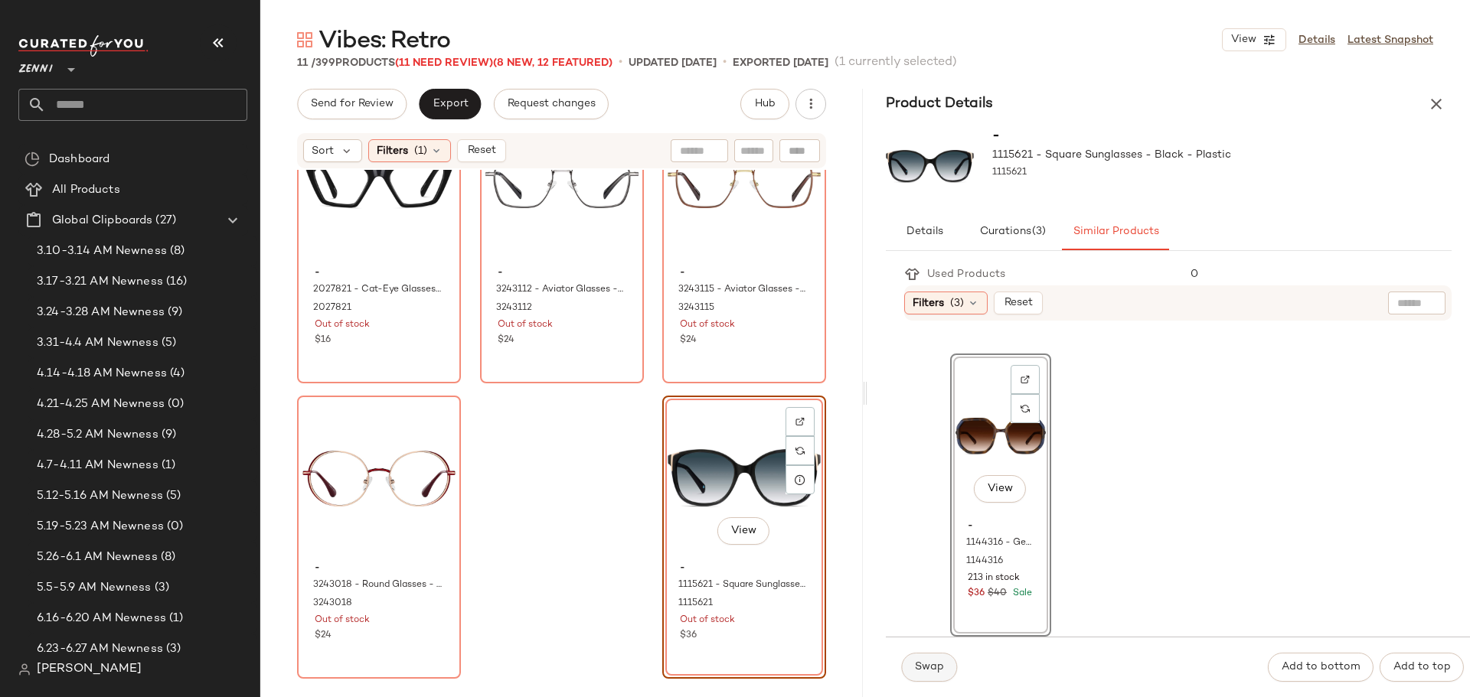
click at [948, 659] on button "Swap" at bounding box center [929, 667] width 56 height 29
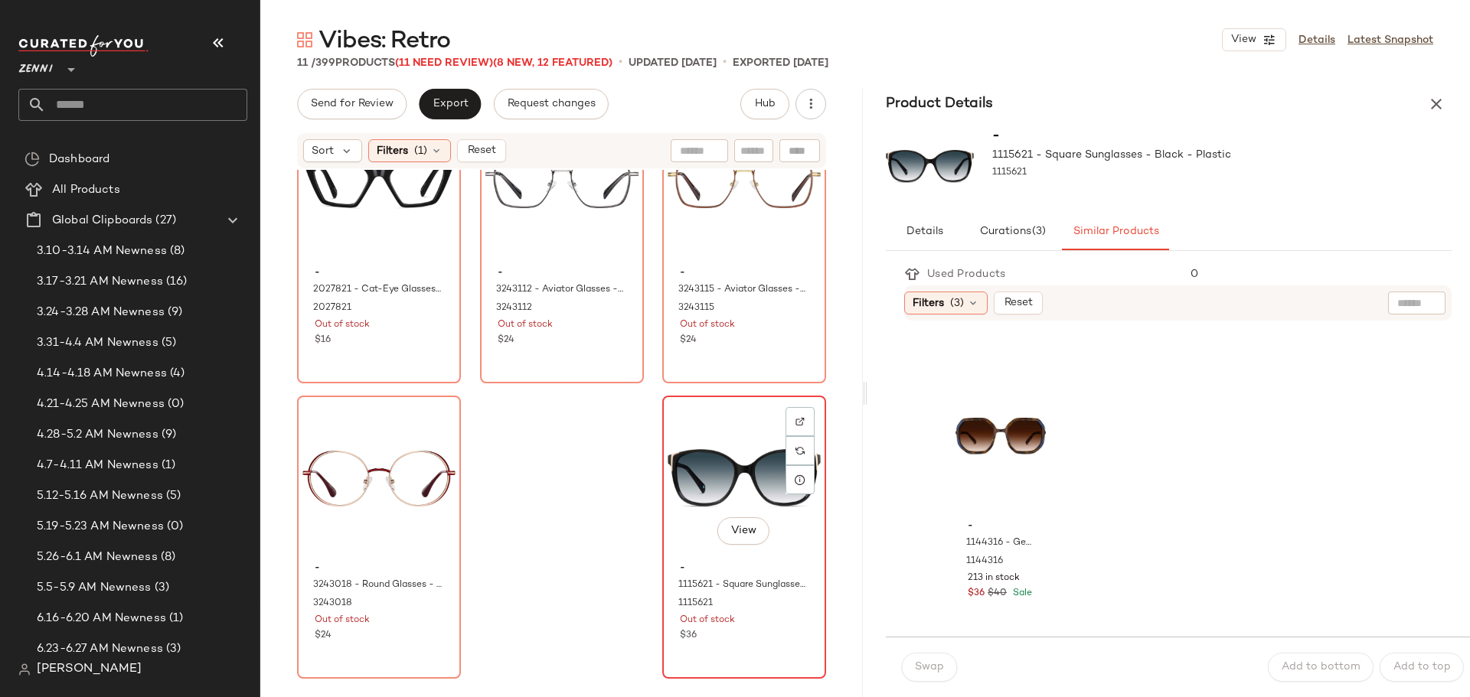
click at [792, 625] on div "Out of stock" at bounding box center [744, 621] width 129 height 14
click at [1437, 104] on icon "button" at bounding box center [1436, 104] width 18 height 18
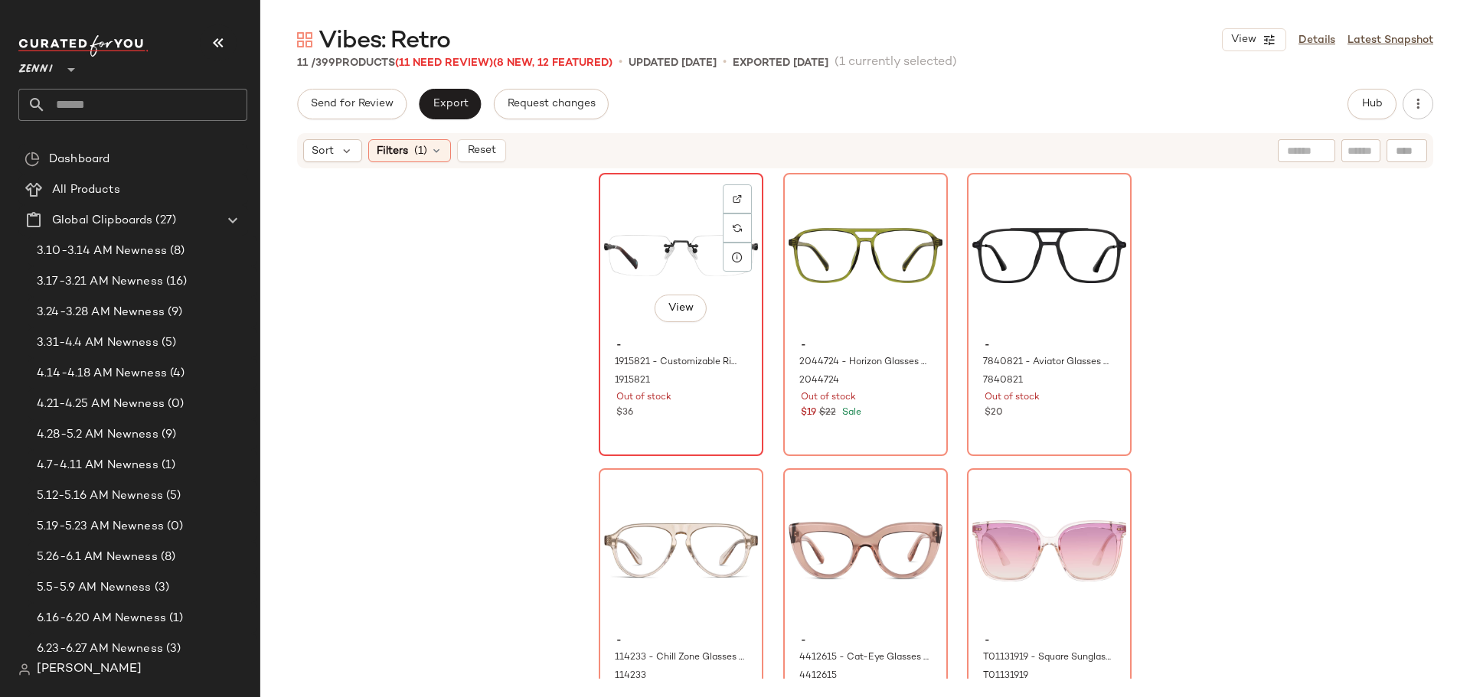
click at [619, 349] on span "-" at bounding box center [680, 346] width 129 height 14
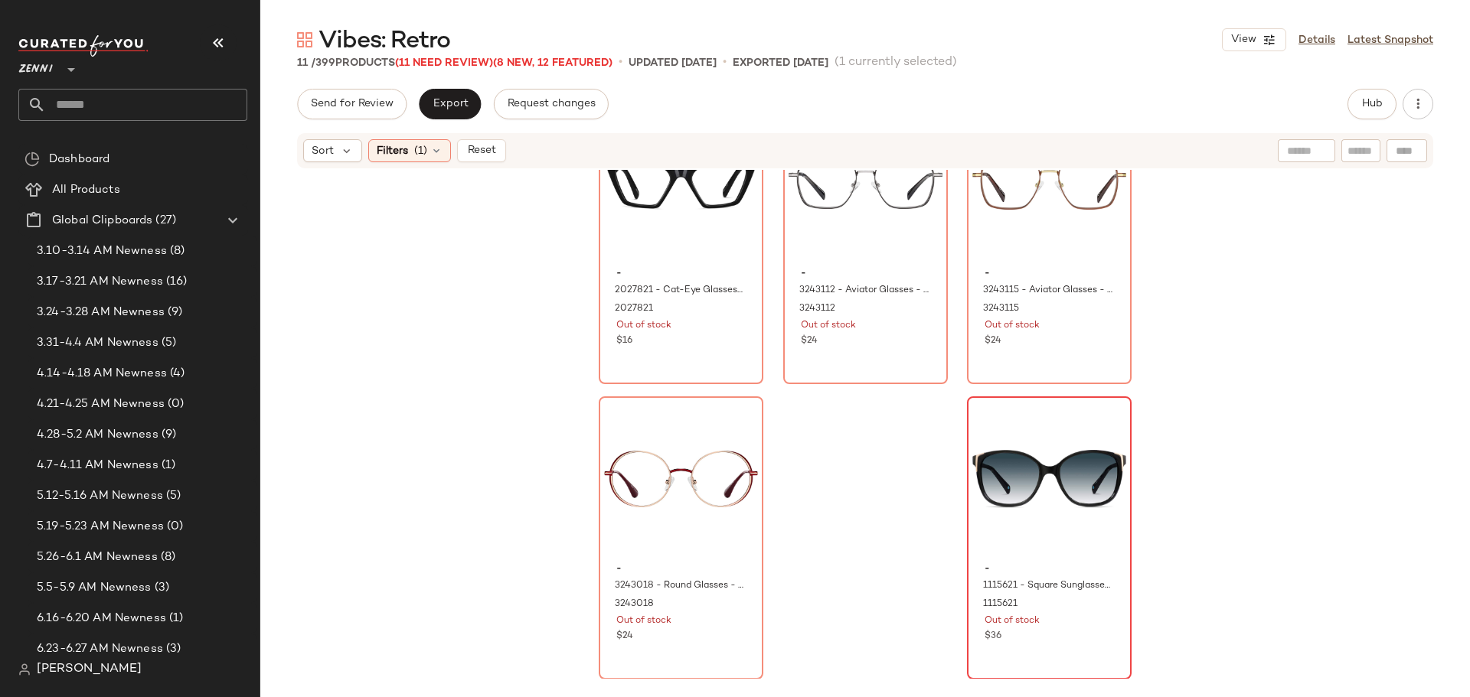
scroll to position [676, 0]
click at [1065, 631] on div "$36" at bounding box center [1048, 636] width 129 height 14
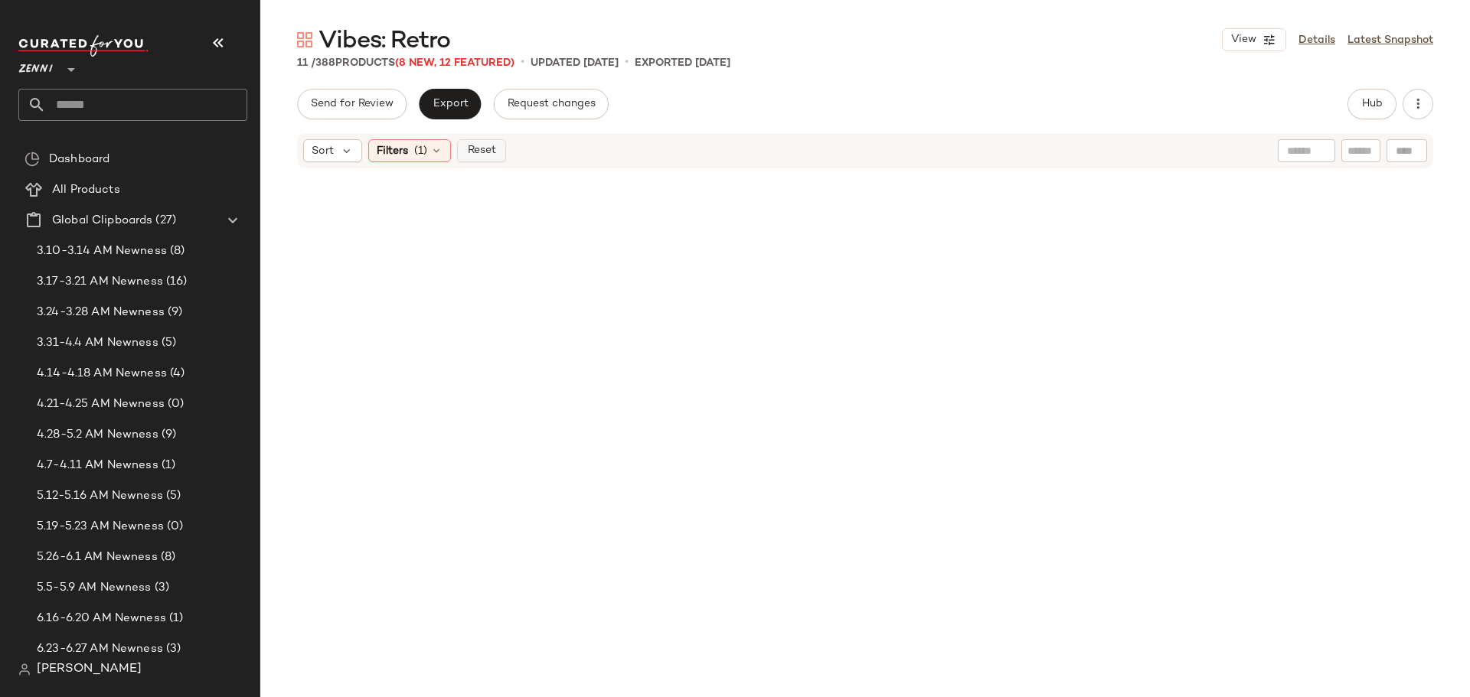
click at [485, 149] on span "Reset" at bounding box center [480, 151] width 29 height 12
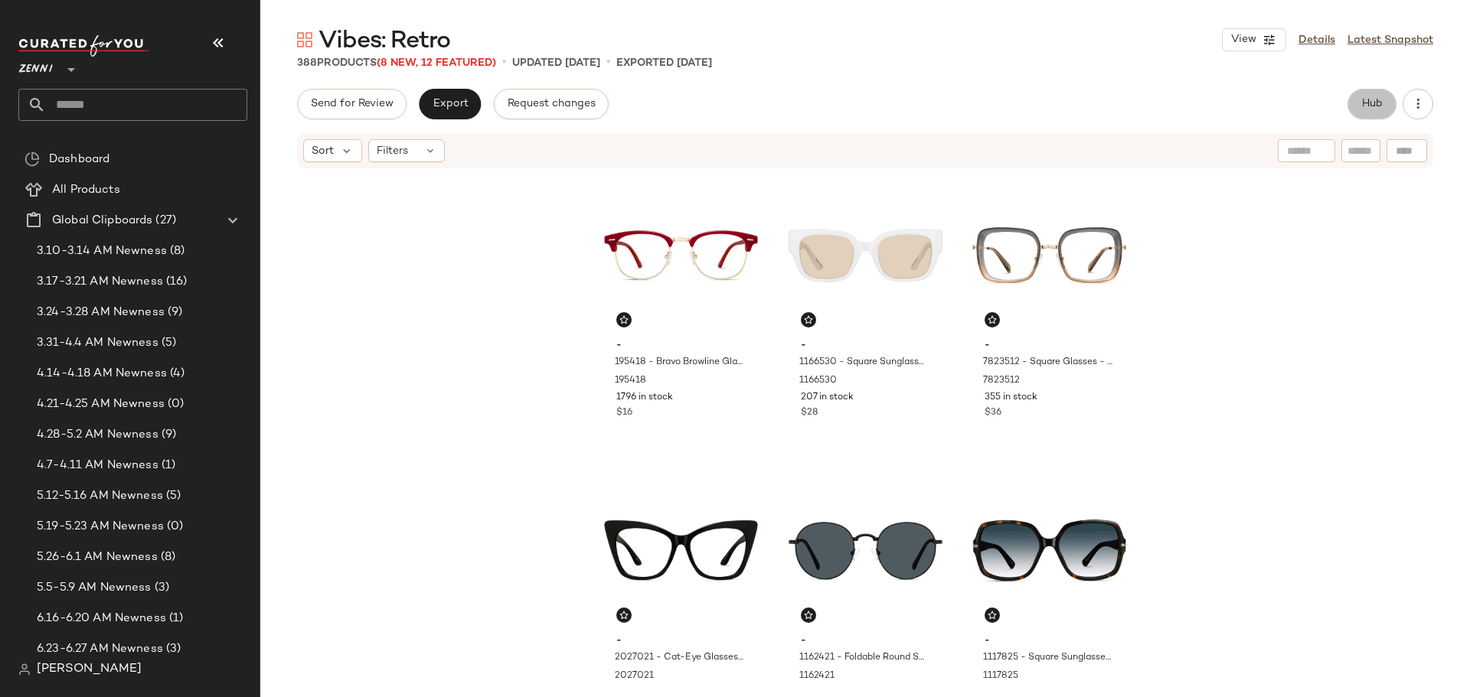
click at [1364, 101] on span "Hub" at bounding box center [1371, 104] width 21 height 12
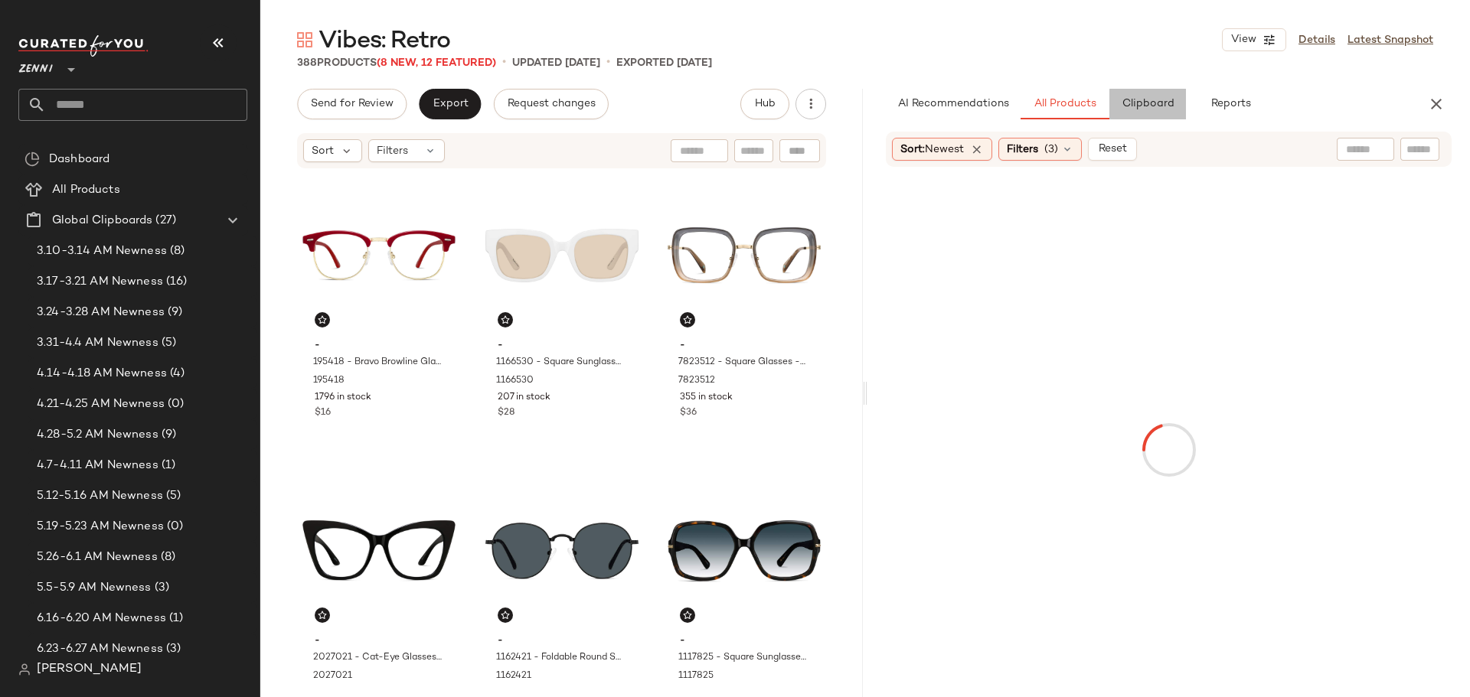
click at [1155, 106] on span "Clipboard" at bounding box center [1147, 104] width 53 height 12
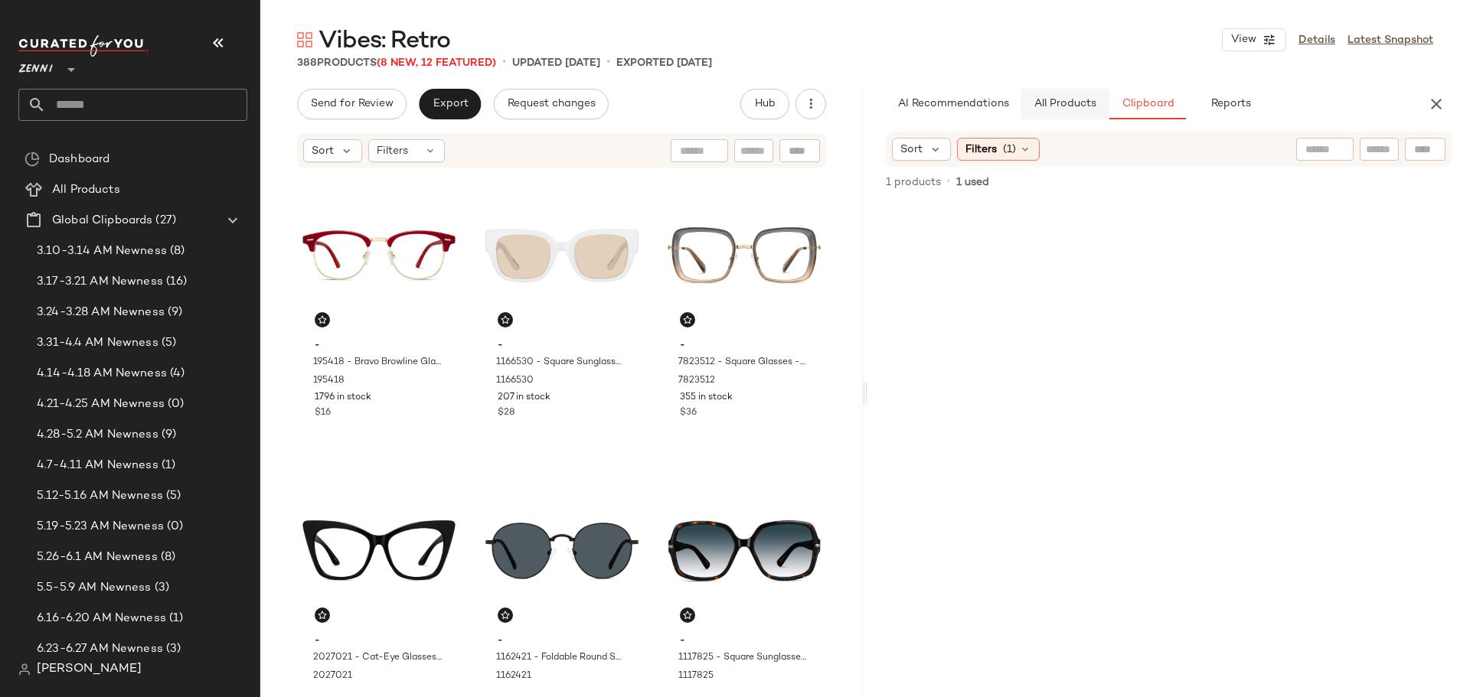
click at [1078, 105] on span "All Products" at bounding box center [1064, 104] width 63 height 12
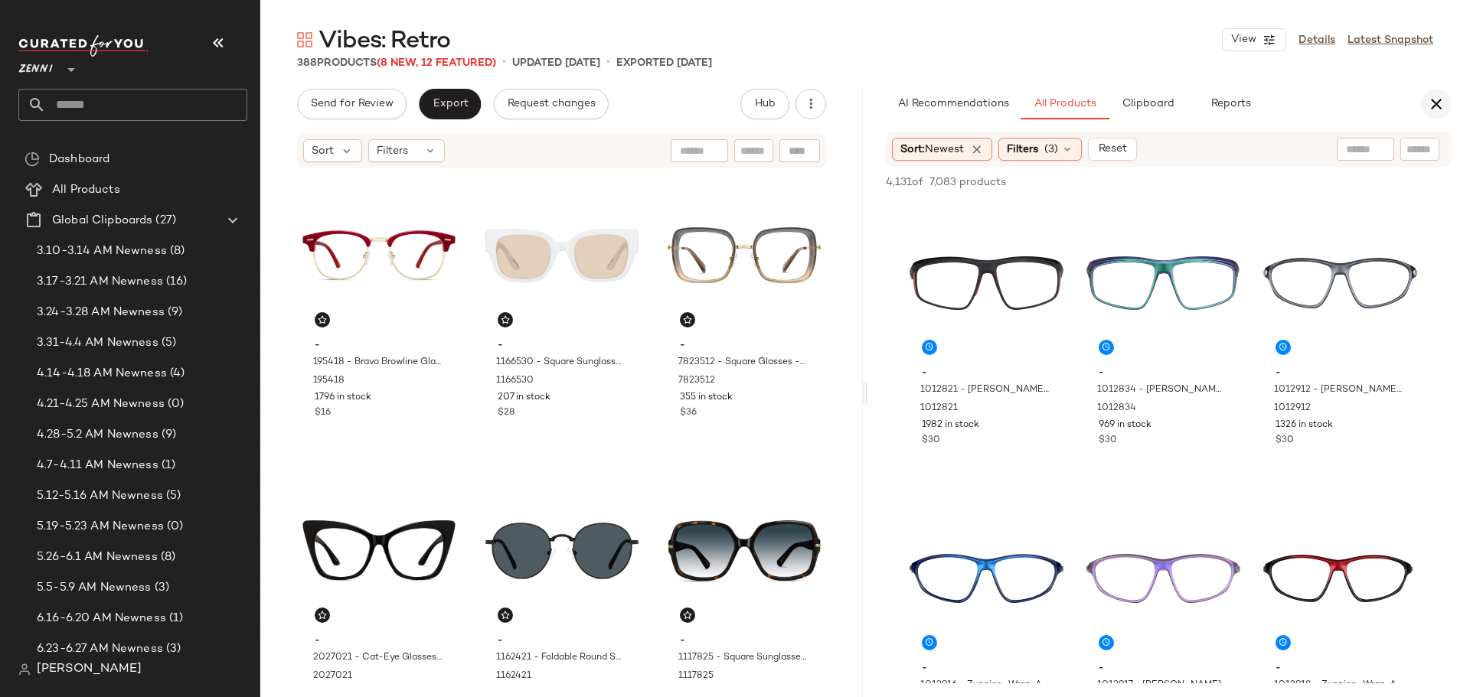
click at [1436, 108] on icon "button" at bounding box center [1436, 104] width 18 height 18
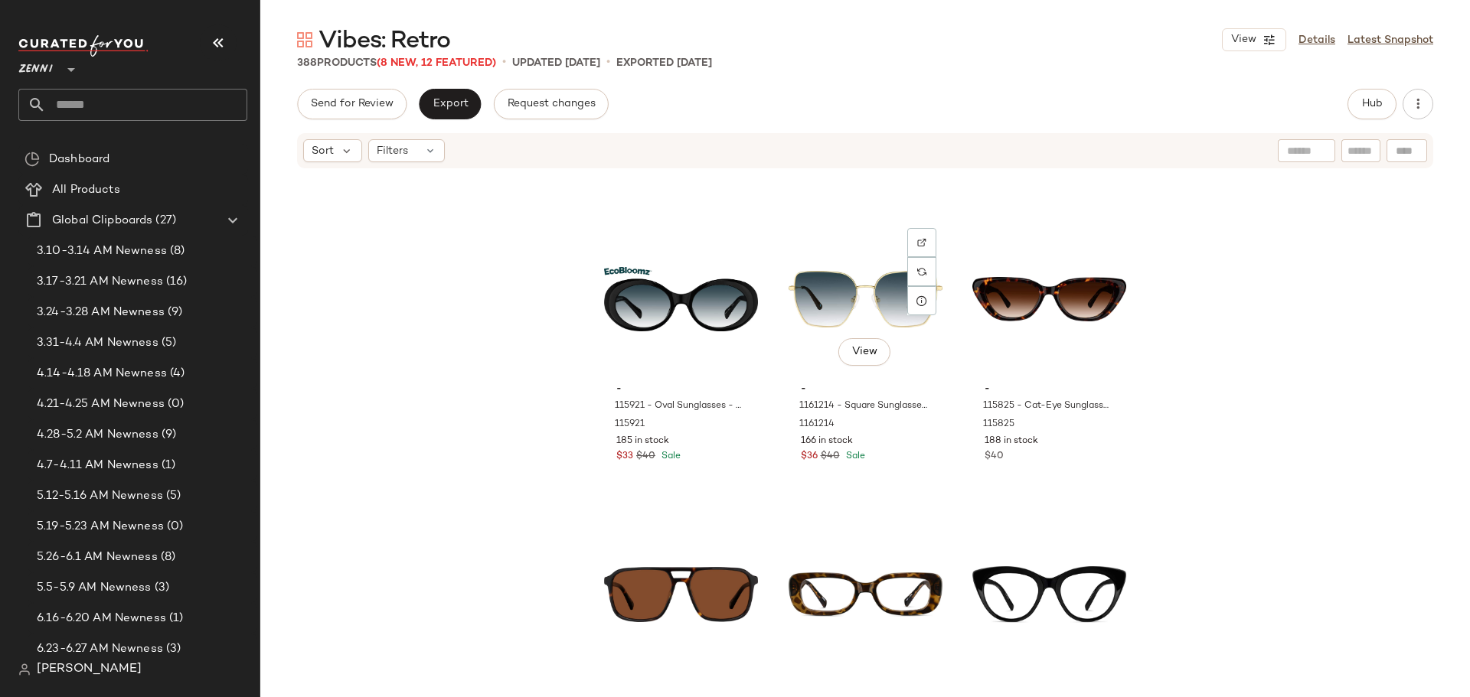
scroll to position [37219, 0]
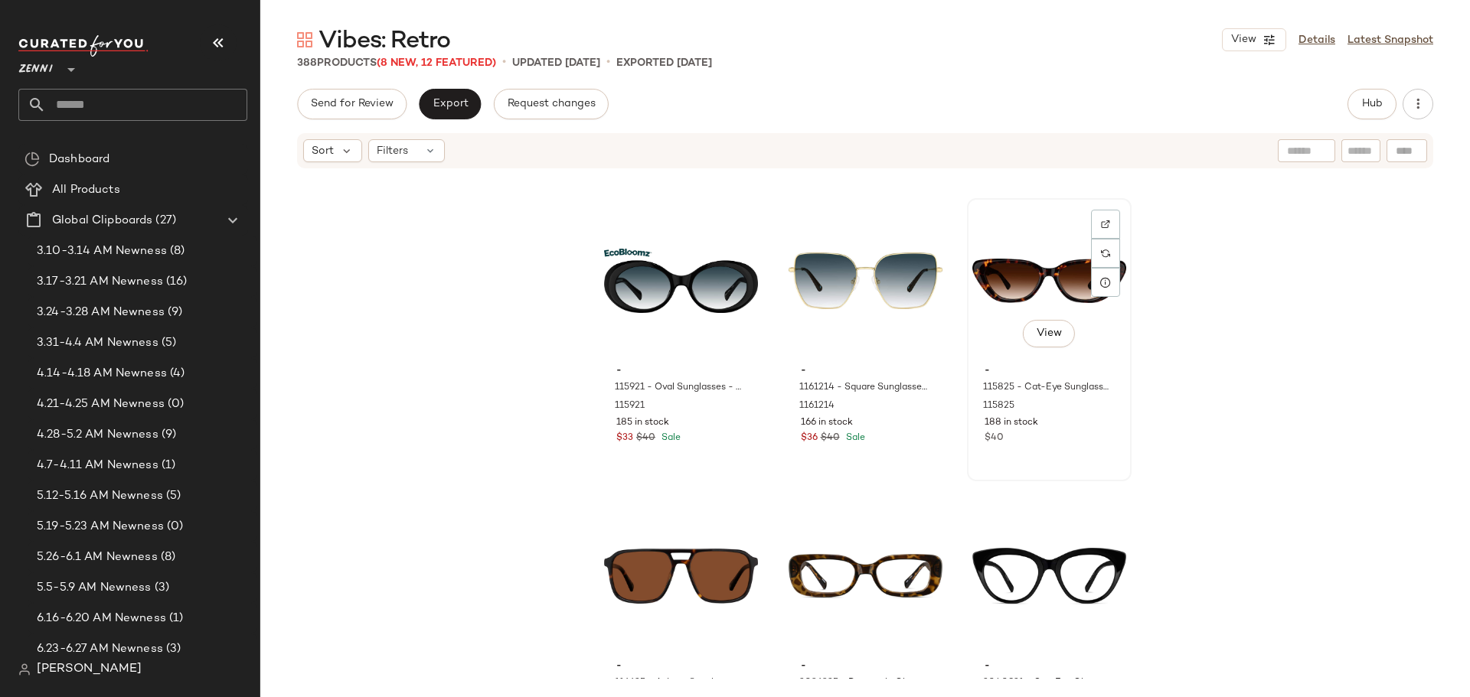
click at [1040, 453] on div "View - 115825 - Cat-Eye Sunglasses - Tortoiseshell - Acetate 115825 188 in stoc…" at bounding box center [1049, 340] width 162 height 280
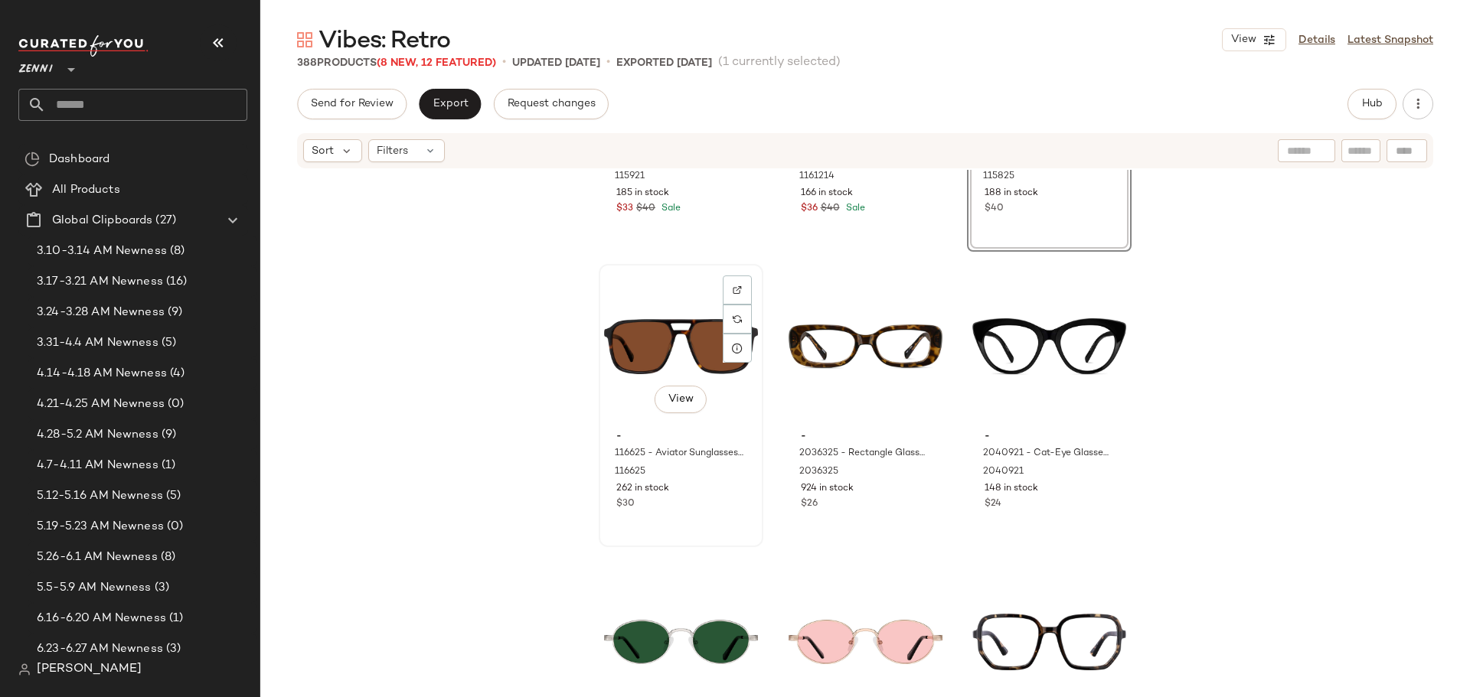
click at [718, 513] on div "View - 116625 - Aviator Sunglasses - Tortoiseshell - Acetate 116625 262 in stoc…" at bounding box center [681, 406] width 162 height 280
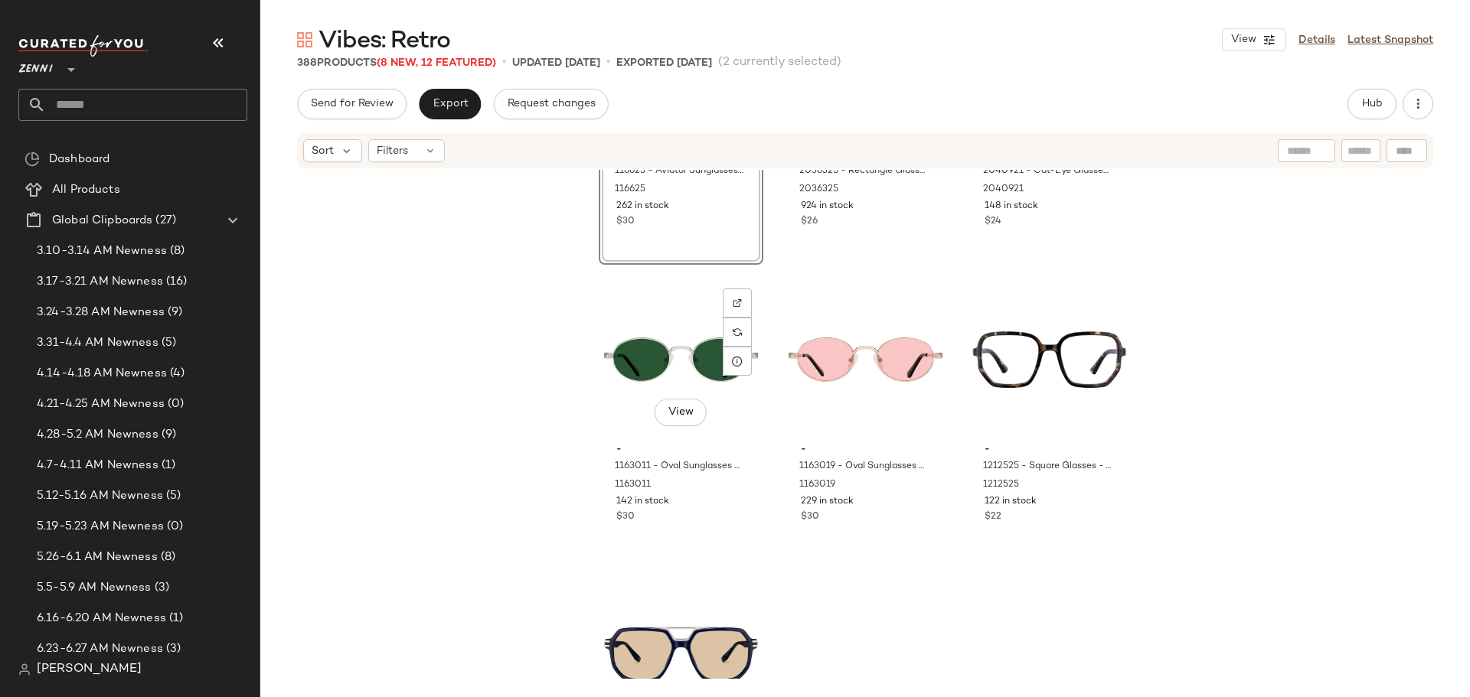
scroll to position [37832, 0]
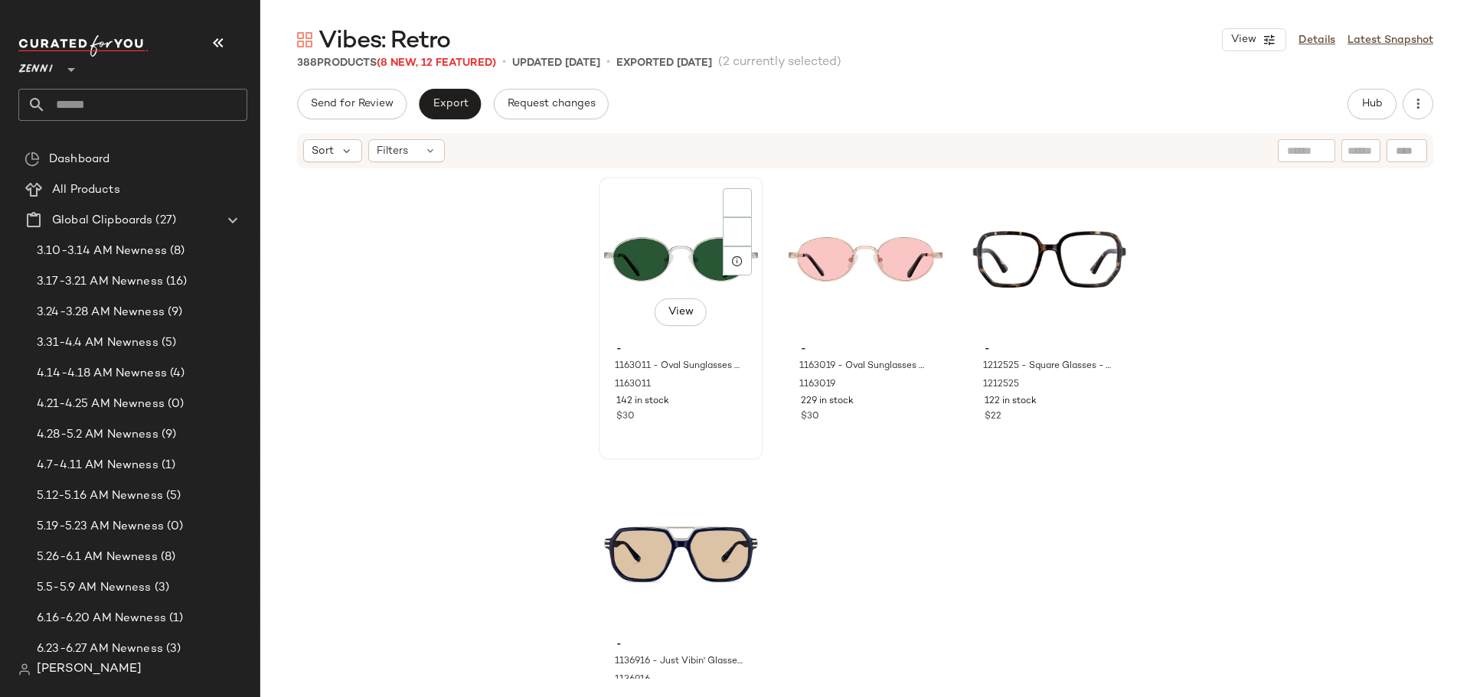
click at [700, 449] on div "View - 1163011 - Oval Sunglasses - Silver - Stainless Steel 1163011 142 in stoc…" at bounding box center [681, 318] width 162 height 280
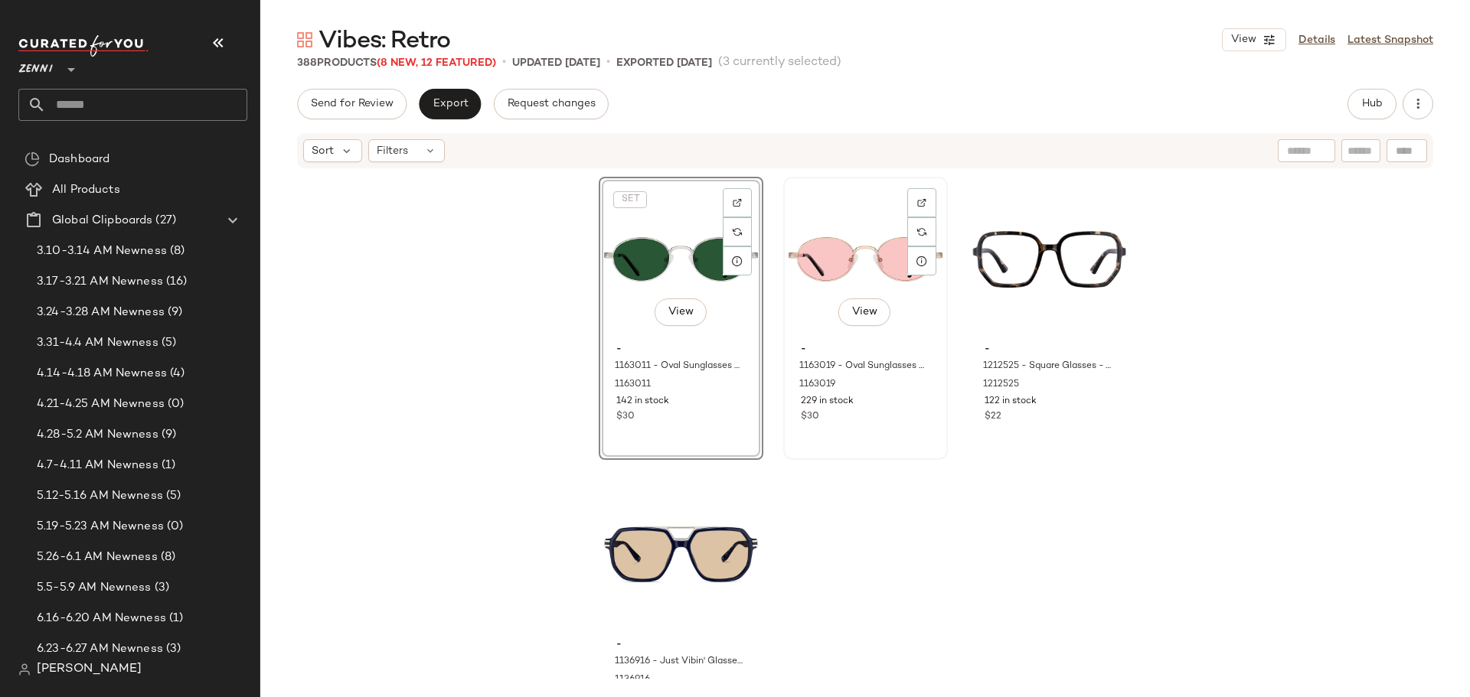
click at [864, 429] on div "View - 1163019 - Oval Sunglasses - Rose Gold - Stainless Steel 1163019 229 in s…" at bounding box center [866, 318] width 162 height 280
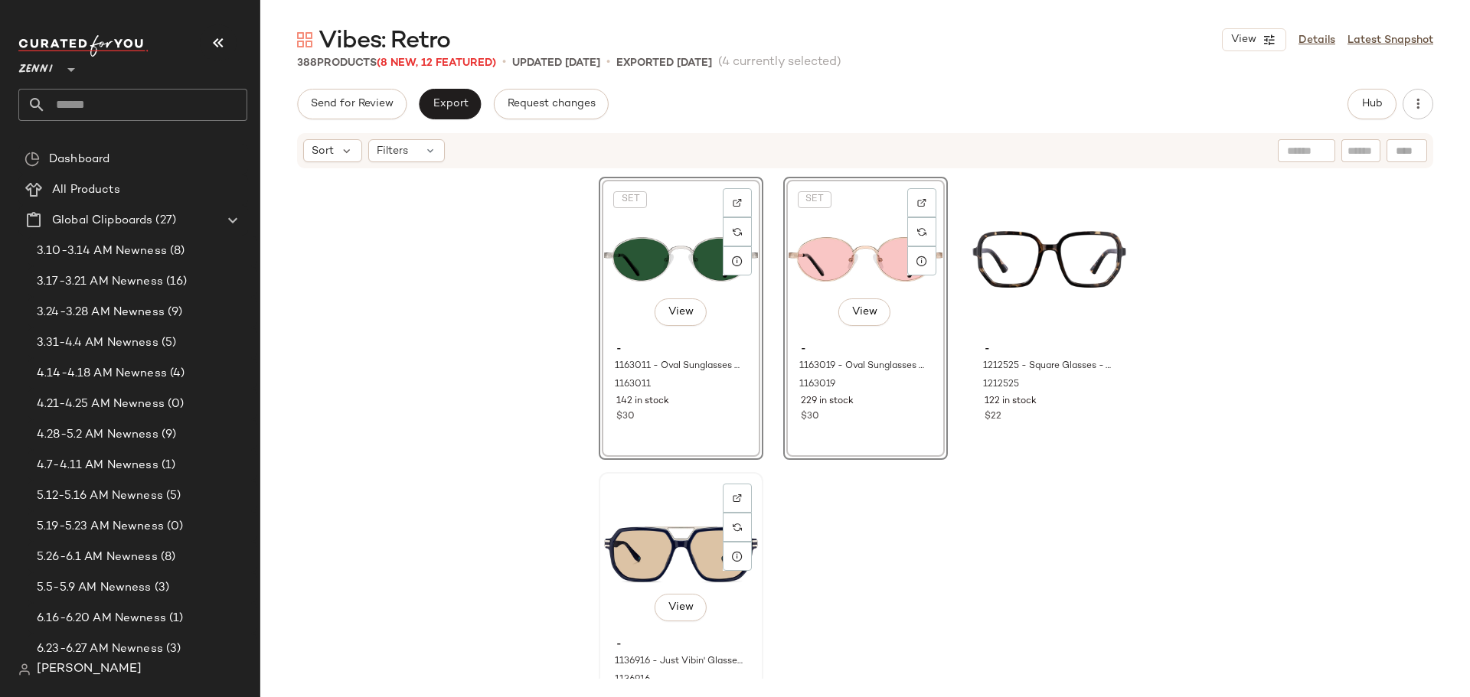
click at [756, 642] on div "View - 1136916 - Just Vibin' Glasses - Blue - Mixed 1136916 133 in stock $33 $4…" at bounding box center [681, 614] width 162 height 280
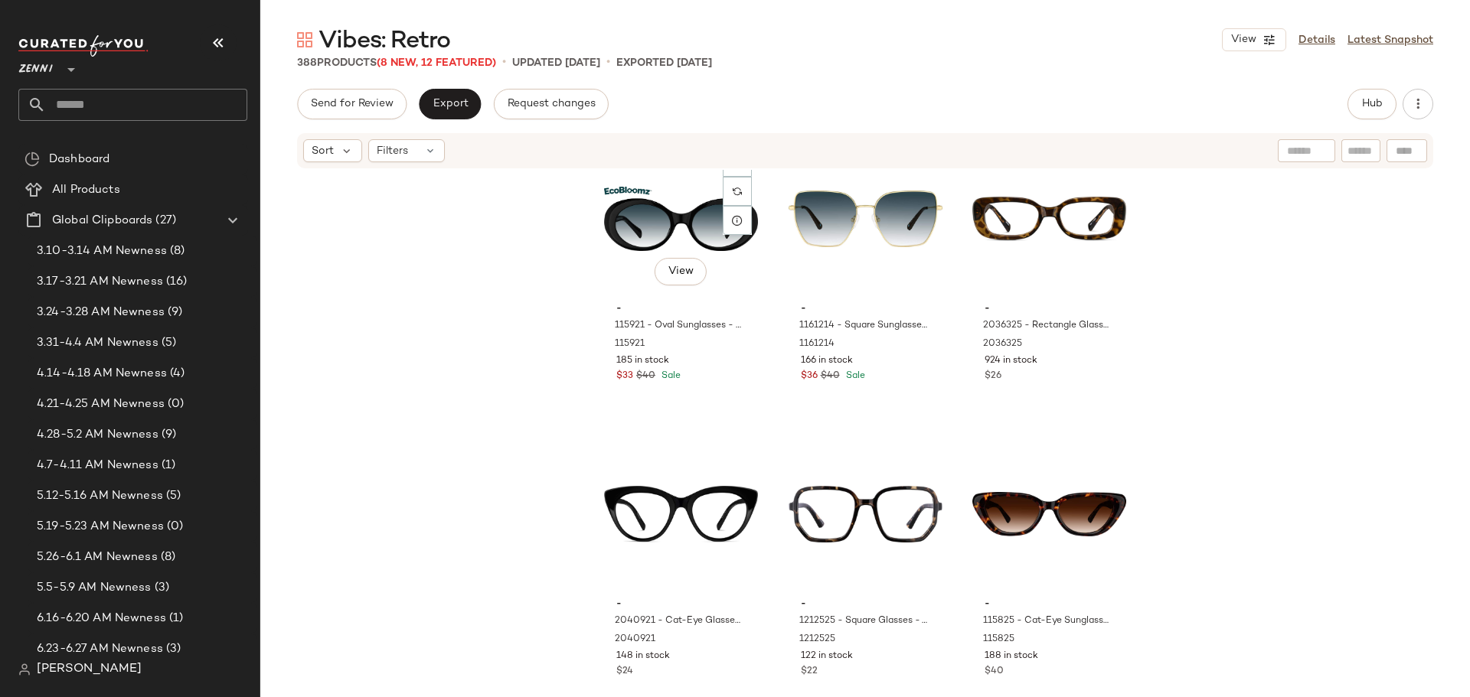
scroll to position [37306, 0]
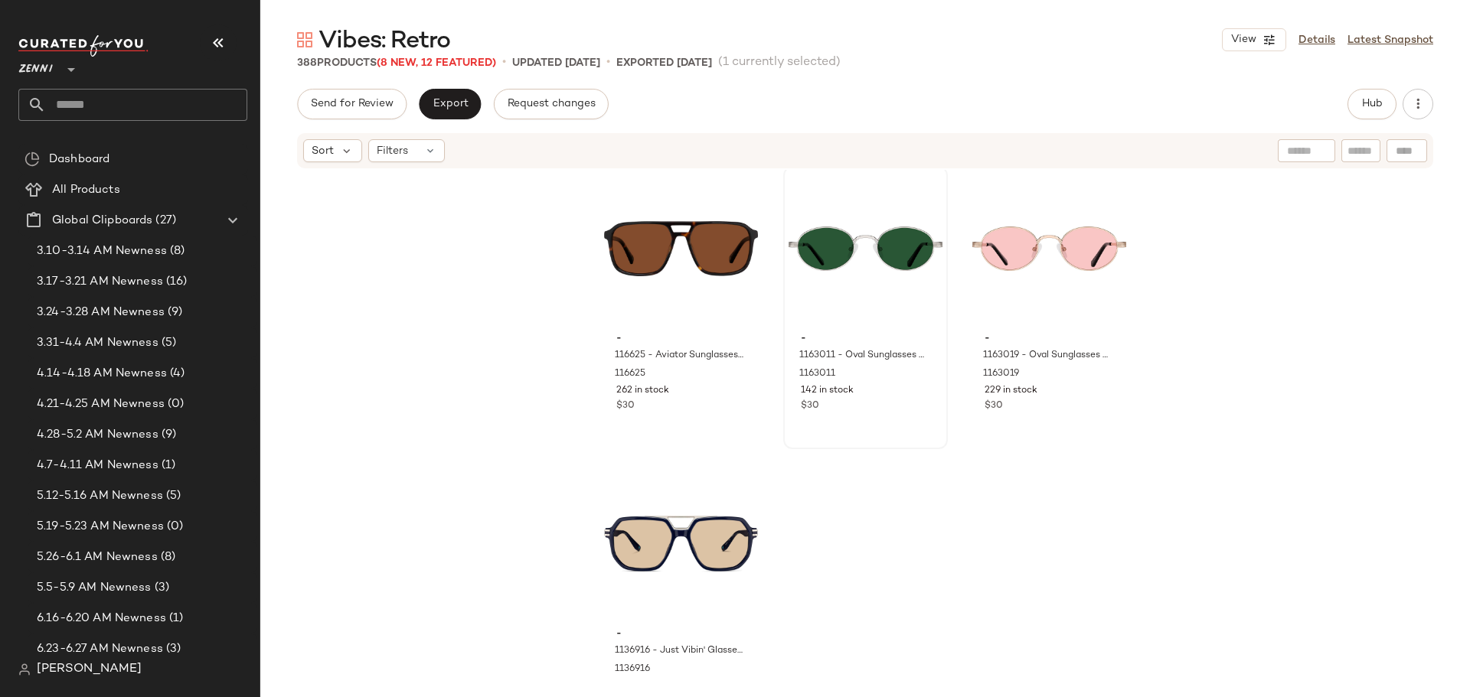
scroll to position [37766, 0]
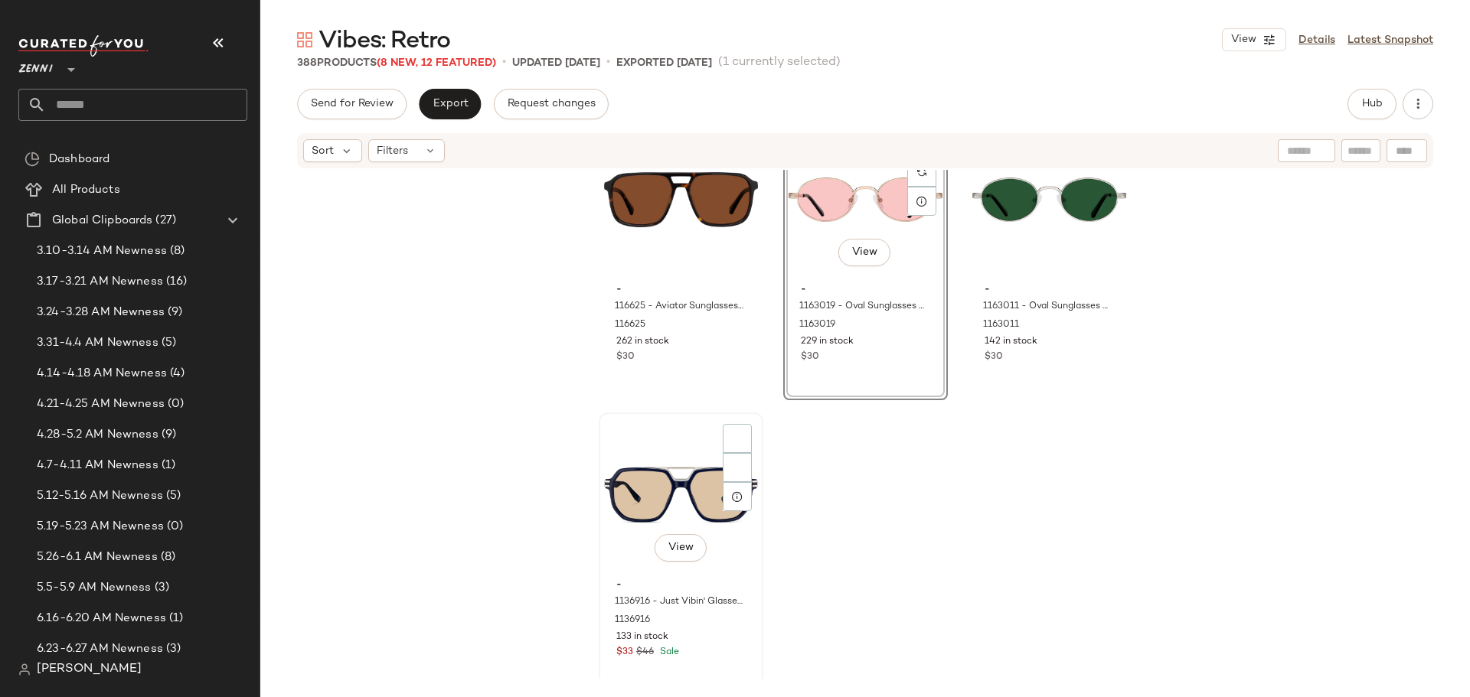
scroll to position [37908, 0]
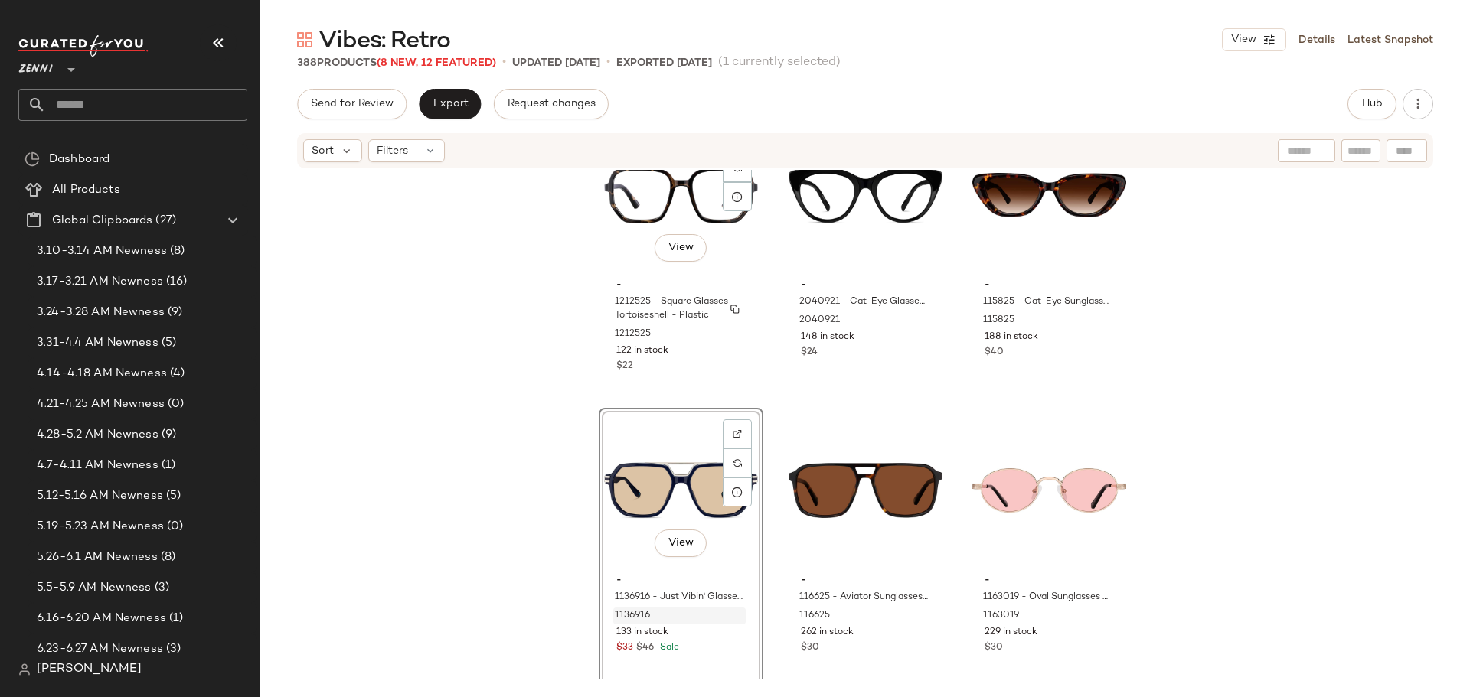
scroll to position [37604, 0]
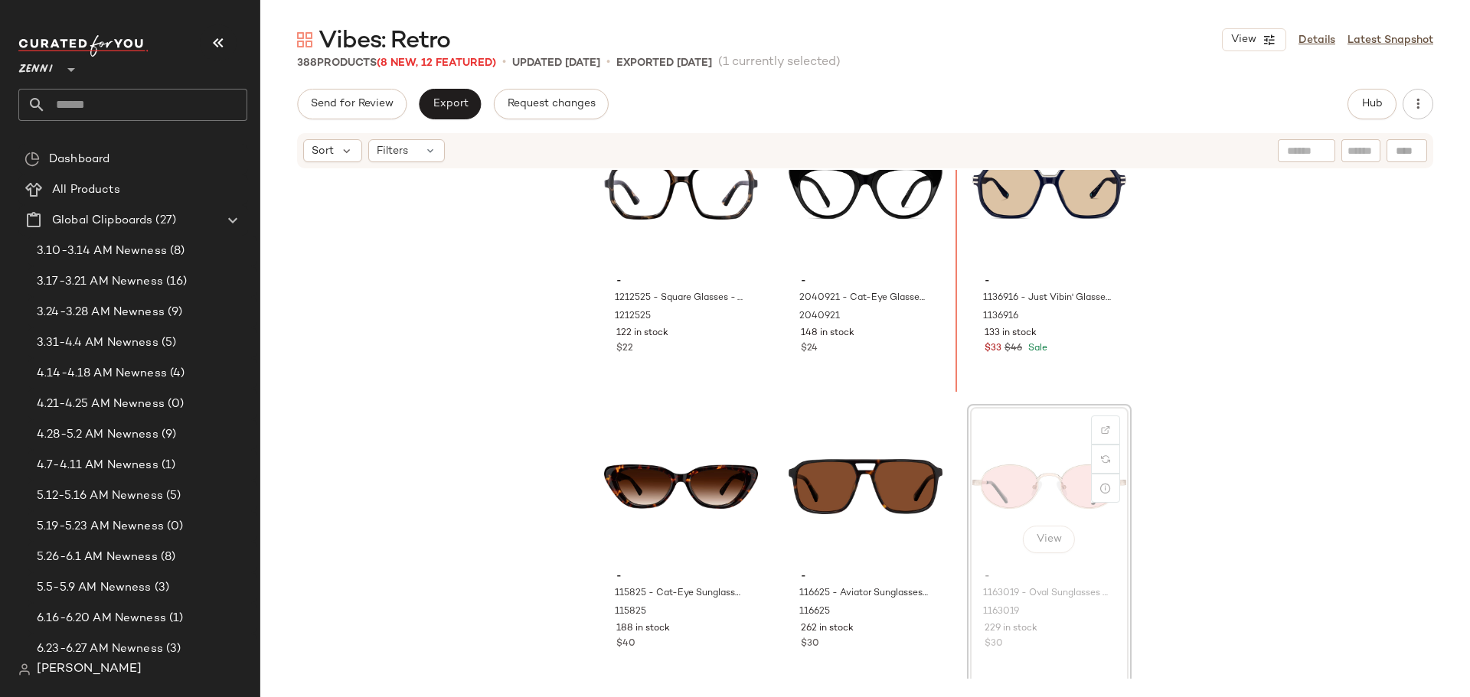
scroll to position [37588, 0]
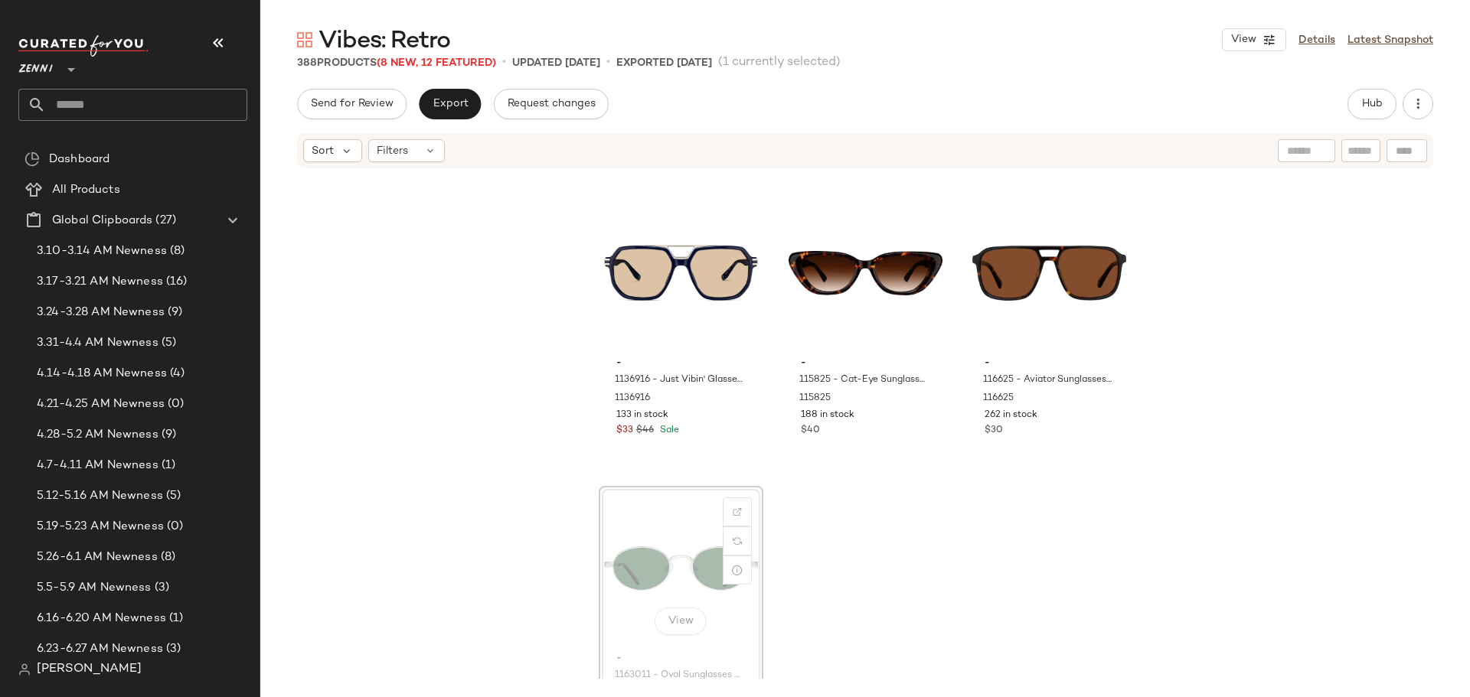
scroll to position [37819, 0]
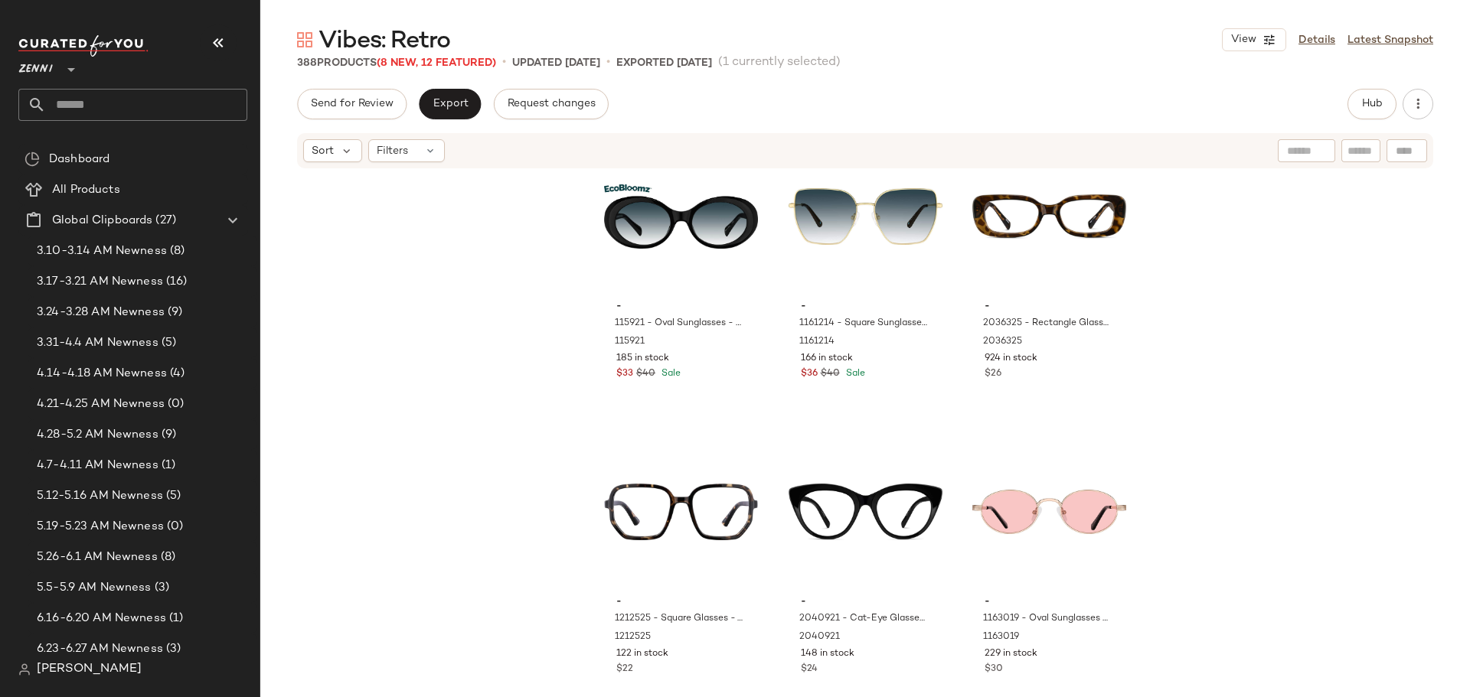
scroll to position [37245, 0]
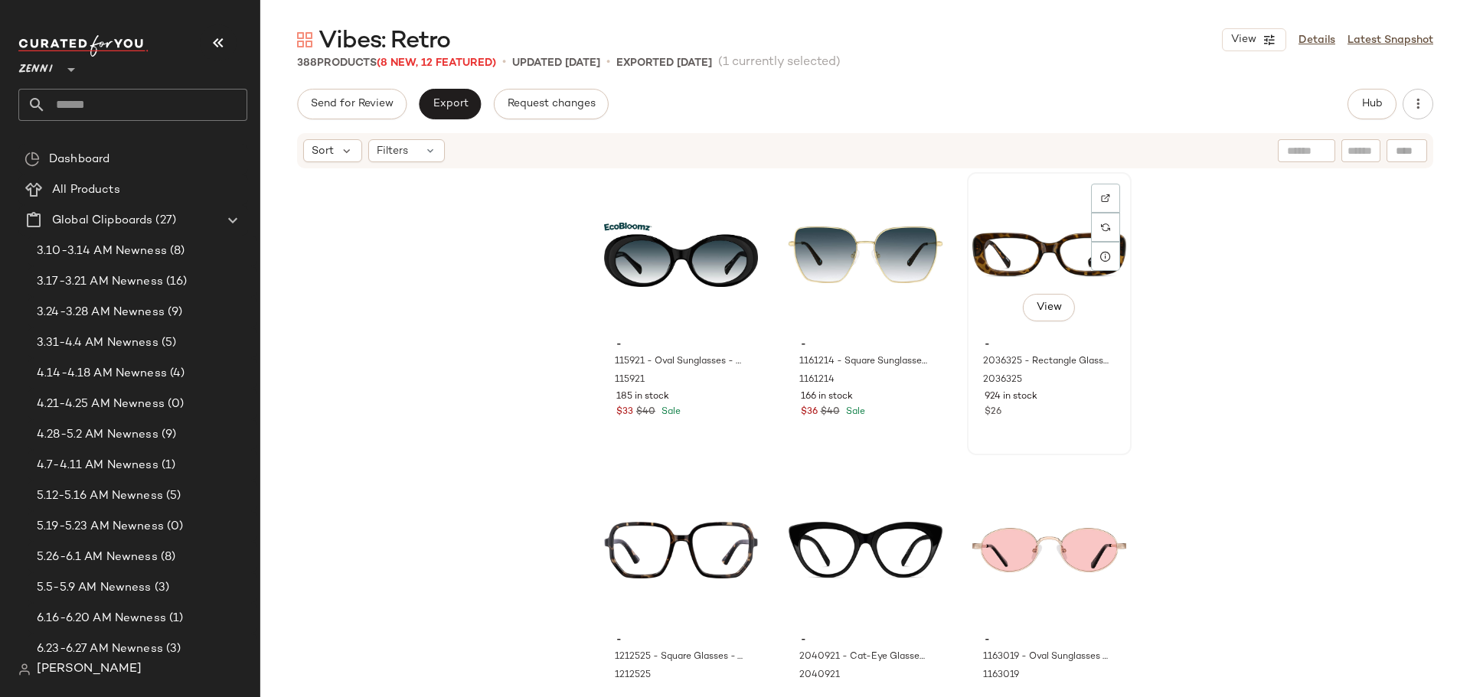
click at [988, 310] on div "View" at bounding box center [1049, 255] width 154 height 155
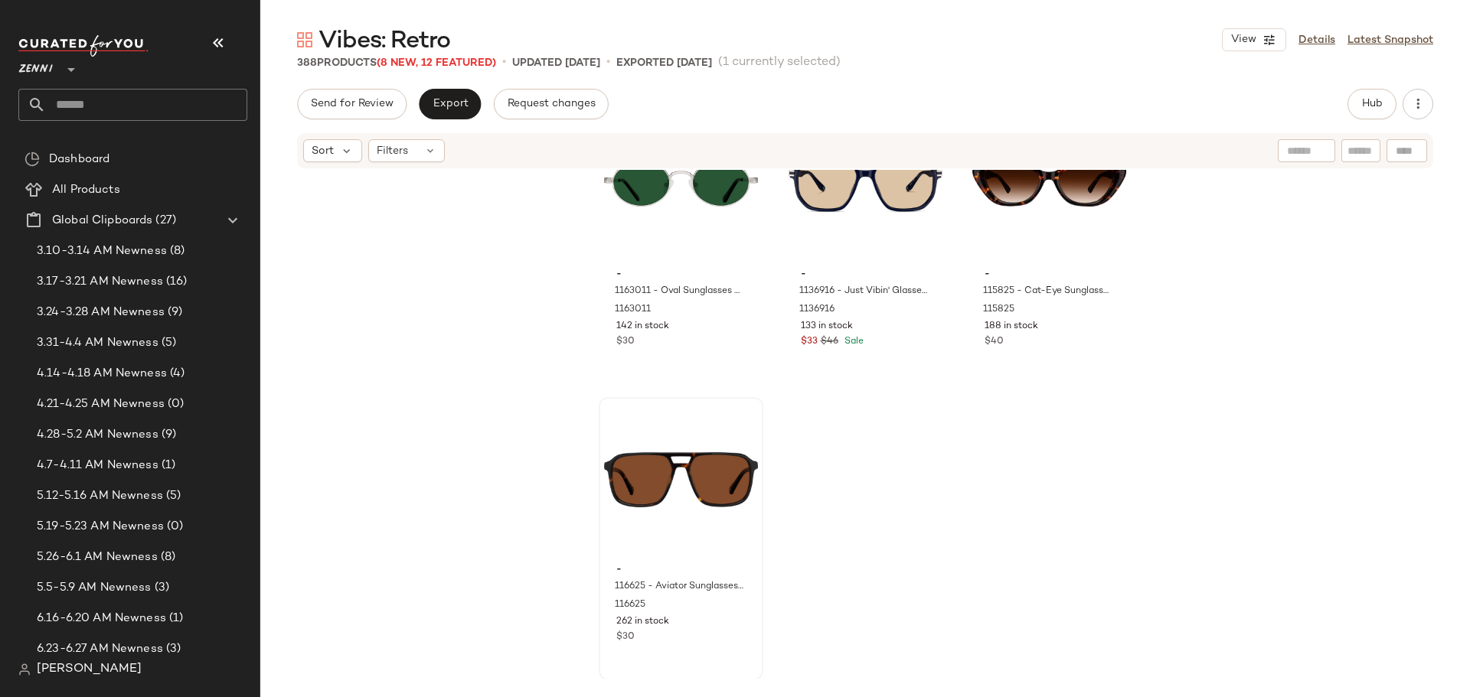
scroll to position [37908, 0]
click at [728, 649] on div "View - 116625 - Aviator Sunglasses - Tortoiseshell - Acetate 116625 262 in stoc…" at bounding box center [681, 537] width 162 height 280
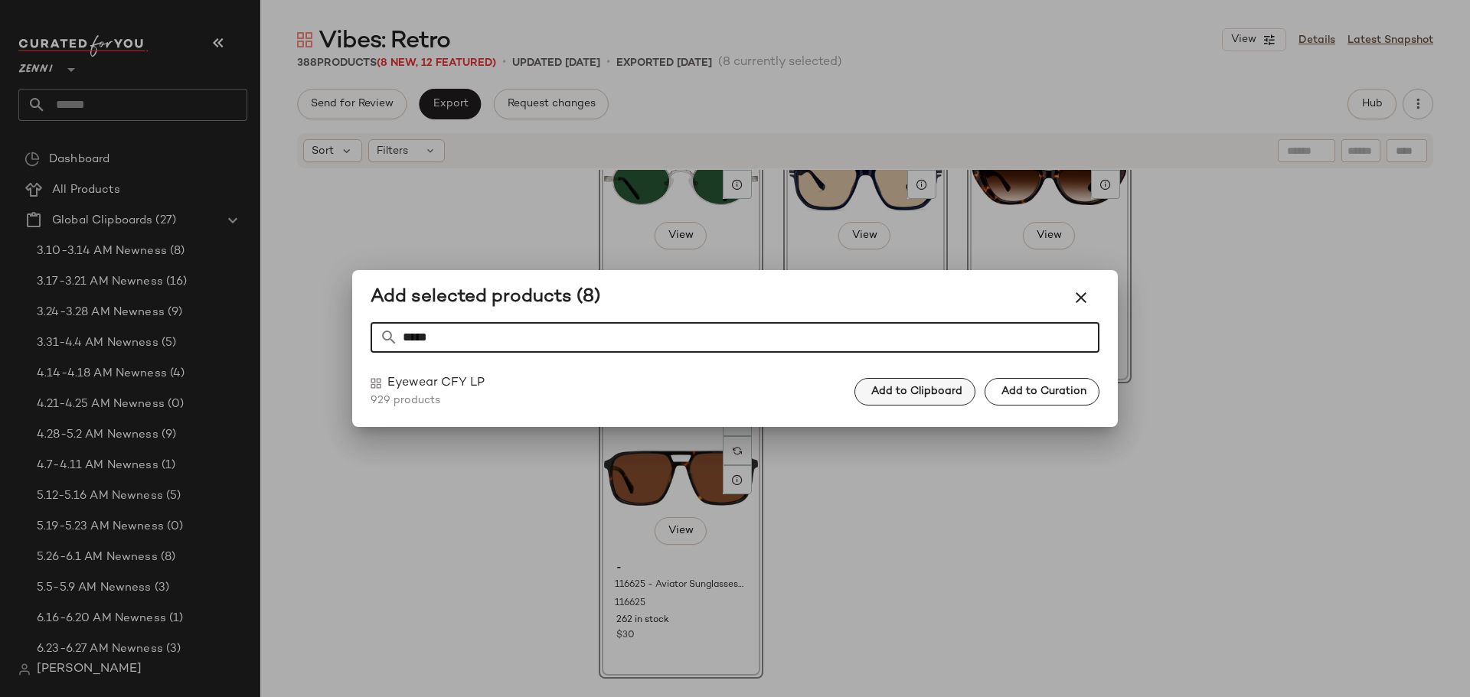
type input "*****"
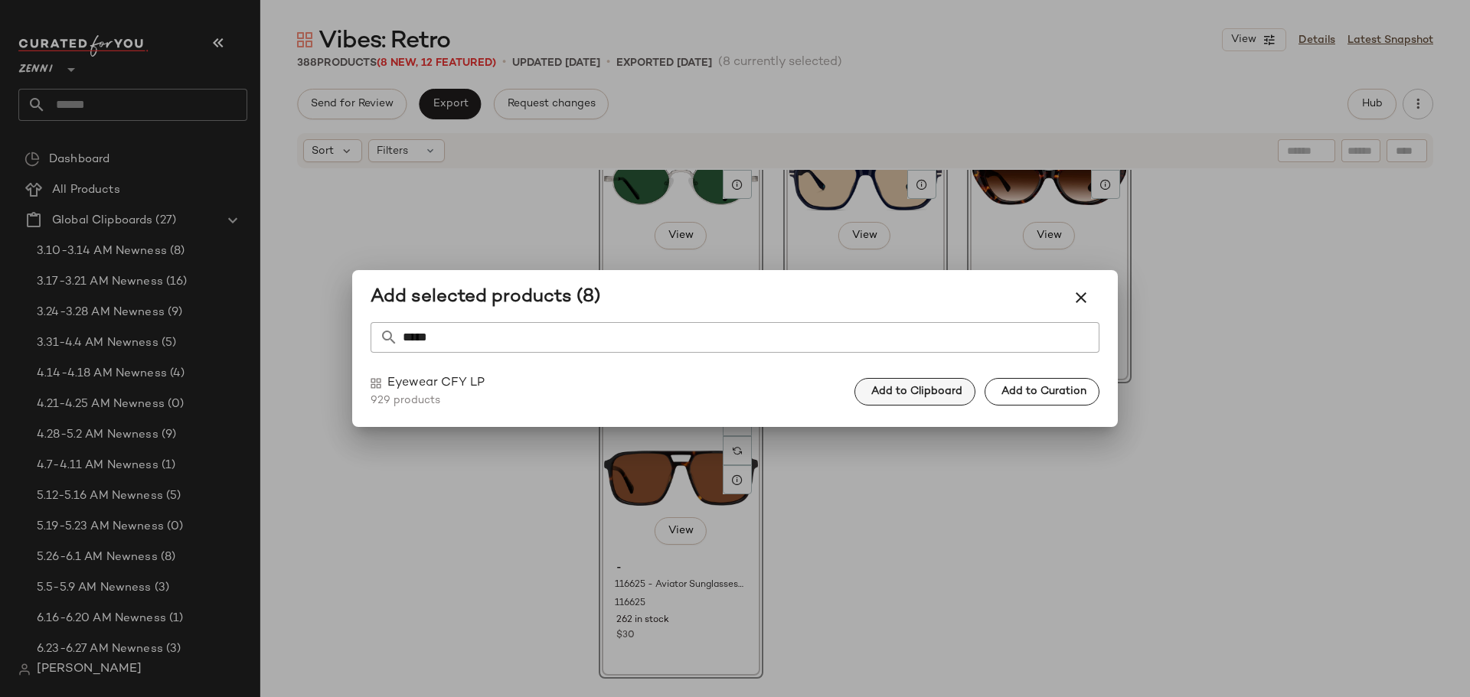
click at [962, 388] on span "Add to Clipboard" at bounding box center [916, 392] width 92 height 12
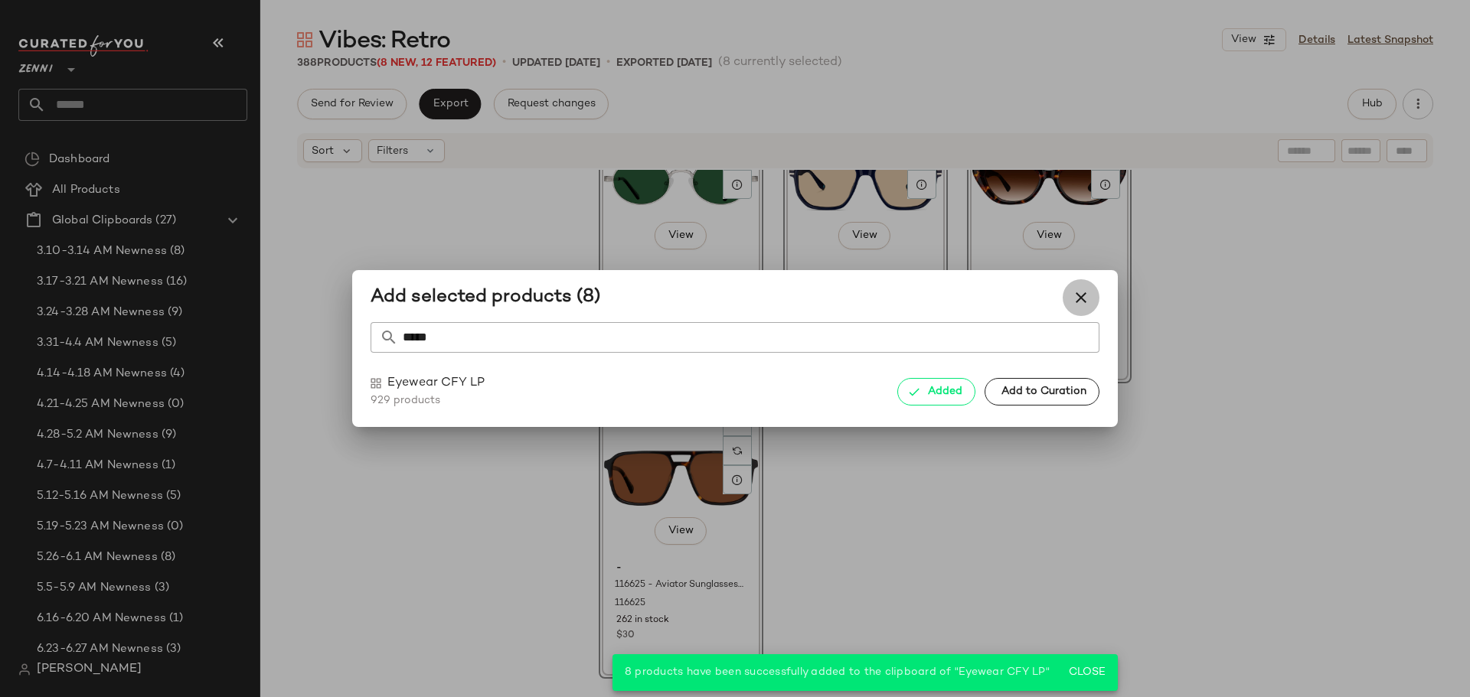
click at [1080, 295] on icon "button" at bounding box center [1081, 298] width 18 height 18
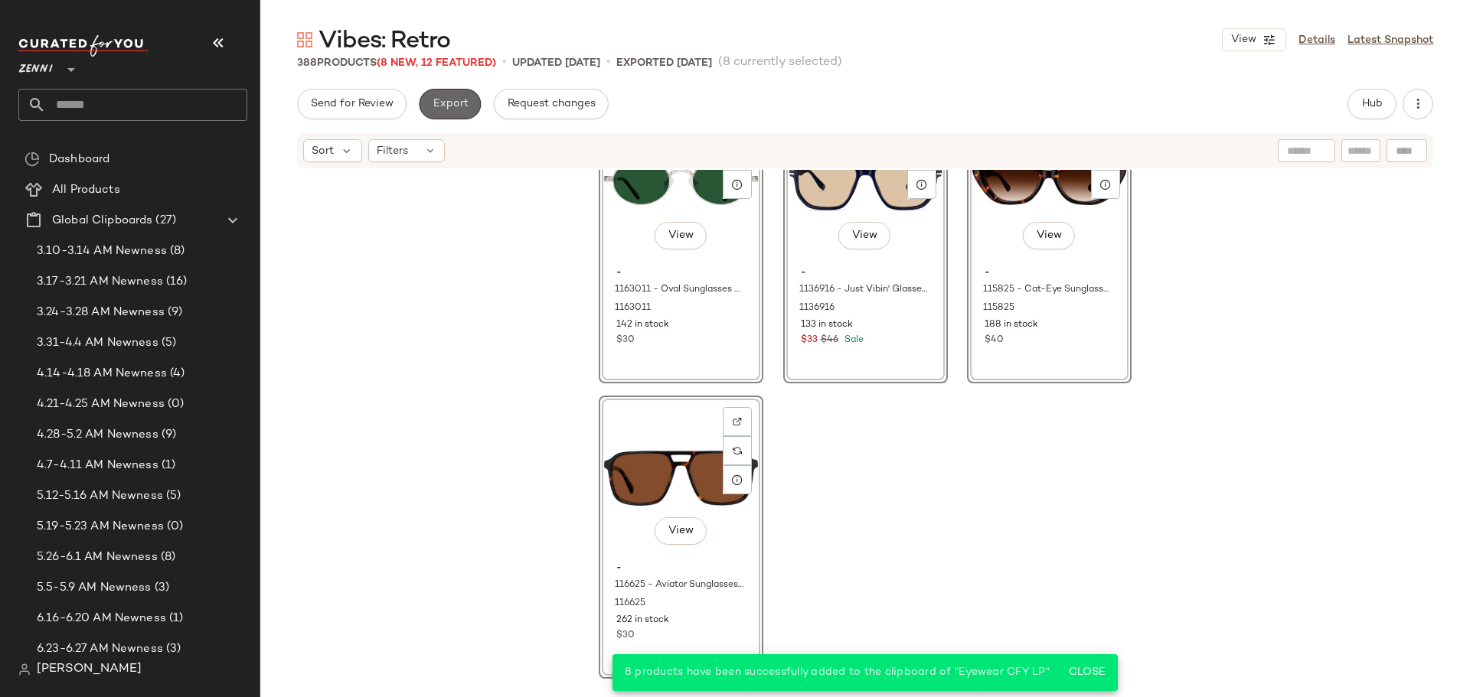
click at [455, 101] on span "Export" at bounding box center [450, 104] width 36 height 12
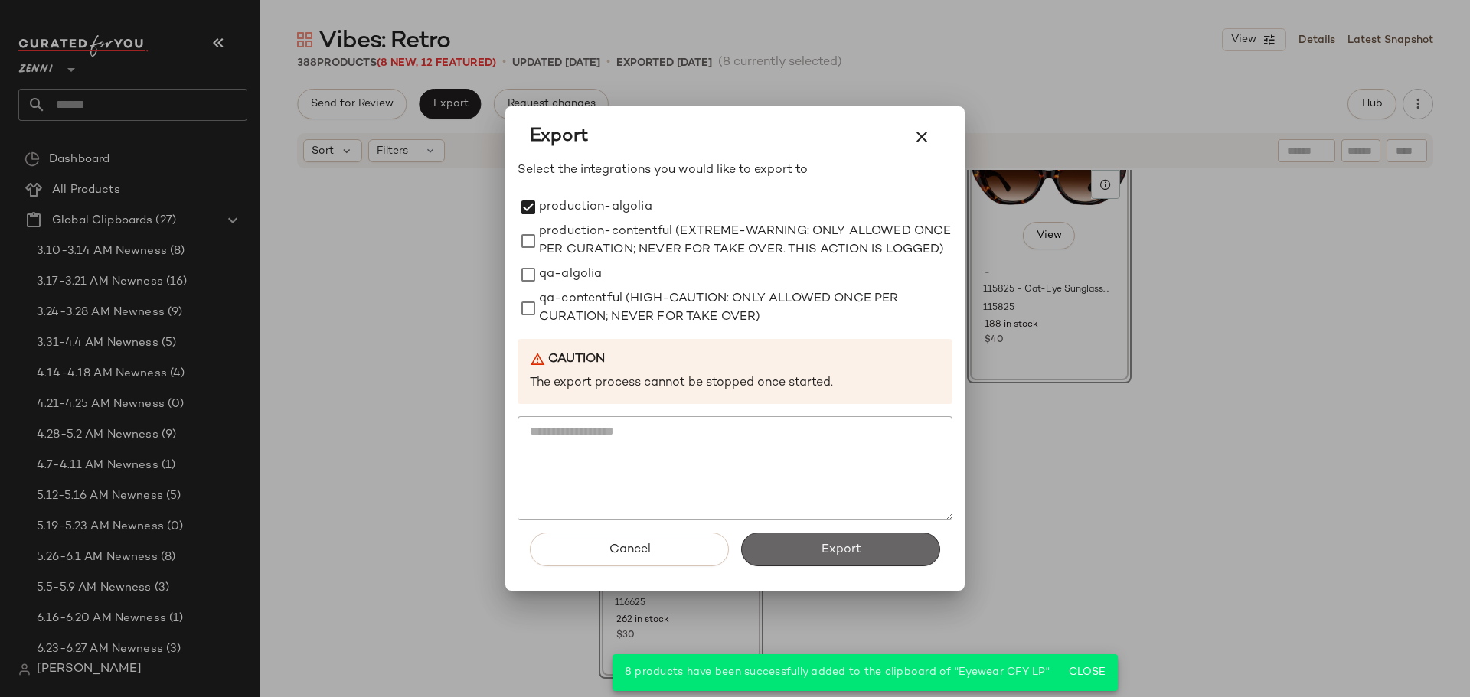
click at [840, 557] on span "Export" at bounding box center [840, 550] width 41 height 15
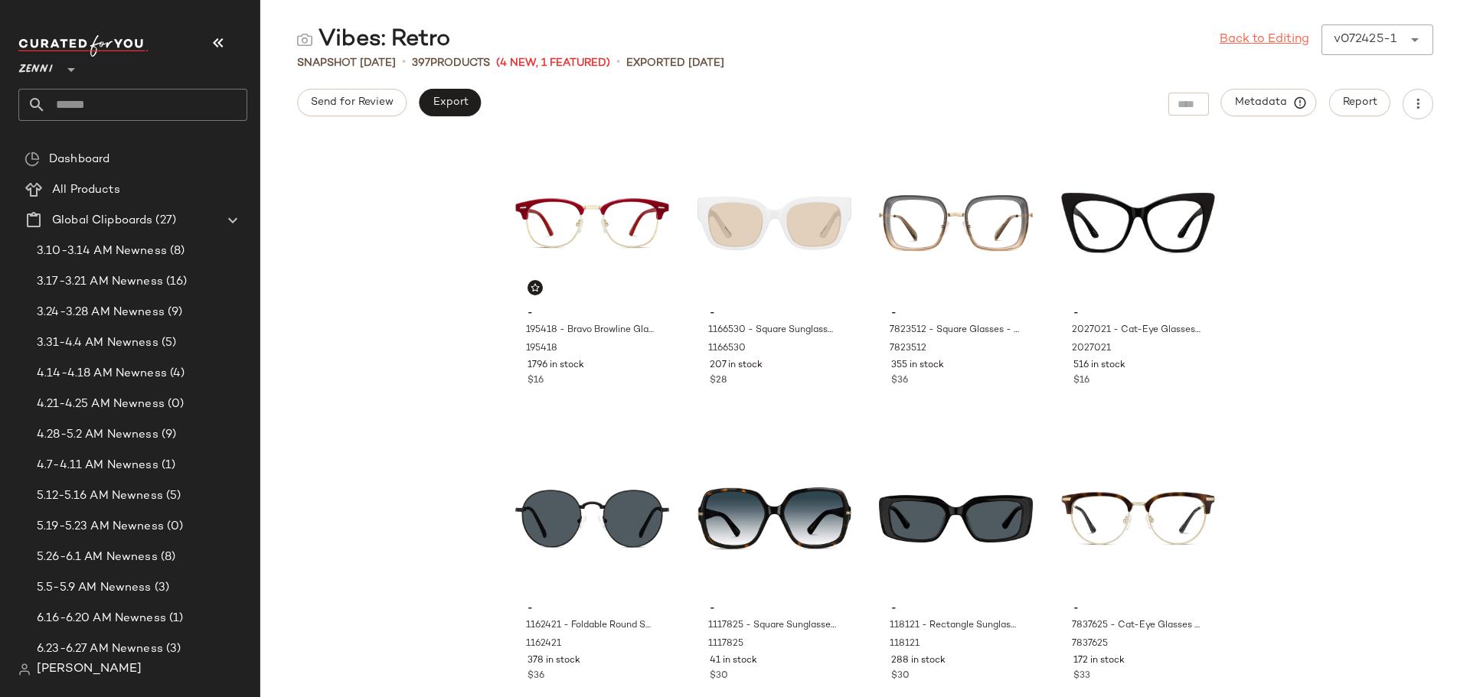
click at [1256, 44] on link "Back to Editing" at bounding box center [1264, 40] width 90 height 18
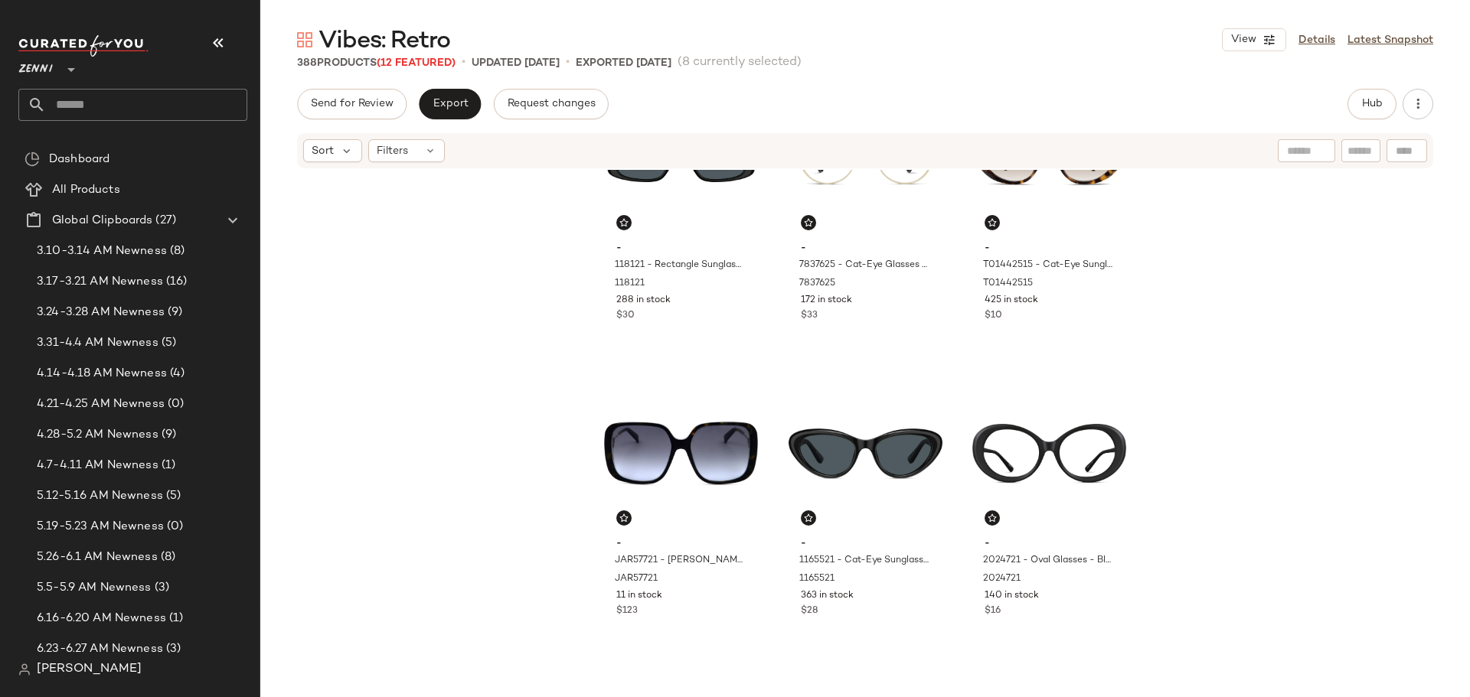
scroll to position [701, 0]
click at [129, 103] on input "text" at bounding box center [146, 105] width 201 height 32
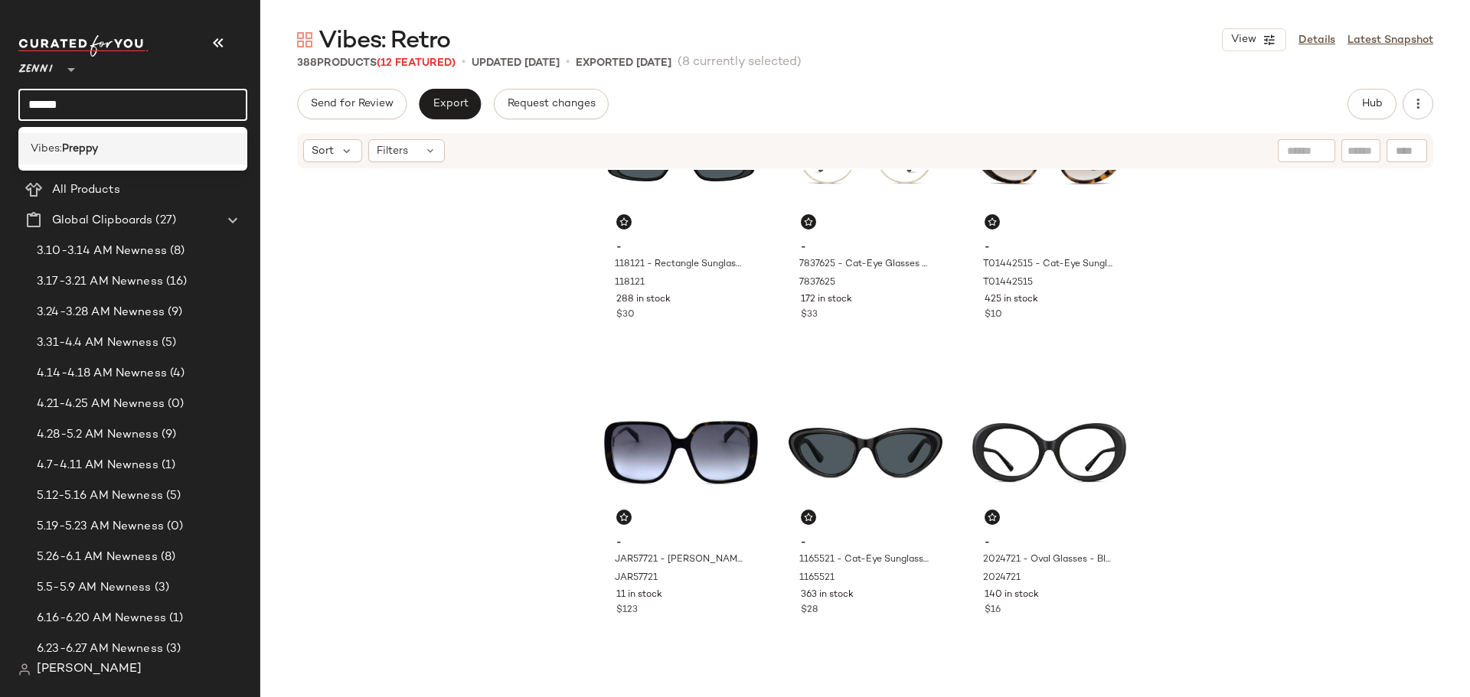
type input "******"
click at [75, 158] on div "Vibes: Preppy" at bounding box center [132, 148] width 229 height 31
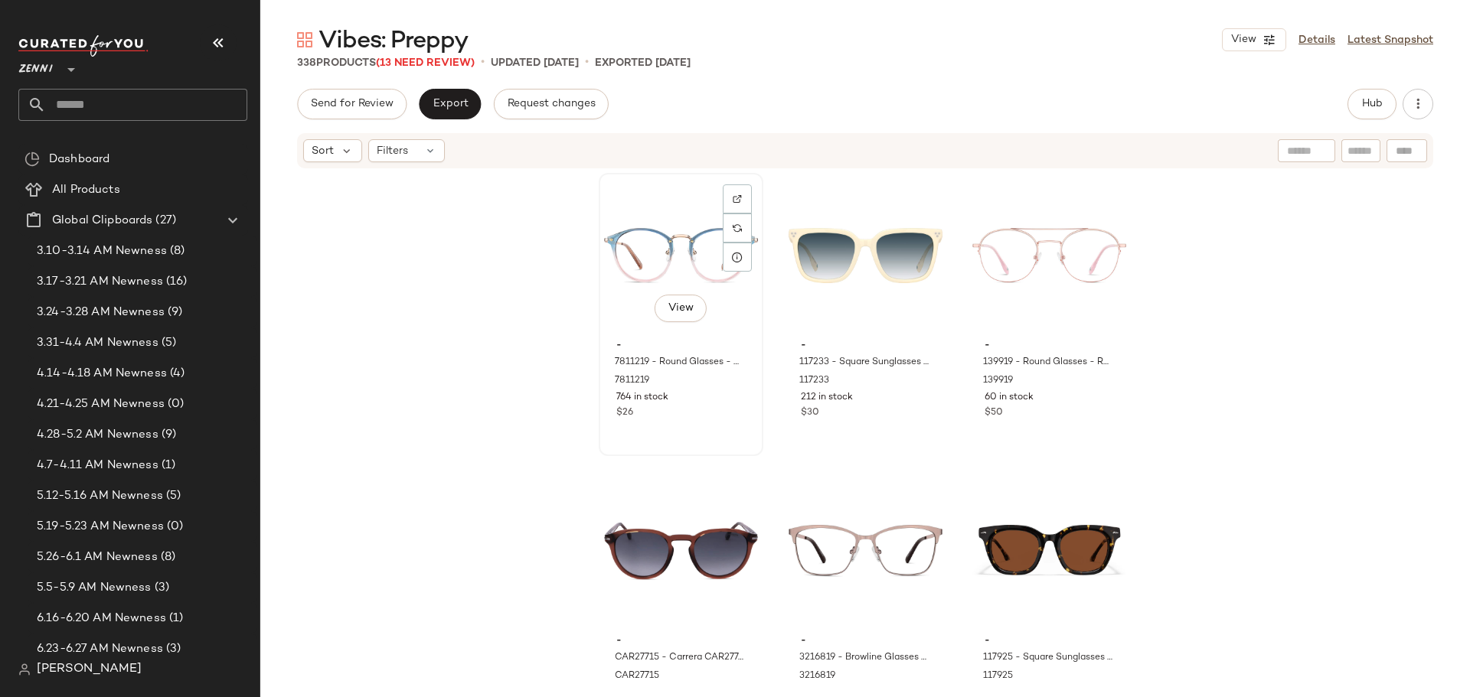
click at [725, 442] on div "View - 7811219 - Round Glasses - Multi - Mixed 7811219 764 in stock $26" at bounding box center [681, 315] width 162 height 280
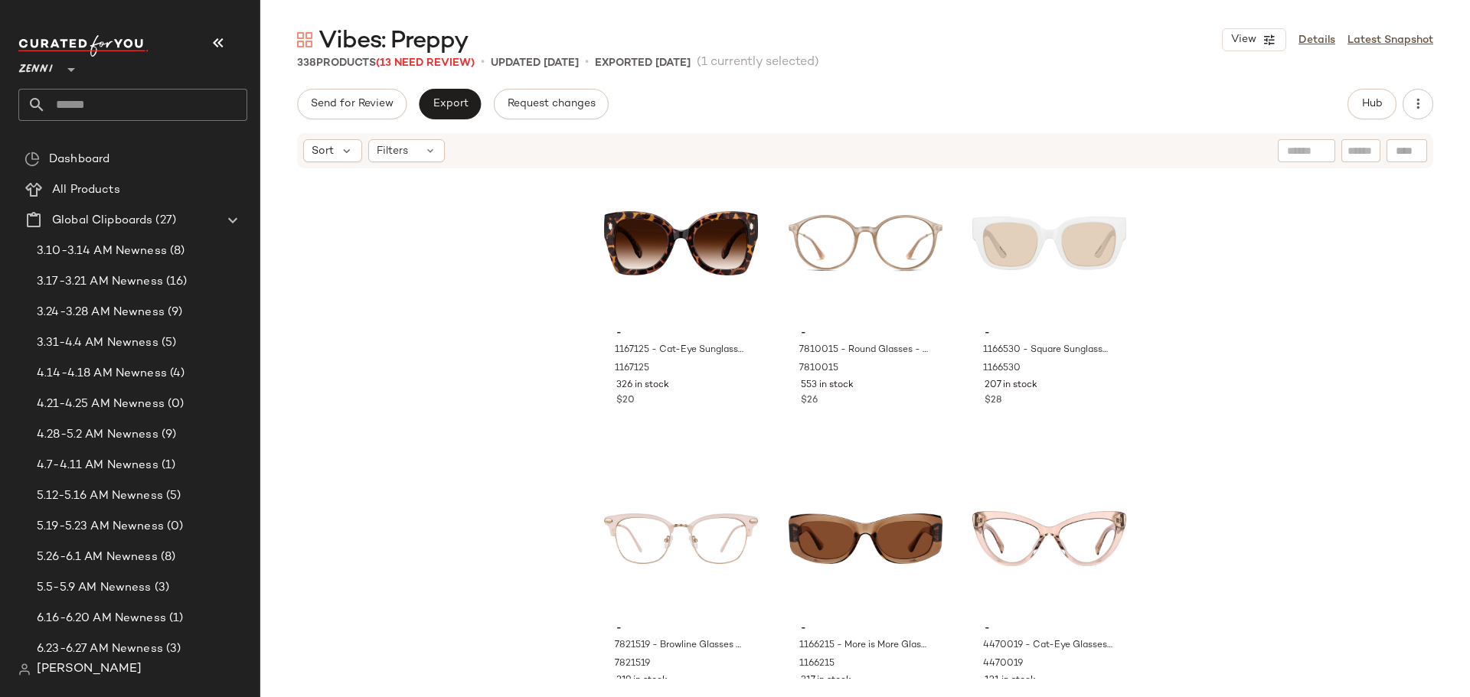
scroll to position [701, 0]
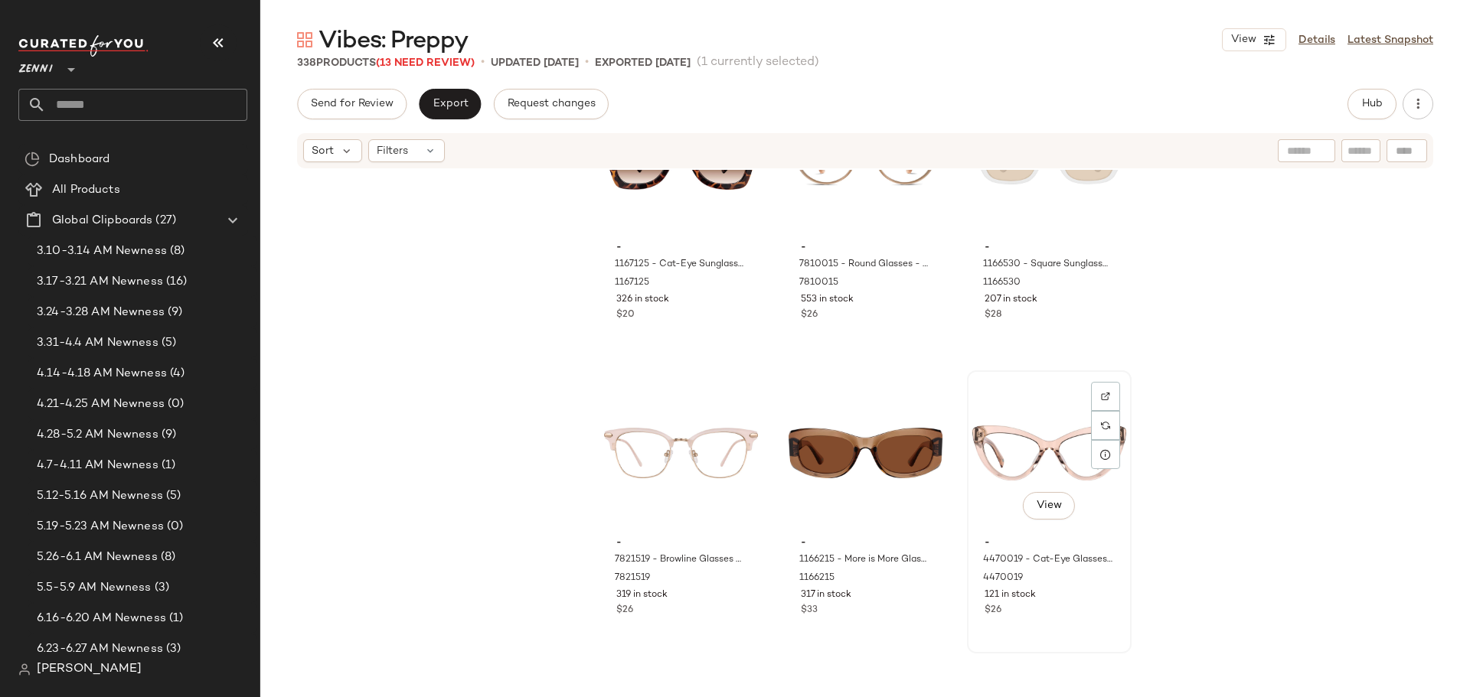
click at [1076, 603] on div "- 4470019 - Cat-Eye Glasses - Pink - Acetate 4470019 121 in stock $26" at bounding box center [1049, 575] width 154 height 89
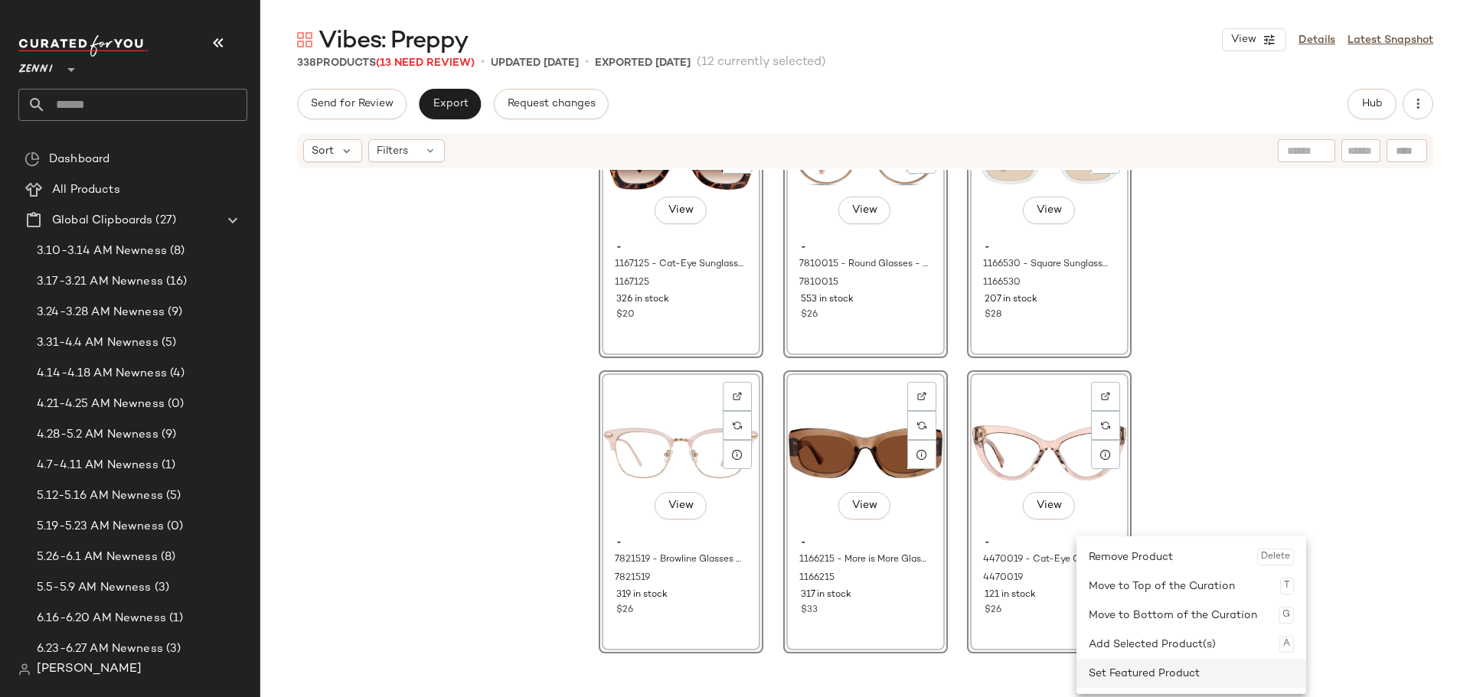
click at [1105, 675] on div "Set Featured Product" at bounding box center [1191, 673] width 205 height 29
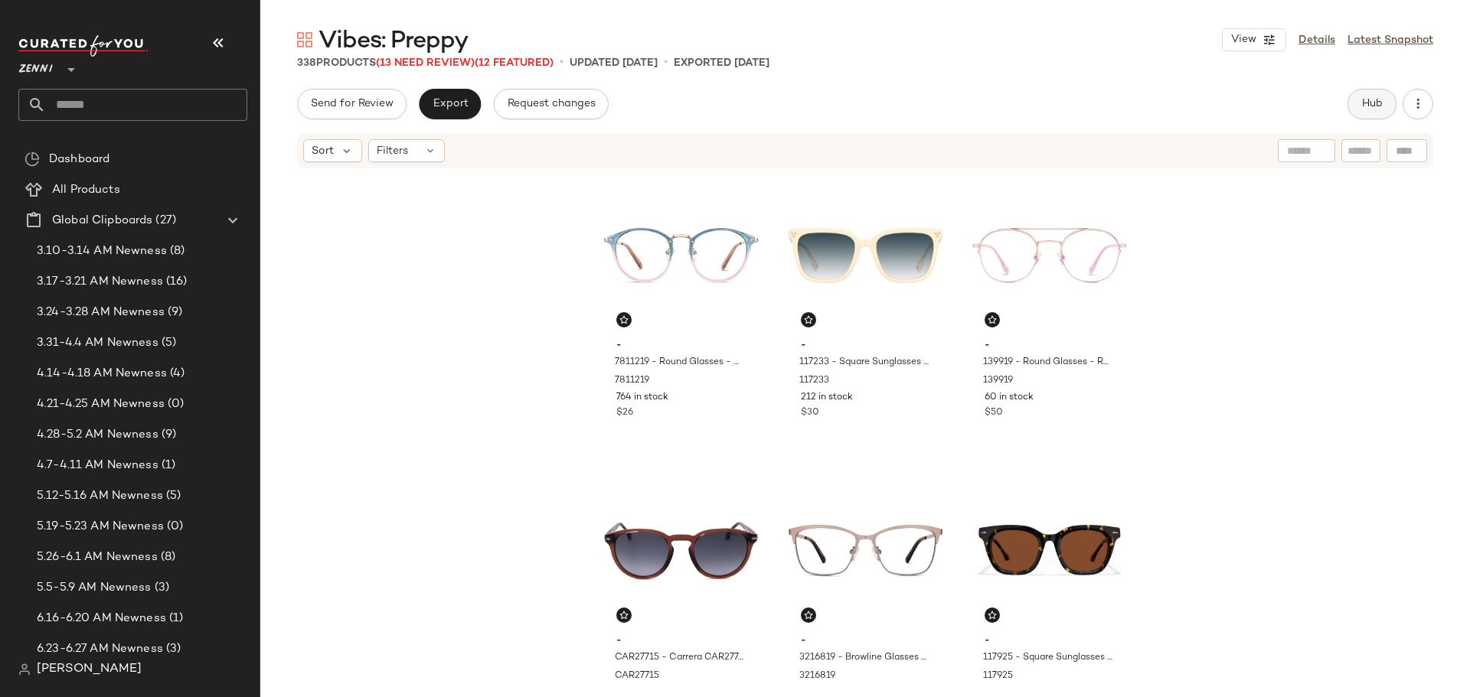
click at [1361, 102] on span "Hub" at bounding box center [1371, 104] width 21 height 12
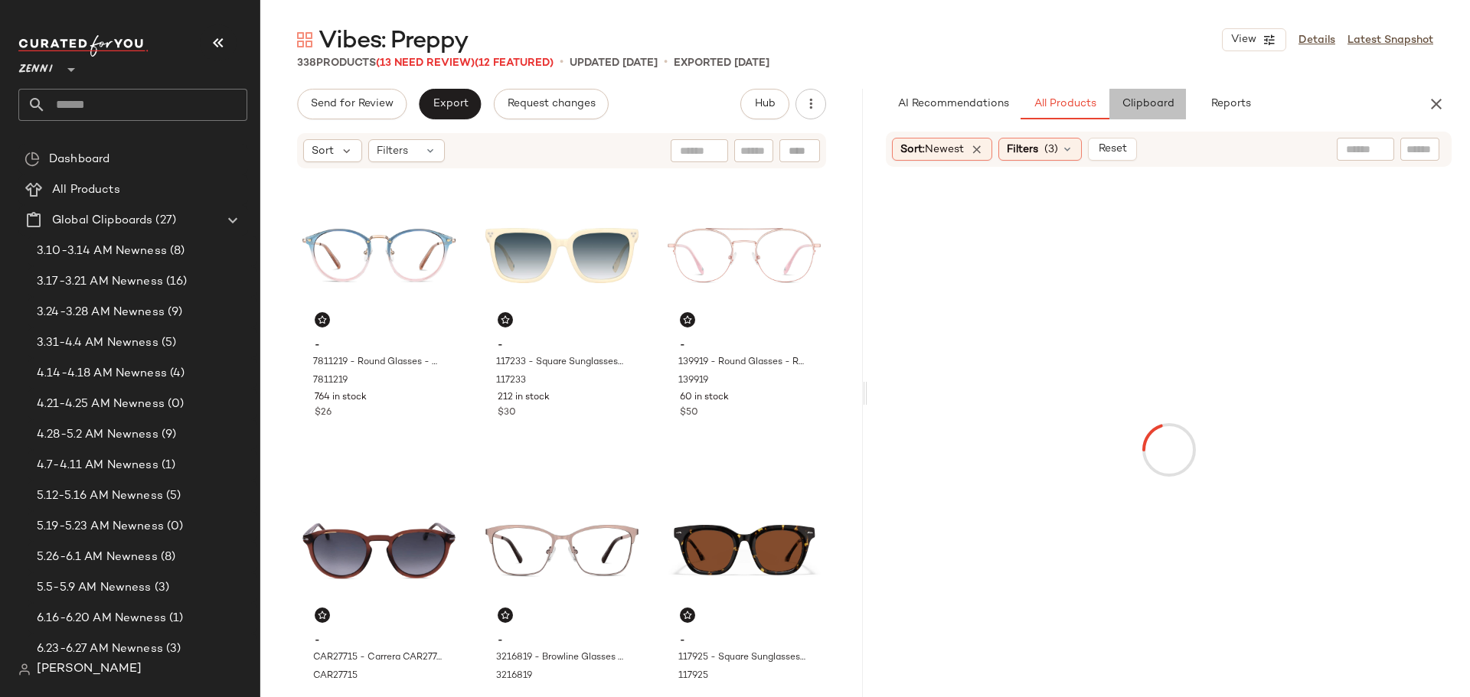
click at [1132, 109] on span "Clipboard" at bounding box center [1147, 104] width 53 height 12
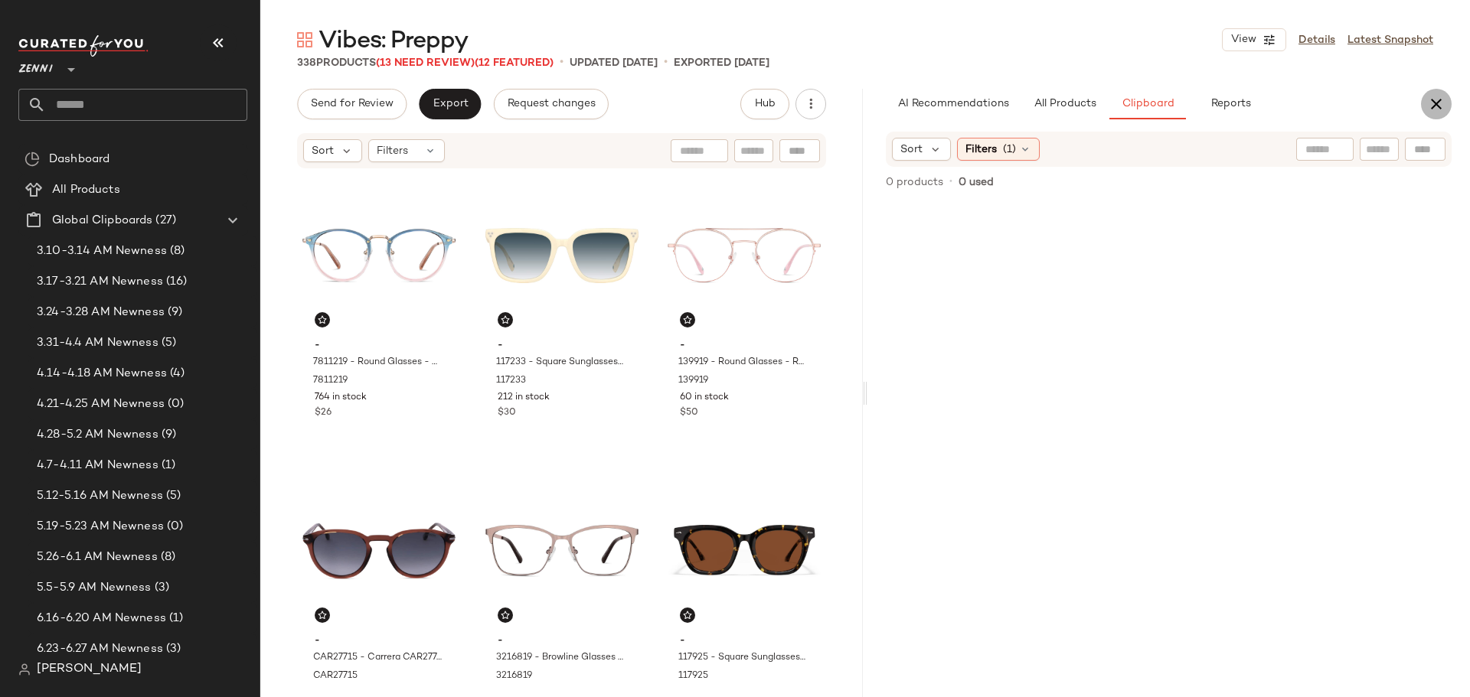
click at [1438, 94] on button "button" at bounding box center [1436, 104] width 31 height 31
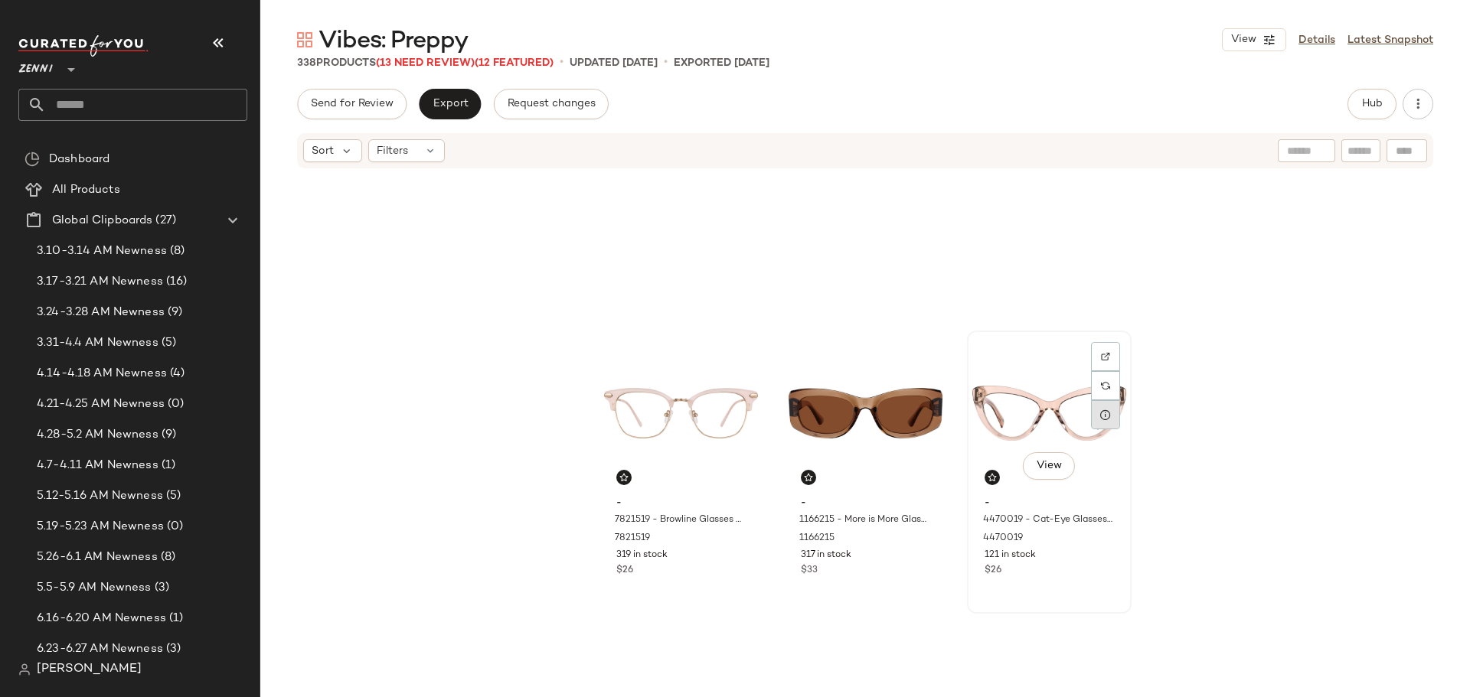
scroll to position [701, 0]
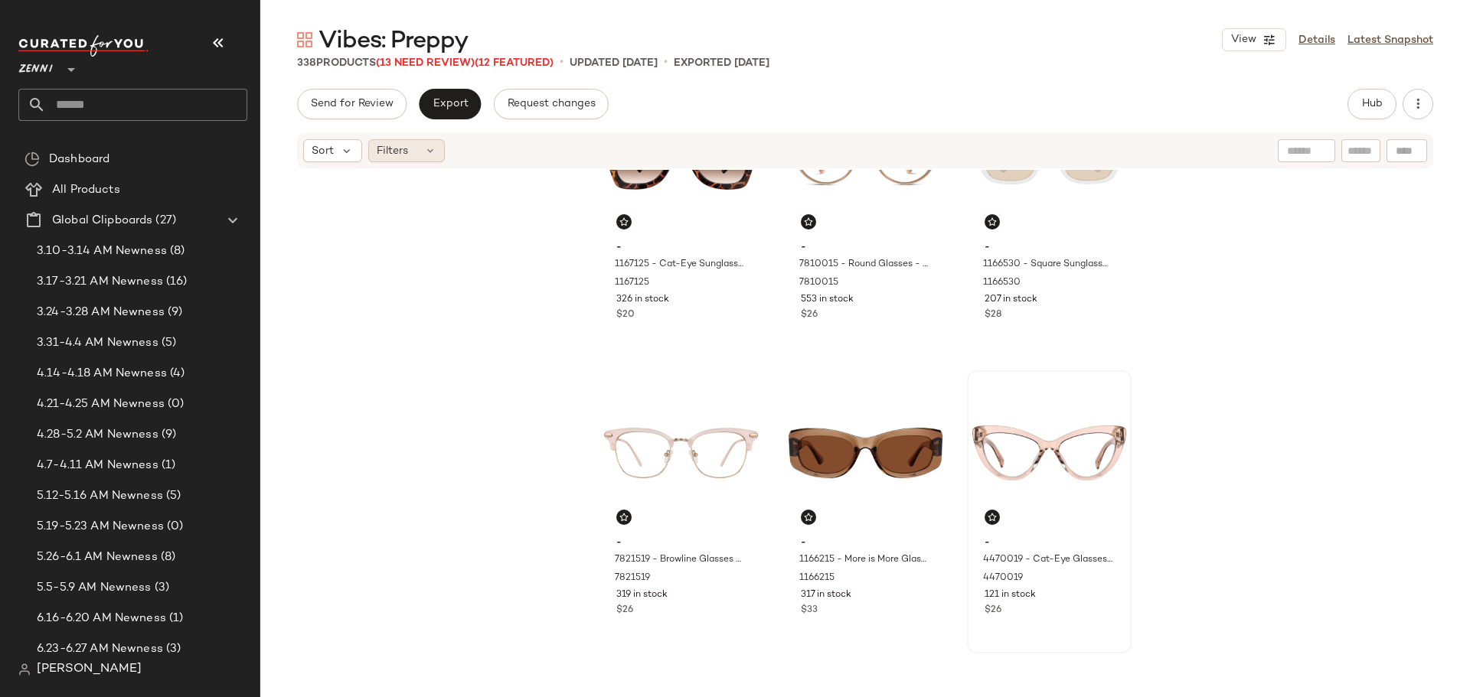
click at [410, 149] on div "Filters" at bounding box center [406, 150] width 77 height 23
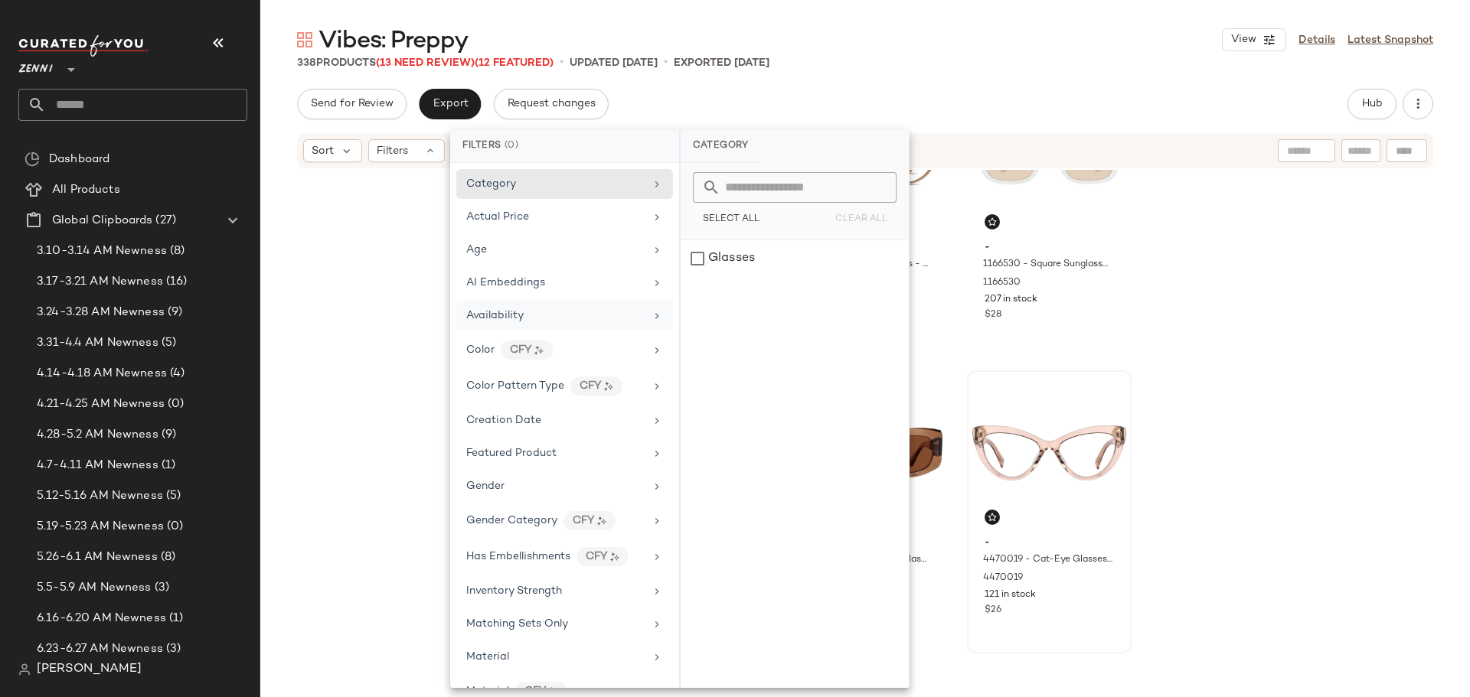
click at [500, 325] on div "Availability" at bounding box center [564, 316] width 217 height 30
click at [697, 301] on div "out_of_stock" at bounding box center [795, 295] width 228 height 37
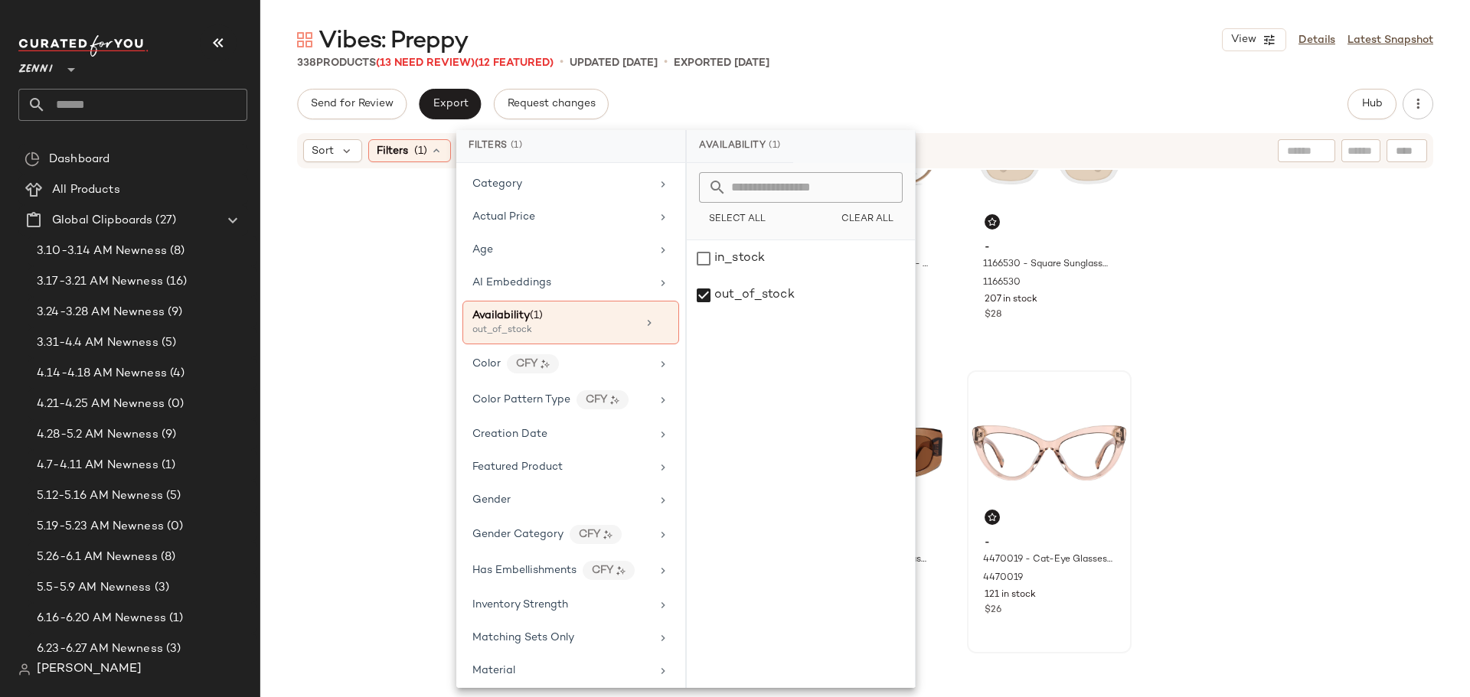
click at [1290, 377] on div "- 1167125 - Cat-Eye Sunglasses - Tortoiseshell - Plastic 1167125 326 in stock $…" at bounding box center [865, 424] width 1210 height 509
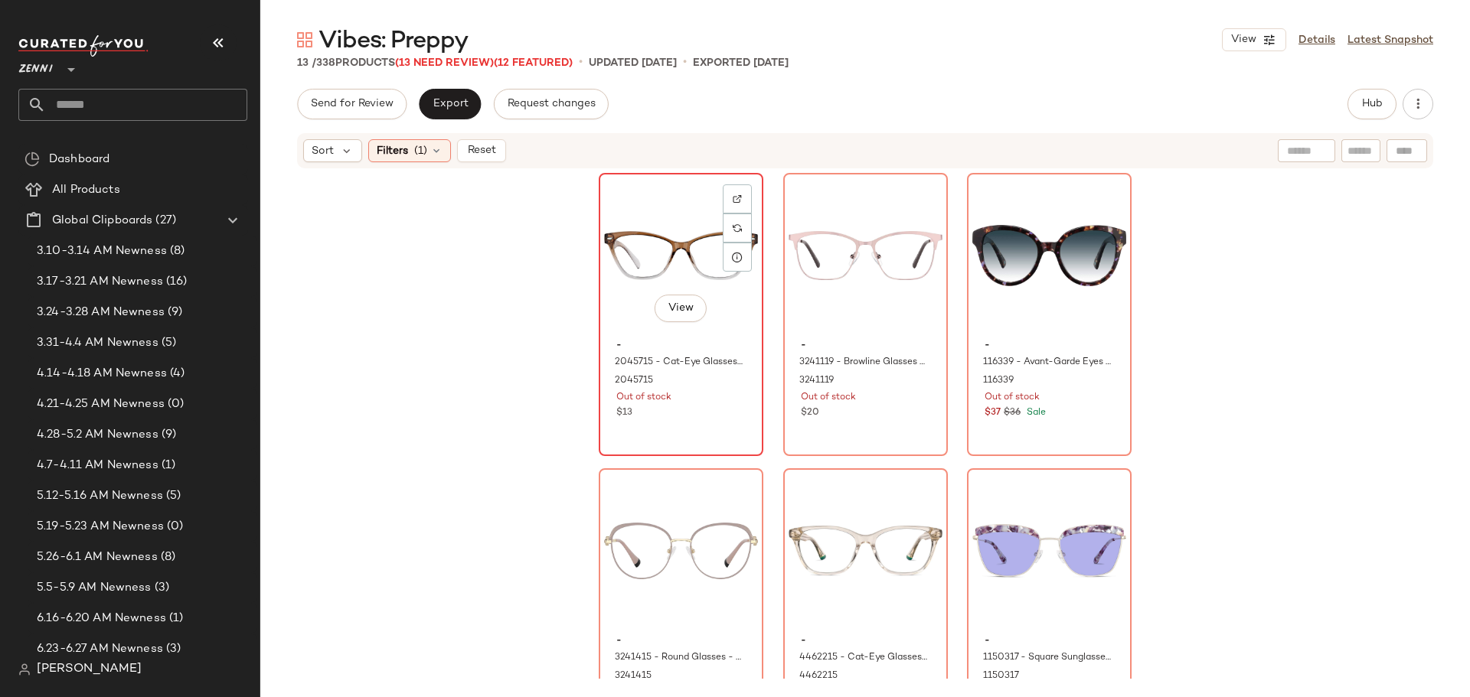
click at [622, 323] on div "View" at bounding box center [681, 255] width 154 height 155
click at [698, 423] on div "View - 2045715 - Cat-Eye Glasses - Brown - Plastic 2045715 Out of stock $13" at bounding box center [681, 314] width 165 height 283
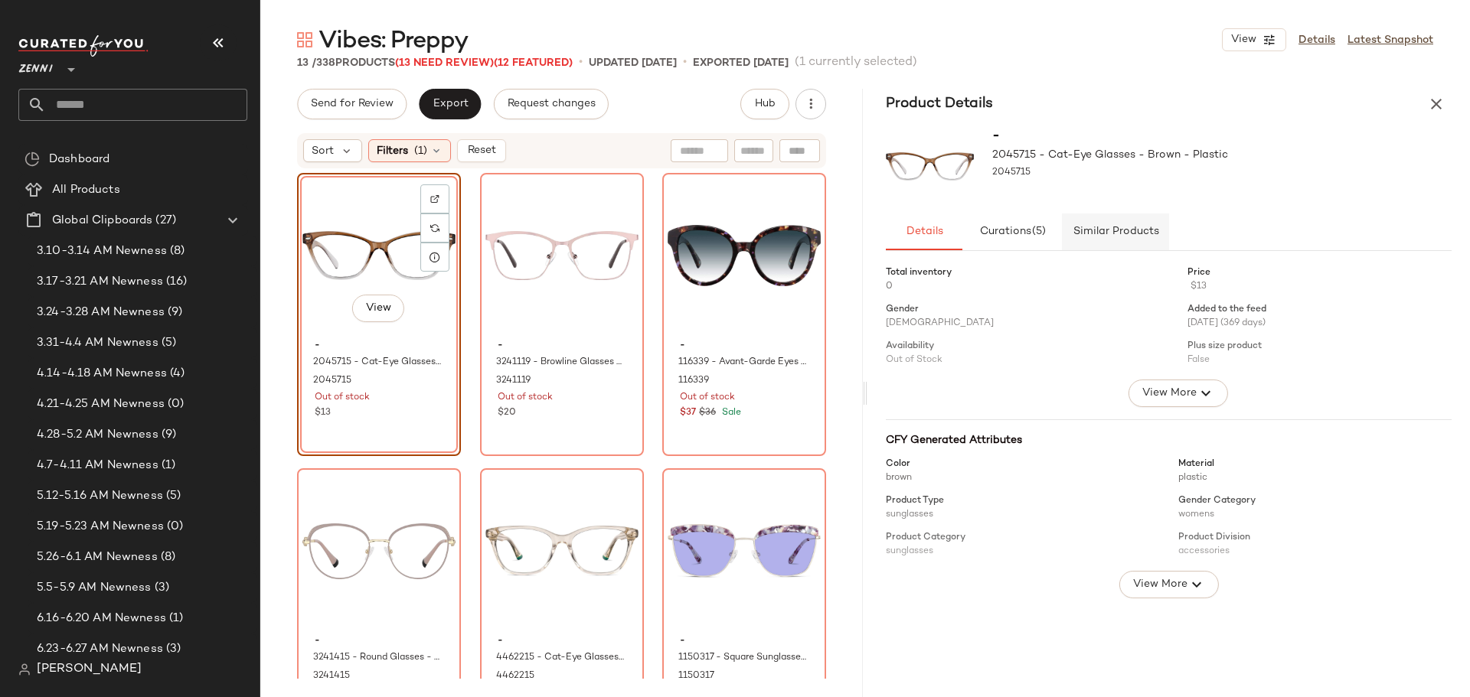
click at [1115, 242] on button "Similar Products" at bounding box center [1115, 232] width 107 height 37
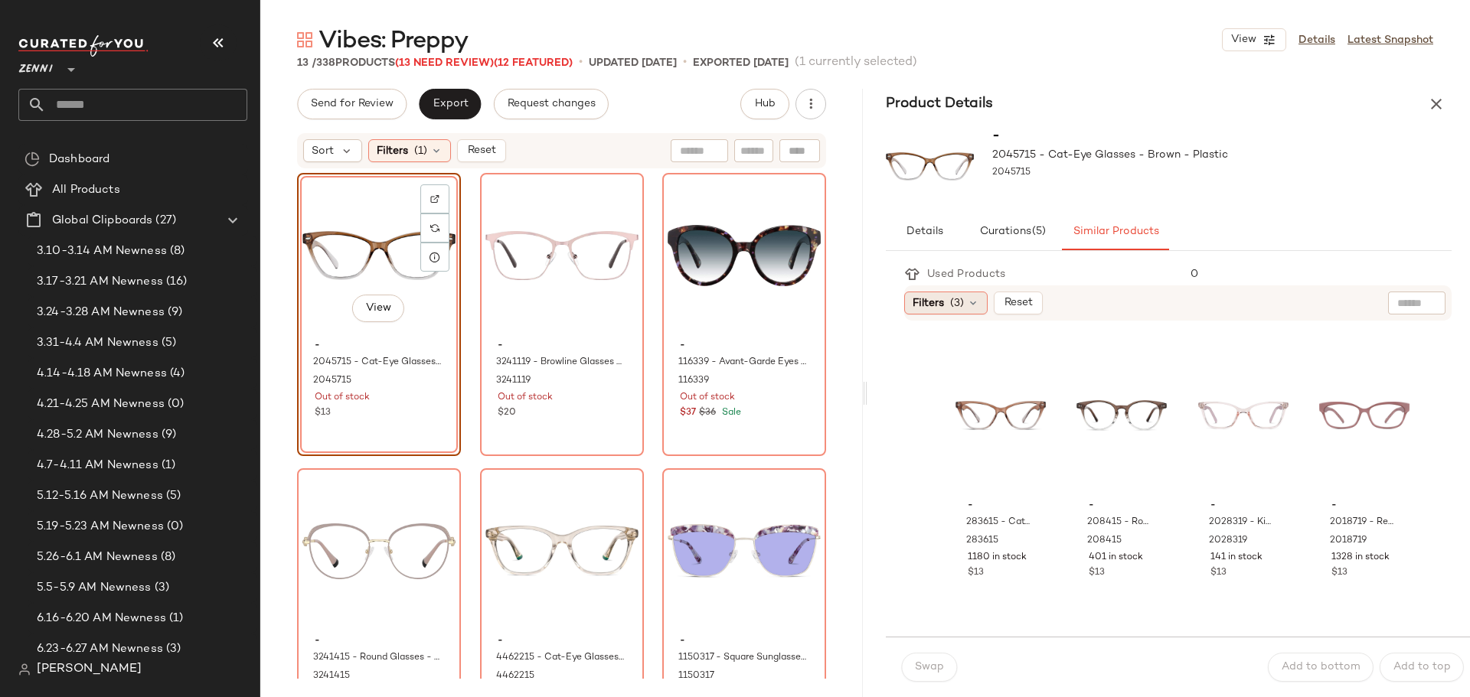
click at [974, 302] on icon at bounding box center [973, 303] width 12 height 12
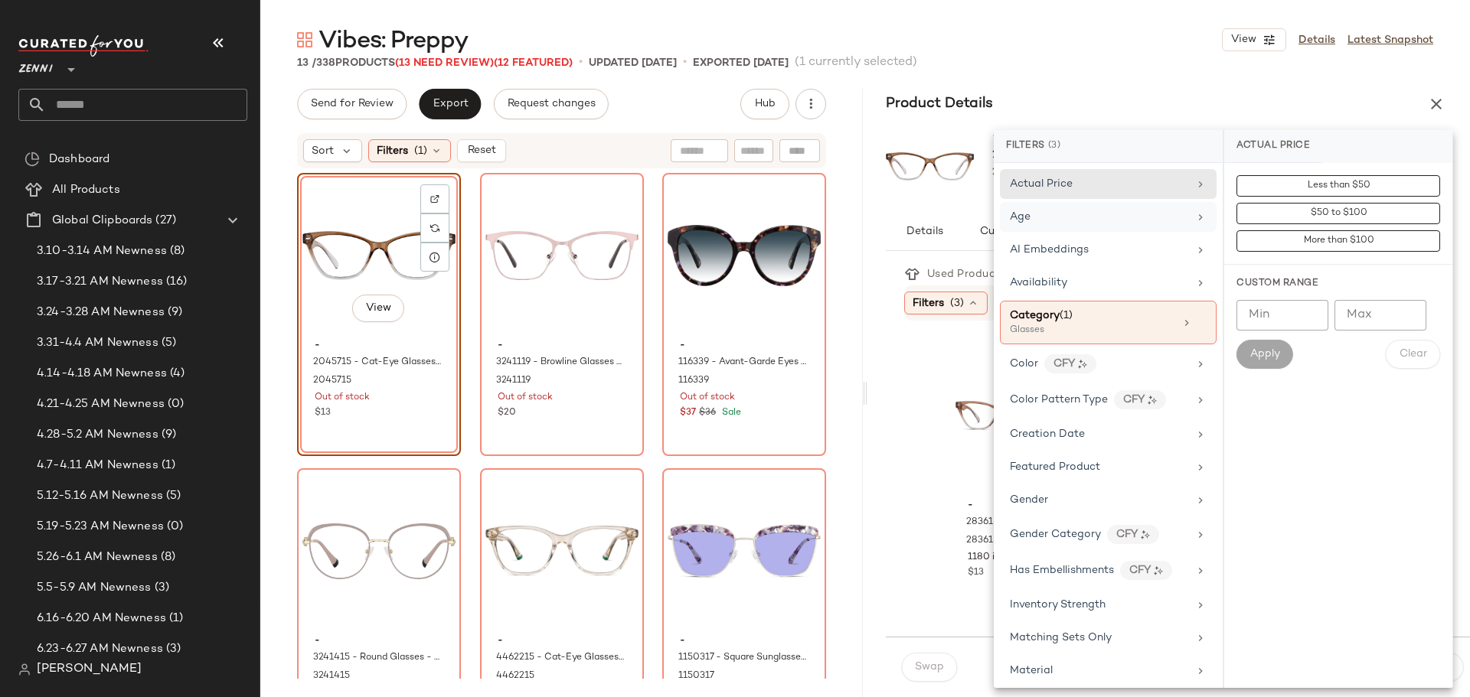
click at [1086, 224] on div "Age" at bounding box center [1099, 217] width 178 height 16
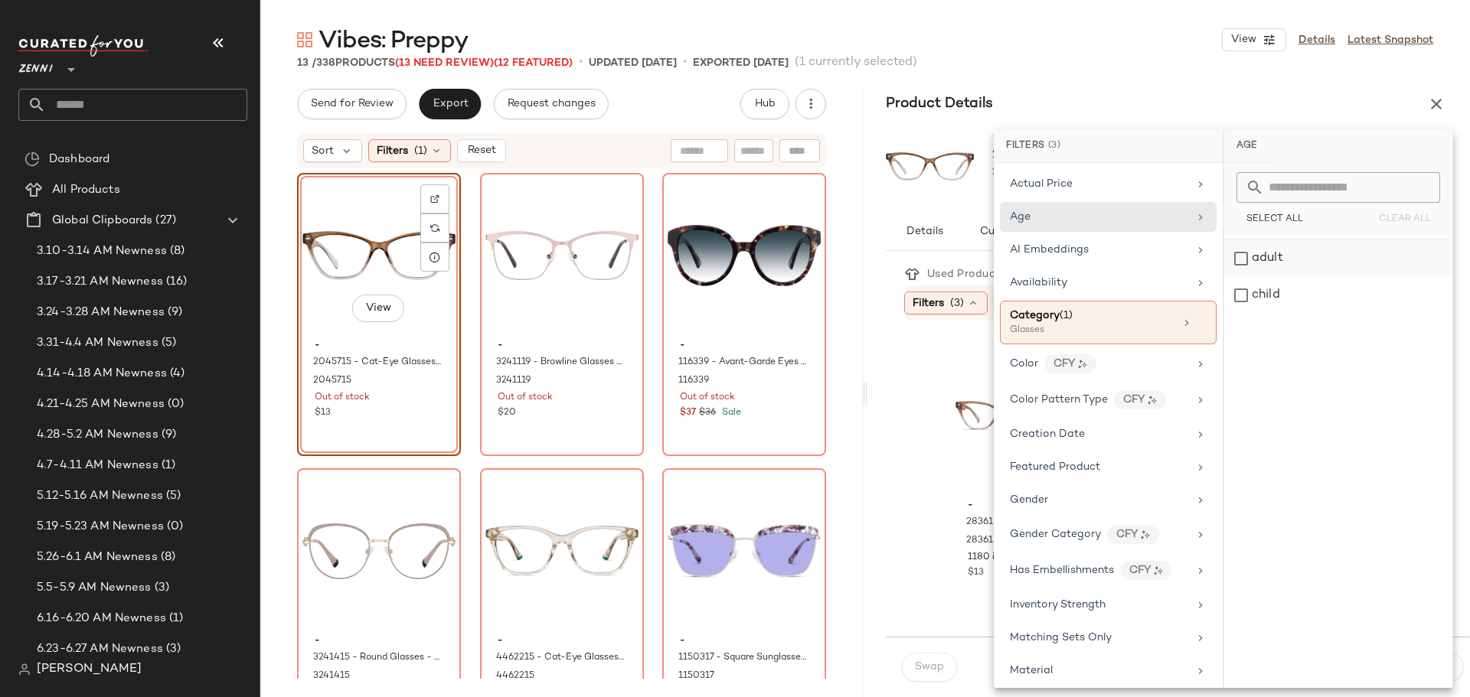
click at [1244, 256] on div "adult" at bounding box center [1338, 258] width 228 height 37
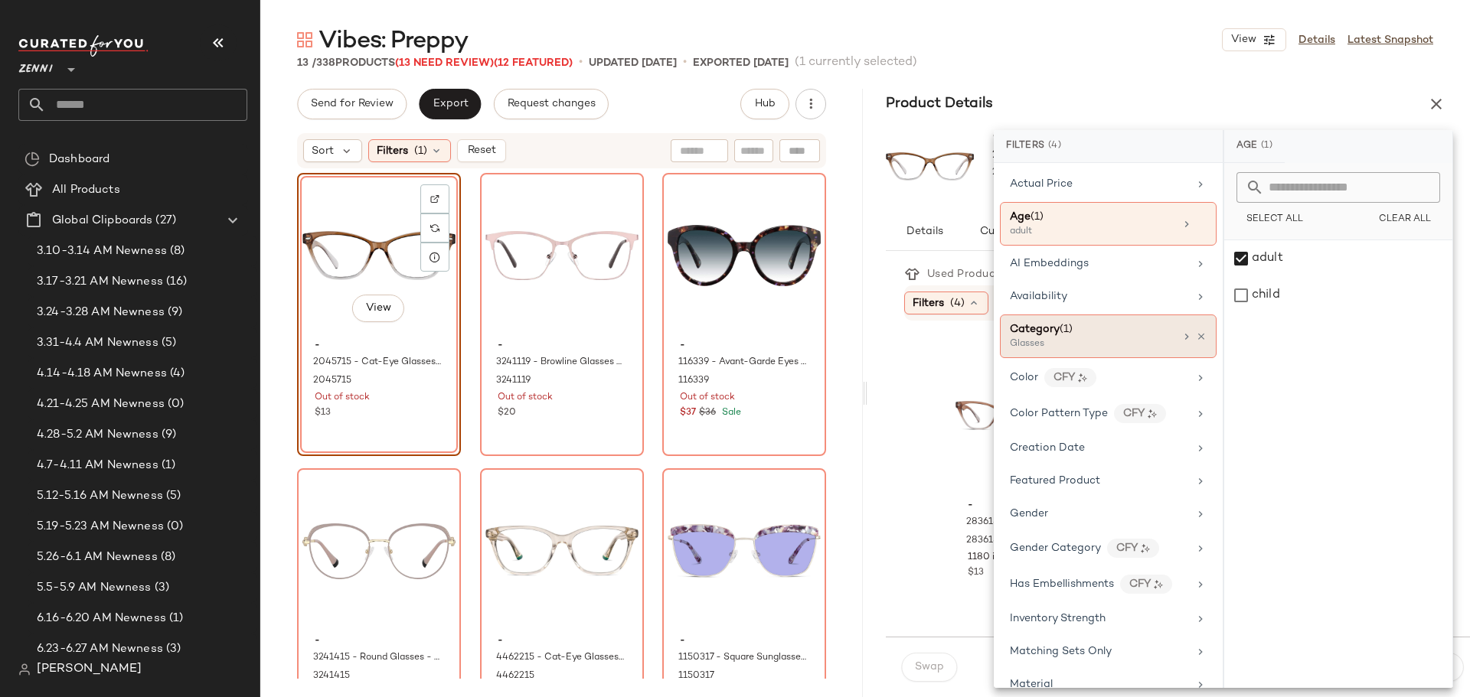
click at [1142, 344] on div "Glasses" at bounding box center [1086, 345] width 153 height 14
click at [905, 434] on div "- 283615 - Cat-Eye Glasses - Brown - Plastic 283615 1180 in stock $13 - 208415 …" at bounding box center [1187, 479] width 566 height 316
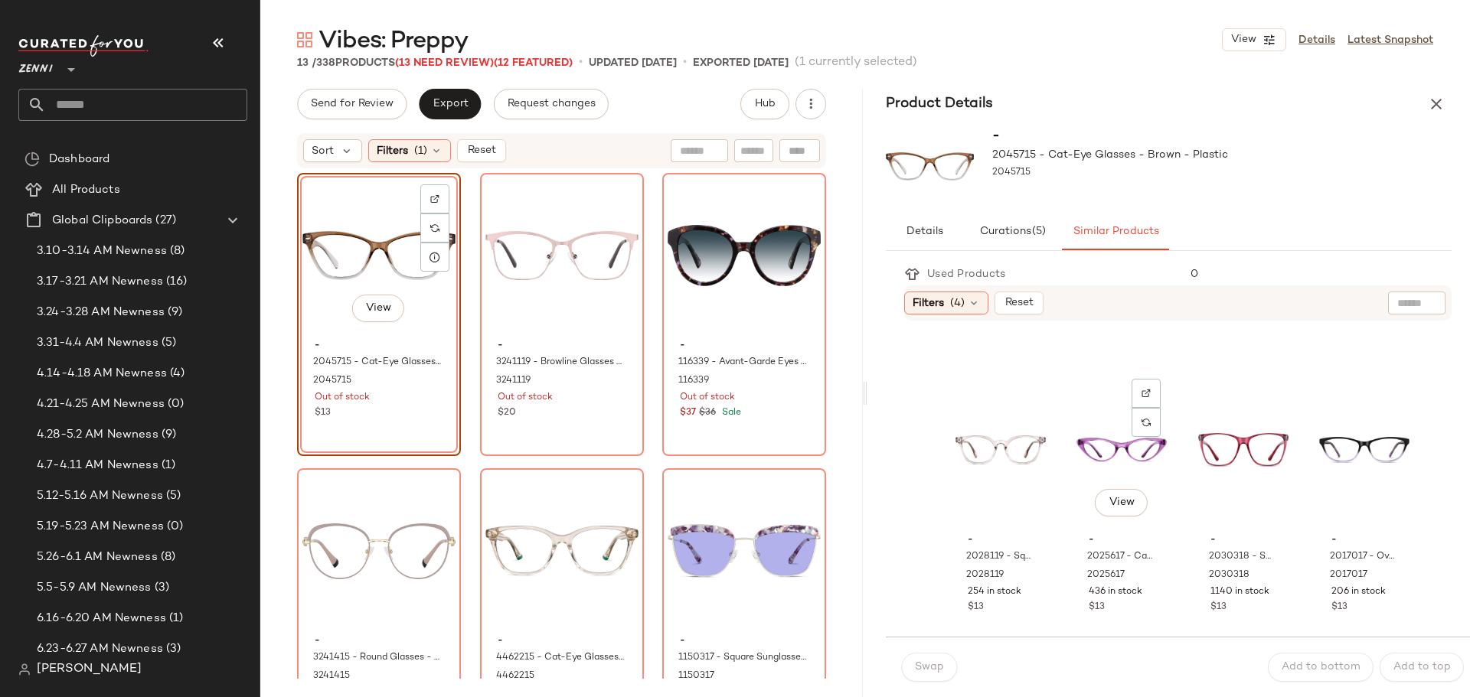
scroll to position [1148, 0]
click at [991, 459] on div "View" at bounding box center [1000, 449] width 90 height 155
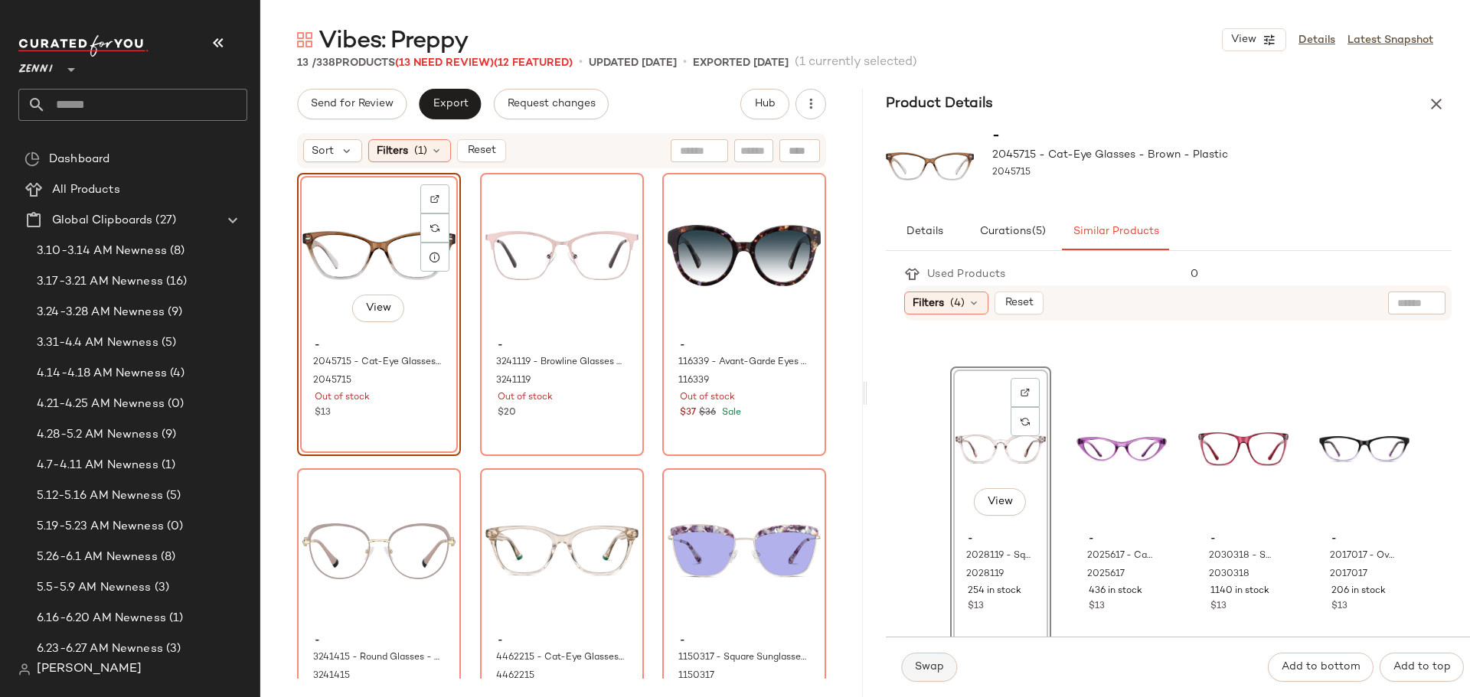
click at [934, 663] on span "Swap" at bounding box center [929, 667] width 30 height 12
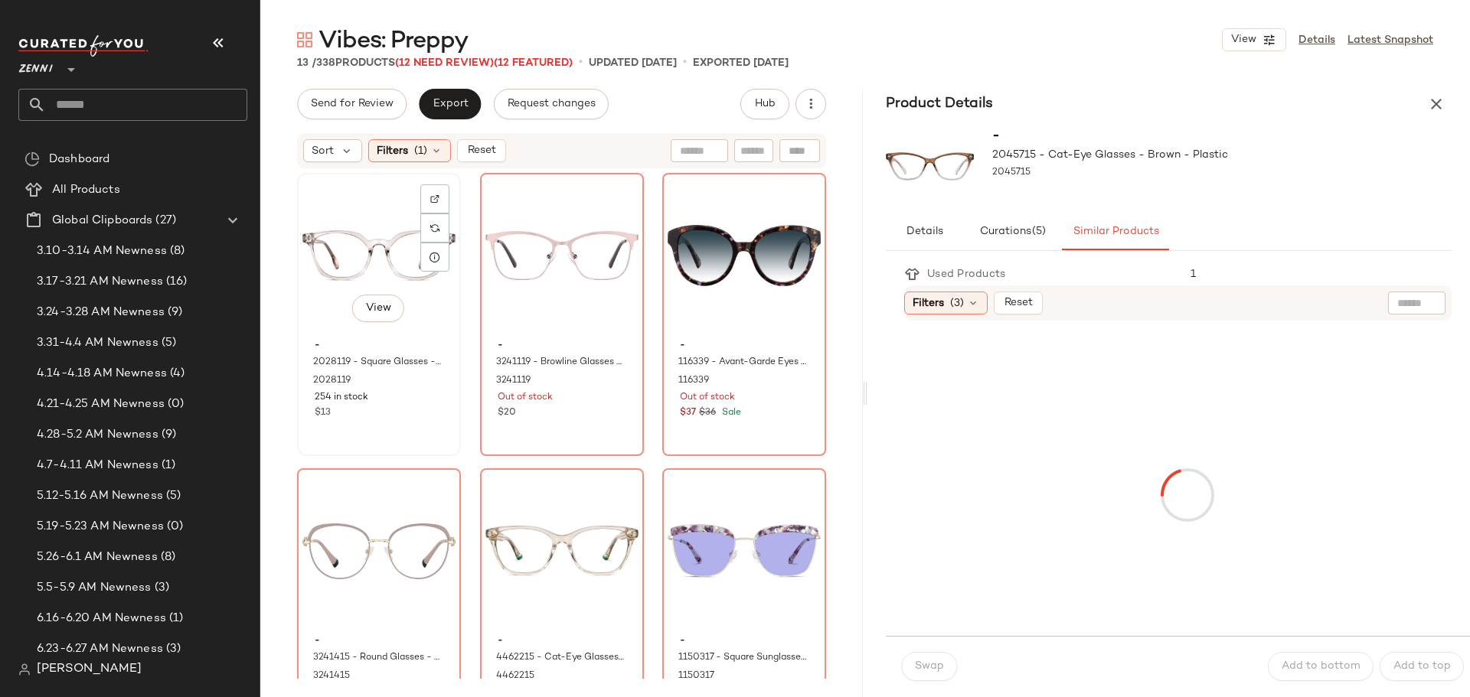
click at [356, 241] on div "View" at bounding box center [378, 255] width 153 height 155
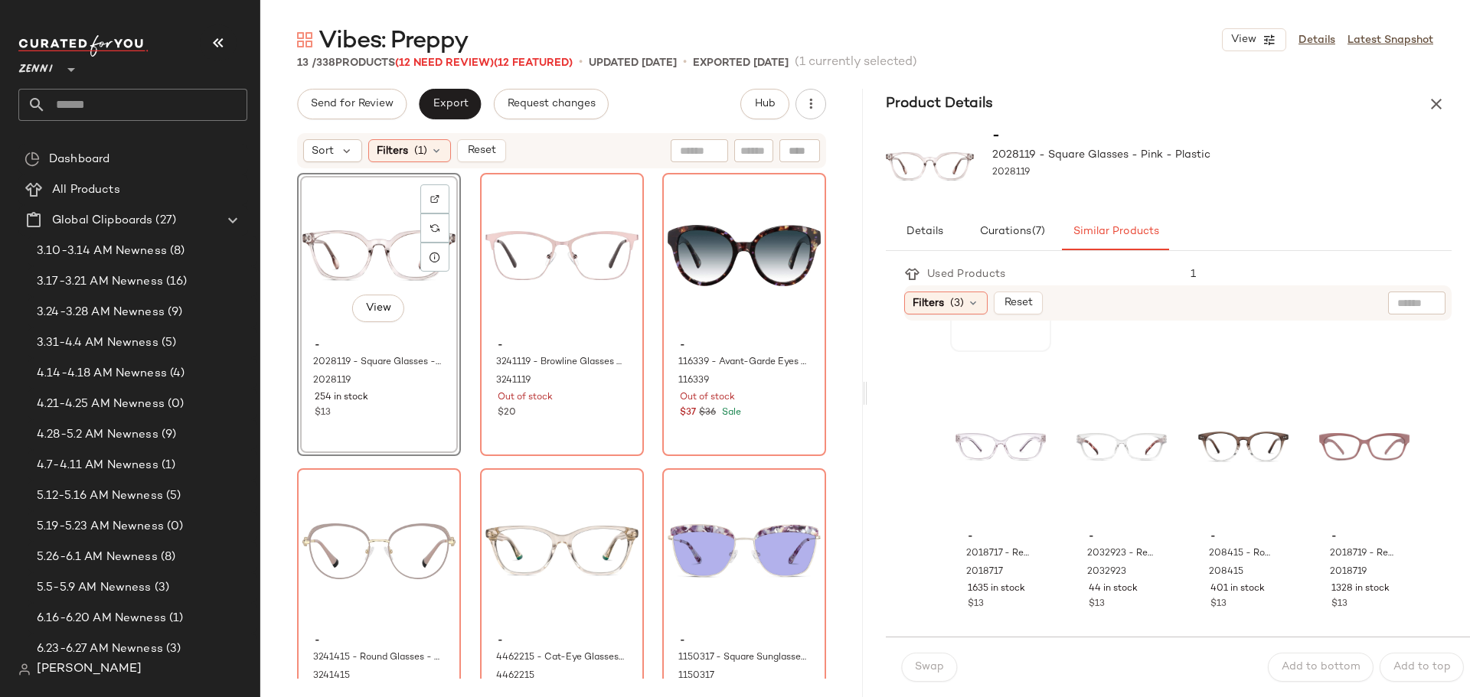
scroll to position [230, 0]
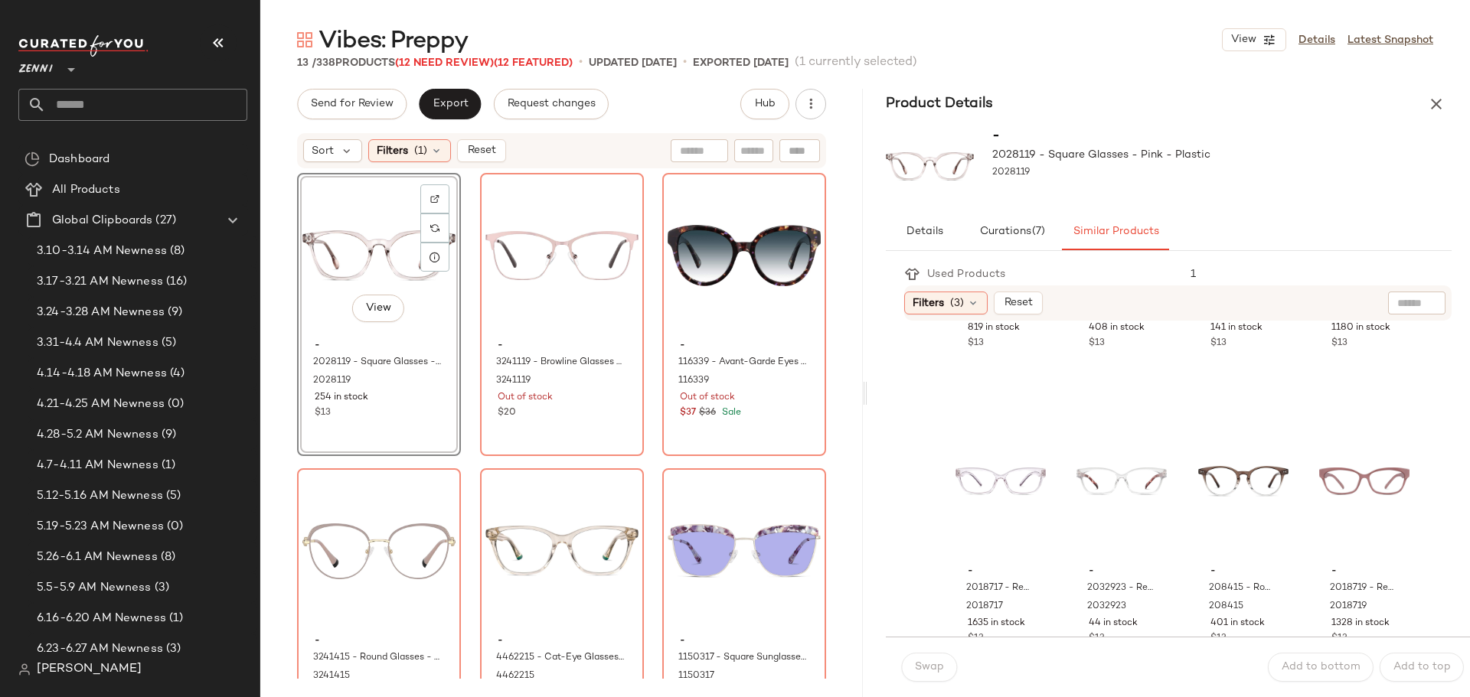
click at [429, 419] on div "View - 2028119 - Square Glasses - Pink - Plastic 2028119 254 in stock $13" at bounding box center [379, 314] width 164 height 283
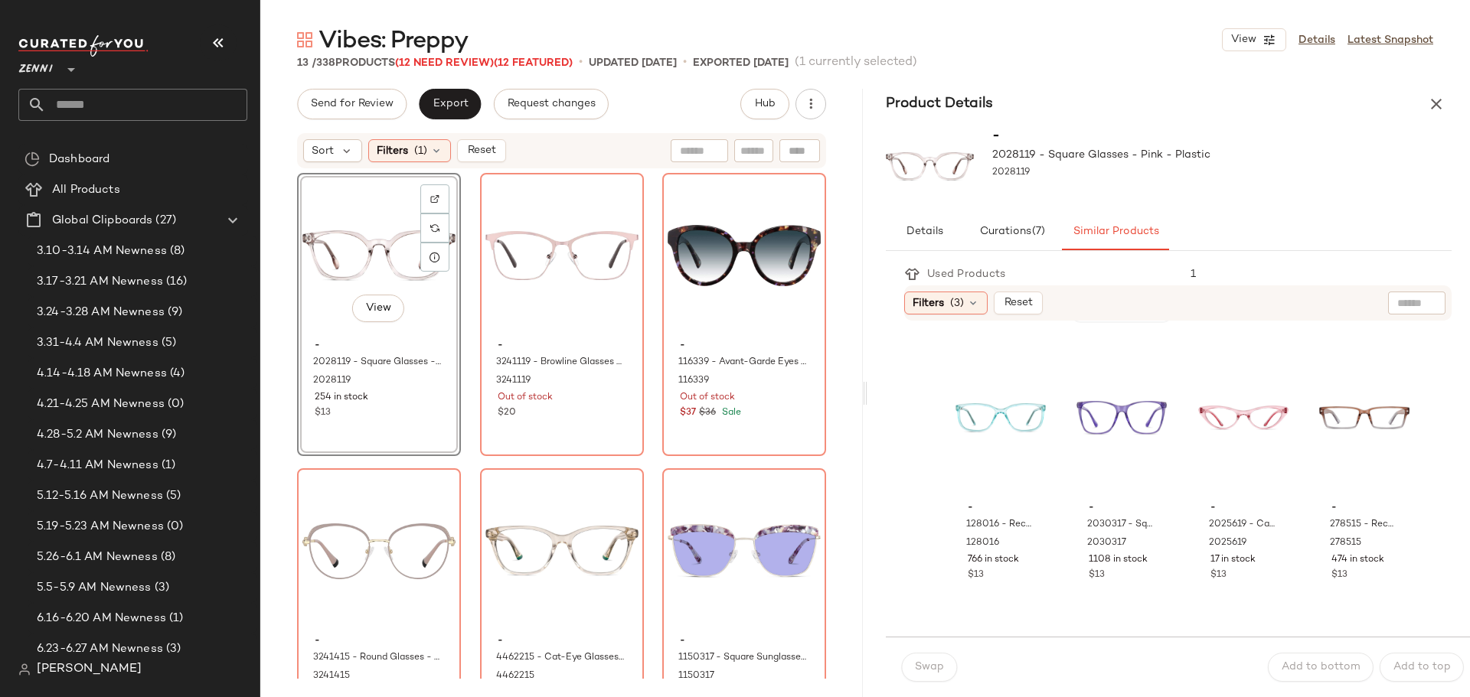
scroll to position [612, 0]
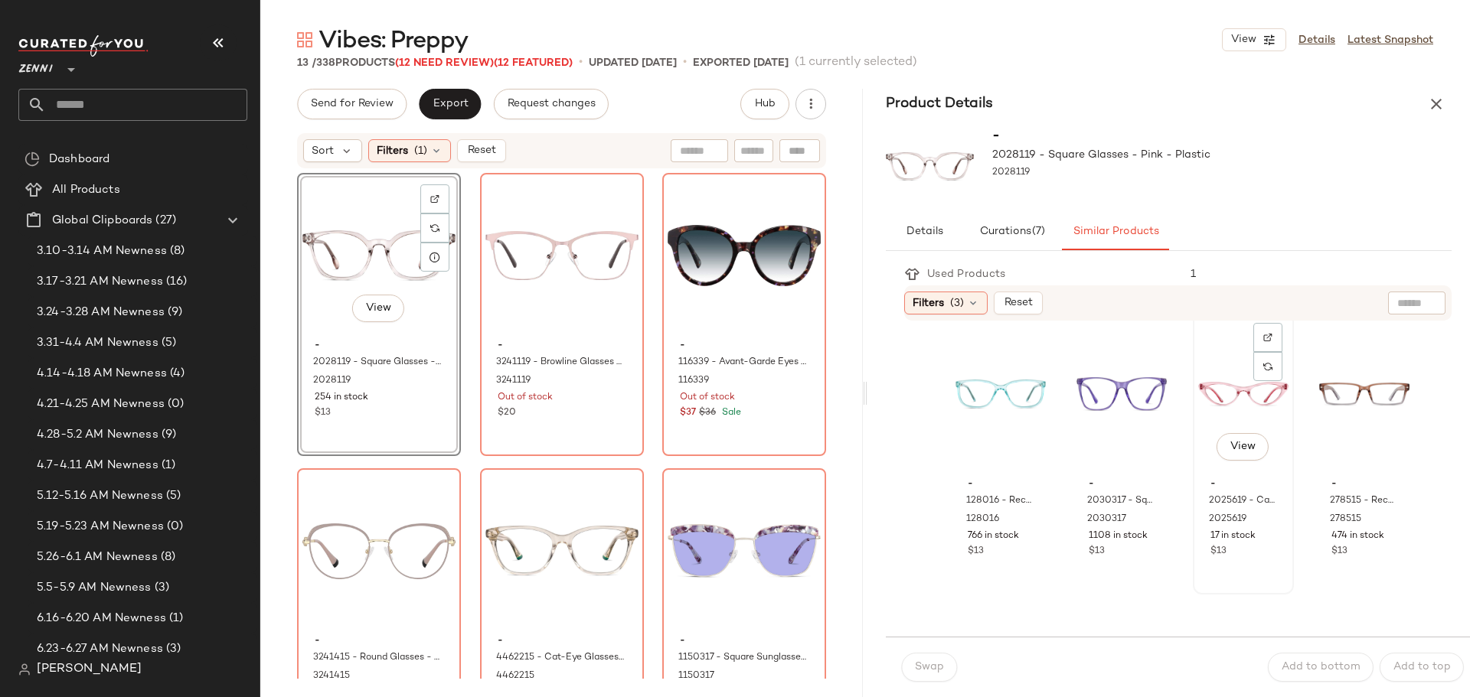
click at [1232, 387] on div "View" at bounding box center [1243, 394] width 90 height 155
click at [926, 665] on span "Swap" at bounding box center [929, 667] width 30 height 12
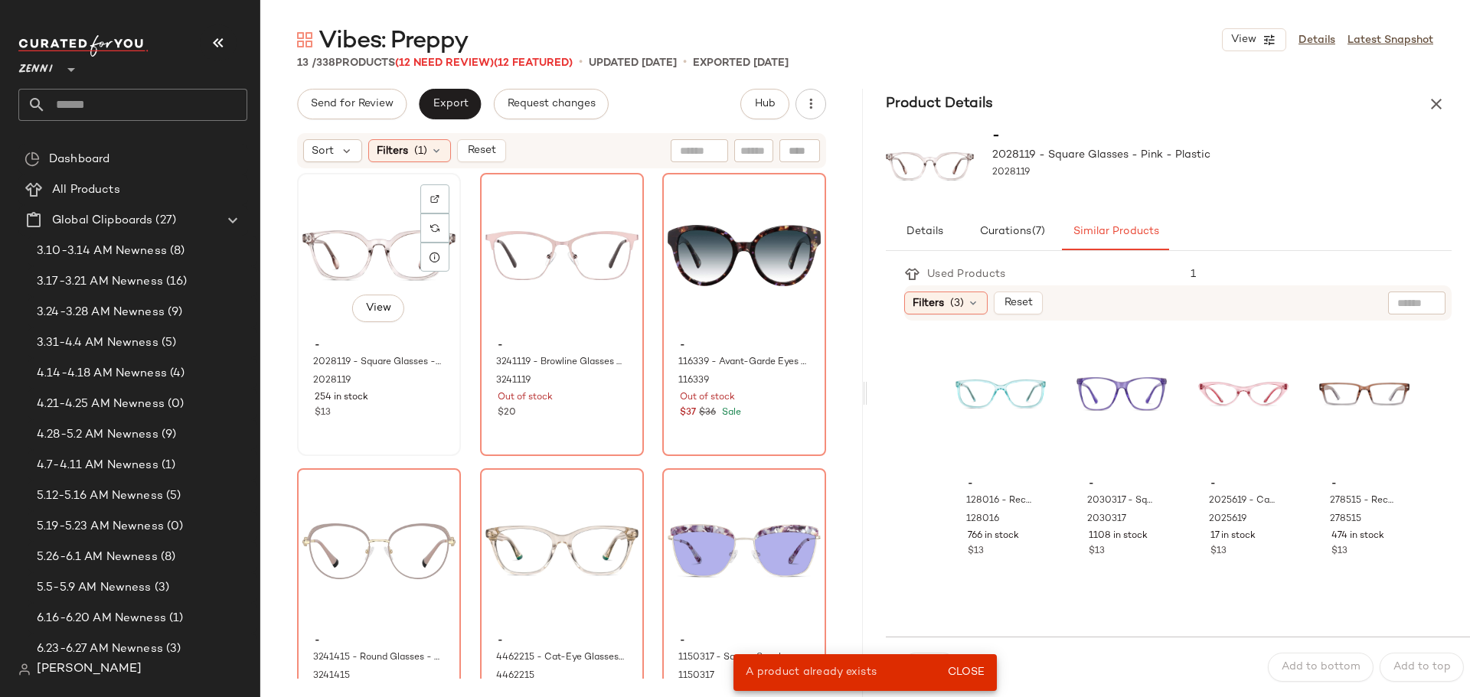
click at [390, 400] on div "254 in stock" at bounding box center [379, 398] width 129 height 14
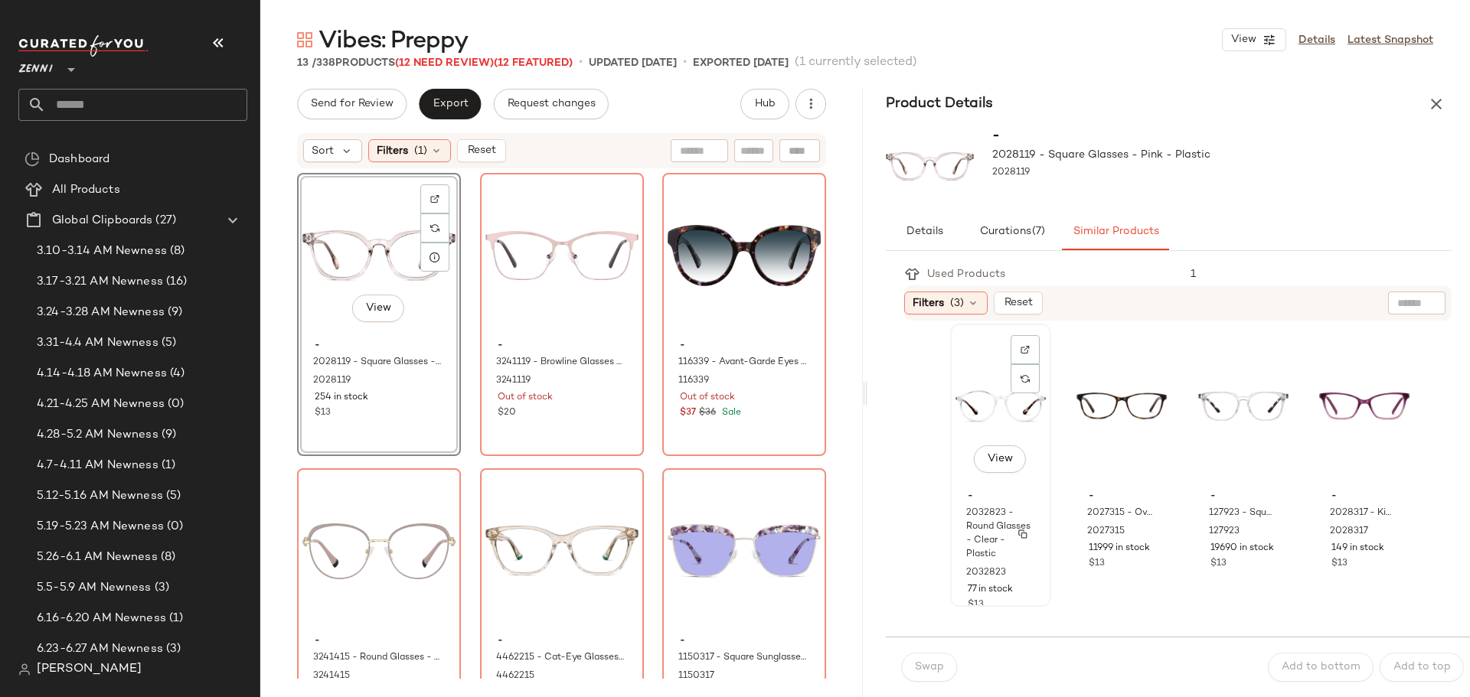
scroll to position [919, 0]
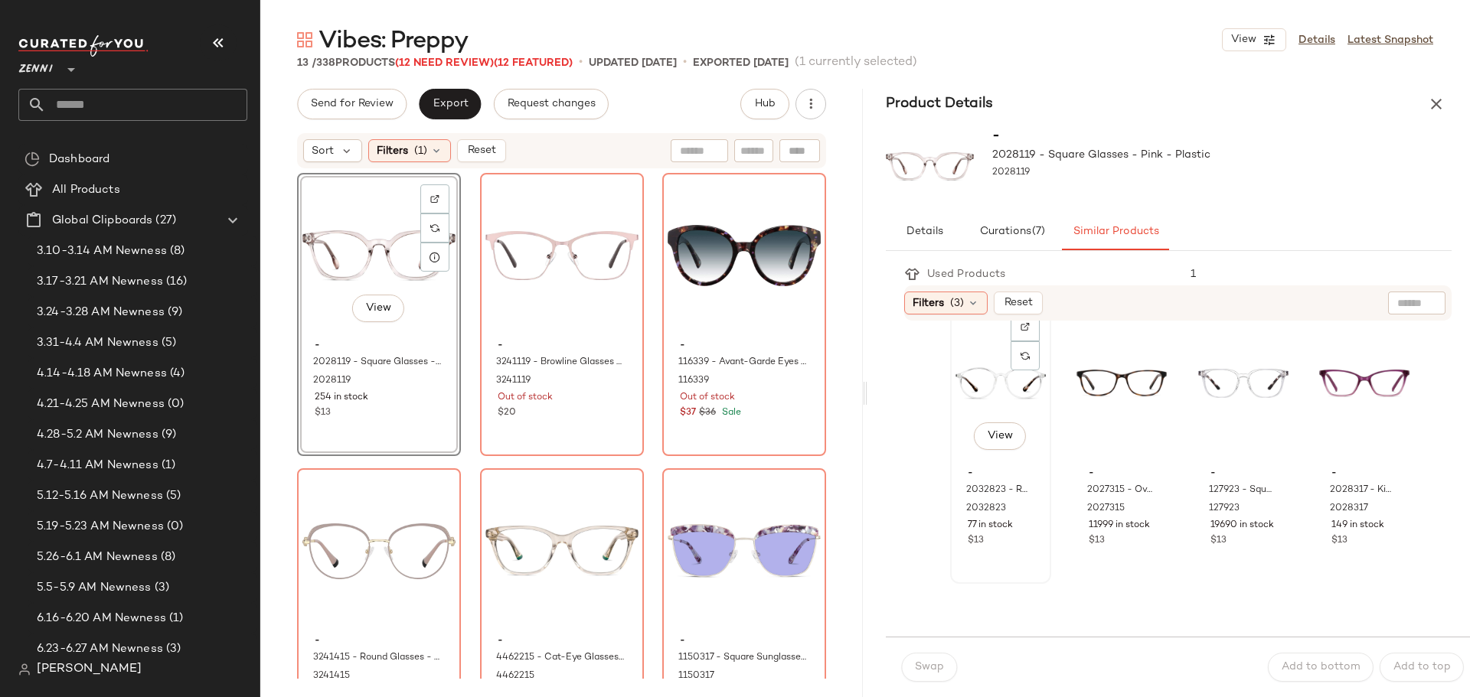
click at [984, 387] on div "View" at bounding box center [1000, 383] width 90 height 155
click at [945, 669] on button "Swap" at bounding box center [929, 667] width 56 height 29
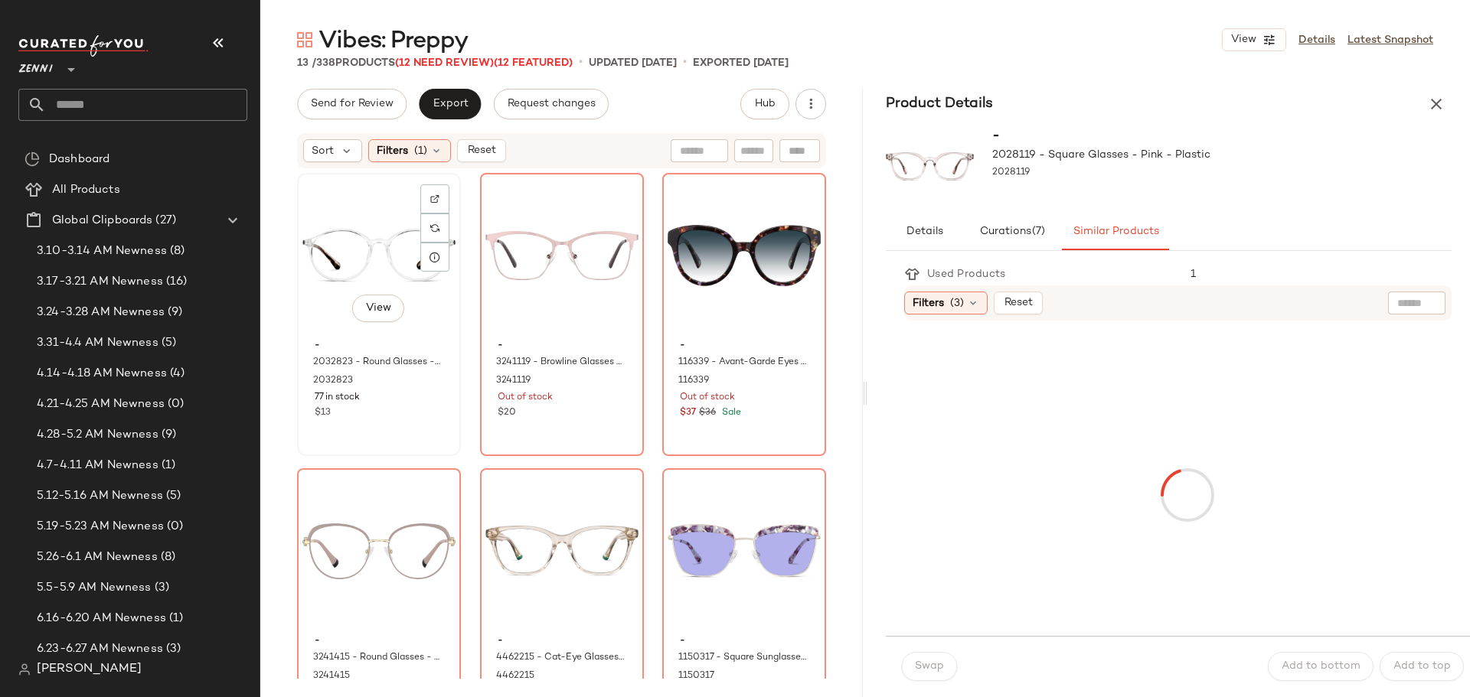
click at [350, 256] on div "View" at bounding box center [378, 255] width 153 height 155
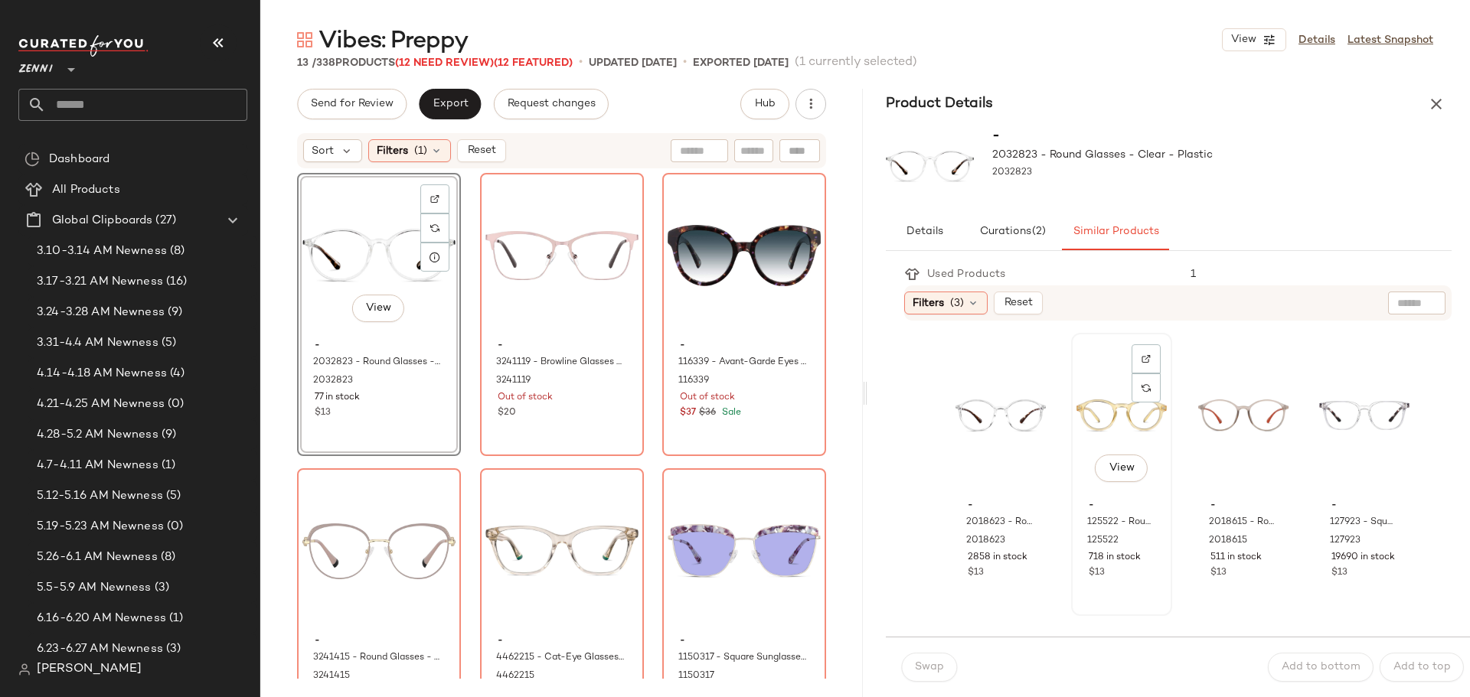
click at [1110, 418] on div "View" at bounding box center [1121, 415] width 90 height 155
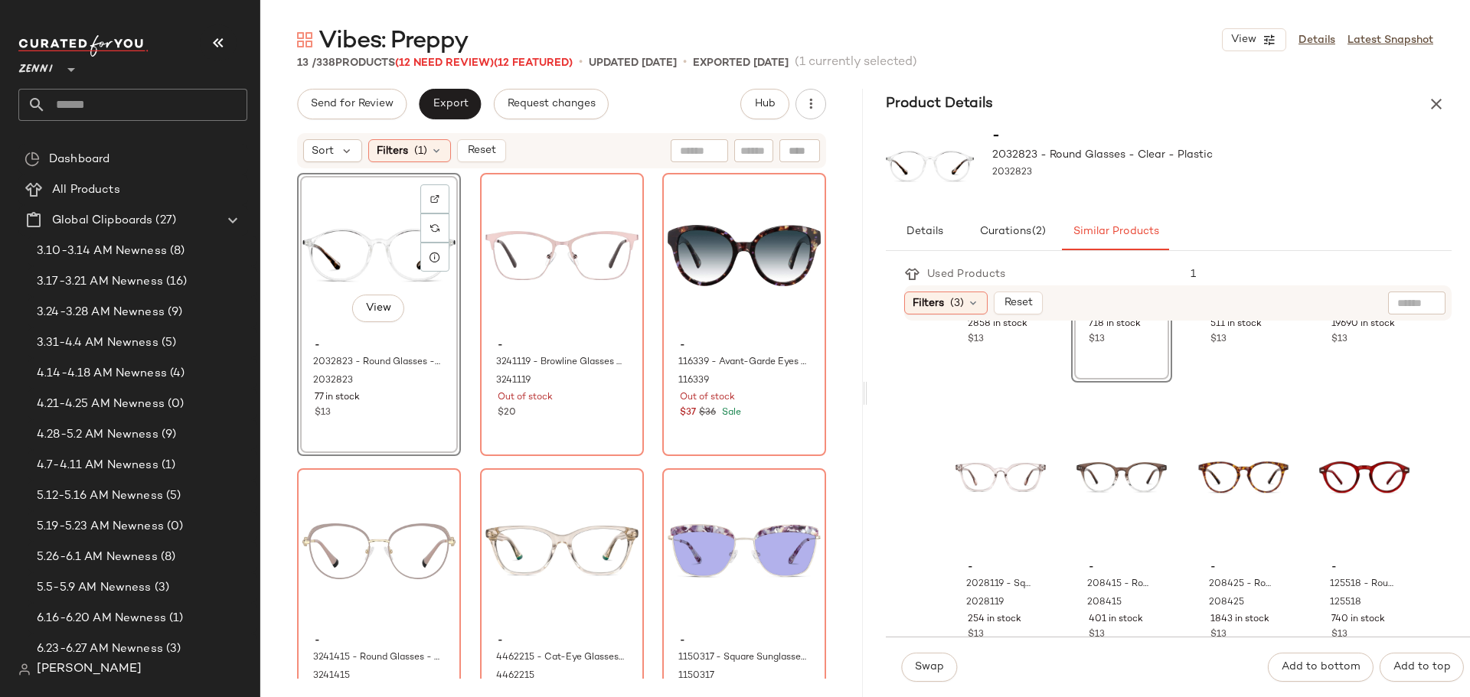
scroll to position [232, 0]
click at [1335, 474] on div "View" at bounding box center [1364, 479] width 90 height 155
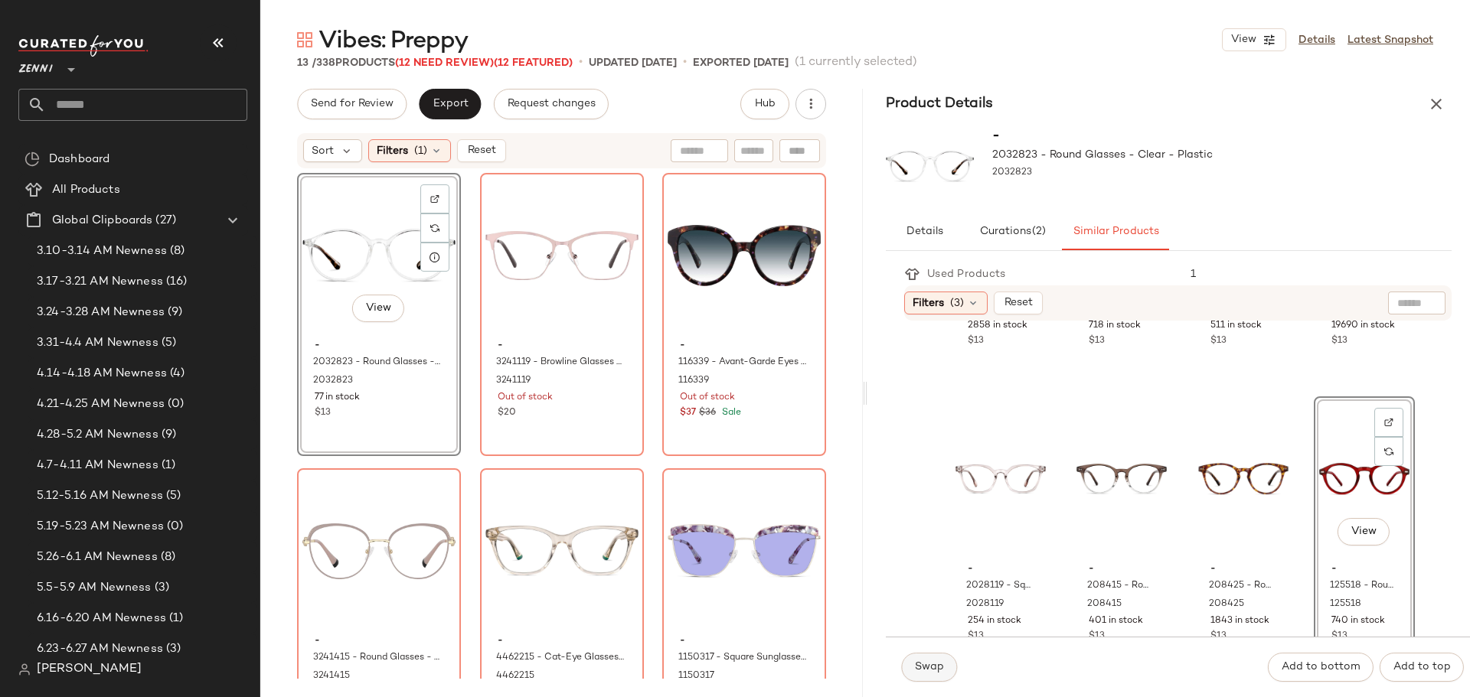
click at [923, 661] on span "Swap" at bounding box center [929, 667] width 30 height 12
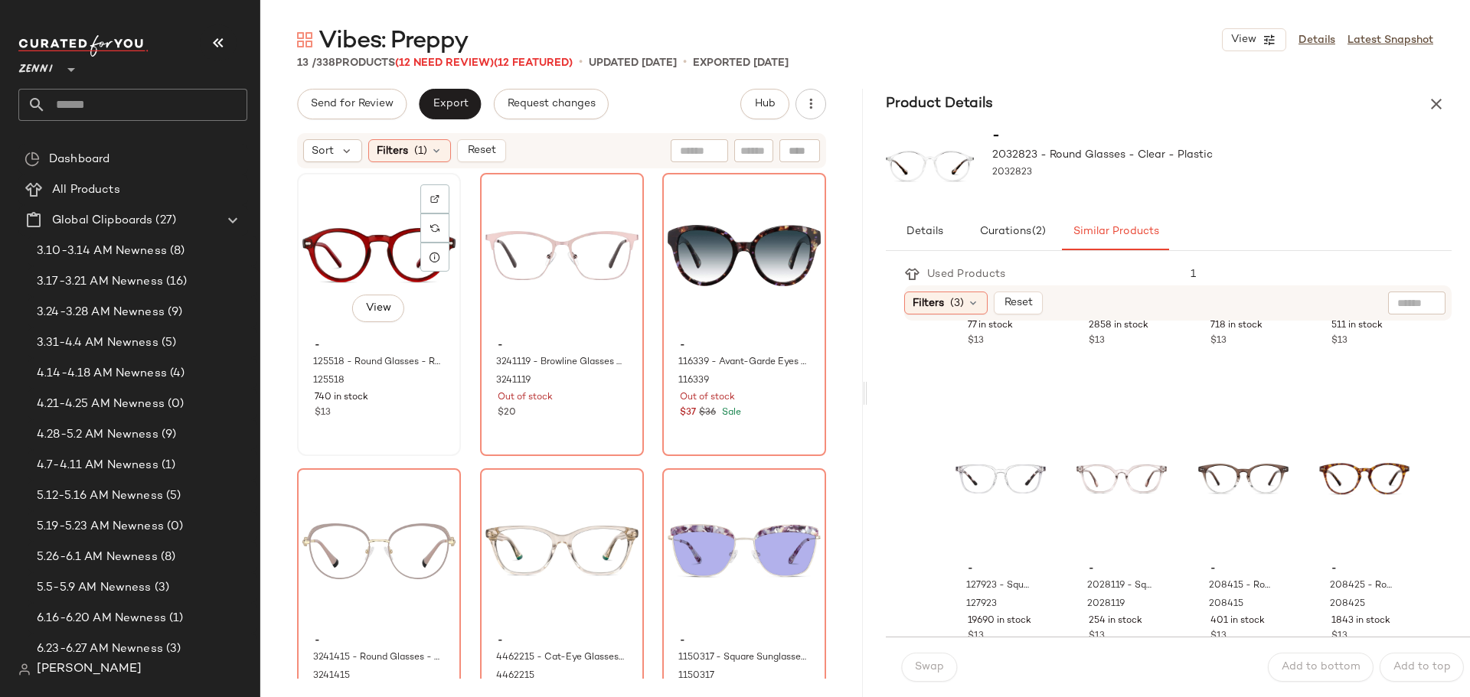
click at [347, 217] on div "View" at bounding box center [378, 255] width 153 height 155
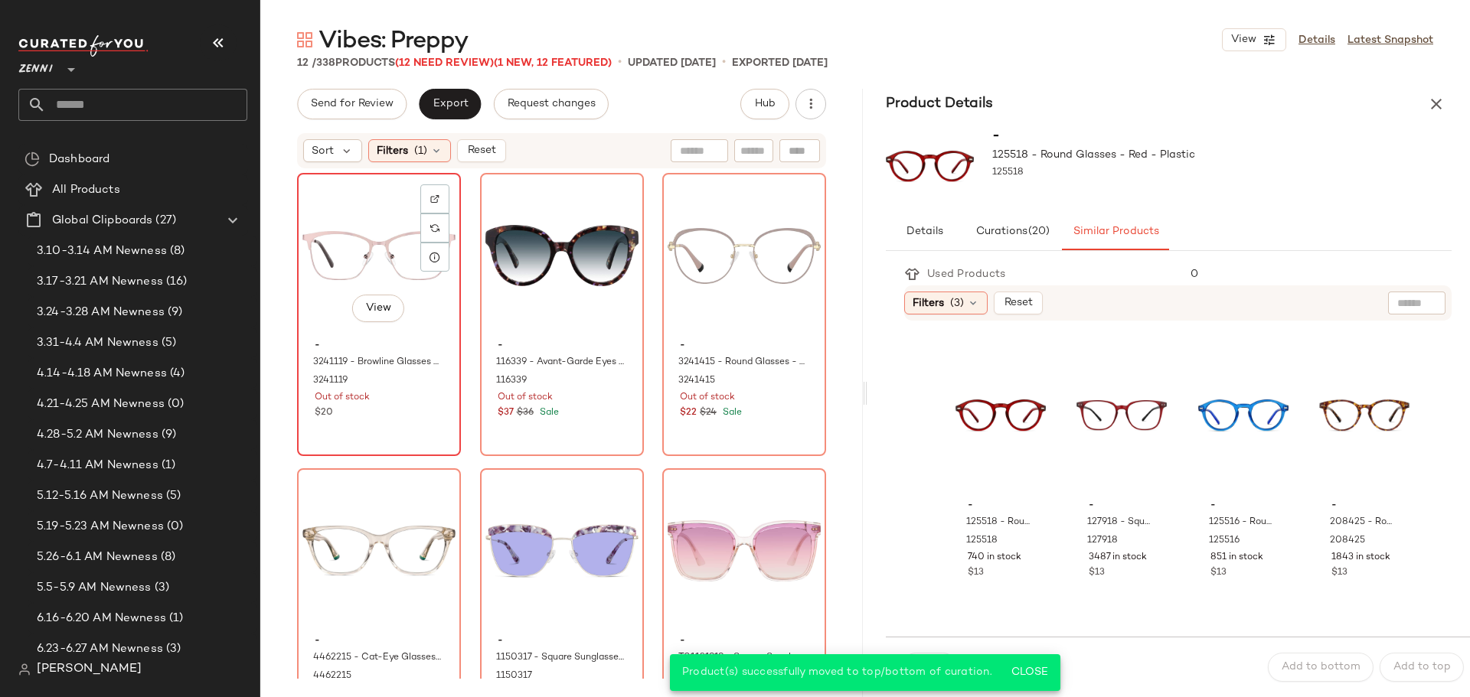
click at [354, 243] on div "View" at bounding box center [378, 255] width 153 height 155
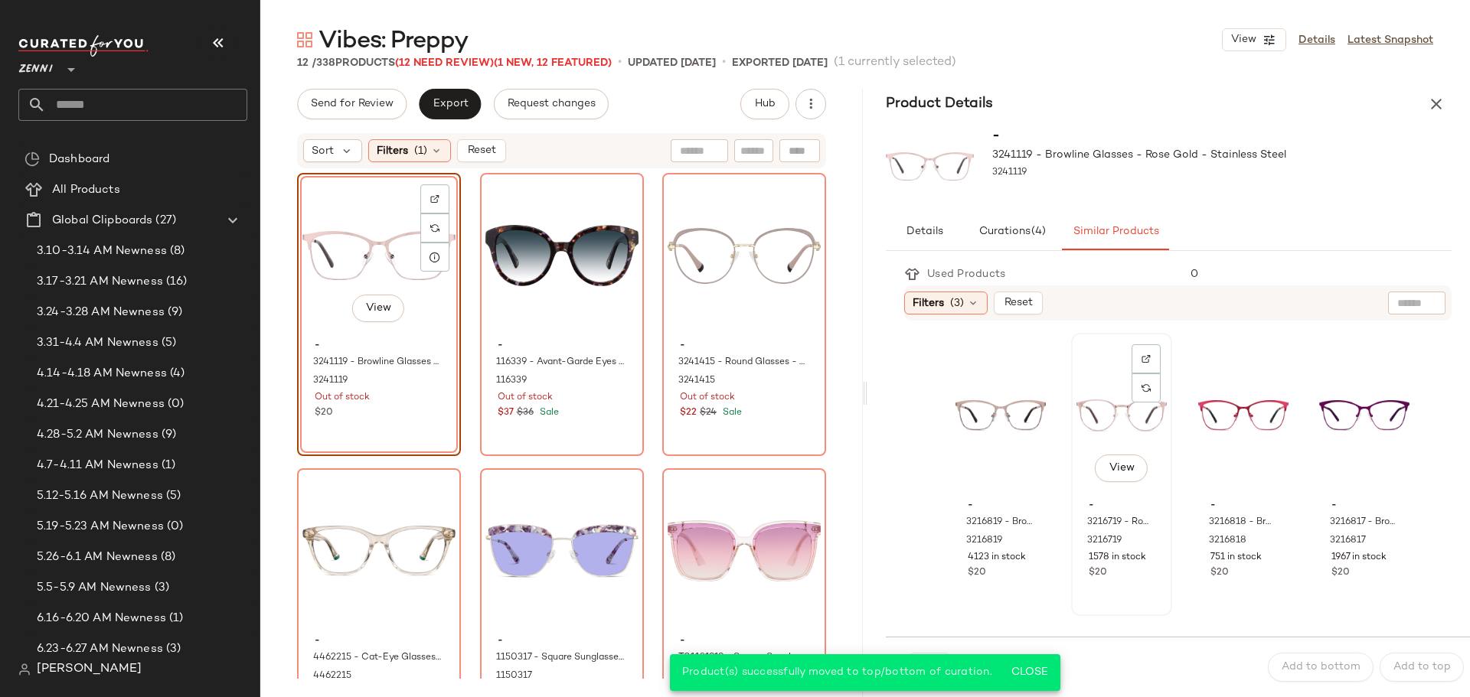
click at [1100, 415] on div "View" at bounding box center [1121, 415] width 90 height 155
click at [1037, 668] on span "Close" at bounding box center [1029, 673] width 38 height 12
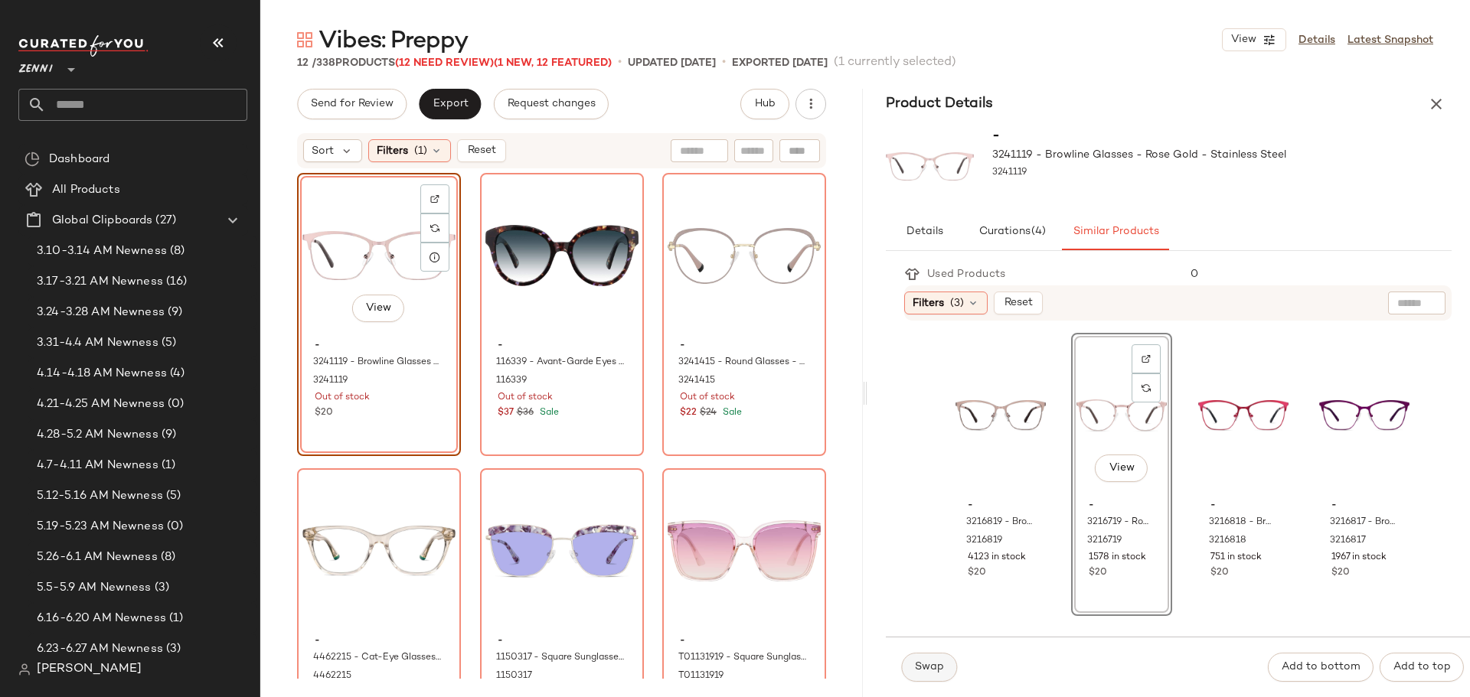
click at [911, 663] on button "Swap" at bounding box center [929, 667] width 56 height 29
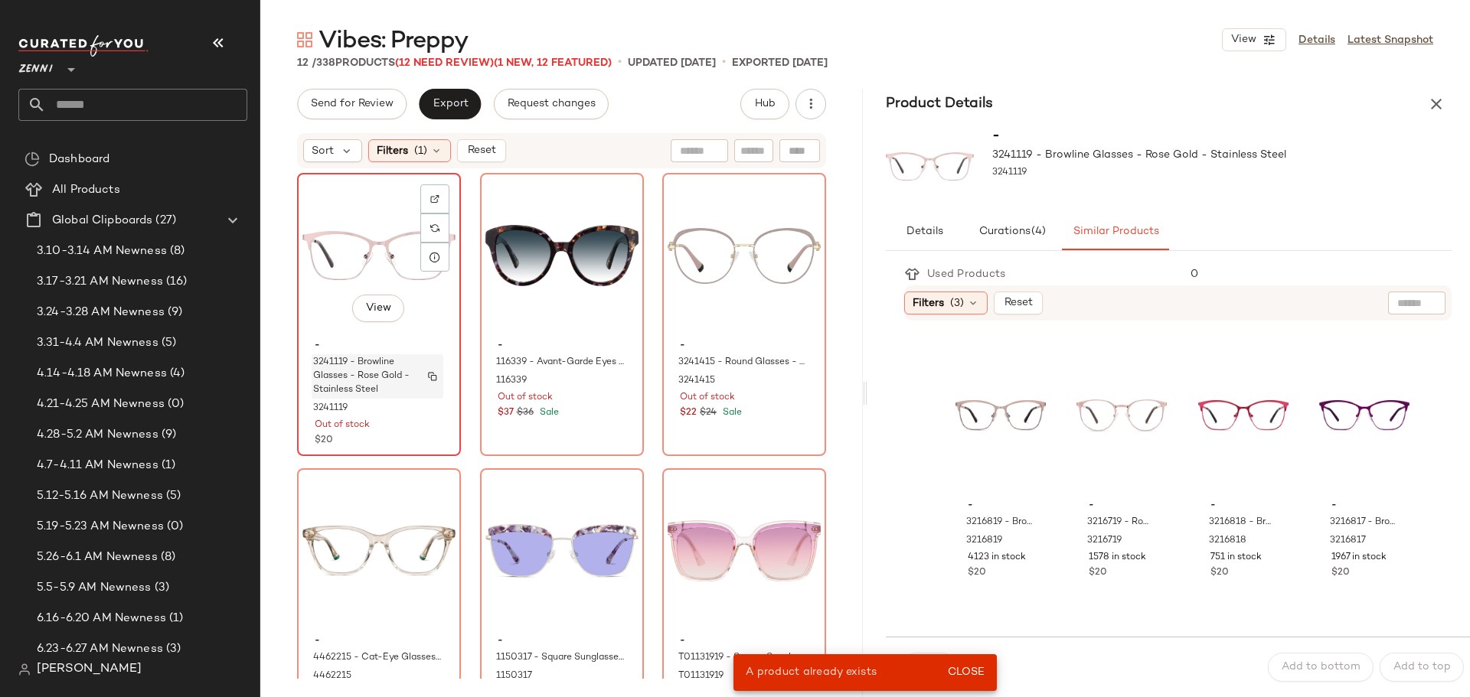
click at [419, 398] on div "3241119 - Browline Glasses - Rose Gold - Stainless Steel" at bounding box center [378, 376] width 132 height 44
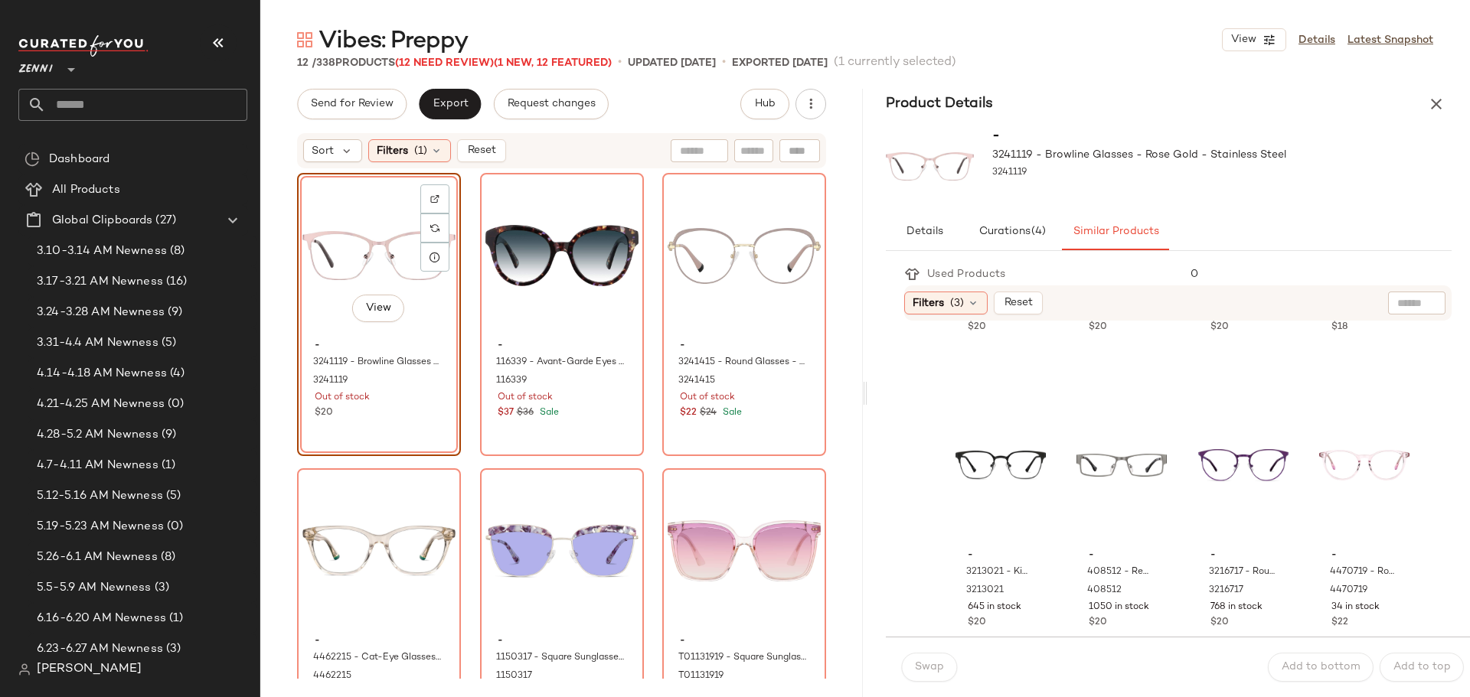
scroll to position [1454, 0]
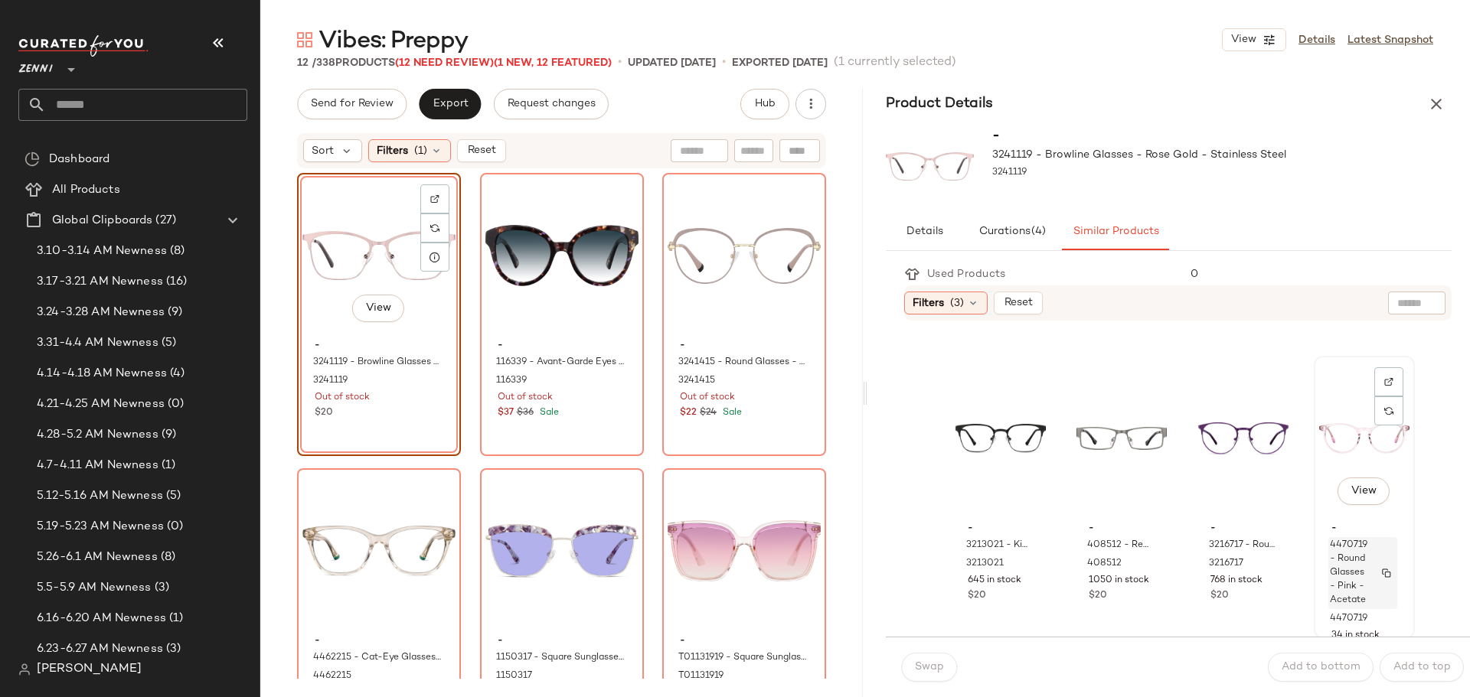
click at [1336, 552] on span "4470719 - Round Glasses - Pink - Acetate" at bounding box center [1349, 573] width 38 height 69
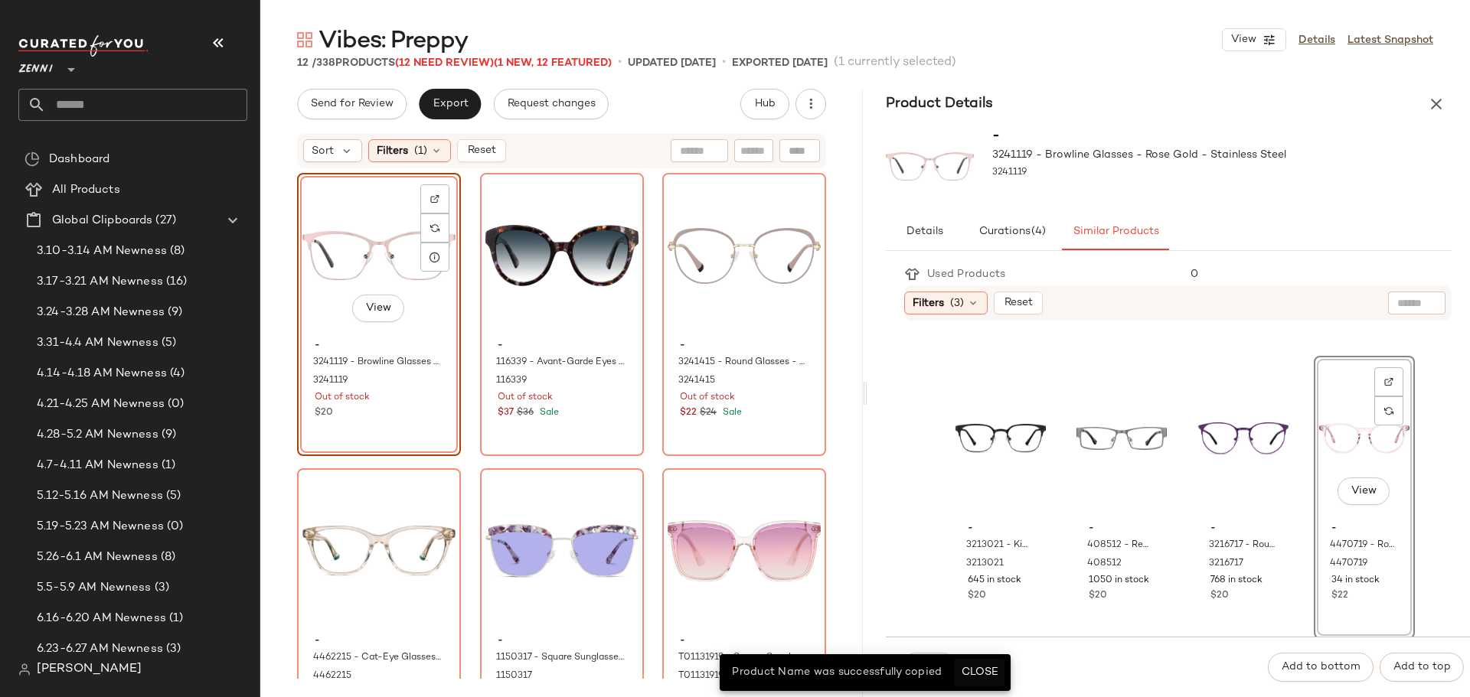
click at [989, 669] on span "Close" at bounding box center [979, 673] width 38 height 12
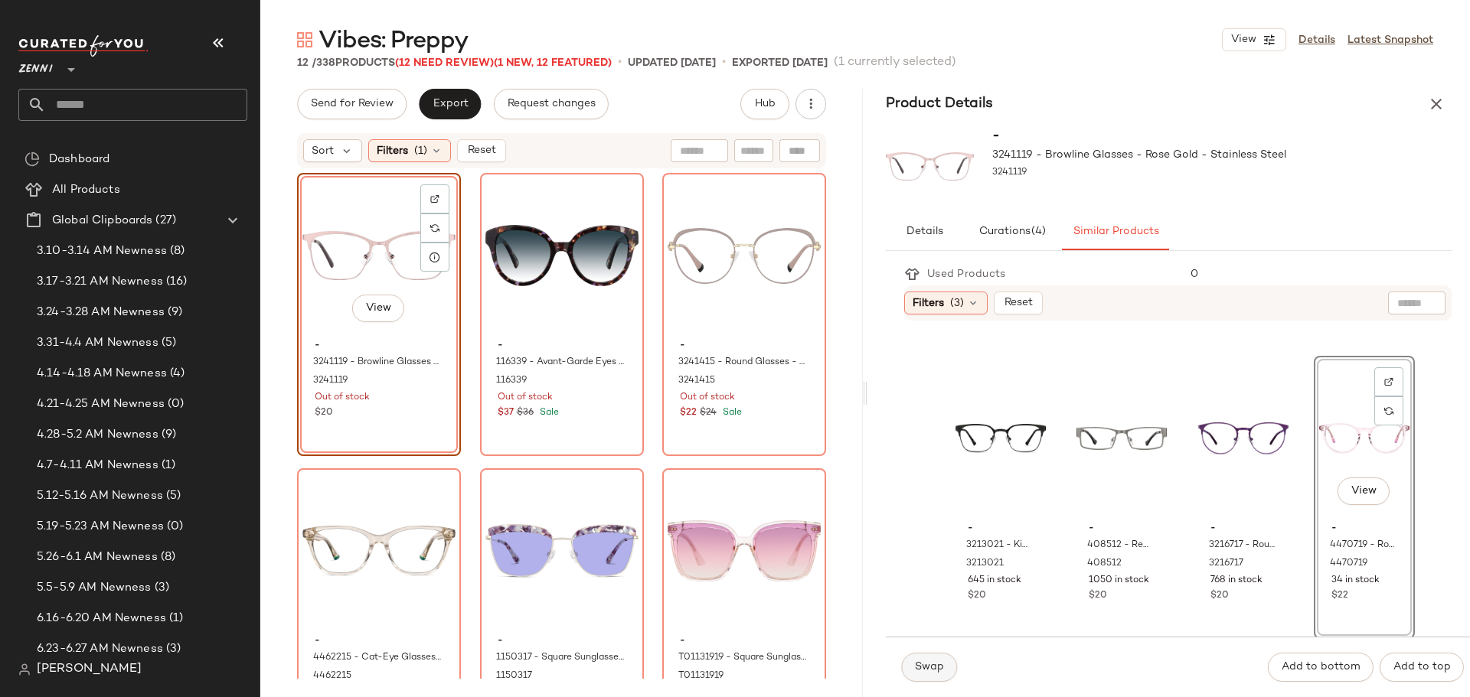
click at [931, 669] on span "Swap" at bounding box center [929, 667] width 30 height 12
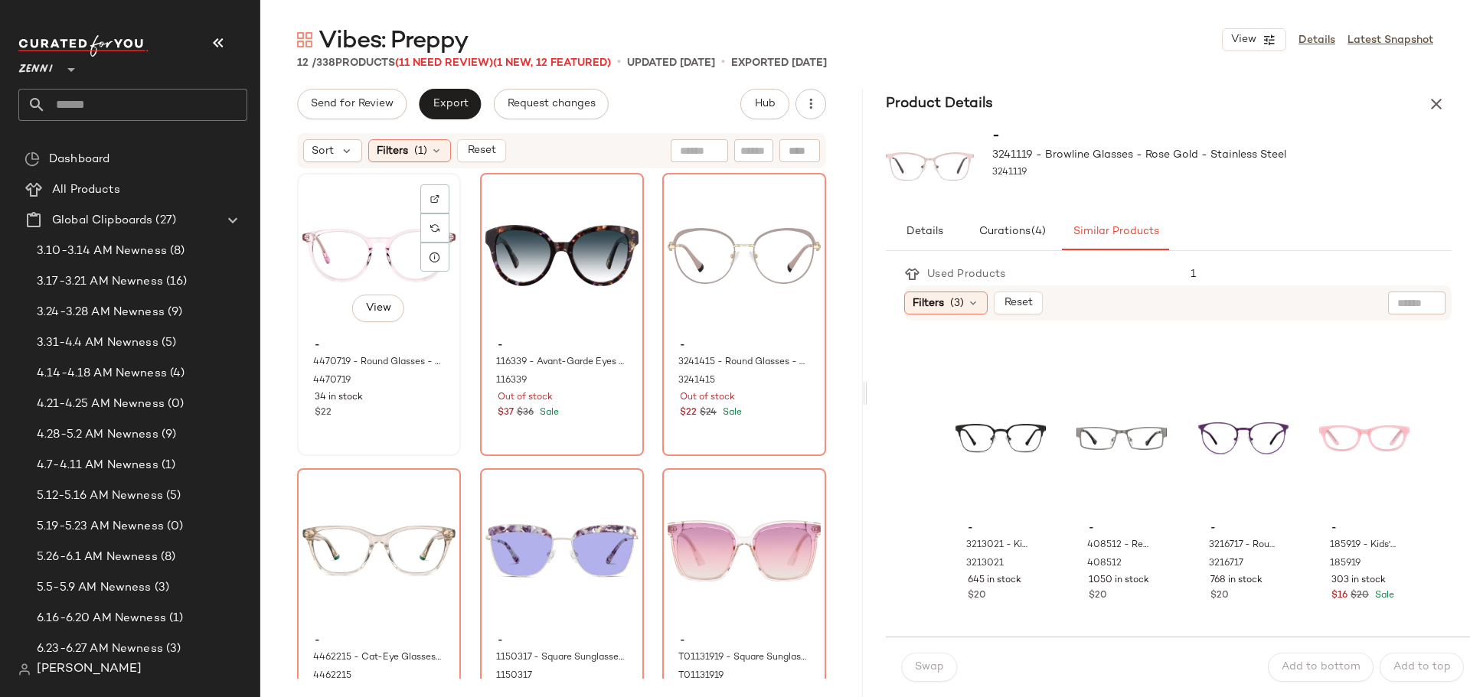
click at [335, 270] on div "View" at bounding box center [378, 255] width 153 height 155
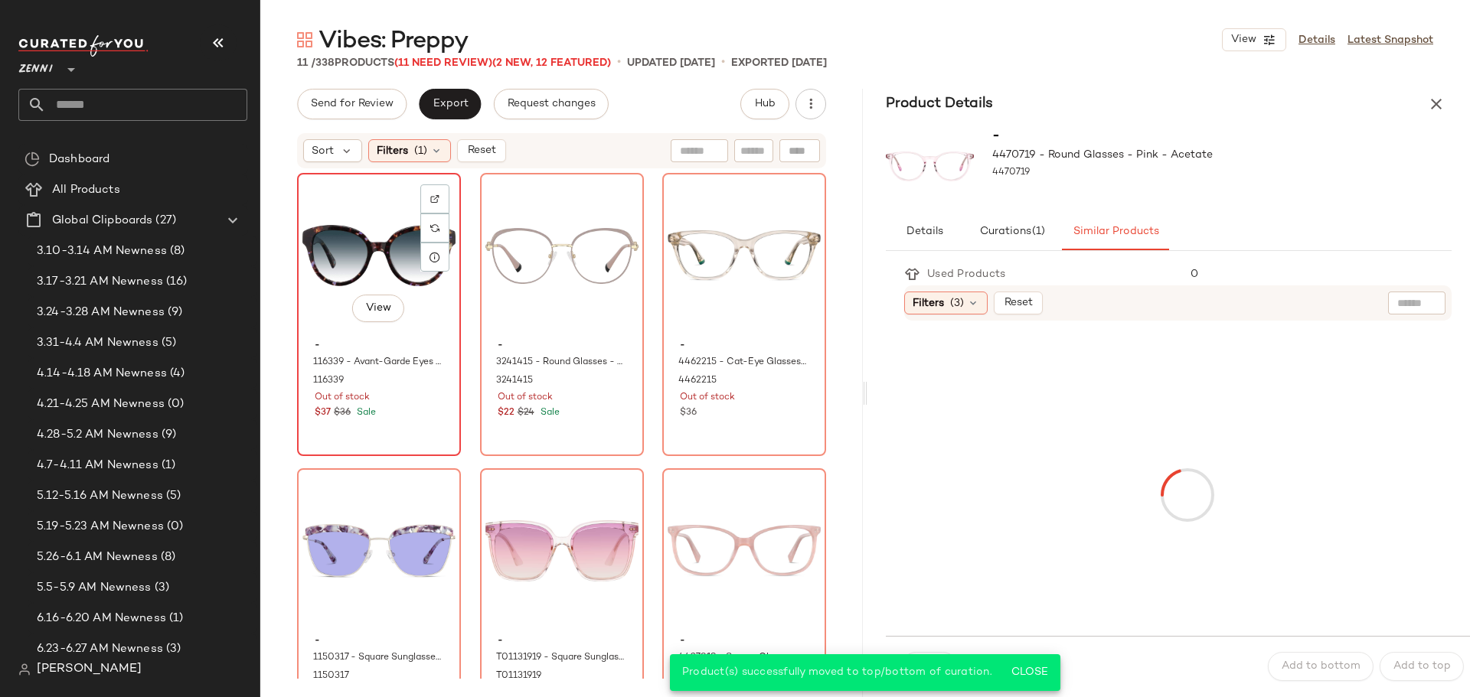
click at [406, 429] on div "View - 116339 - Avant-Garde Eyes Glasses - Pattern - Acetate 116339 Out of stoc…" at bounding box center [379, 315] width 161 height 280
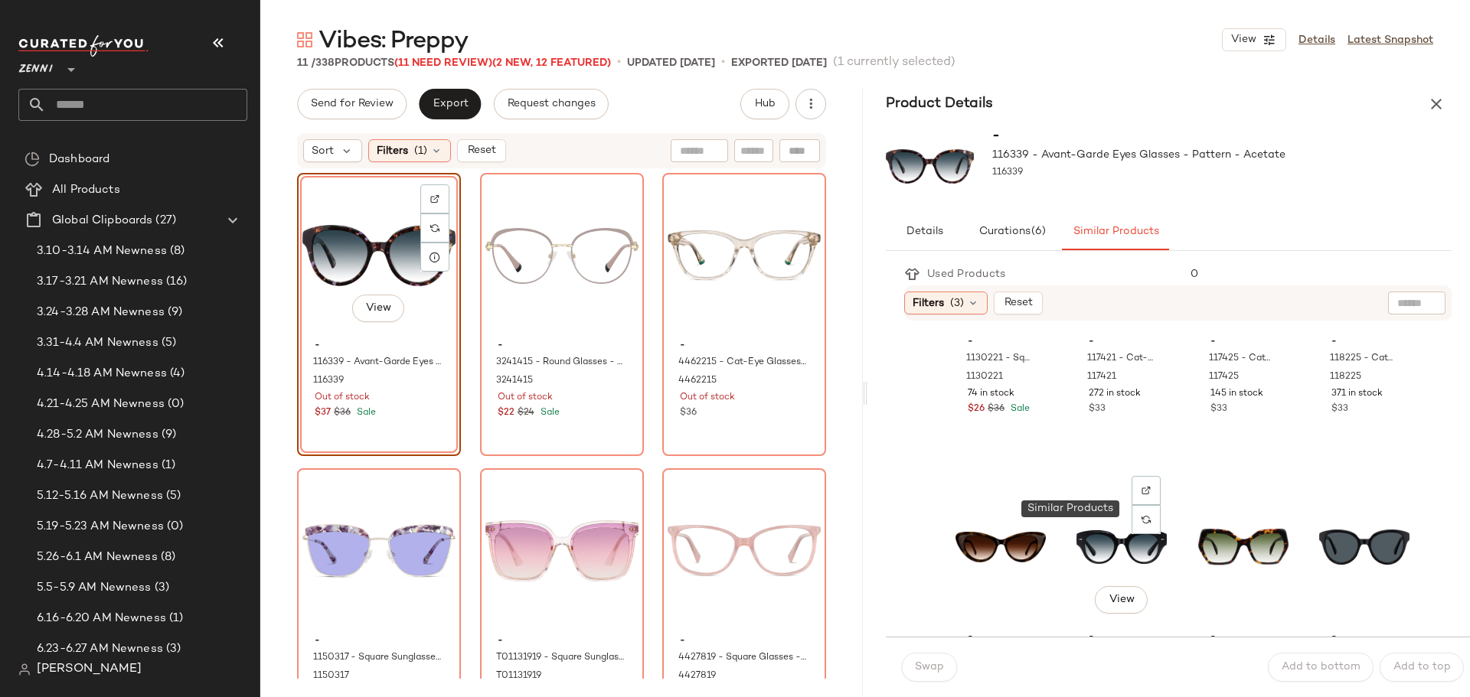
scroll to position [536, 0]
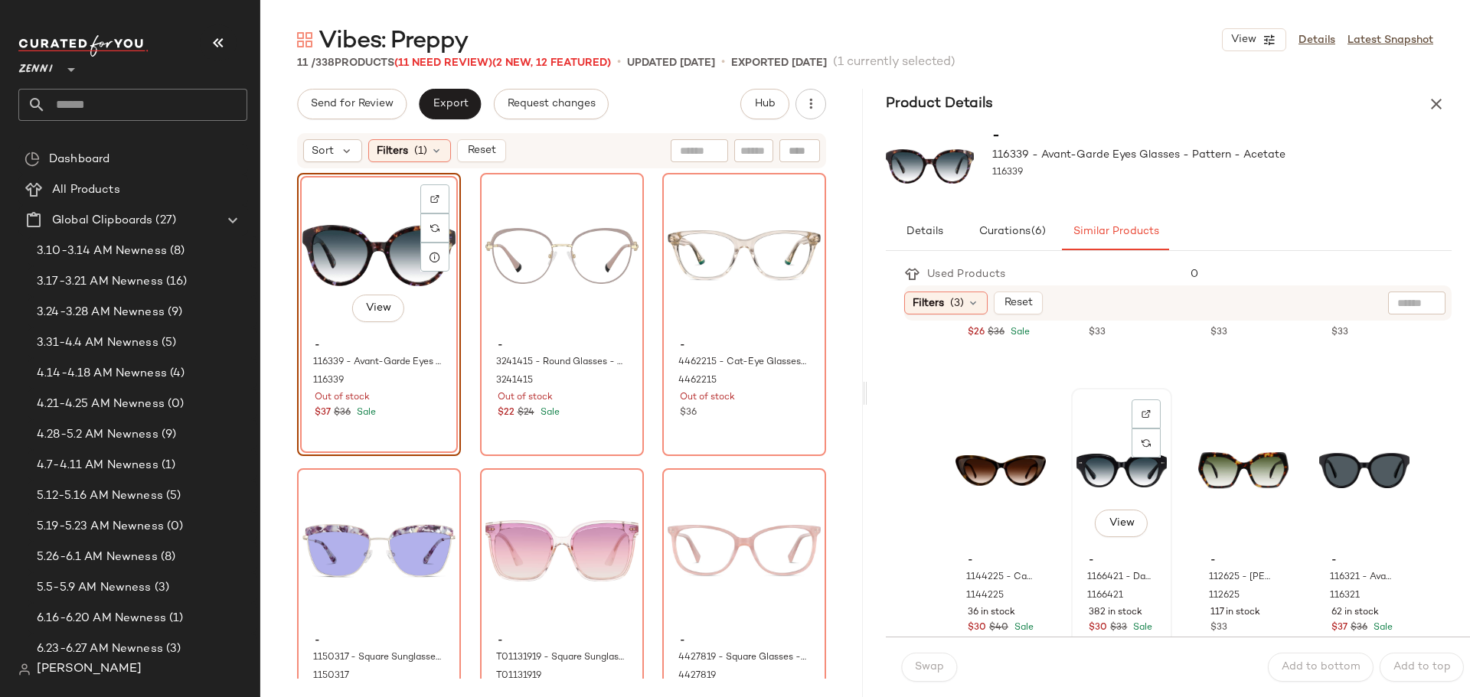
click at [1091, 475] on div "View" at bounding box center [1121, 470] width 90 height 155
click at [935, 666] on span "Swap" at bounding box center [929, 667] width 30 height 12
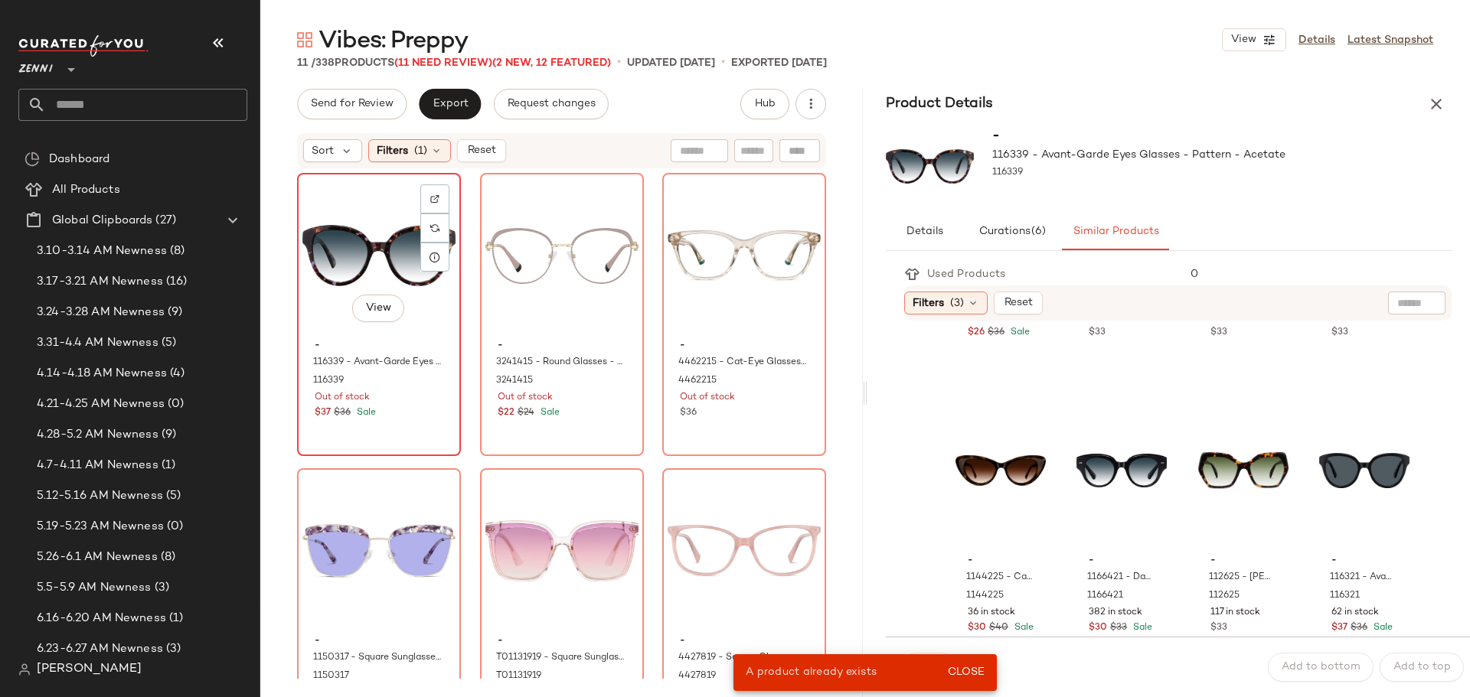
click at [407, 429] on div "View - 116339 - Avant-Garde Eyes Glasses - Pattern - Acetate 116339 Out of stoc…" at bounding box center [379, 315] width 161 height 280
click at [1319, 465] on div "View" at bounding box center [1364, 470] width 90 height 155
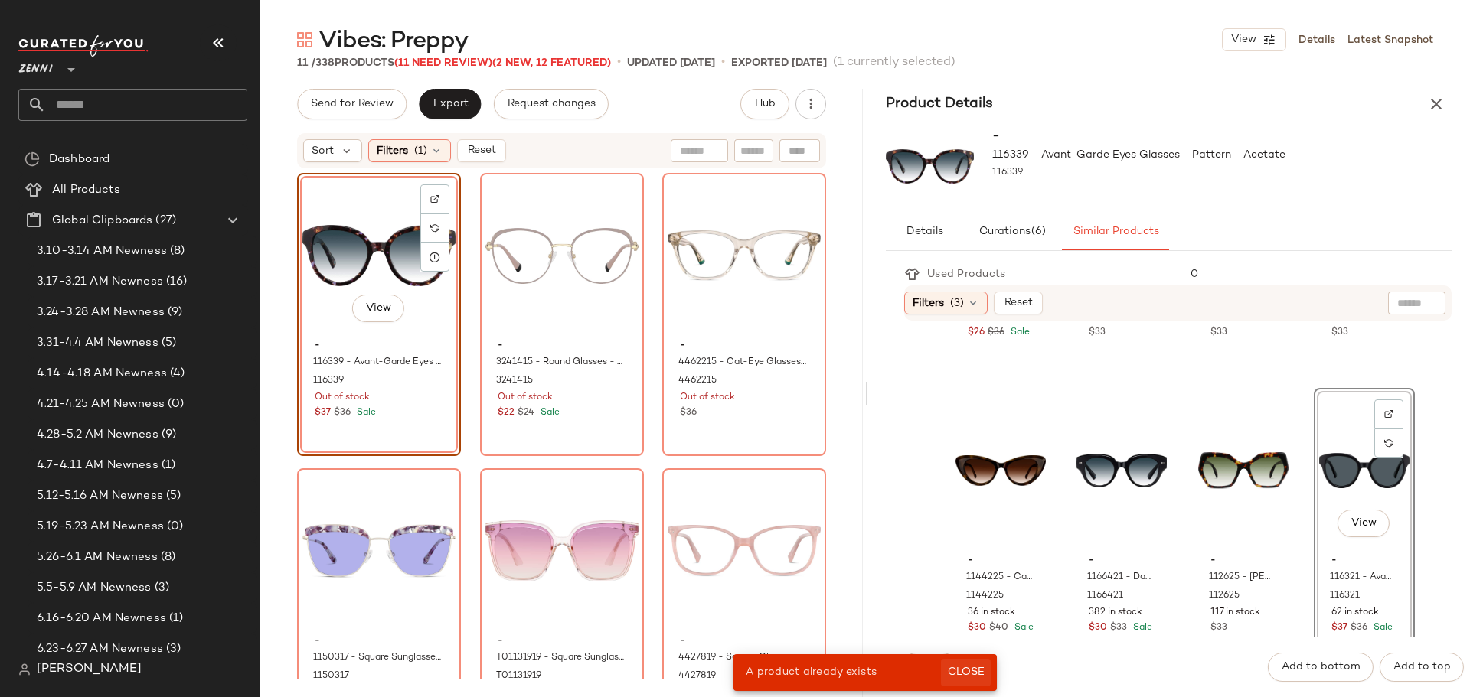
click at [959, 674] on span "Close" at bounding box center [966, 673] width 38 height 12
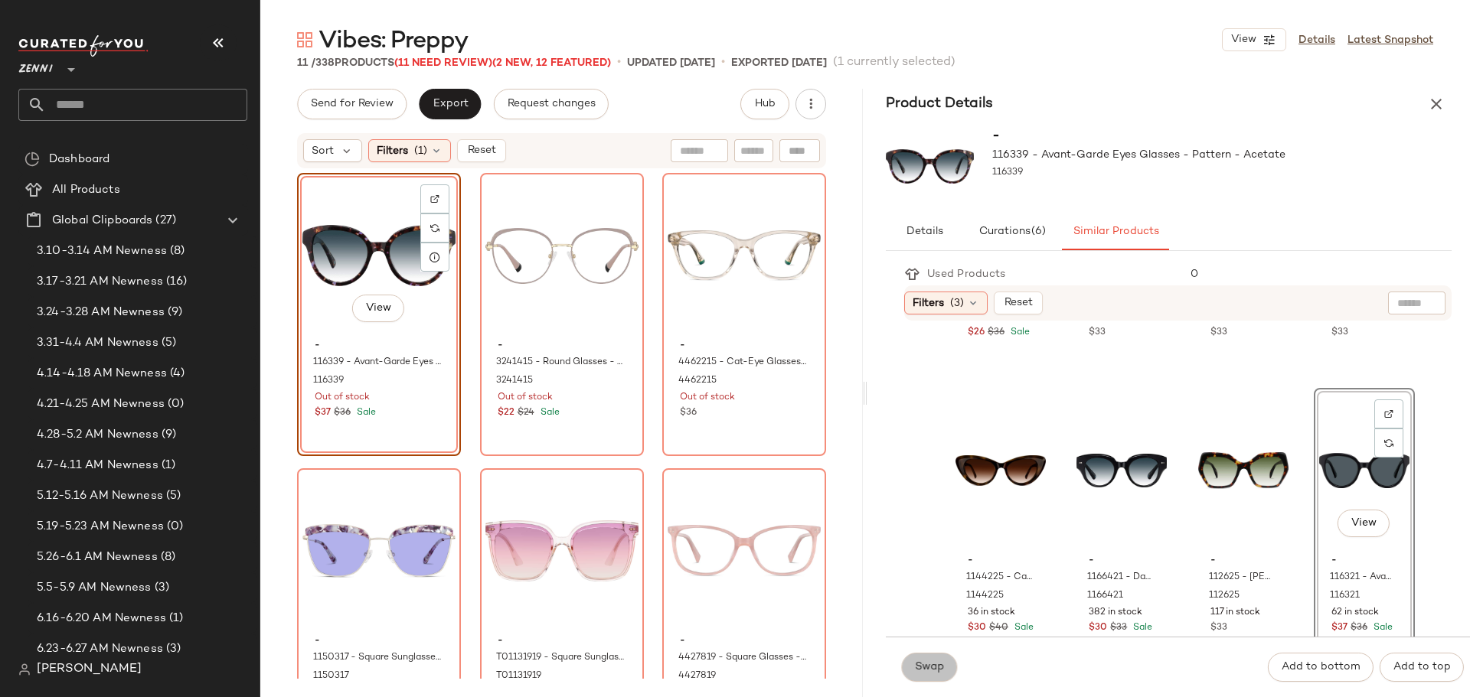
click at [941, 668] on span "Swap" at bounding box center [929, 667] width 30 height 12
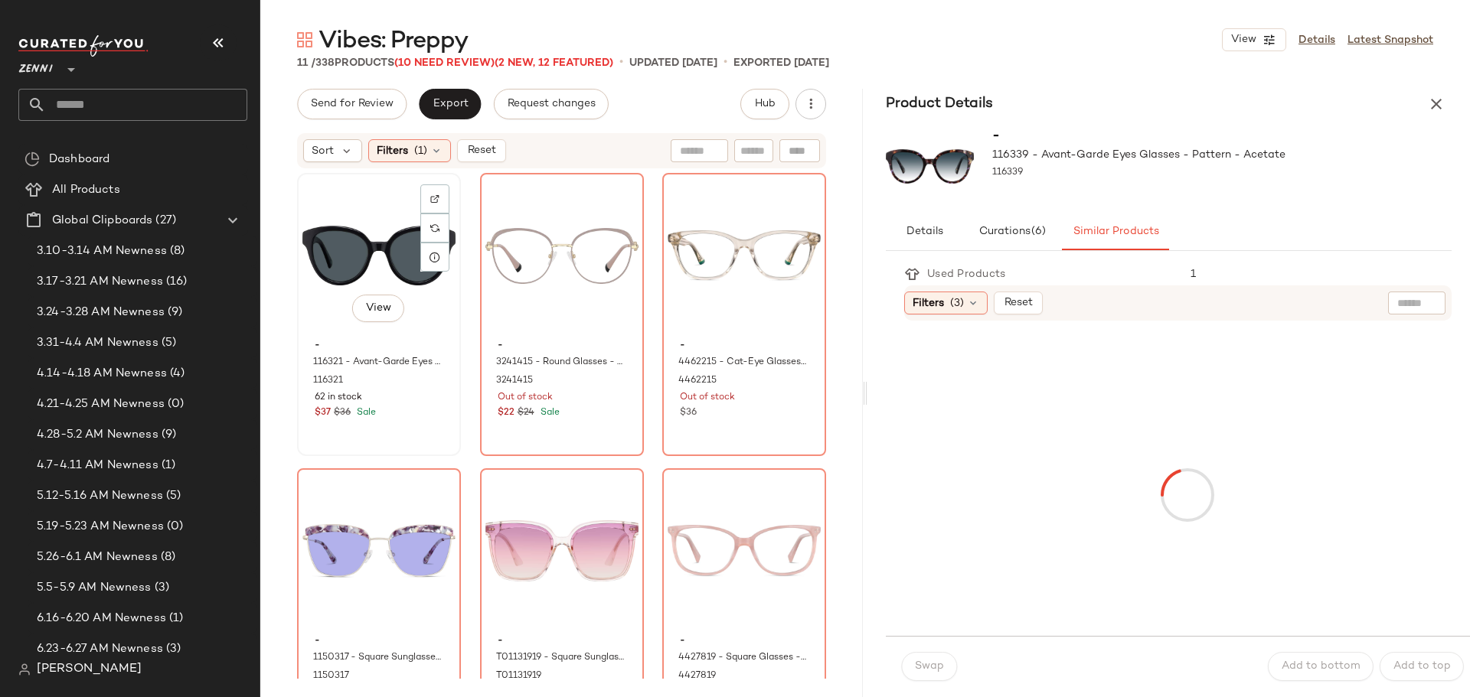
click at [398, 421] on div "- 116321 - Avant-Garde Eyes Glasses - Black - Acetate 116321 62 in stock $37 $3…" at bounding box center [378, 377] width 153 height 89
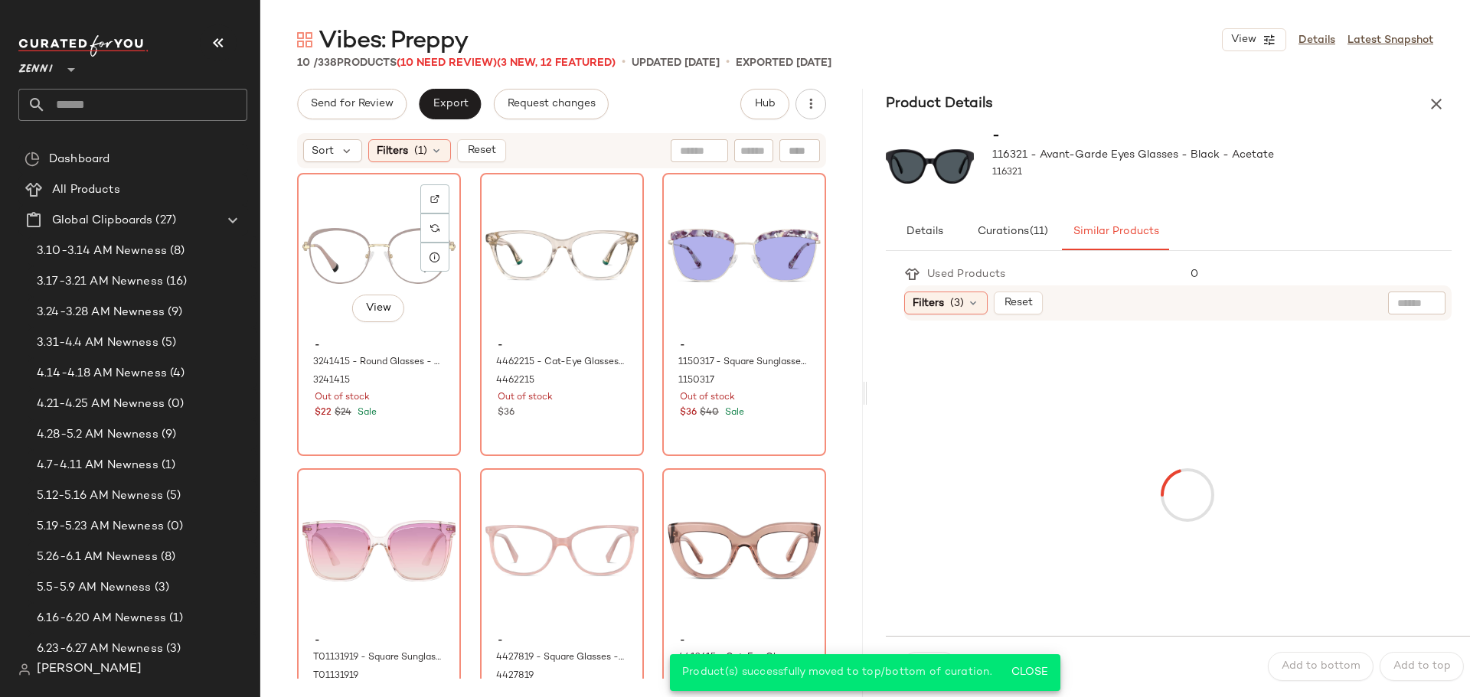
click at [398, 421] on div "- 3241415 - Round Glasses - Ecru - Stainless Steel 3241415 Out of stock $22 $24…" at bounding box center [378, 377] width 153 height 89
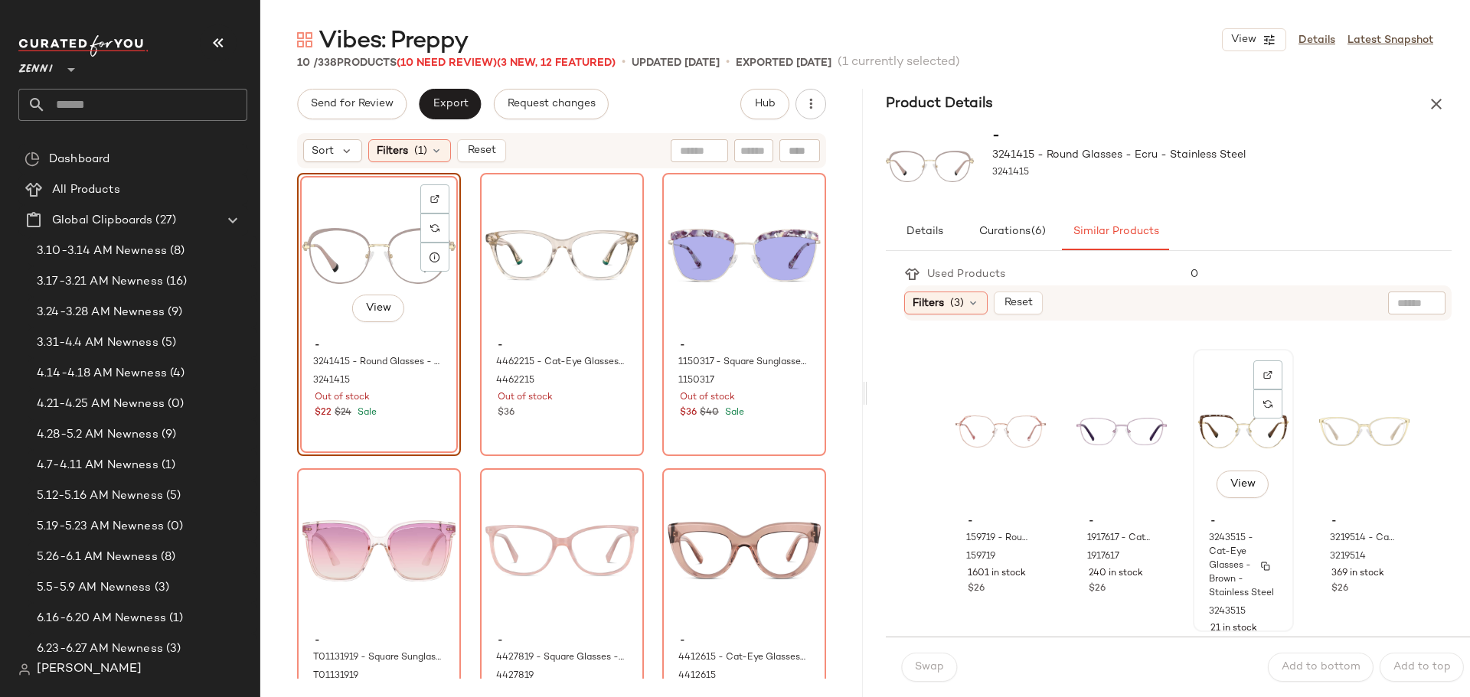
scroll to position [306, 0]
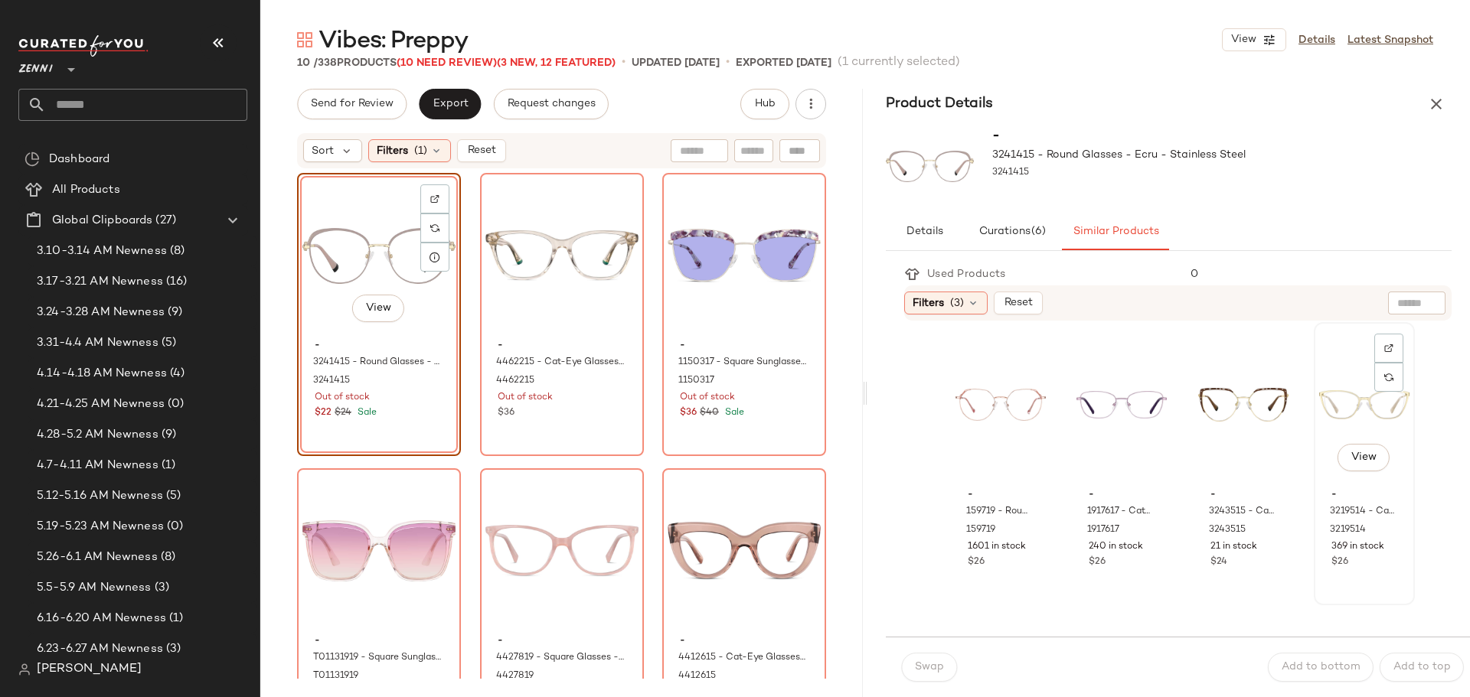
click at [1319, 410] on div "View" at bounding box center [1364, 405] width 90 height 155
click at [925, 674] on button "Swap" at bounding box center [929, 667] width 56 height 29
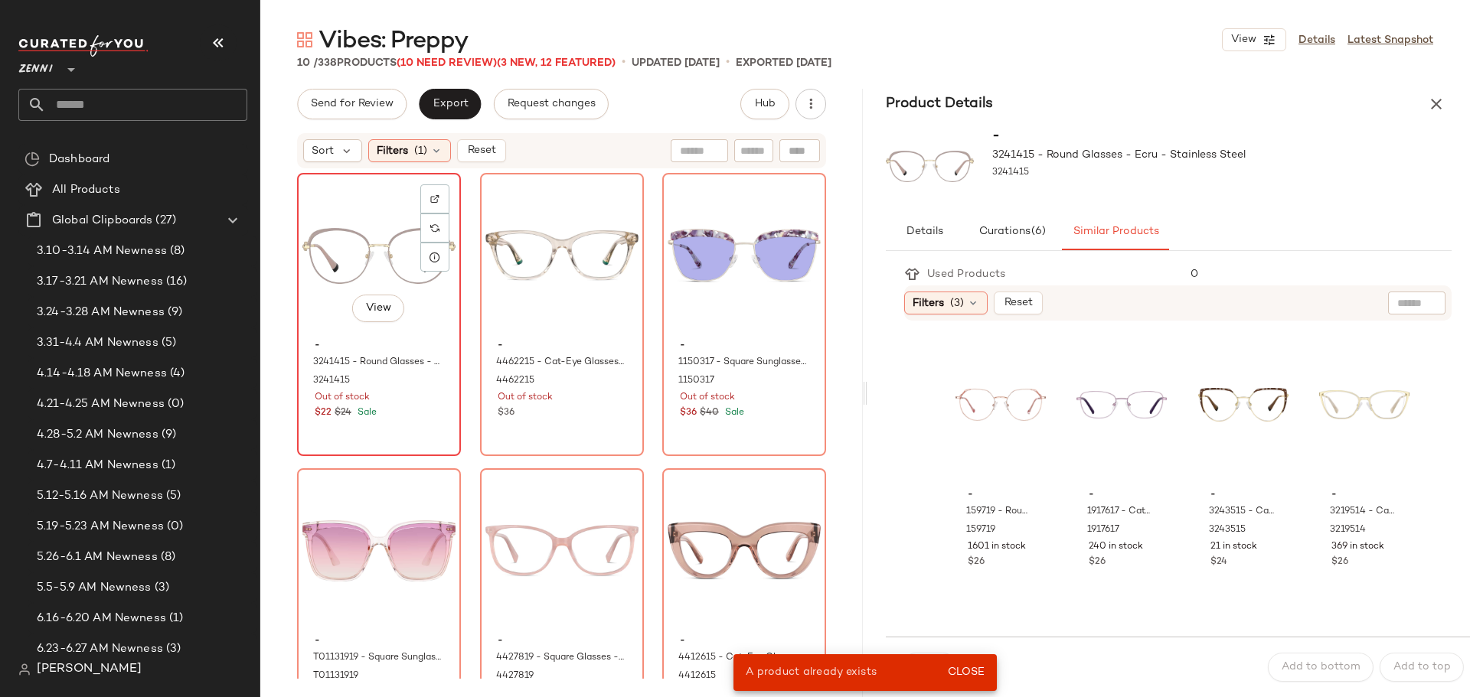
click at [411, 412] on div "$22 $24 Sale" at bounding box center [379, 413] width 129 height 14
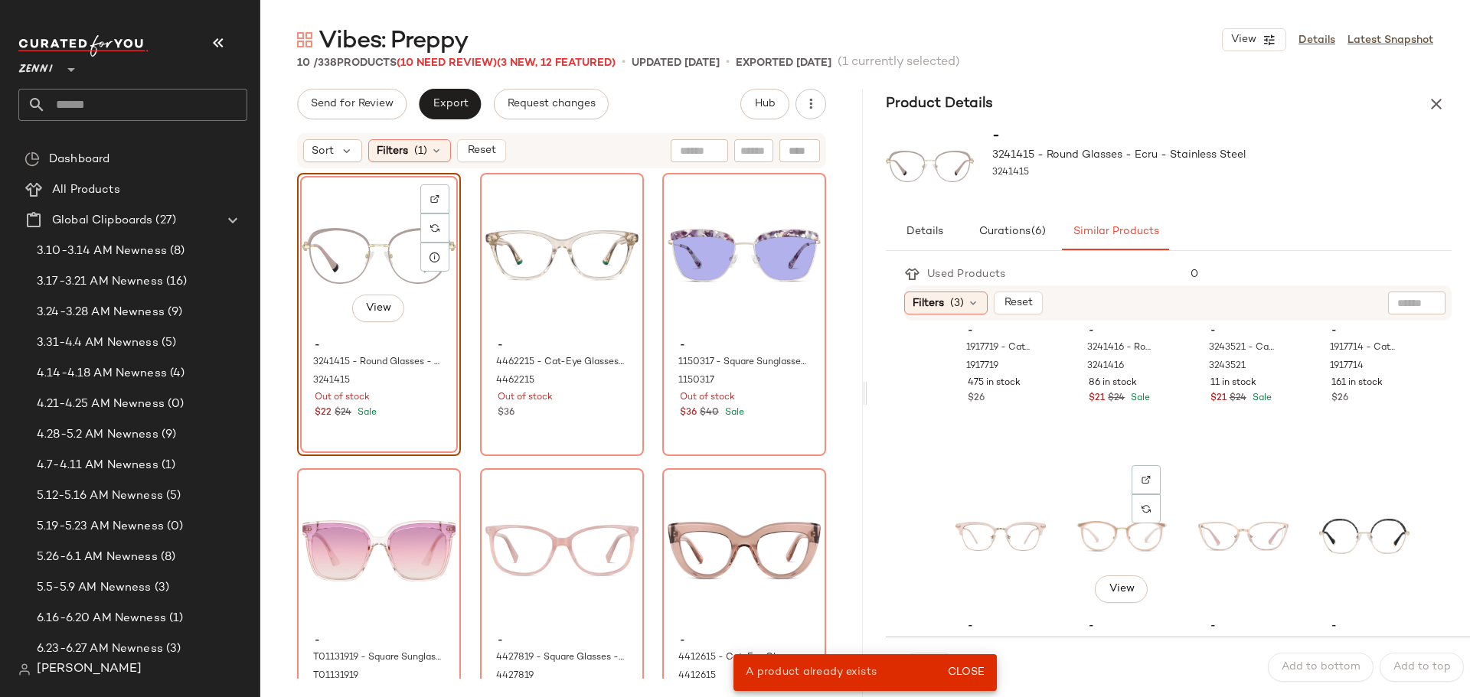
scroll to position [842, 0]
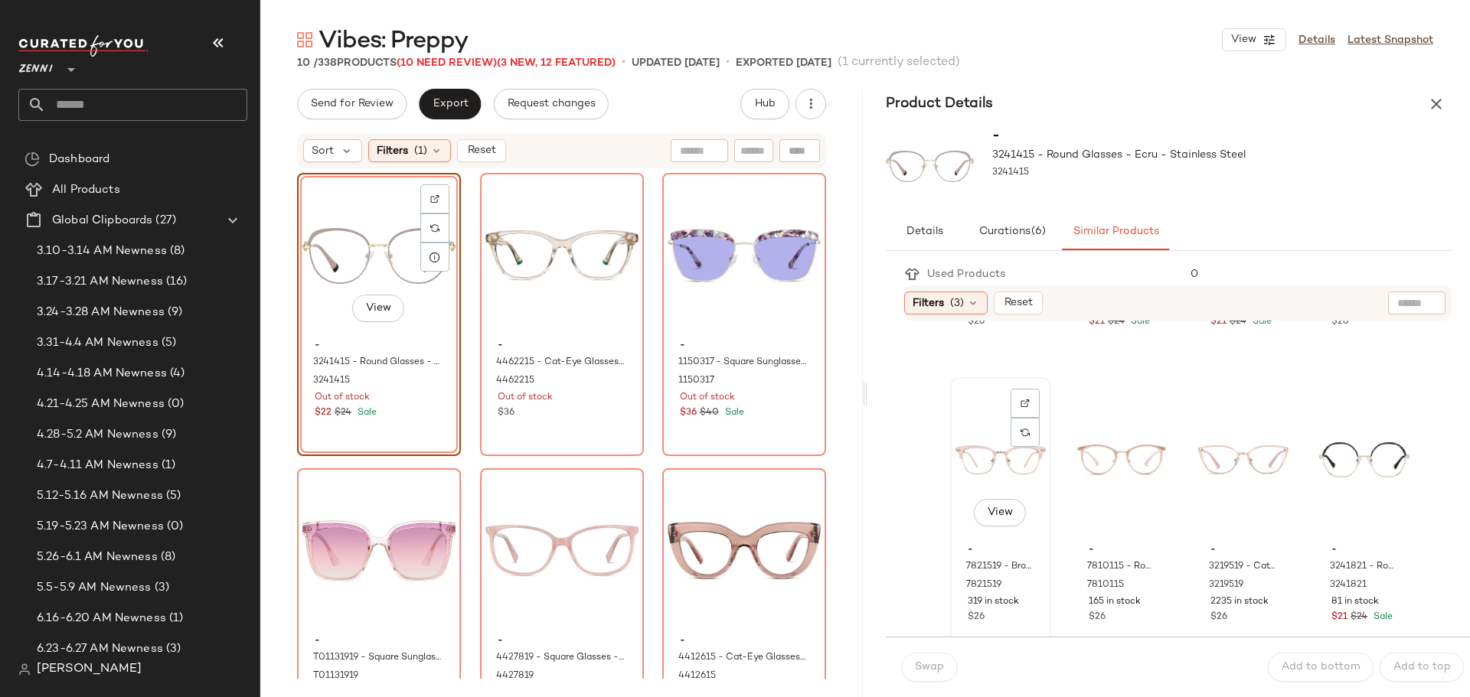
click at [981, 459] on div "View" at bounding box center [1000, 460] width 90 height 155
click at [921, 669] on span "Swap" at bounding box center [929, 667] width 30 height 12
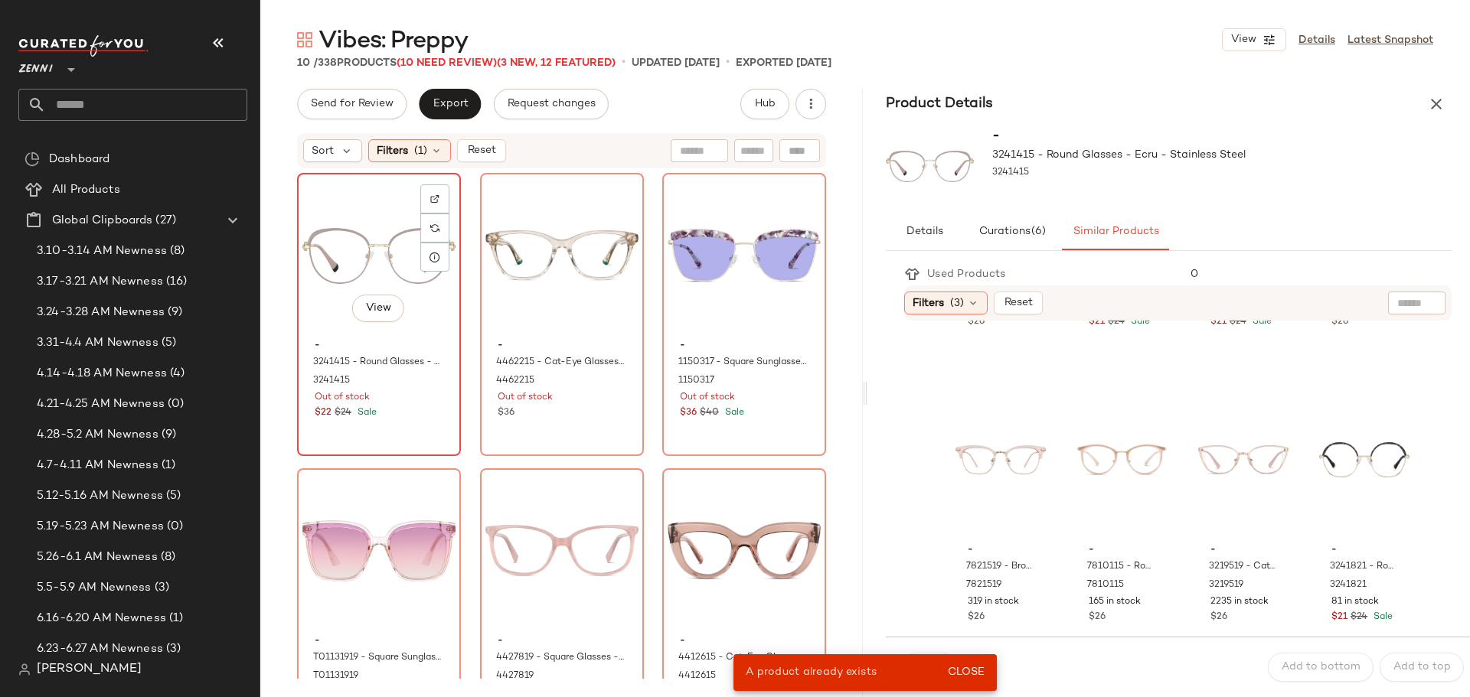
click at [382, 415] on div "$22 $24 Sale" at bounding box center [379, 413] width 129 height 14
click at [1198, 531] on div "View" at bounding box center [1243, 460] width 90 height 155
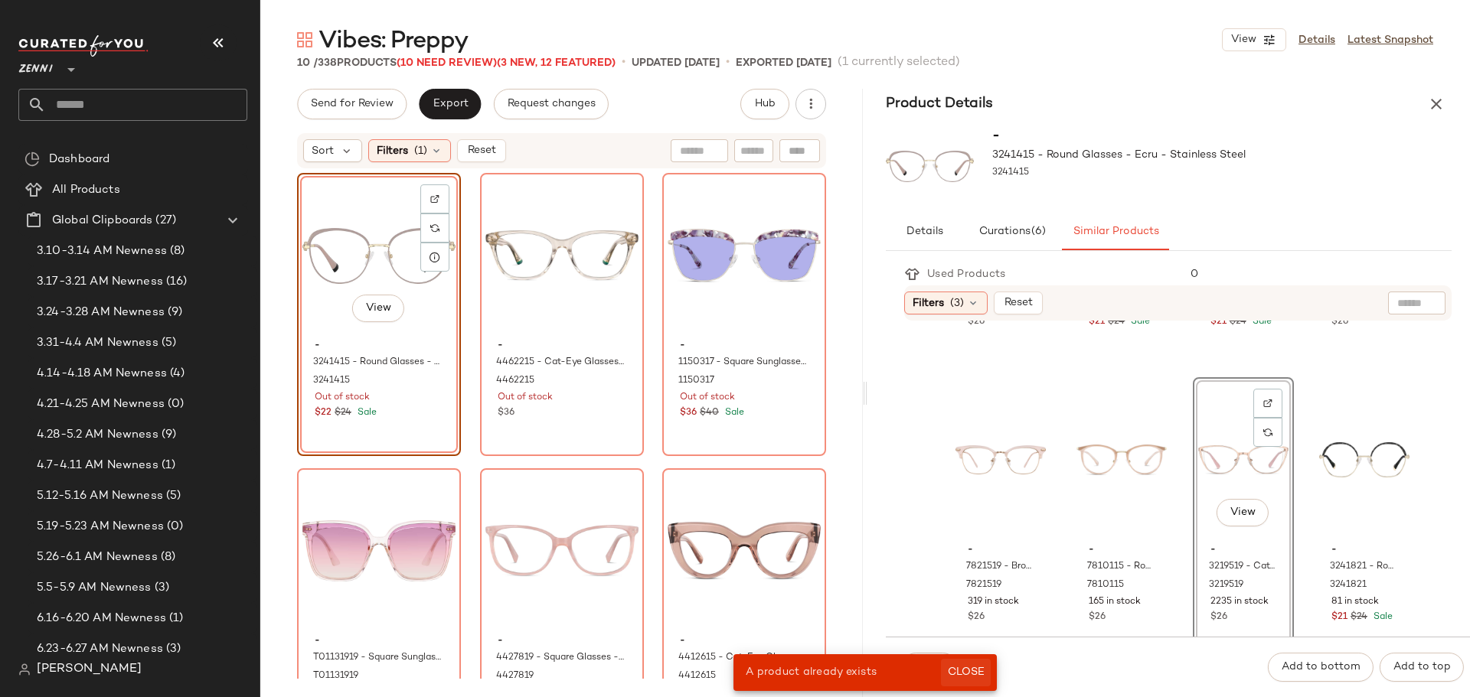
click at [963, 661] on button "Close" at bounding box center [966, 673] width 50 height 28
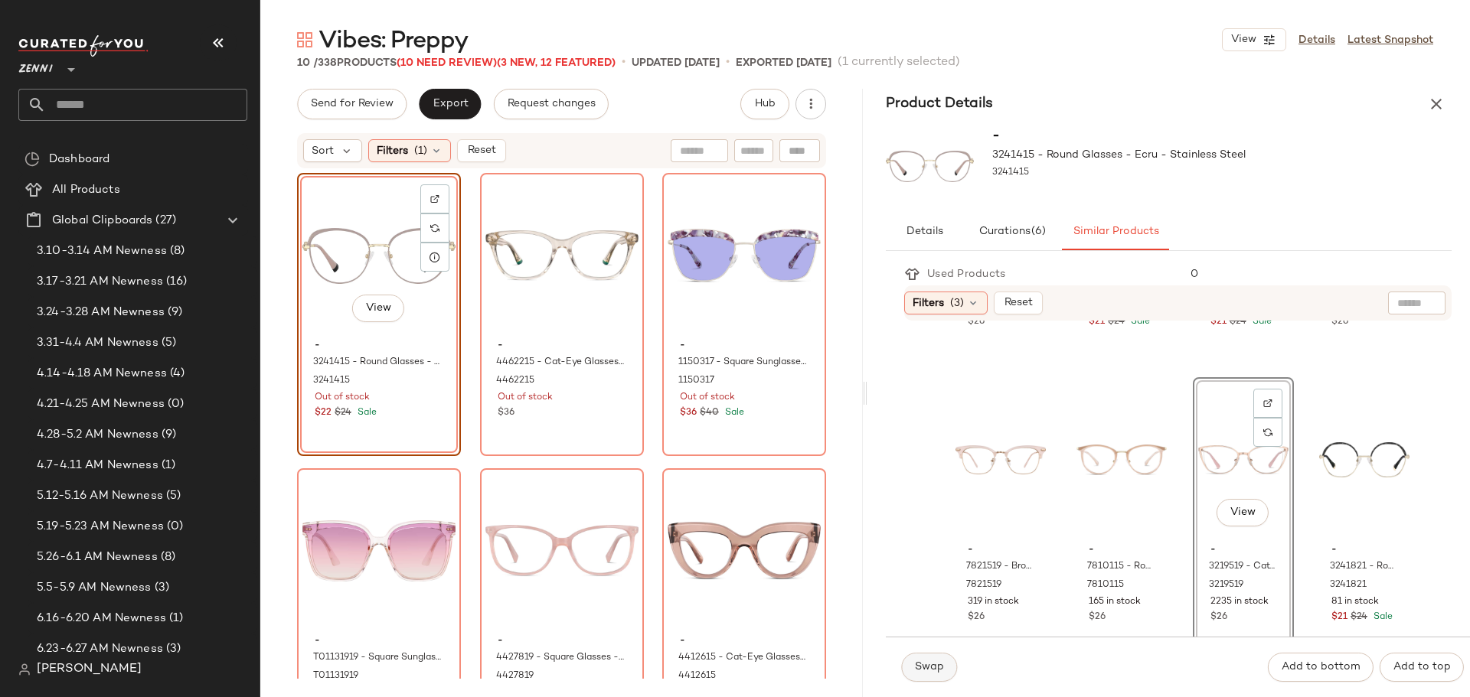
click at [936, 671] on span "Swap" at bounding box center [929, 667] width 30 height 12
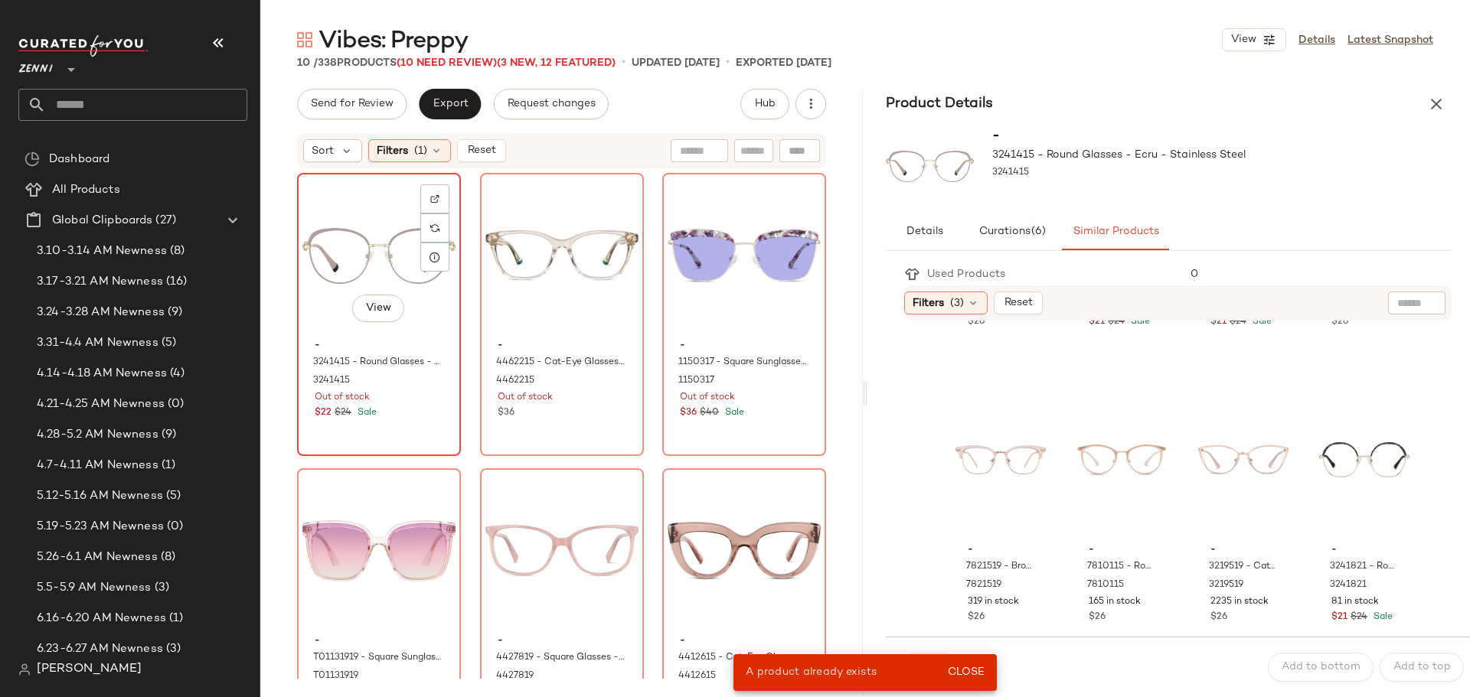
click at [407, 429] on div "View - 3241415 - Round Glasses - Ecru - Stainless Steel 3241415 Out of stock $2…" at bounding box center [379, 315] width 161 height 280
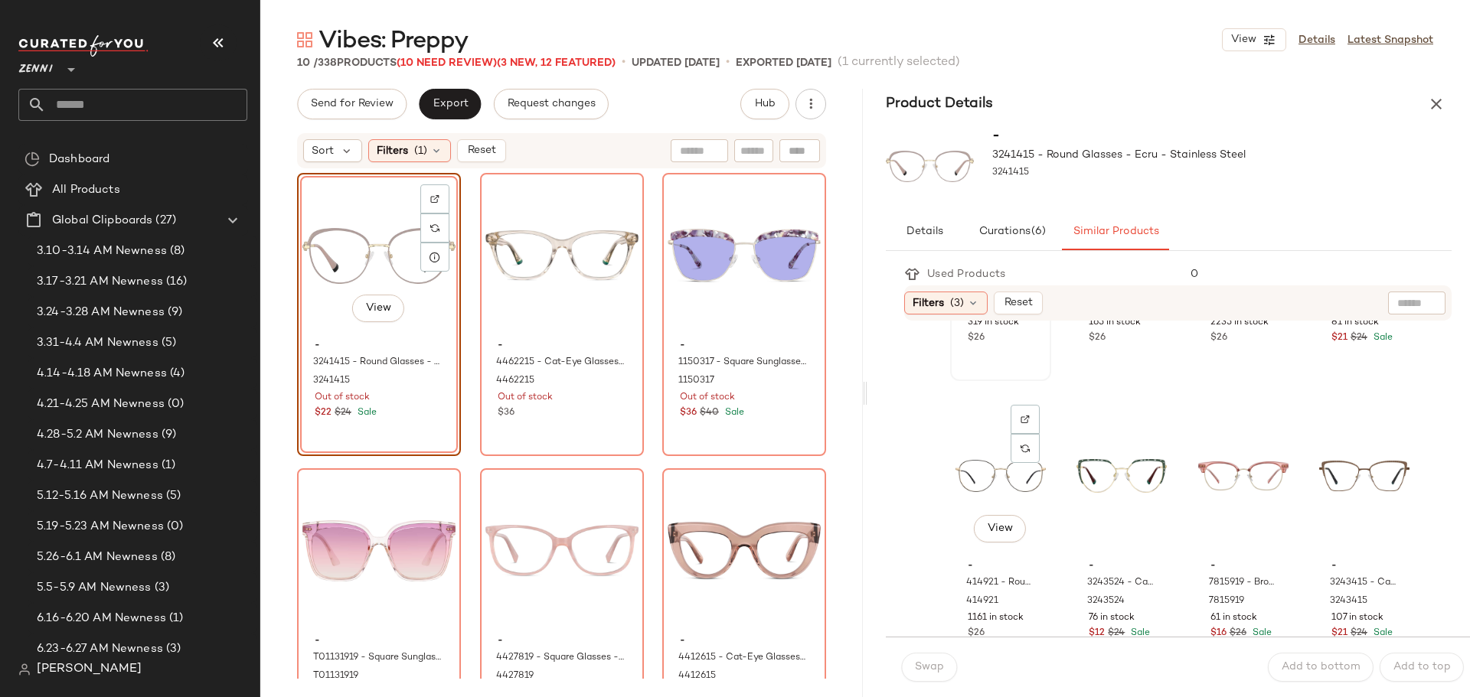
scroll to position [1148, 0]
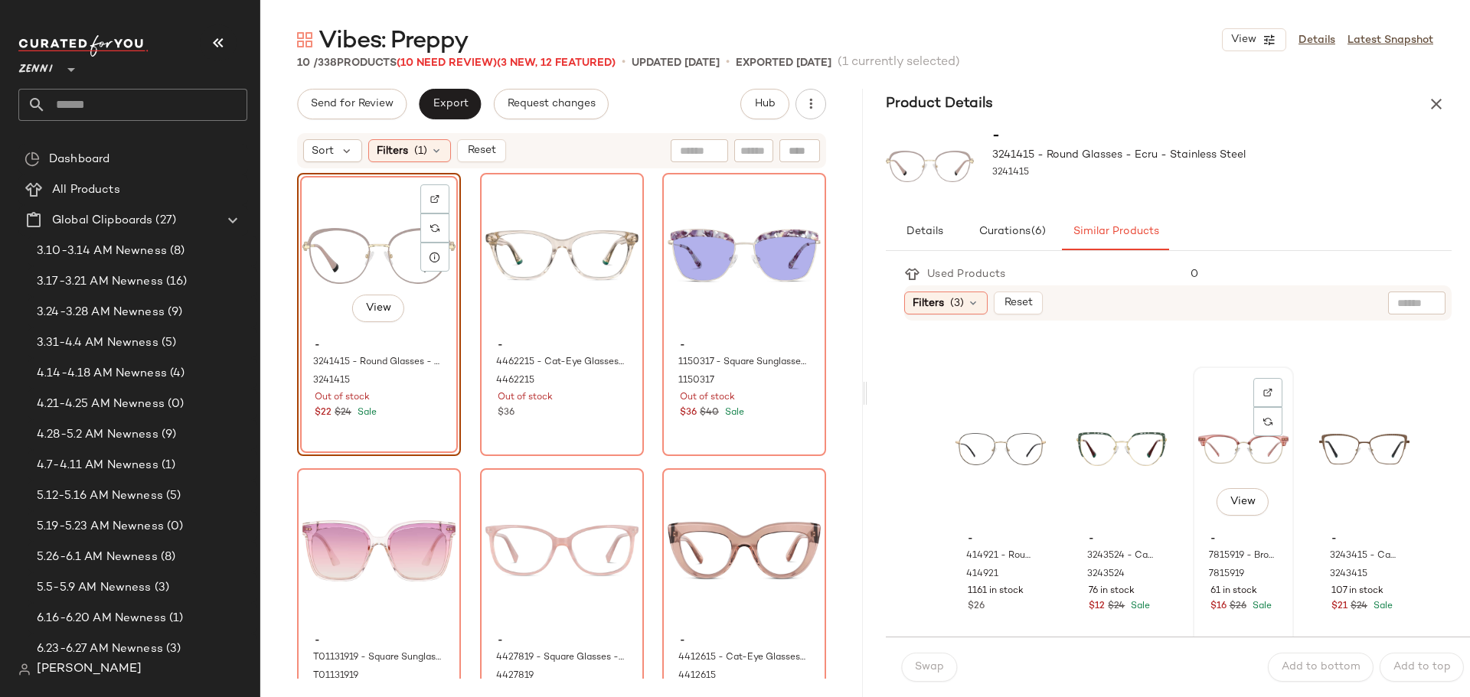
click at [1198, 415] on div "View" at bounding box center [1243, 449] width 90 height 155
click at [932, 670] on span "Swap" at bounding box center [929, 667] width 30 height 12
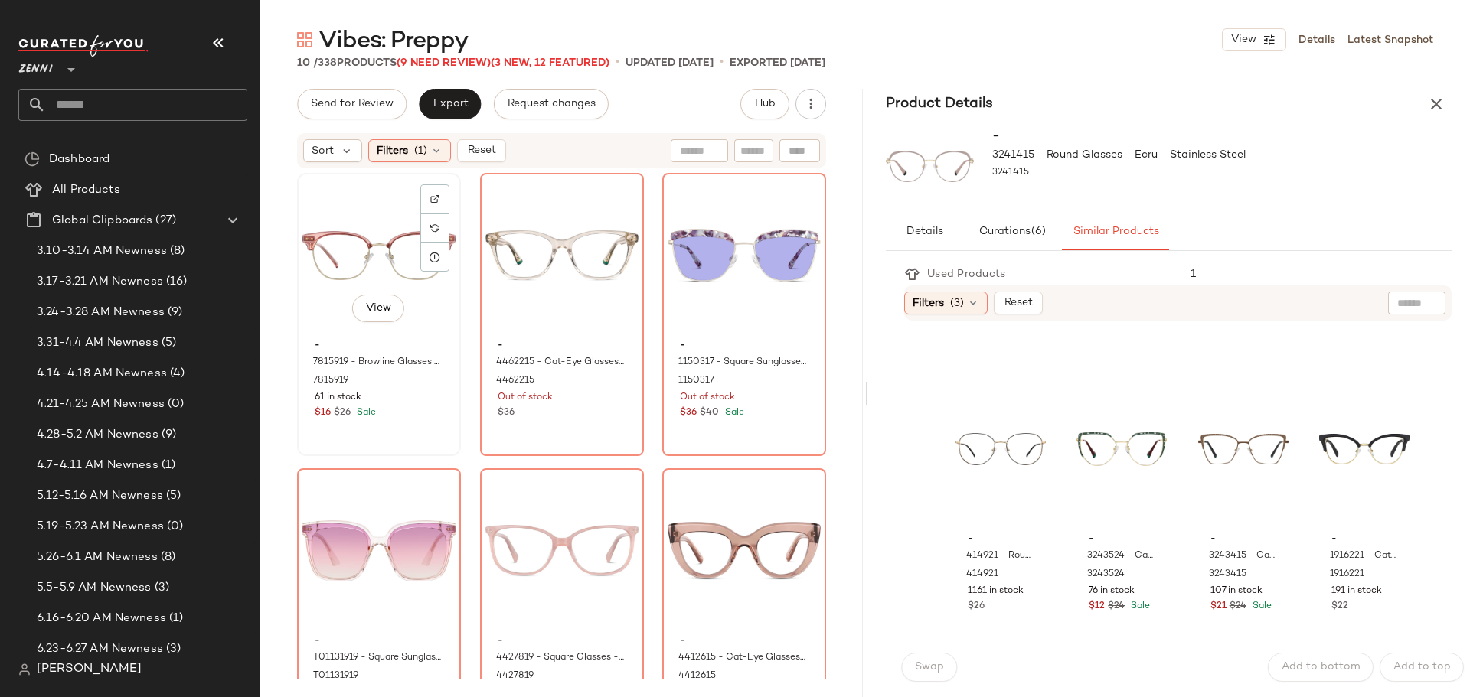
click at [377, 212] on div "View" at bounding box center [378, 255] width 153 height 155
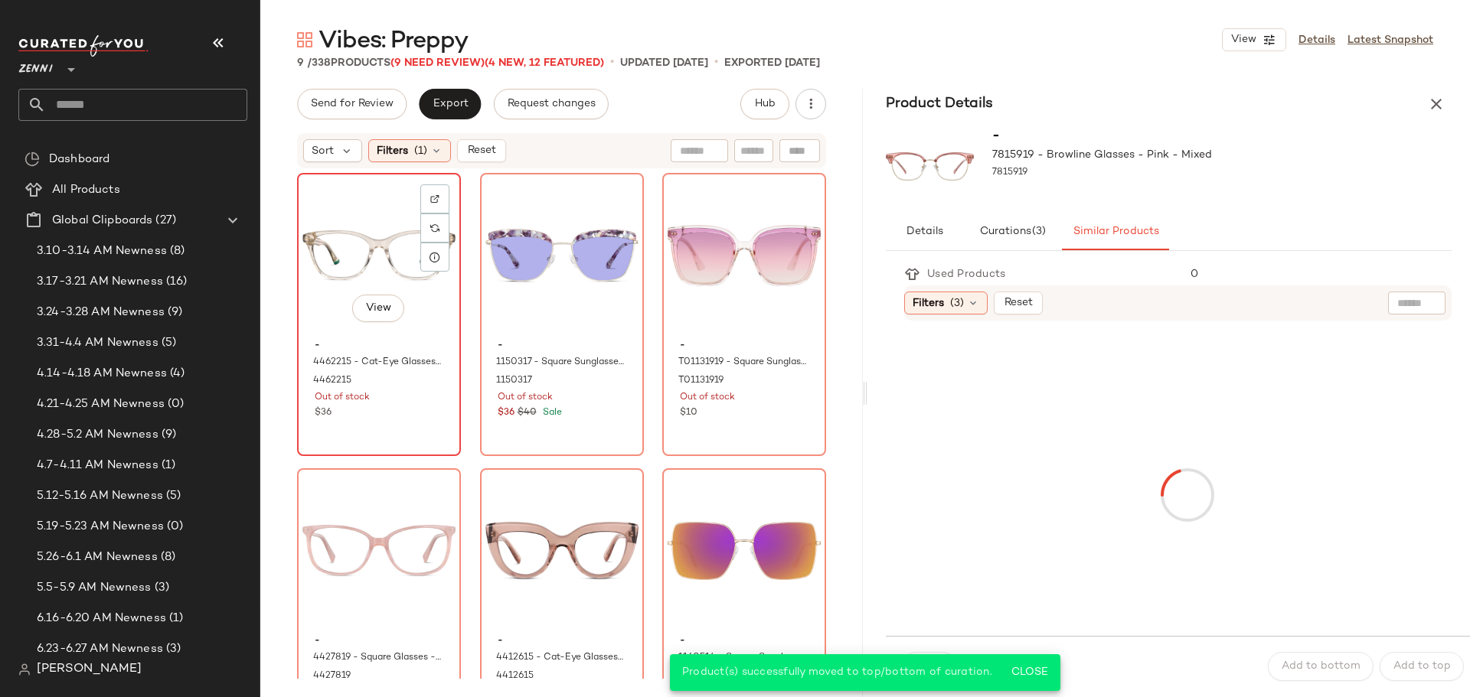
click at [401, 420] on div "- 4462215 - Cat-Eye Glasses - Beige - Acetate 4462215 Out of stock $36" at bounding box center [378, 377] width 153 height 89
